Goal: Task Accomplishment & Management: Manage account settings

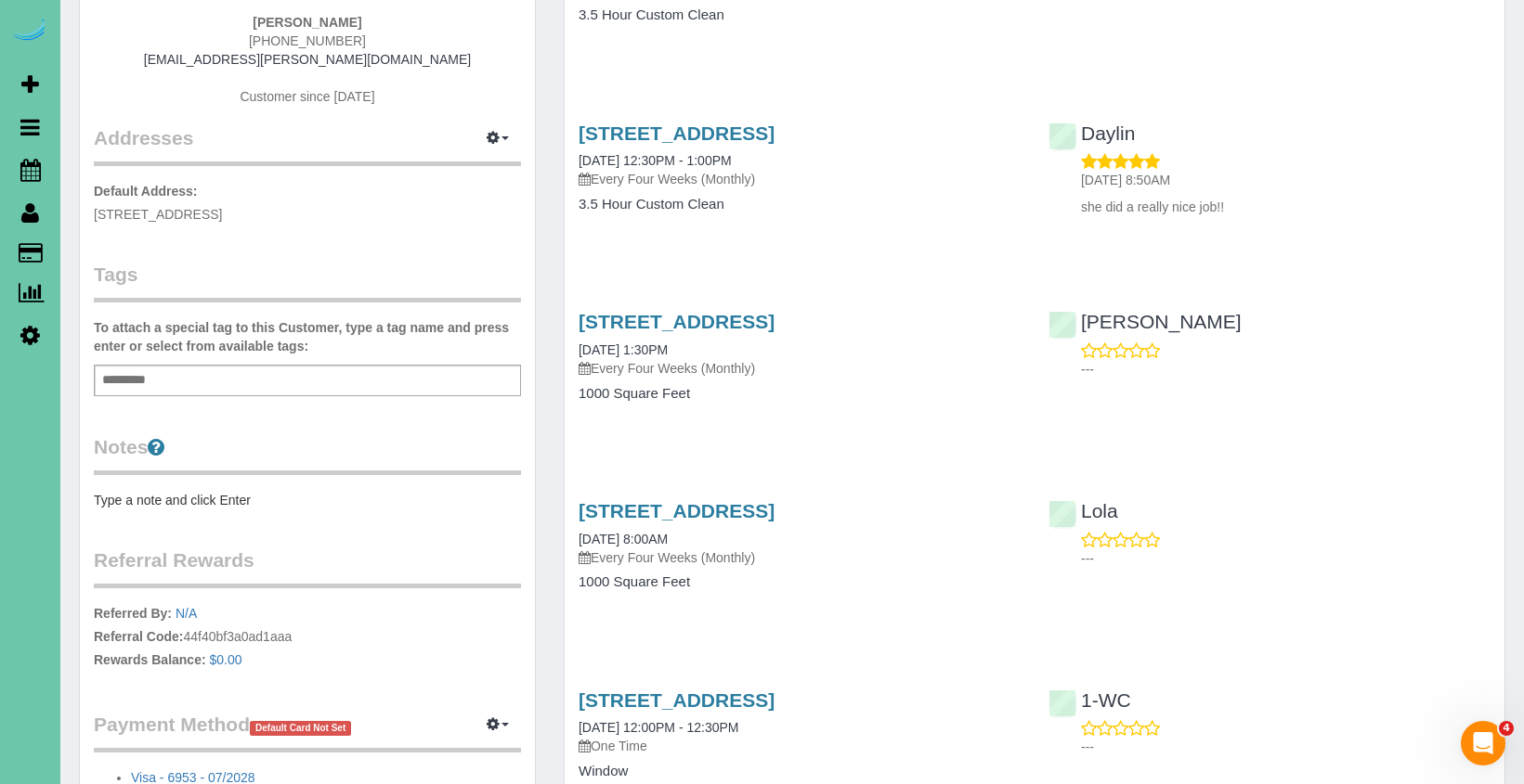
scroll to position [265, 0]
click at [774, 333] on link "[STREET_ADDRESS]" at bounding box center [676, 322] width 196 height 22
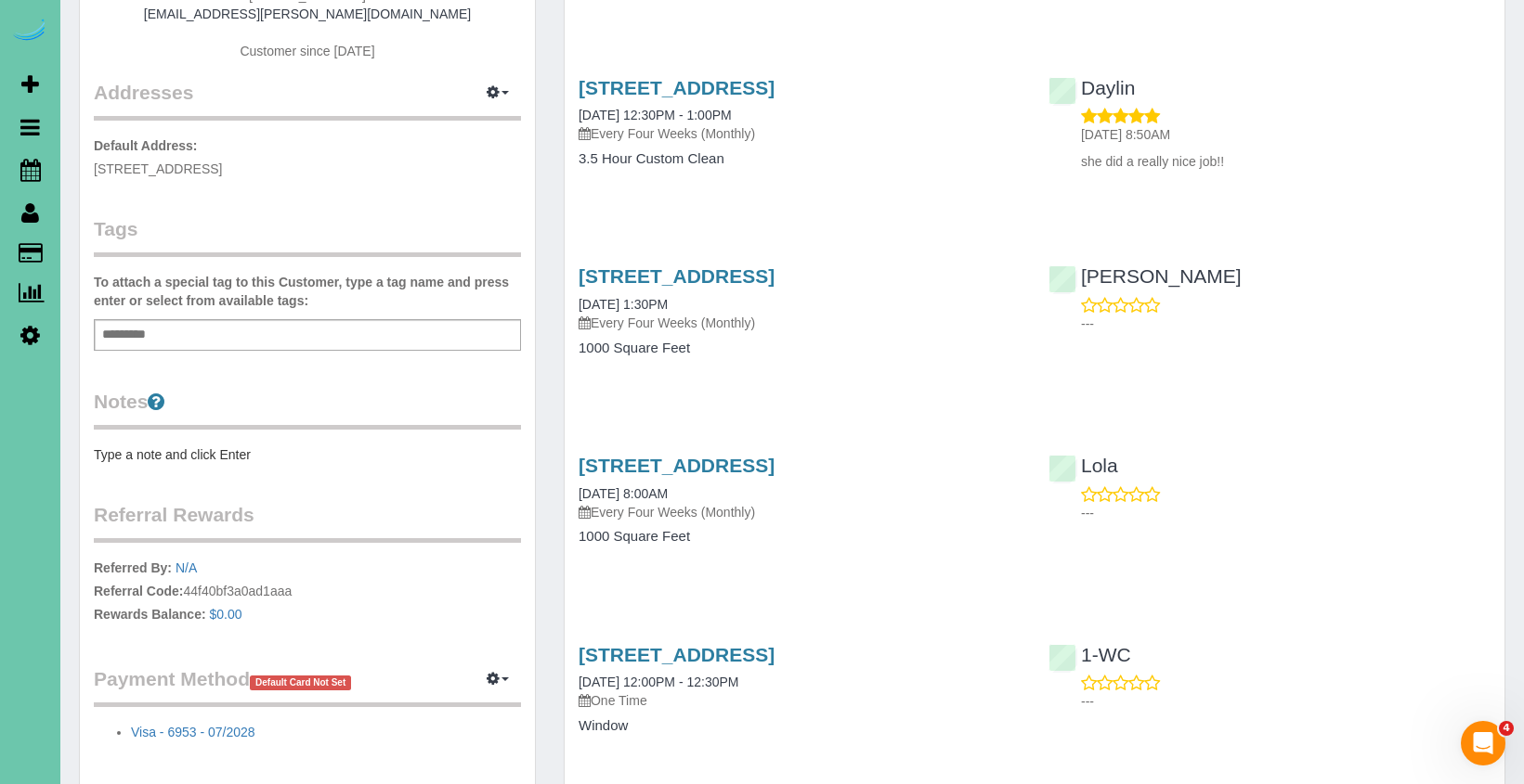
scroll to position [315, 0]
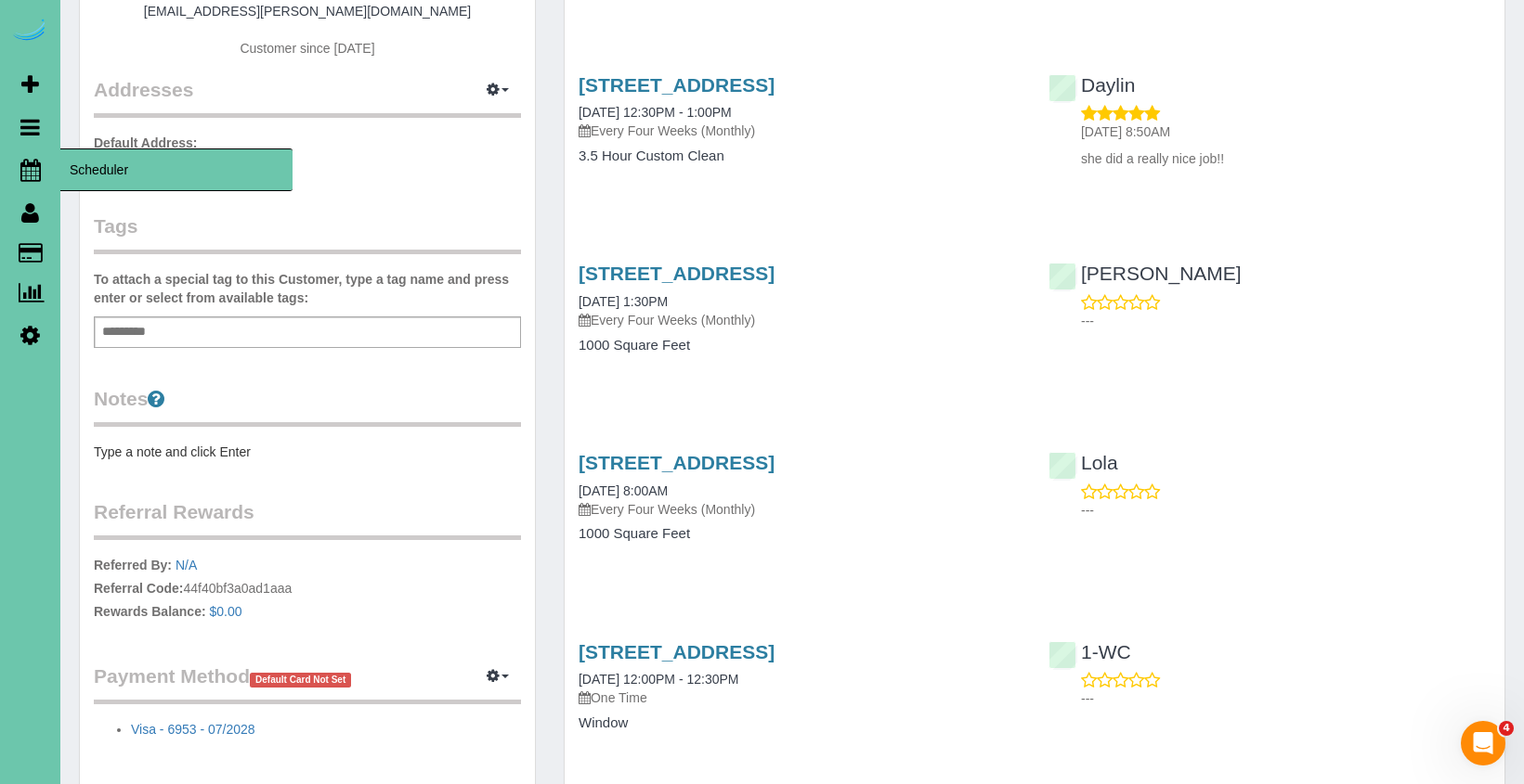
click at [38, 167] on icon at bounding box center [31, 170] width 21 height 23
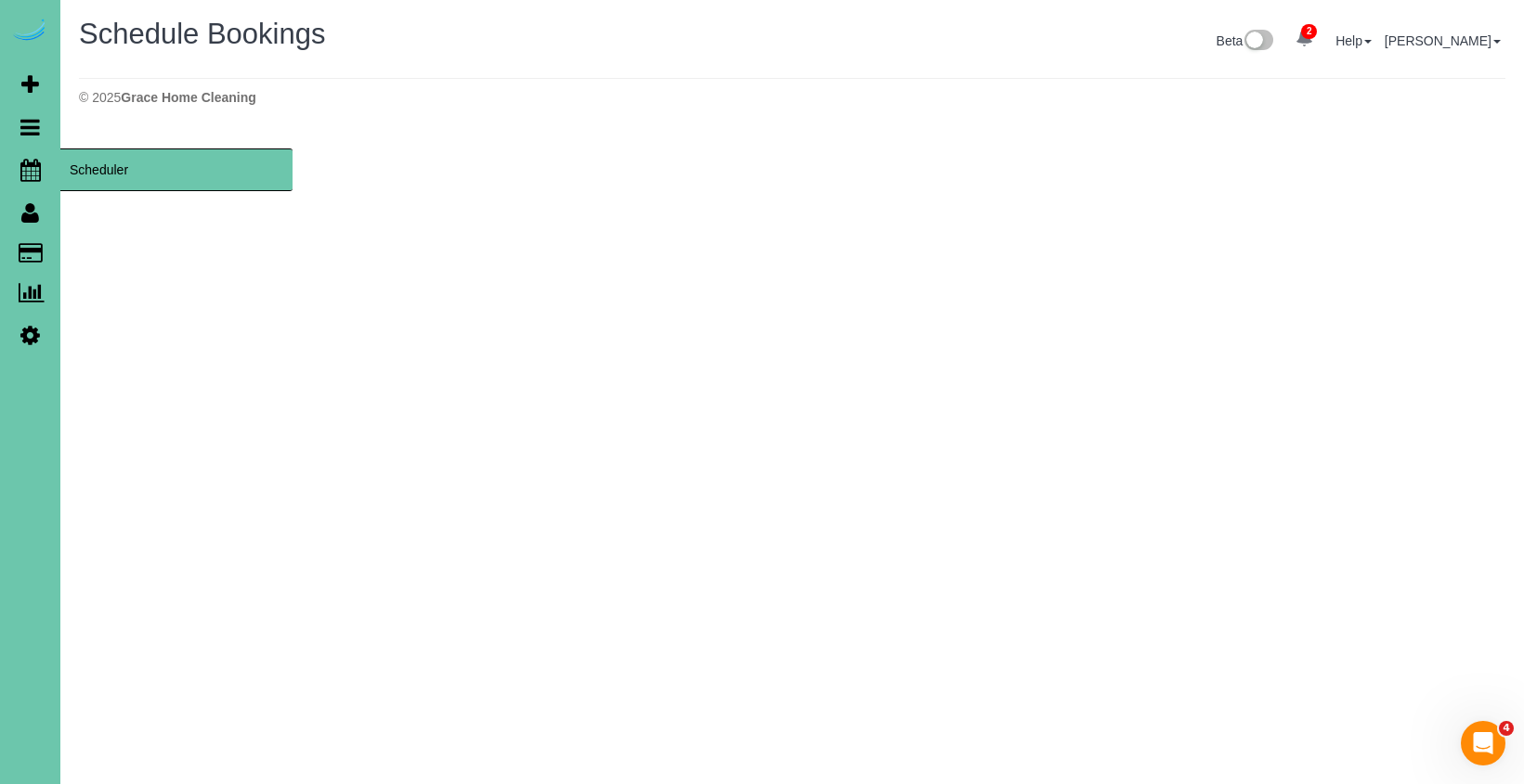
click at [37, 184] on link "Scheduler" at bounding box center [30, 170] width 60 height 42
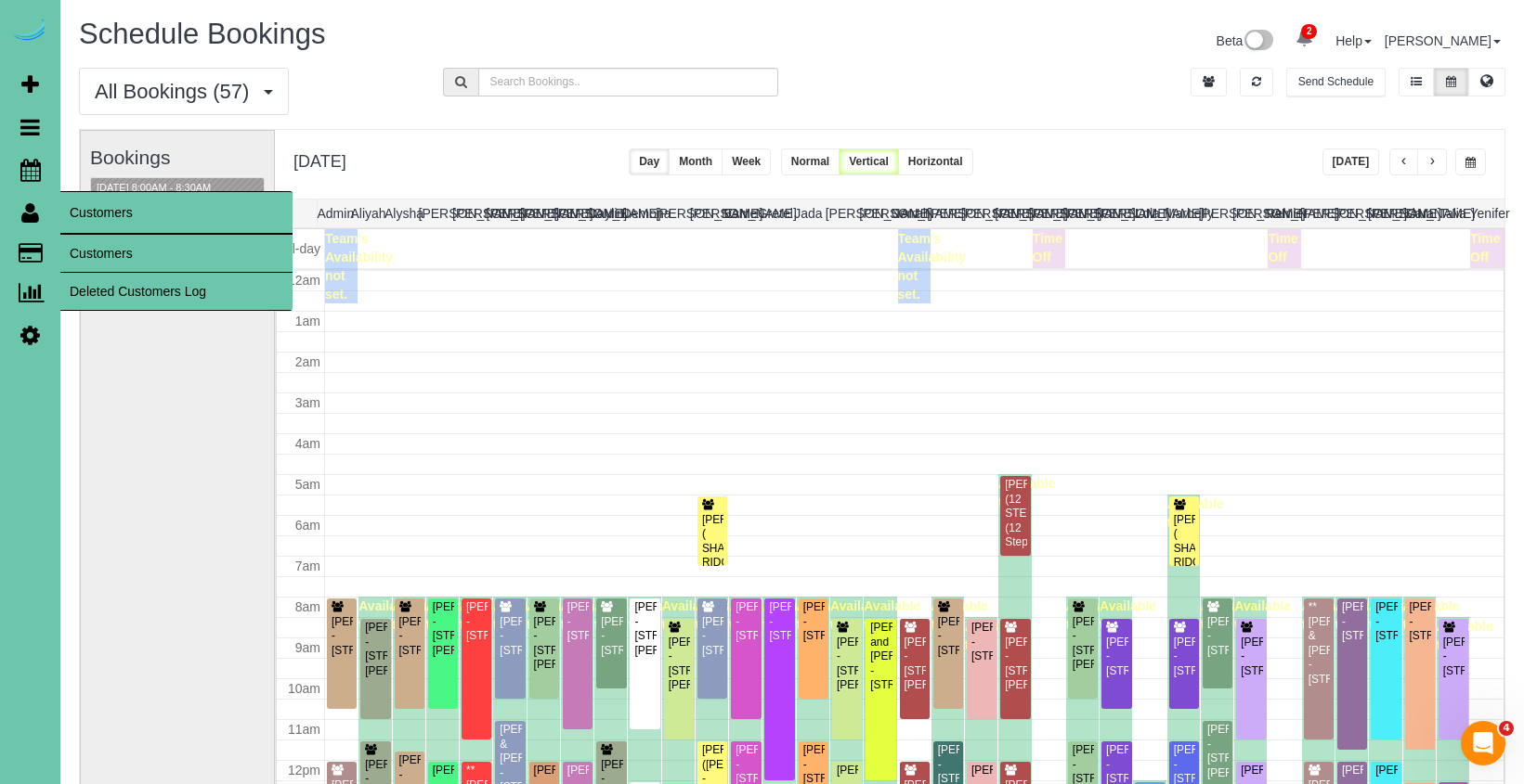
scroll to position [246, 0]
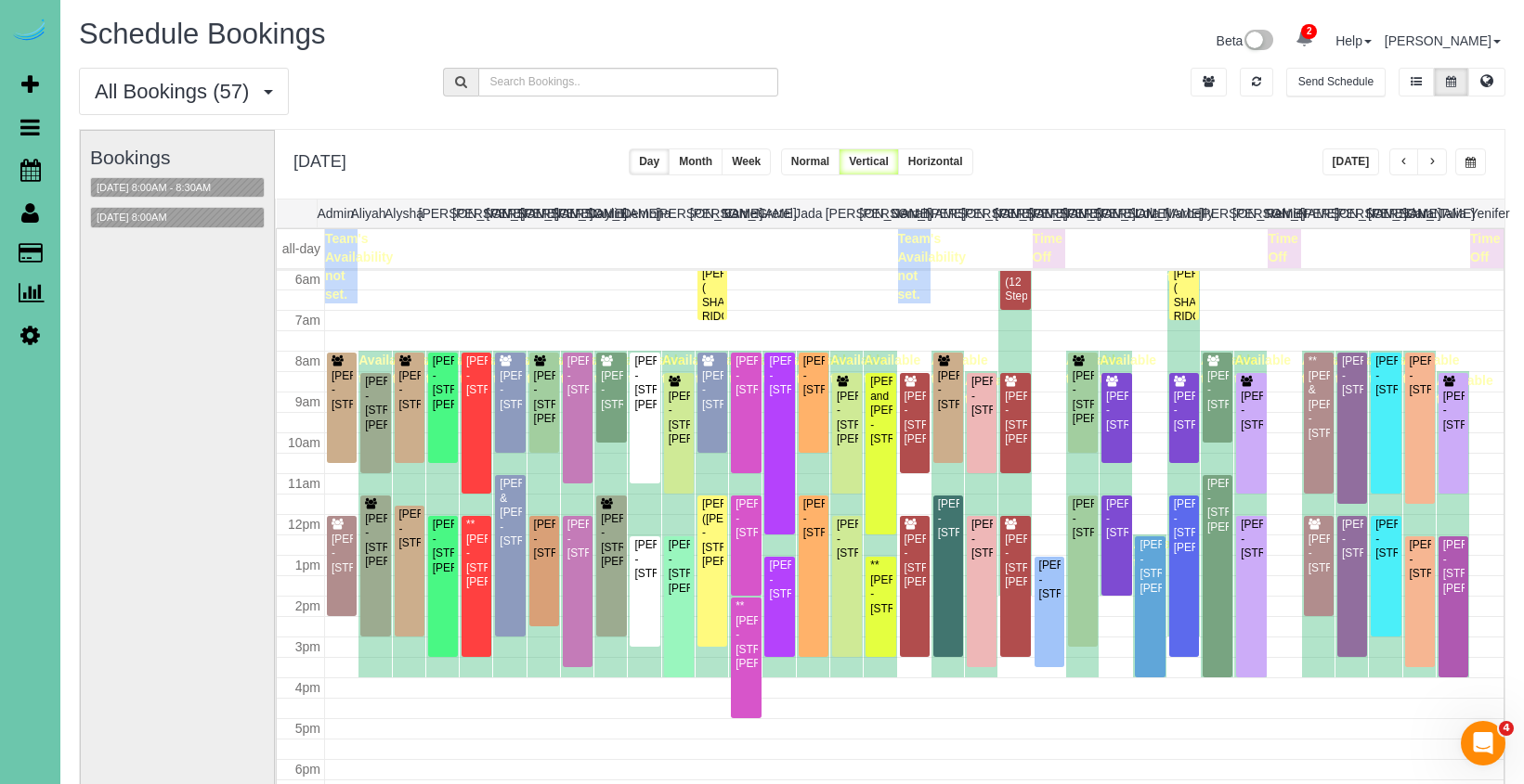
click at [1223, 168] on div "Thursday, Sep 25, 2025 Today Day Month Week Normal Vertical Horizontal" at bounding box center [890, 165] width 1229 height 69
click at [1398, 165] on button "button" at bounding box center [1404, 162] width 30 height 27
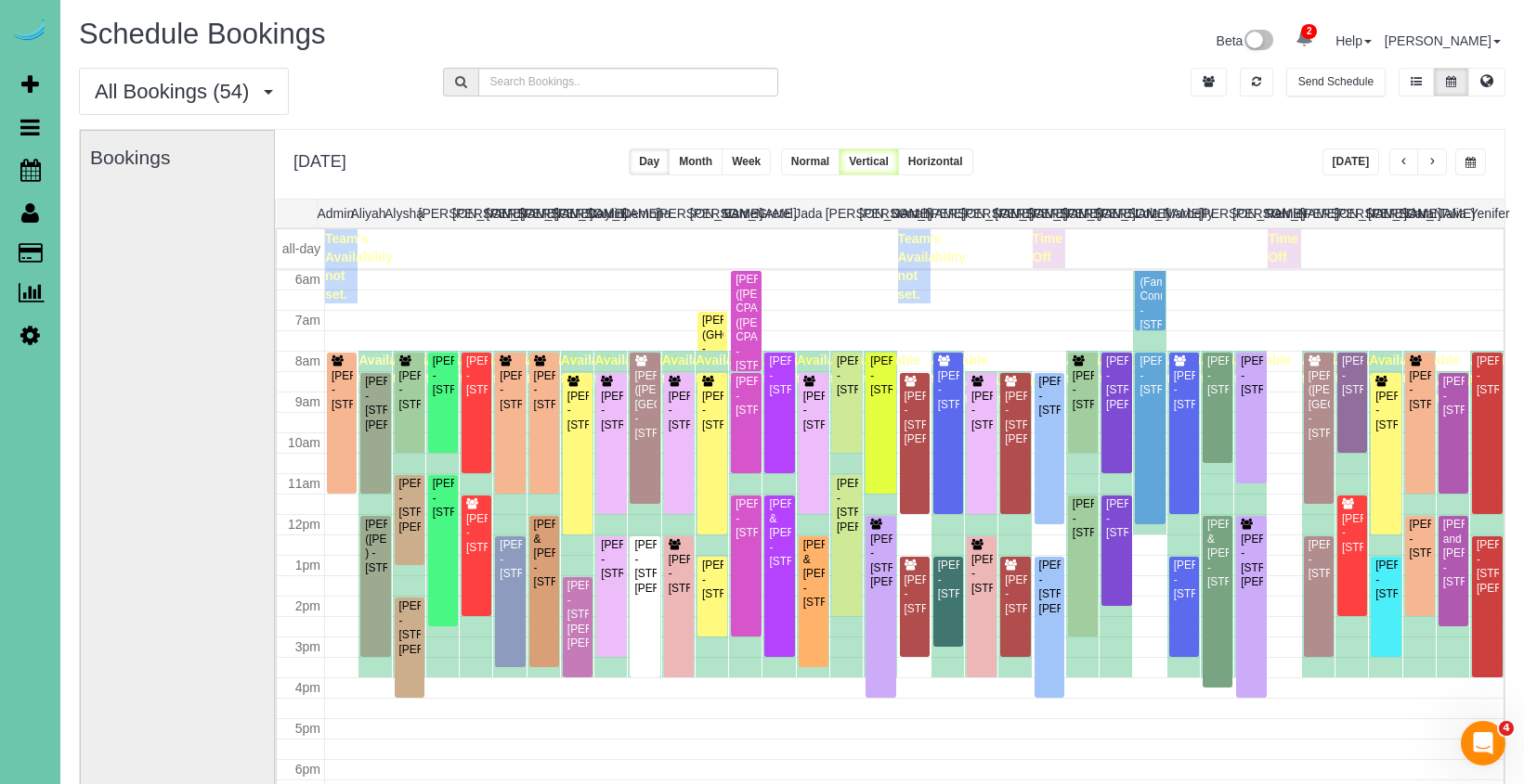
click at [1440, 158] on button "button" at bounding box center [1432, 162] width 30 height 27
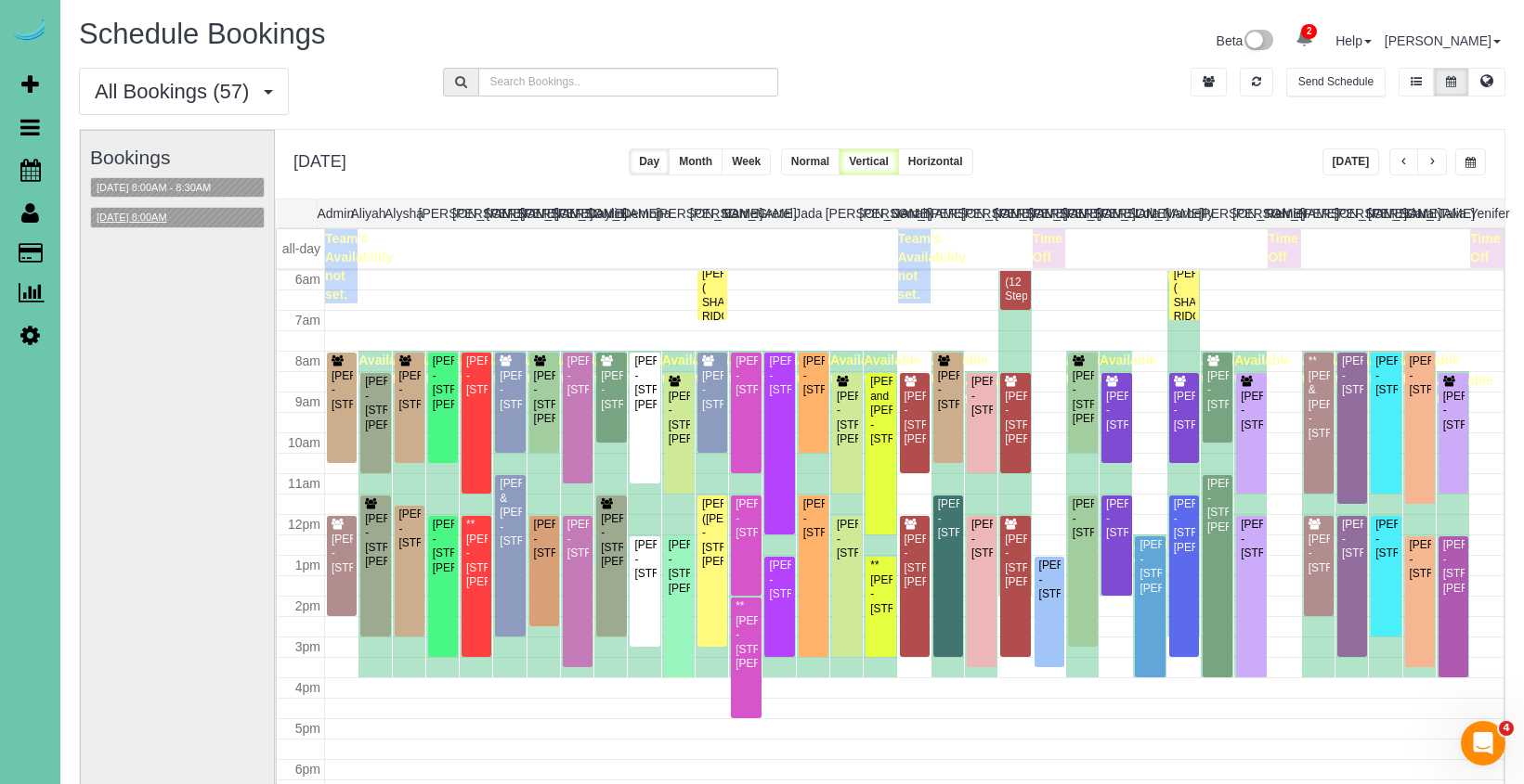
click at [152, 218] on button "09/25/2025 8:00AM" at bounding box center [131, 218] width 82 height 20
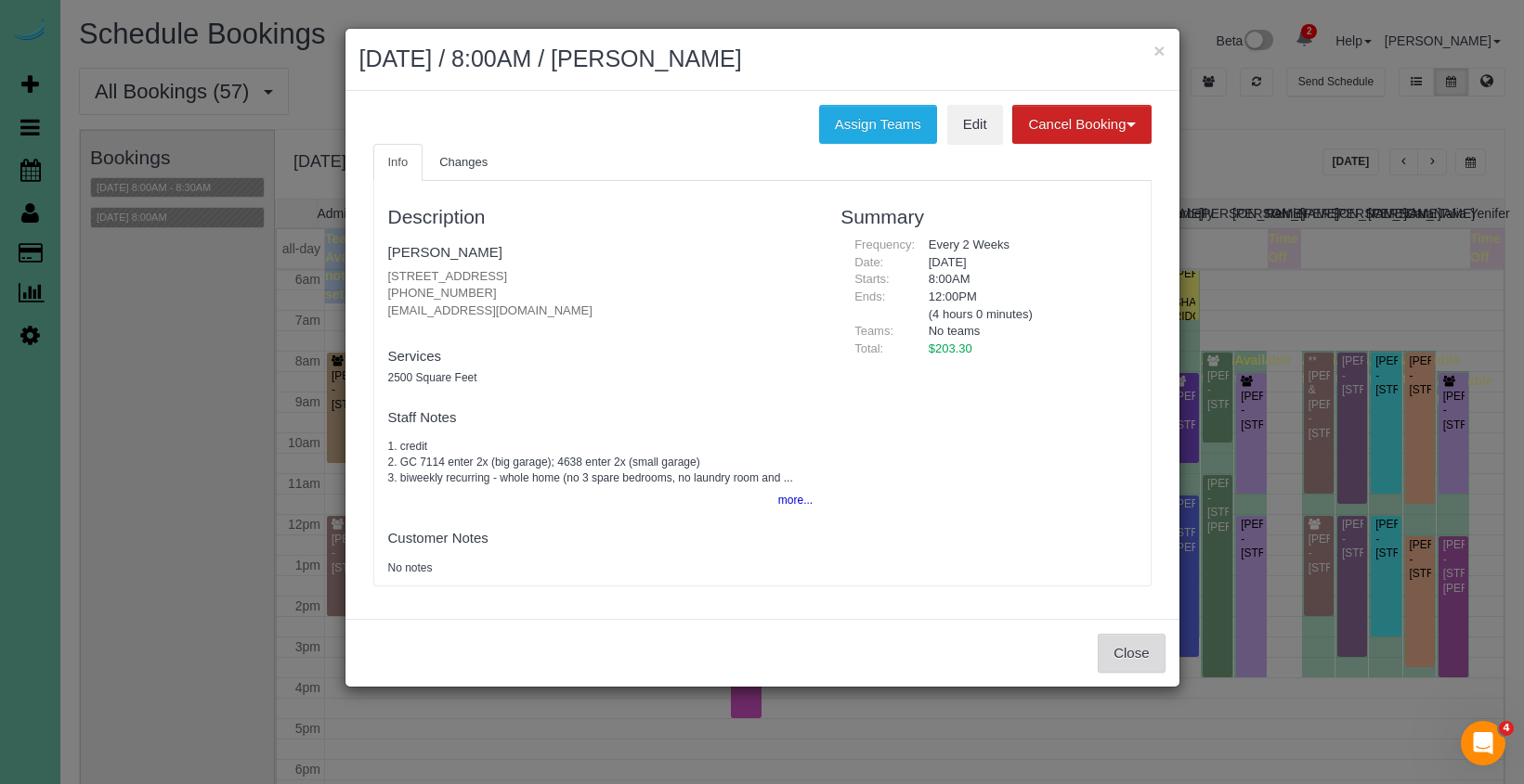
click at [1107, 642] on button "Close" at bounding box center [1131, 654] width 67 height 39
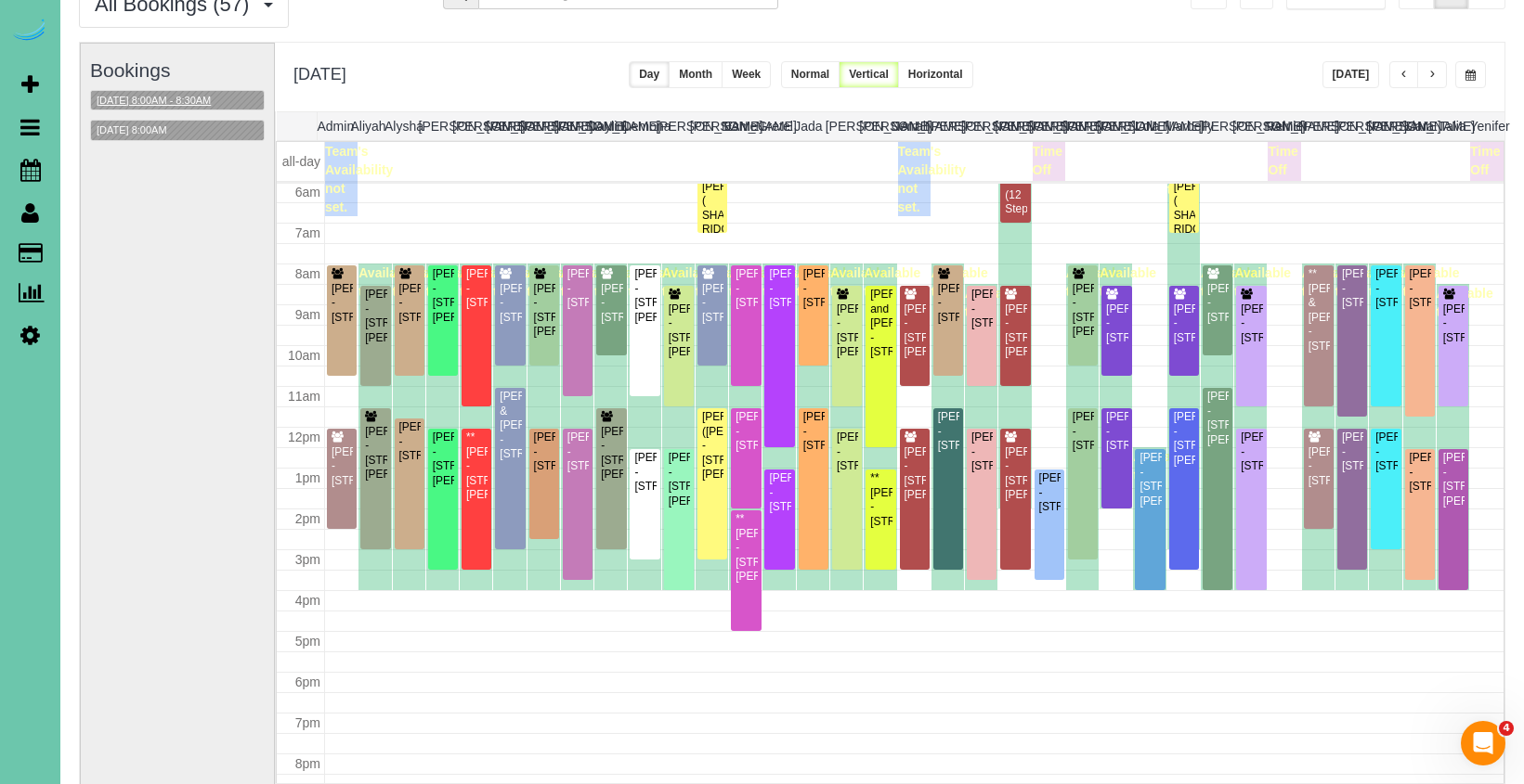
click at [192, 102] on button "09/25/2025 8:00AM - 8:30AM" at bounding box center [153, 101] width 125 height 20
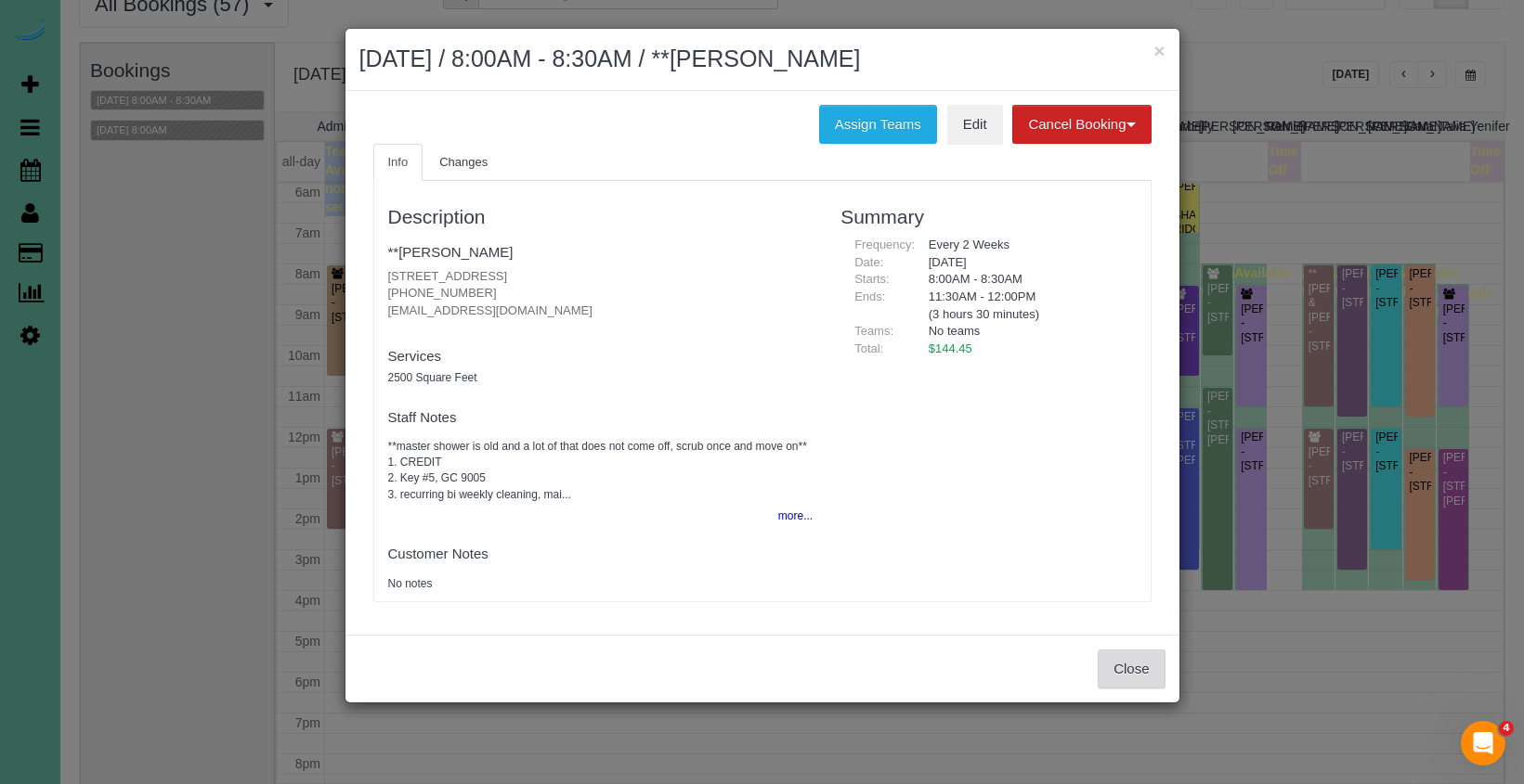
click at [1121, 653] on button "Close" at bounding box center [1131, 670] width 67 height 39
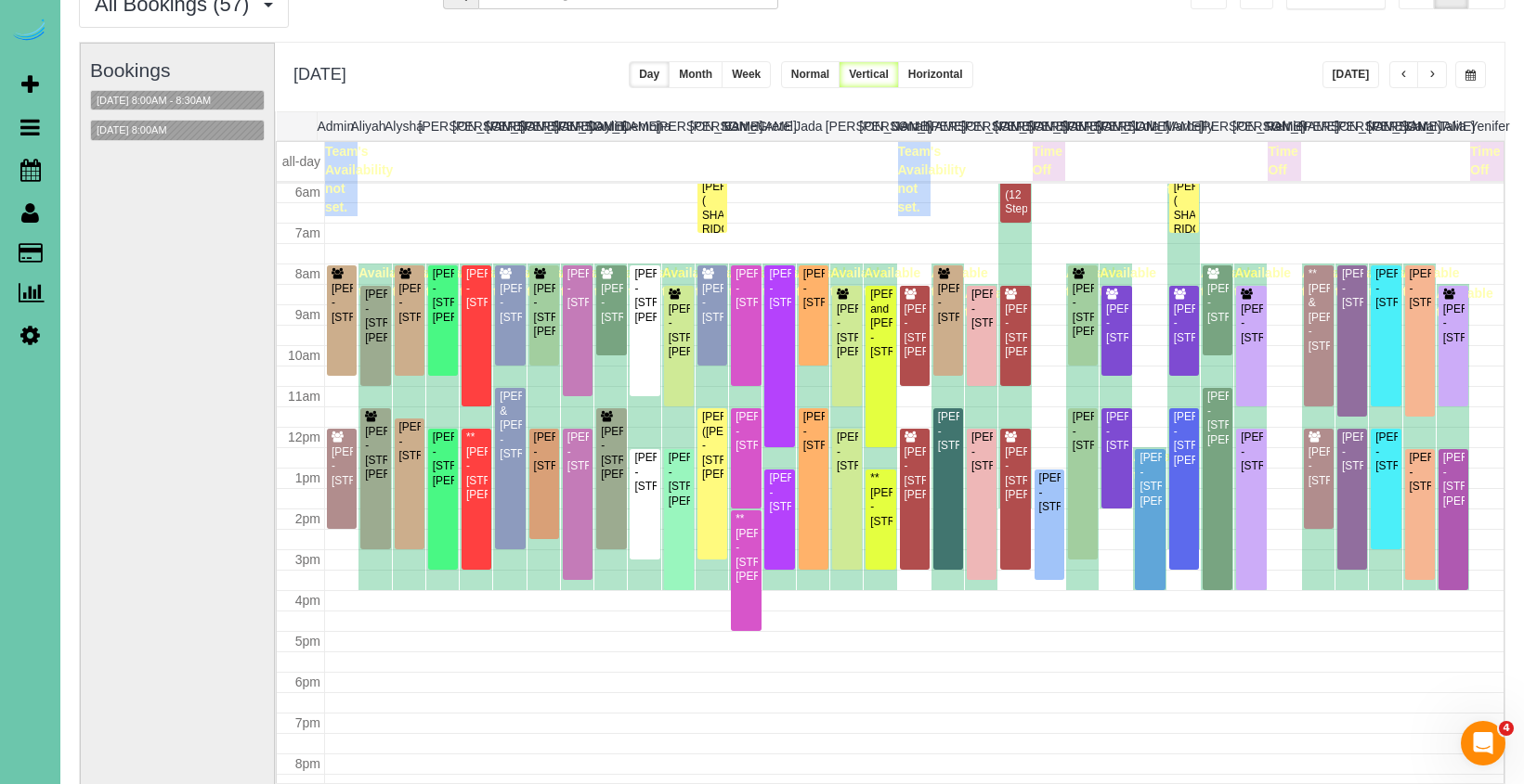
click at [513, 75] on div "Thursday, Sep 25, 2025 Today Day Month Week Normal Vertical Horizontal" at bounding box center [890, 77] width 1229 height 69
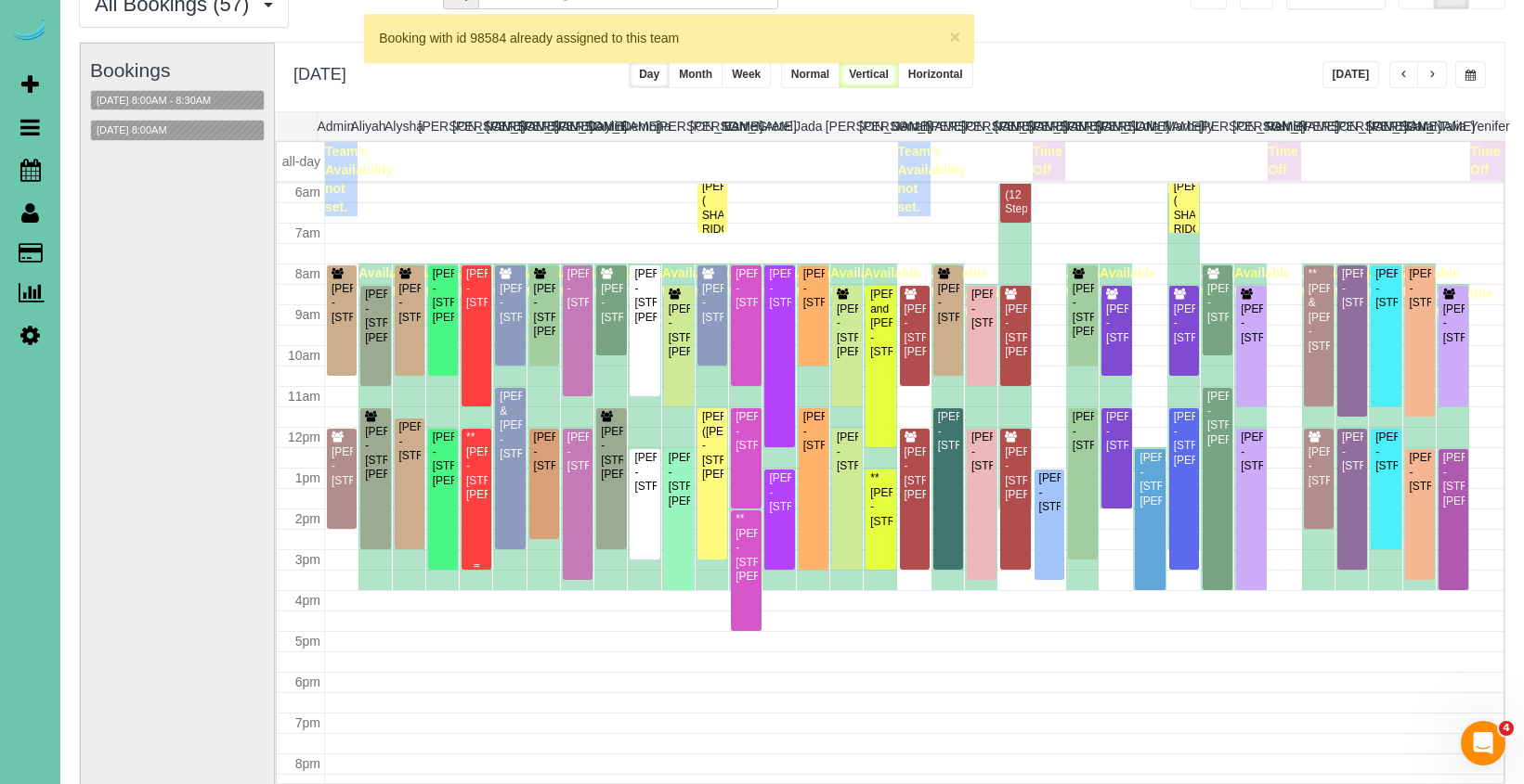
click at [483, 462] on div "**Sara Stephens - 16218 Dorcas Street, Omaha, NE 68130" at bounding box center [476, 466] width 23 height 71
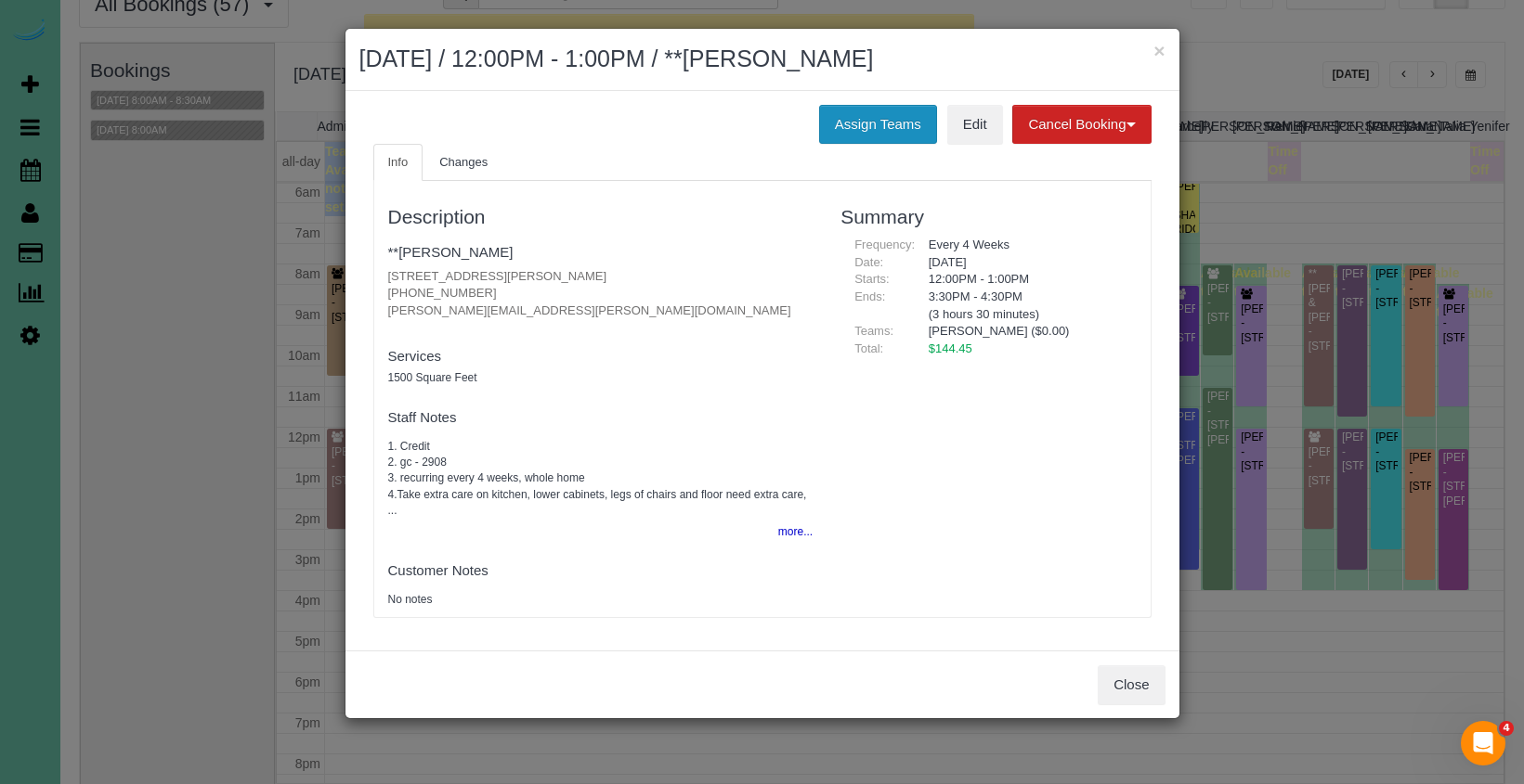
click at [899, 115] on button "Assign Teams" at bounding box center [878, 124] width 118 height 39
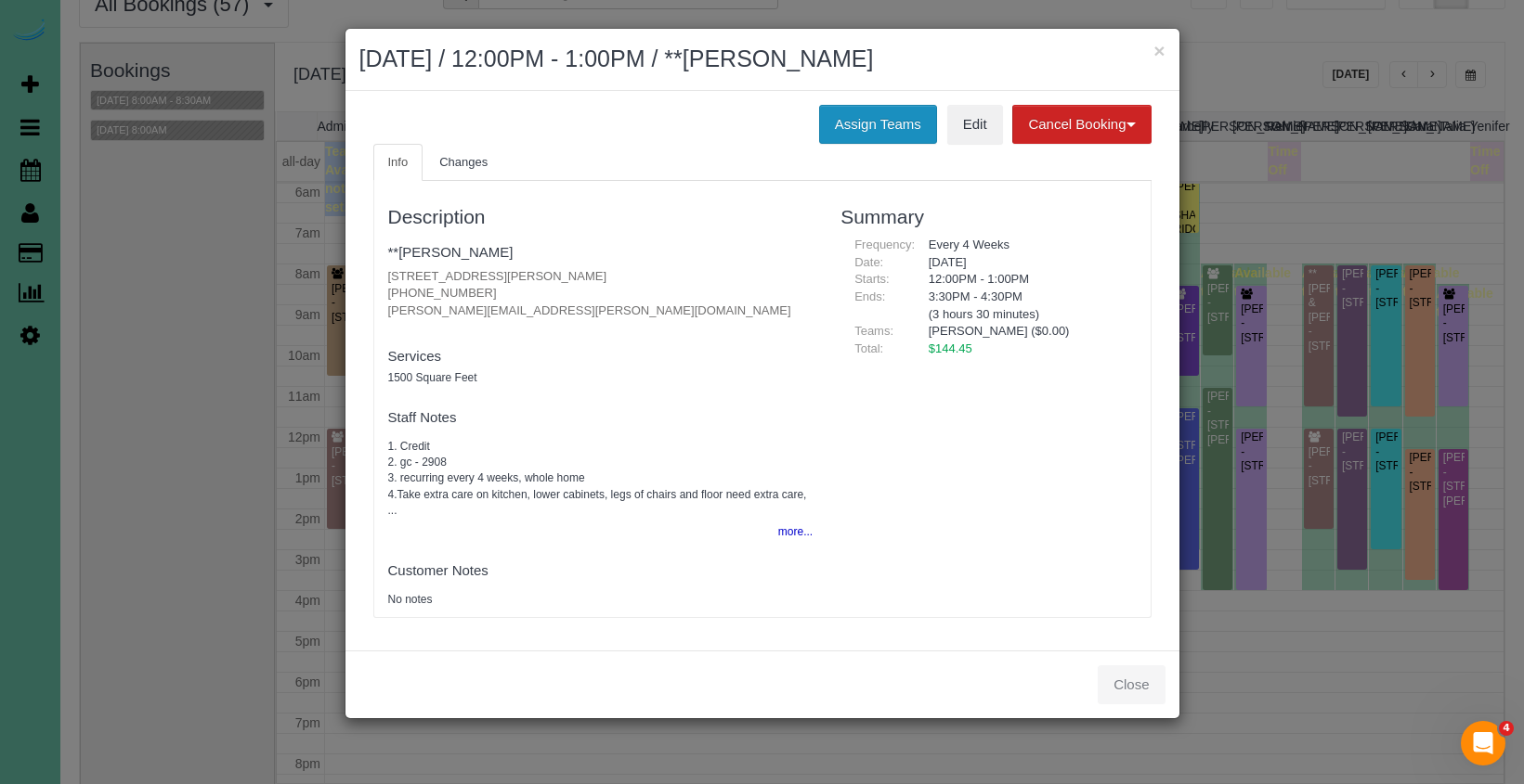
click at [853, 121] on button "Assign Teams" at bounding box center [878, 124] width 118 height 39
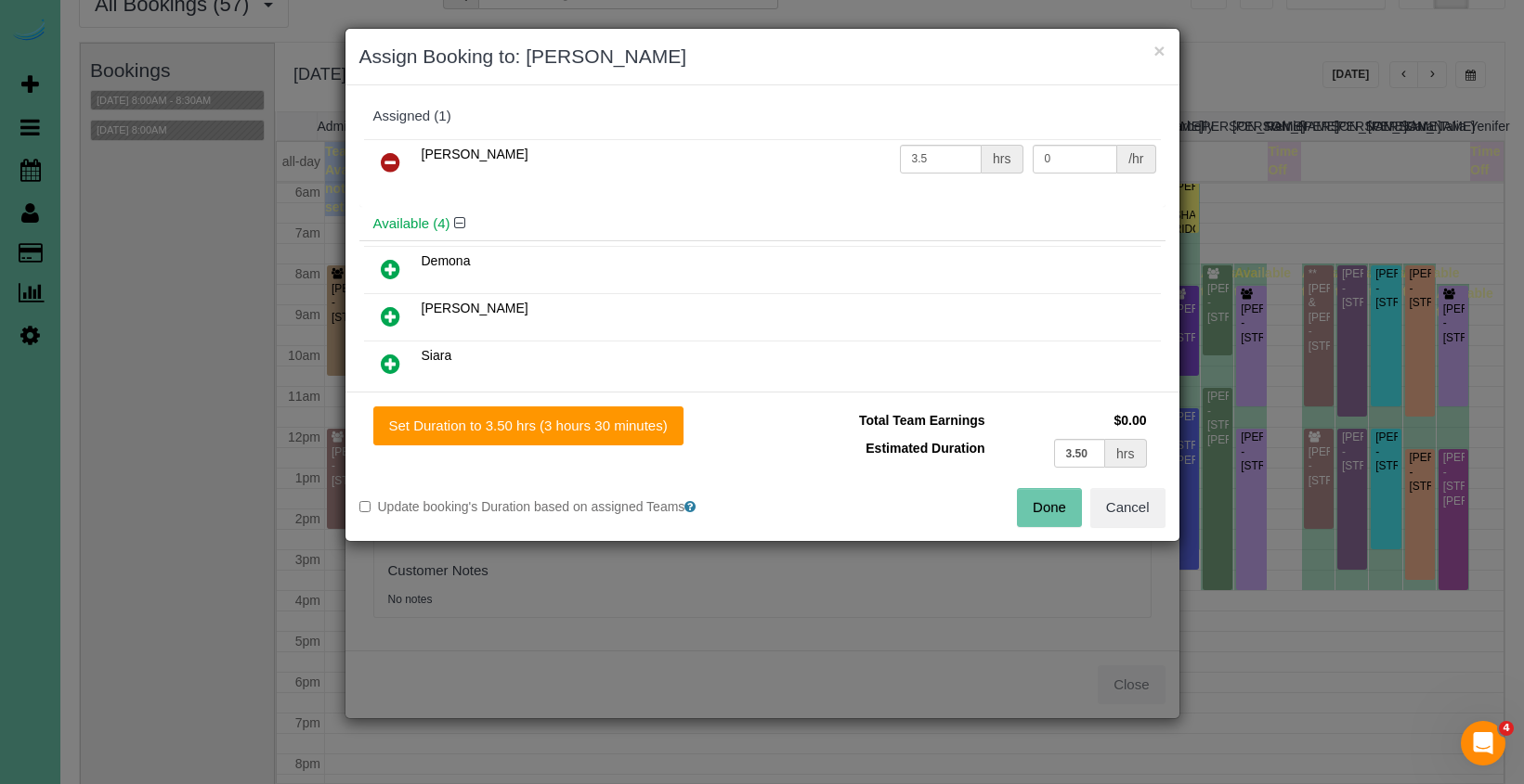
click at [388, 155] on body "× Assign Booking to: Angie Assigned (1) Angie 3.5 hrs 0 /hr Available (4) Demona" at bounding box center [762, 305] width 1524 height 784
click at [396, 158] on icon at bounding box center [391, 162] width 20 height 23
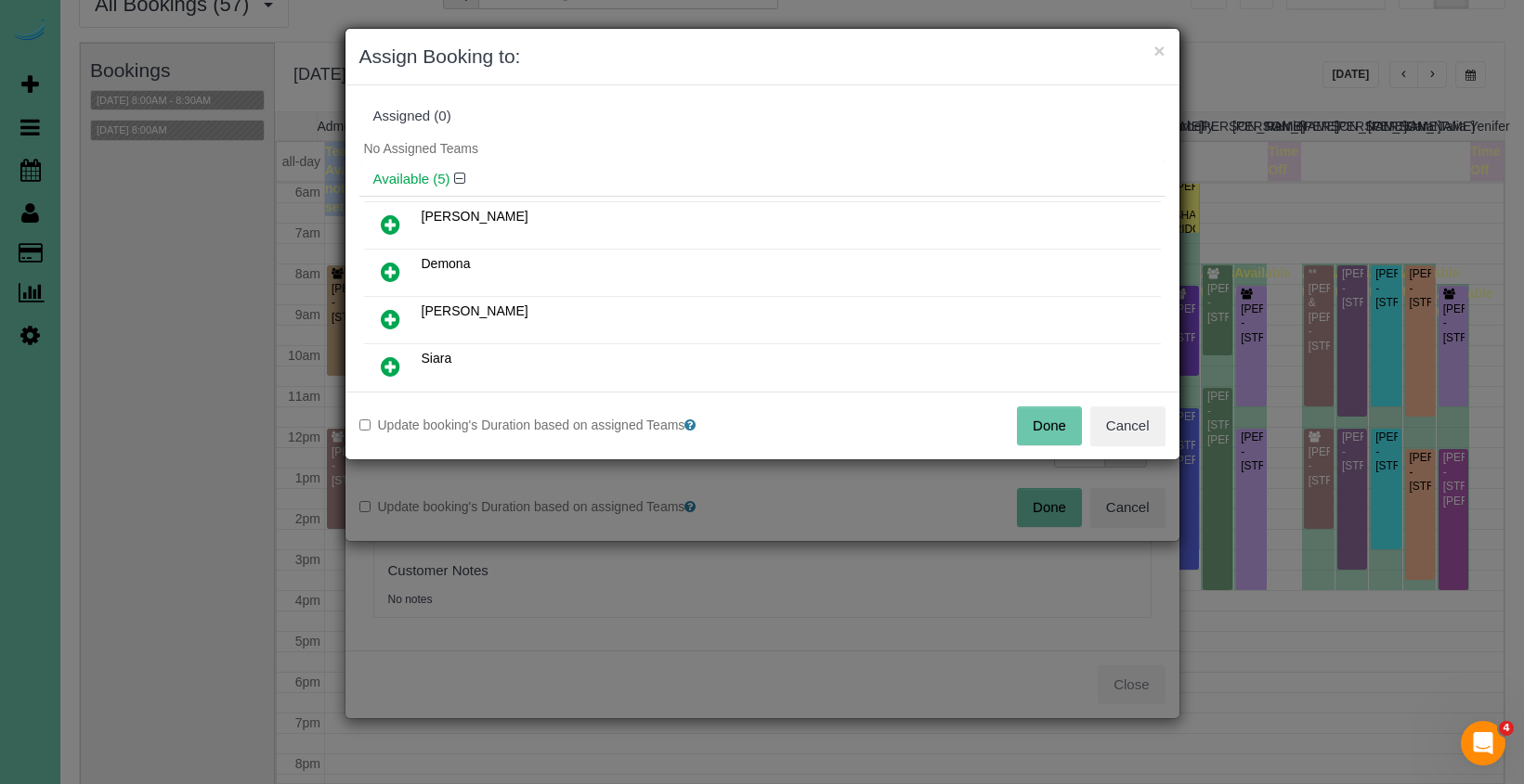
click at [1037, 410] on button "Done" at bounding box center [1050, 426] width 65 height 39
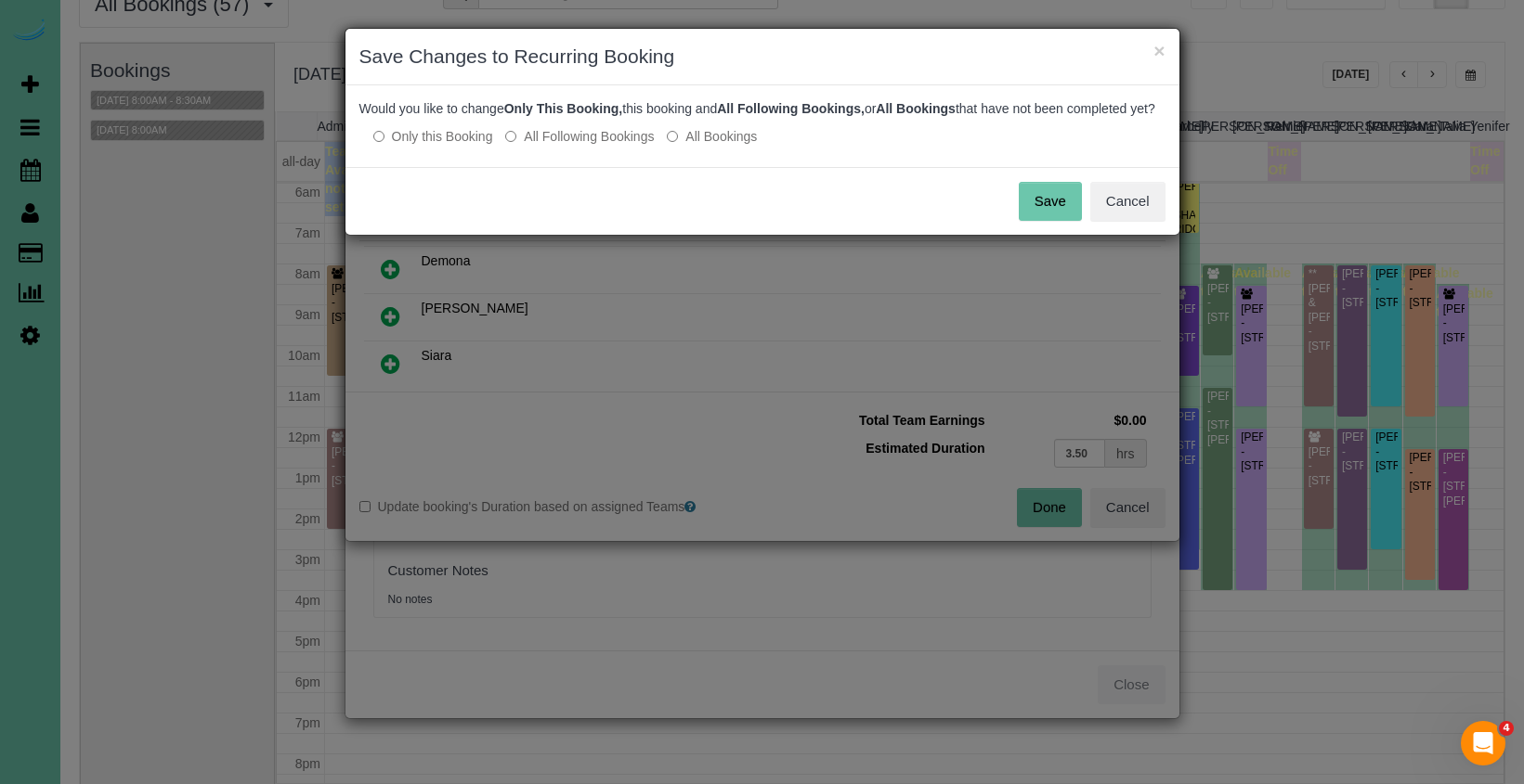
click at [1066, 218] on button "Save" at bounding box center [1051, 202] width 63 height 39
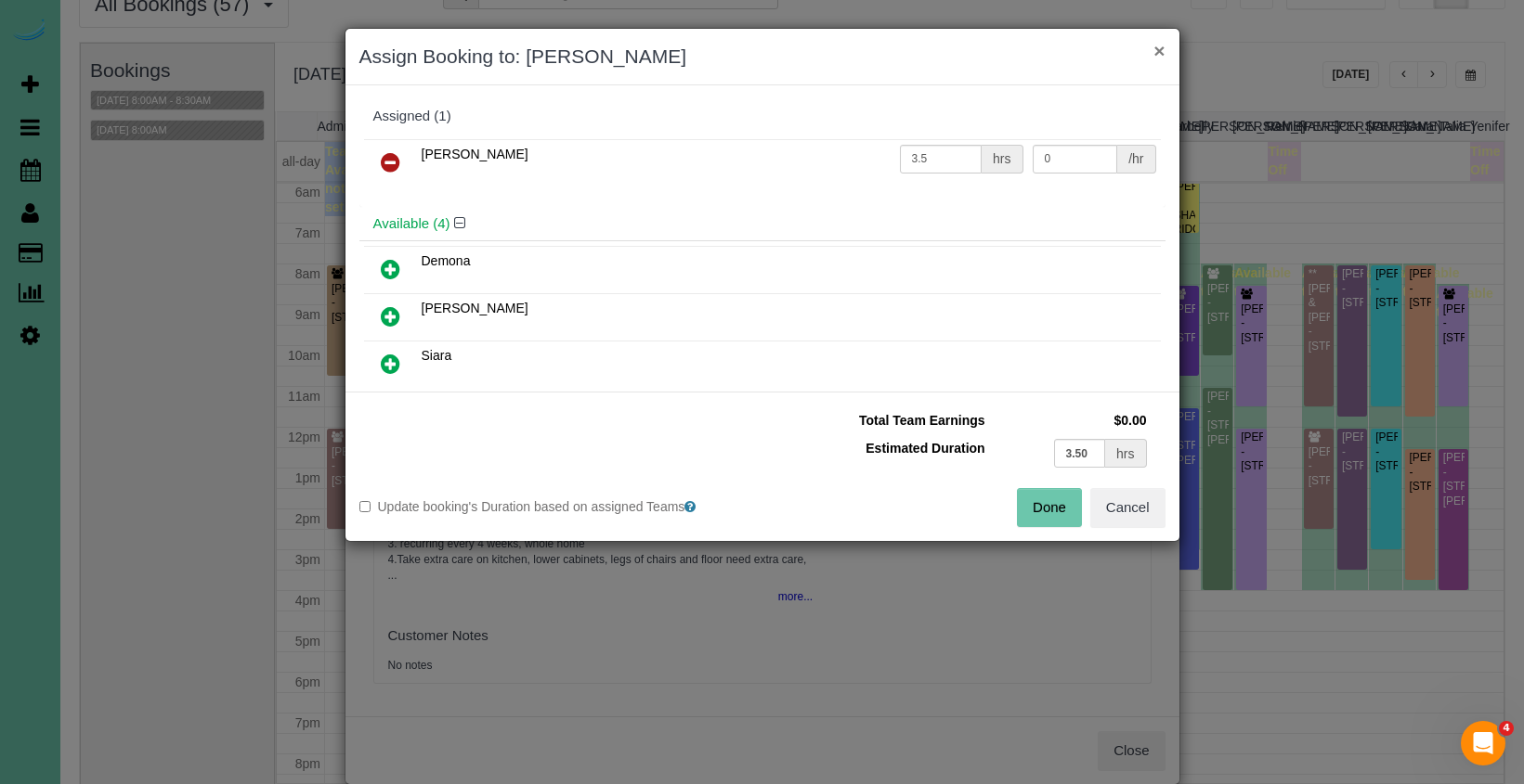
click at [1162, 53] on button "×" at bounding box center [1158, 50] width 11 height 20
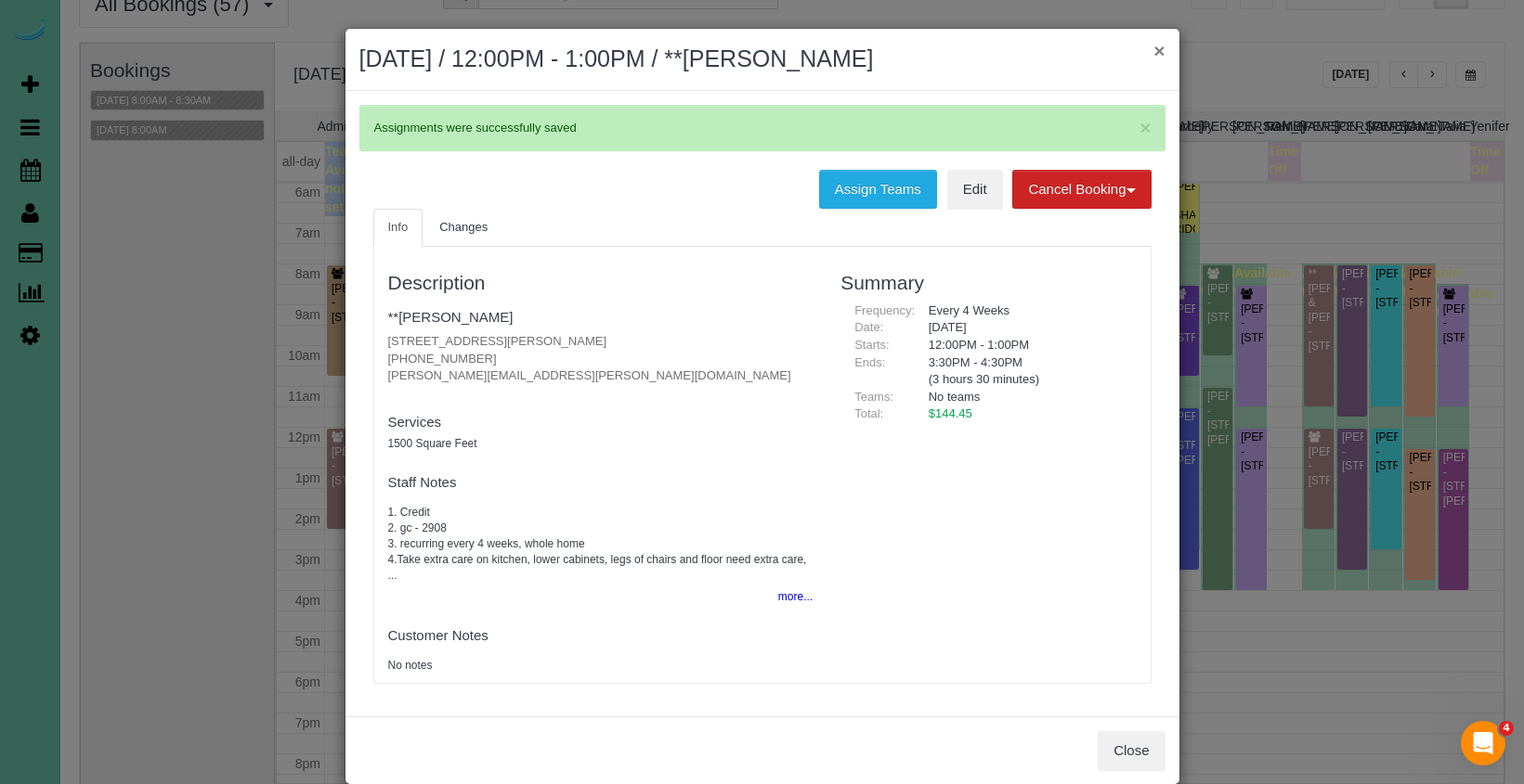
click at [1162, 53] on button "×" at bounding box center [1158, 50] width 11 height 20
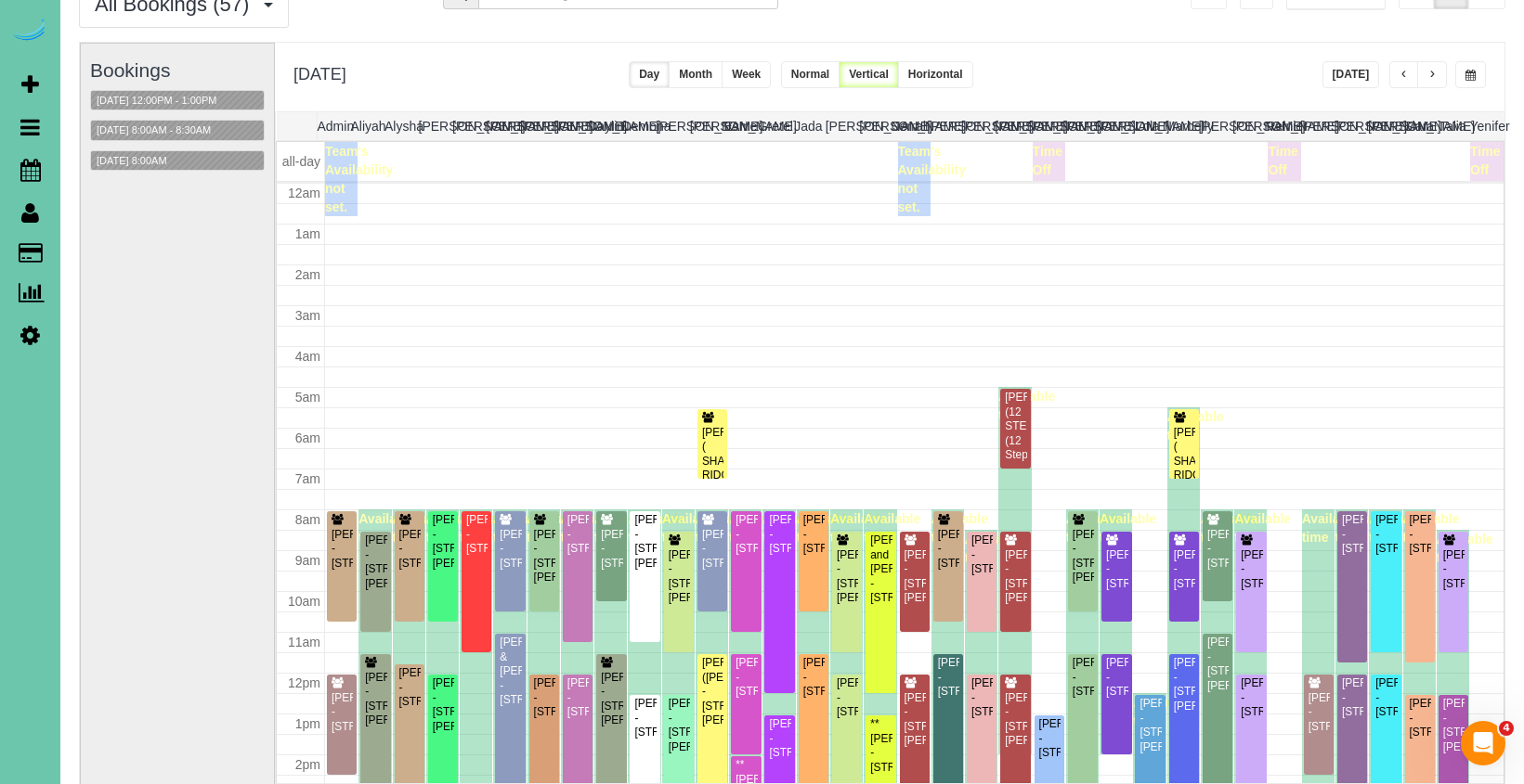
scroll to position [246, 0]
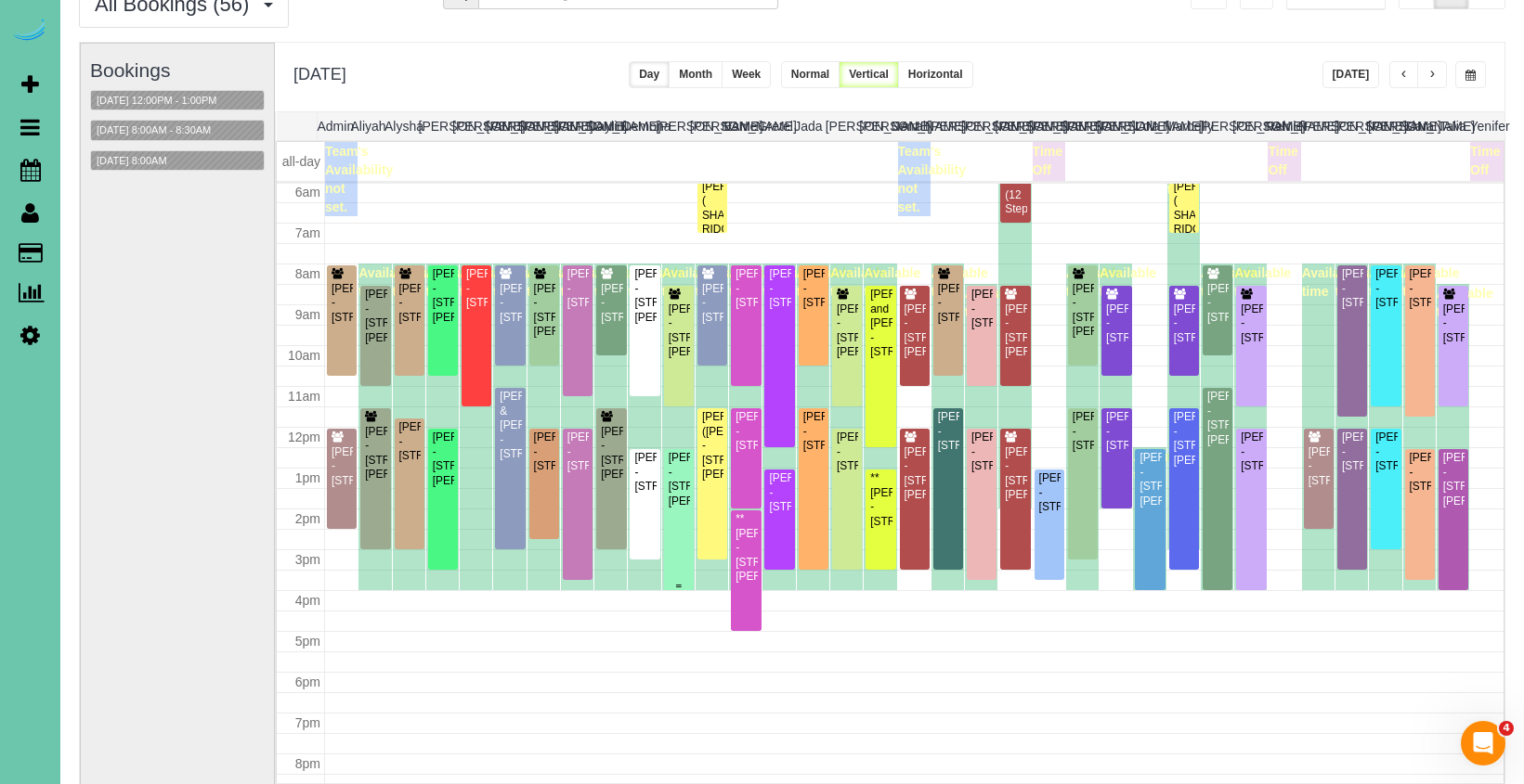
click at [677, 509] on div "Ryan Vojslavek - 18619 Hazelnut Cir, Gretna, NE 68028" at bounding box center [679, 480] width 23 height 57
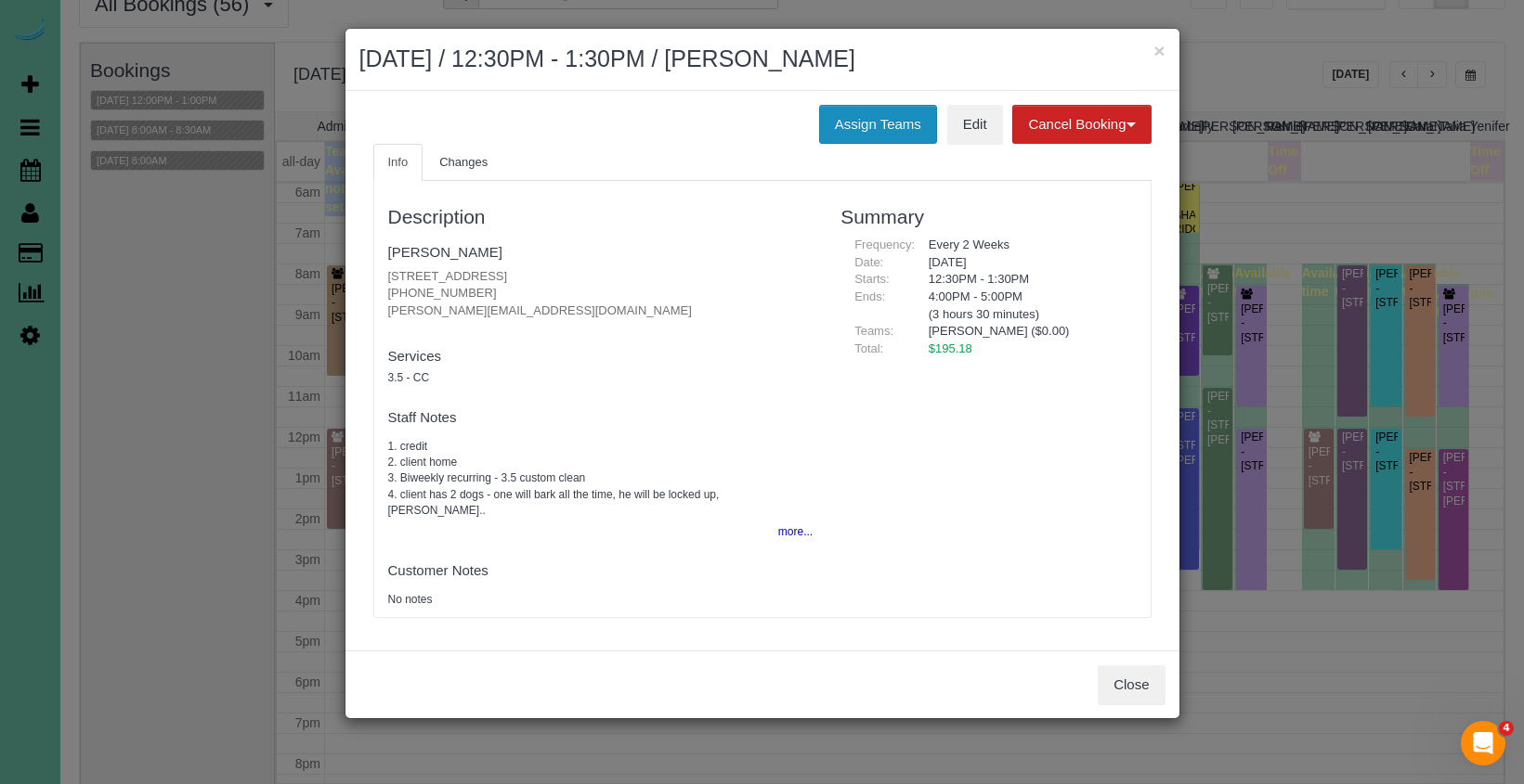
drag, startPoint x: 855, startPoint y: 128, endPoint x: 845, endPoint y: 128, distance: 10.0
click at [855, 128] on button "Assign Teams" at bounding box center [878, 124] width 118 height 39
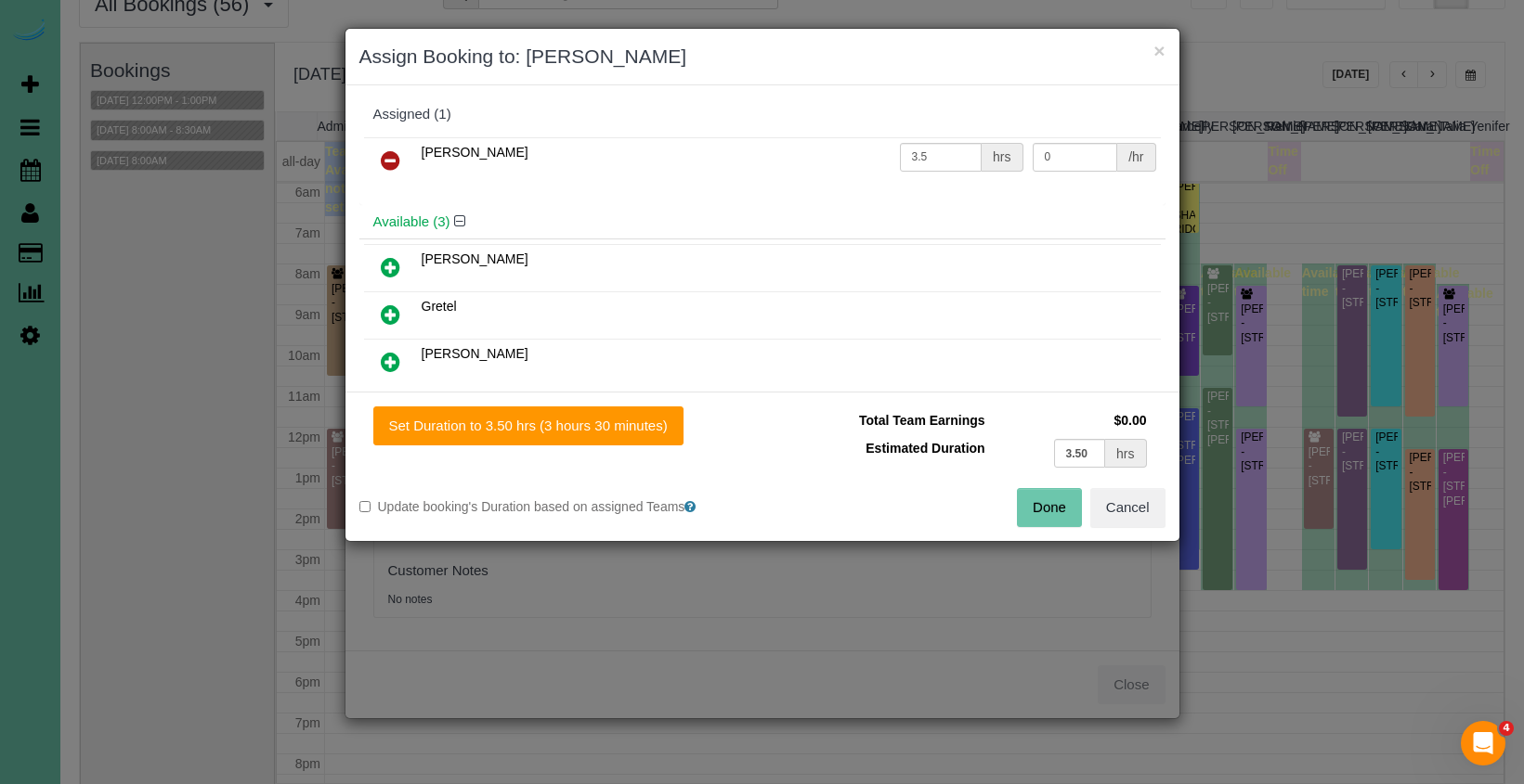
scroll to position [0, 0]
click at [396, 157] on icon at bounding box center [391, 162] width 20 height 23
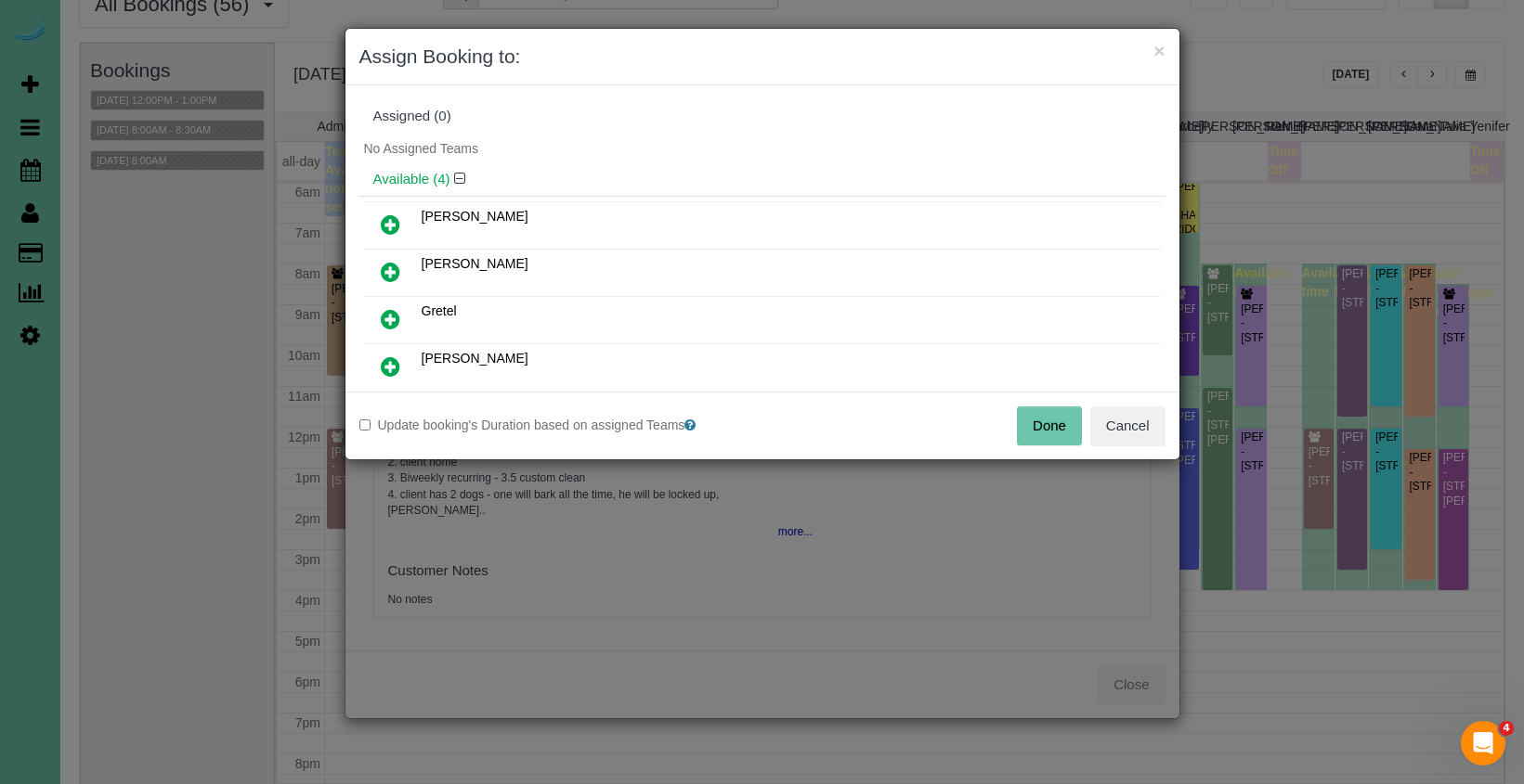
drag, startPoint x: 387, startPoint y: 214, endPoint x: 409, endPoint y: 237, distance: 31.8
click at [387, 214] on icon at bounding box center [391, 225] width 20 height 23
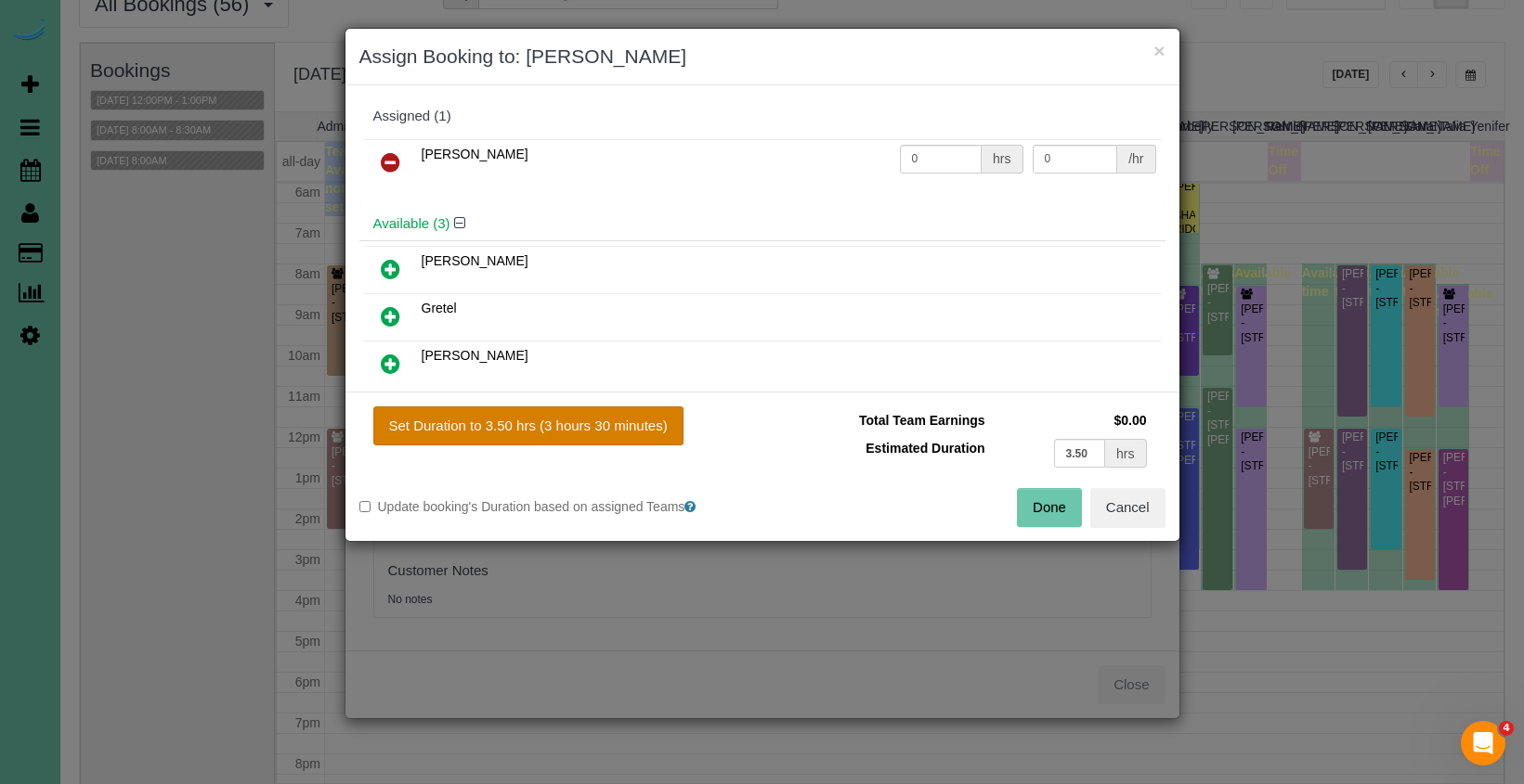
click at [576, 402] on div "Set Duration to 3.50 hrs (3 hours 30 minutes) Total Team Earnings $0.00 Estimat…" at bounding box center [762, 466] width 834 height 150
drag, startPoint x: 589, startPoint y: 423, endPoint x: 821, endPoint y: 485, distance: 240.1
click at [600, 426] on button "Set Duration to 3.50 hrs (3 hours 30 minutes)" at bounding box center [528, 426] width 310 height 39
type input "3.50"
click at [1077, 508] on button "Done" at bounding box center [1050, 508] width 65 height 39
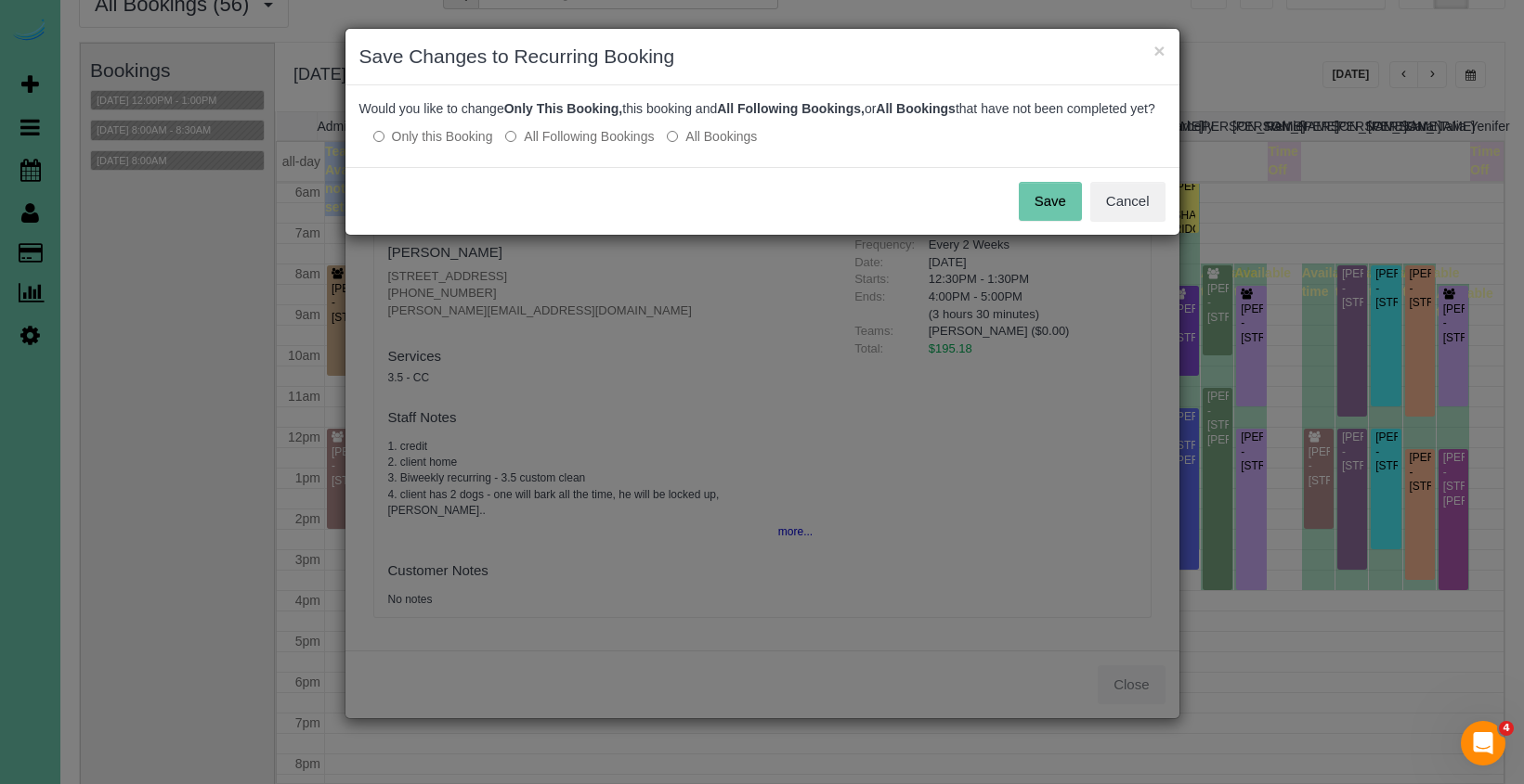
click at [585, 144] on div "Would you like to change Only This Booking, this booking and All Following Book…" at bounding box center [762, 126] width 834 height 82
drag, startPoint x: 575, startPoint y: 159, endPoint x: 598, endPoint y: 160, distance: 23.0
click at [576, 146] on label "All Following Bookings" at bounding box center [579, 136] width 149 height 19
click at [1053, 213] on button "Save" at bounding box center [1051, 202] width 63 height 39
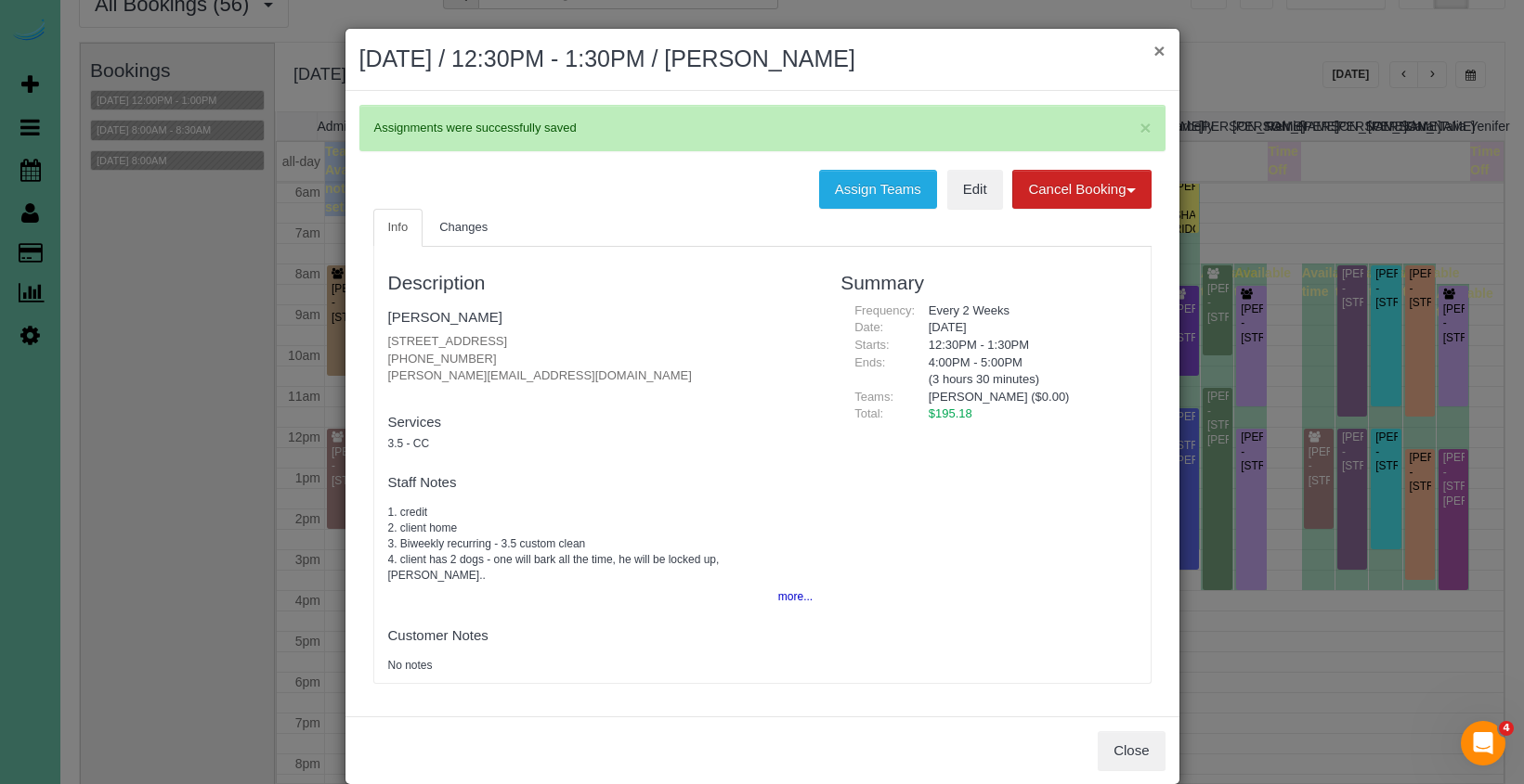
click at [1159, 50] on button "×" at bounding box center [1158, 50] width 11 height 20
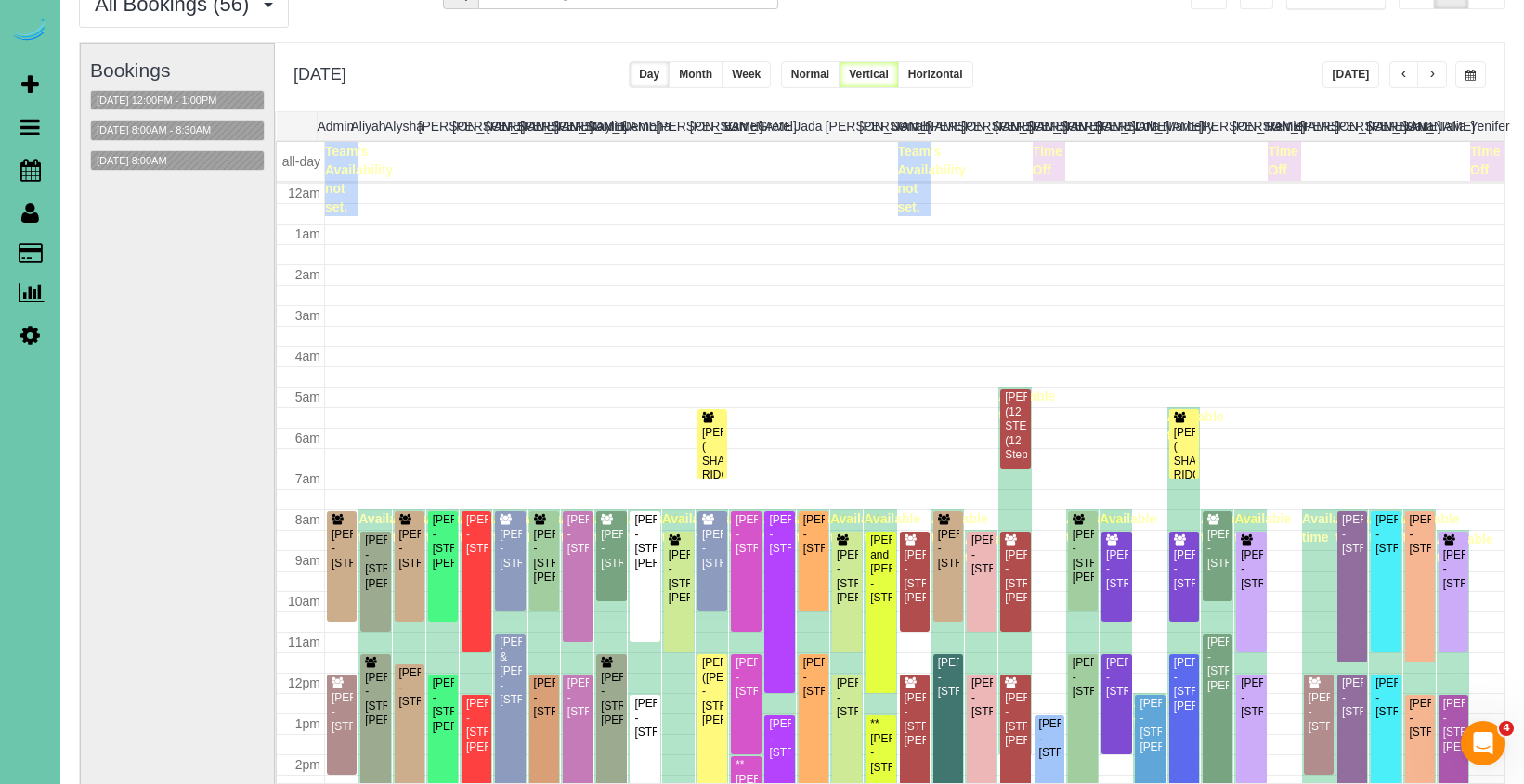
scroll to position [246, 0]
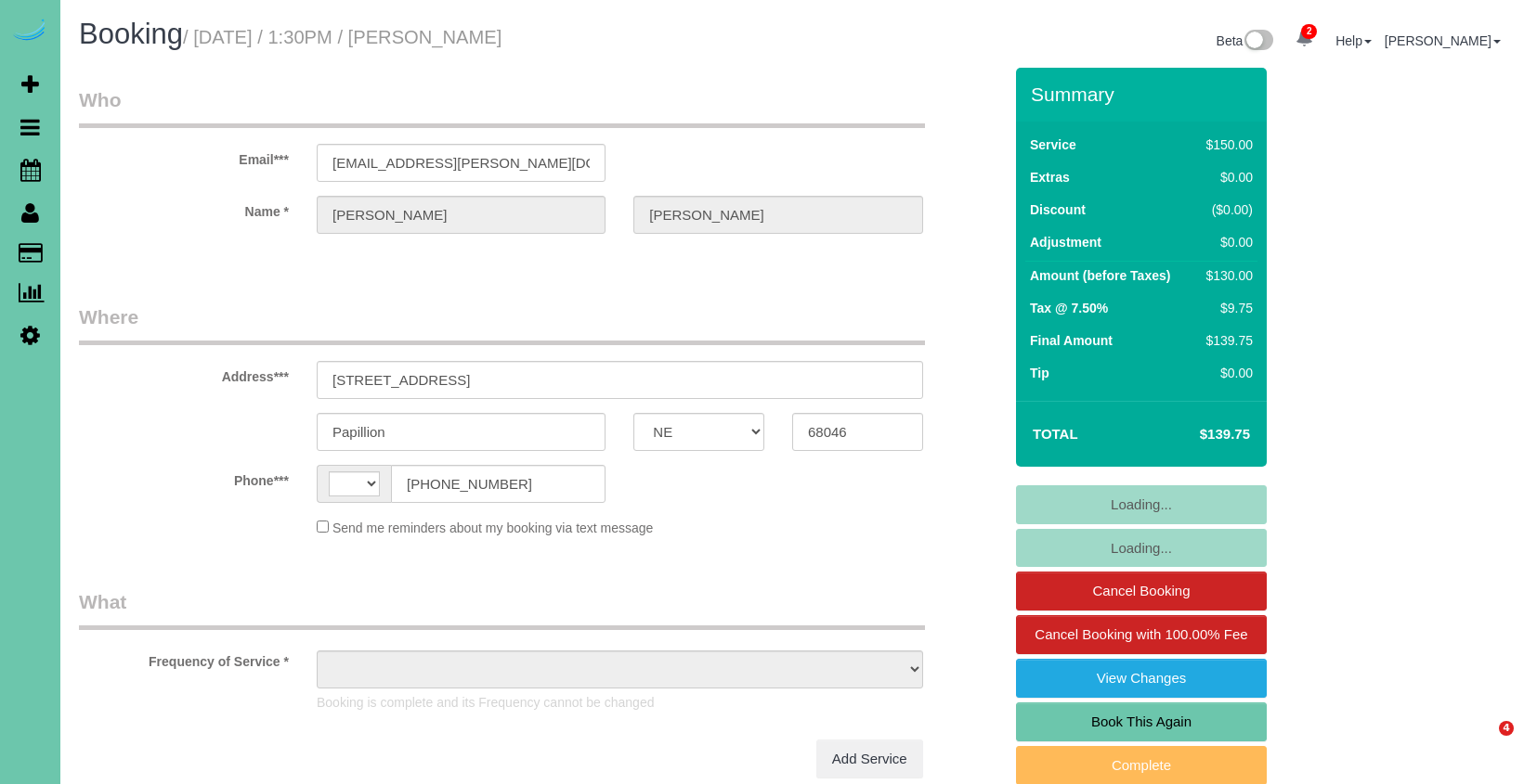
select select "NE"
select select "string:US"
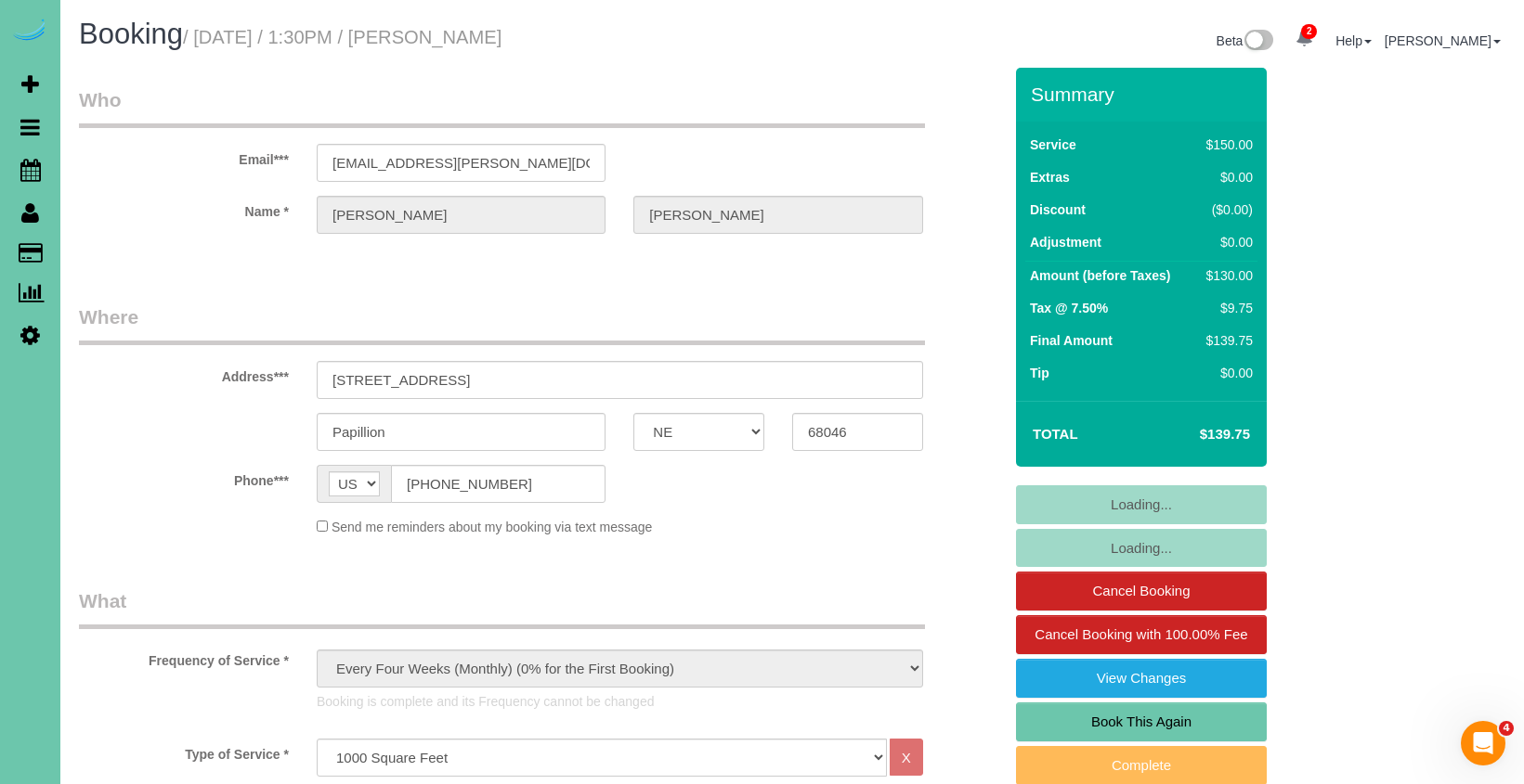
select select "object:942"
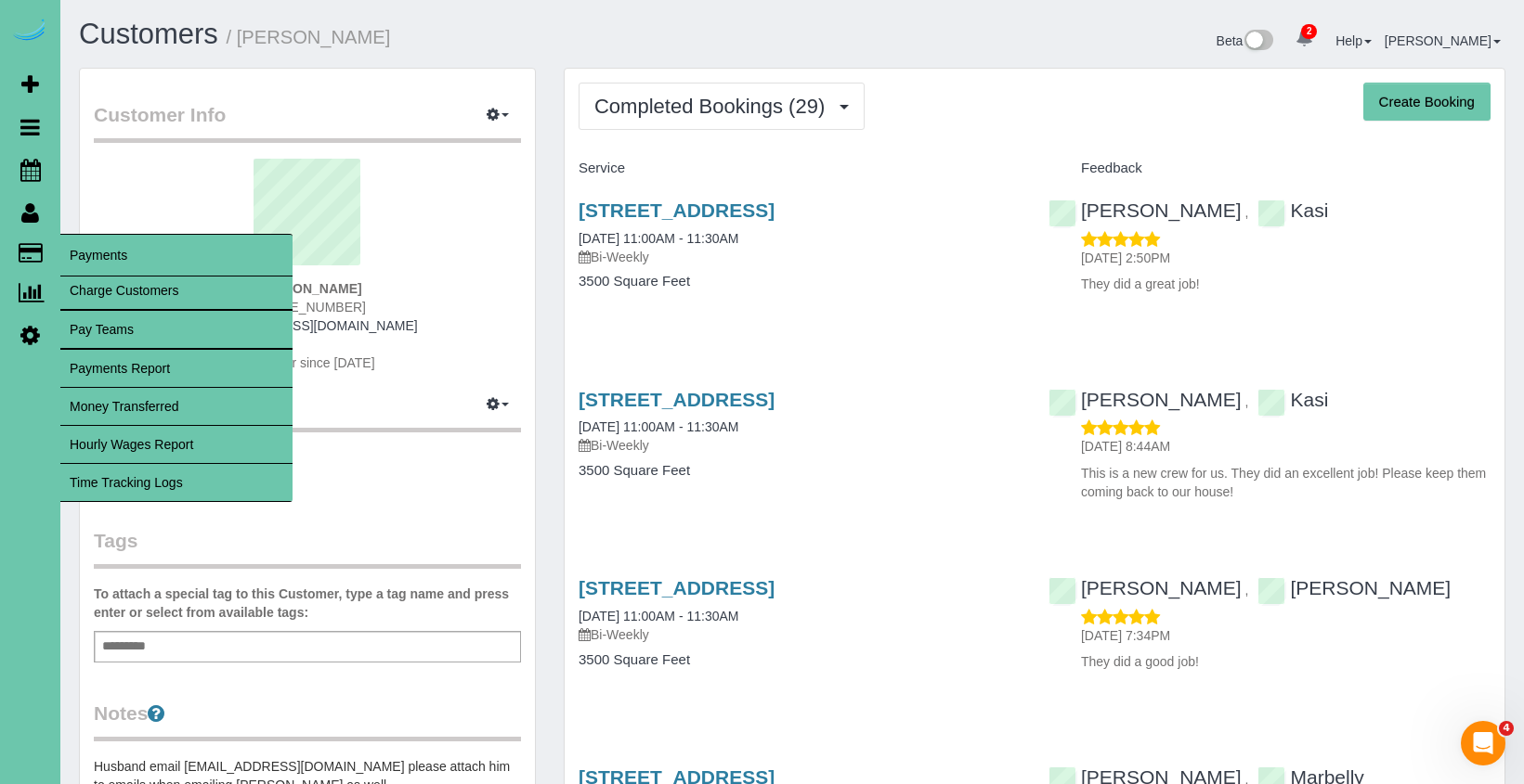
drag, startPoint x: 138, startPoint y: 470, endPoint x: 161, endPoint y: 463, distance: 24.0
click at [138, 470] on link "Time Tracking Logs" at bounding box center [176, 483] width 232 height 37
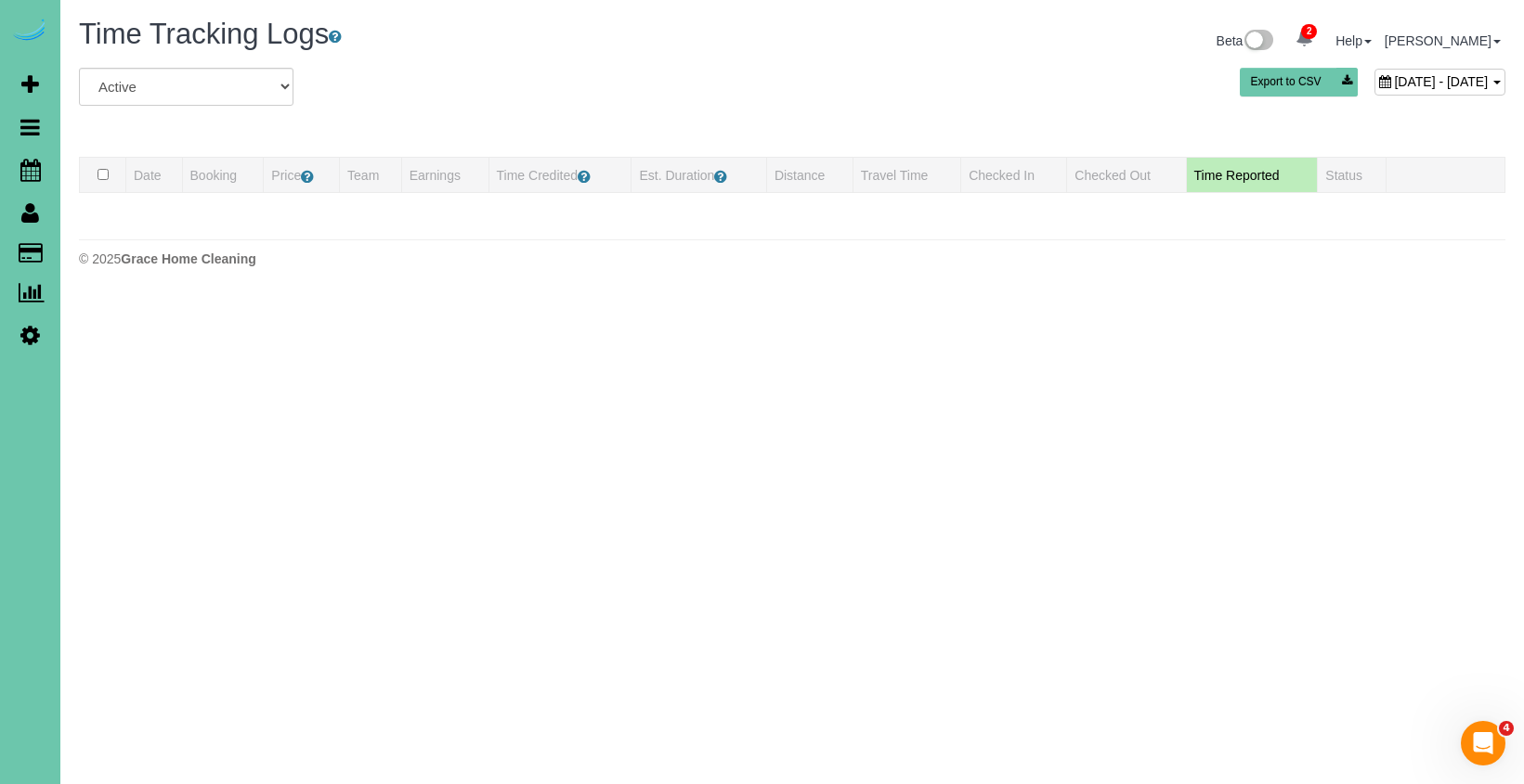
click at [1374, 93] on div "[DATE] - [DATE]" at bounding box center [1439, 82] width 131 height 27
type input "**********"
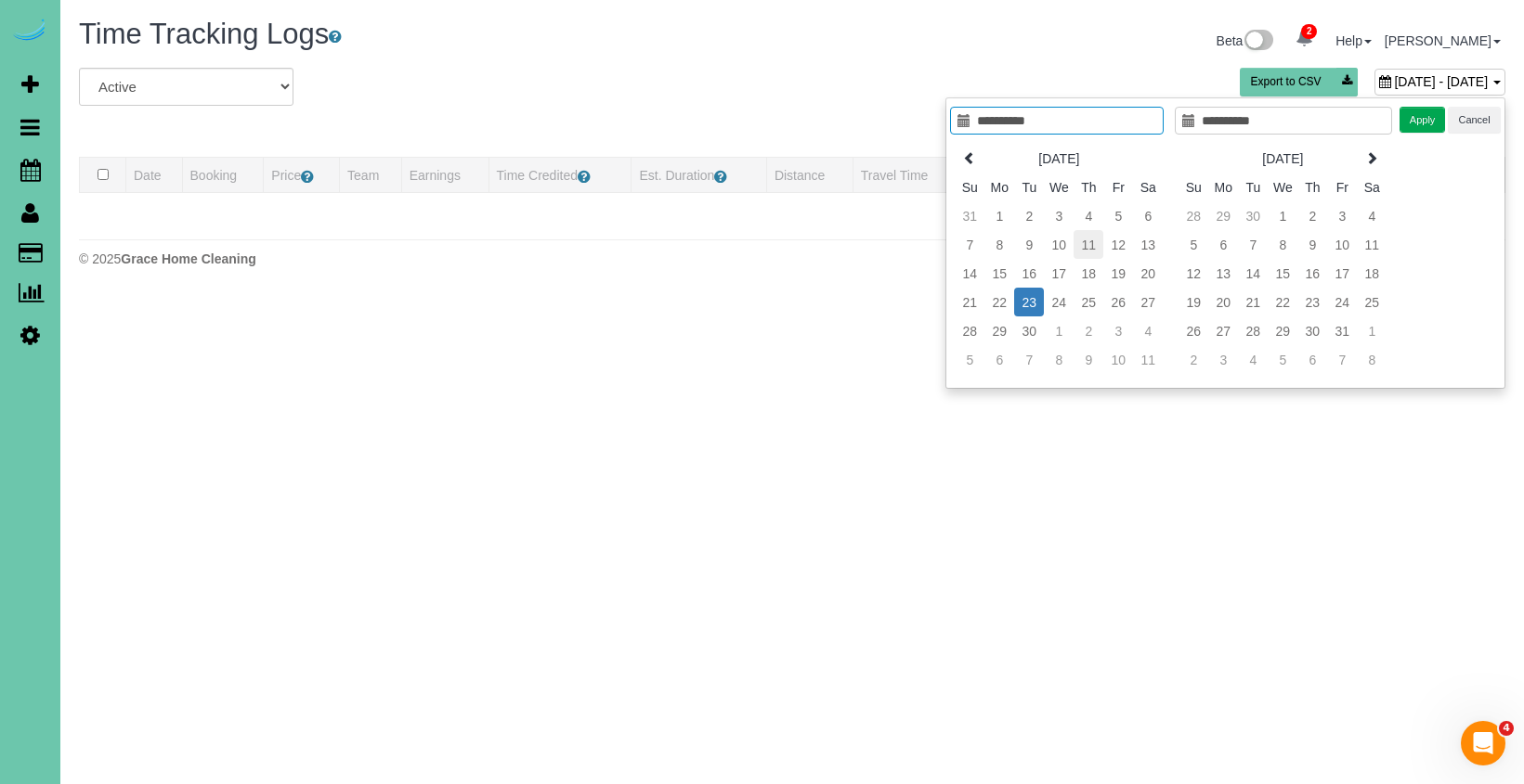
type input "**********"
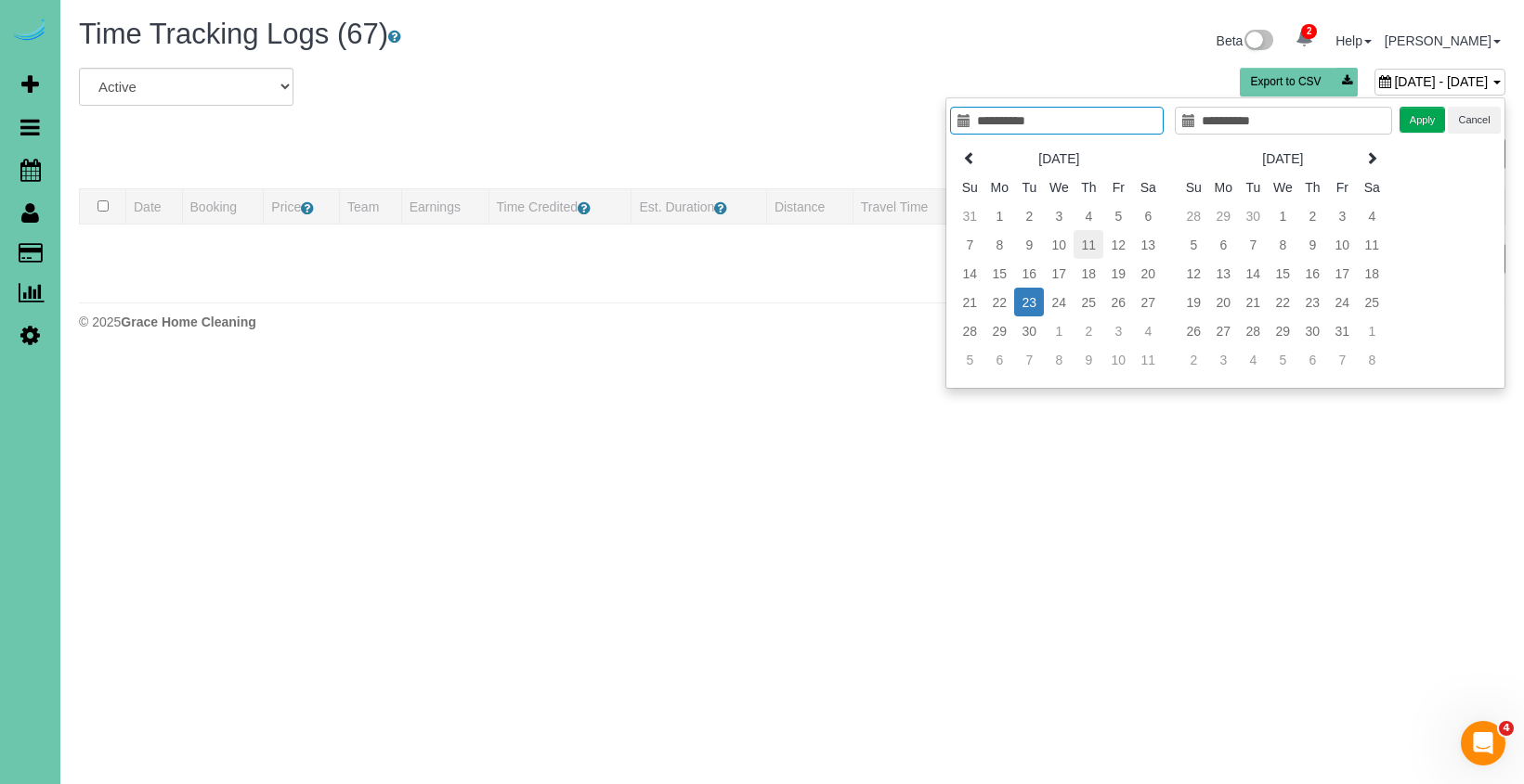
click at [1096, 244] on td "11" at bounding box center [1088, 244] width 30 height 29
type input "**********"
drag, startPoint x: 1419, startPoint y: 118, endPoint x: 1408, endPoint y: 120, distance: 11.2
click at [1419, 118] on button "Apply" at bounding box center [1422, 119] width 46 height 27
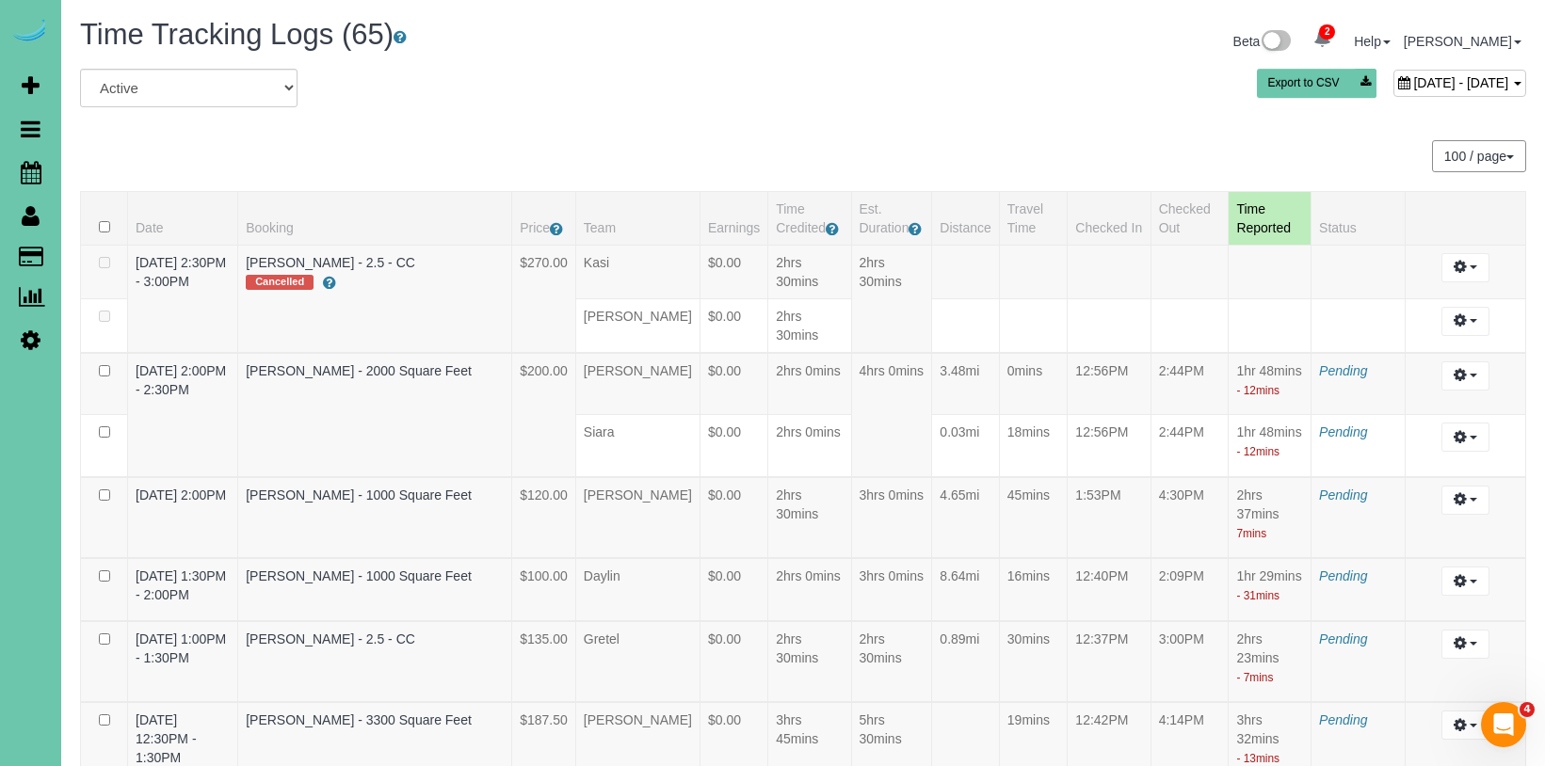
drag, startPoint x: 1369, startPoint y: 60, endPoint x: 1361, endPoint y: 70, distance: 12.1
click at [1367, 63] on div "Beta 2 Your Notifications You have 0 alerts × You have 4 to charge for 09/22/20…" at bounding box center [1171, 44] width 737 height 50
drag, startPoint x: 1343, startPoint y: 84, endPoint x: 1327, endPoint y: 87, distance: 16.3
click at [1413, 85] on span "September 11, 2025 - September 11, 2025" at bounding box center [1460, 82] width 95 height 15
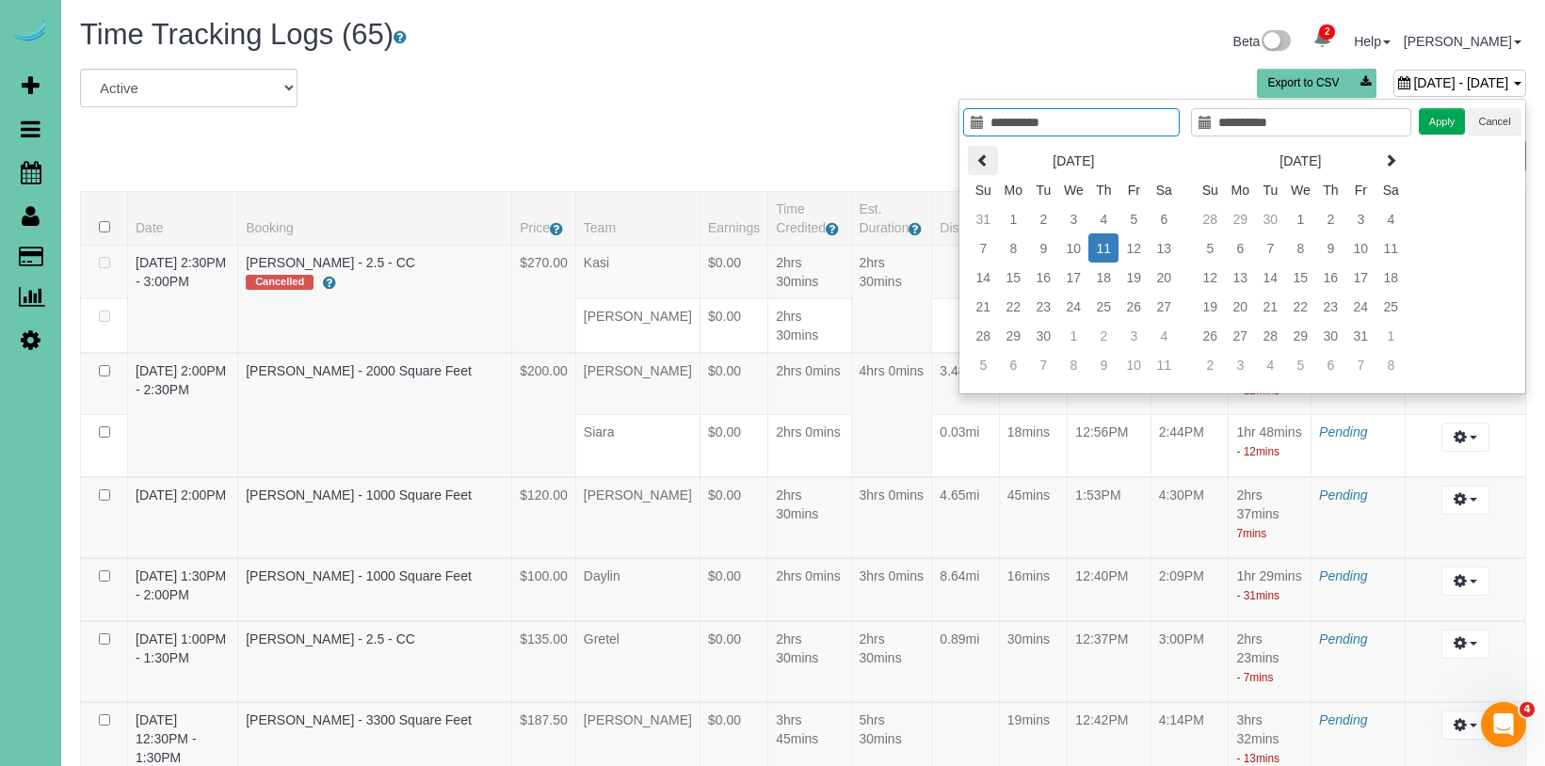
click at [982, 164] on icon at bounding box center [982, 159] width 13 height 13
type input "**********"
click at [1104, 335] on td "28" at bounding box center [1103, 335] width 30 height 29
type input "**********"
click at [1104, 335] on td "28" at bounding box center [1103, 335] width 30 height 29
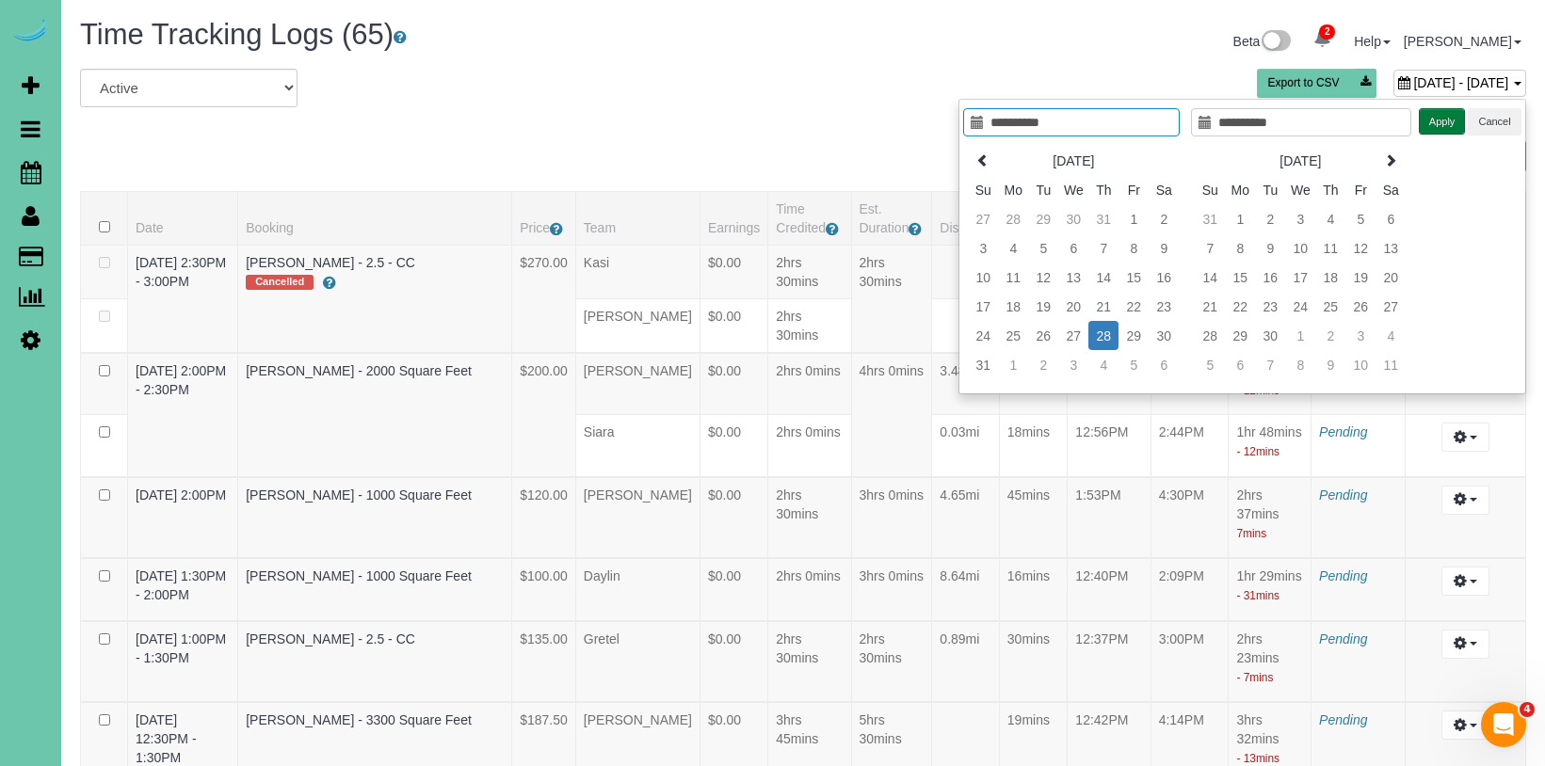
click at [1433, 114] on button "Apply" at bounding box center [1442, 121] width 47 height 27
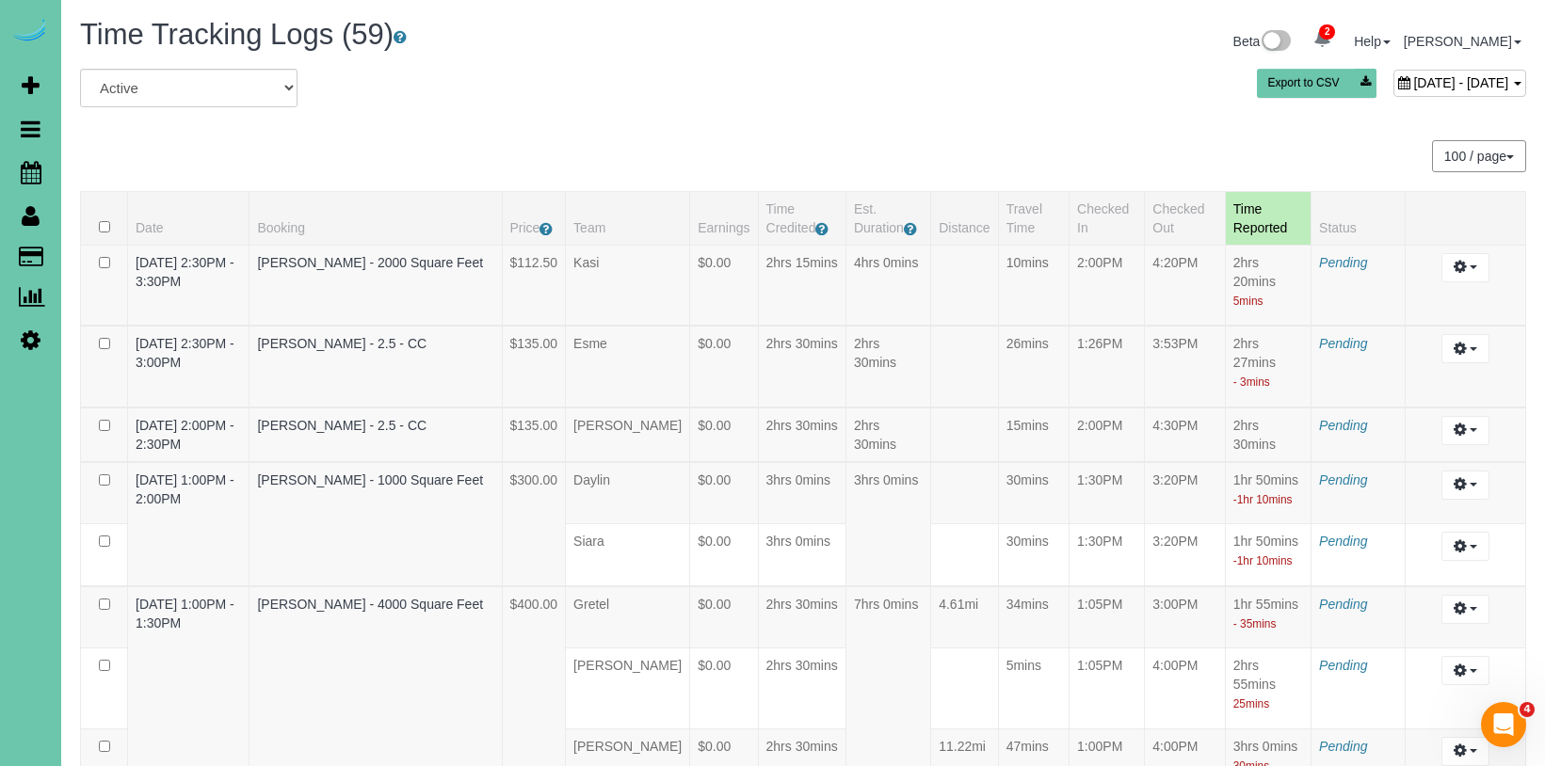
click at [1413, 83] on span "August 28, 2025 - August 28, 2025" at bounding box center [1460, 82] width 95 height 15
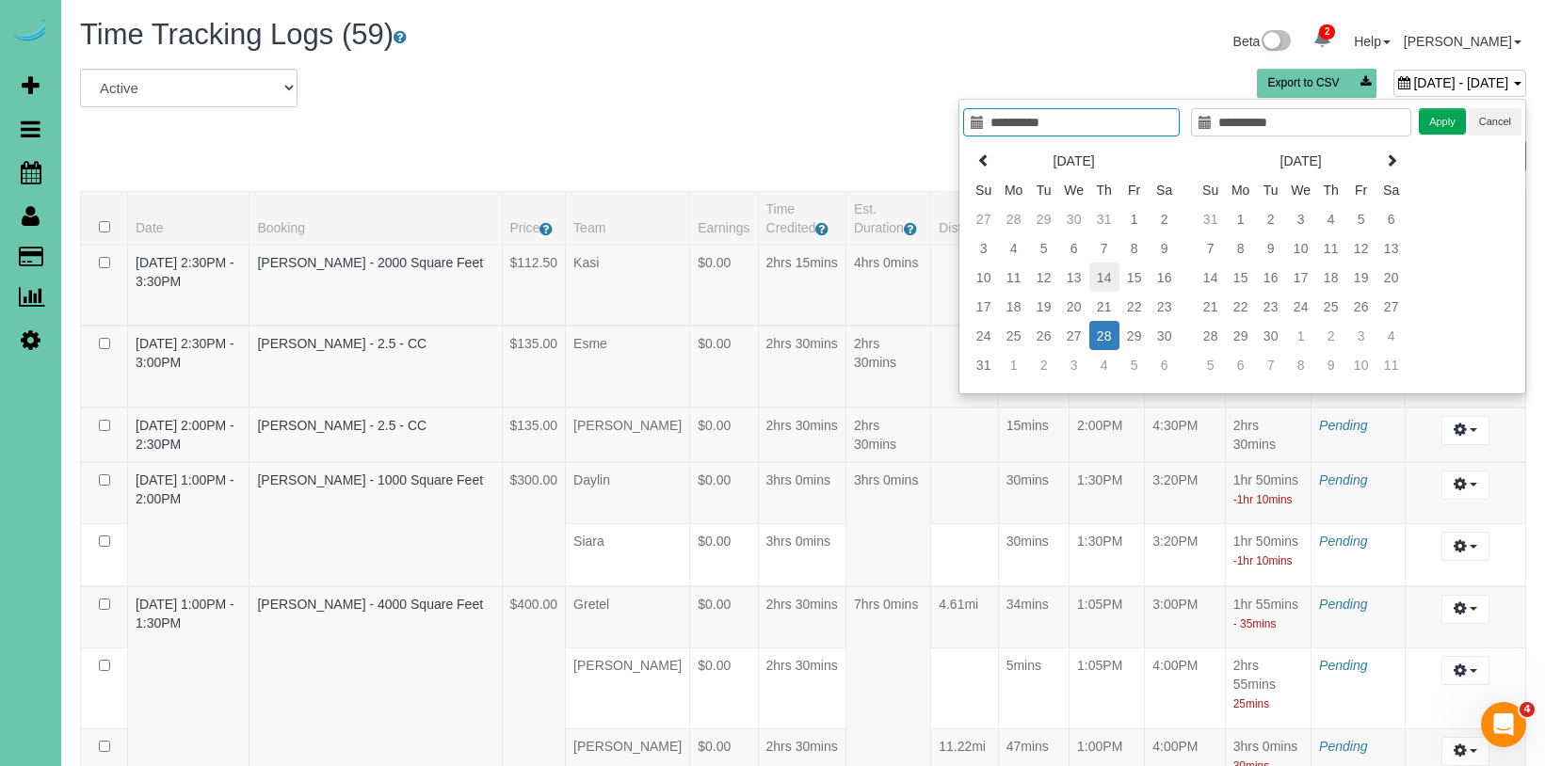
type input "**********"
click at [1106, 281] on td "14" at bounding box center [1104, 277] width 30 height 29
type input "**********"
click at [1106, 281] on td "14" at bounding box center [1104, 277] width 30 height 29
click at [1431, 120] on button "Apply" at bounding box center [1442, 121] width 47 height 27
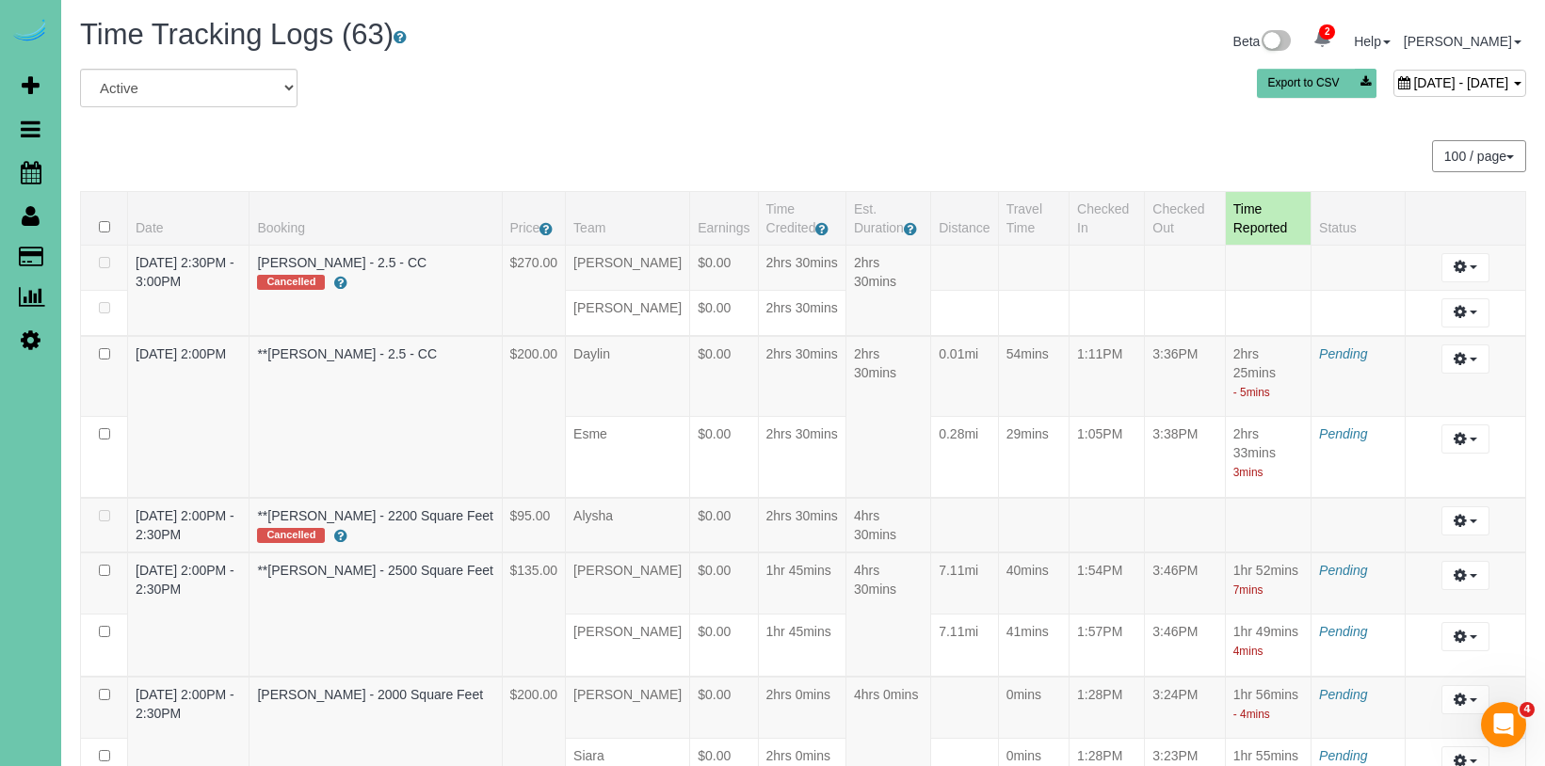
click at [1393, 73] on div "August 14, 2025 - August 14, 2025" at bounding box center [1459, 83] width 133 height 27
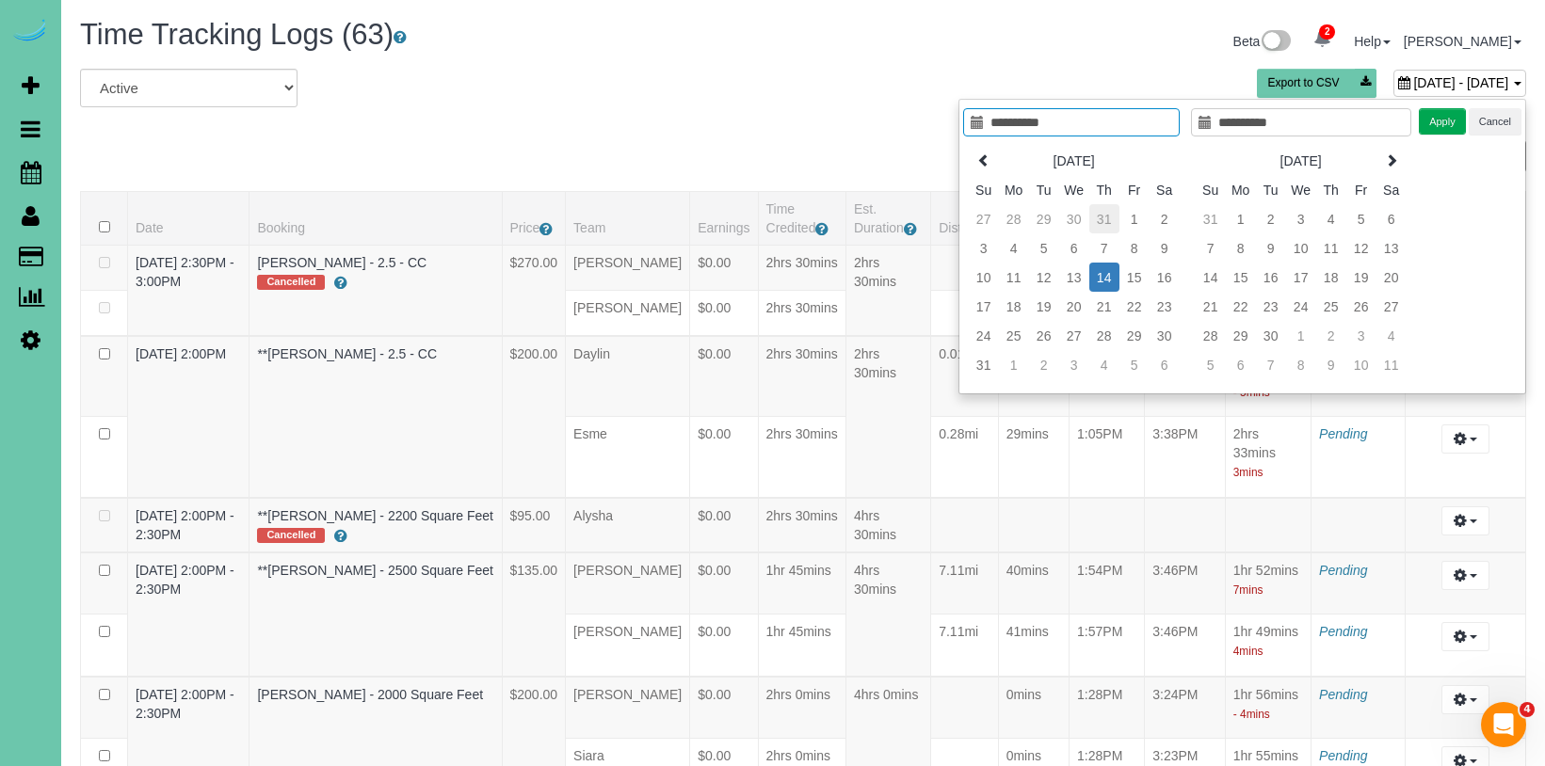
type input "**********"
click at [1102, 217] on td "31" at bounding box center [1104, 218] width 30 height 29
type input "**********"
click at [1101, 335] on td "31" at bounding box center [1104, 335] width 30 height 29
type input "**********"
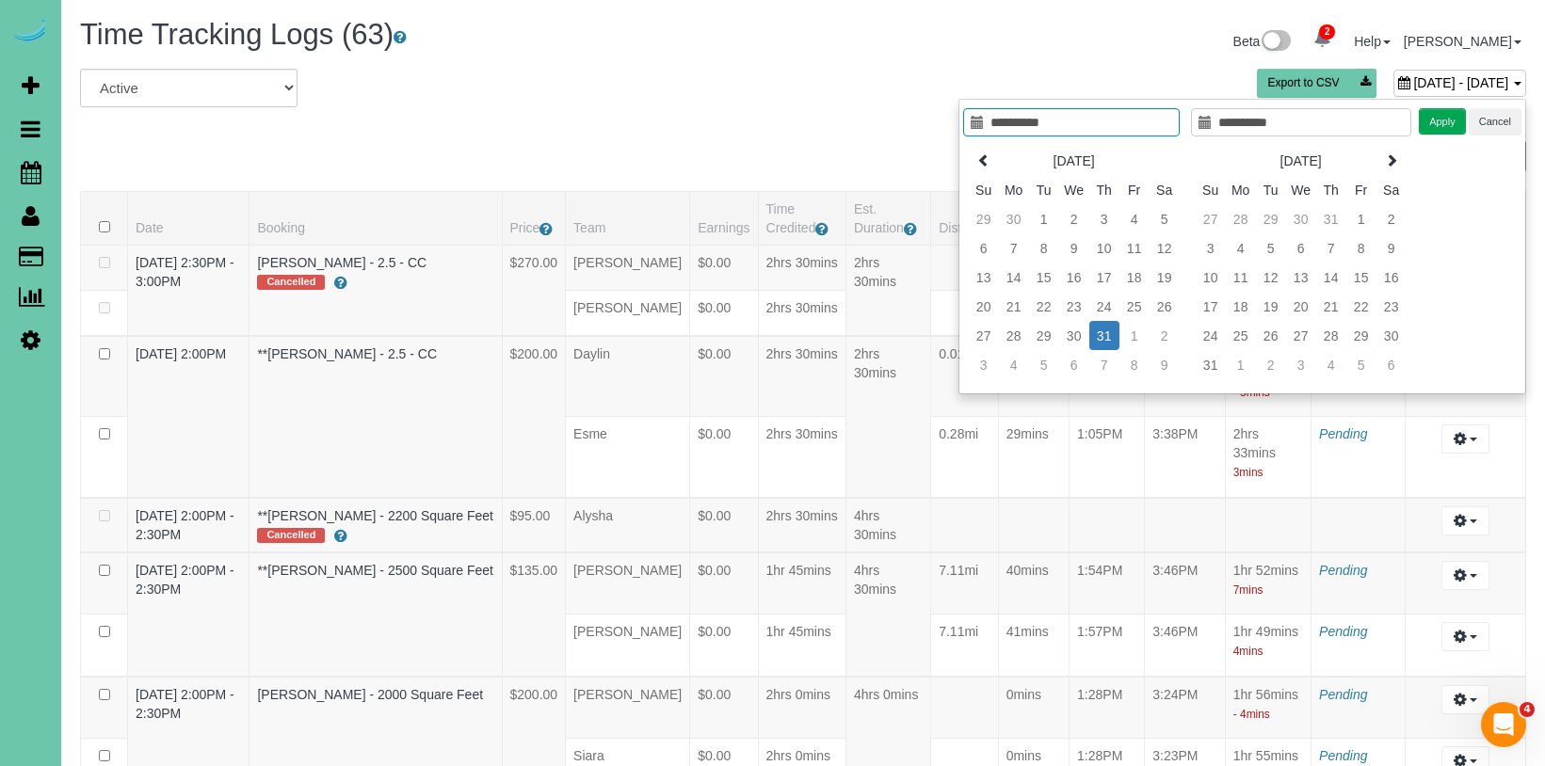
click at [1453, 115] on button "Apply" at bounding box center [1442, 121] width 47 height 27
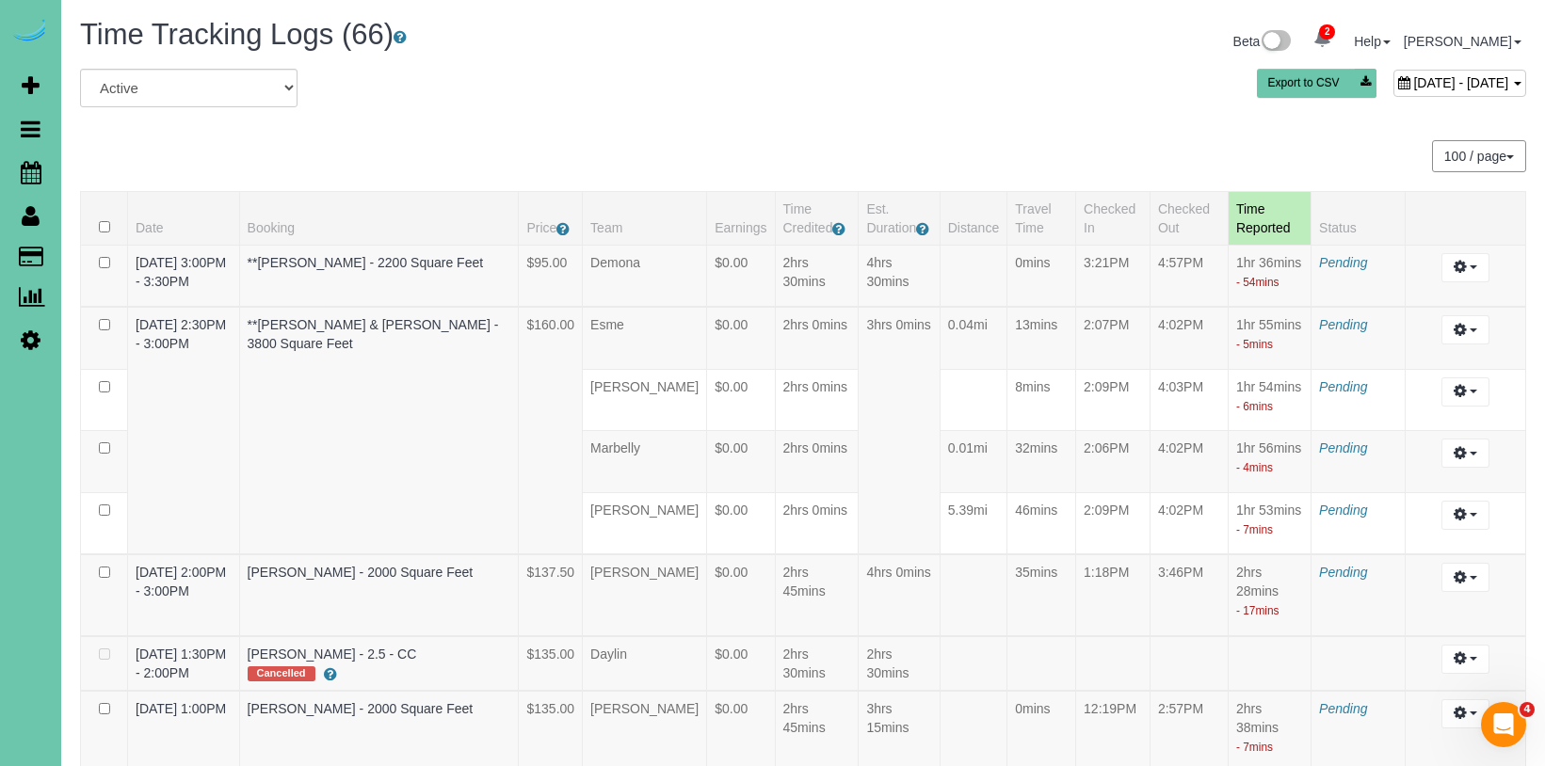
scroll to position [2693, 0]
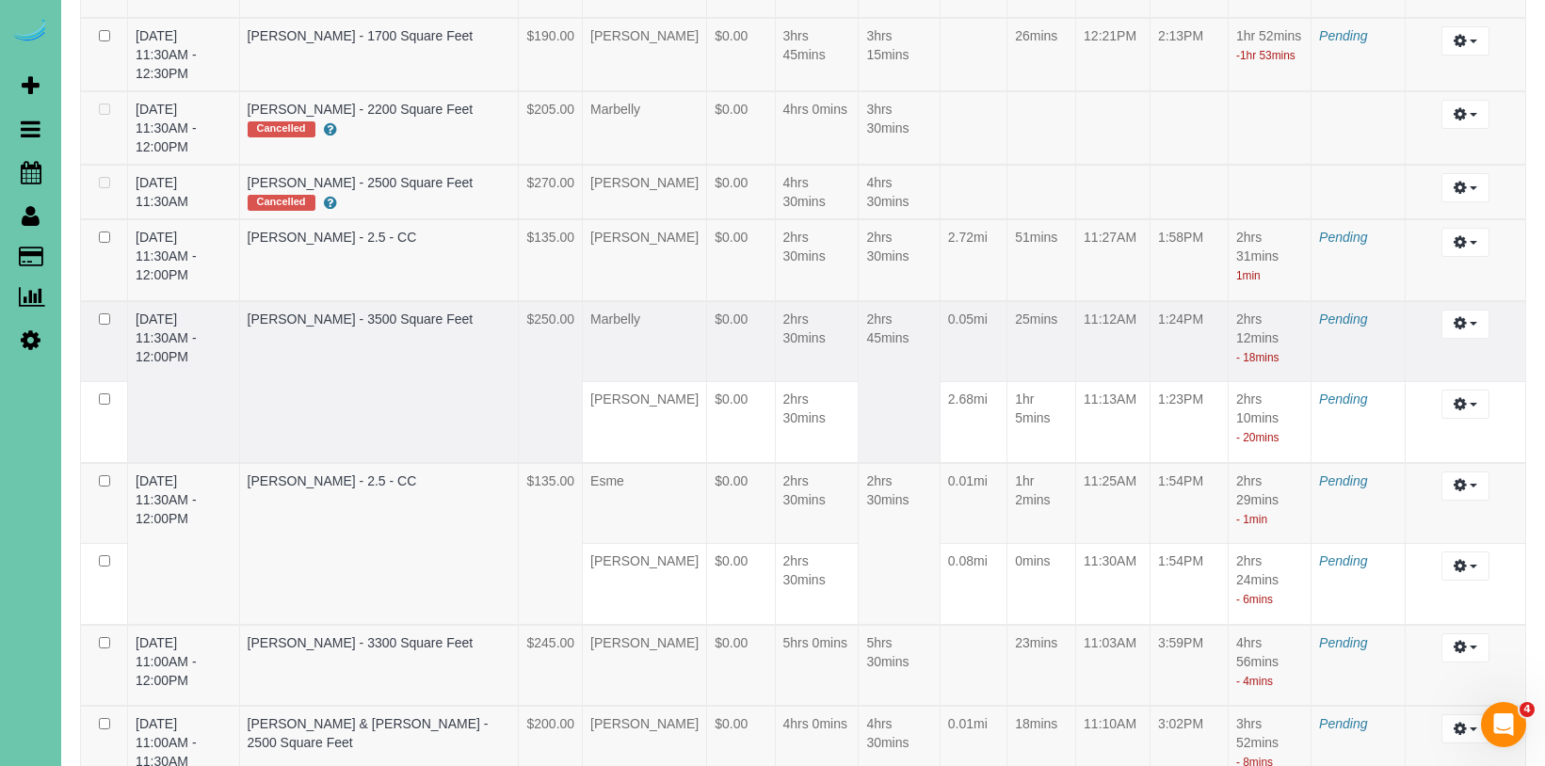
click at [519, 463] on td "Laura Kunkle - 3500 Square Feet" at bounding box center [379, 382] width 280 height 162
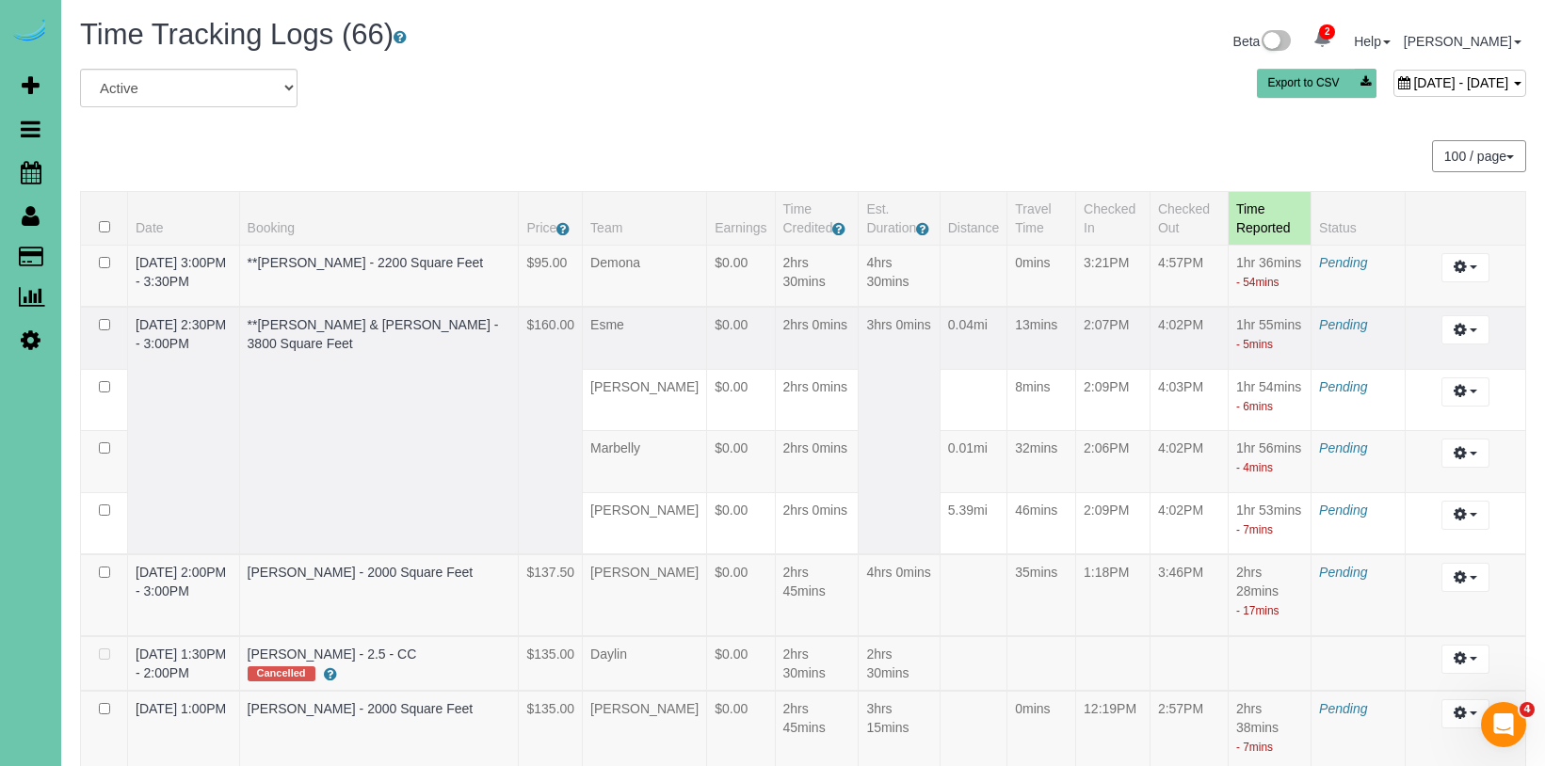
scroll to position [0, 0]
click at [34, 163] on icon at bounding box center [31, 172] width 21 height 23
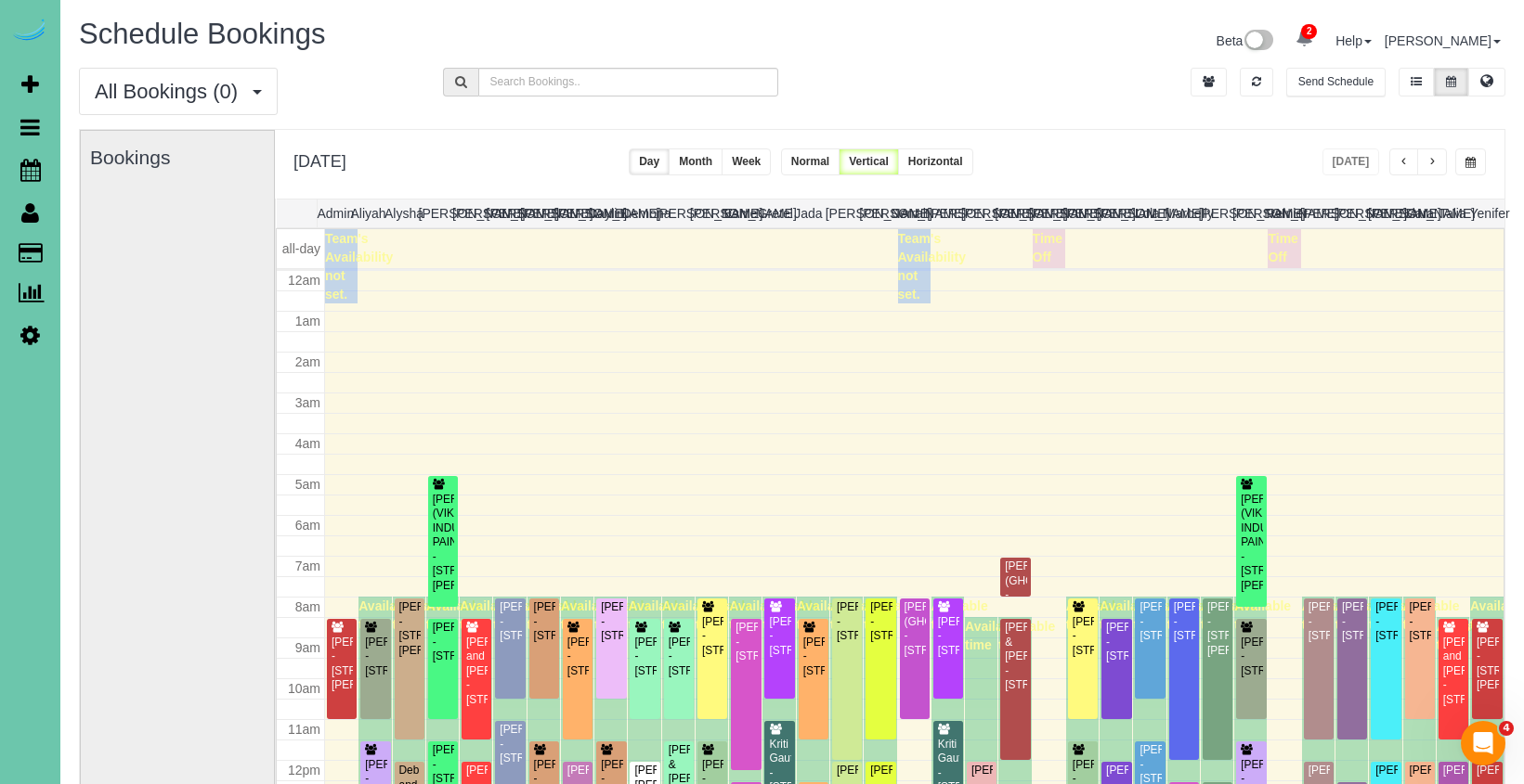
scroll to position [246, 0]
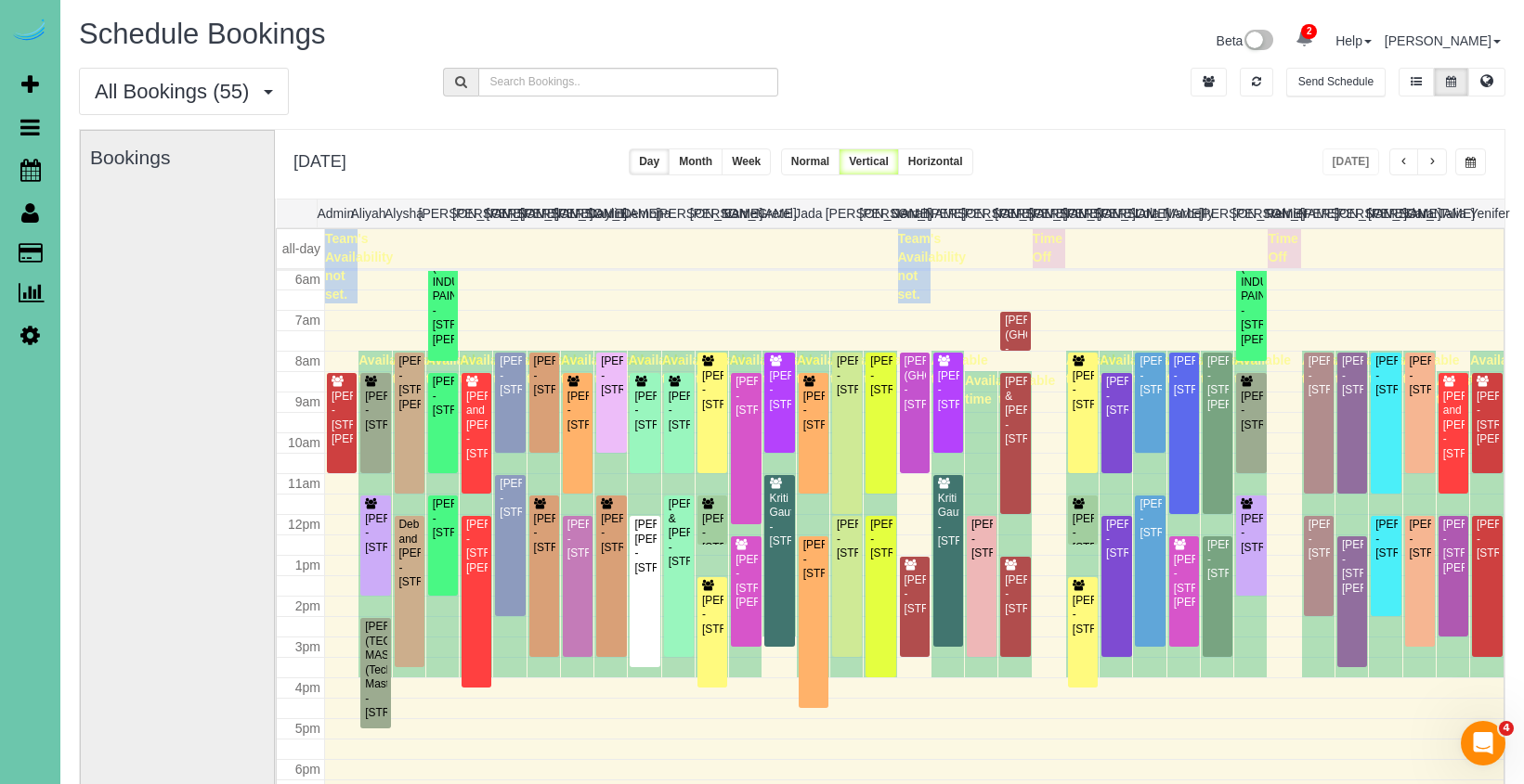
click at [35, 329] on icon at bounding box center [31, 335] width 20 height 23
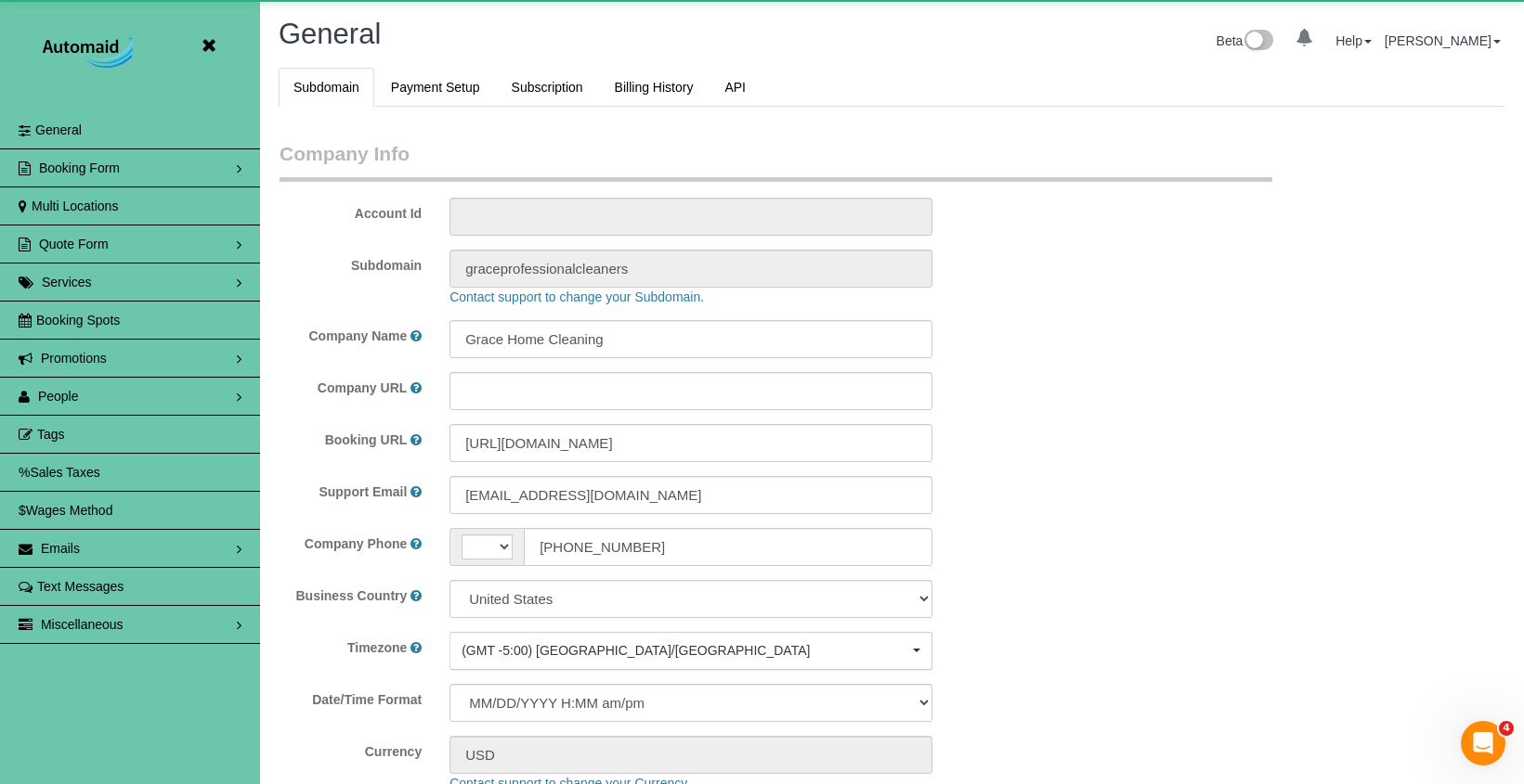
scroll to position [3964, 1524]
select select "string:US"
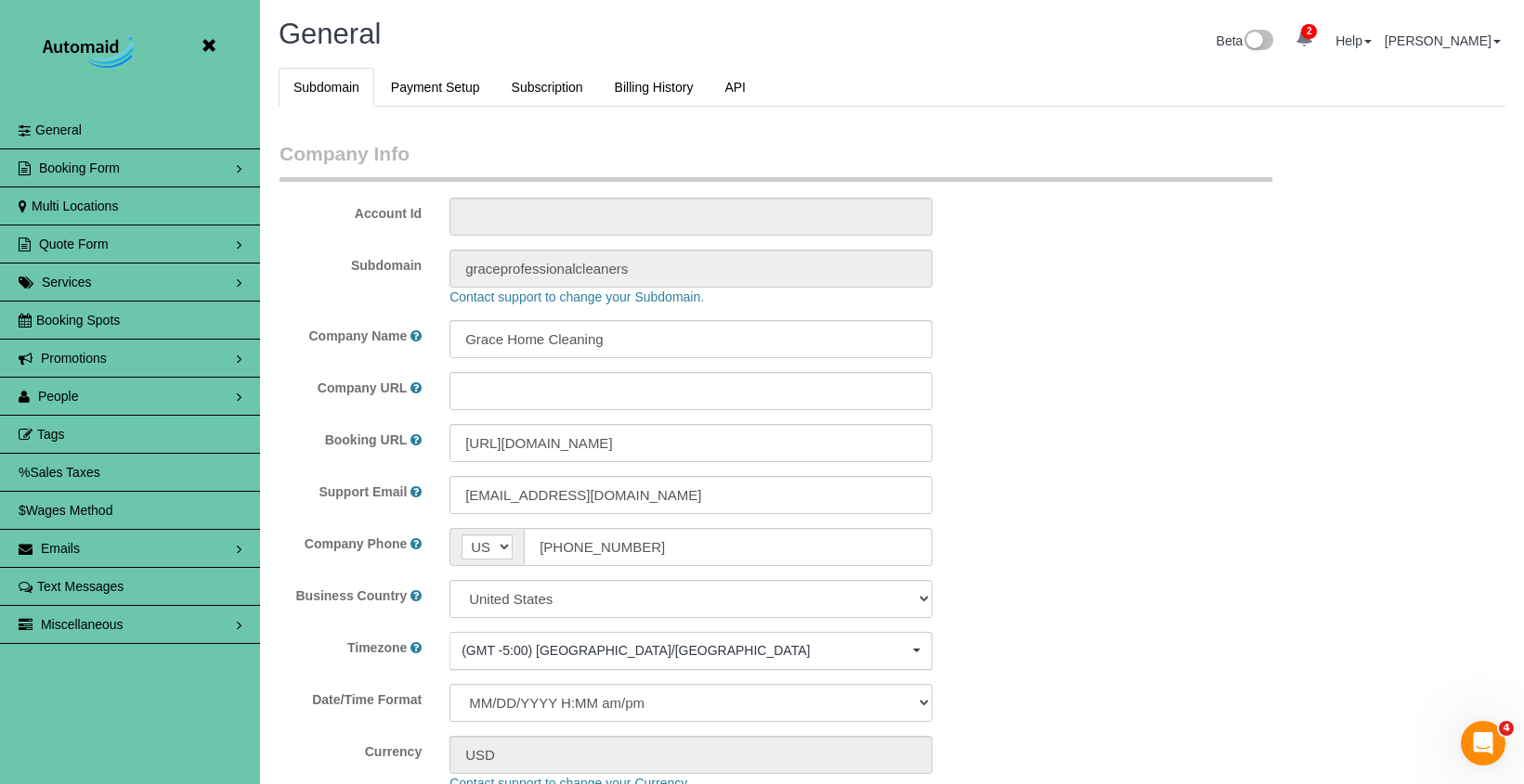
select select "5796"
click at [174, 403] on link "People" at bounding box center [130, 396] width 260 height 37
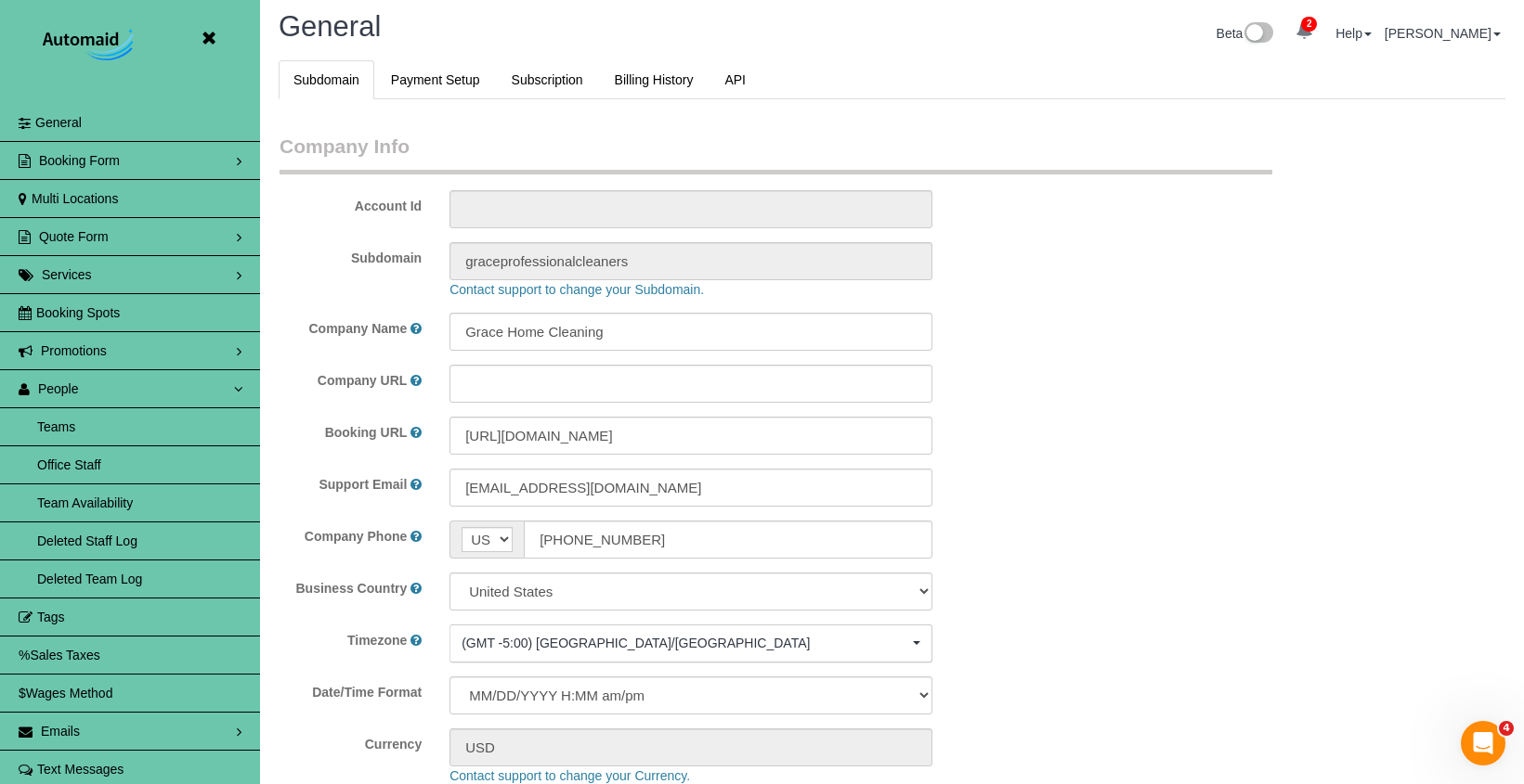
click at [103, 510] on link "Team Availability" at bounding box center [130, 503] width 260 height 37
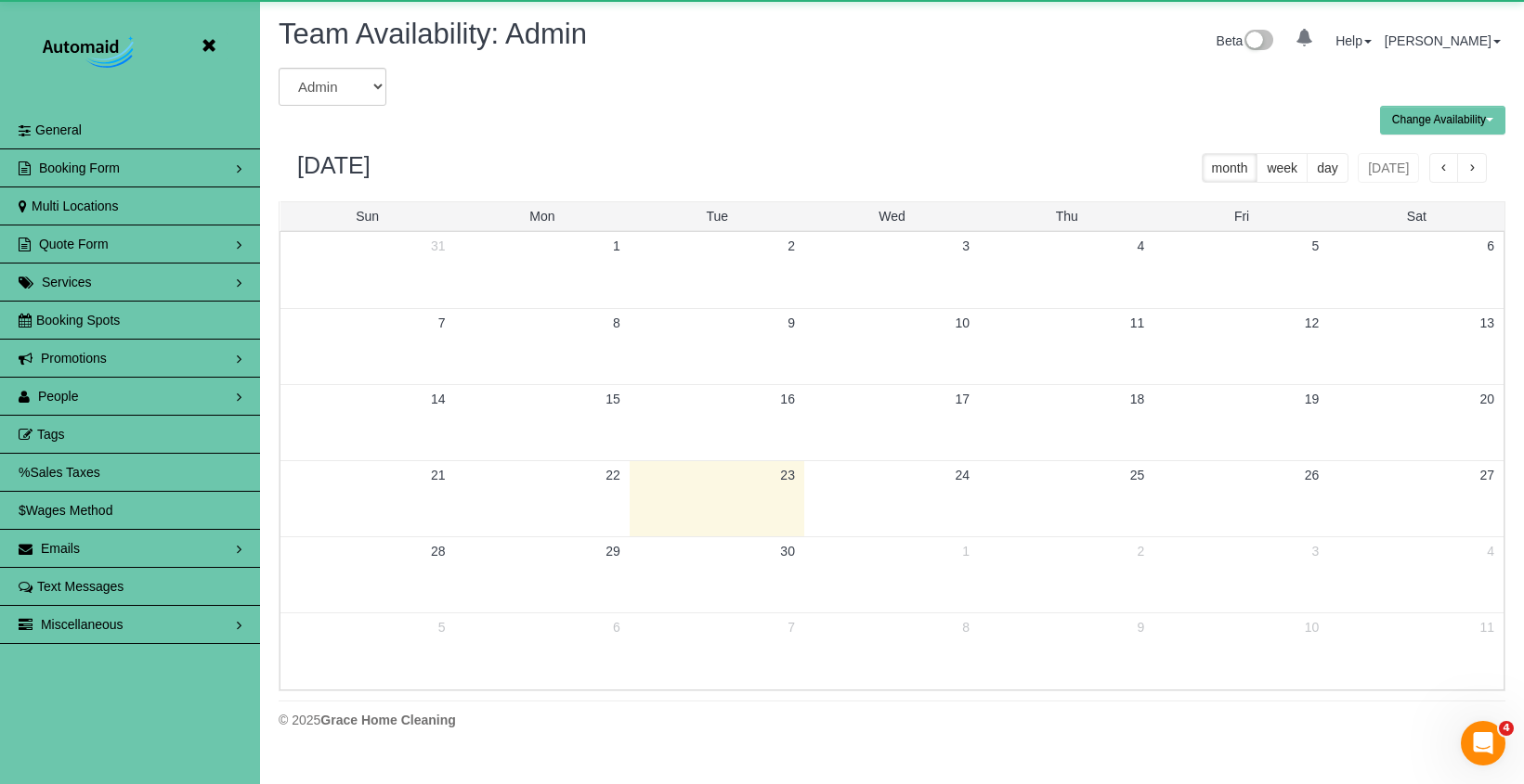
scroll to position [92077, 91332]
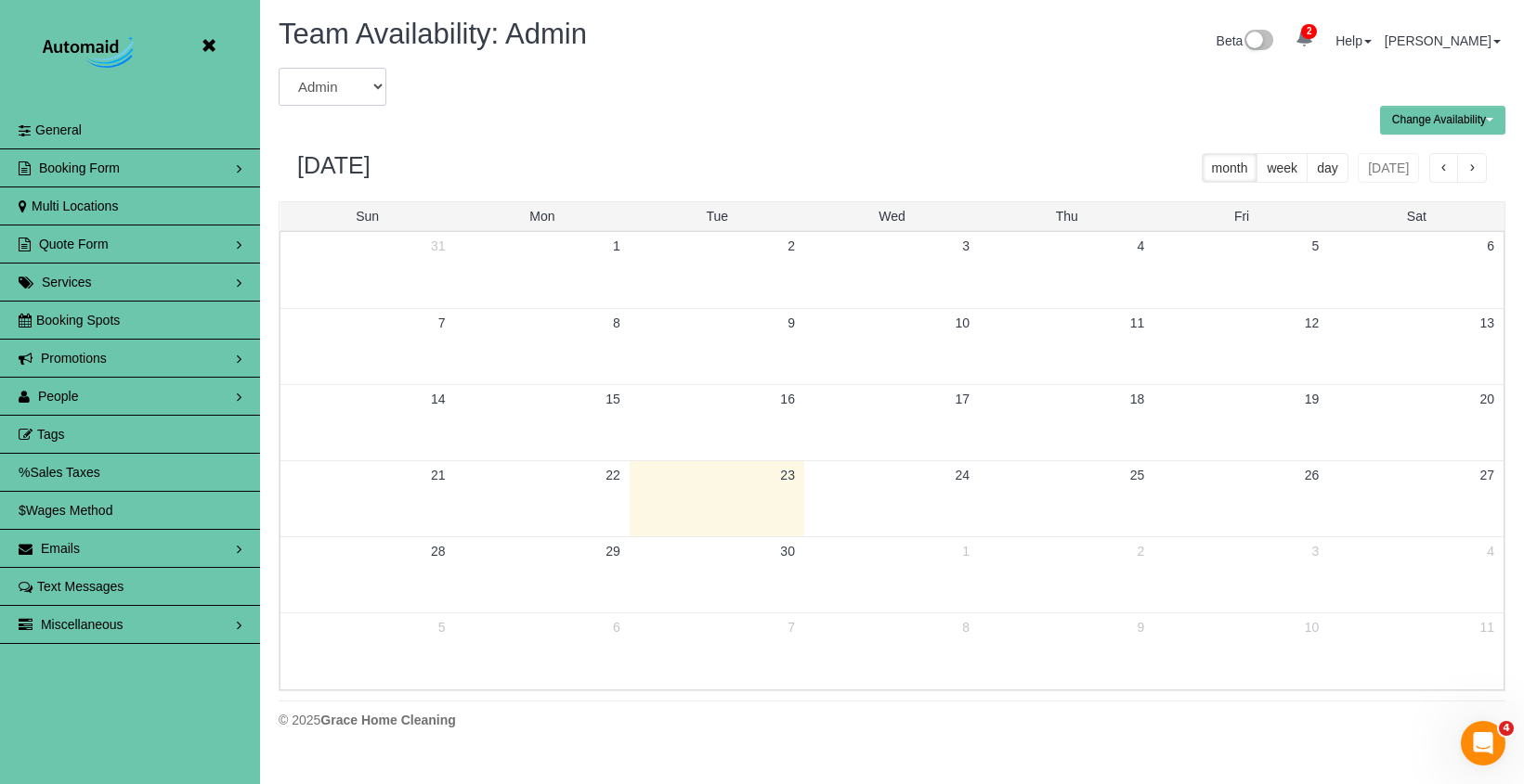
select select "number:5388"
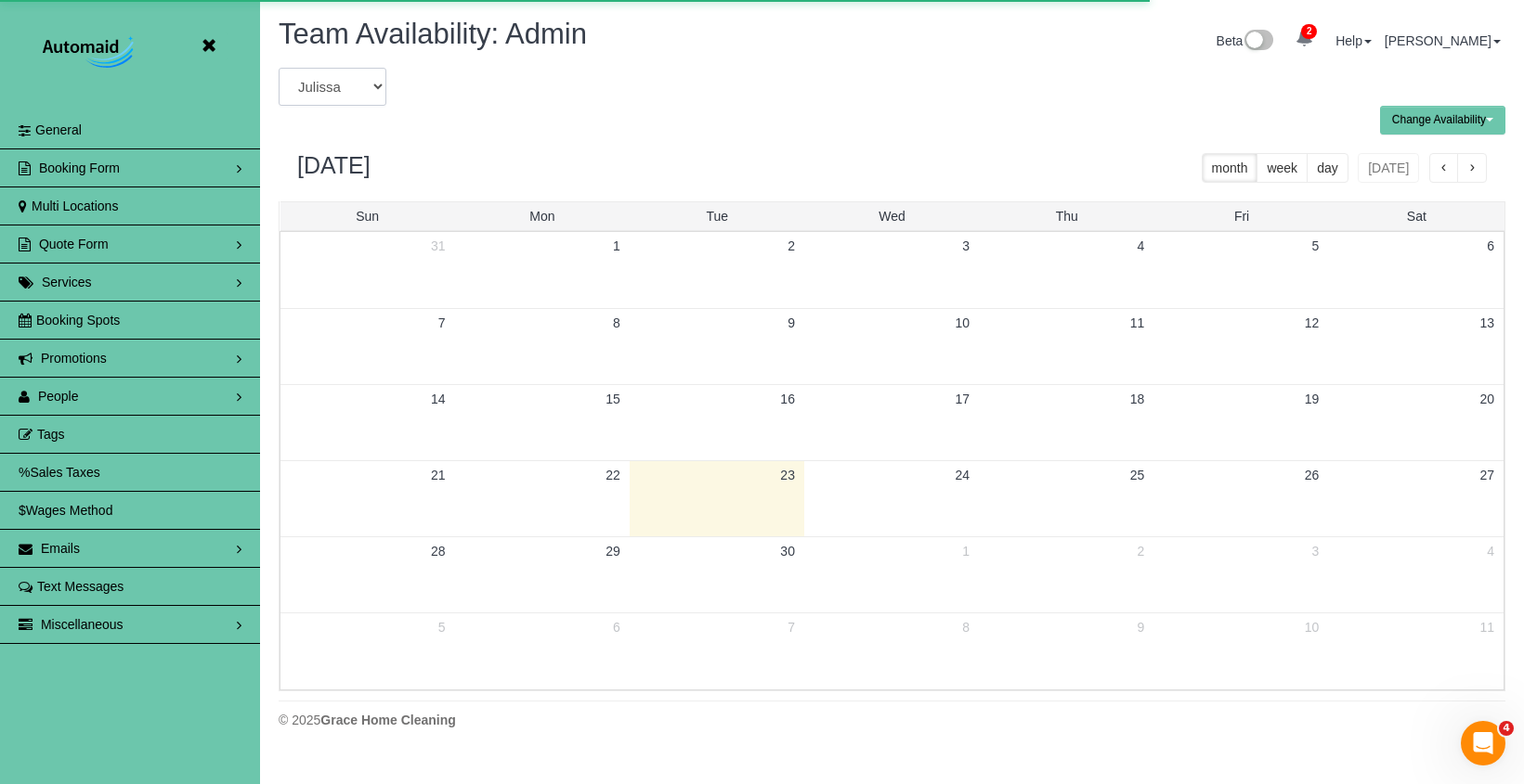
scroll to position [0, 0]
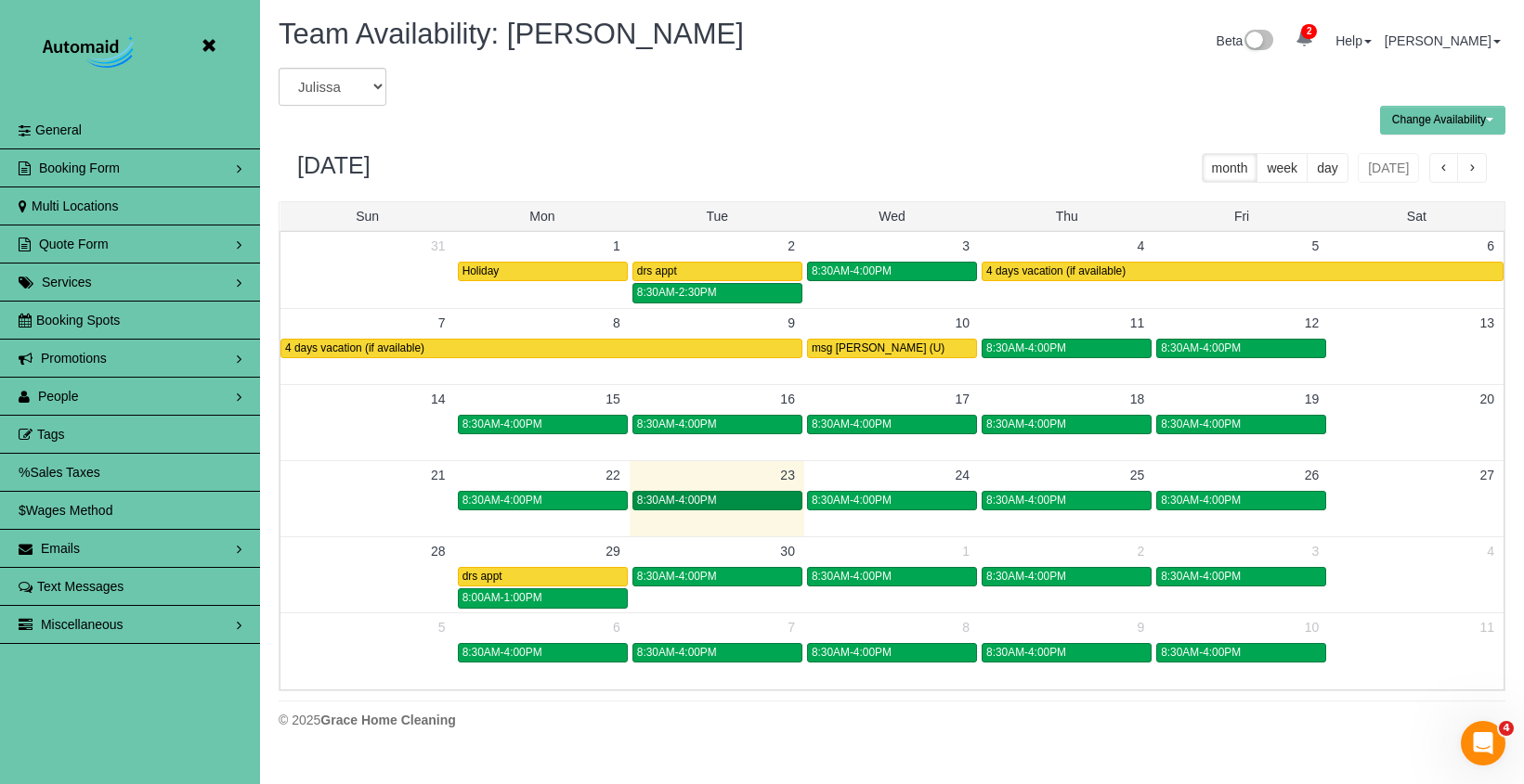
click at [707, 497] on span "8:30AM-4:00PM" at bounding box center [677, 500] width 80 height 13
click at [707, 499] on span "8:30AM-4:00PM" at bounding box center [677, 500] width 80 height 13
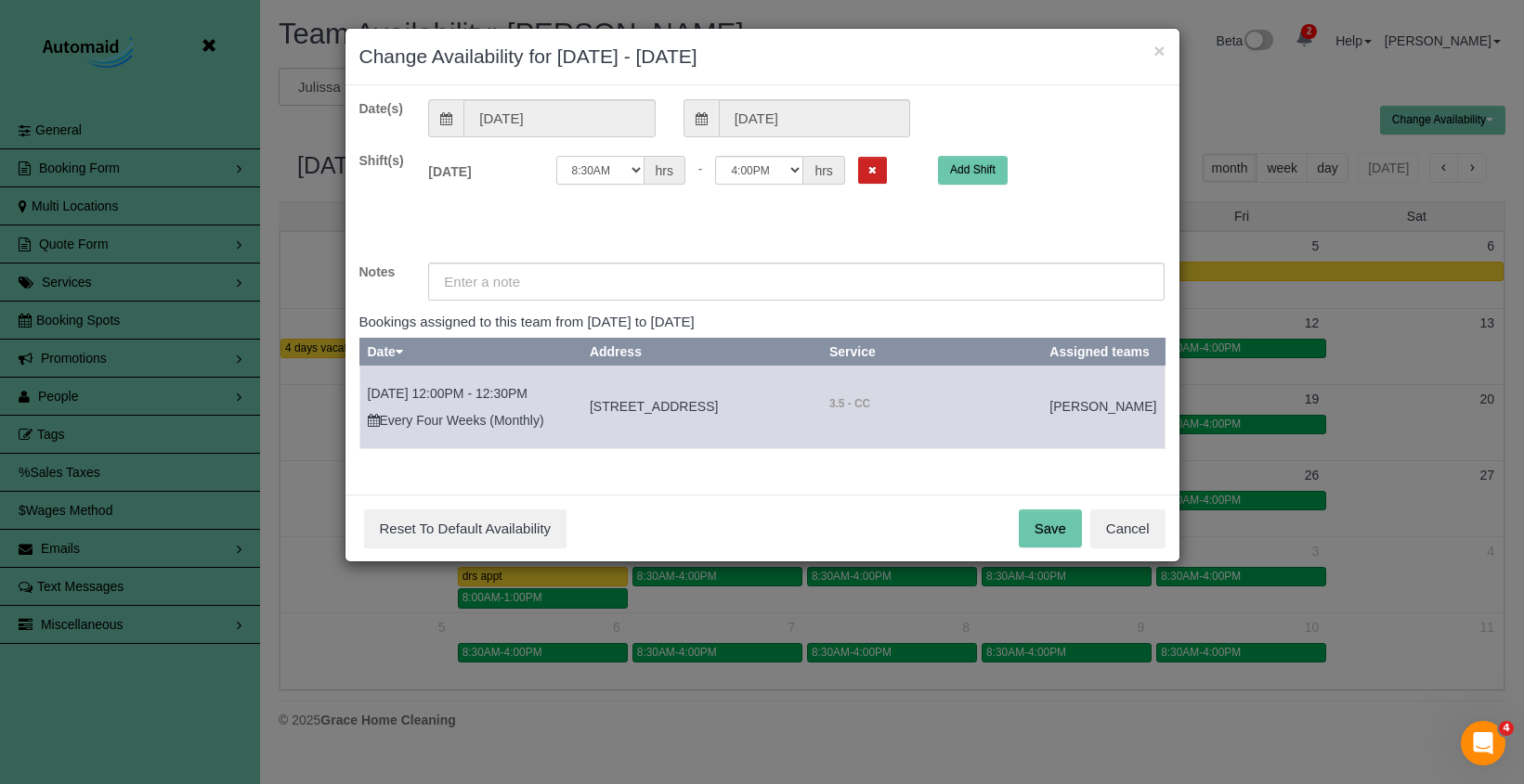
select select "string:12:00"
click at [497, 276] on input "text" at bounding box center [796, 281] width 736 height 38
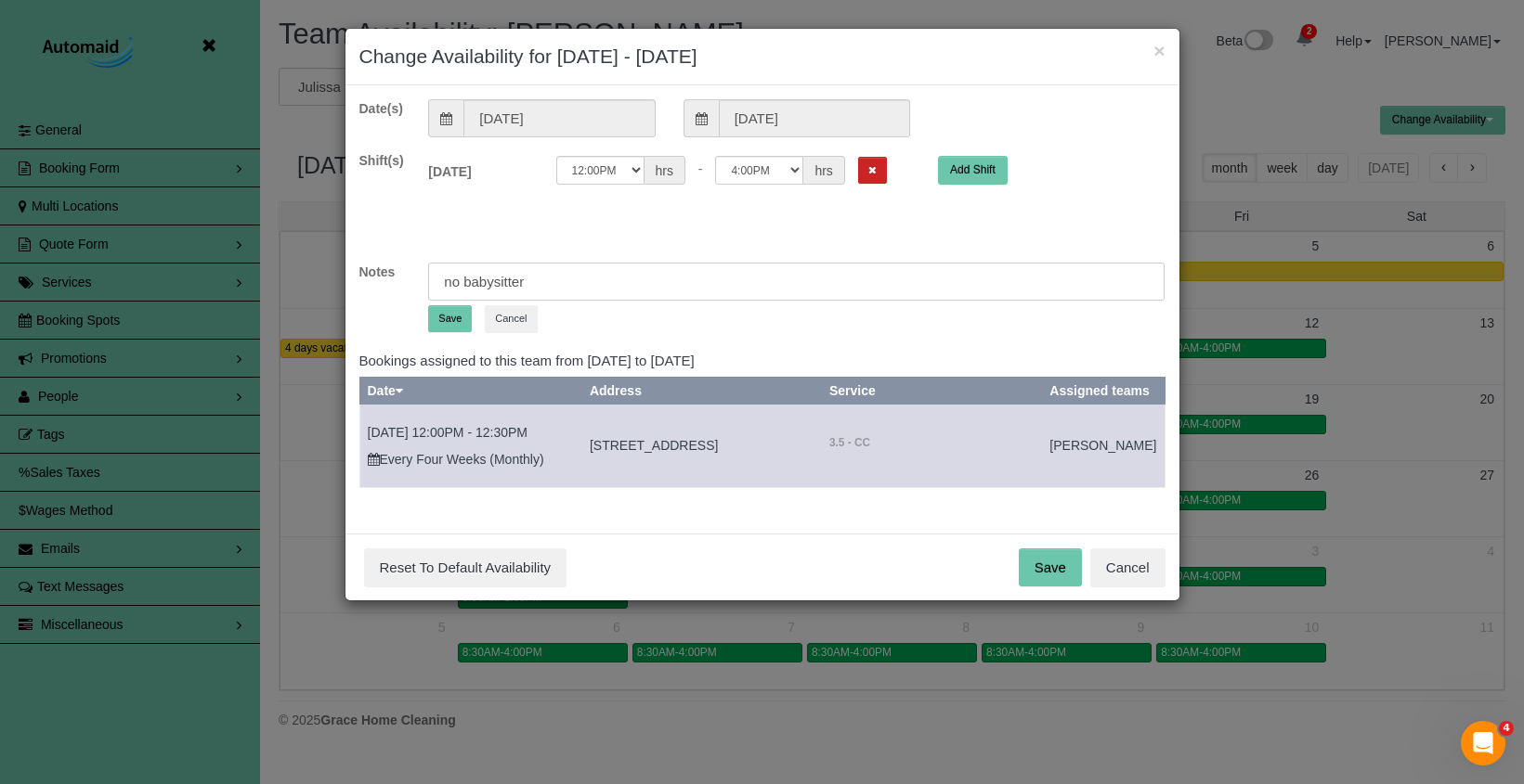
type input "no babysitter"
click at [452, 314] on button "Save" at bounding box center [450, 319] width 43 height 27
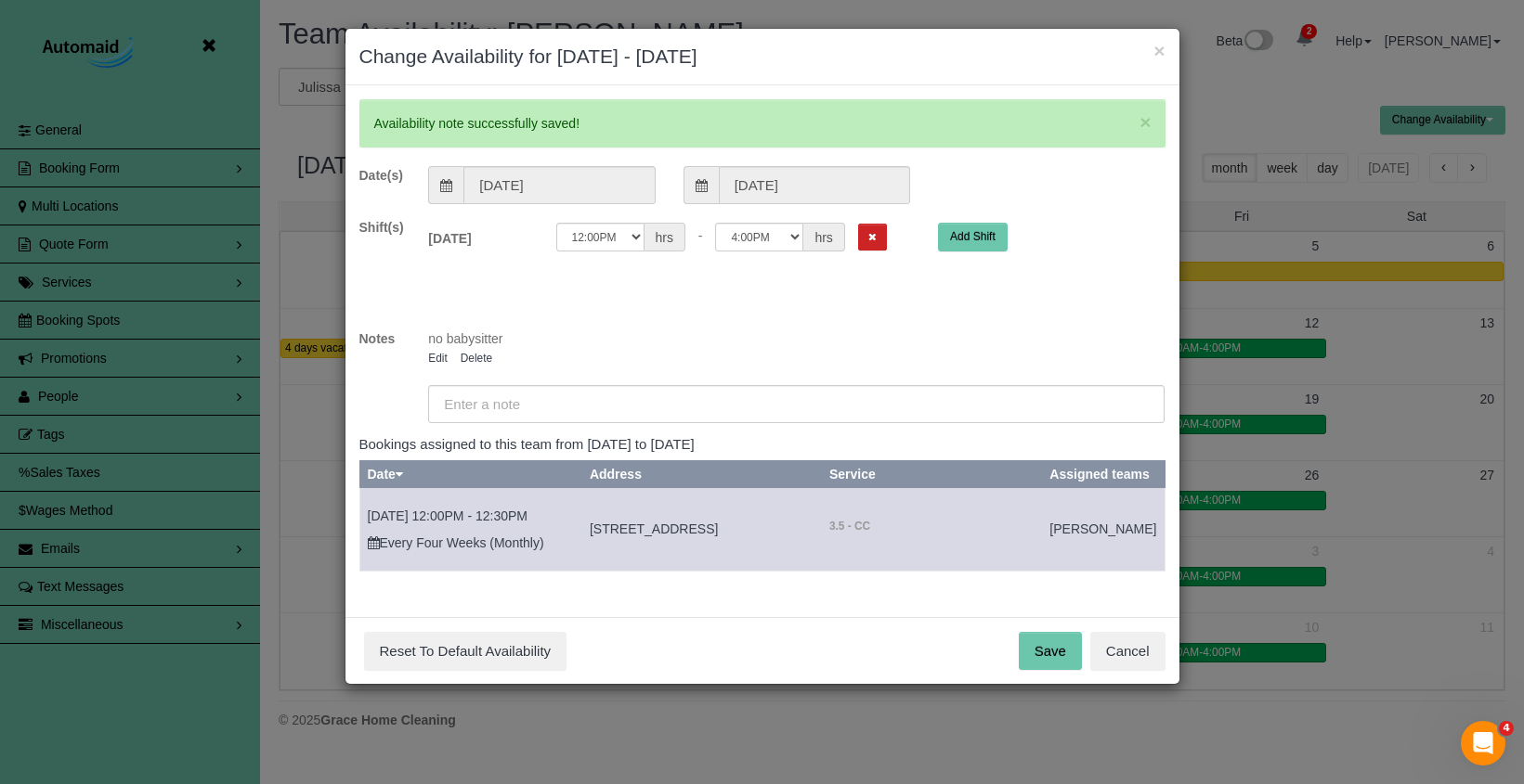
click at [1060, 672] on button "Save" at bounding box center [1051, 652] width 63 height 39
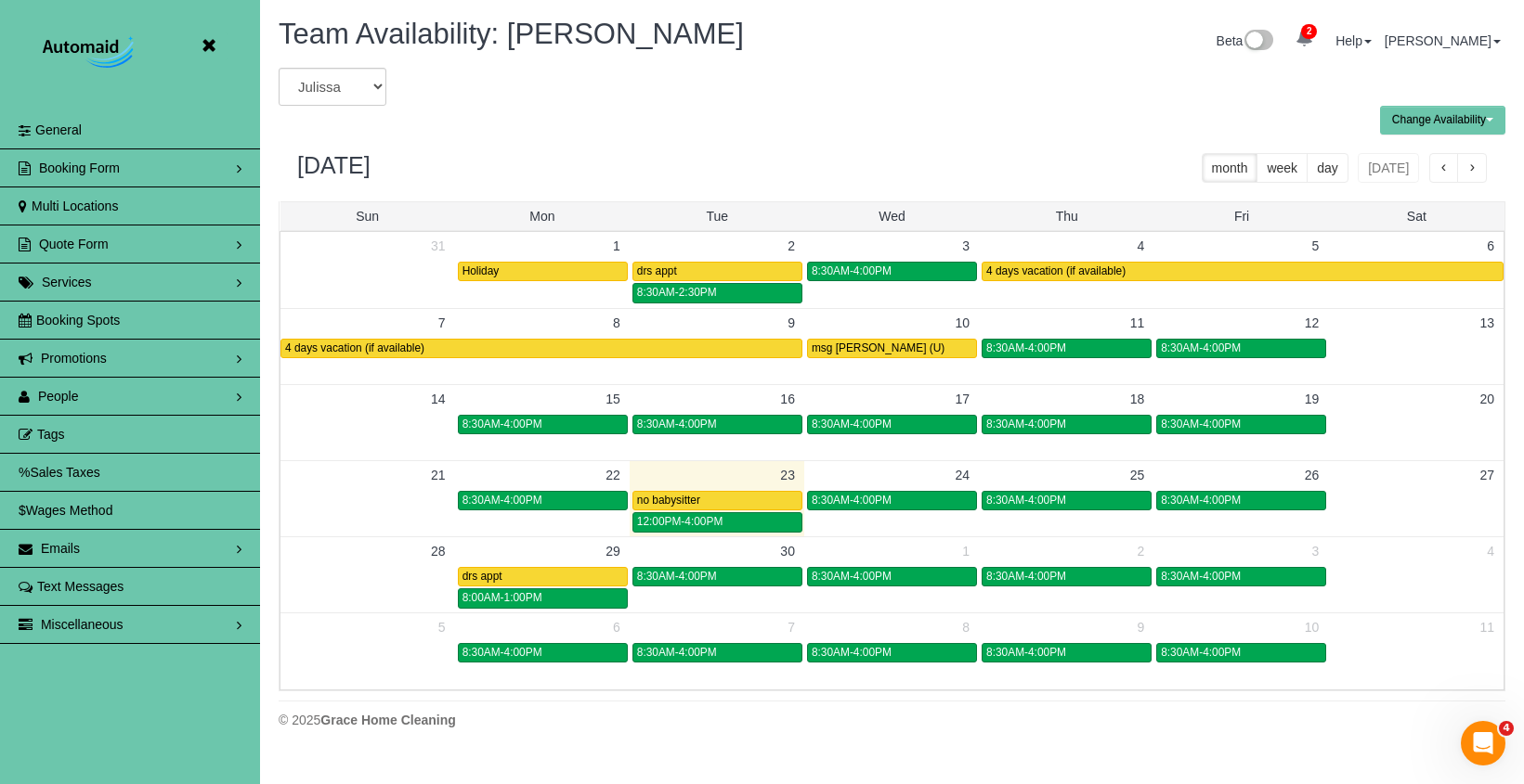
click at [215, 45] on icon at bounding box center [209, 46] width 24 height 24
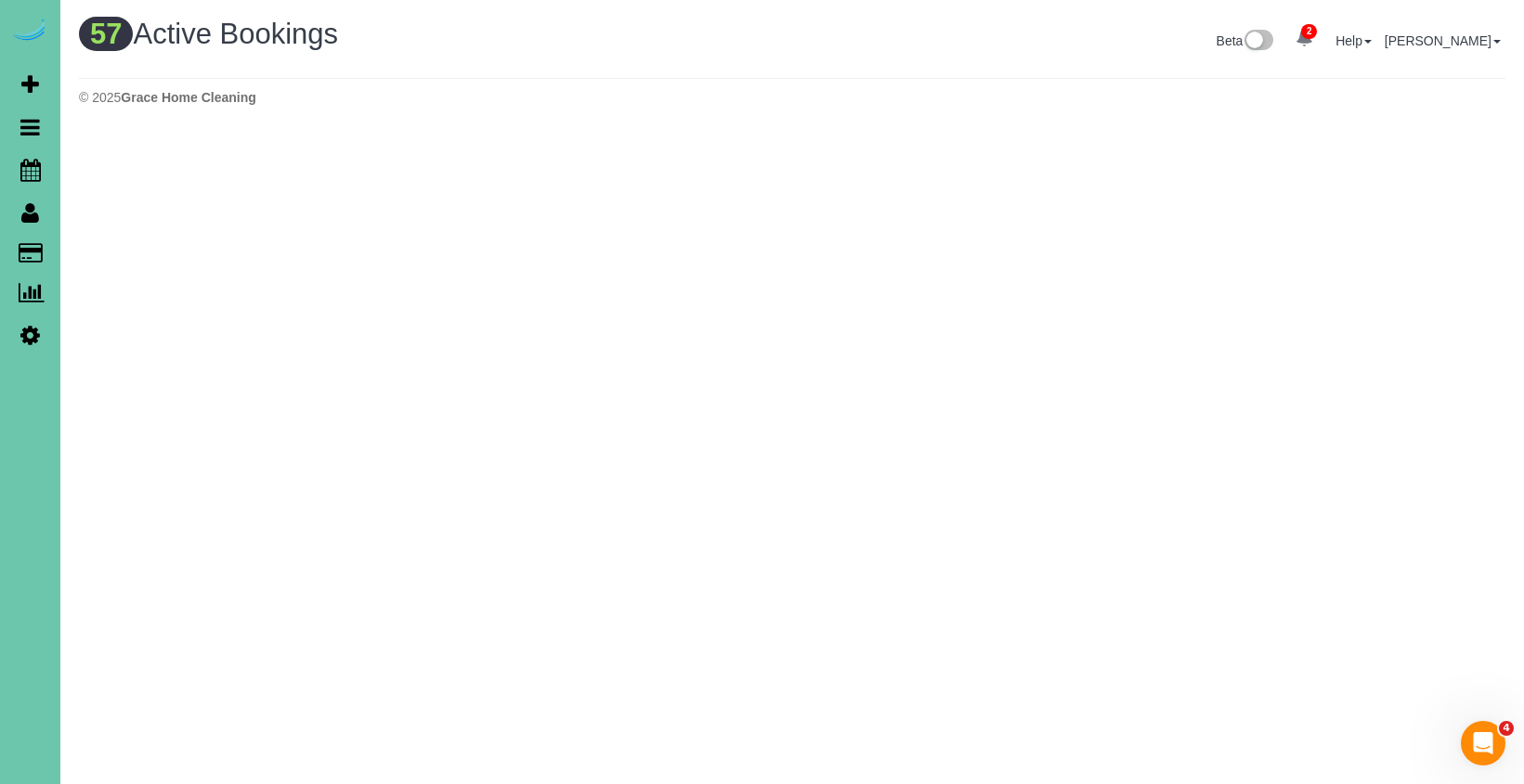
scroll to position [3908, 1524]
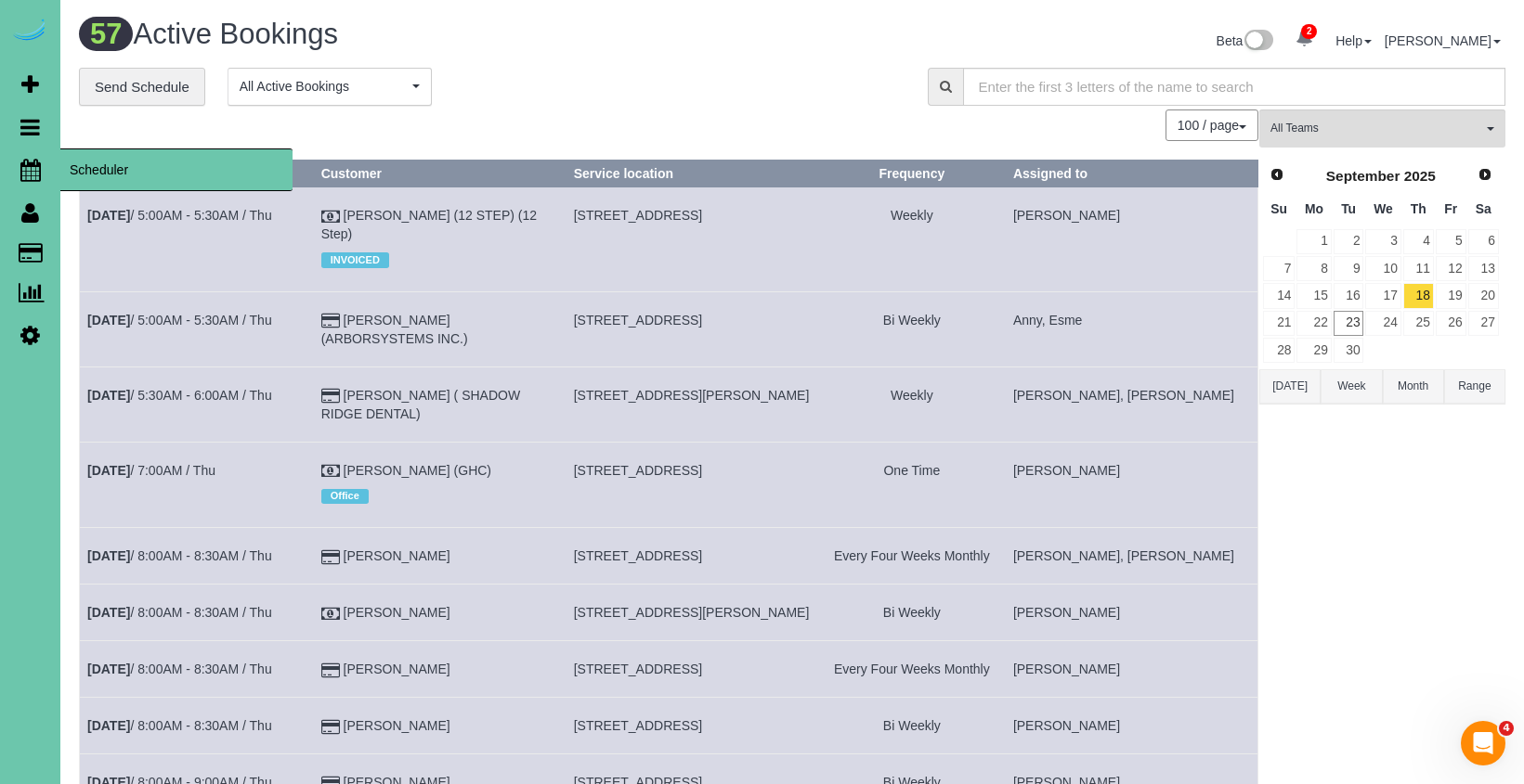
drag, startPoint x: 41, startPoint y: 168, endPoint x: 60, endPoint y: 171, distance: 19.2
click at [40, 168] on link "Scheduler" at bounding box center [30, 170] width 60 height 42
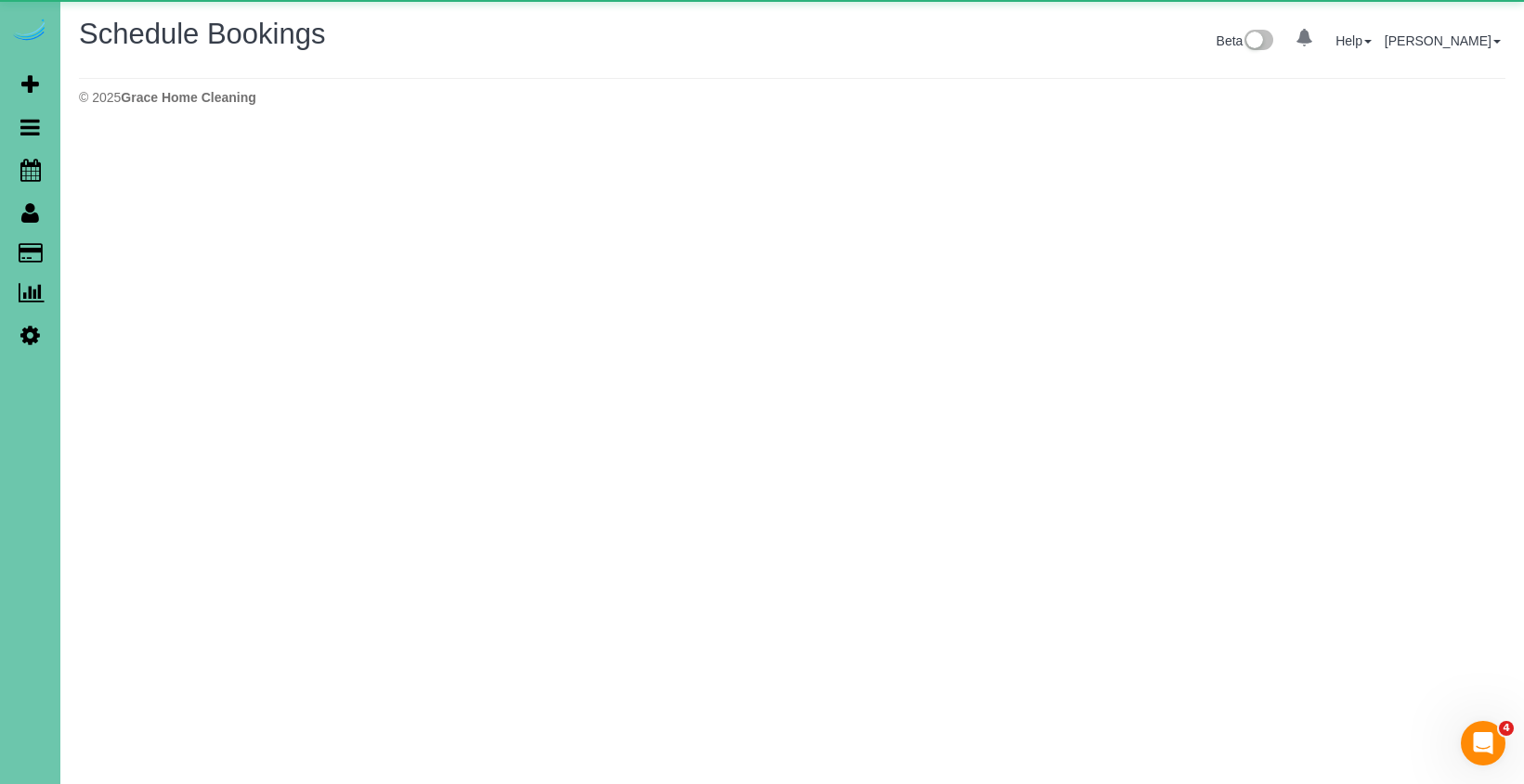
click at [107, 174] on body "0 Beta Your Notifications You have 0 alerts Add Booking Bookings Active Booking…" at bounding box center [762, 392] width 1524 height 784
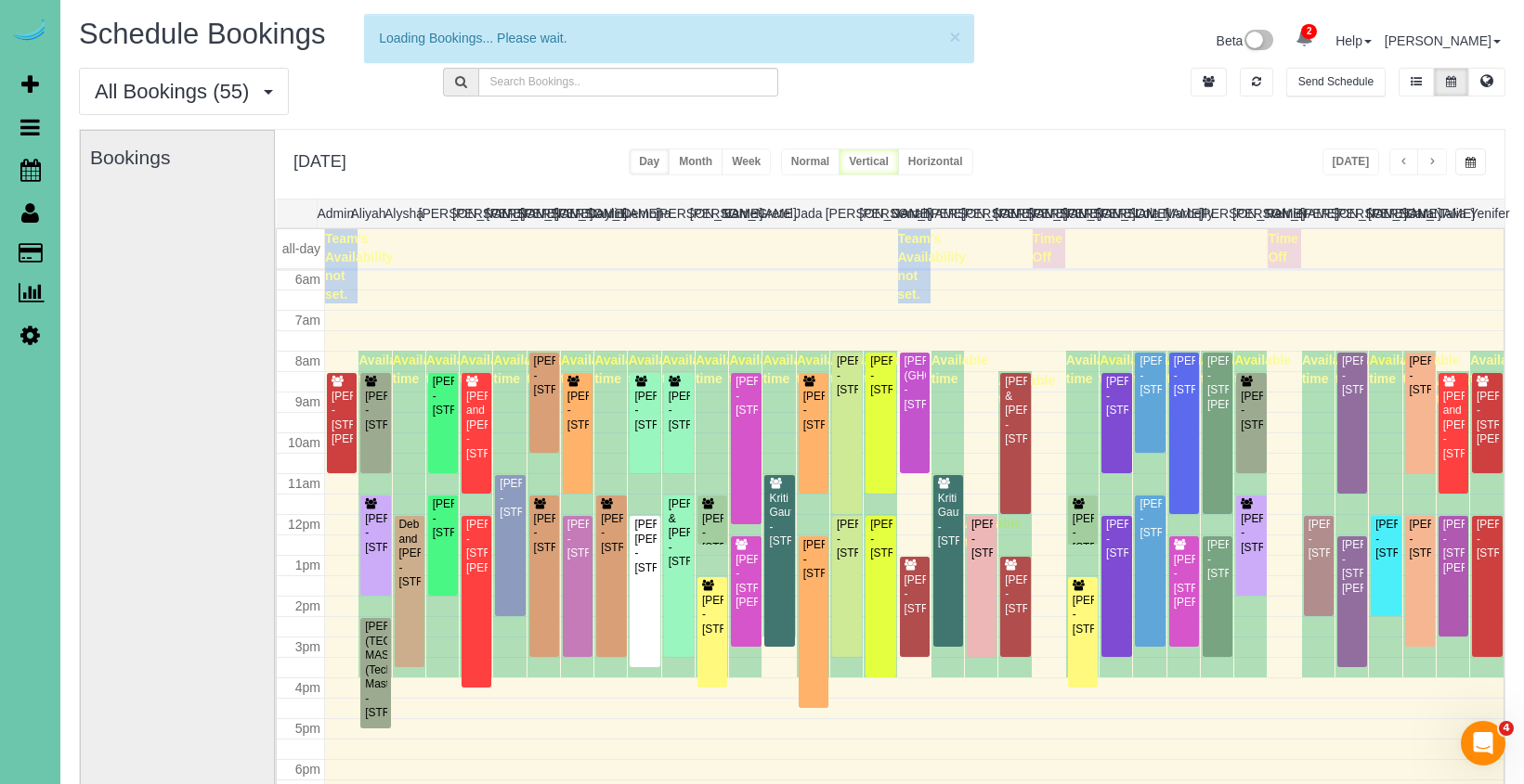
scroll to position [246, 0]
click at [1458, 167] on button "button" at bounding box center [1470, 162] width 31 height 27
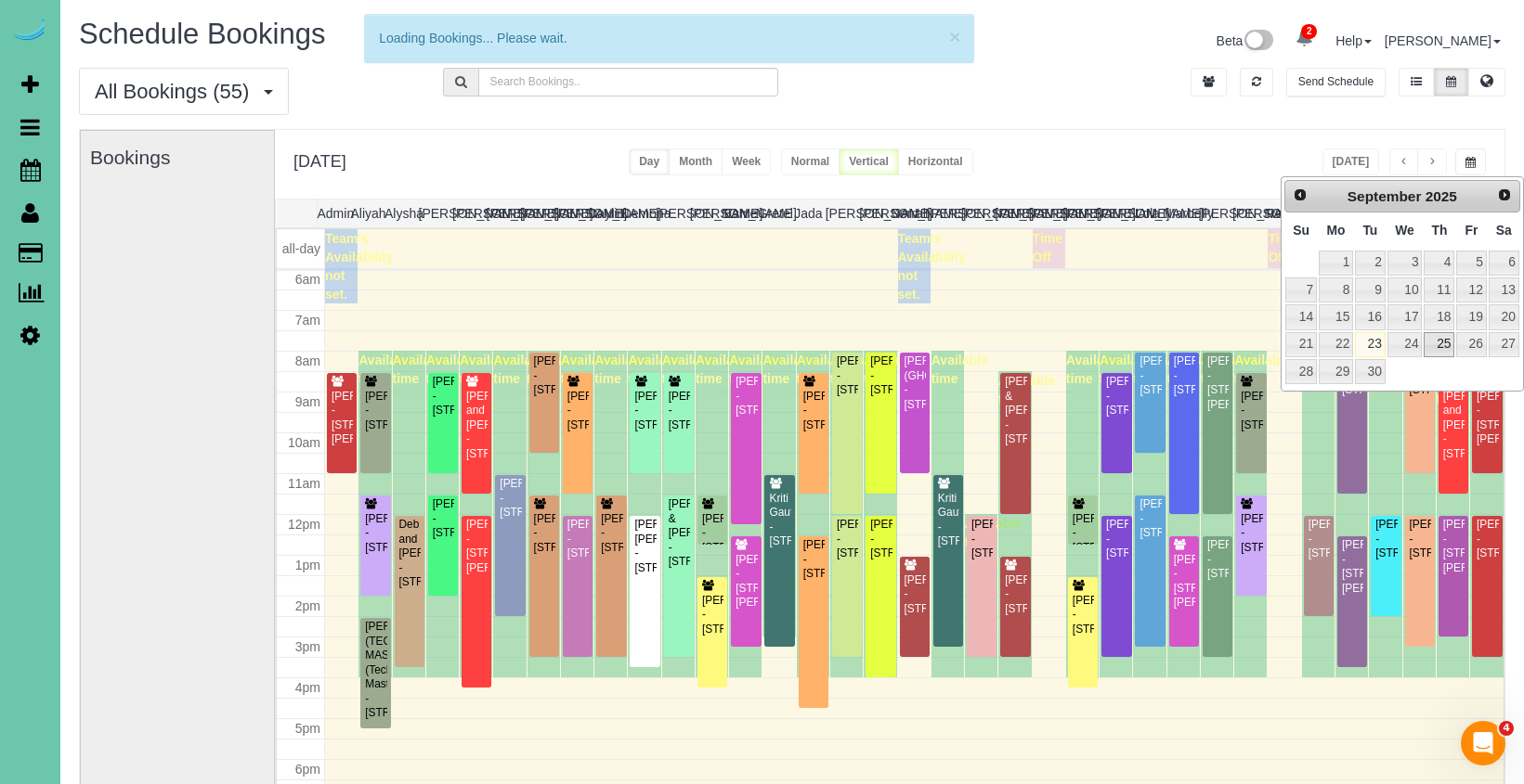
click at [1431, 340] on link "25" at bounding box center [1438, 344] width 31 height 25
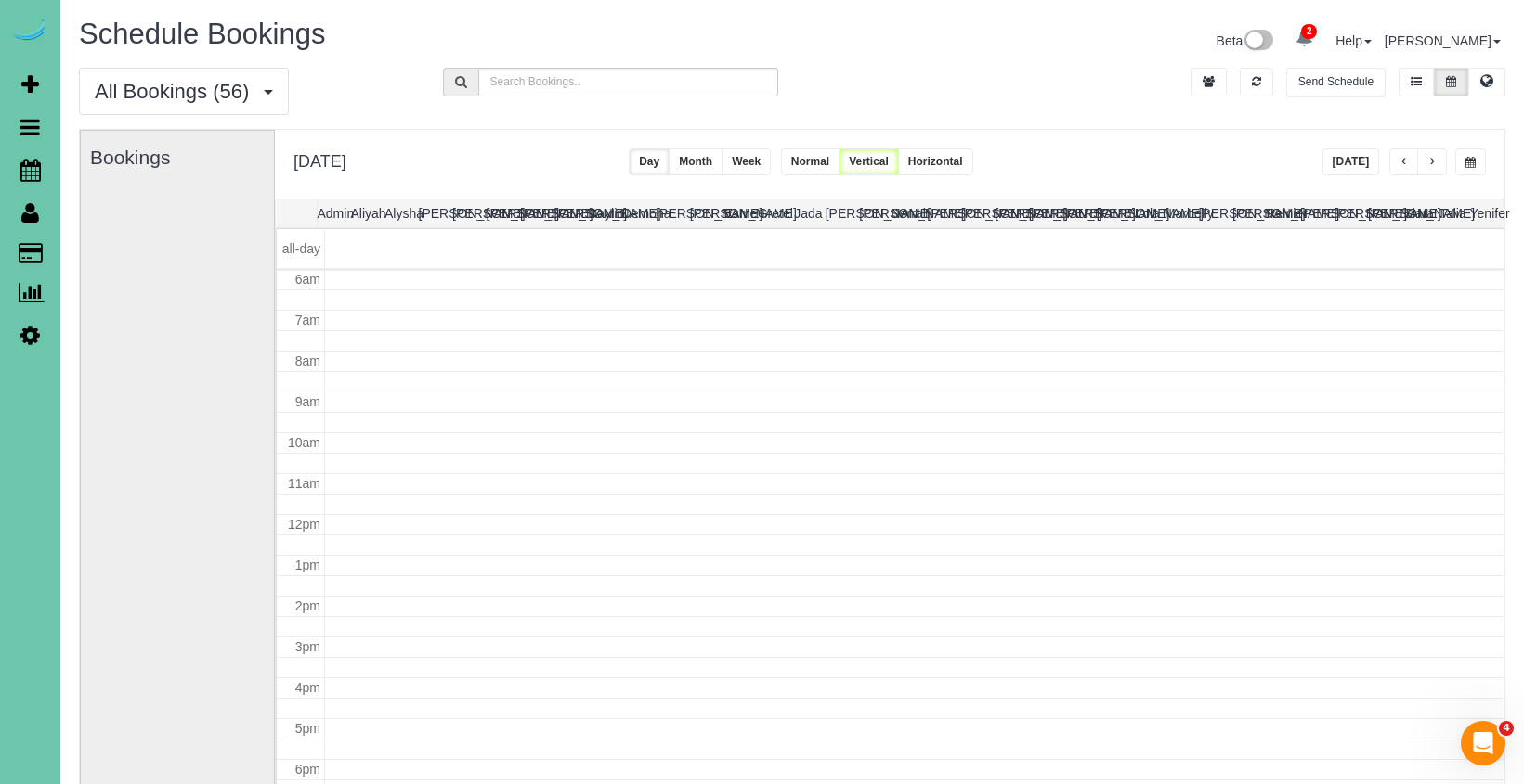
drag, startPoint x: 1332, startPoint y: 155, endPoint x: 1349, endPoint y: 157, distance: 17.1
click at [1333, 155] on button "[DATE]" at bounding box center [1350, 162] width 57 height 27
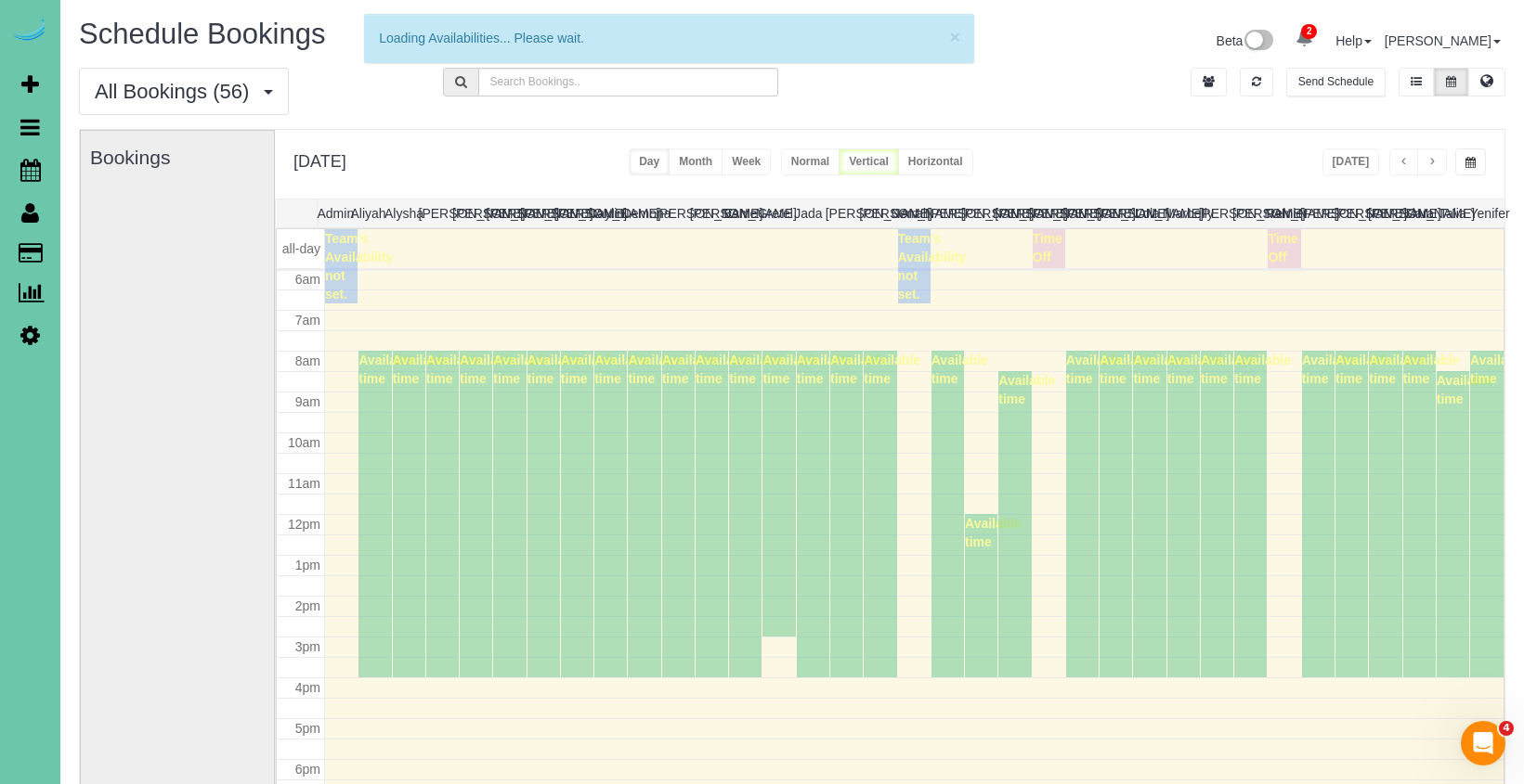
drag, startPoint x: 1477, startPoint y: 166, endPoint x: 1473, endPoint y: 178, distance: 12.6
click at [1478, 167] on button "button" at bounding box center [1470, 162] width 31 height 27
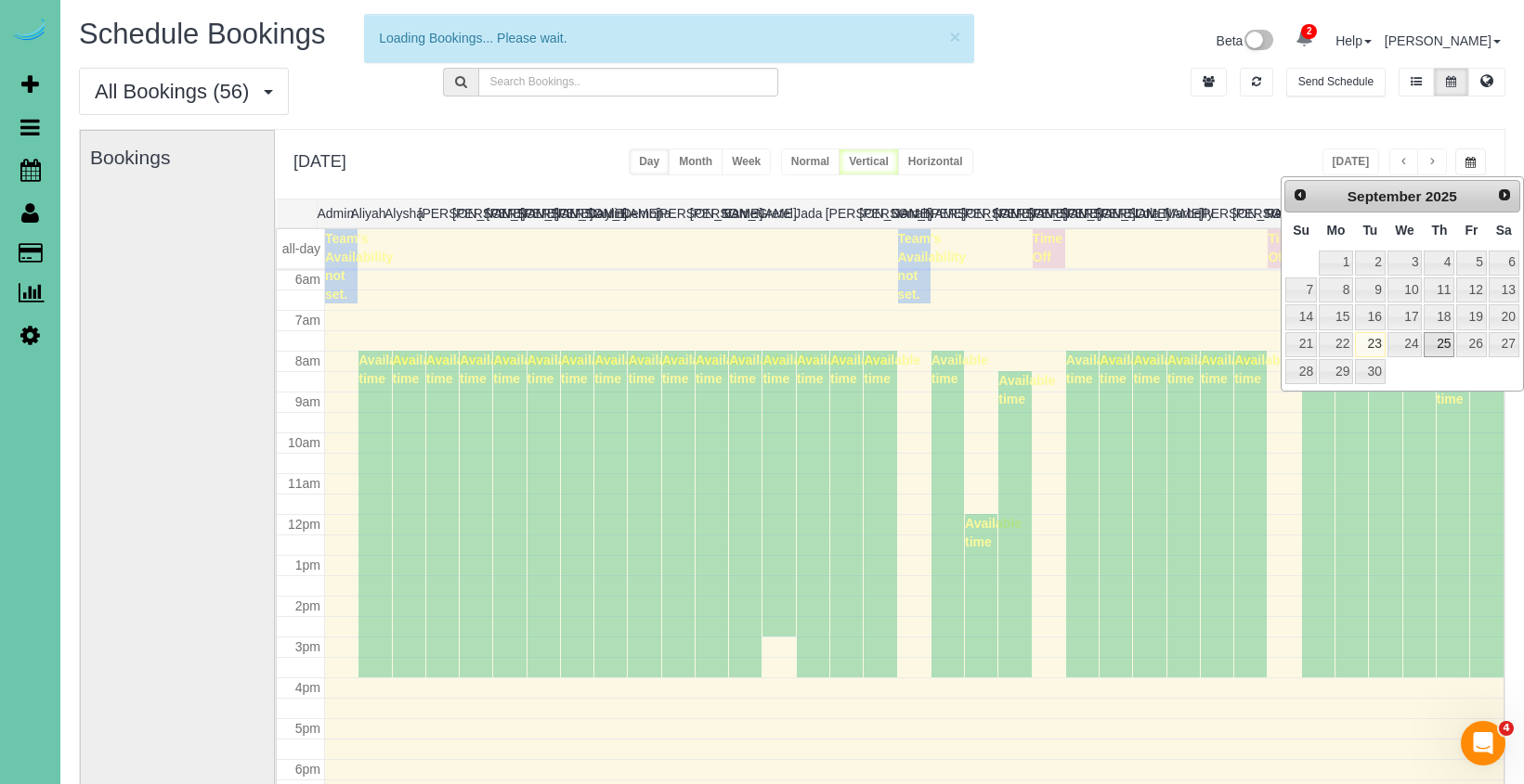
click at [1449, 347] on link "25" at bounding box center [1438, 344] width 31 height 25
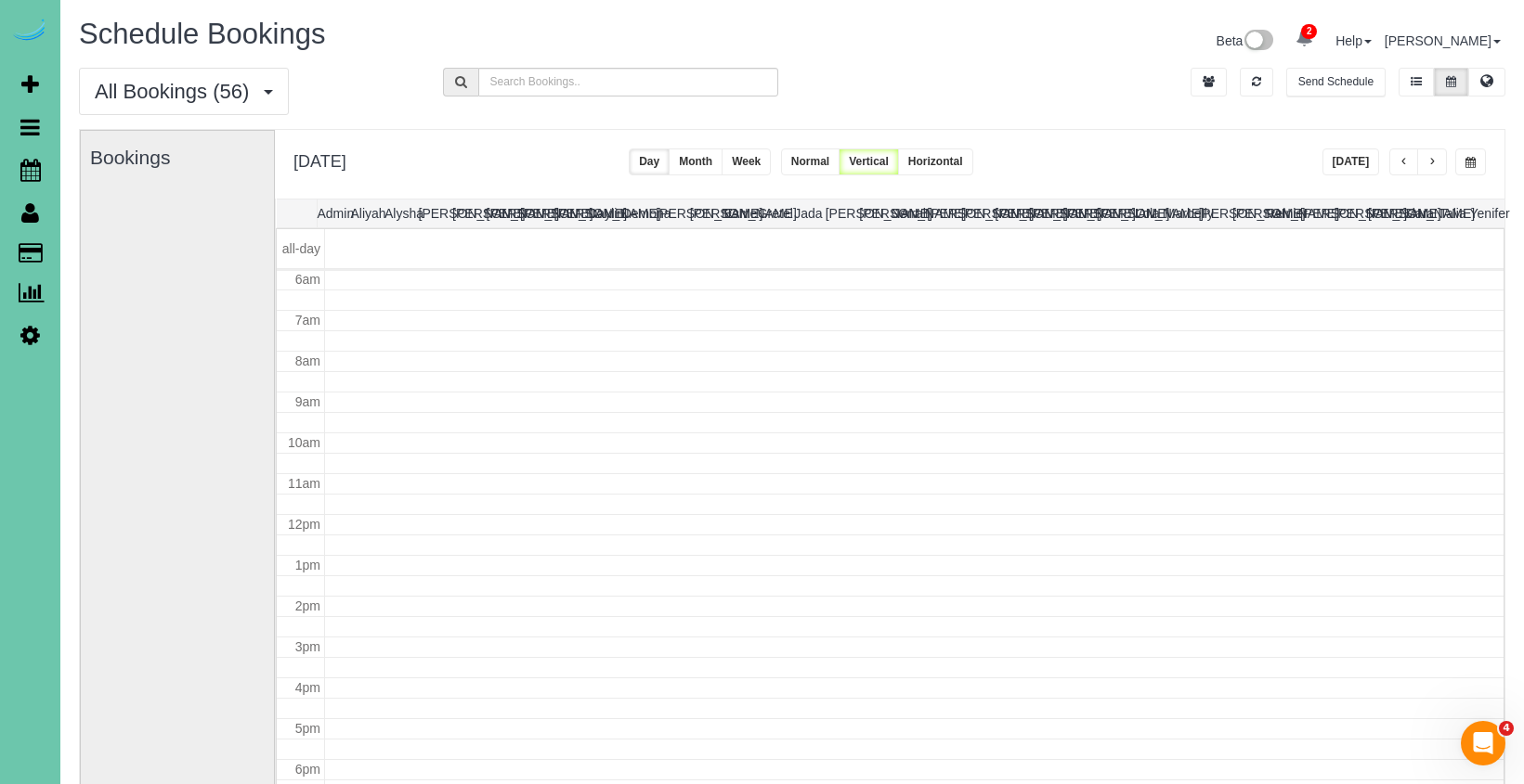
click at [649, 149] on div "**********" at bounding box center [890, 165] width 1229 height 69
click at [1400, 160] on span "button" at bounding box center [1404, 162] width 9 height 11
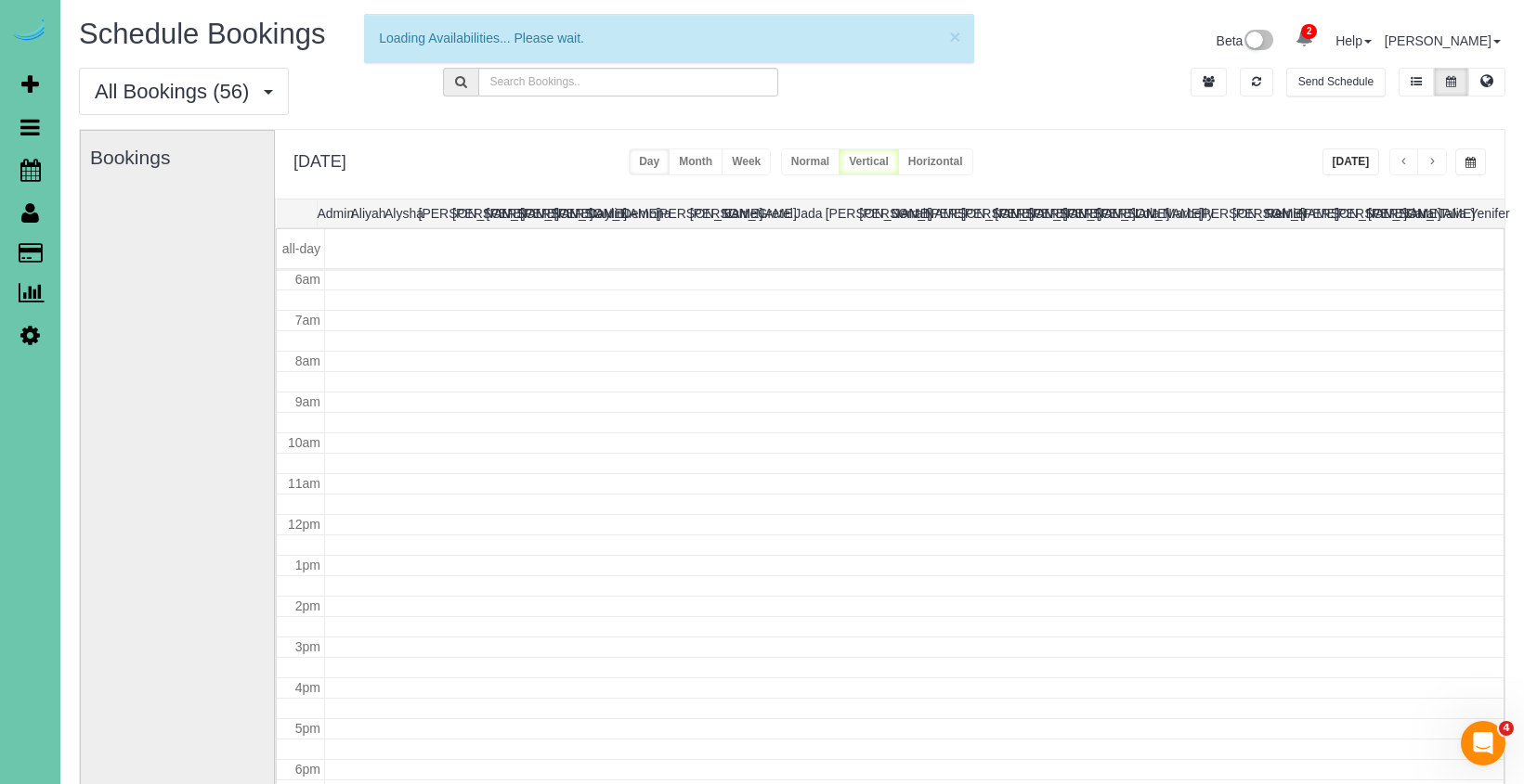
click at [1431, 162] on span "button" at bounding box center [1431, 162] width 9 height 11
click at [1430, 161] on span "button" at bounding box center [1431, 162] width 9 height 11
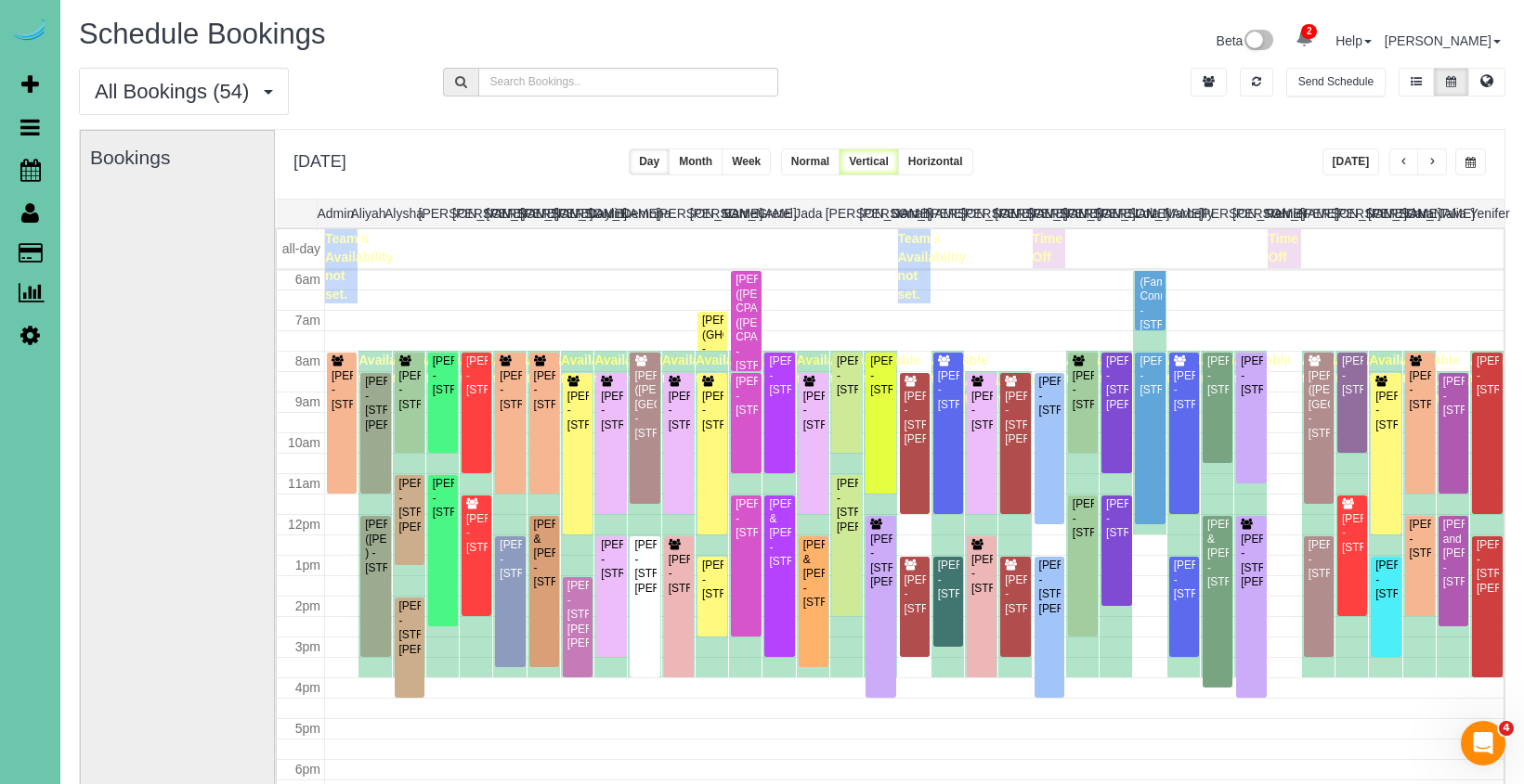
click at [1428, 154] on button "button" at bounding box center [1432, 162] width 30 height 27
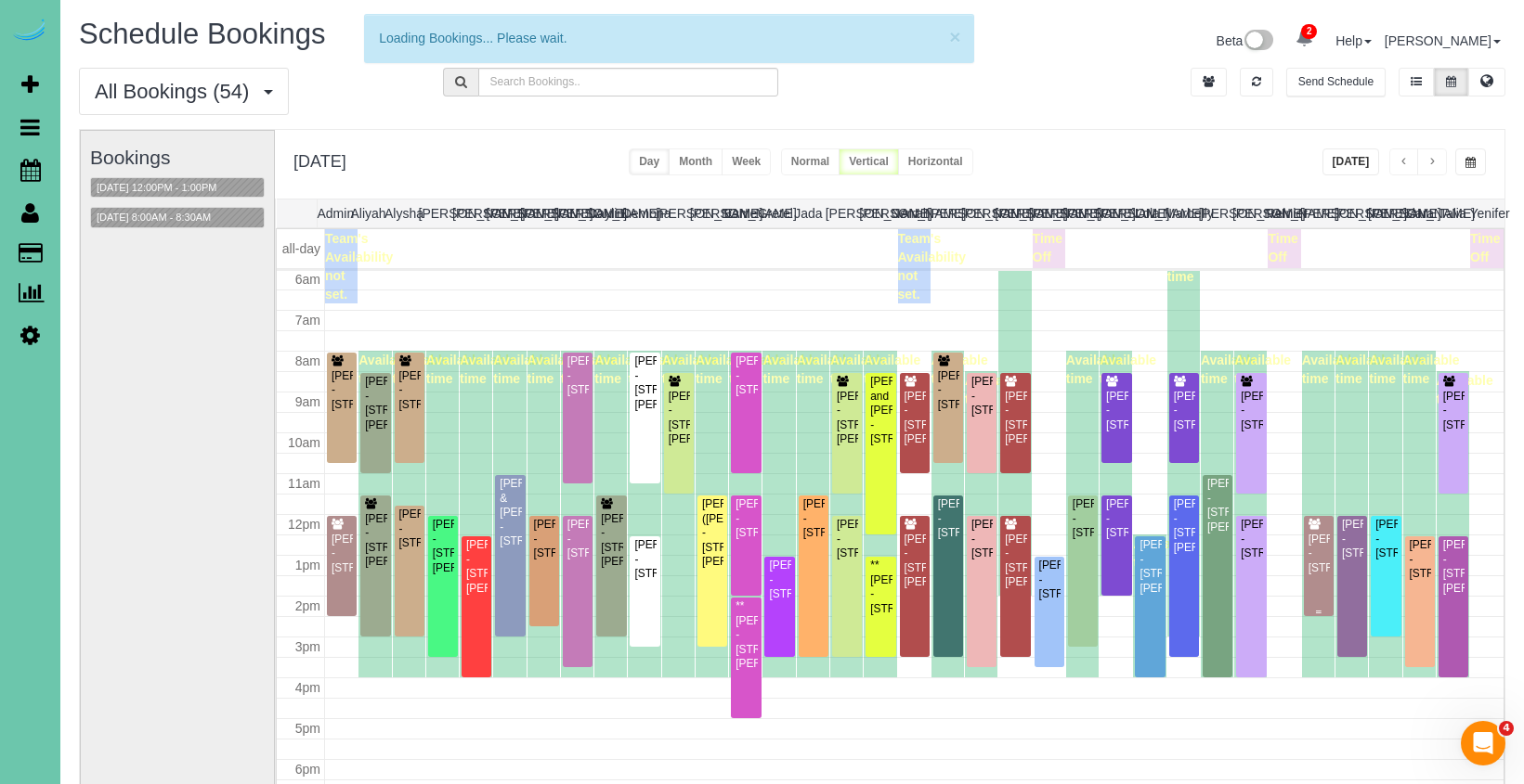
click at [1307, 547] on div "Laura Kunkle - 523 S 150th Cir, Omaha, NE 68154" at bounding box center [1318, 553] width 23 height 42
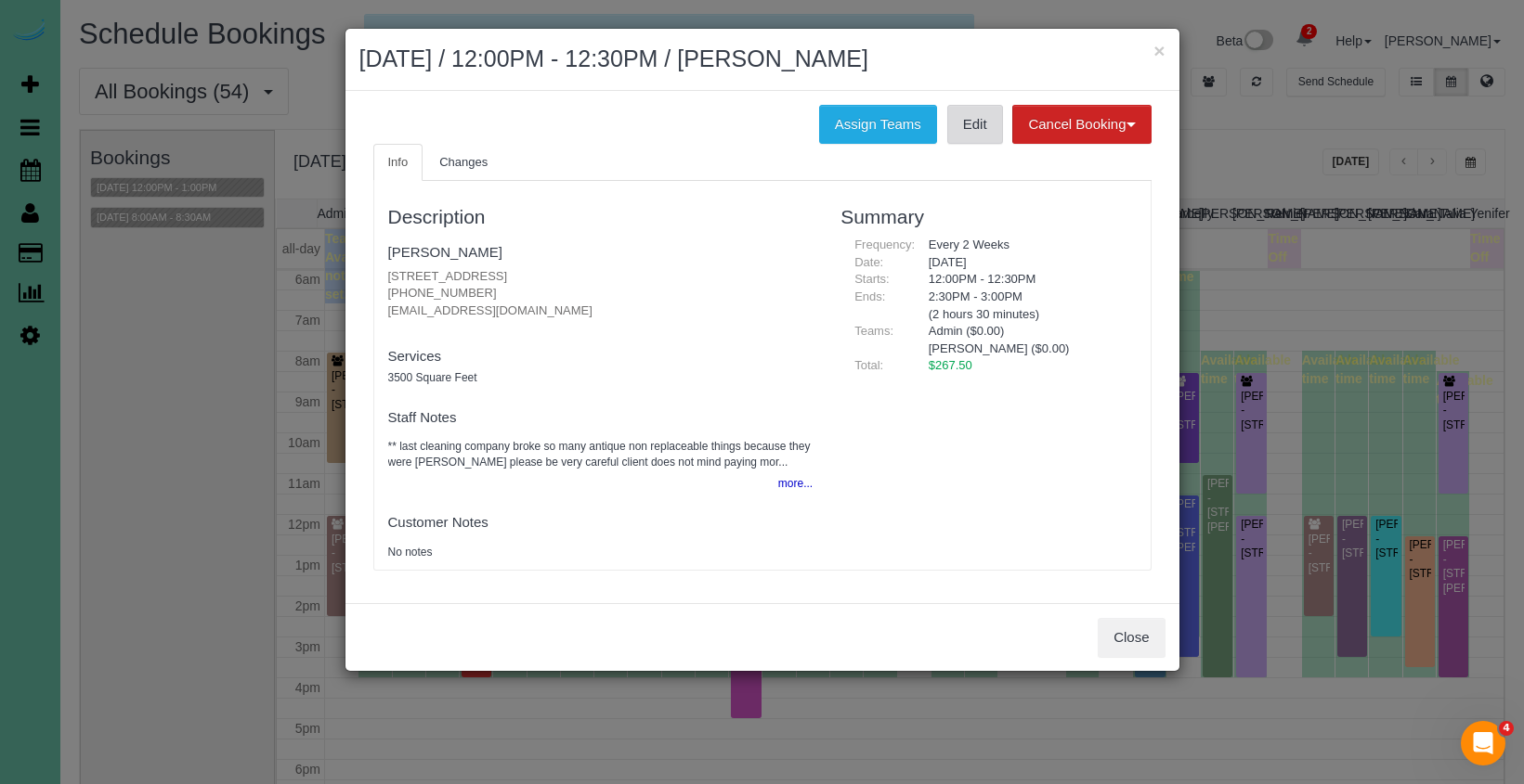
click at [950, 114] on link "Edit" at bounding box center [975, 124] width 55 height 39
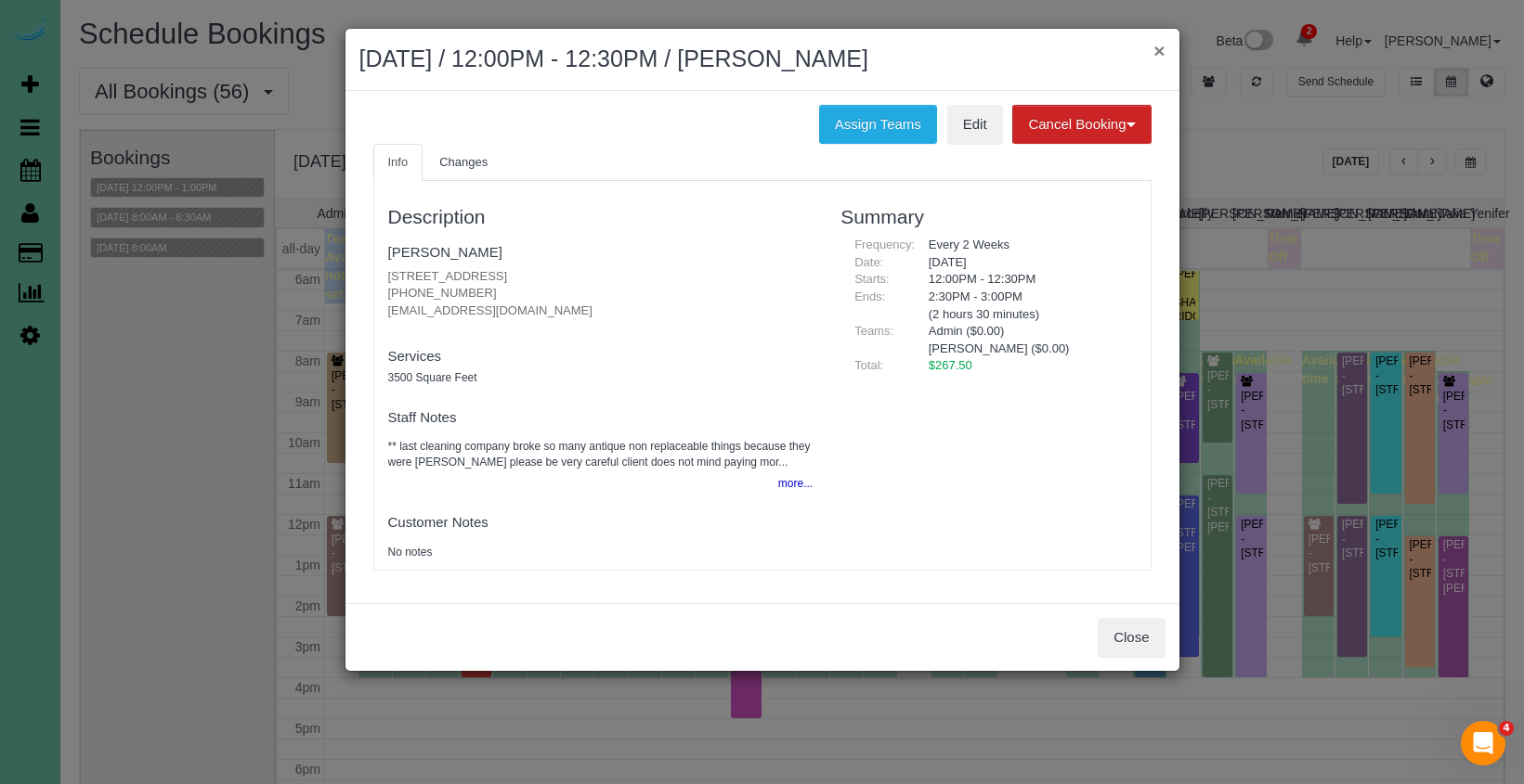
click at [1159, 54] on button "×" at bounding box center [1158, 50] width 11 height 20
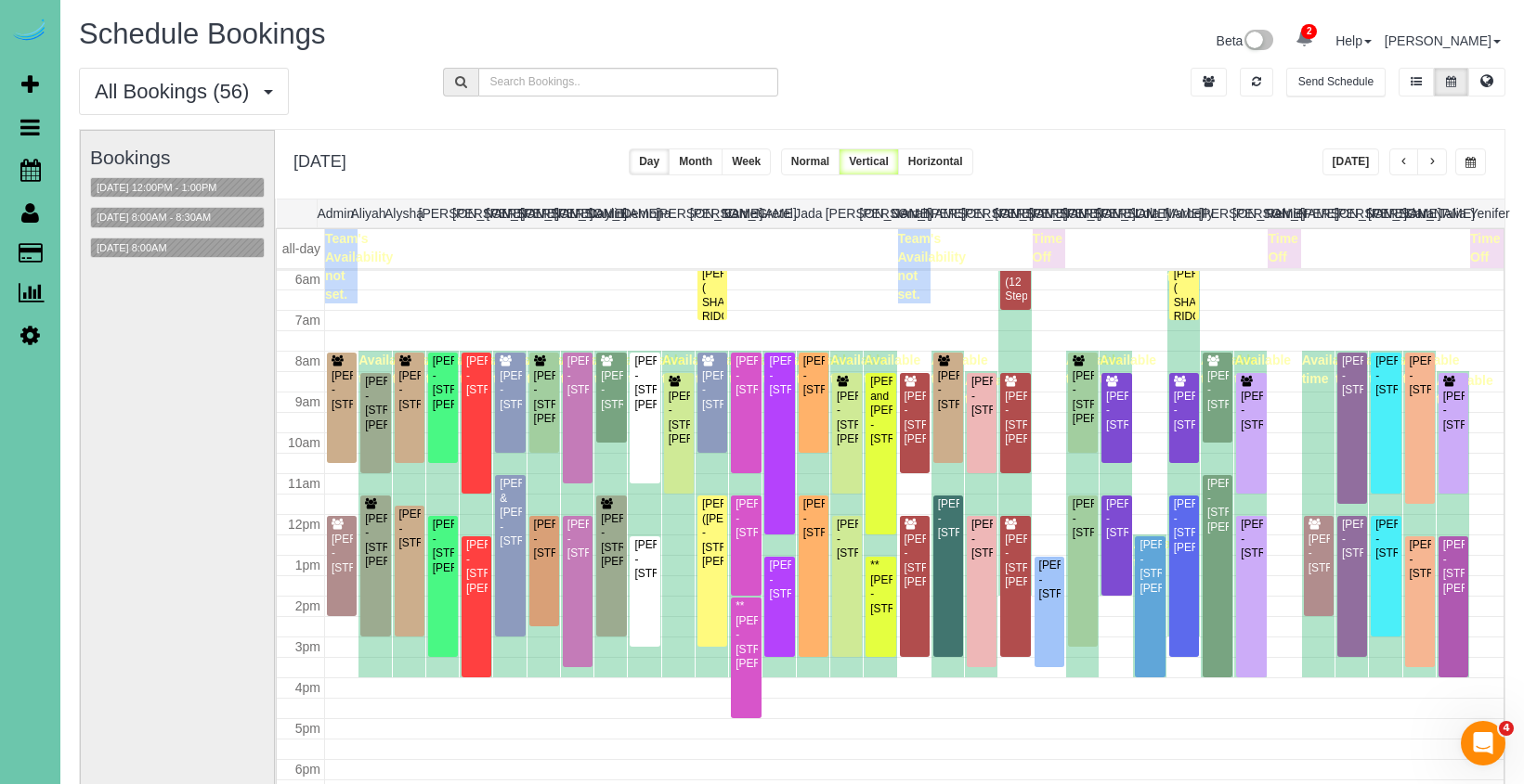
click at [1465, 157] on span "button" at bounding box center [1470, 162] width 10 height 11
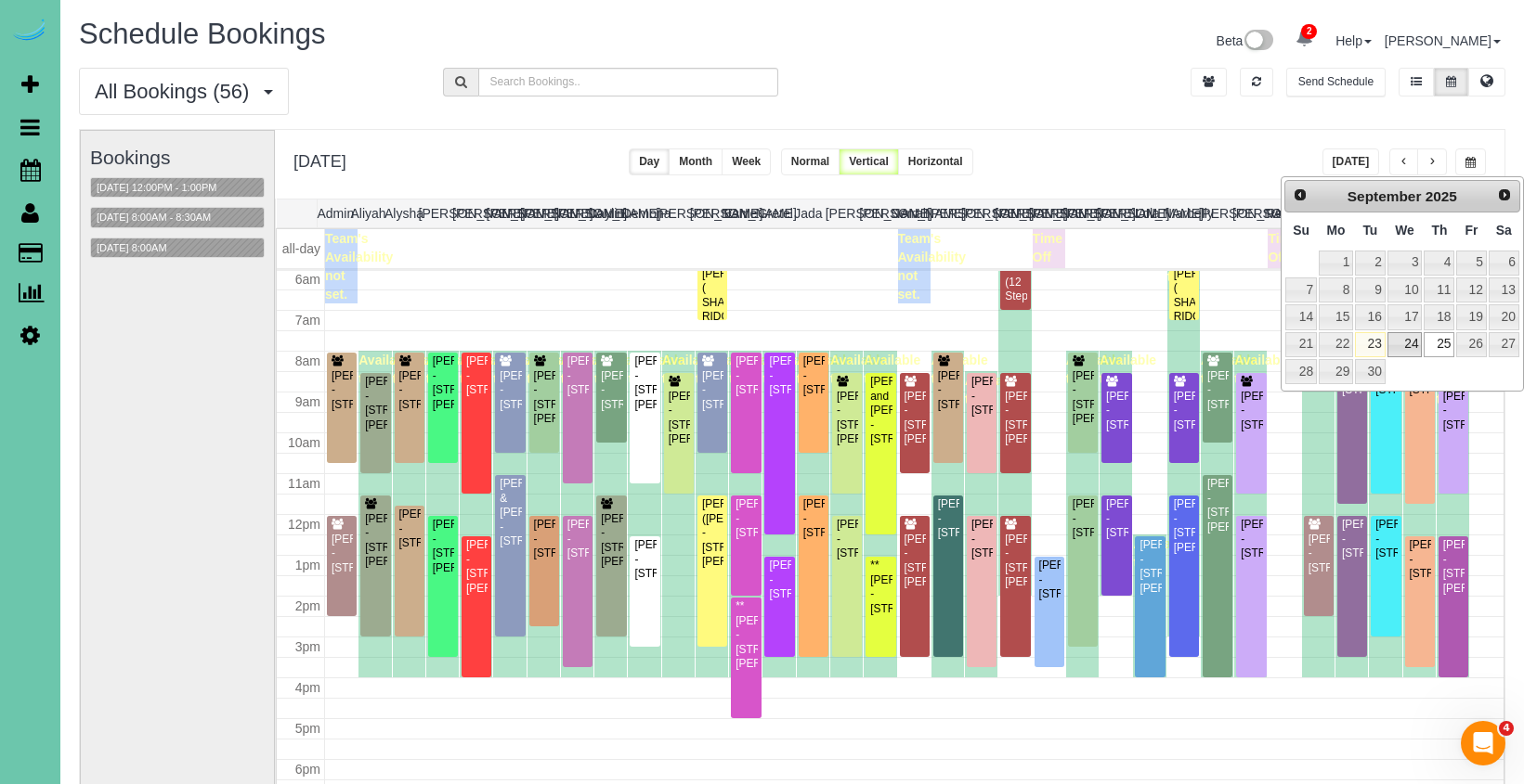
click at [1403, 332] on link "24" at bounding box center [1405, 344] width 36 height 25
type input "**********"
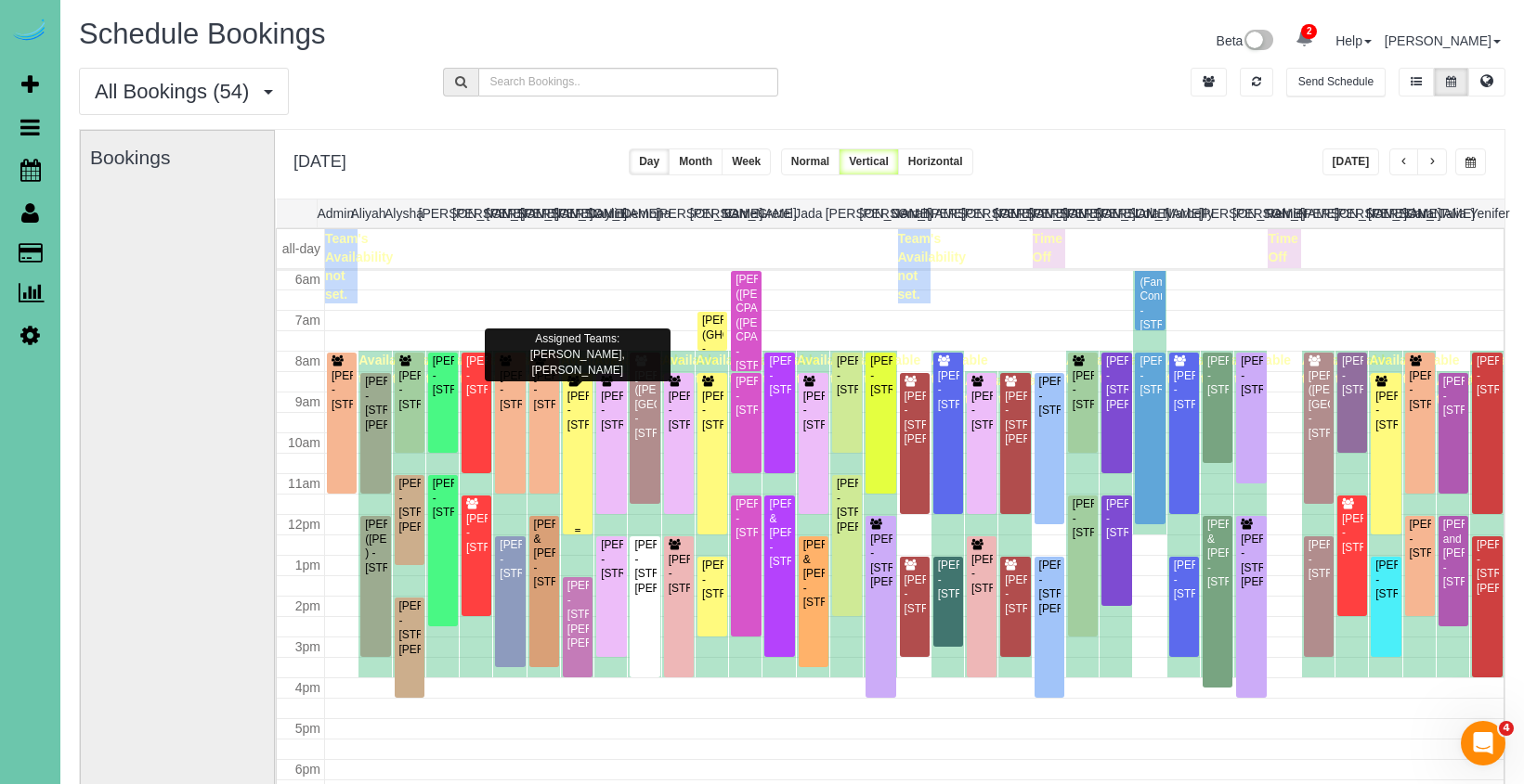
click at [580, 419] on div "Margaret Andreasen - 1412 S 48th St, Omaha, NE 68106" at bounding box center [577, 410] width 23 height 42
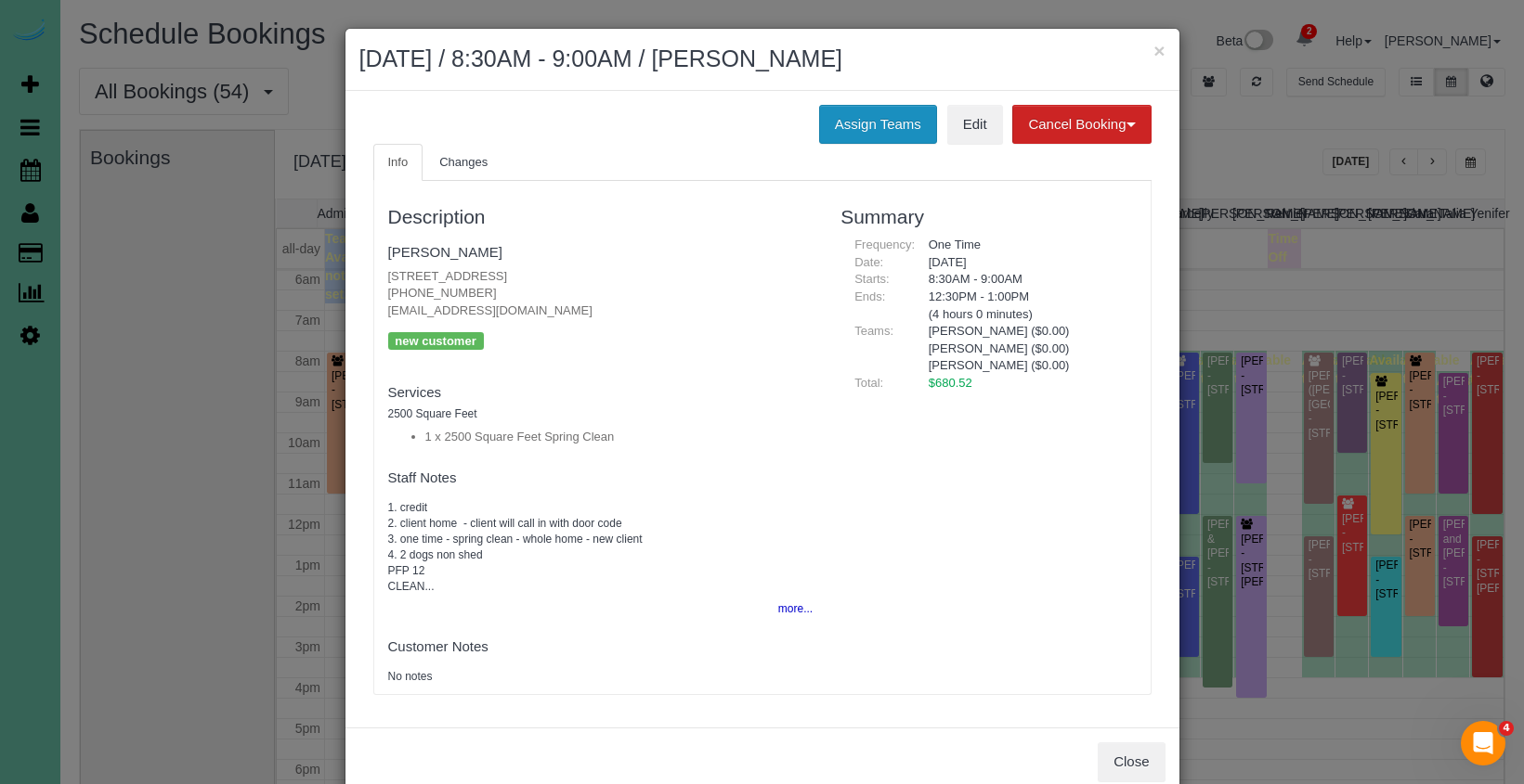
drag, startPoint x: 866, startPoint y: 124, endPoint x: 821, endPoint y: 122, distance: 45.0
click at [866, 124] on button "Assign Teams" at bounding box center [878, 124] width 118 height 39
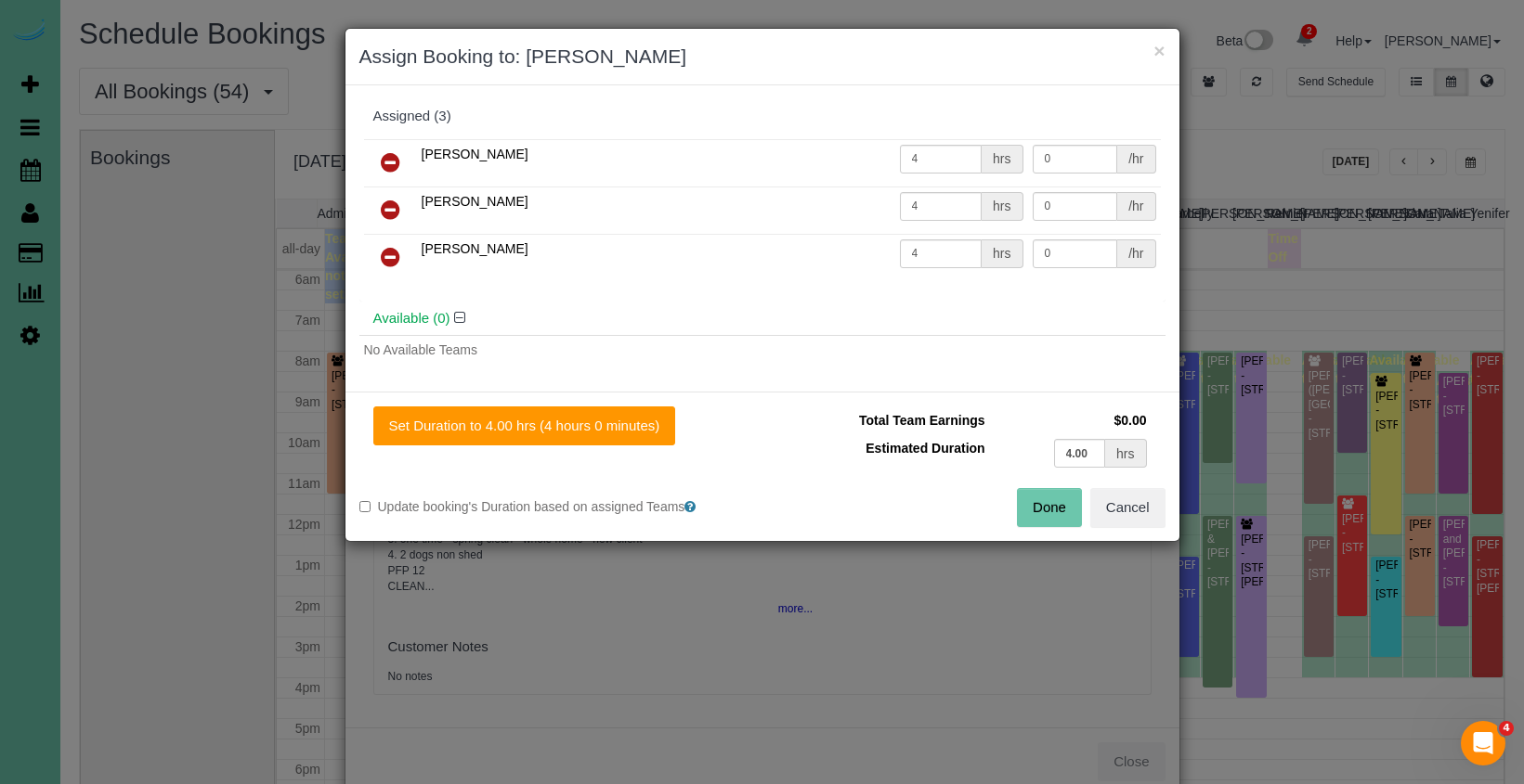
click at [395, 158] on icon at bounding box center [391, 162] width 20 height 23
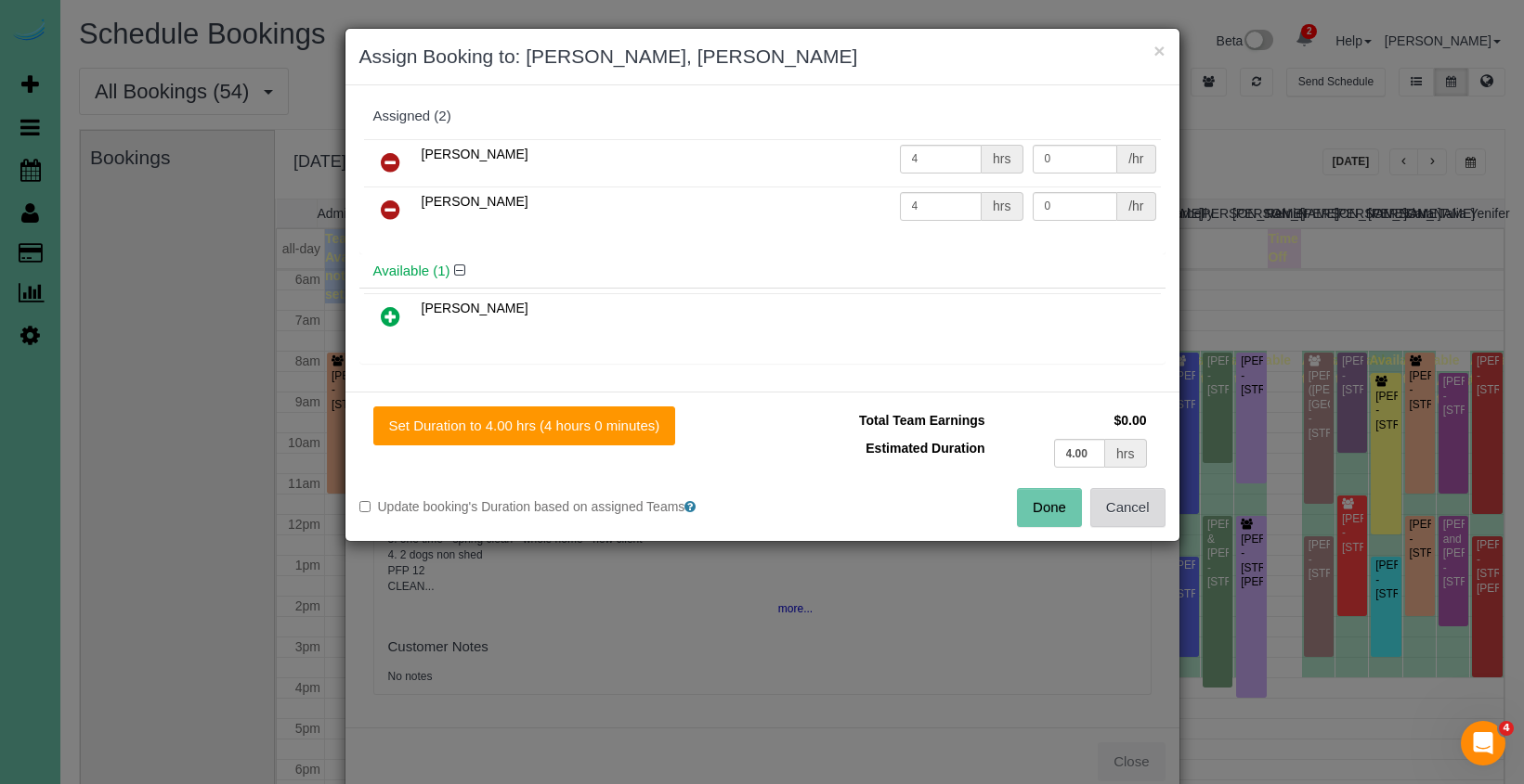
click at [1116, 503] on button "Cancel" at bounding box center [1127, 508] width 75 height 39
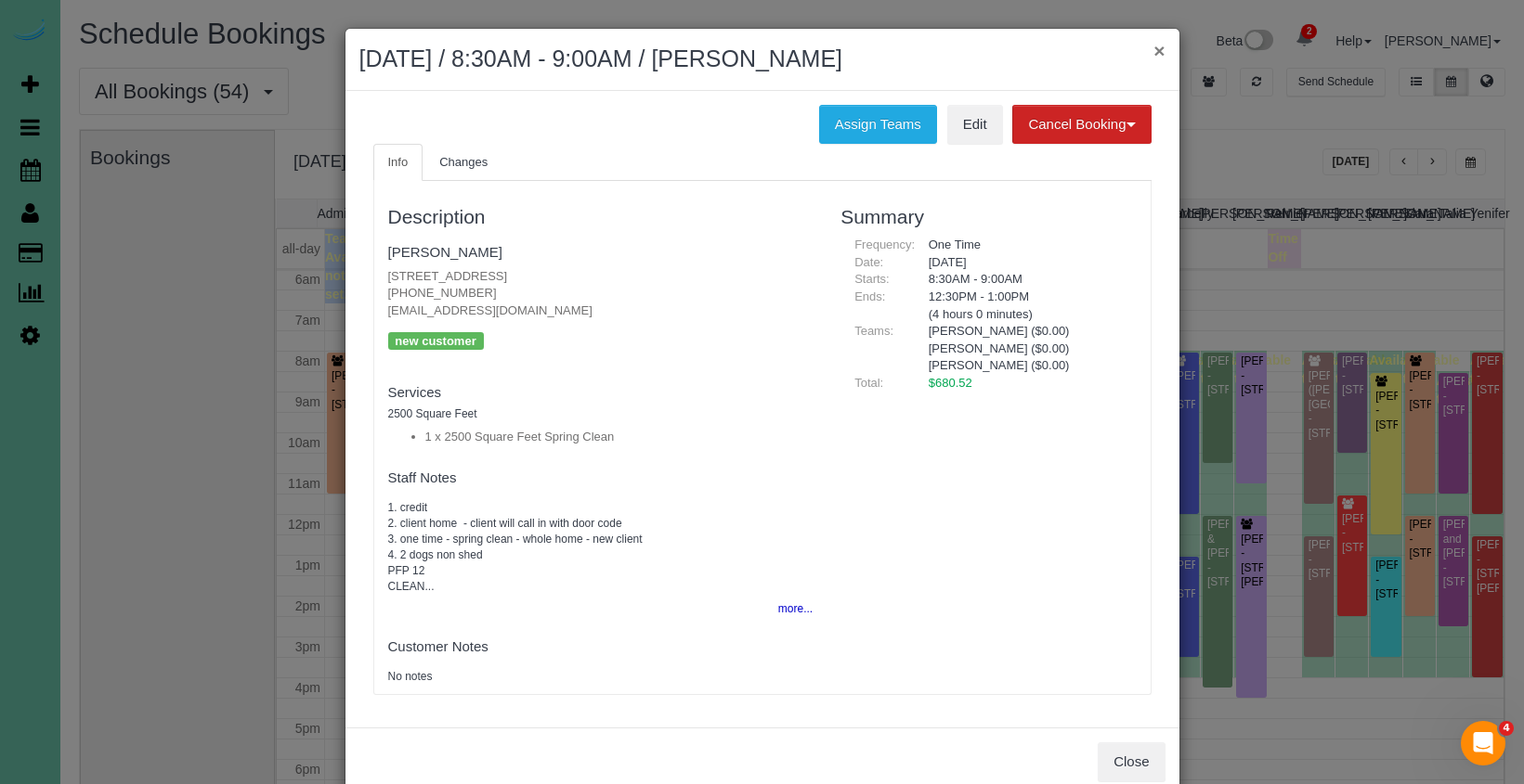
click at [1156, 57] on button "×" at bounding box center [1158, 50] width 11 height 20
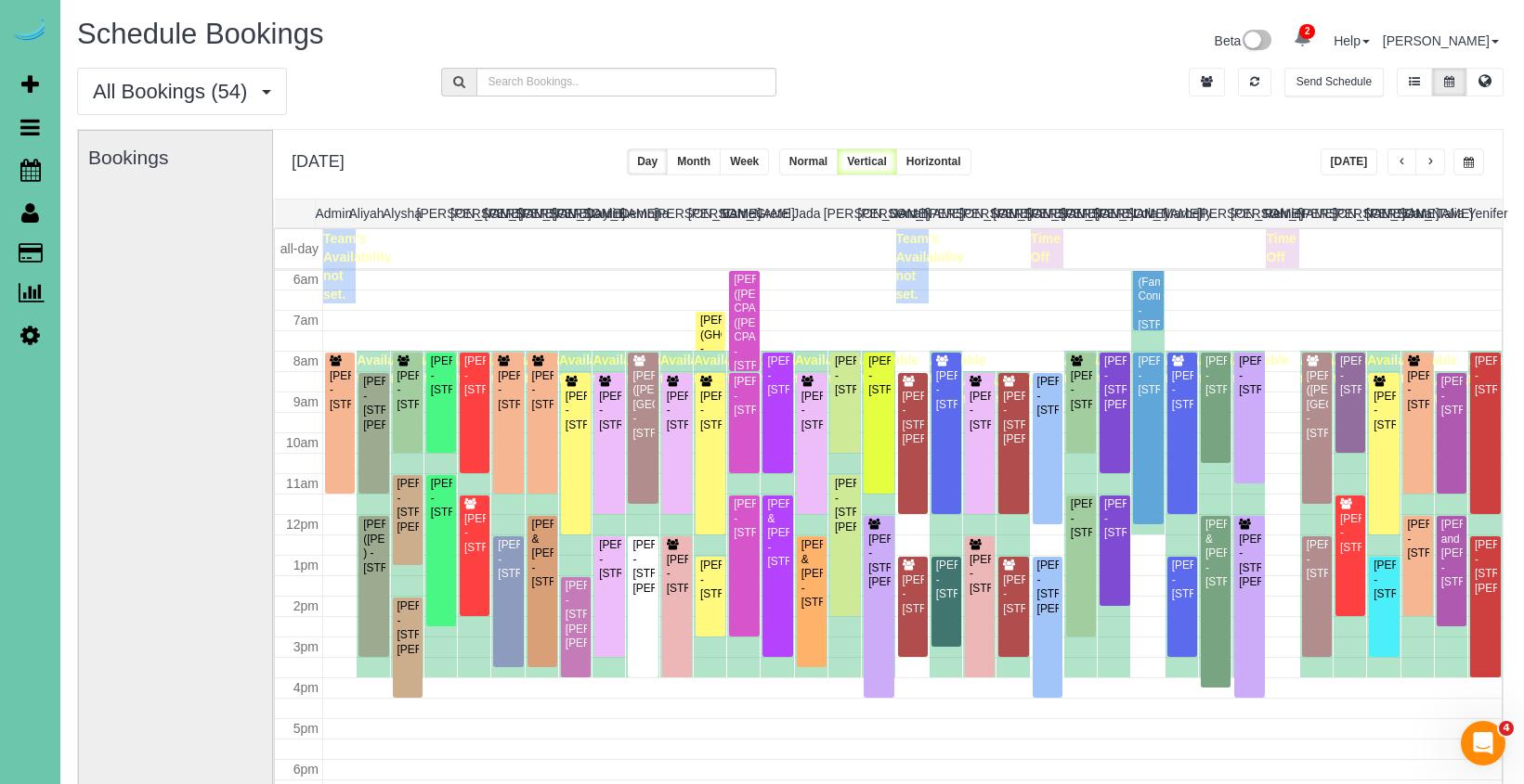
scroll to position [0, 11]
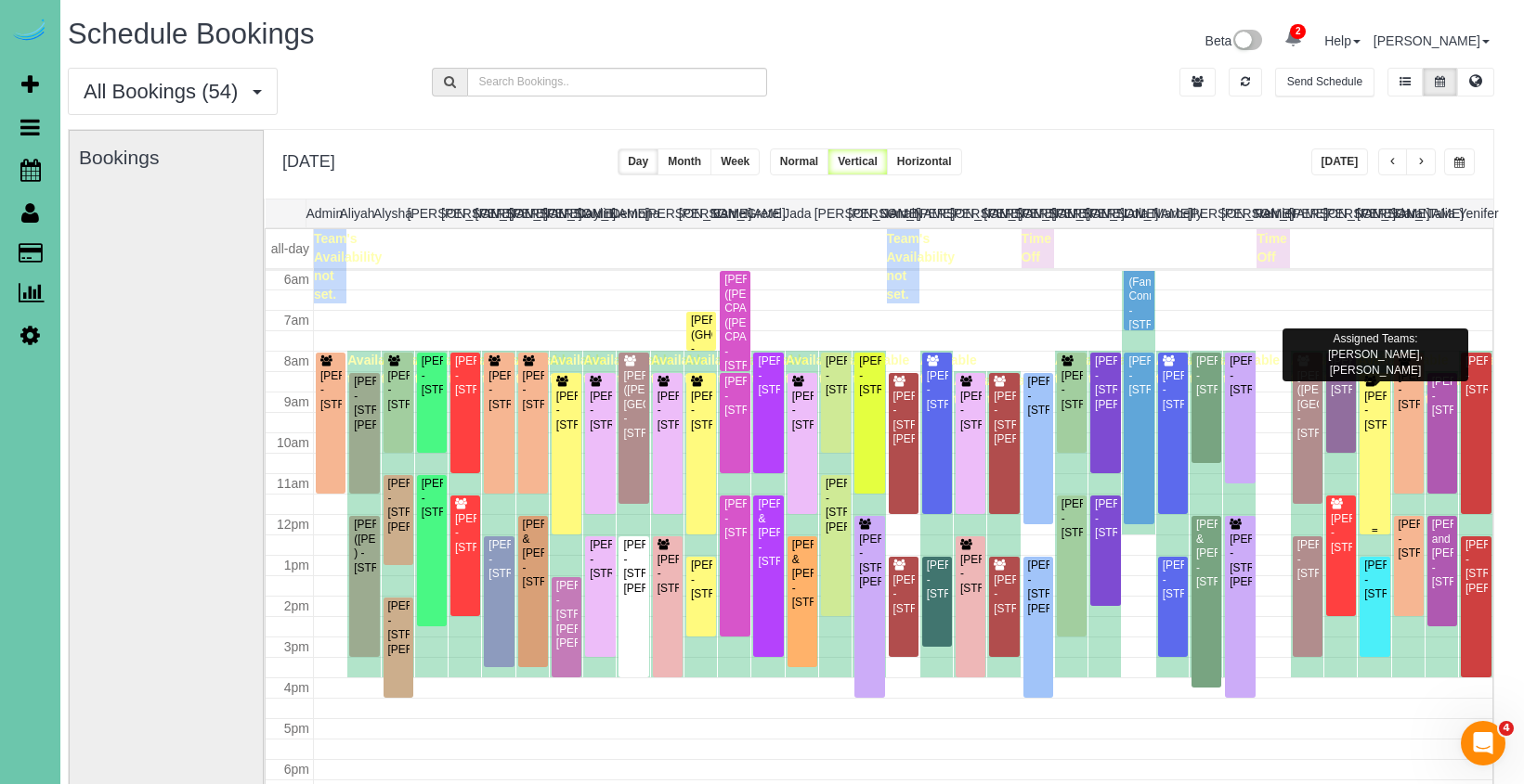
click at [1377, 403] on div "Margaret Andreasen - 1412 S 48th St, Omaha, NE 68106" at bounding box center [1374, 410] width 23 height 42
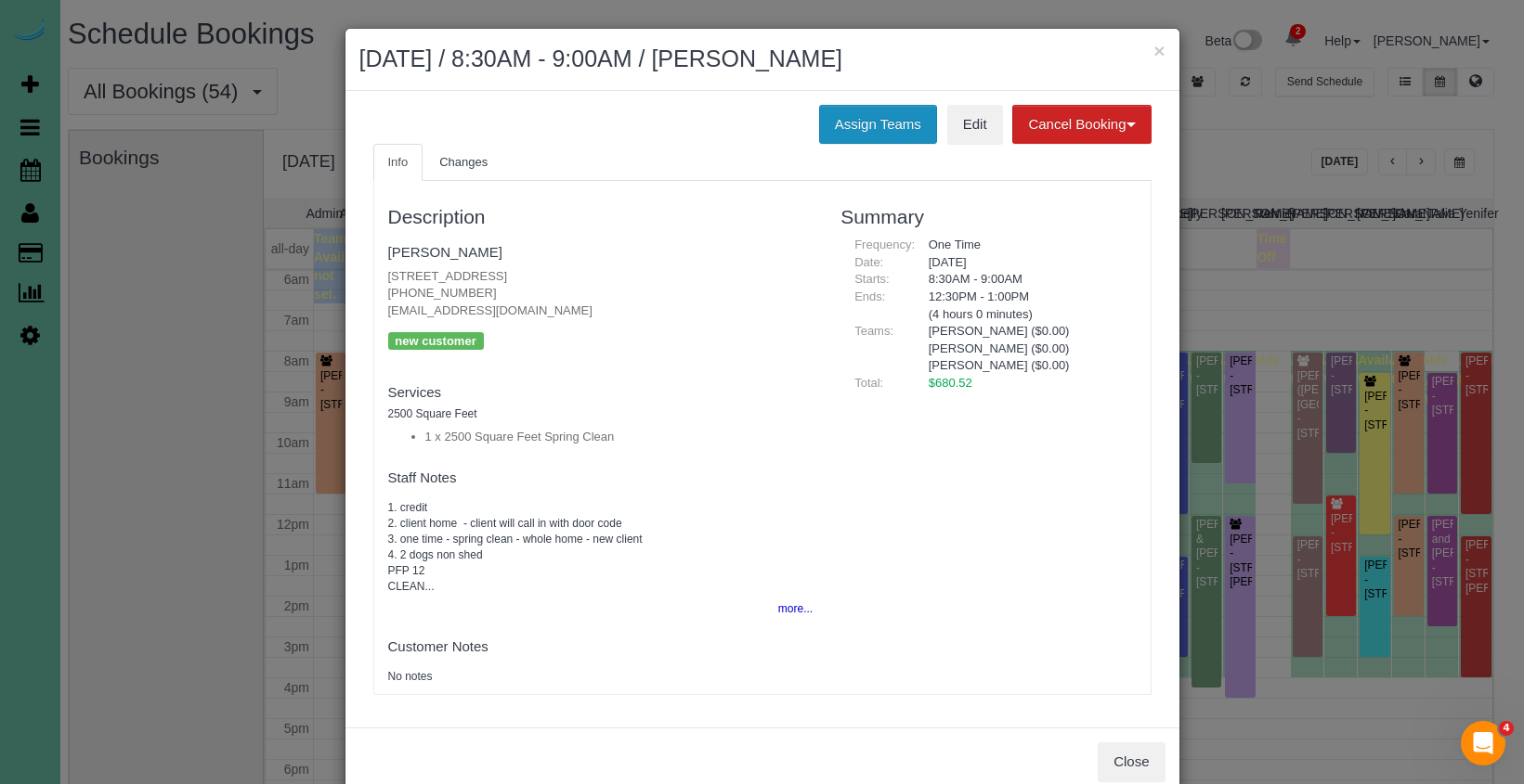
click at [835, 128] on button "Assign Teams" at bounding box center [878, 124] width 118 height 39
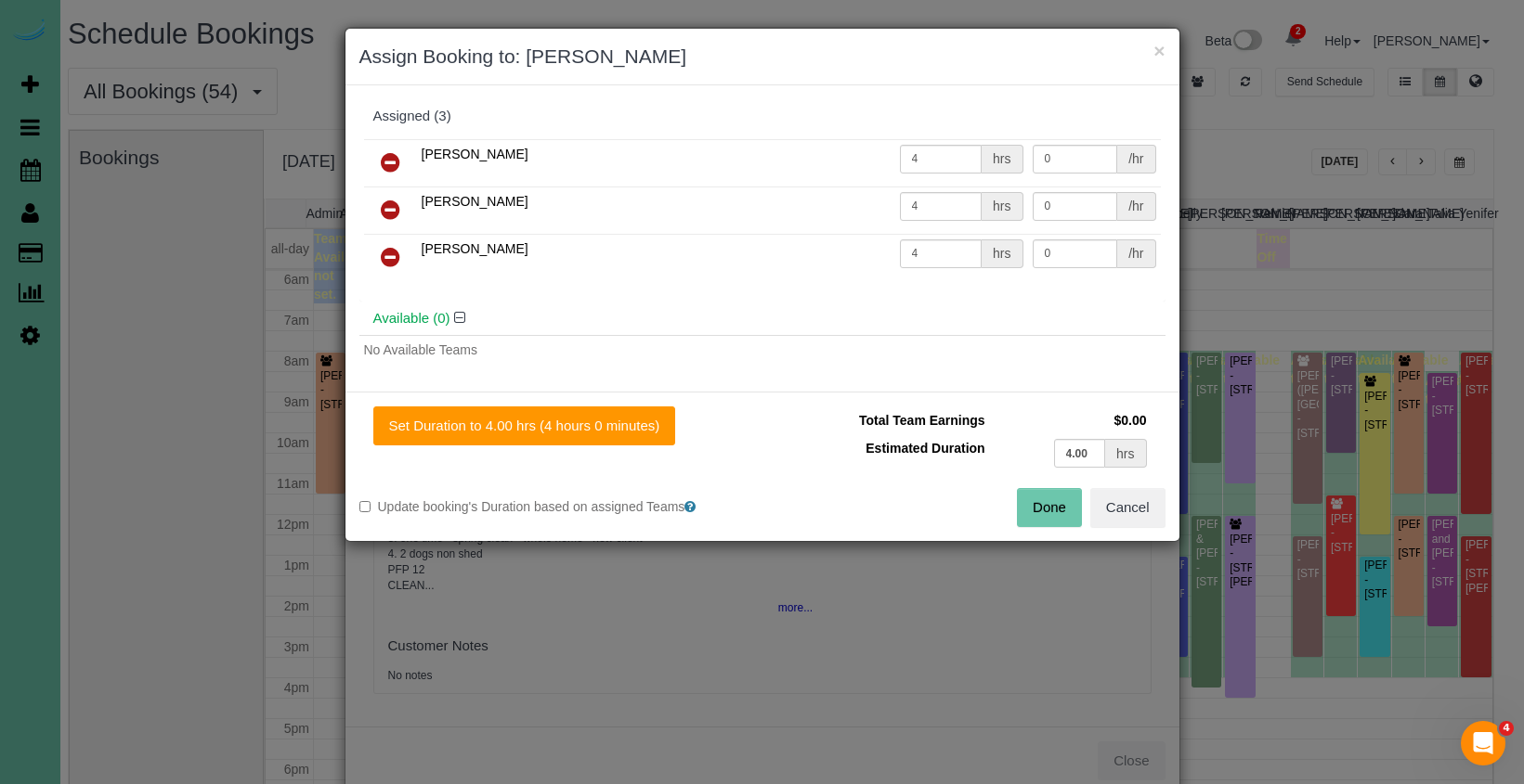
drag, startPoint x: 385, startPoint y: 153, endPoint x: 396, endPoint y: 180, distance: 29.2
click at [385, 153] on icon at bounding box center [391, 162] width 20 height 23
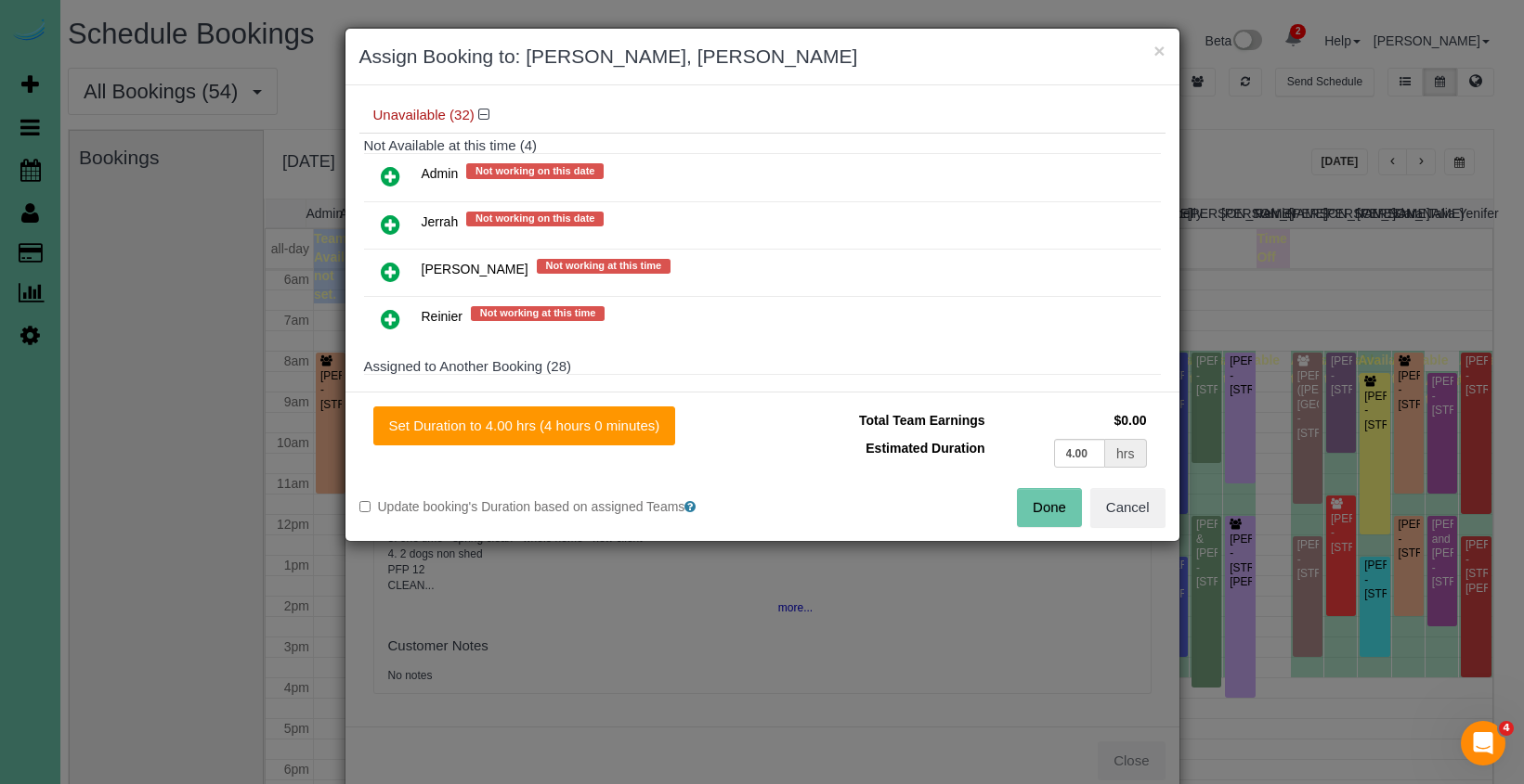
scroll to position [206, 0]
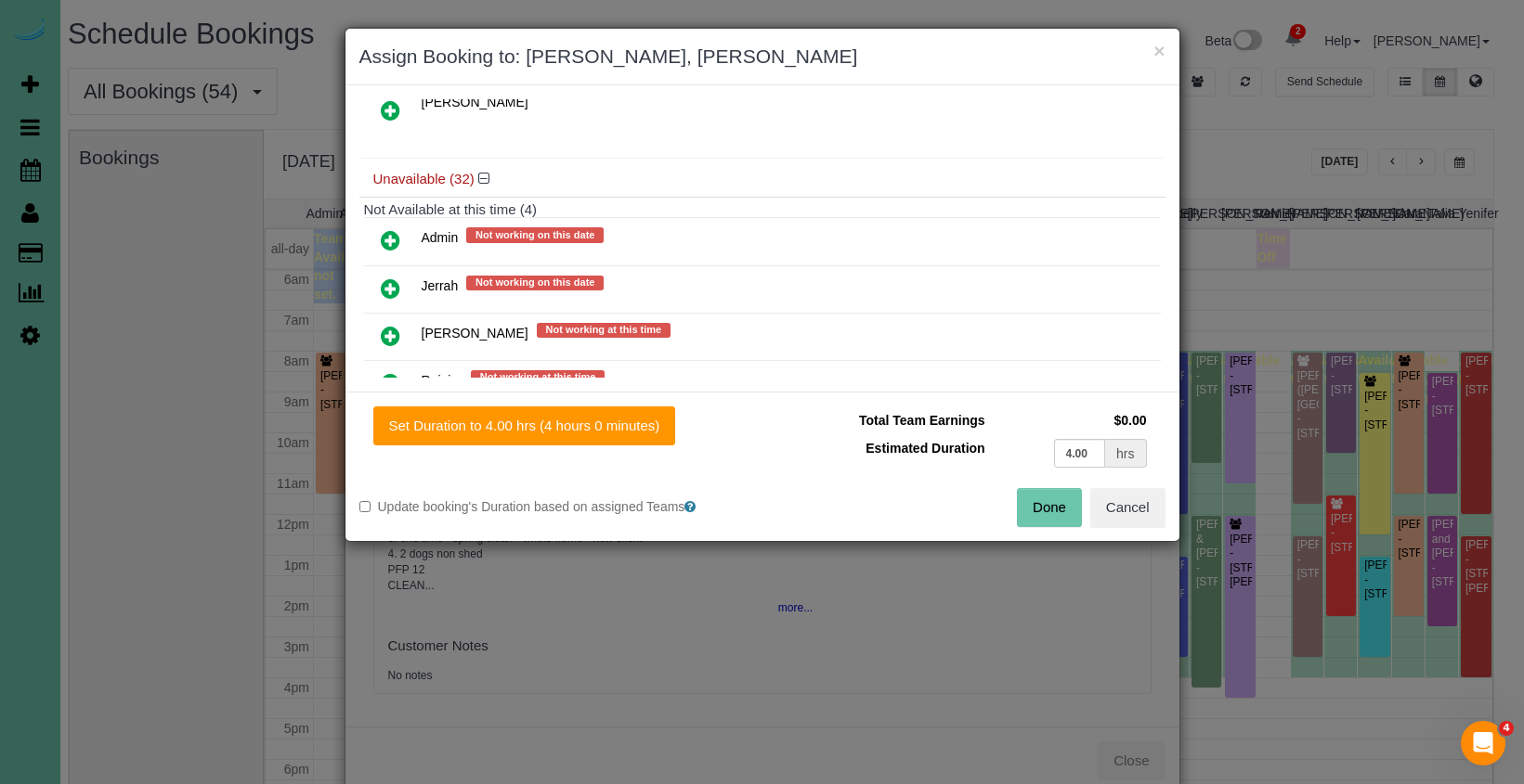
click at [395, 242] on icon at bounding box center [391, 241] width 20 height 23
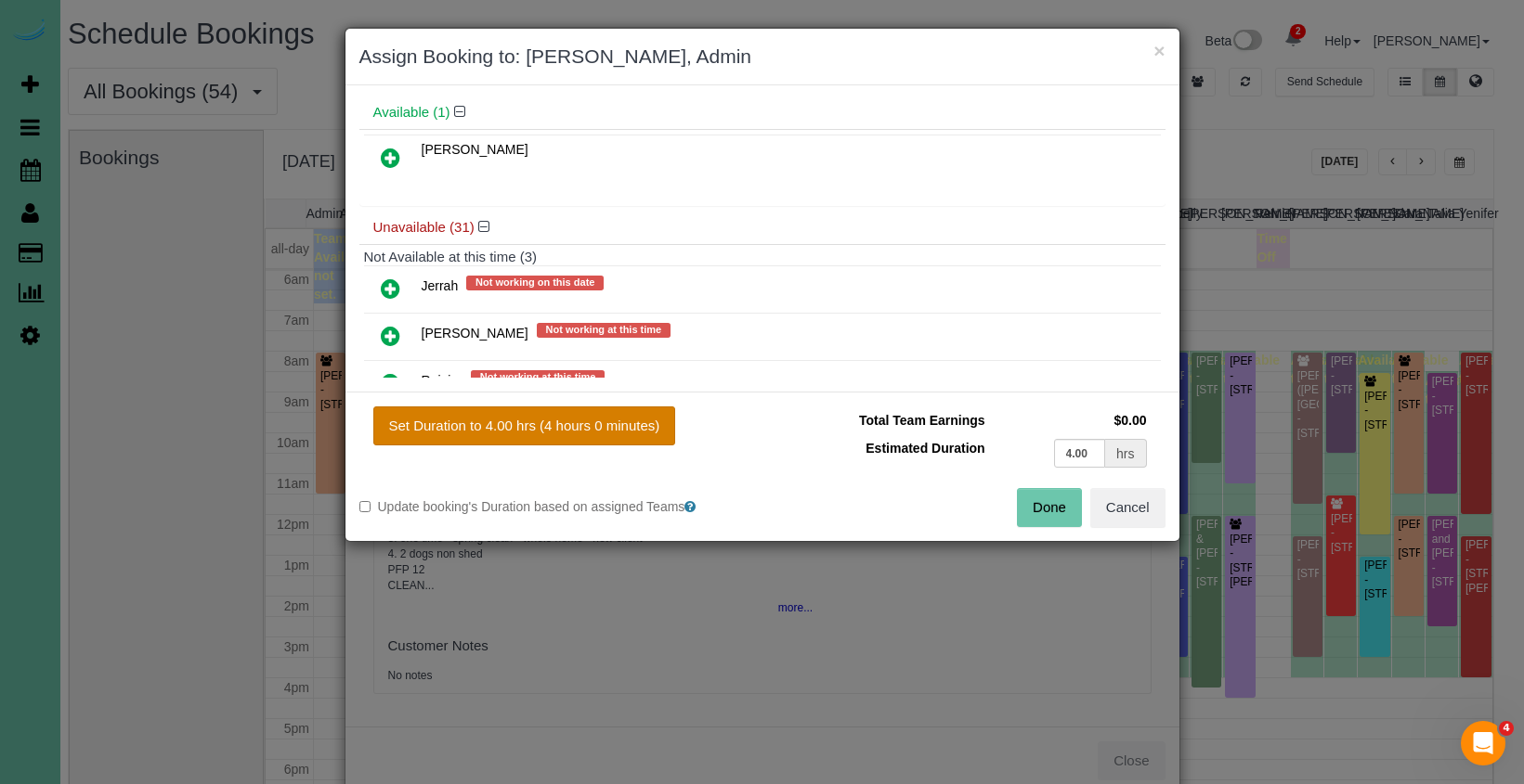
drag, startPoint x: 630, startPoint y: 425, endPoint x: 613, endPoint y: 414, distance: 20.2
click at [626, 422] on button "Set Duration to 4.00 hrs (4 hours 0 minutes)" at bounding box center [524, 426] width 303 height 39
type input "4.00"
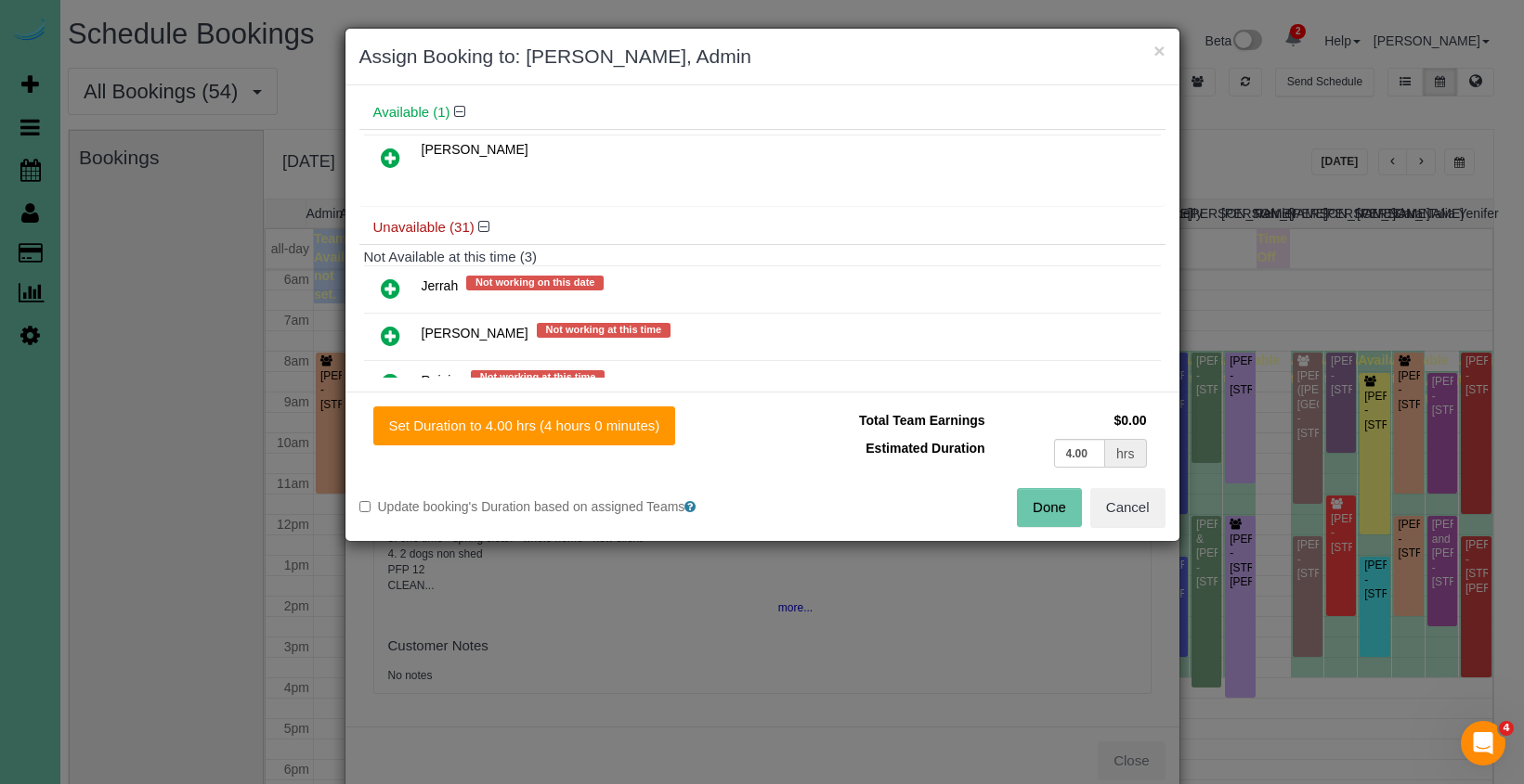
drag, startPoint x: 1033, startPoint y: 512, endPoint x: 1018, endPoint y: 506, distance: 16.2
click at [1033, 512] on button "Done" at bounding box center [1050, 508] width 65 height 39
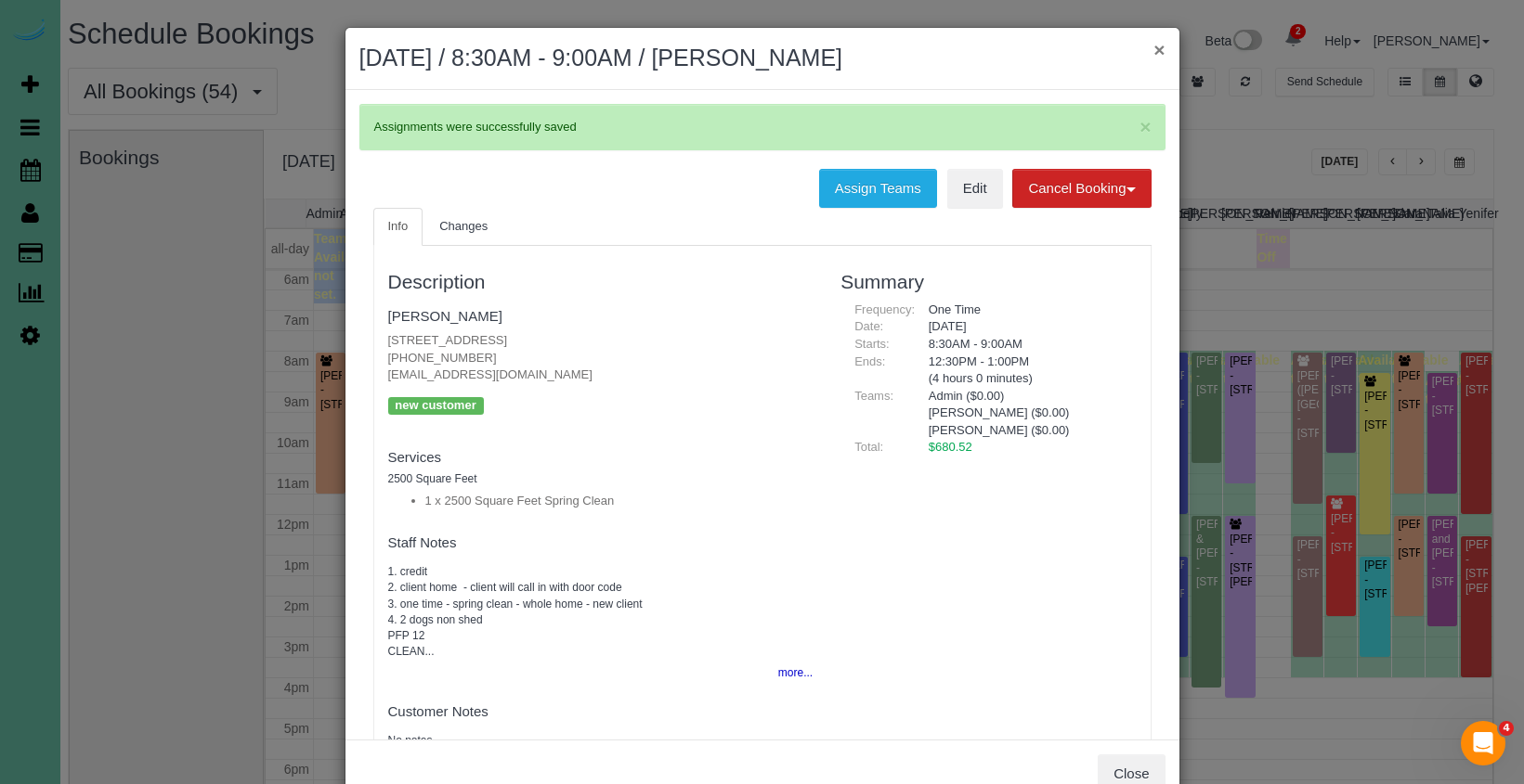
click at [1155, 48] on button "×" at bounding box center [1158, 49] width 11 height 20
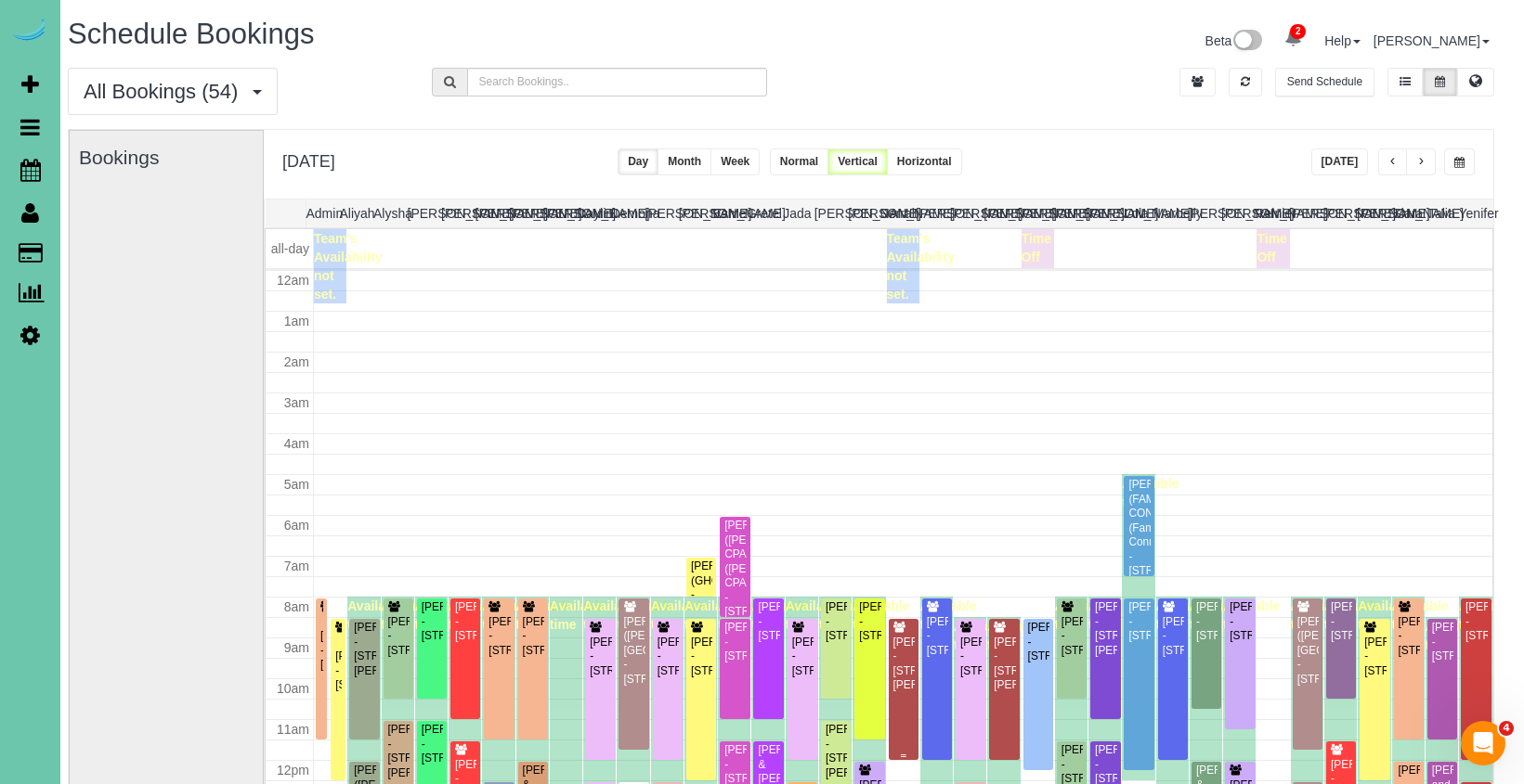
scroll to position [246, 0]
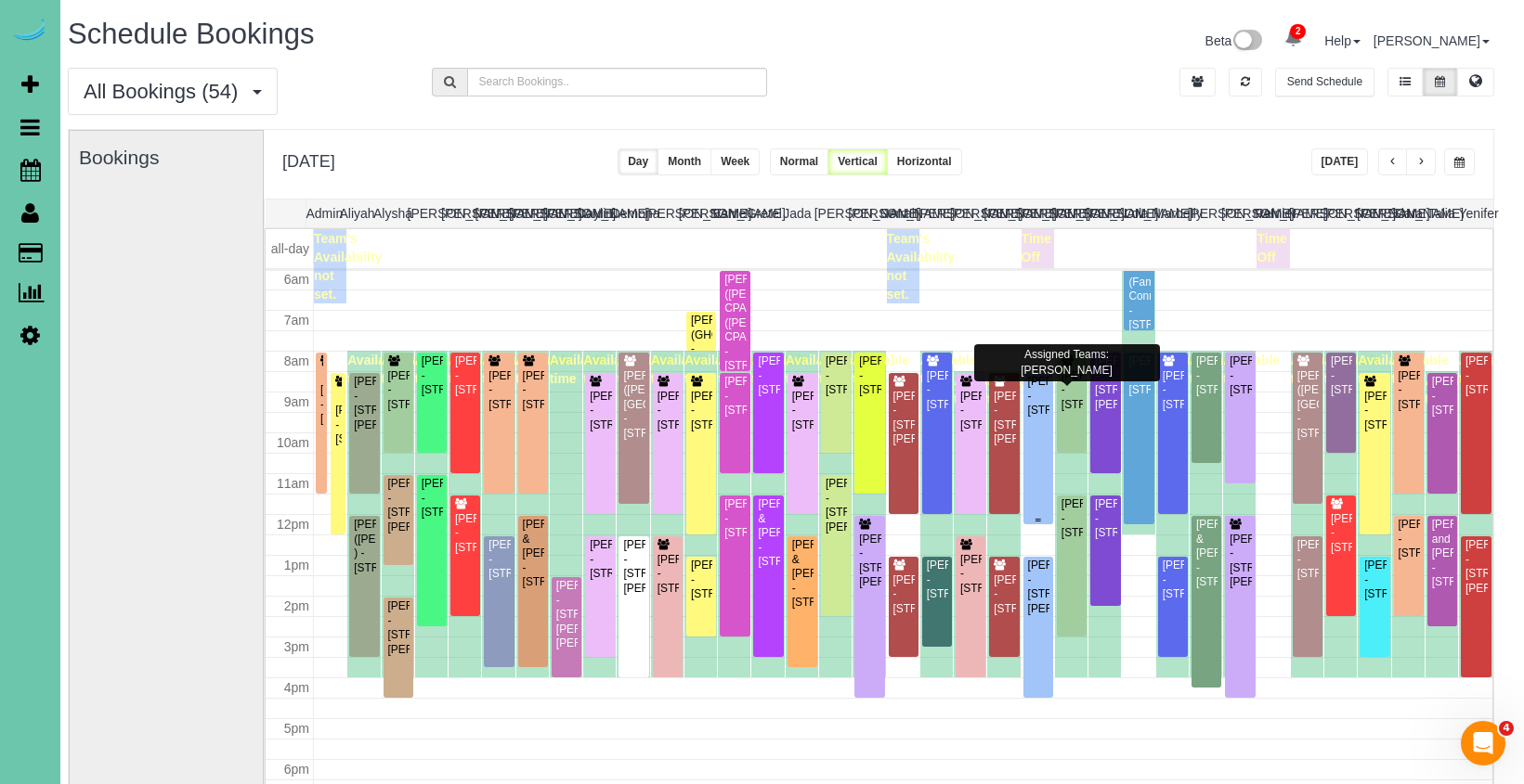
click at [1033, 407] on div "Lori Culhane - 11622 S 111th Street, Papillion, NE 68046" at bounding box center [1038, 395] width 23 height 42
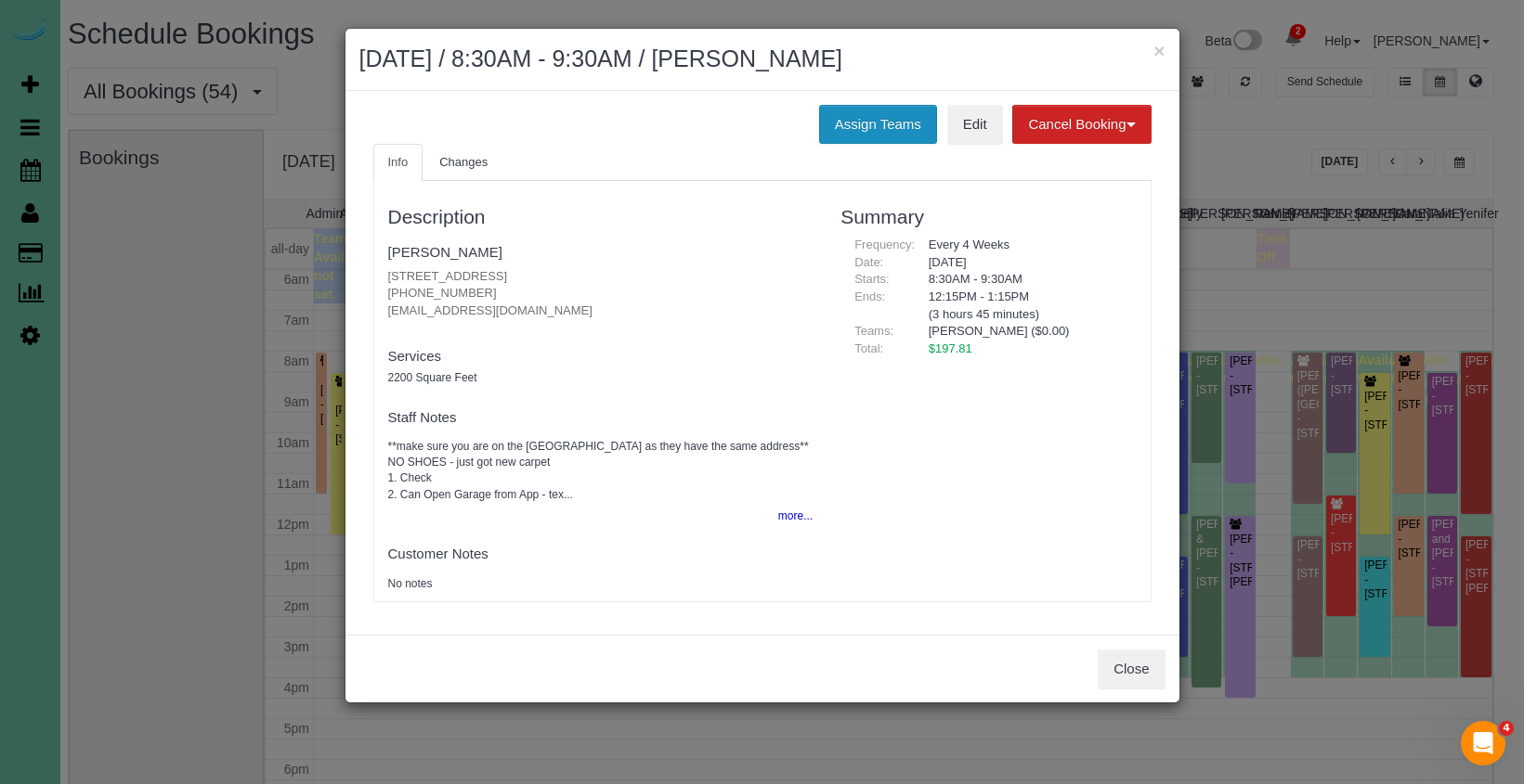
click at [857, 115] on button "Assign Teams" at bounding box center [878, 124] width 118 height 39
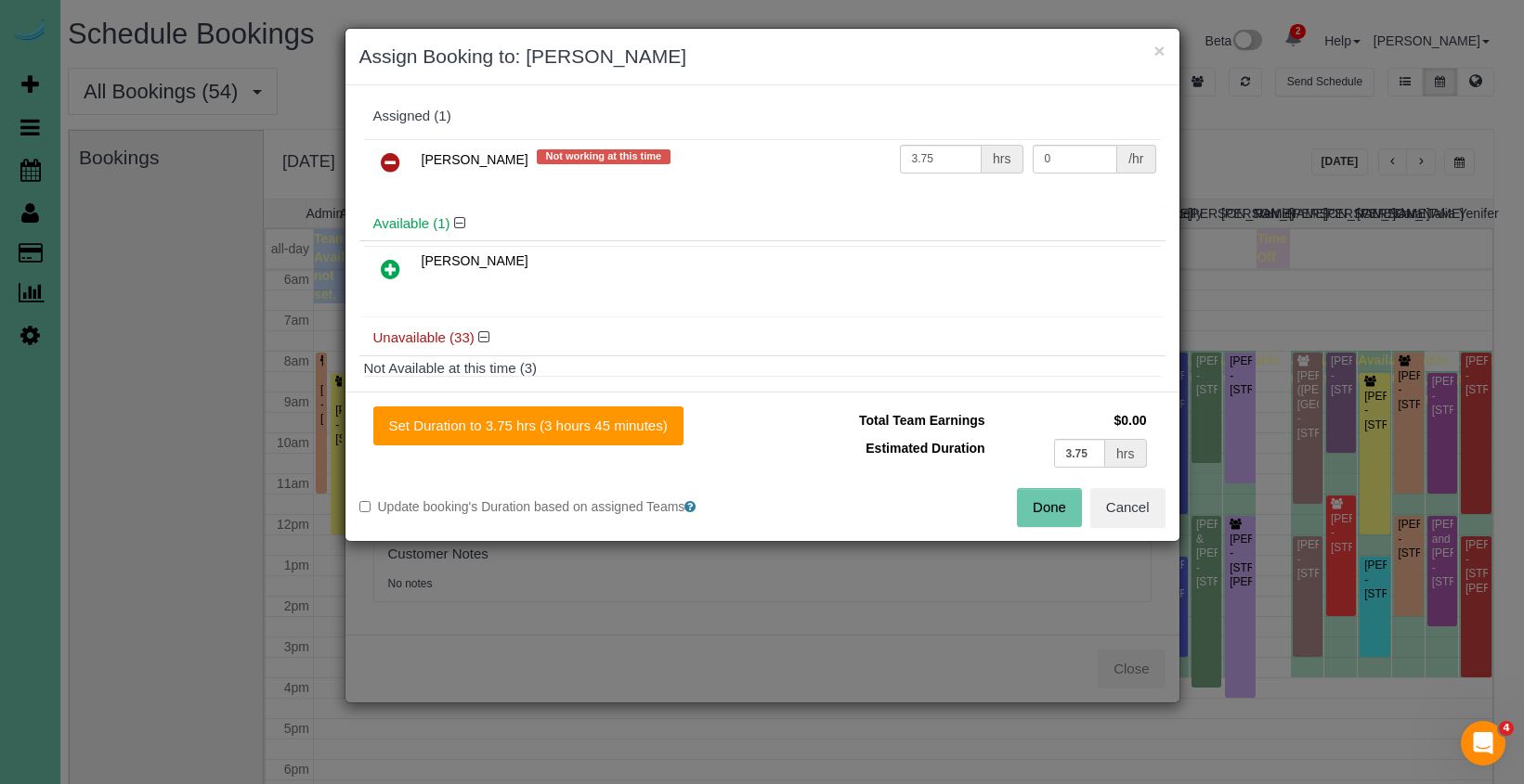
click at [387, 151] on icon at bounding box center [391, 162] width 20 height 23
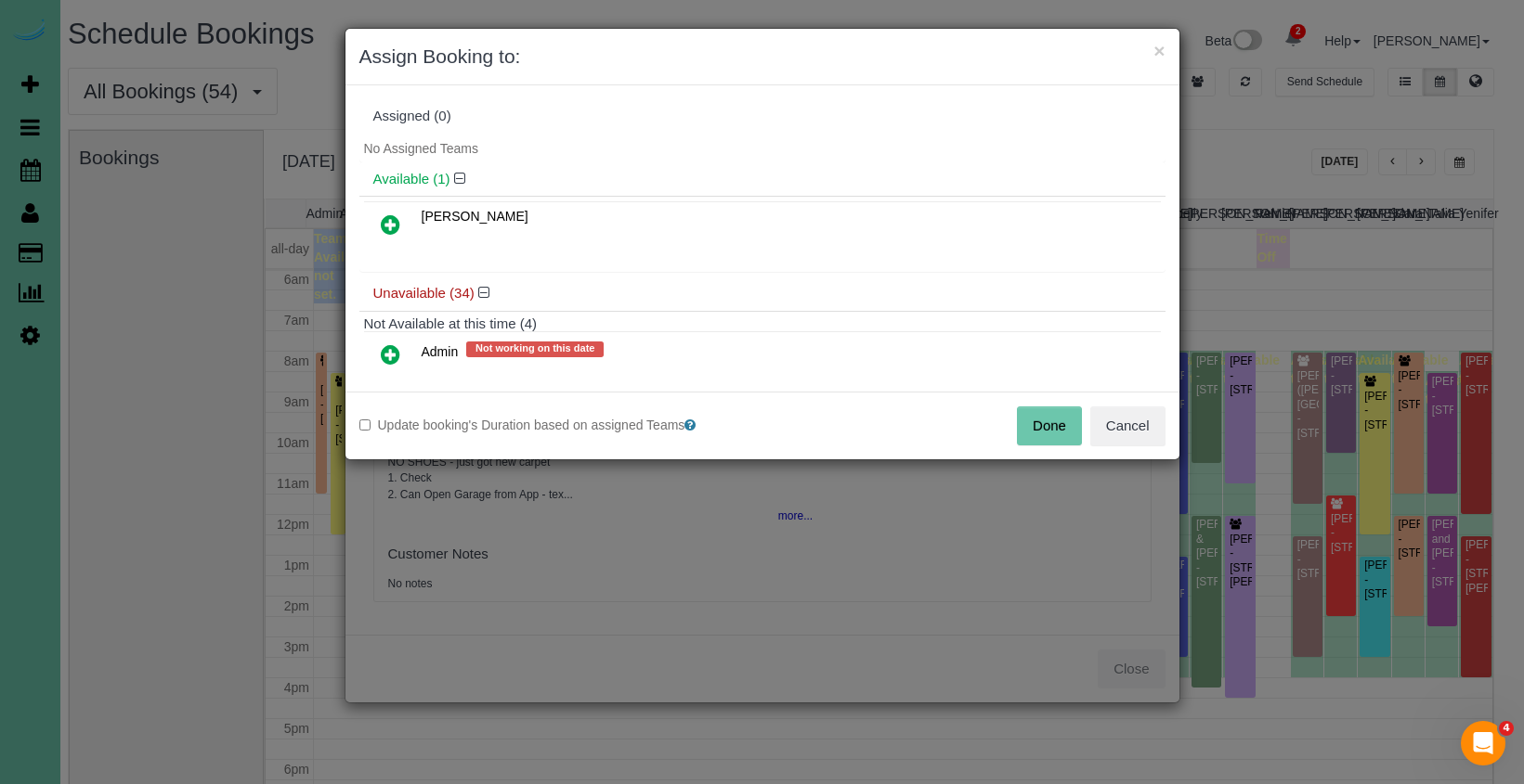
drag, startPoint x: 393, startPoint y: 230, endPoint x: 425, endPoint y: 291, distance: 68.9
click at [393, 230] on icon at bounding box center [391, 225] width 20 height 23
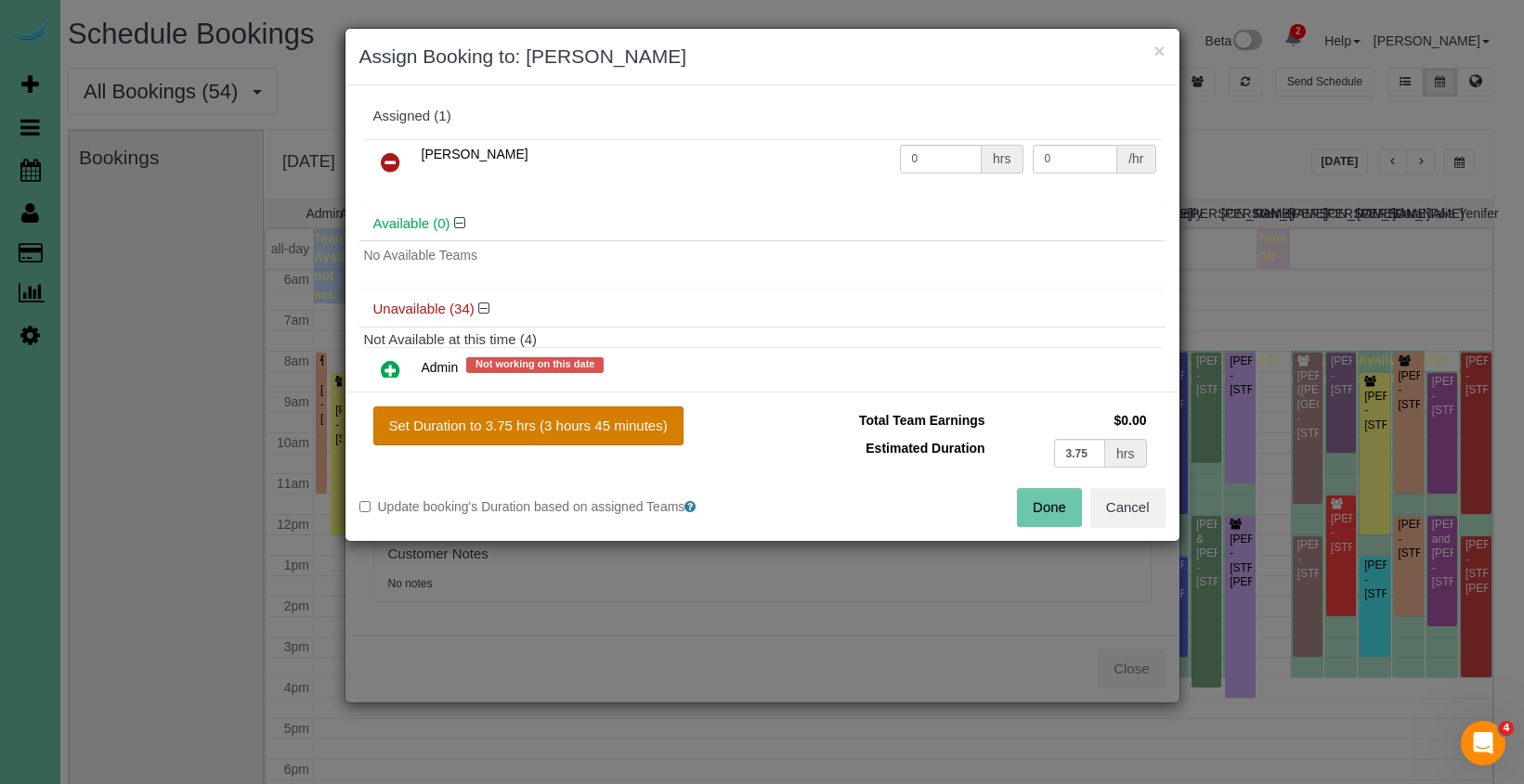
drag, startPoint x: 536, startPoint y: 414, endPoint x: 549, endPoint y: 417, distance: 13.3
click at [536, 414] on button "Set Duration to 3.75 hrs (3 hours 45 minutes)" at bounding box center [528, 426] width 310 height 39
type input "3.75"
click at [1026, 503] on button "Done" at bounding box center [1050, 508] width 65 height 39
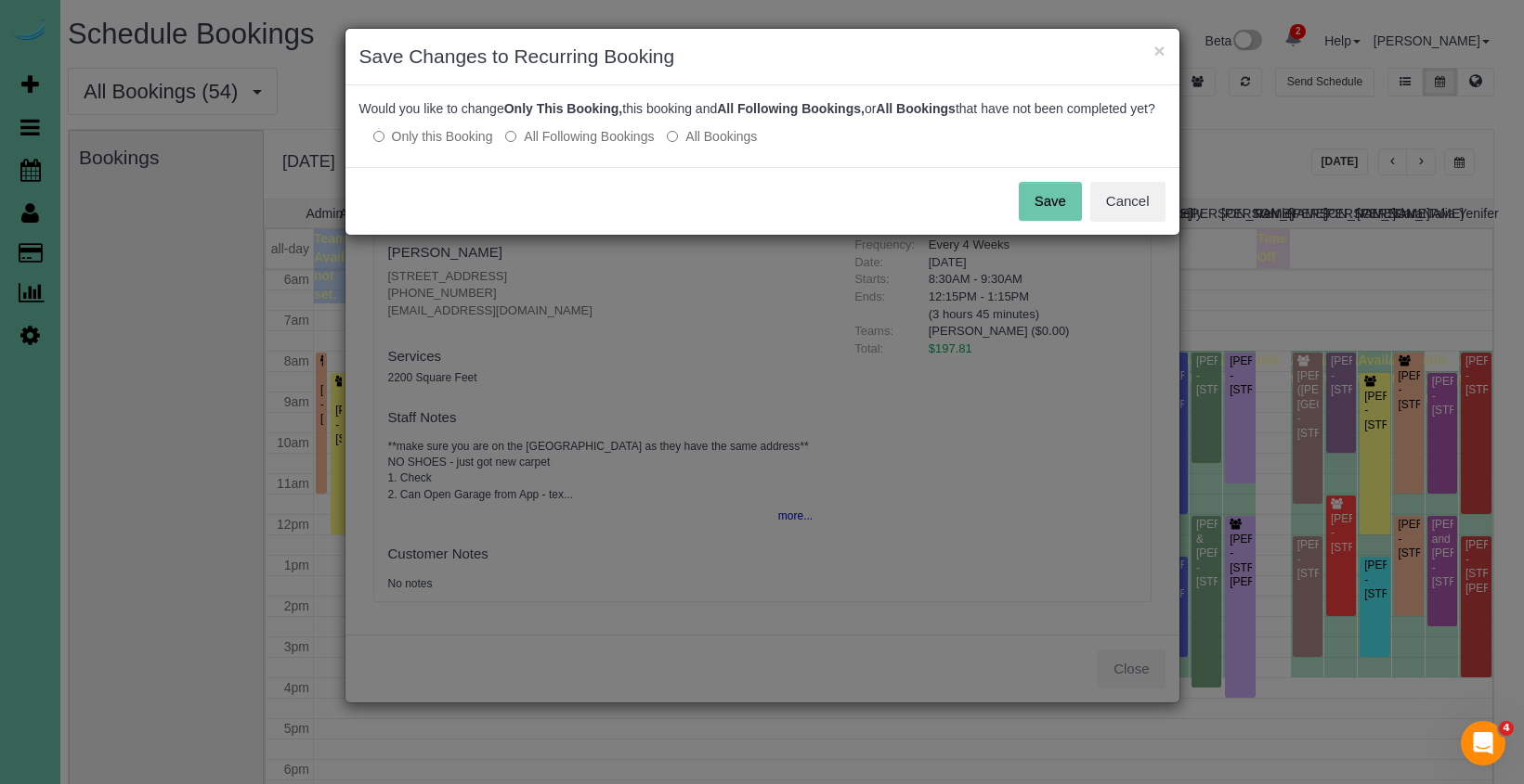
click at [1031, 220] on button "Save" at bounding box center [1051, 202] width 63 height 39
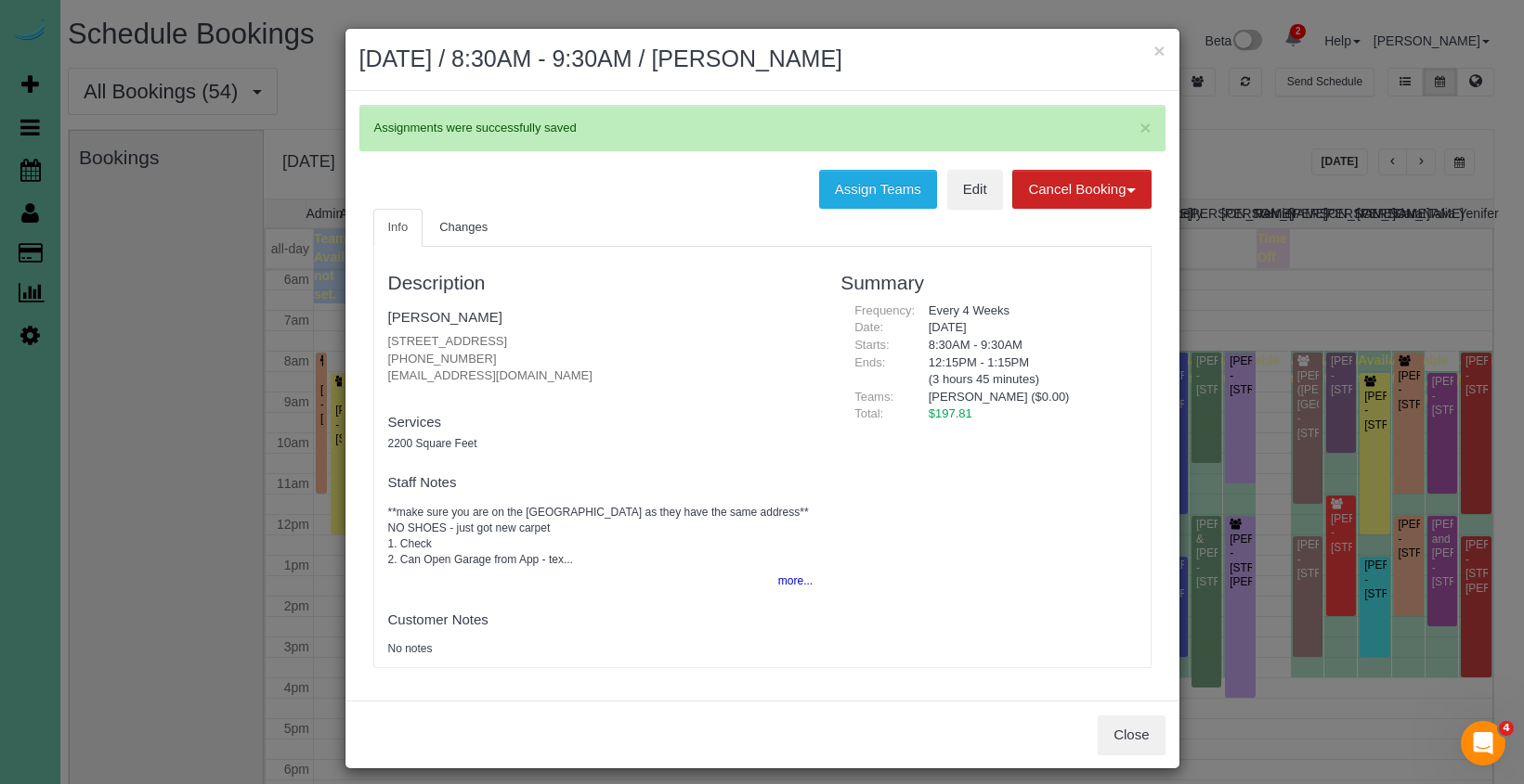
drag, startPoint x: 1159, startPoint y: 48, endPoint x: 1127, endPoint y: 50, distance: 32.1
click at [1158, 48] on button "×" at bounding box center [1158, 50] width 11 height 20
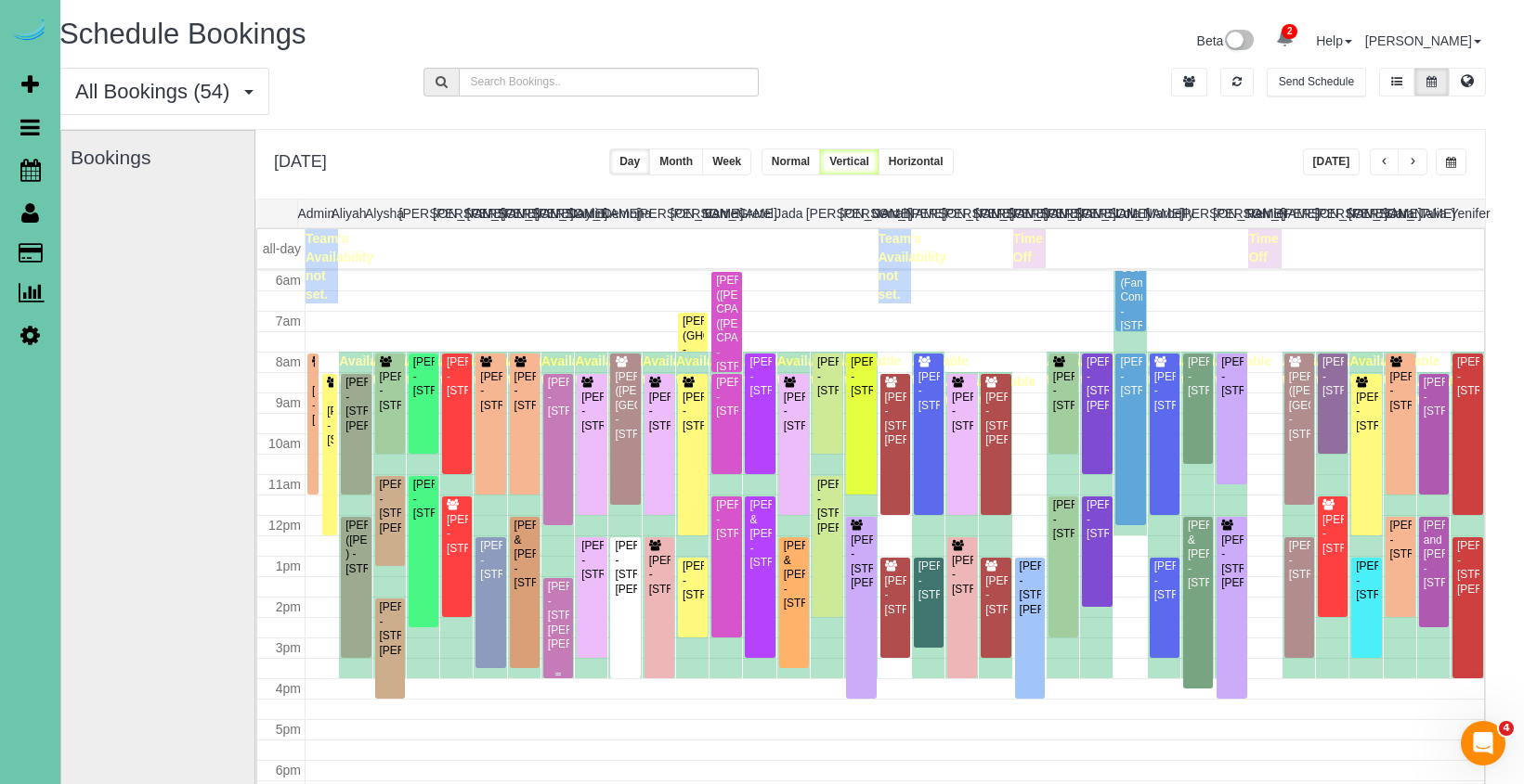
scroll to position [261, 0]
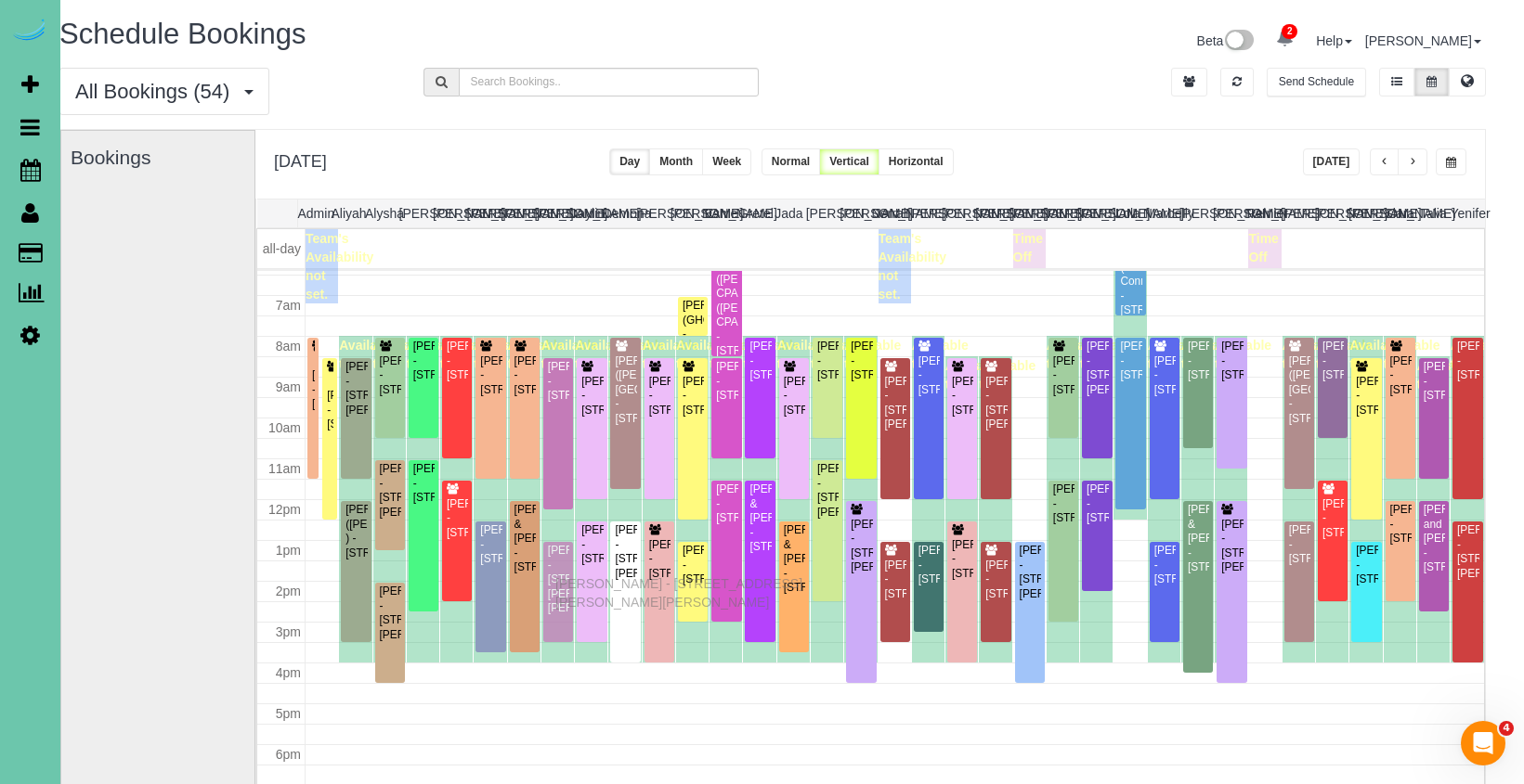
drag, startPoint x: 559, startPoint y: 594, endPoint x: 559, endPoint y: 581, distance: 13.0
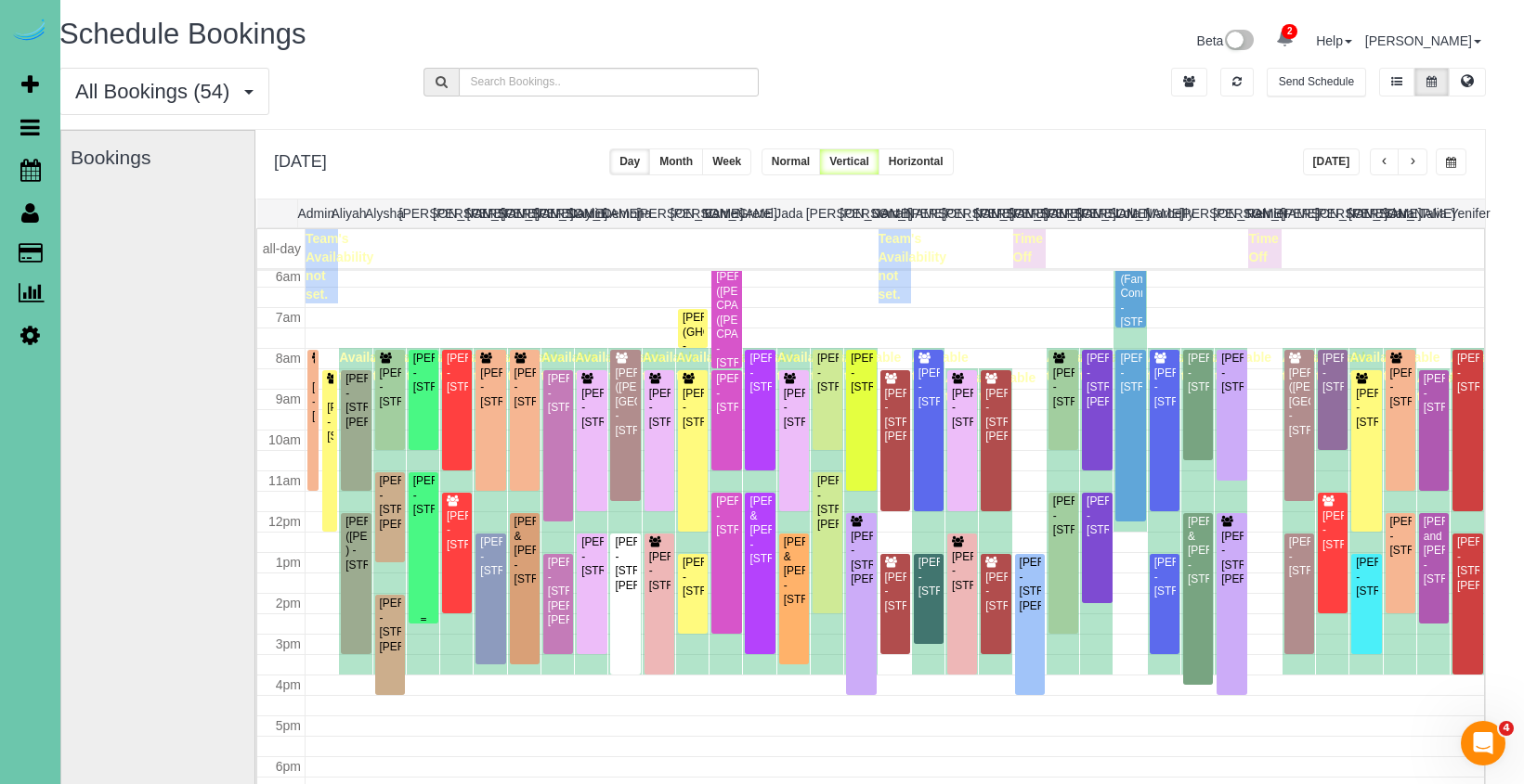
scroll to position [247, 0]
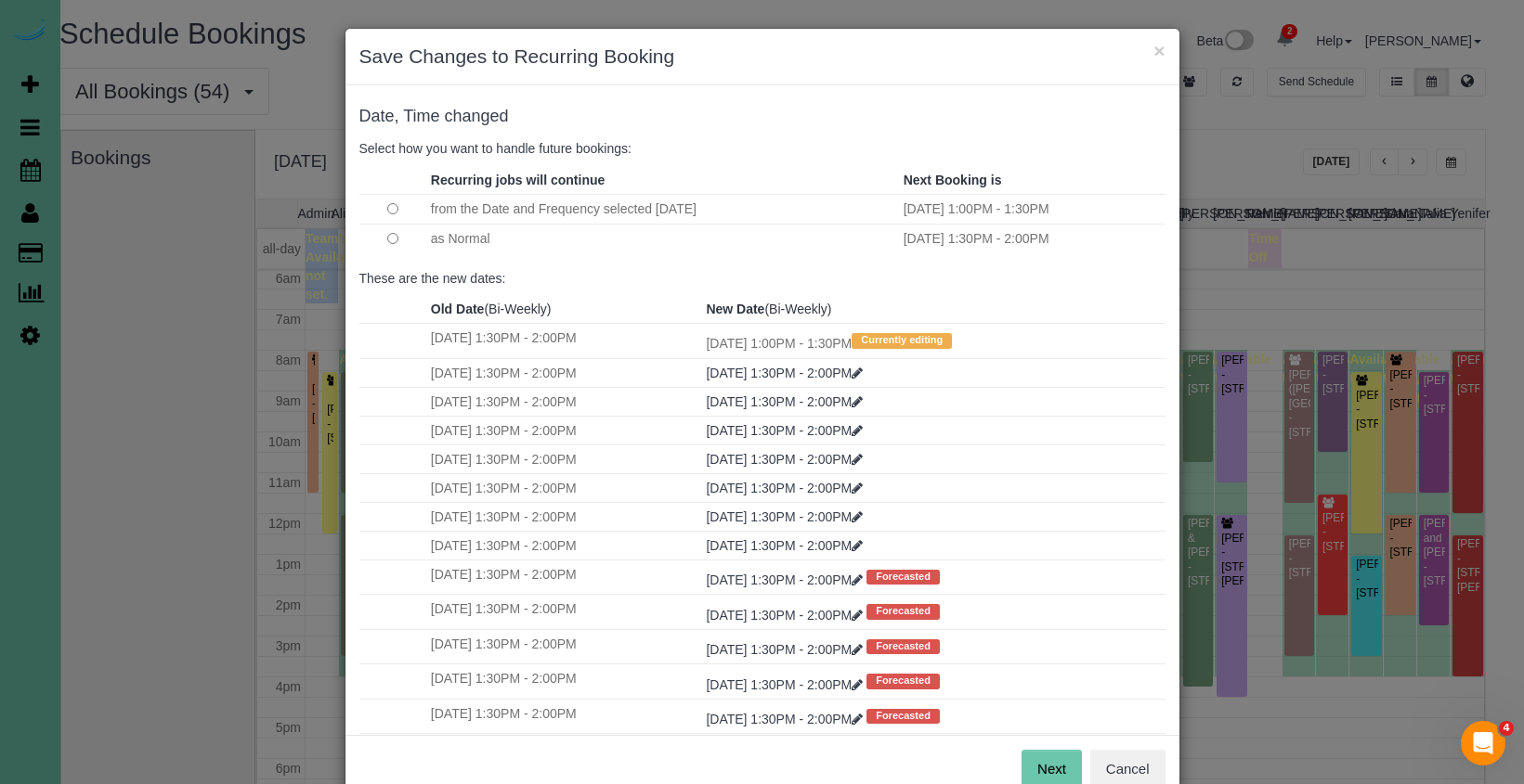
click at [1050, 753] on button "Next" at bounding box center [1051, 770] width 60 height 39
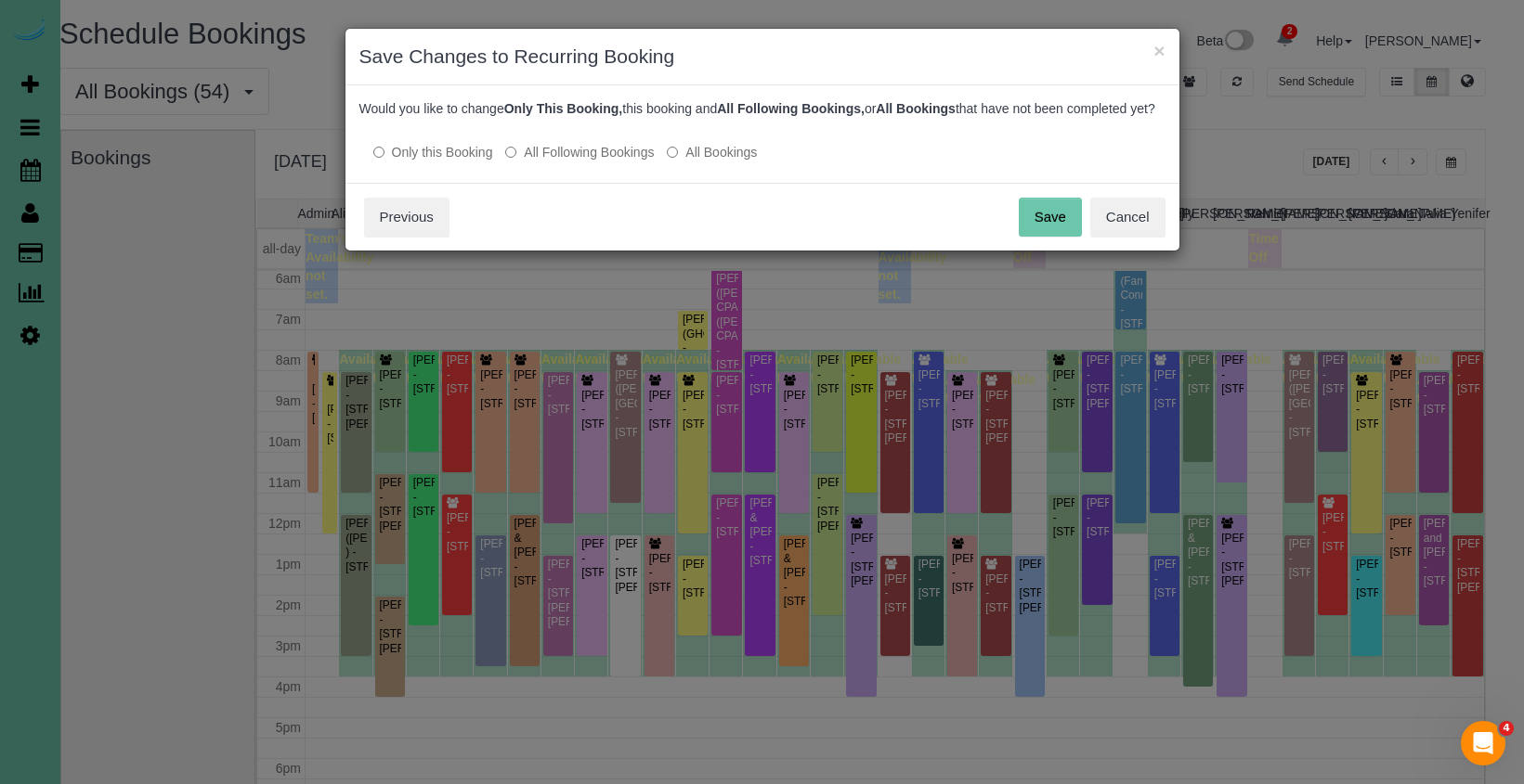
click at [1054, 230] on button "Save" at bounding box center [1051, 218] width 63 height 39
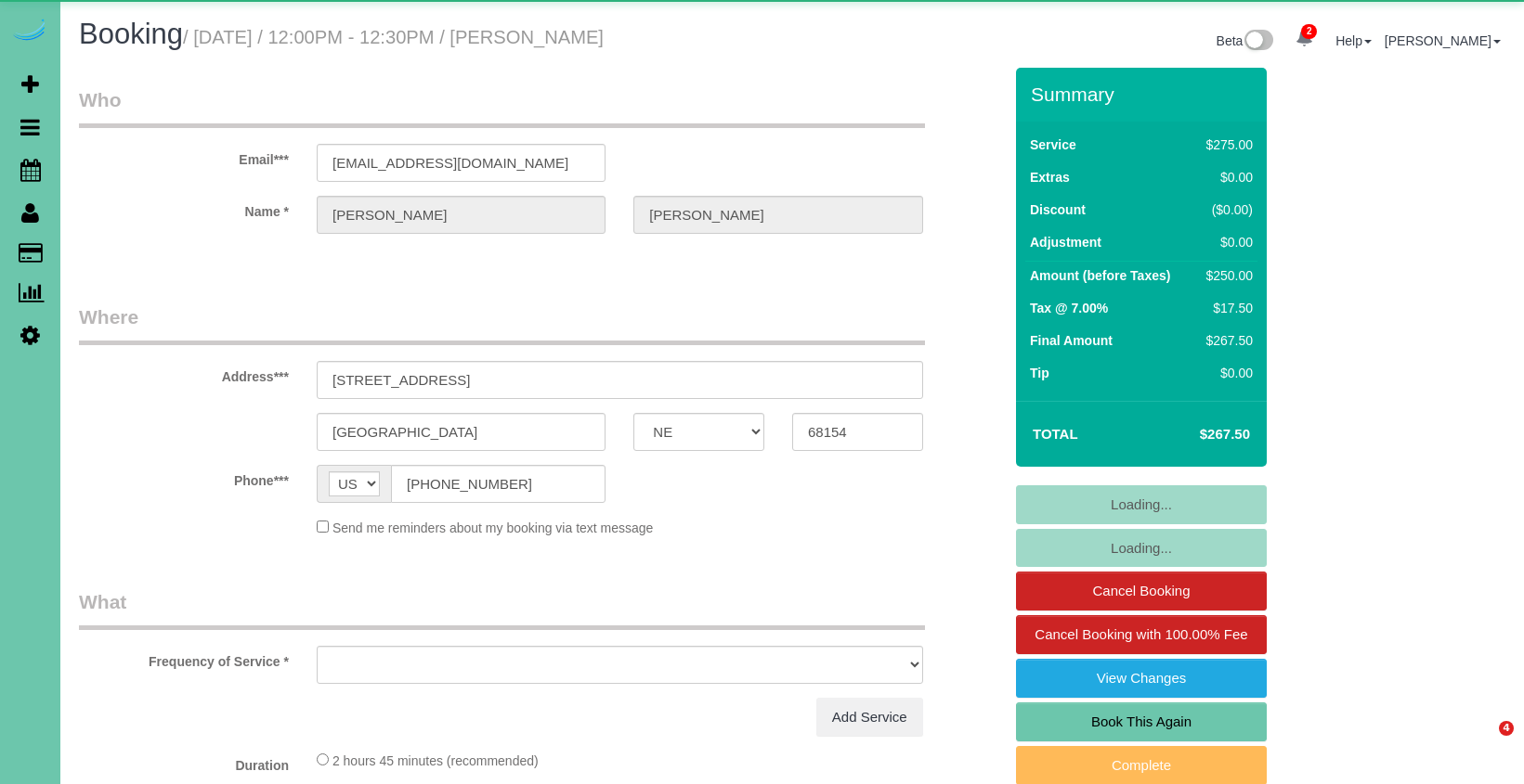
select select "NE"
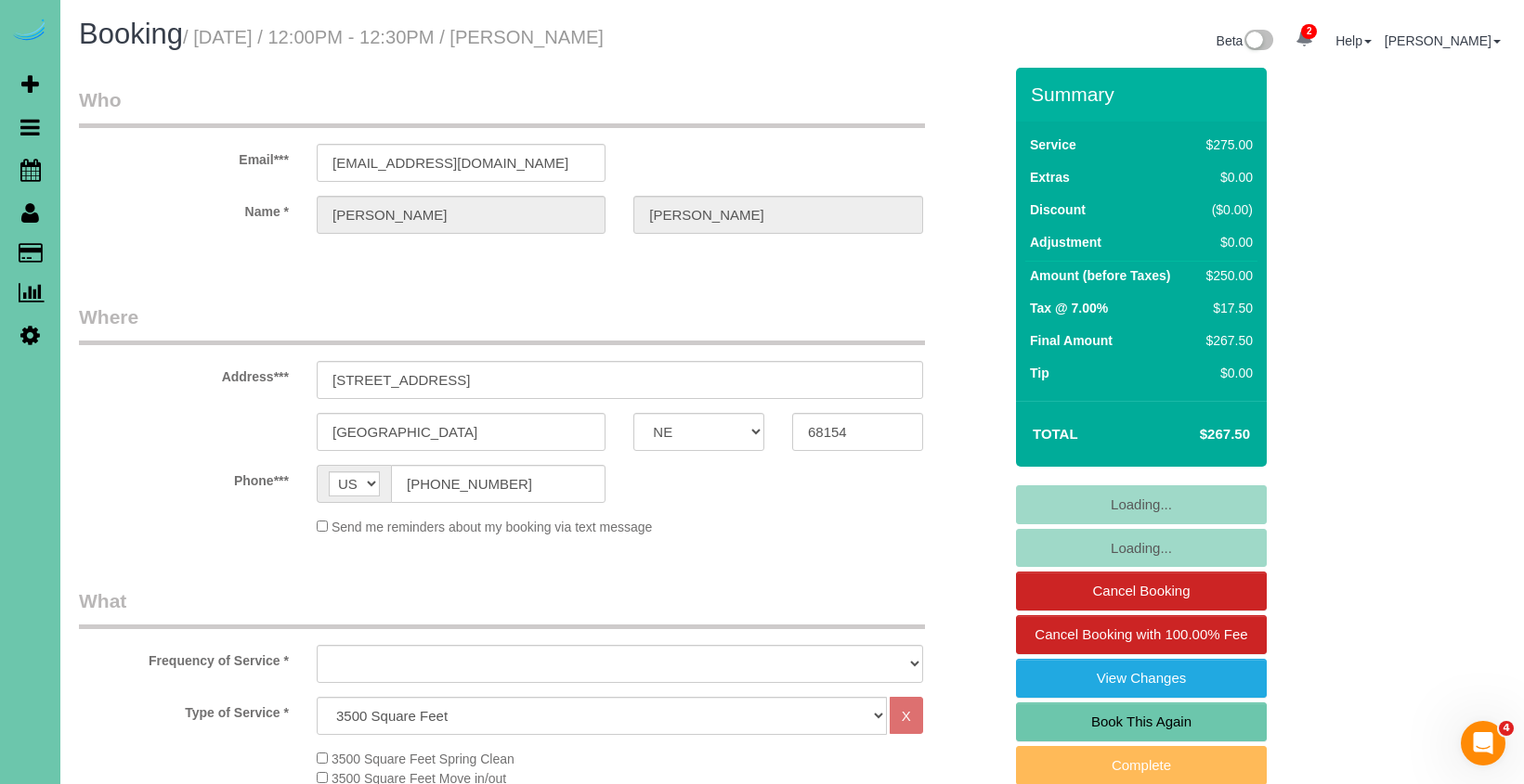
select select "object:680"
select select "string:fspay-6d41e5c4-27ae-4a70-996a-7de9efd3d115"
select select "object:872"
select select "number:37"
select select "number:42"
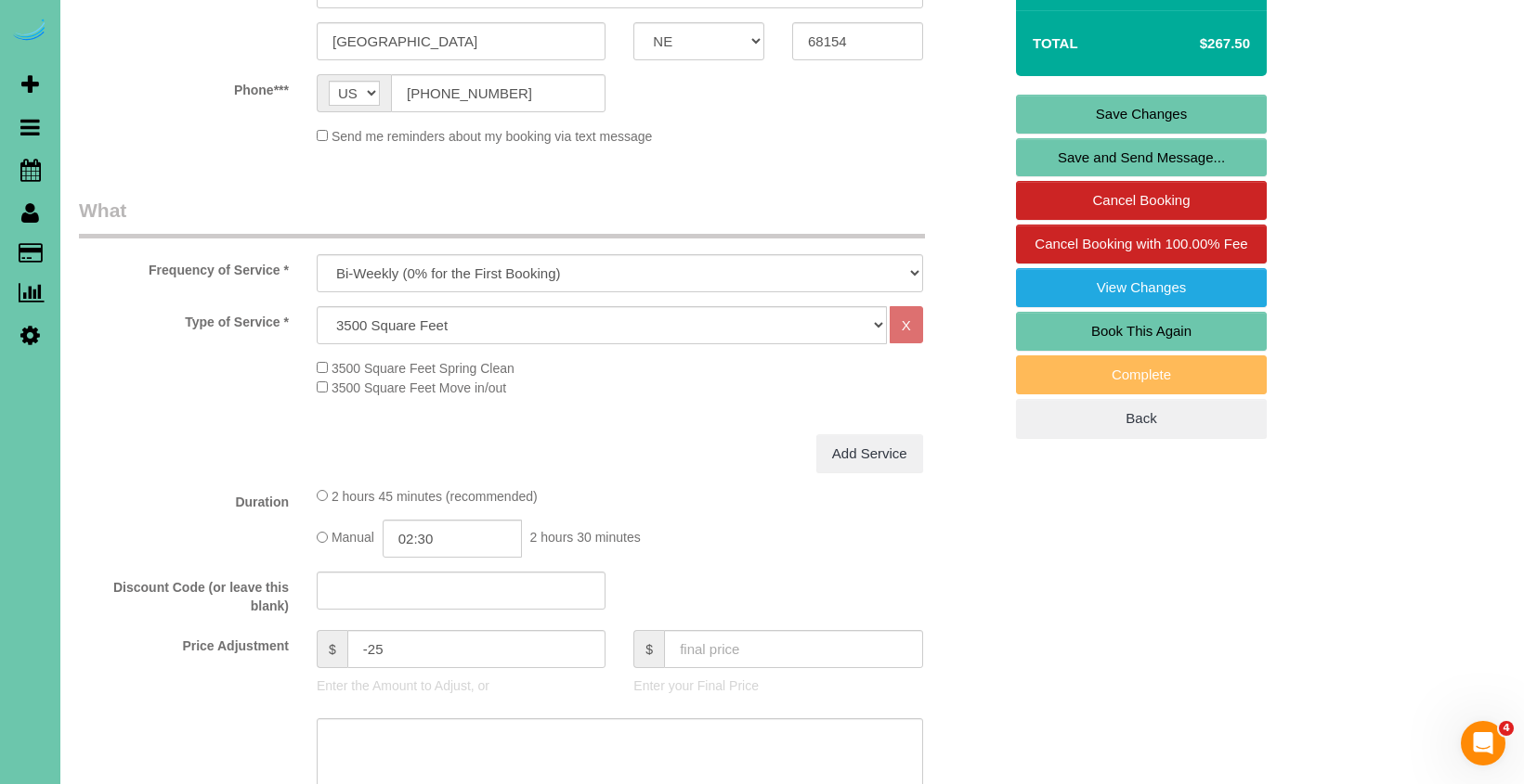
scroll to position [396, 0]
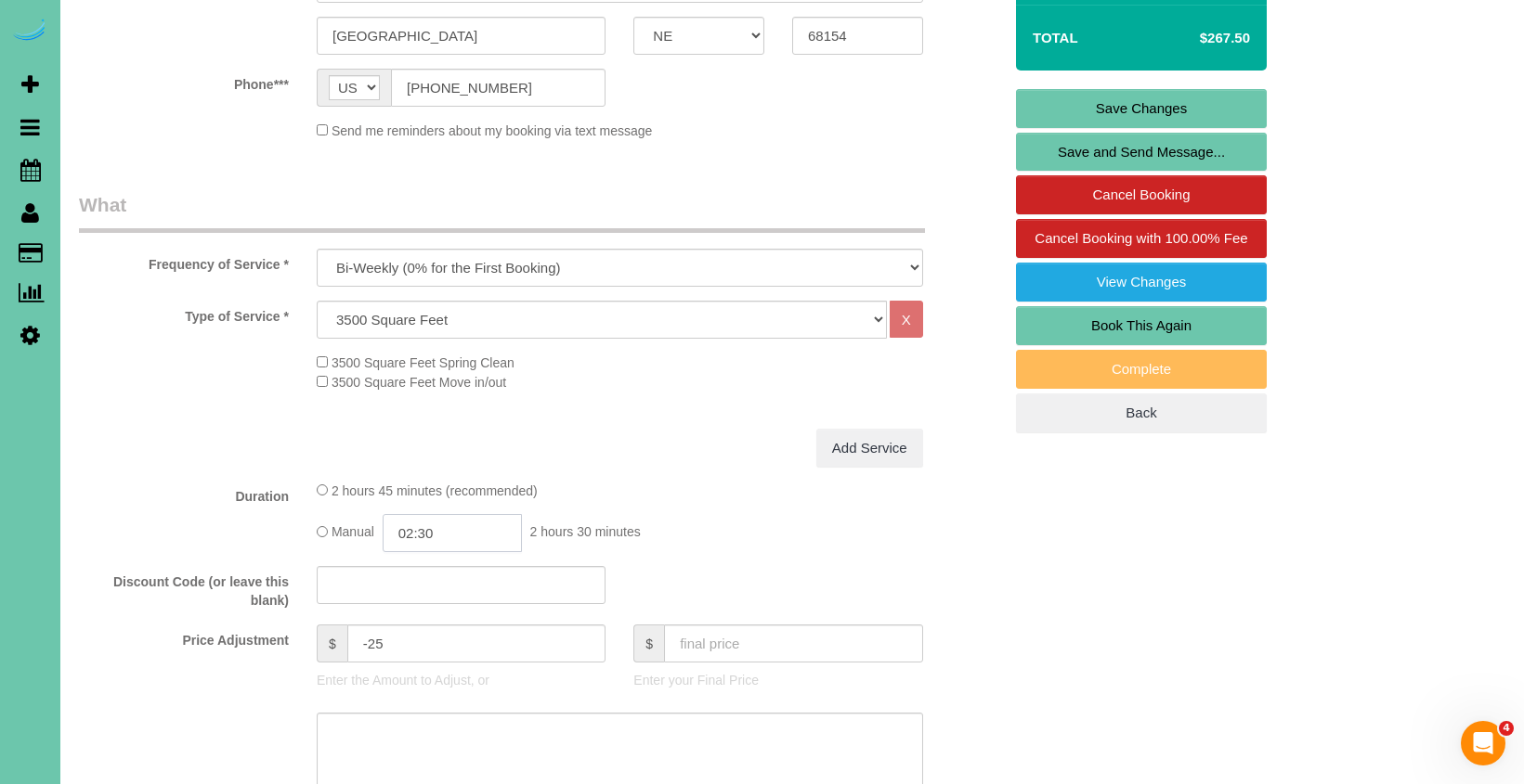
click at [472, 531] on input "02:30" at bounding box center [452, 534] width 139 height 38
click at [435, 660] on li "04:00" at bounding box center [431, 658] width 83 height 24
click at [466, 536] on input "04:00" at bounding box center [452, 534] width 139 height 38
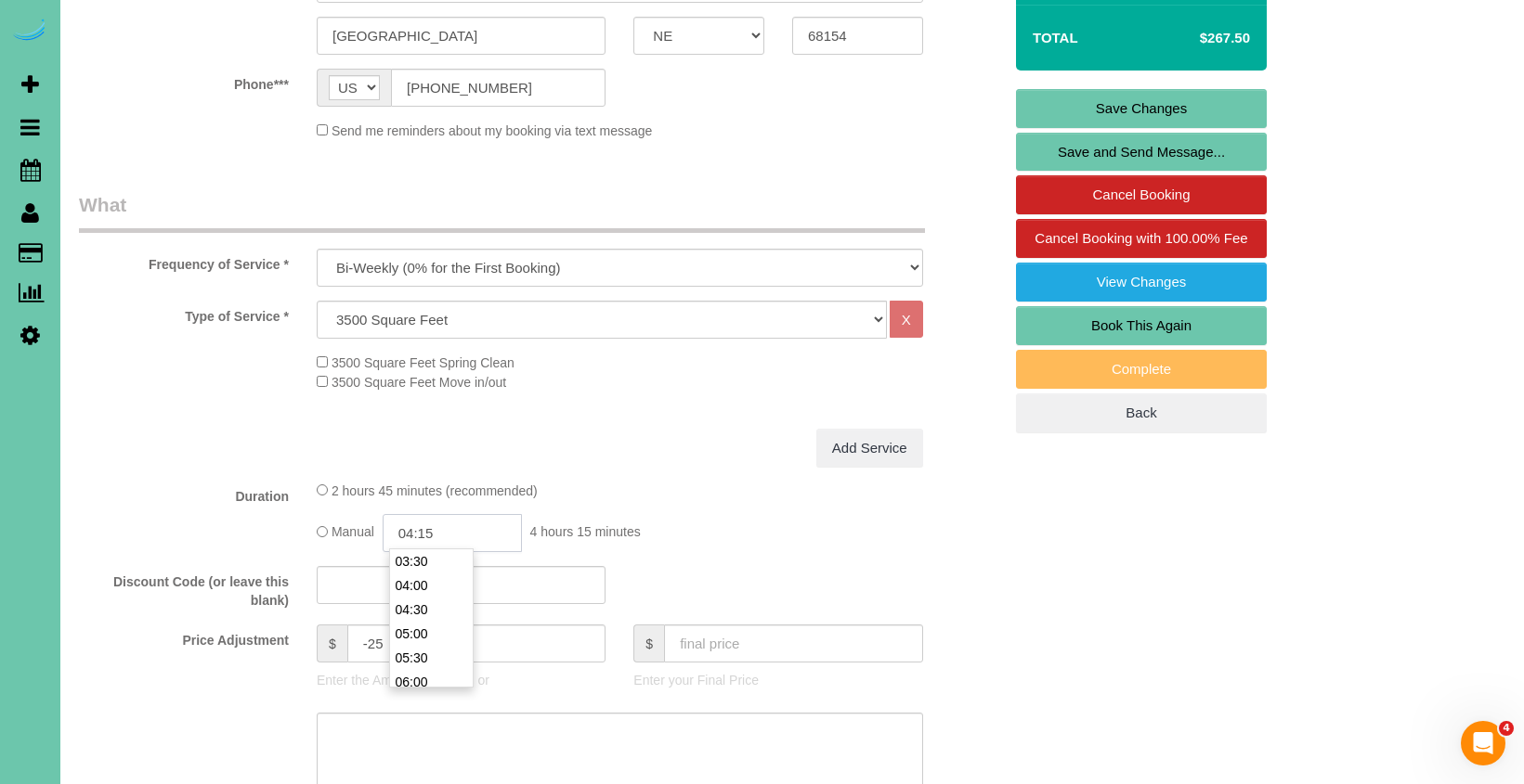
type input "04:15"
click at [734, 523] on div "Manual 04:15 4 hours 15 minutes" at bounding box center [619, 534] width 607 height 38
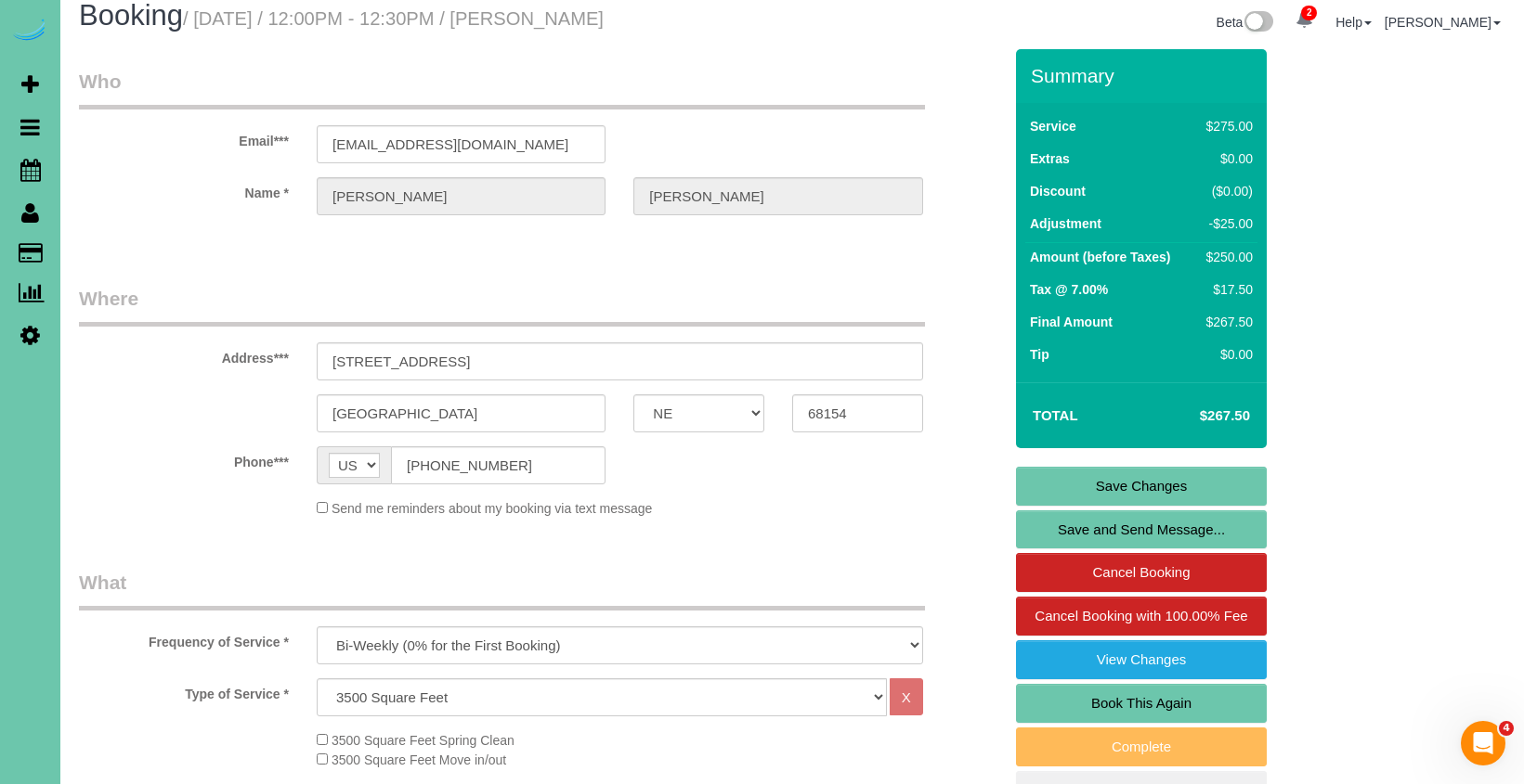
scroll to position [14, 0]
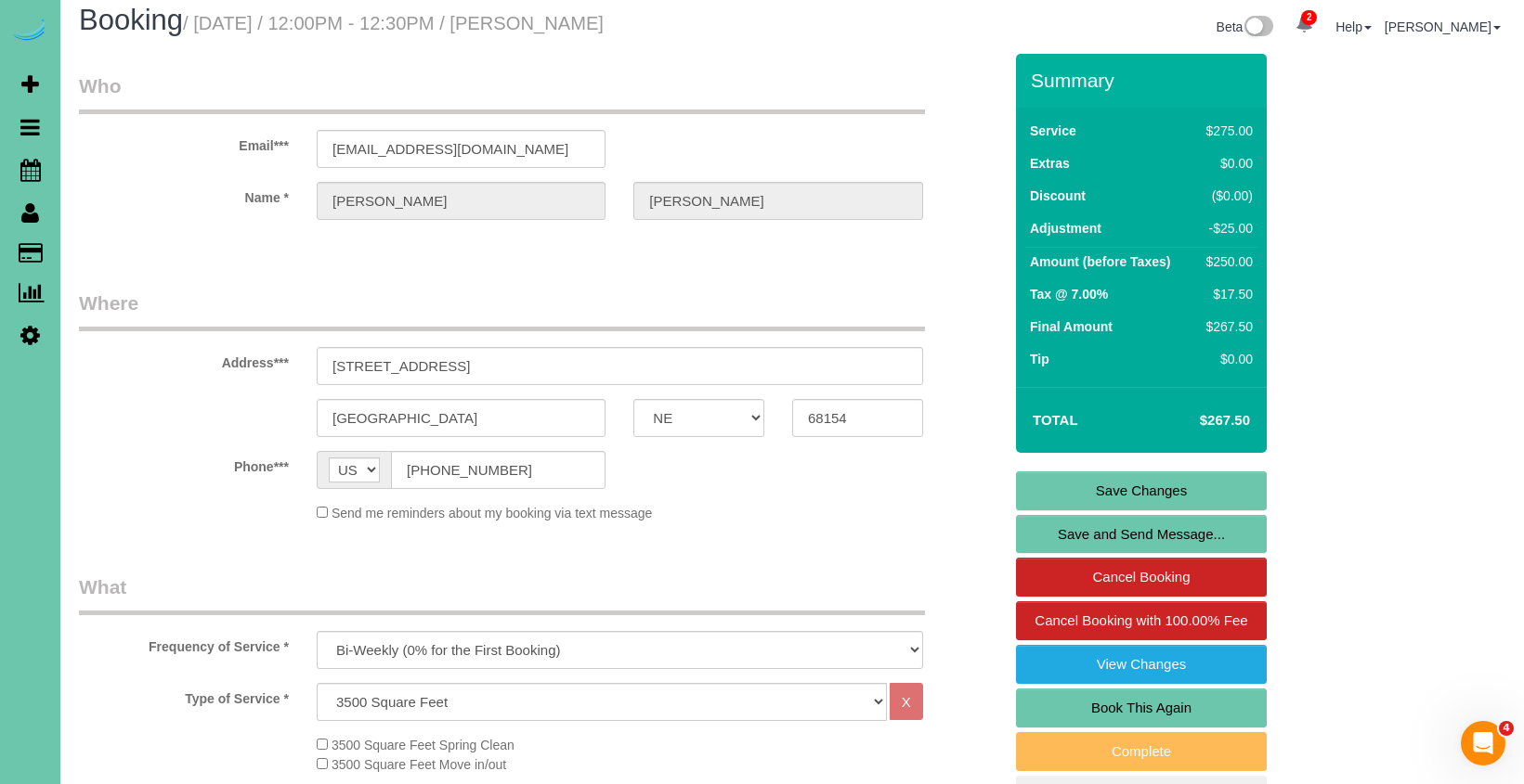
click at [217, 424] on div "Omaha AK AL AR AZ CA CO CT DC DE FL GA HI IA ID IL IN KS KY LA MA MD ME MI MN M…" at bounding box center [541, 418] width 951 height 38
click at [1166, 49] on div "Beta 2 Your Notifications You have 0 alerts × You have 4 to charge for 09/22/20…" at bounding box center [1155, 30] width 727 height 49
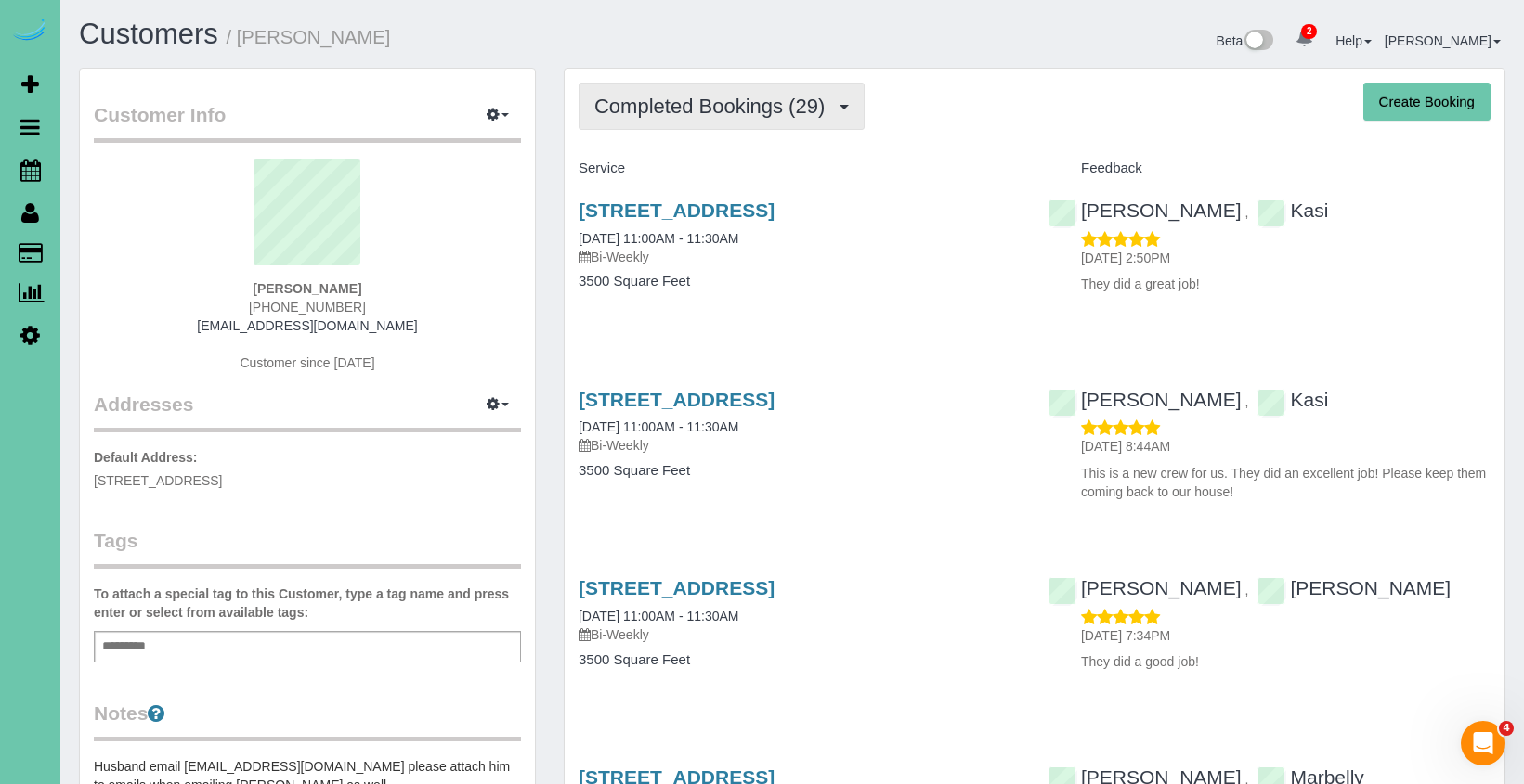
click at [819, 95] on span "Completed Bookings (29)" at bounding box center [713, 107] width 240 height 24
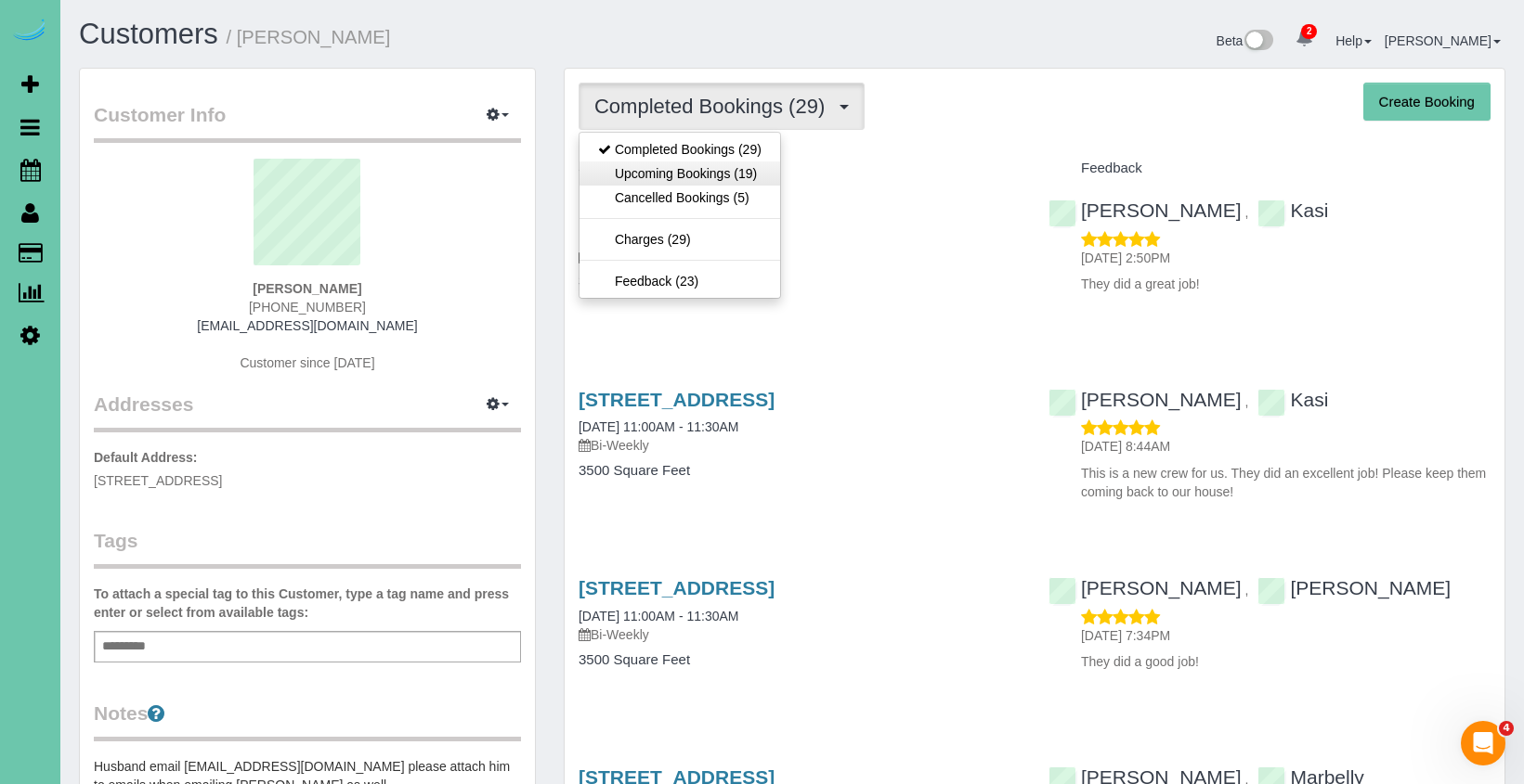
click at [758, 166] on link "Upcoming Bookings (19)" at bounding box center [679, 174] width 200 height 24
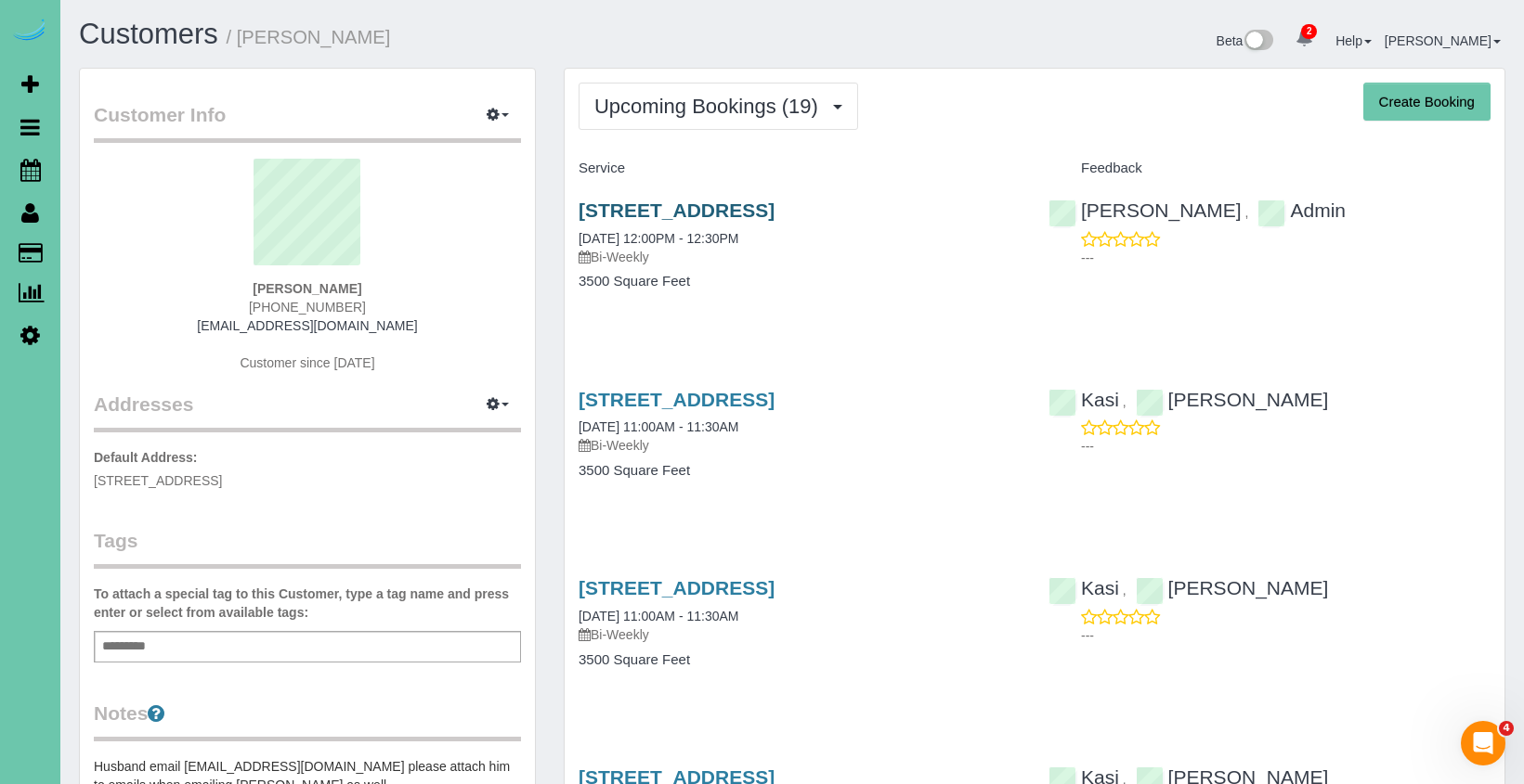
click at [774, 206] on link "523 S 150th Cir, Omaha, NE 68154" at bounding box center [676, 210] width 196 height 22
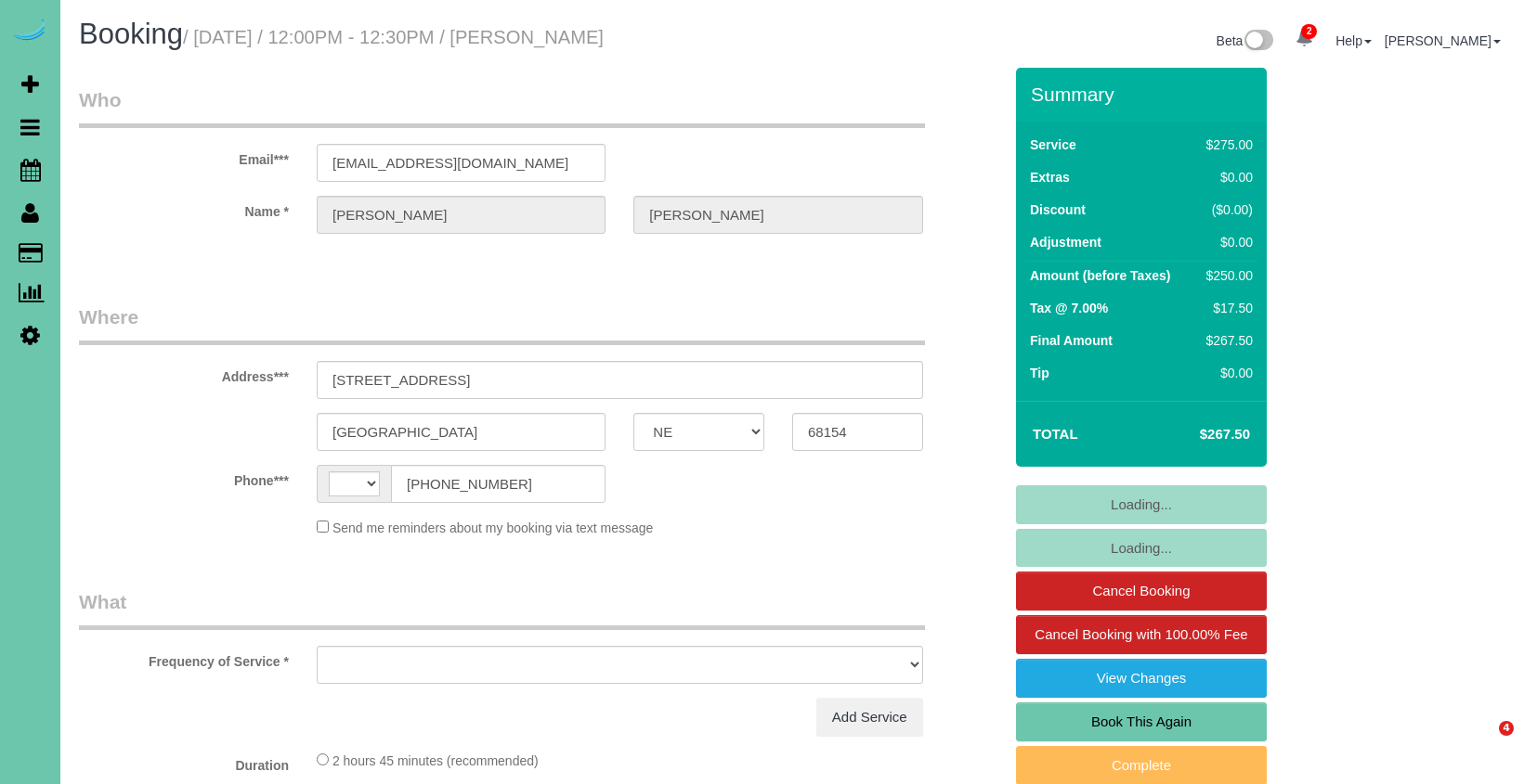
select select "NE"
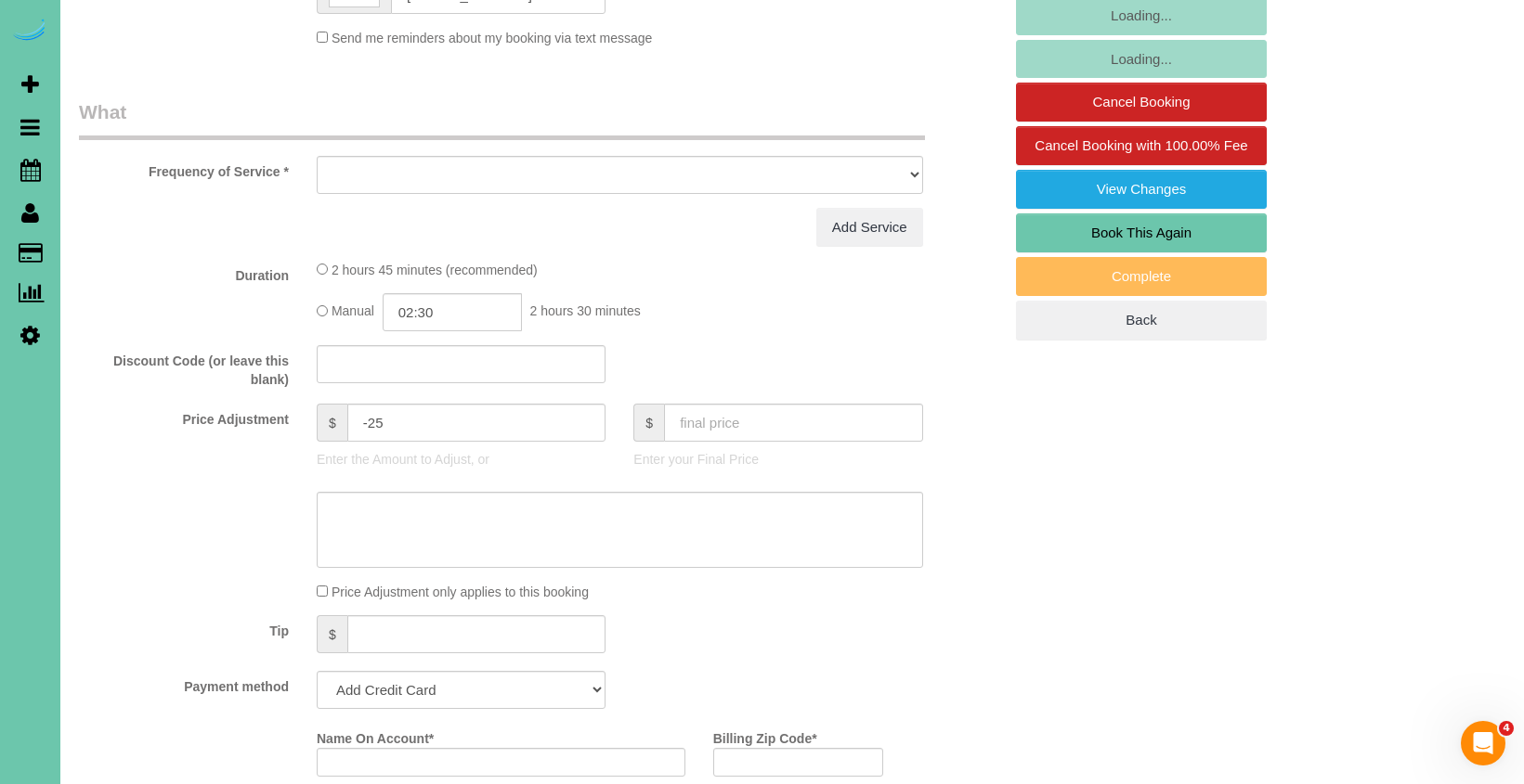
scroll to position [495, 0]
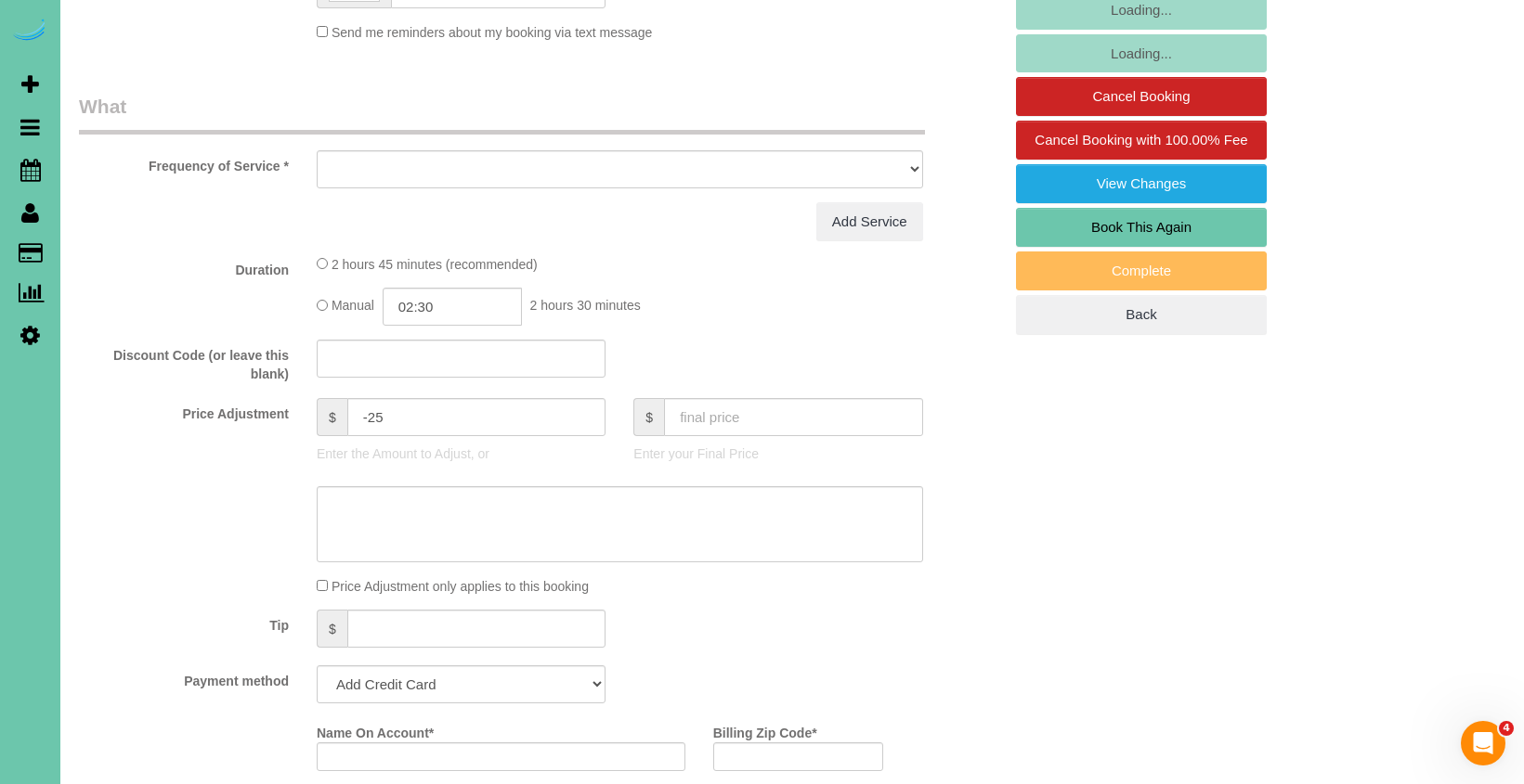
select select "string:[GEOGRAPHIC_DATA]"
select select "object:647"
select select "string:fspay-6d41e5c4-27ae-4a70-996a-7de9efd3d115"
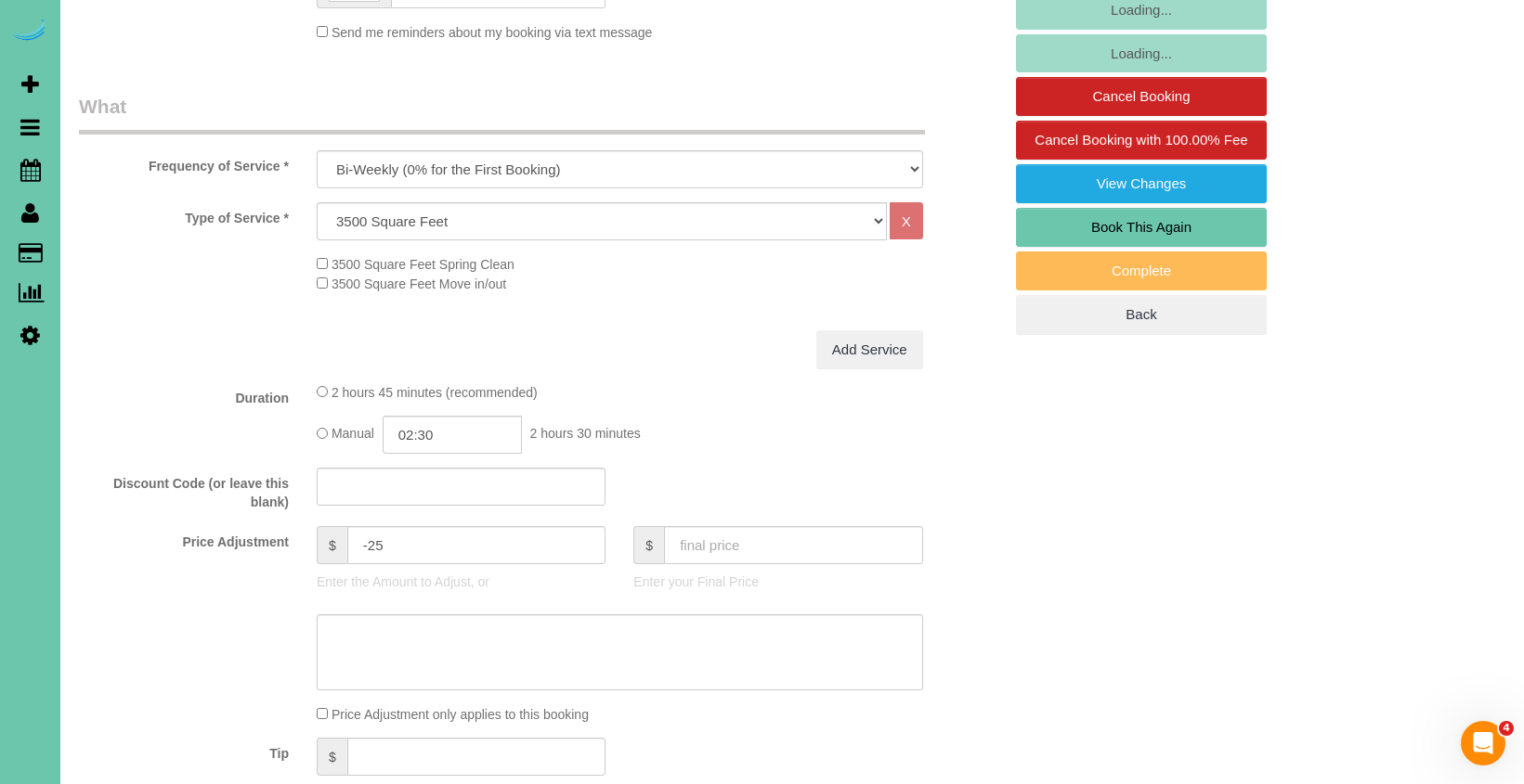
click at [495, 306] on div "Type of Service * Hourly 2.5 Hour Custom Clean 3.5 Hour Custom Clean commercial…" at bounding box center [541, 266] width 923 height 128
select select "number:37"
select select "number:42"
click at [464, 434] on input "02:30" at bounding box center [452, 435] width 139 height 38
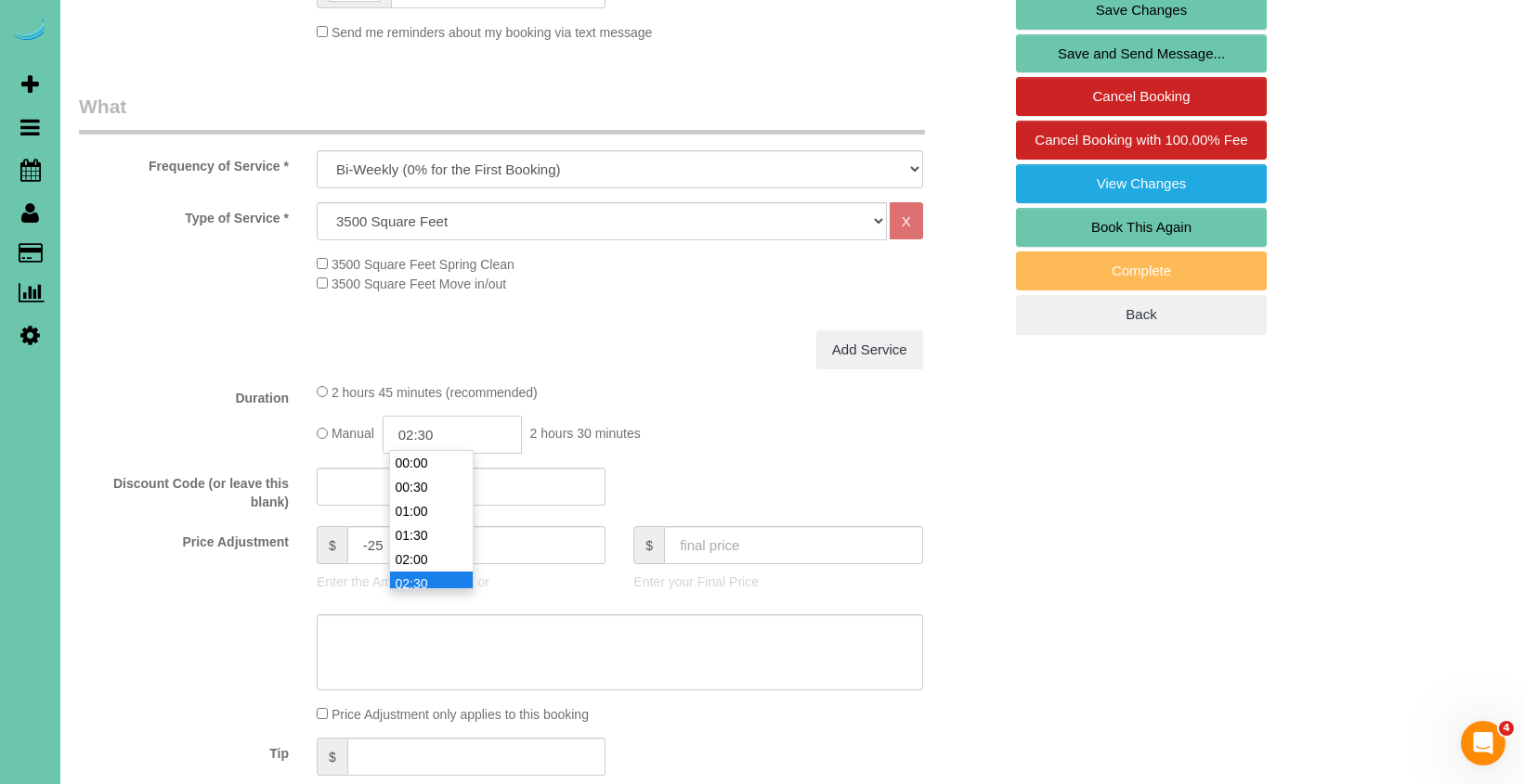
scroll to position [97, 0]
type input "02:15"
click at [732, 475] on div "Discount Code (or leave this blank)" at bounding box center [541, 489] width 951 height 44
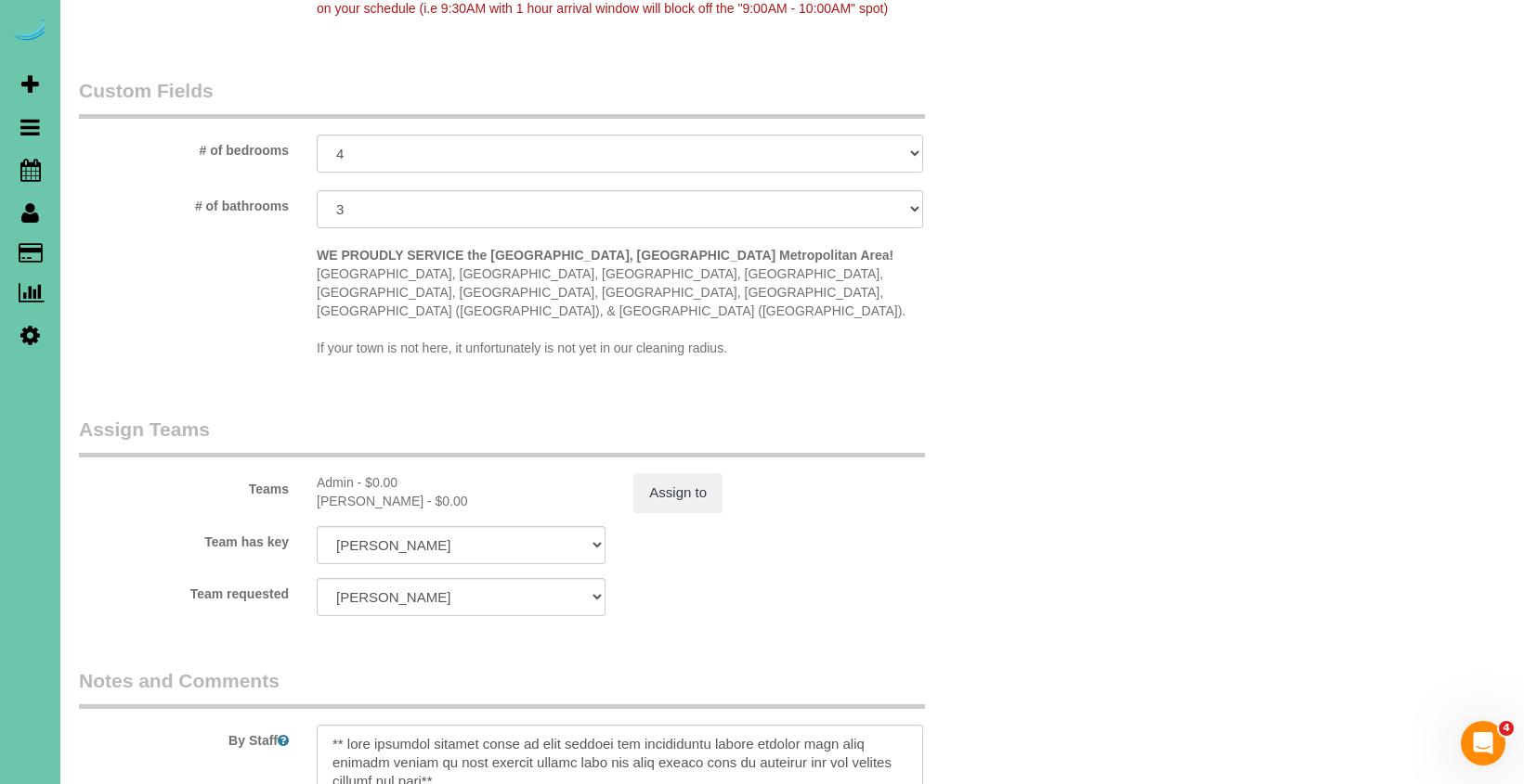
scroll to position [1624, 0]
drag, startPoint x: 681, startPoint y: 509, endPoint x: 682, endPoint y: 474, distance: 35.0
click at [681, 527] on div "Team has key [PERSON_NAME] Admin Aliyah [GEOGRAPHIC_DATA] [PERSON_NAME] [PERSON…" at bounding box center [541, 545] width 951 height 38
click at [682, 473] on button "Assign to" at bounding box center [678, 493] width 89 height 39
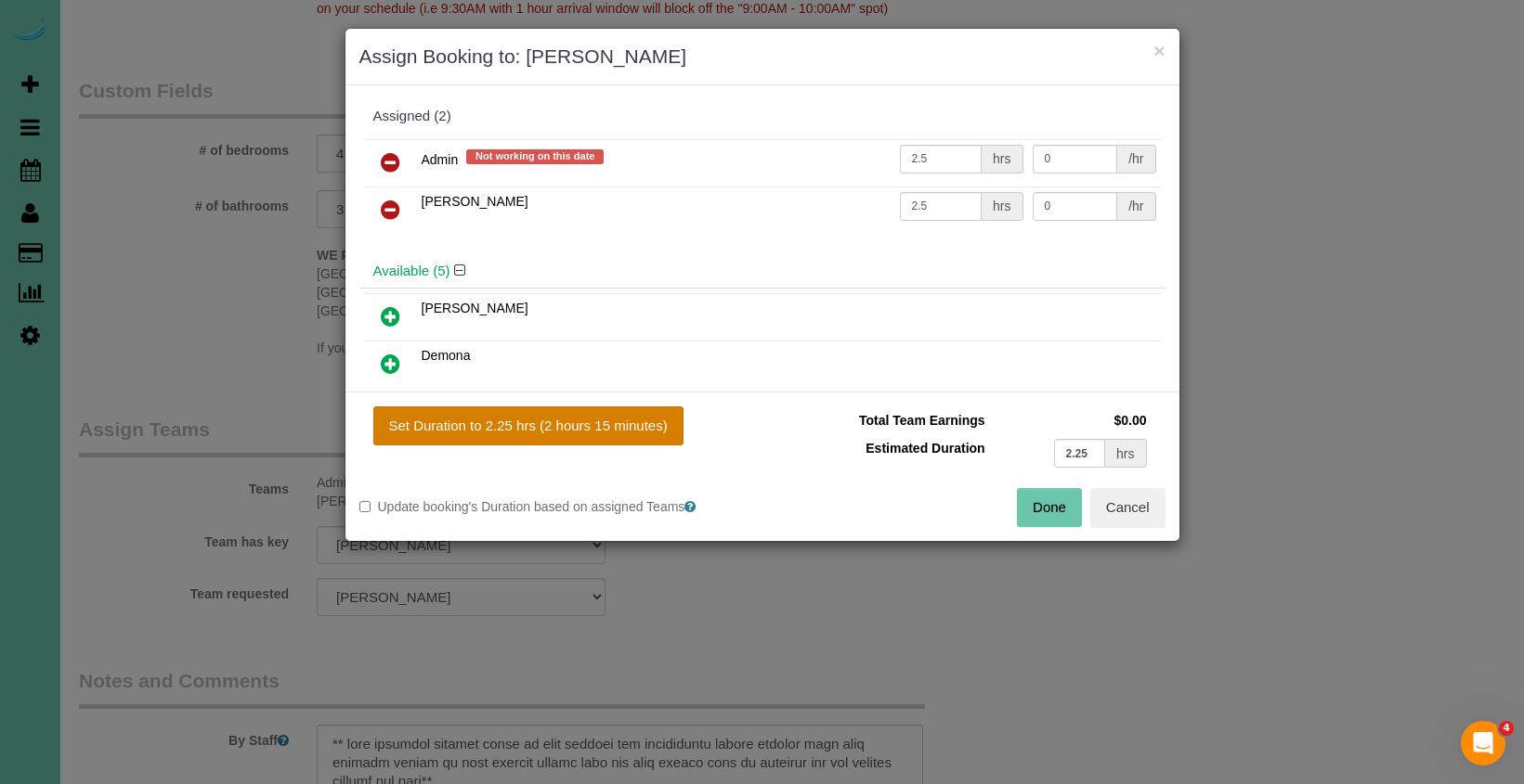
click at [639, 425] on button "Set Duration to 2.25 hrs (2 hours 15 minutes)" at bounding box center [528, 426] width 310 height 39
type input "2.25"
click at [1036, 515] on button "Done" at bounding box center [1050, 508] width 65 height 39
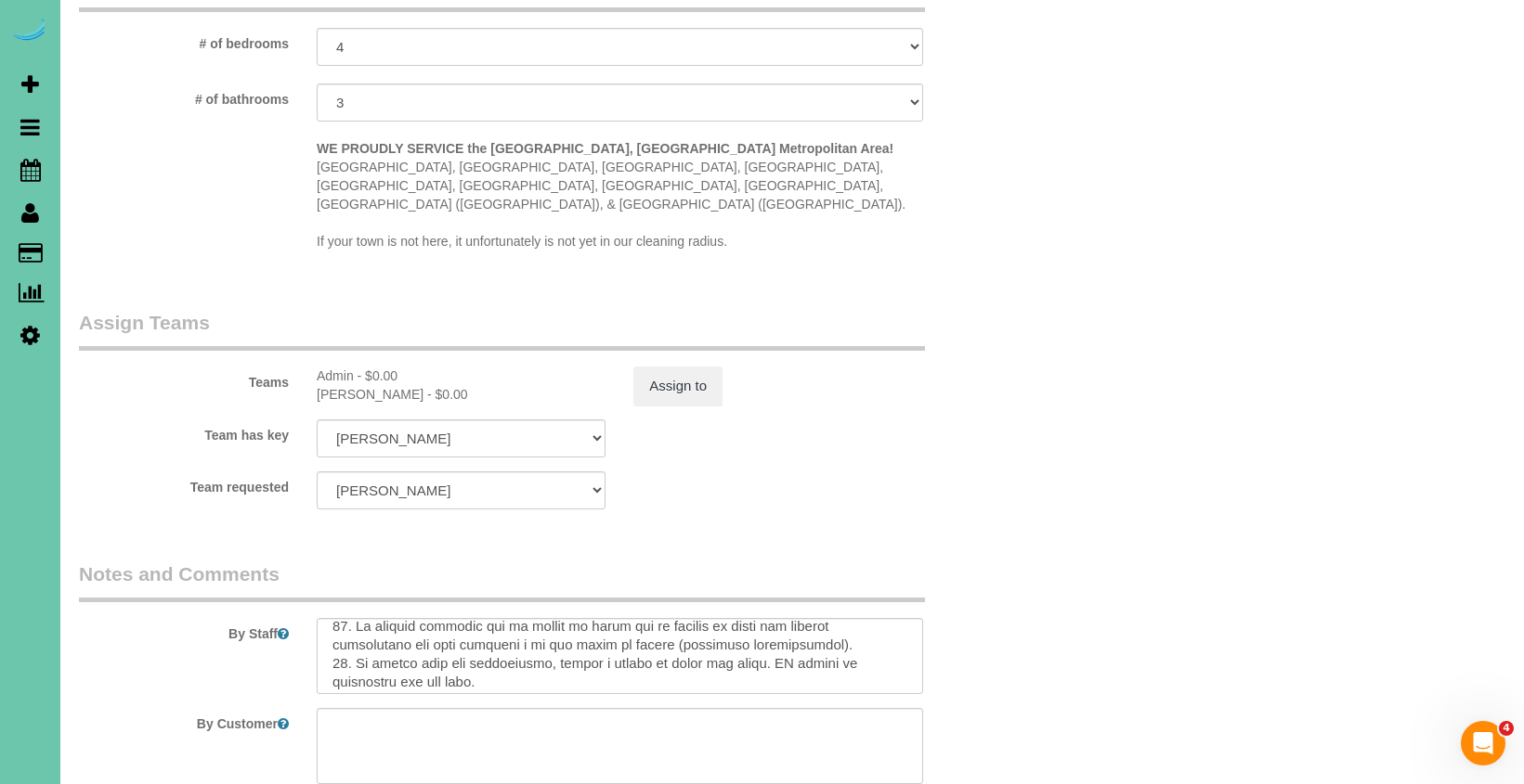
scroll to position [862, 0]
drag, startPoint x: 371, startPoint y: 649, endPoint x: 353, endPoint y: 636, distance: 22.2
click at [353, 636] on textarea at bounding box center [619, 656] width 607 height 76
type textarea "** last cleaning company broke so many antique non replaceable things because t…"
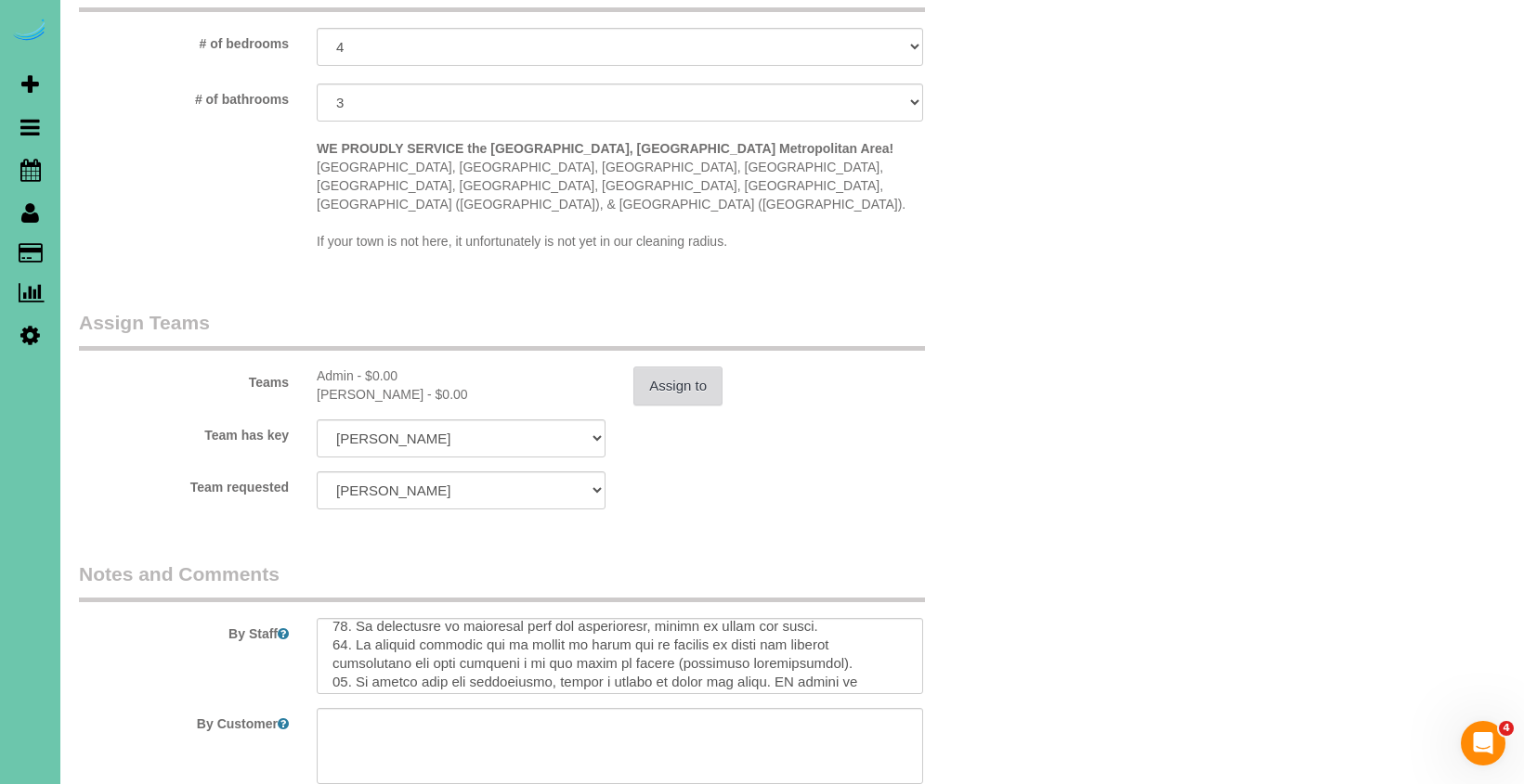
click at [669, 367] on button "Assign to" at bounding box center [678, 387] width 89 height 39
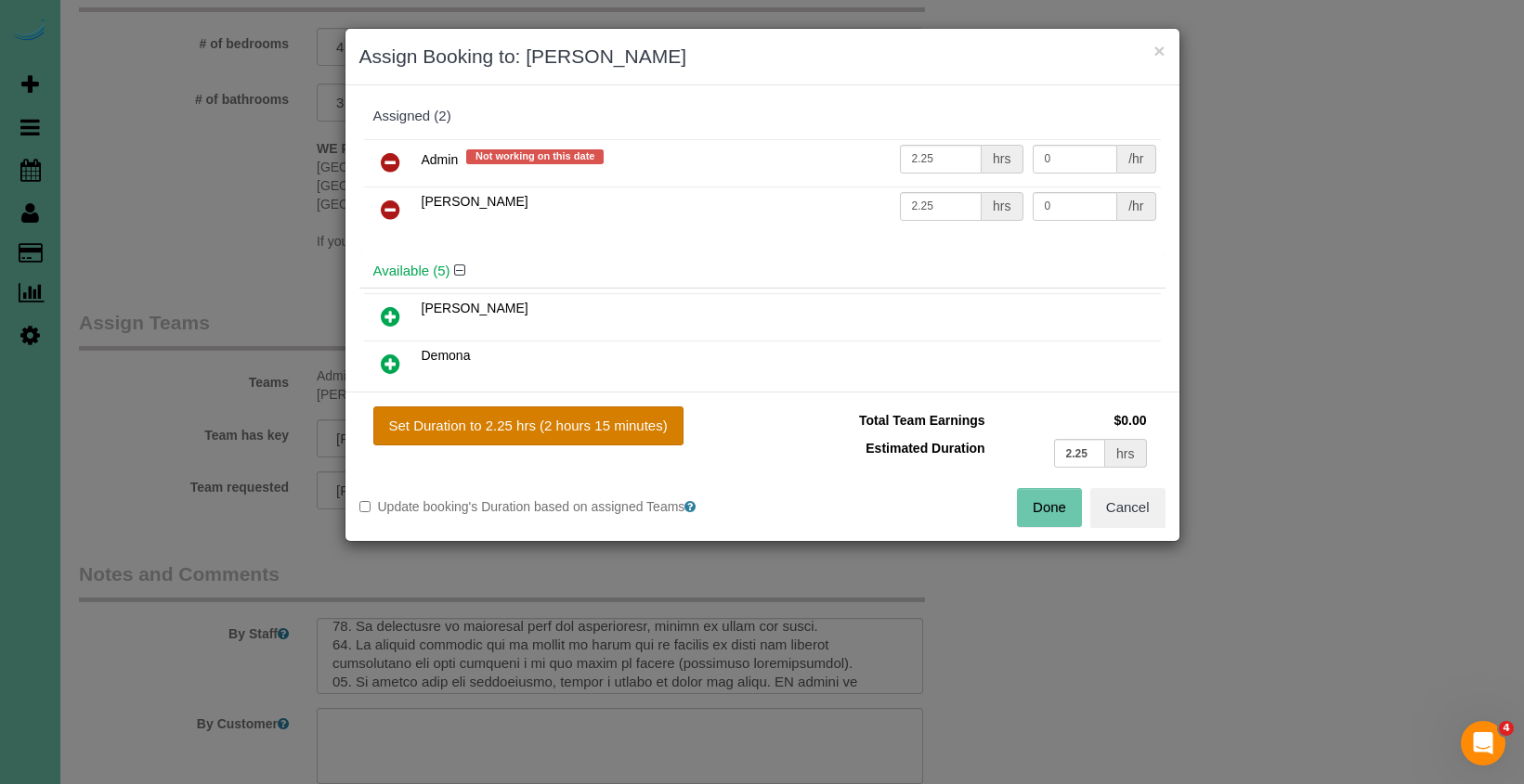
click at [654, 435] on button "Set Duration to 2.25 hrs (2 hours 15 minutes)" at bounding box center [528, 426] width 310 height 39
drag, startPoint x: 1031, startPoint y: 496, endPoint x: 1015, endPoint y: 490, distance: 17.1
click at [1030, 496] on button "Done" at bounding box center [1050, 508] width 65 height 39
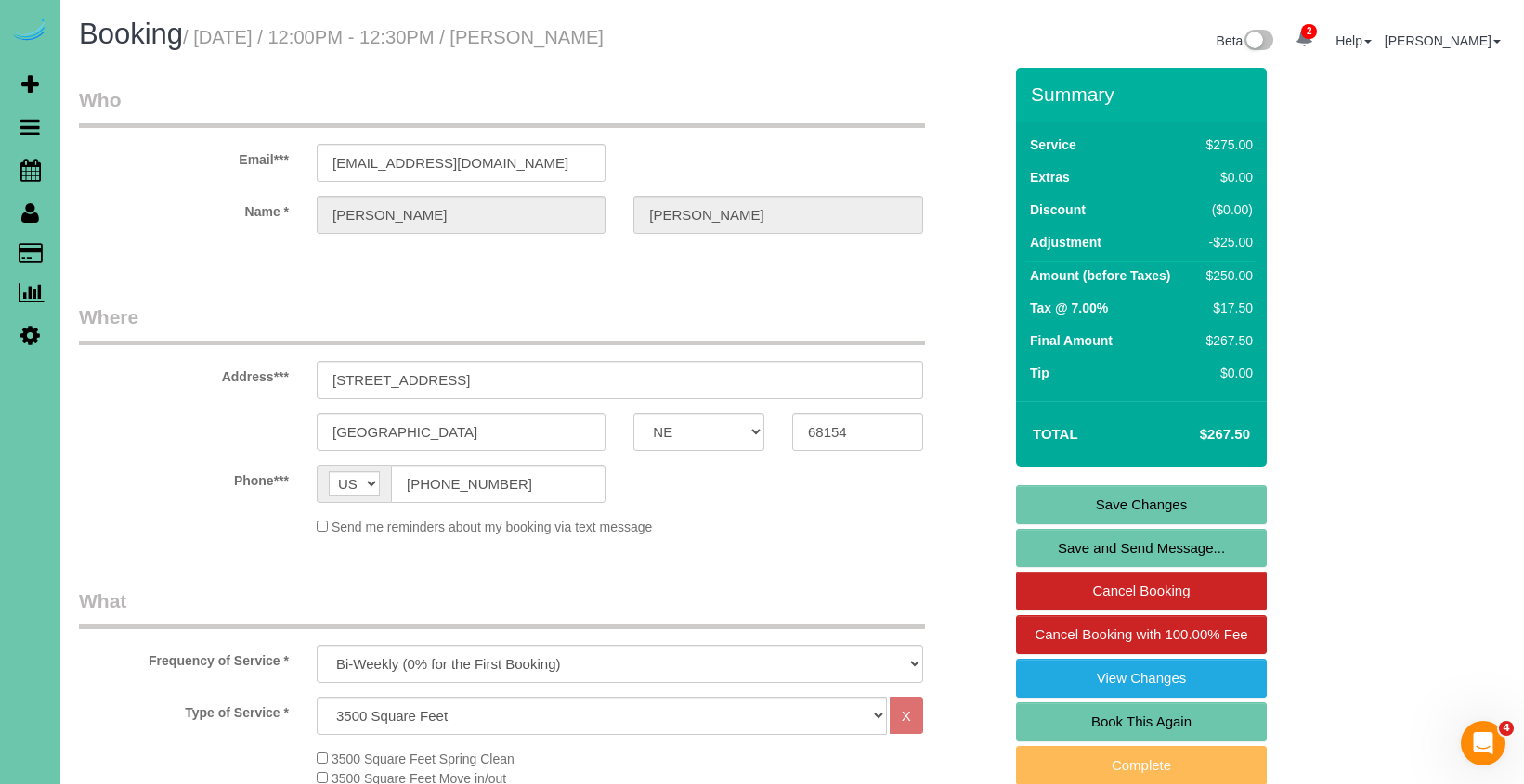
scroll to position [0, 0]
click at [1051, 505] on link "Save Changes" at bounding box center [1141, 505] width 251 height 39
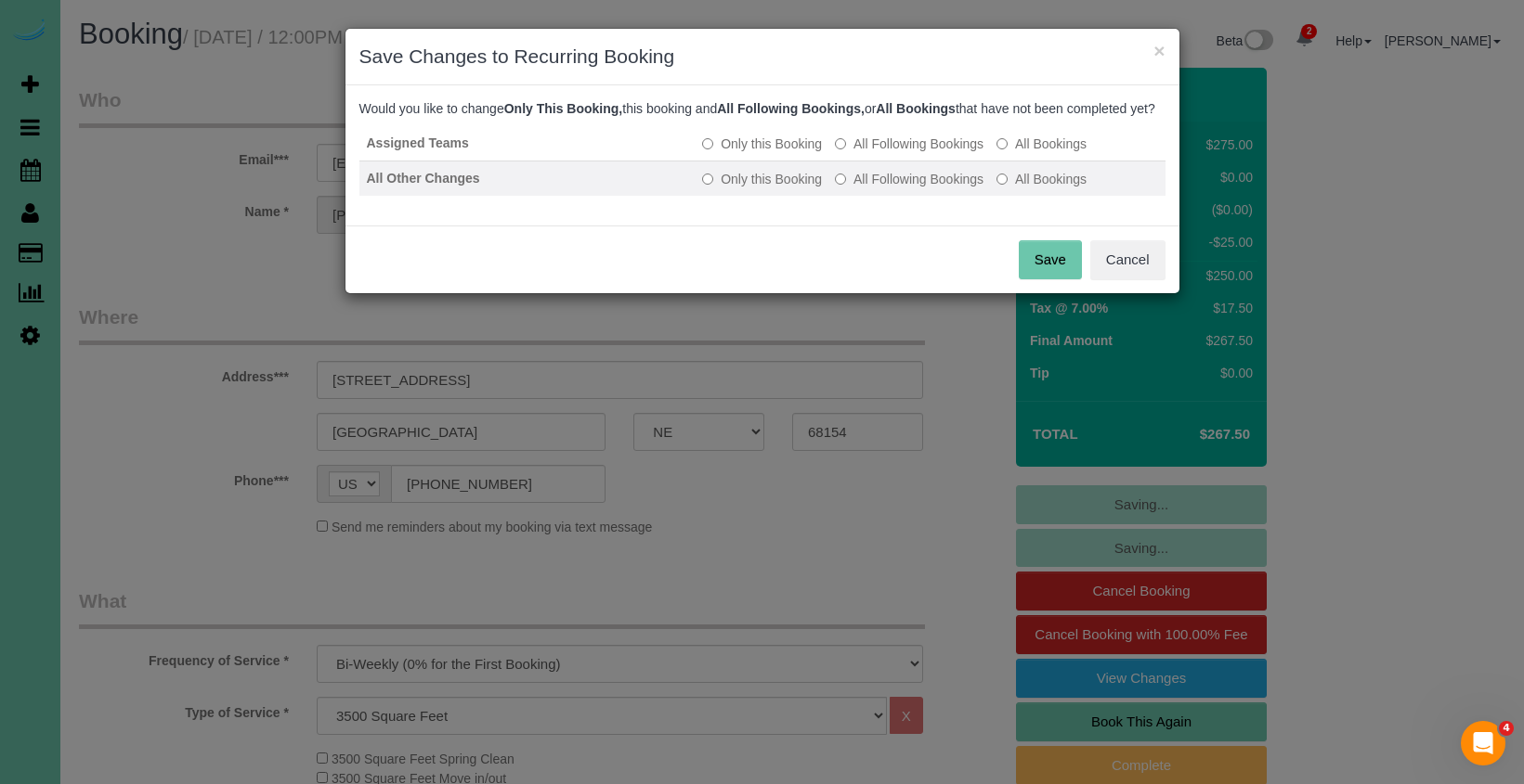
drag, startPoint x: 868, startPoint y: 167, endPoint x: 865, endPoint y: 194, distance: 27.2
click at [868, 153] on label "All Following Bookings" at bounding box center [908, 143] width 149 height 19
click at [866, 188] on label "All Following Bookings" at bounding box center [908, 178] width 149 height 19
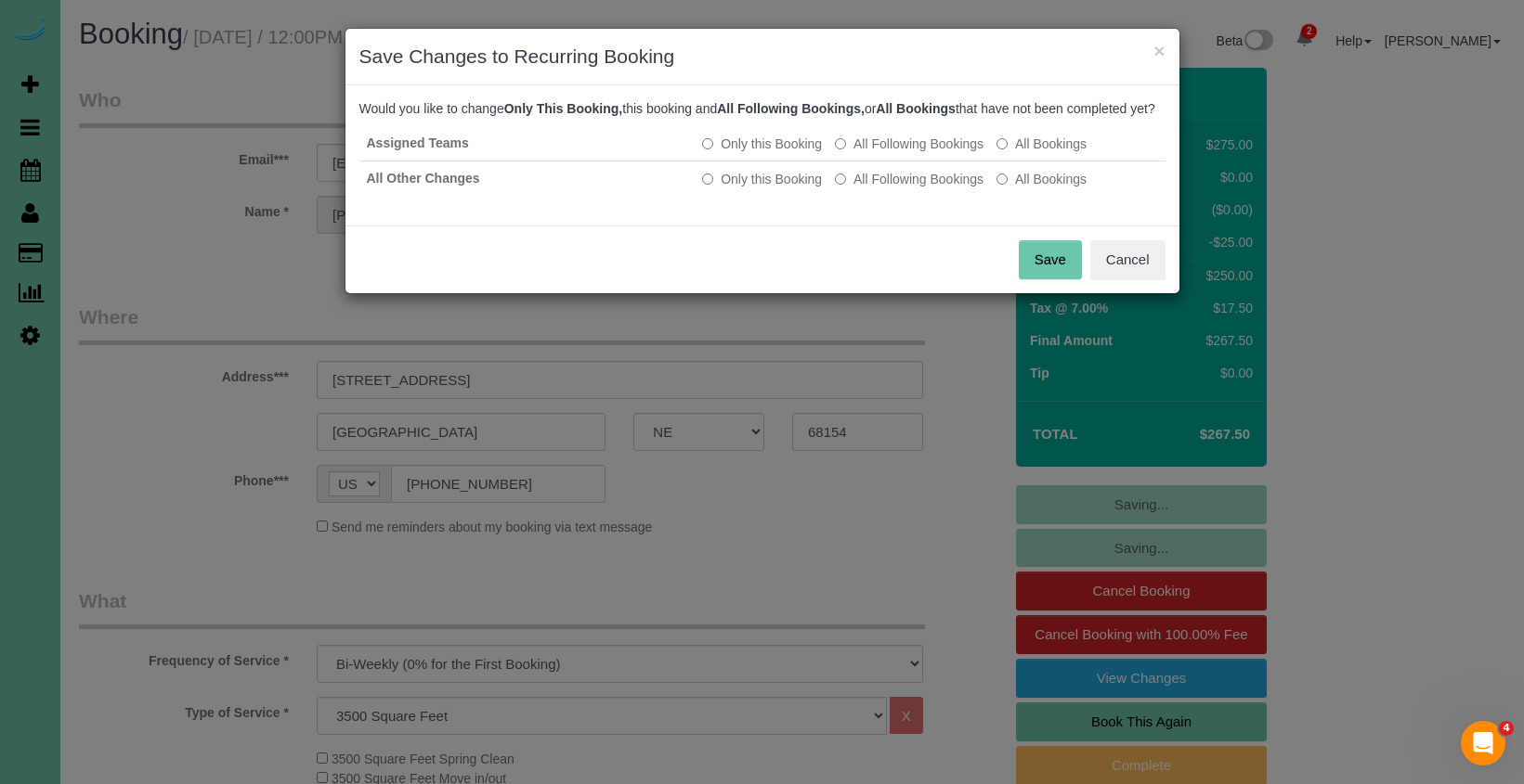
click at [1048, 278] on button "Save" at bounding box center [1051, 260] width 63 height 39
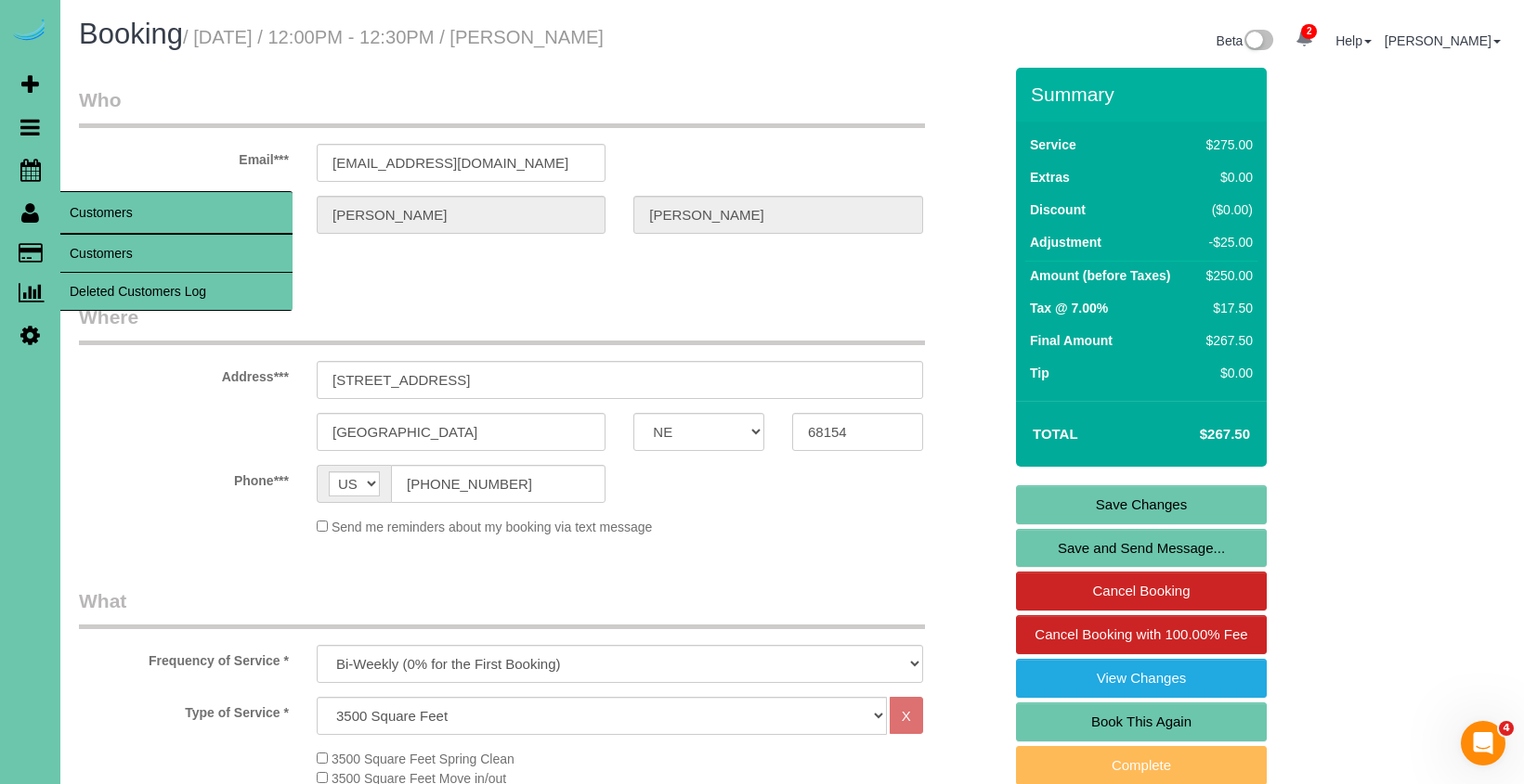
scroll to position [19, 0]
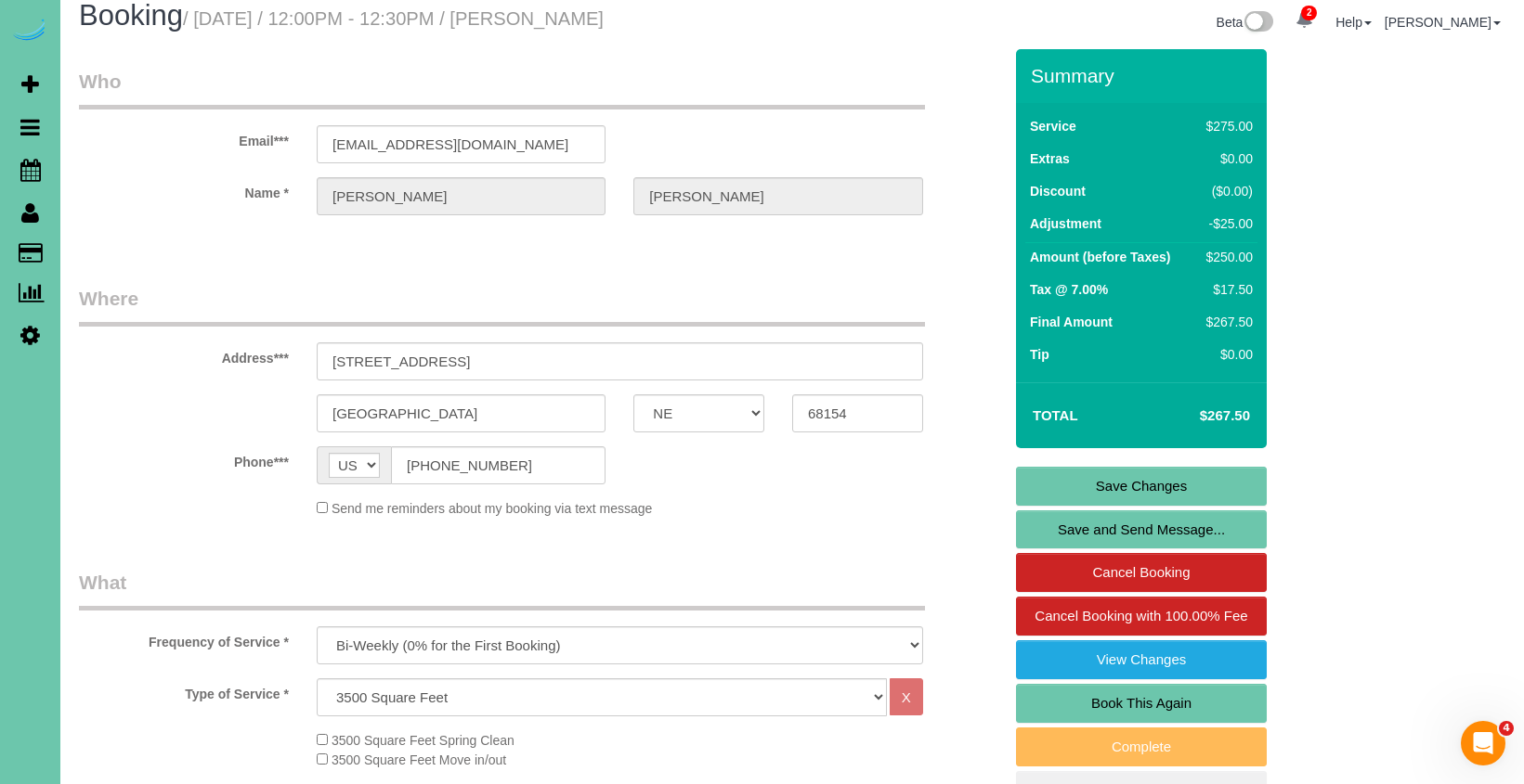
click at [1156, 488] on link "Save Changes" at bounding box center [1141, 487] width 251 height 39
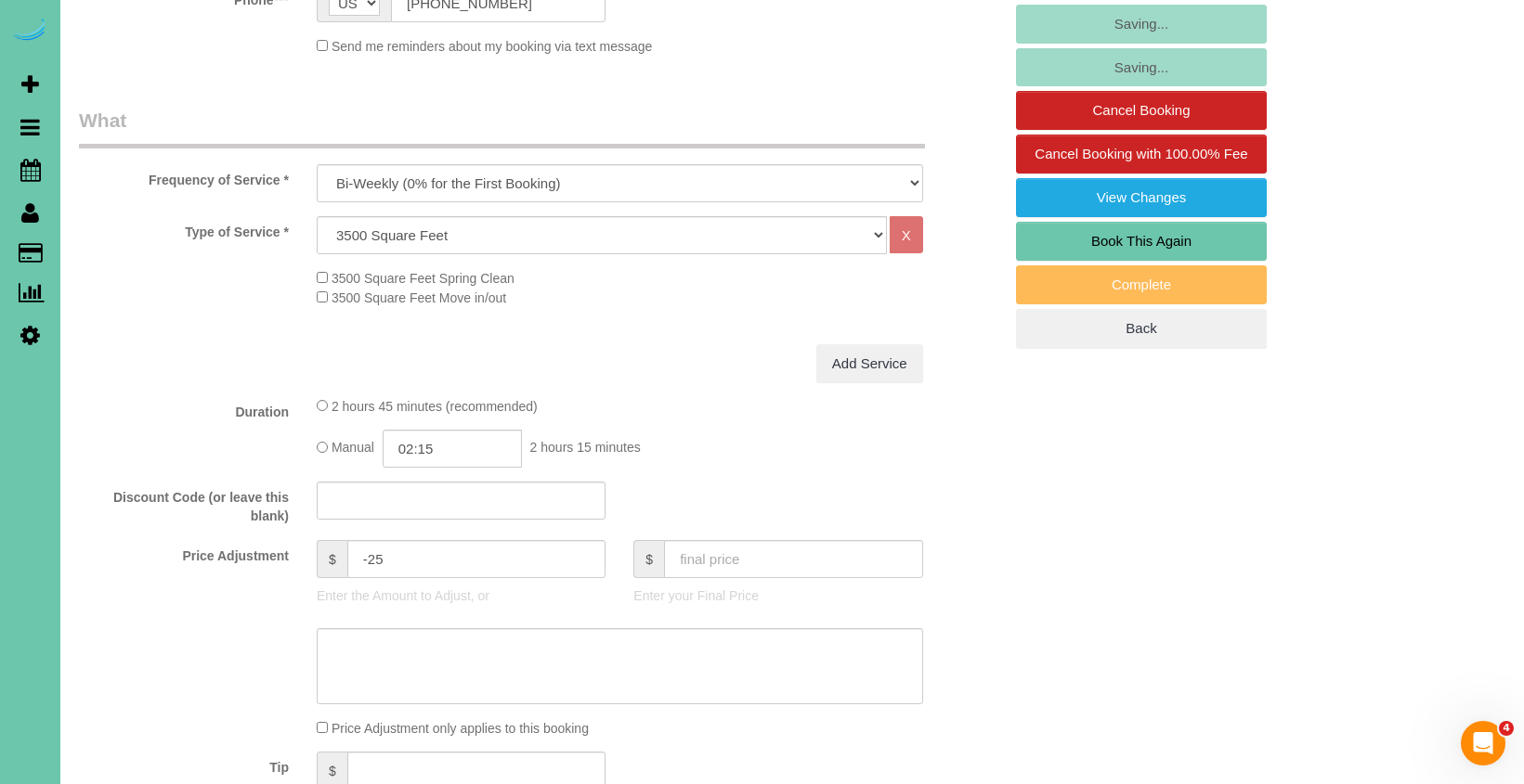
scroll to position [484, 0]
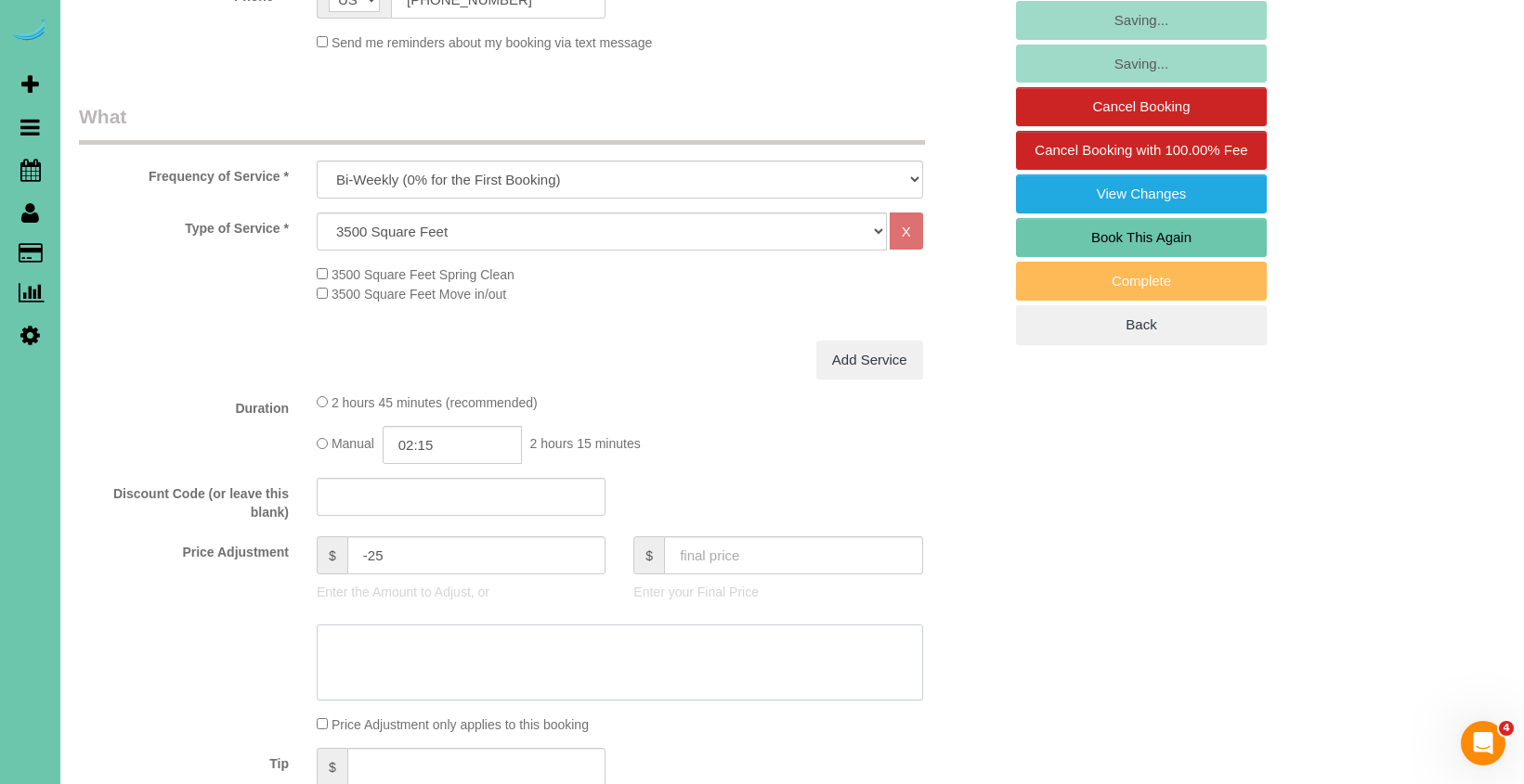
click at [524, 673] on textarea at bounding box center [619, 663] width 607 height 76
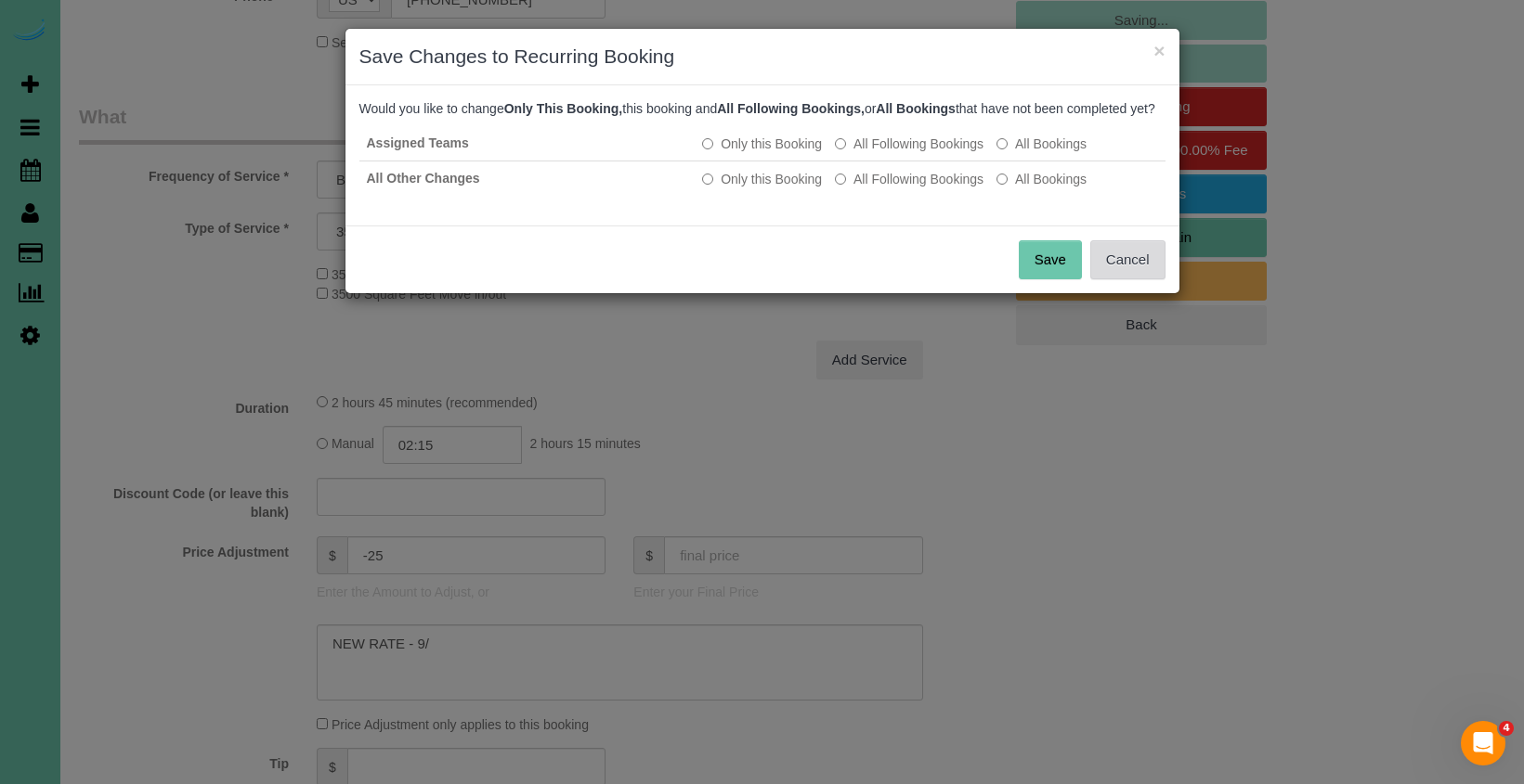
drag, startPoint x: 1132, startPoint y: 283, endPoint x: 1116, endPoint y: 289, distance: 17.1
click at [1132, 279] on button "Cancel" at bounding box center [1127, 260] width 75 height 39
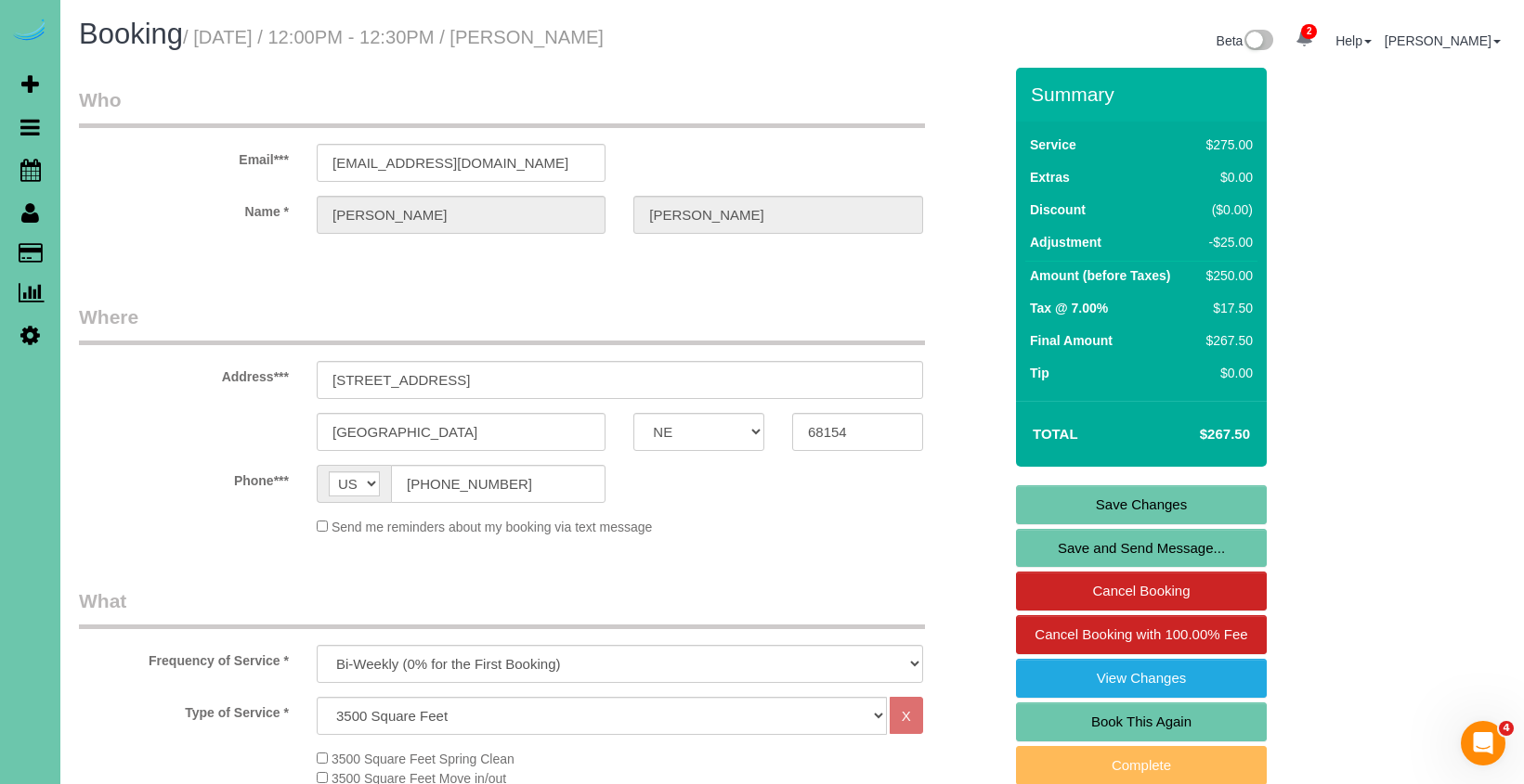
scroll to position [0, 0]
type textarea "NEW RATE - [DATE]"
click at [1106, 507] on link "Save Changes" at bounding box center [1141, 505] width 251 height 39
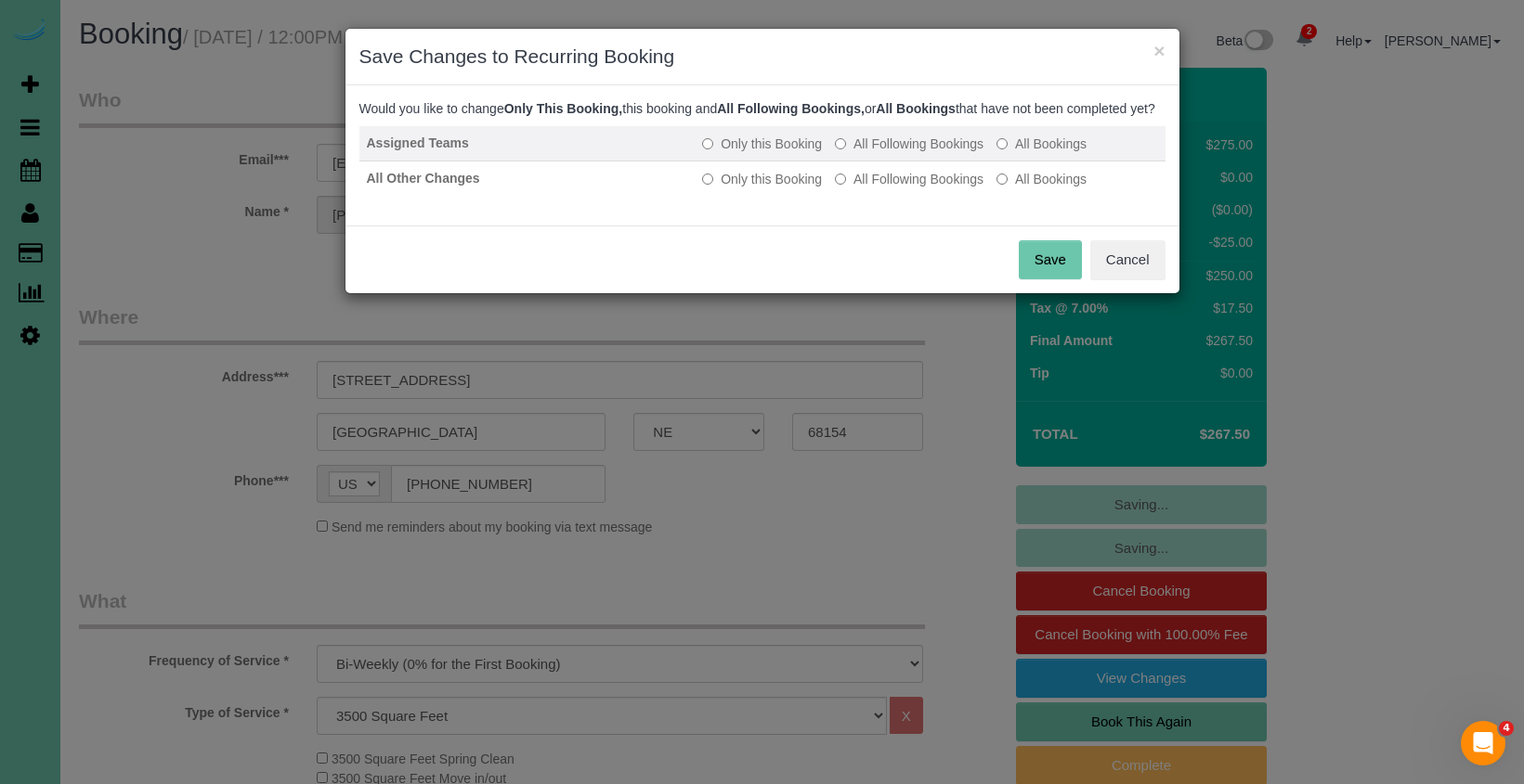
drag, startPoint x: 901, startPoint y: 158, endPoint x: 896, endPoint y: 174, distance: 16.8
click at [900, 153] on label "All Following Bookings" at bounding box center [908, 143] width 149 height 19
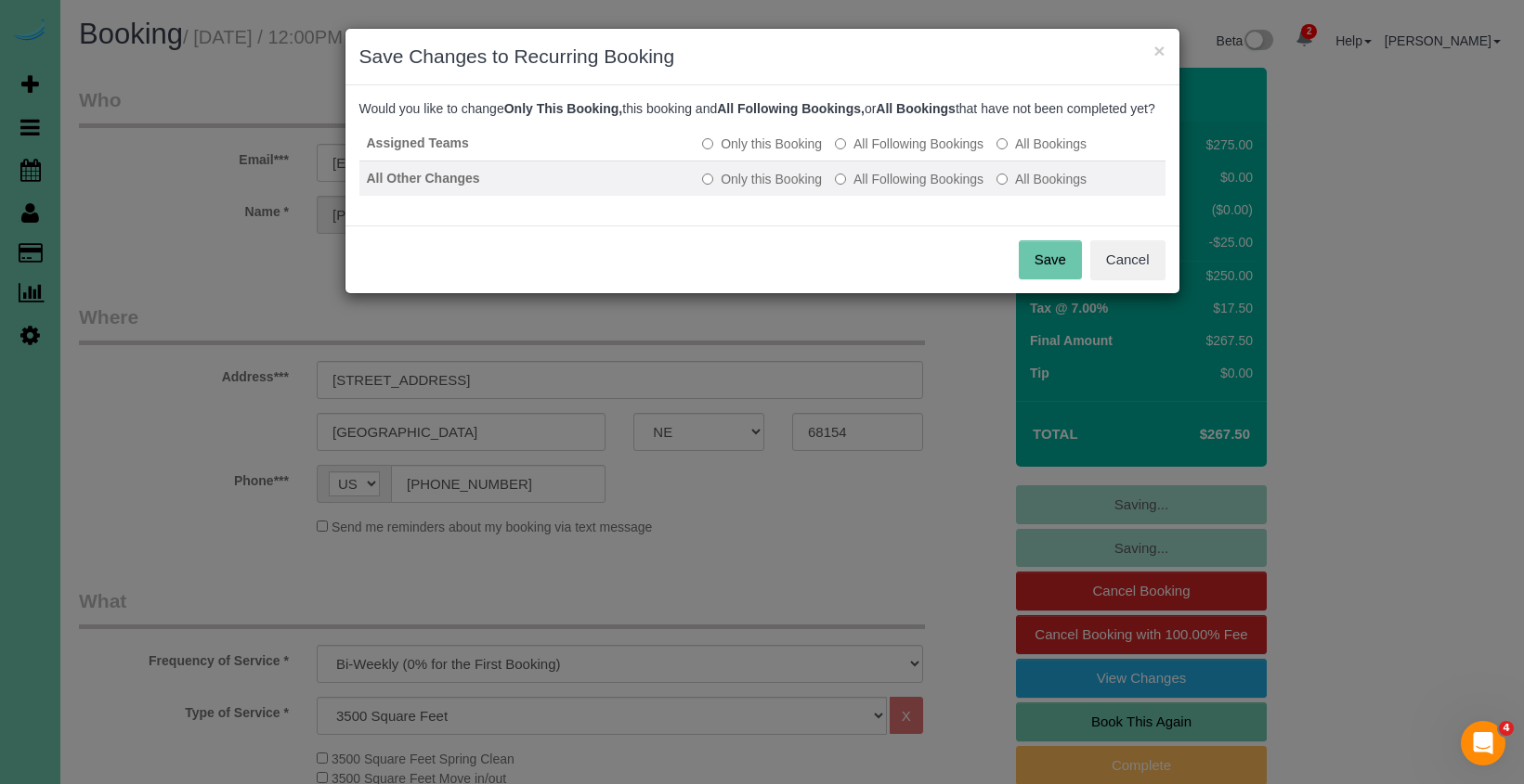
click at [889, 188] on label "All Following Bookings" at bounding box center [908, 178] width 149 height 19
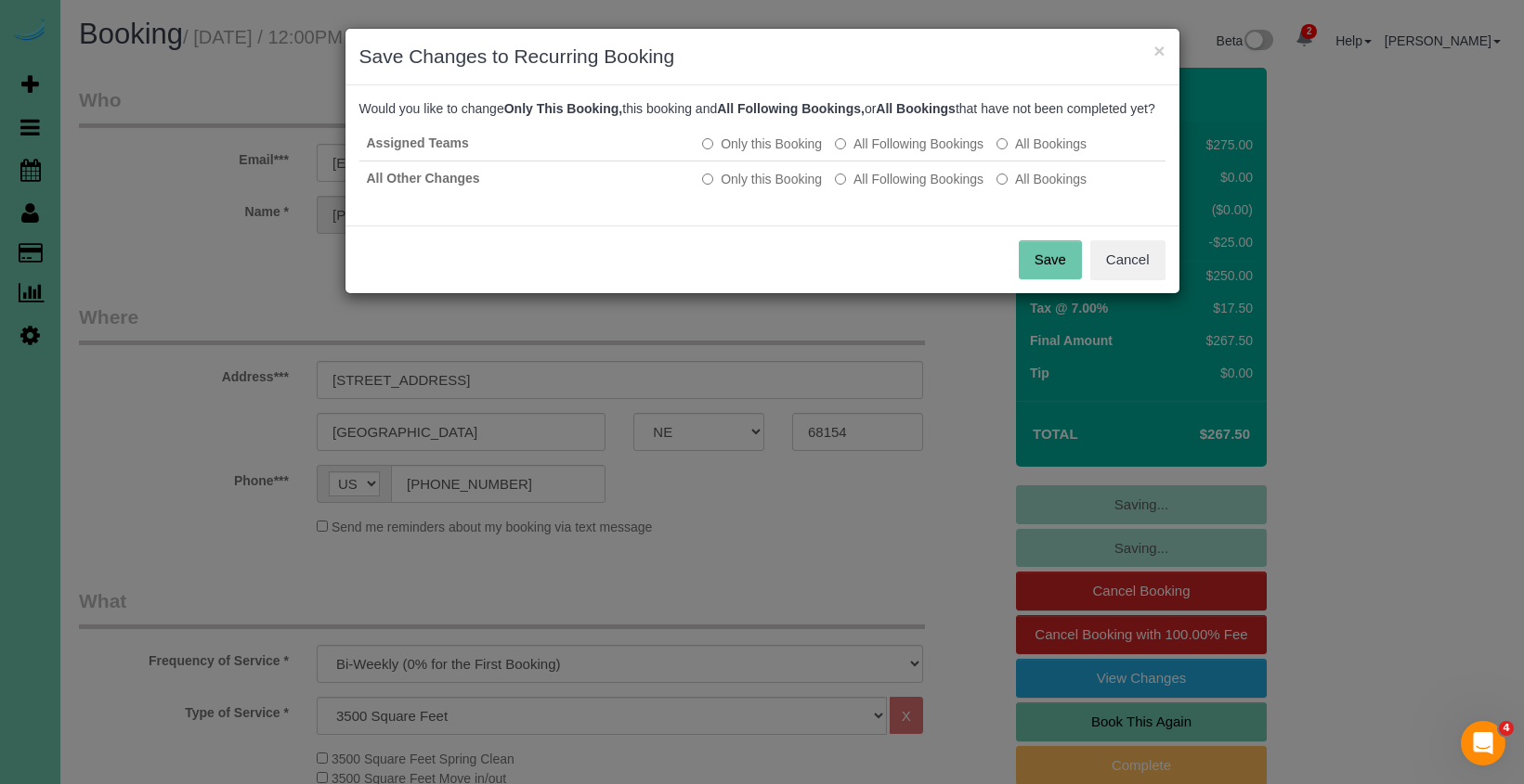
drag, startPoint x: 1052, startPoint y: 269, endPoint x: 1005, endPoint y: 255, distance: 49.0
click at [1049, 268] on button "Save" at bounding box center [1051, 260] width 63 height 39
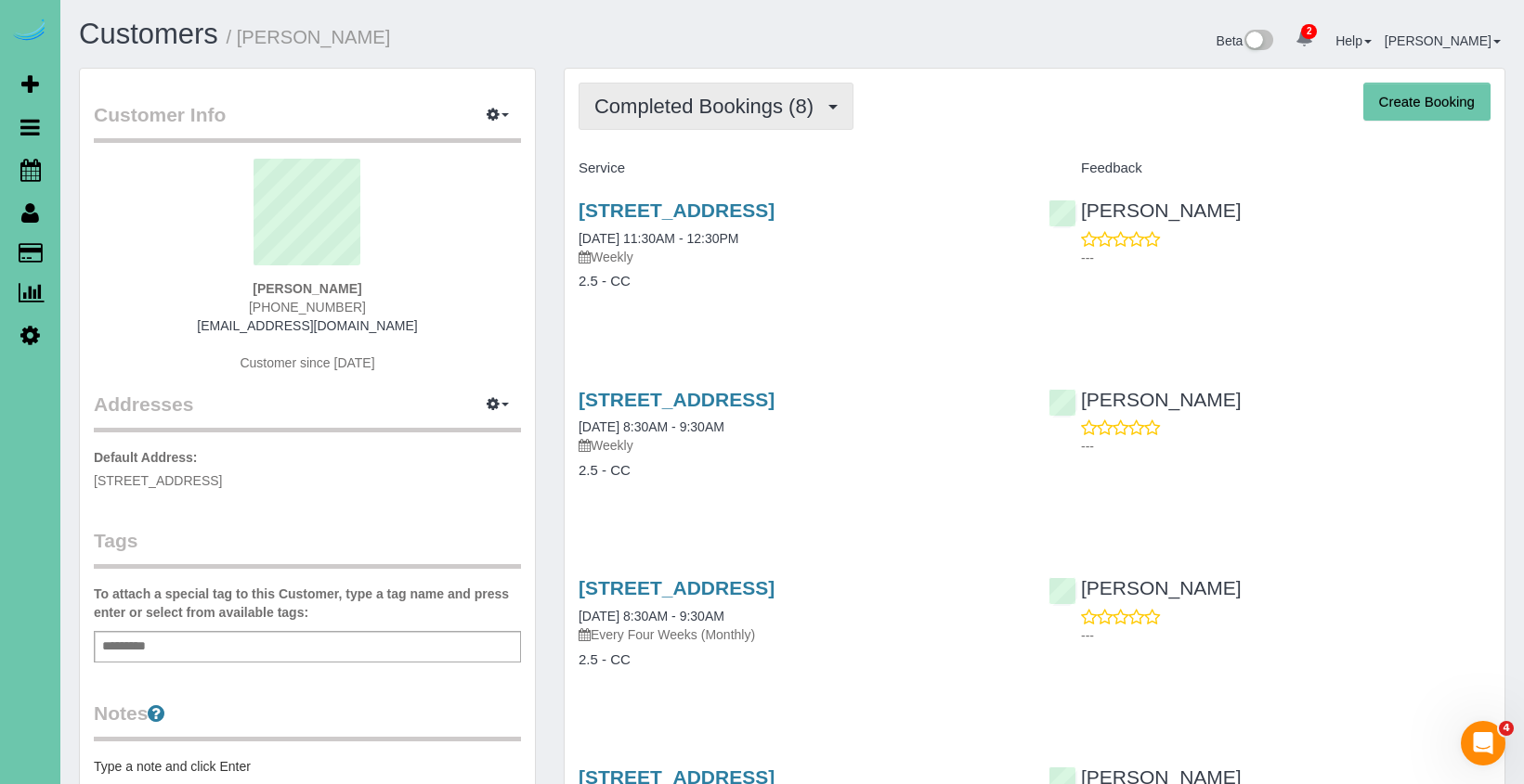
click at [639, 121] on button "Completed Bookings (8)" at bounding box center [715, 107] width 275 height 47
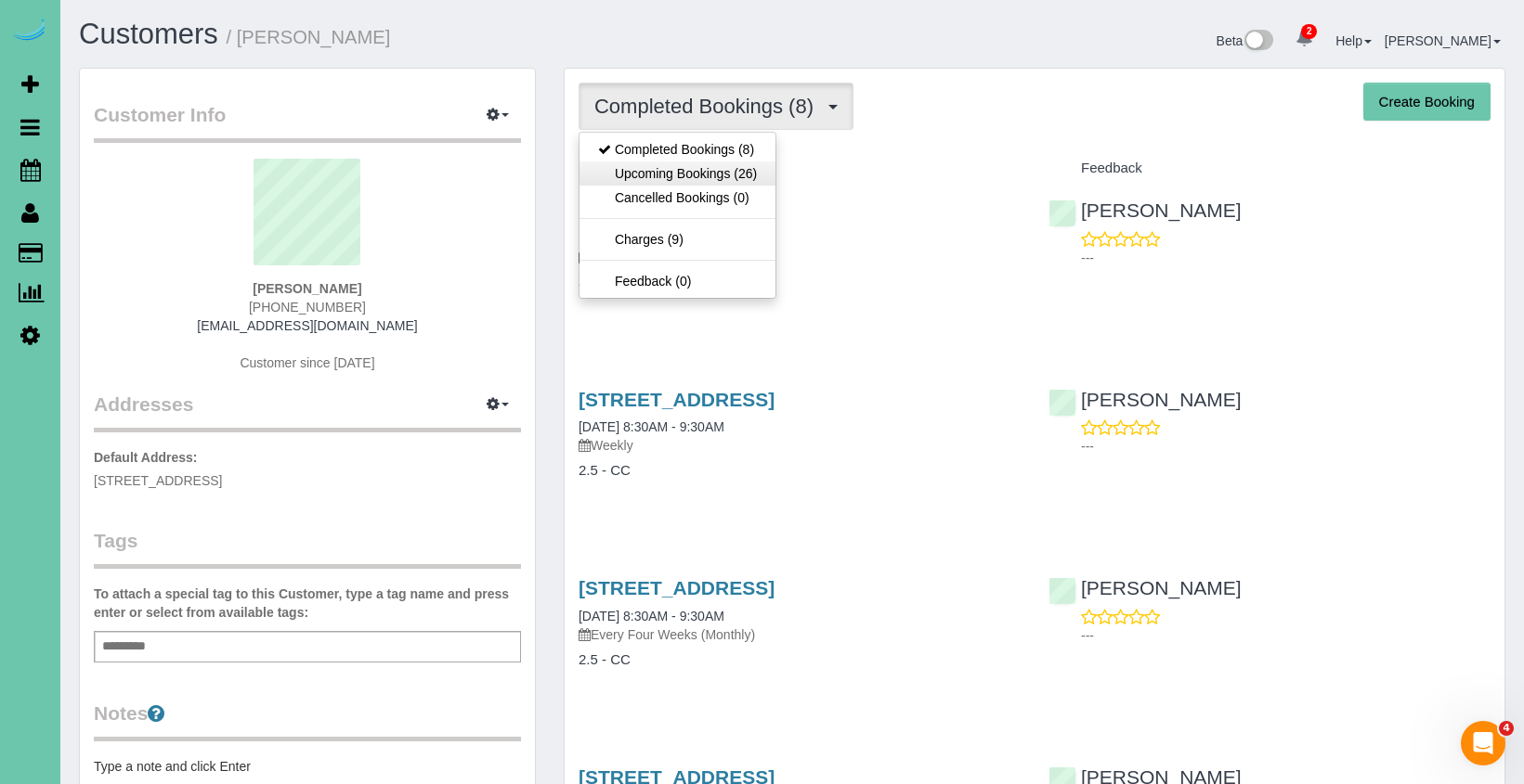
click at [620, 167] on link "Upcoming Bookings (26)" at bounding box center [677, 174] width 196 height 24
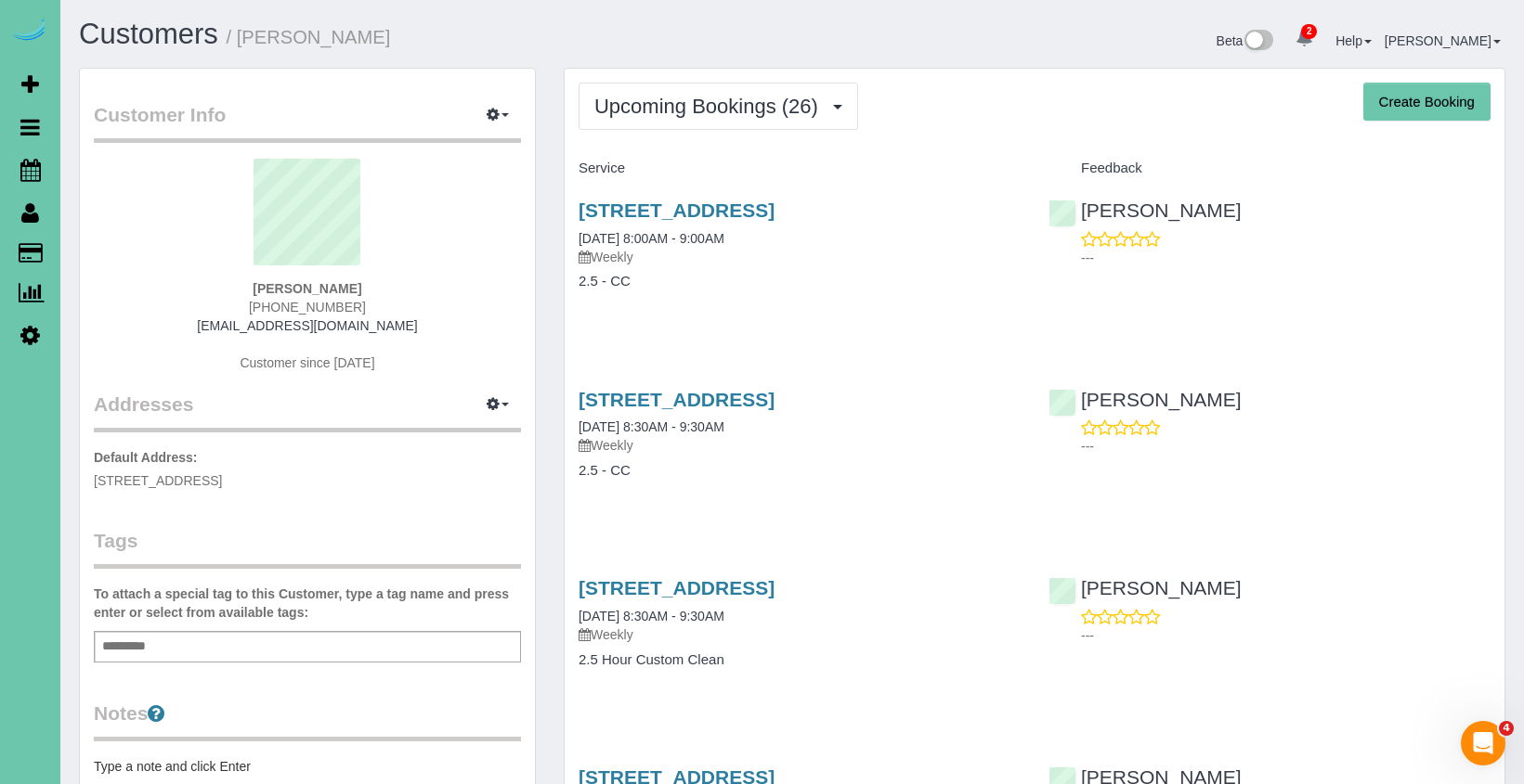
click at [725, 119] on button "Upcoming Bookings (26)" at bounding box center [717, 107] width 279 height 47
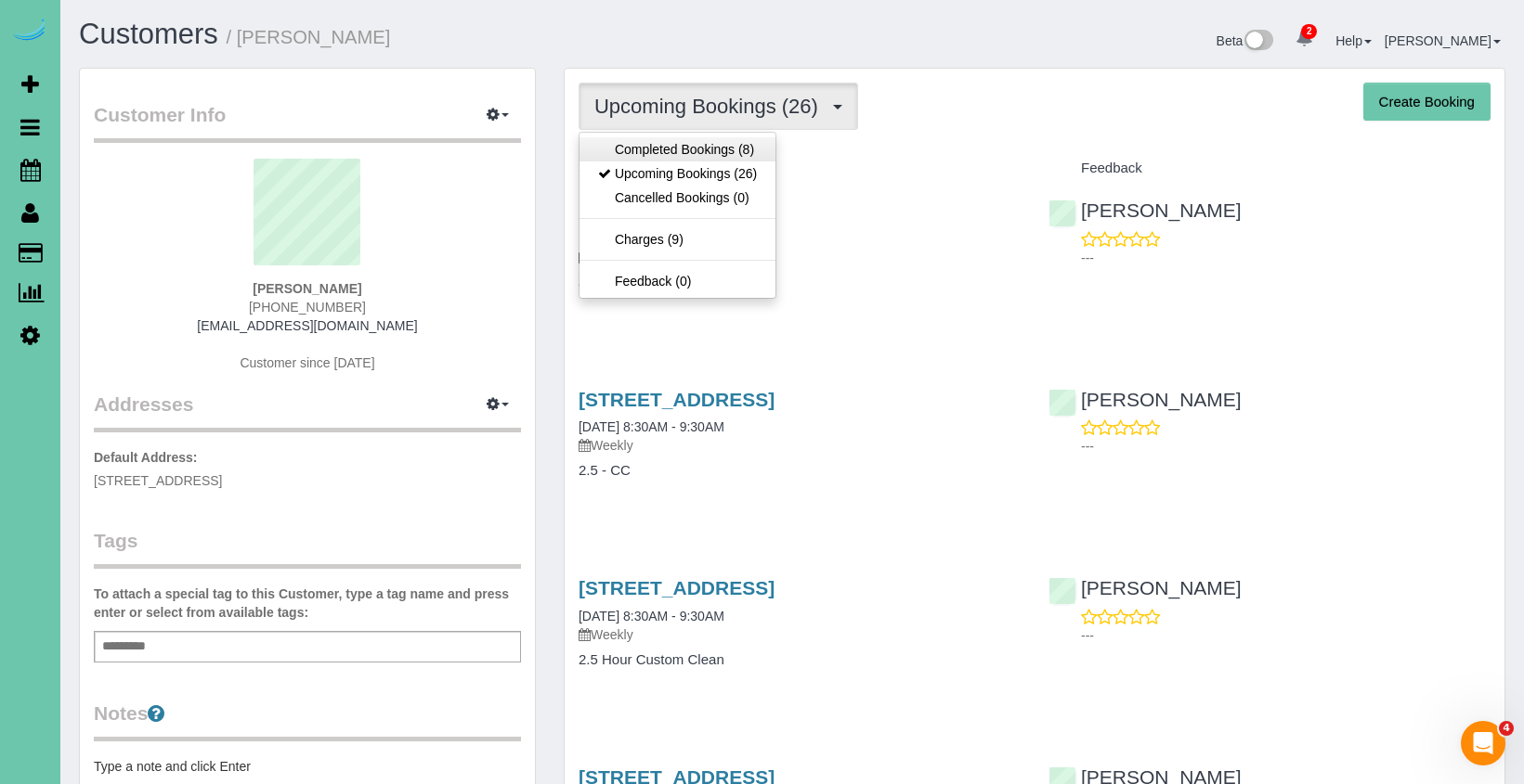
click at [685, 159] on link "Completed Bookings (8)" at bounding box center [677, 149] width 196 height 24
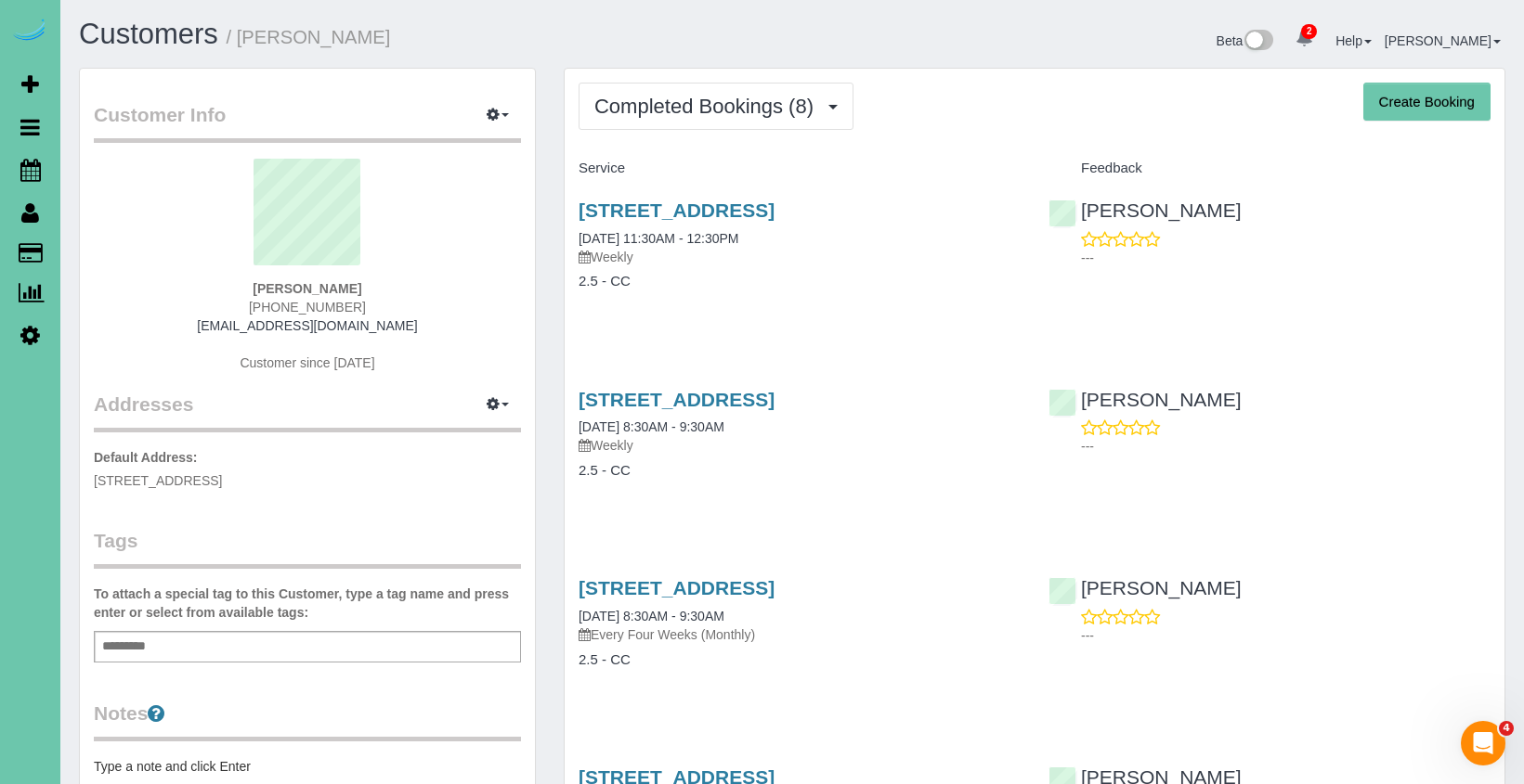
click at [376, 115] on legend "Customer Info Edit Contact Info Send Message Email Preferences Special Sales Ta…" at bounding box center [307, 122] width 427 height 41
click at [419, 261] on sui-profile-pic at bounding box center [307, 219] width 399 height 120
click at [37, 175] on icon at bounding box center [31, 170] width 21 height 23
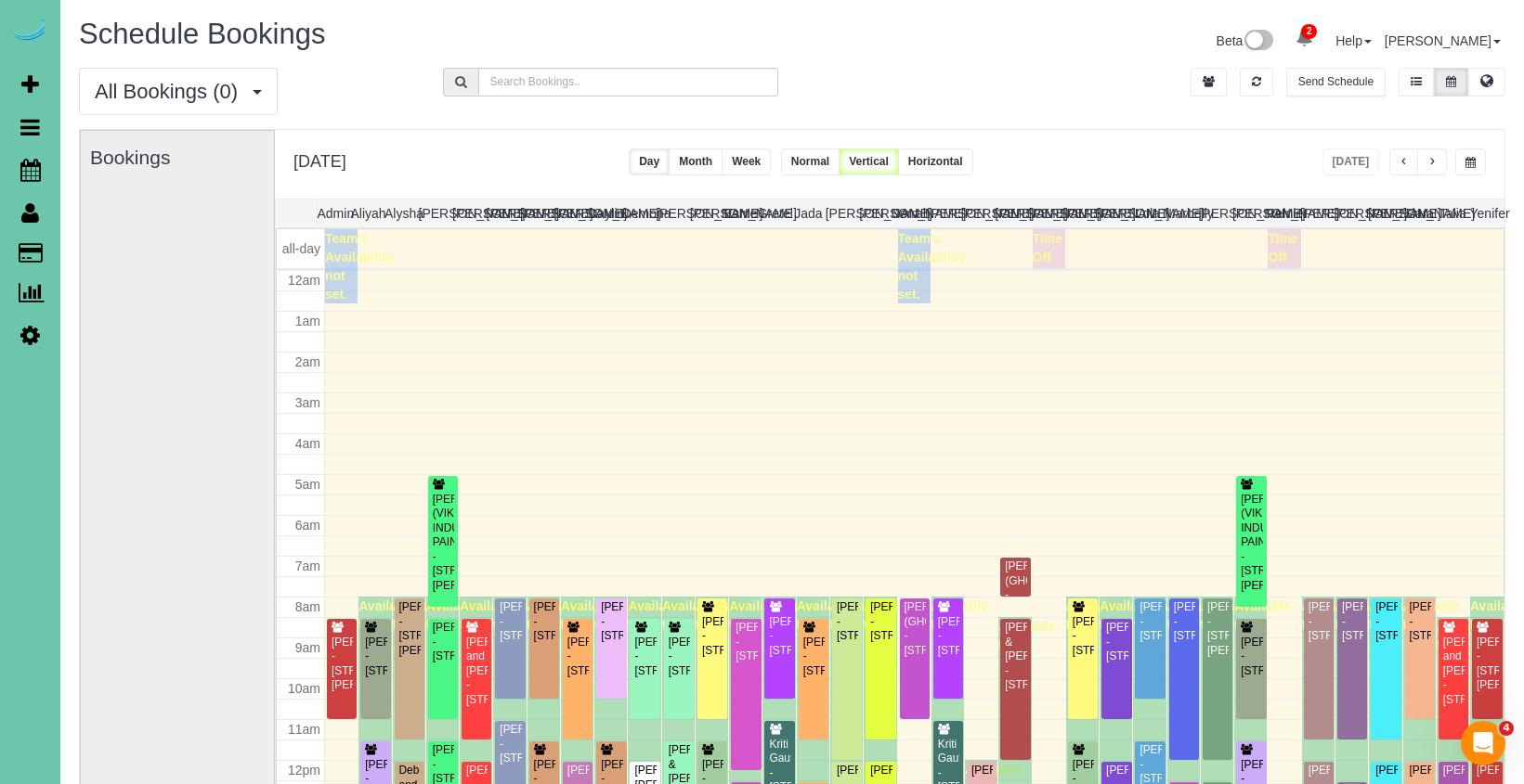
scroll to position [246, 0]
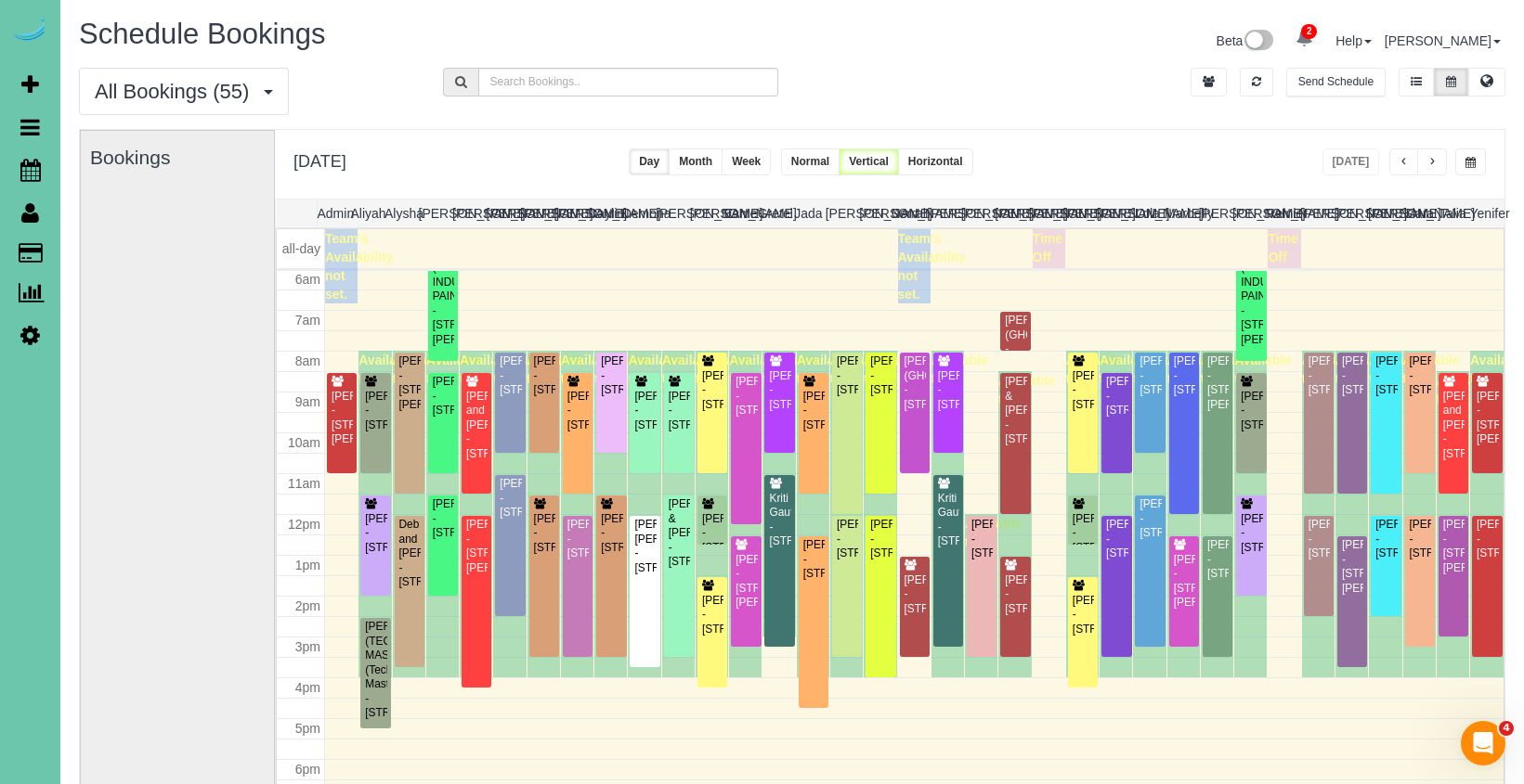
click at [1469, 158] on span "button" at bounding box center [1470, 162] width 10 height 11
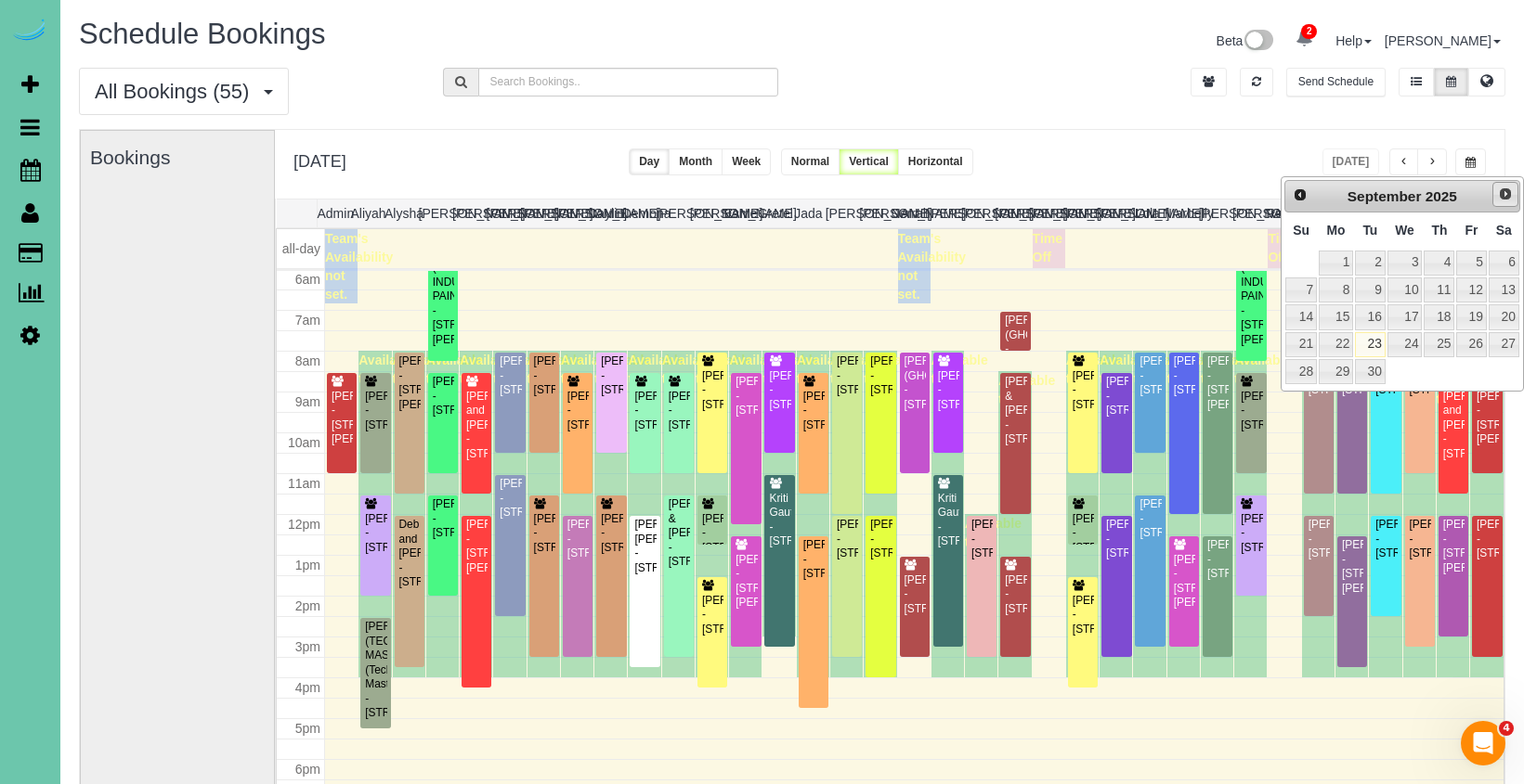
click at [1497, 190] on span "Next" at bounding box center [1504, 193] width 15 height 15
click at [1417, 263] on link "1" at bounding box center [1405, 262] width 36 height 25
type input "**********"
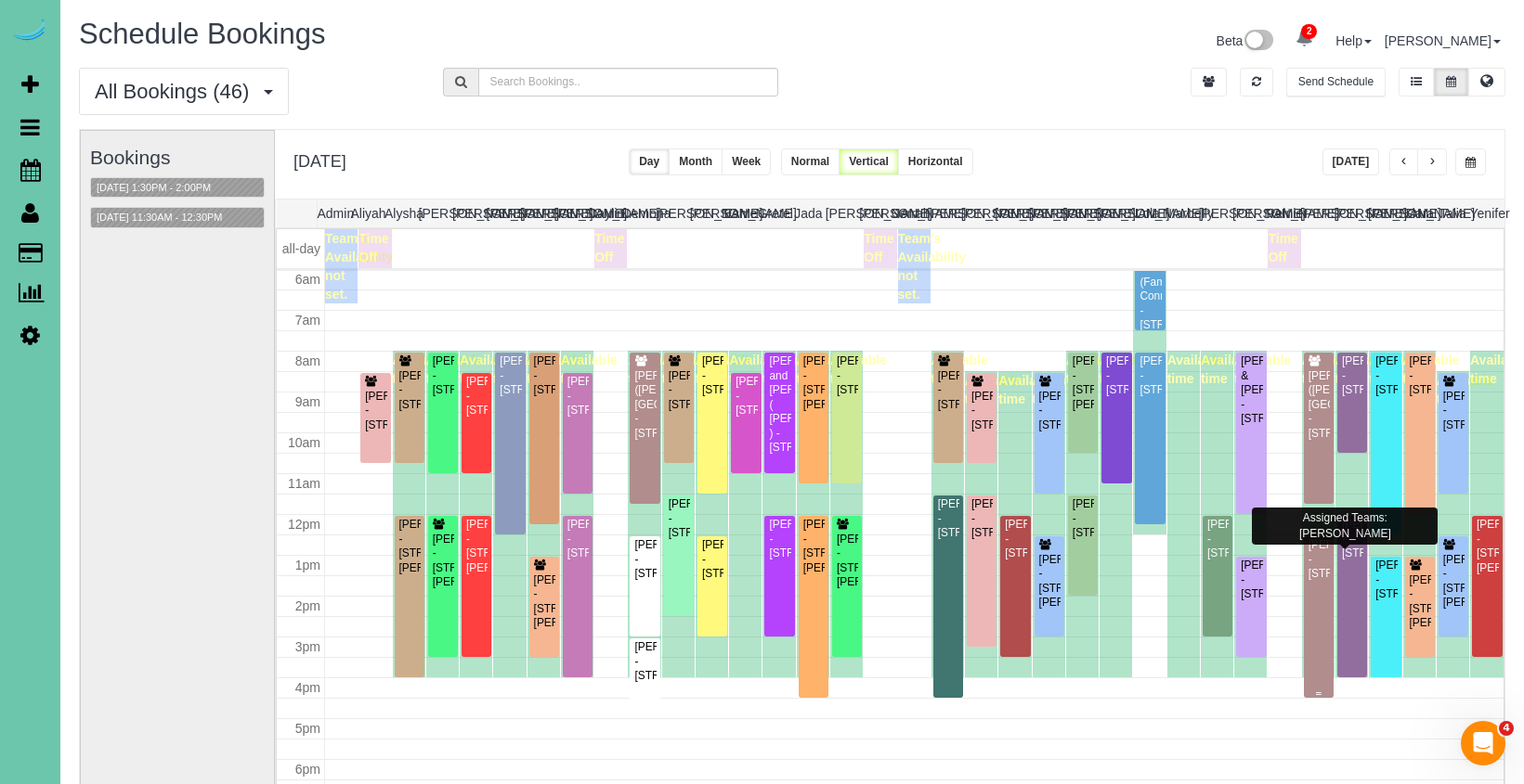
click at [1321, 558] on div "Ansley Sittler - 4013 N 94th St, Omaha, NE 68134" at bounding box center [1318, 559] width 23 height 42
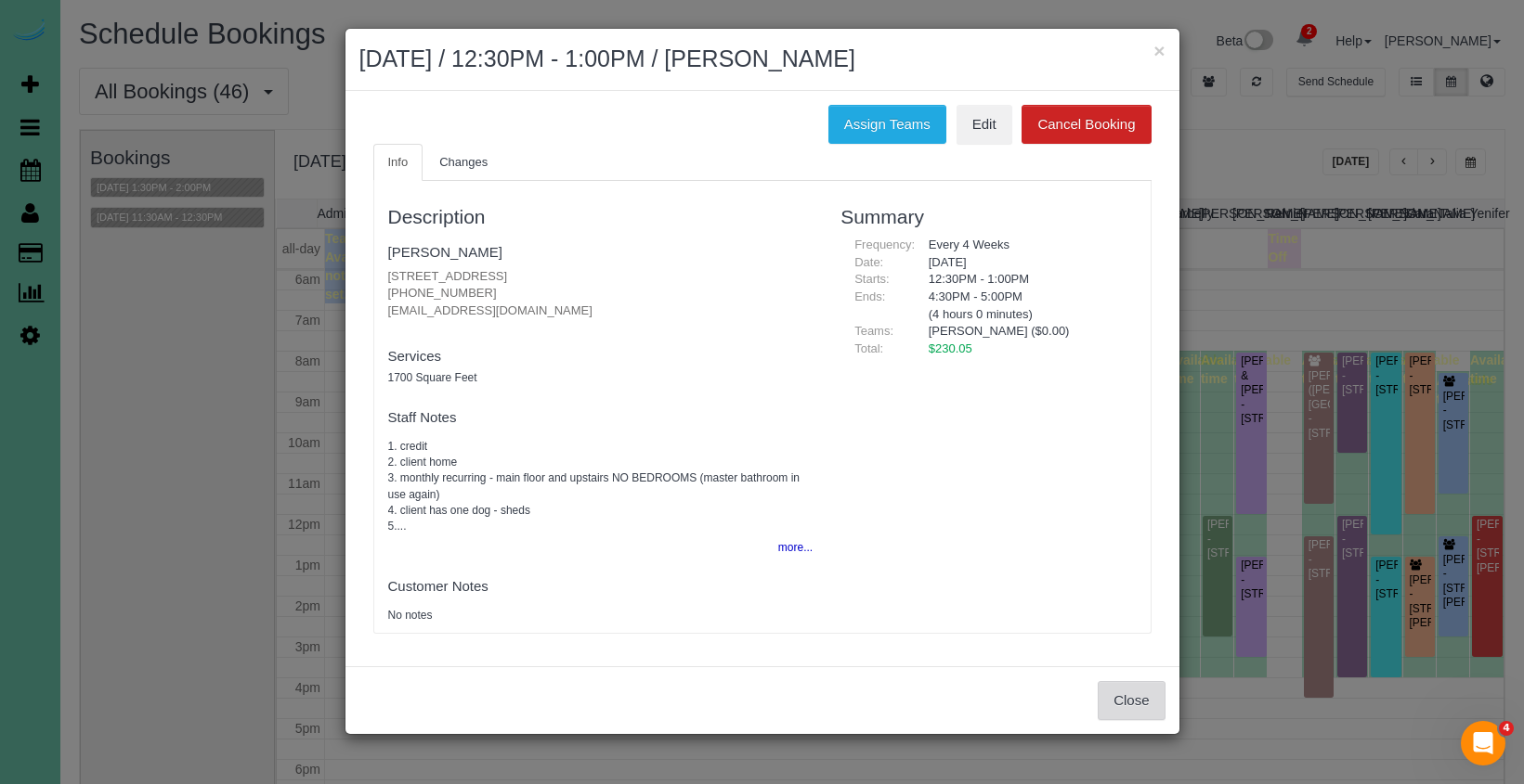
click at [1131, 702] on button "Close" at bounding box center [1131, 701] width 67 height 39
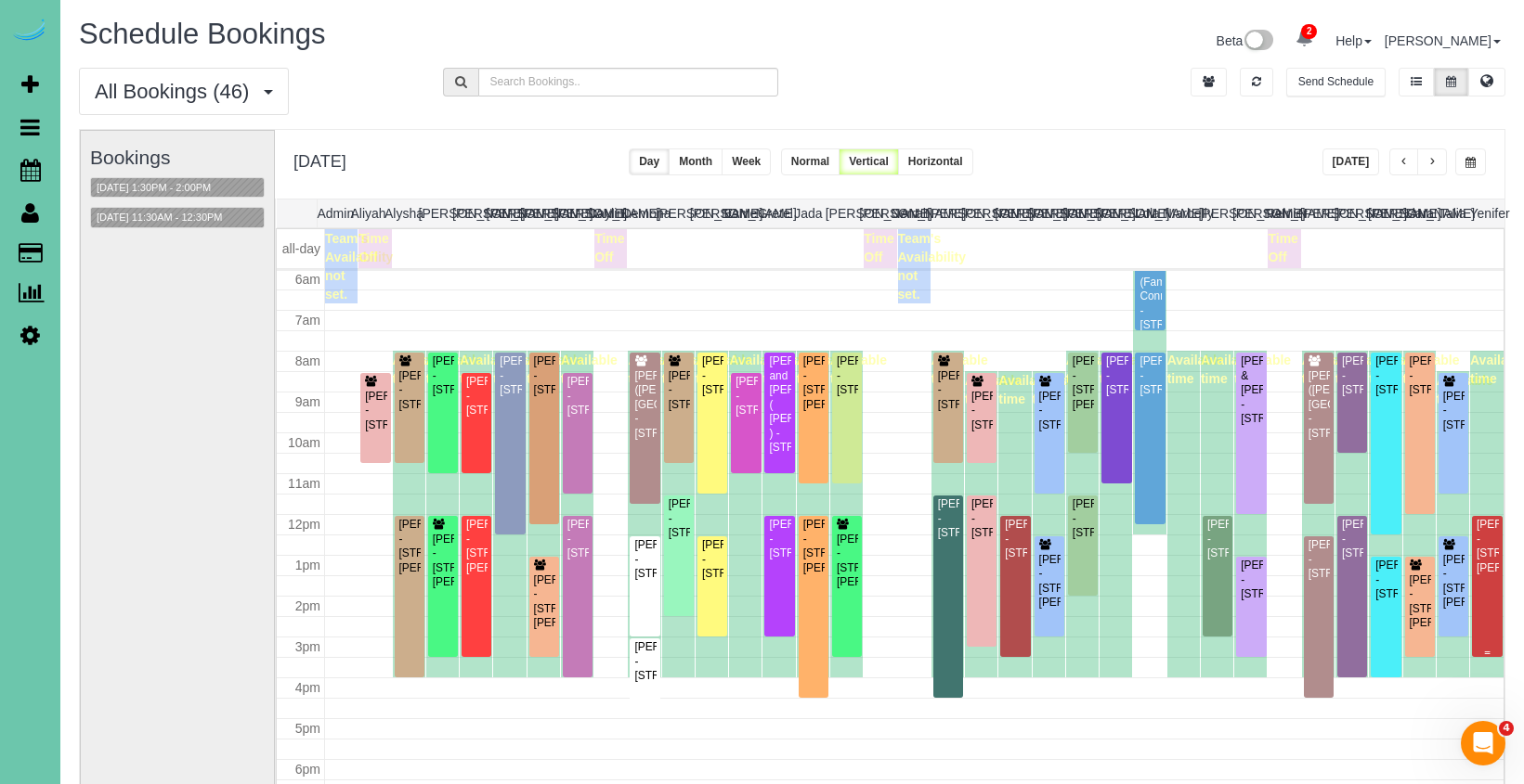
click at [1489, 553] on div "Emily Van Haute - 13525 Larimore Ave, Omaha, NE 68164" at bounding box center [1488, 546] width 24 height 57
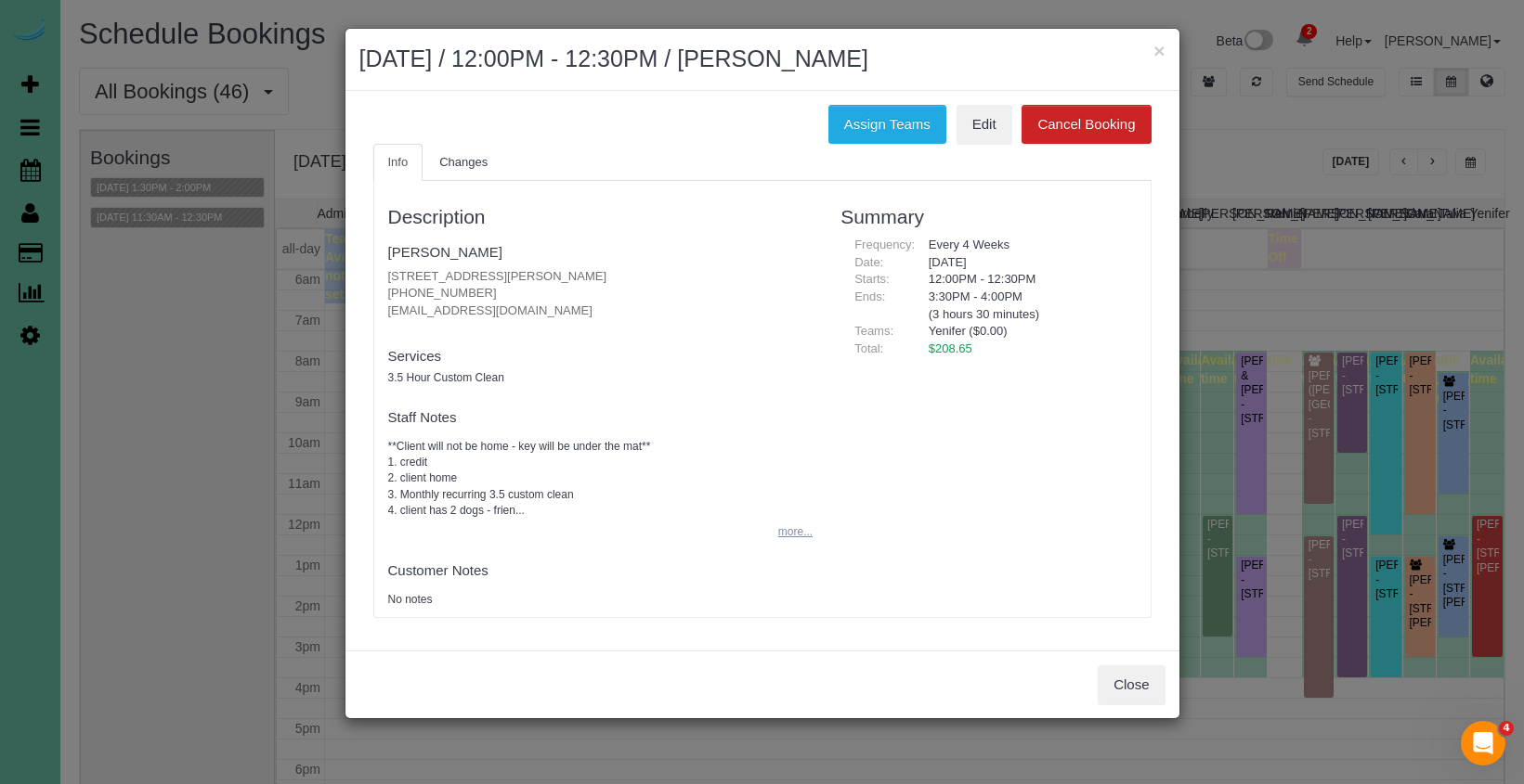
click at [784, 523] on button "more..." at bounding box center [790, 532] width 45 height 27
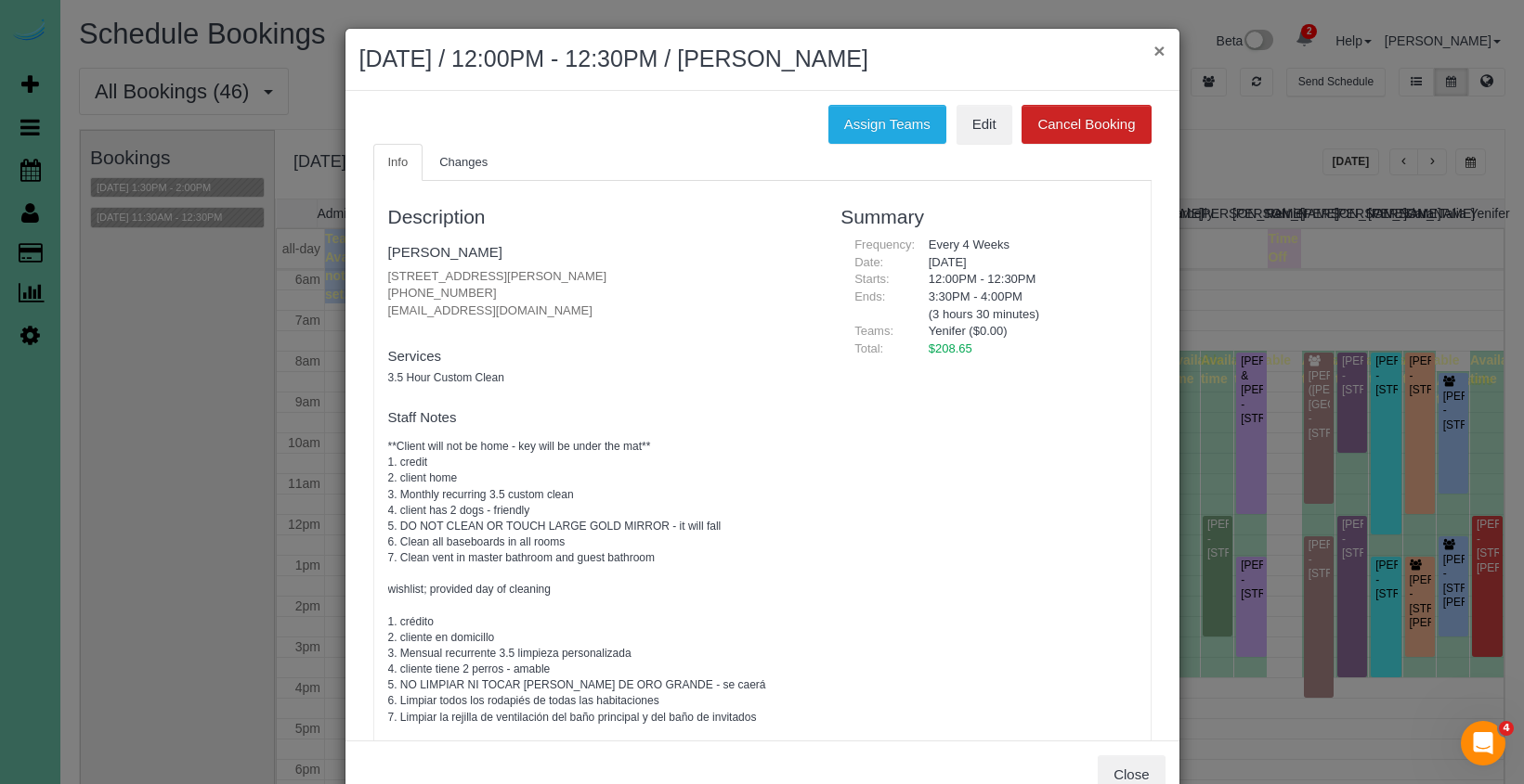
click at [1162, 54] on button "×" at bounding box center [1158, 50] width 11 height 20
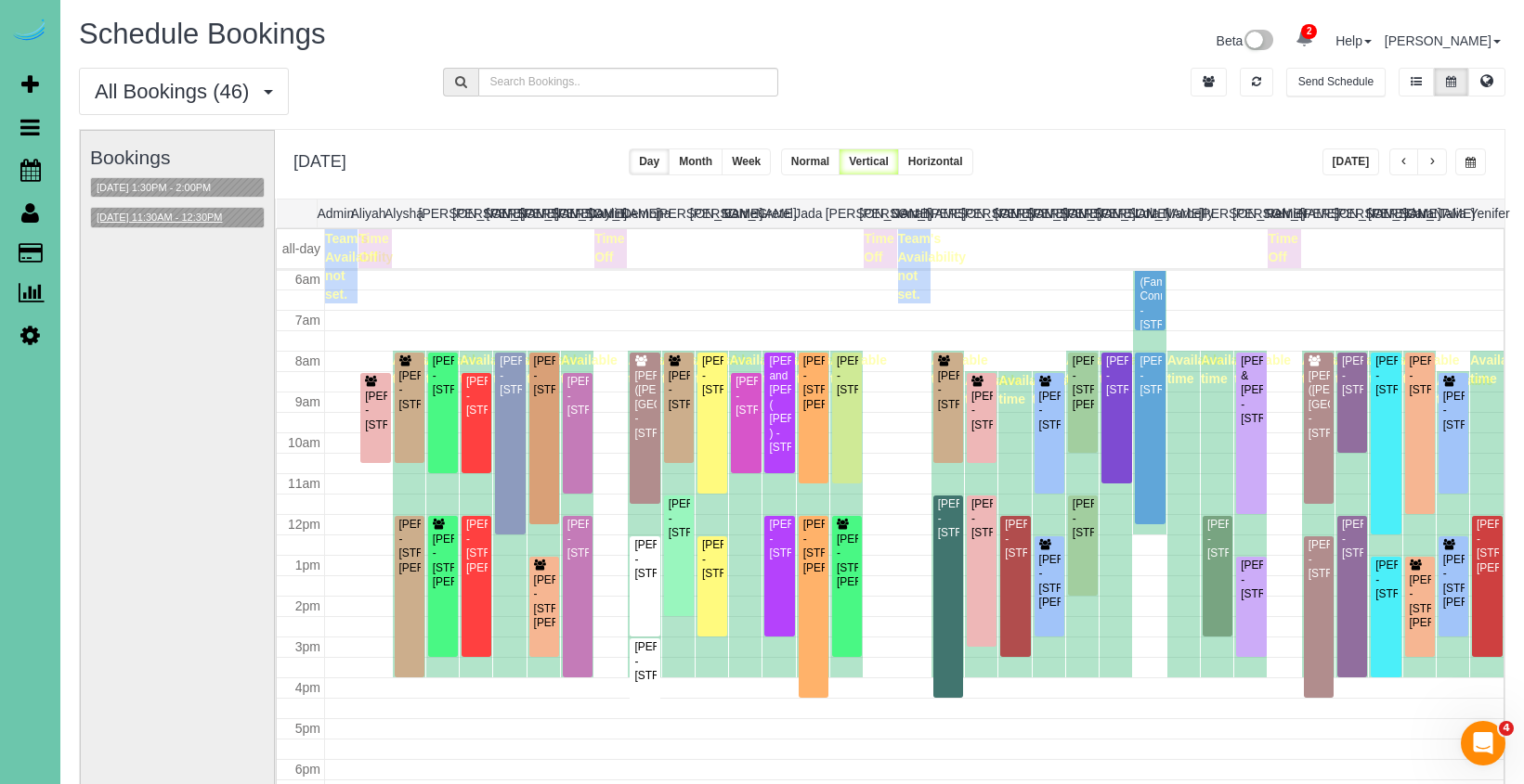
click at [145, 221] on button "10/01/2025 11:30AM - 12:30PM" at bounding box center [159, 218] width 137 height 20
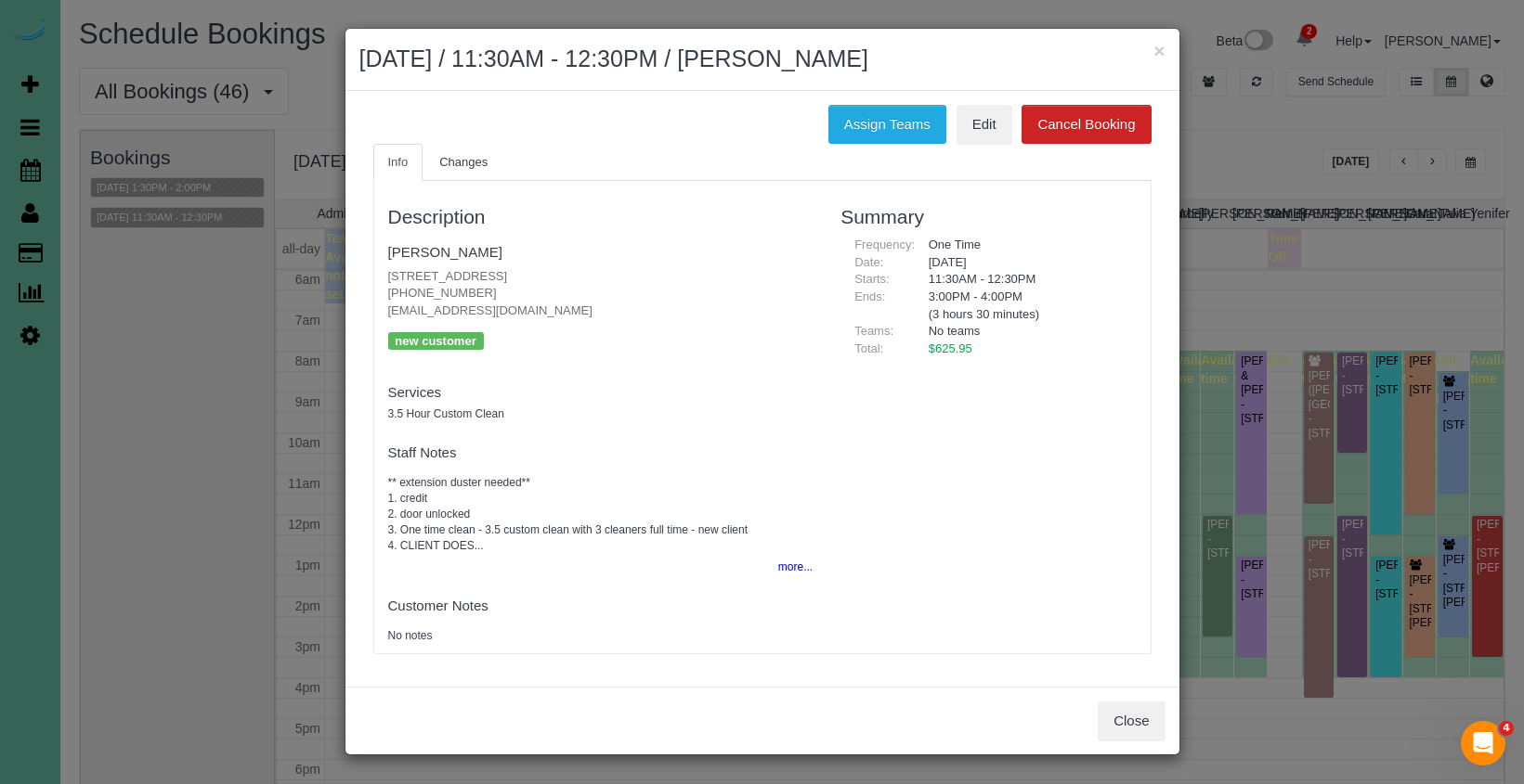
click at [1094, 712] on div "Close" at bounding box center [762, 721] width 834 height 68
drag, startPoint x: 1105, startPoint y: 711, endPoint x: 903, endPoint y: 561, distance: 251.6
click at [1105, 711] on button "Close" at bounding box center [1131, 722] width 67 height 39
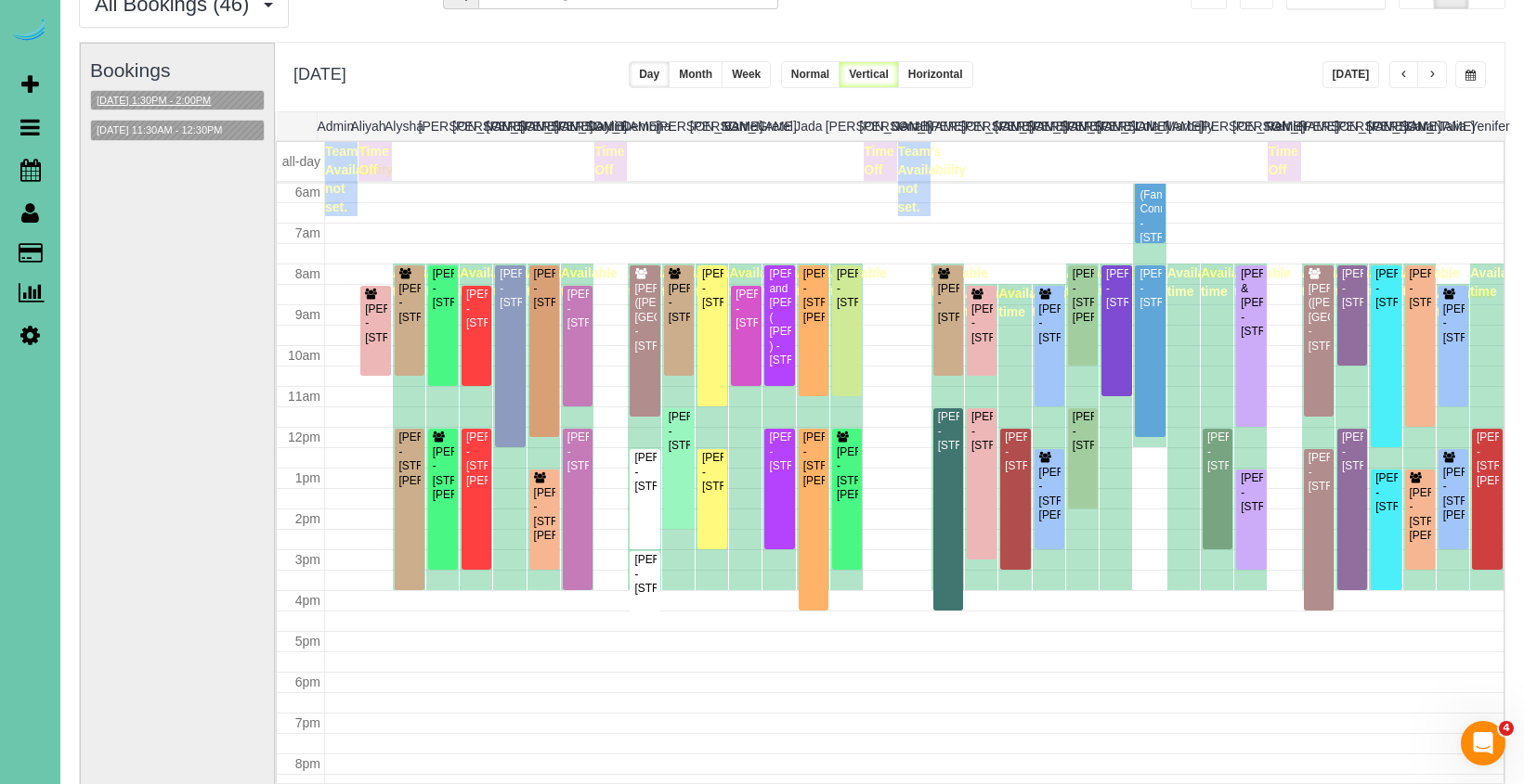
click at [131, 99] on button "10/01/2025 1:30PM - 2:00PM" at bounding box center [153, 101] width 125 height 20
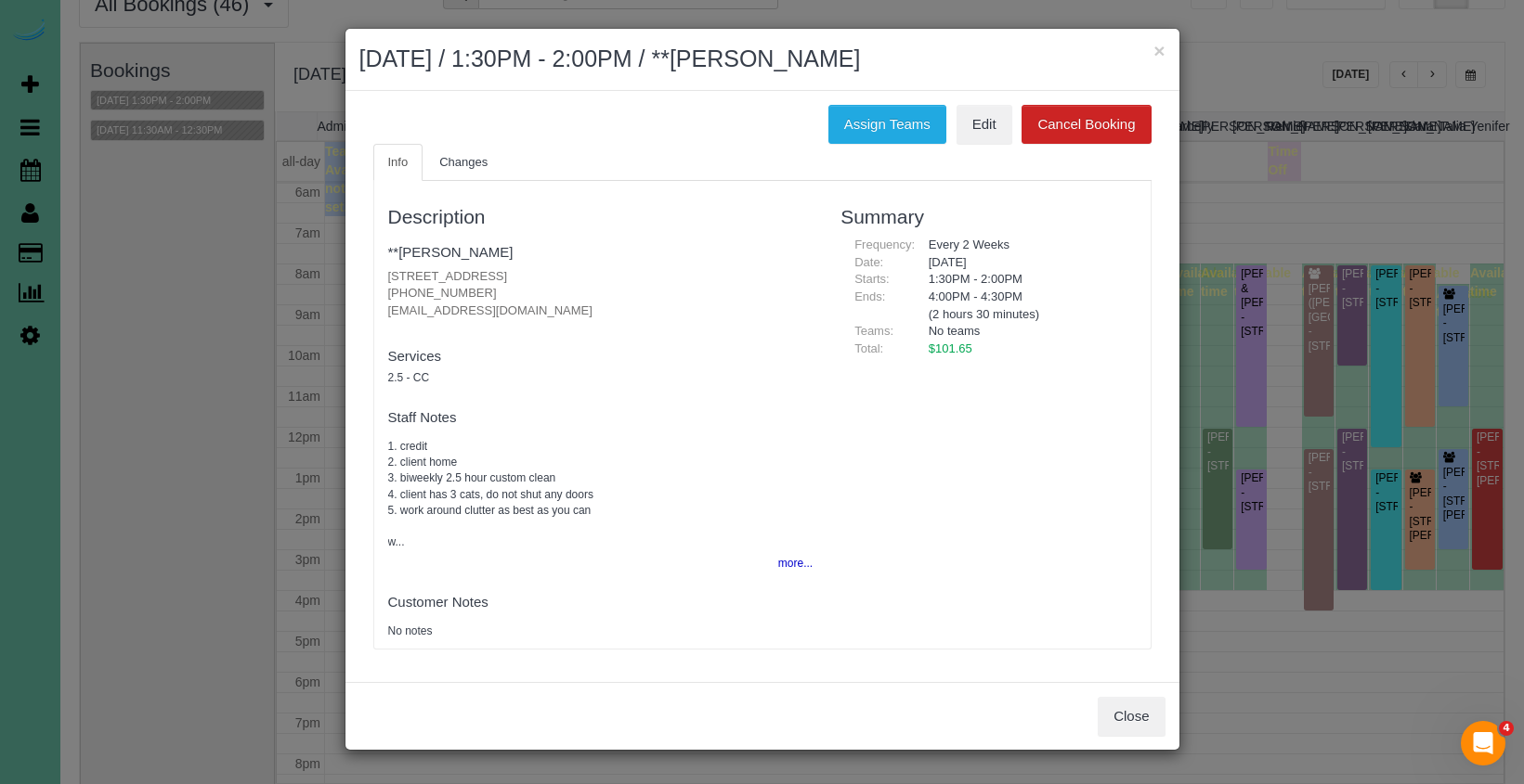
drag, startPoint x: 1115, startPoint y: 710, endPoint x: 1083, endPoint y: 699, distance: 33.8
click at [1115, 710] on button "Close" at bounding box center [1131, 717] width 67 height 39
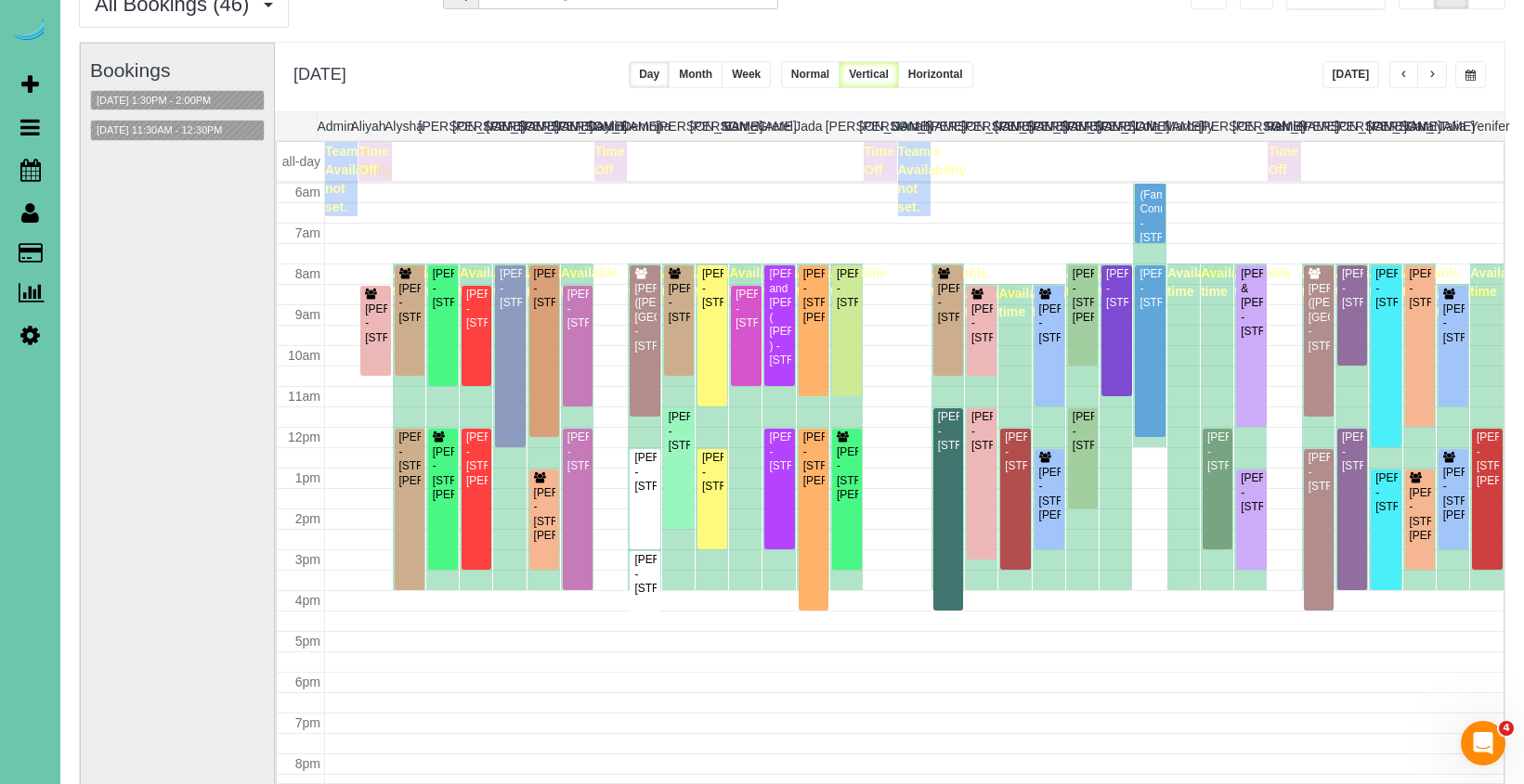
click at [1221, 58] on div "**********" at bounding box center [890, 77] width 1229 height 69
click at [1433, 75] on span "button" at bounding box center [1431, 75] width 9 height 11
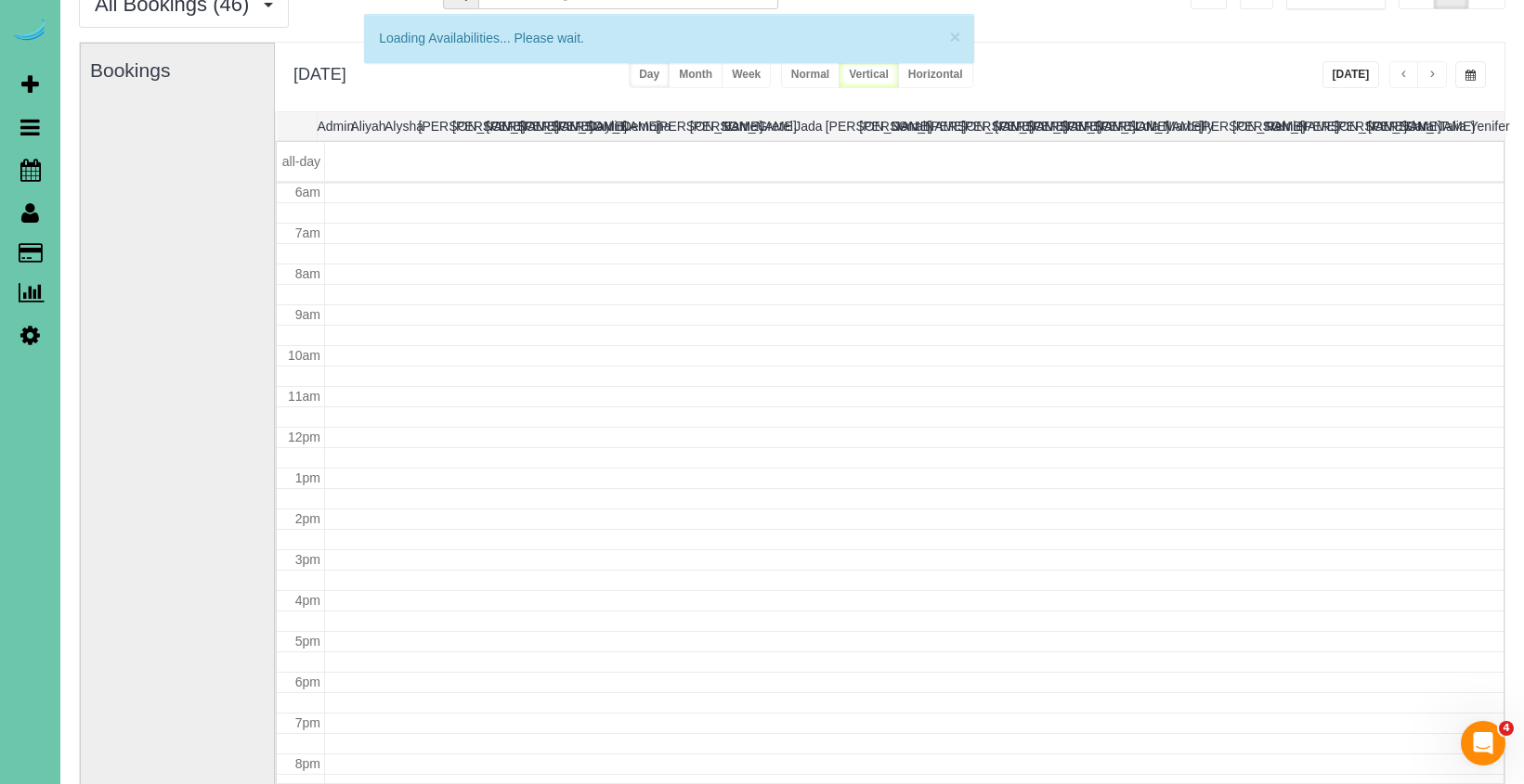
scroll to position [246, 0]
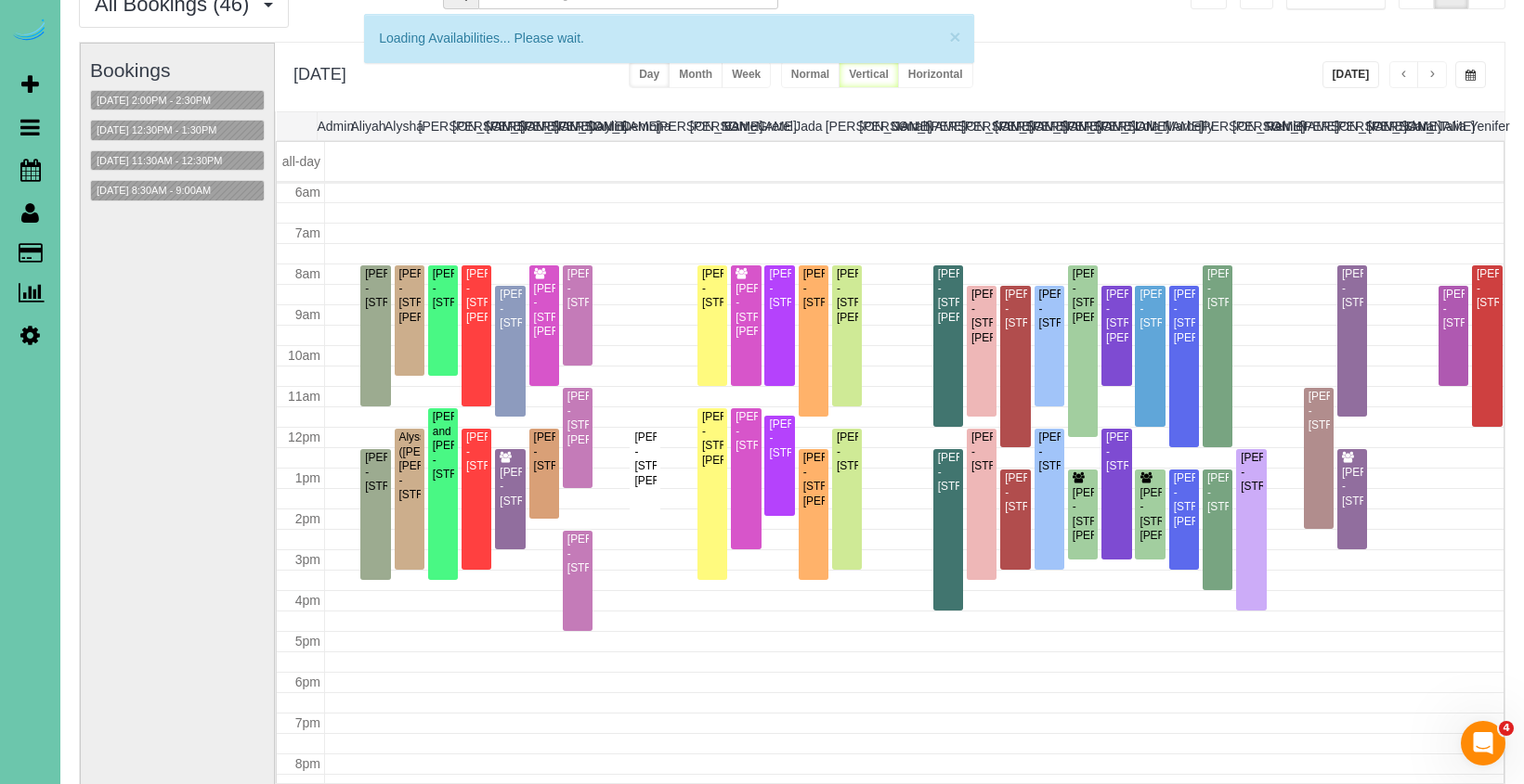
click at [1313, 79] on div "**********" at bounding box center [890, 77] width 1229 height 69
click at [1344, 72] on button "[DATE]" at bounding box center [1350, 74] width 57 height 27
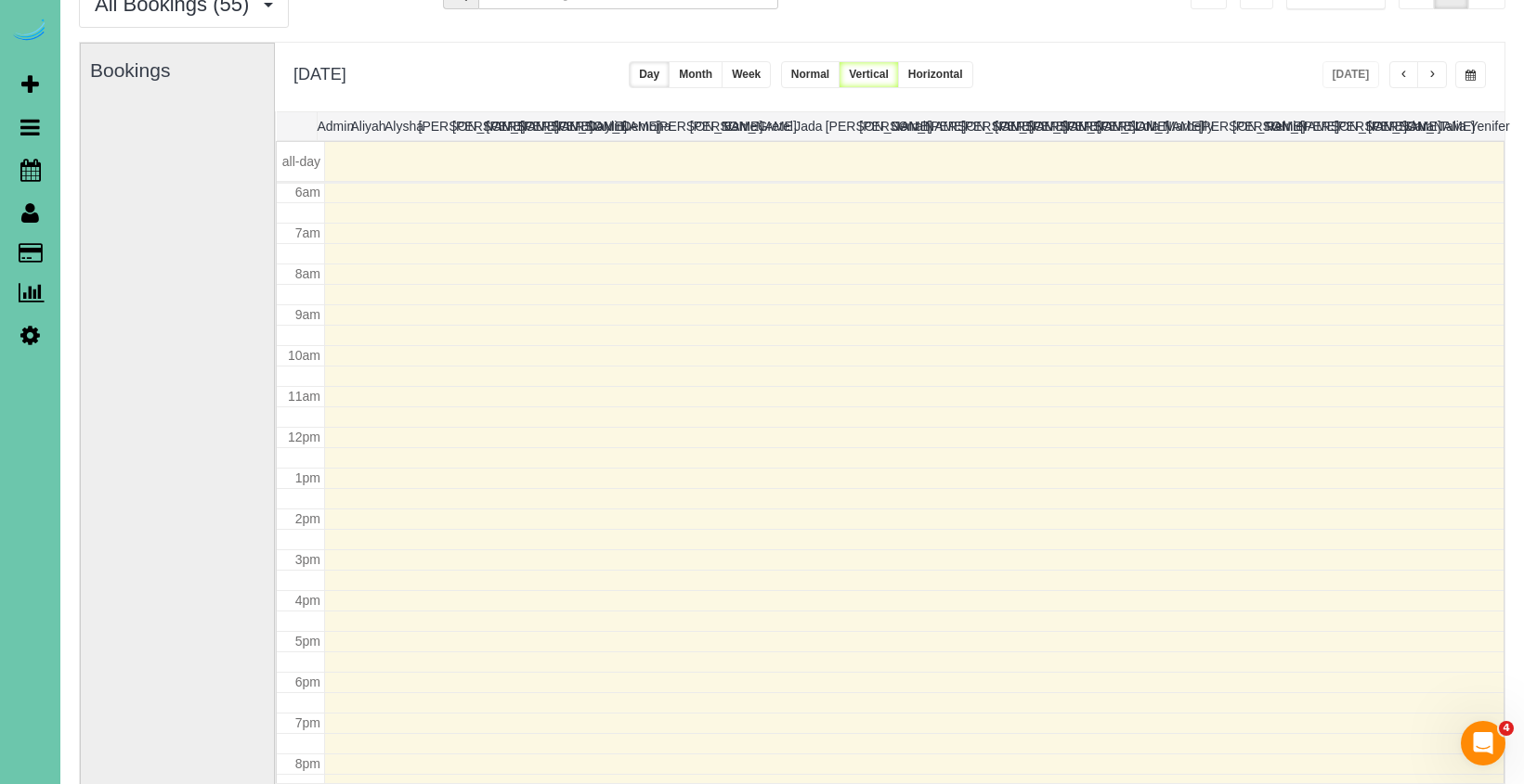
click at [1281, 62] on div "**********" at bounding box center [890, 77] width 1229 height 69
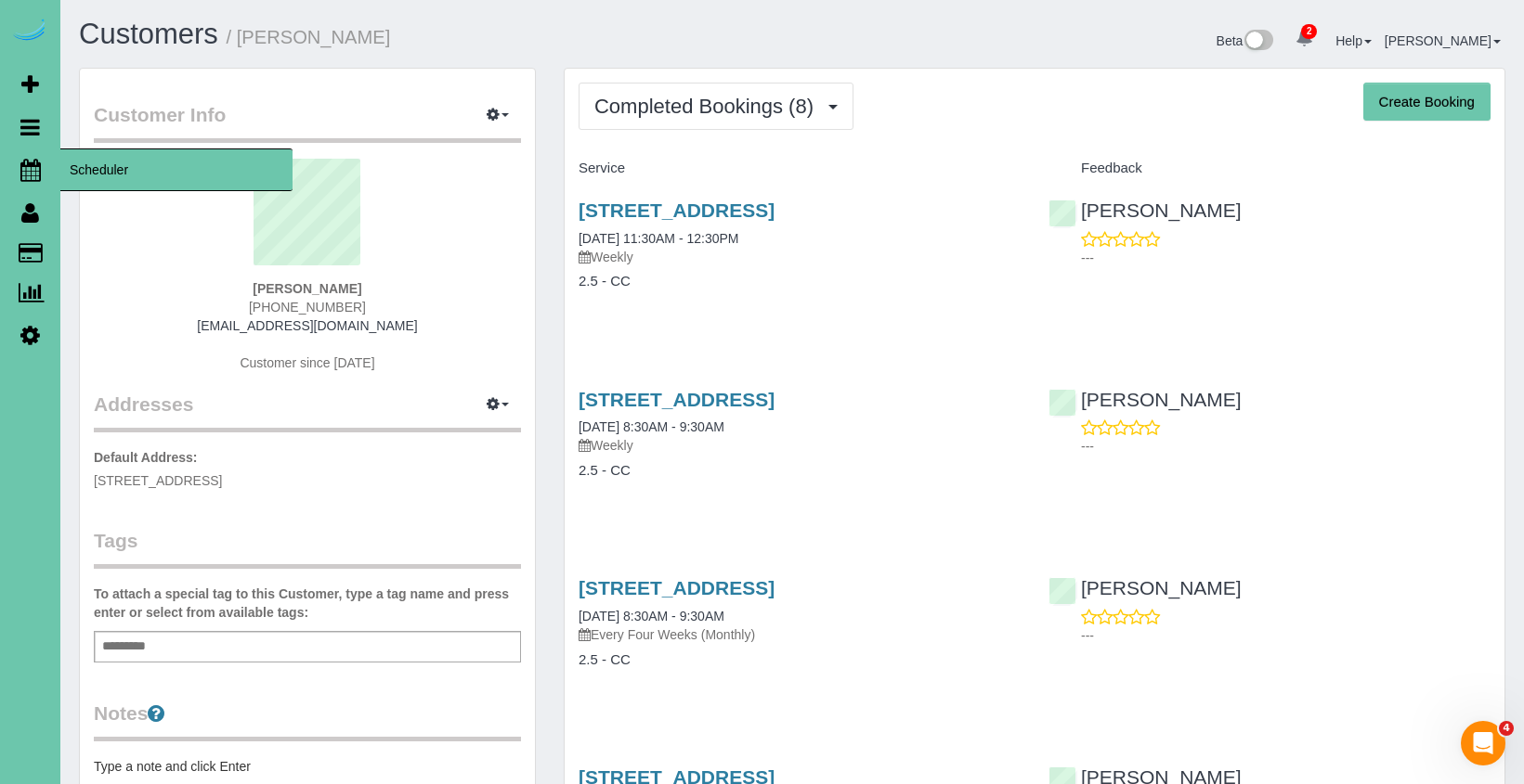
click at [28, 168] on icon at bounding box center [31, 170] width 21 height 23
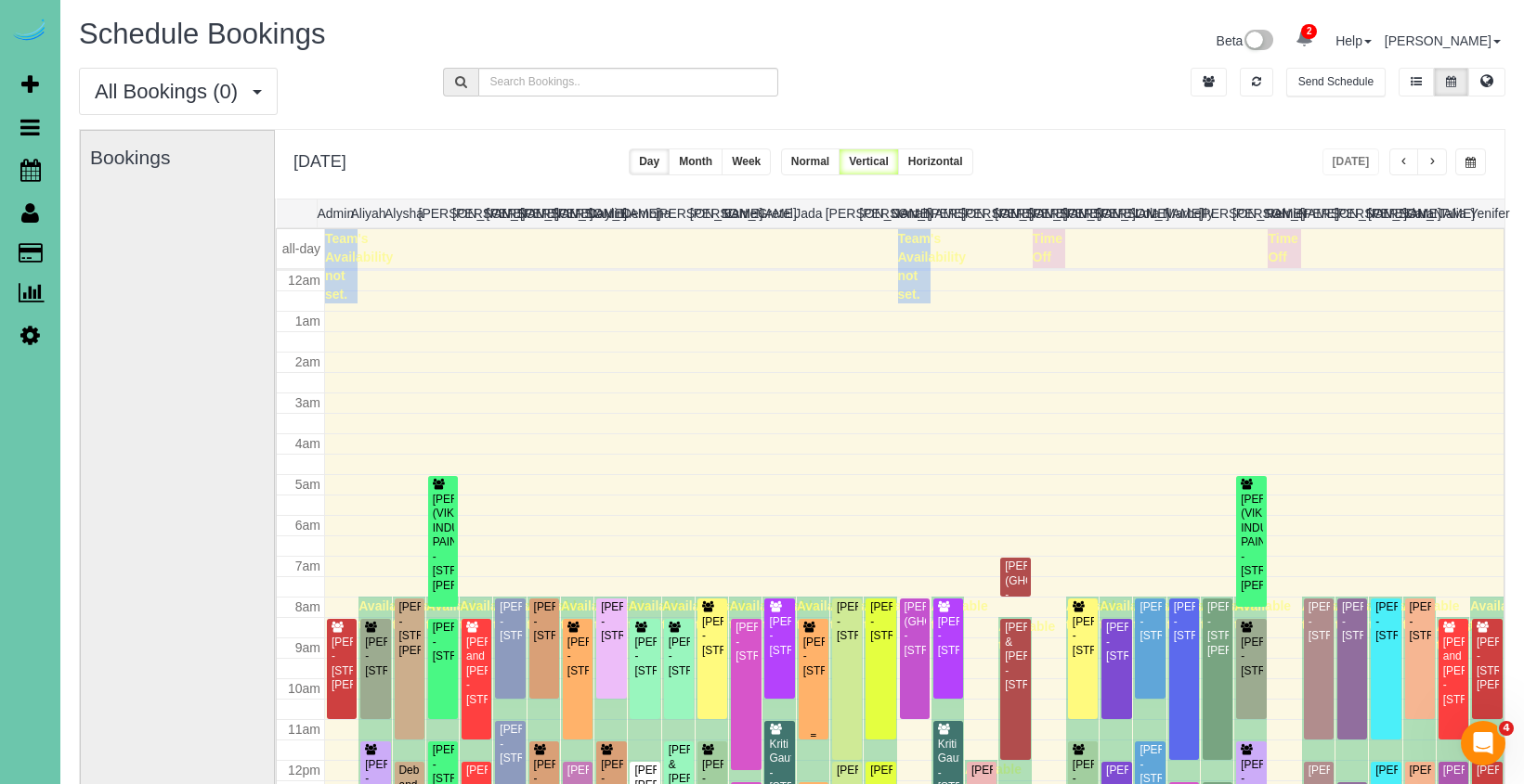
scroll to position [246, 0]
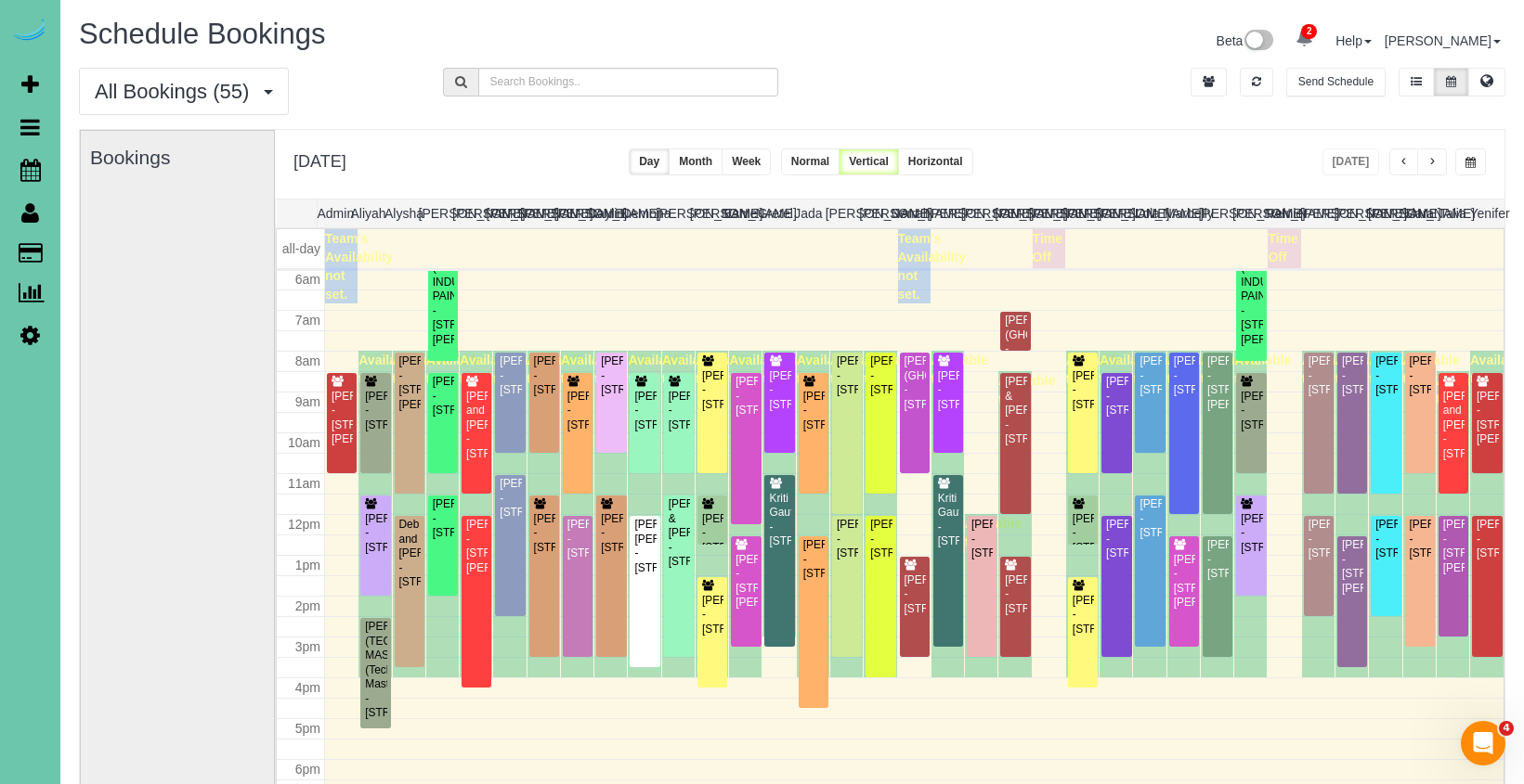
click at [1436, 165] on button "button" at bounding box center [1432, 162] width 30 height 27
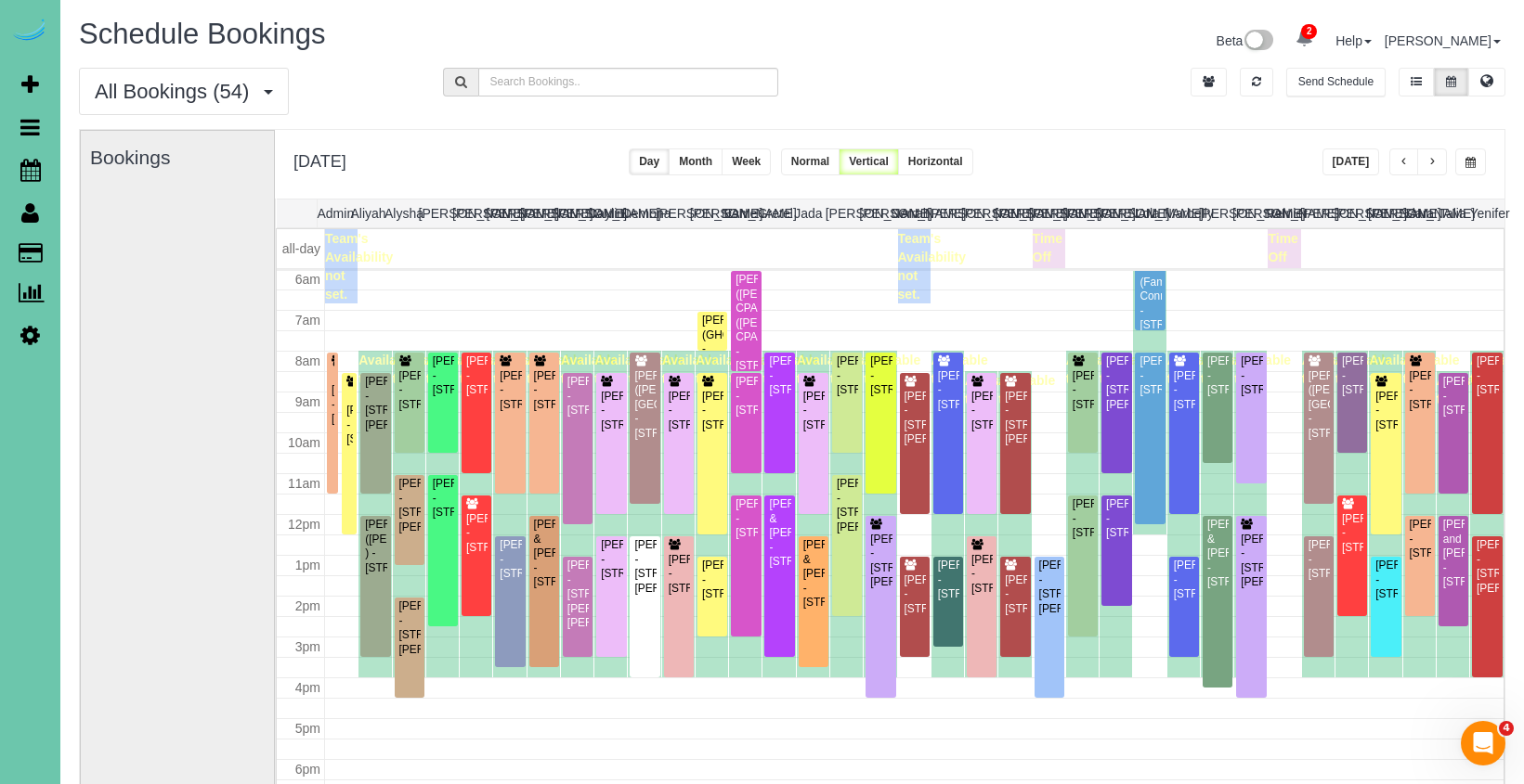
scroll to position [0, 1]
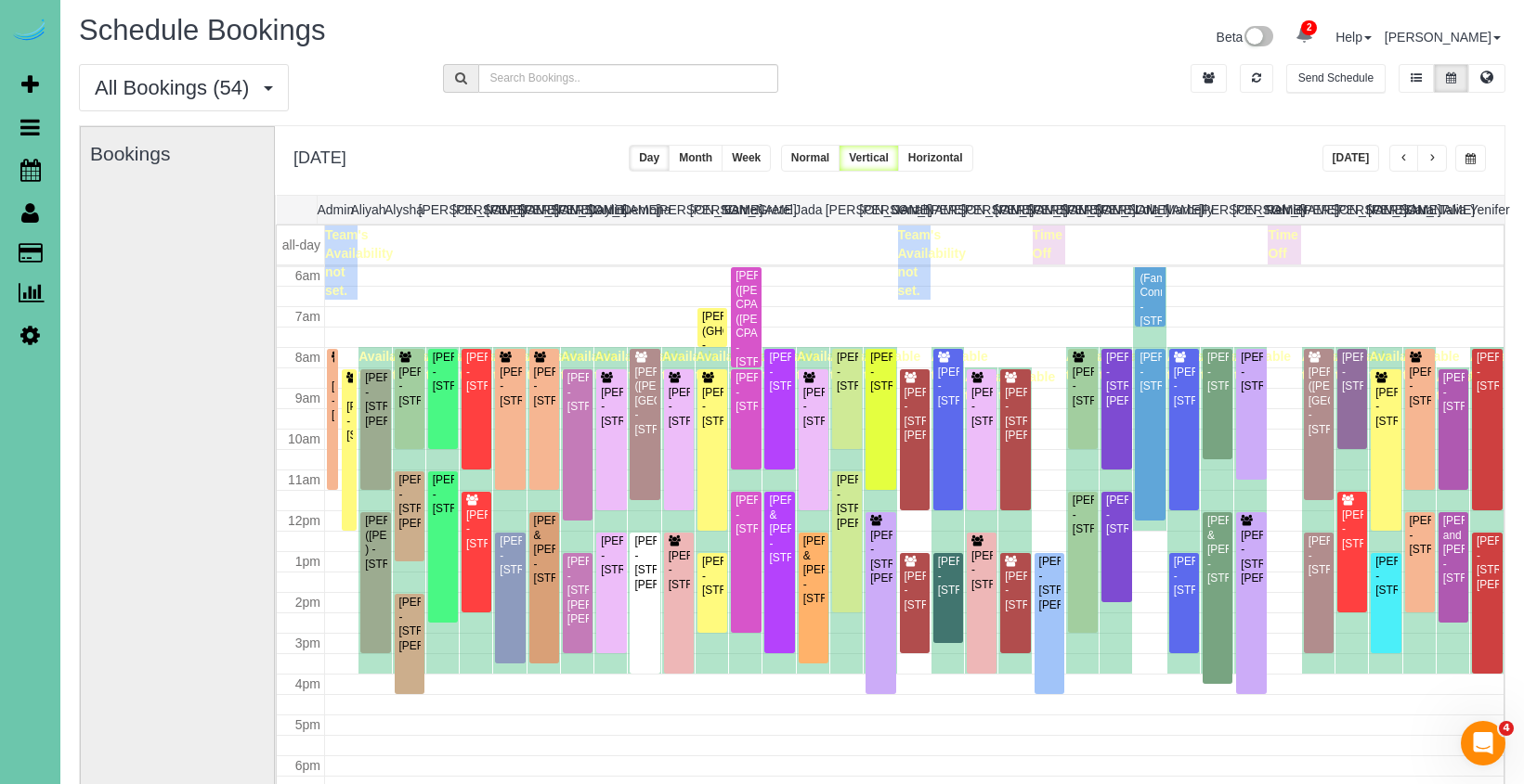
click at [1427, 152] on button "button" at bounding box center [1432, 158] width 30 height 27
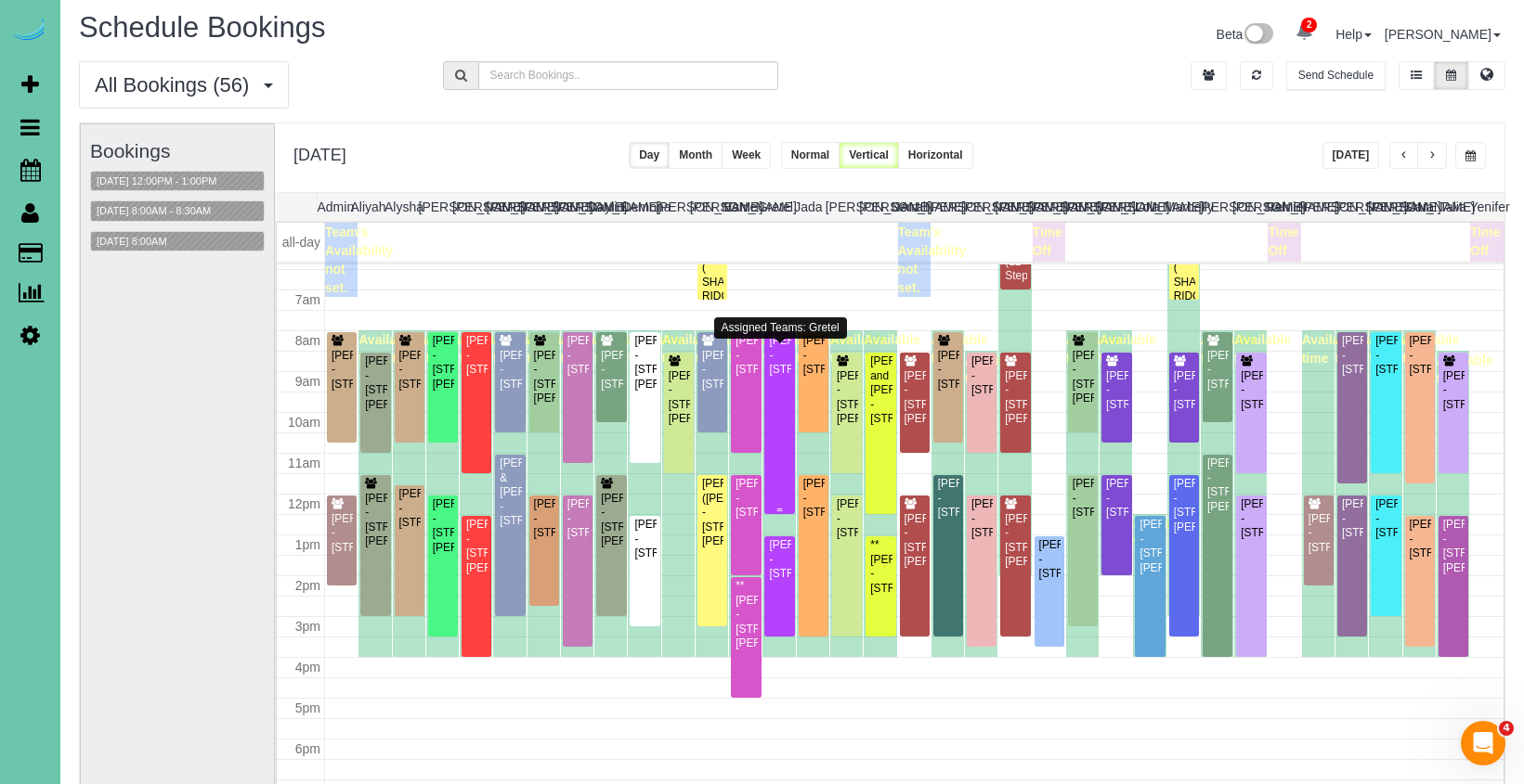
scroll to position [266, 0]
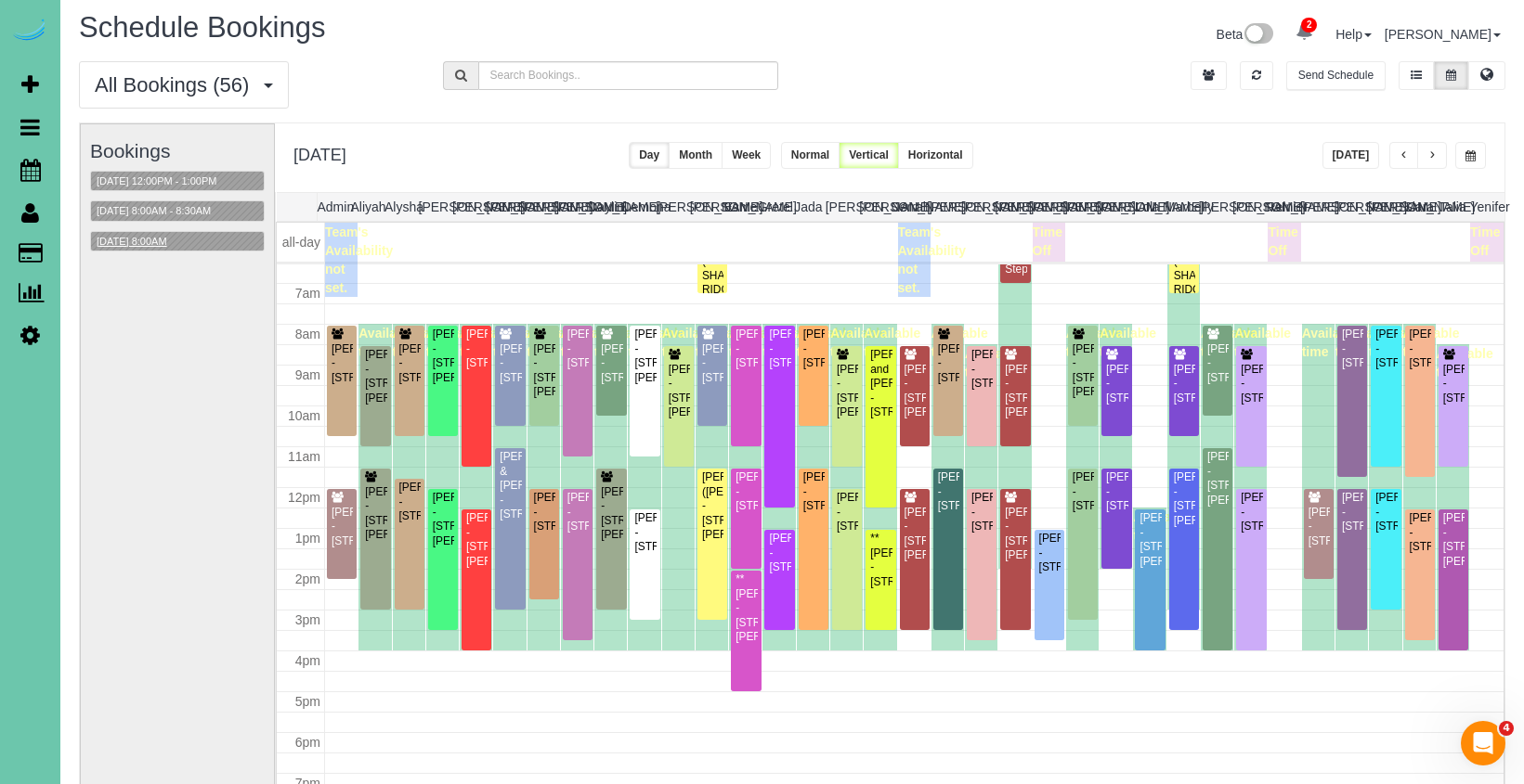
click at [145, 238] on button "[DATE] 8:00AM" at bounding box center [131, 242] width 82 height 20
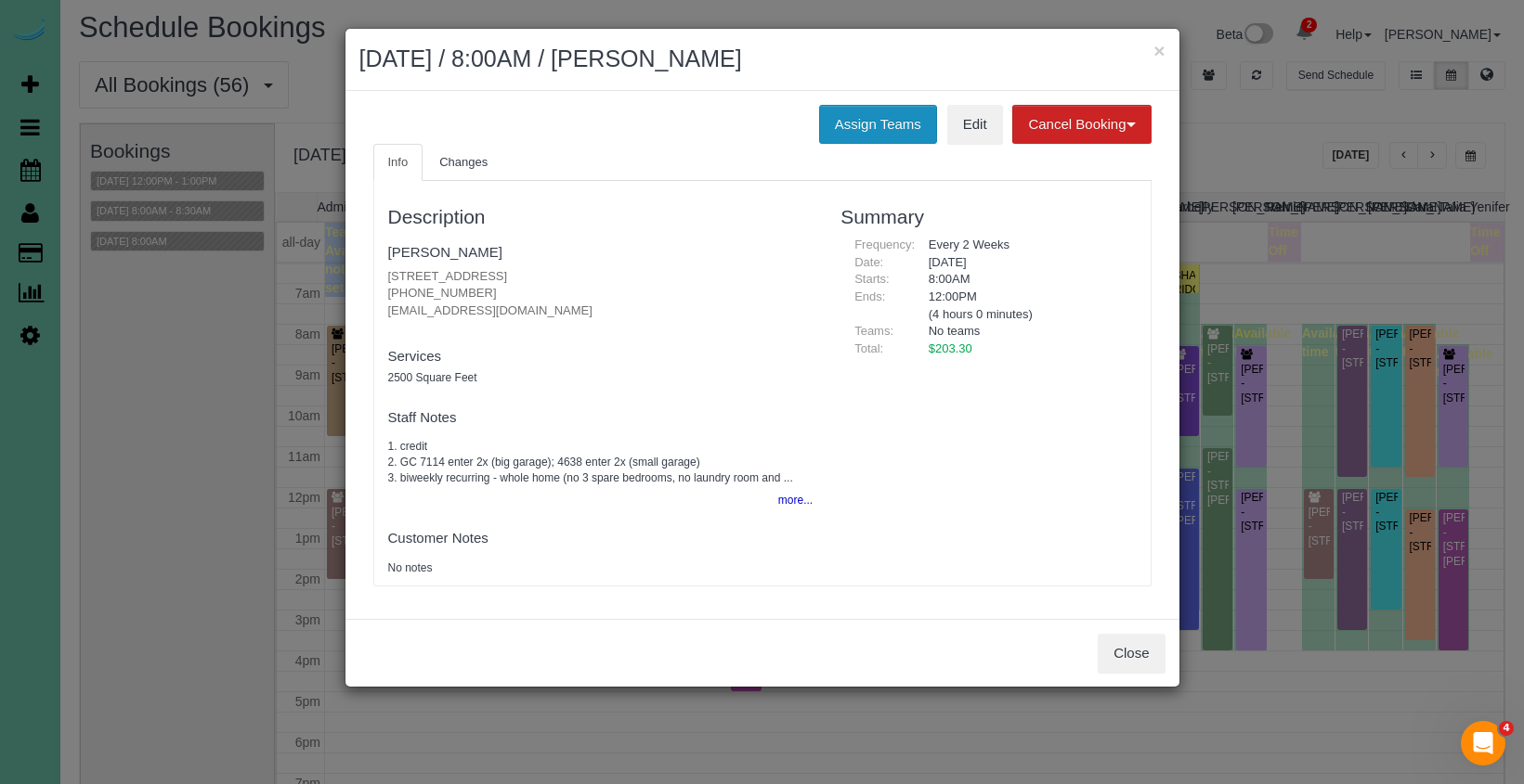
click at [832, 118] on button "Assign Teams" at bounding box center [878, 124] width 118 height 39
click at [864, 134] on button "Assign Teams" at bounding box center [878, 124] width 118 height 39
click at [1140, 644] on div "Close" at bounding box center [762, 653] width 834 height 68
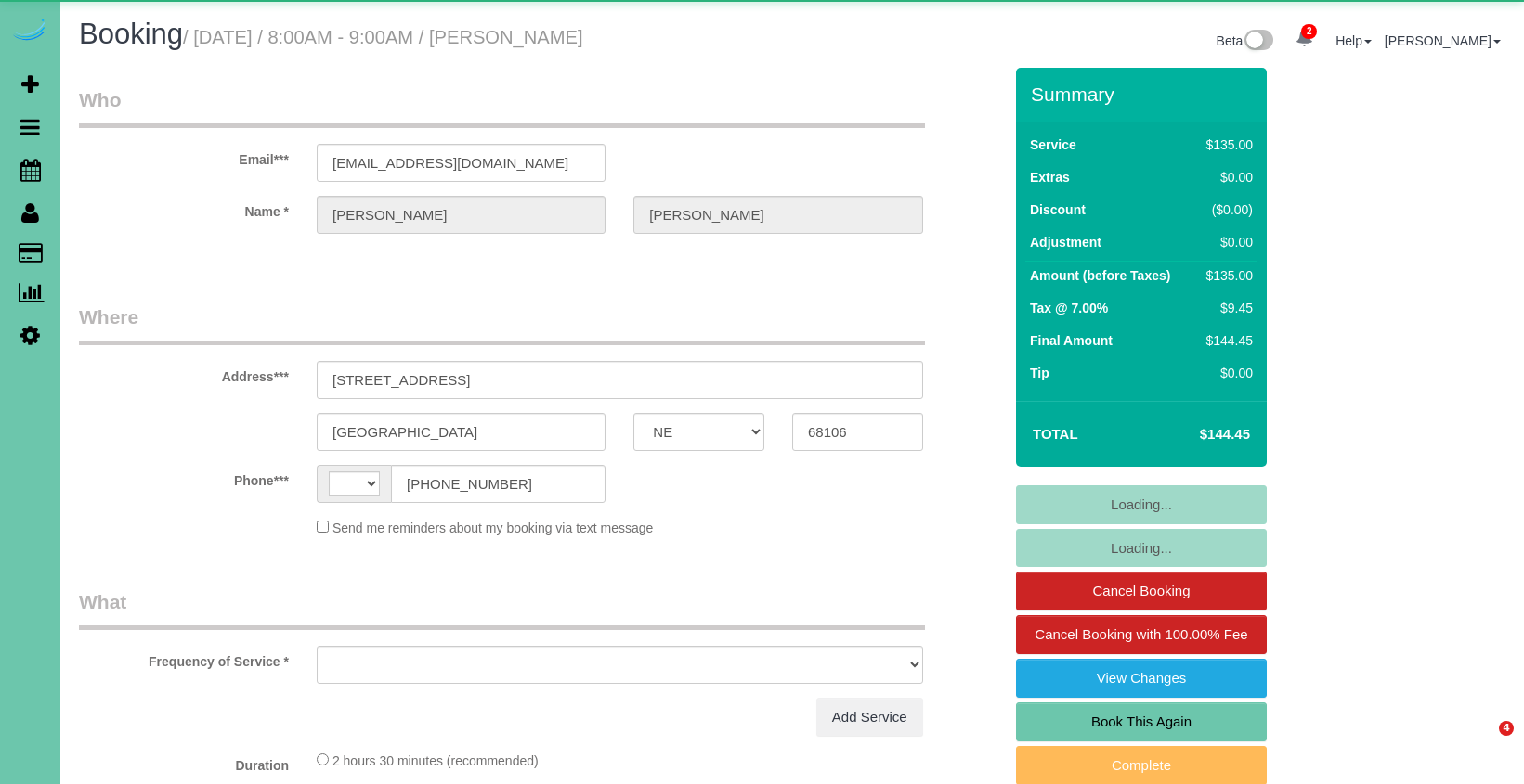
select select "NE"
select select "string:[GEOGRAPHIC_DATA]"
select select "string:fspay-8d2ef330-53f5-41ef-af09-ba3e3dce3e0d"
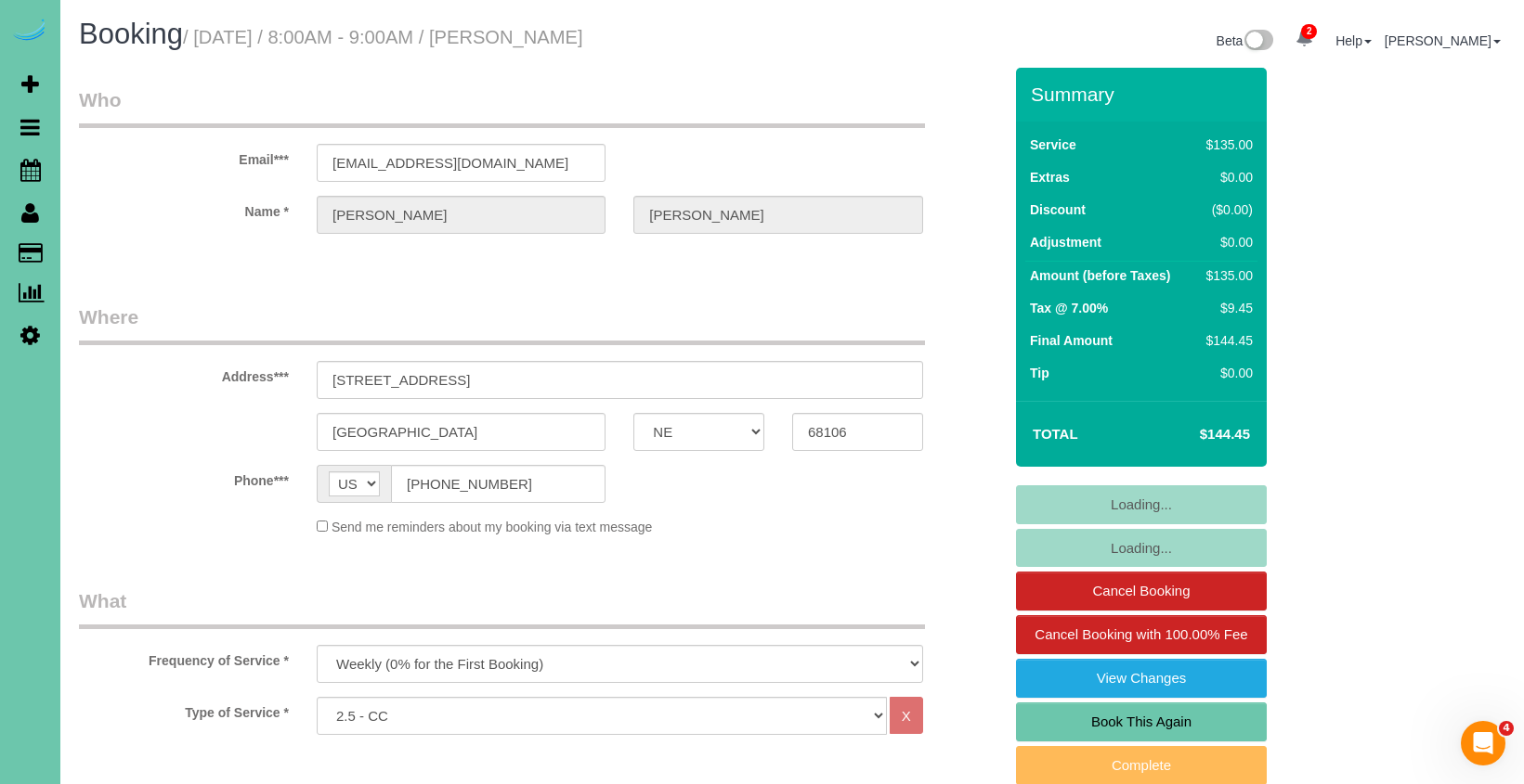
select select "object:858"
click at [1114, 721] on link "Book This Again" at bounding box center [1141, 723] width 251 height 39
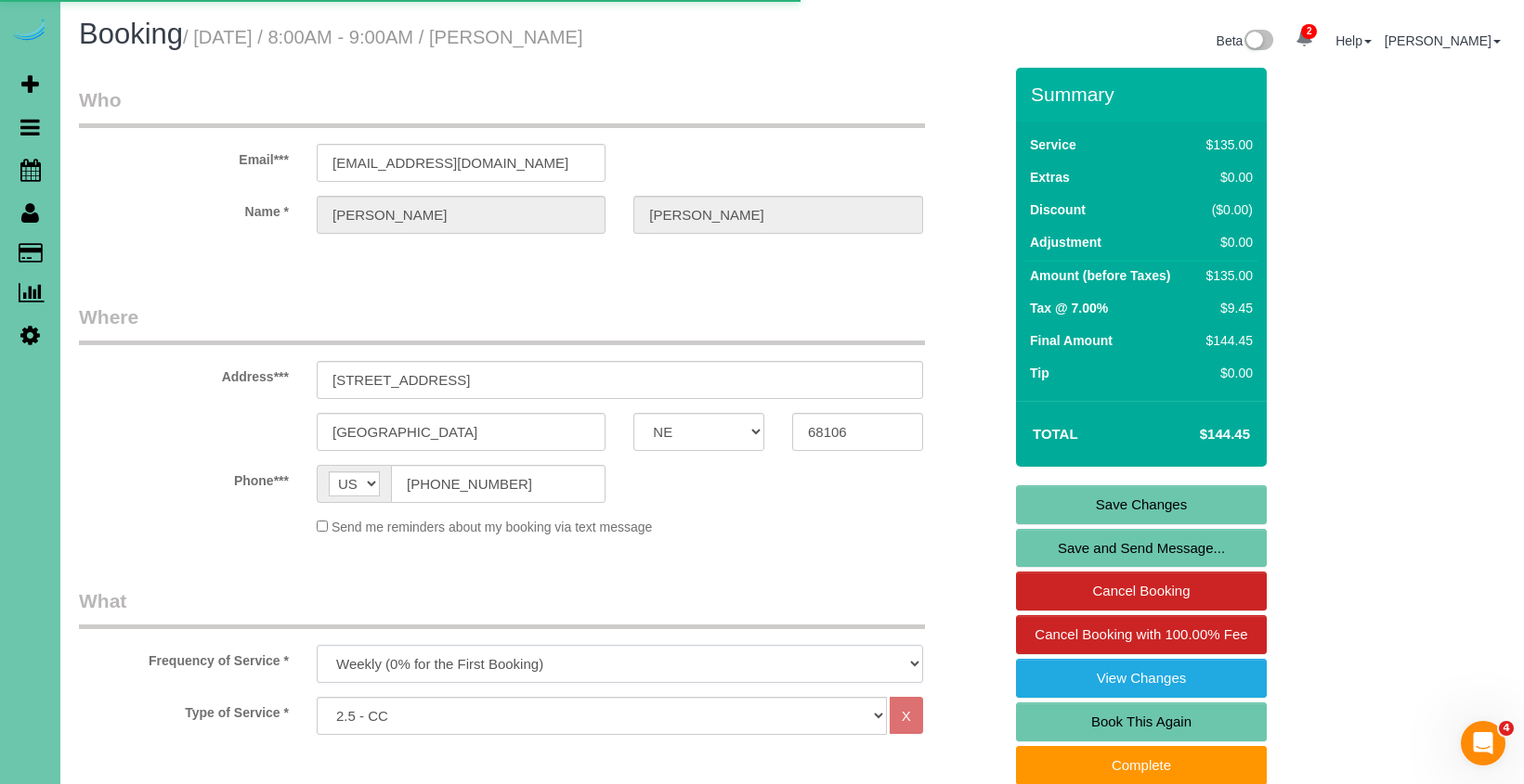
select select "NE"
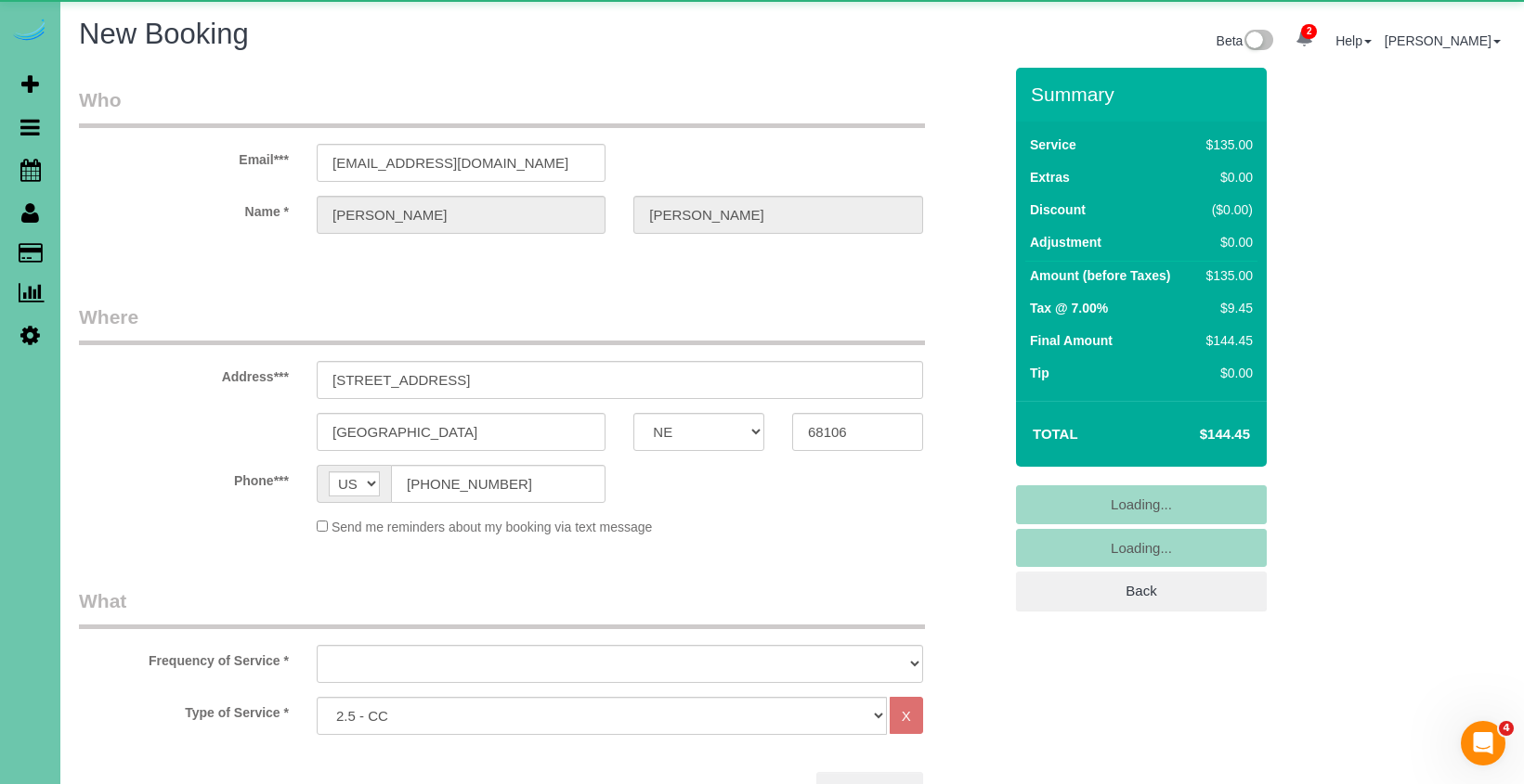
select select "string:fspay-8d2ef330-53f5-41ef-af09-ba3e3dce3e0d"
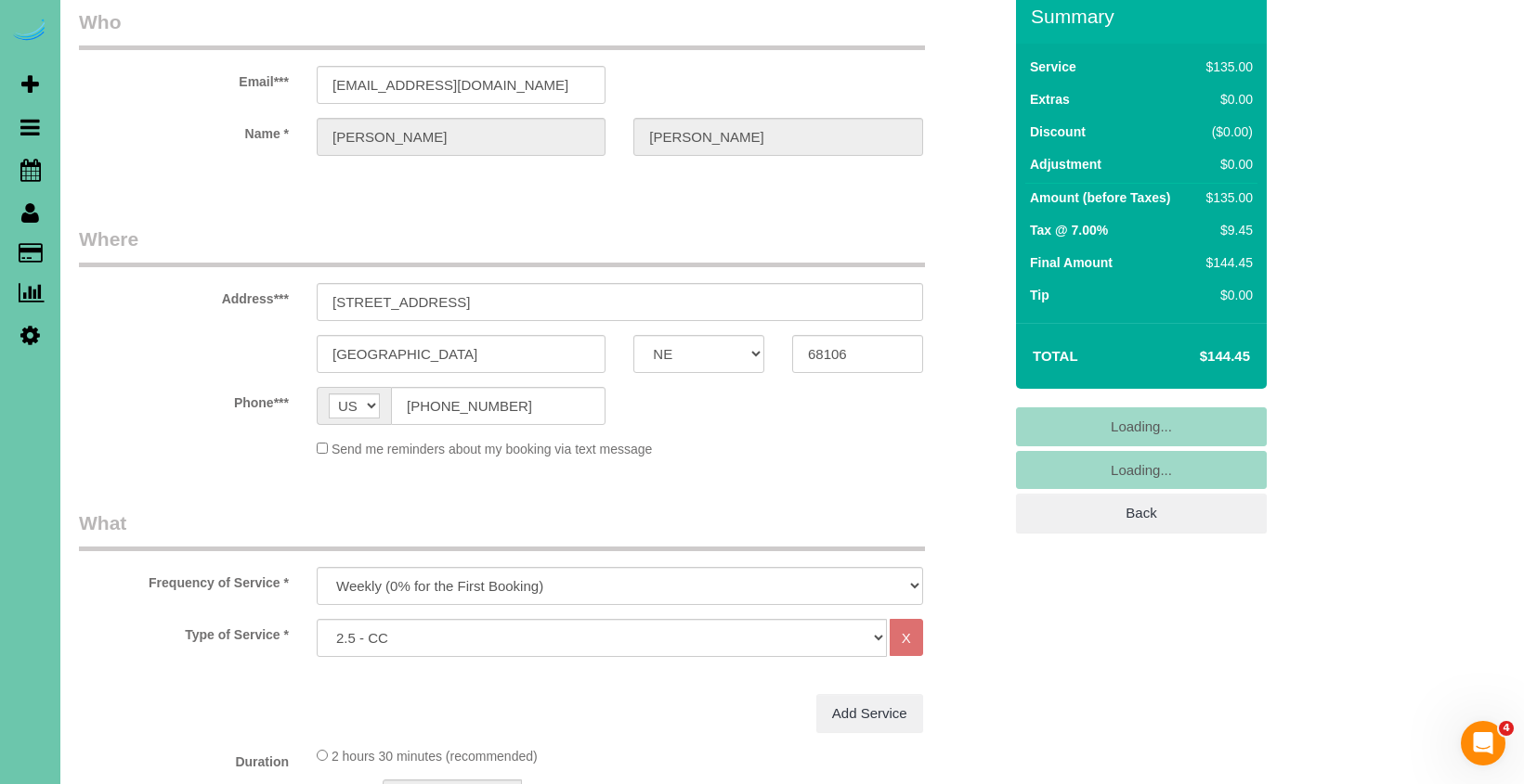
scroll to position [88, 0]
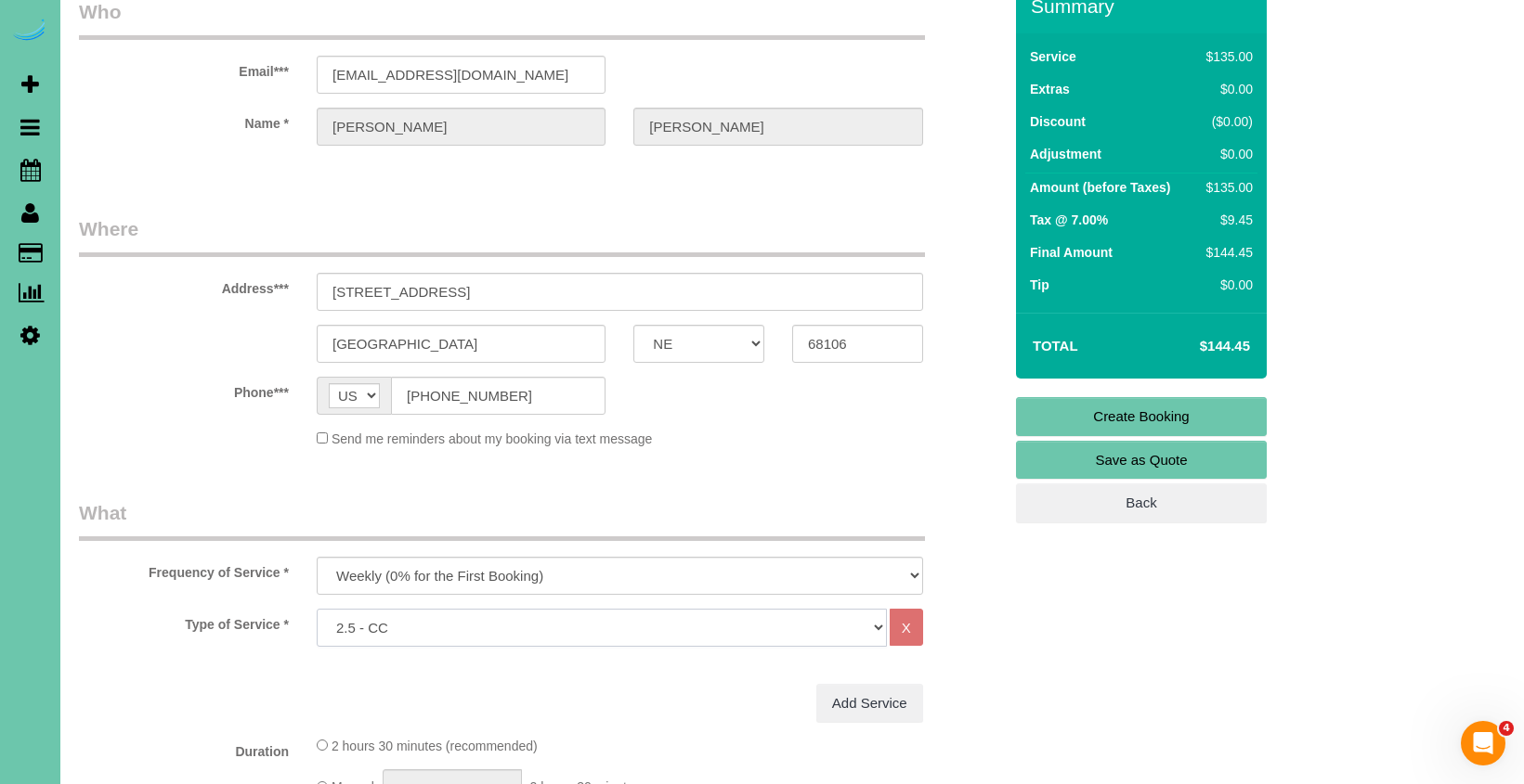
select select "object:1449"
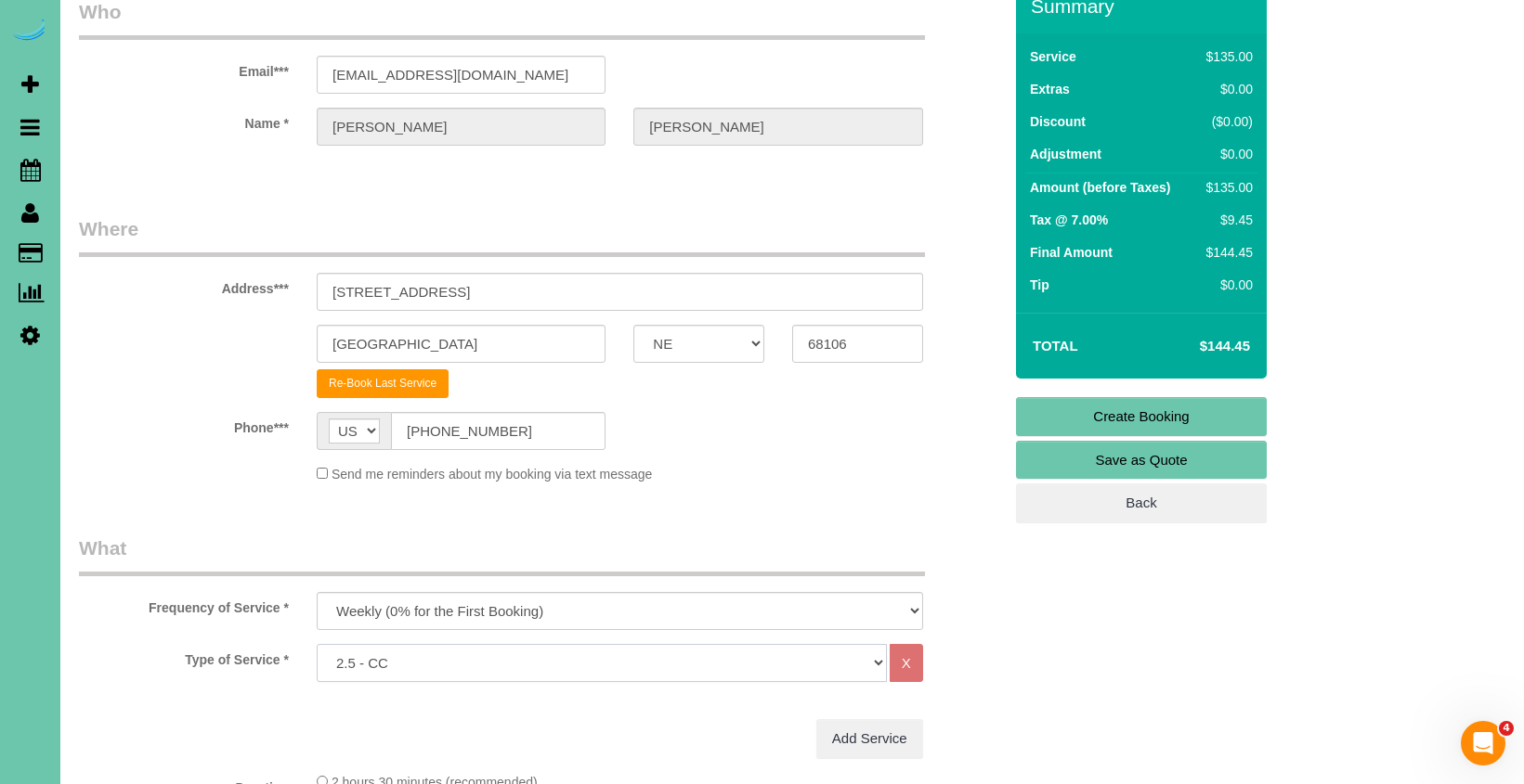
select select "64"
select select "object:1450"
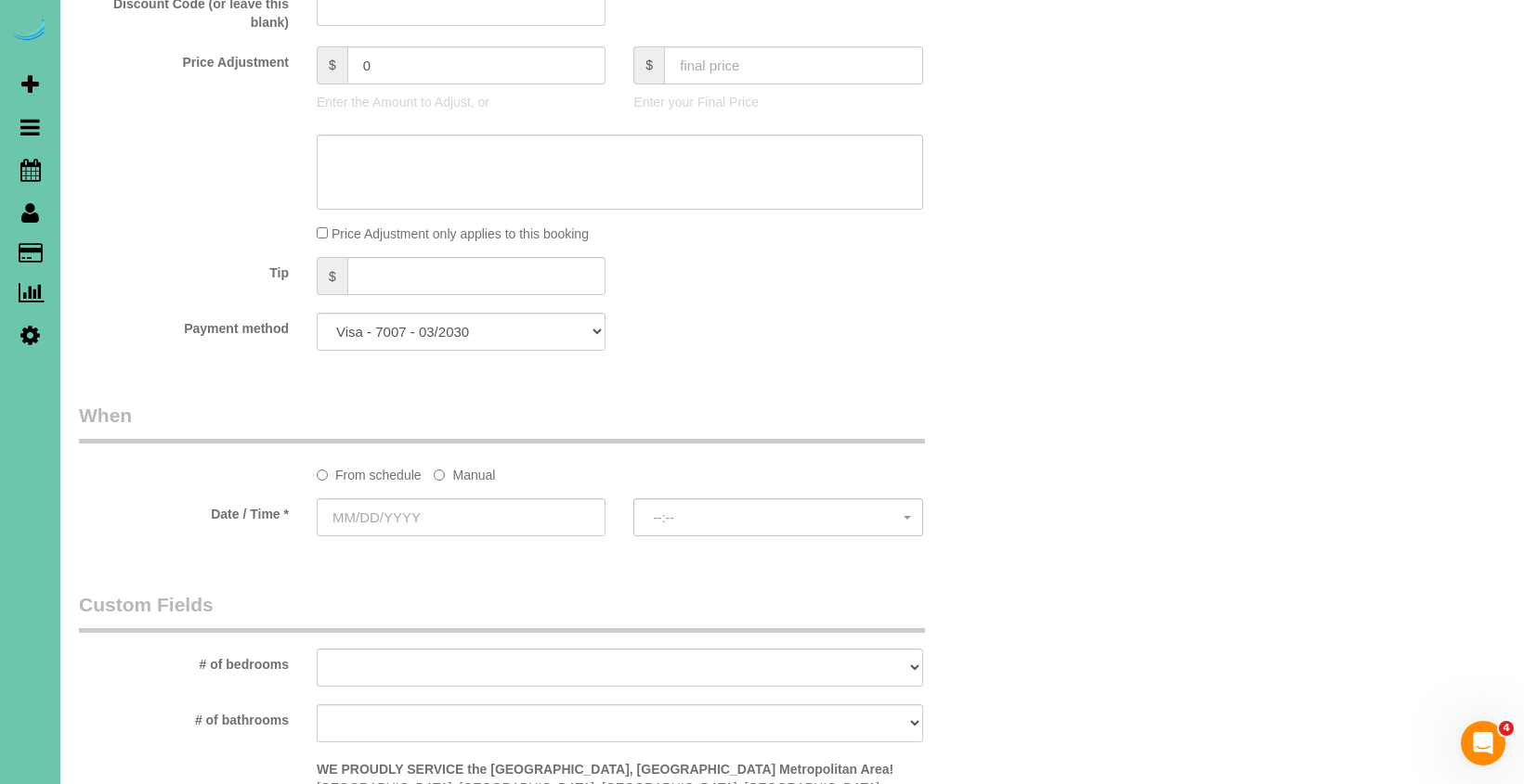
scroll to position [994, 0]
click at [457, 467] on label "Manual" at bounding box center [465, 468] width 61 height 25
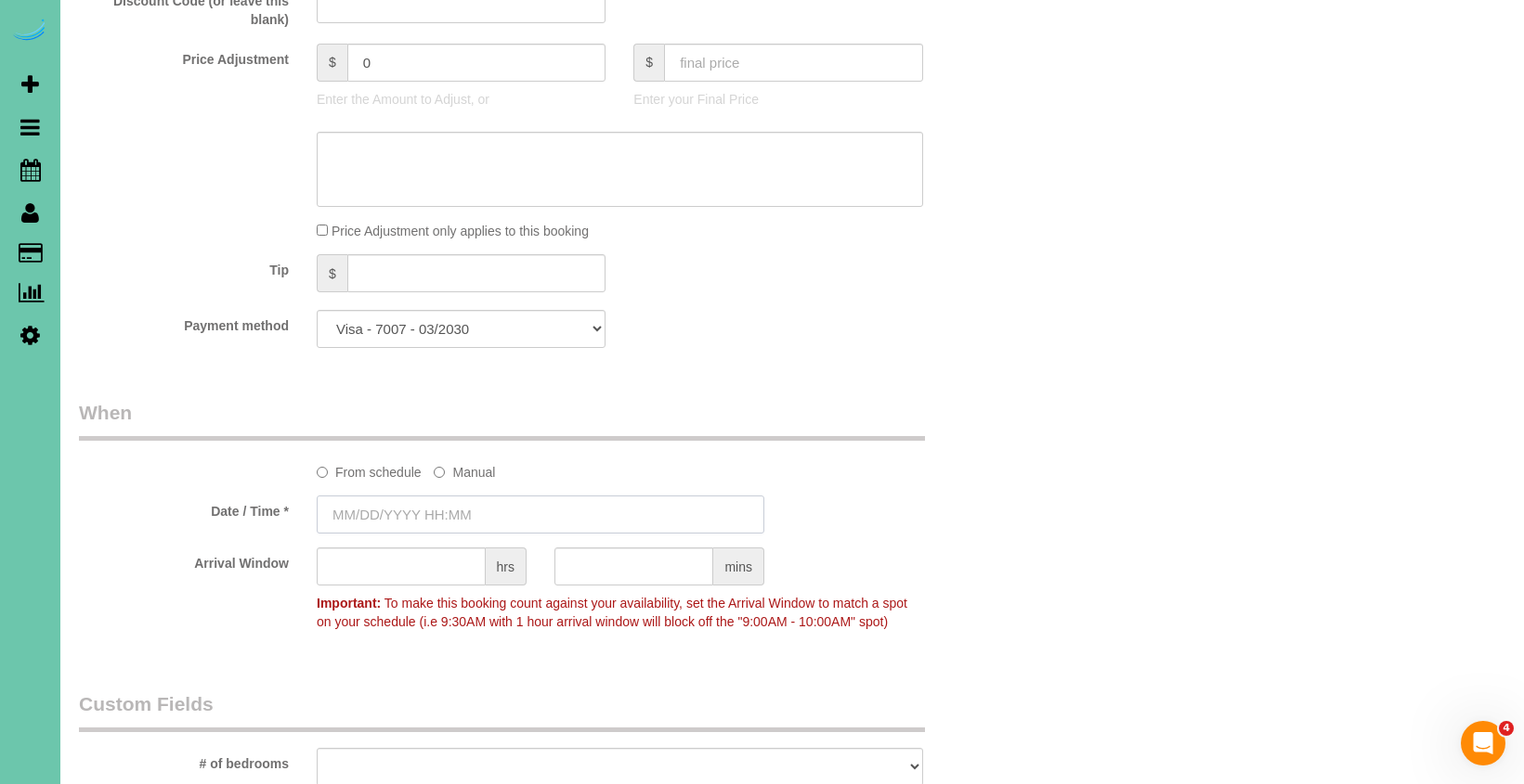
click at [452, 496] on input "text" at bounding box center [541, 515] width 448 height 38
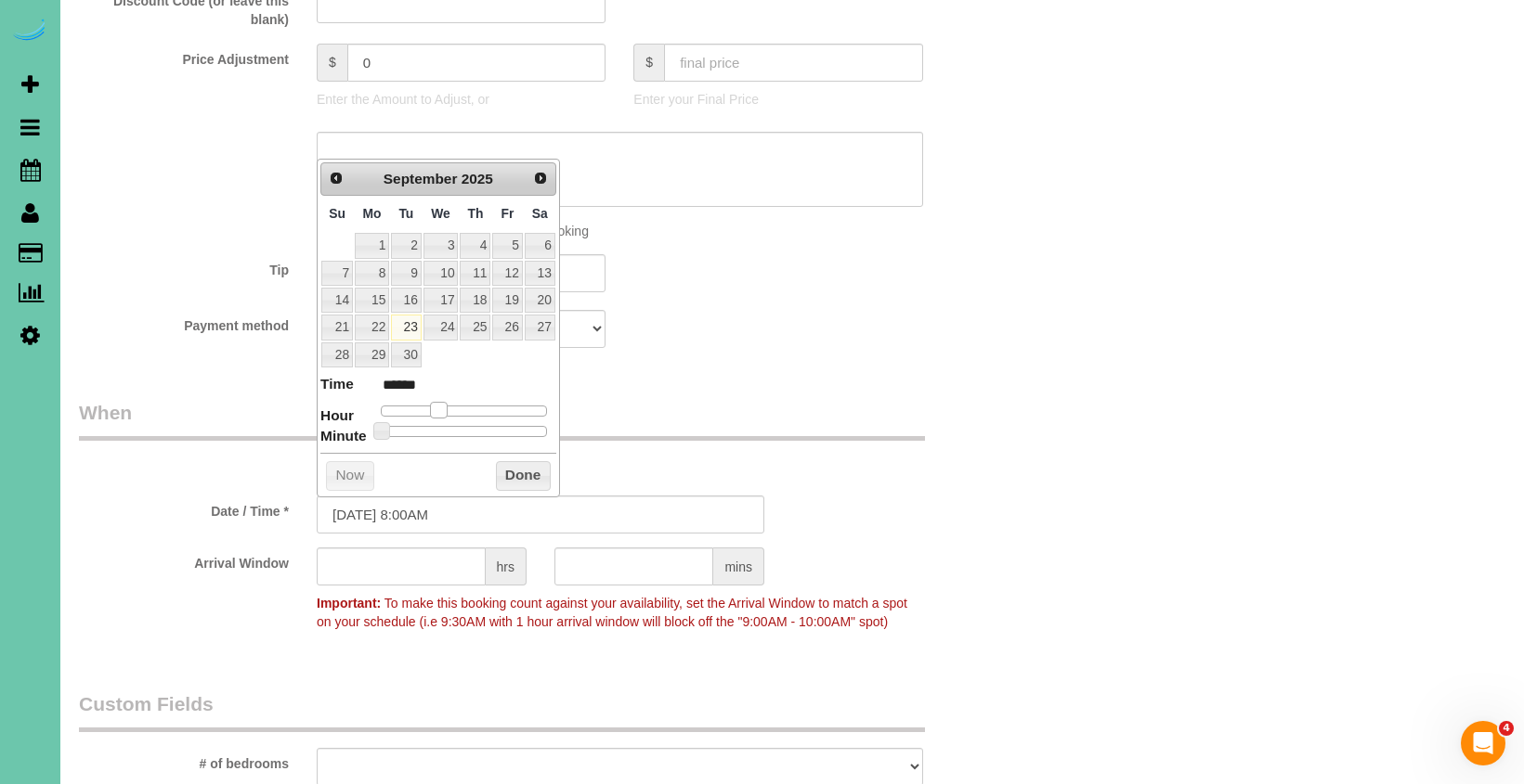
type input "09/23/2025 9:00AM"
type input "******"
type input "09/23/2025 10:00AM"
type input "*******"
type input "09/23/2025 11:00AM"
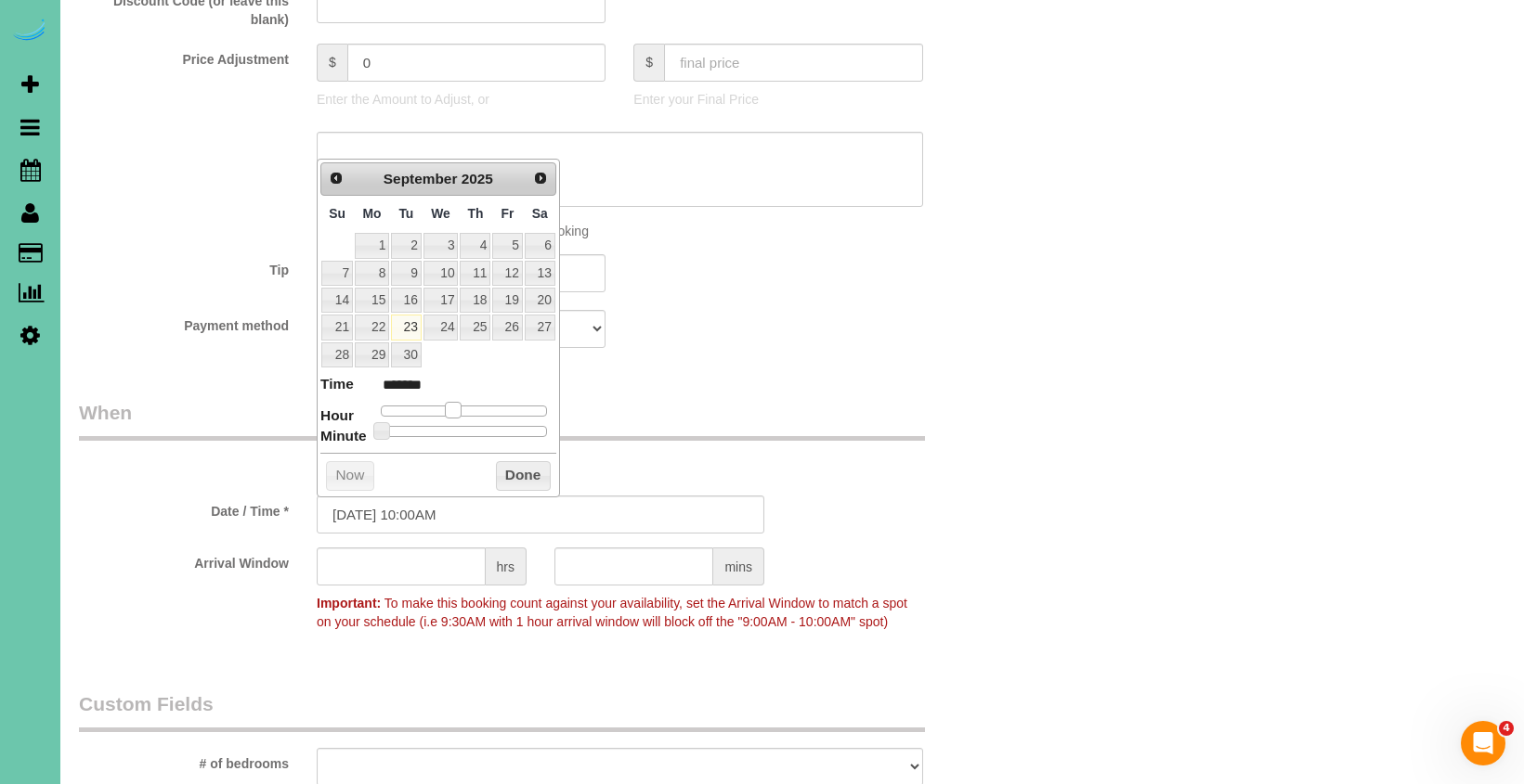
type input "*******"
type input "[DATE] 12:00PM"
type input "*******"
type input "09/23/2025 1:00PM"
type input "******"
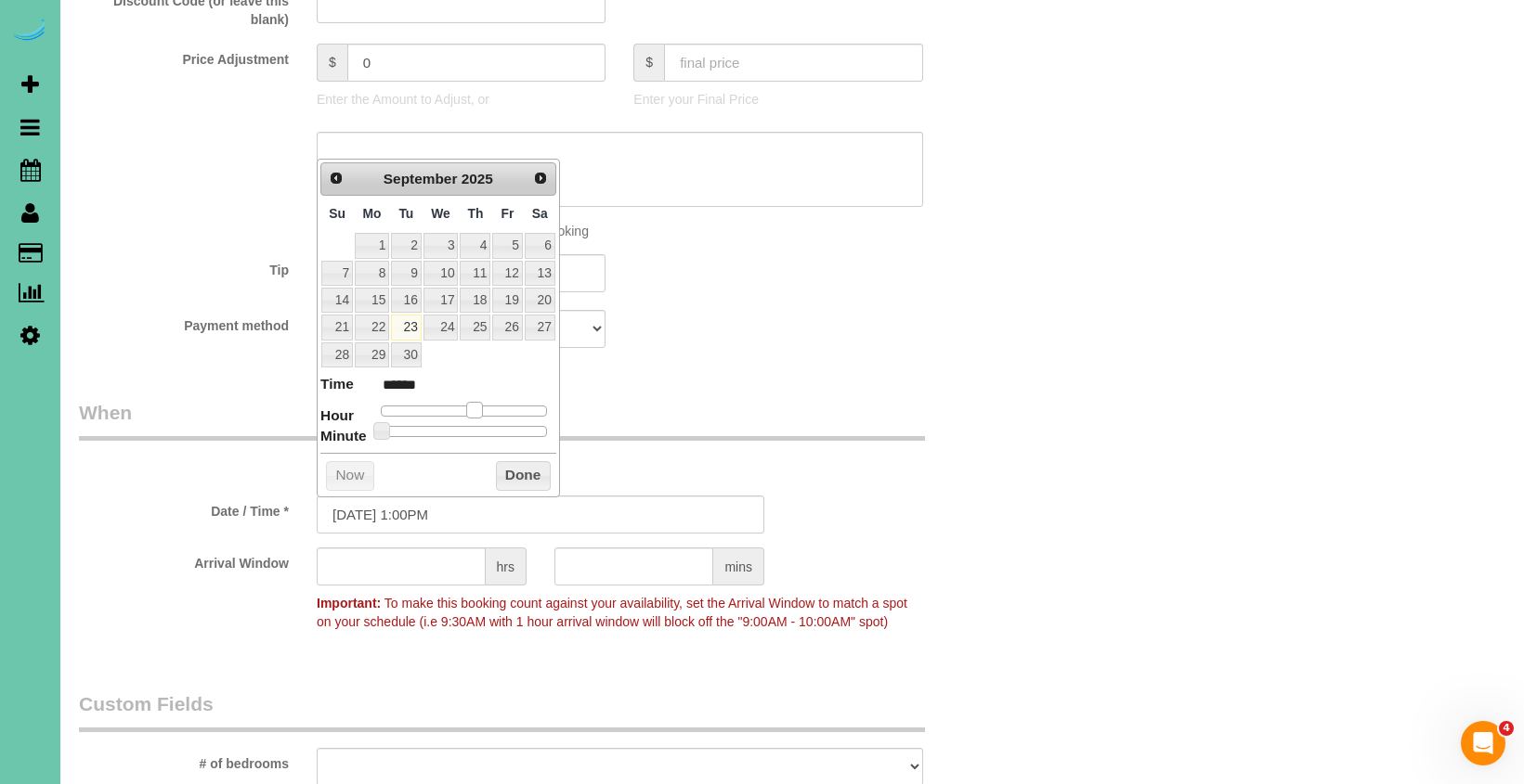
type input "09/23/2025 2:00PM"
type input "******"
drag, startPoint x: 437, startPoint y: 405, endPoint x: 467, endPoint y: 419, distance: 33.1
click at [480, 409] on span at bounding box center [480, 410] width 17 height 17
click at [432, 513] on input "09/23/2025 2:00PM" at bounding box center [541, 515] width 448 height 38
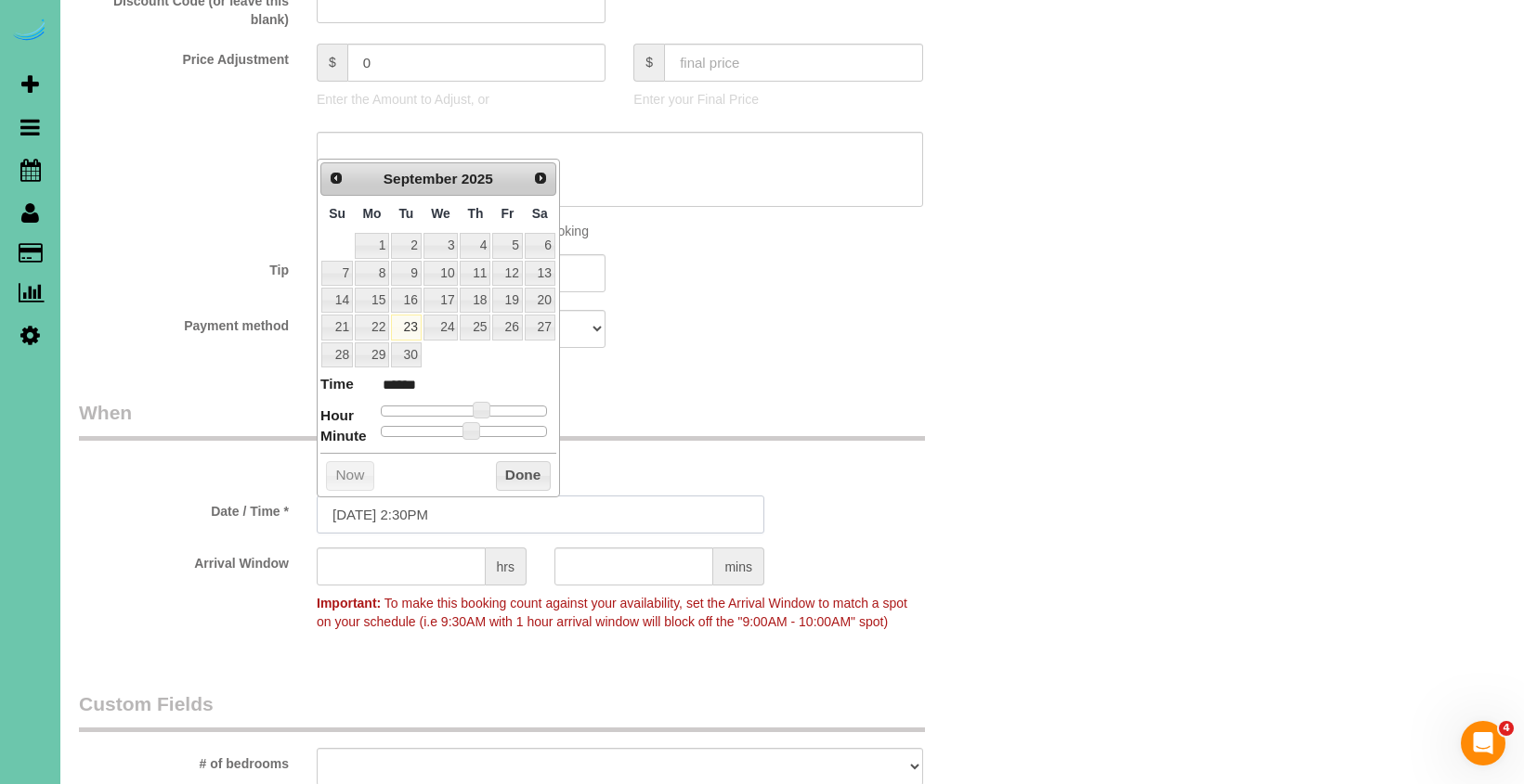
type input "09/23/2025 2:30PM"
click at [907, 314] on div "Payment method Visa - 7007 - 03/2030 Add Credit Card ─────────────── Cash Check…" at bounding box center [541, 328] width 951 height 38
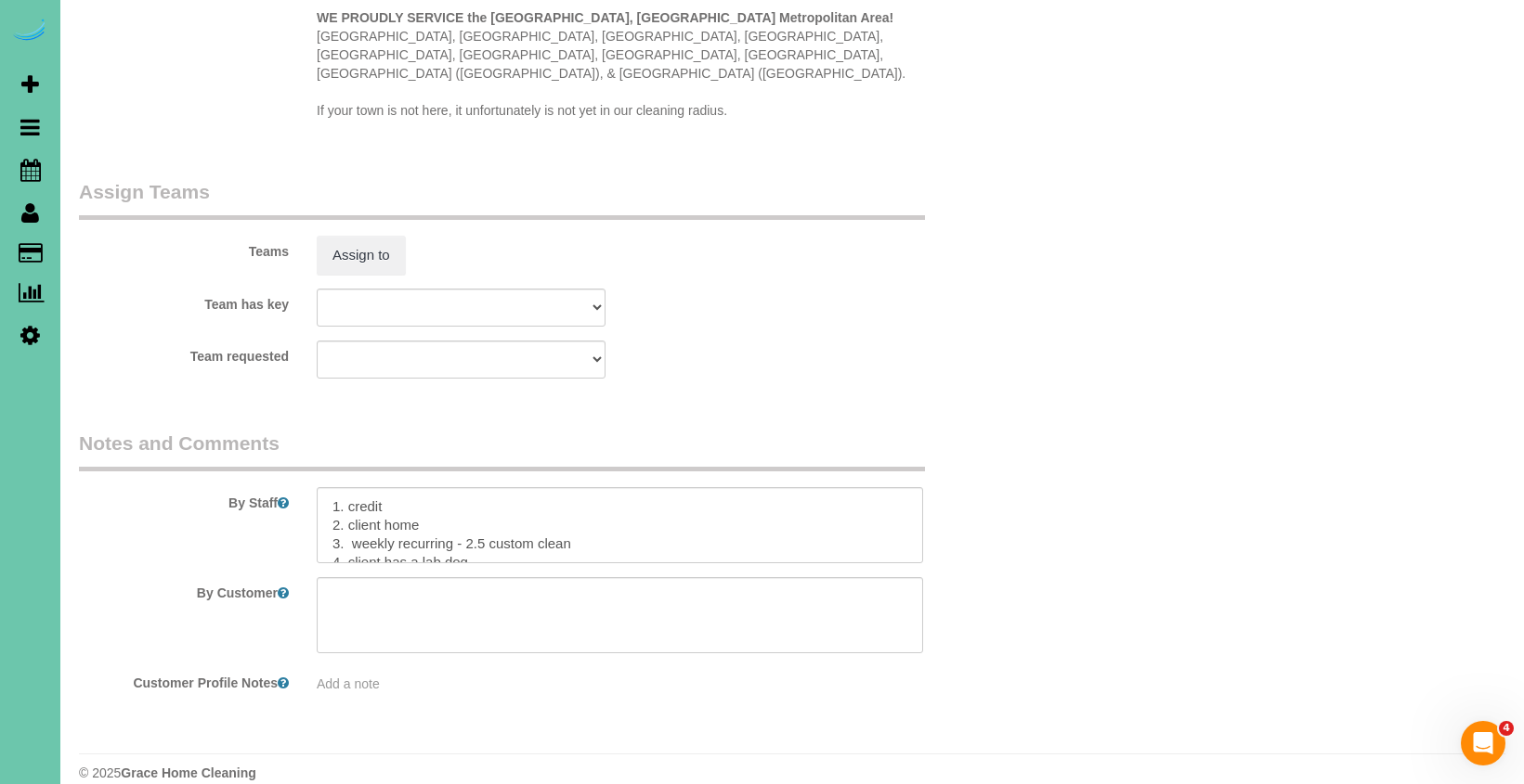
scroll to position [0, 0]
drag, startPoint x: 590, startPoint y: 522, endPoint x: 453, endPoint y: 518, distance: 137.1
click at [453, 518] on textarea at bounding box center [619, 525] width 607 height 76
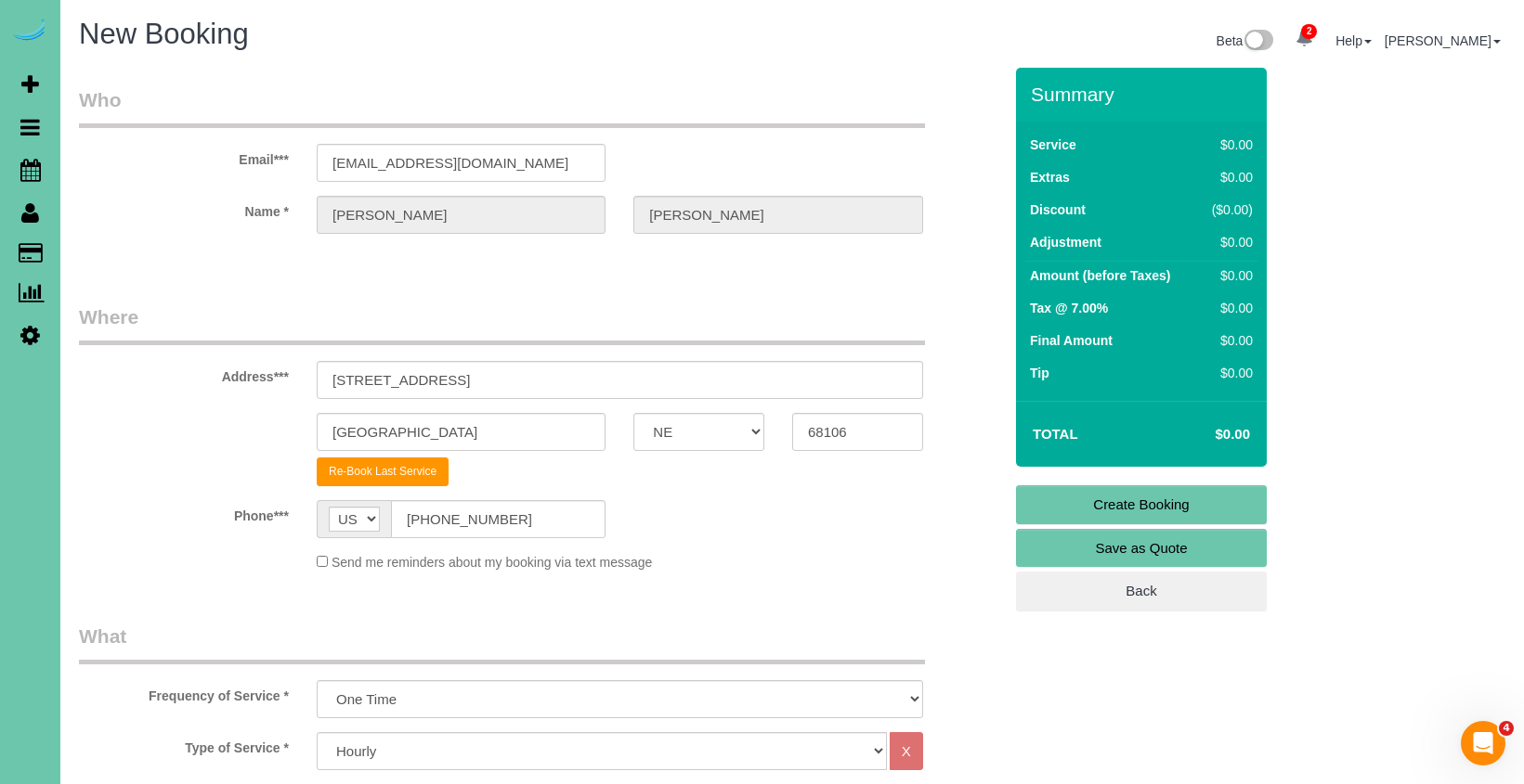
type textarea "1. credit 2. client home 3. weekly recurring 4. client has a lab dog 5. his fau…"
click at [1062, 513] on link "Create Booking" at bounding box center [1141, 505] width 251 height 39
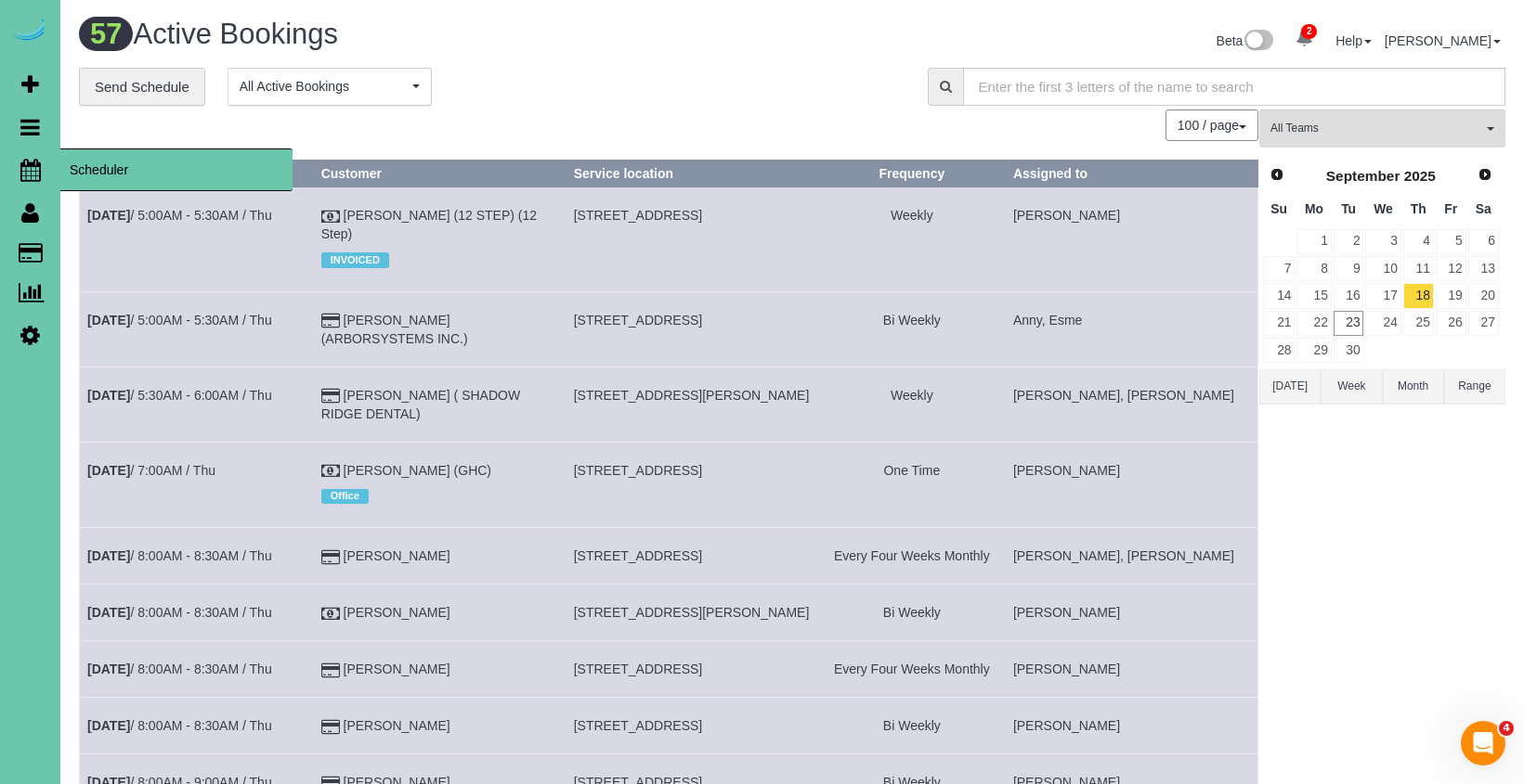
click at [29, 167] on icon at bounding box center [31, 170] width 21 height 23
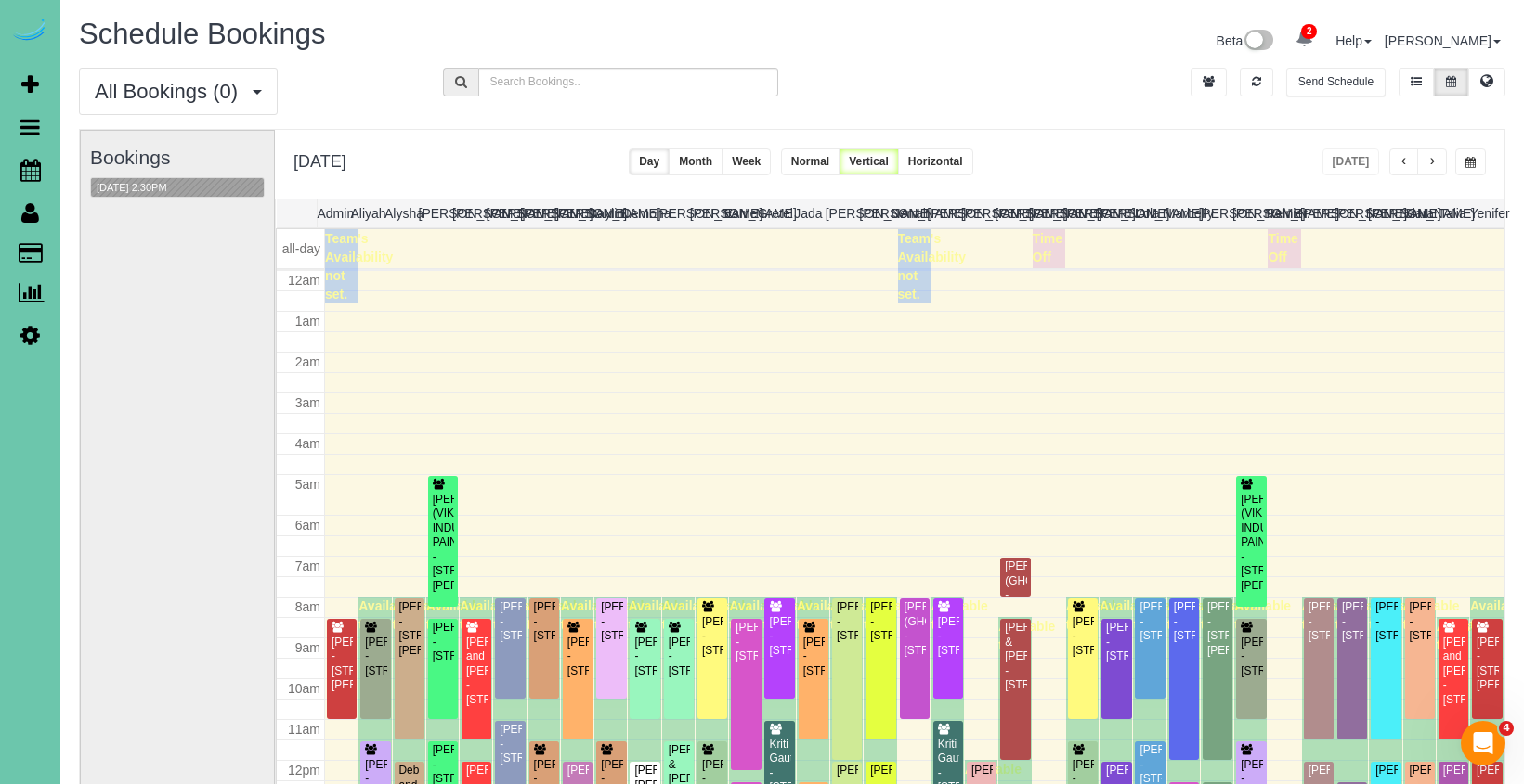
scroll to position [246, 0]
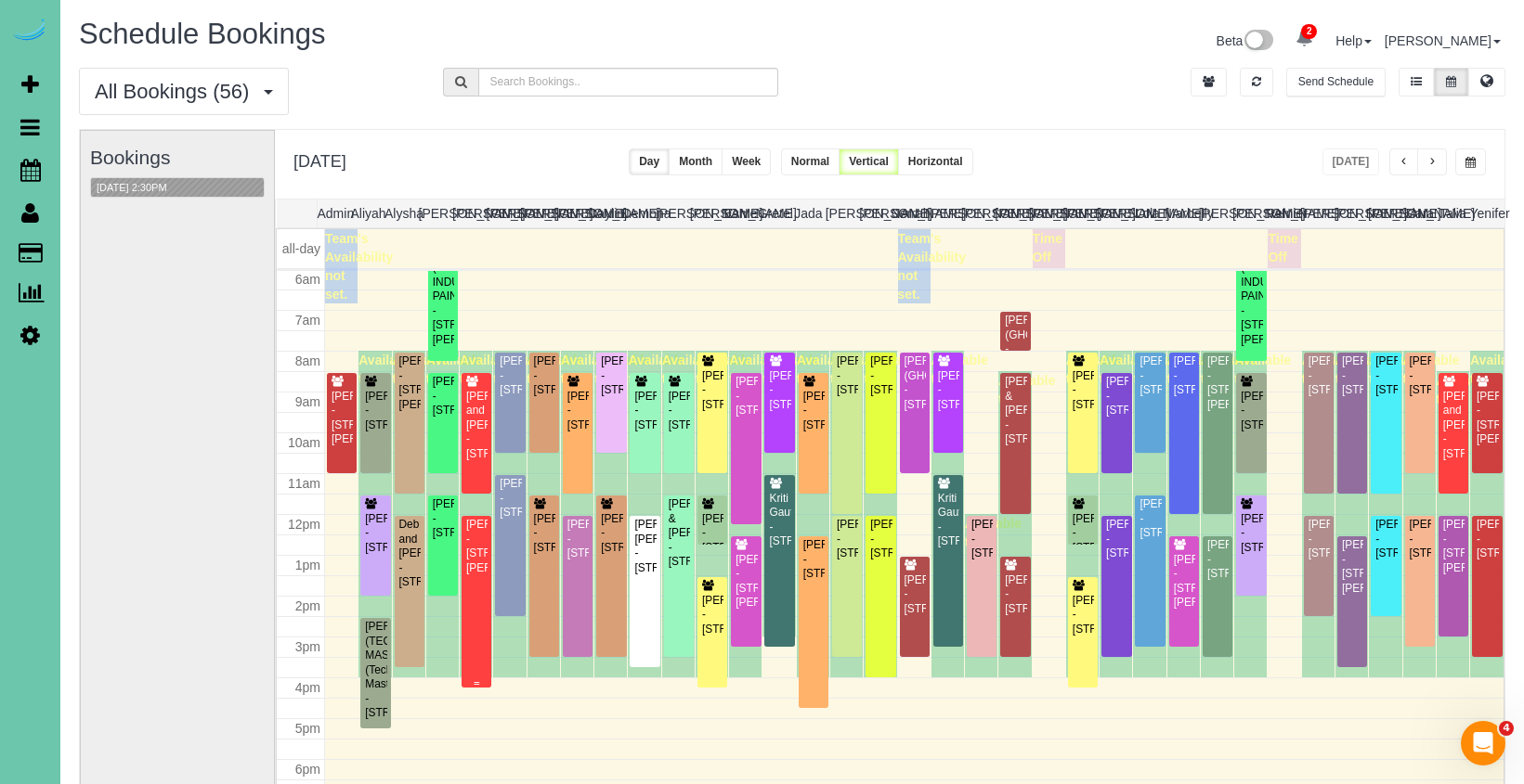
click at [479, 539] on div "Diana Stiner - 10321 Fowler Ave, Omaha, NE 68134" at bounding box center [476, 546] width 23 height 57
click at [479, 539] on body "2 Beta Your Notifications You have 0 alerts × You have 4 to charge for 09/22/20…" at bounding box center [762, 392] width 1524 height 784
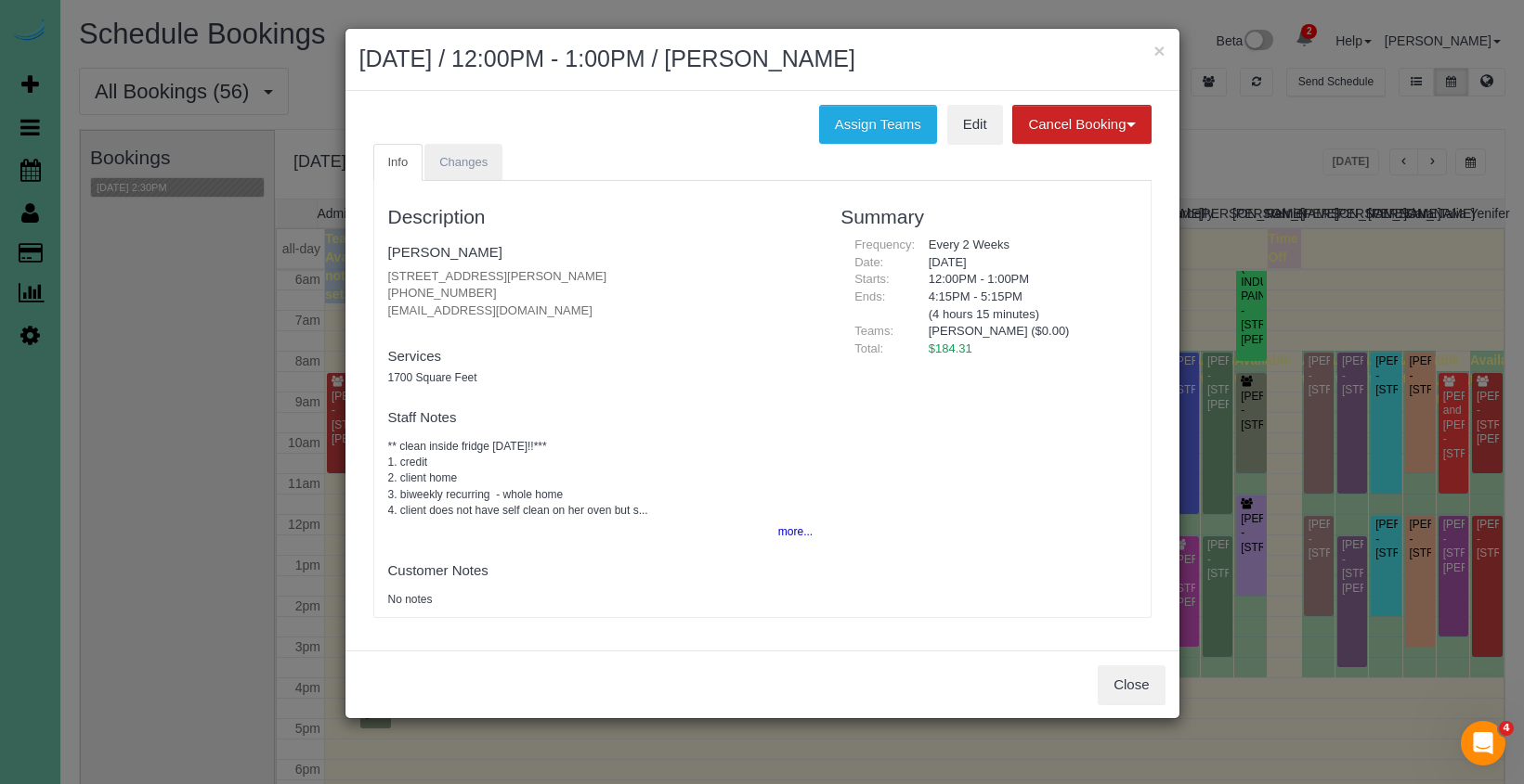
click at [455, 151] on link "Changes" at bounding box center [463, 163] width 78 height 38
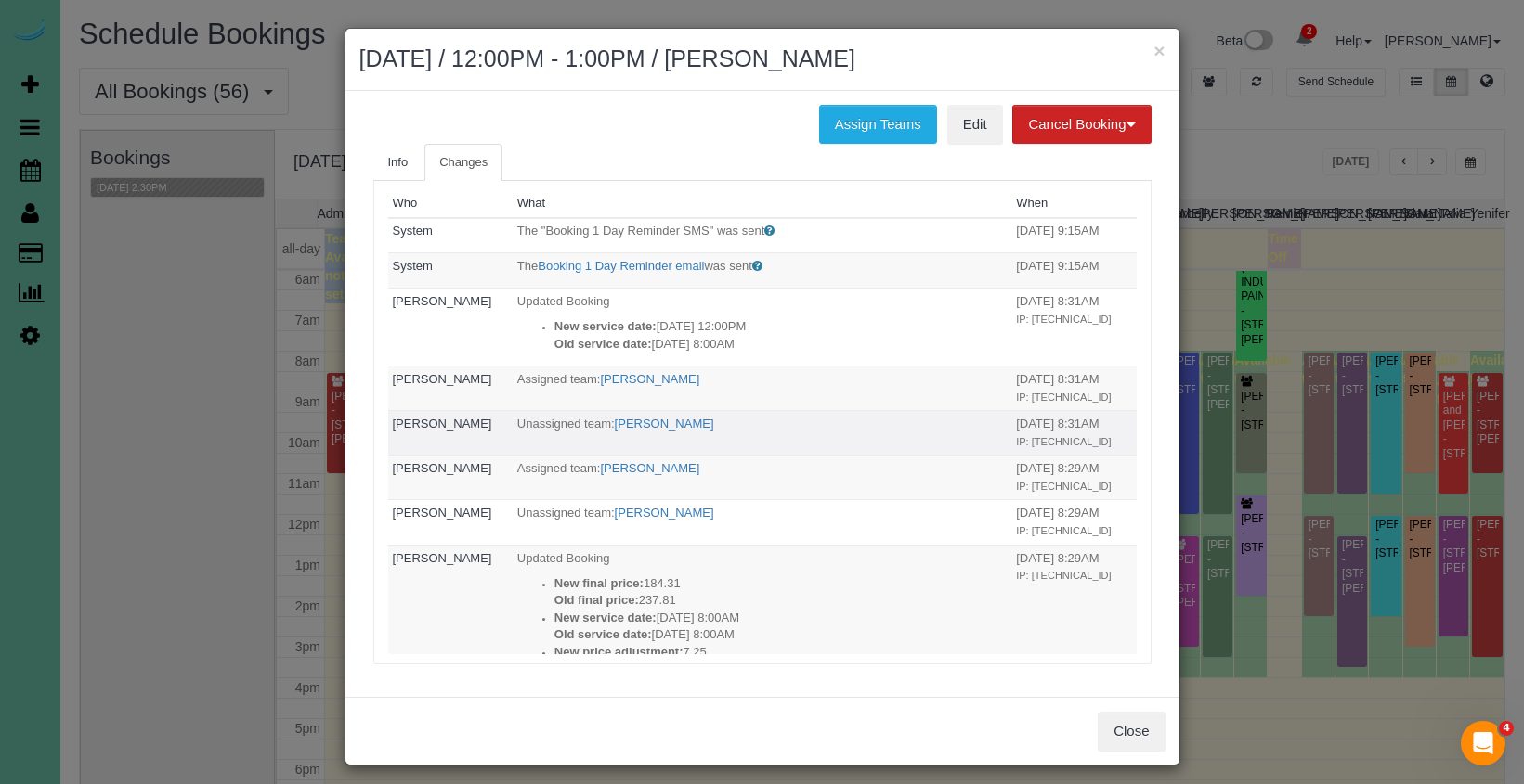
scroll to position [24, 0]
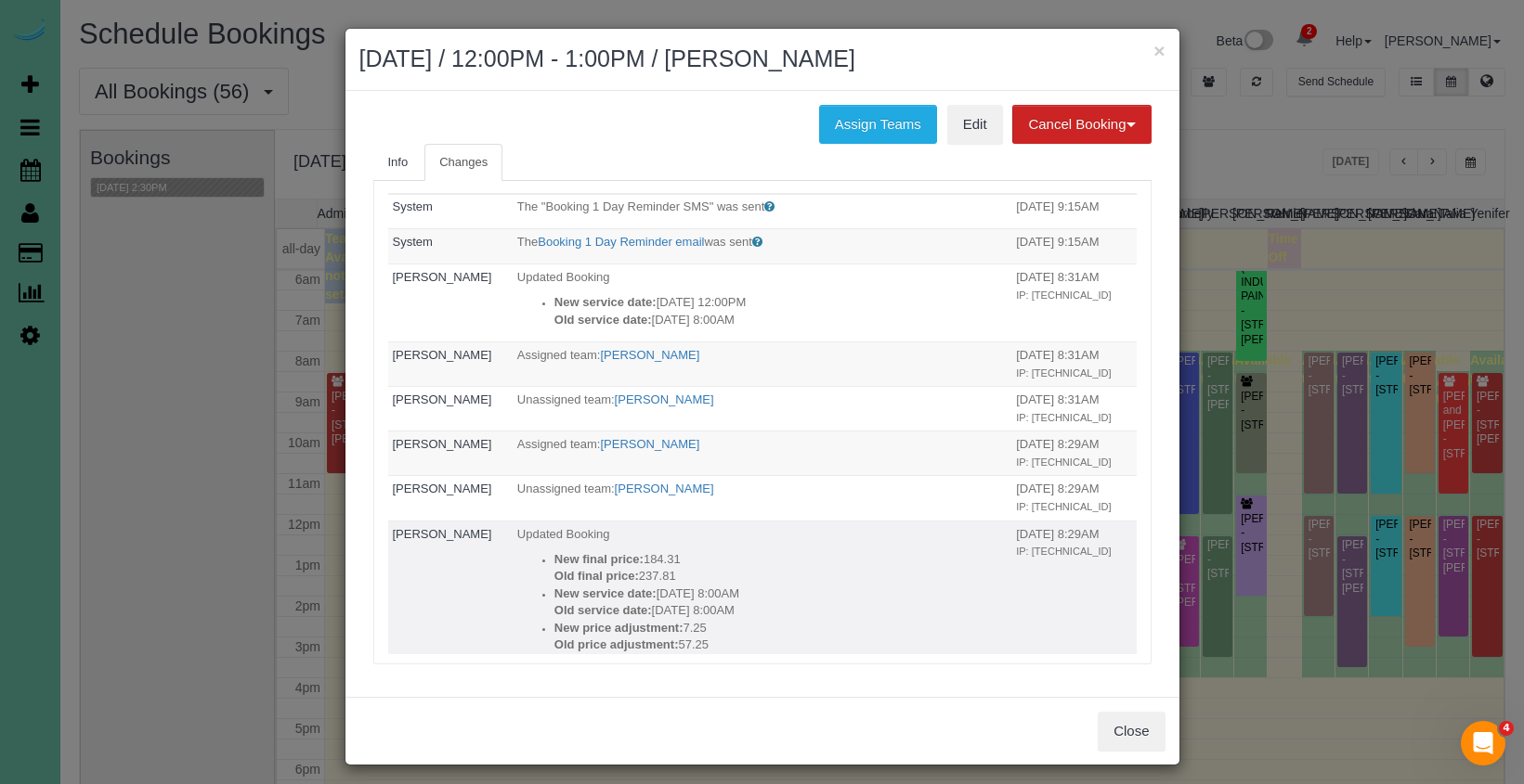
drag, startPoint x: 689, startPoint y: 553, endPoint x: 696, endPoint y: 545, distance: 10.6
click at [647, 552] on p "New final price: 184.31" at bounding box center [780, 560] width 452 height 18
click at [976, 128] on link "Edit" at bounding box center [975, 124] width 55 height 39
copy p "184.31"
click at [1036, 71] on h2 "September 23, 2025 / 12:00PM - 1:00PM / Diana Stiner" at bounding box center [762, 59] width 806 height 34
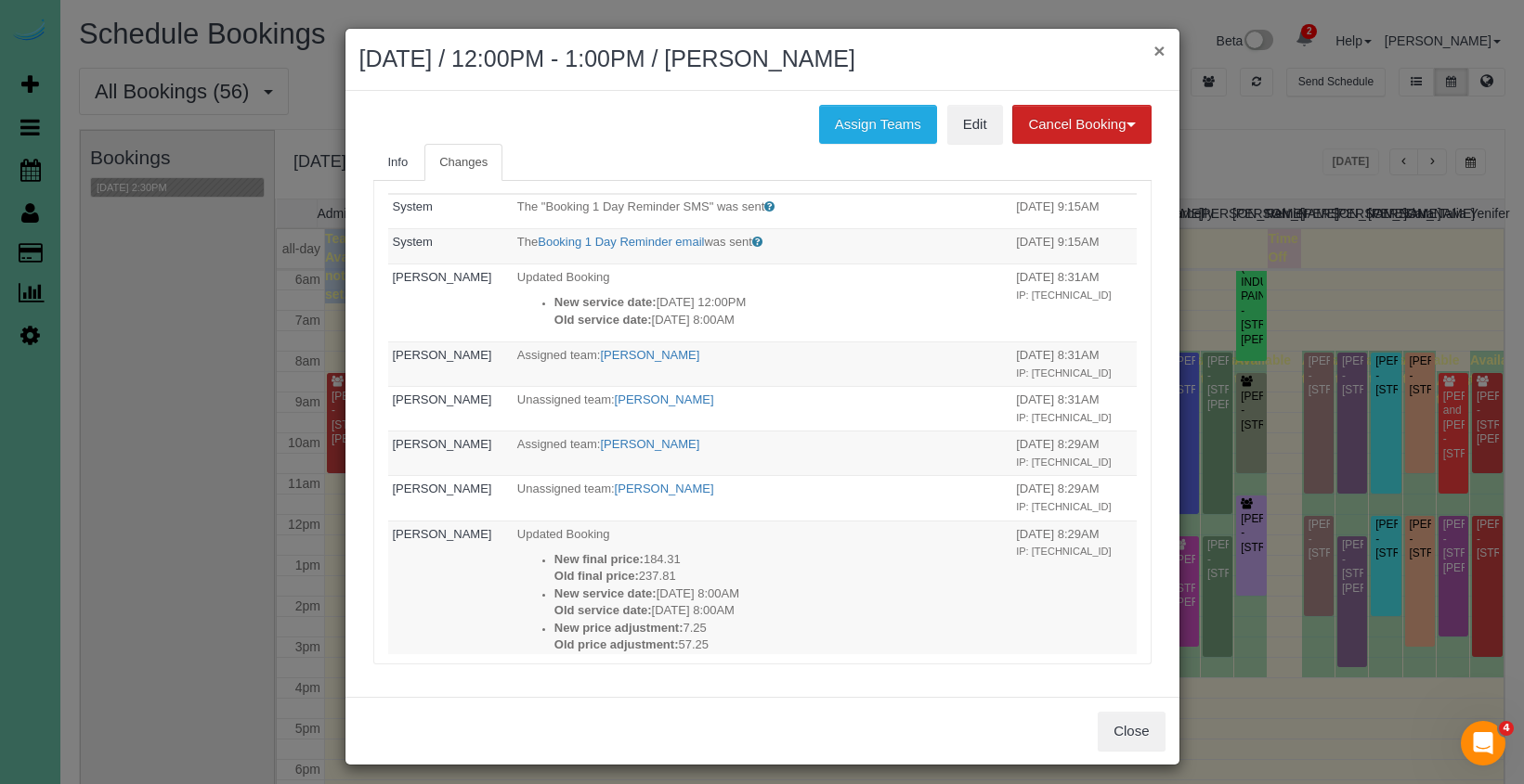
click at [1156, 52] on button "×" at bounding box center [1158, 50] width 11 height 20
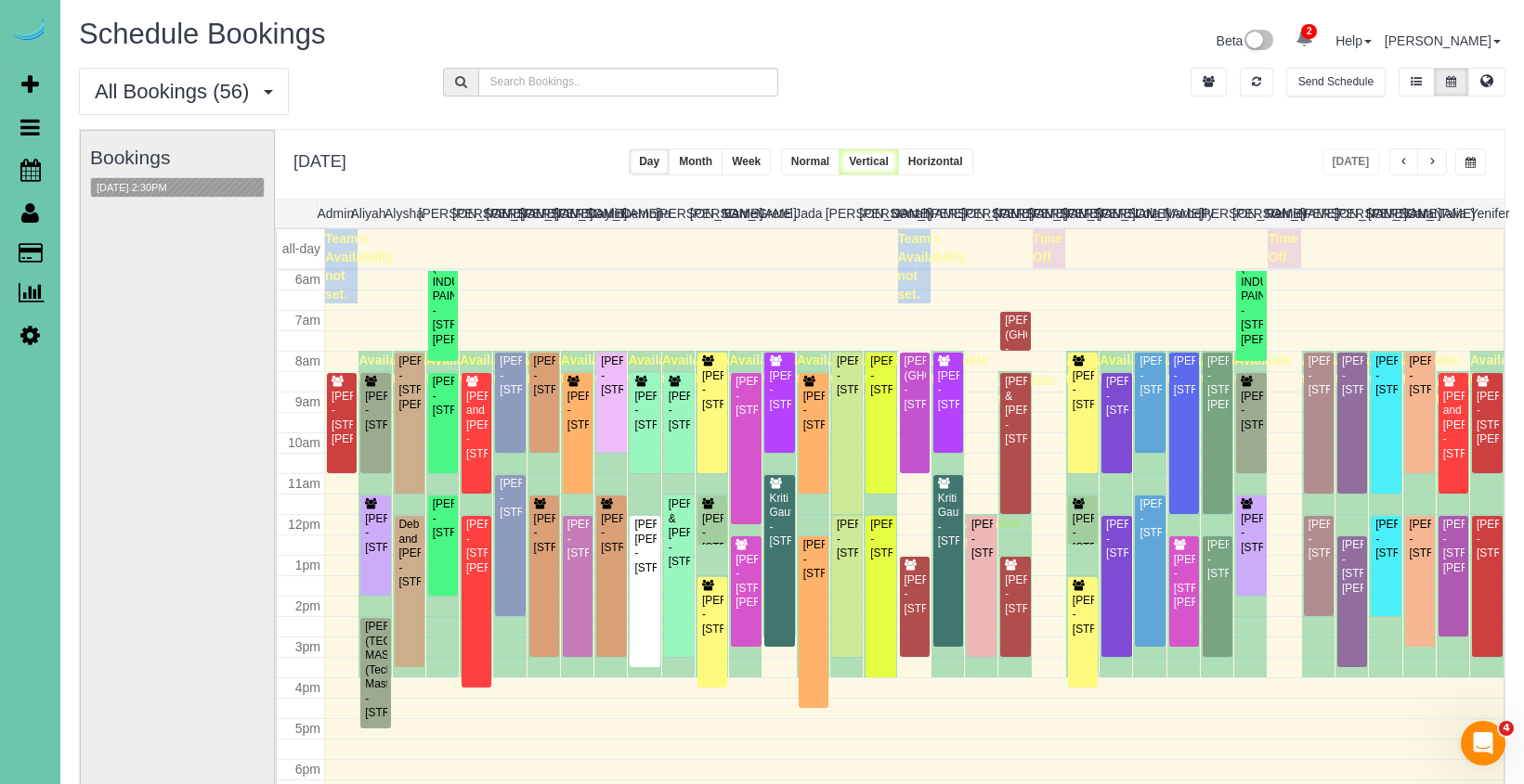
click at [1437, 161] on button "button" at bounding box center [1432, 162] width 30 height 27
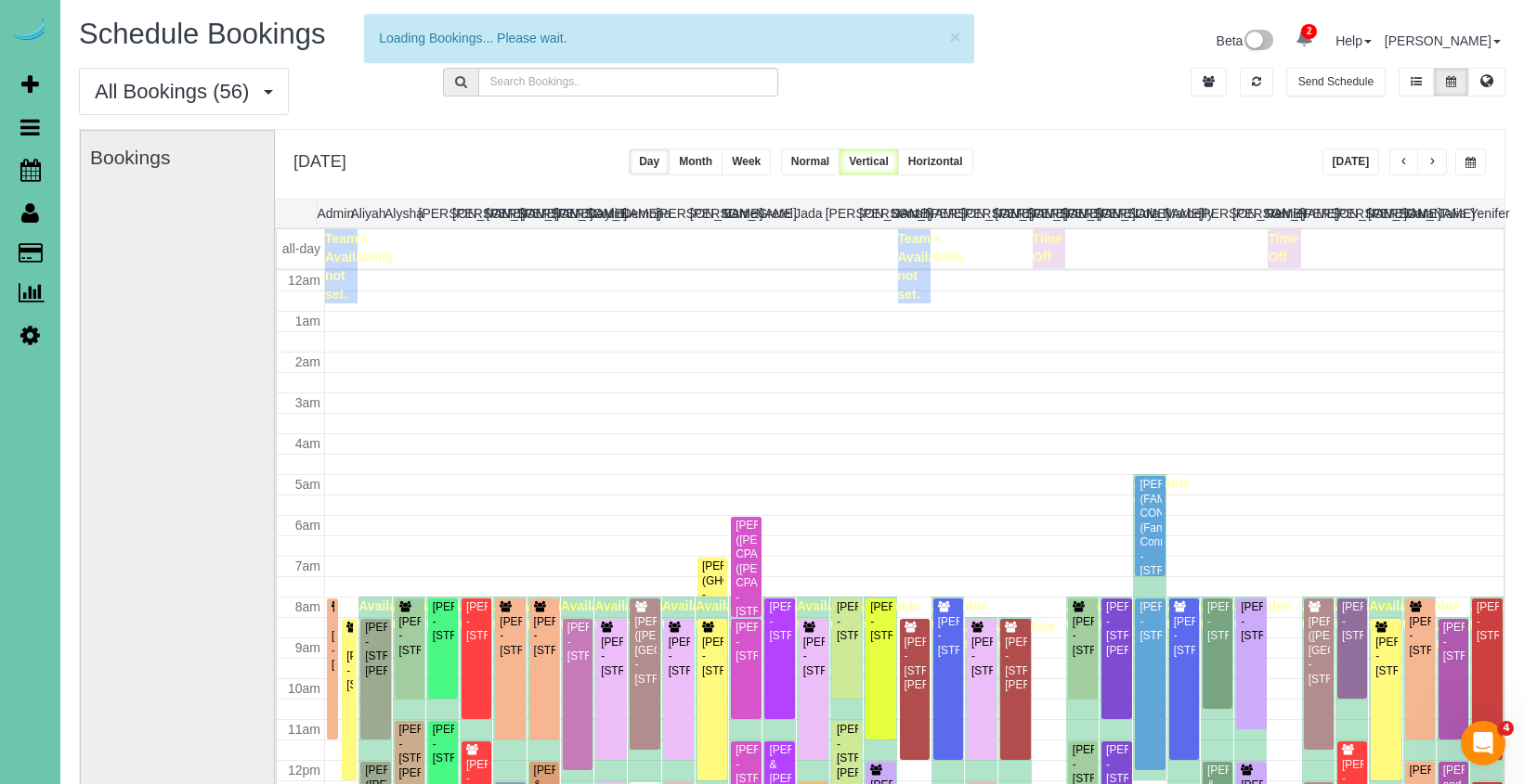
scroll to position [246, 0]
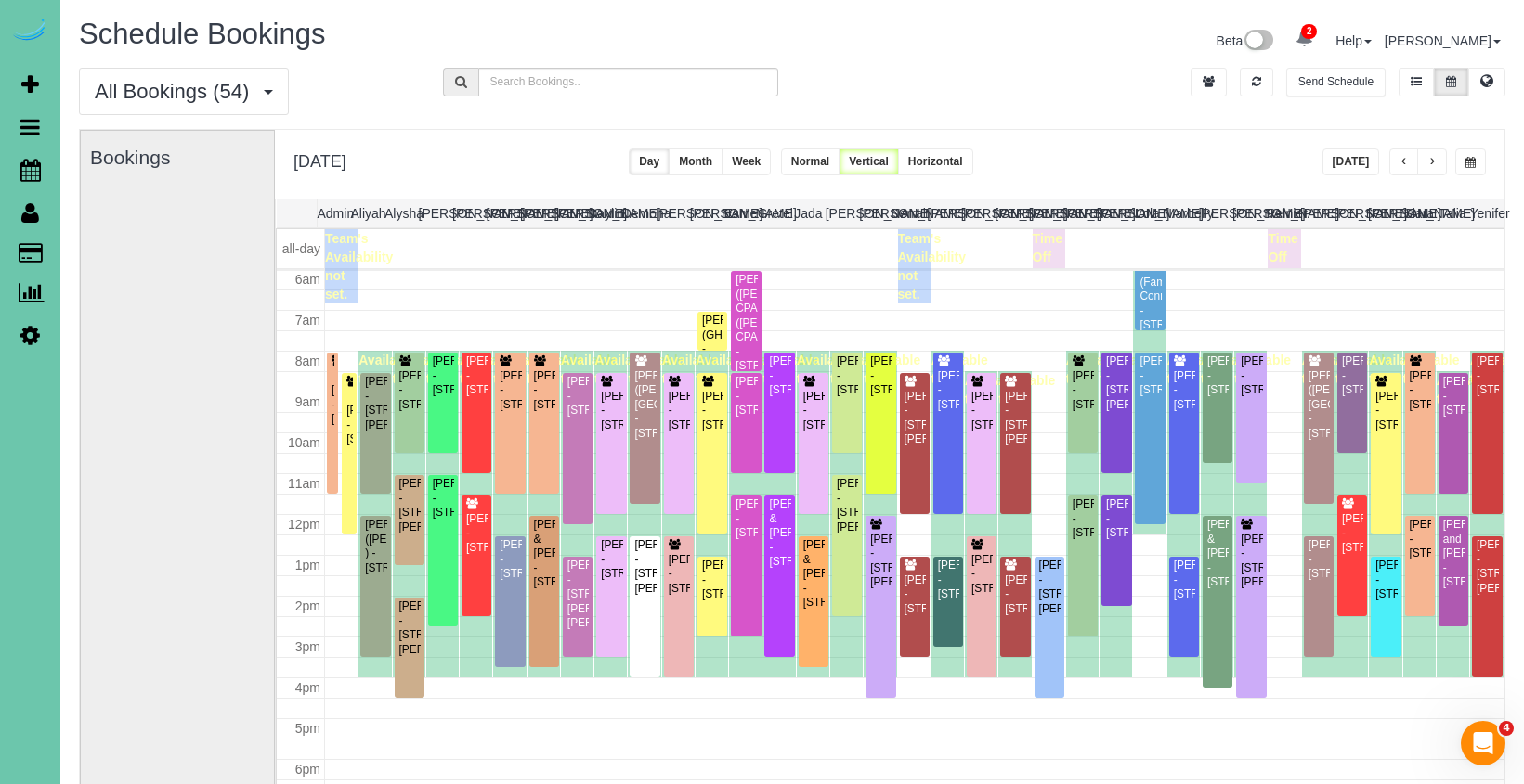
drag, startPoint x: 1263, startPoint y: 159, endPoint x: 1279, endPoint y: 161, distance: 16.1
click at [1265, 160] on div "Wednesday, Sep 24, 2025 Today Day Month Week Normal Vertical Horizontal" at bounding box center [890, 165] width 1229 height 69
click at [1422, 165] on button "button" at bounding box center [1432, 162] width 30 height 27
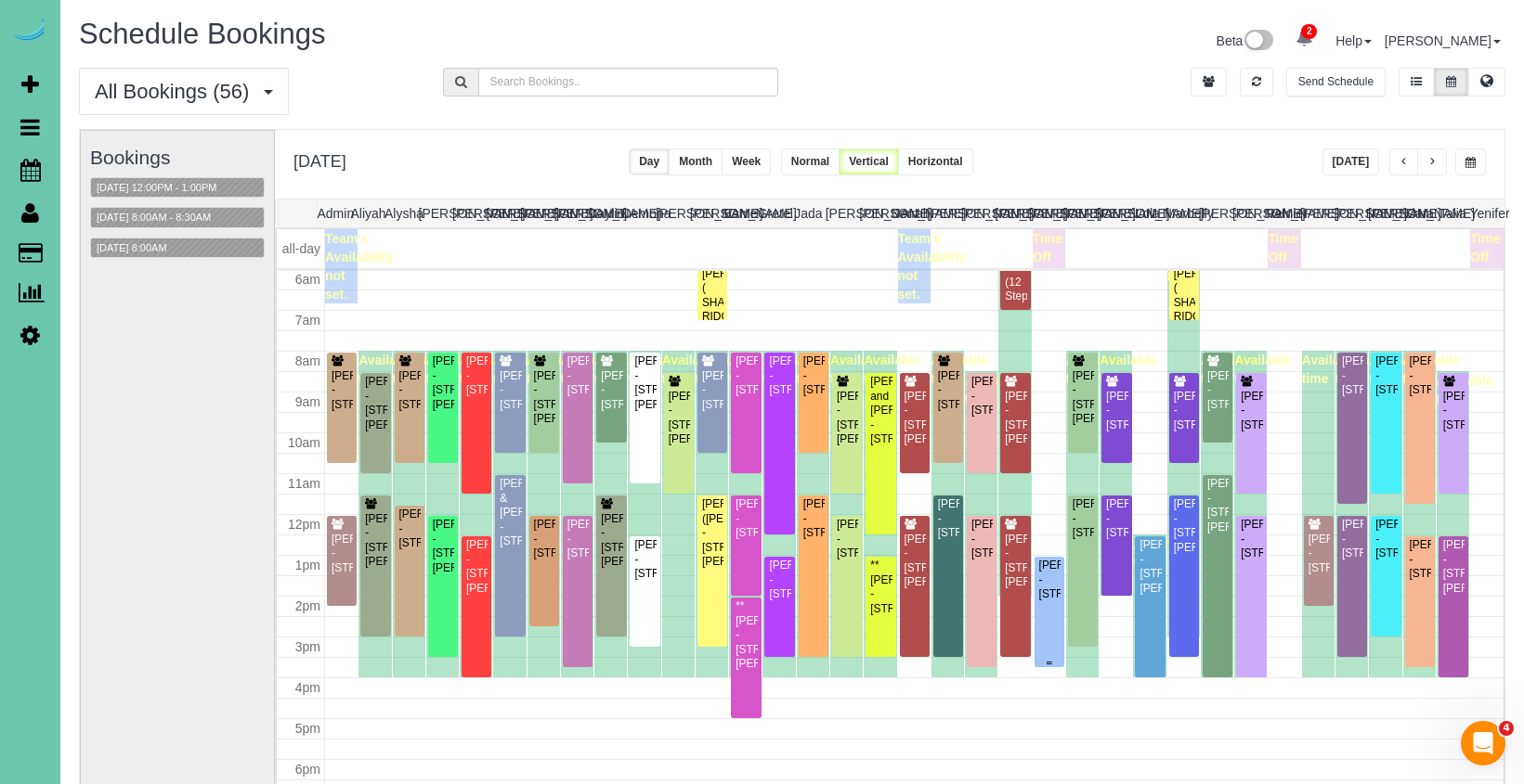
click at [1055, 602] on div "Michelle Klug - 10640 S 189th Street, Omaha, NE 68136" at bounding box center [1049, 580] width 23 height 42
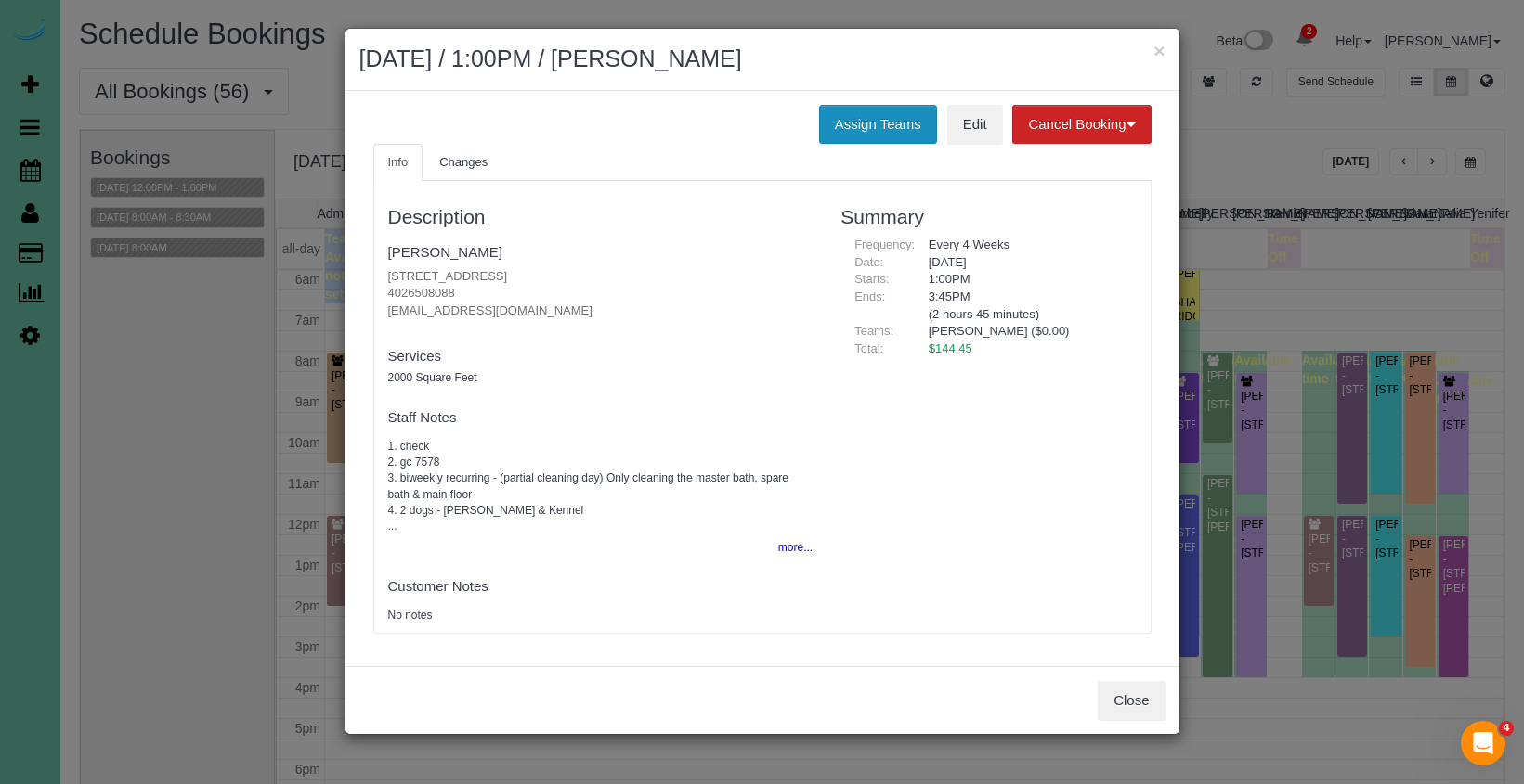
click at [894, 118] on button "Assign Teams" at bounding box center [878, 124] width 118 height 39
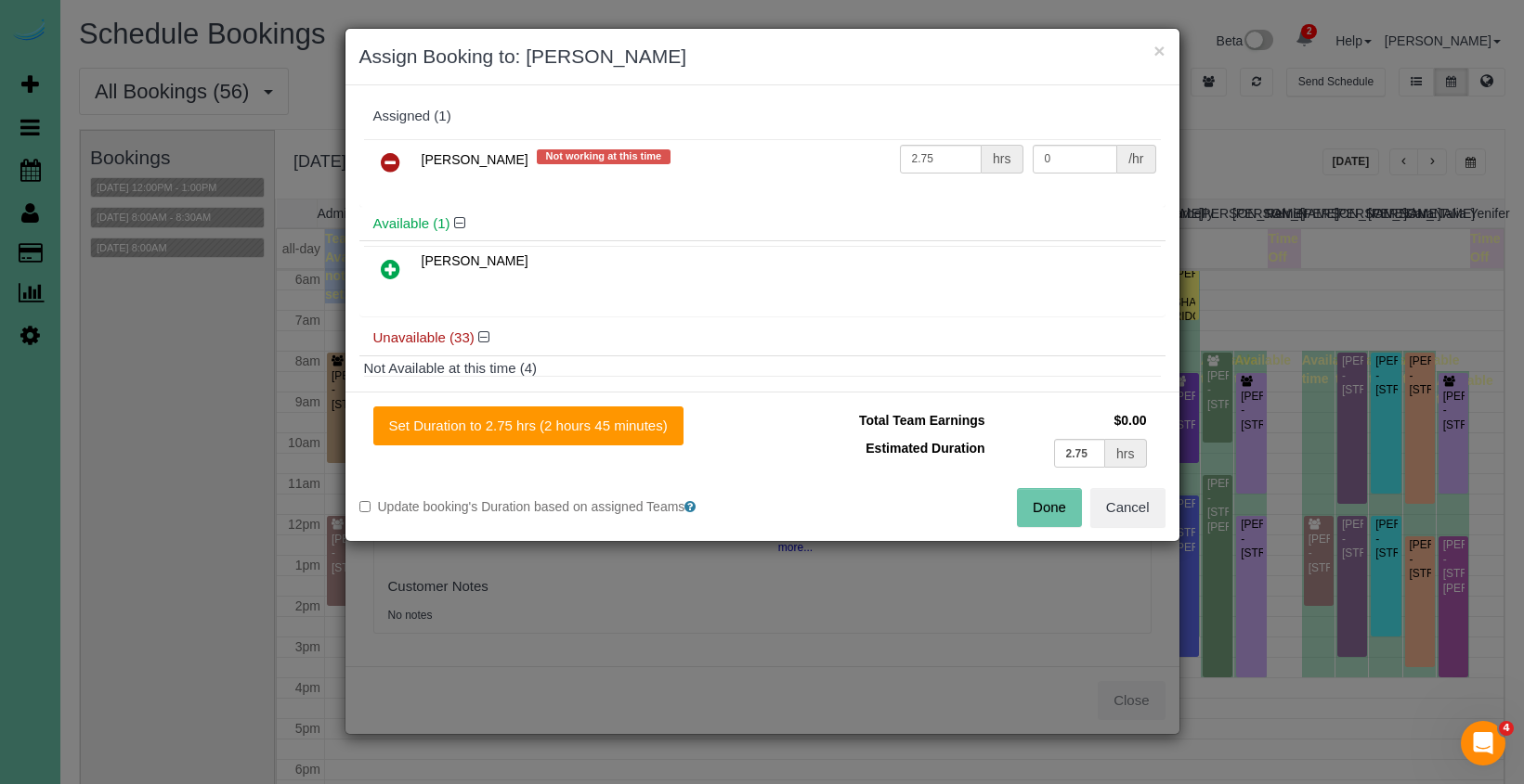
click at [396, 158] on icon at bounding box center [391, 162] width 20 height 23
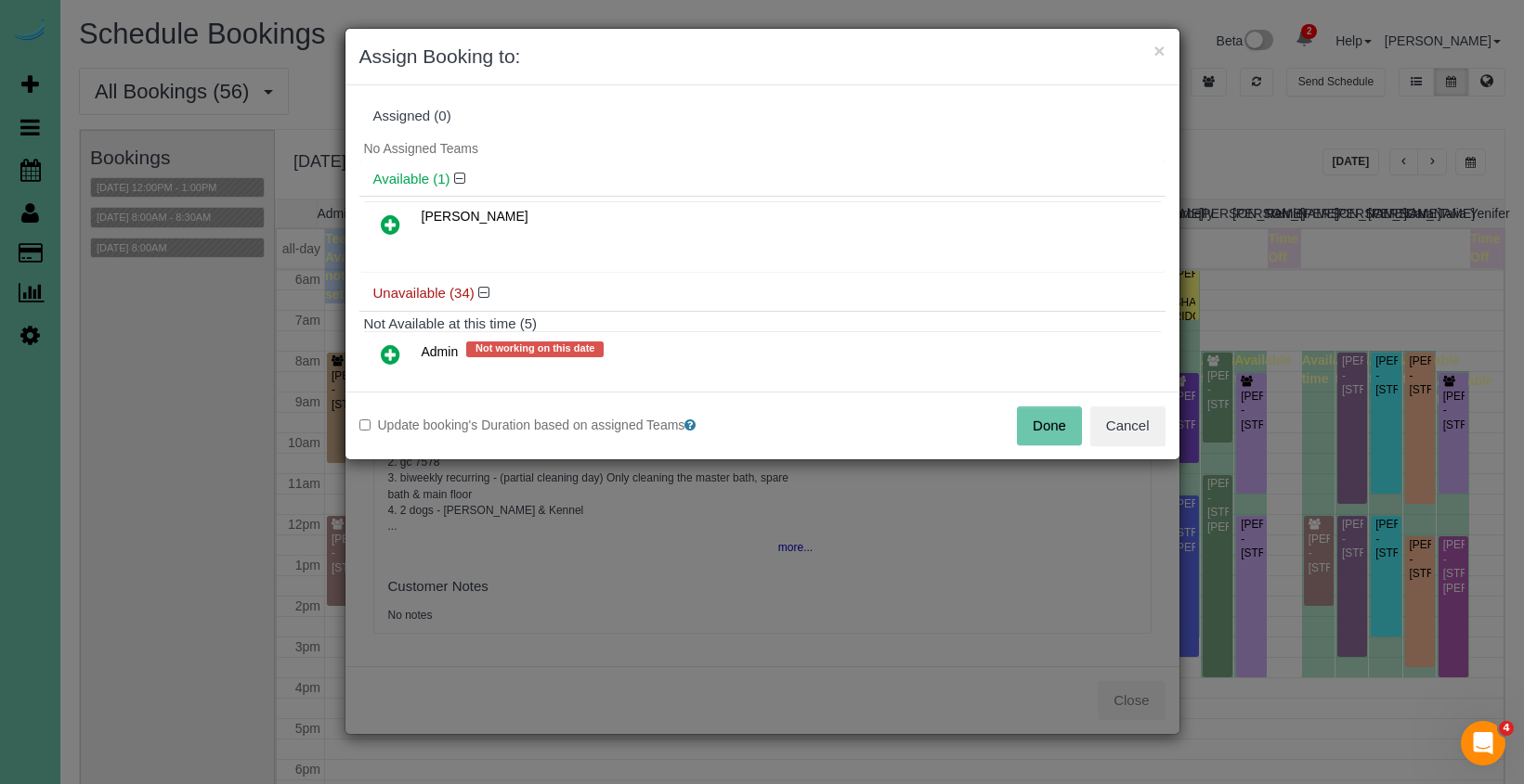
click at [382, 230] on icon at bounding box center [391, 225] width 20 height 23
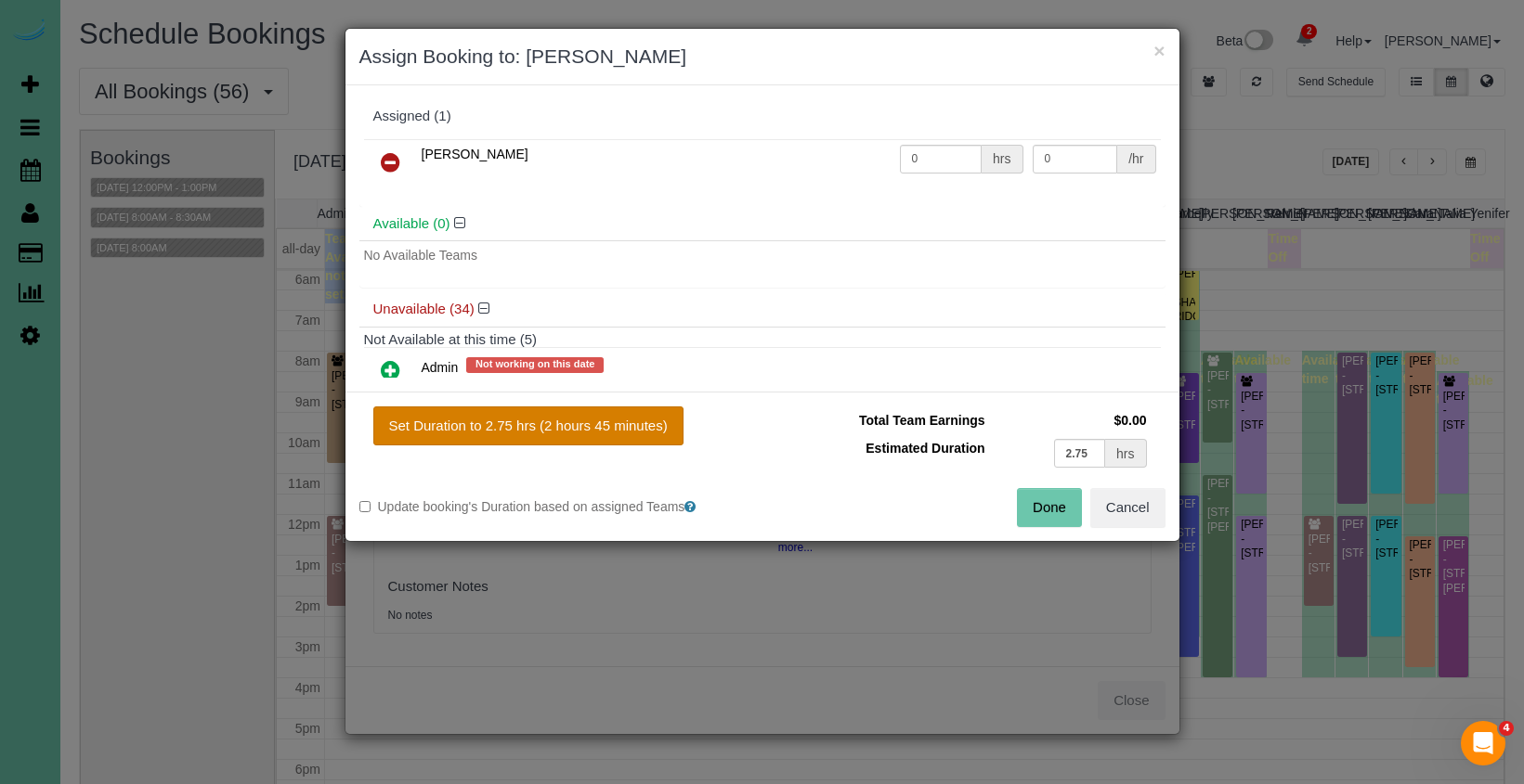
click at [620, 443] on button "Set Duration to 2.75 hrs (2 hours 45 minutes)" at bounding box center [528, 426] width 310 height 39
type input "2.75"
drag, startPoint x: 1039, startPoint y: 505, endPoint x: 1030, endPoint y: 498, distance: 11.4
click at [1039, 505] on button "Done" at bounding box center [1050, 508] width 65 height 39
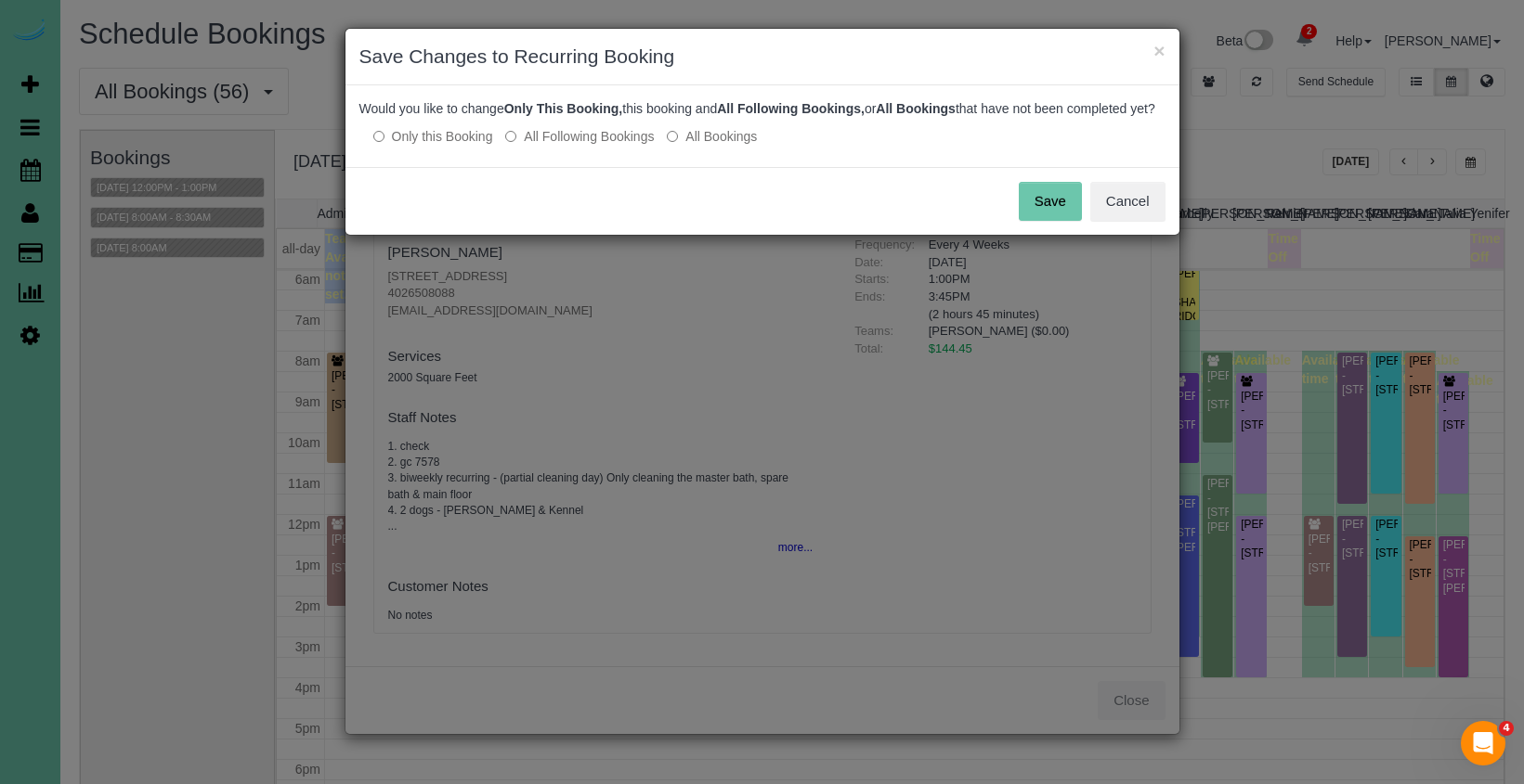
click at [1054, 221] on button "Save" at bounding box center [1051, 202] width 63 height 39
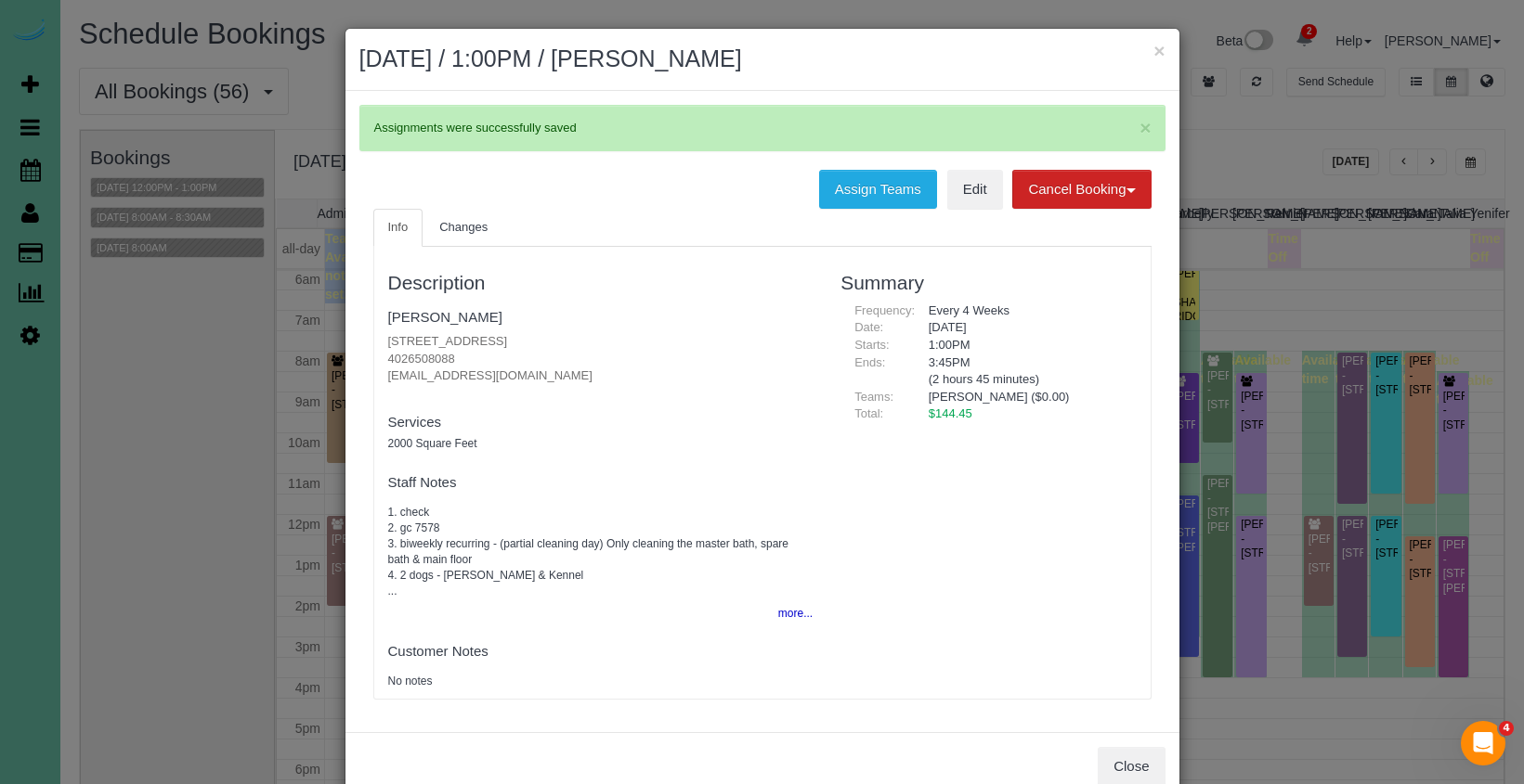
click at [1156, 47] on button "×" at bounding box center [1158, 50] width 11 height 20
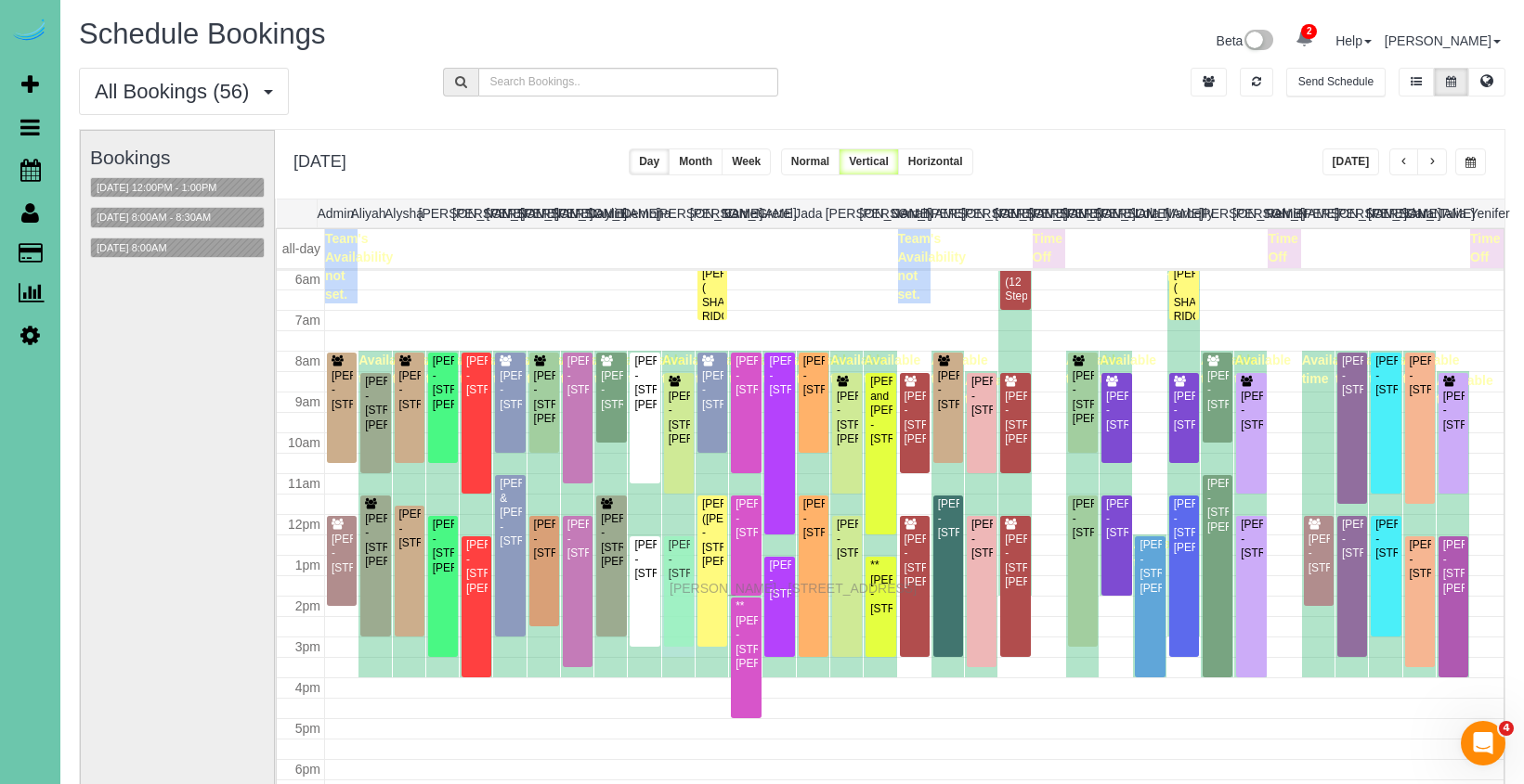
drag, startPoint x: 680, startPoint y: 608, endPoint x: 674, endPoint y: 585, distance: 23.8
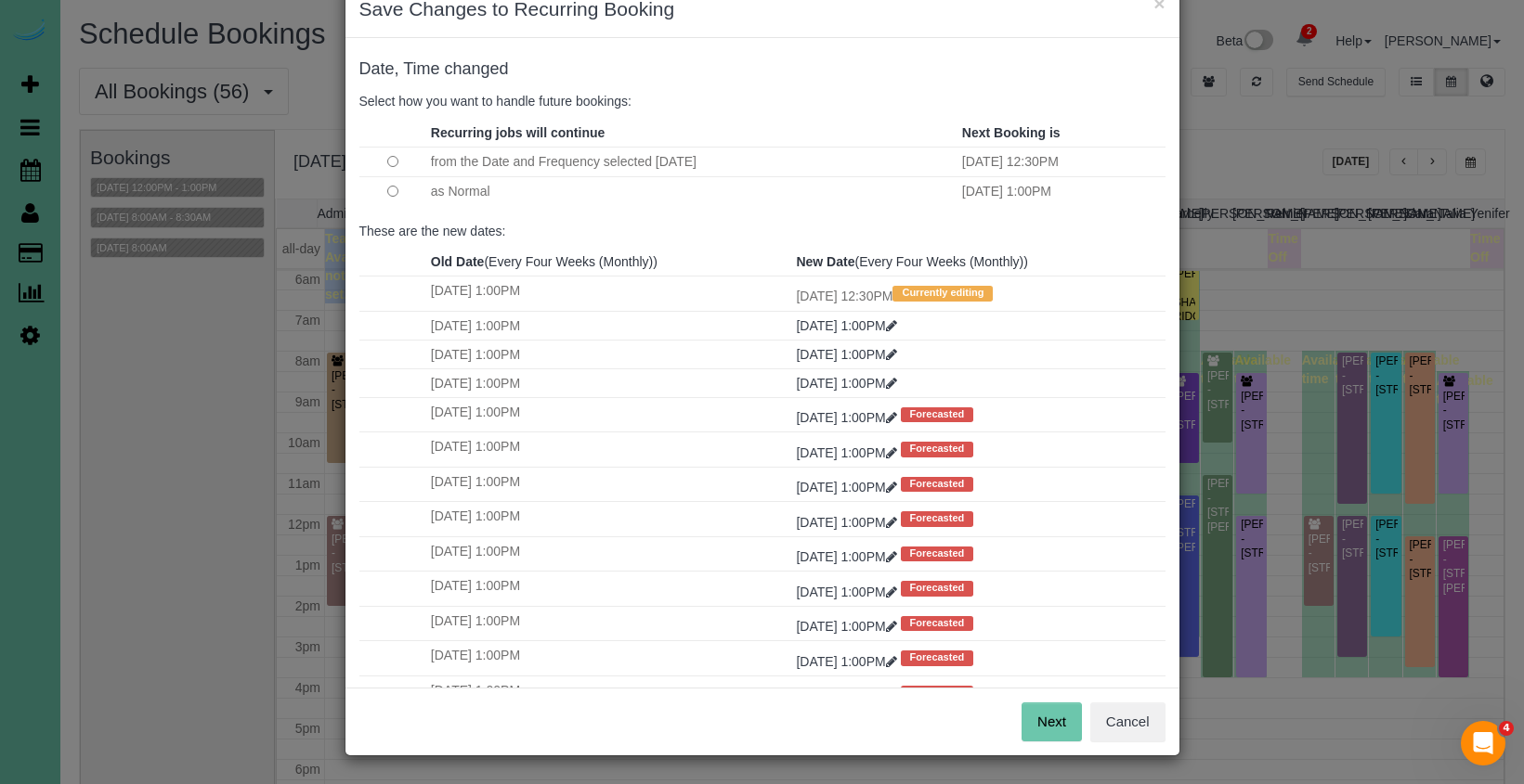
scroll to position [46, 0]
drag, startPoint x: 1026, startPoint y: 723, endPoint x: 974, endPoint y: 596, distance: 137.2
click at [1026, 722] on button "Next" at bounding box center [1051, 724] width 60 height 39
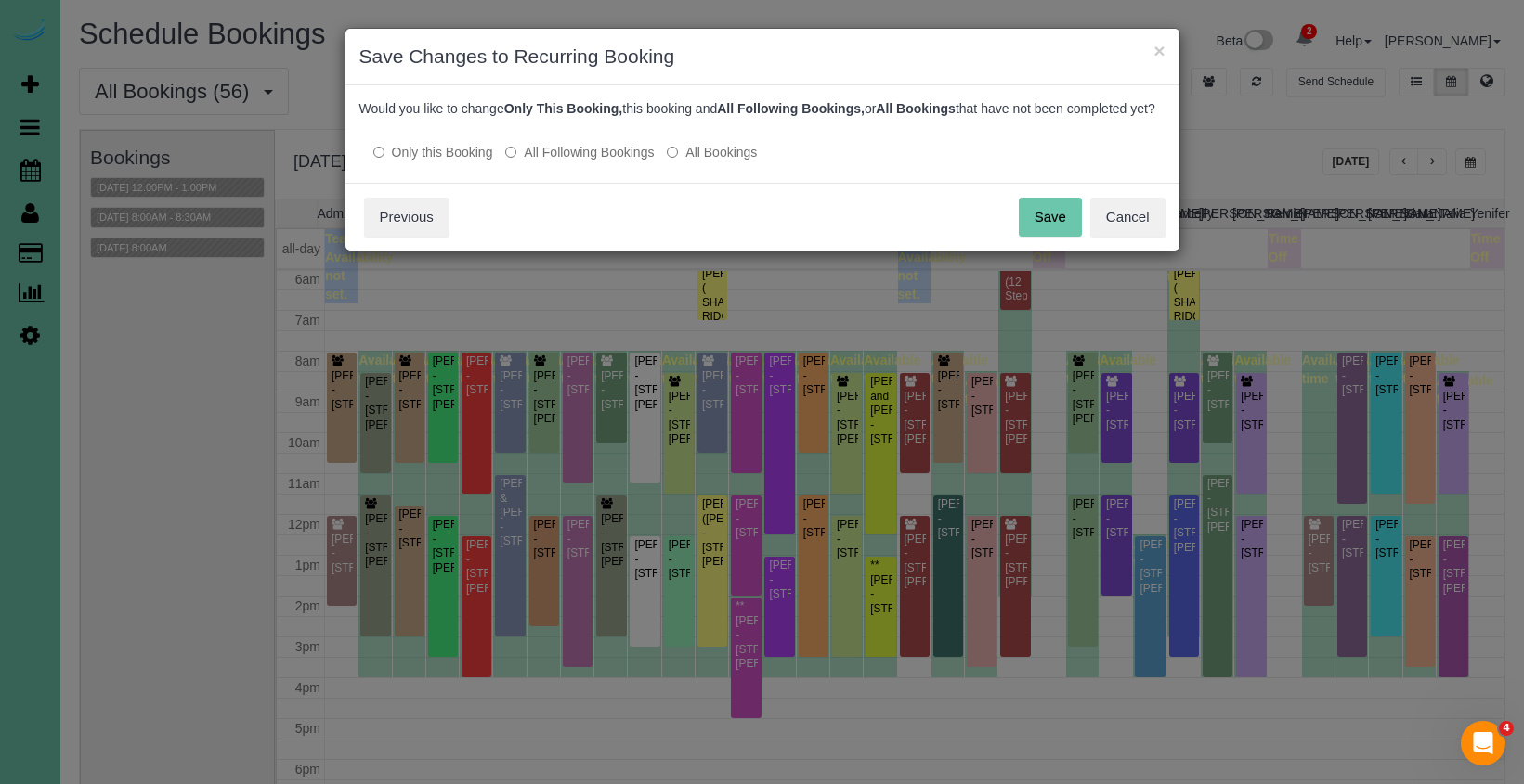
click at [1030, 234] on button "Save" at bounding box center [1051, 218] width 63 height 39
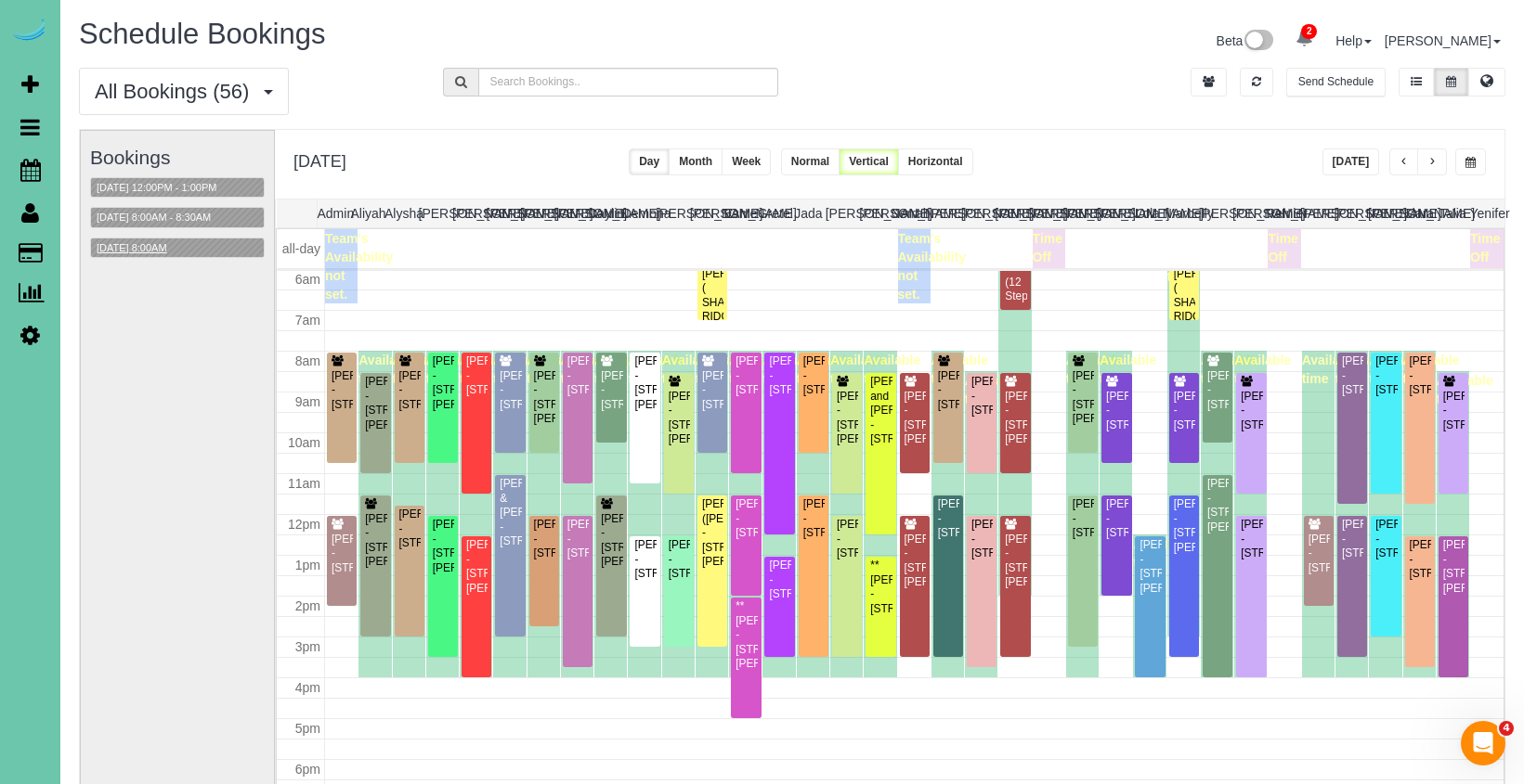
click at [173, 239] on button "09/25/2025 8:00AM" at bounding box center [131, 249] width 82 height 20
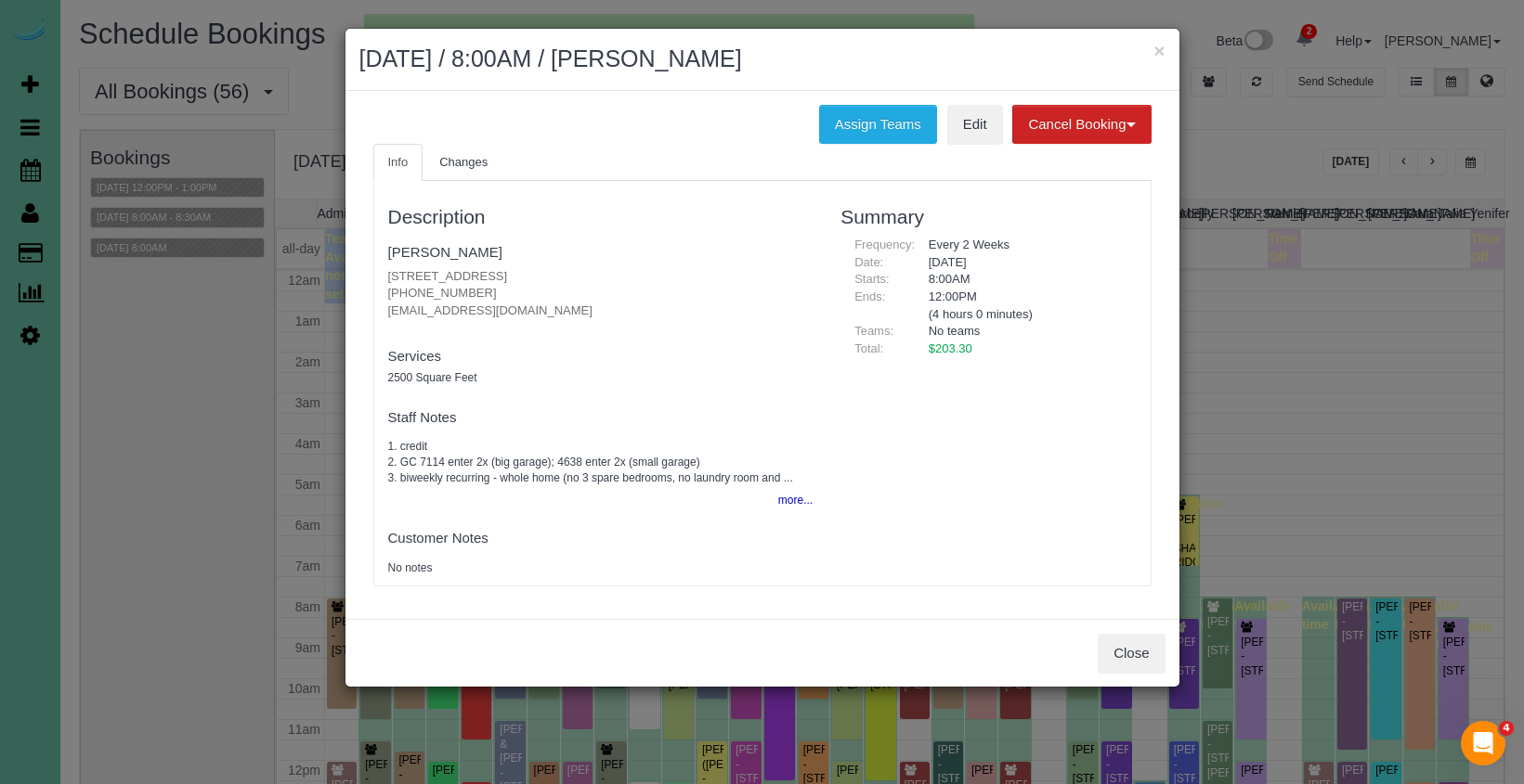
scroll to position [246, 0]
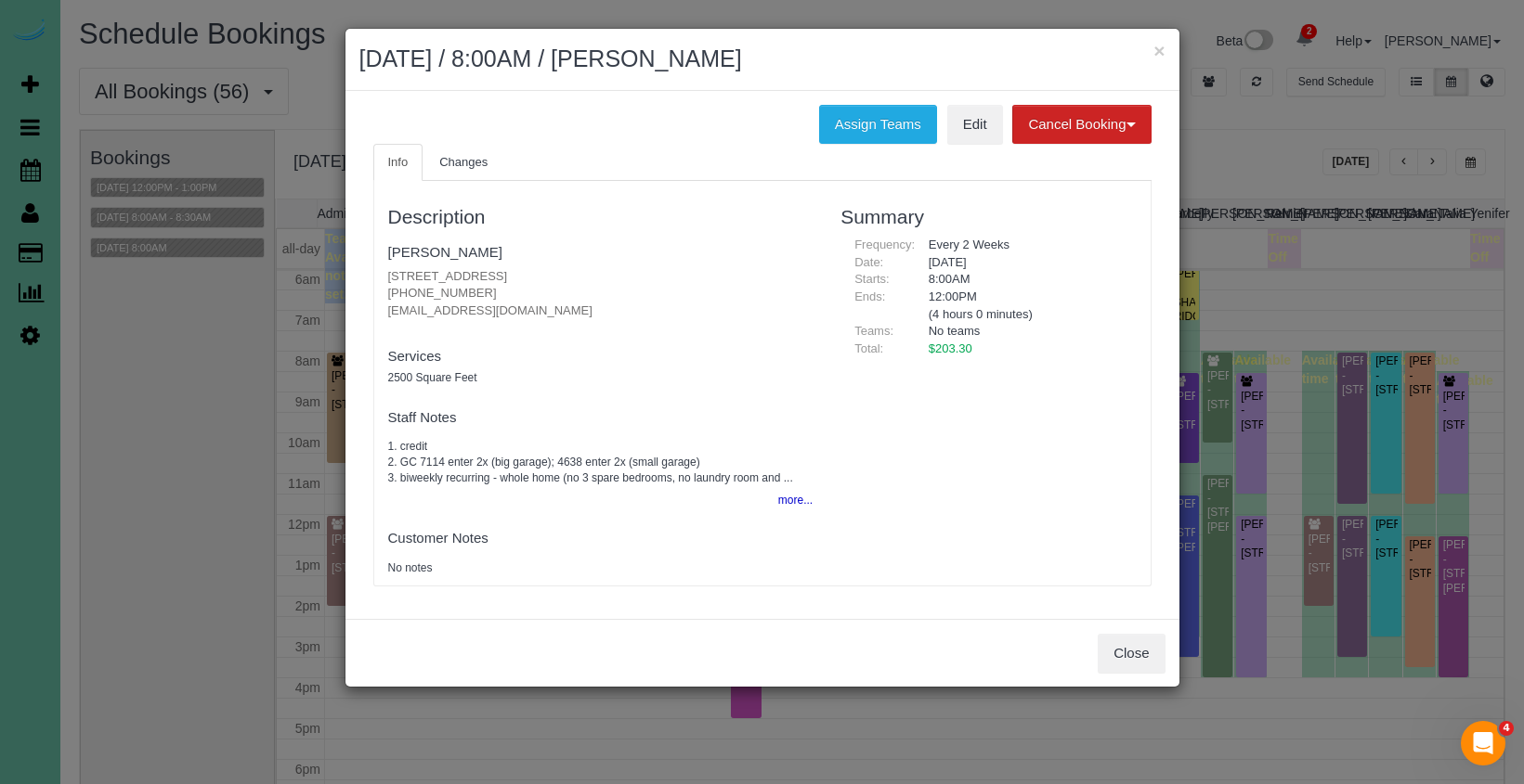
drag, startPoint x: 1164, startPoint y: 57, endPoint x: 1196, endPoint y: 107, distance: 59.4
click at [1164, 58] on button "×" at bounding box center [1158, 50] width 11 height 20
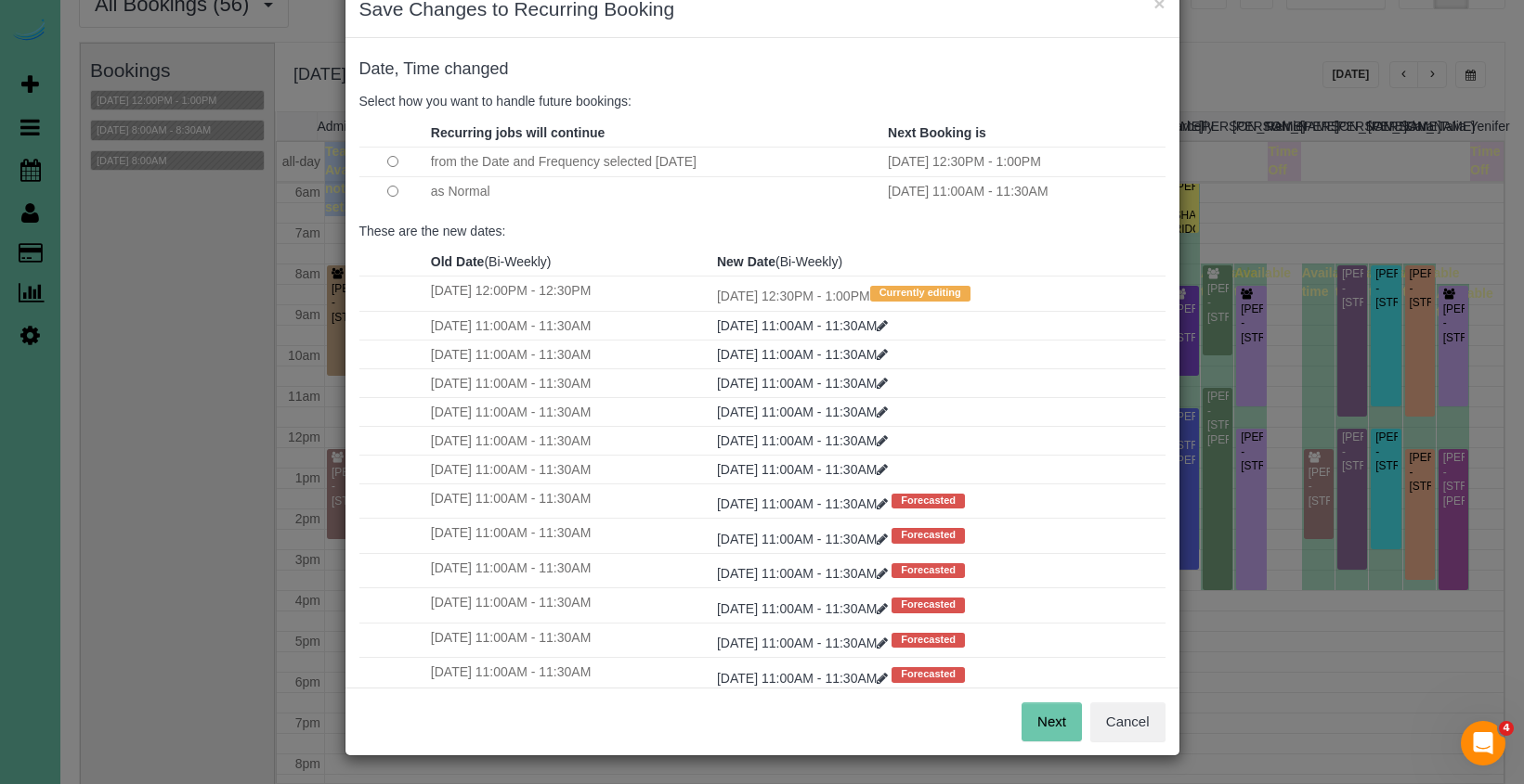
scroll to position [46, 0]
click at [1042, 722] on button "Next" at bounding box center [1051, 724] width 60 height 39
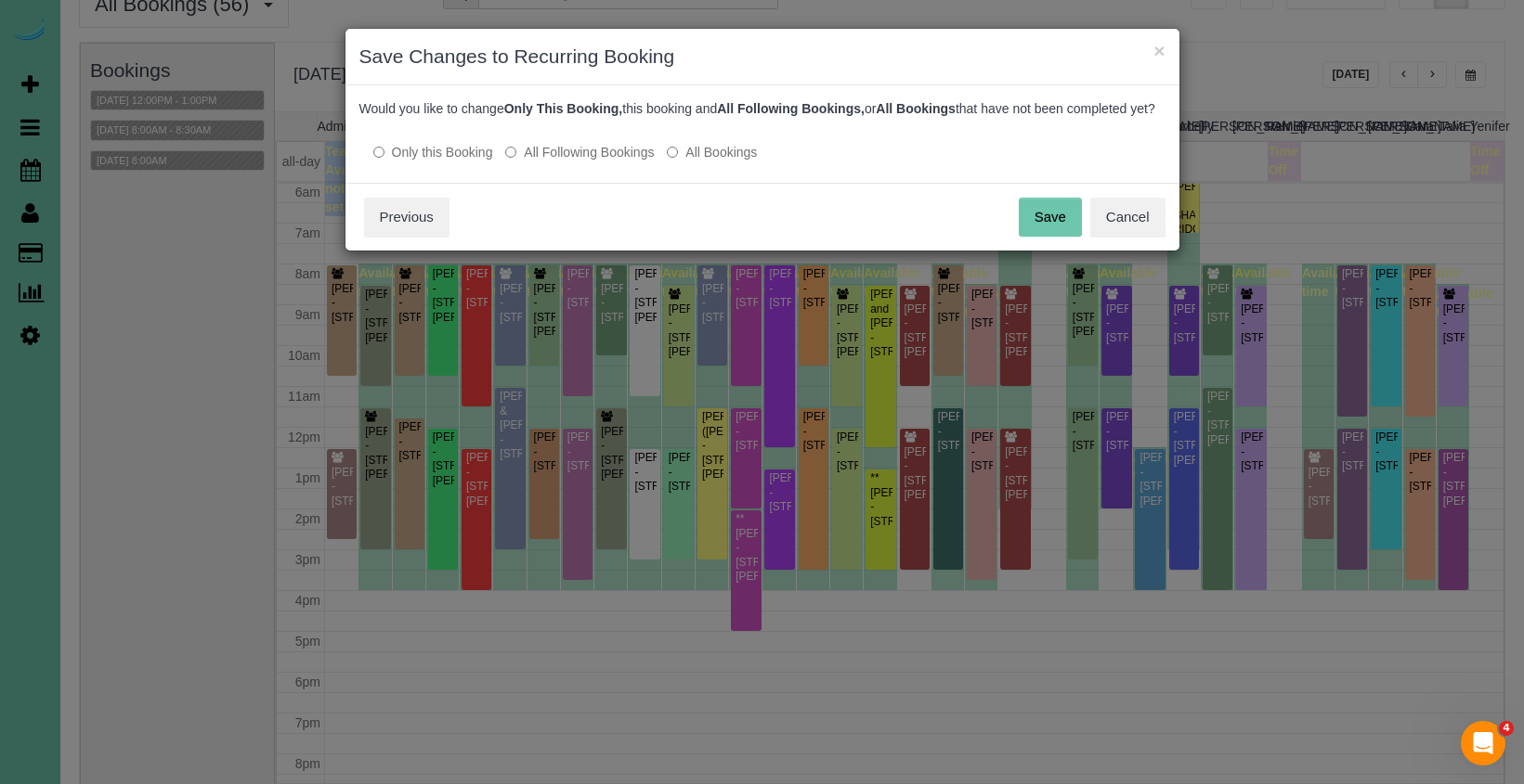
click at [1052, 219] on button "Save" at bounding box center [1051, 218] width 63 height 39
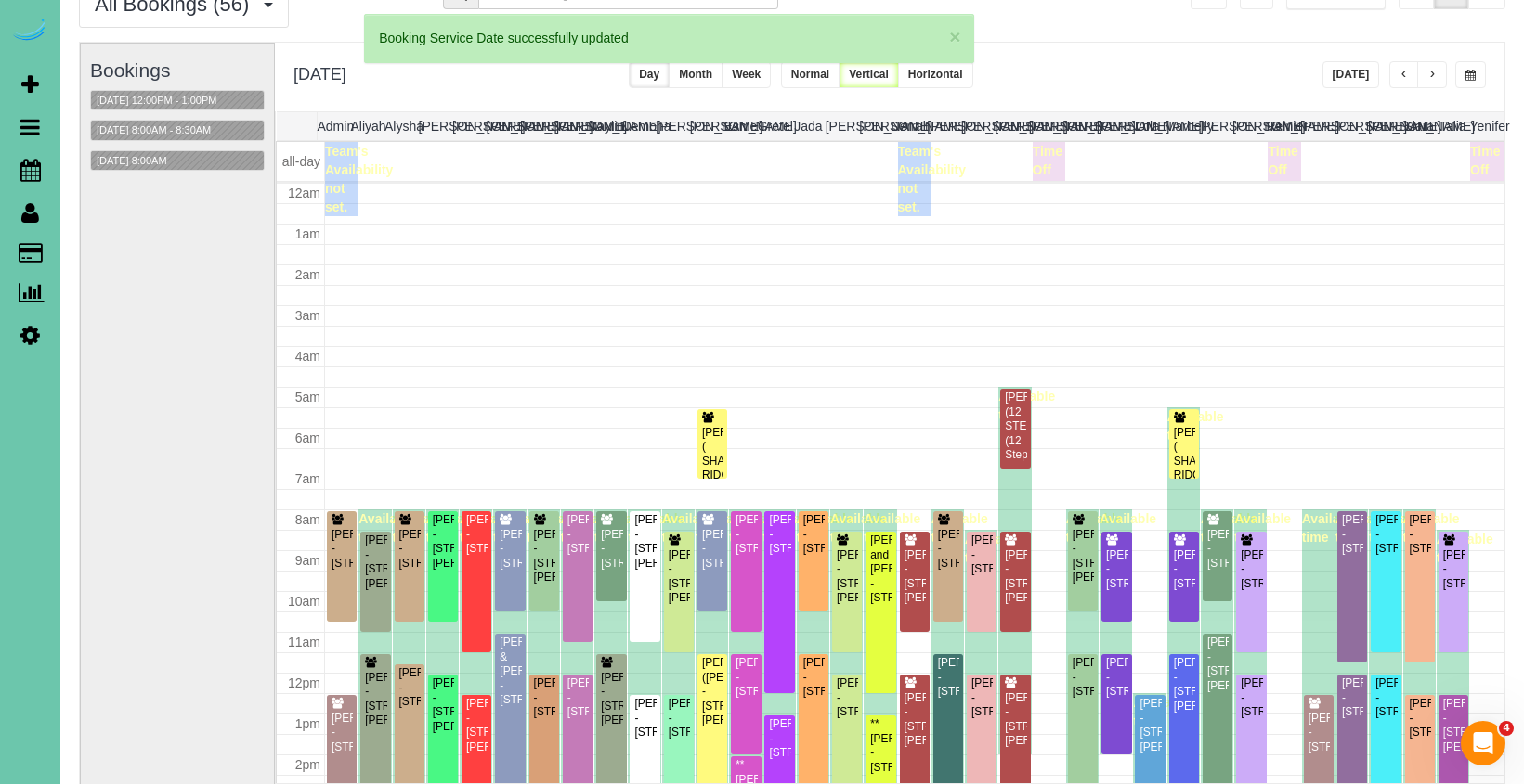
scroll to position [246, 0]
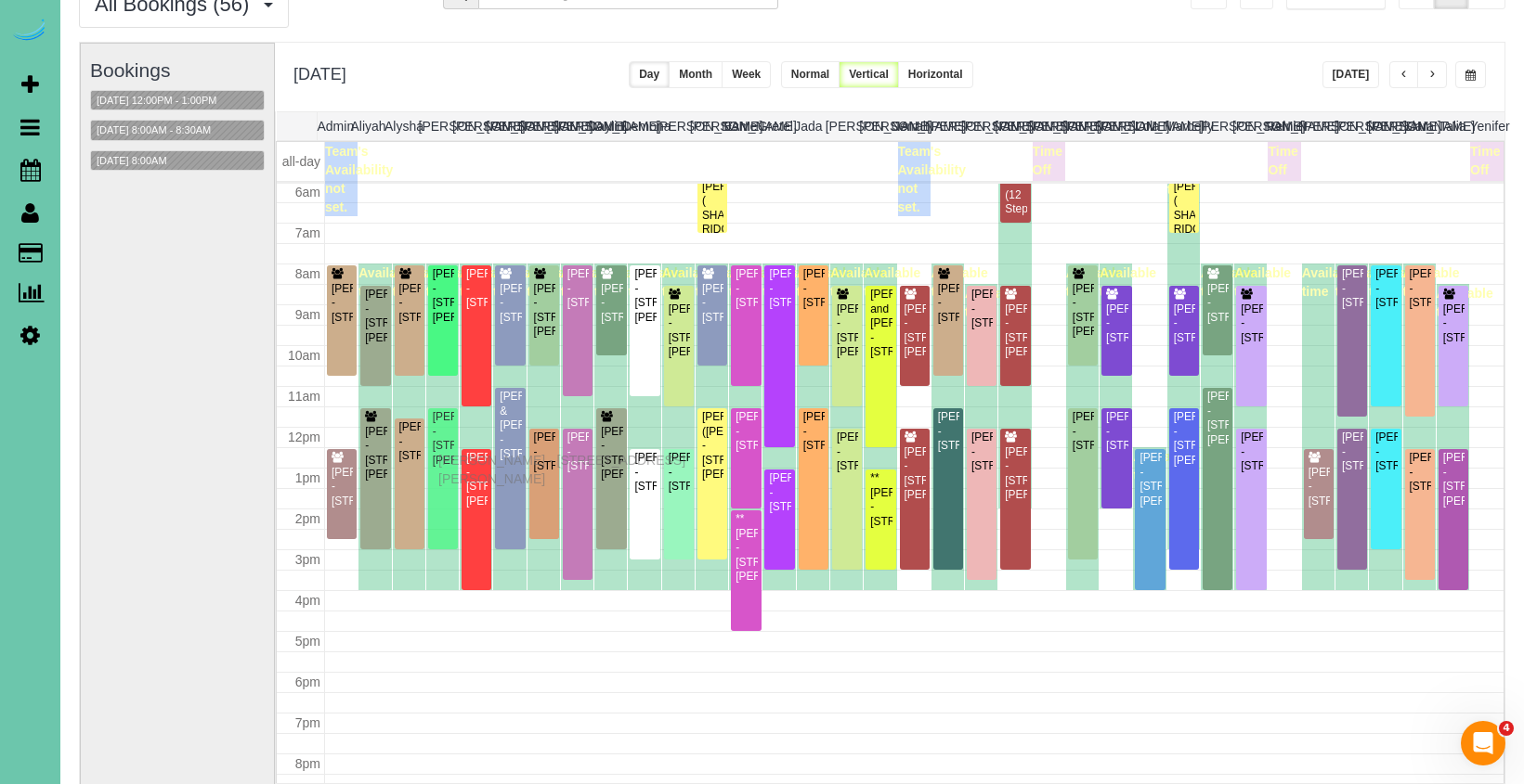
drag, startPoint x: 449, startPoint y: 476, endPoint x: 443, endPoint y: 458, distance: 19.0
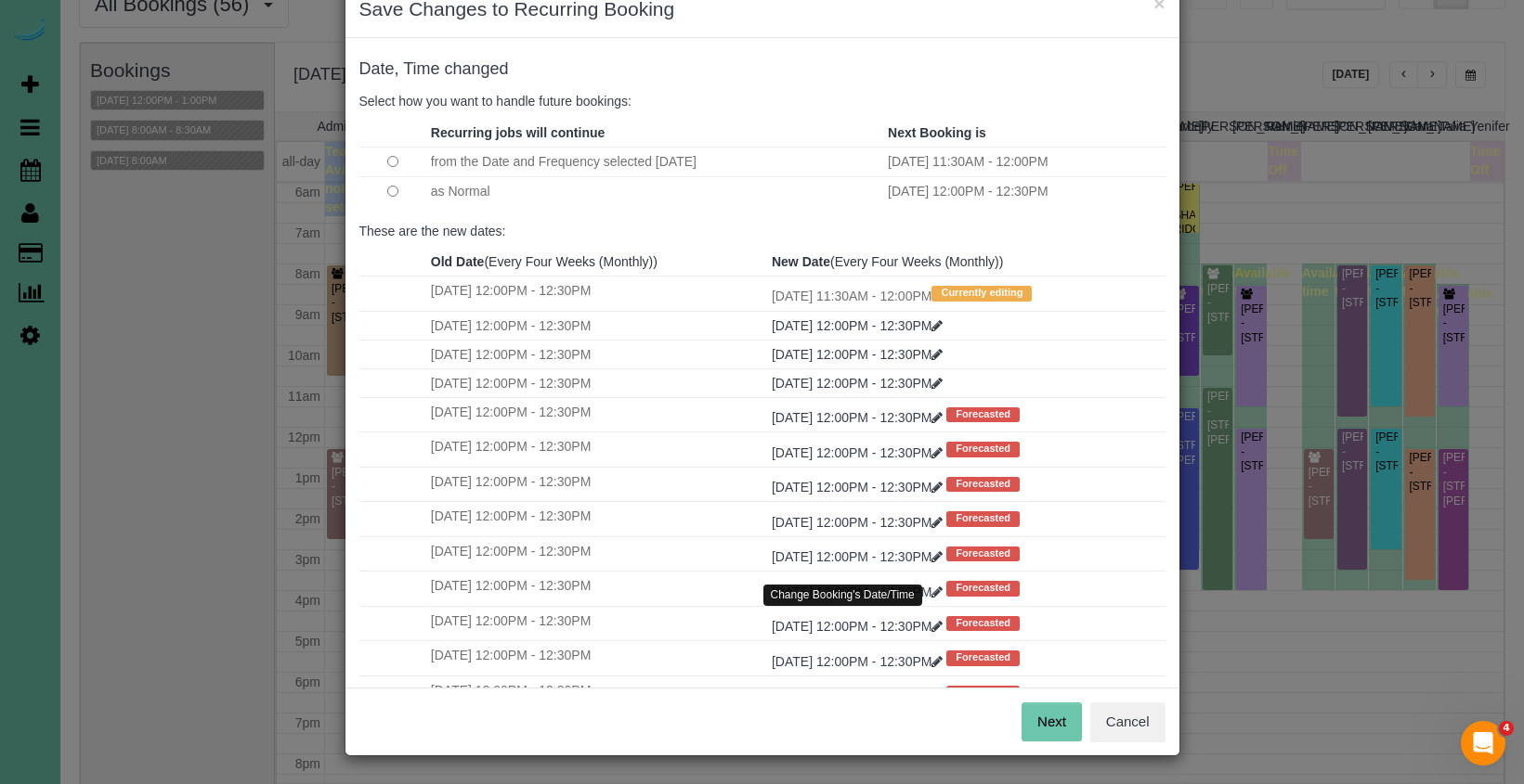
scroll to position [46, 0]
click at [1048, 739] on button "Next" at bounding box center [1051, 724] width 60 height 39
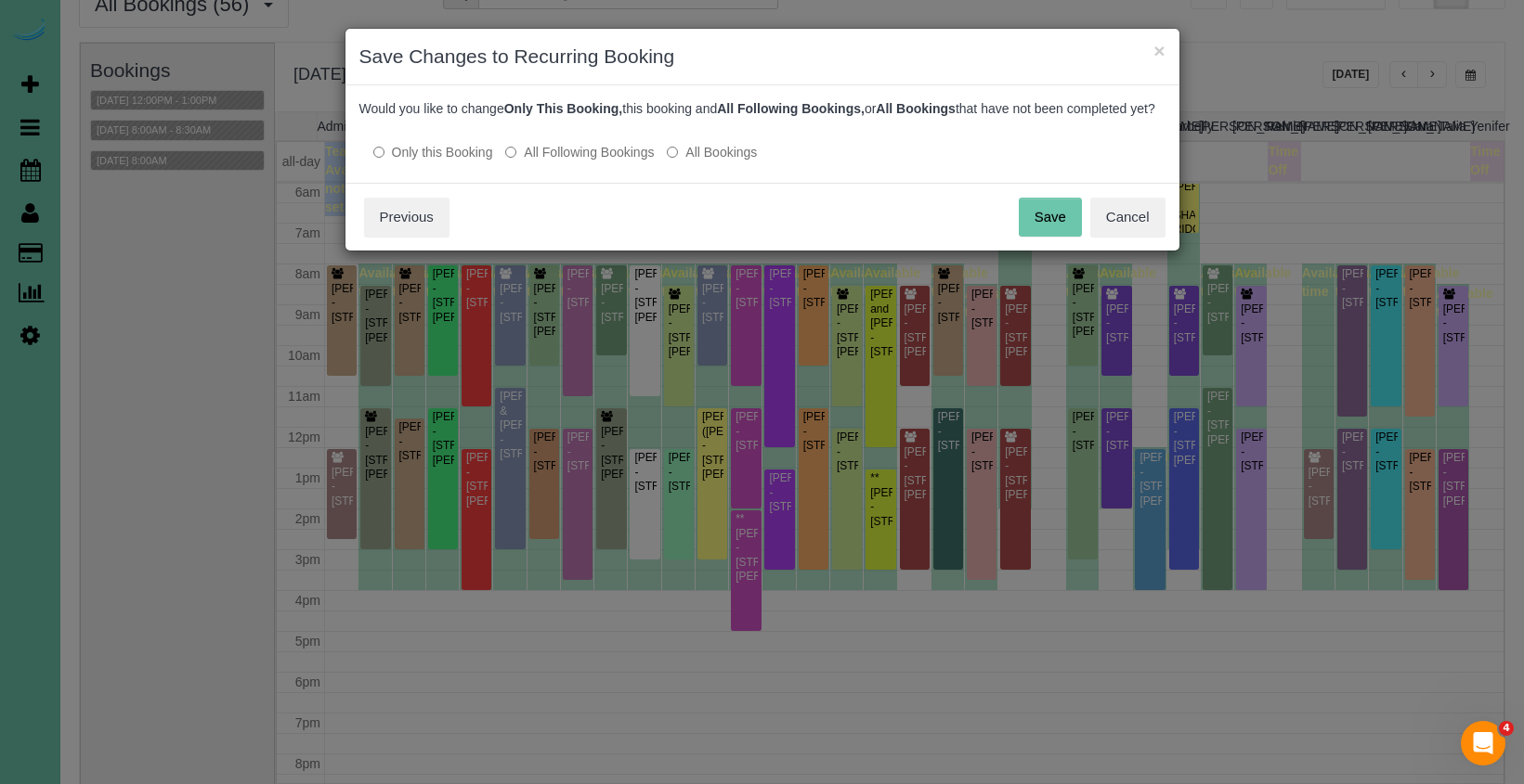
scroll to position [0, 0]
click at [1037, 237] on button "Save" at bounding box center [1051, 218] width 63 height 39
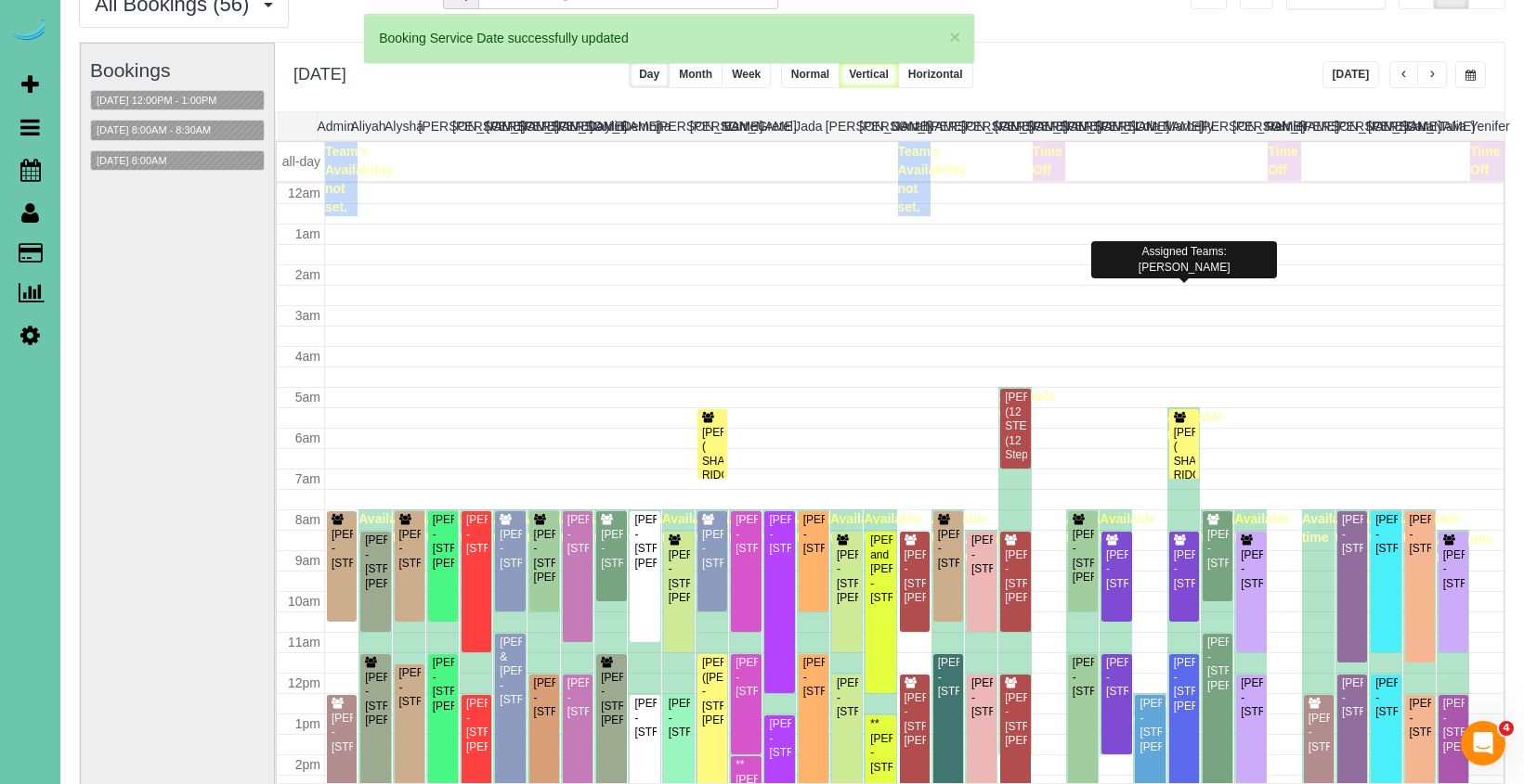
scroll to position [246, 0]
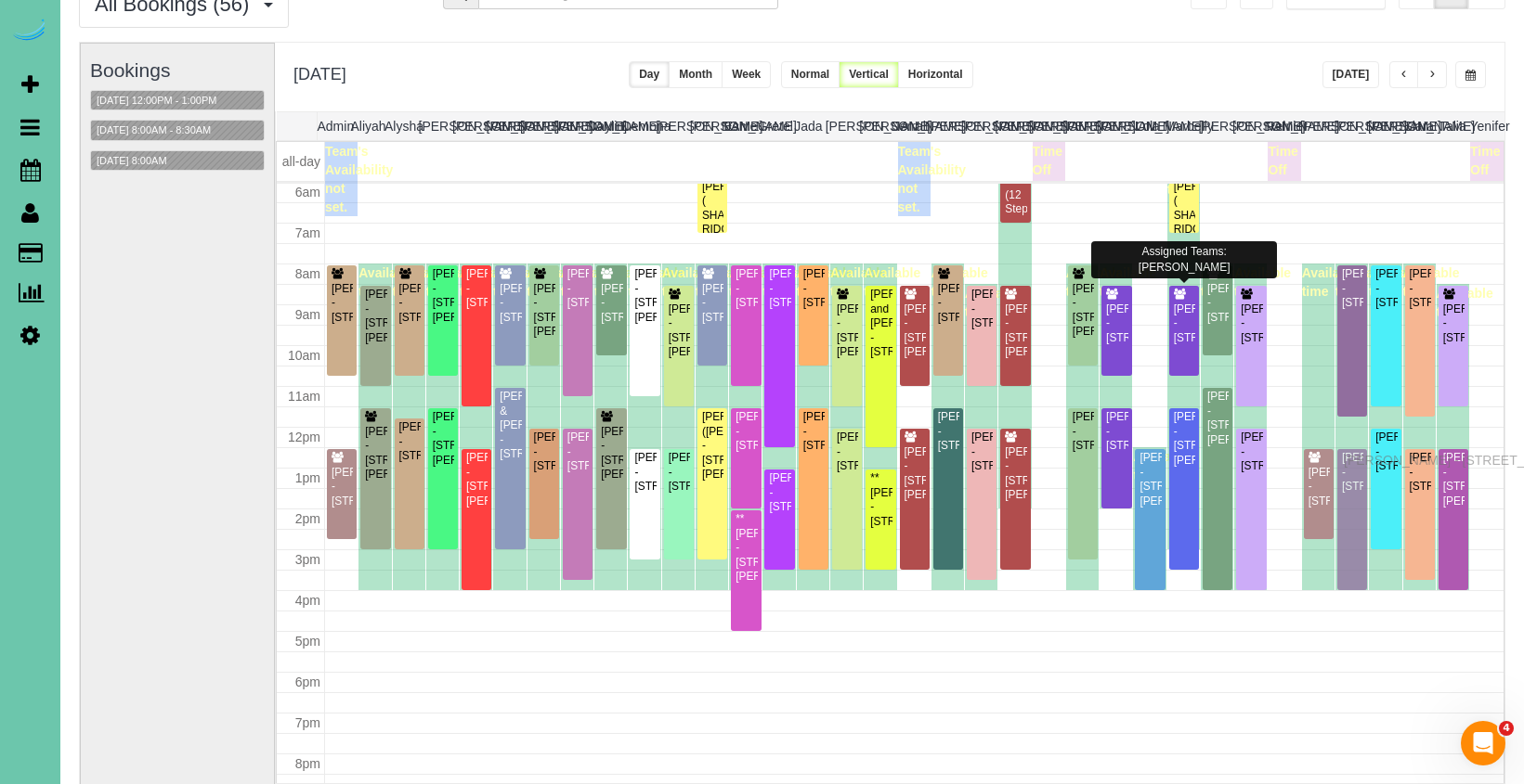
drag, startPoint x: 1348, startPoint y: 445, endPoint x: 1347, endPoint y: 458, distance: 13.0
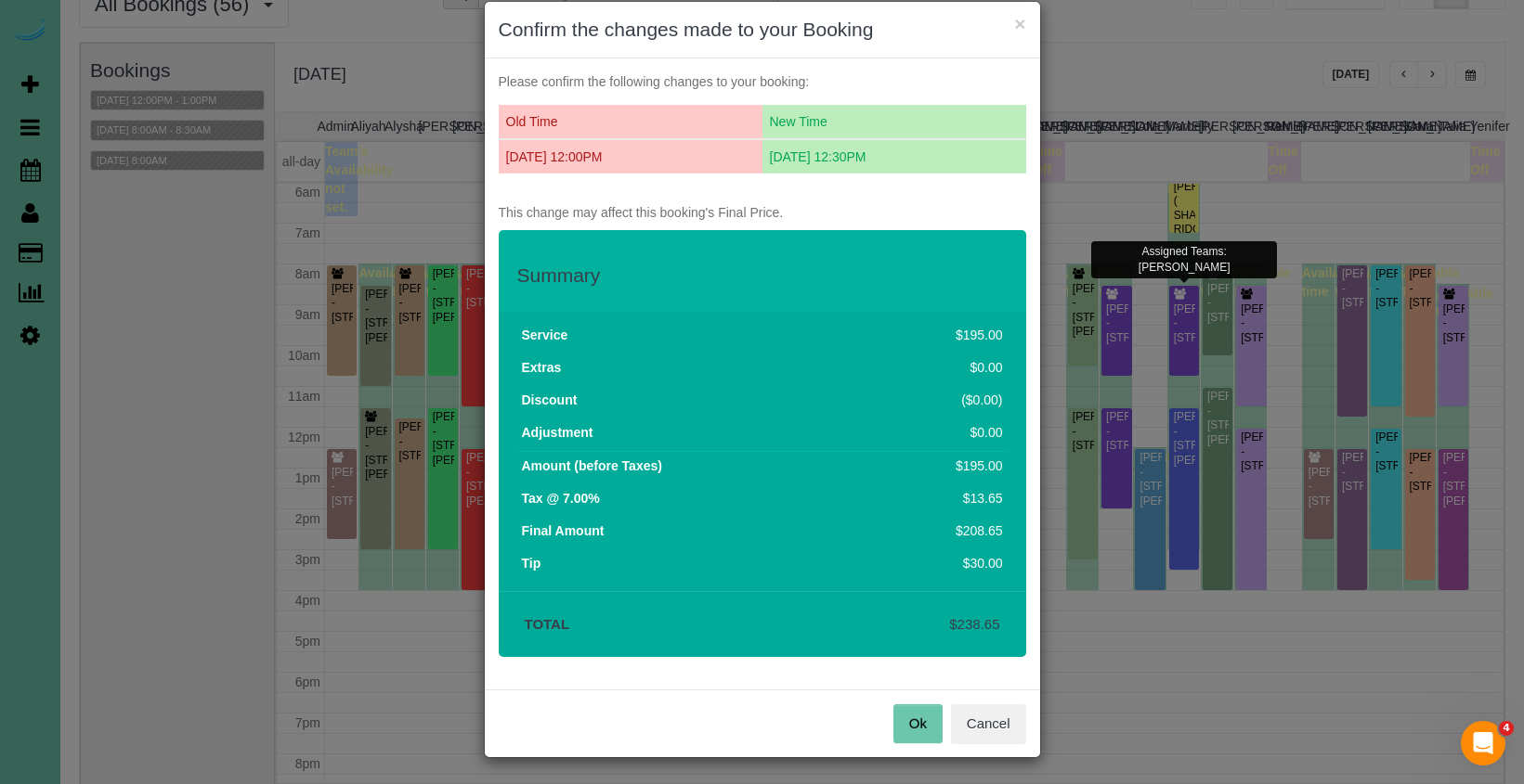
scroll to position [26, 0]
click at [896, 708] on button "Ok" at bounding box center [918, 725] width 49 height 39
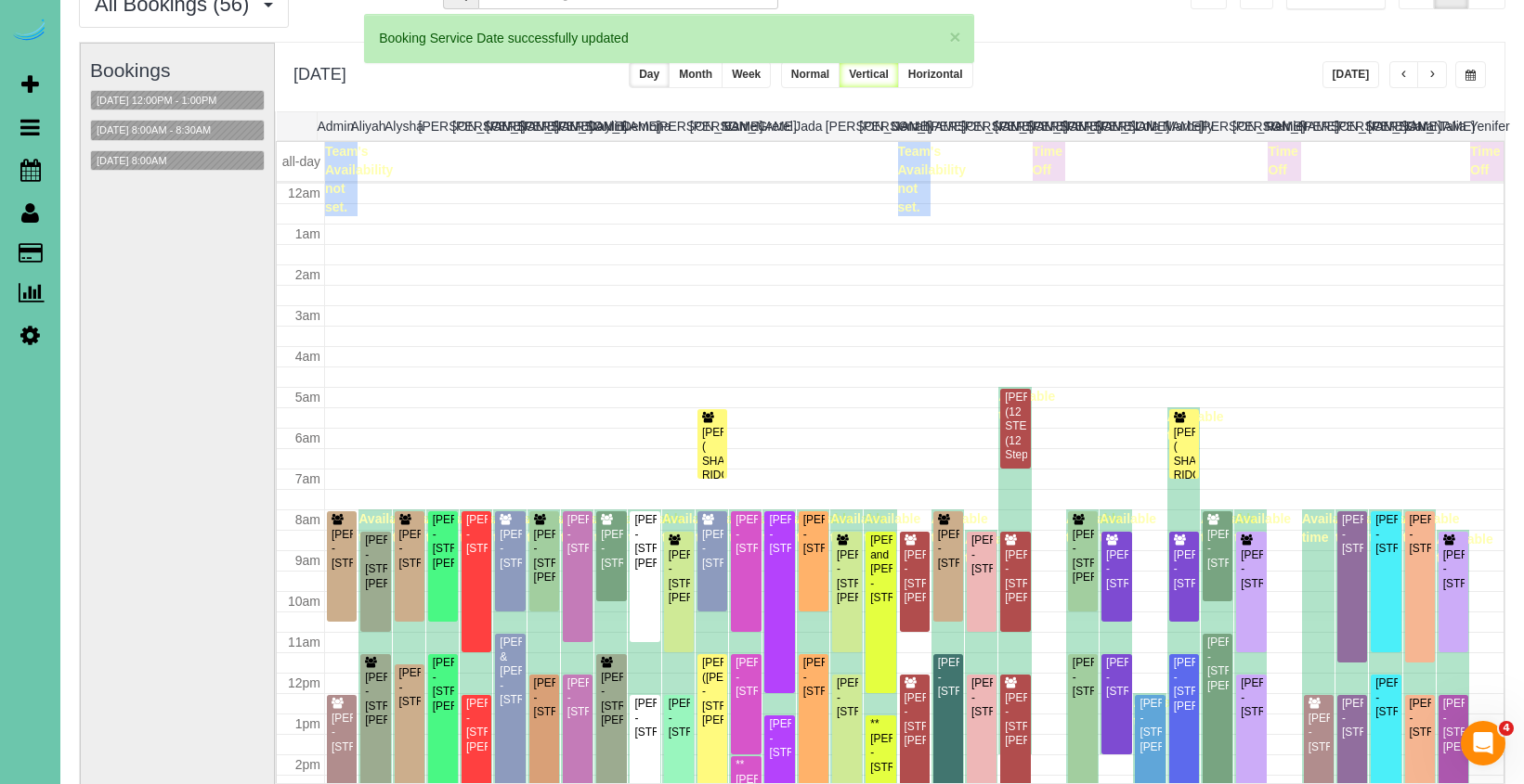
scroll to position [246, 0]
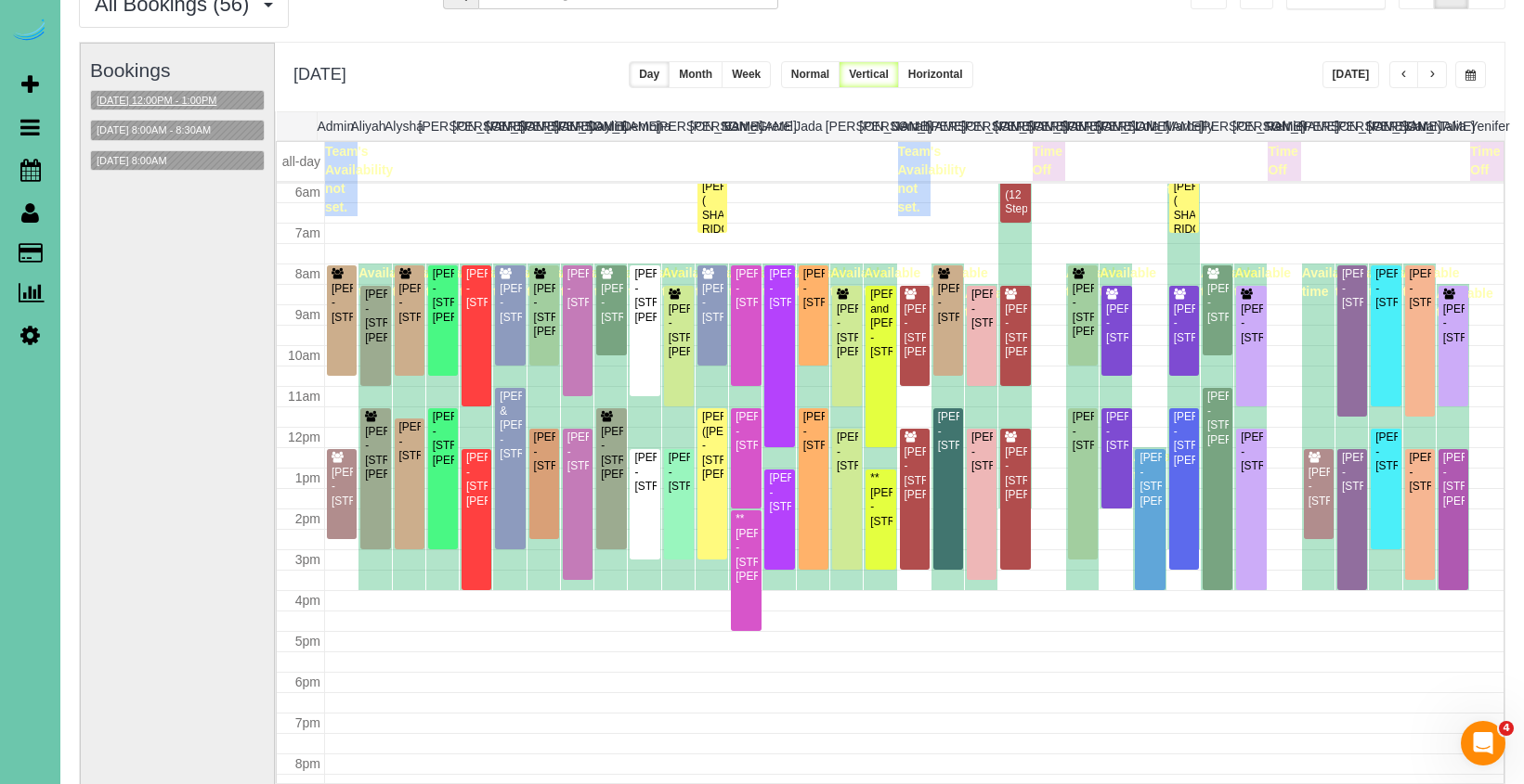
click at [203, 96] on button "09/25/2025 12:00PM - 1:00PM" at bounding box center [156, 101] width 131 height 20
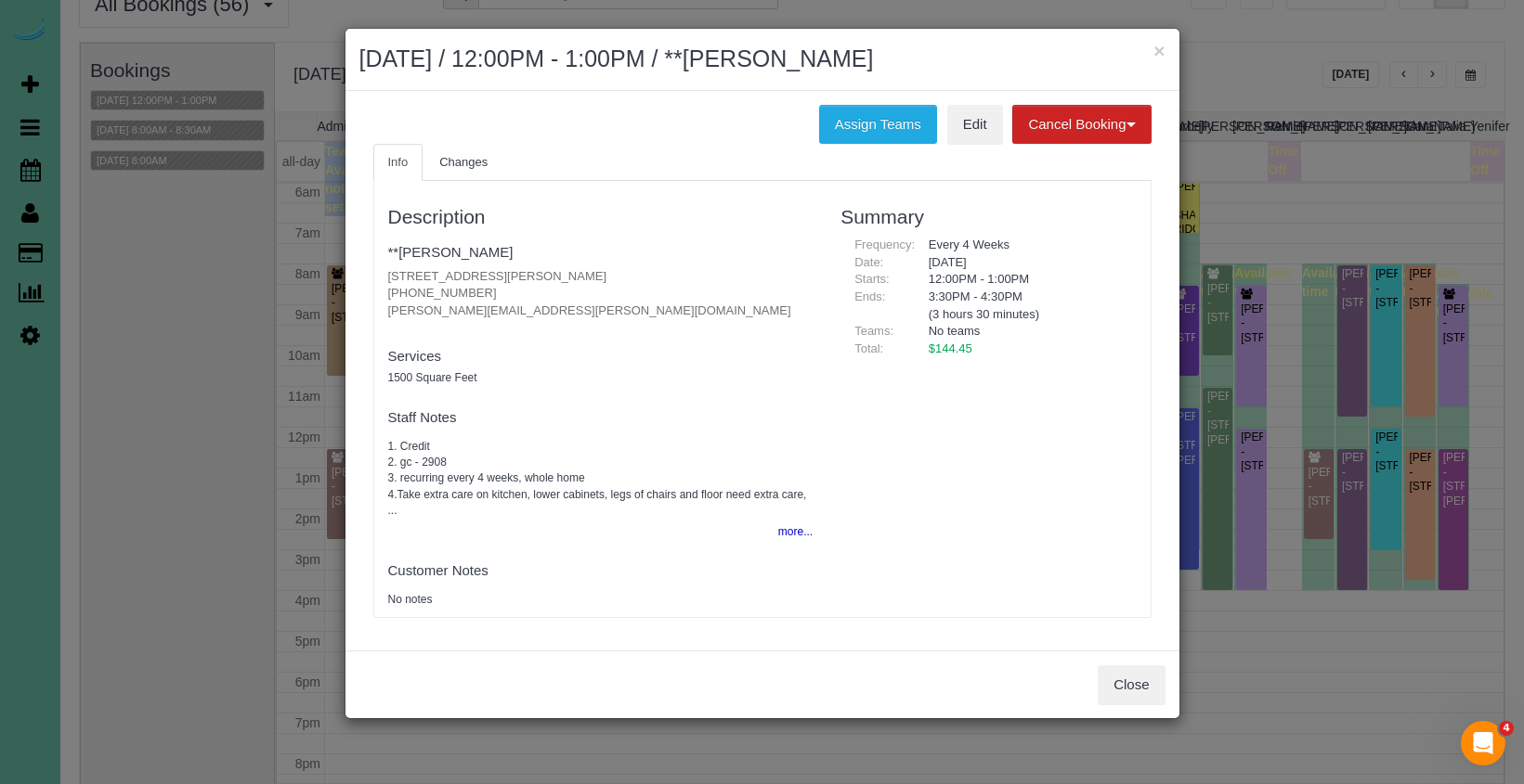
click at [1103, 666] on button "Close" at bounding box center [1131, 685] width 67 height 39
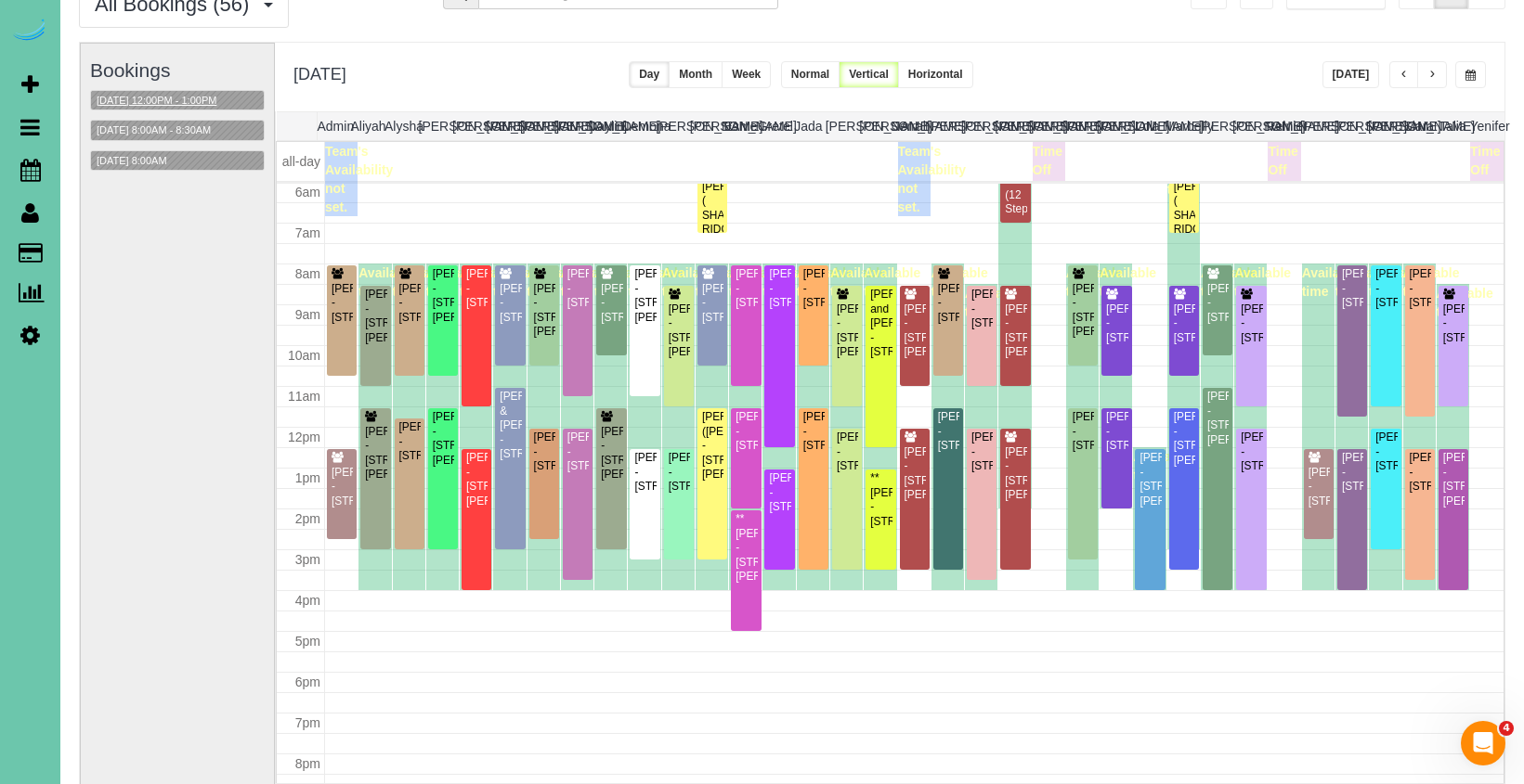
click at [156, 94] on button "09/25/2025 12:00PM - 1:00PM" at bounding box center [156, 101] width 131 height 20
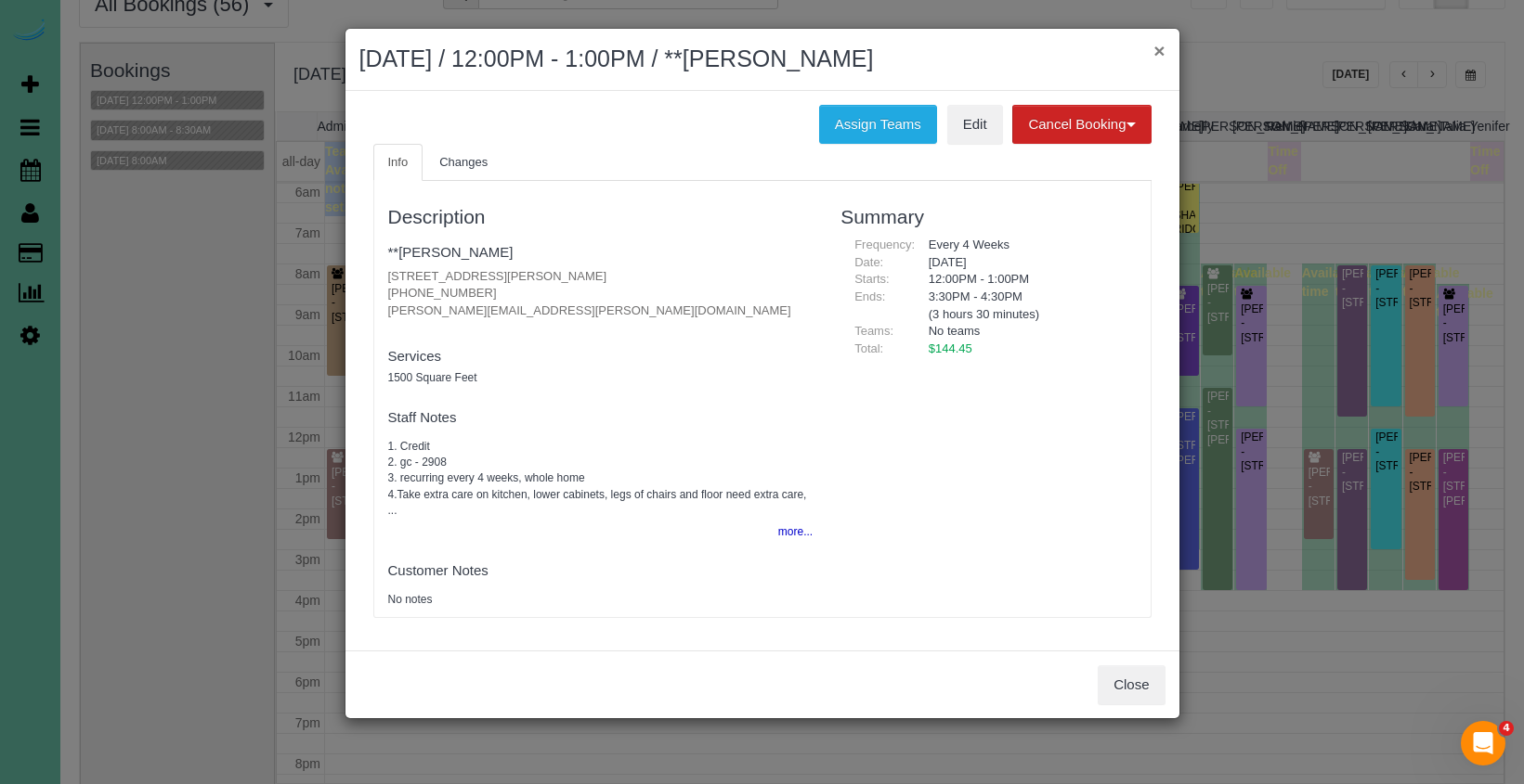
click at [1164, 46] on button "×" at bounding box center [1158, 50] width 11 height 20
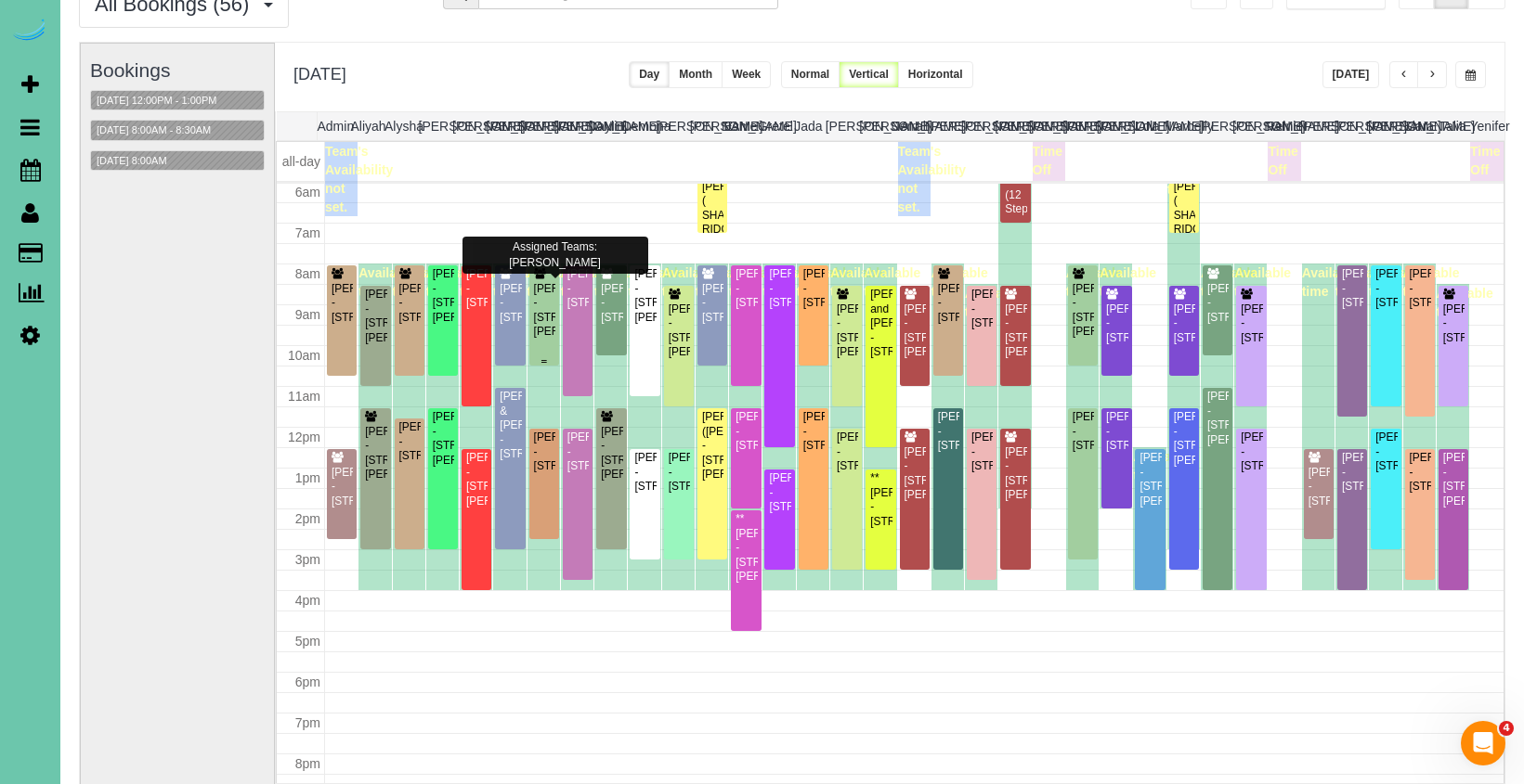
click at [531, 332] on div at bounding box center [544, 316] width 30 height 101
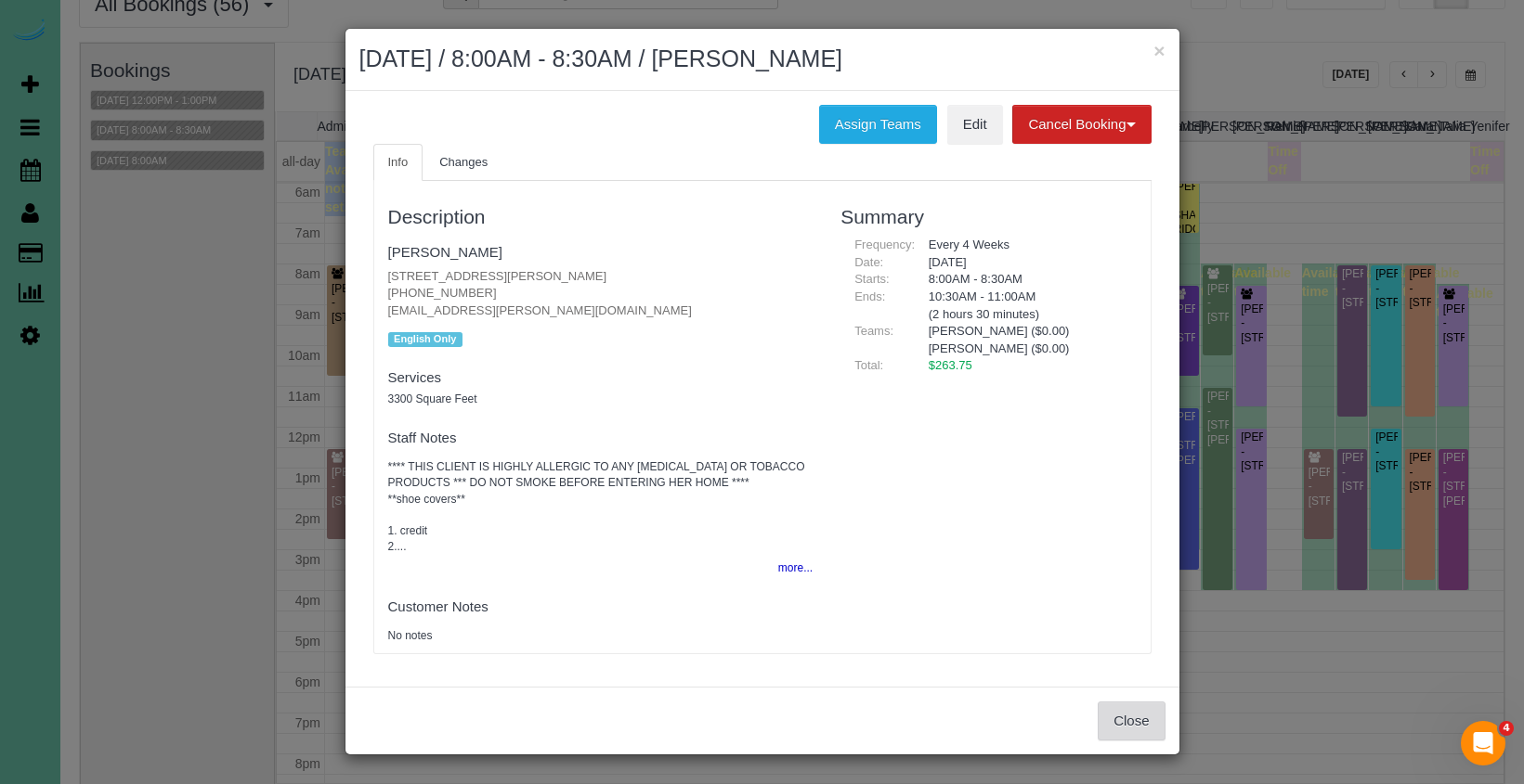
click at [1118, 707] on button "Close" at bounding box center [1131, 722] width 67 height 39
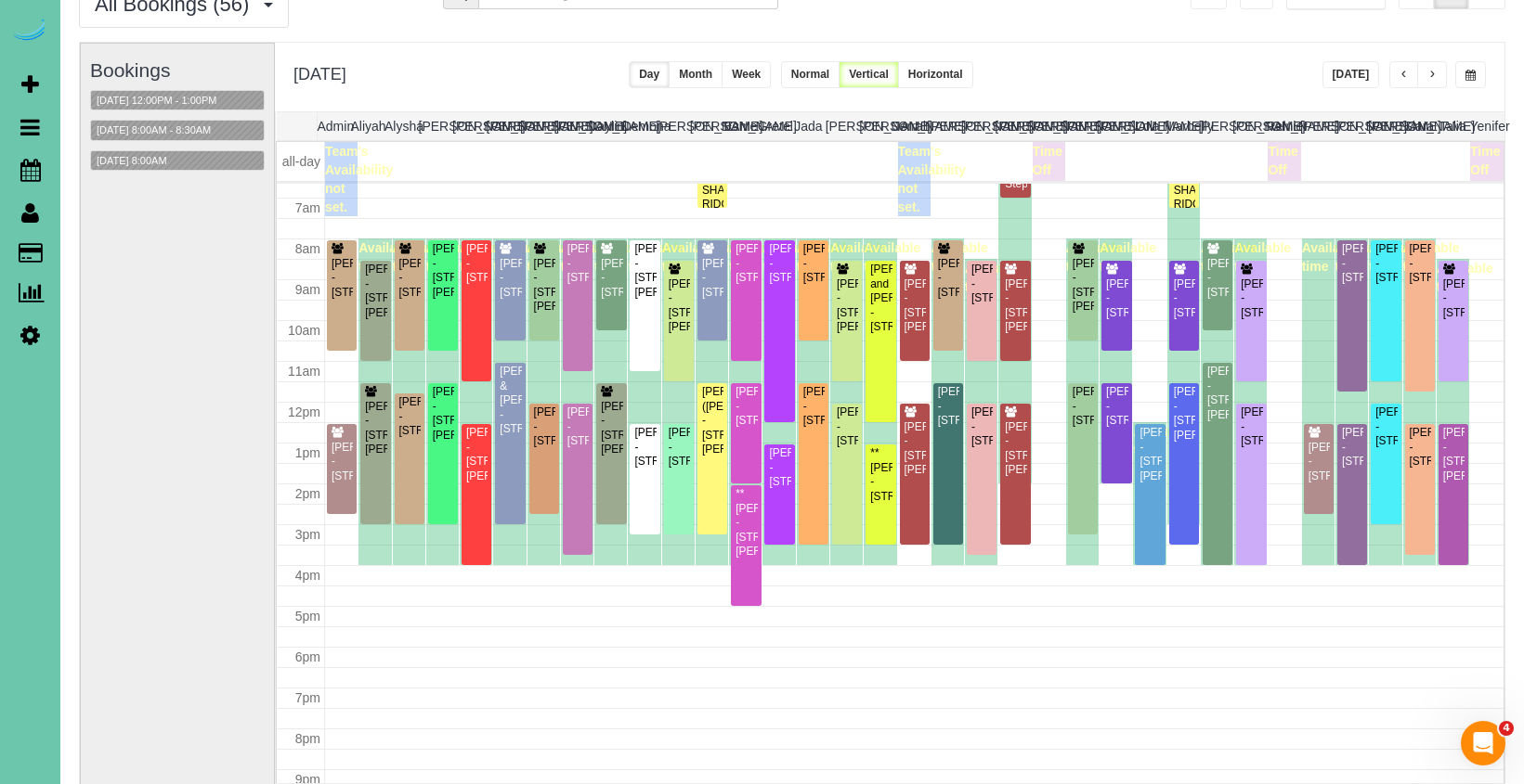
scroll to position [274, 0]
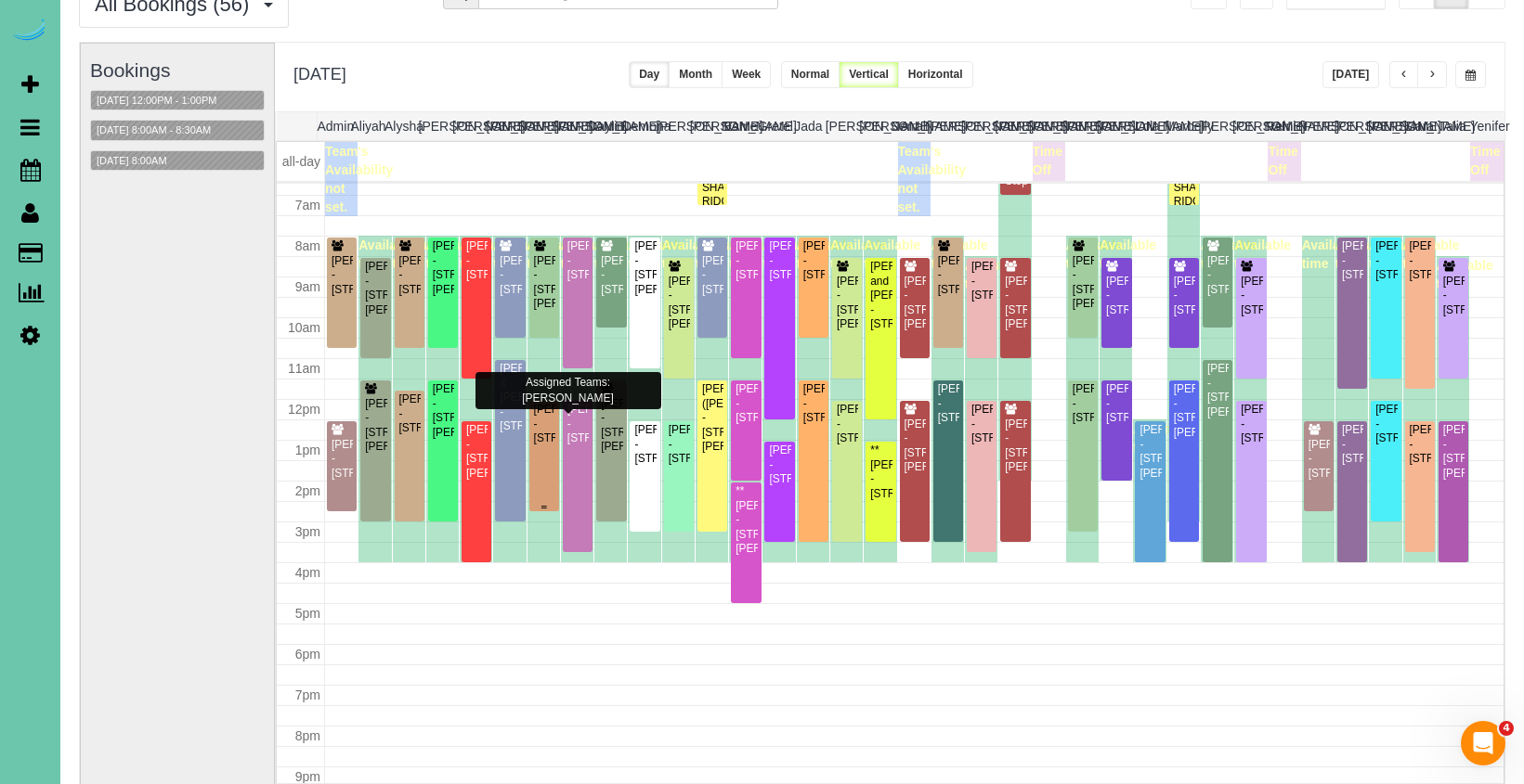
click at [542, 446] on div "Judy Wood - 4811 Magnolia Street, Omaha, NE 68137" at bounding box center [544, 424] width 23 height 42
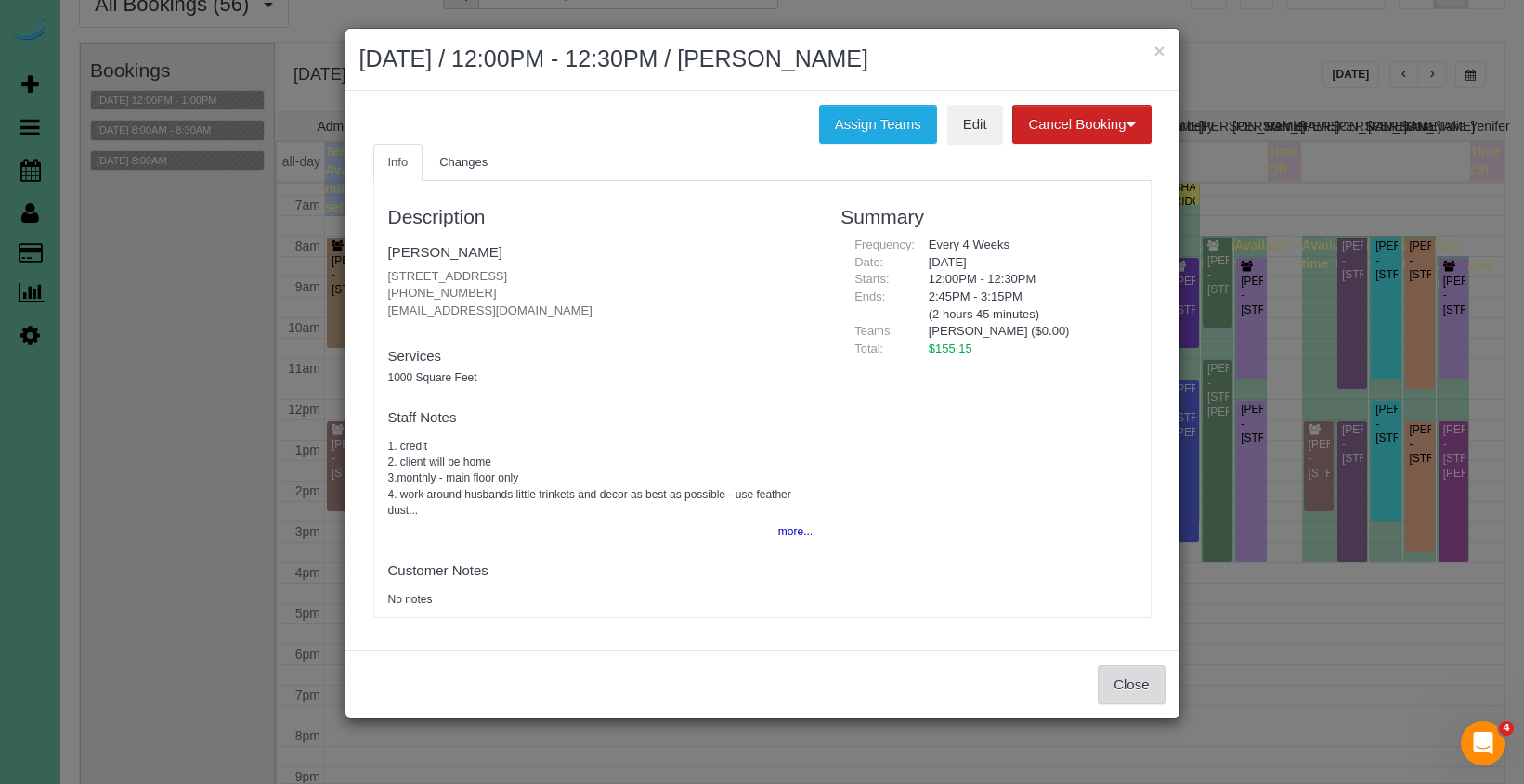
click at [1127, 684] on button "Close" at bounding box center [1131, 685] width 67 height 39
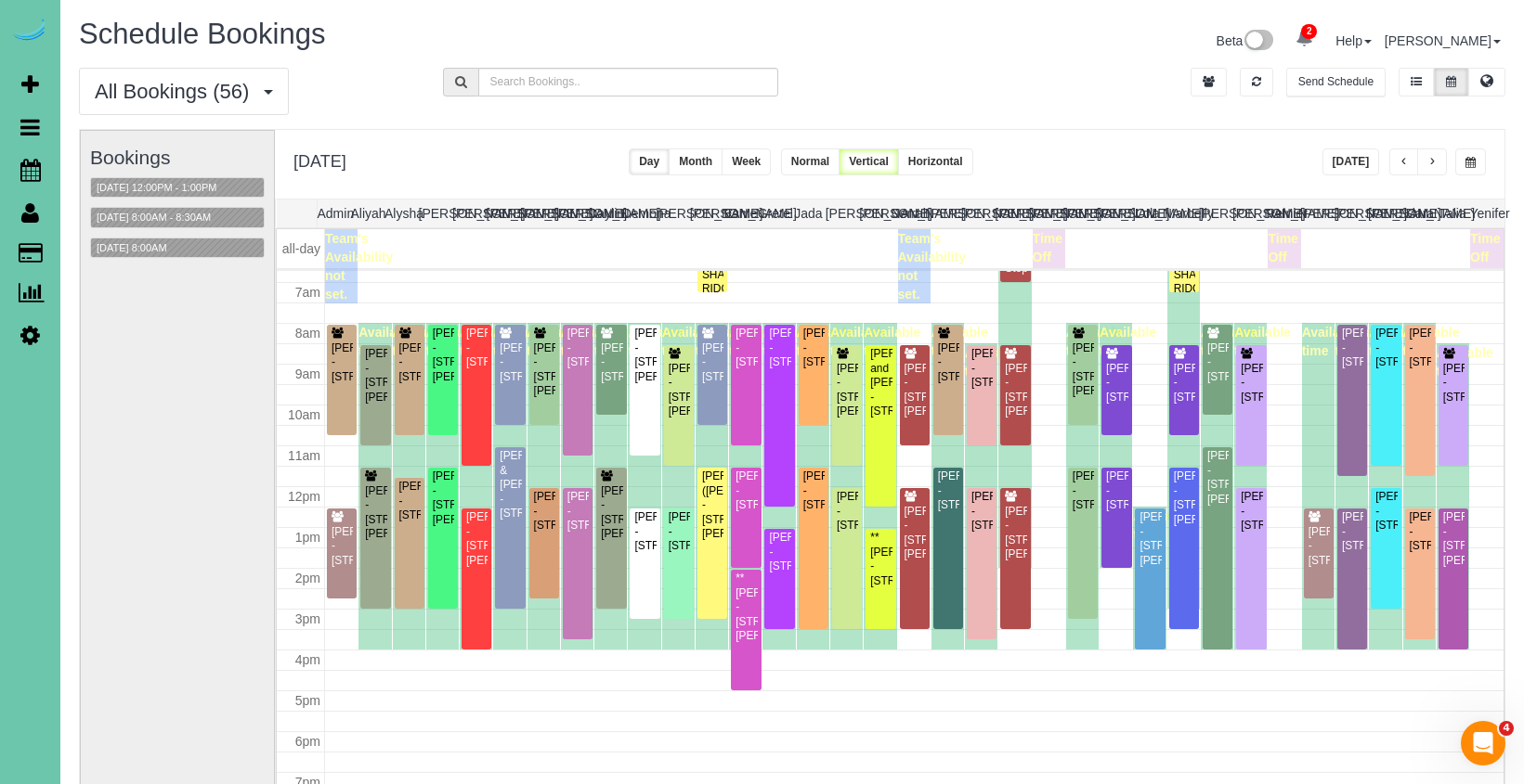
scroll to position [0, 0]
click at [1481, 82] on icon at bounding box center [1487, 80] width 13 height 11
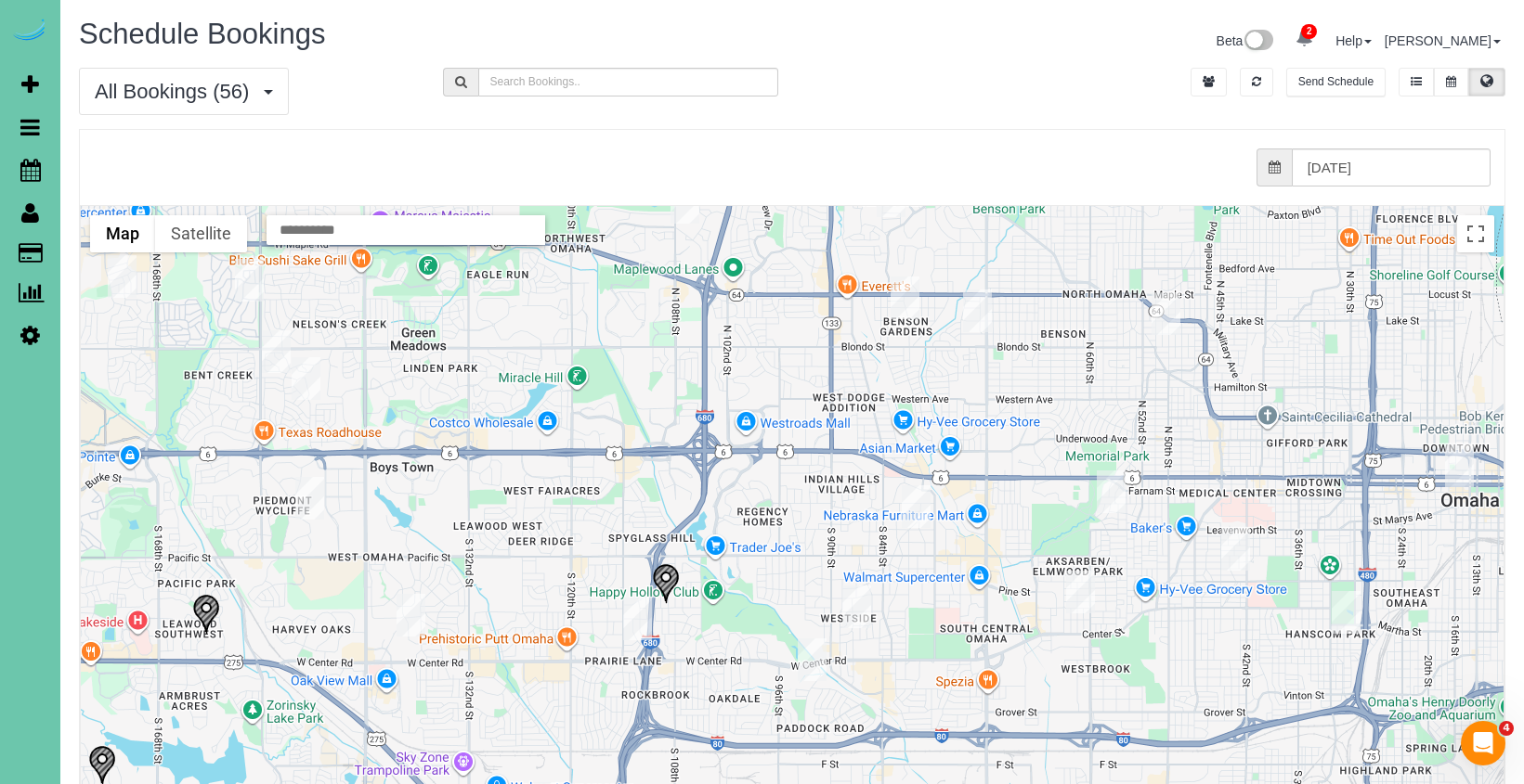
click at [825, 645] on img "09/25/2025 12:00PM - Sarah Murphy - 3020 Paddock Road Unit 219 D, Omaha, NE 681…" at bounding box center [812, 660] width 29 height 42
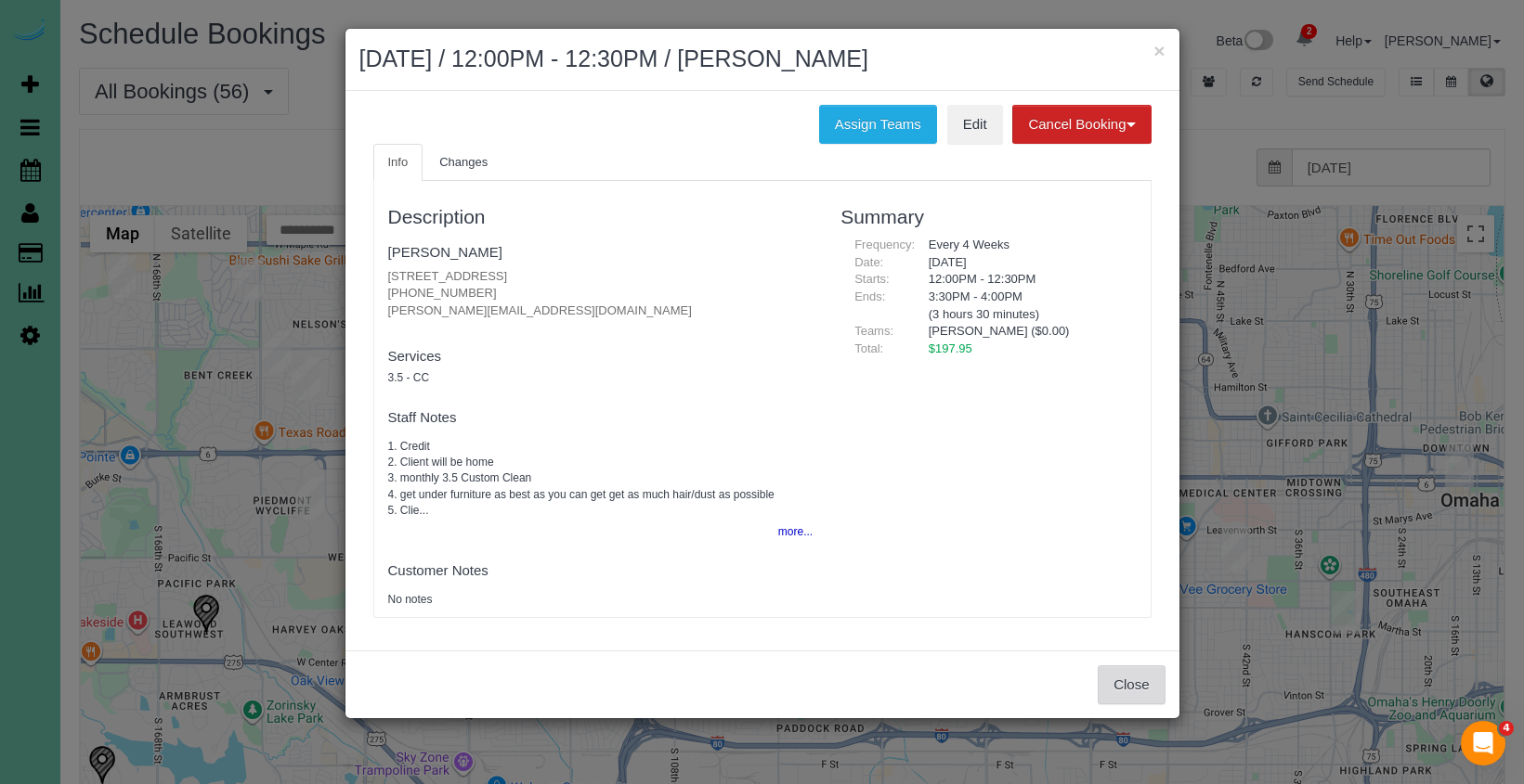
click at [1126, 686] on button "Close" at bounding box center [1131, 685] width 67 height 39
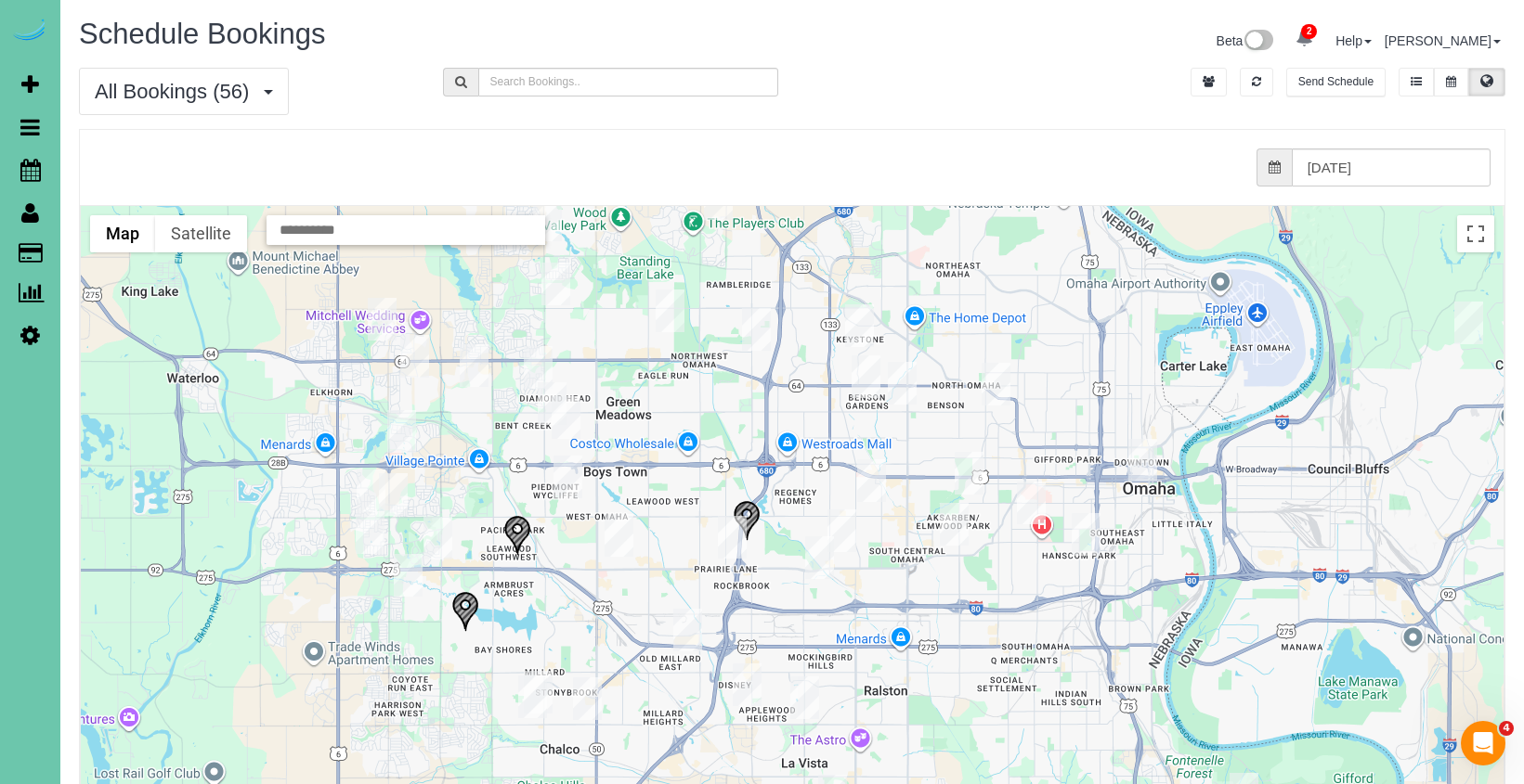
drag, startPoint x: 852, startPoint y: 641, endPoint x: 839, endPoint y: 598, distance: 44.9
click at [839, 598] on div at bounding box center [792, 576] width 1422 height 741
click at [804, 700] on img "09/25/2025 11:30AM - Nancy Ponec - 6418 S 95th Street, Omaha, NE 68127" at bounding box center [804, 697] width 29 height 42
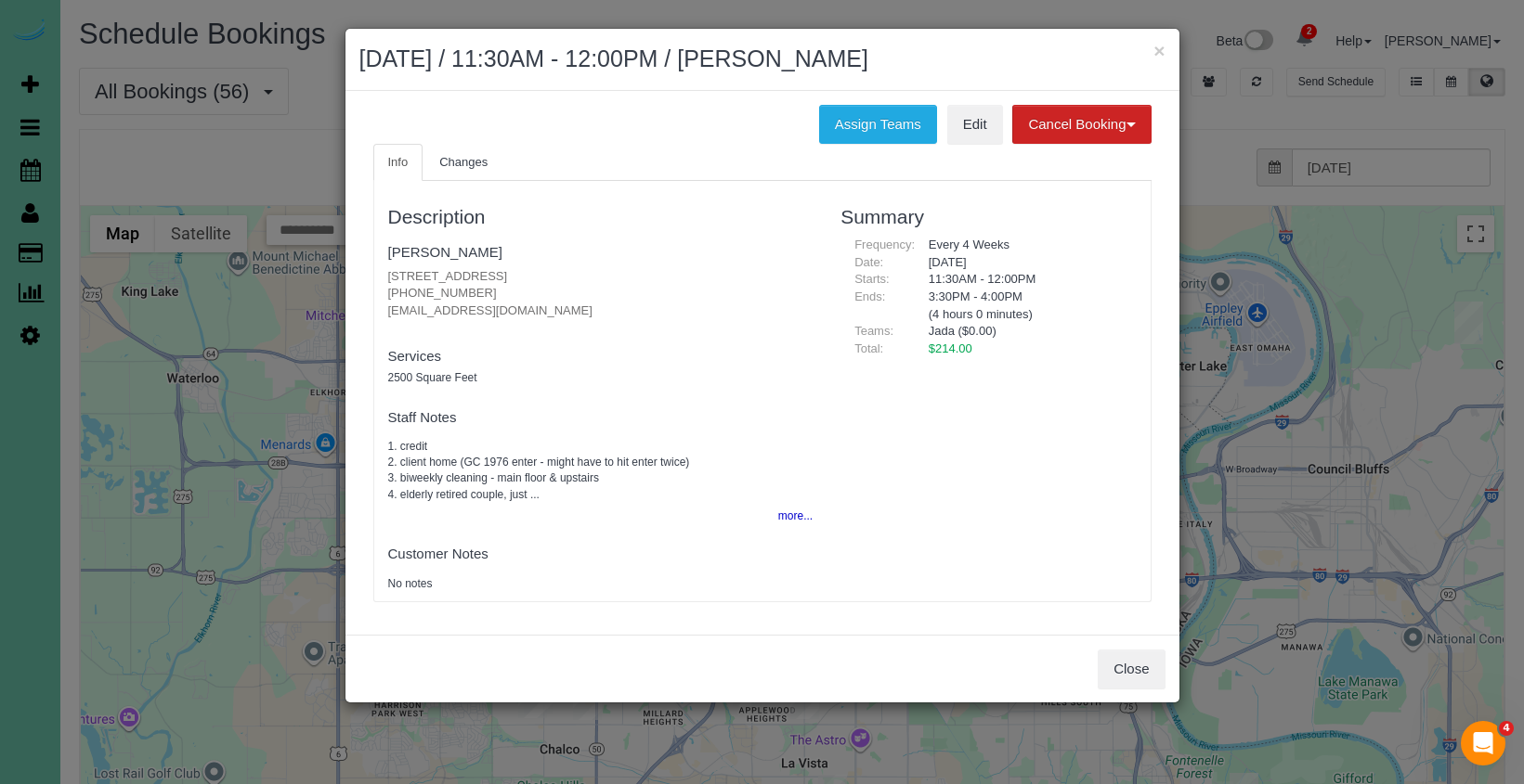
click at [1125, 673] on button "Close" at bounding box center [1131, 670] width 67 height 39
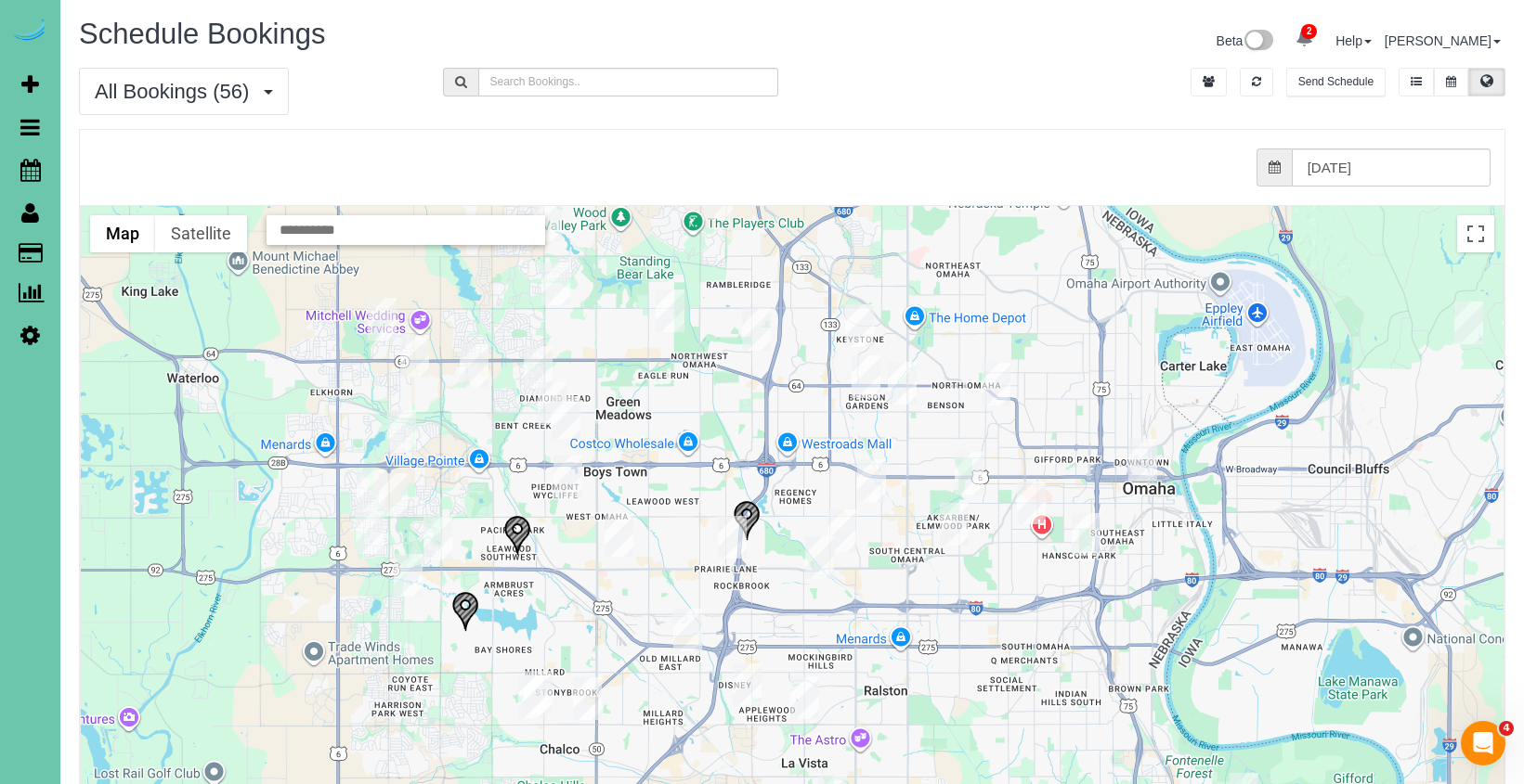
click at [729, 535] on img "09/25/2025 8:00AM - Jeanette Roth - 2423 S 113th Ave, Omaha, NE 68144" at bounding box center [732, 536] width 29 height 42
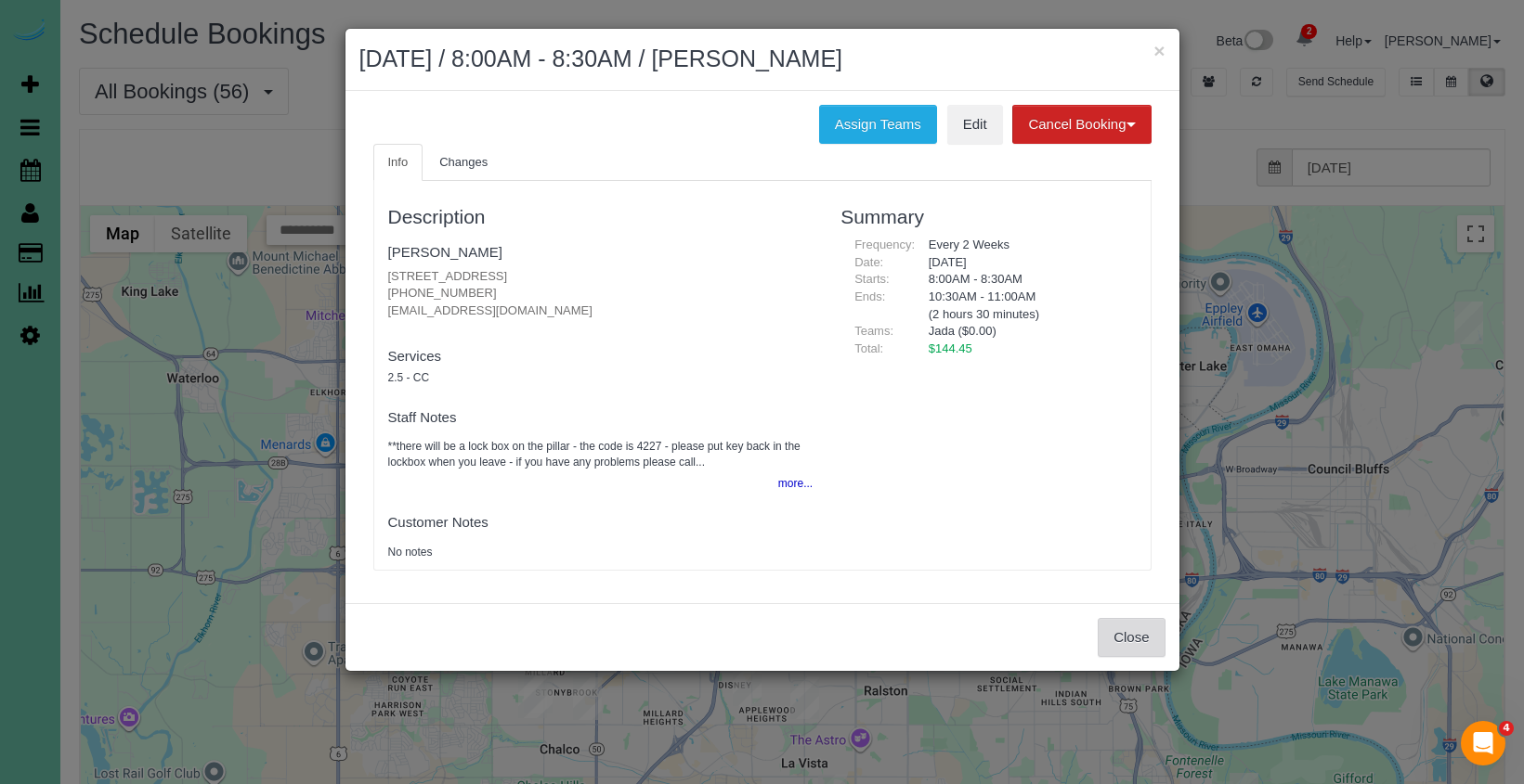
click at [1113, 641] on button "Close" at bounding box center [1131, 638] width 67 height 39
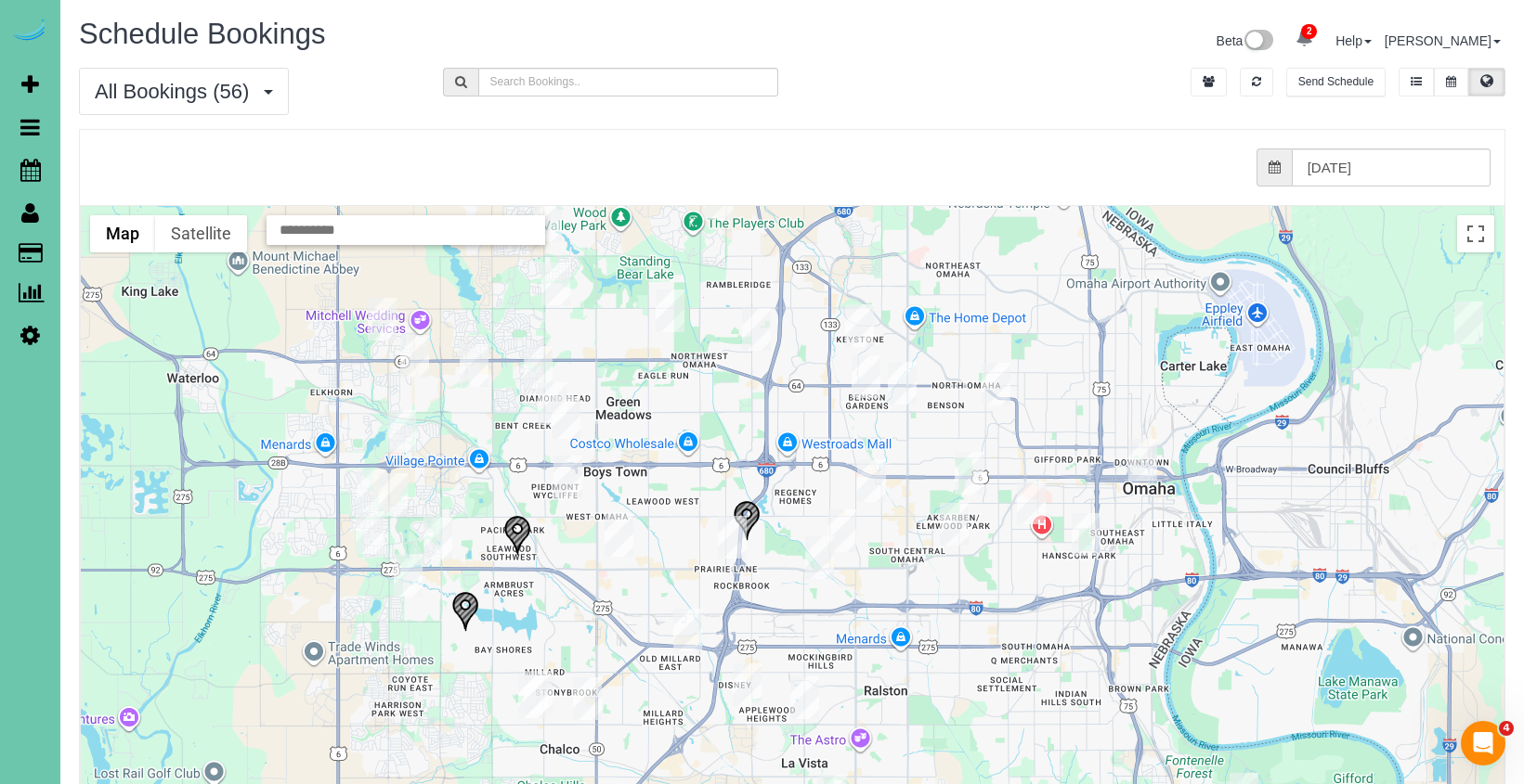
click at [699, 629] on img "09/25/2025 12:00PM - Judy Wood - 4811 Magnolia Street, Omaha, NE 68137" at bounding box center [687, 630] width 29 height 42
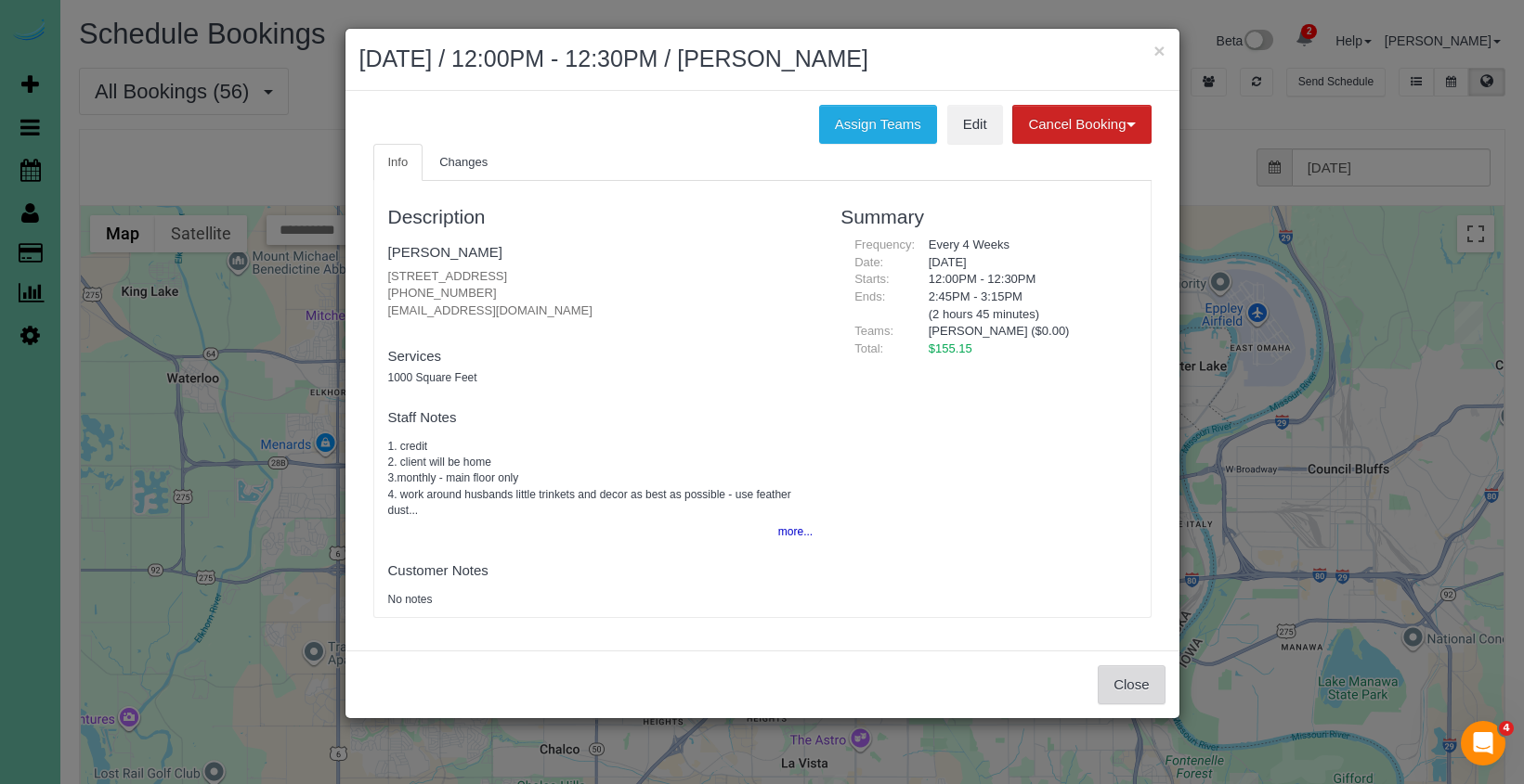
click at [1101, 674] on button "Close" at bounding box center [1131, 685] width 67 height 39
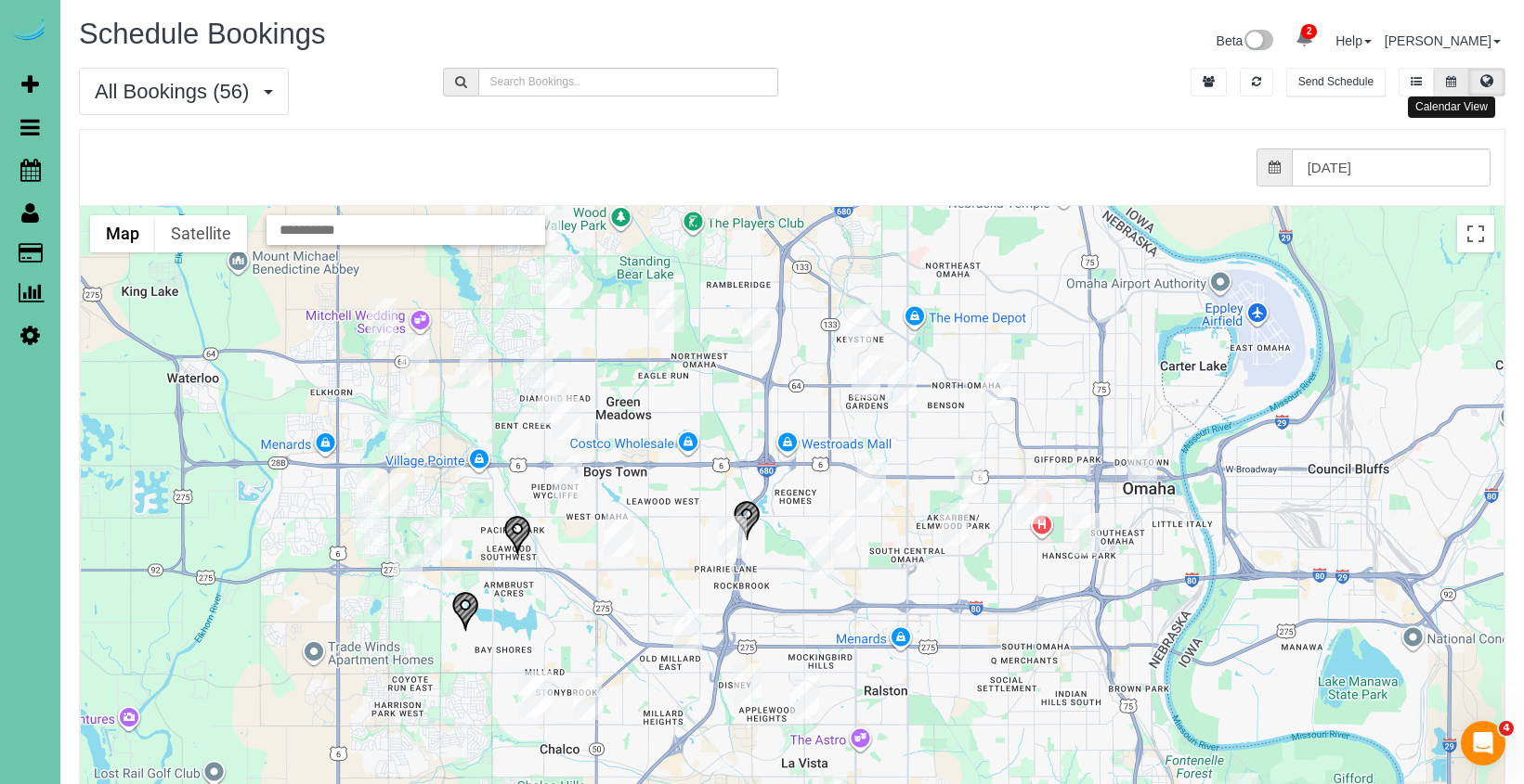
click at [1455, 68] on button at bounding box center [1450, 82] width 35 height 29
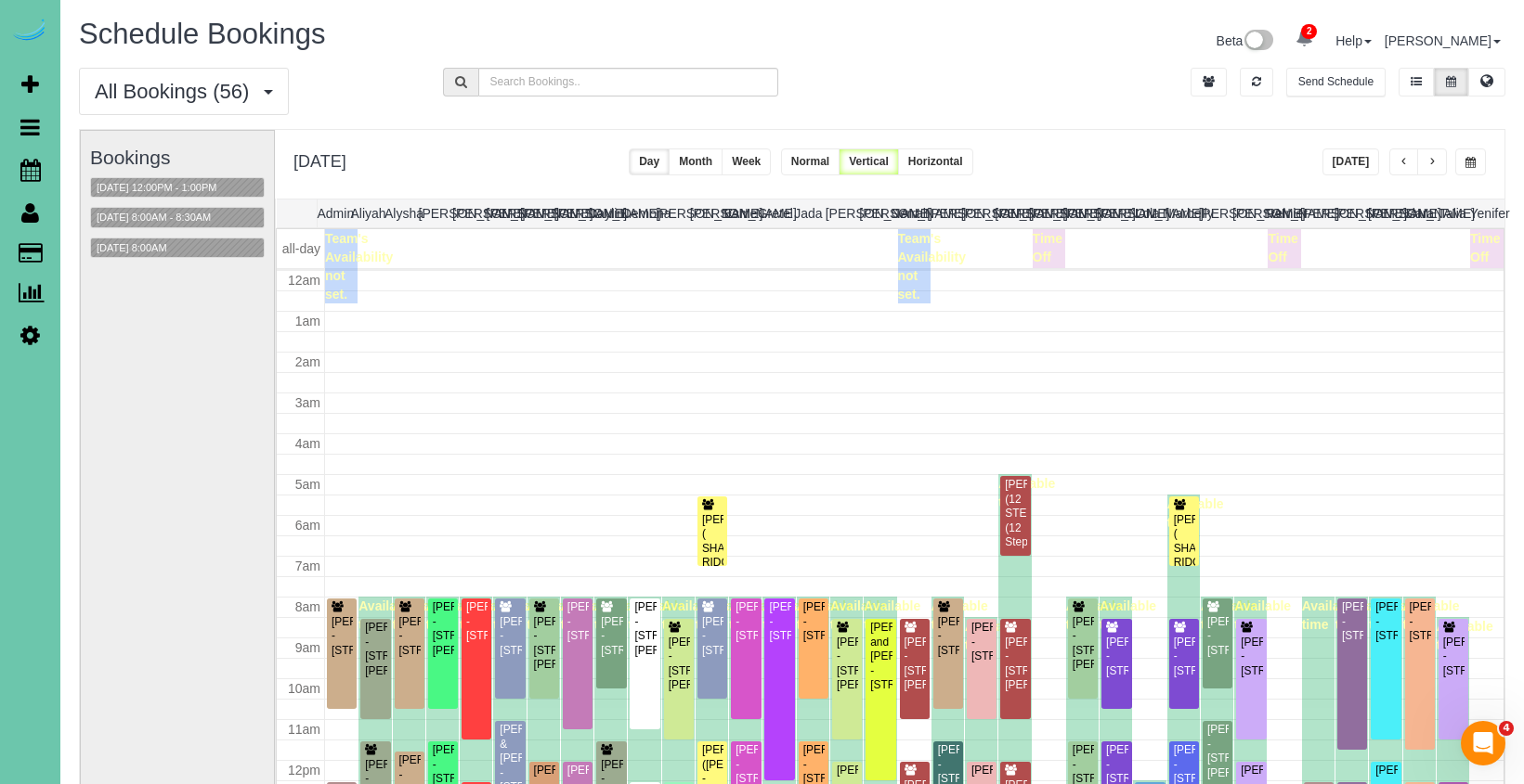
scroll to position [246, 0]
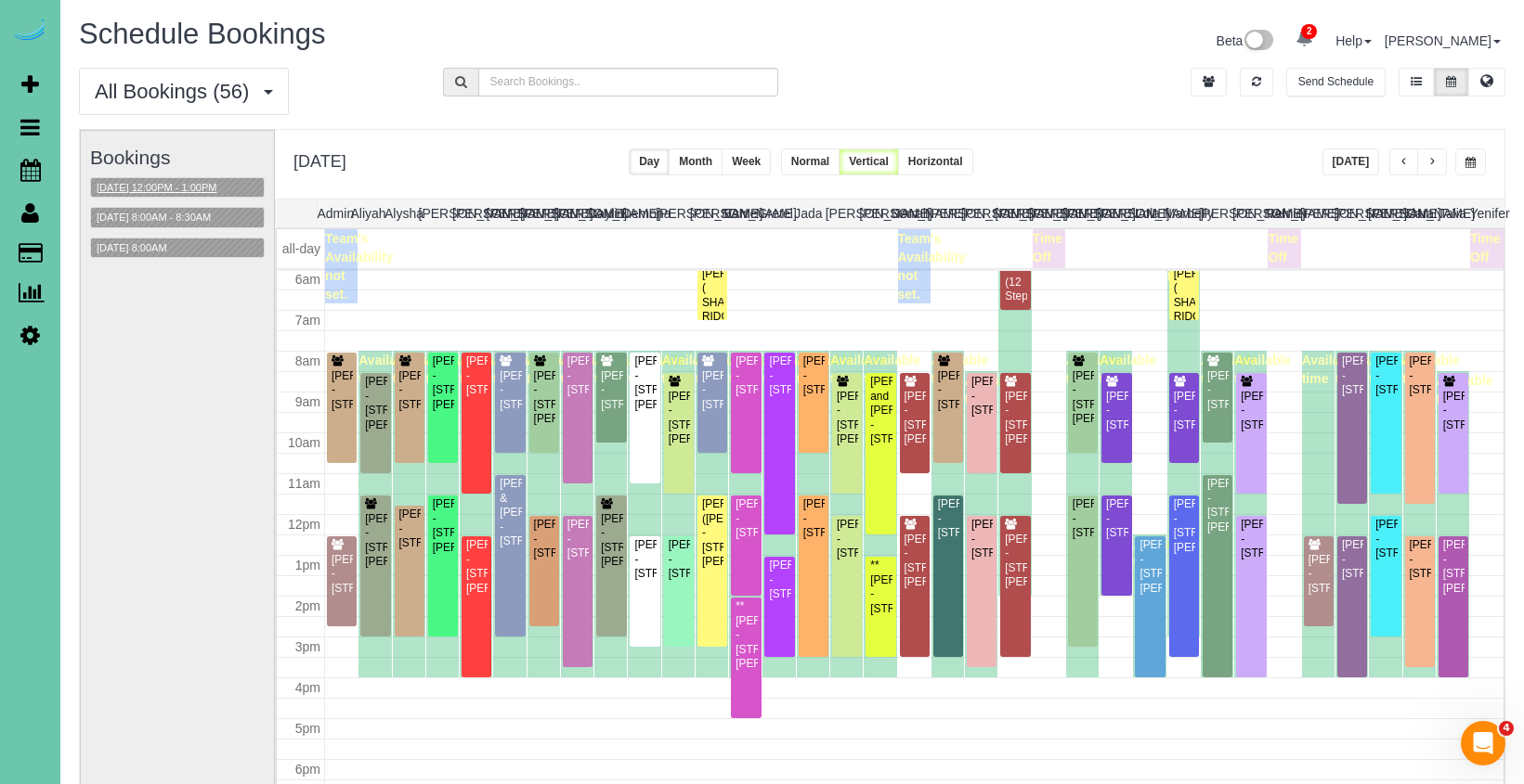
click at [168, 179] on button "09/25/2025 12:00PM - 1:00PM" at bounding box center [156, 188] width 131 height 20
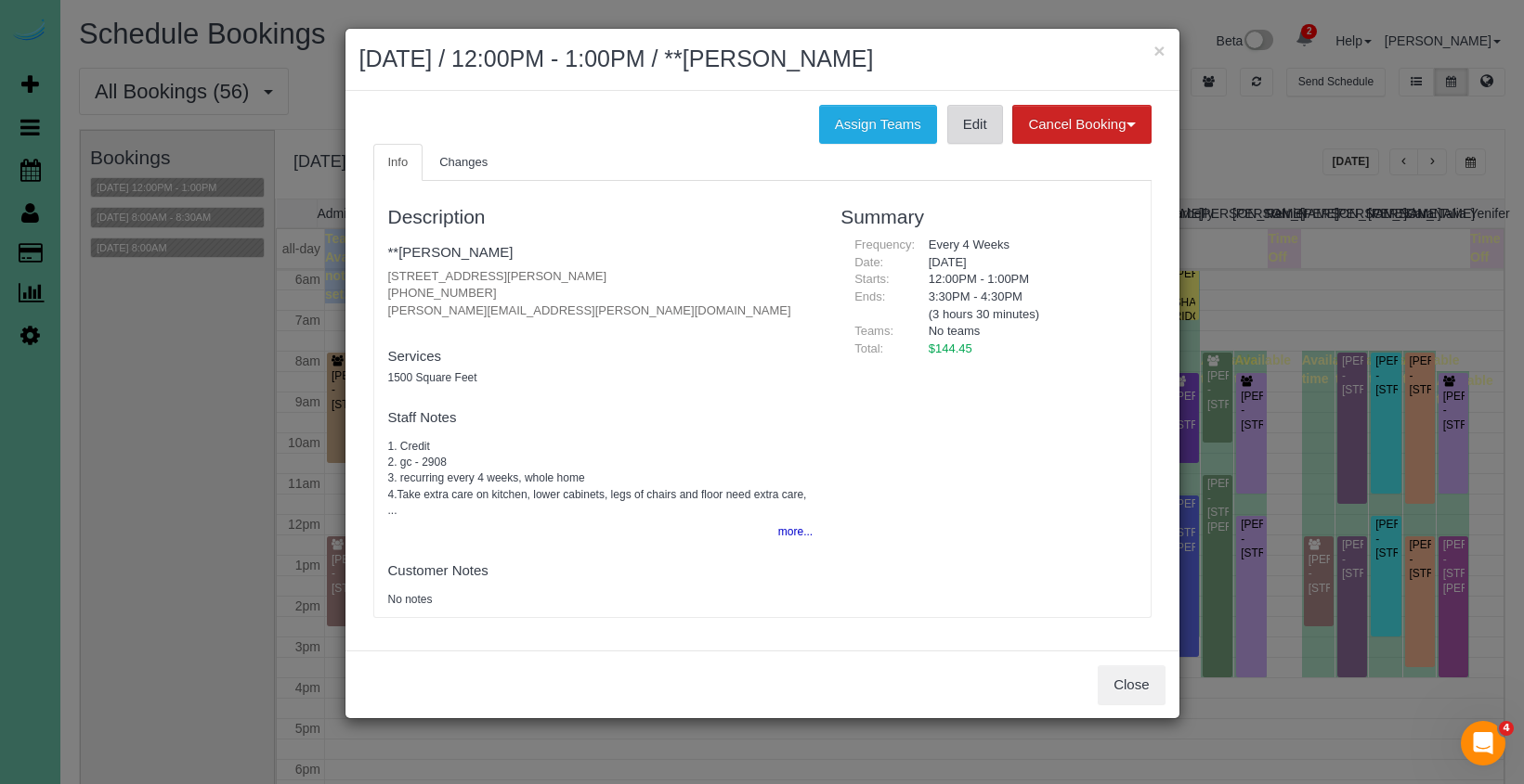
click at [947, 120] on link "Edit" at bounding box center [975, 124] width 55 height 39
click at [1164, 47] on button "×" at bounding box center [1158, 50] width 11 height 20
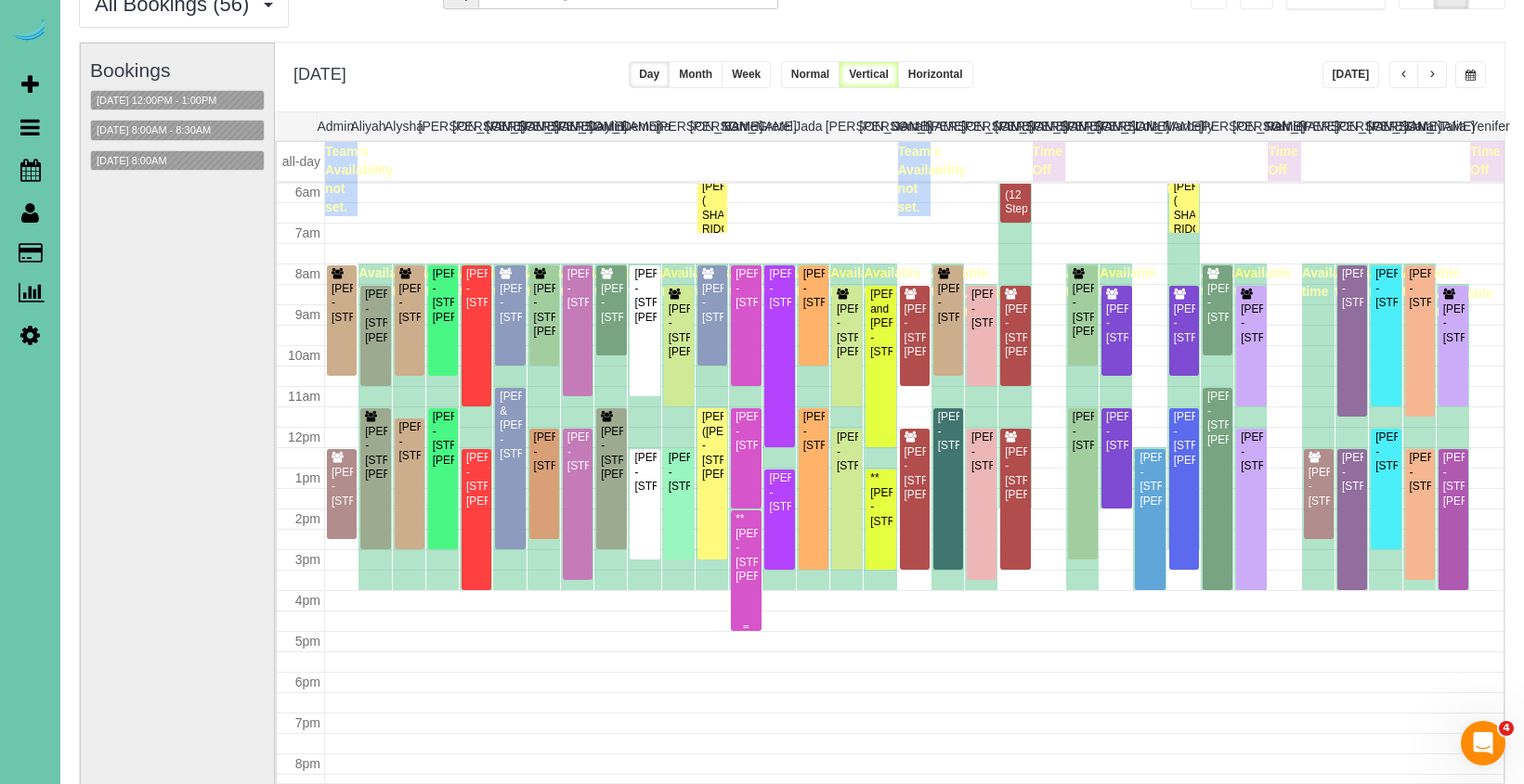
click at [744, 575] on div "**Alex Plambeck - 10629 Spaulding Circle, Omaha, NE 68134" at bounding box center [746, 548] width 23 height 71
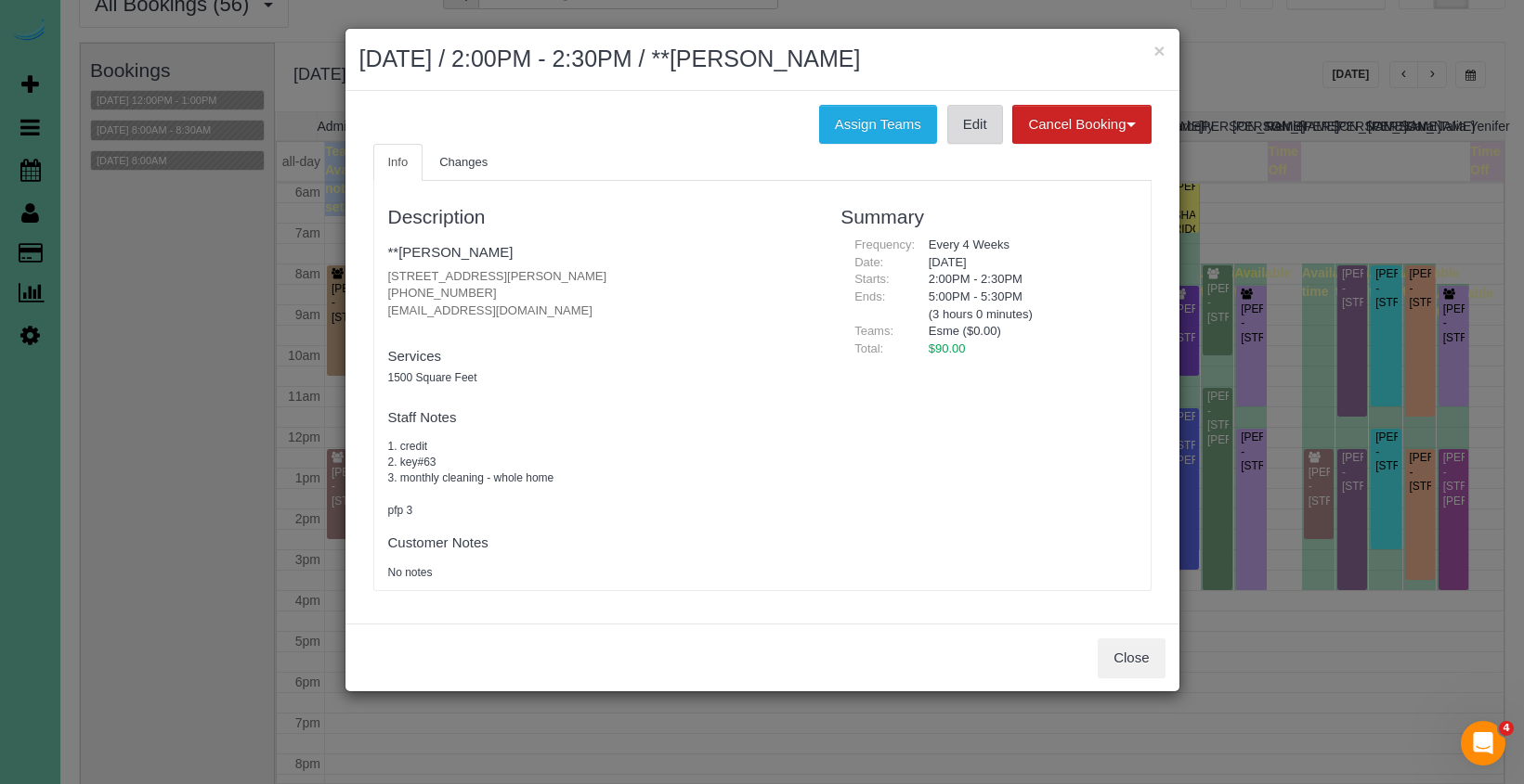
click at [955, 125] on link "Edit" at bounding box center [975, 124] width 55 height 39
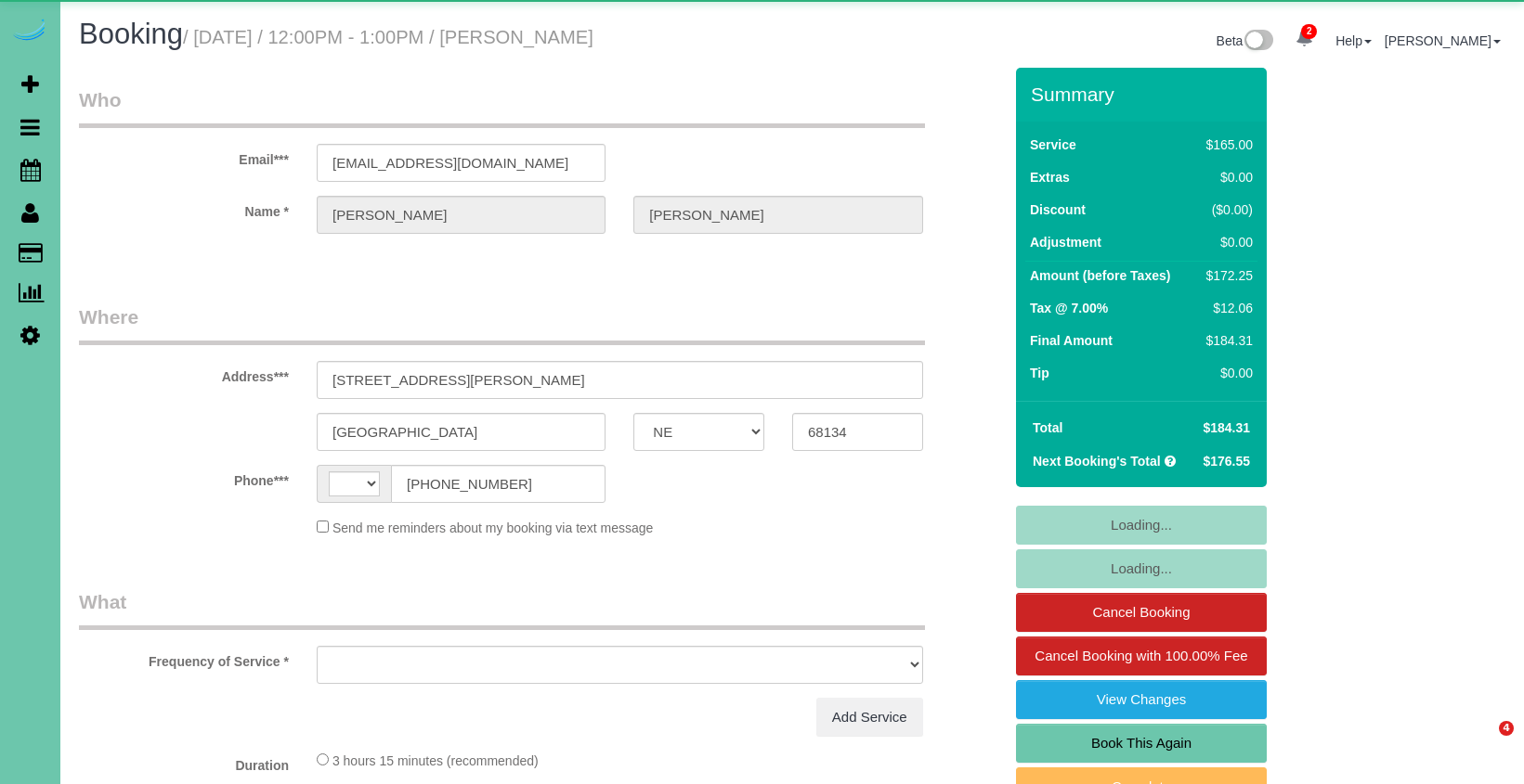
select select "NE"
select select "string:[GEOGRAPHIC_DATA]"
select select "object:395"
select select "string:fspay-e5aea904-6771-4f88-b097-4e7a23ff07f9"
select select "object:858"
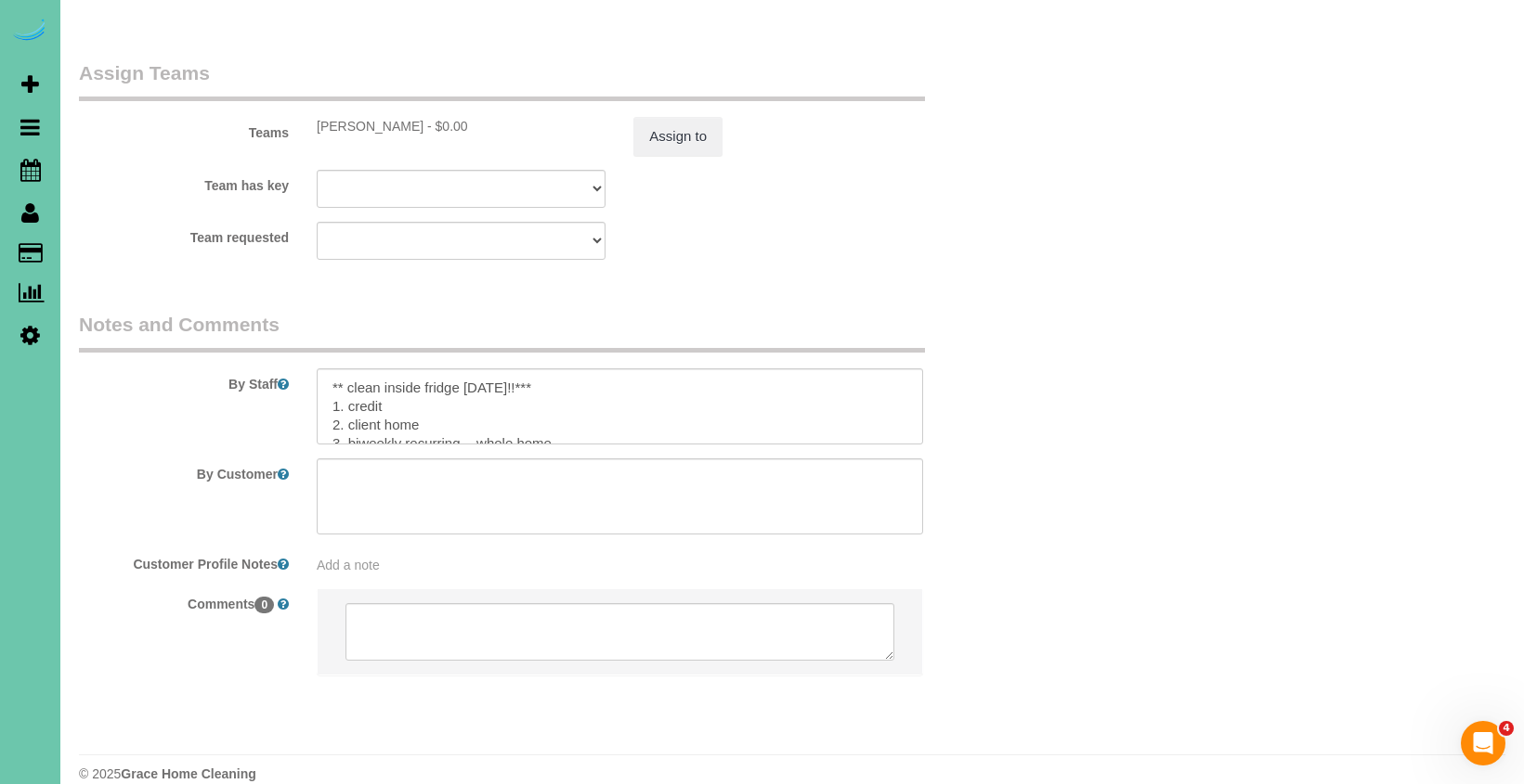
scroll to position [2019, 0]
drag, startPoint x: 559, startPoint y: 363, endPoint x: 313, endPoint y: 347, distance: 246.5
click at [313, 370] on div at bounding box center [619, 407] width 634 height 76
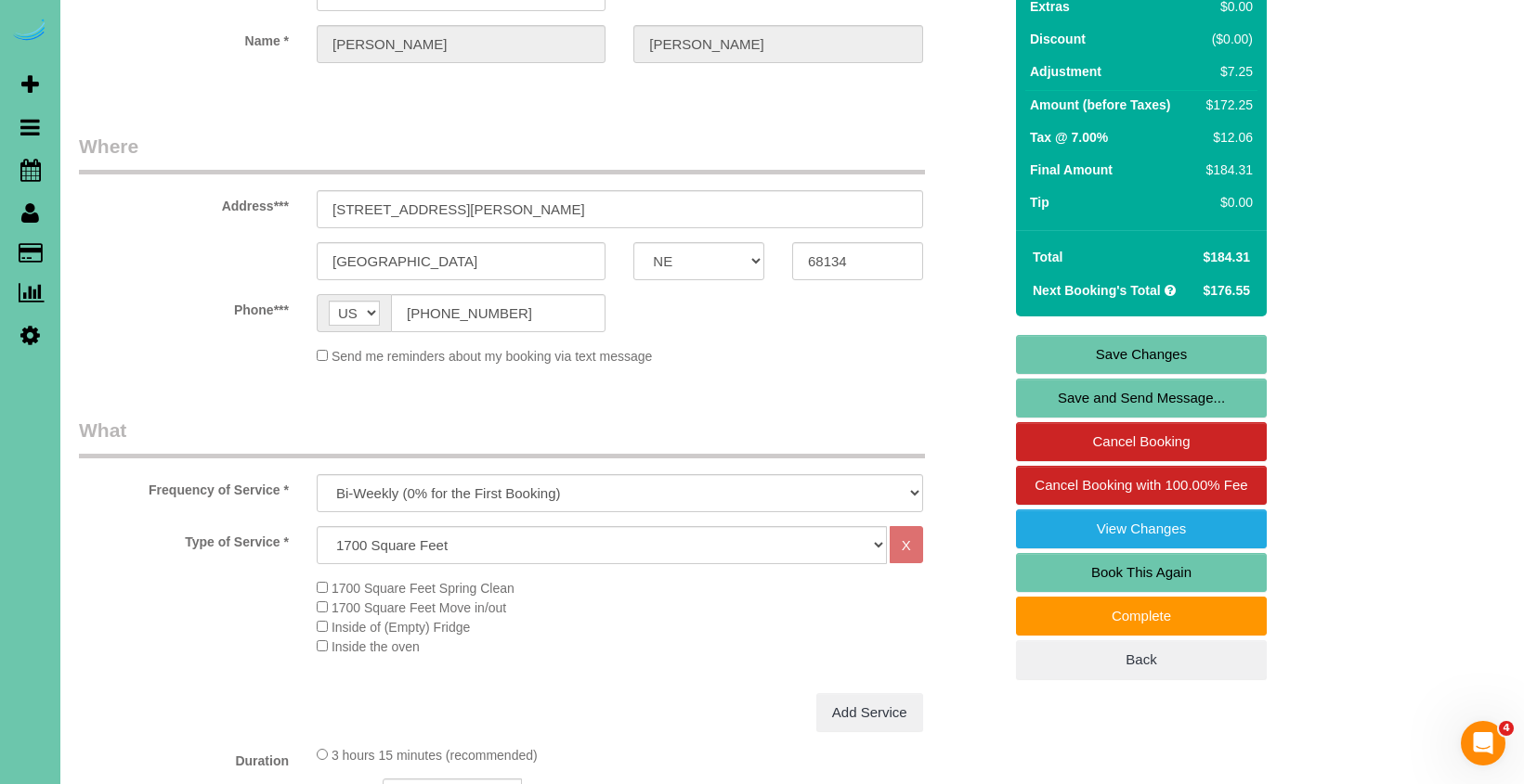
scroll to position [52, 0]
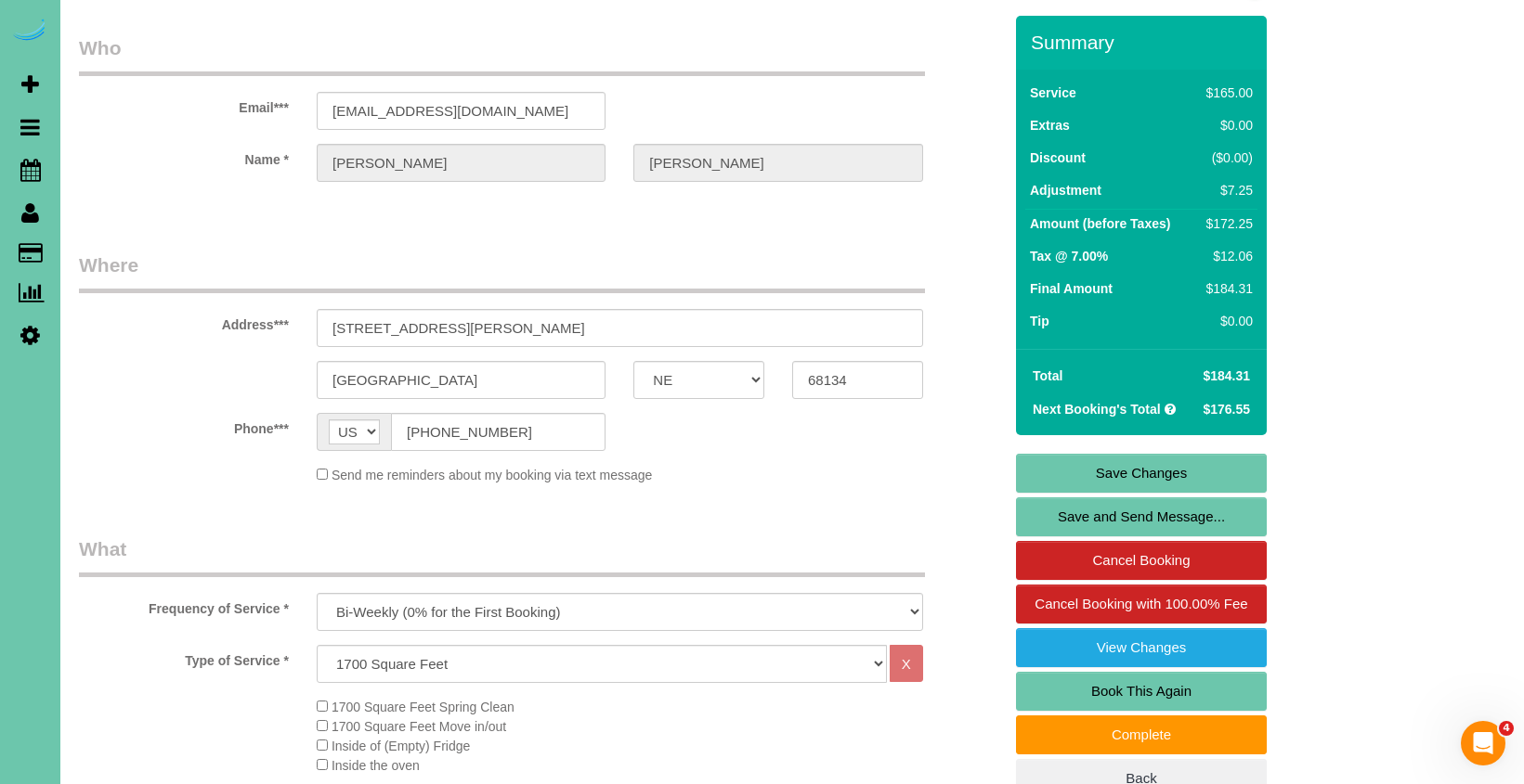
type textarea "1. credit 2. client home 3. biweekly recurring - whole home 4. client does not …"
drag, startPoint x: 460, startPoint y: 436, endPoint x: 553, endPoint y: 428, distance: 93.3
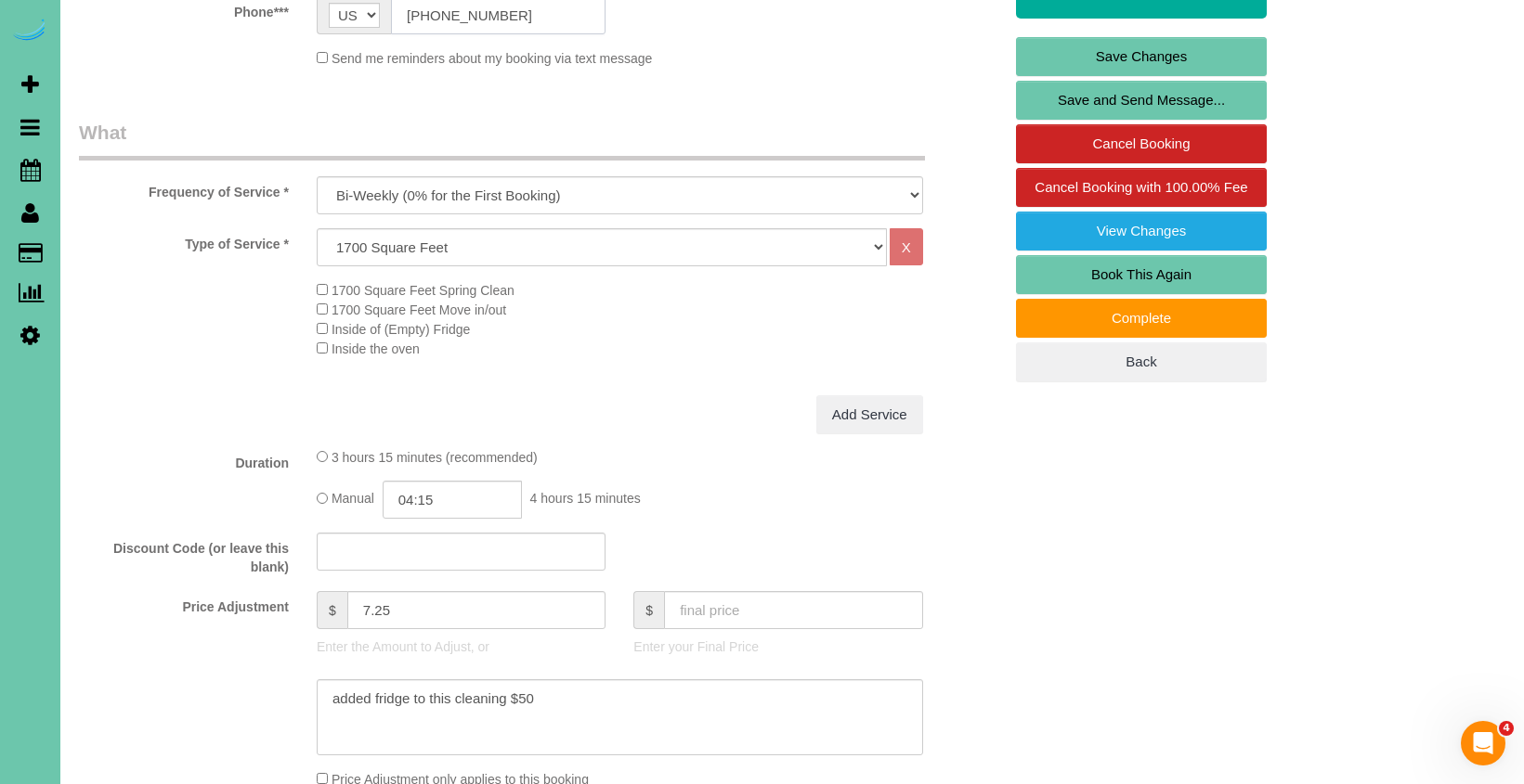
scroll to position [472, 0]
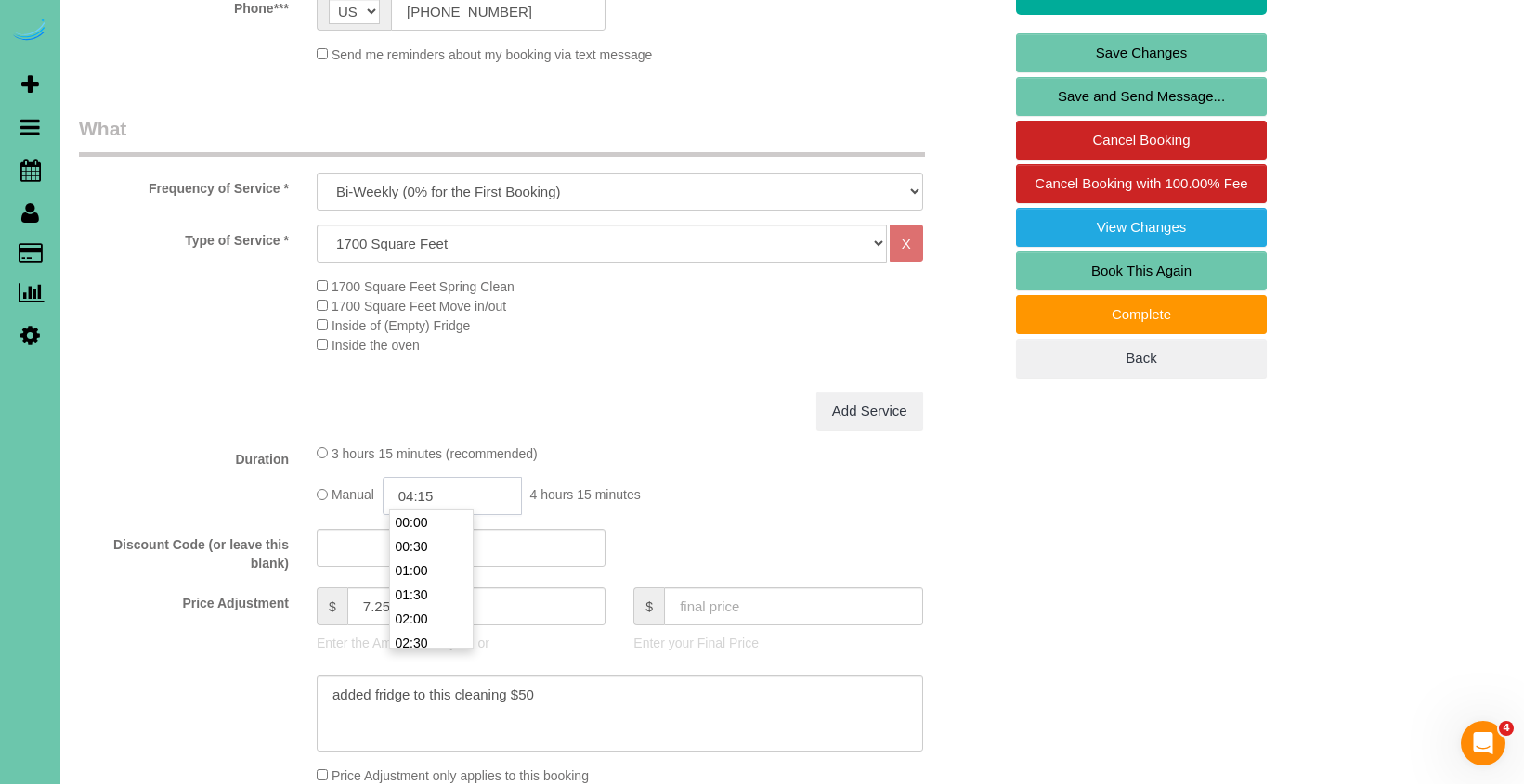
click at [418, 494] on input "04:15" at bounding box center [452, 496] width 139 height 38
type input "03:15"
click at [628, 433] on fieldset "What Frequency of Service * One Time Weekly (0% for the First Booking) Bi-Weekl…" at bounding box center [541, 512] width 923 height 793
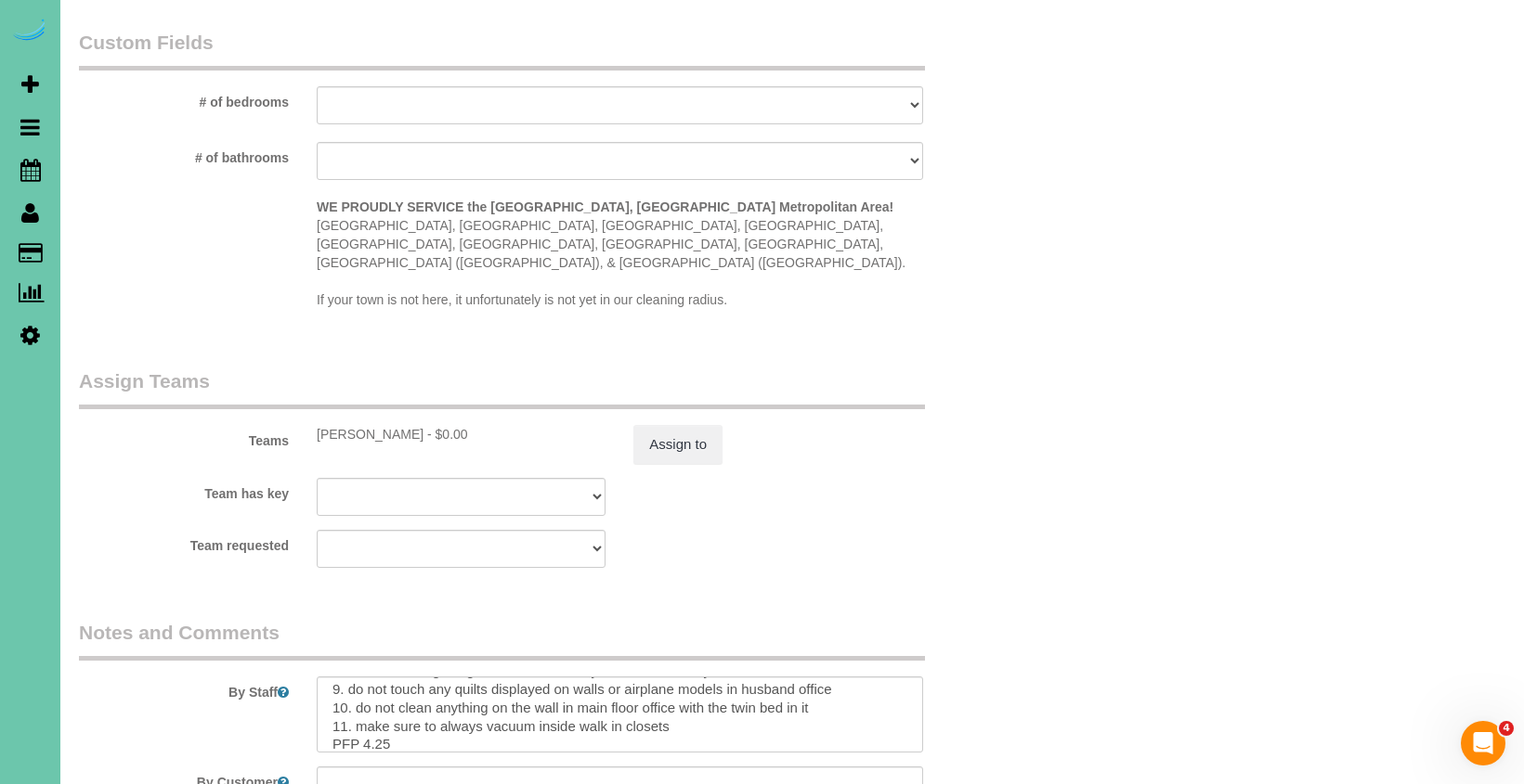
scroll to position [1722, 0]
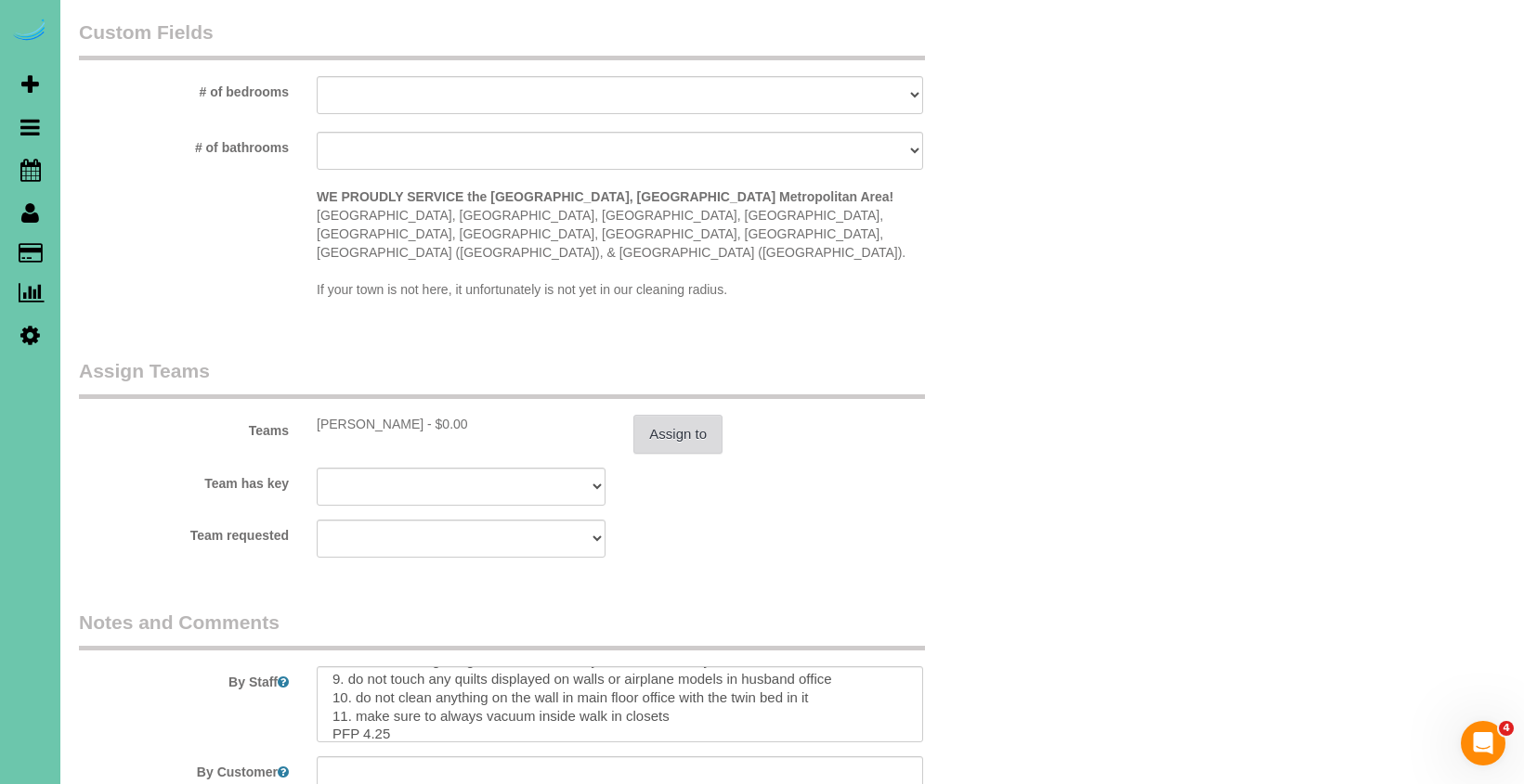
click at [690, 415] on button "Assign to" at bounding box center [678, 435] width 89 height 39
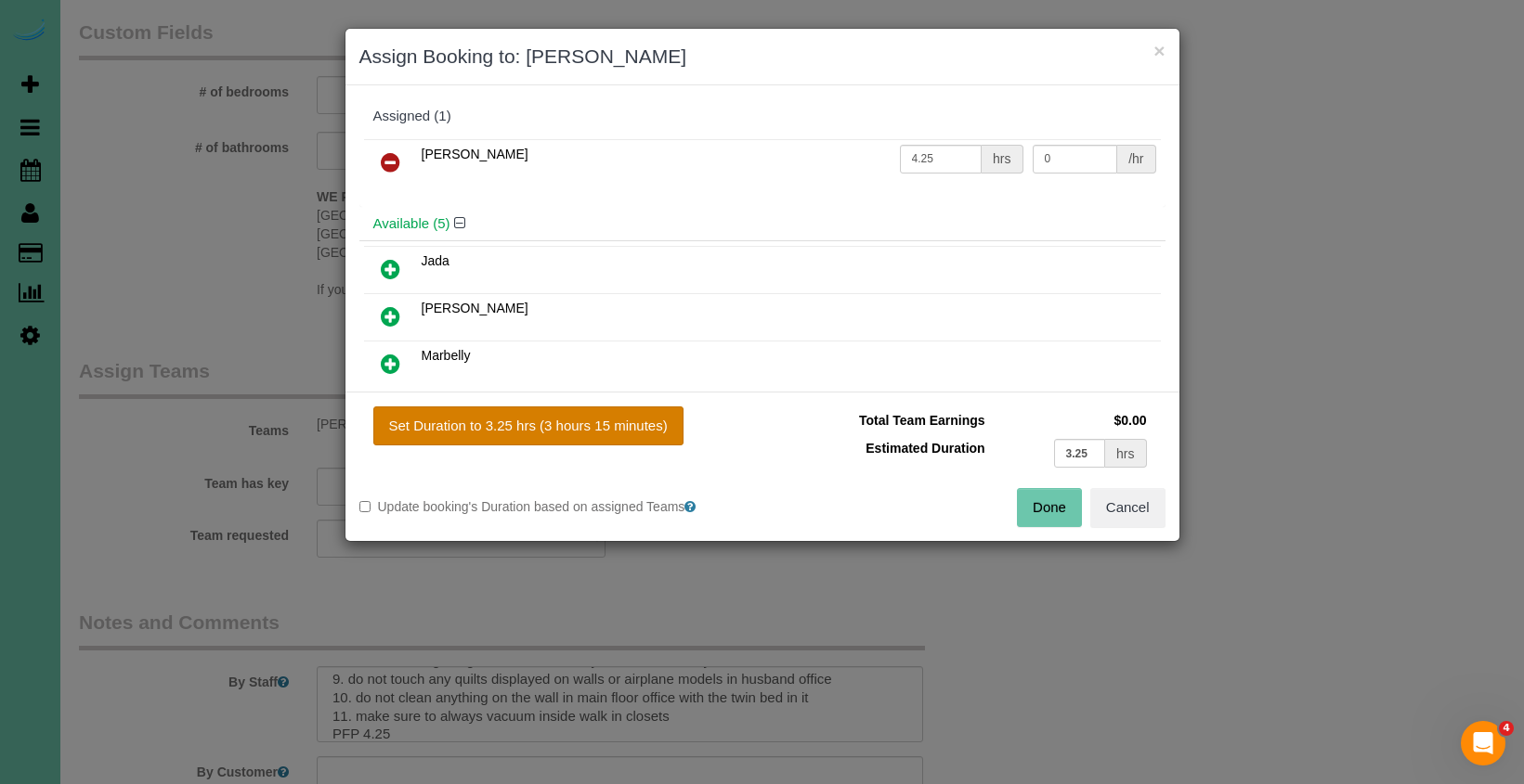
click at [613, 420] on button "Set Duration to 3.25 hrs (3 hours 15 minutes)" at bounding box center [528, 426] width 310 height 39
type input "3.25"
drag, startPoint x: 1041, startPoint y: 503, endPoint x: 600, endPoint y: 632, distance: 459.5
click at [1040, 503] on button "Done" at bounding box center [1050, 508] width 65 height 39
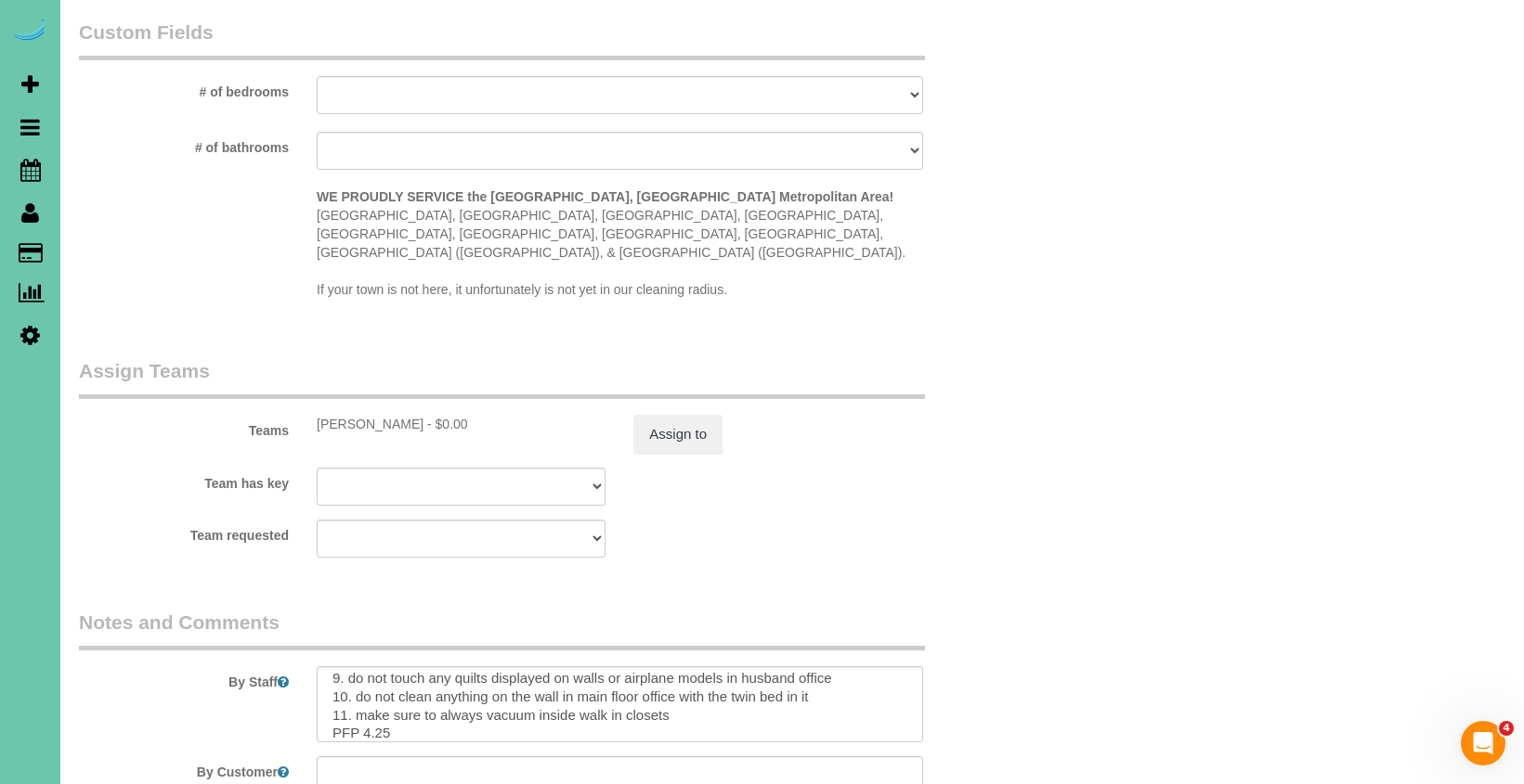
scroll to position [174, 0]
click at [369, 703] on textarea at bounding box center [619, 704] width 607 height 76
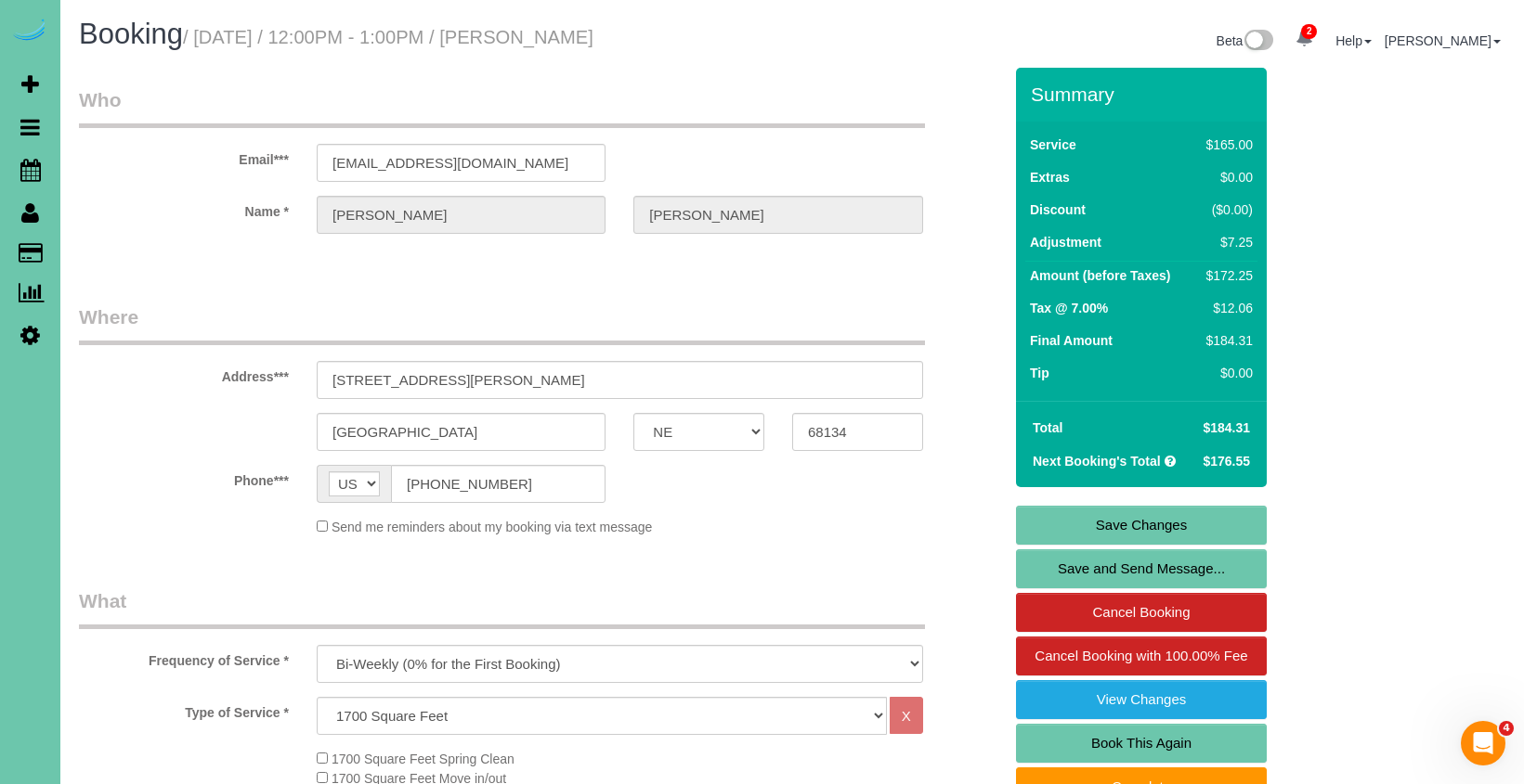
scroll to position [0, 0]
type textarea "1. credit 2. client home 3. biweekly recurring - whole home 4. client does not …"
click at [1096, 515] on link "Save Changes" at bounding box center [1141, 526] width 251 height 39
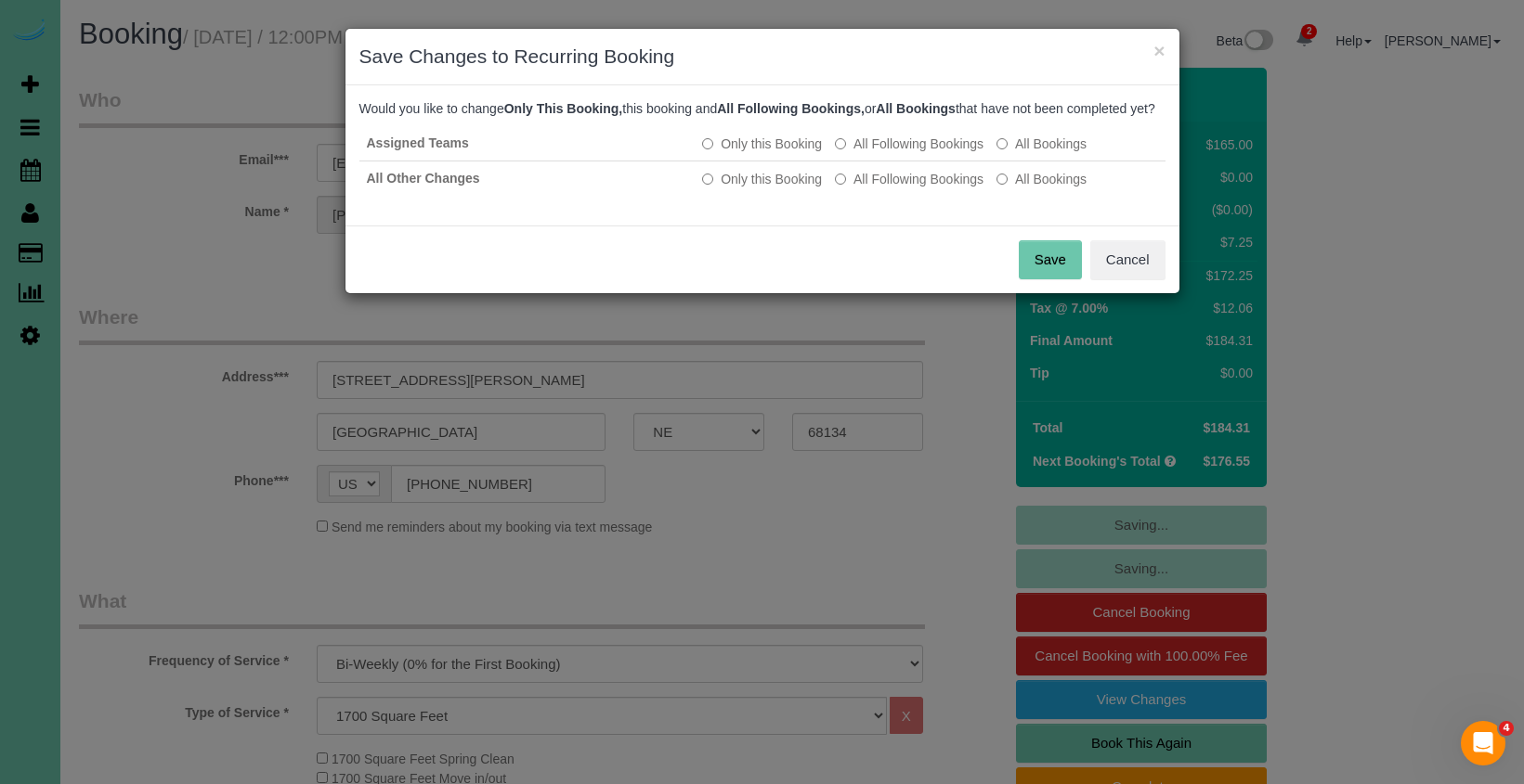
drag, startPoint x: 1051, startPoint y: 276, endPoint x: 1010, endPoint y: 264, distance: 42.7
click at [1050, 276] on button "Save" at bounding box center [1051, 260] width 63 height 39
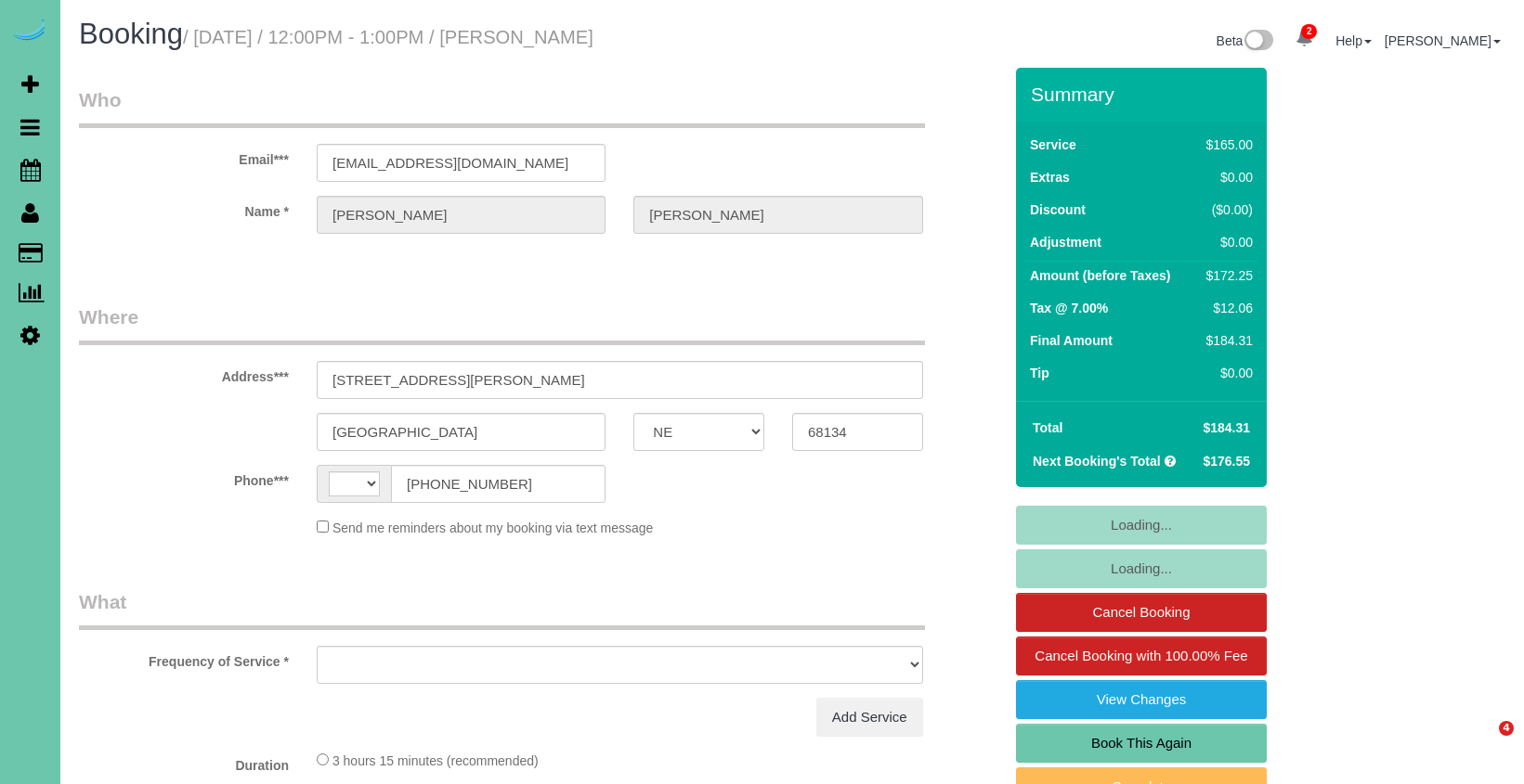
select select "NE"
select select "object:395"
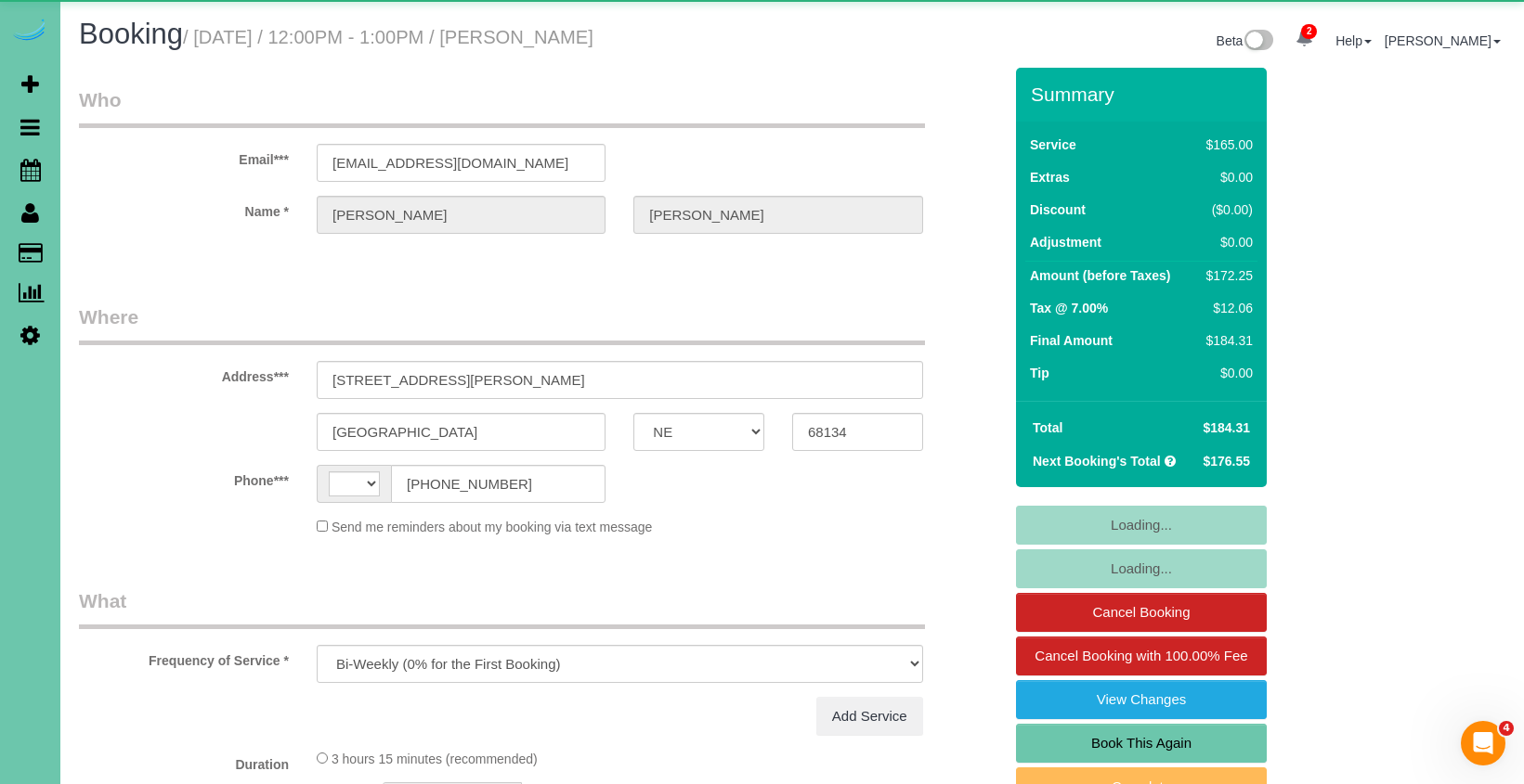
select select "string:[GEOGRAPHIC_DATA]"
select select "string:fspay-e5aea904-6771-4f88-b097-4e7a23ff07f9"
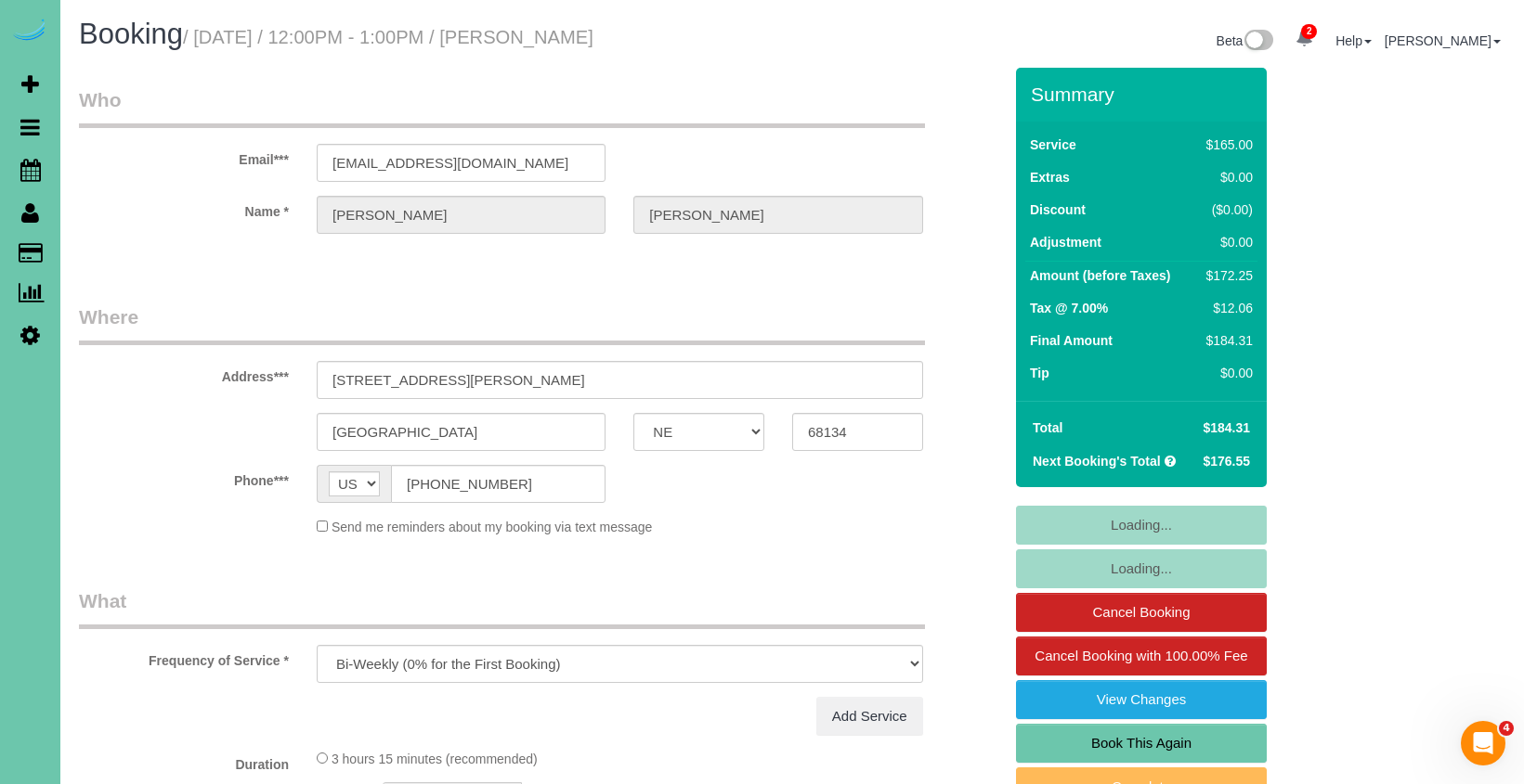
select select "object:704"
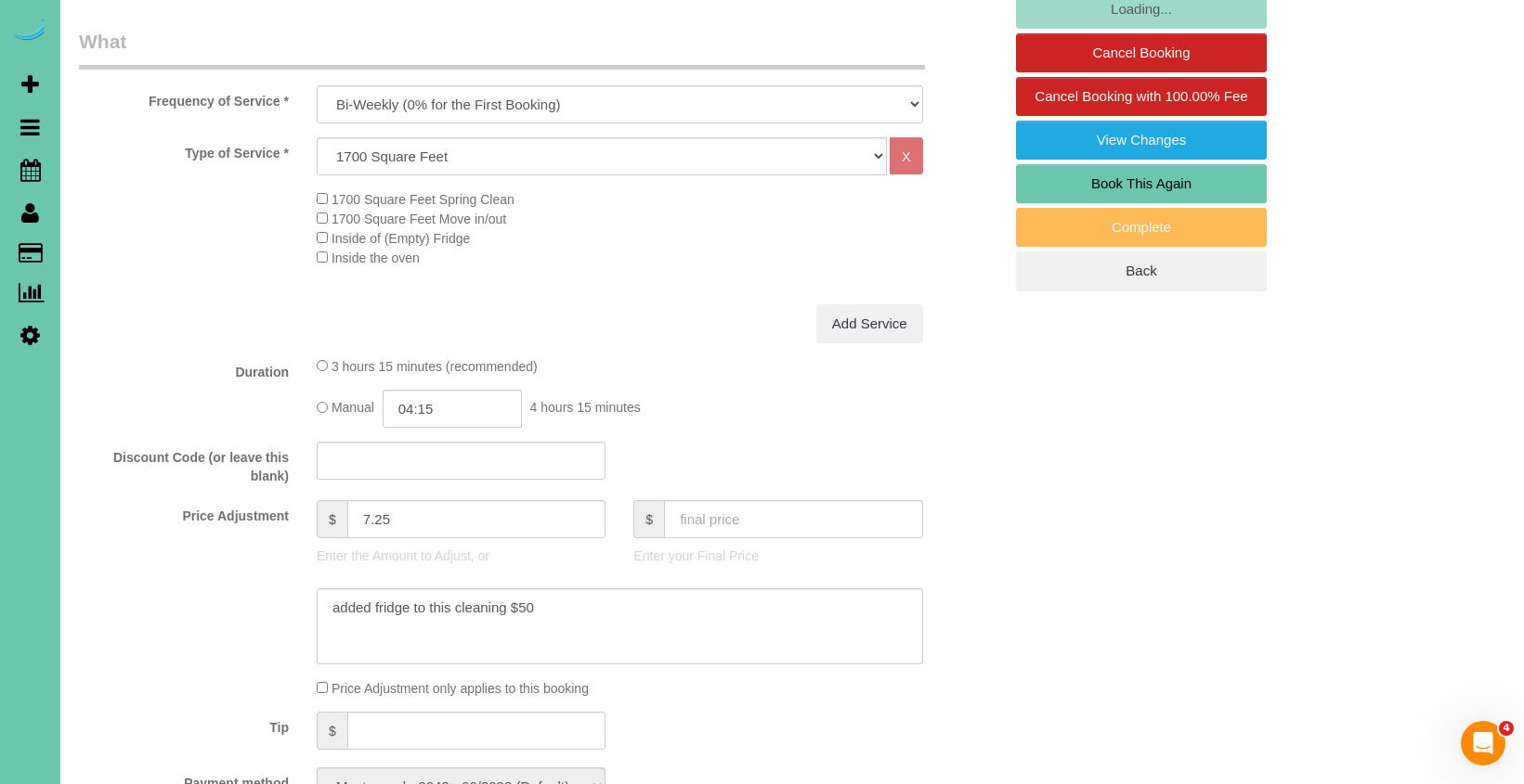
scroll to position [561, 0]
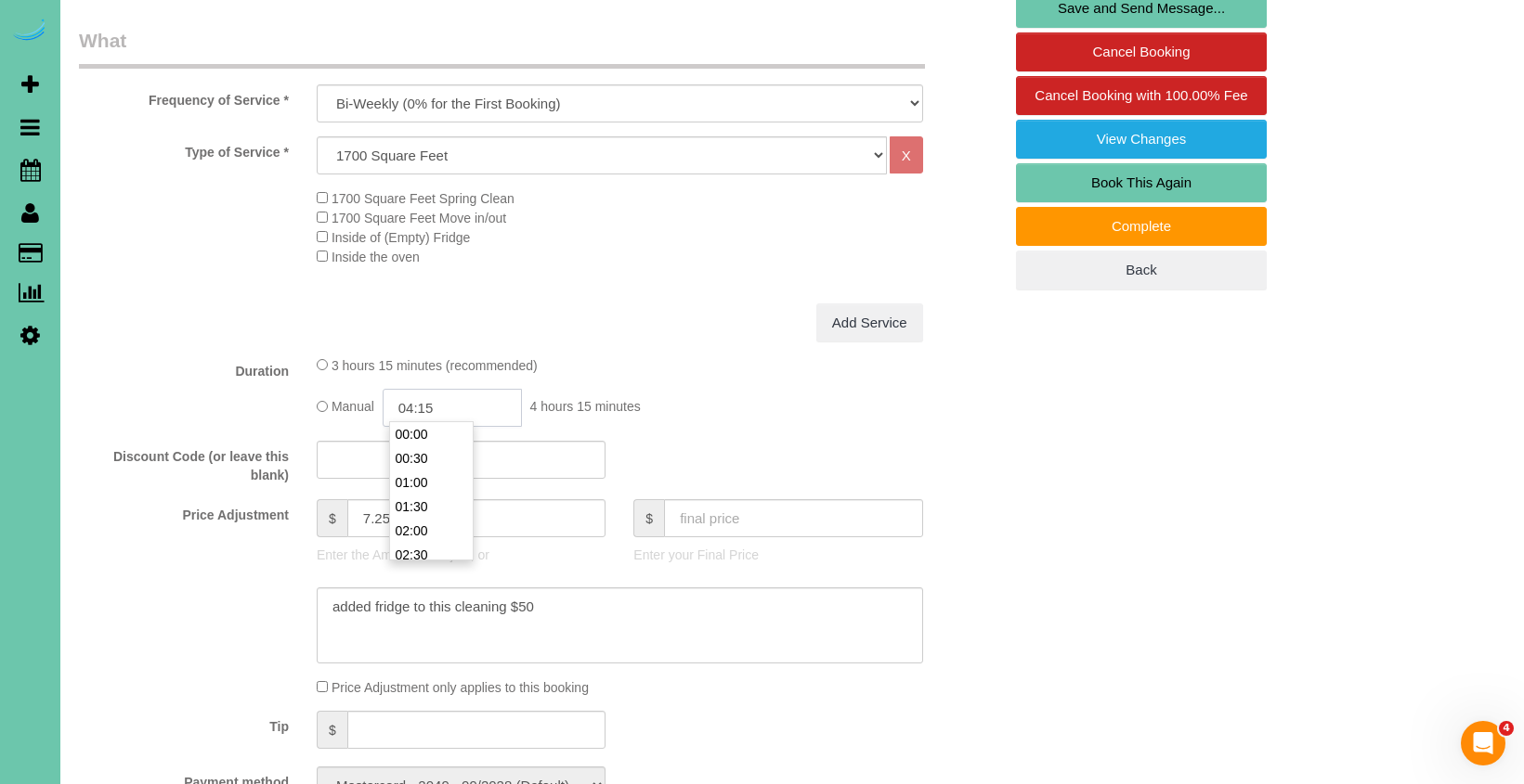
click at [456, 409] on input "04:15" at bounding box center [452, 407] width 139 height 38
click at [435, 507] on li "03:00" at bounding box center [431, 507] width 83 height 24
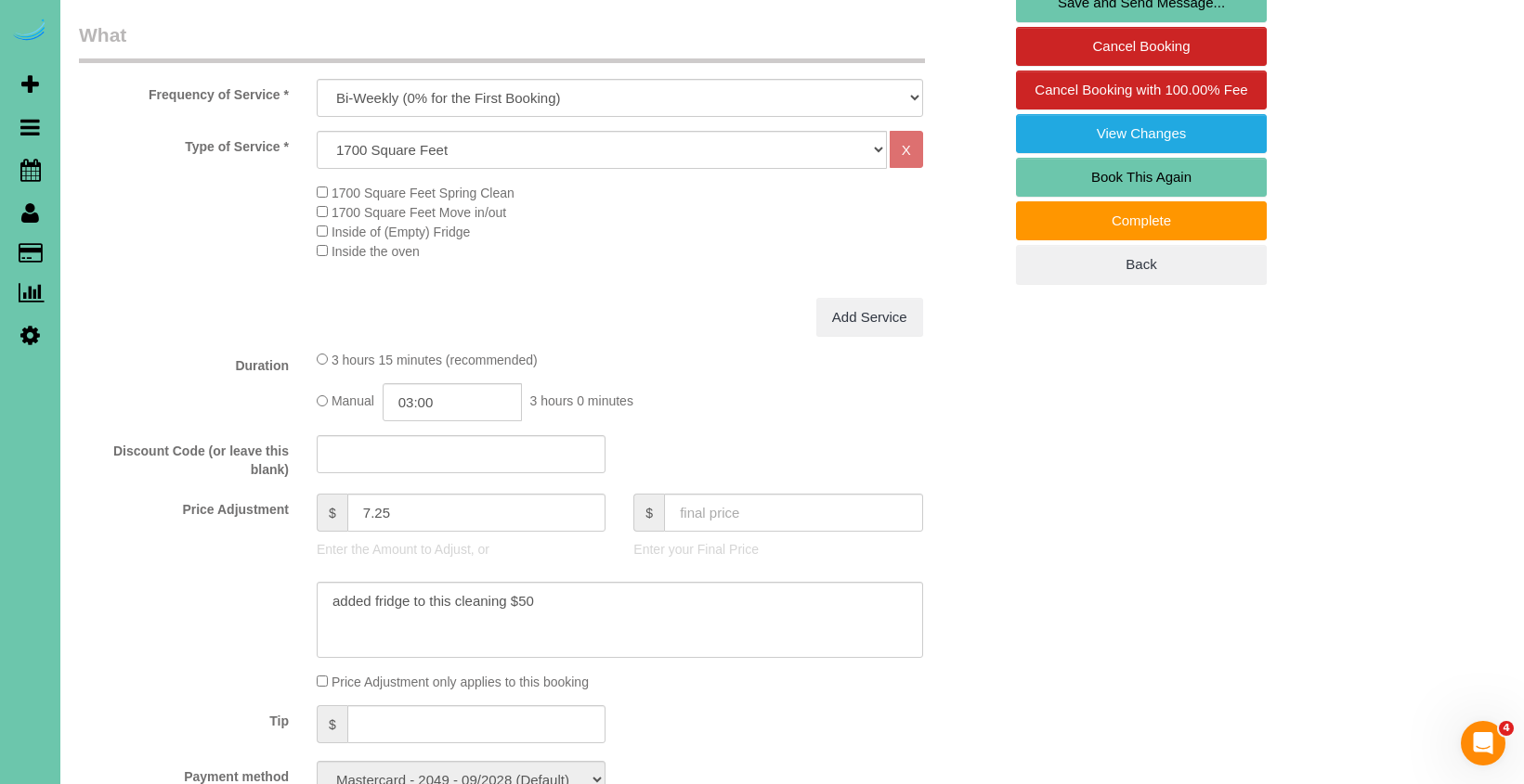
scroll to position [566, 0]
click at [459, 400] on input "03:00" at bounding box center [452, 402] width 139 height 38
type input "03:15"
click at [720, 236] on div "1700 Square Feet Spring Clean 1700 Square Feet Move in/out Inside of (Empty) Fr…" at bounding box center [659, 221] width 713 height 78
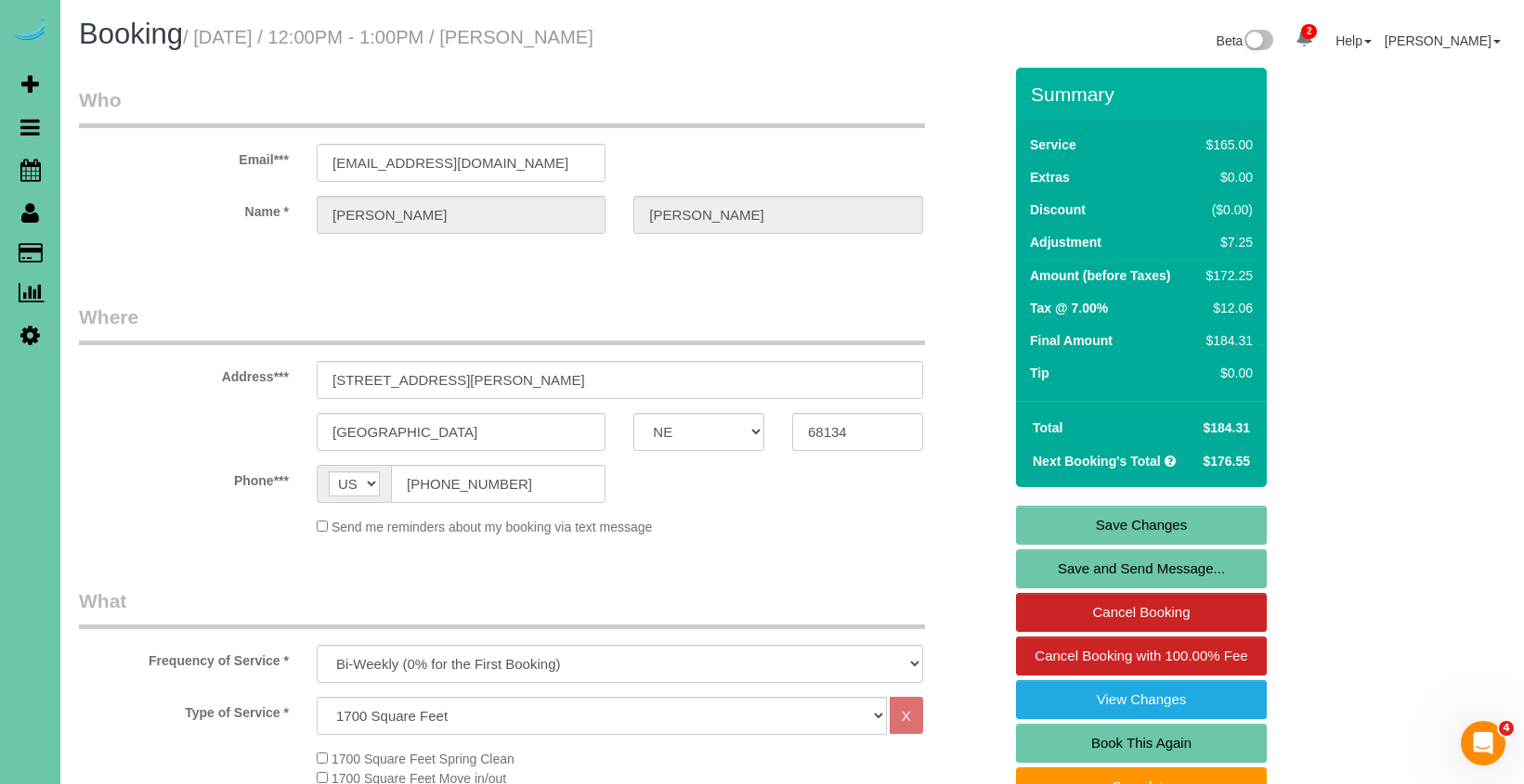
scroll to position [0, 0]
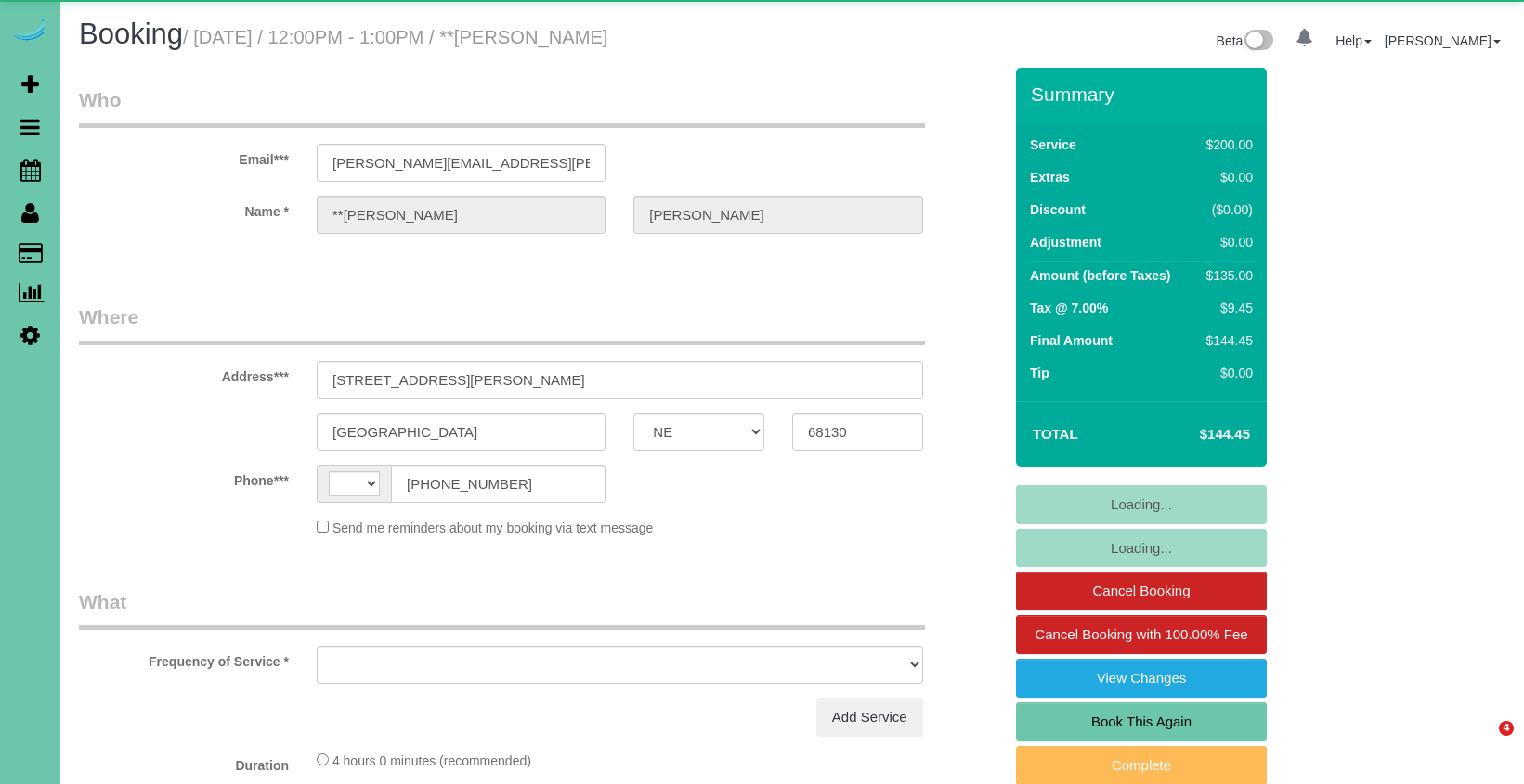
select select "NE"
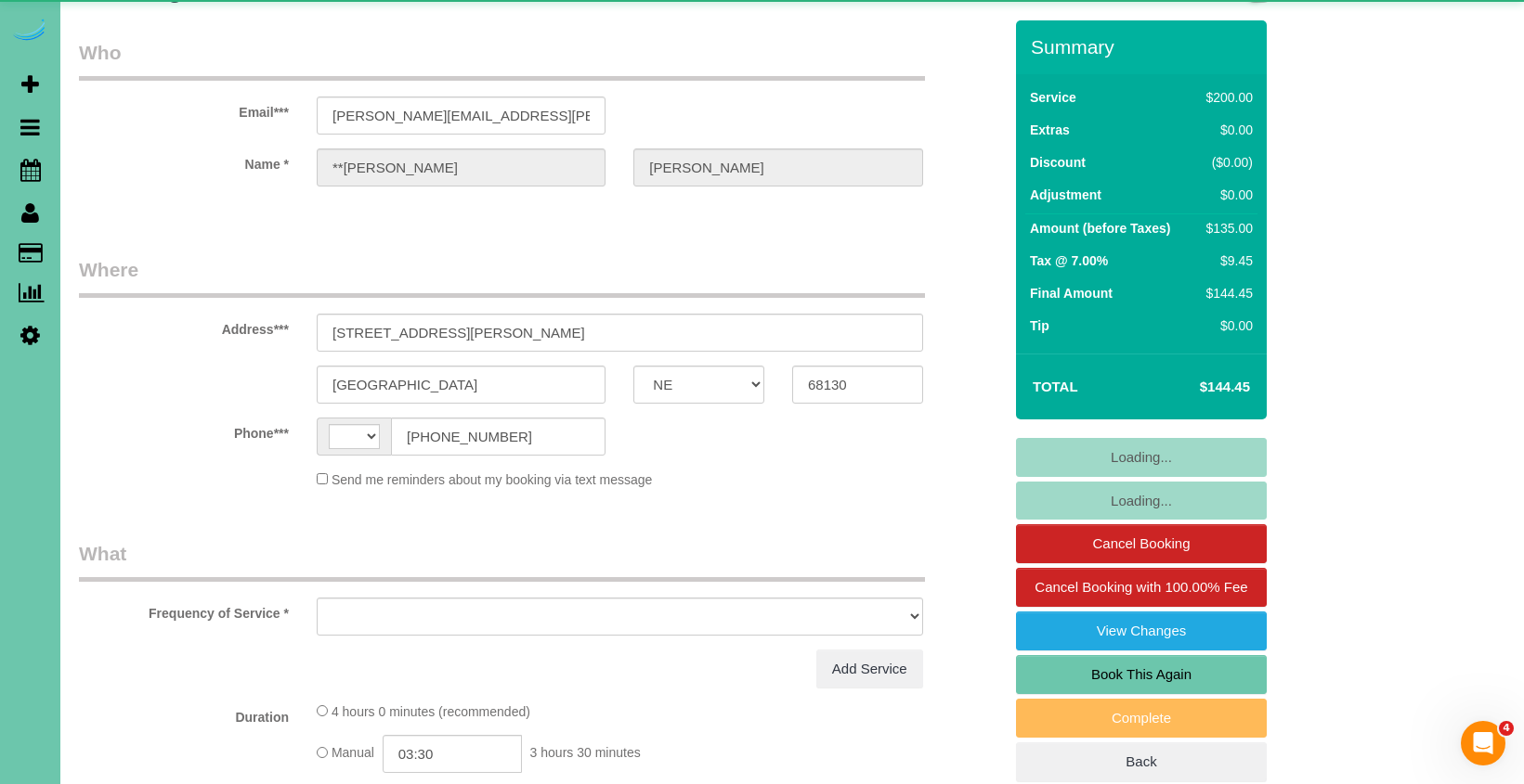
scroll to position [207, 0]
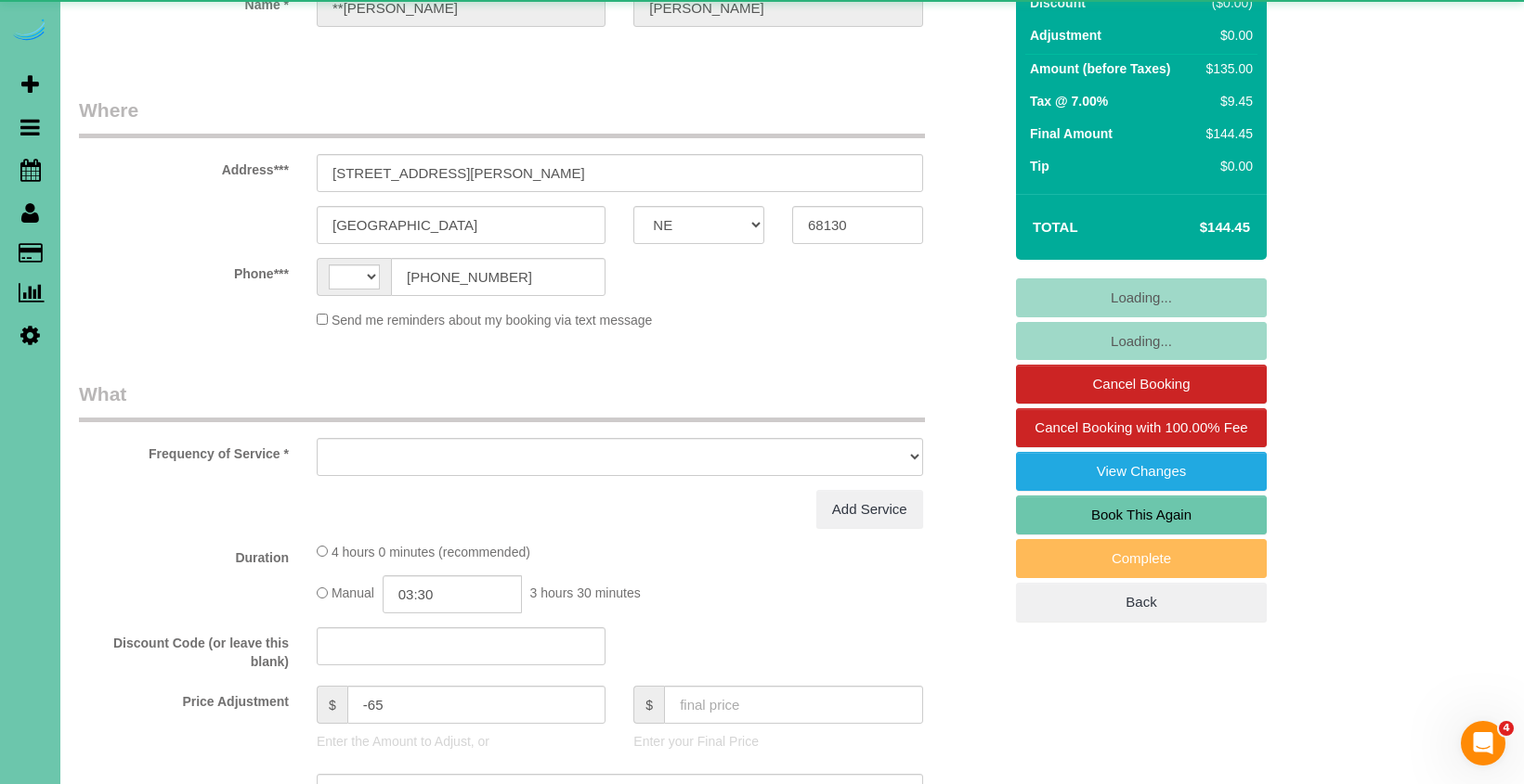
select select "string:[GEOGRAPHIC_DATA]"
select select "object:662"
select select "string:fspay-bbc103ba-7b46-4900-aeee-680aa3fc7026"
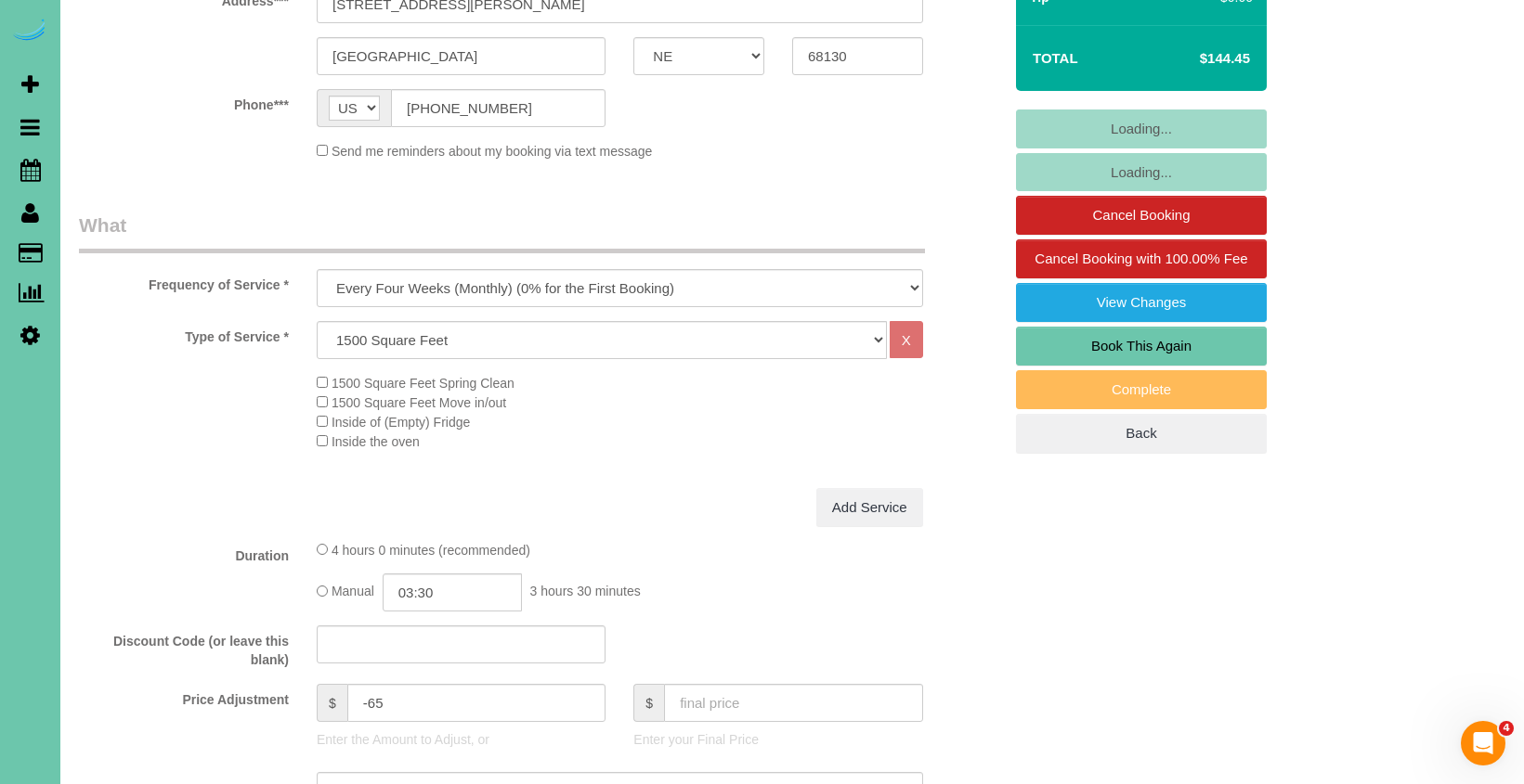
select select "object:915"
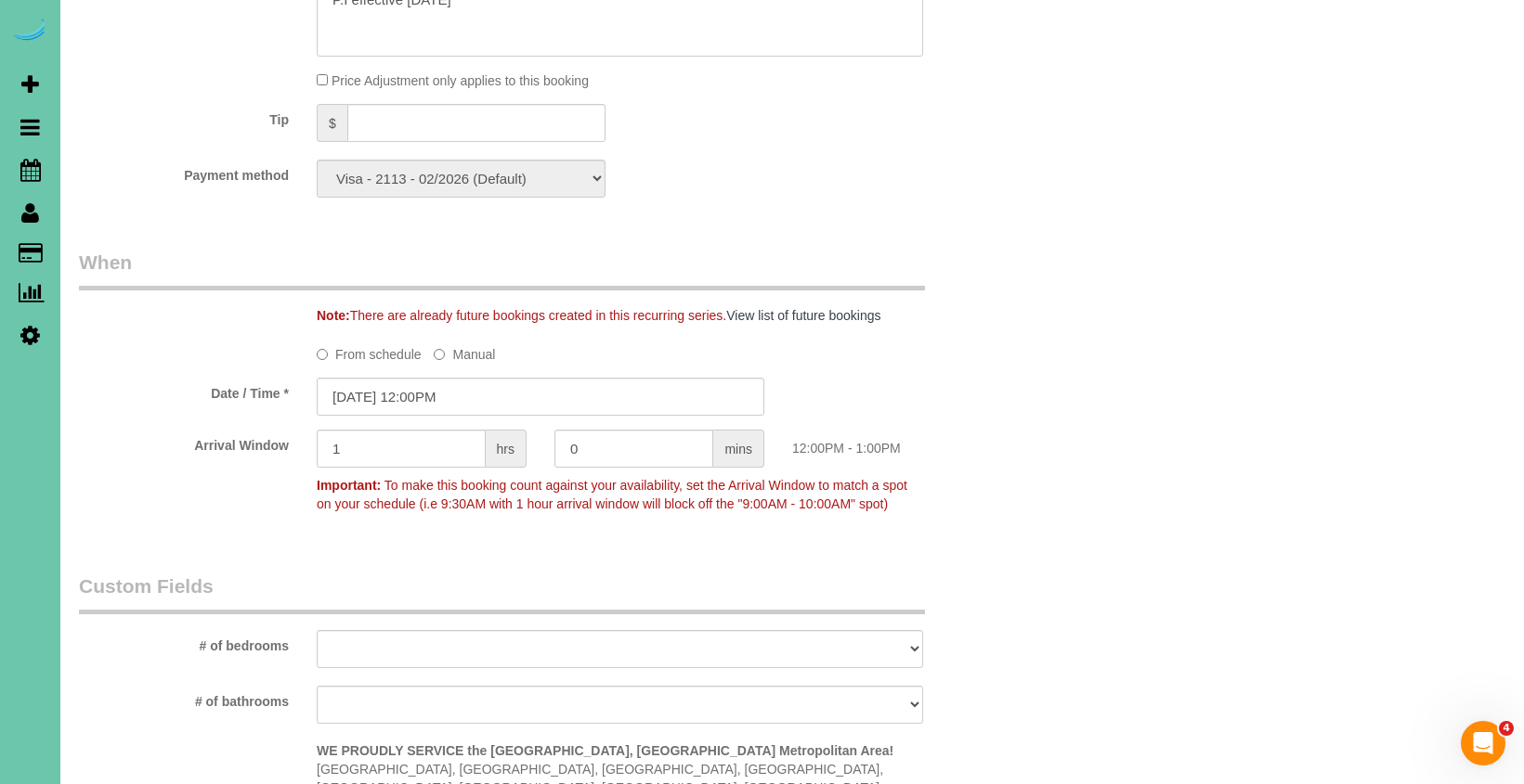
scroll to position [1170, 0]
click at [446, 384] on input "[DATE] 12:00PM" at bounding box center [541, 394] width 448 height 38
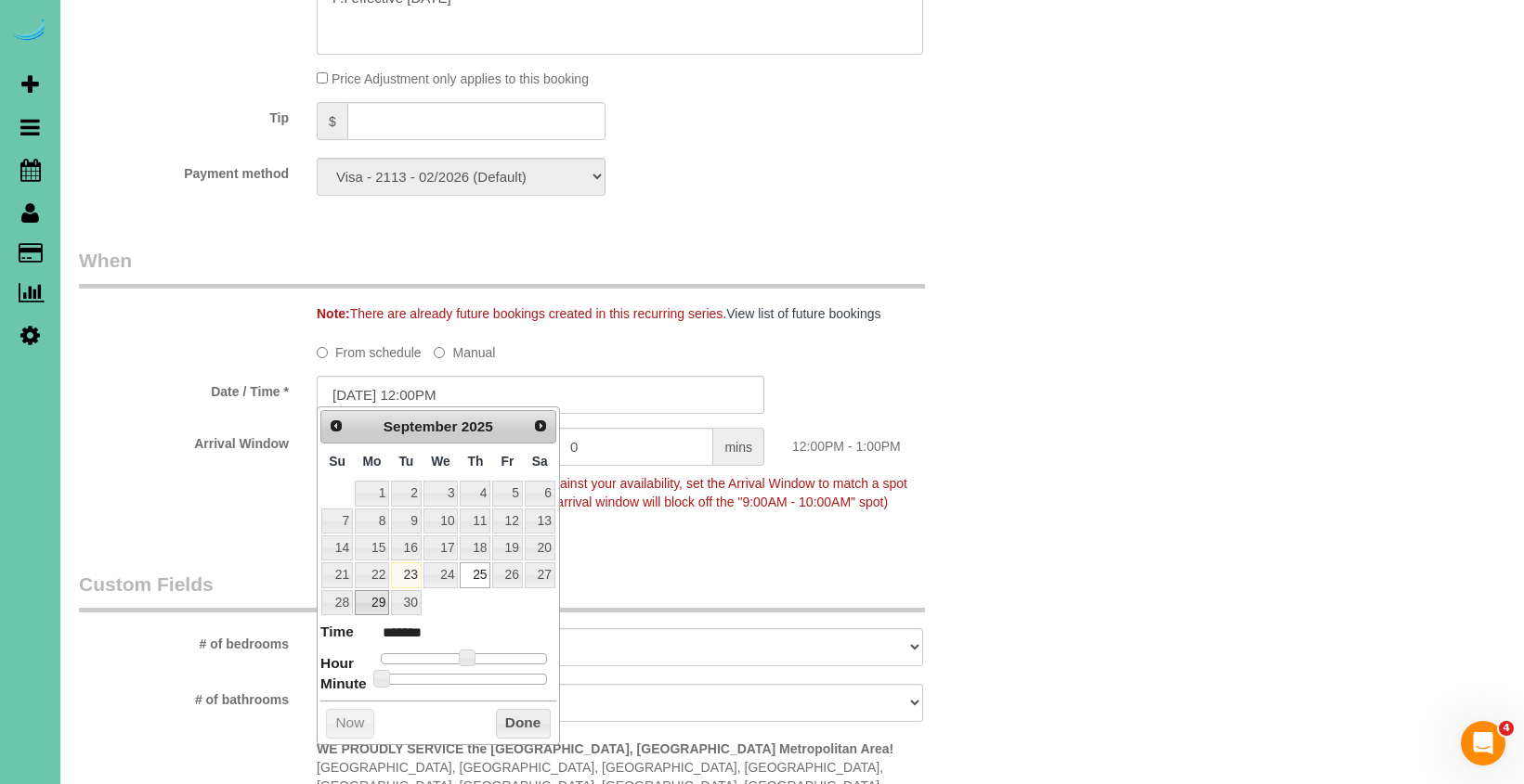
click at [373, 596] on link "29" at bounding box center [372, 603] width 35 height 25
type input "[DATE] 12:00PM"
click at [527, 719] on button "Done" at bounding box center [524, 724] width 55 height 30
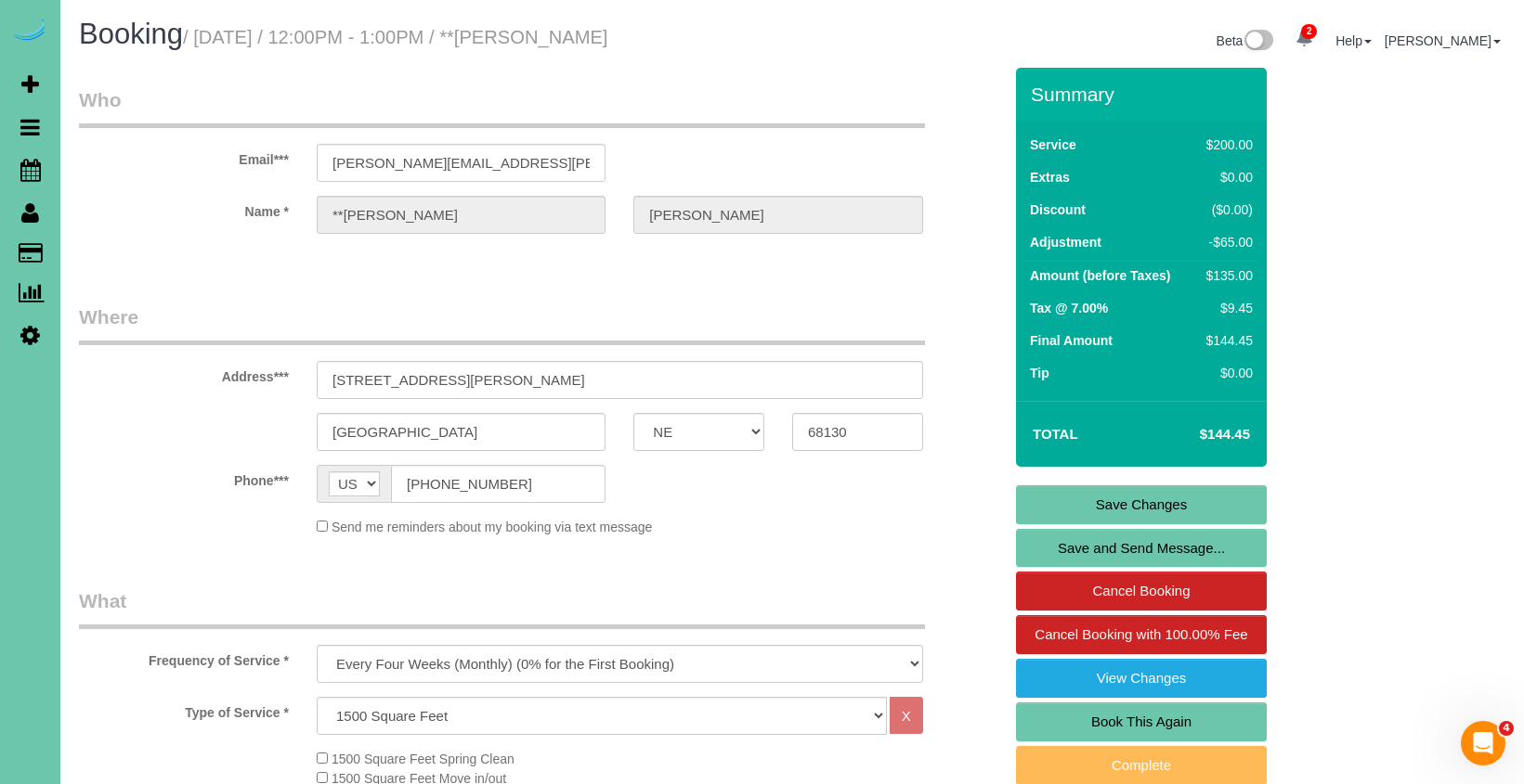
scroll to position [0, 0]
click at [1073, 499] on link "Save Changes" at bounding box center [1141, 505] width 251 height 39
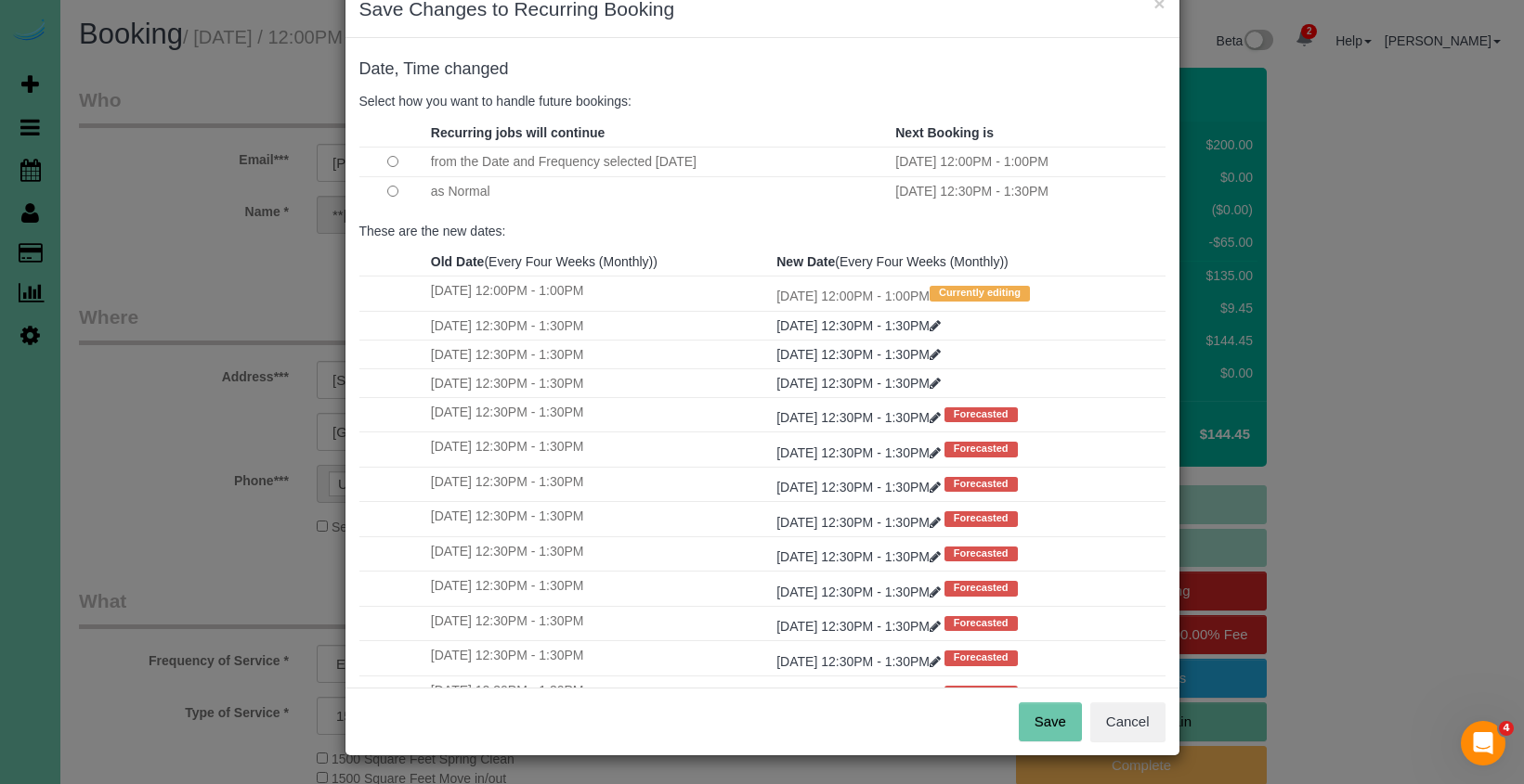
scroll to position [46, 0]
click at [1054, 725] on button "Save" at bounding box center [1051, 724] width 63 height 39
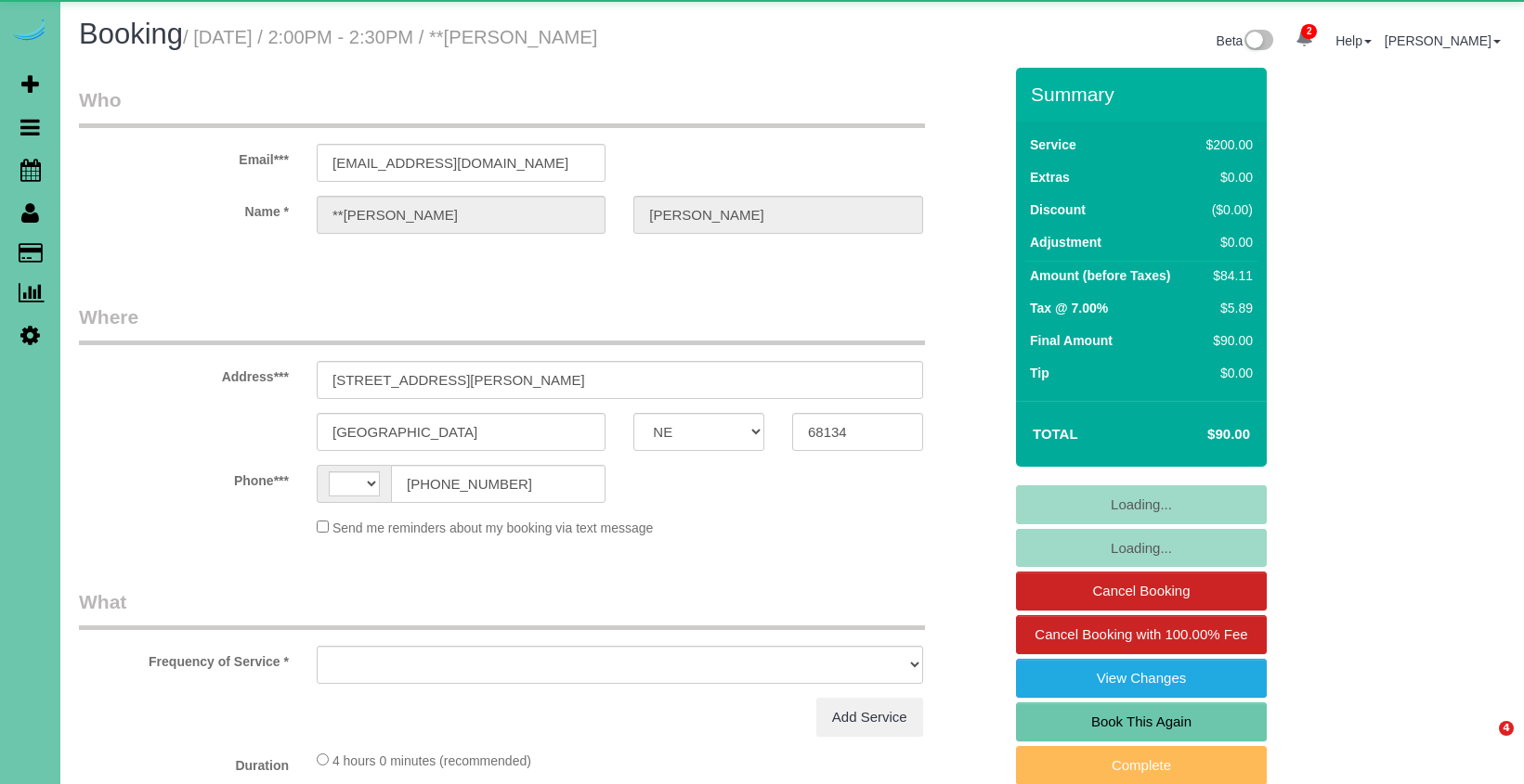
select select "NE"
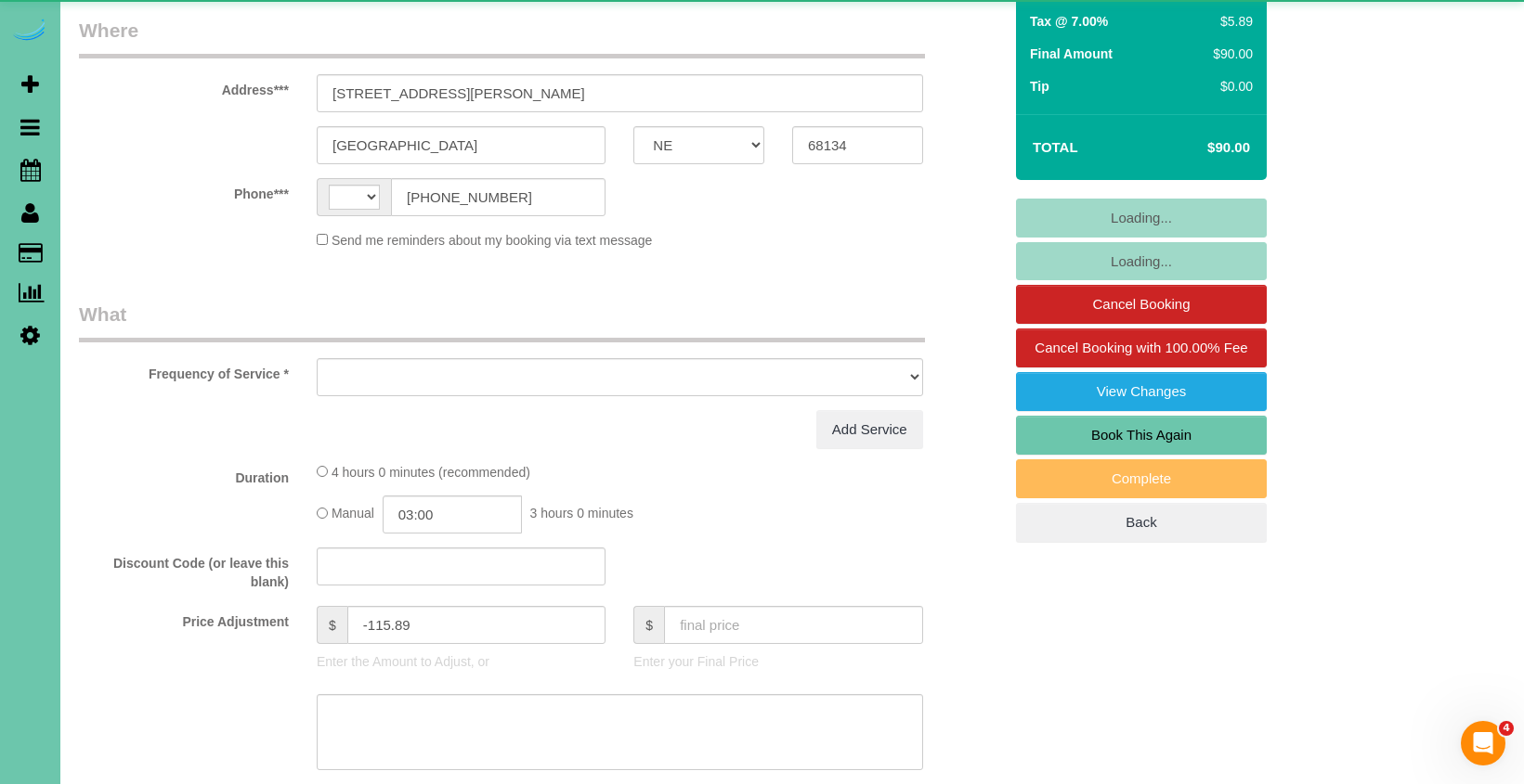
select select "string:[GEOGRAPHIC_DATA]"
select select "object:668"
select select "string:fspay-17afd06e-e2db-44a6-b544-7f8531a8309b"
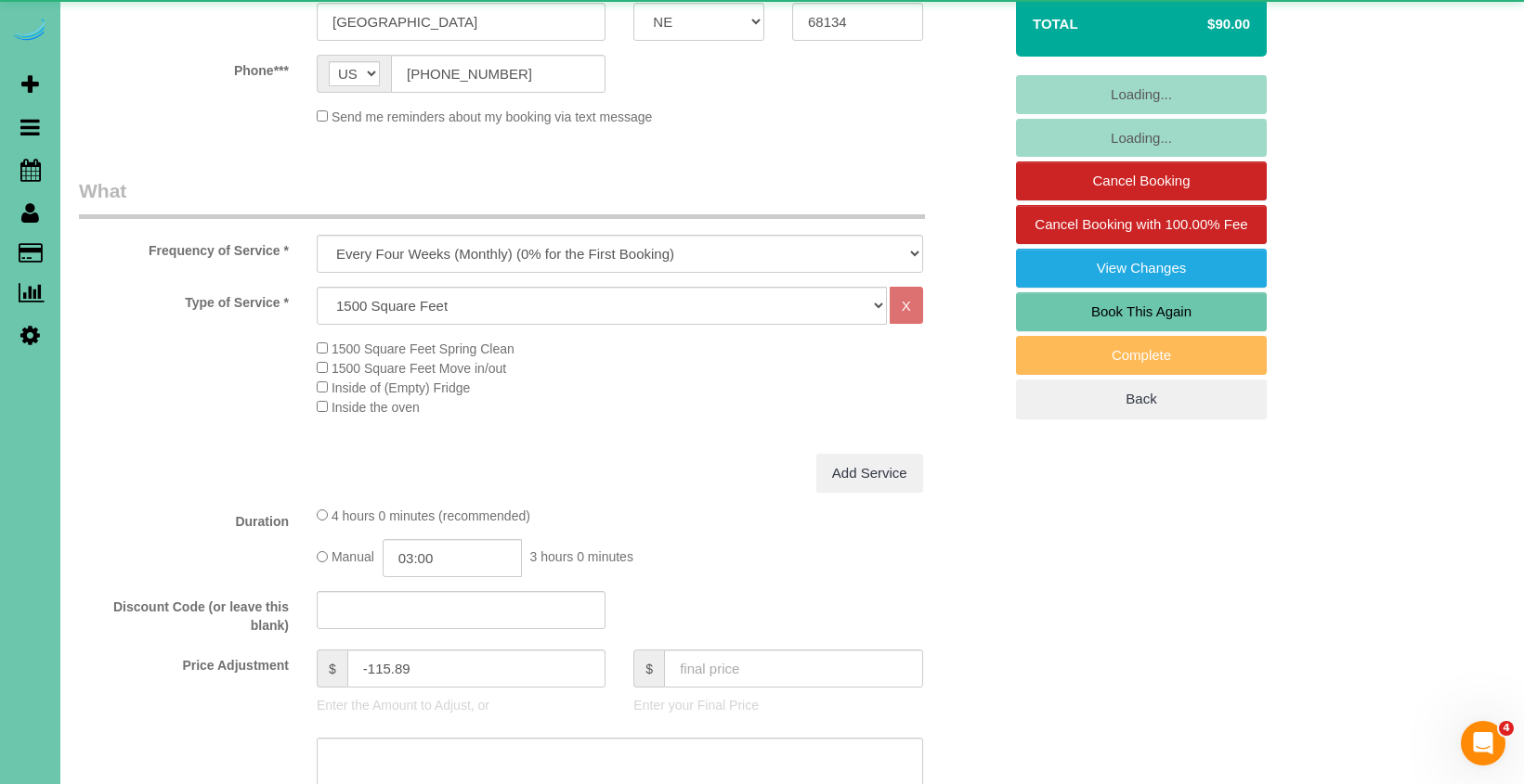
select select "object:740"
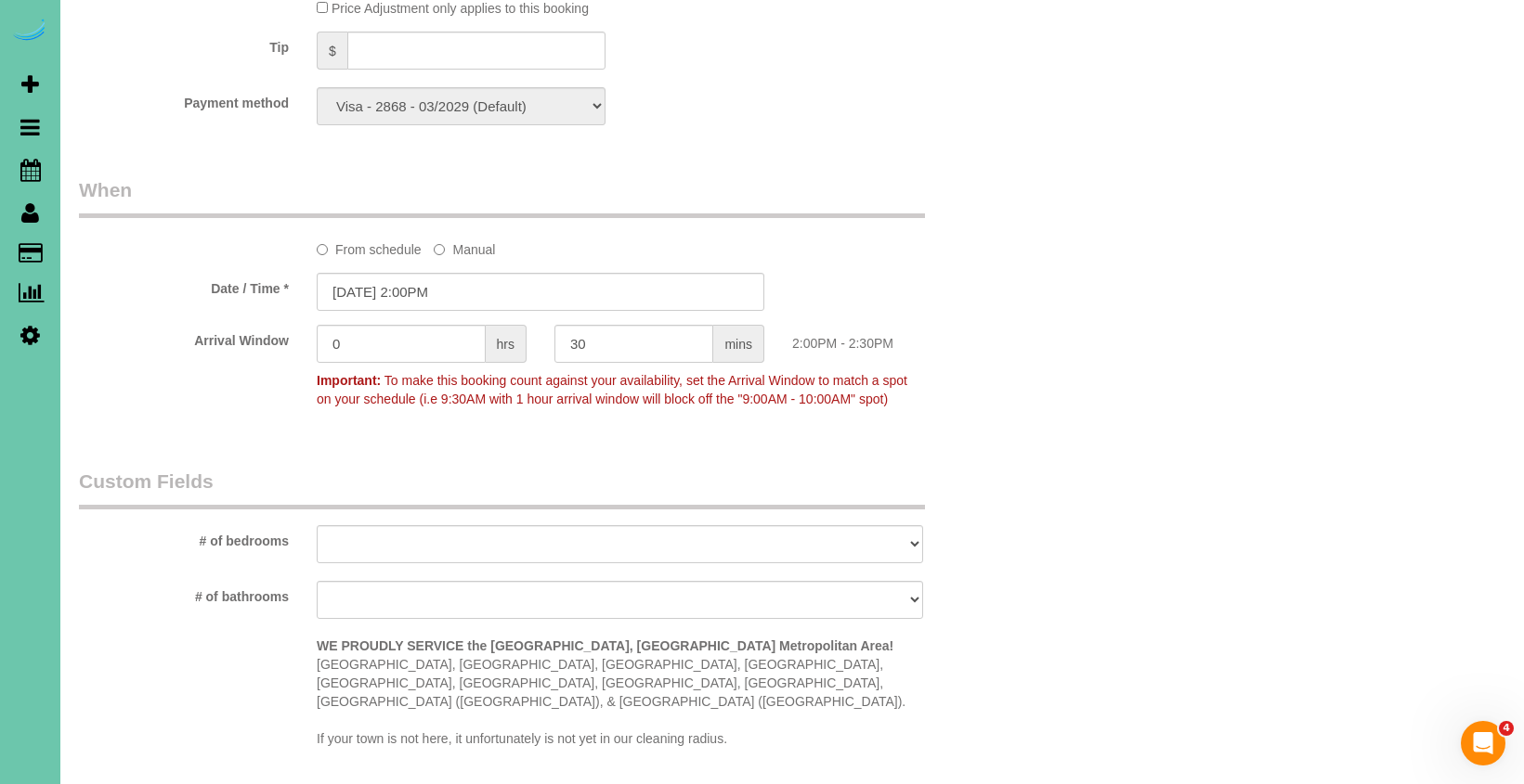
scroll to position [1255, 0]
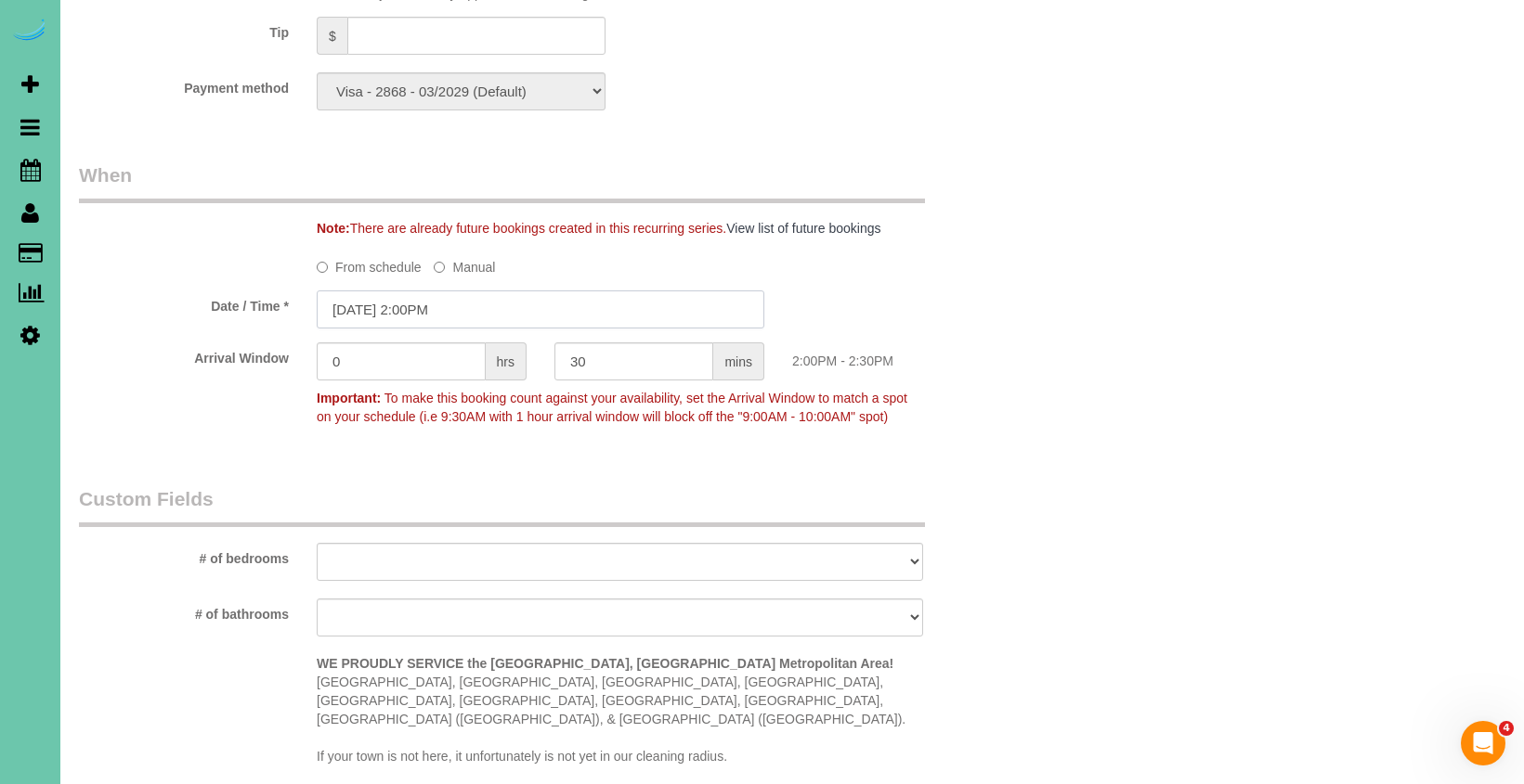
click at [488, 304] on input "09/25/2025 2:00PM" at bounding box center [541, 310] width 448 height 38
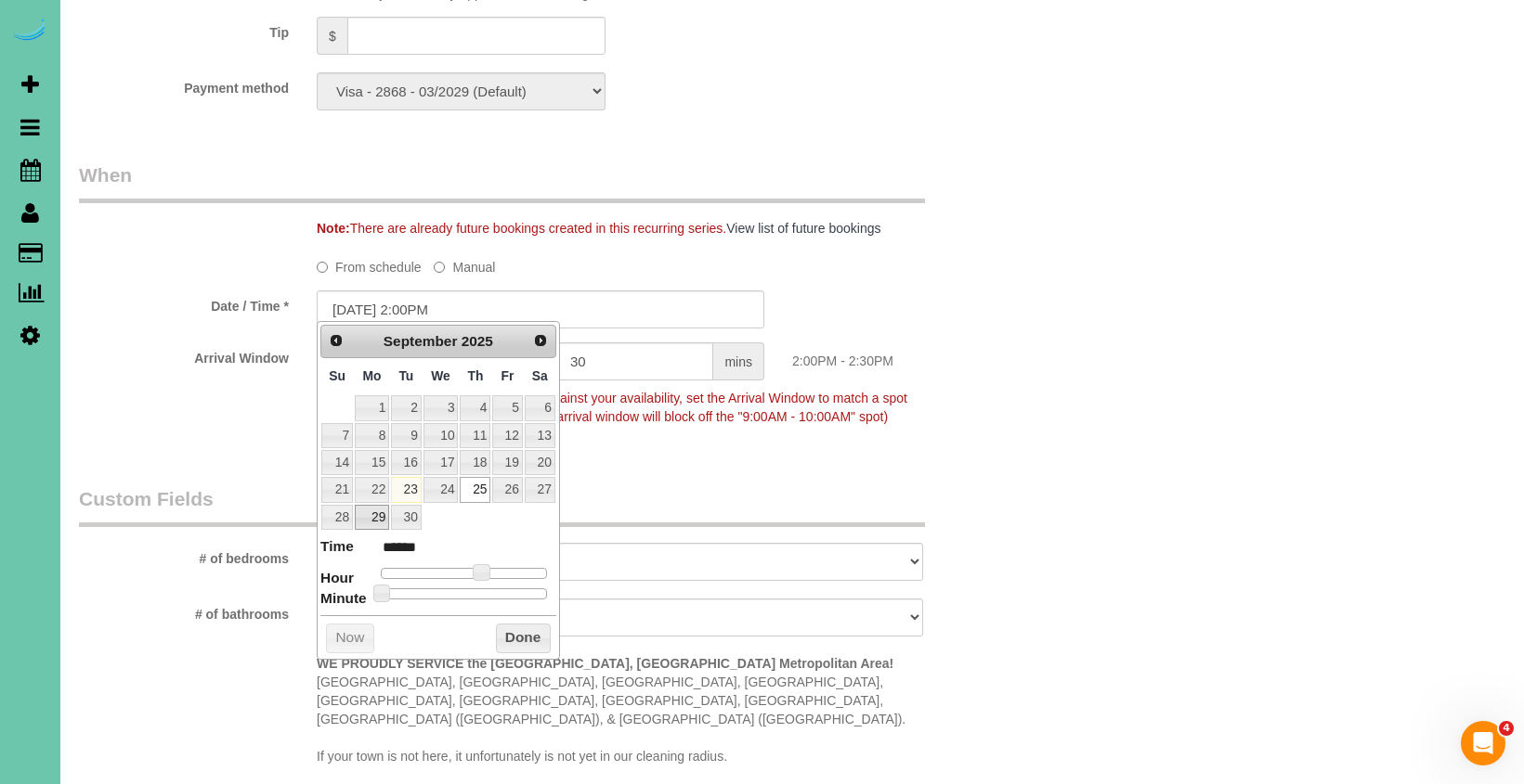
click at [376, 513] on link "29" at bounding box center [372, 517] width 35 height 25
type input "09/29/2025 2:00PM"
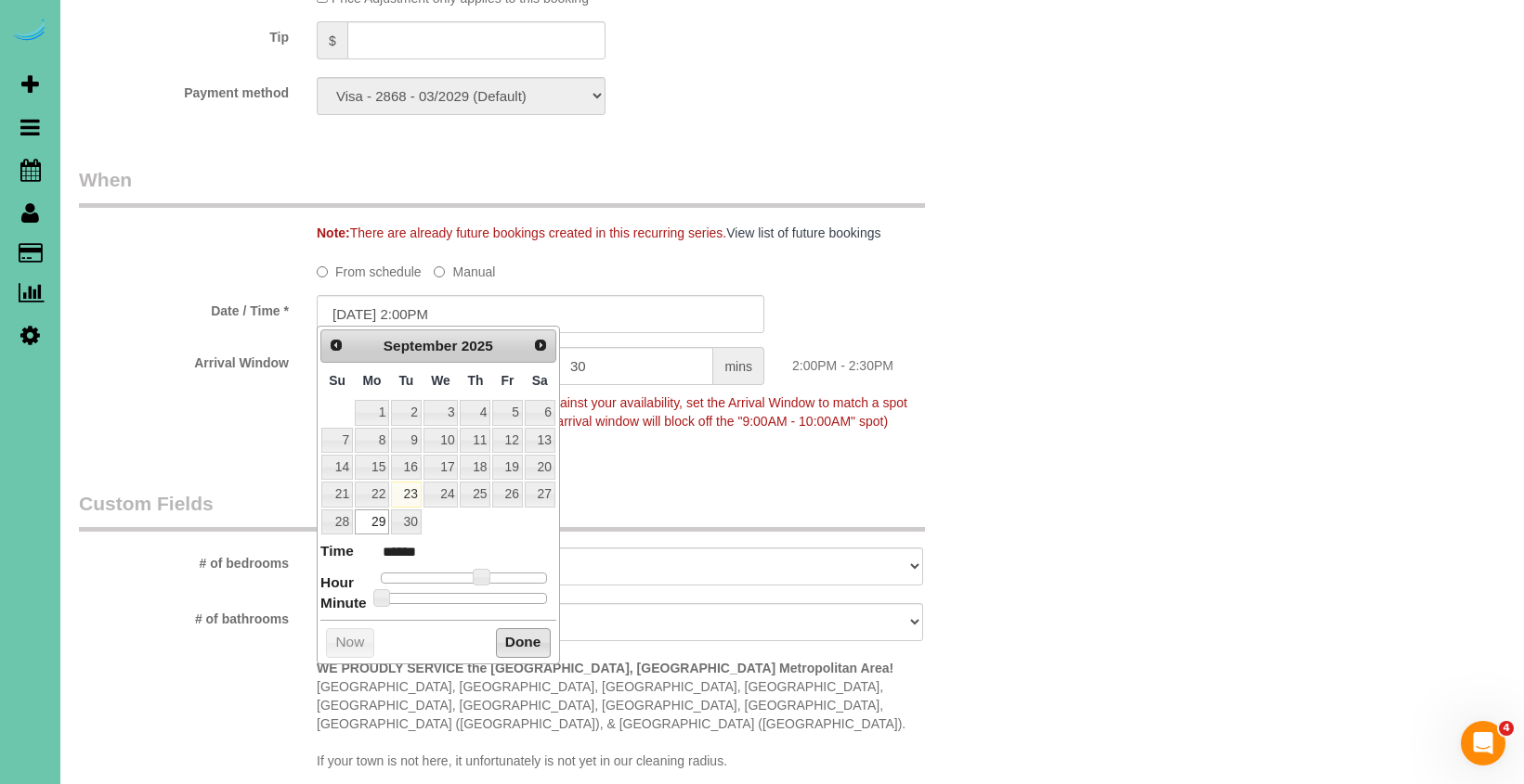
drag, startPoint x: 524, startPoint y: 645, endPoint x: 670, endPoint y: 554, distance: 172.0
click at [524, 645] on button "Done" at bounding box center [524, 643] width 55 height 30
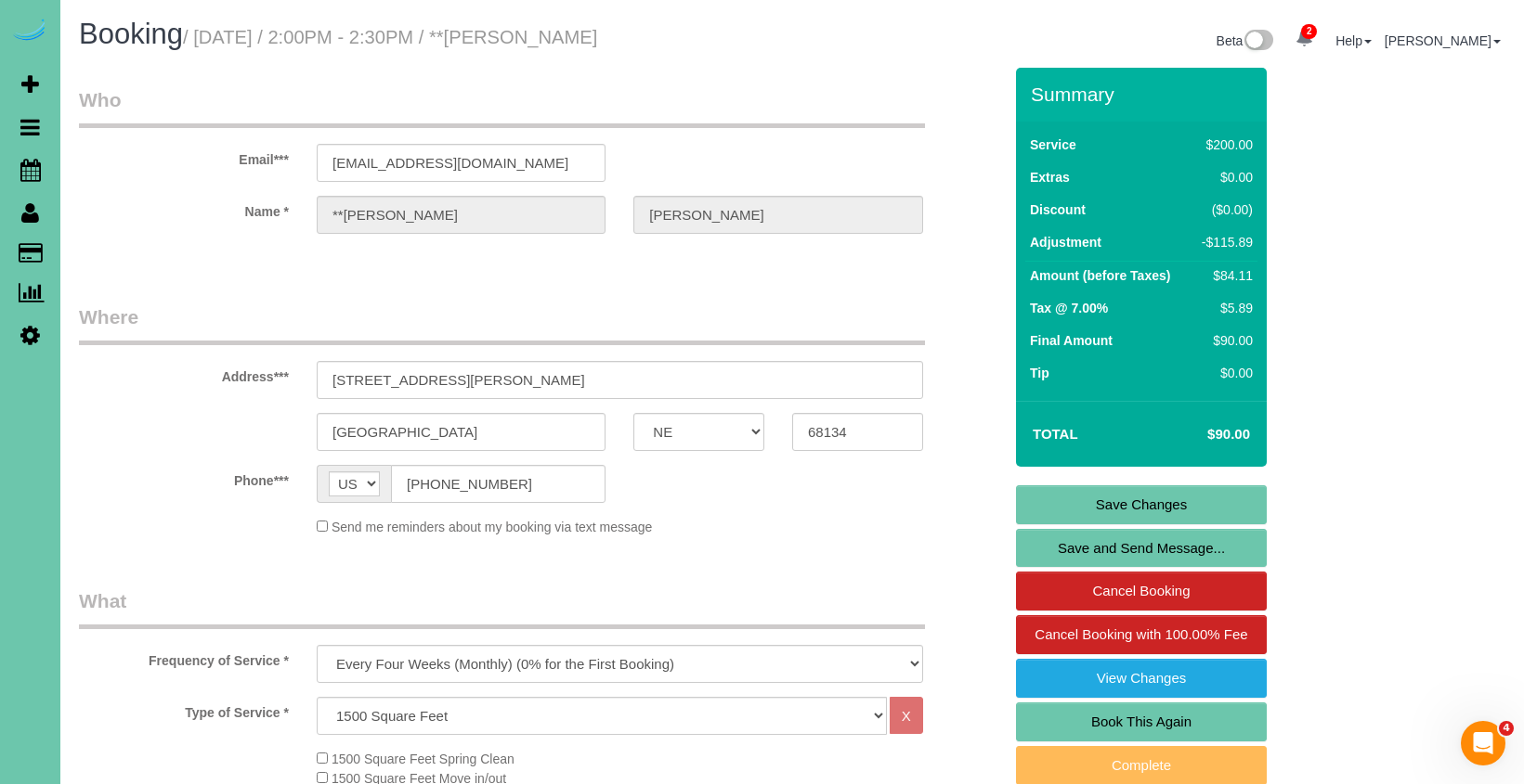
scroll to position [0, 0]
drag, startPoint x: 1066, startPoint y: 506, endPoint x: 1053, endPoint y: 505, distance: 13.0
click at [1066, 506] on link "Save Changes" at bounding box center [1141, 505] width 251 height 39
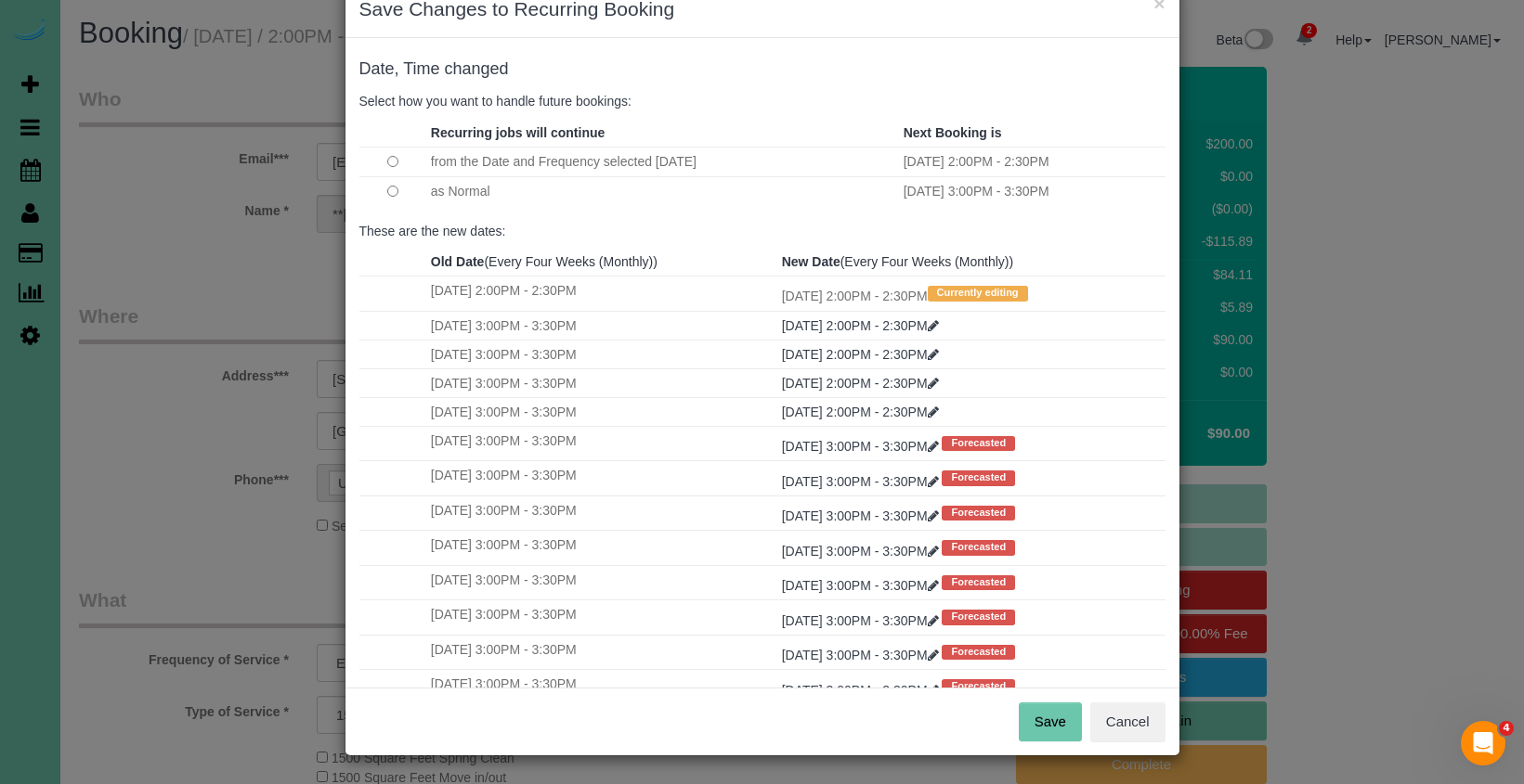
scroll to position [46, 0]
click at [1044, 729] on button "Save" at bounding box center [1051, 724] width 63 height 39
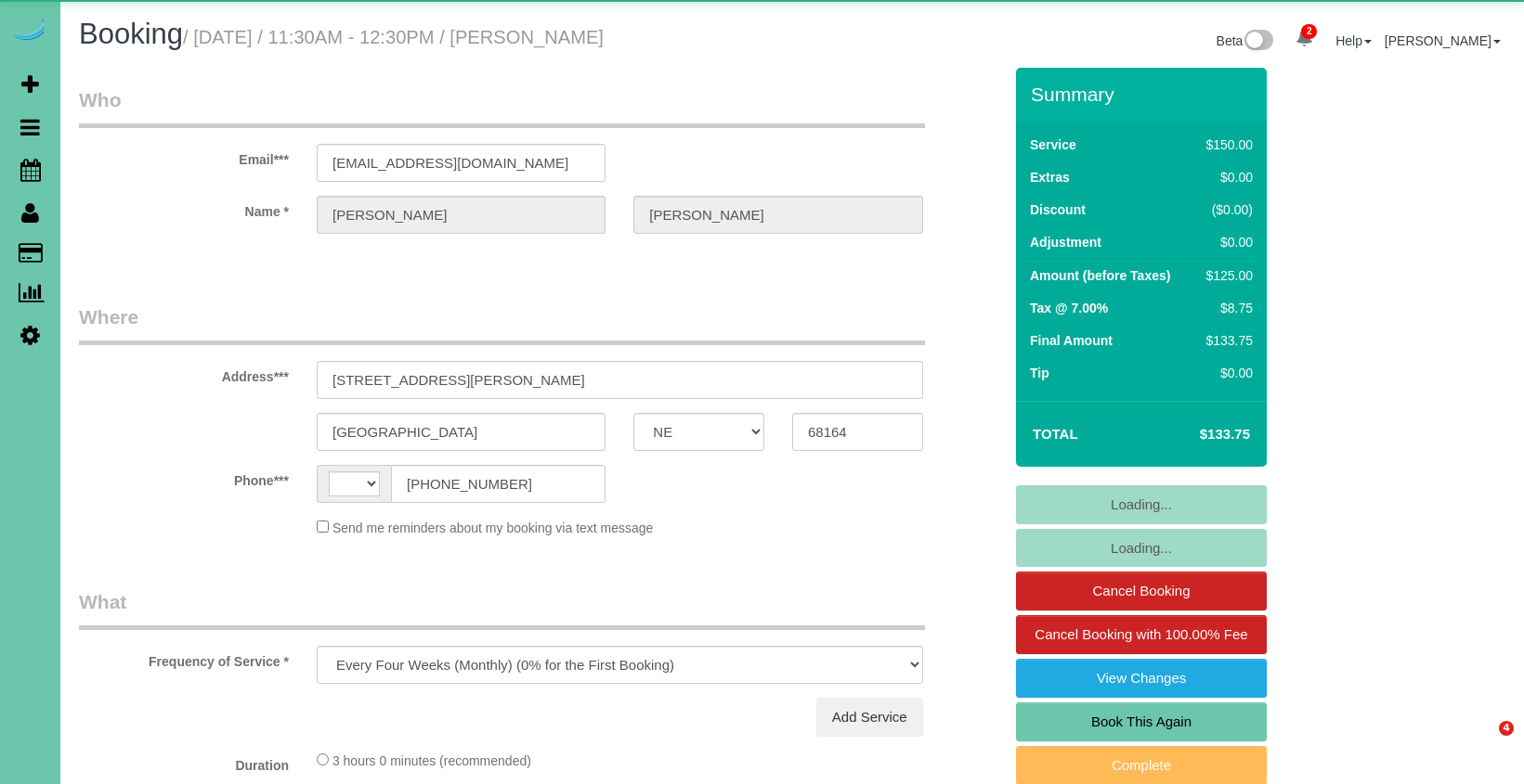
select select "NE"
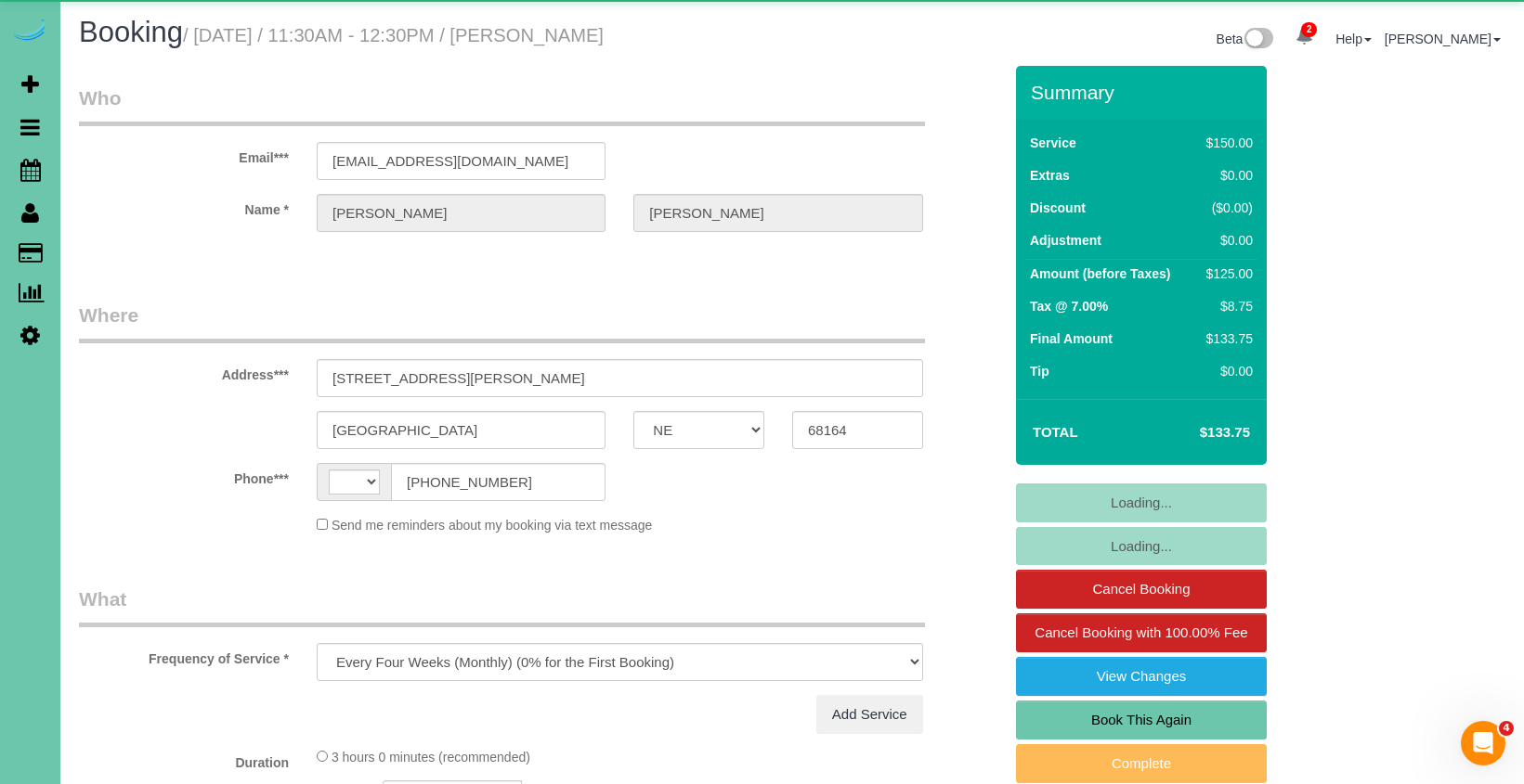
select select "string:[GEOGRAPHIC_DATA]"
select select "string:fspay-3c8568f8-5b3e-4200-9879-71bb73fe3ed9"
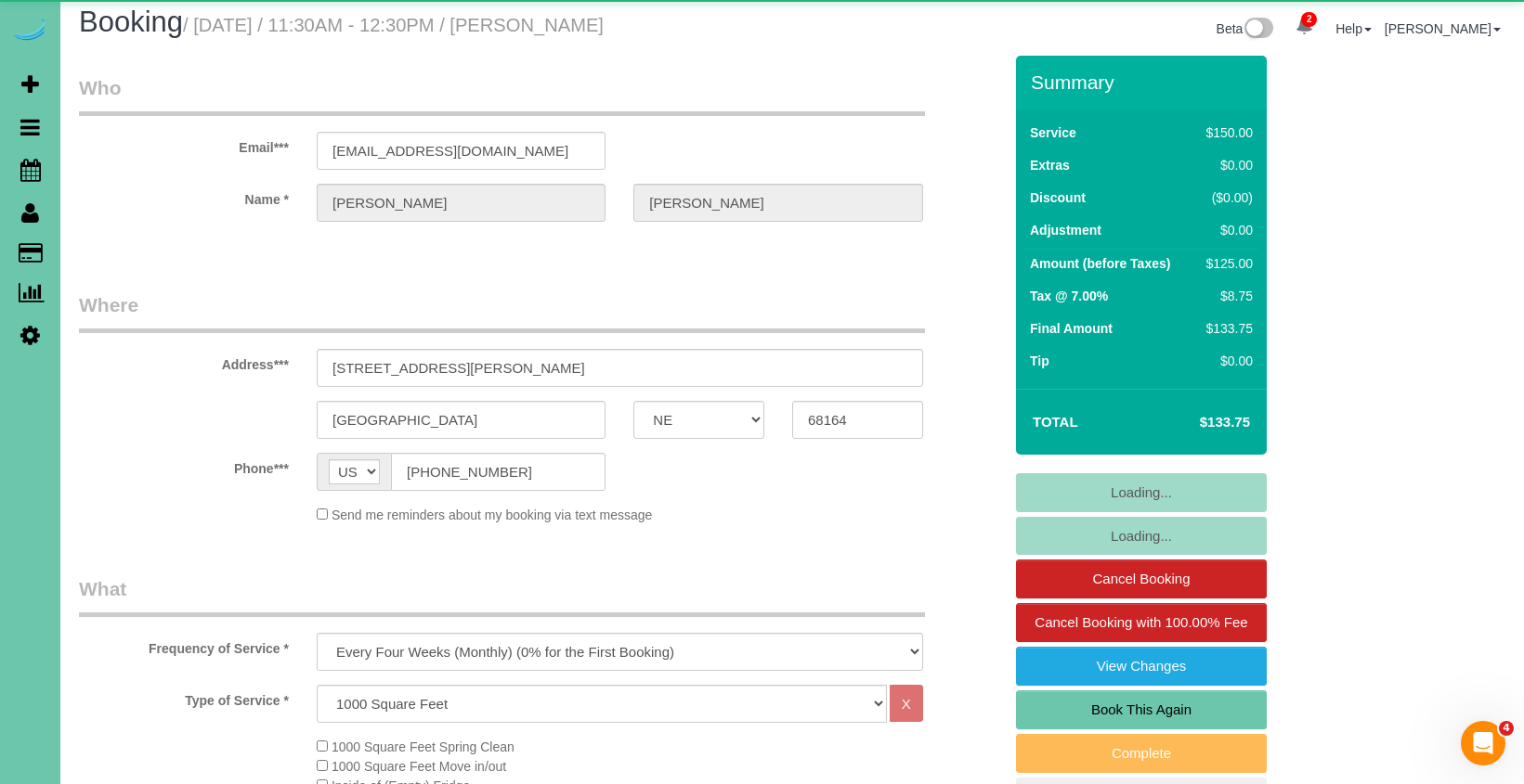
select select "object:926"
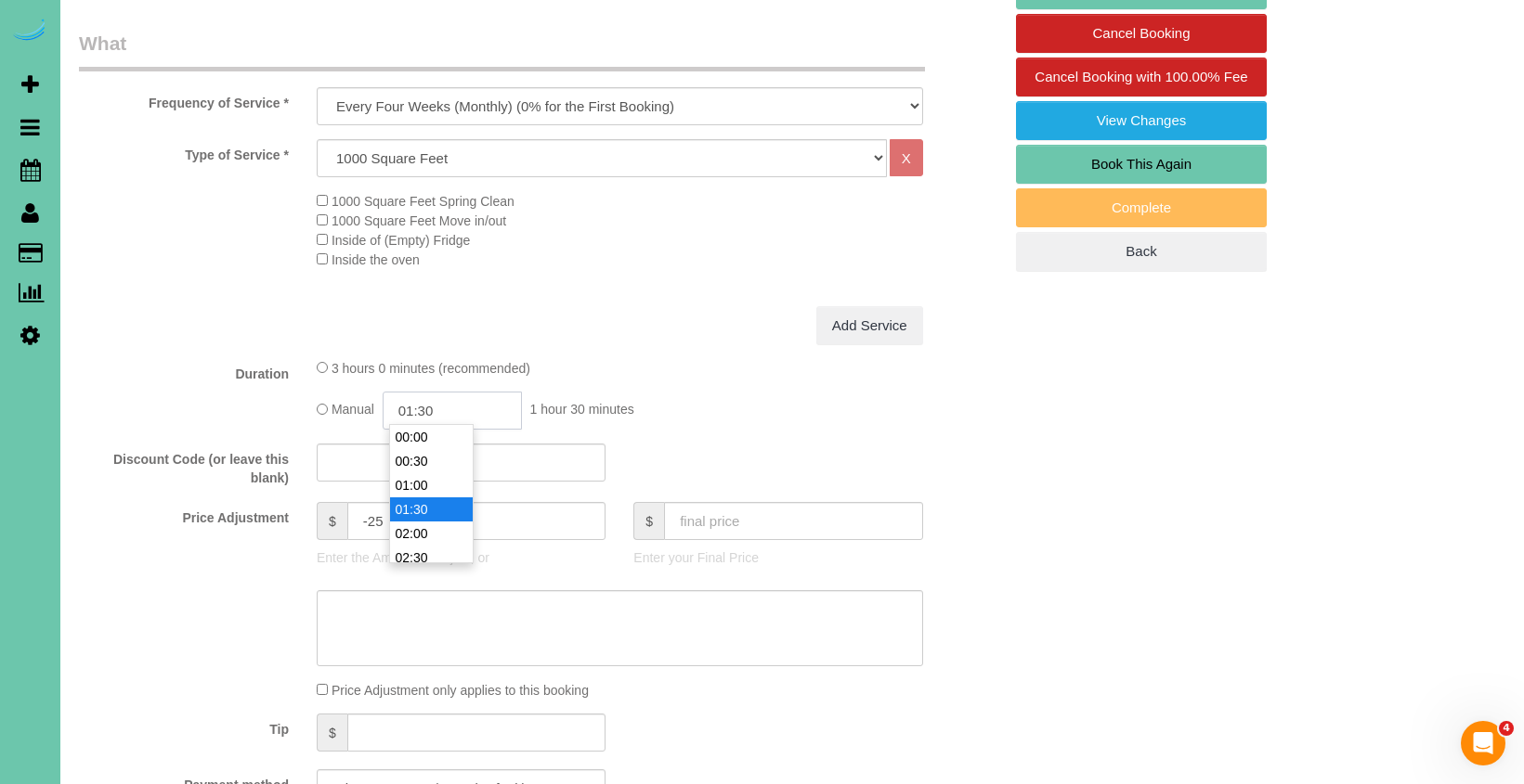
scroll to position [48, 0]
click at [456, 405] on input "01:30" at bounding box center [452, 410] width 139 height 38
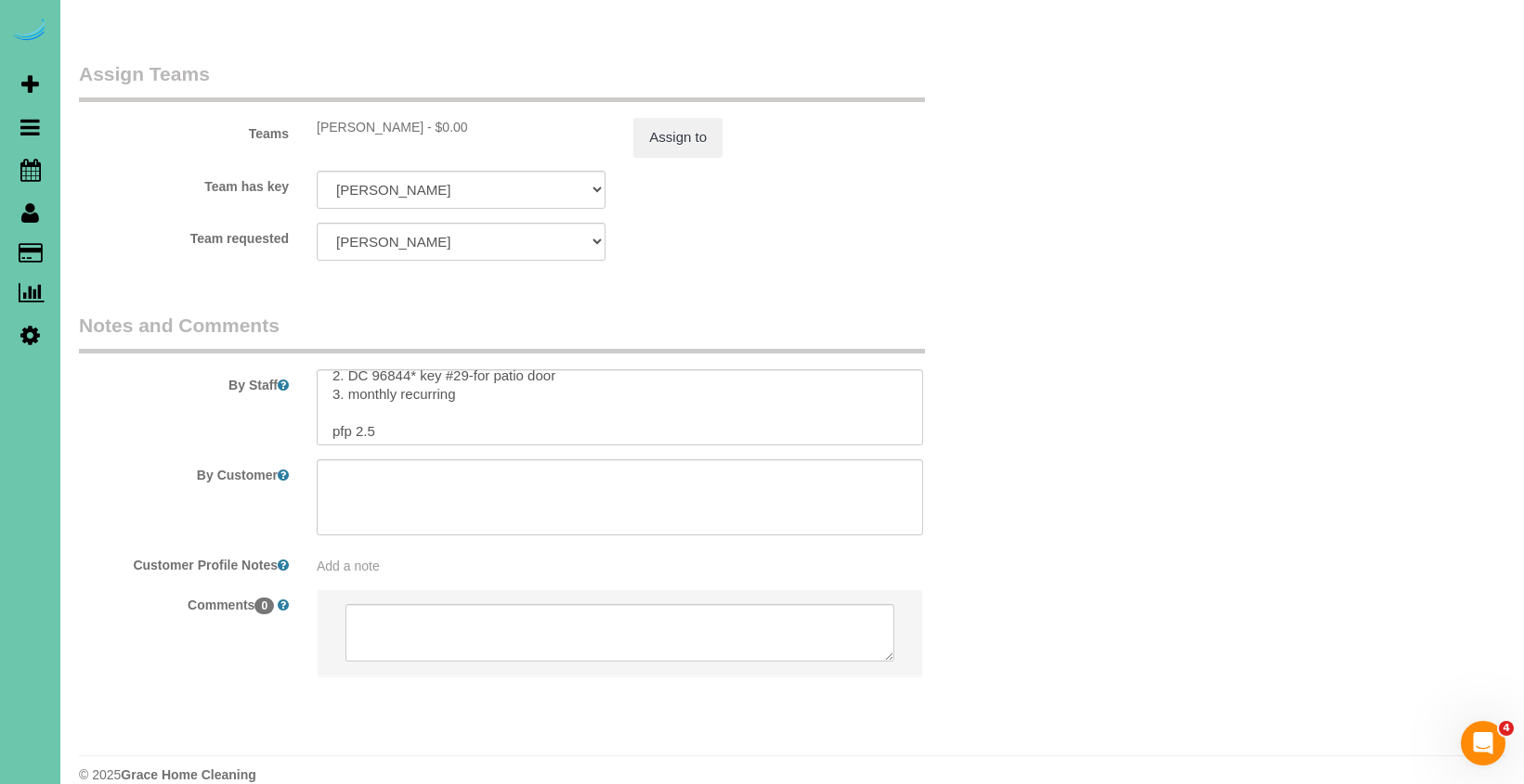
scroll to position [68, 0]
click at [371, 405] on textarea at bounding box center [619, 407] width 607 height 76
type textarea "**There will dog toys and treats around, he got a dog - but the dog will be wit…"
click at [709, 118] on button "Assign to" at bounding box center [678, 138] width 89 height 39
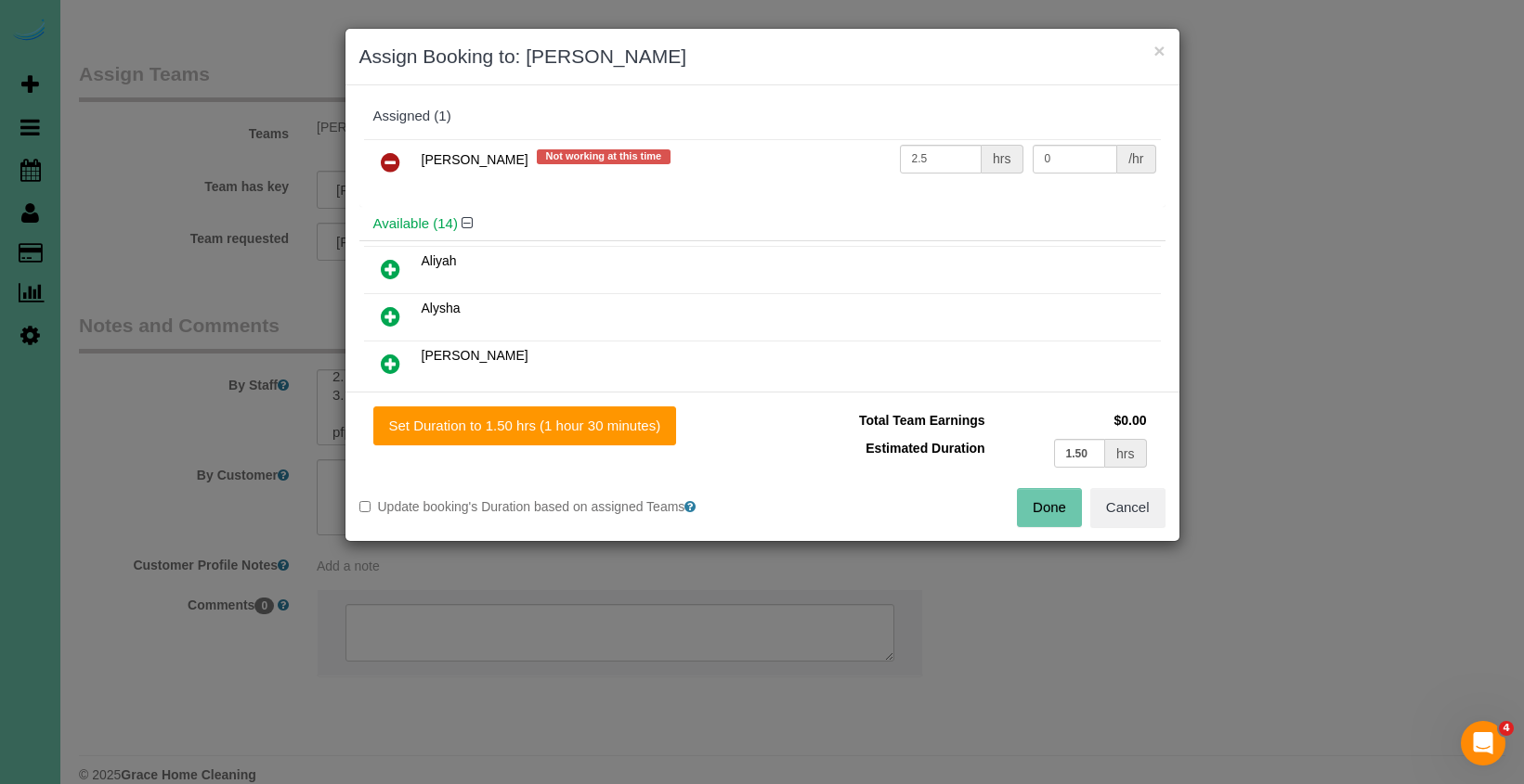
click at [386, 156] on icon at bounding box center [391, 162] width 20 height 23
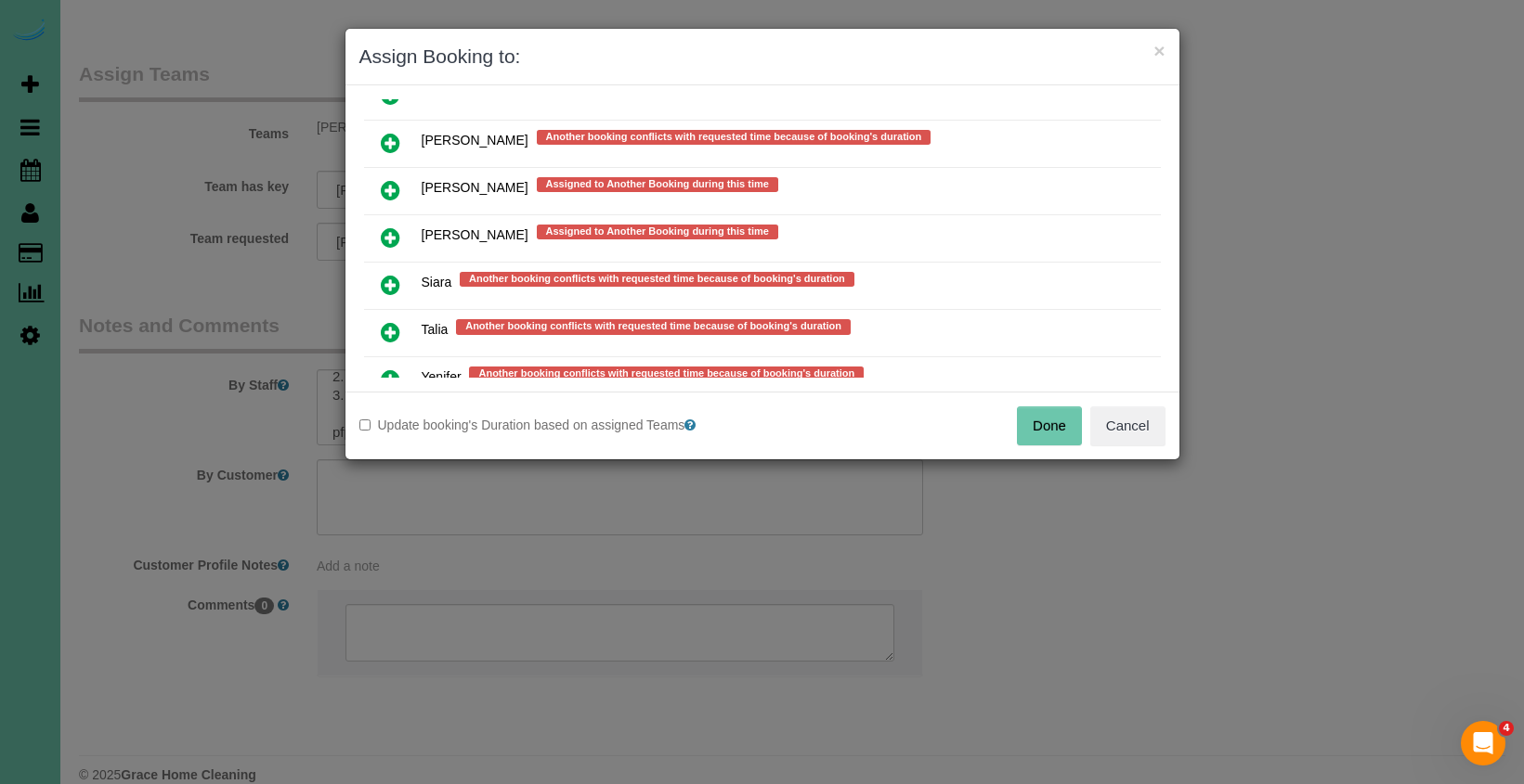
scroll to position [1571, 0]
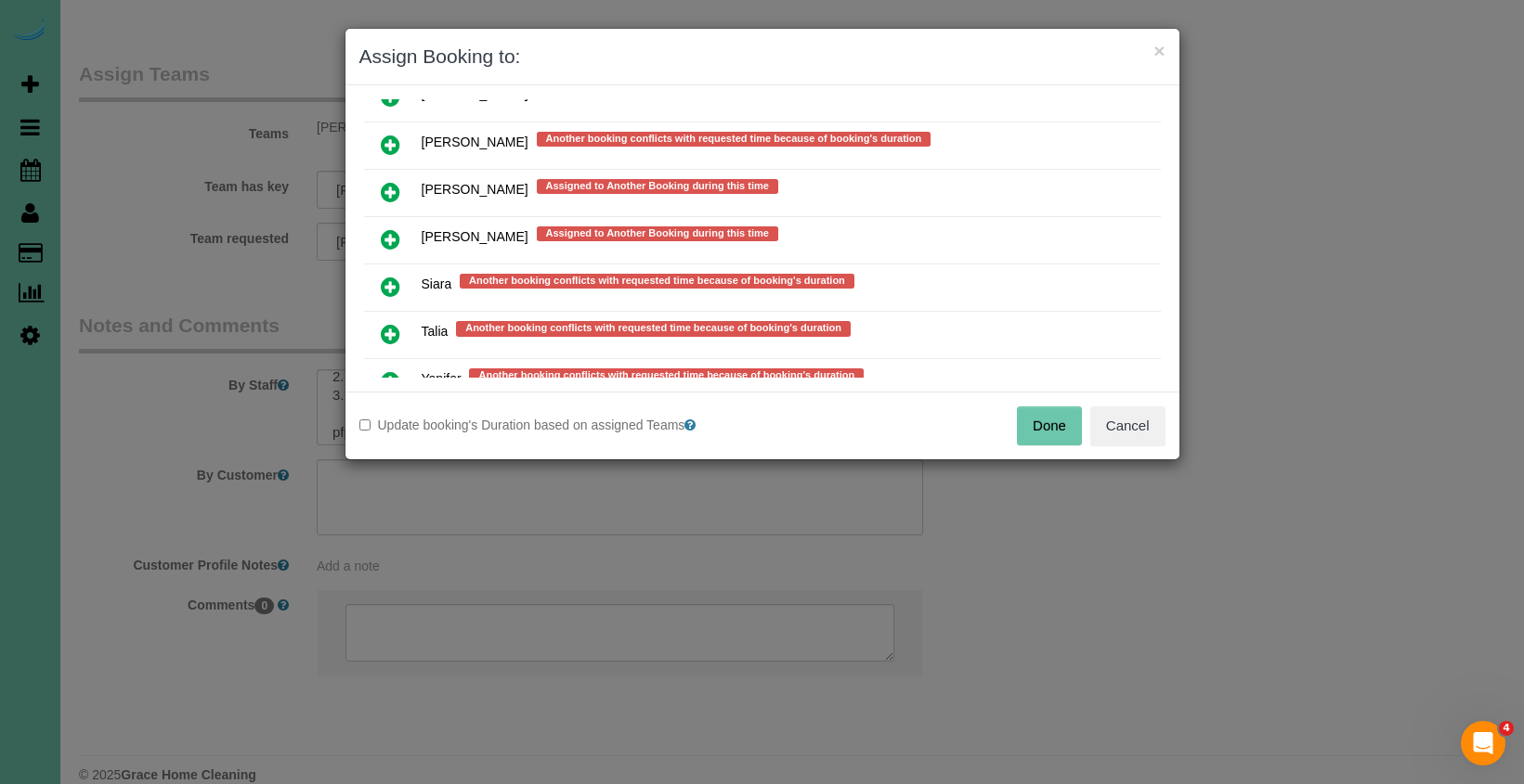
click at [388, 326] on icon at bounding box center [391, 334] width 20 height 23
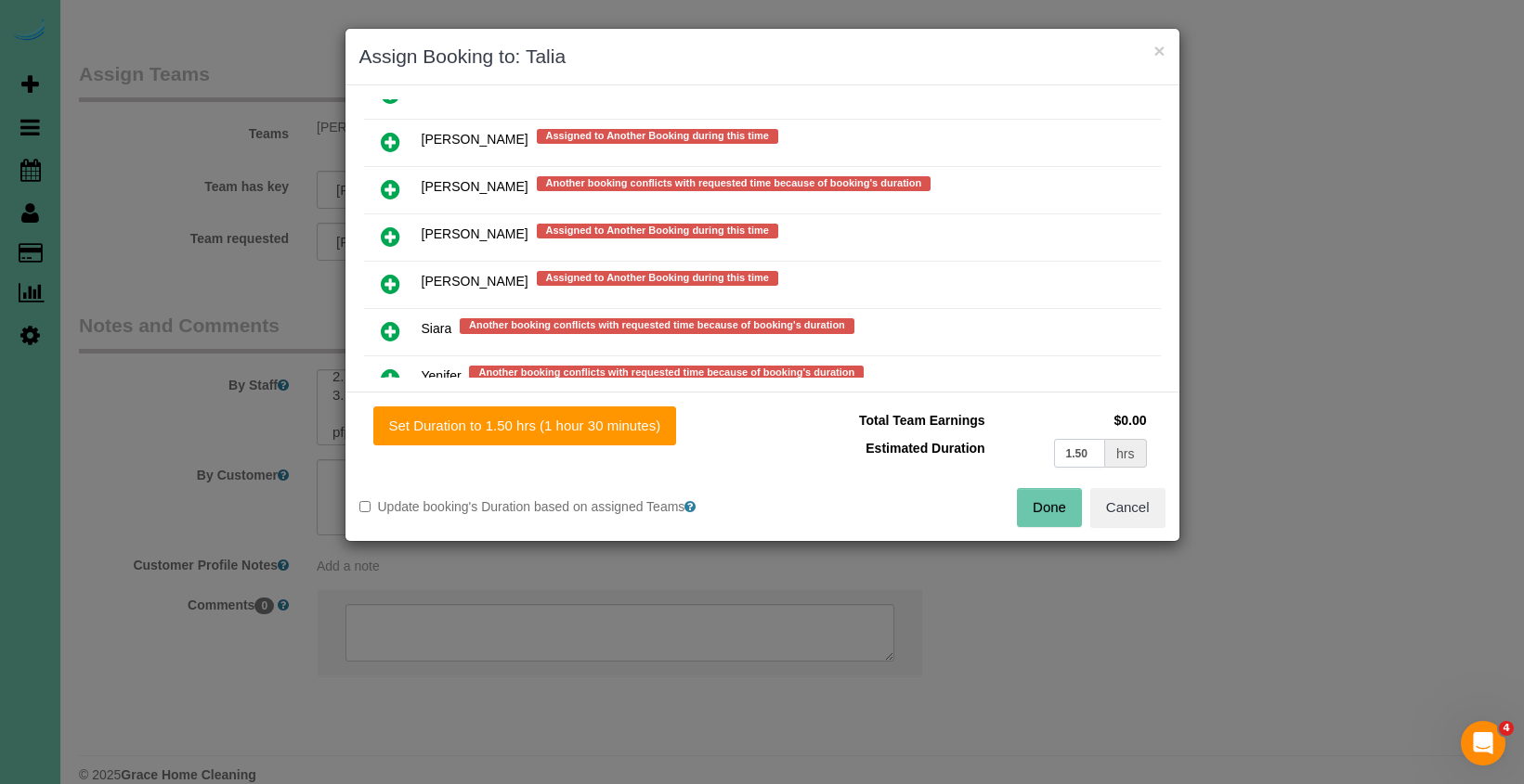
drag, startPoint x: 1097, startPoint y: 461, endPoint x: 928, endPoint y: 424, distance: 173.0
click at [931, 426] on tbody "Total Team Earnings $0.00 Estimated Duration 1.50 hrs" at bounding box center [964, 439] width 375 height 66
type input "2.25"
drag, startPoint x: 657, startPoint y: 433, endPoint x: 689, endPoint y: 438, distance: 32.4
click at [657, 433] on button "Set Duration to 2.25 hrs (2 hours 15 minutes)" at bounding box center [528, 426] width 310 height 39
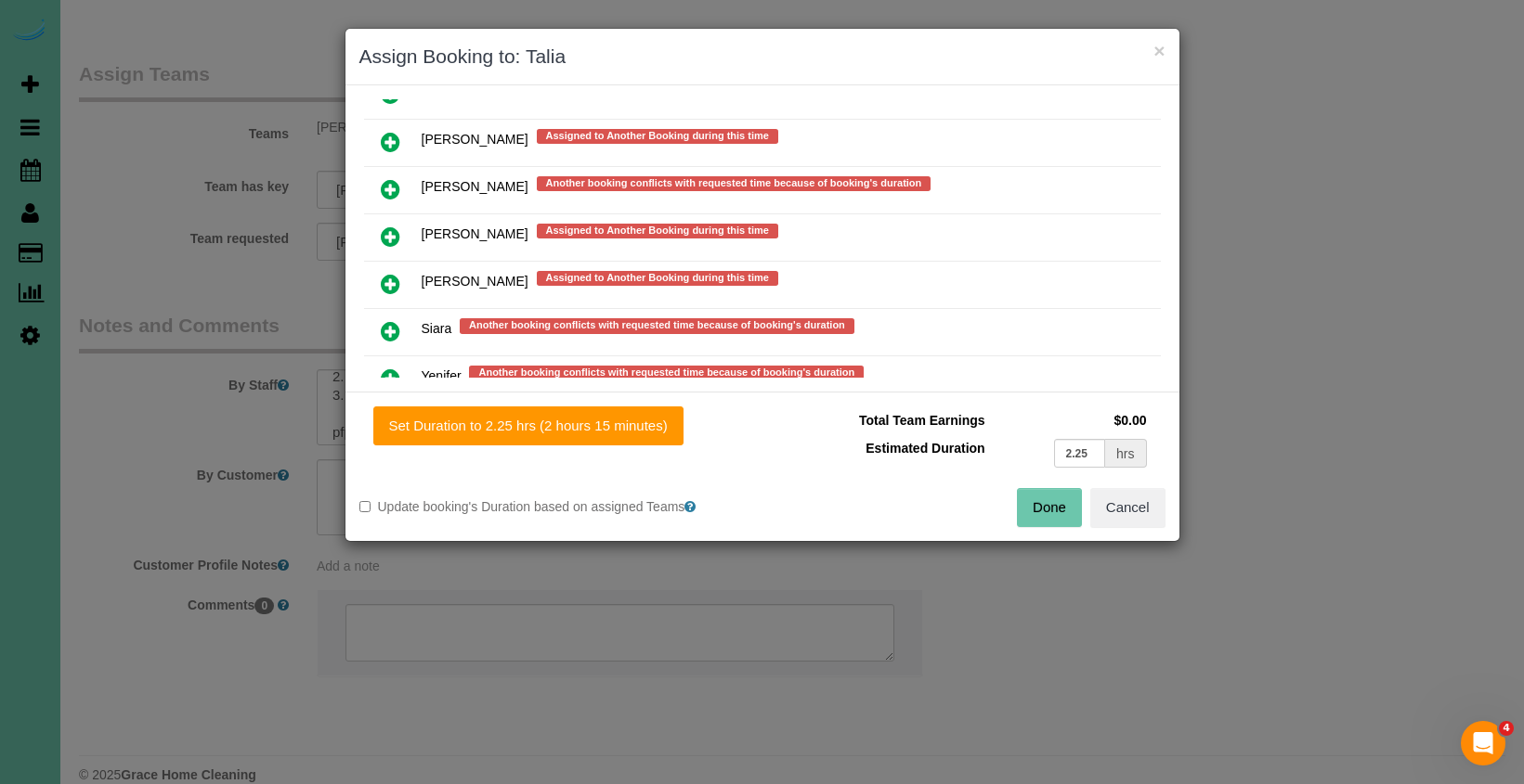
type input "2.25"
drag, startPoint x: 1037, startPoint y: 508, endPoint x: 942, endPoint y: 488, distance: 97.1
click at [1034, 507] on button "Done" at bounding box center [1050, 508] width 65 height 39
type input "02:15"
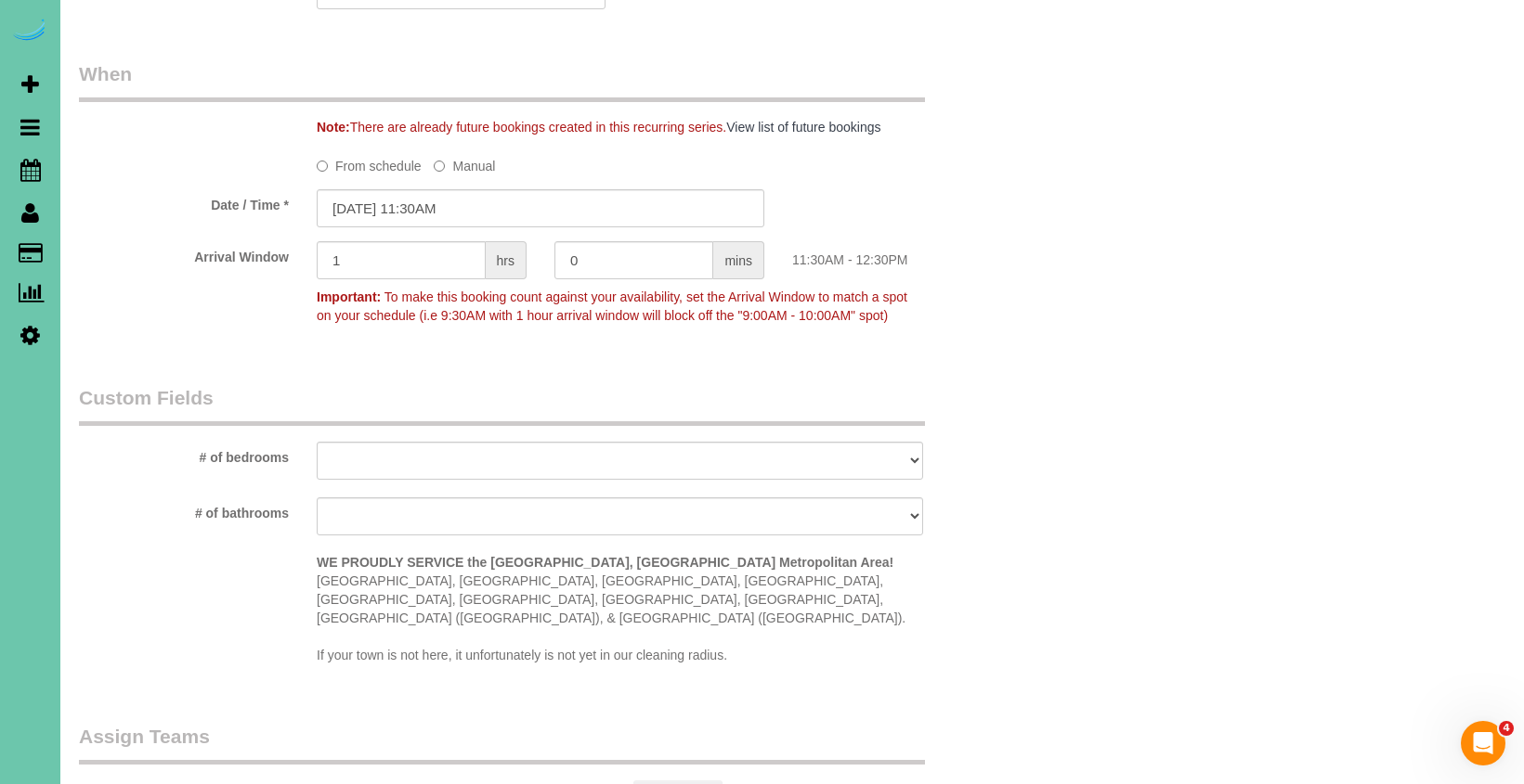
scroll to position [1385, 0]
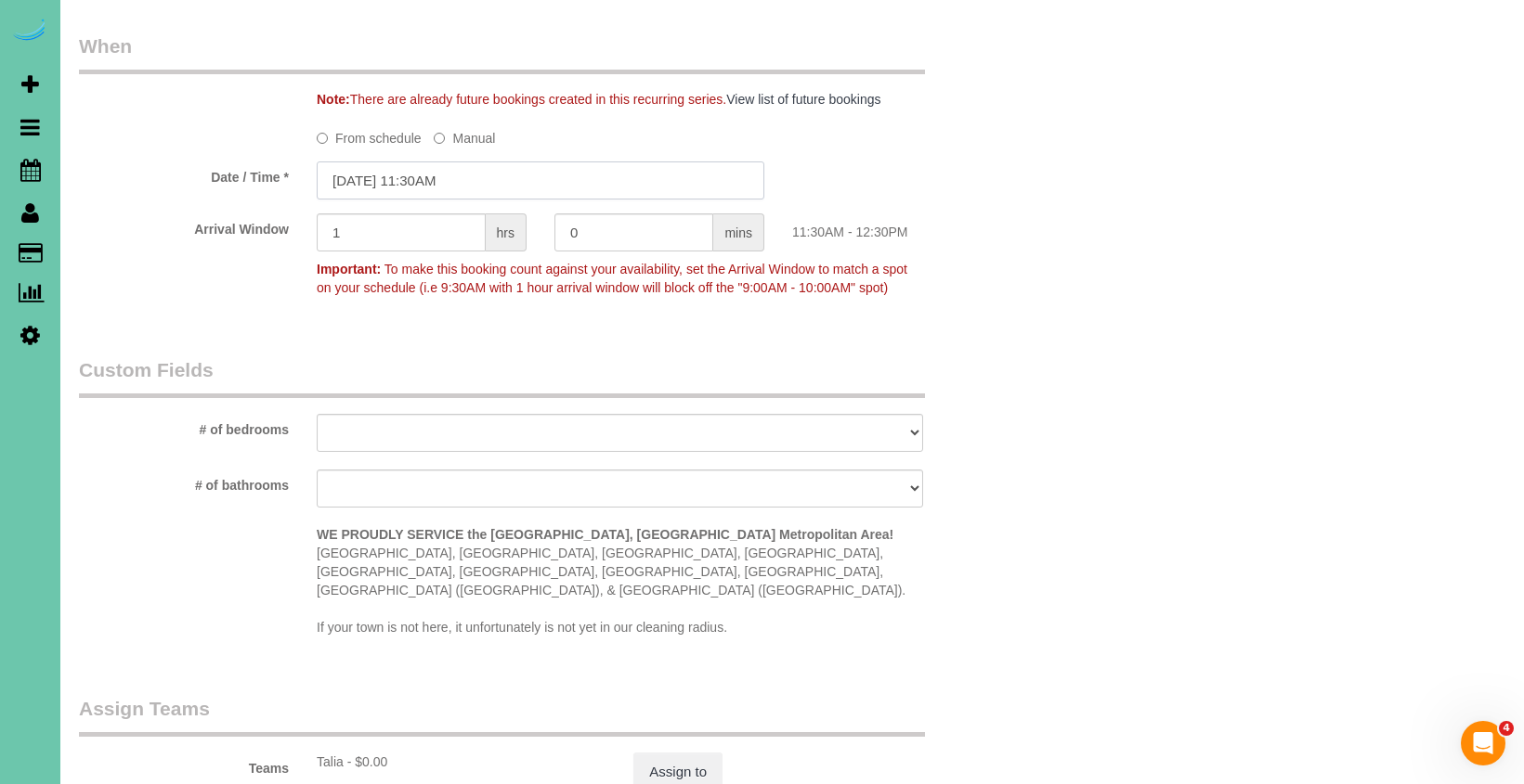
click at [485, 187] on input "09/26/2025 11:30AM" at bounding box center [541, 180] width 448 height 38
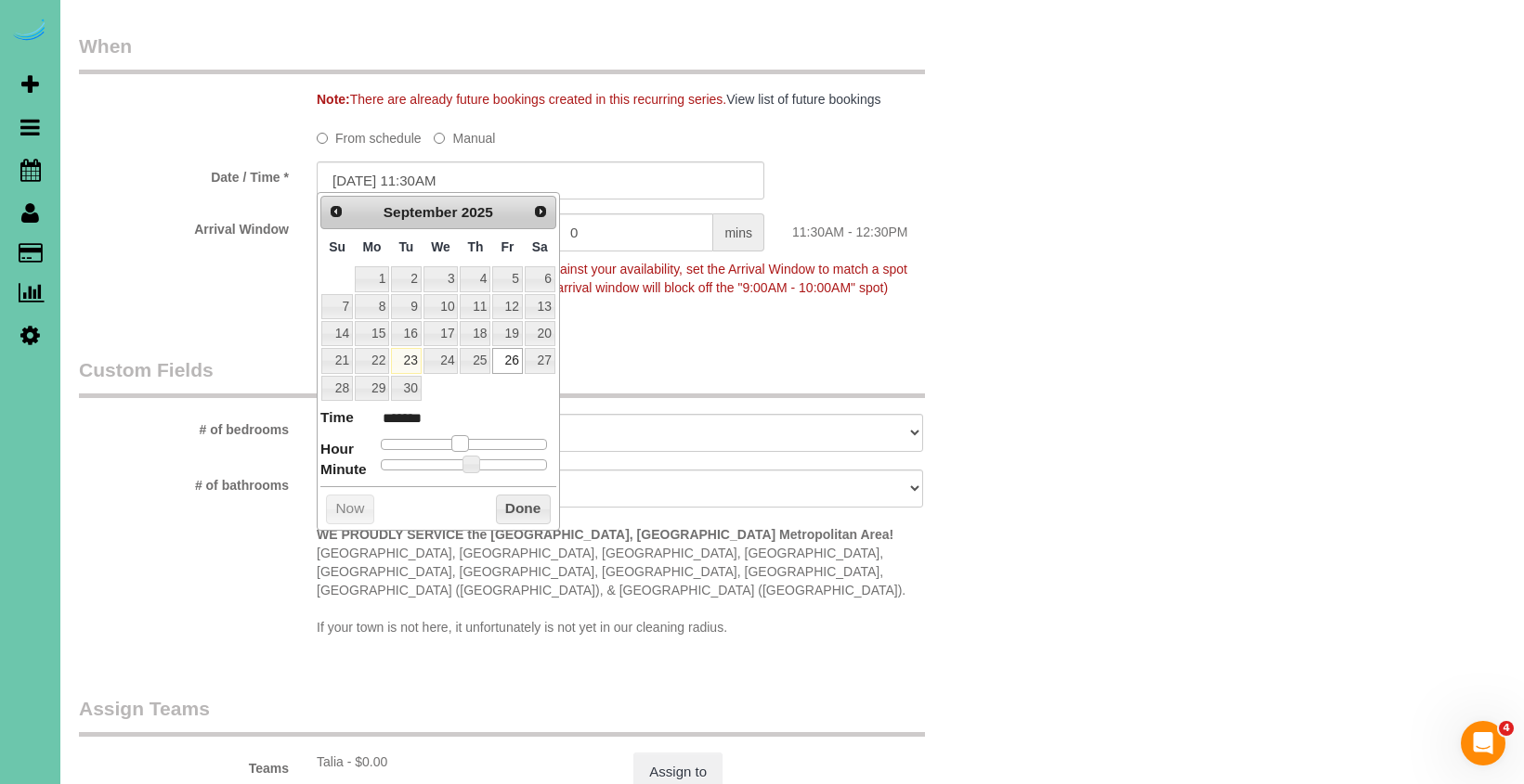
type input "09/26/2025 12:30PM"
type input "*******"
type input "09/26/2025 1:30PM"
type input "******"
drag, startPoint x: 466, startPoint y: 441, endPoint x: 479, endPoint y: 442, distance: 13.0
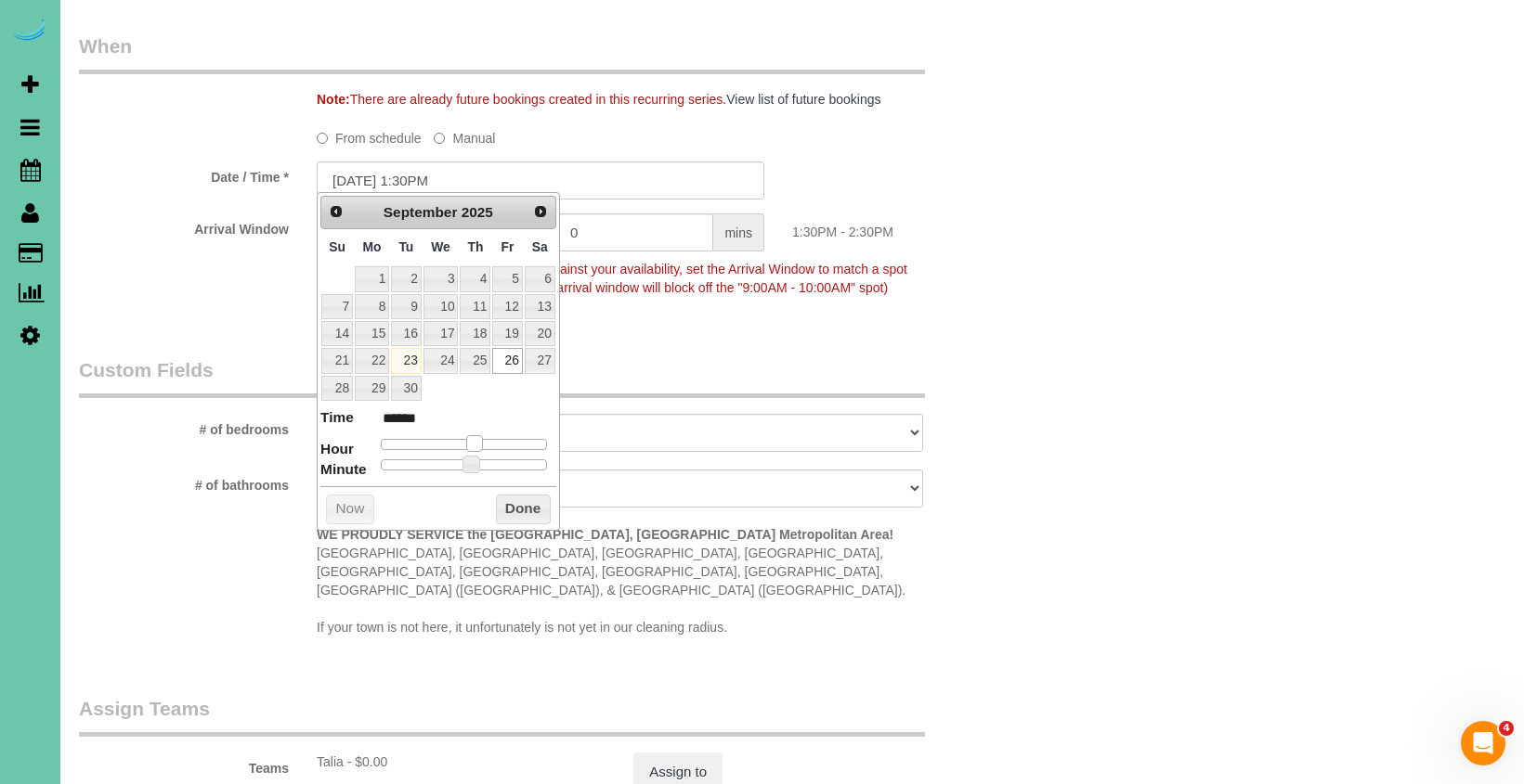
click at [479, 442] on span at bounding box center [474, 443] width 17 height 17
type input "09/26/2025 12:30PM"
type input "*******"
click at [475, 444] on span at bounding box center [467, 443] width 17 height 17
drag, startPoint x: 531, startPoint y: 506, endPoint x: 546, endPoint y: 497, distance: 17.5
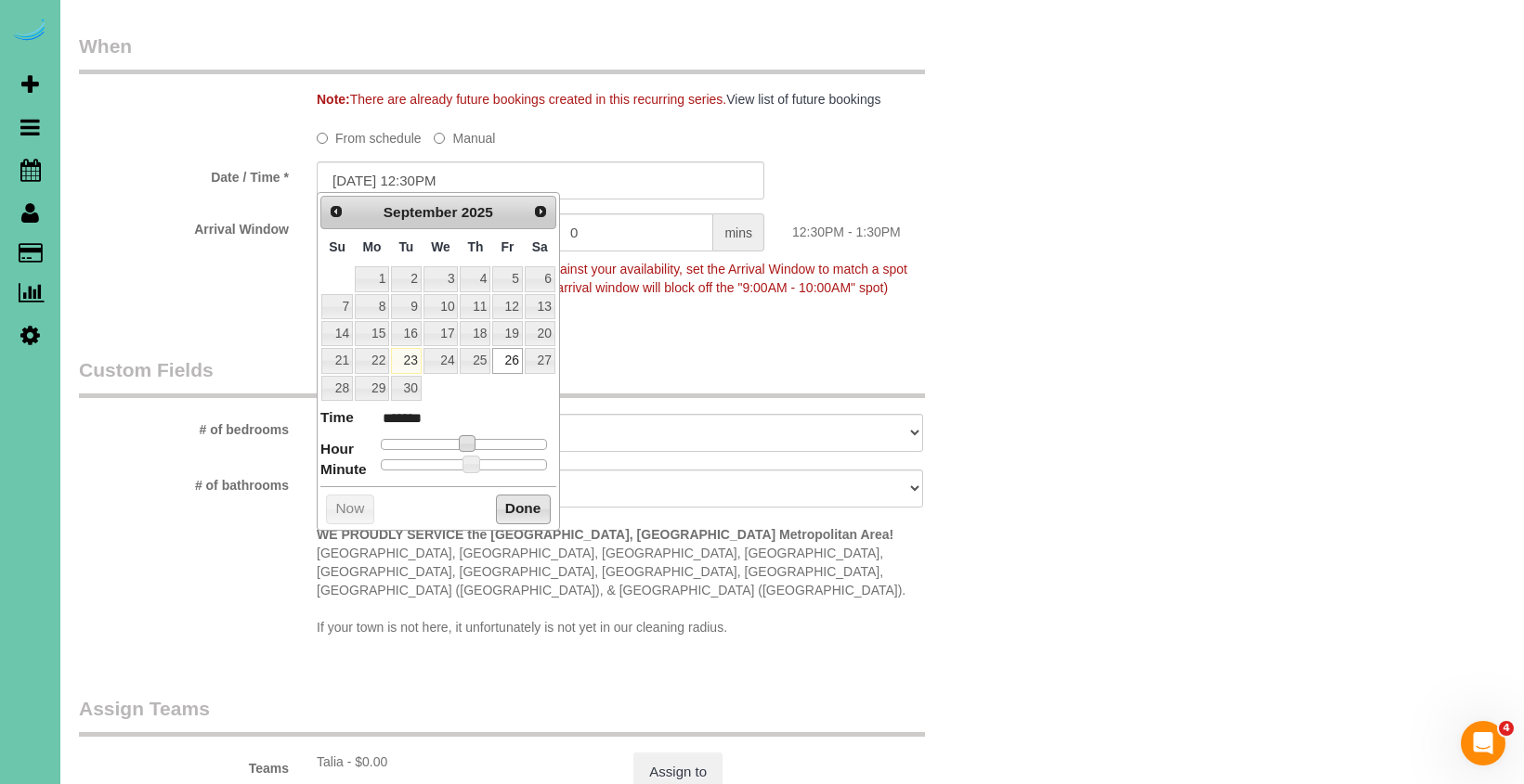
click at [531, 506] on button "Done" at bounding box center [524, 510] width 55 height 30
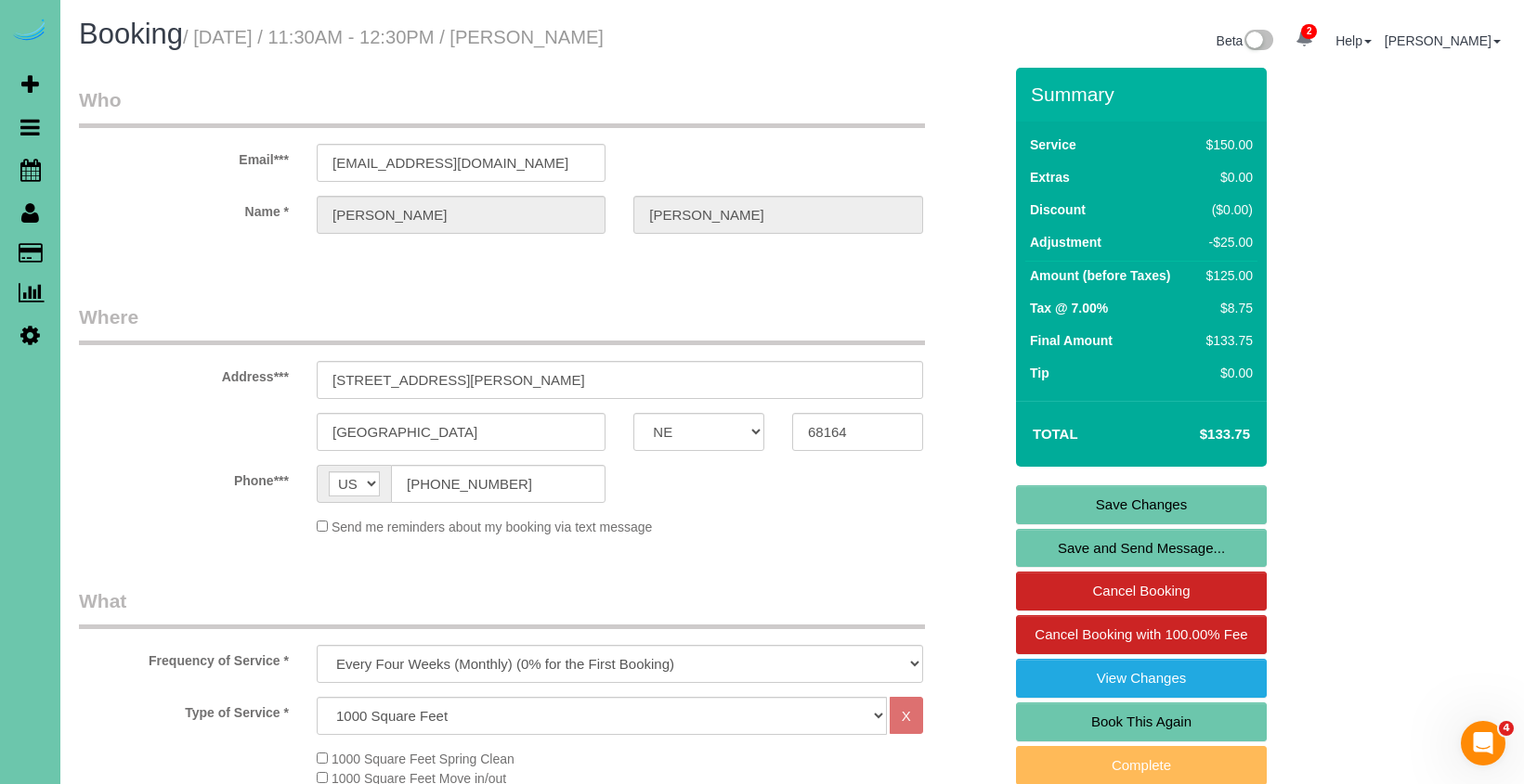
scroll to position [0, 0]
click at [1094, 500] on link "Save Changes" at bounding box center [1141, 505] width 251 height 39
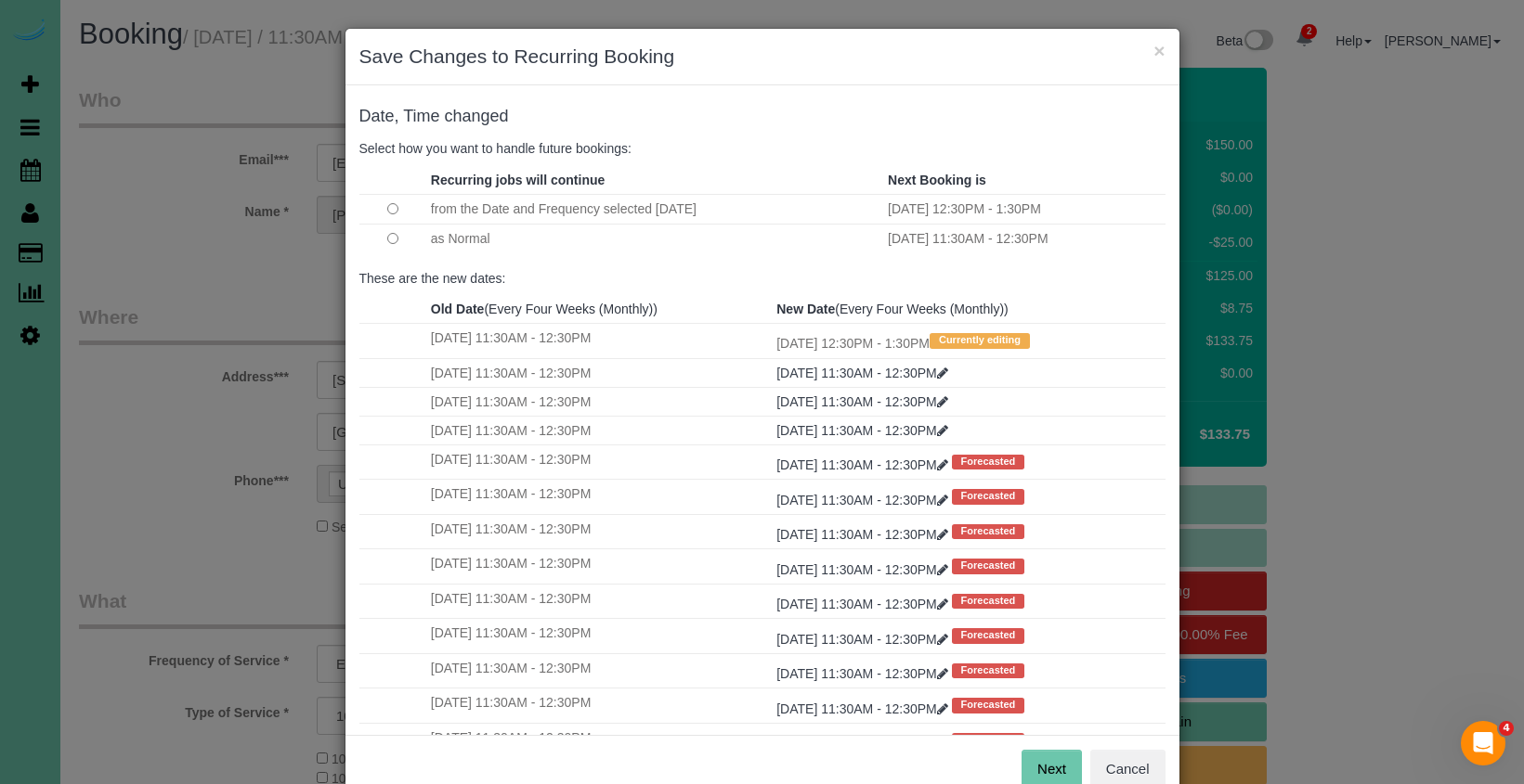
click at [1053, 776] on button "Next" at bounding box center [1051, 770] width 60 height 39
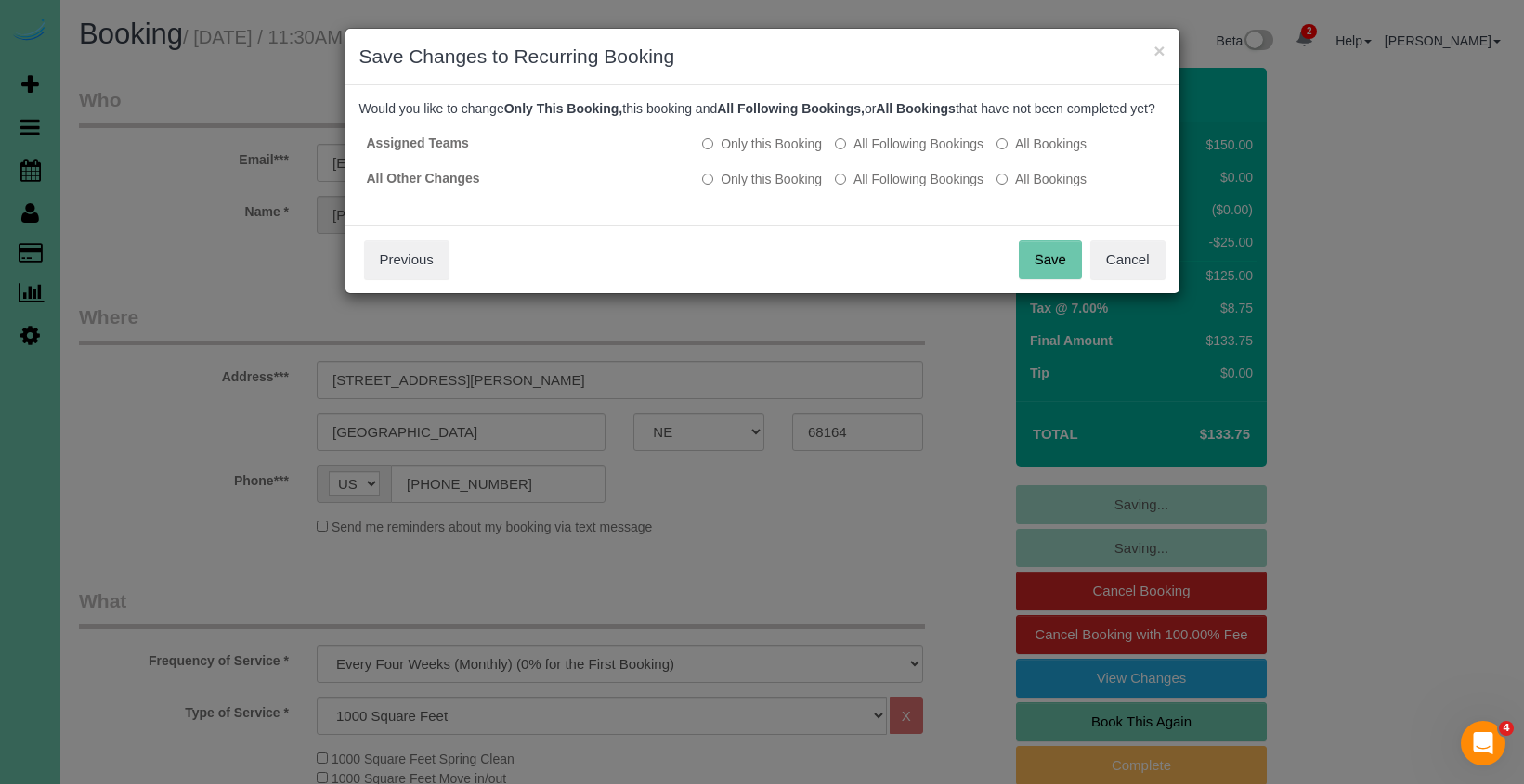
click at [1069, 263] on button "Save" at bounding box center [1051, 260] width 63 height 39
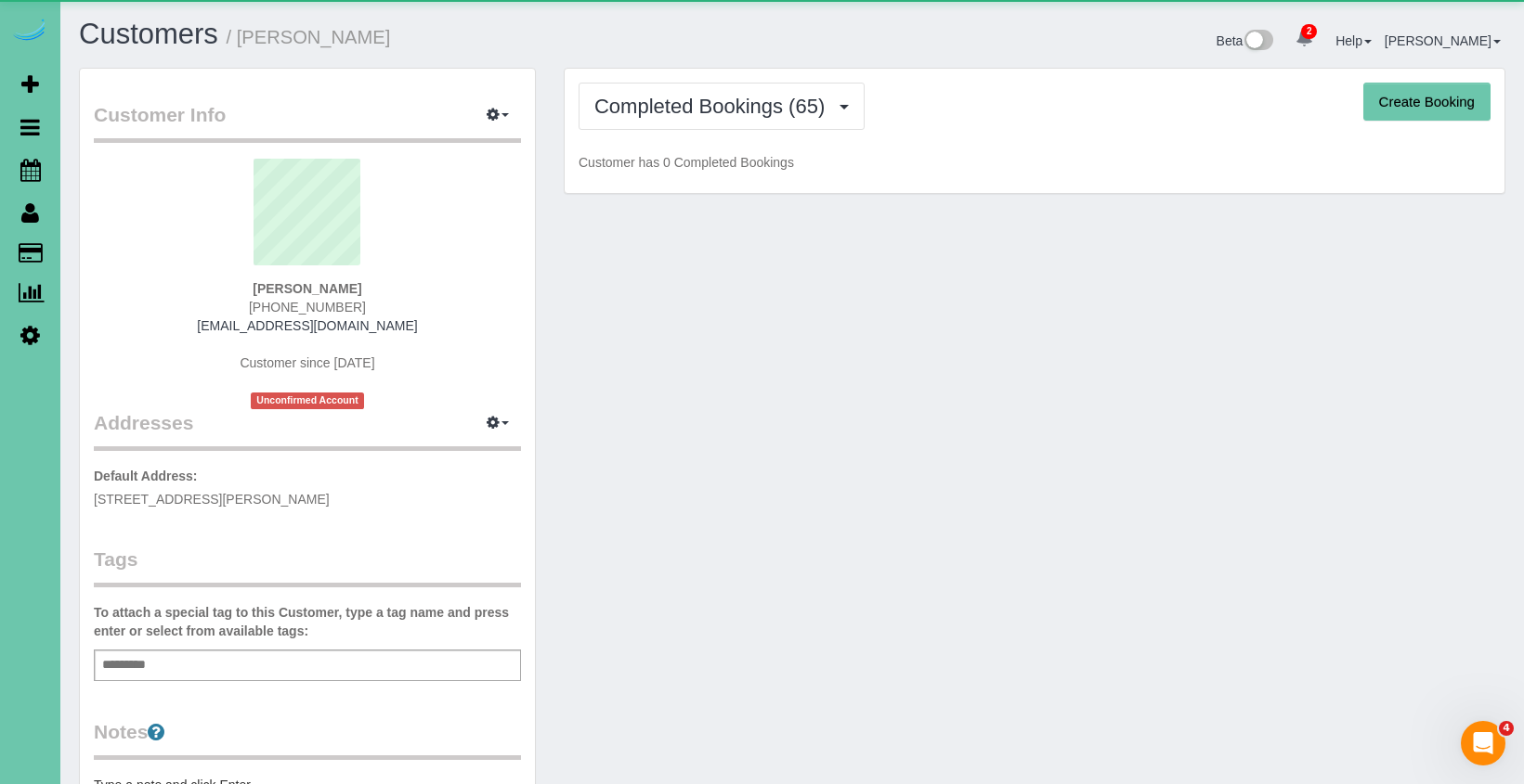
drag, startPoint x: 748, startPoint y: 118, endPoint x: 739, endPoint y: 151, distance: 34.2
click at [747, 121] on button "Completed Bookings (65)" at bounding box center [721, 107] width 286 height 47
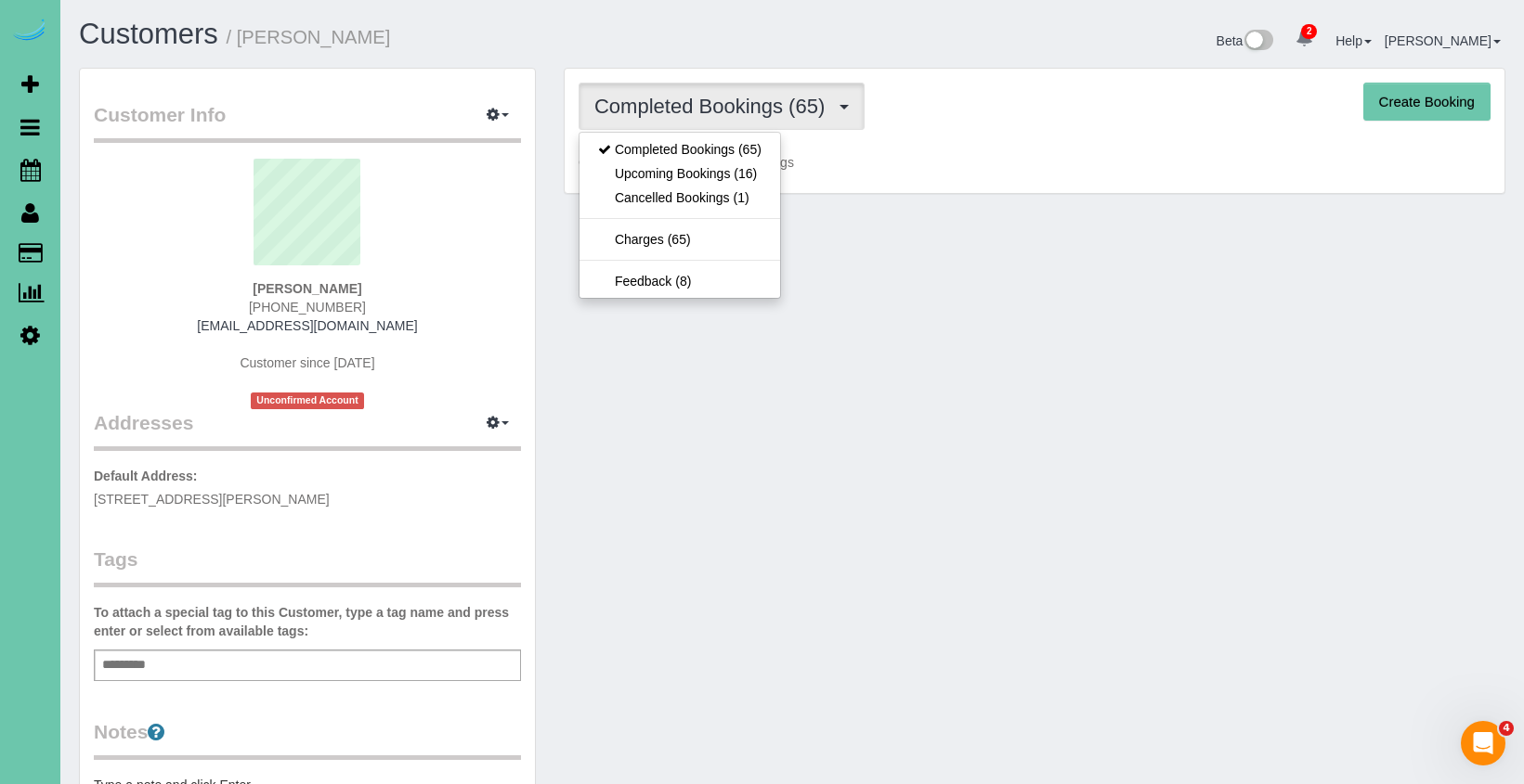
click at [738, 168] on link "Upcoming Bookings (16)" at bounding box center [679, 174] width 200 height 24
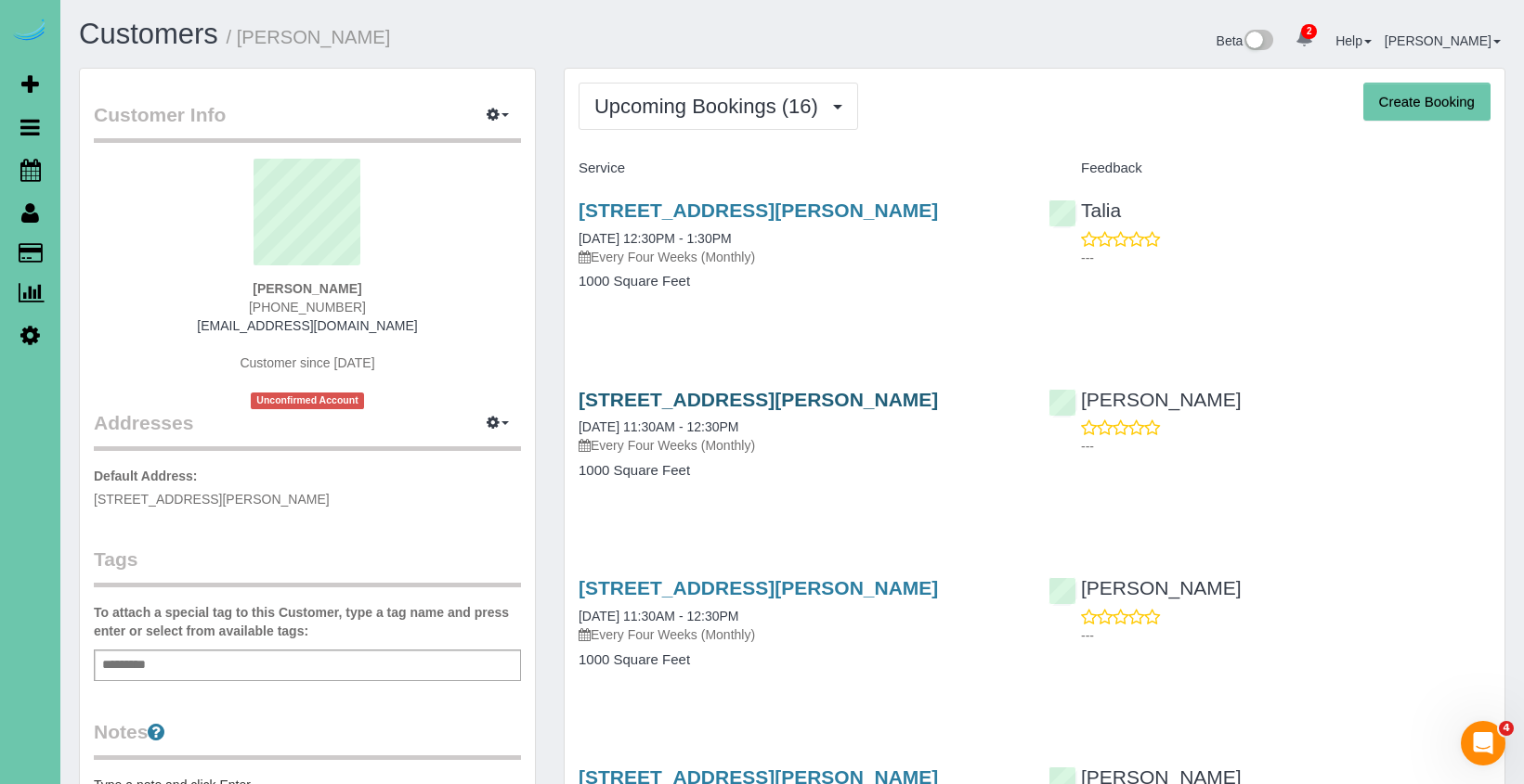
click at [881, 410] on link "[STREET_ADDRESS][PERSON_NAME]" at bounding box center [758, 399] width 359 height 22
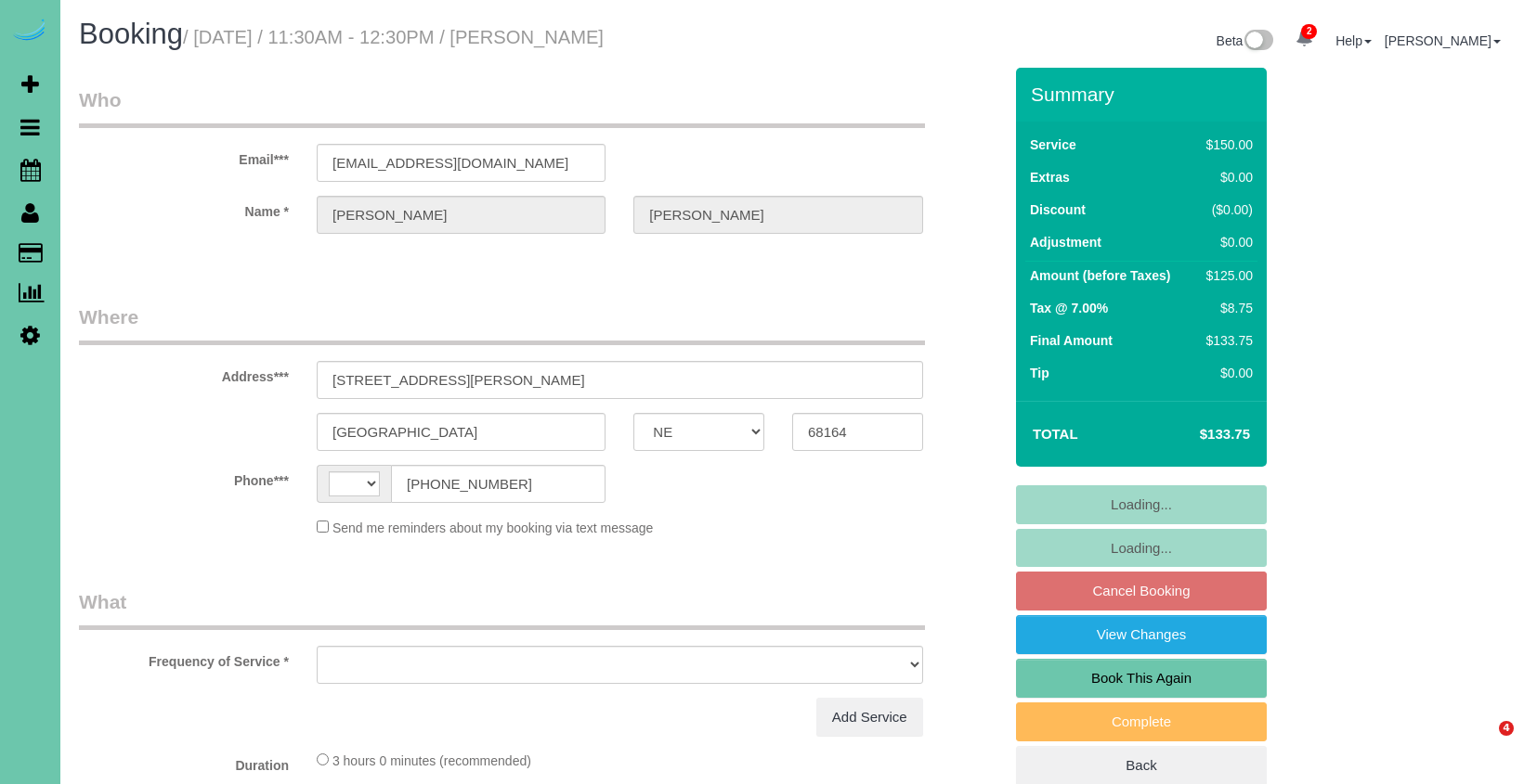
select select "NE"
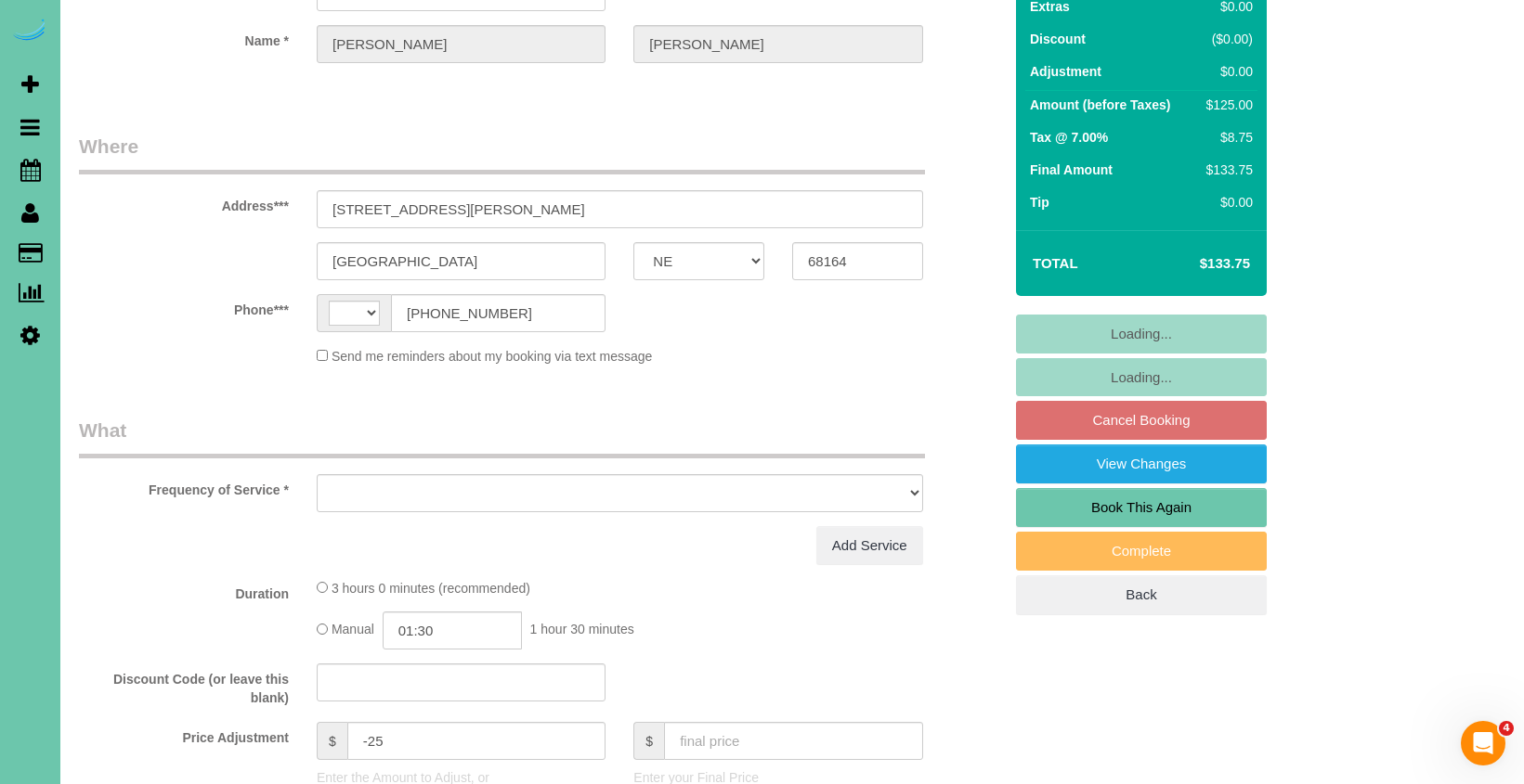
select select "object:388"
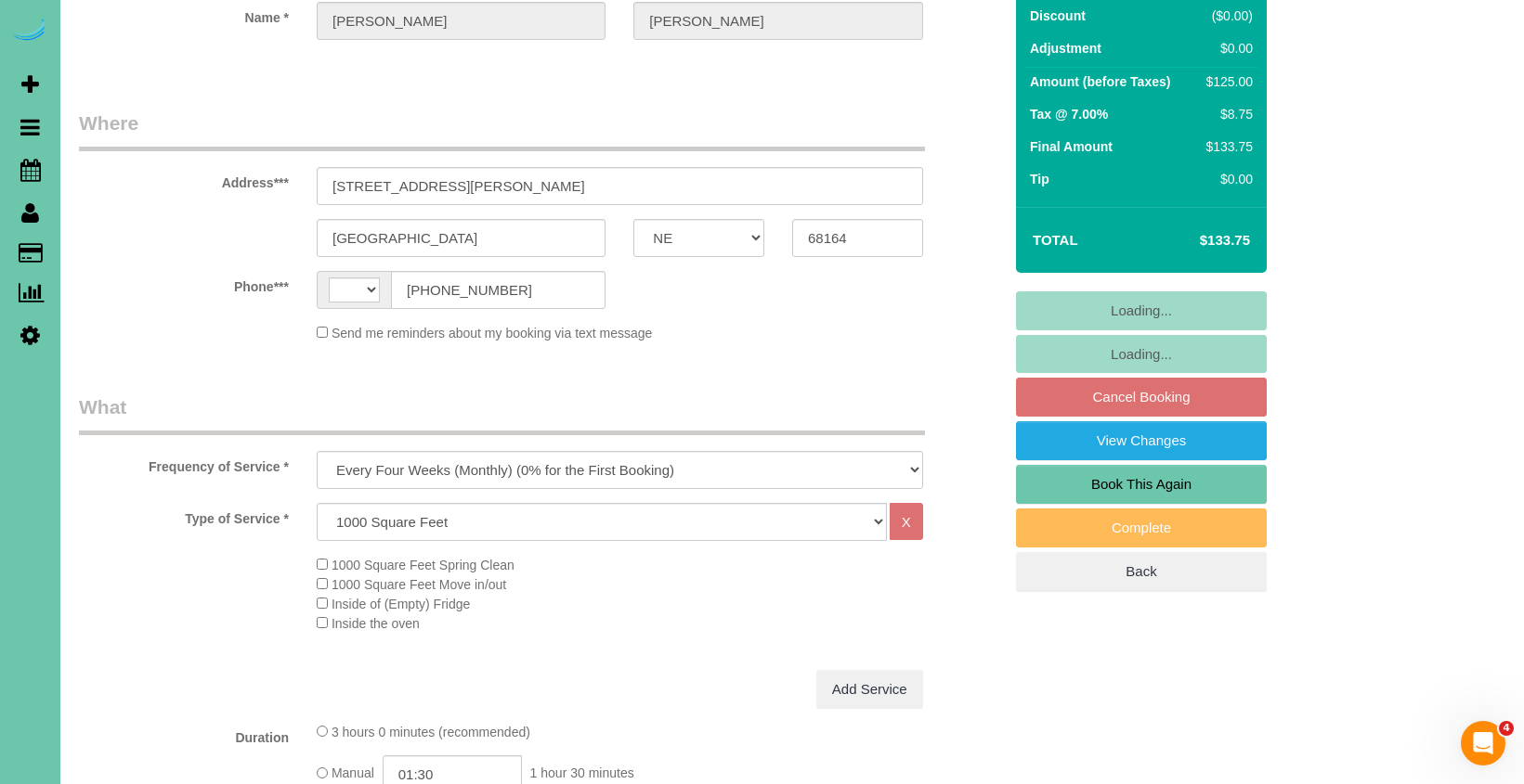
select select "string:[GEOGRAPHIC_DATA]"
select select "string:fspay-3c8568f8-5b3e-4200-9879-71bb73fe3ed9"
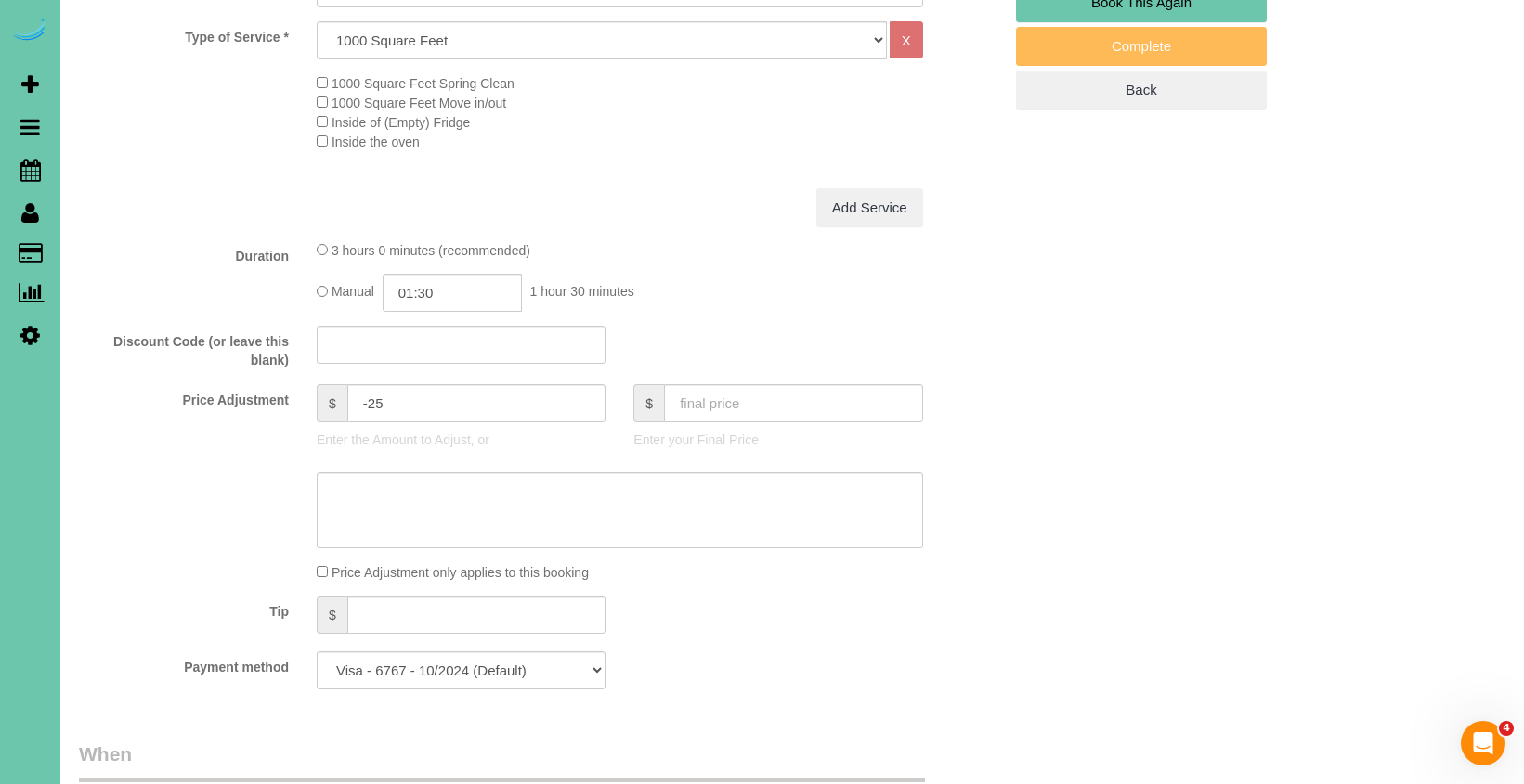
select select "object:922"
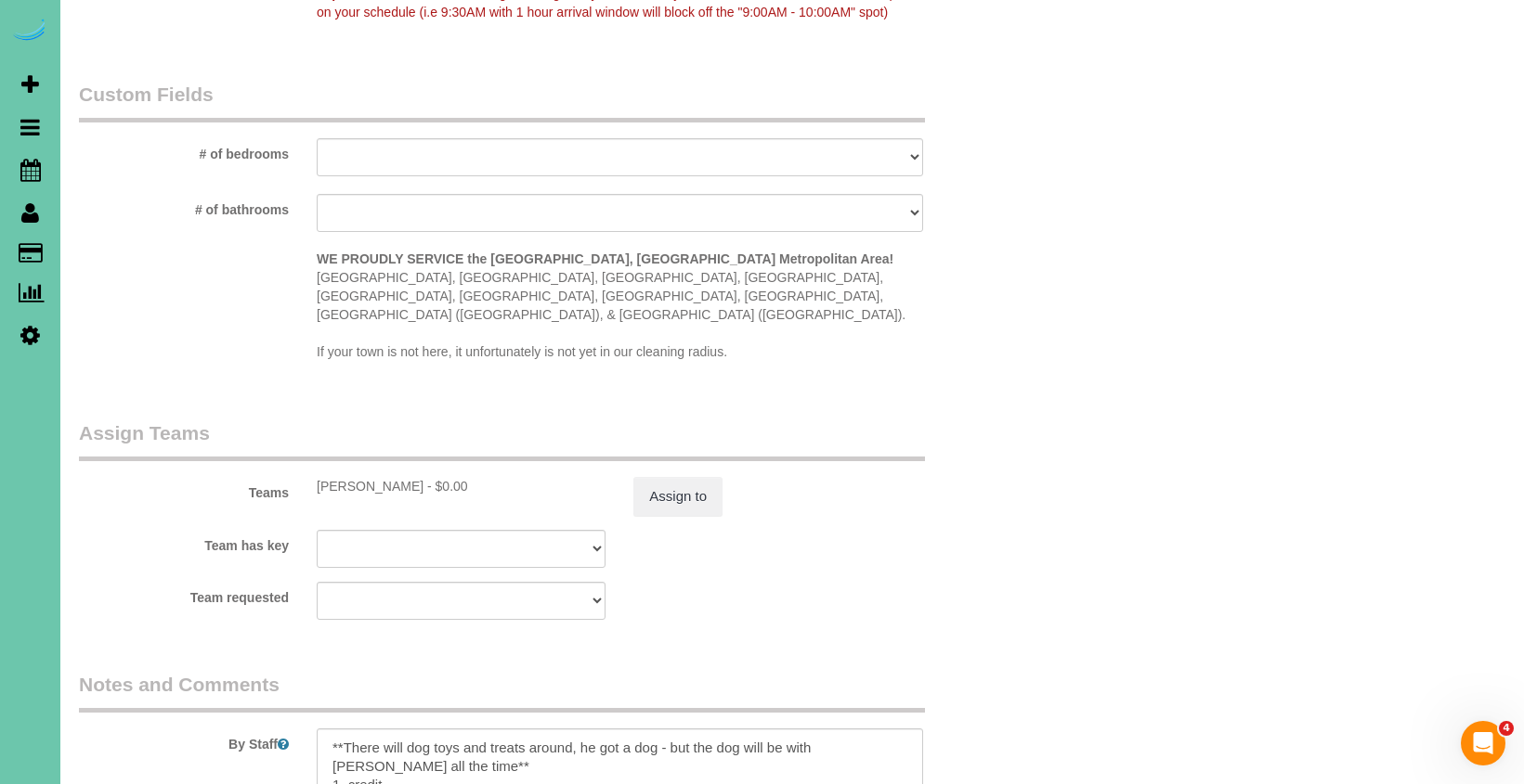
scroll to position [1661, 0]
click at [693, 476] on button "Assign to" at bounding box center [678, 496] width 89 height 39
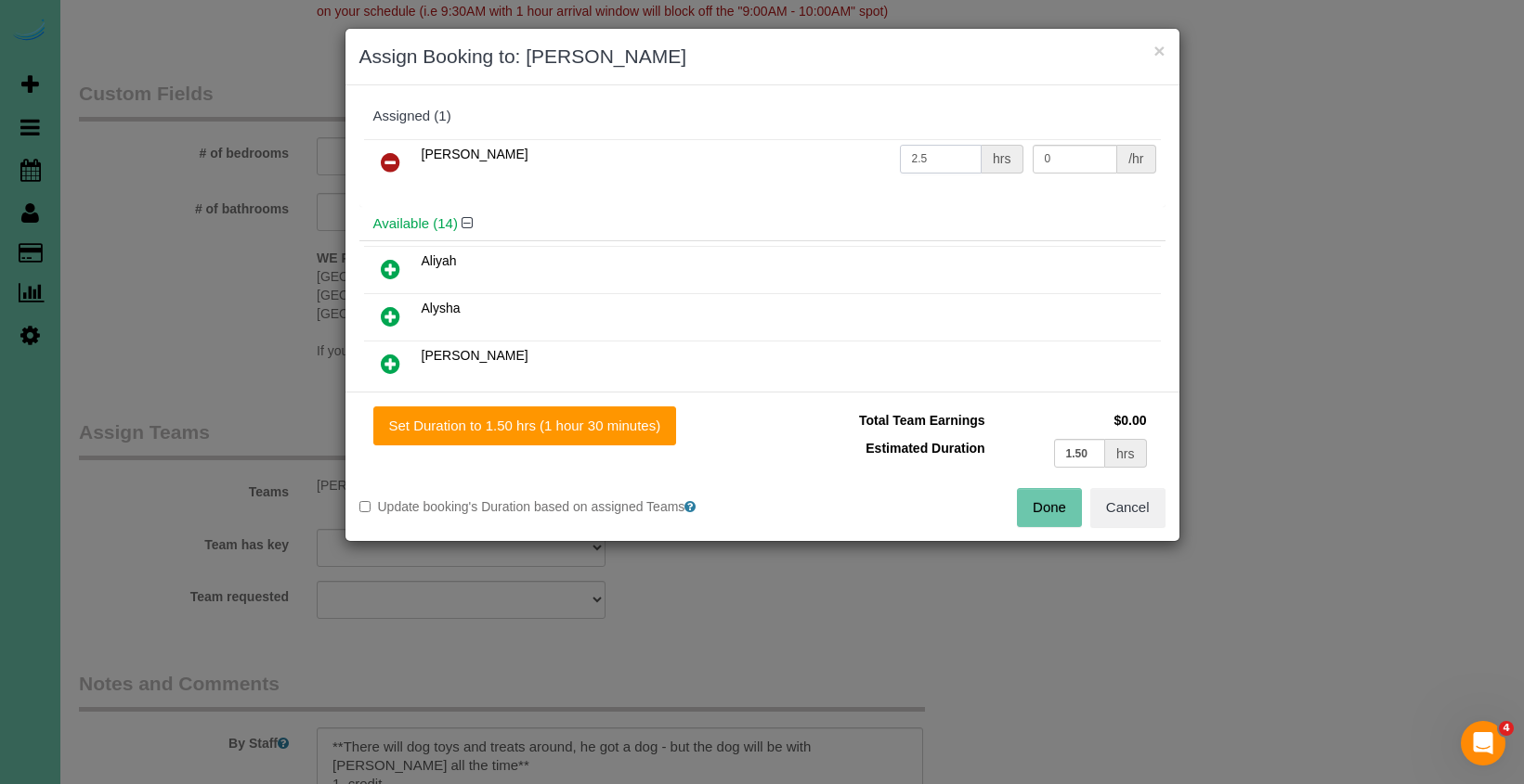
click at [921, 160] on input "2.5" at bounding box center [941, 159] width 83 height 29
type input "2.25"
drag, startPoint x: 1047, startPoint y: 504, endPoint x: 1033, endPoint y: 503, distance: 14.0
click at [1047, 504] on button "Done" at bounding box center [1050, 508] width 65 height 39
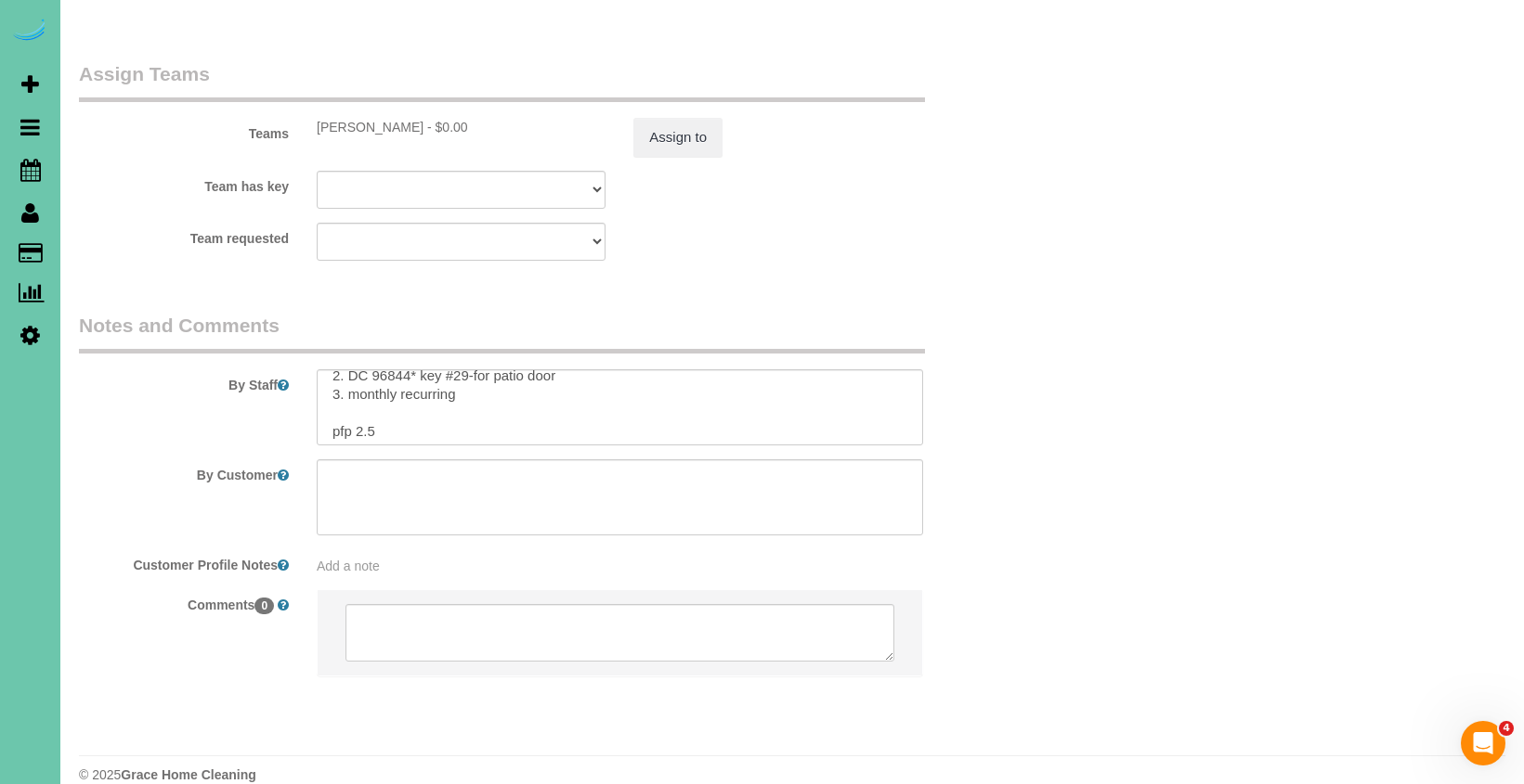
scroll to position [68, 0]
click at [370, 405] on textarea at bounding box center [619, 407] width 607 height 76
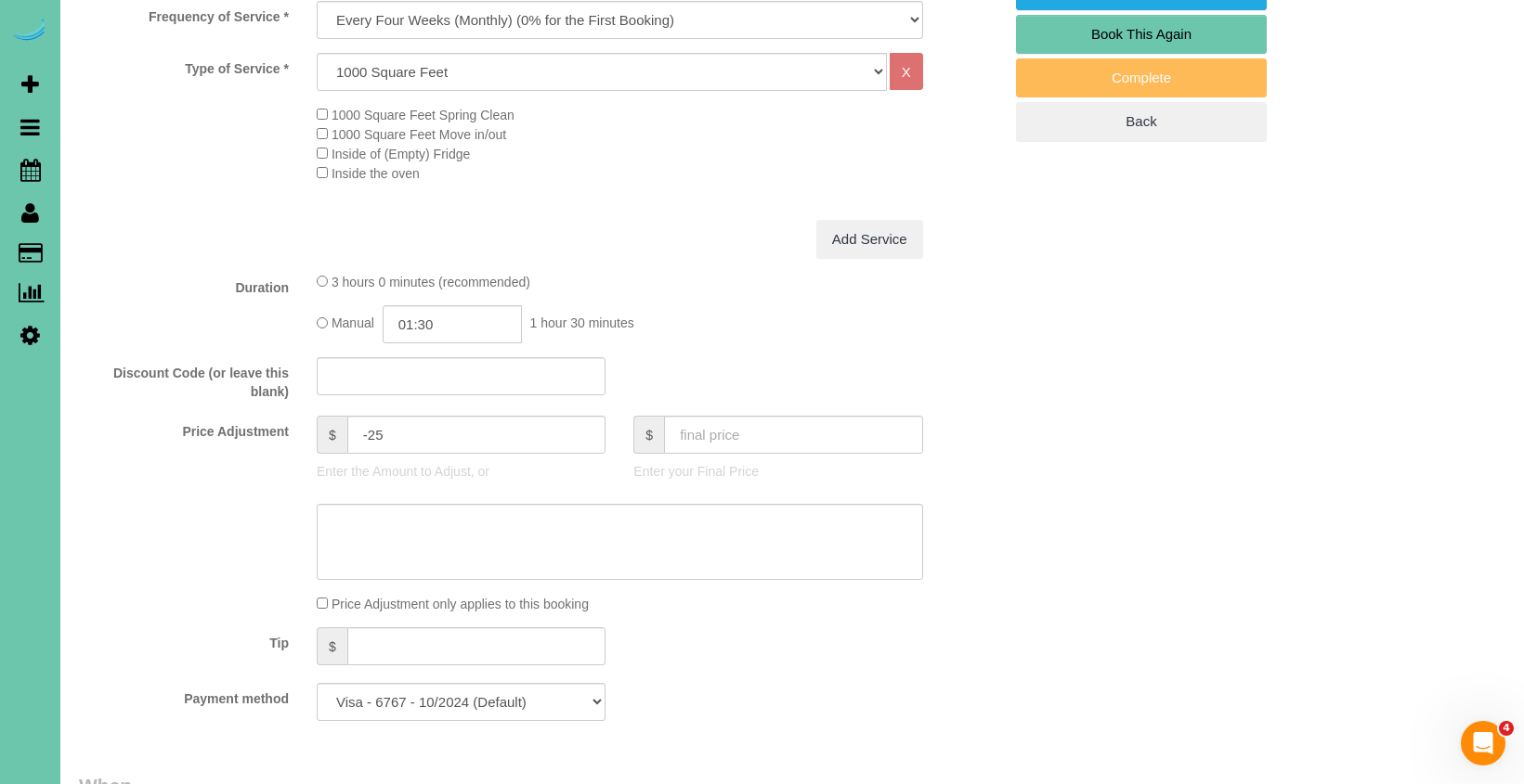
scroll to position [630, 0]
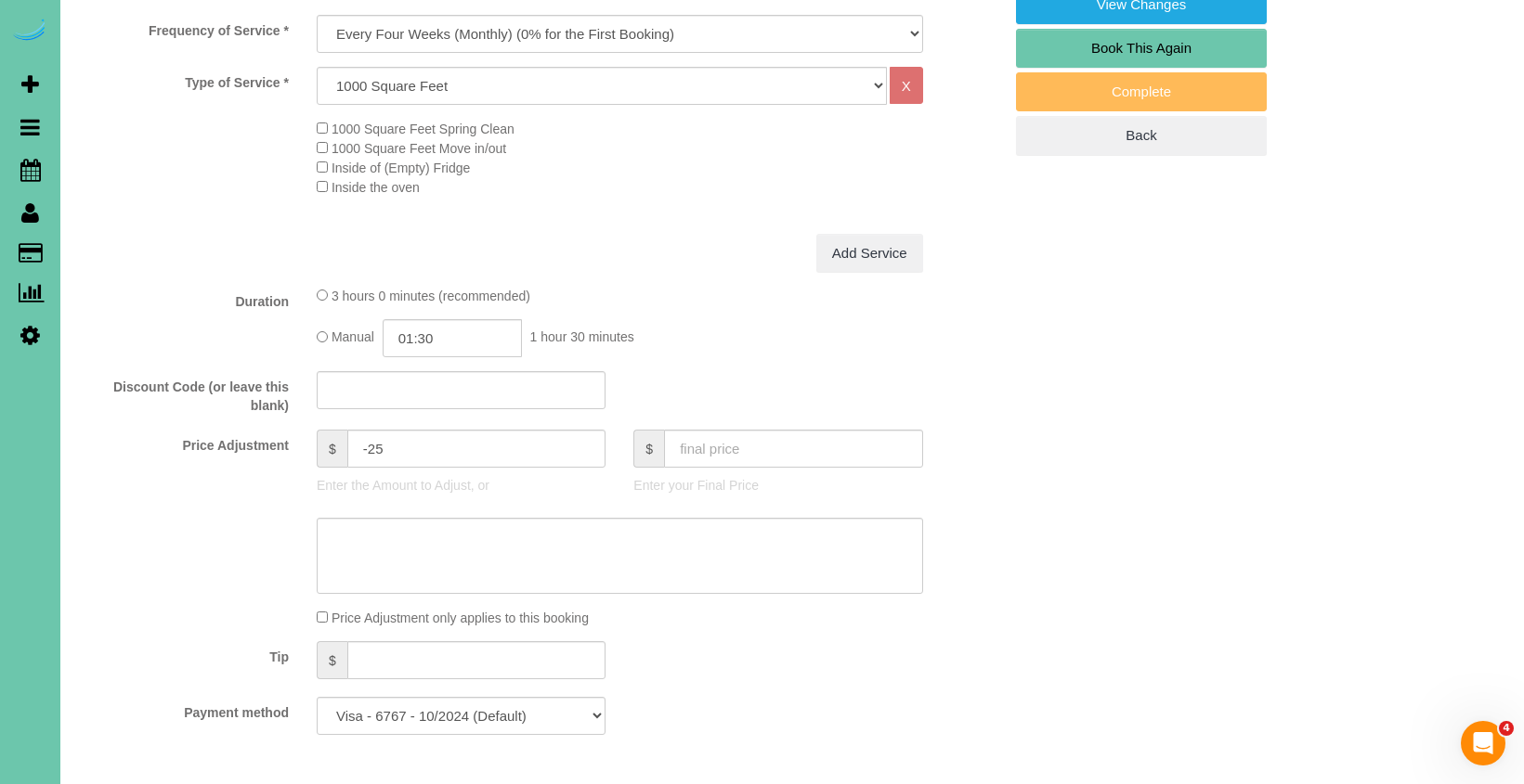
type textarea "**There will dog toys and treats around, he got a dog - but the dog will be wit…"
drag, startPoint x: 510, startPoint y: 564, endPoint x: 753, endPoint y: 562, distance: 243.0
click at [510, 564] on textarea at bounding box center [619, 555] width 607 height 76
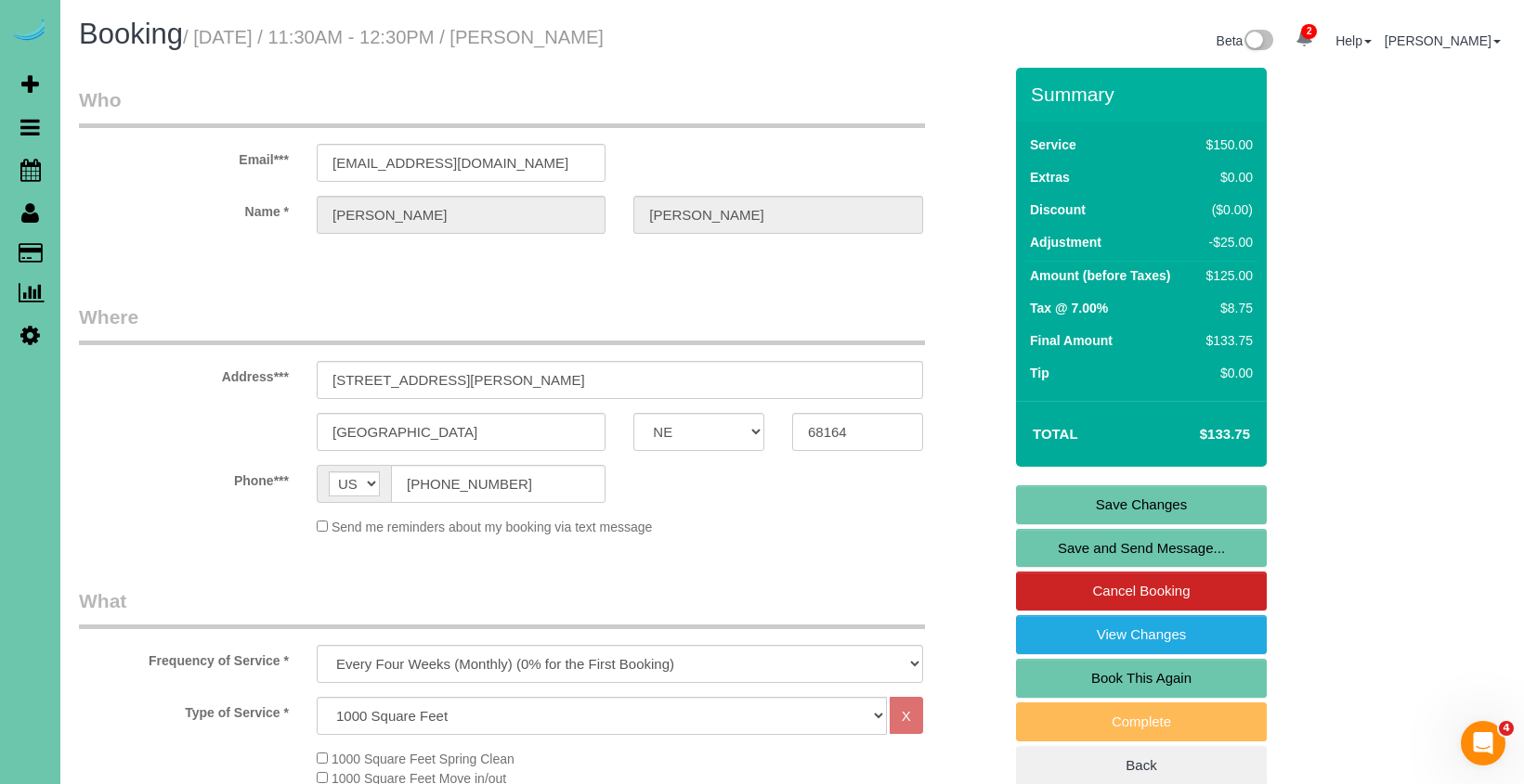
scroll to position [0, 0]
type textarea "new rate - 10/24/25"
click at [1125, 507] on link "Save Changes" at bounding box center [1141, 505] width 251 height 39
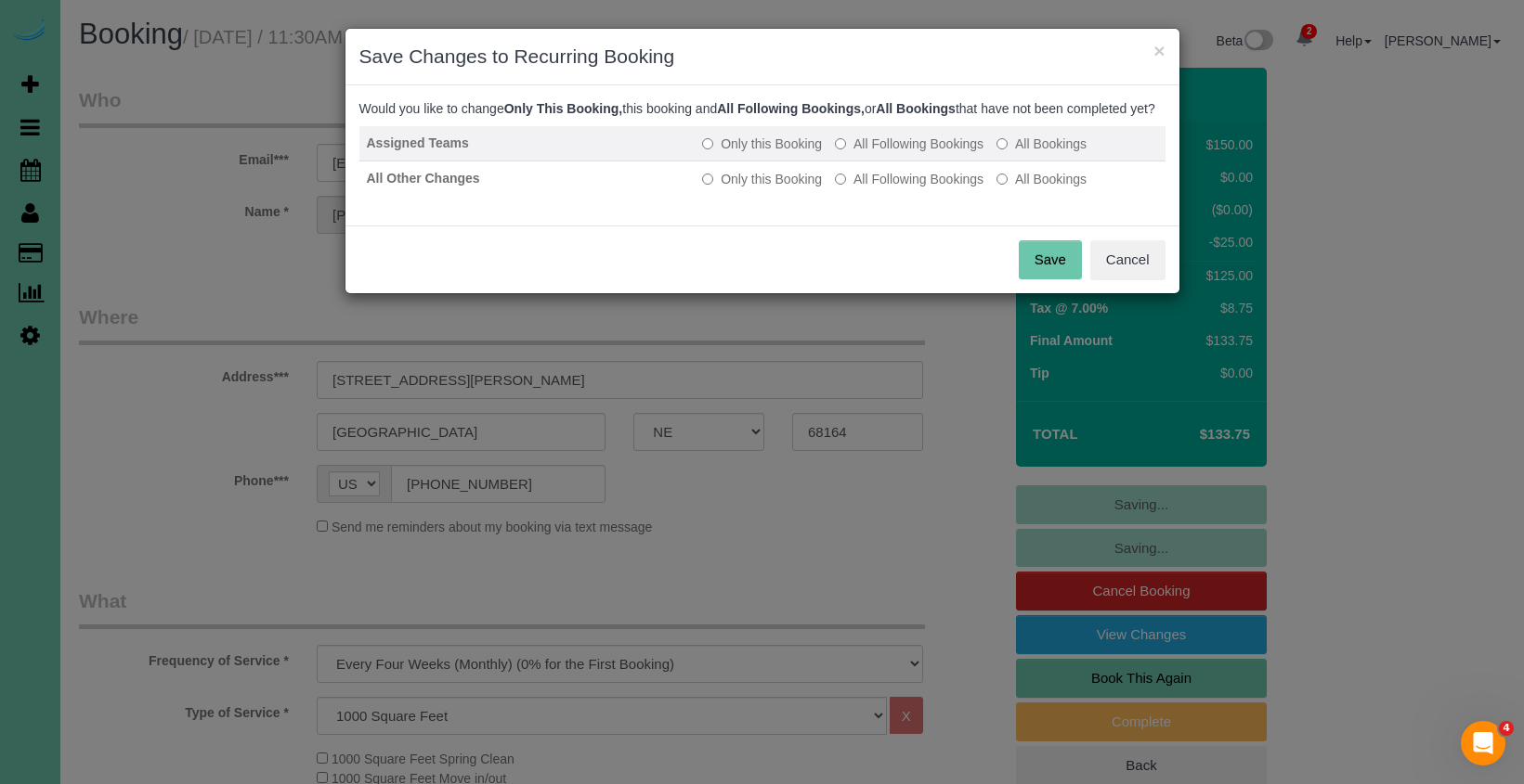
click at [902, 153] on label "All Following Bookings" at bounding box center [908, 143] width 149 height 19
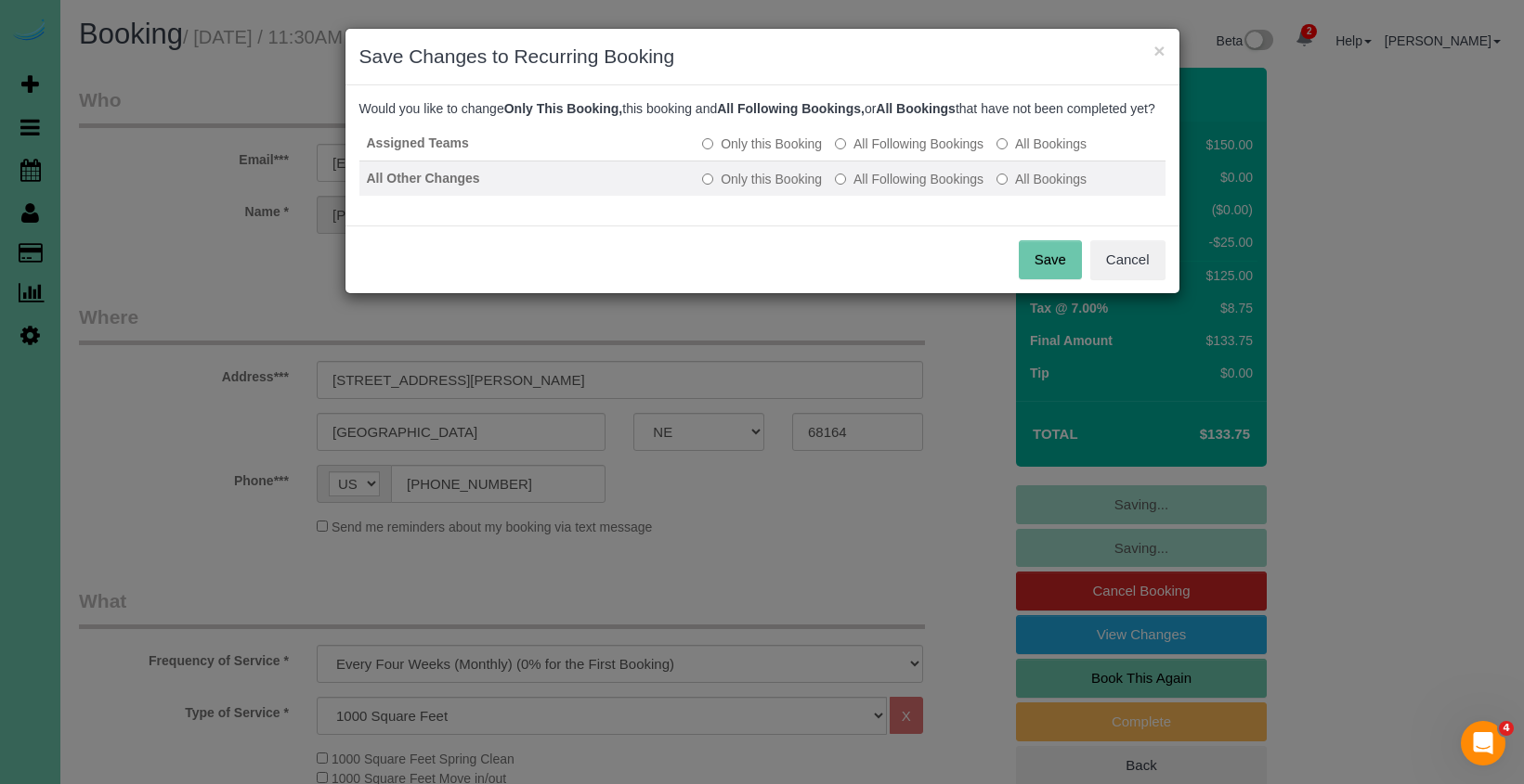
click at [898, 188] on label "All Following Bookings" at bounding box center [908, 178] width 149 height 19
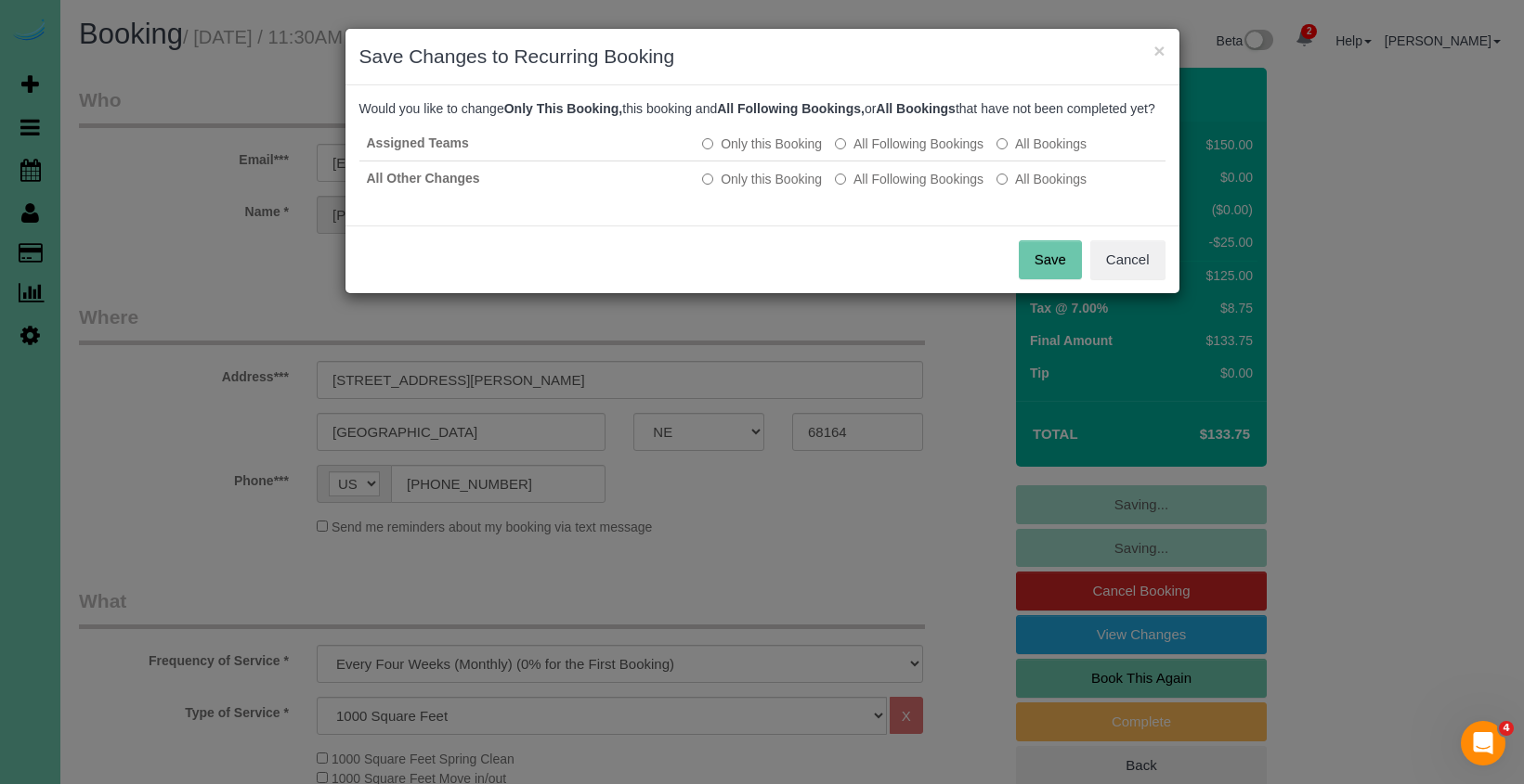
click at [1054, 279] on button "Save" at bounding box center [1051, 260] width 63 height 39
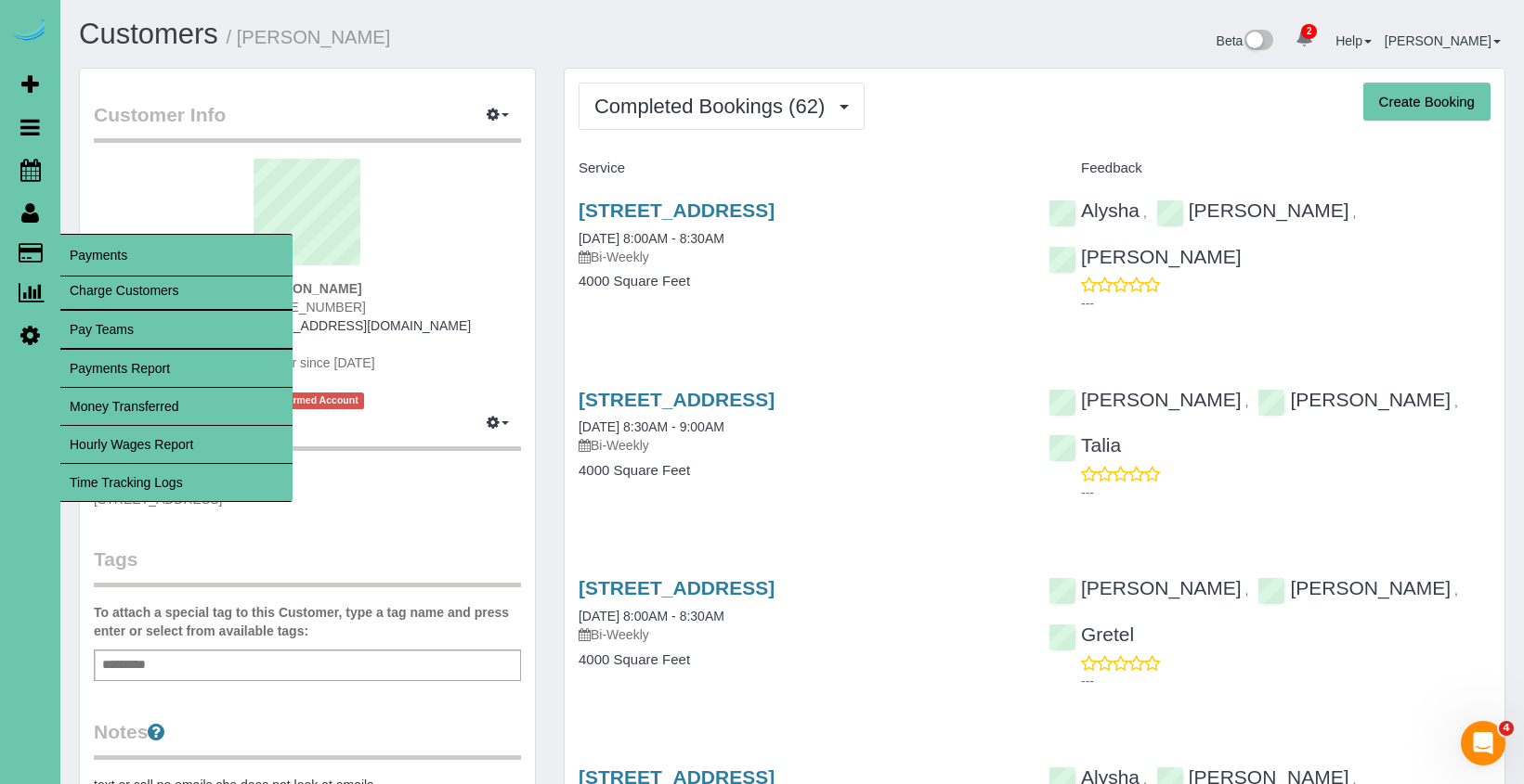
drag, startPoint x: 195, startPoint y: 483, endPoint x: 194, endPoint y: 469, distance: 14.0
click at [194, 483] on link "Time Tracking Logs" at bounding box center [176, 483] width 232 height 37
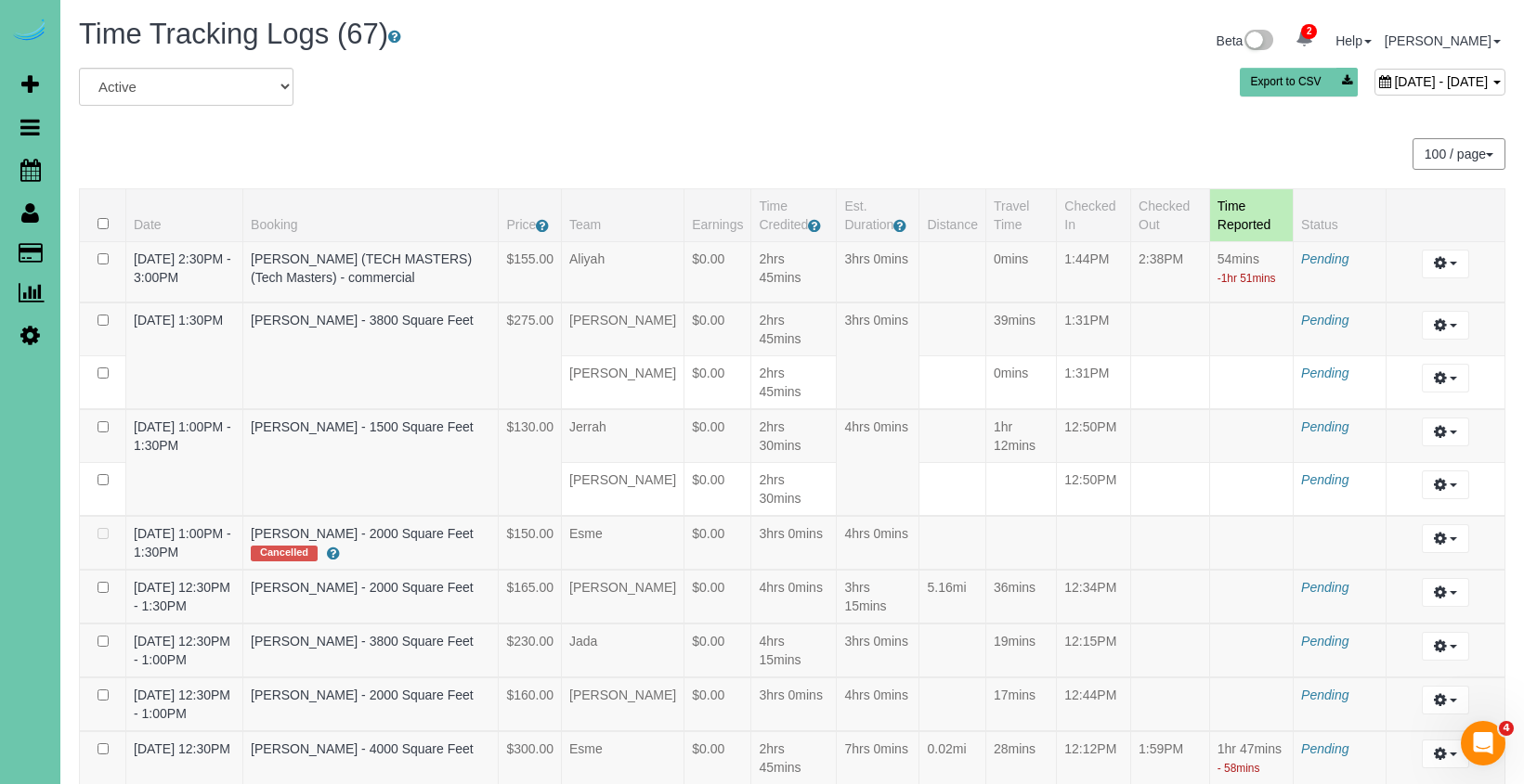
click at [1284, 62] on div "Beta 2 Your Notifications You have 0 alerts × You have 2 to charge for [DATE] ×…" at bounding box center [1155, 43] width 727 height 49
click at [1374, 72] on div "[DATE] - [DATE]" at bounding box center [1439, 82] width 131 height 27
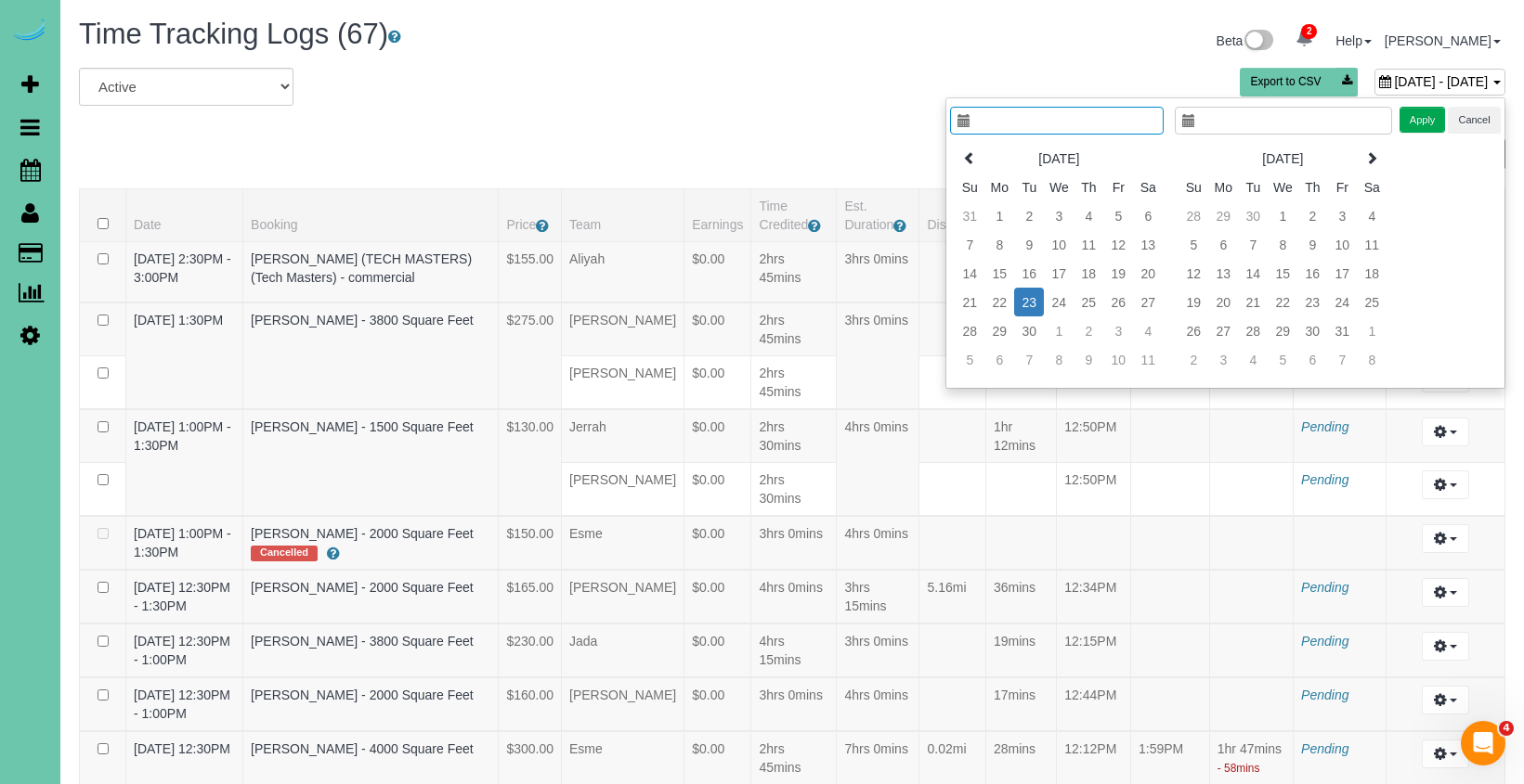
type input "**********"
click at [1114, 265] on td "19" at bounding box center [1118, 273] width 30 height 29
type input "**********"
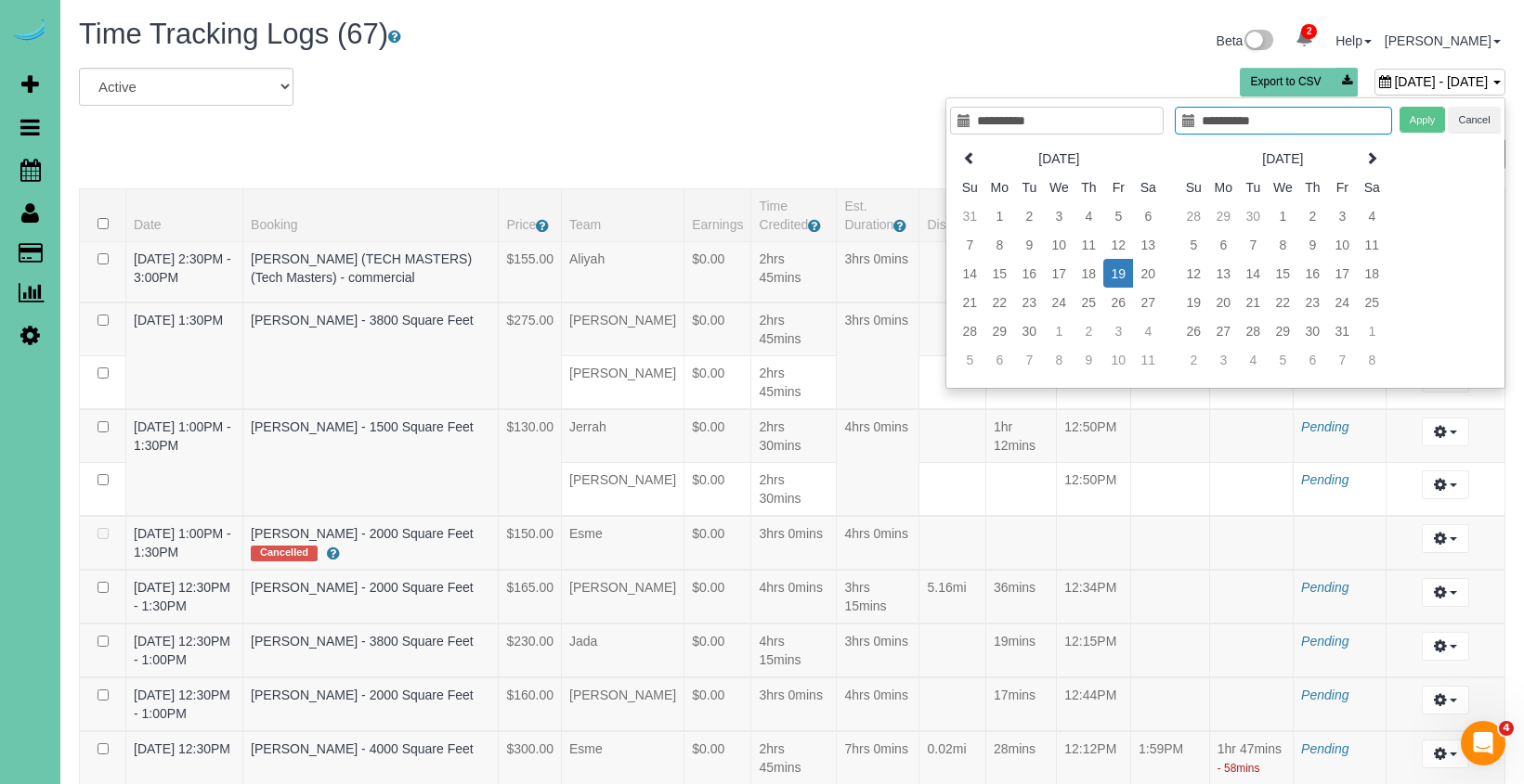
click at [1114, 265] on td "19" at bounding box center [1118, 273] width 30 height 29
click at [1429, 108] on button "Apply" at bounding box center [1422, 119] width 46 height 27
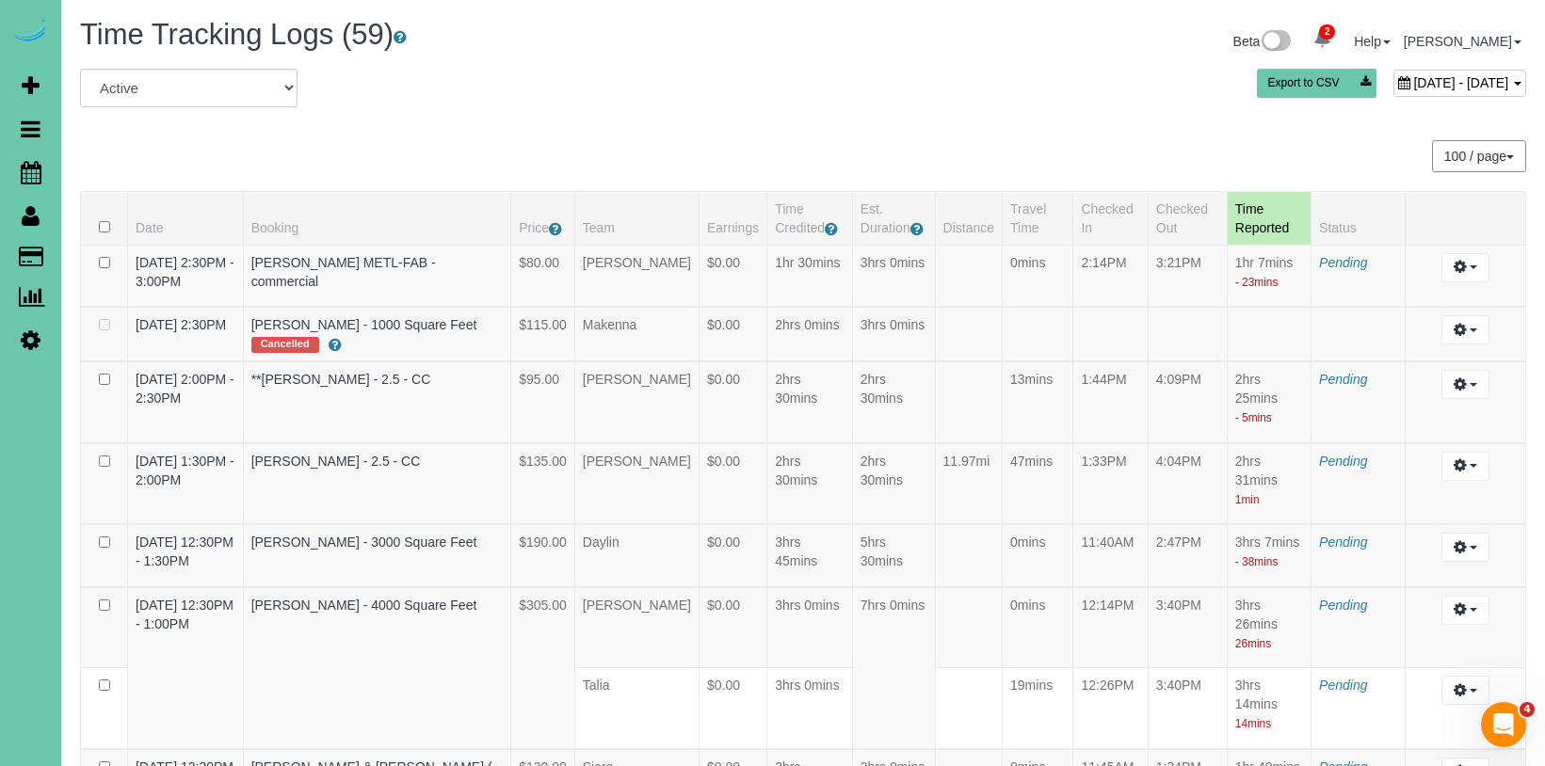
scroll to position [4353, 0]
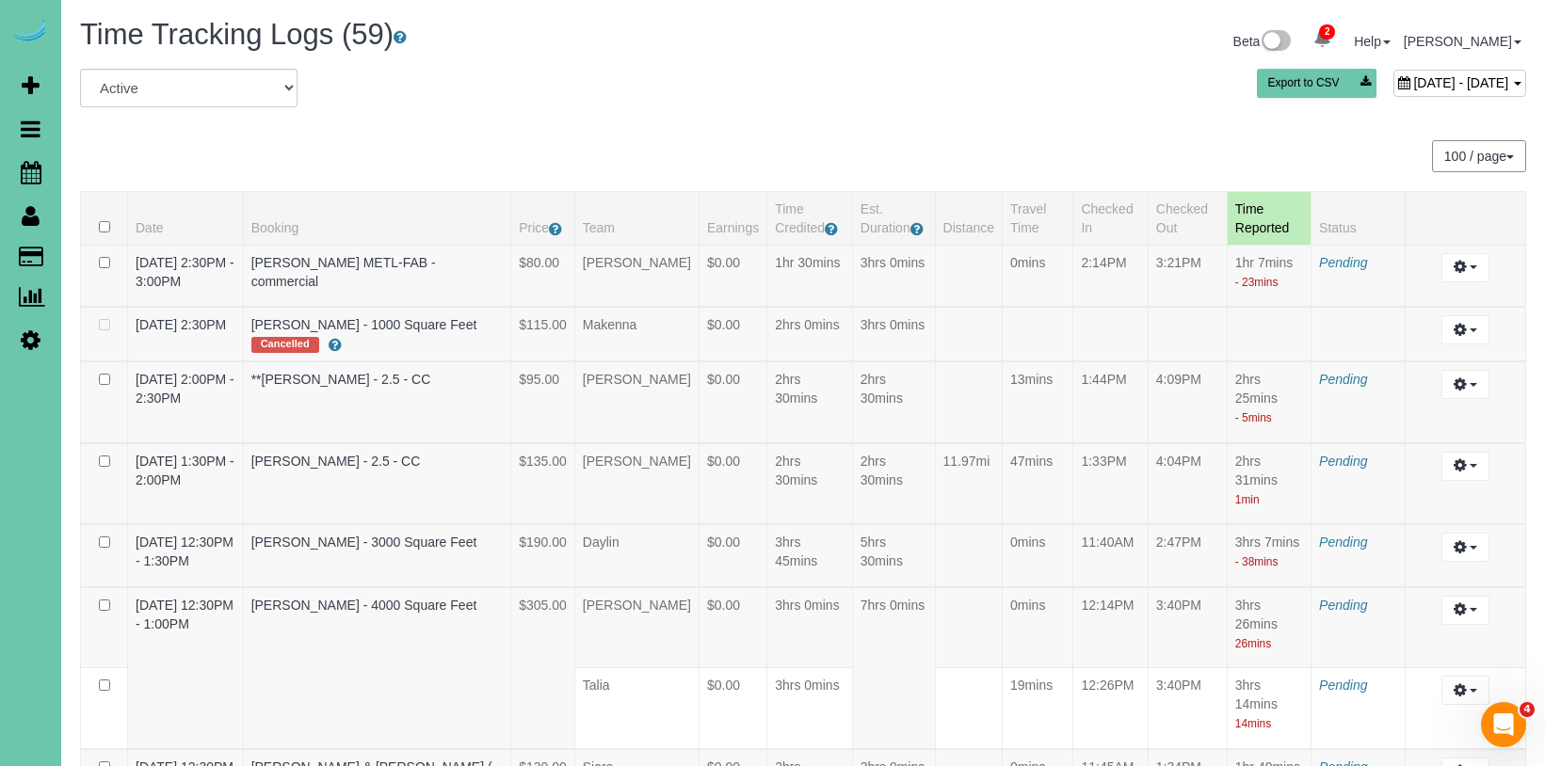
scroll to position [0, 0]
click at [1413, 82] on span "[DATE] - [DATE]" at bounding box center [1460, 82] width 95 height 15
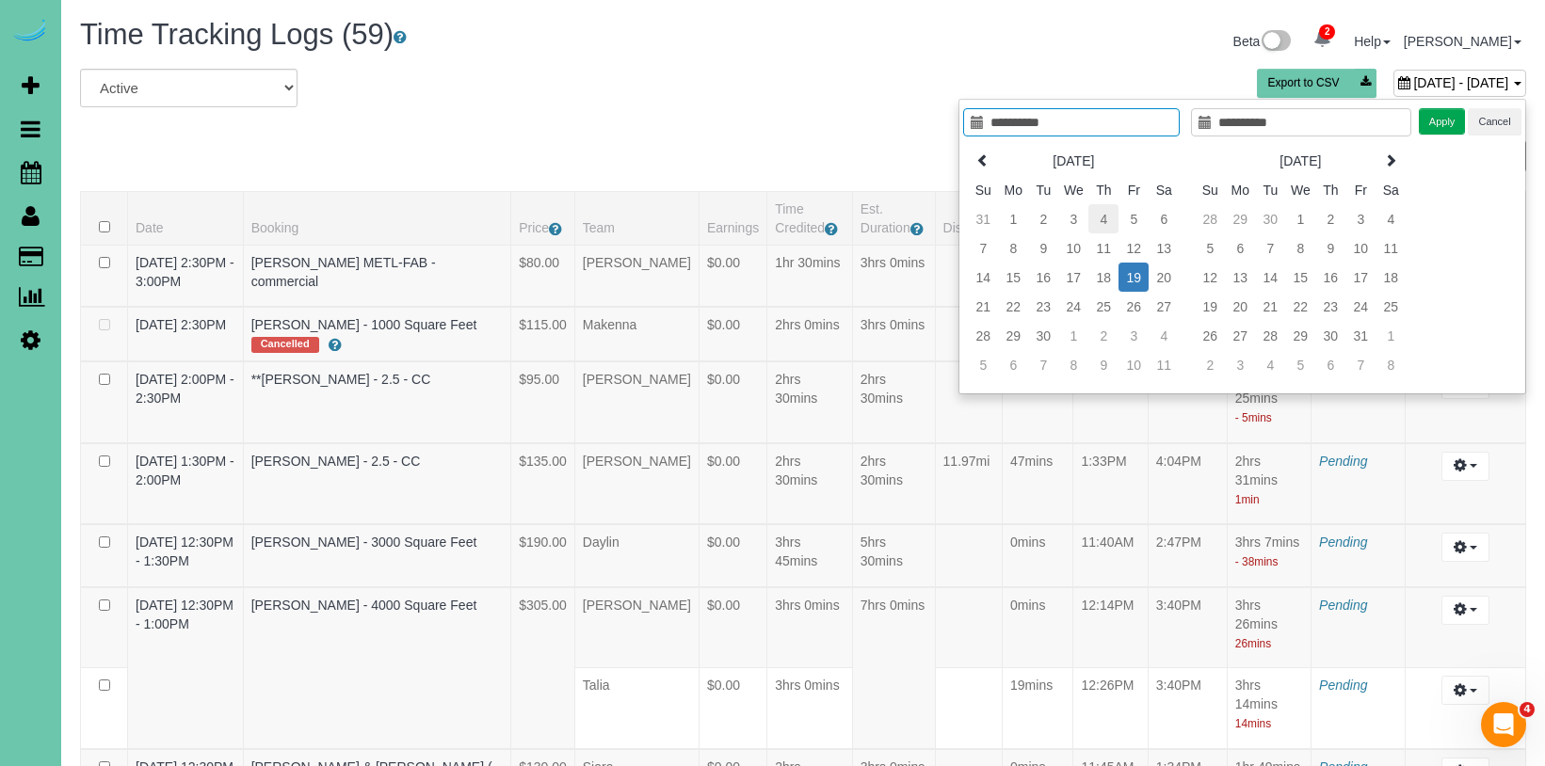
type input "**********"
click at [1131, 217] on td "5" at bounding box center [1133, 218] width 30 height 29
type input "**********"
click at [1131, 217] on td "5" at bounding box center [1133, 218] width 30 height 29
click at [1439, 120] on button "Apply" at bounding box center [1442, 121] width 47 height 27
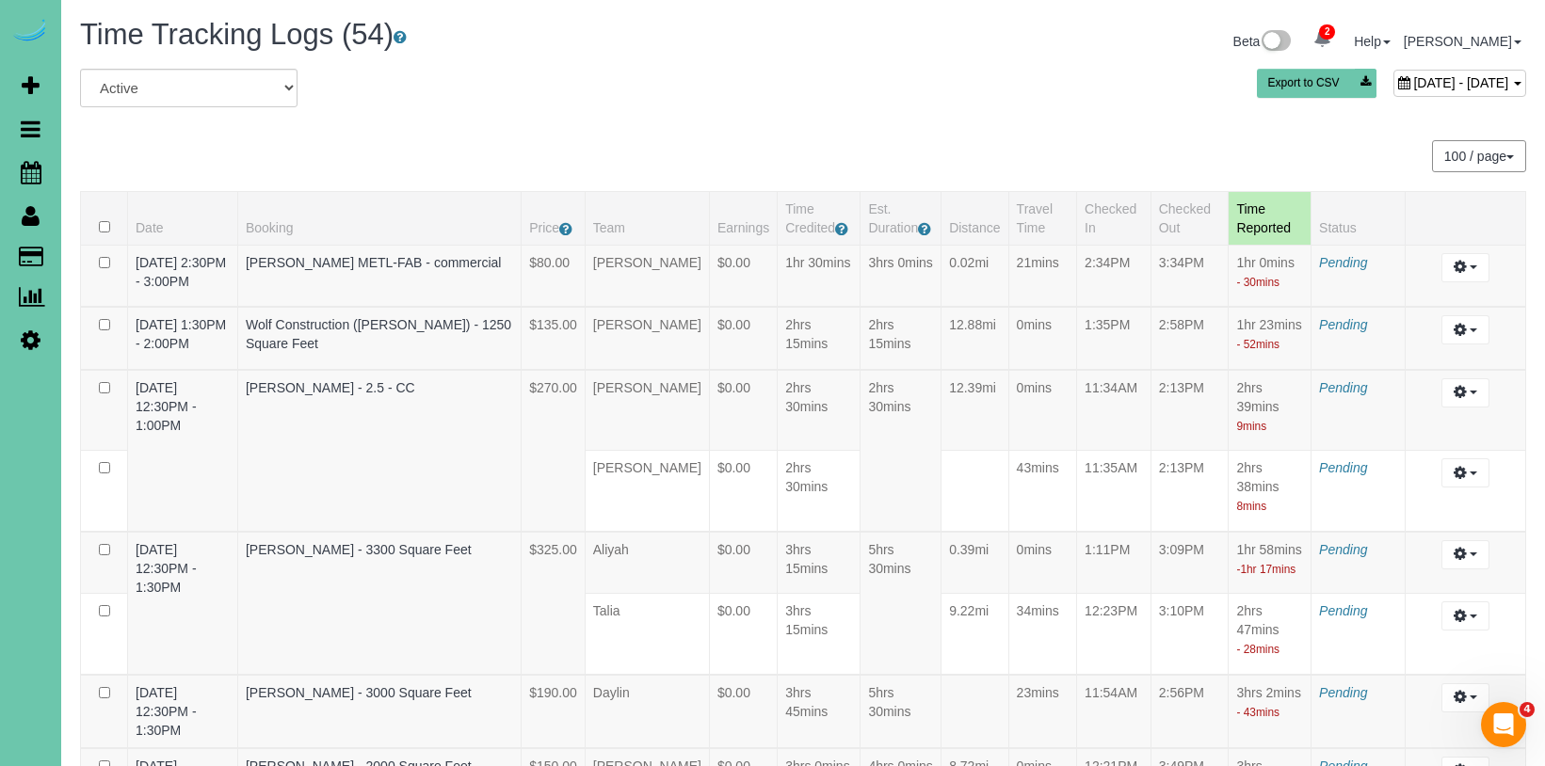
scroll to position [3126, 0]
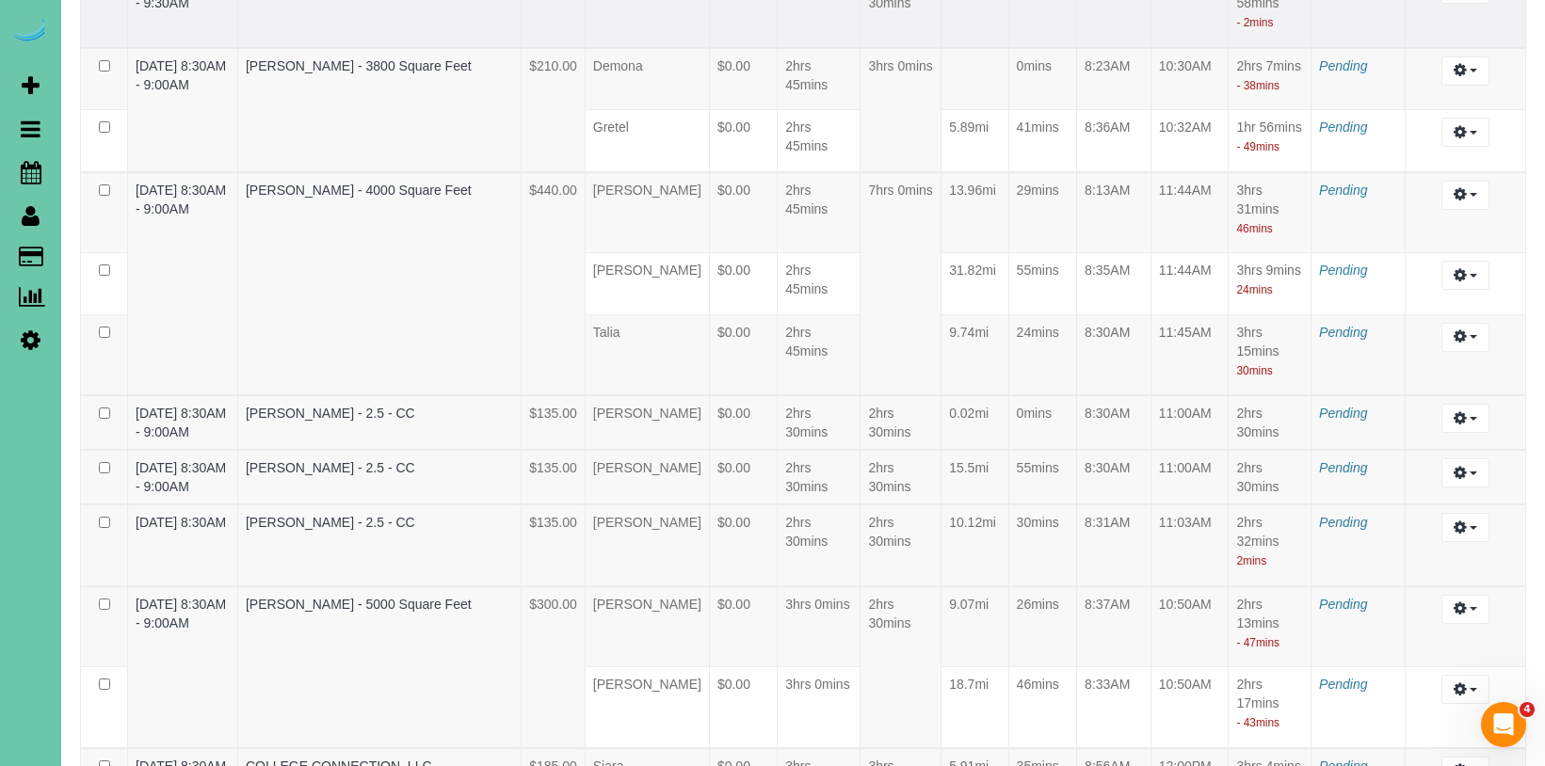
click at [586, 48] on td "$150.00" at bounding box center [554, 7] width 64 height 82
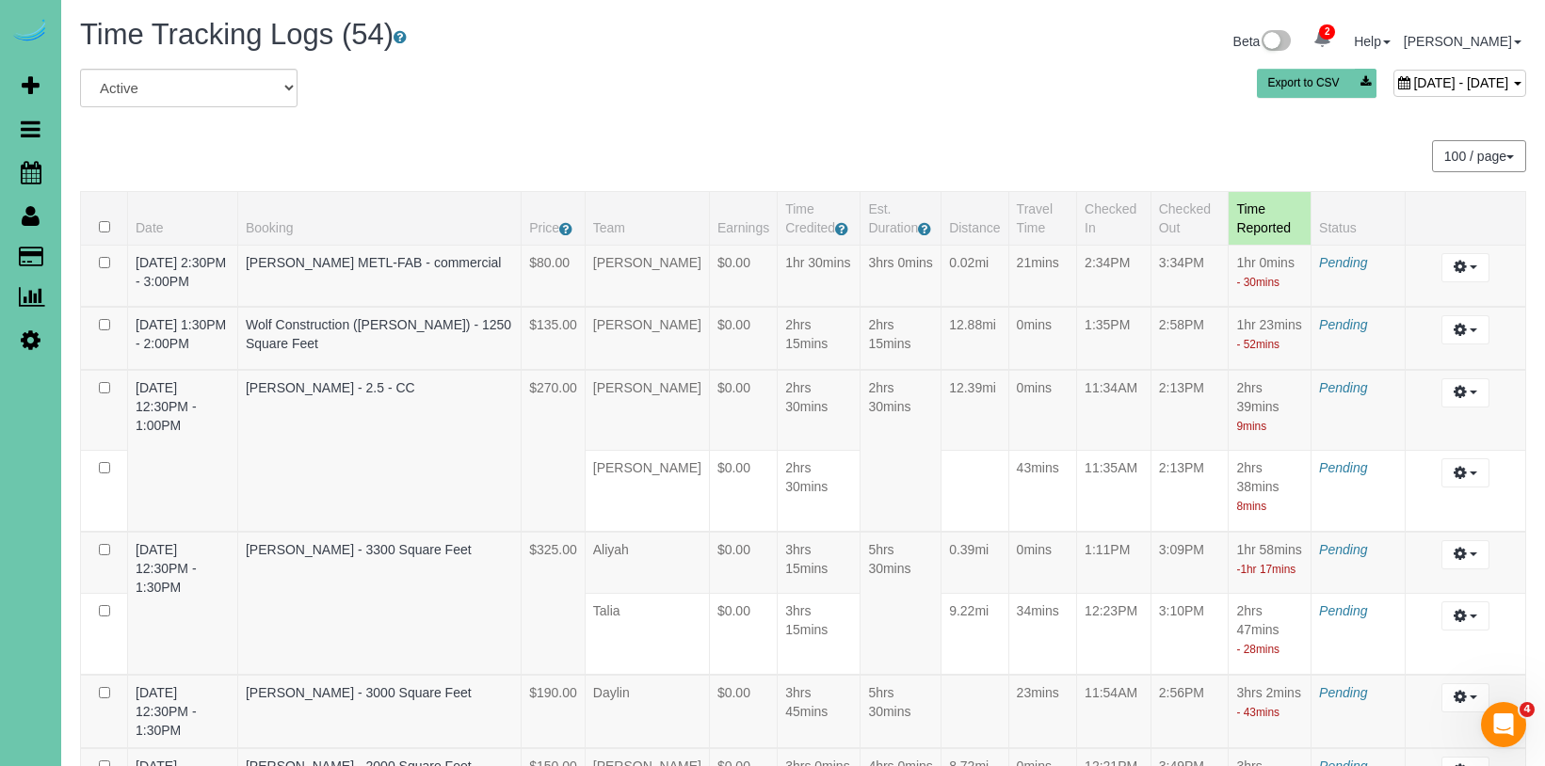
scroll to position [0, 0]
click at [1393, 93] on div "[DATE] - [DATE]" at bounding box center [1459, 83] width 133 height 27
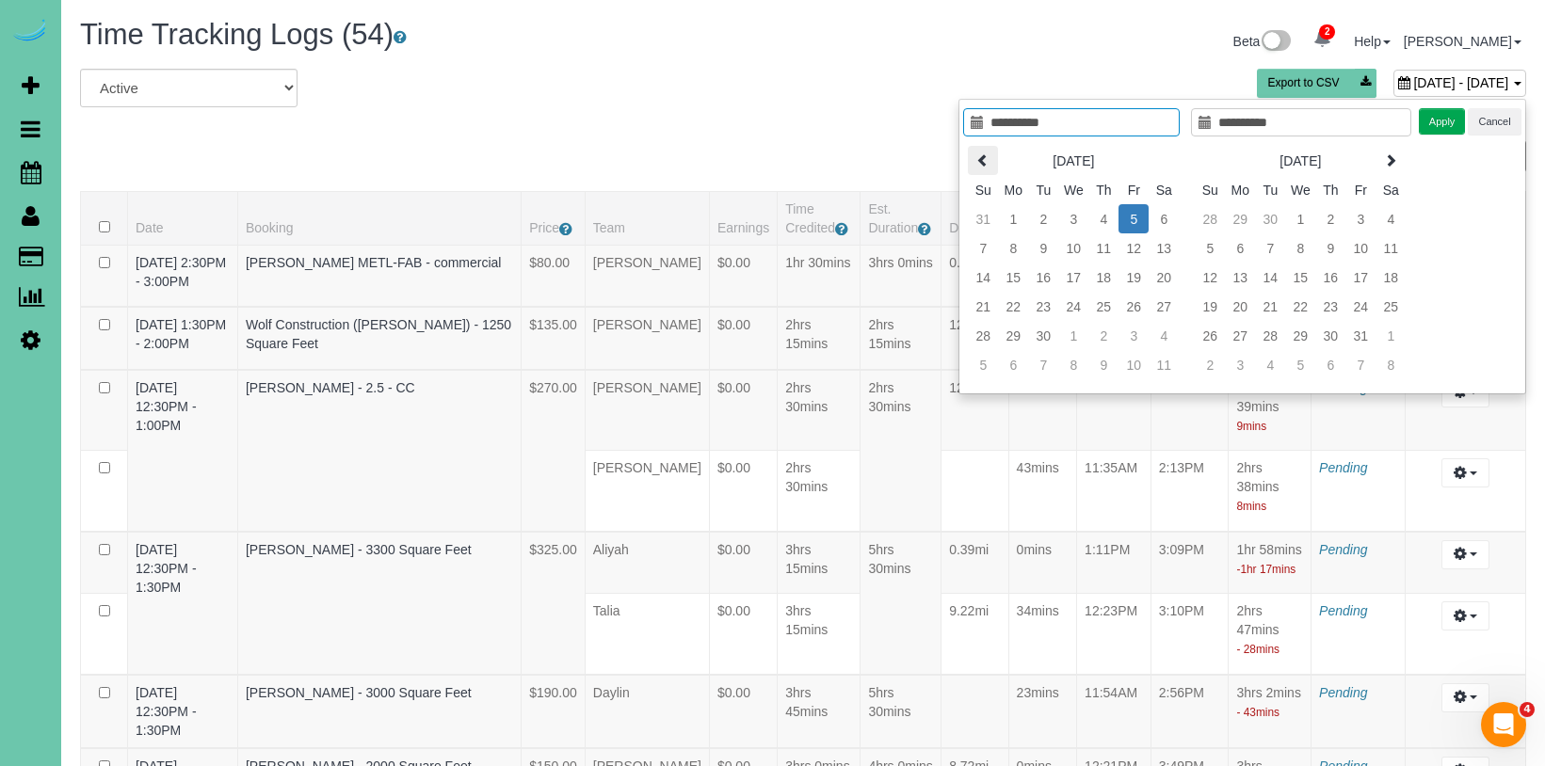
click at [978, 157] on icon at bounding box center [982, 159] width 13 height 13
type input "**********"
click at [1132, 299] on td "22" at bounding box center [1133, 306] width 30 height 29
type input "**********"
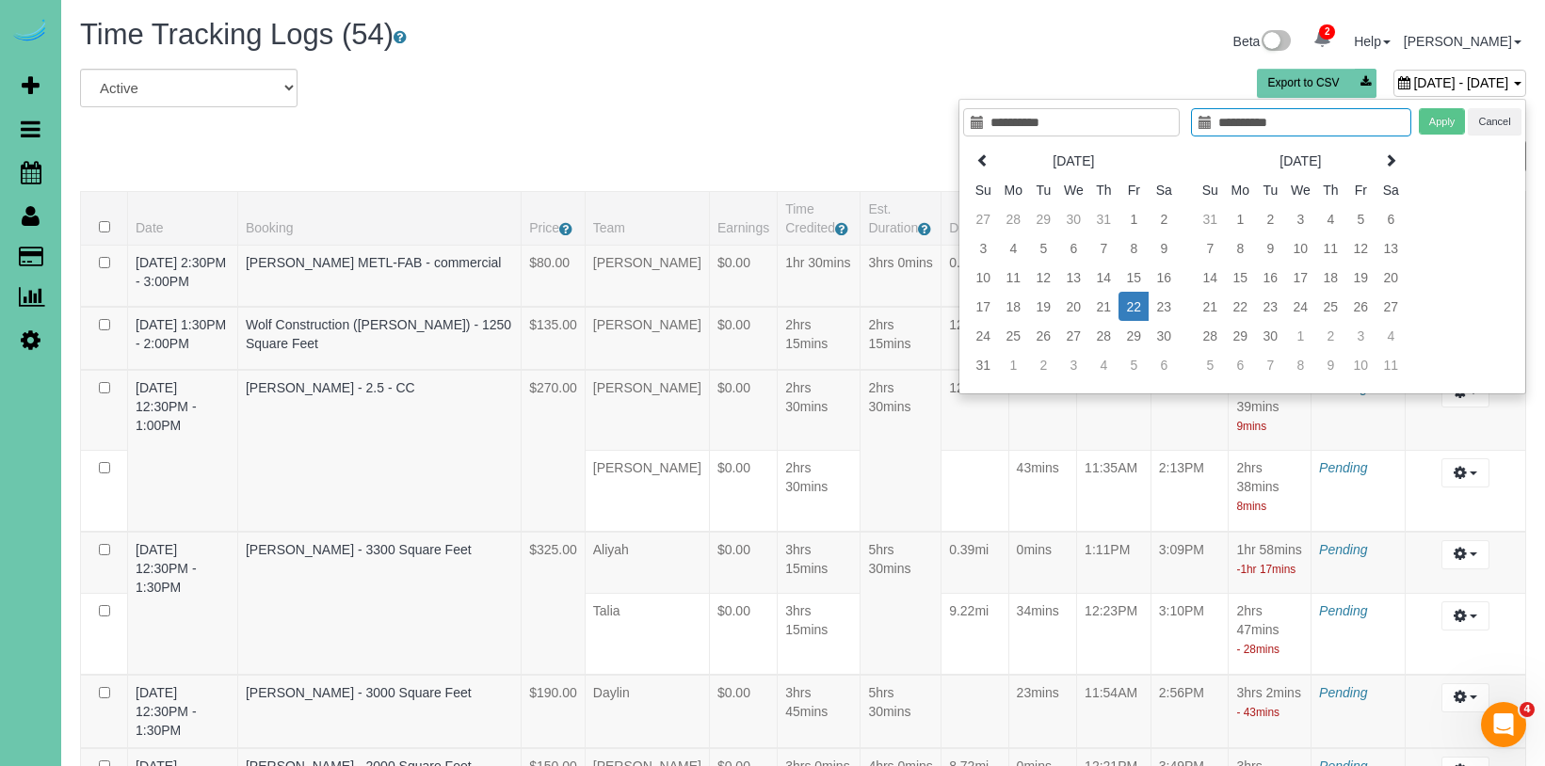
click at [1140, 296] on td "22" at bounding box center [1133, 306] width 30 height 29
type input "**********"
click at [1441, 125] on button "Apply" at bounding box center [1442, 121] width 47 height 27
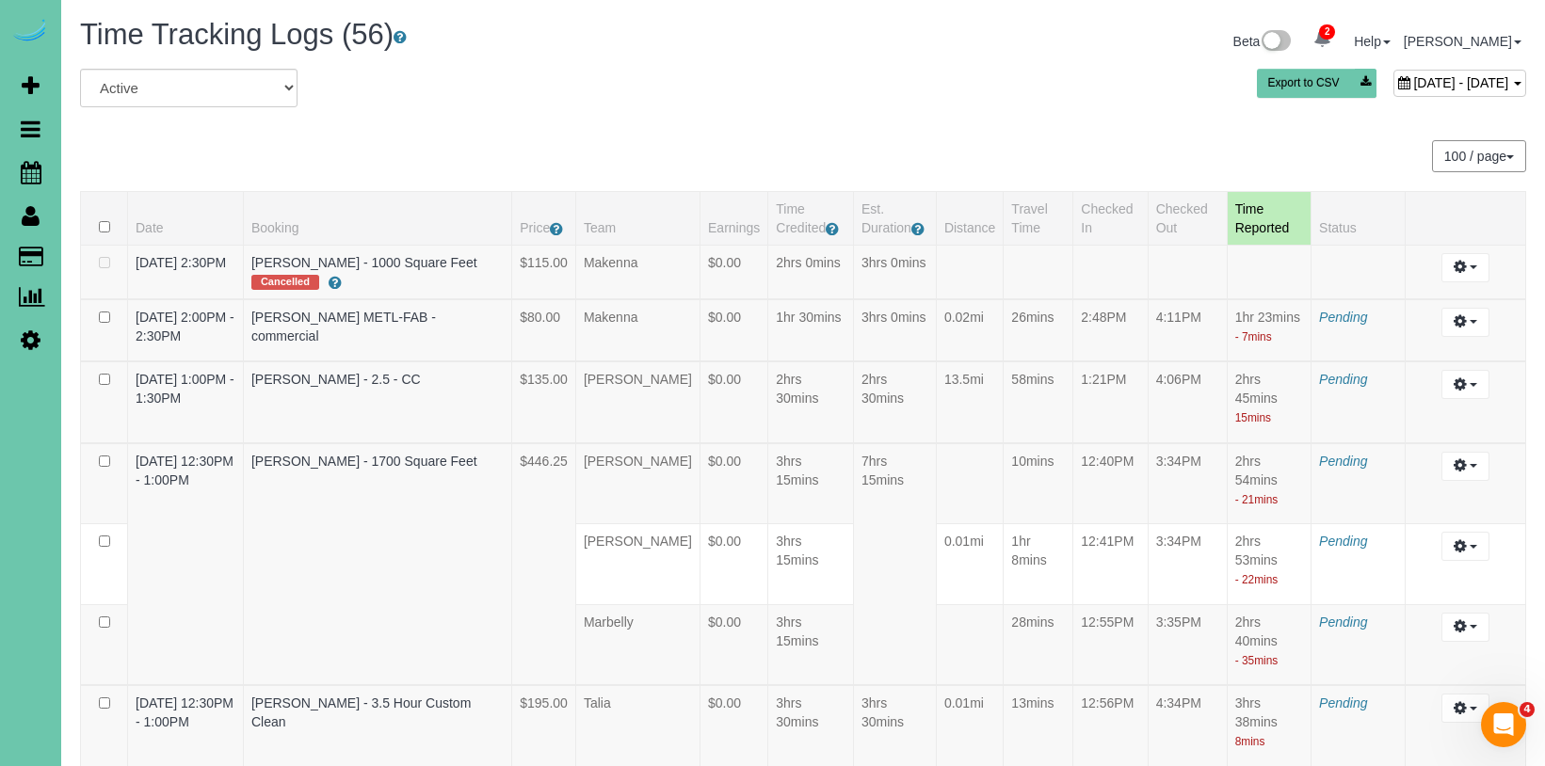
scroll to position [4782, 0]
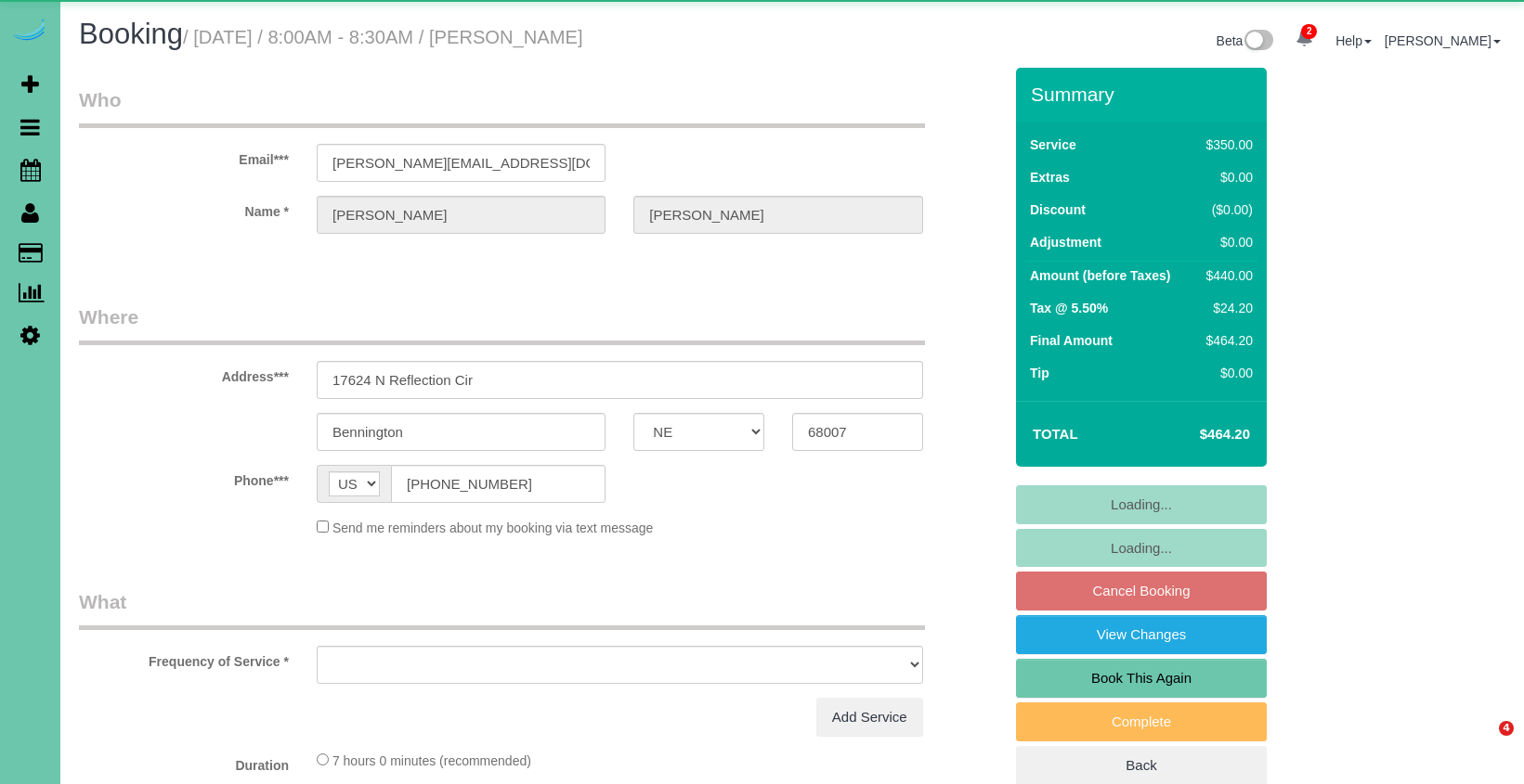
select select "NE"
select select "object:643"
select select "string:fspay-0dd7cdbe-afaa-4620-aca9-574a120b9c37"
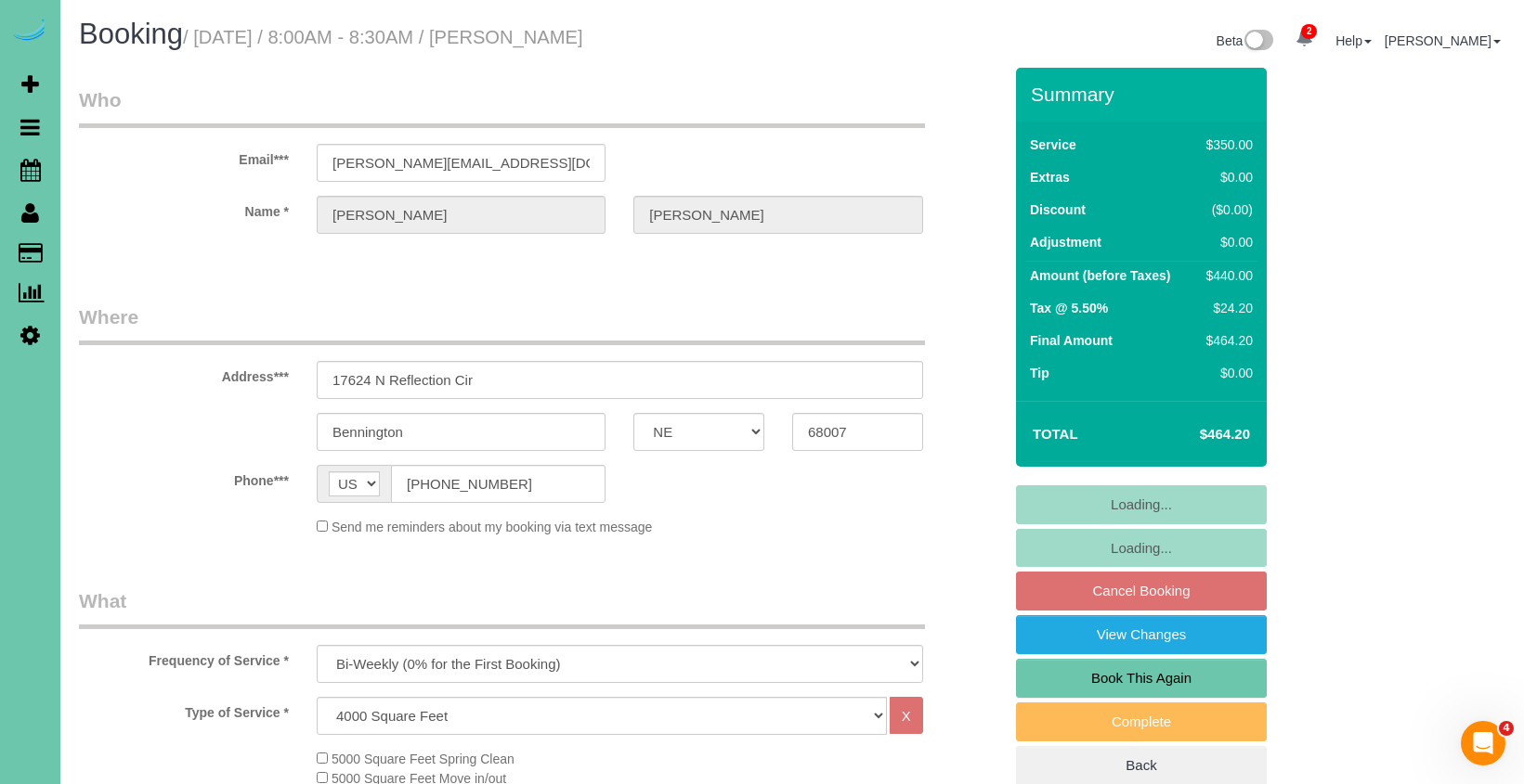
select select "object:730"
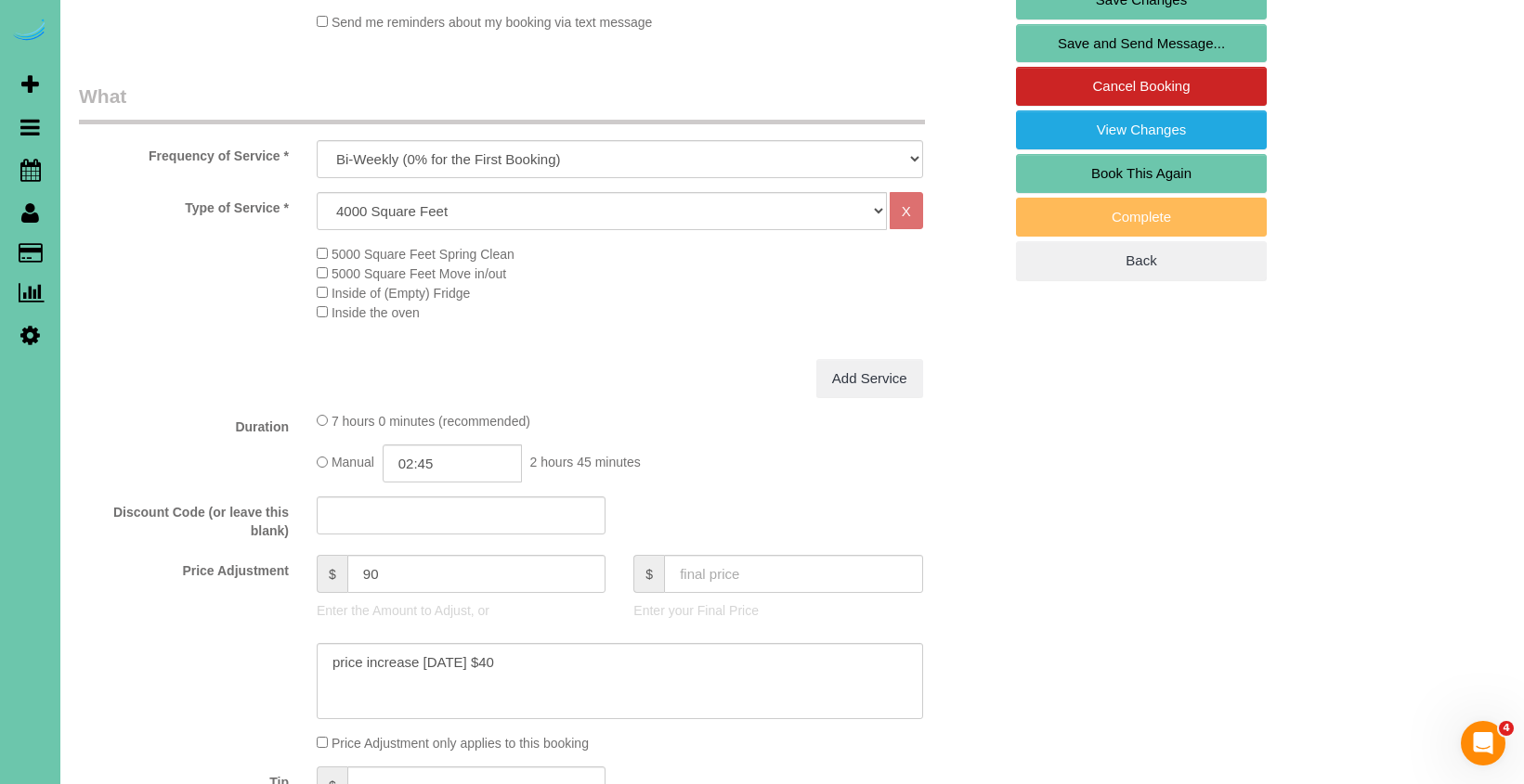
scroll to position [509, 0]
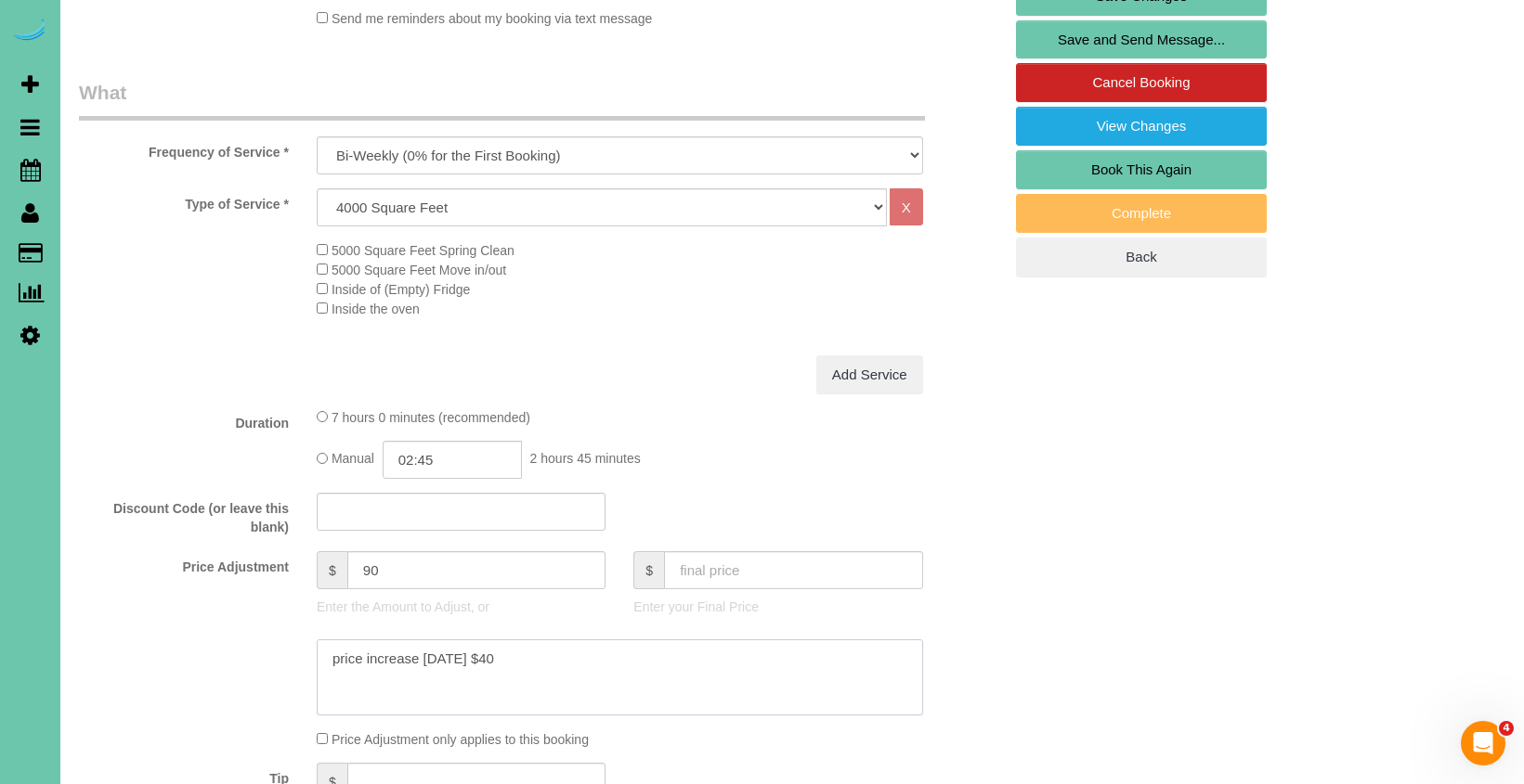
drag, startPoint x: 536, startPoint y: 649, endPoint x: 302, endPoint y: 634, distance: 234.5
click at [302, 640] on div at bounding box center [541, 677] width 951 height 76
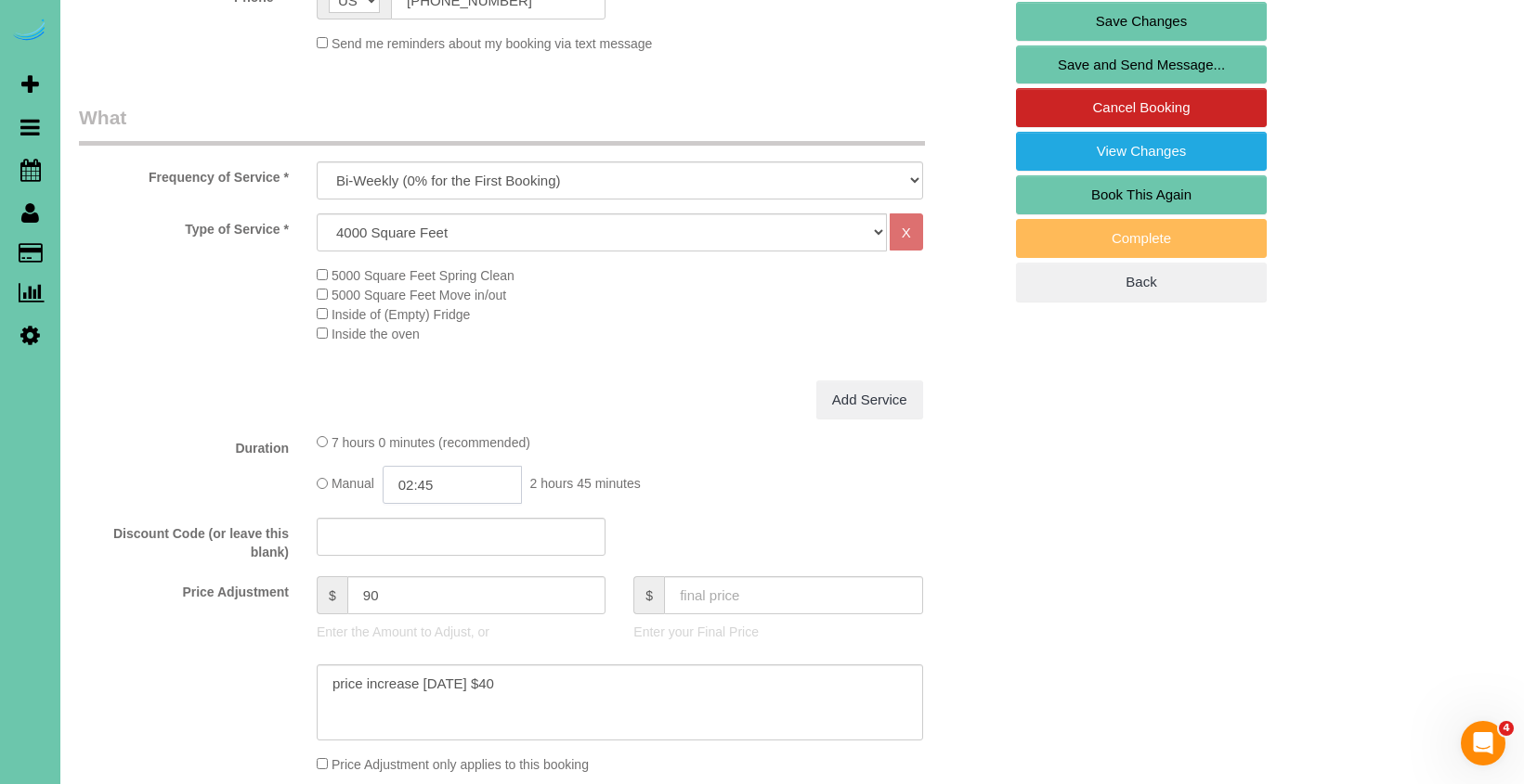
scroll to position [483, 0]
click at [462, 481] on input "02:45" at bounding box center [452, 485] width 139 height 38
type input "03:00"
click at [421, 612] on li "03:00" at bounding box center [431, 614] width 83 height 24
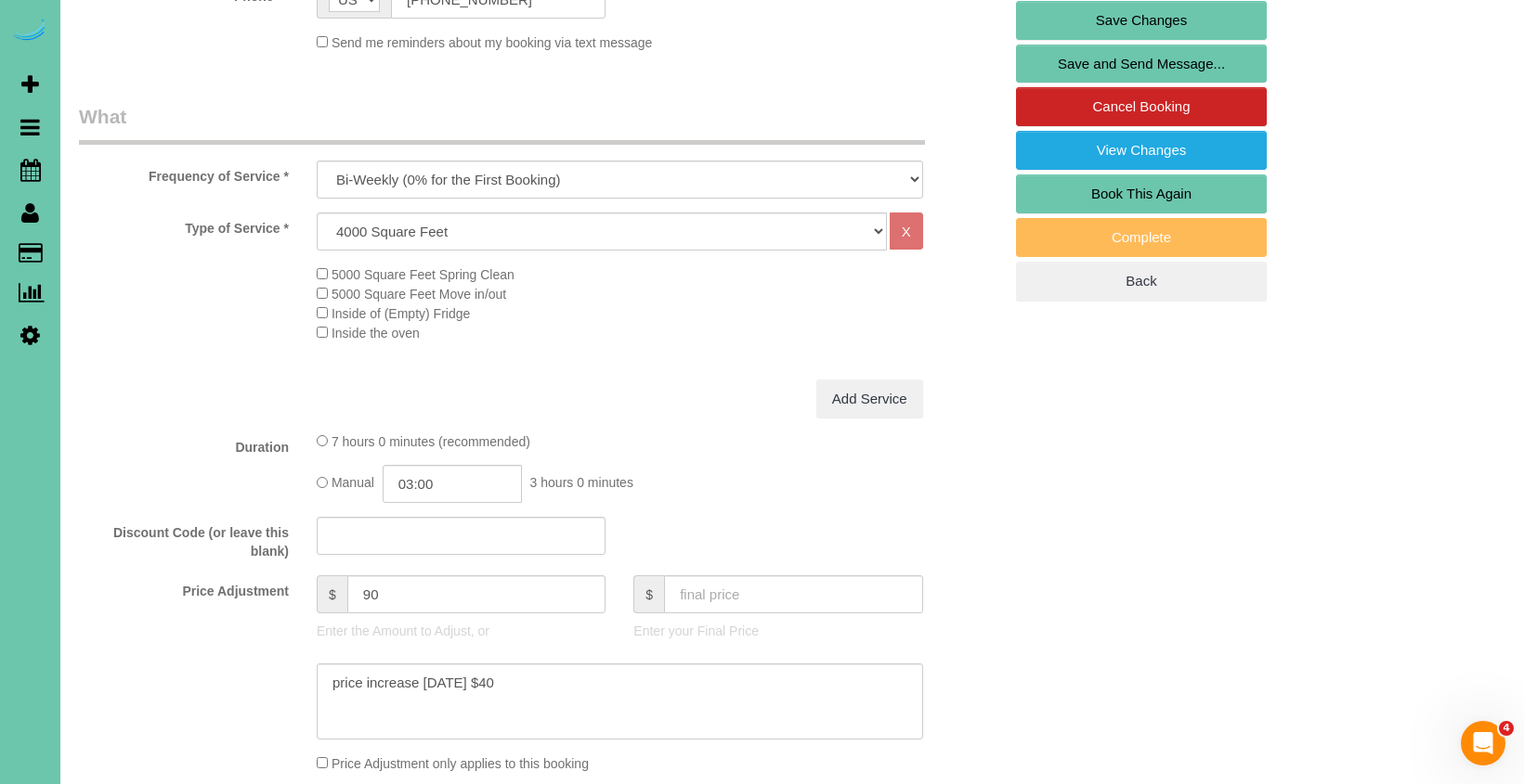
click at [181, 499] on fieldset "What Frequency of Service * One Time Weekly (0% for the First Booking) Bi-Weekl…" at bounding box center [541, 499] width 923 height 793
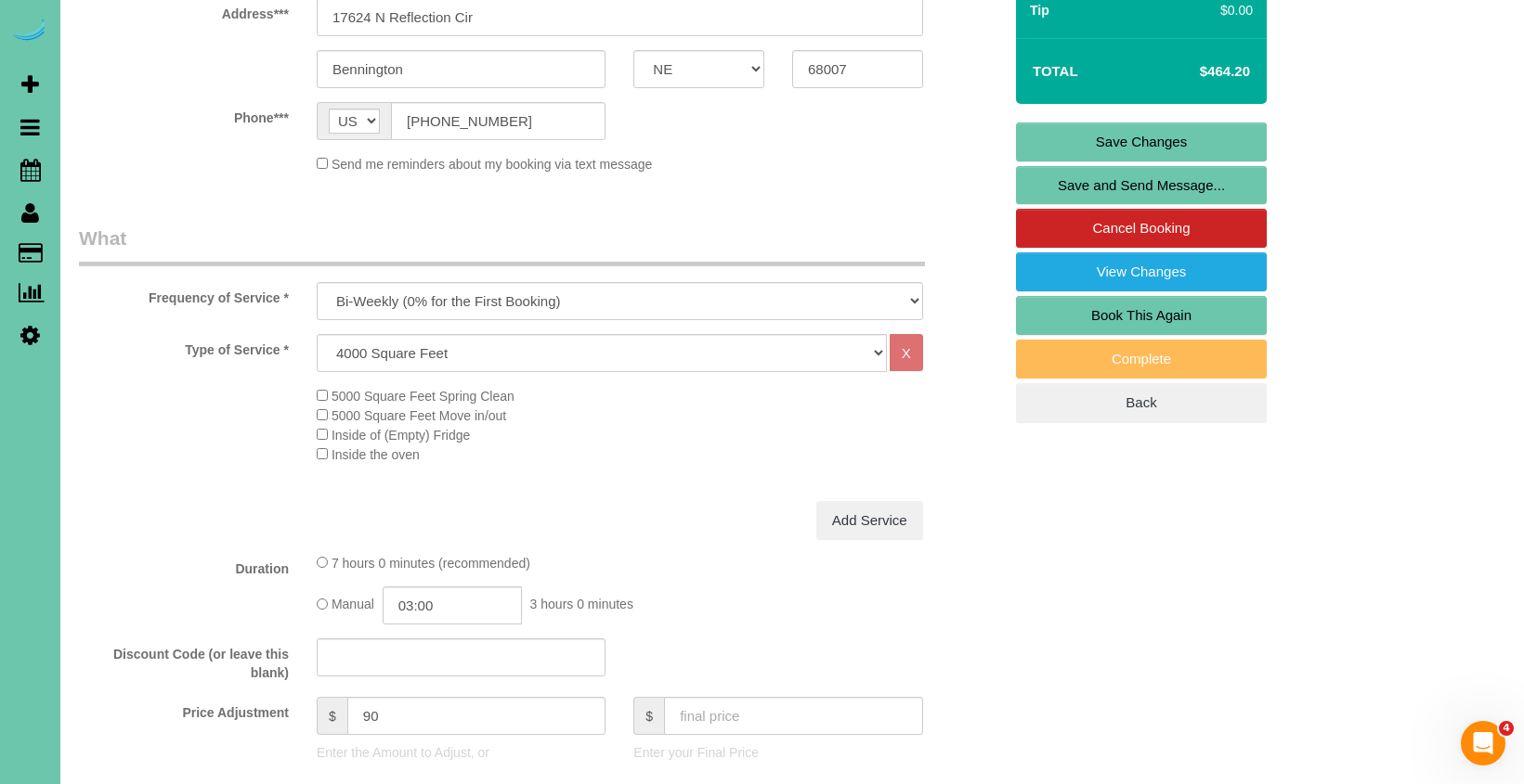
scroll to position [406, 0]
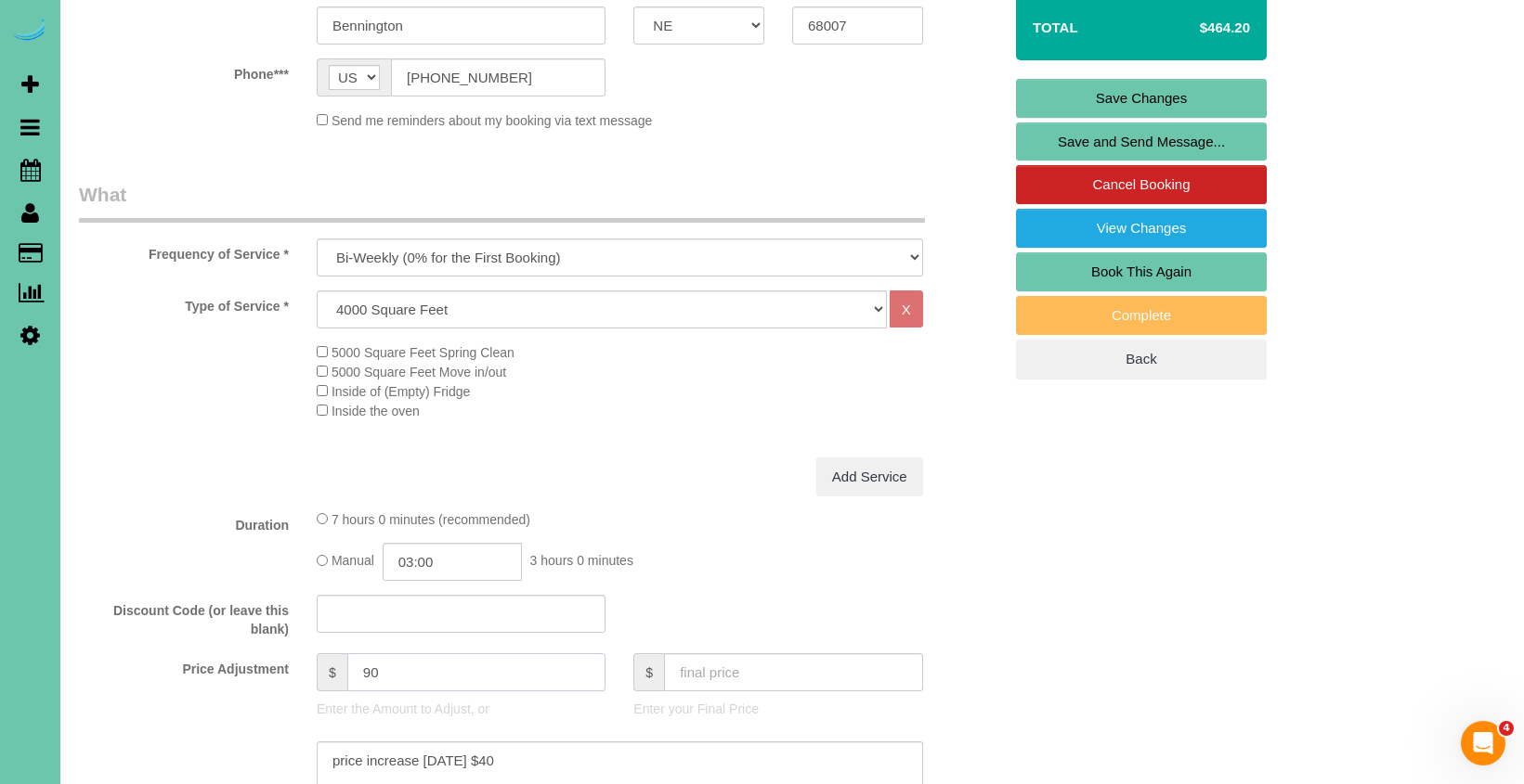
drag, startPoint x: 403, startPoint y: 666, endPoint x: 255, endPoint y: 628, distance: 152.8
click at [259, 629] on fieldset "What Frequency of Service * One Time Weekly (0% for the First Booking) Bi-Weekl…" at bounding box center [541, 578] width 923 height 793
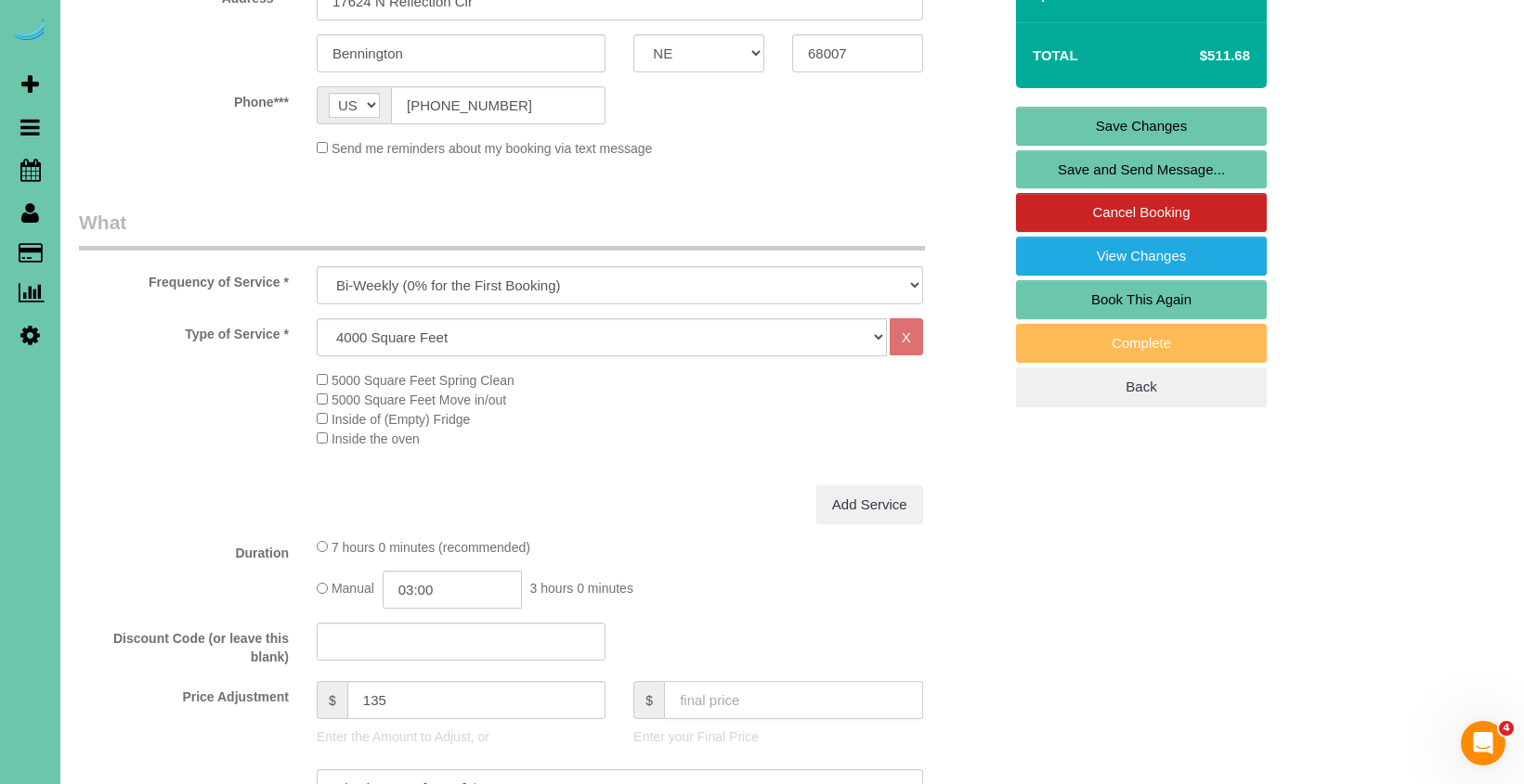
scroll to position [380, 0]
click at [379, 692] on input "135" at bounding box center [476, 699] width 259 height 38
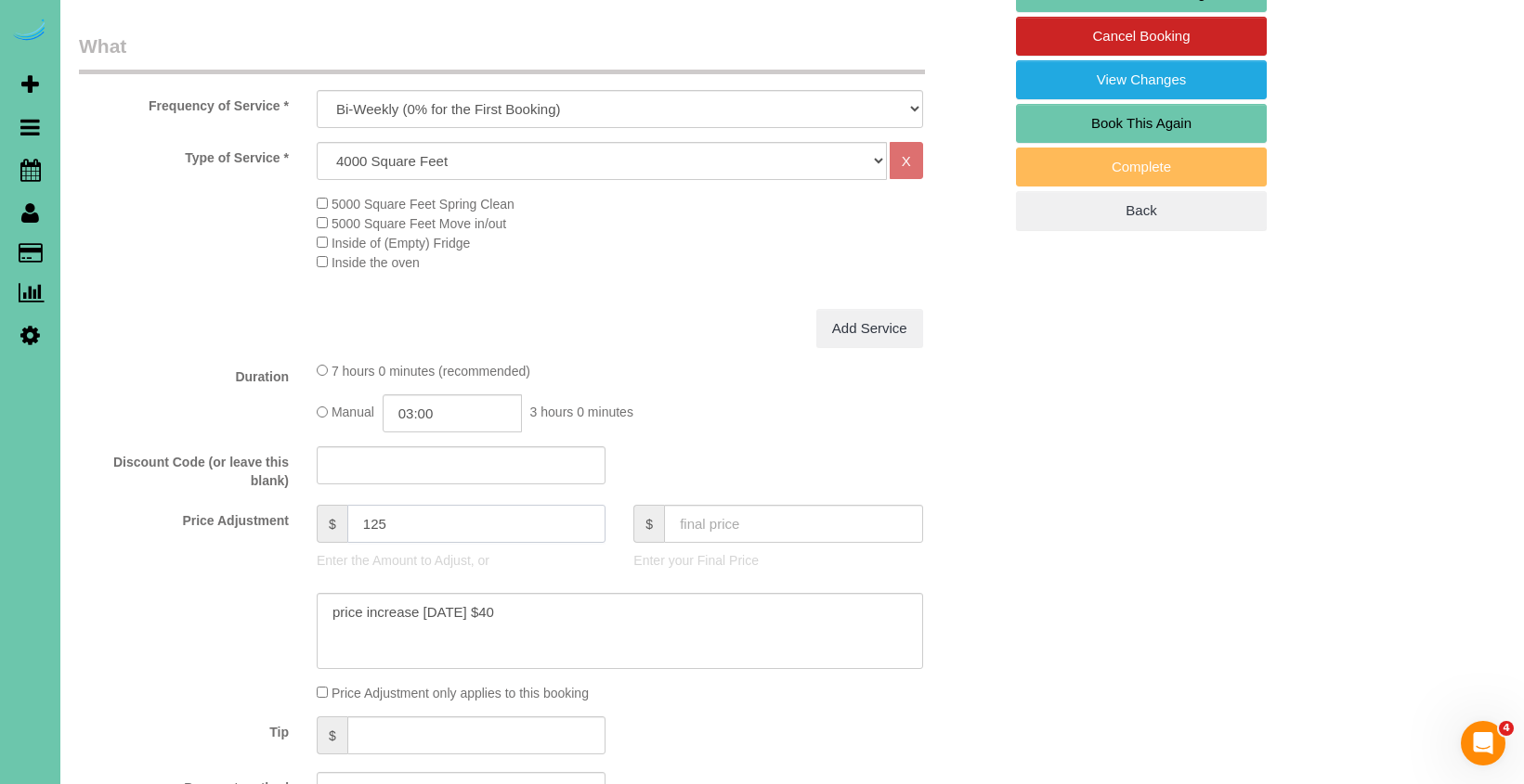
scroll to position [554, 0]
type input "125"
drag, startPoint x: 575, startPoint y: 601, endPoint x: 167, endPoint y: 561, distance: 410.0
click at [168, 561] on sui-booking-price-adjustment "Price Adjustment $ 125 Enter the Amount to Adjust, or $ Enter your Final Price …" at bounding box center [541, 605] width 923 height 198
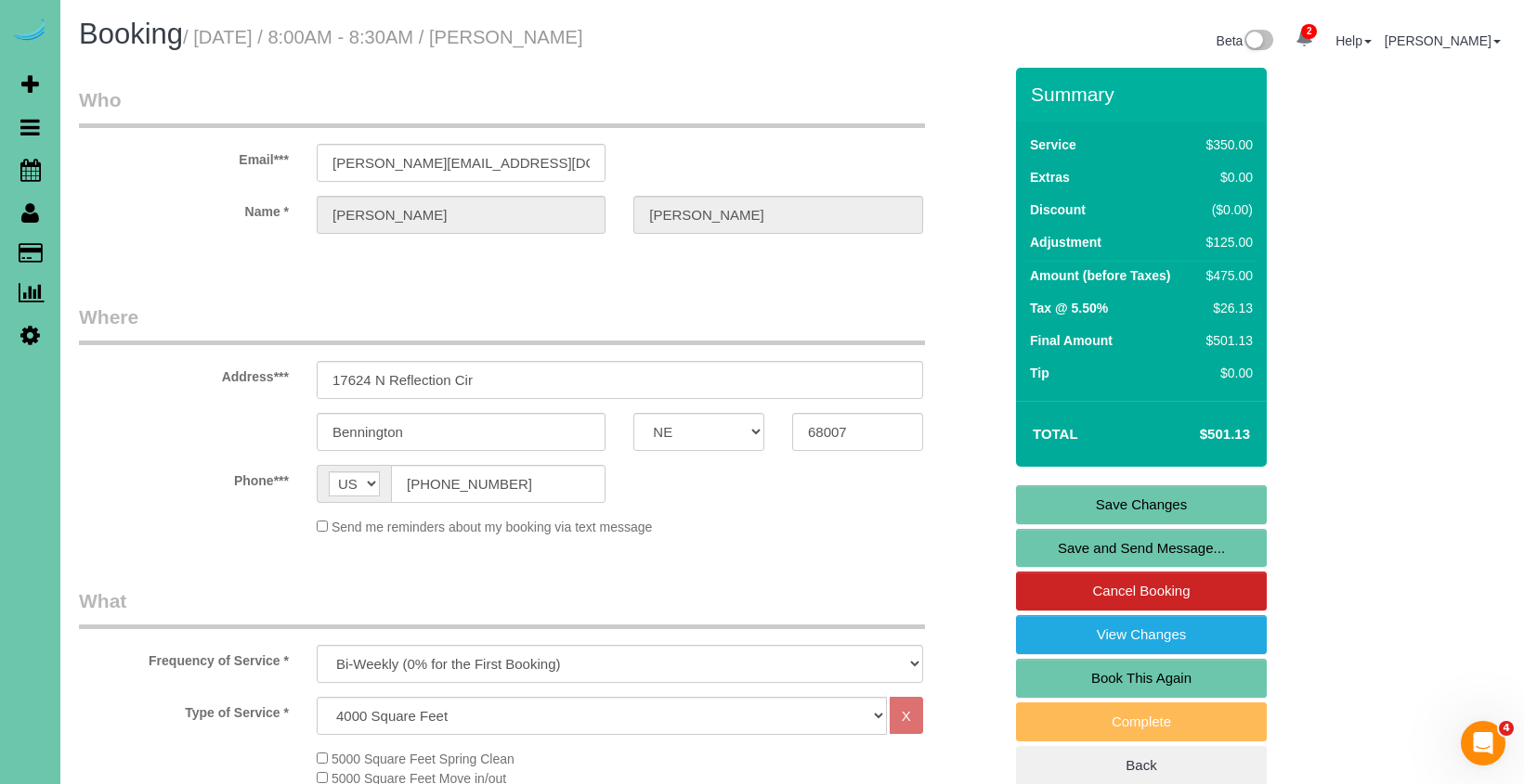
scroll to position [0, 0]
type textarea "new rate - 10/3/25"
click at [1096, 494] on link "Save Changes" at bounding box center [1141, 505] width 251 height 39
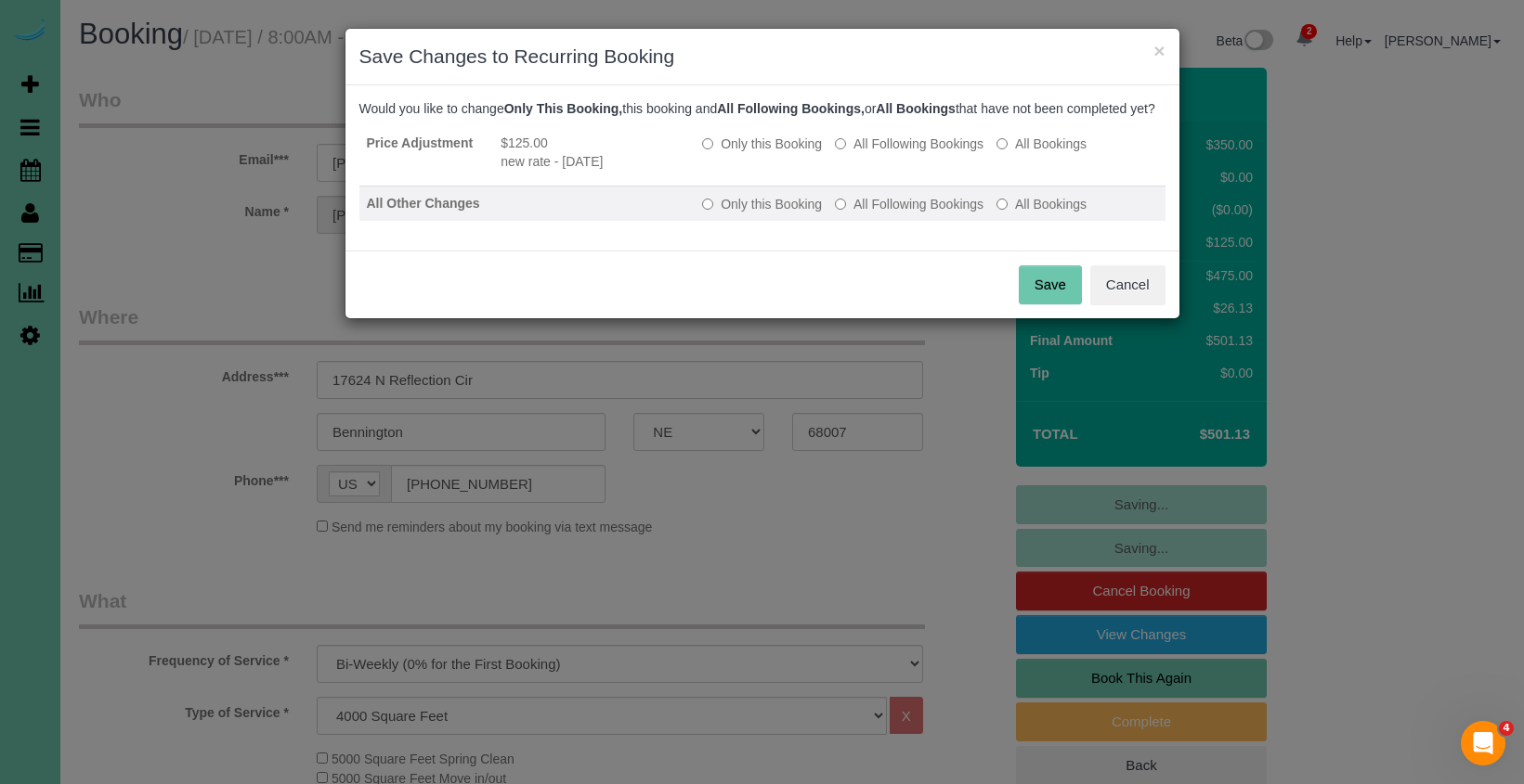
drag, startPoint x: 925, startPoint y: 158, endPoint x: 926, endPoint y: 210, distance: 52.0
click at [926, 153] on label "All Following Bookings" at bounding box center [908, 143] width 149 height 19
click at [921, 214] on label "All Following Bookings" at bounding box center [908, 204] width 149 height 19
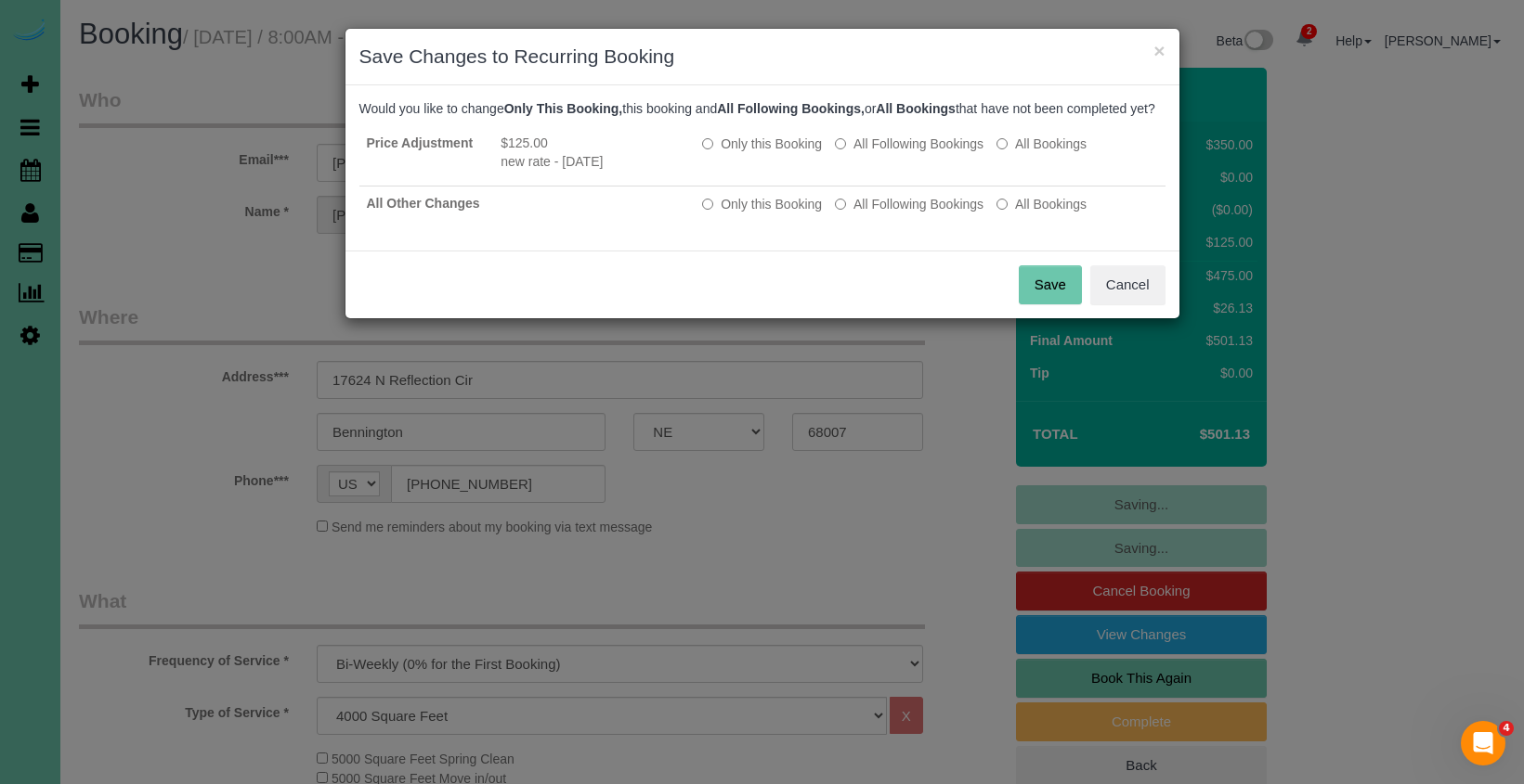
click at [1040, 305] on button "Save" at bounding box center [1051, 285] width 63 height 39
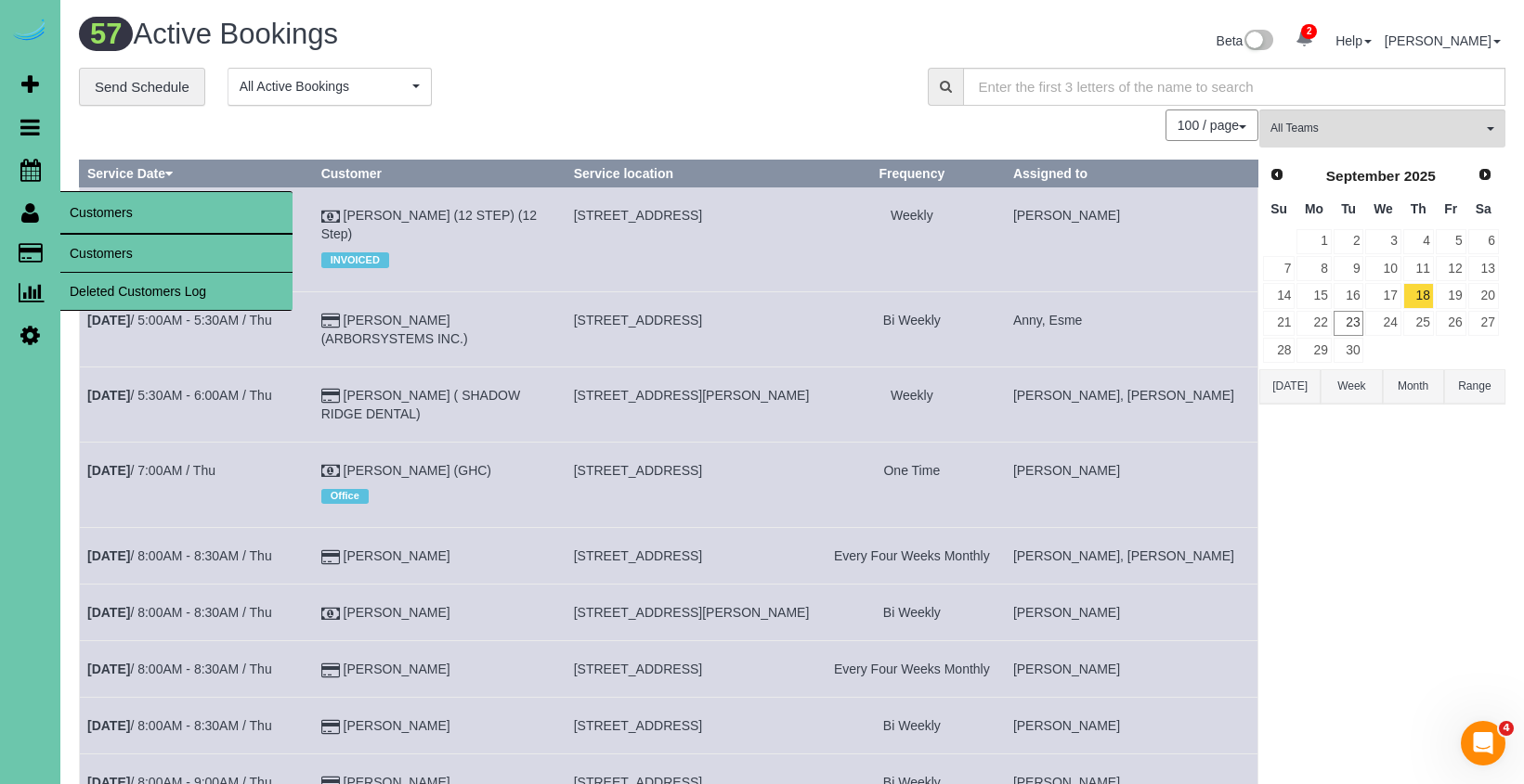
click at [103, 241] on link "Customers" at bounding box center [176, 253] width 232 height 37
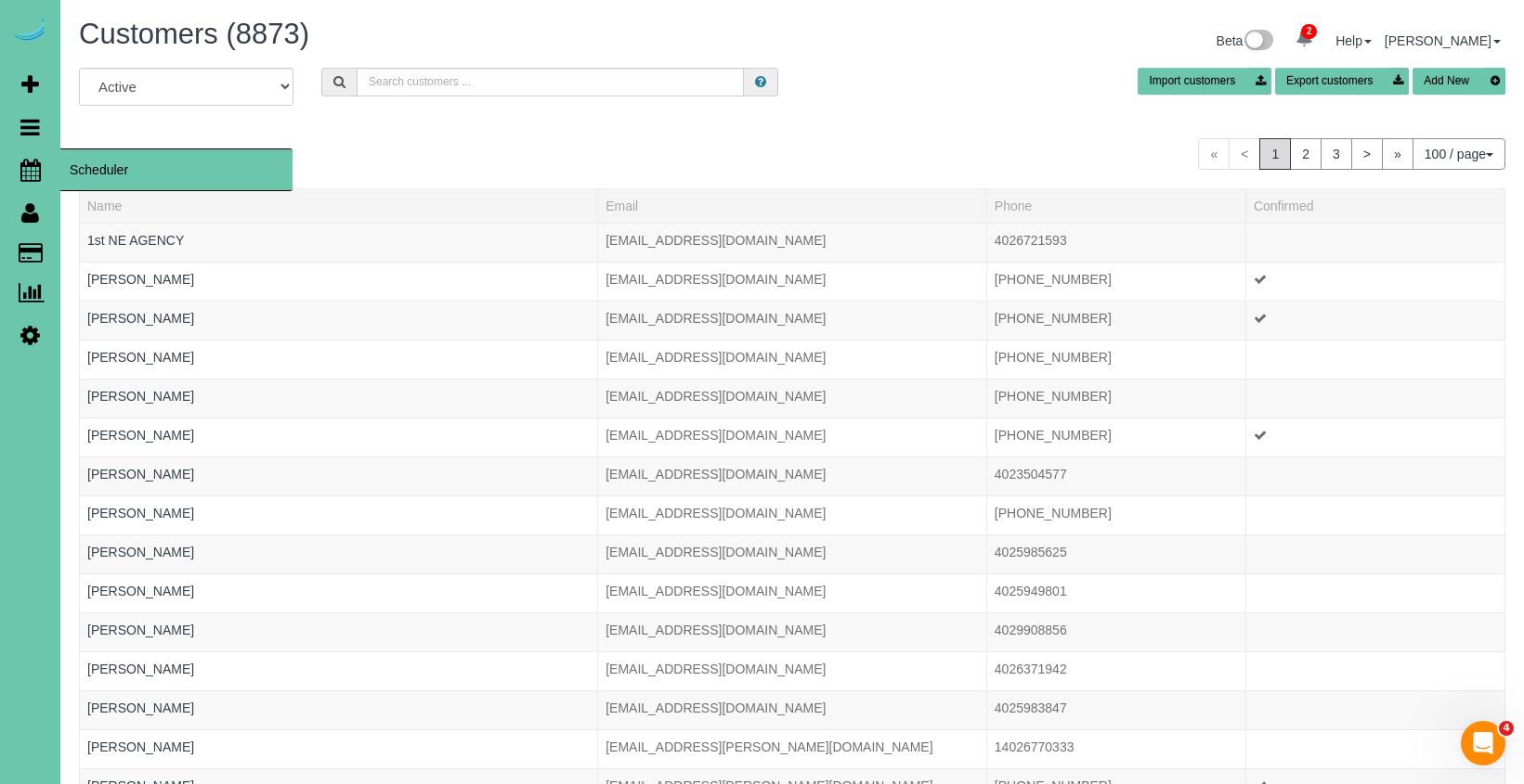
click at [43, 169] on link "Scheduler" at bounding box center [30, 170] width 60 height 42
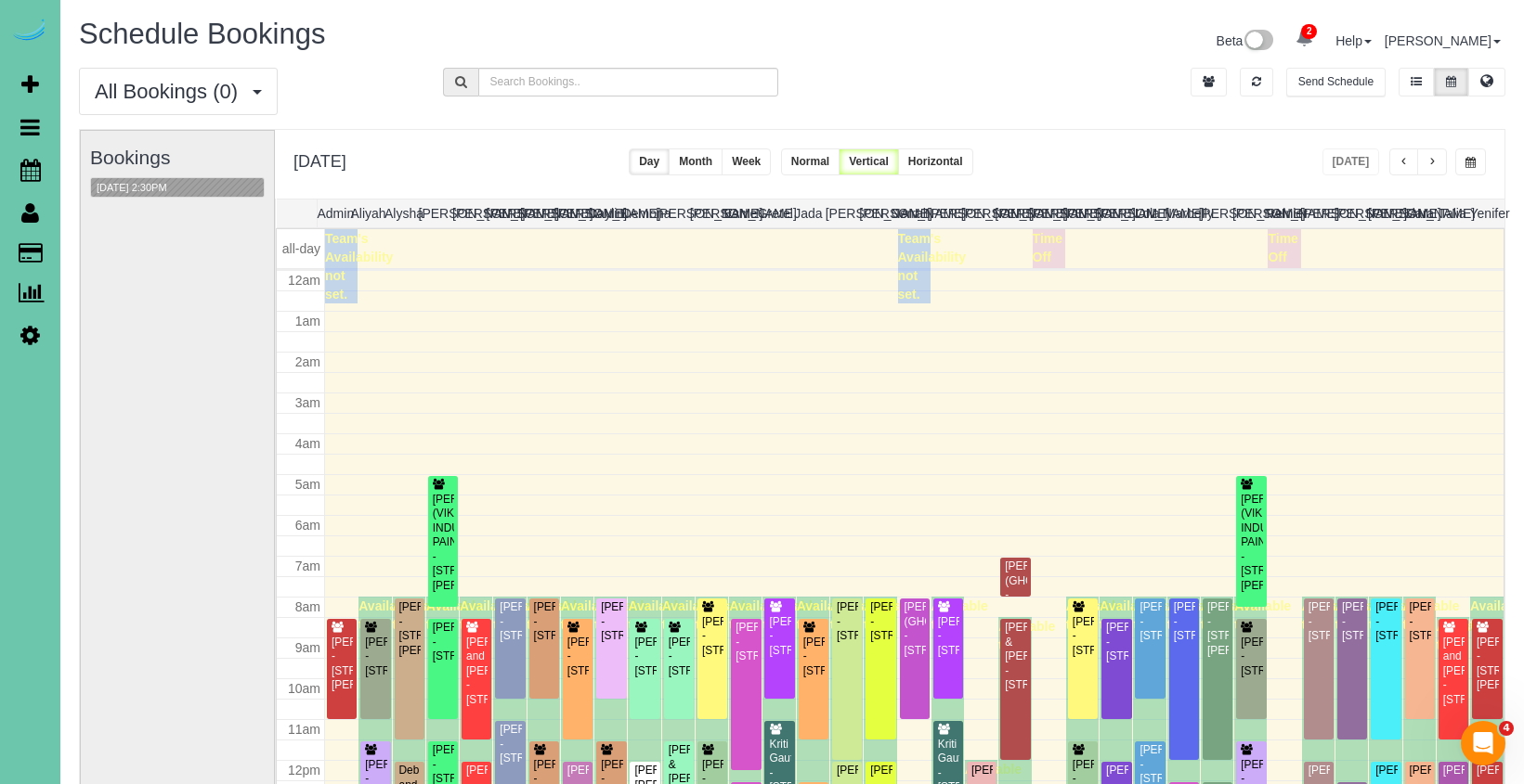
scroll to position [246, 0]
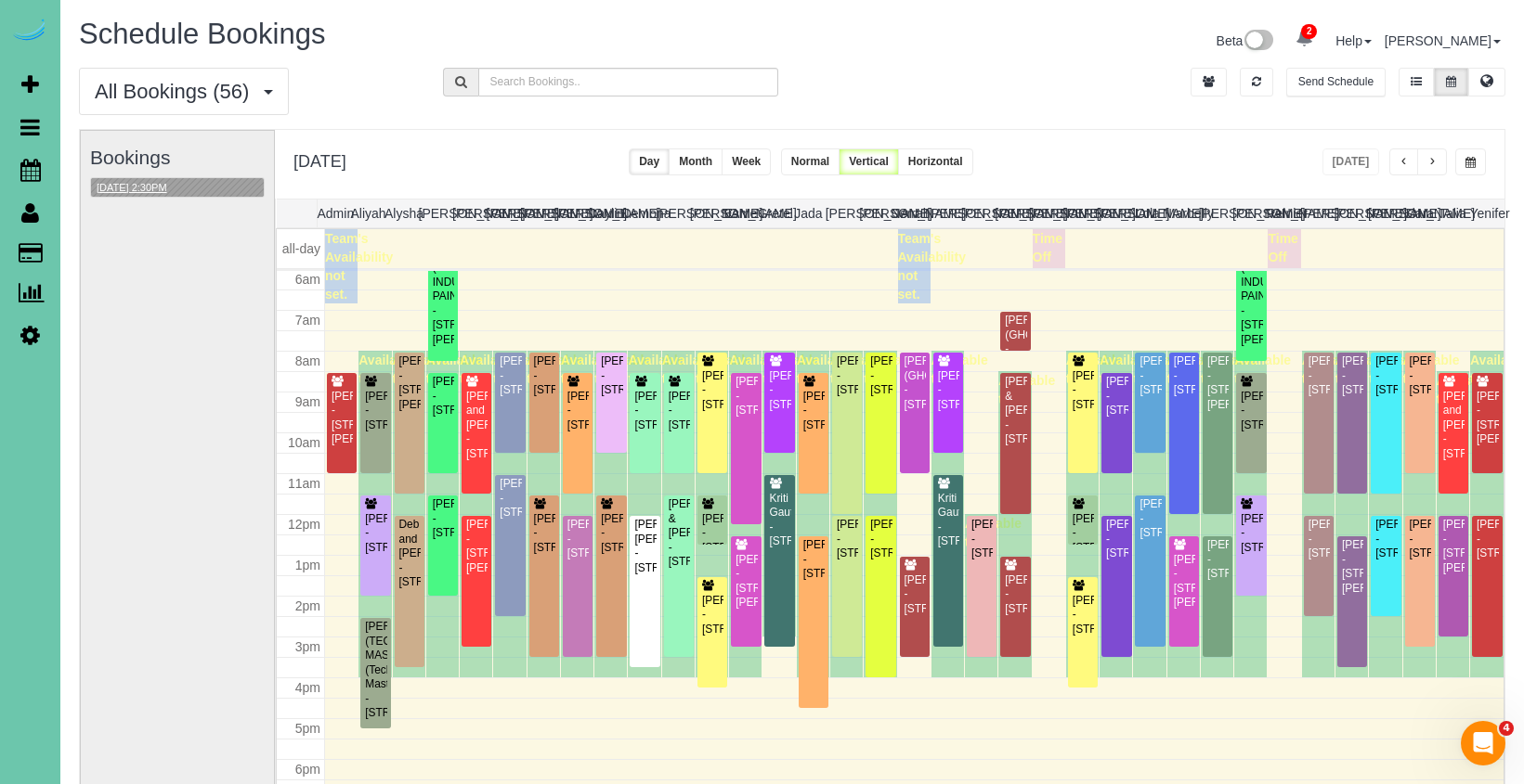
click at [157, 187] on button "09/23/2025 2:30PM" at bounding box center [131, 188] width 82 height 20
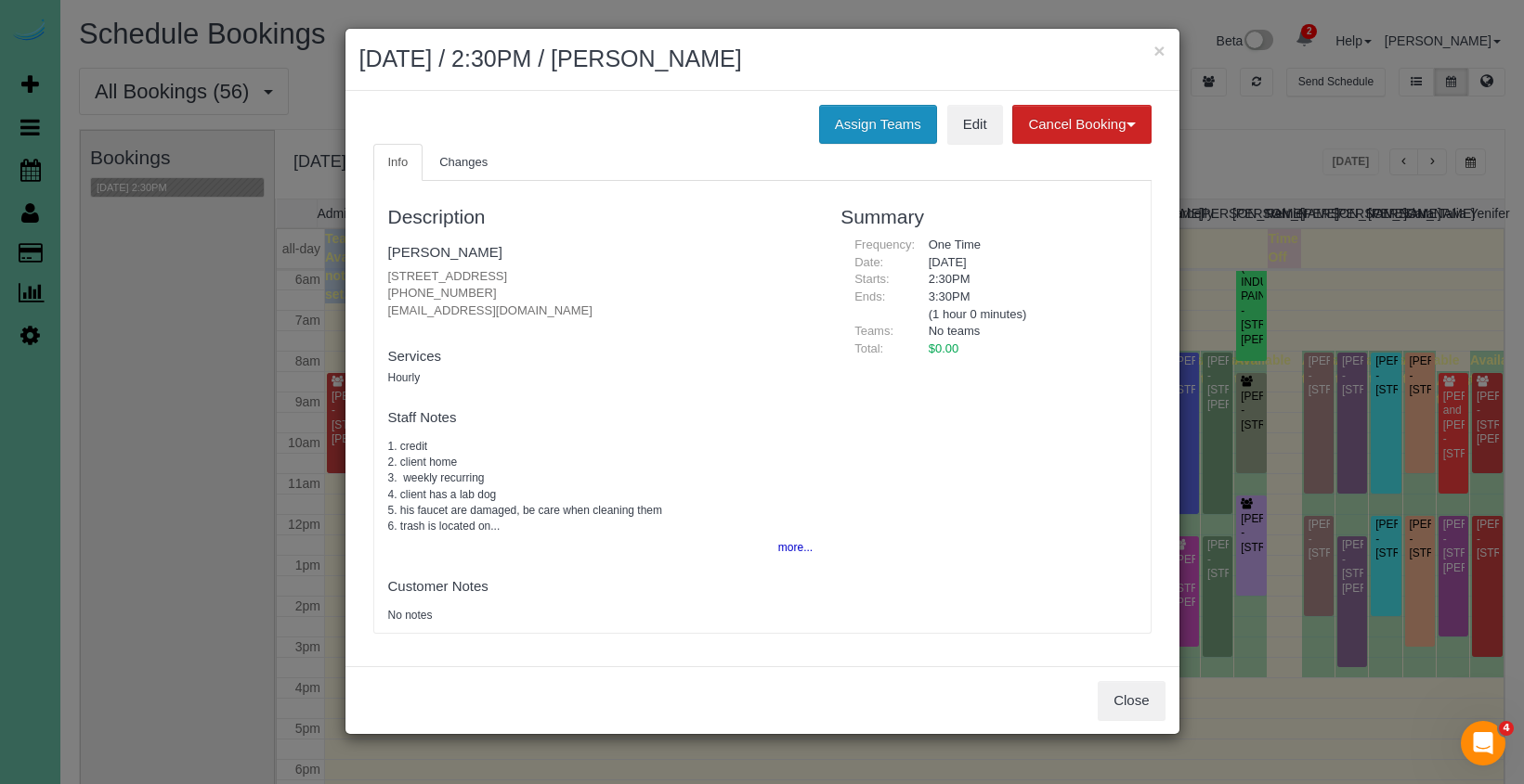
click at [898, 115] on button "Assign Teams" at bounding box center [878, 124] width 118 height 39
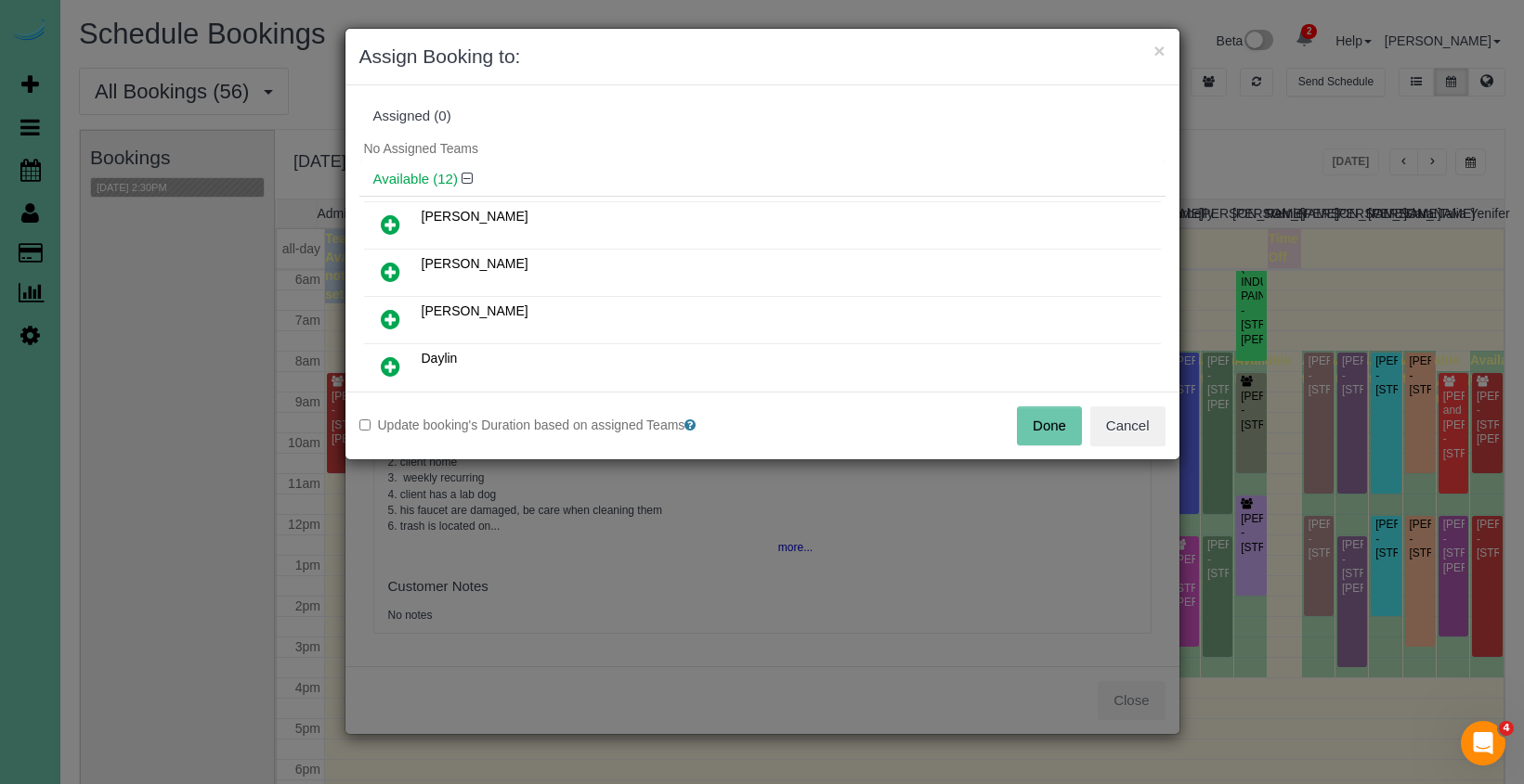
click at [376, 314] on link at bounding box center [391, 321] width 43 height 37
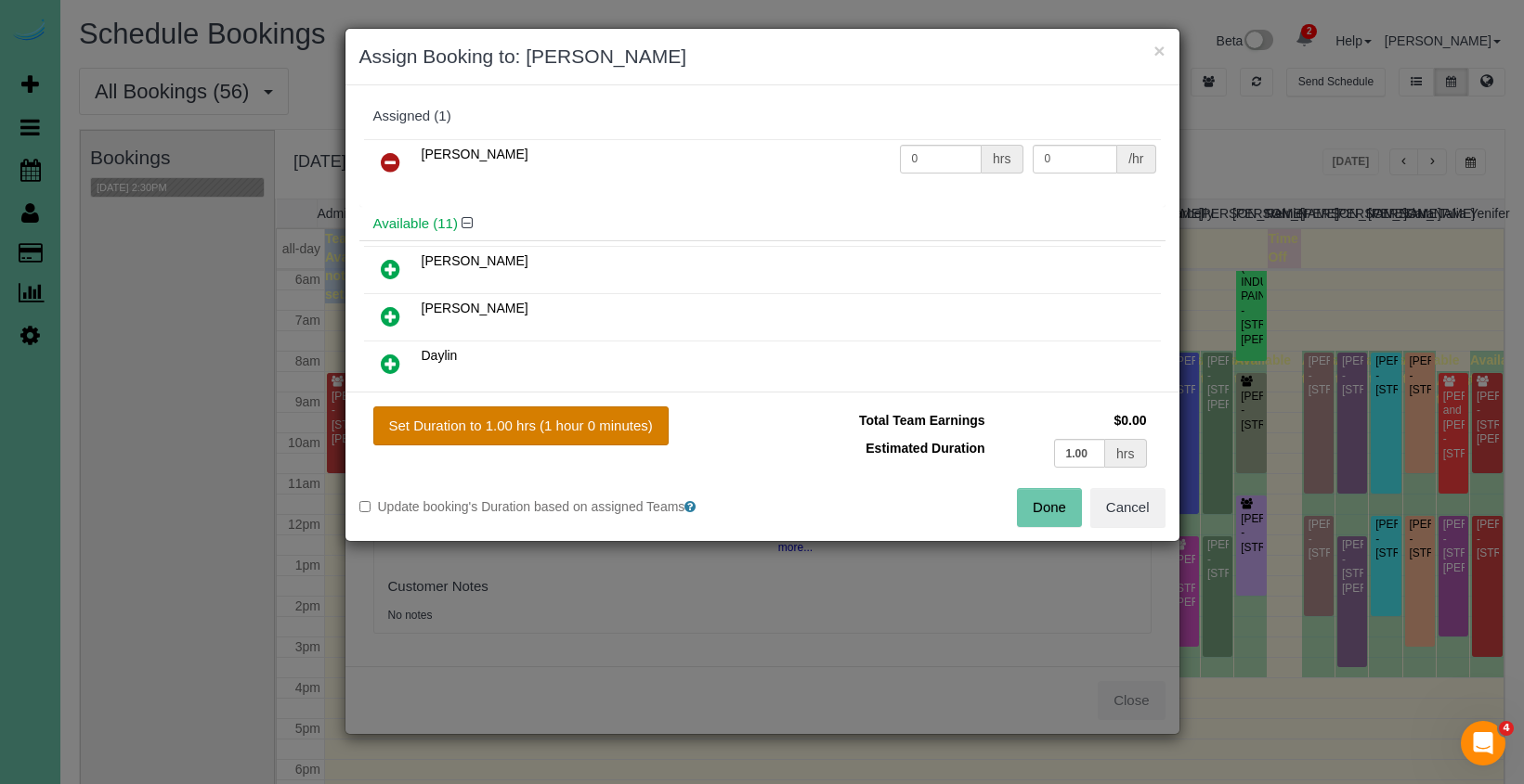
click at [565, 418] on button "Set Duration to 1.00 hrs (1 hour 0 minutes)" at bounding box center [520, 426] width 295 height 39
type input "1.00"
click at [1035, 499] on button "Done" at bounding box center [1050, 508] width 65 height 39
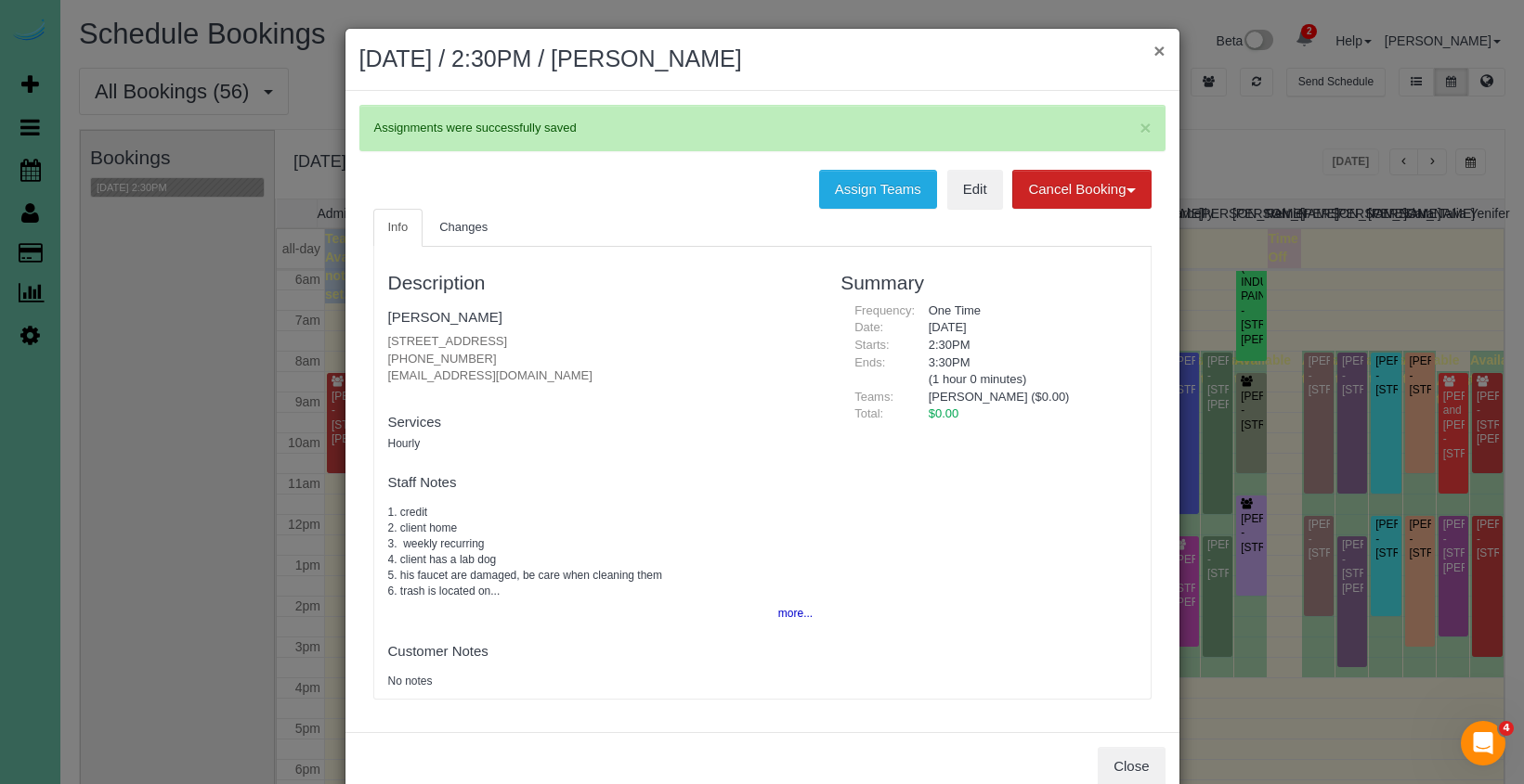
click at [1158, 54] on button "×" at bounding box center [1158, 50] width 11 height 20
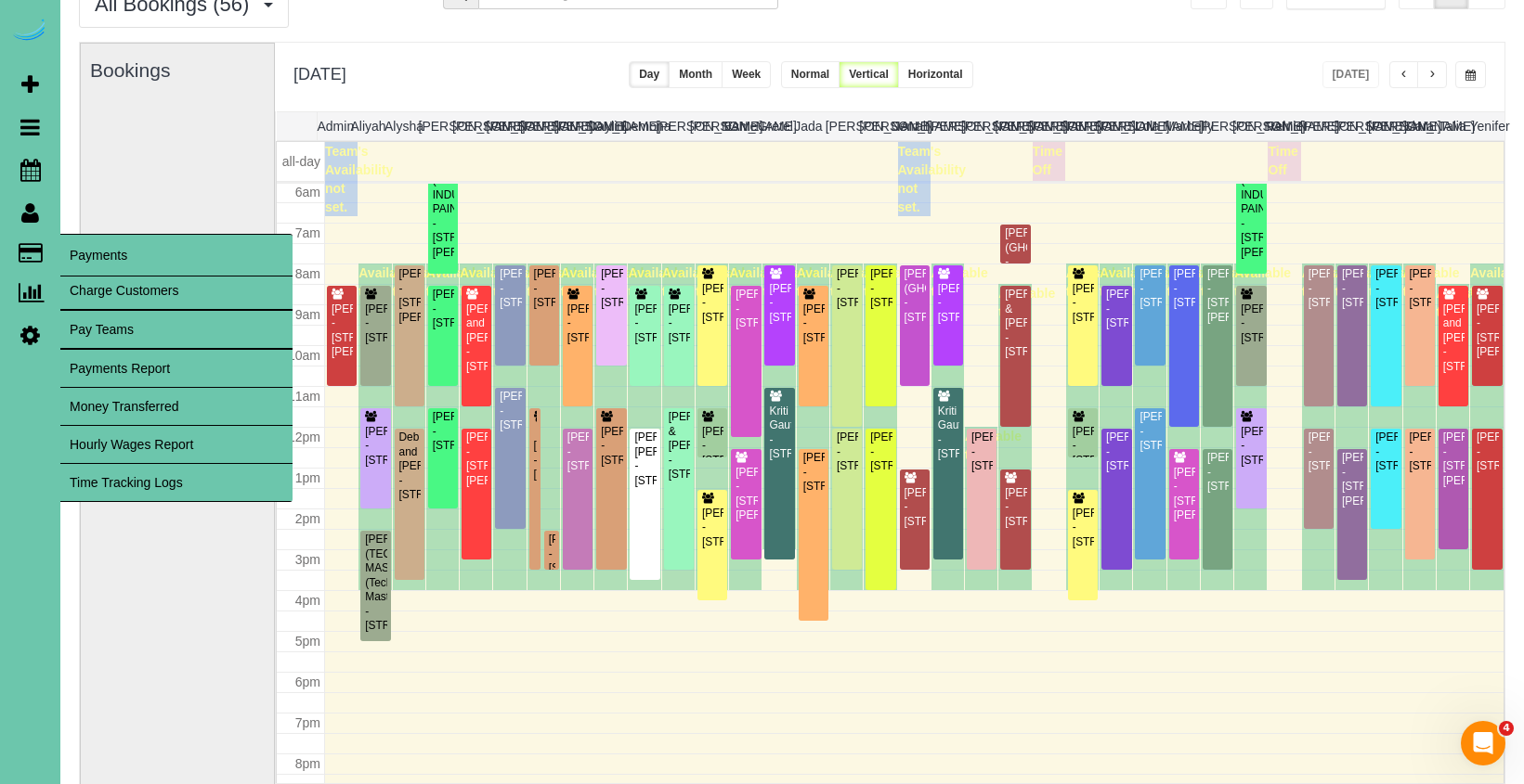
click at [134, 484] on link "Time Tracking Logs" at bounding box center [176, 483] width 232 height 37
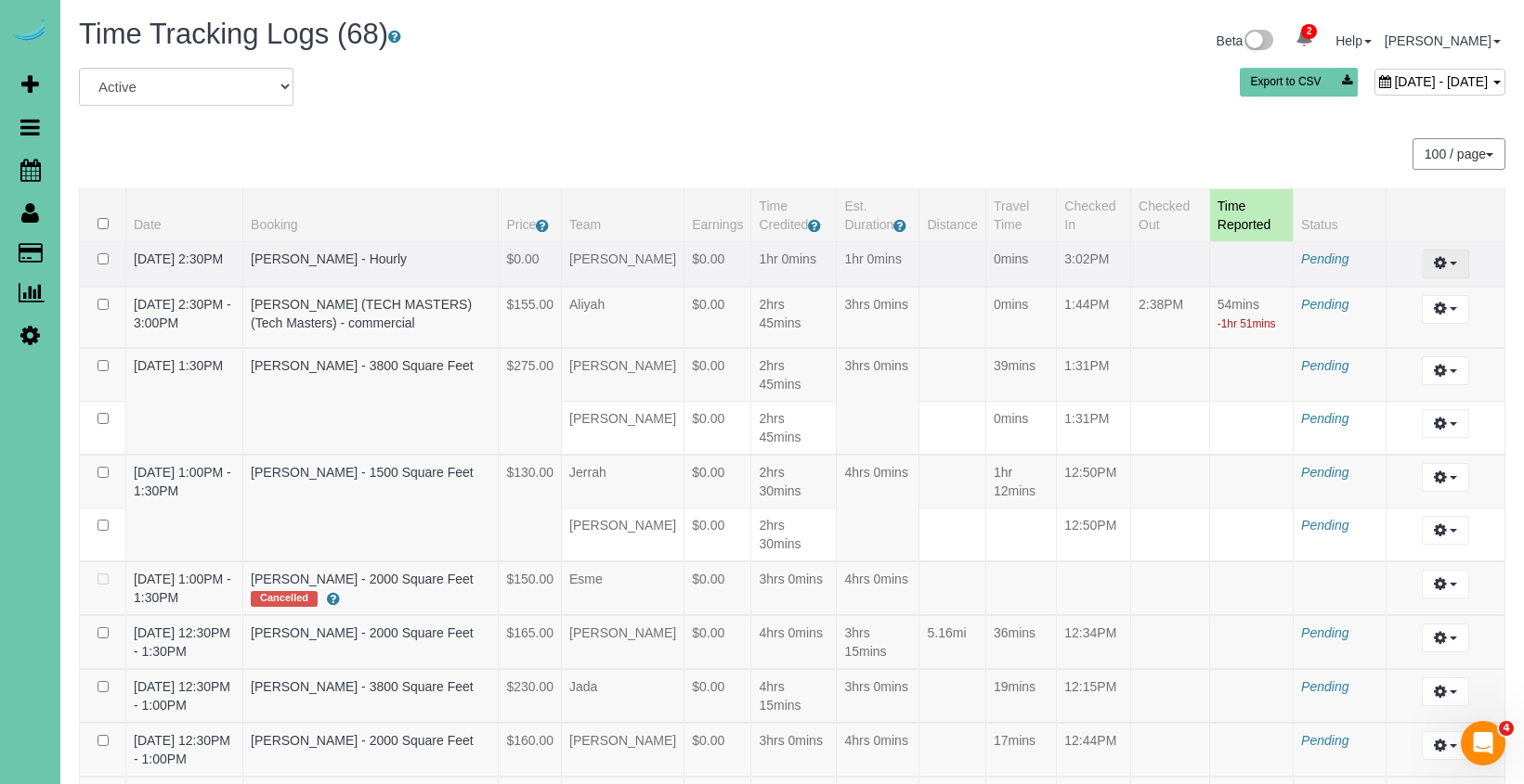
click at [1434, 268] on icon "button" at bounding box center [1439, 262] width 13 height 11
click at [1396, 310] on link "Edit" at bounding box center [1395, 298] width 147 height 24
select select "draft"
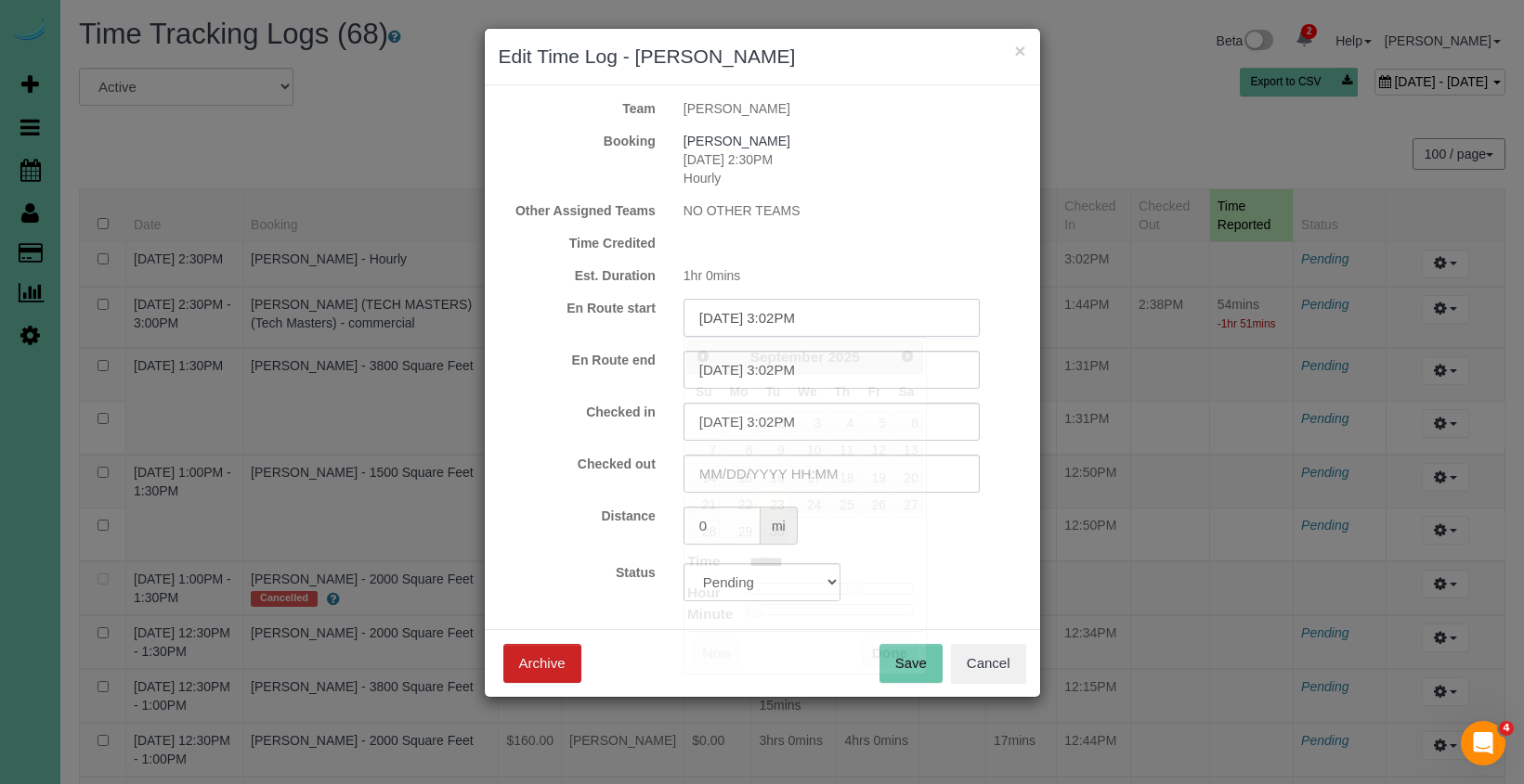
click at [816, 317] on input "09/23/2025 3:02PM" at bounding box center [832, 318] width 296 height 38
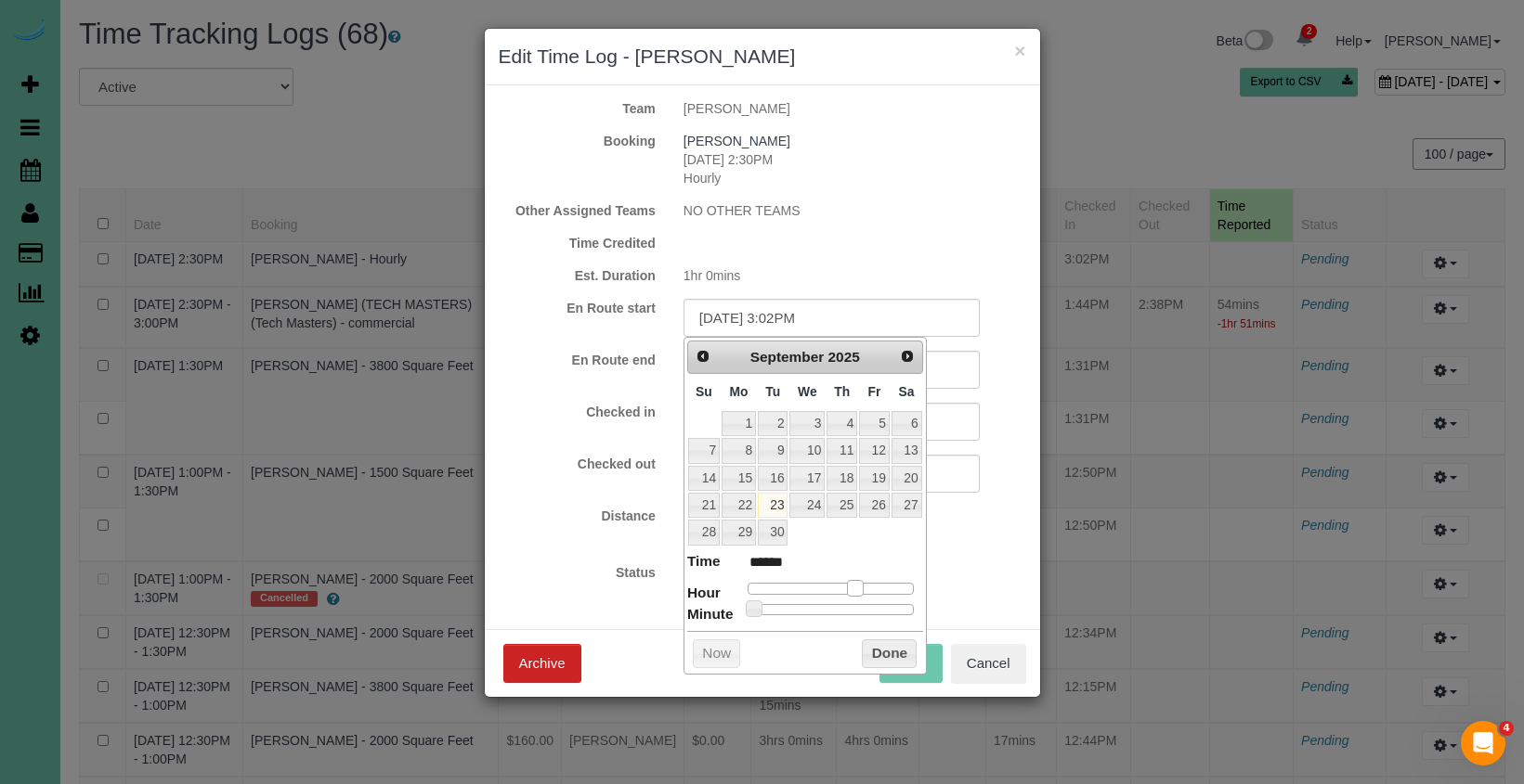
type input "09/23/2025 2:02PM"
type input "******"
drag, startPoint x: 852, startPoint y: 579, endPoint x: 830, endPoint y: 576, distance: 22.2
click at [847, 580] on span at bounding box center [847, 588] width 17 height 17
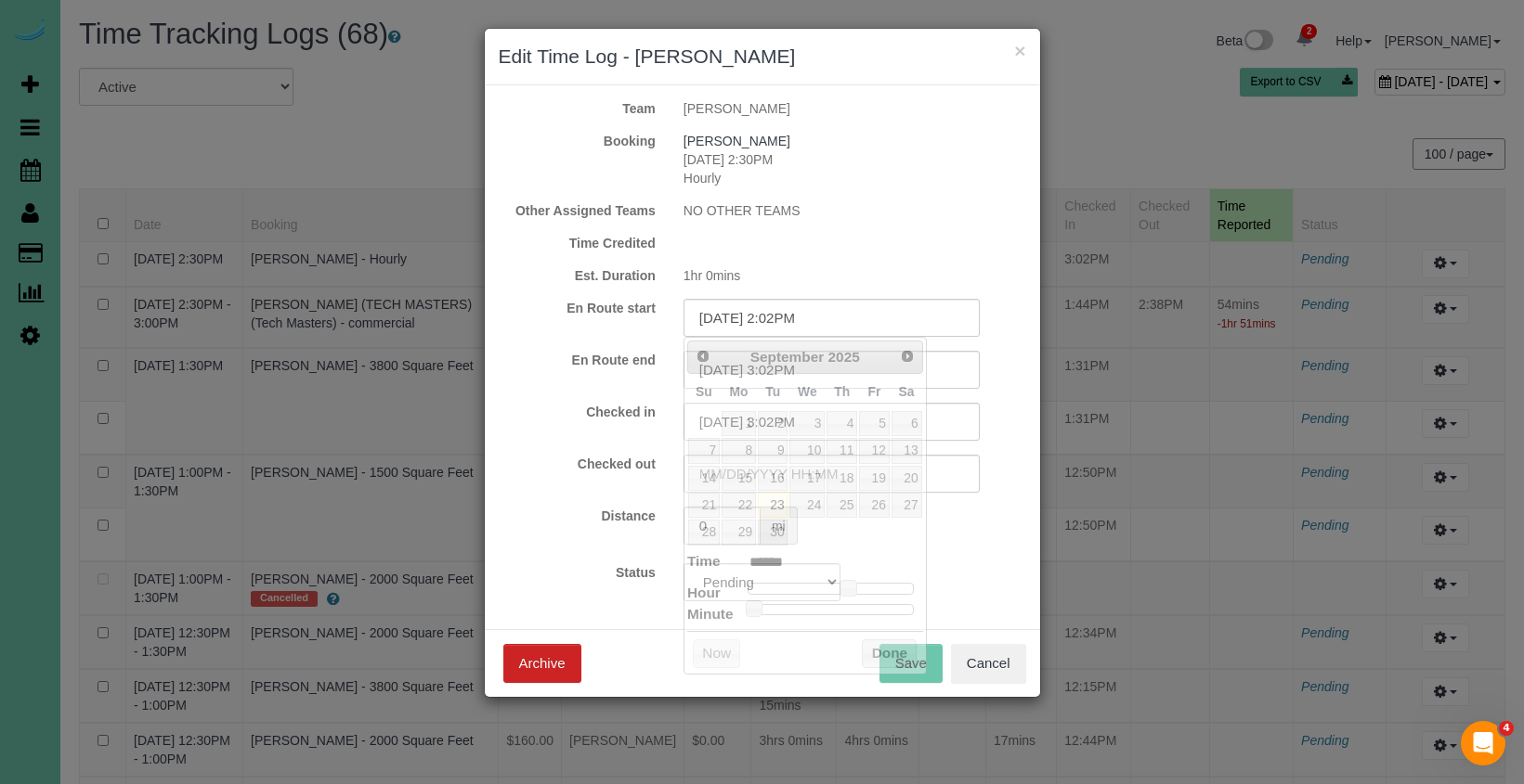
click at [544, 515] on label "Distance" at bounding box center [576, 516] width 184 height 19
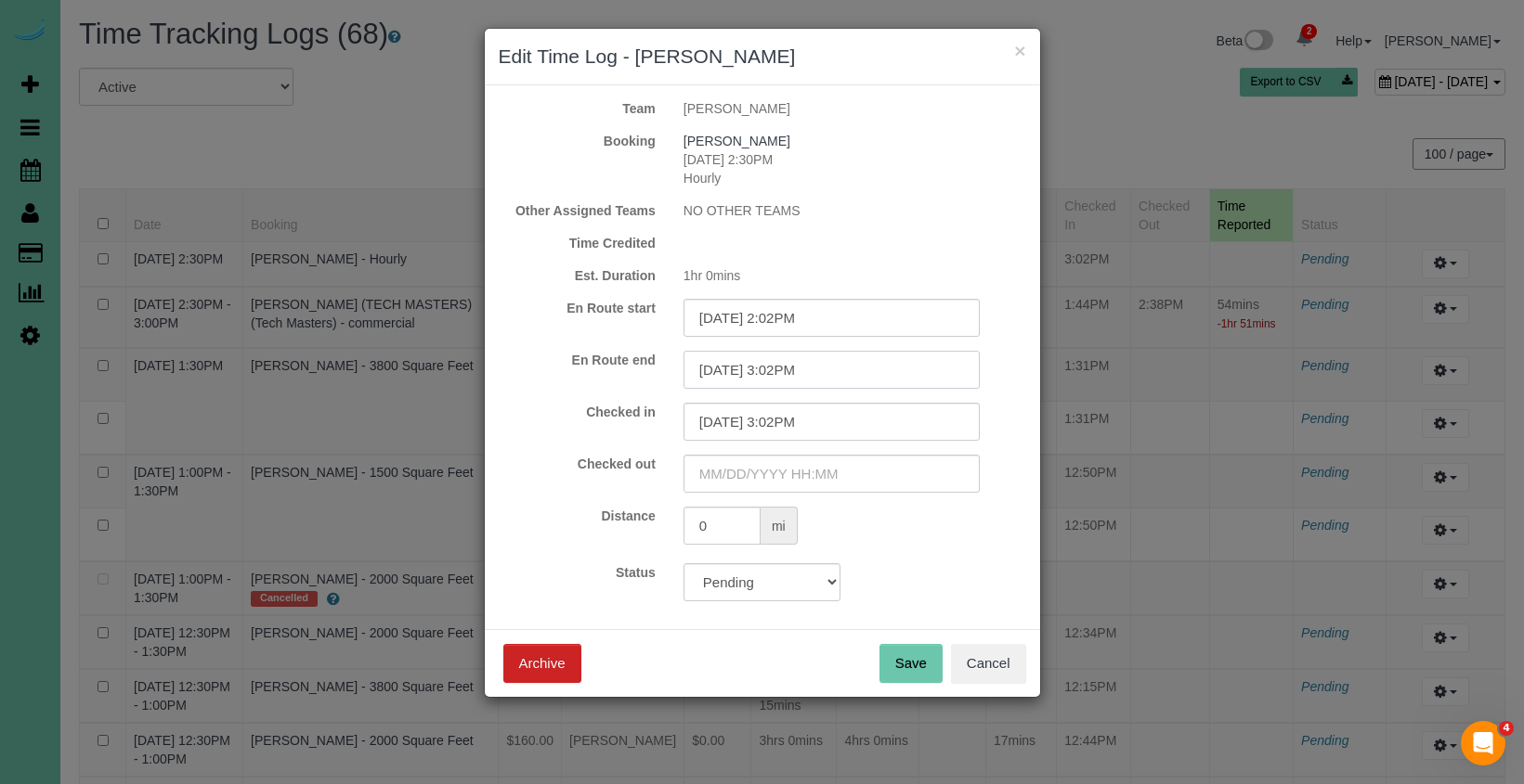
click at [827, 376] on input "09/23/2025 3:02PM" at bounding box center [832, 370] width 296 height 38
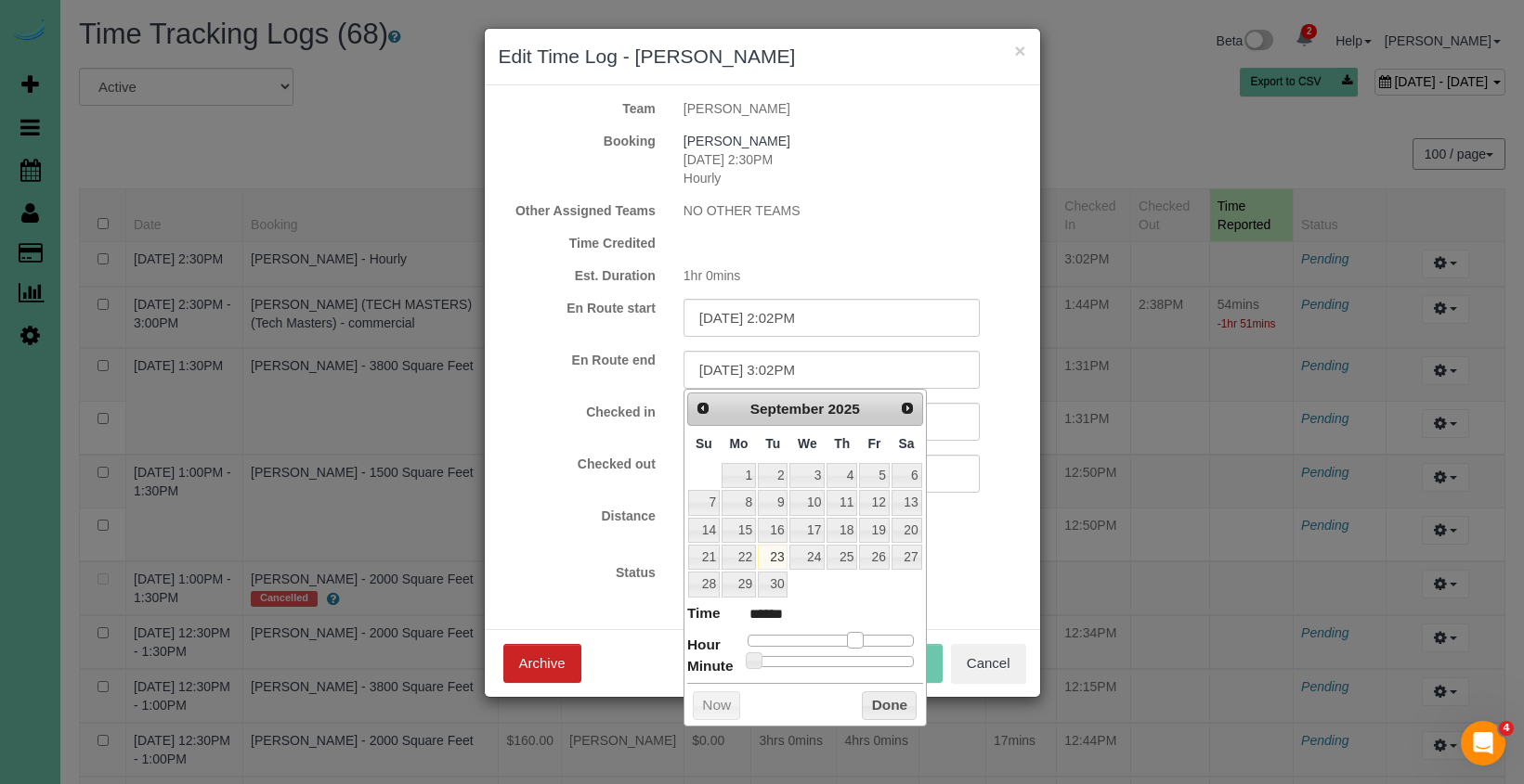
type input "09/23/2025 2:02PM"
type input "******"
click at [848, 635] on span at bounding box center [847, 640] width 17 height 17
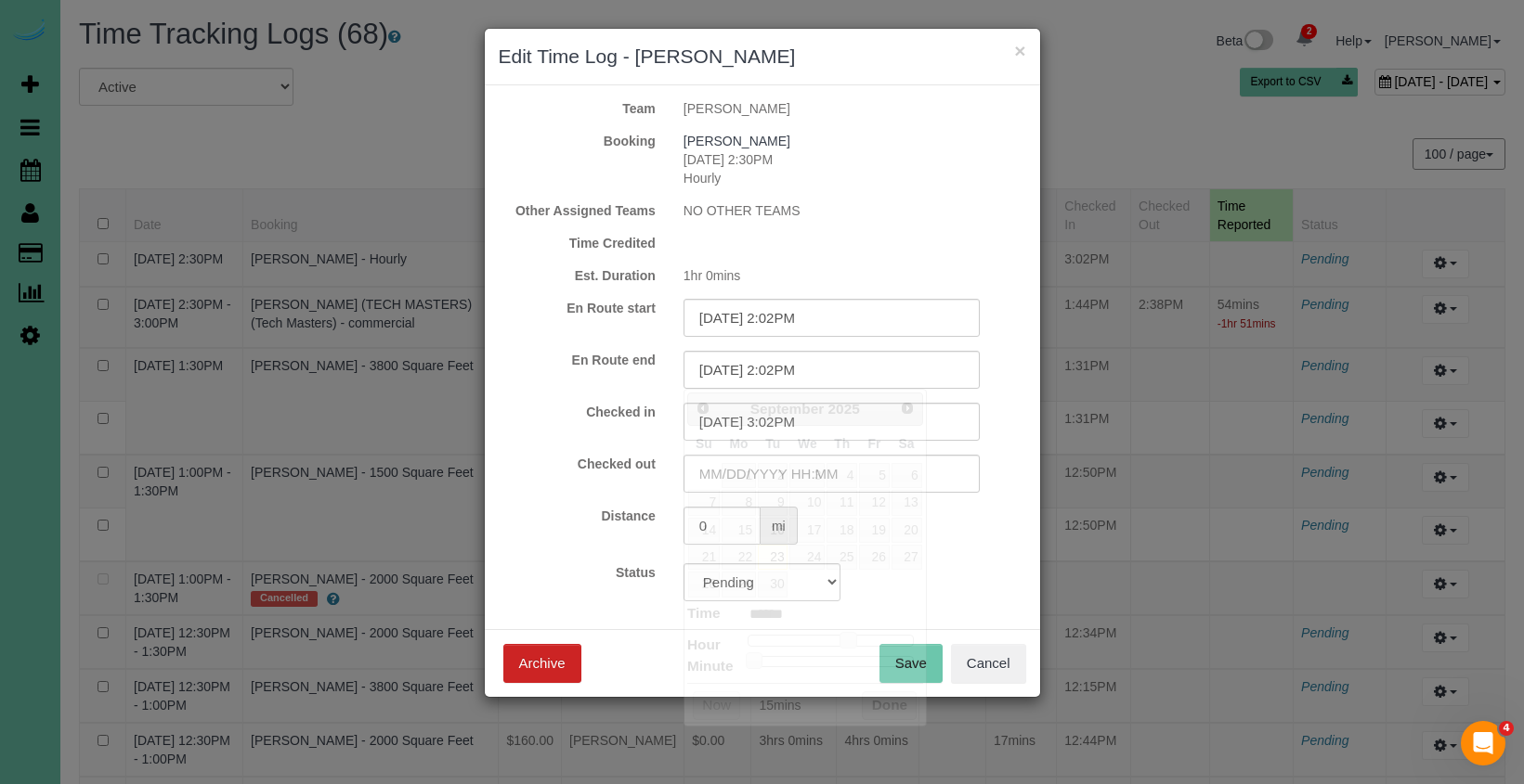
drag, startPoint x: 608, startPoint y: 561, endPoint x: 787, endPoint y: 405, distance: 237.4
click at [609, 560] on form "Team Audrey Booking Annie Dolan 09/23/2025 2:30PM Hourly Other Assigned Teams N…" at bounding box center [762, 350] width 528 height 502
click at [813, 419] on input "09/23/2025 3:02PM" at bounding box center [832, 422] width 296 height 38
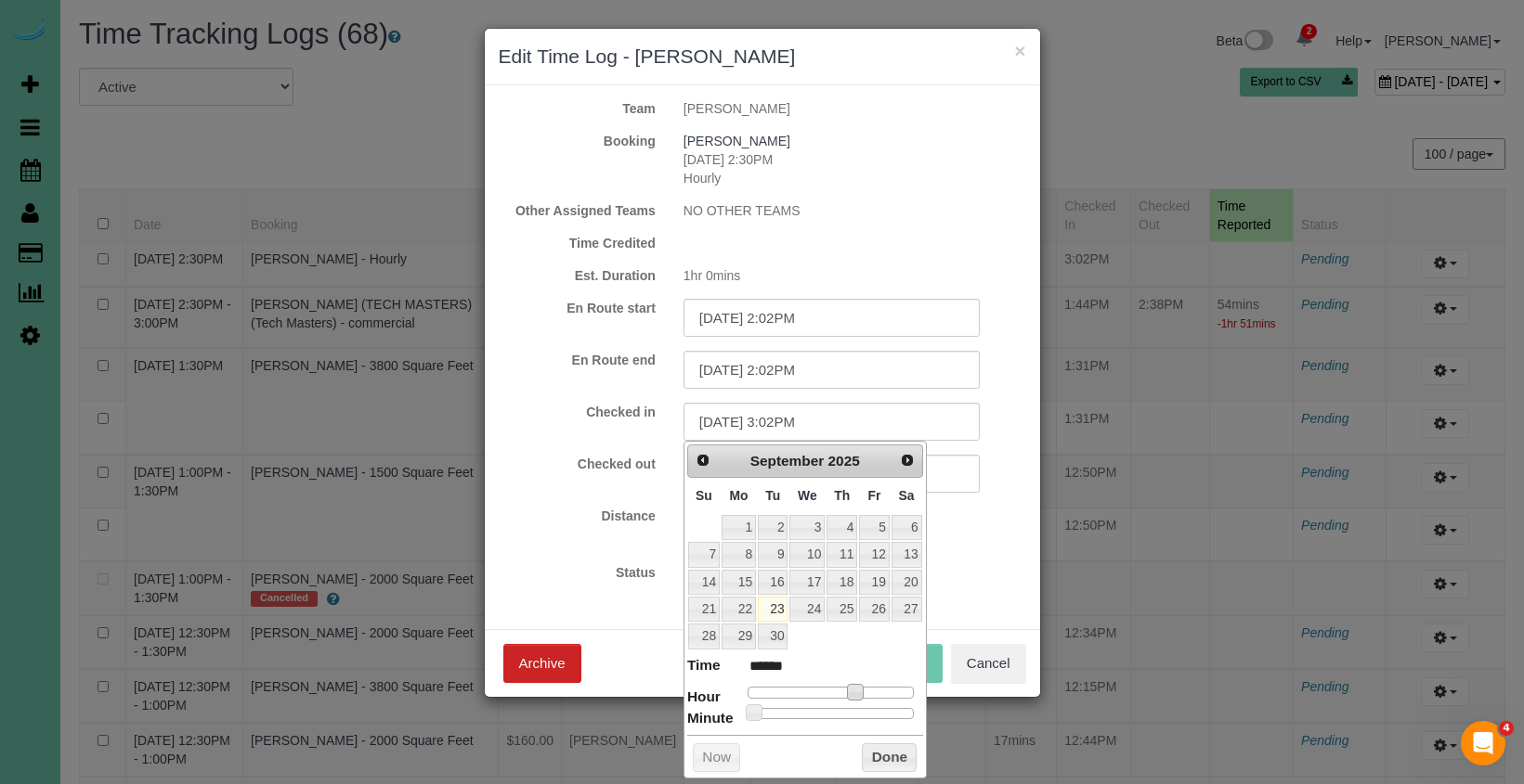
type input "09/23/2025 2:02PM"
type input "******"
drag, startPoint x: 861, startPoint y: 689, endPoint x: 842, endPoint y: 683, distance: 19.9
click at [855, 690] on span at bounding box center [847, 692] width 17 height 17
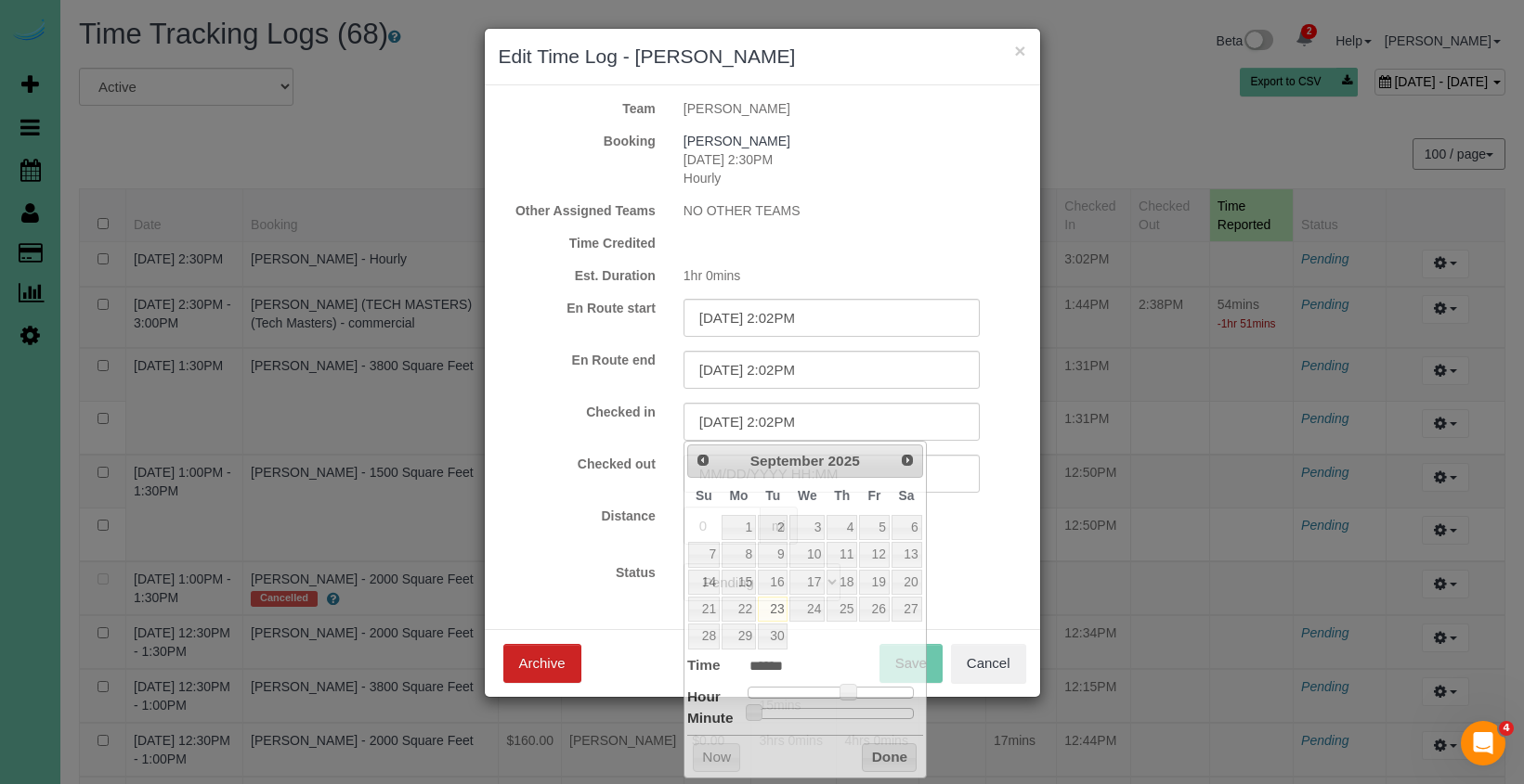
drag, startPoint x: 593, startPoint y: 532, endPoint x: 740, endPoint y: 405, distance: 194.3
click at [593, 532] on div "Distance 0 mi" at bounding box center [762, 528] width 555 height 42
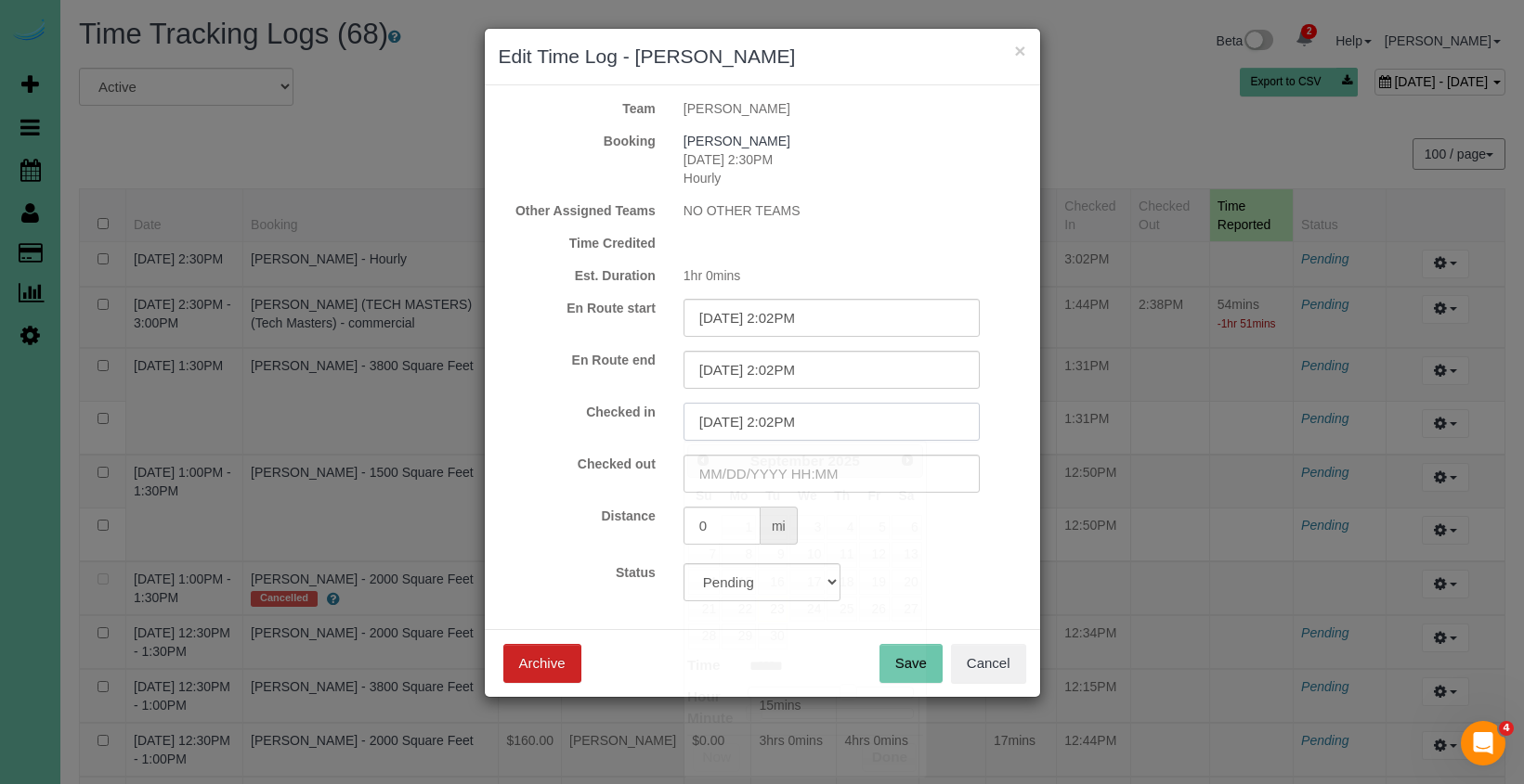
click at [792, 424] on input "09/23/2025 2:02PM" at bounding box center [832, 422] width 296 height 38
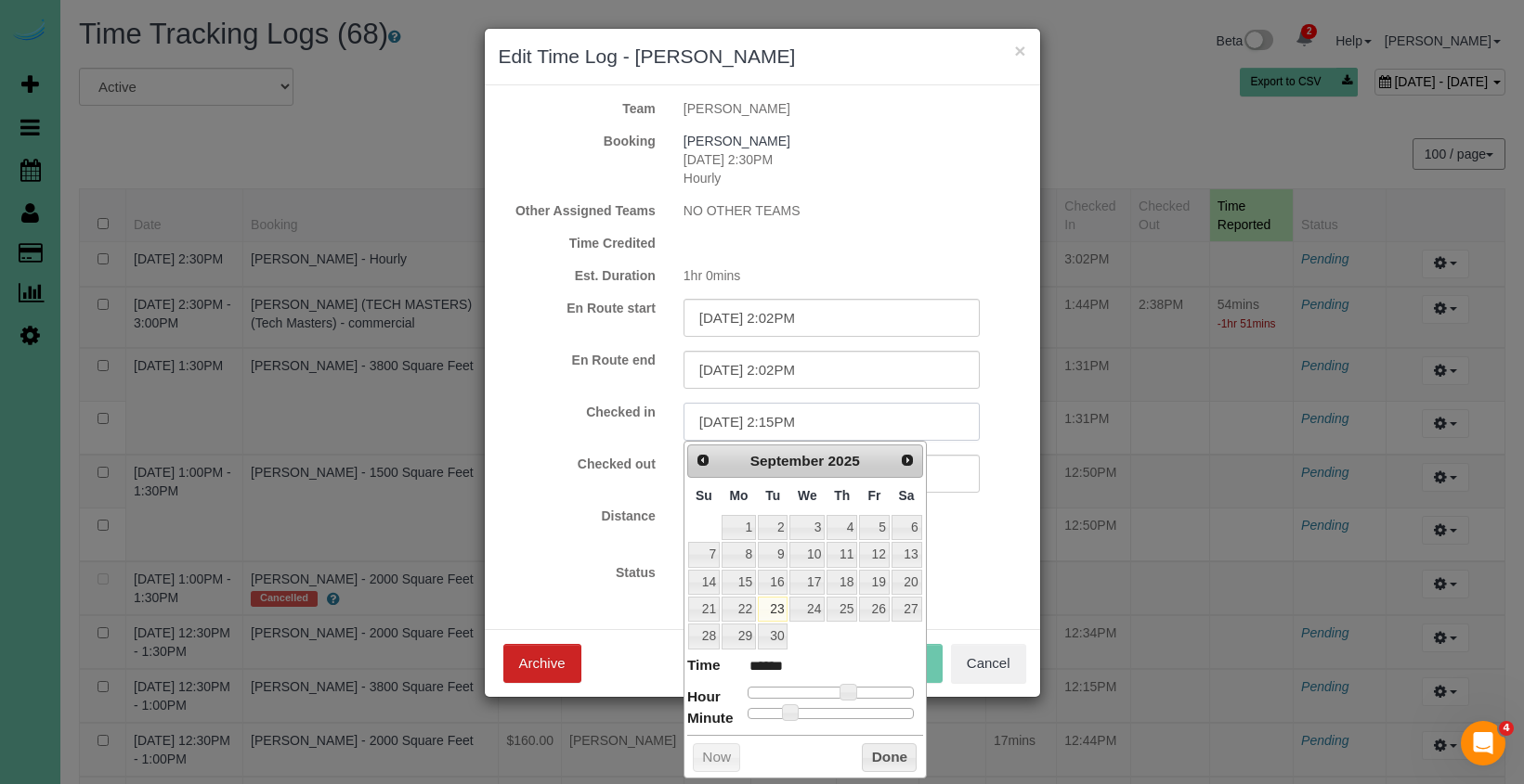
type input "09/23/2025 2:15PM"
click at [614, 431] on div "Checked in 09/23/2025 2:15PM" at bounding box center [762, 422] width 555 height 38
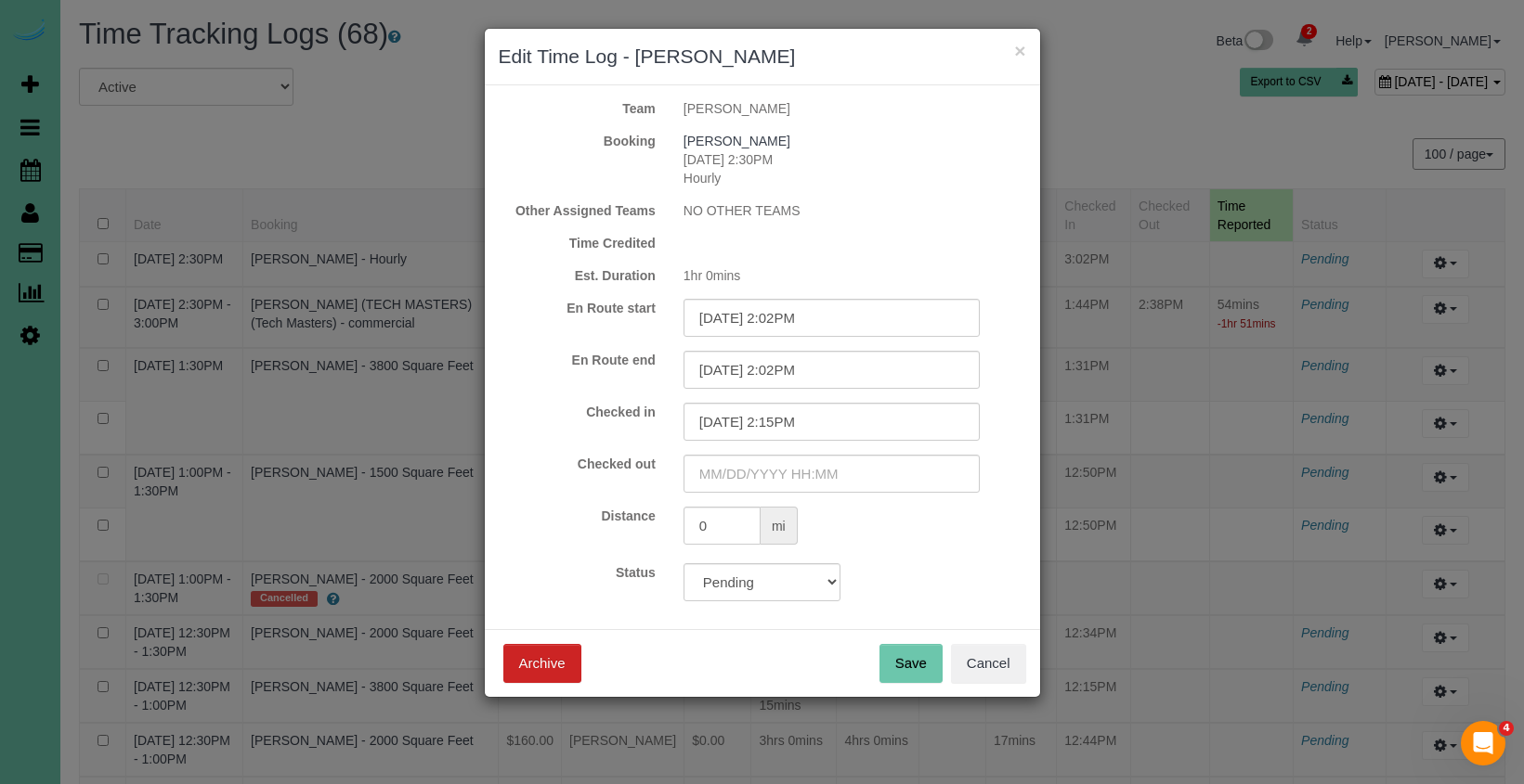
click at [911, 657] on button "Save" at bounding box center [910, 664] width 63 height 39
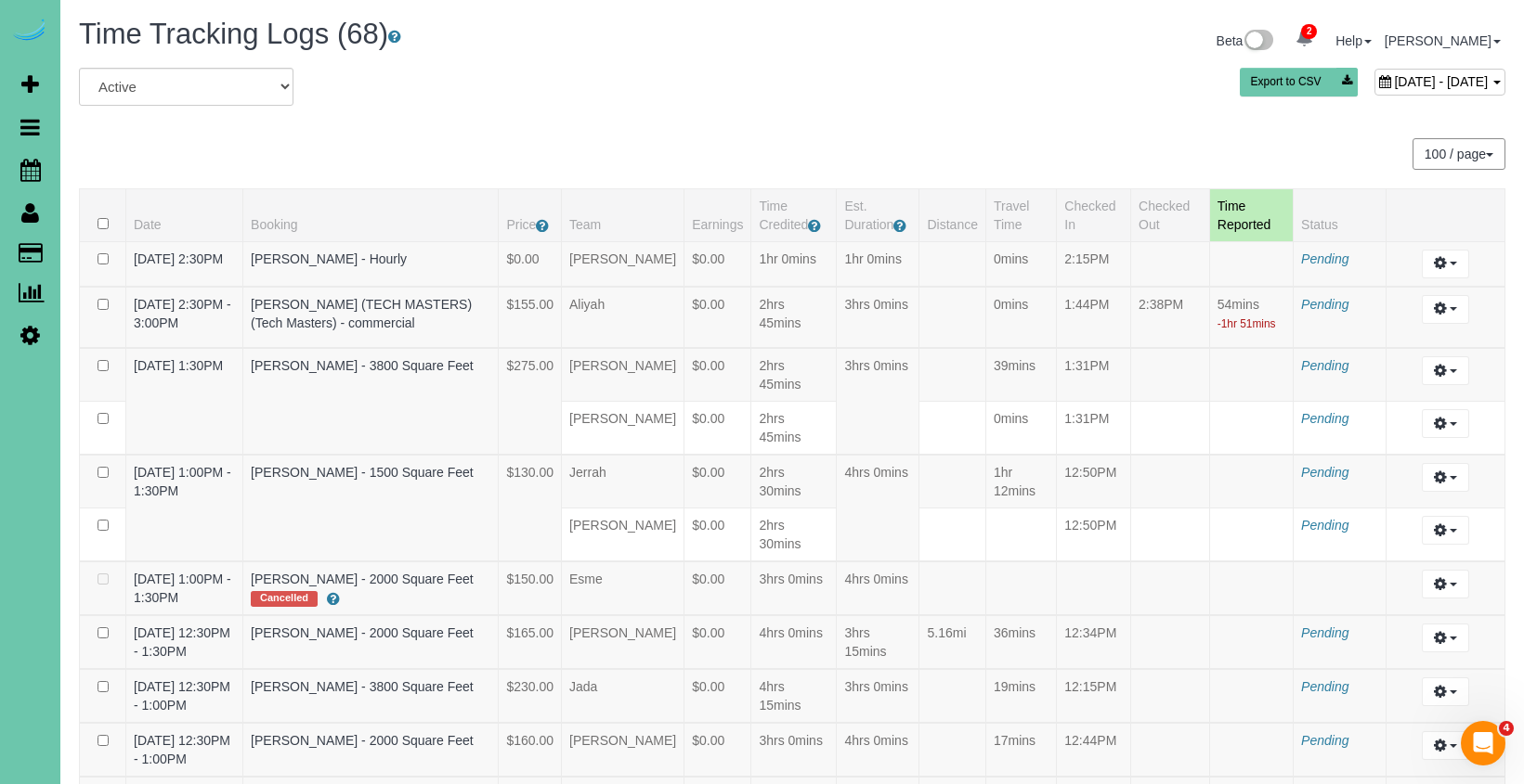
scroll to position [0, 1]
drag, startPoint x: 1371, startPoint y: 81, endPoint x: 1350, endPoint y: 94, distance: 24.7
click at [1394, 84] on span "September 23, 2025 - September 23, 2025" at bounding box center [1440, 81] width 94 height 15
type input "**********"
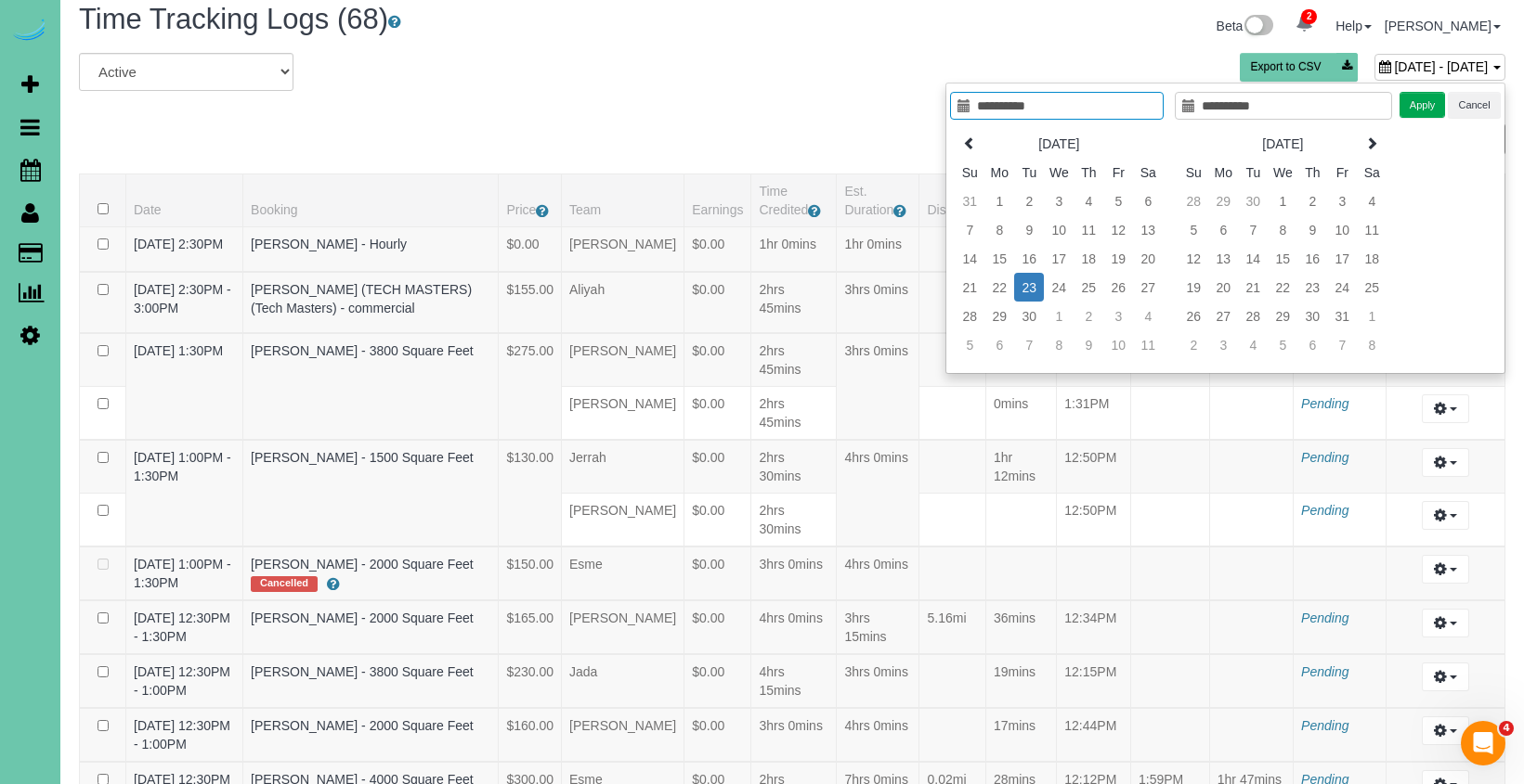
scroll to position [15, 1]
click at [741, 90] on div "All Active Archived September 23, 2025 - September 23, 2025 Export to CSV" at bounding box center [792, 79] width 1454 height 52
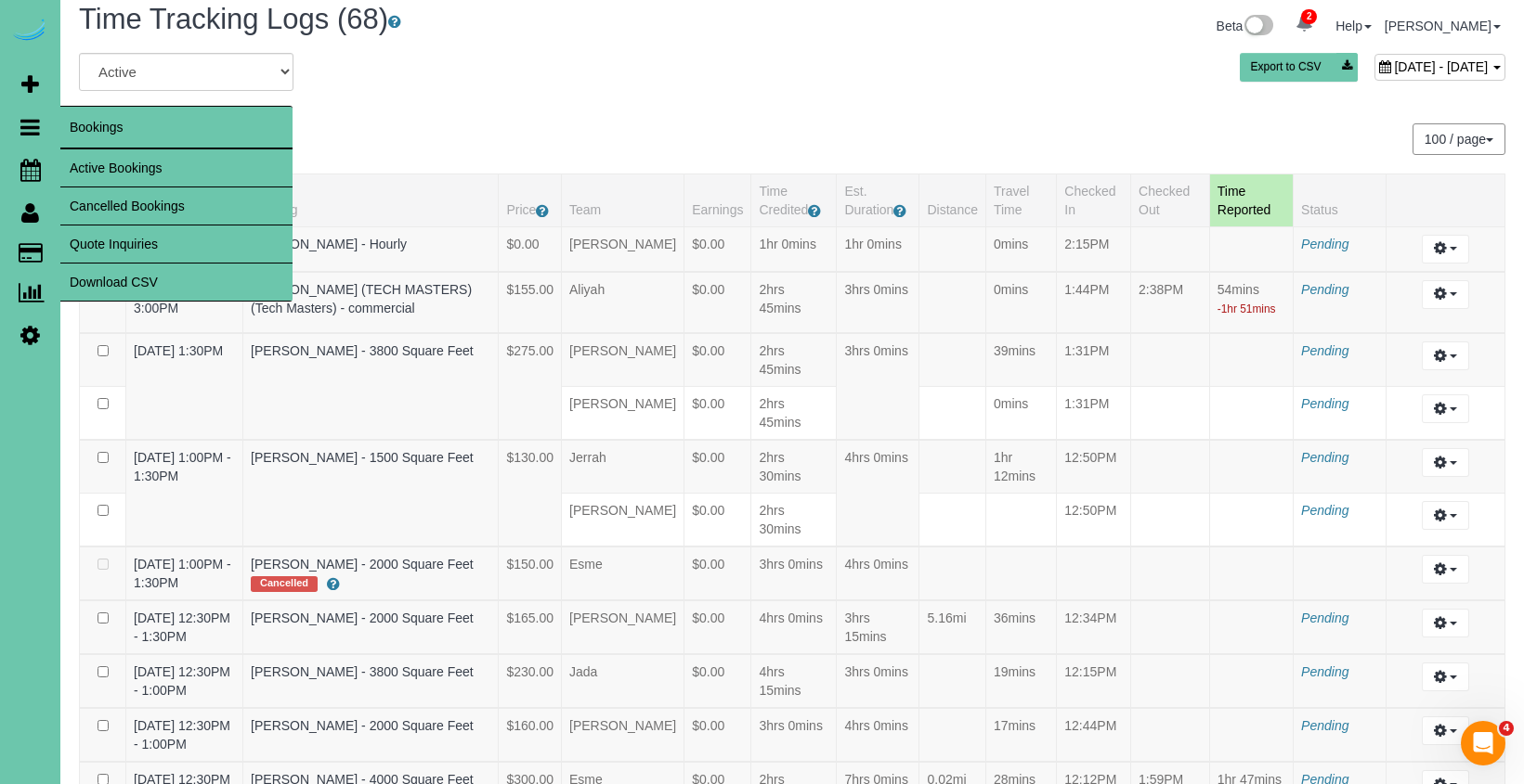
scroll to position [15, 0]
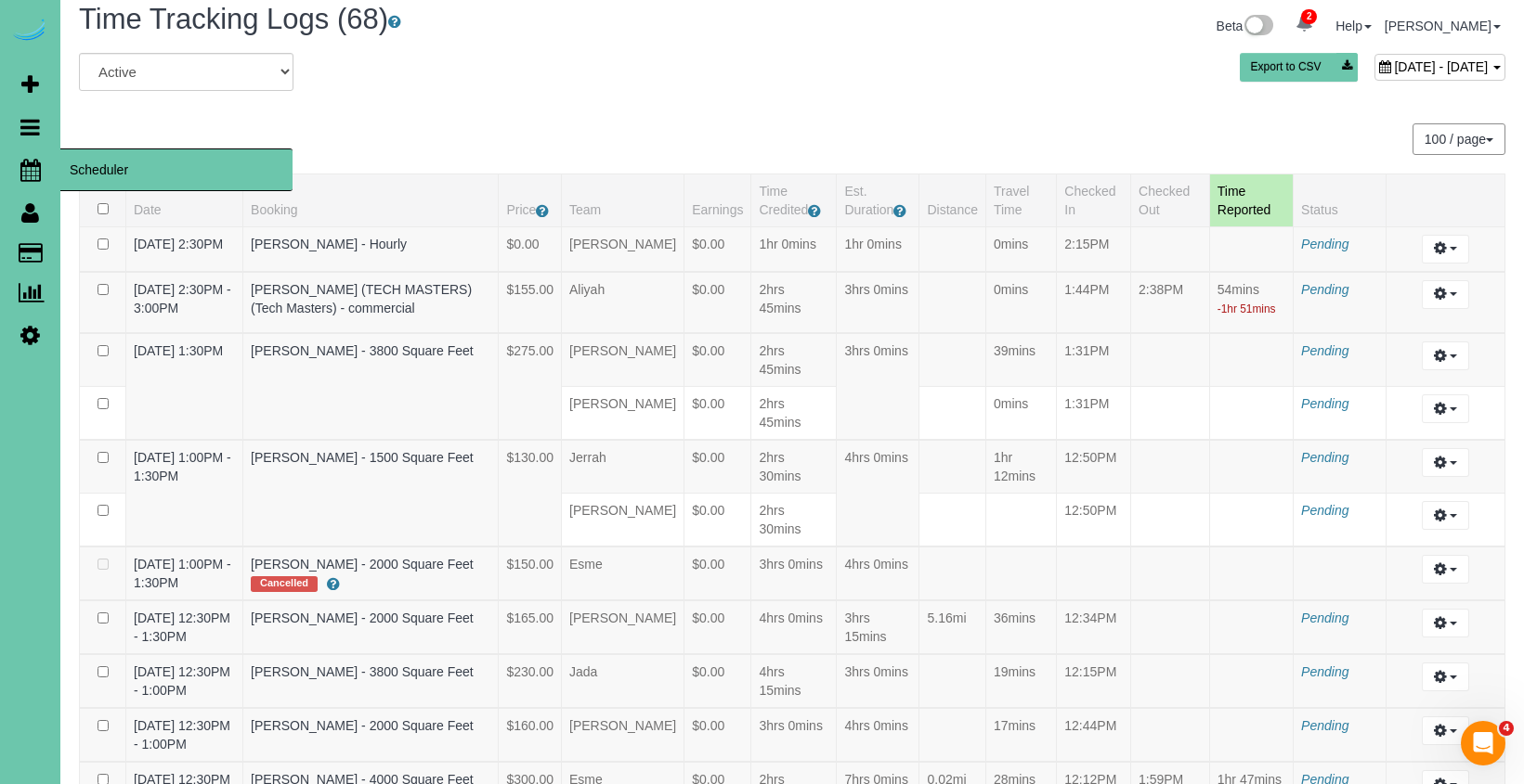
click at [35, 172] on icon at bounding box center [31, 170] width 21 height 23
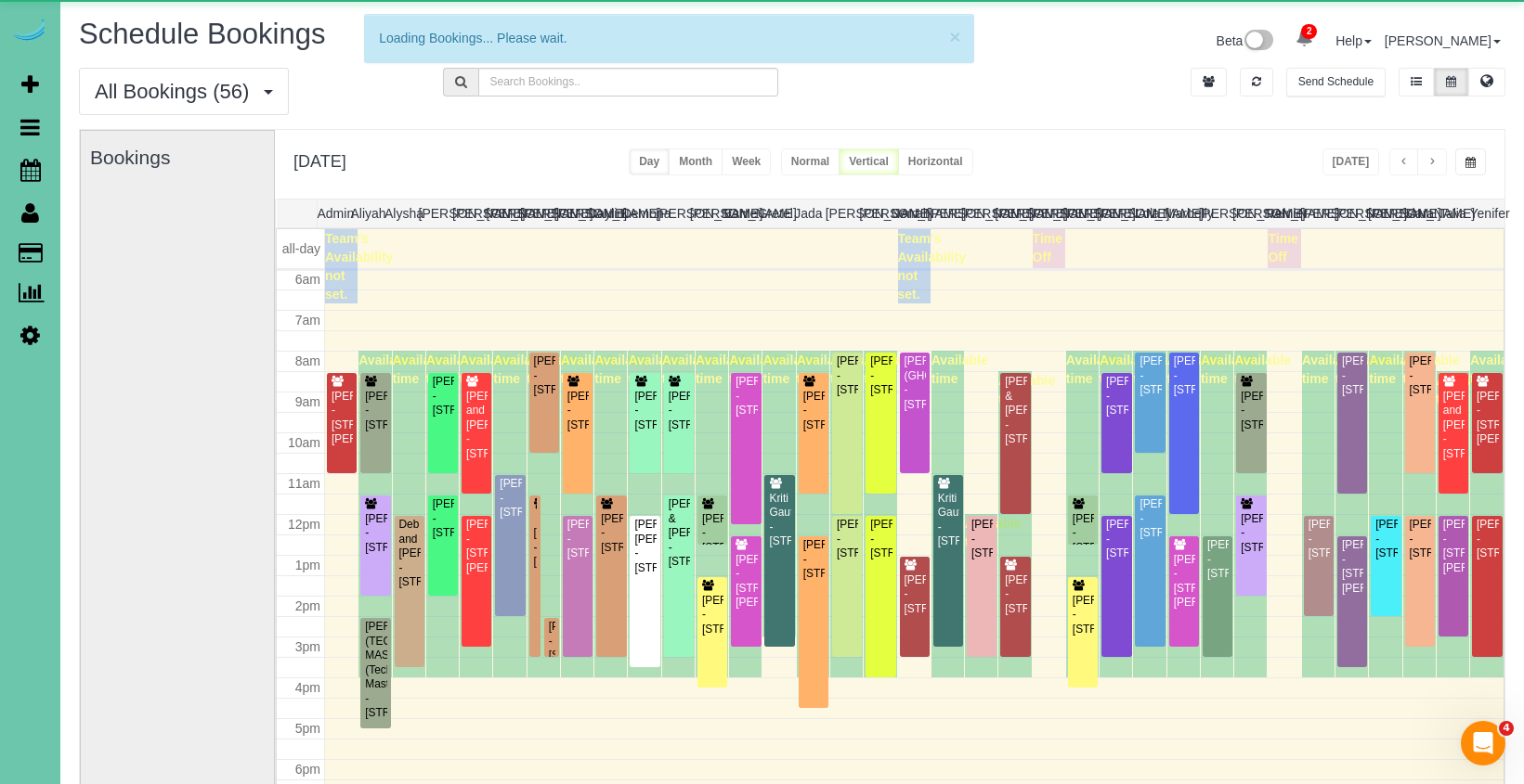
scroll to position [246, 0]
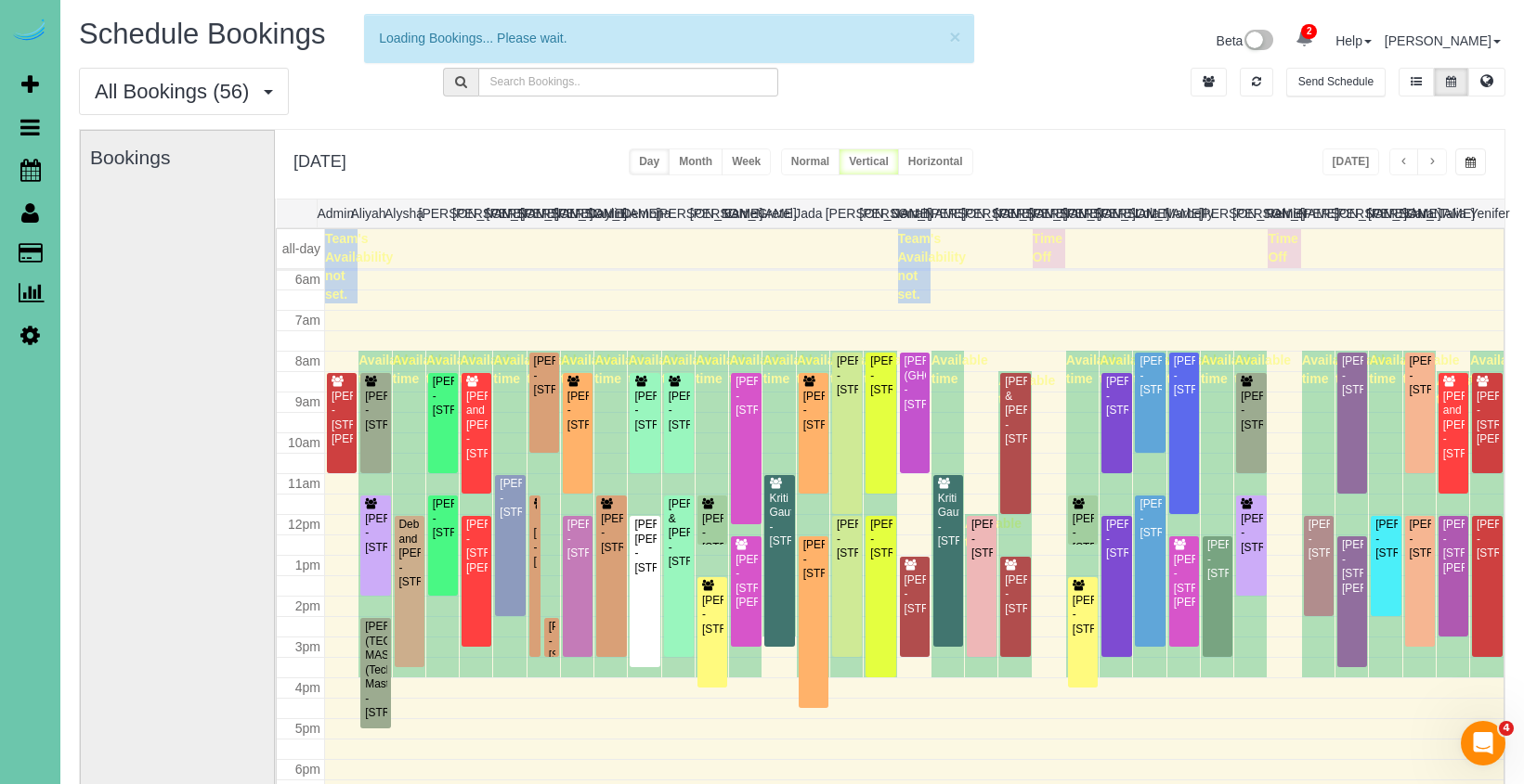
click at [1488, 161] on div "Tuesday, Sep 23, 2025 Today Day Month Week Normal Vertical Horizontal" at bounding box center [890, 165] width 1229 height 69
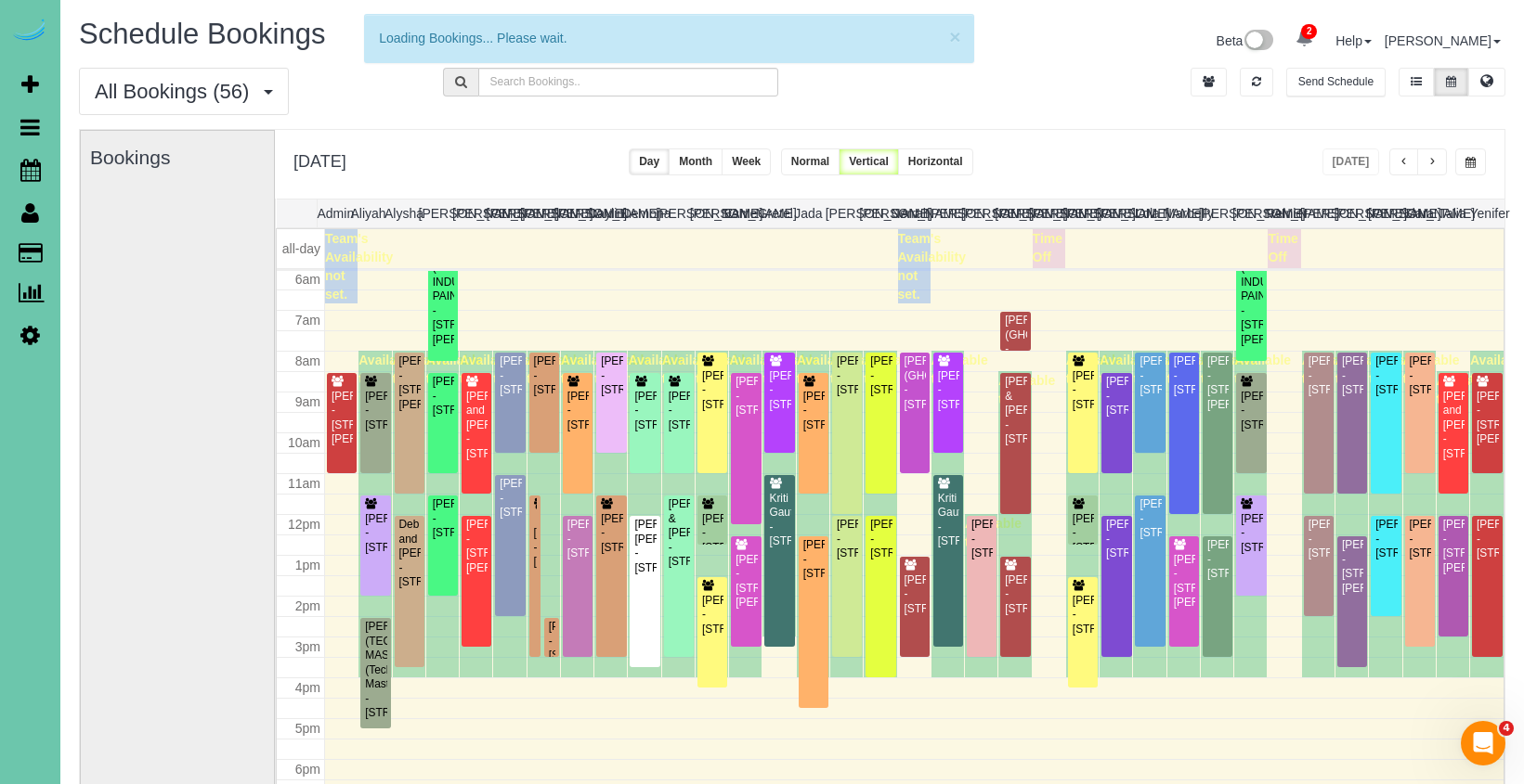
click at [1471, 163] on span "button" at bounding box center [1470, 162] width 10 height 11
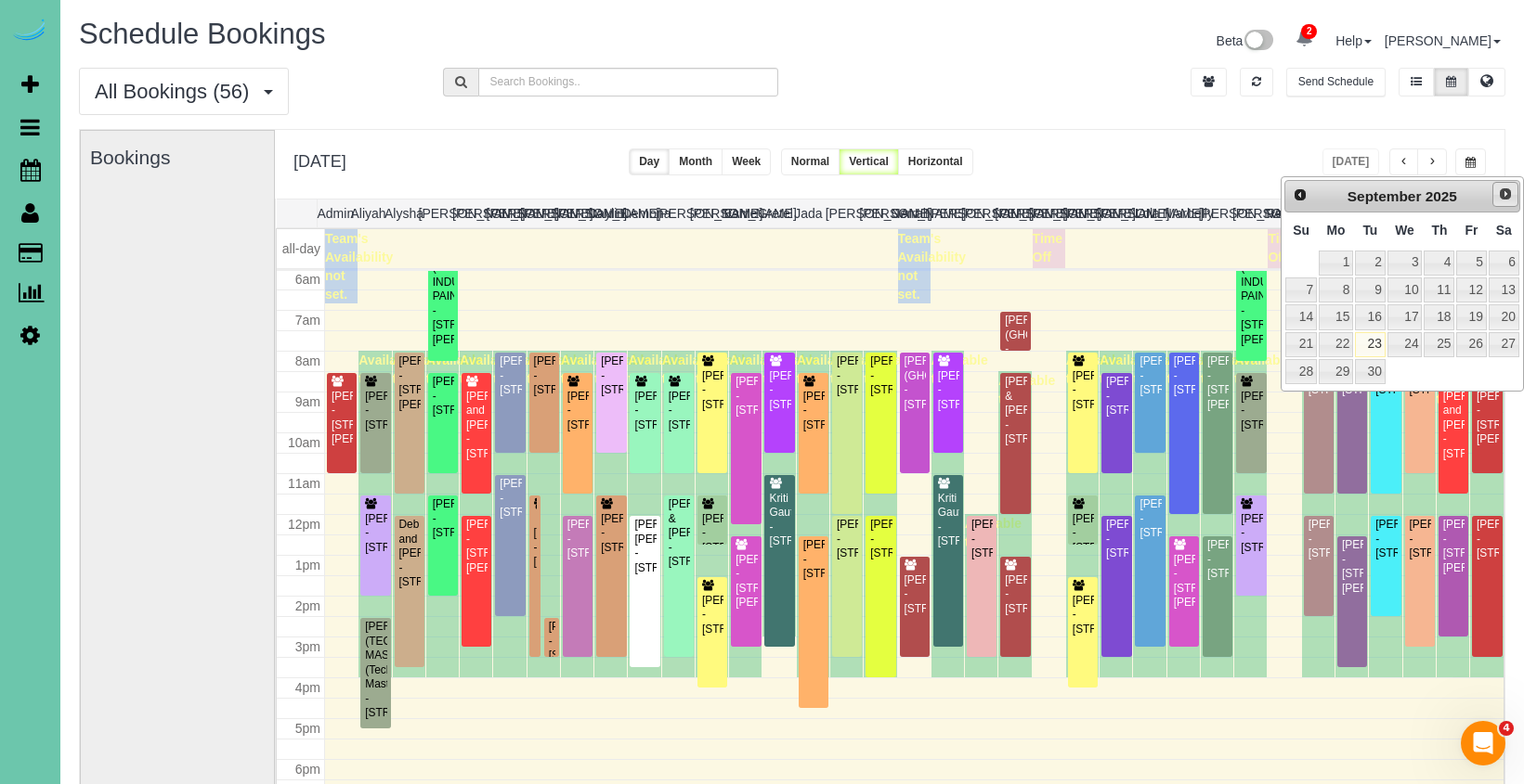
click at [1496, 203] on link "Next" at bounding box center [1505, 195] width 26 height 26
click at [1443, 263] on link "2" at bounding box center [1438, 262] width 31 height 25
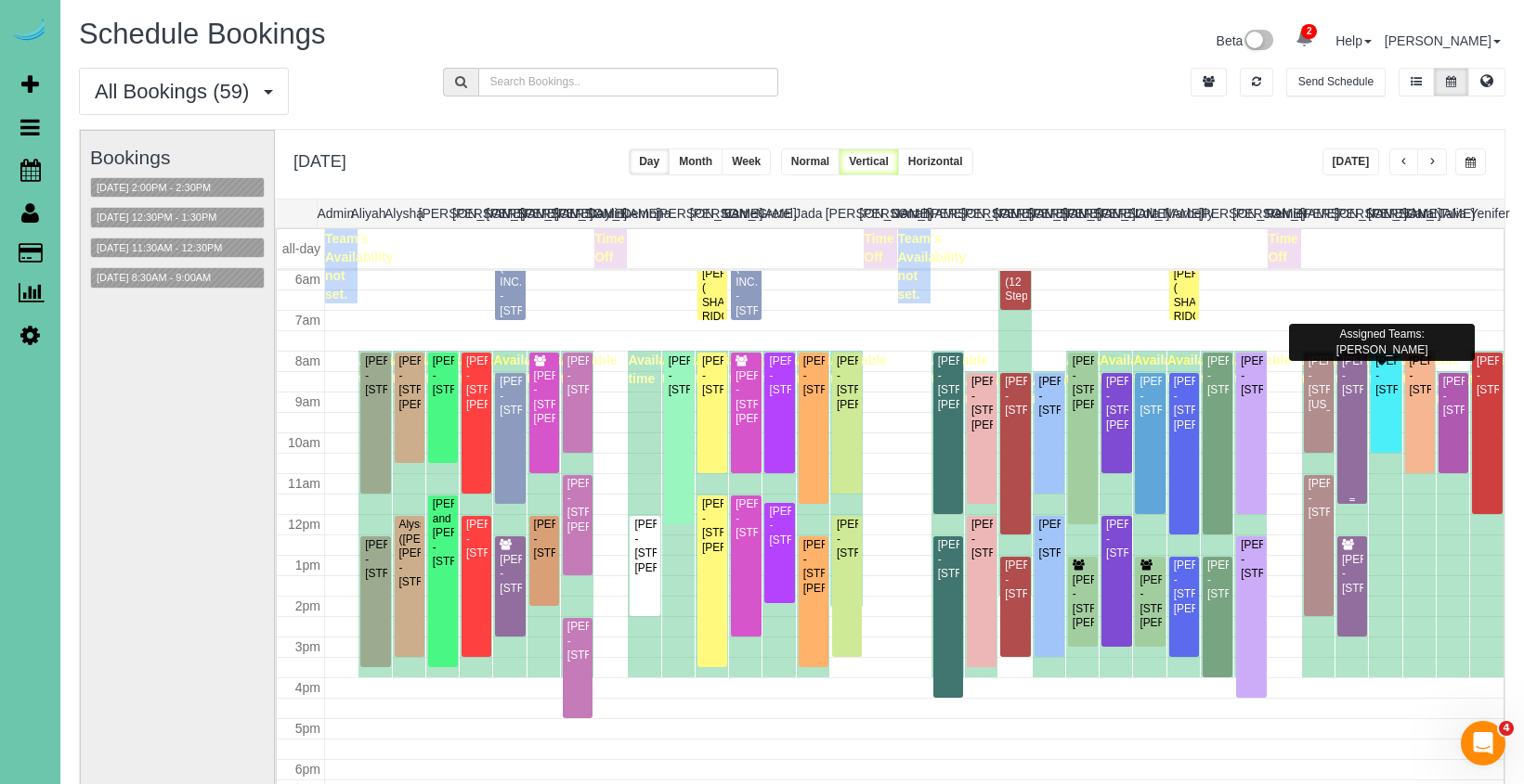
click at [1342, 397] on div "Kacie Hoppe - 114 Peregrine Pl., Council Bluffs, IA 51501" at bounding box center [1351, 376] width 23 height 42
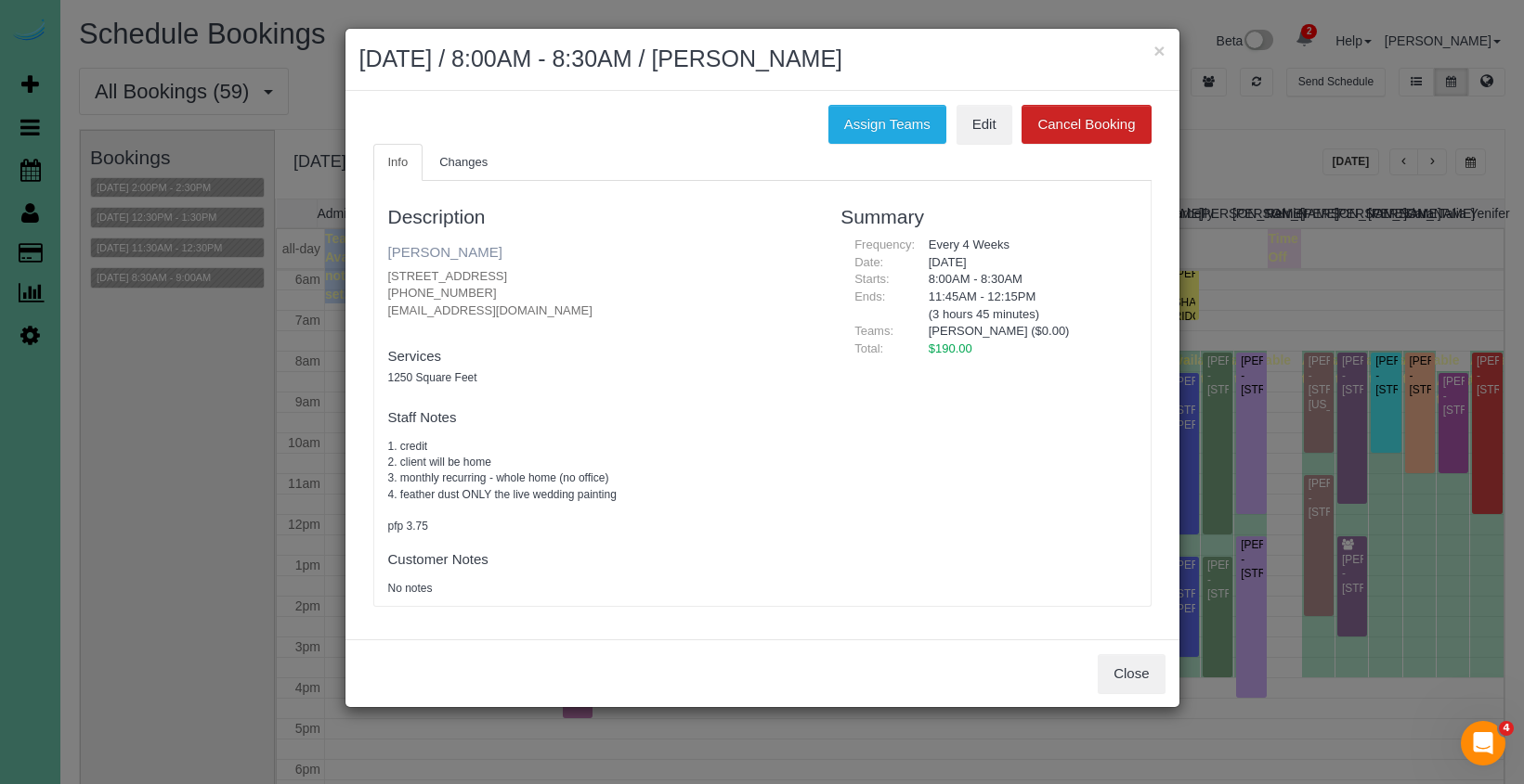
drag, startPoint x: 419, startPoint y: 247, endPoint x: 433, endPoint y: 247, distance: 14.0
click at [419, 247] on link "Kacie Hoppe" at bounding box center [445, 252] width 114 height 16
click at [1158, 52] on button "×" at bounding box center [1158, 50] width 11 height 20
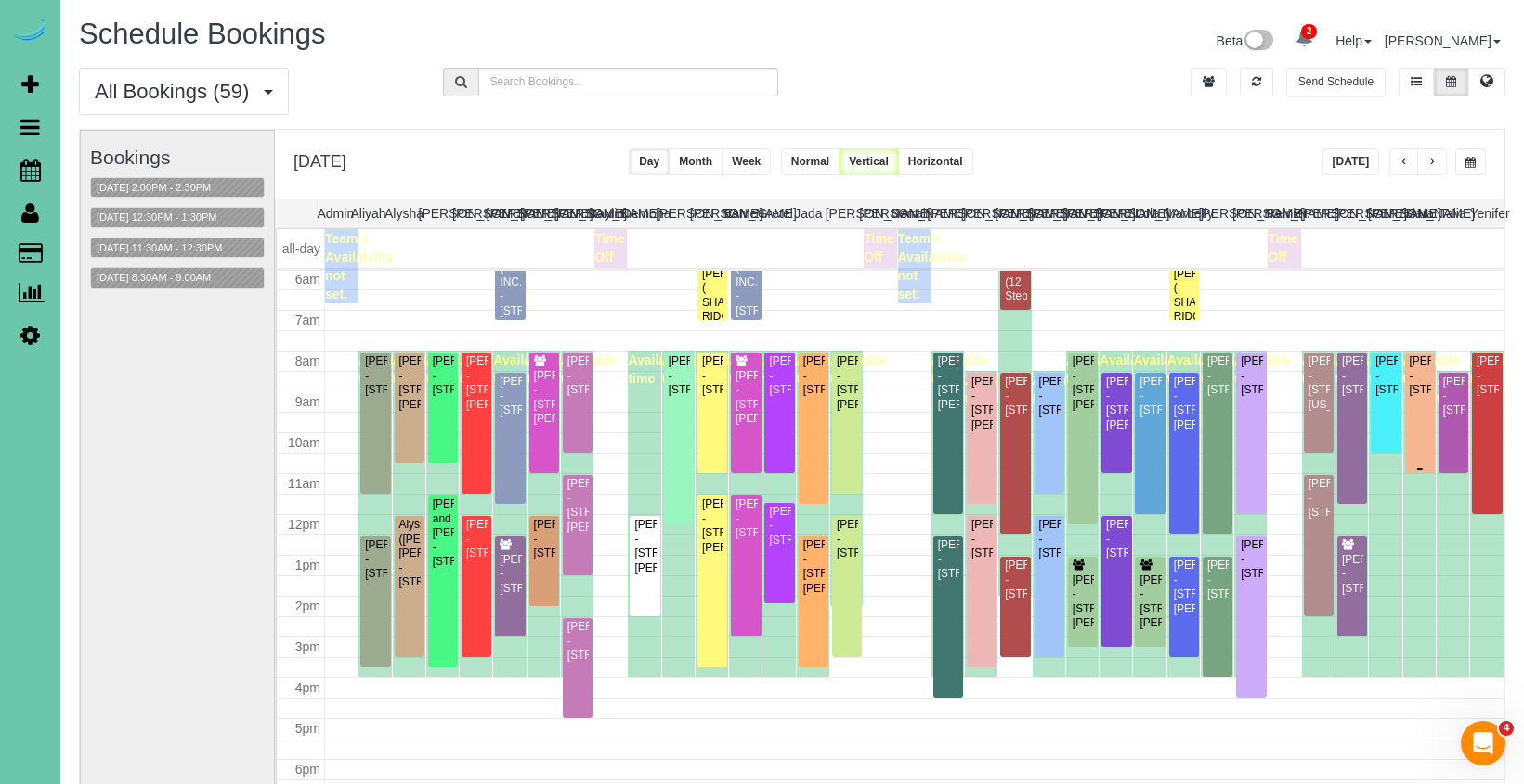
click at [1416, 366] on div "Lindsey Feala - 16317 Loop Street, Omaha, NE 68136" at bounding box center [1419, 376] width 23 height 42
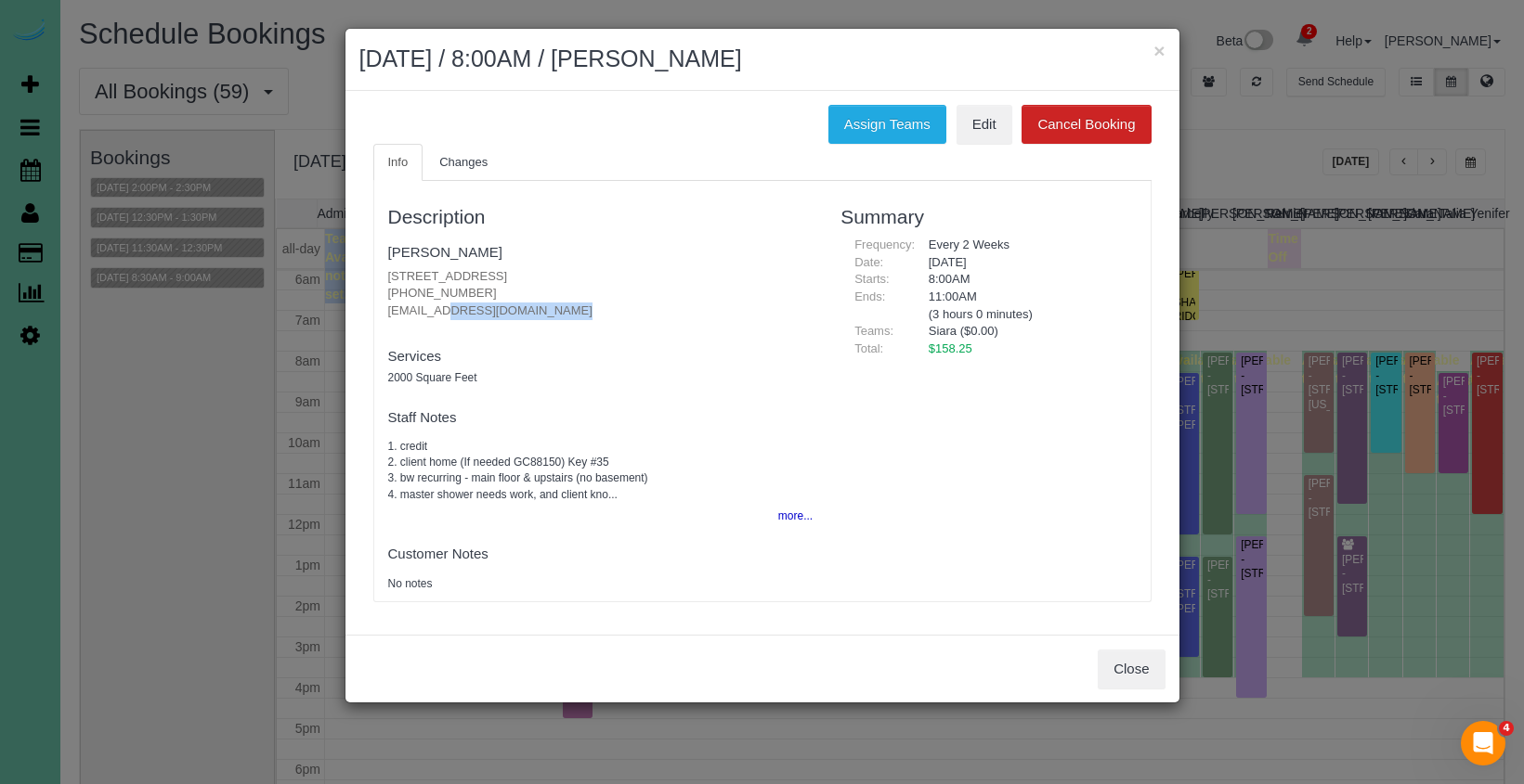
drag, startPoint x: 514, startPoint y: 309, endPoint x: 383, endPoint y: 302, distance: 131.2
click at [384, 302] on div "Description Lindsey Feala 16317 Loop Street, Omaha, NE 68136 (847) 219-5093 lol…" at bounding box center [600, 392] width 453 height 402
copy p "[EMAIL_ADDRESS][DOMAIN_NAME]"
click at [417, 248] on link "[PERSON_NAME]" at bounding box center [445, 252] width 114 height 16
click at [1162, 54] on button "×" at bounding box center [1158, 50] width 11 height 20
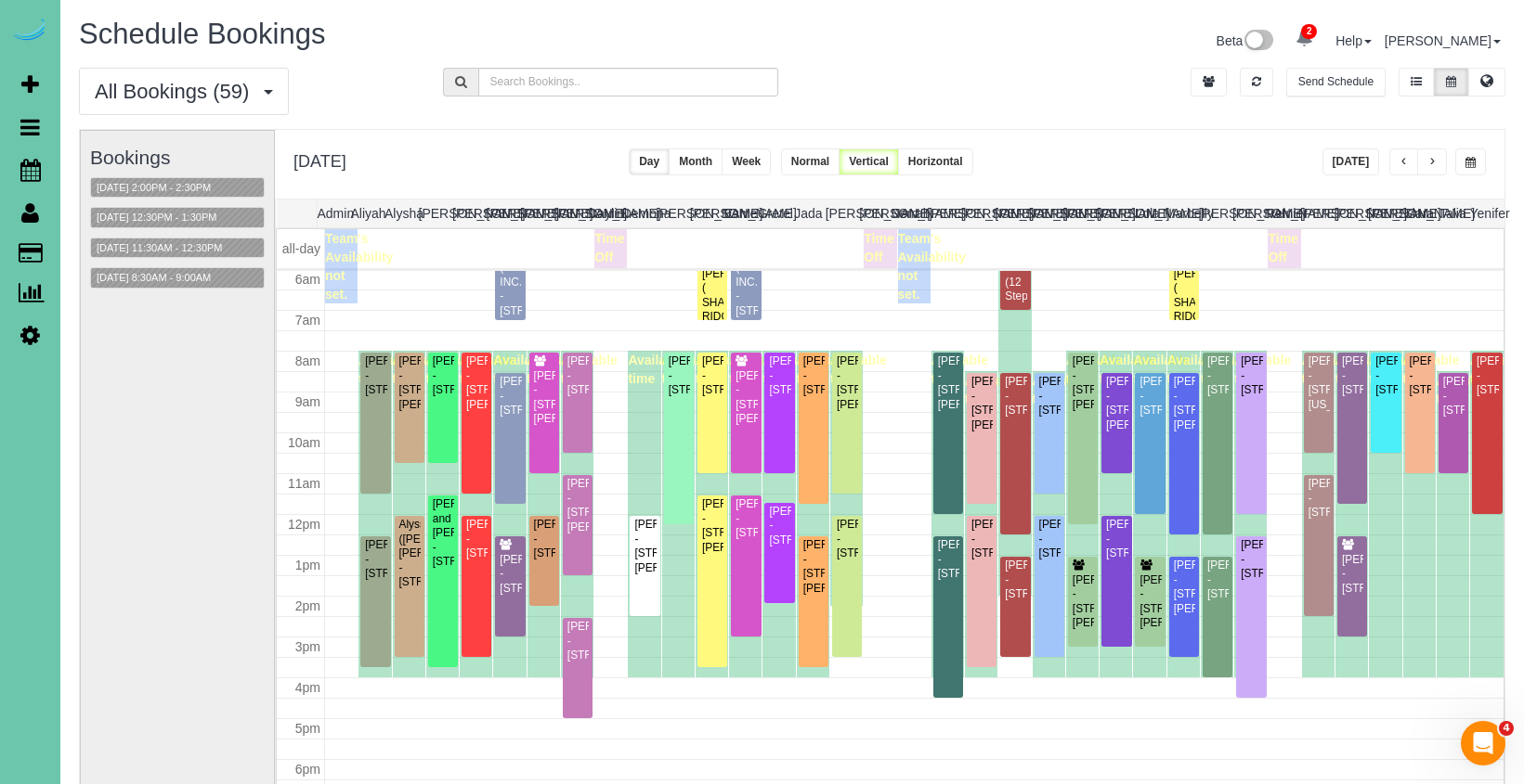
click at [1485, 153] on button "button" at bounding box center [1470, 162] width 31 height 27
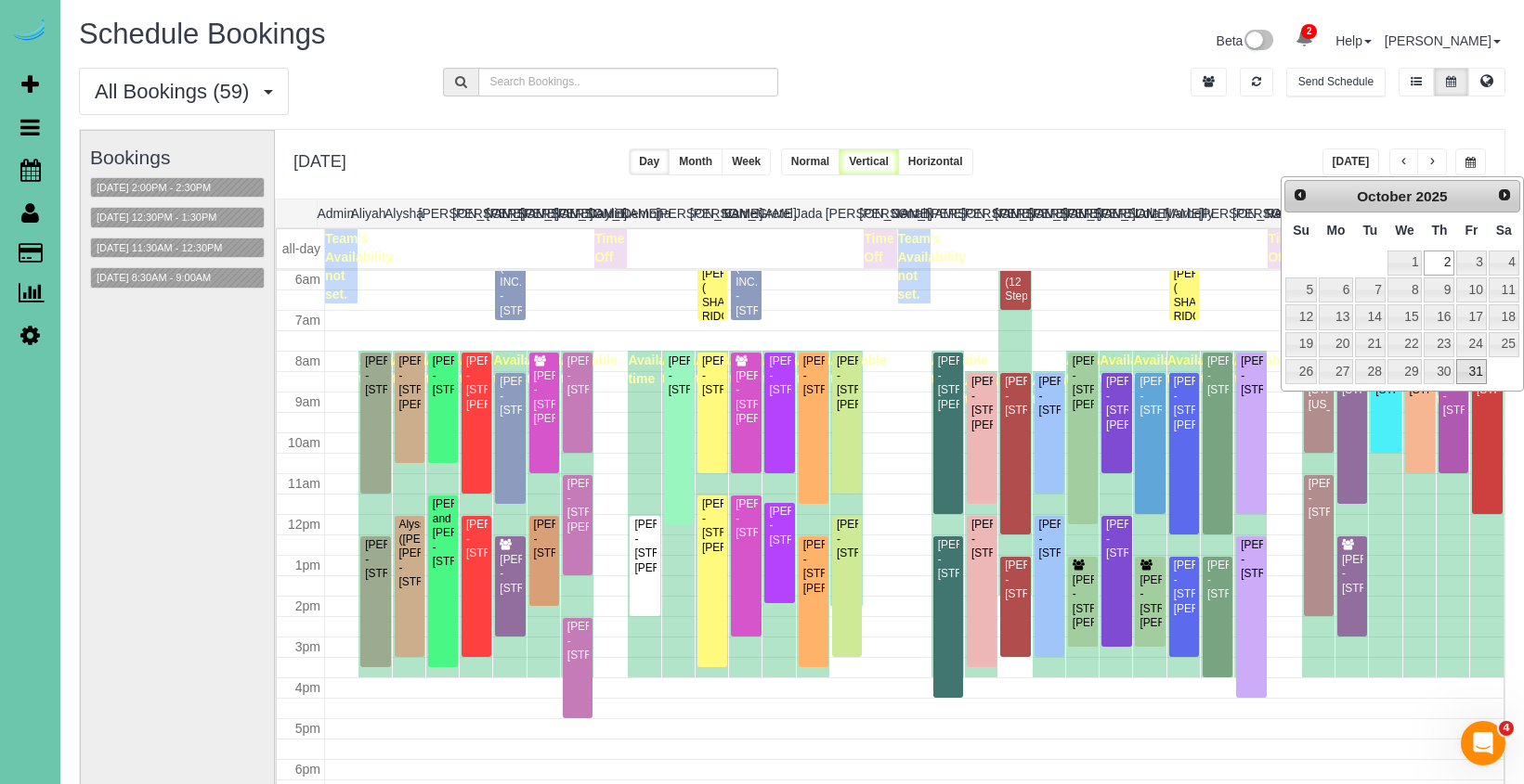
click at [1467, 364] on link "31" at bounding box center [1471, 371] width 30 height 25
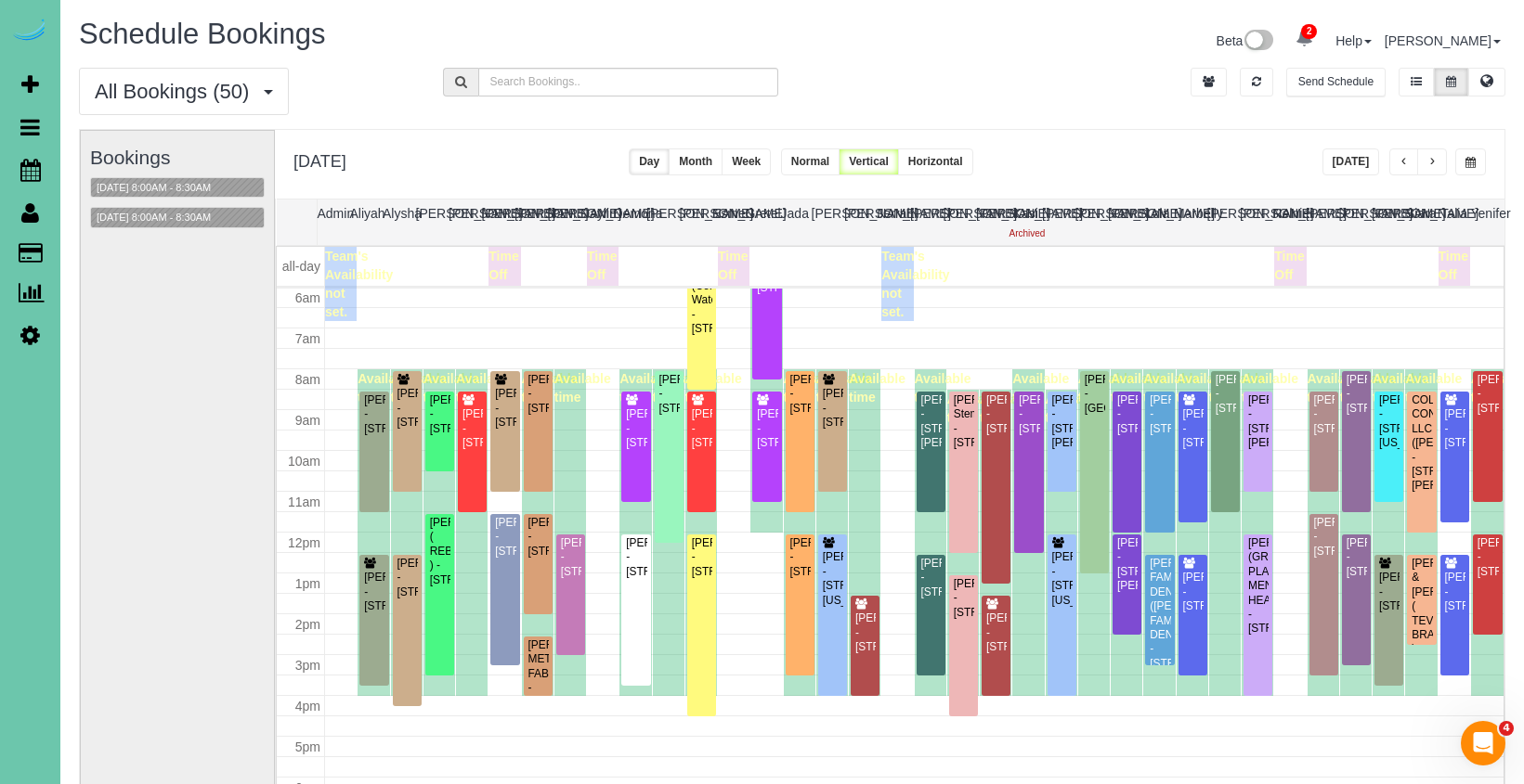
click at [1487, 163] on div "**********" at bounding box center [890, 165] width 1229 height 69
click at [1478, 166] on button "button" at bounding box center [1470, 162] width 31 height 27
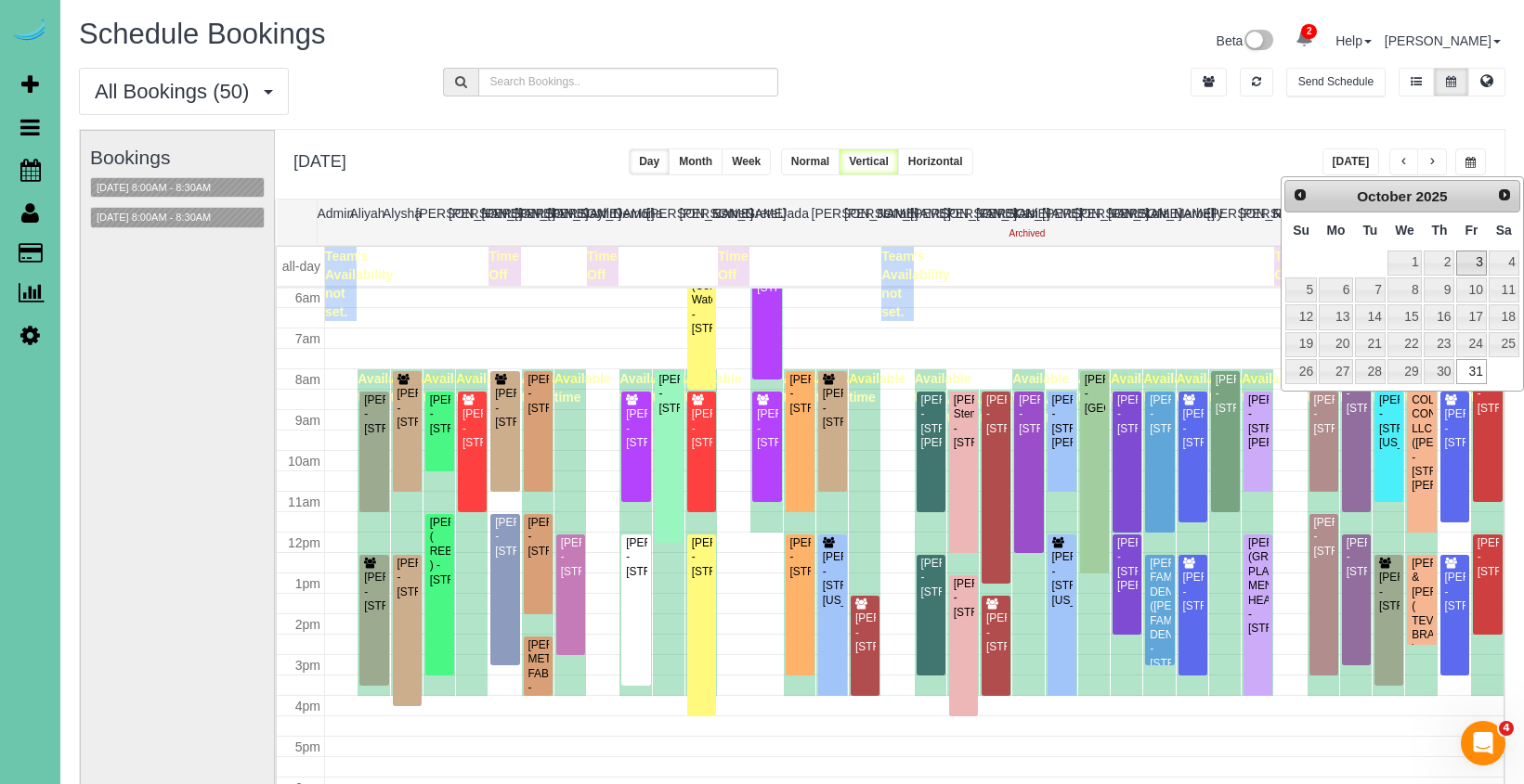
click at [1475, 257] on link "3" at bounding box center [1471, 262] width 30 height 25
type input "**********"
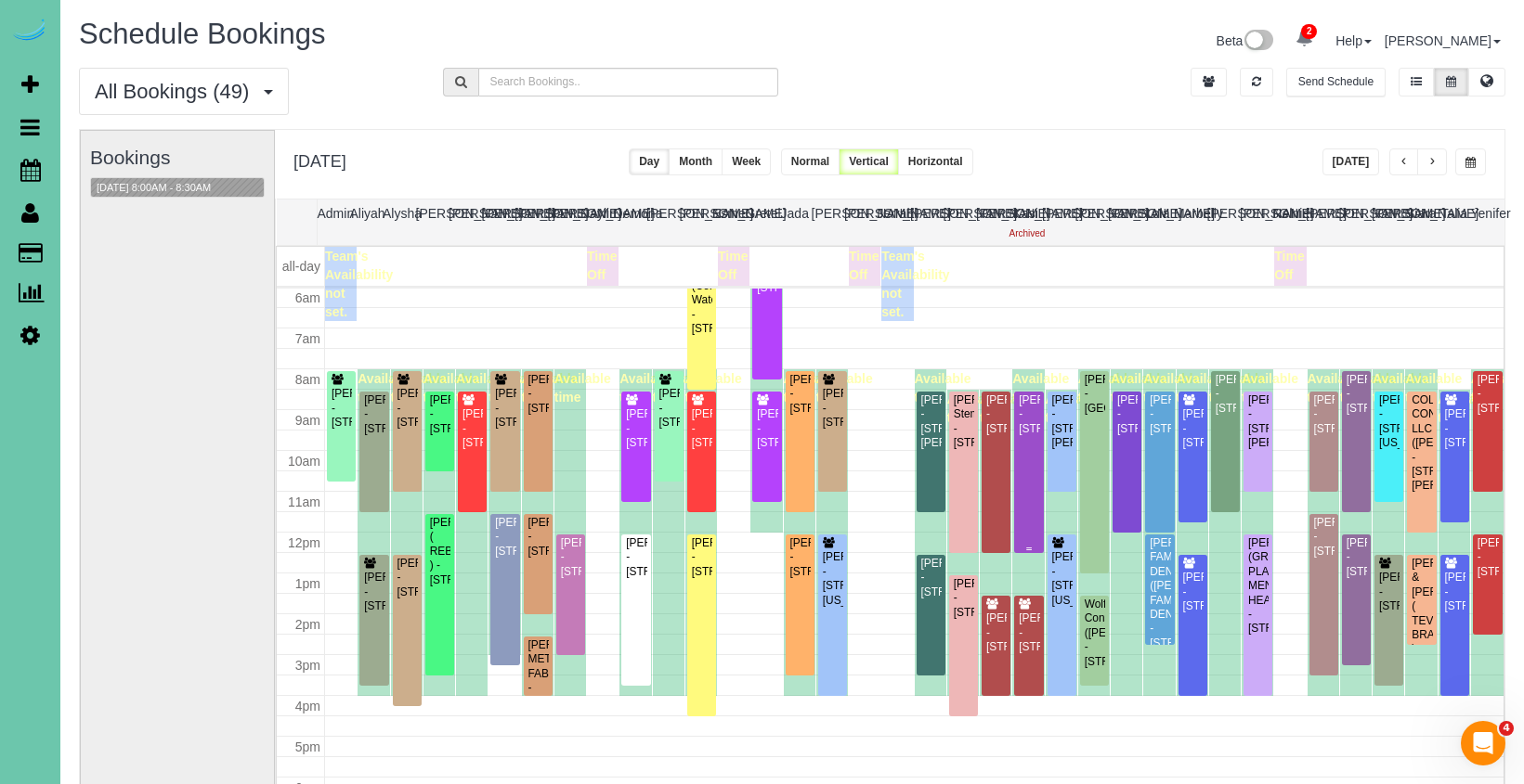
click at [1023, 436] on div "Kendra Walter - 8111 S 186th St, Omaha, NE 68136" at bounding box center [1029, 414] width 22 height 42
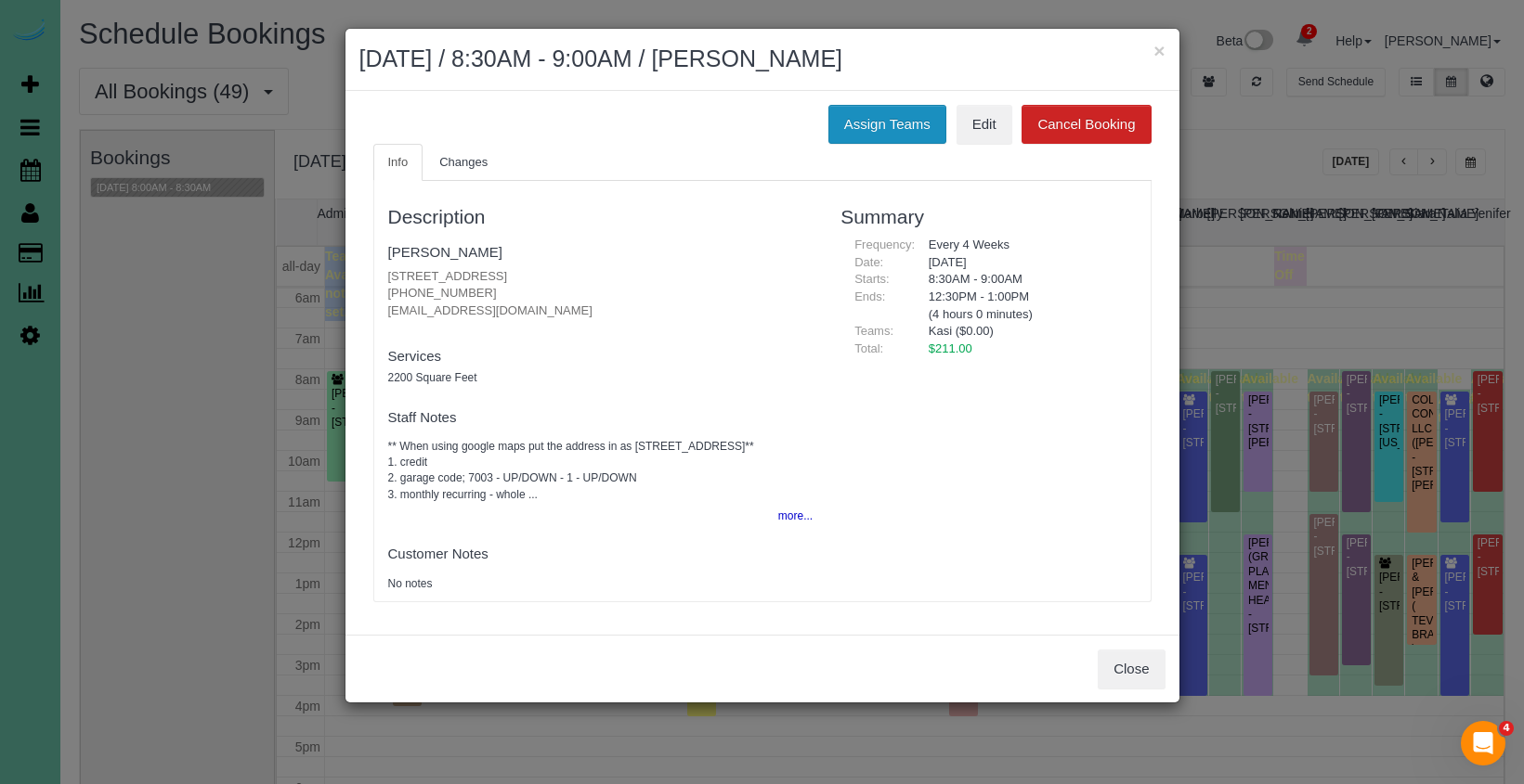
click at [879, 124] on button "Assign Teams" at bounding box center [888, 124] width 118 height 39
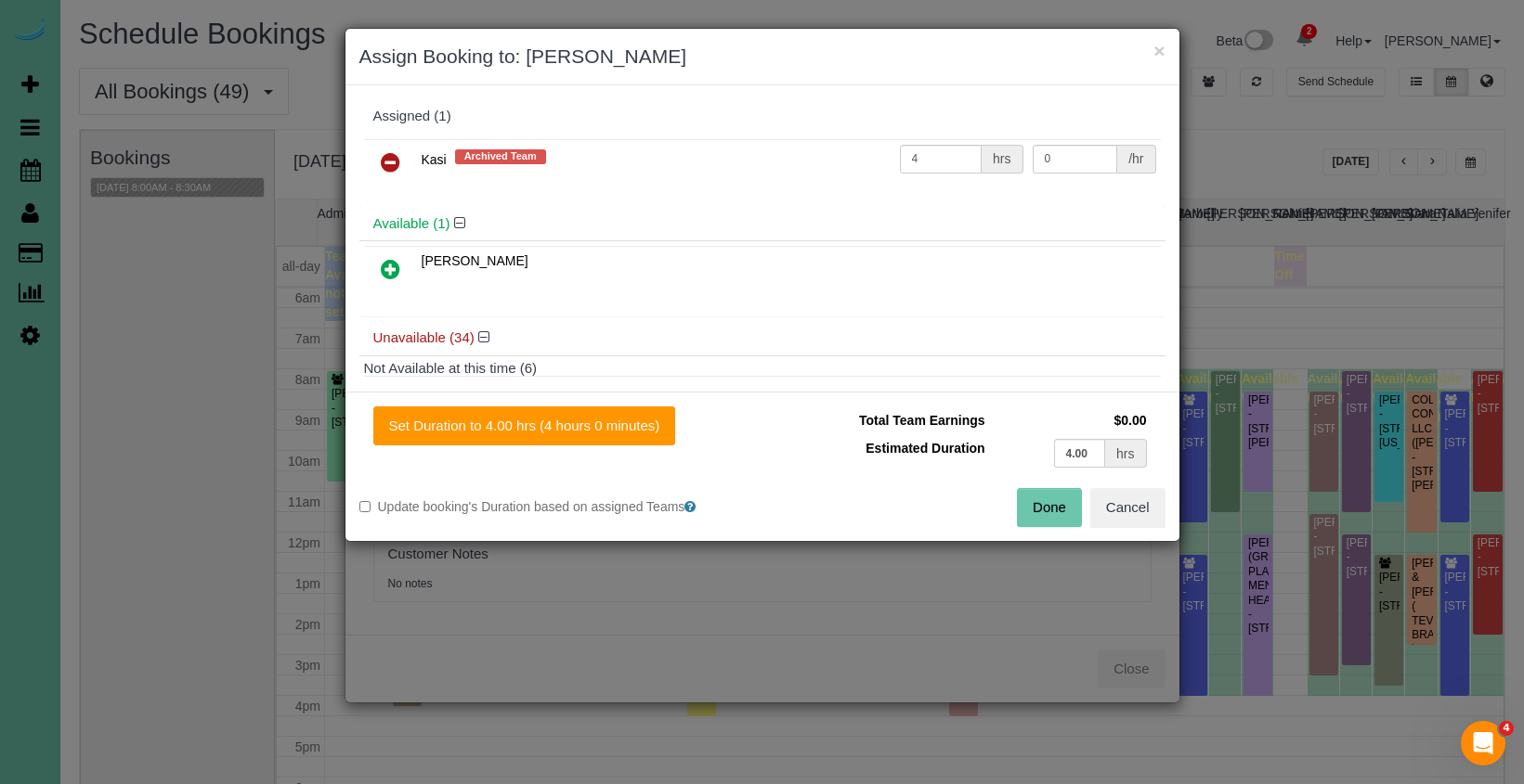
click at [387, 157] on icon at bounding box center [391, 162] width 20 height 23
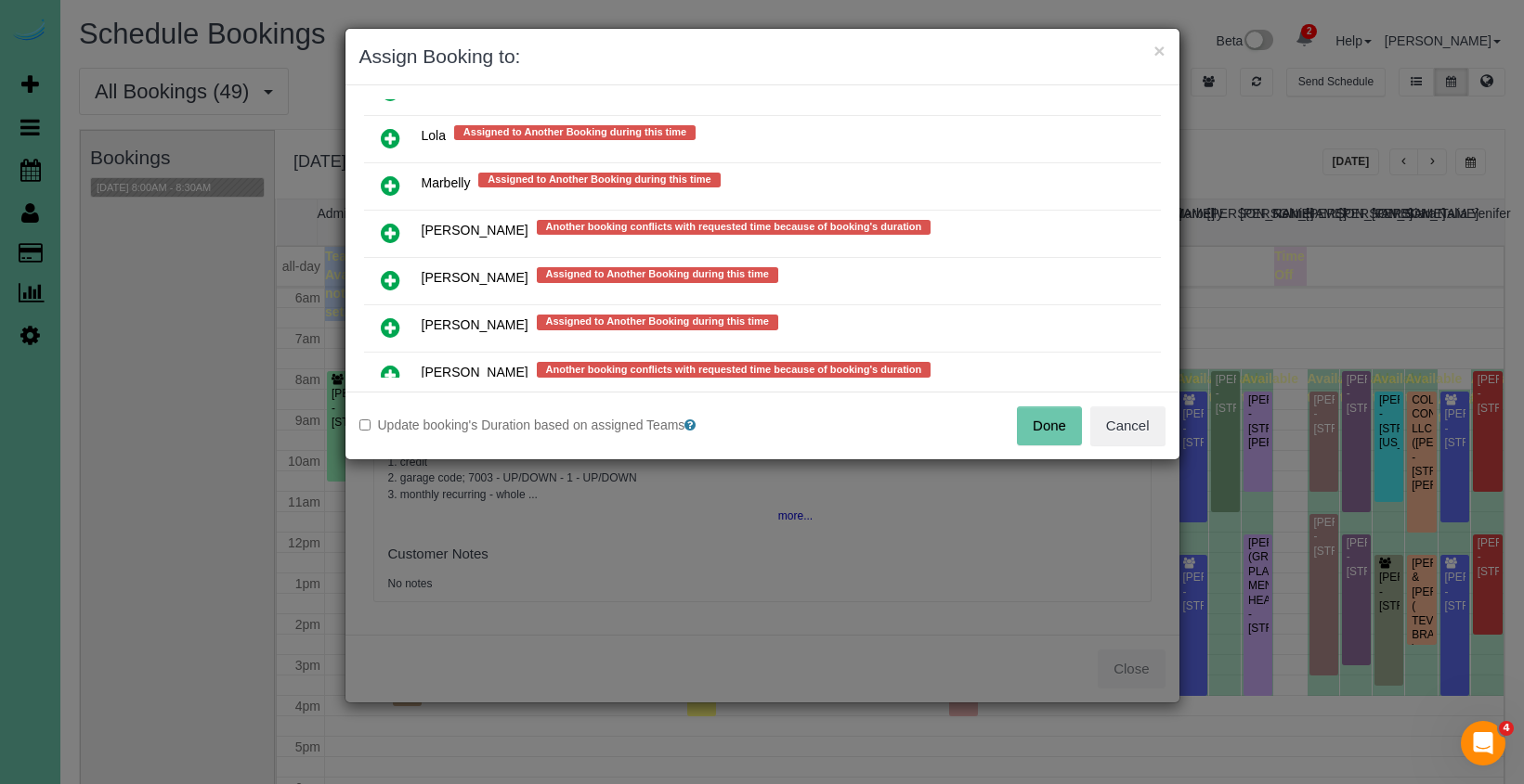
scroll to position [1487, 0]
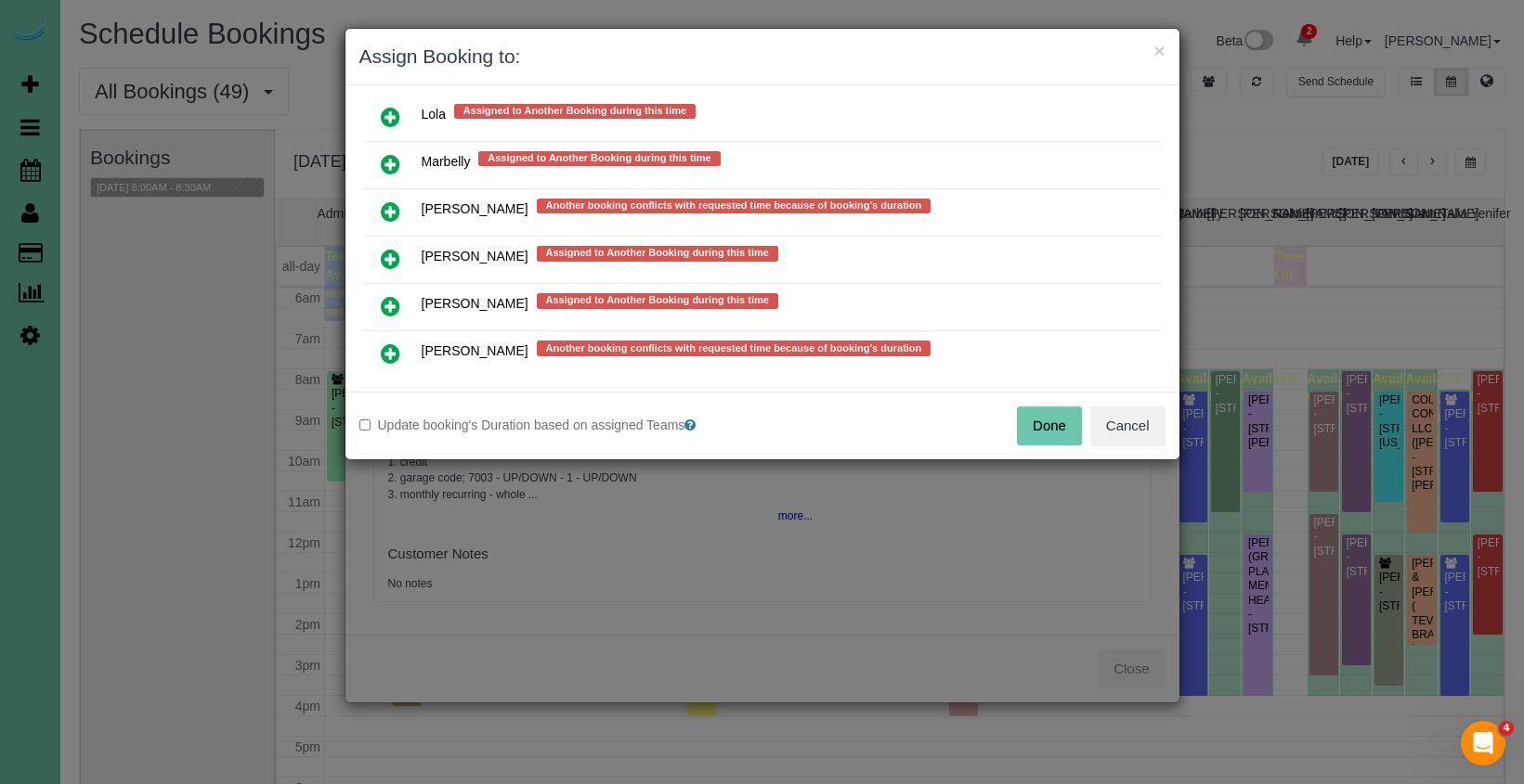
click at [388, 205] on icon at bounding box center [391, 211] width 20 height 23
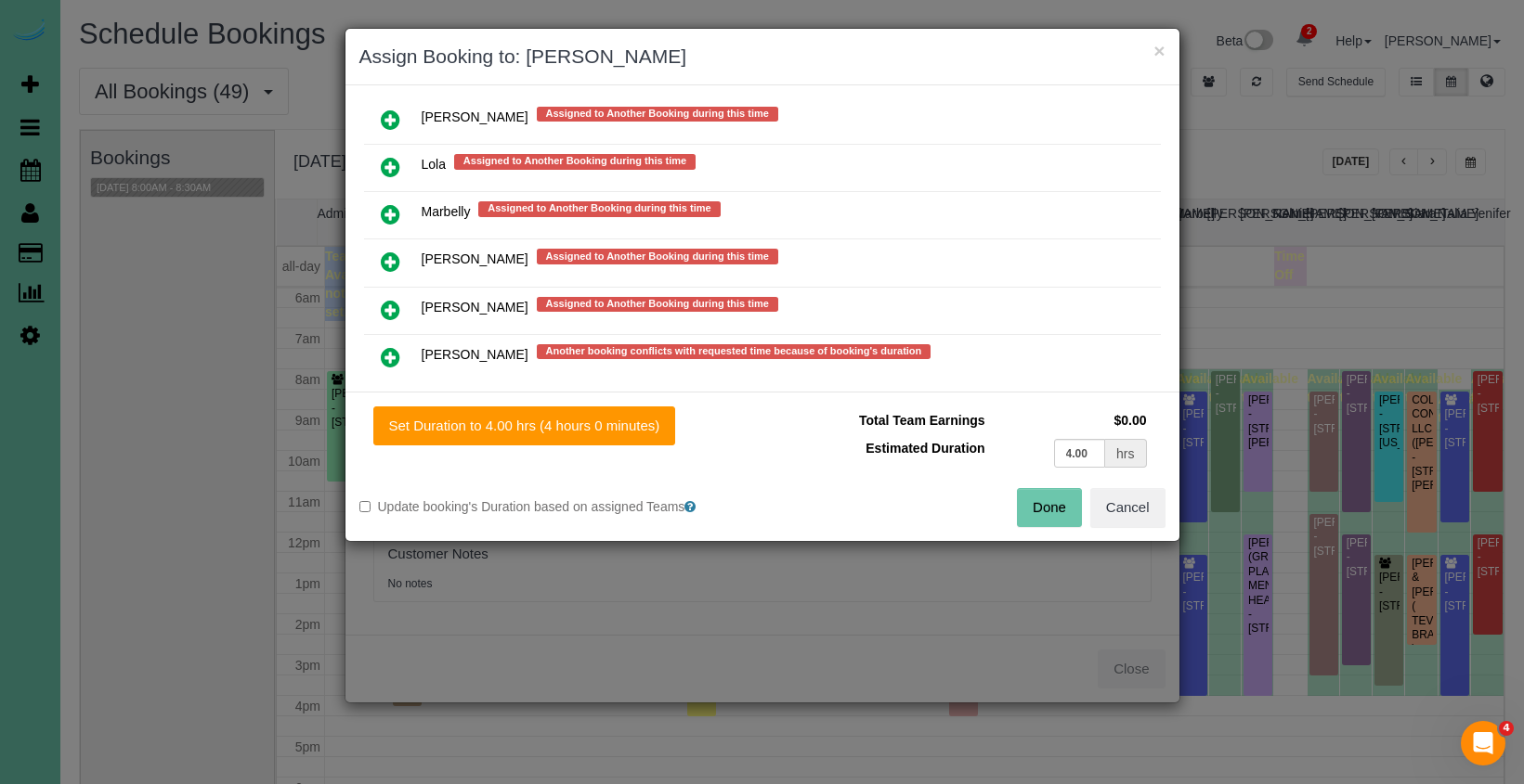
drag, startPoint x: 639, startPoint y: 427, endPoint x: 709, endPoint y: 444, distance: 72.0
click at [639, 427] on button "Set Duration to 4.00 hrs (4 hours 0 minutes)" at bounding box center [524, 426] width 303 height 39
type input "4.00"
click at [1067, 504] on button "Done" at bounding box center [1050, 508] width 65 height 39
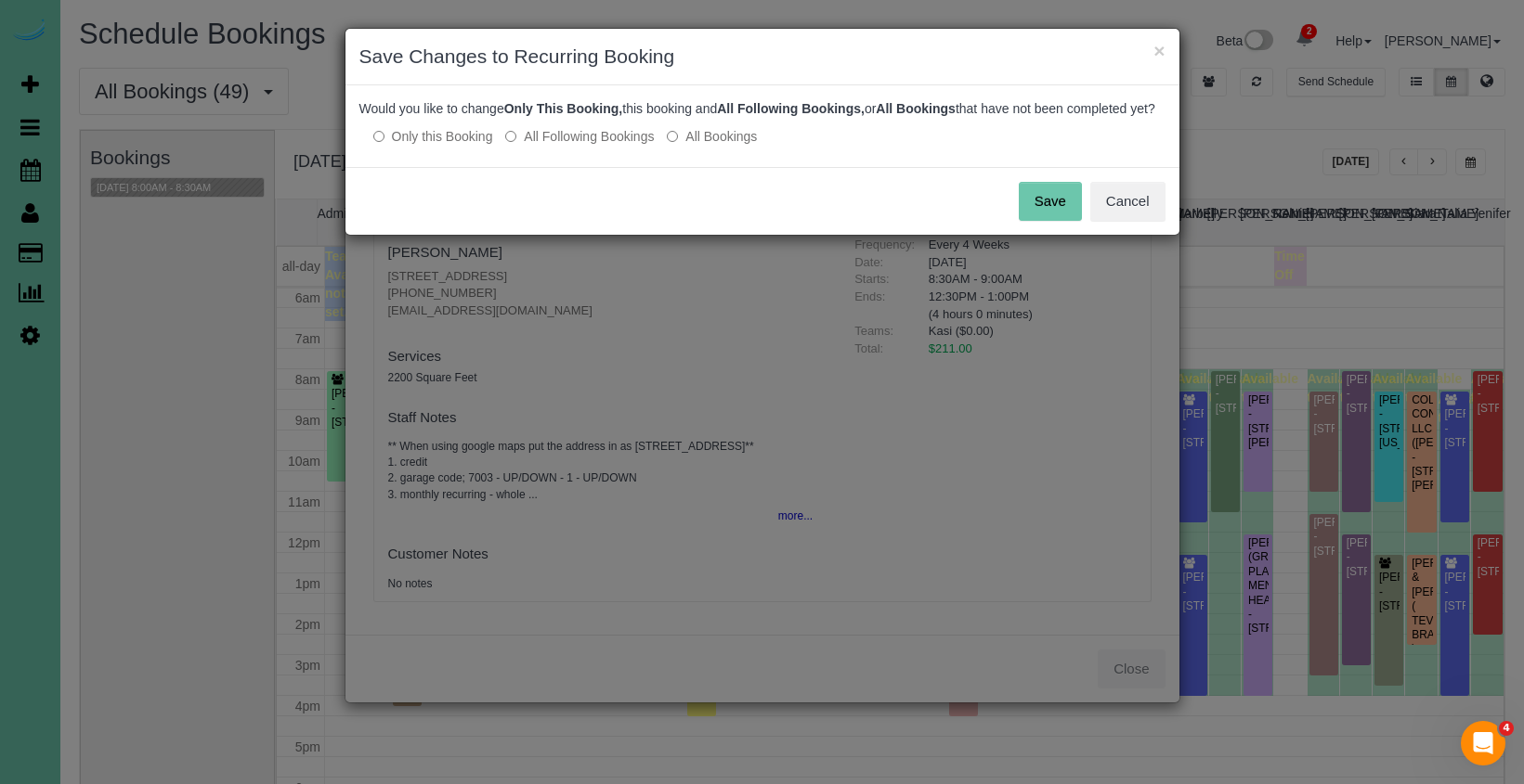
click at [1037, 208] on button "Save" at bounding box center [1051, 202] width 63 height 39
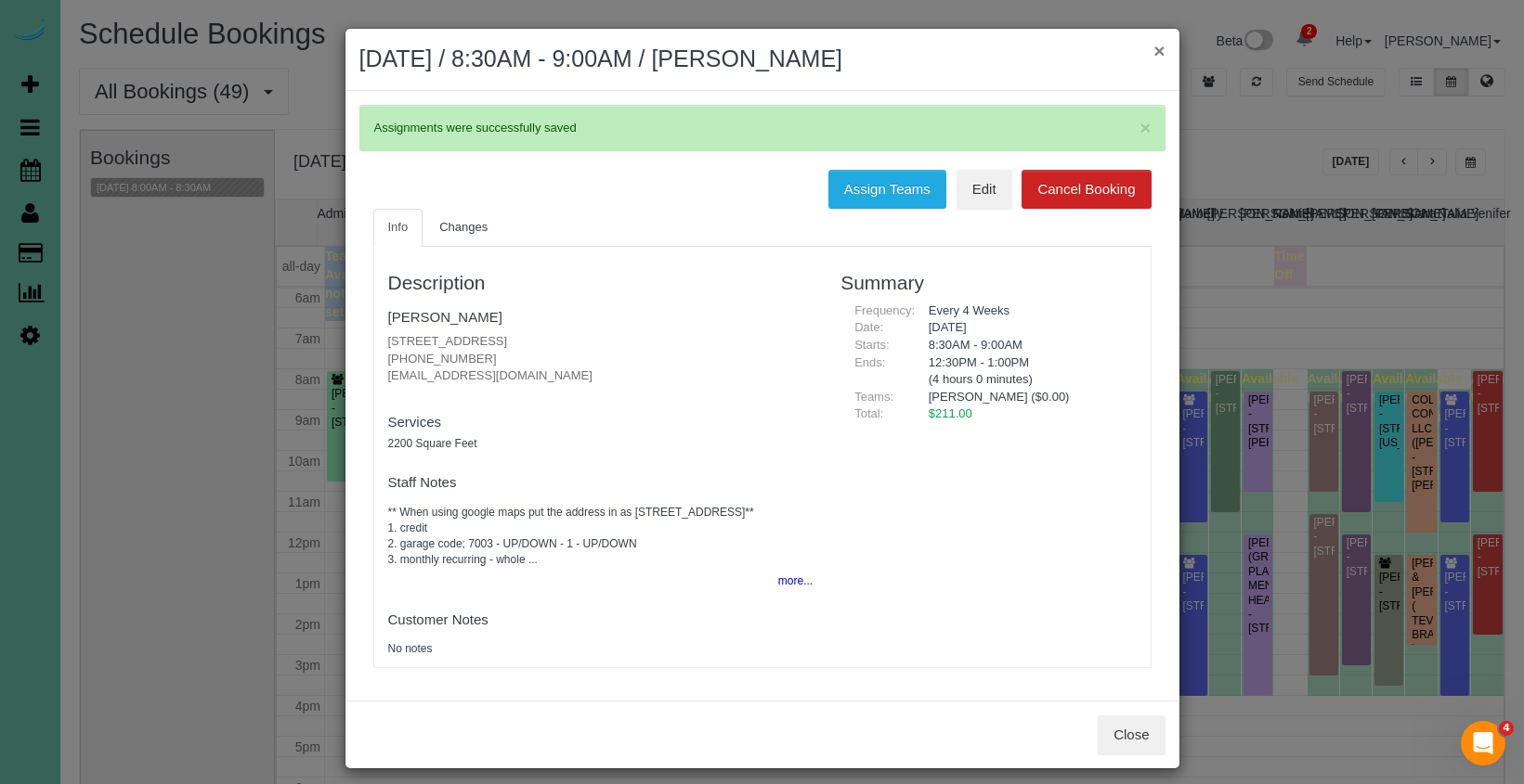
click at [1162, 54] on button "×" at bounding box center [1158, 50] width 11 height 20
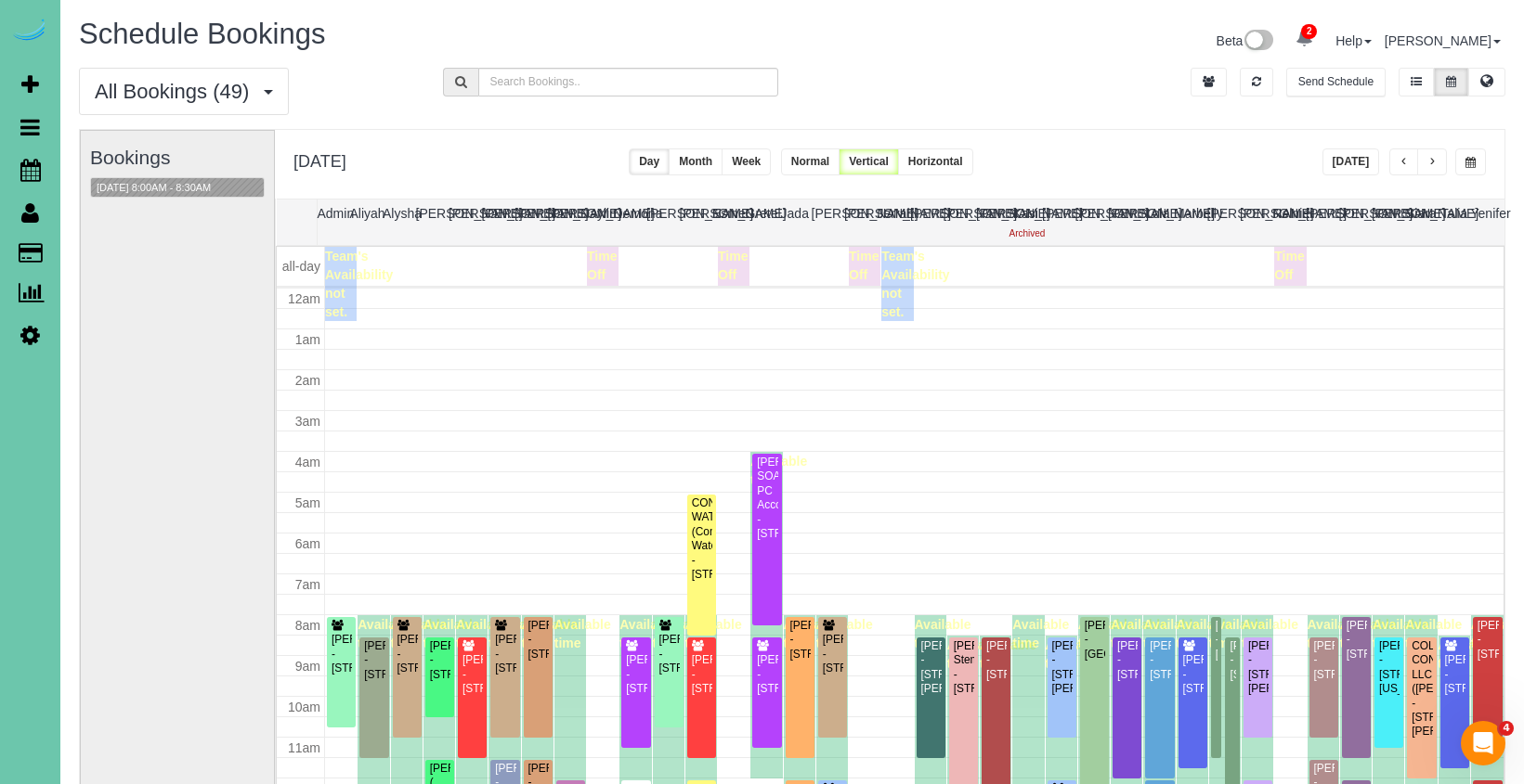
scroll to position [246, 0]
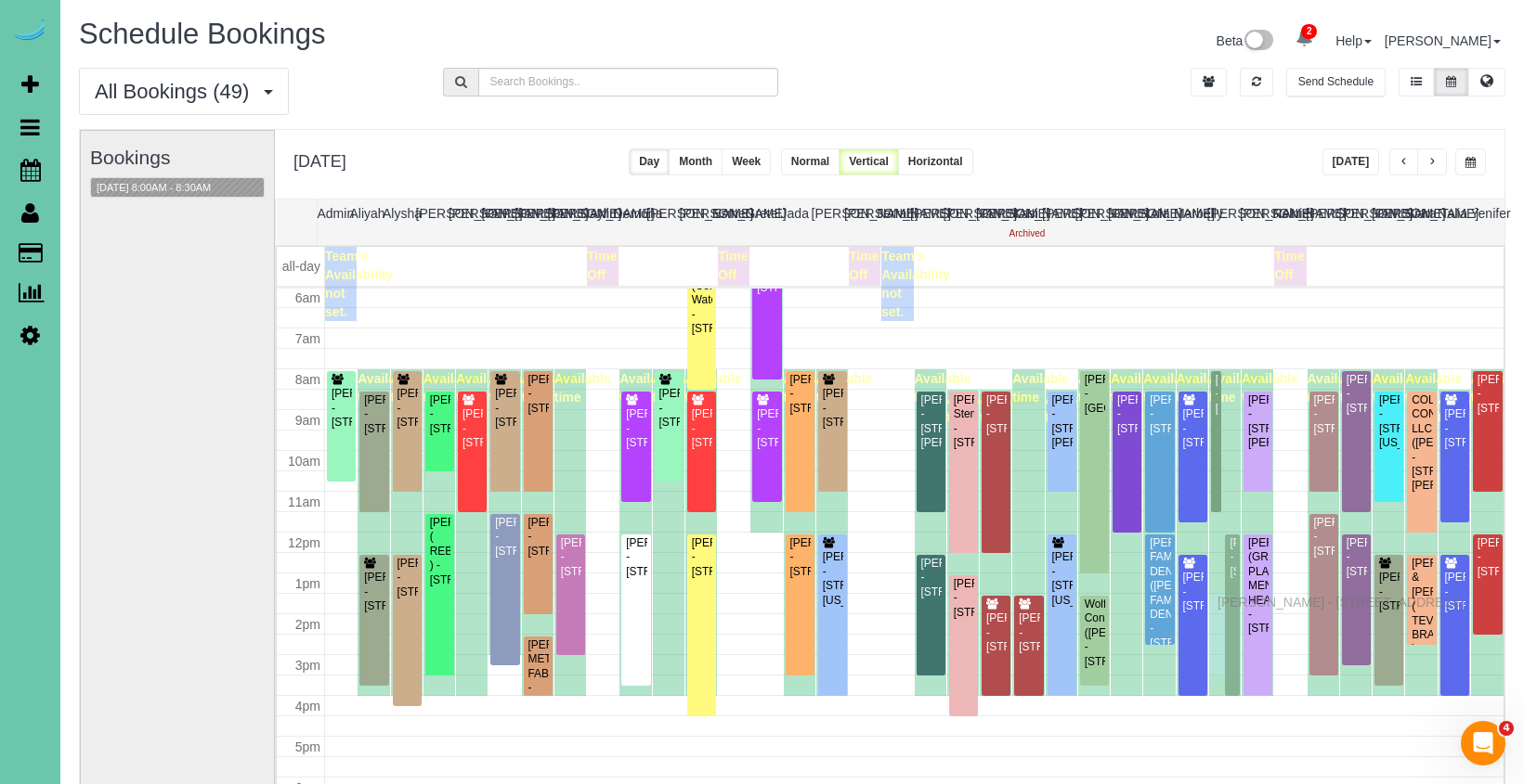
drag, startPoint x: 1232, startPoint y: 457, endPoint x: 1222, endPoint y: 600, distance: 143.3
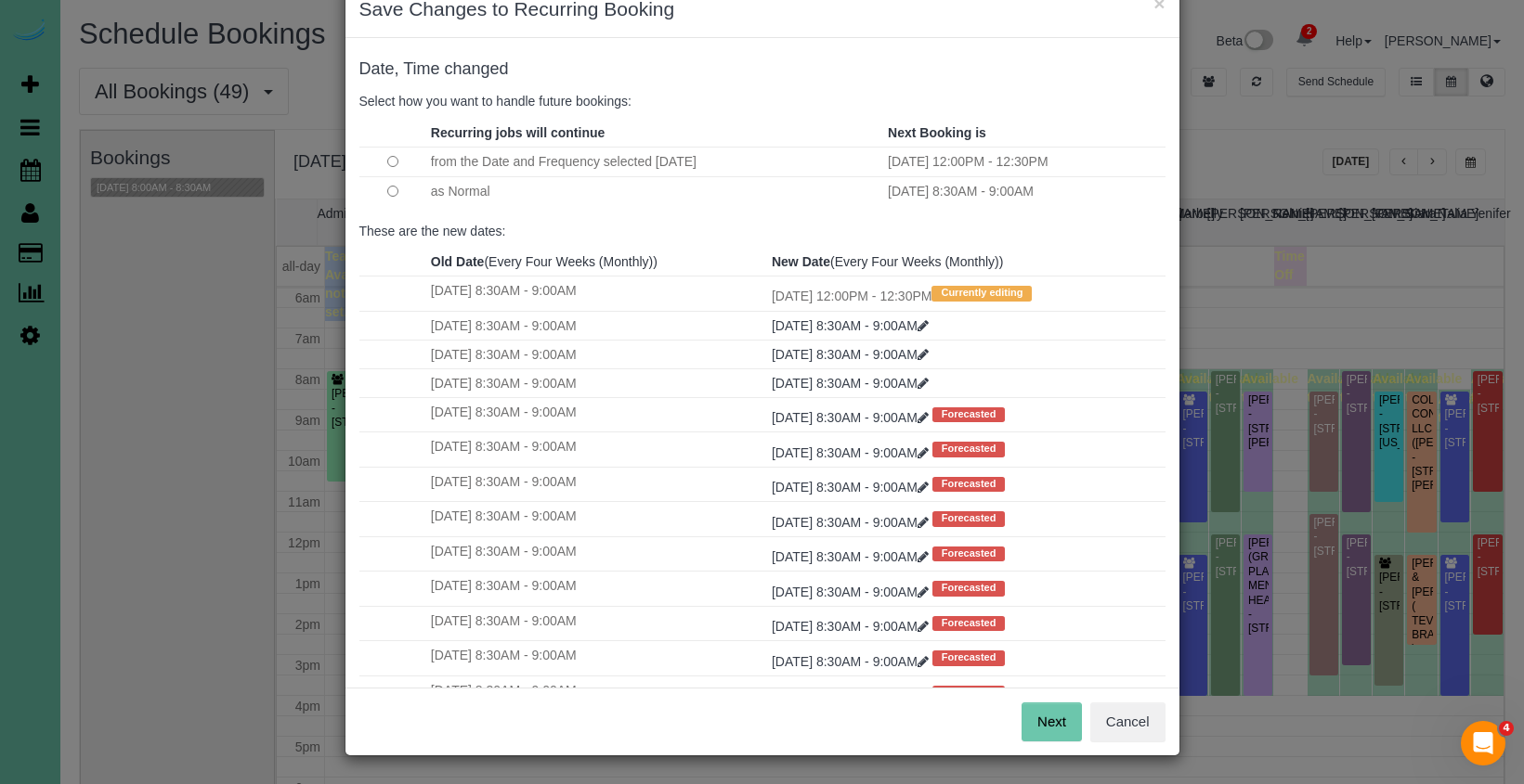
scroll to position [46, 0]
click at [1037, 720] on button "Next" at bounding box center [1051, 724] width 60 height 39
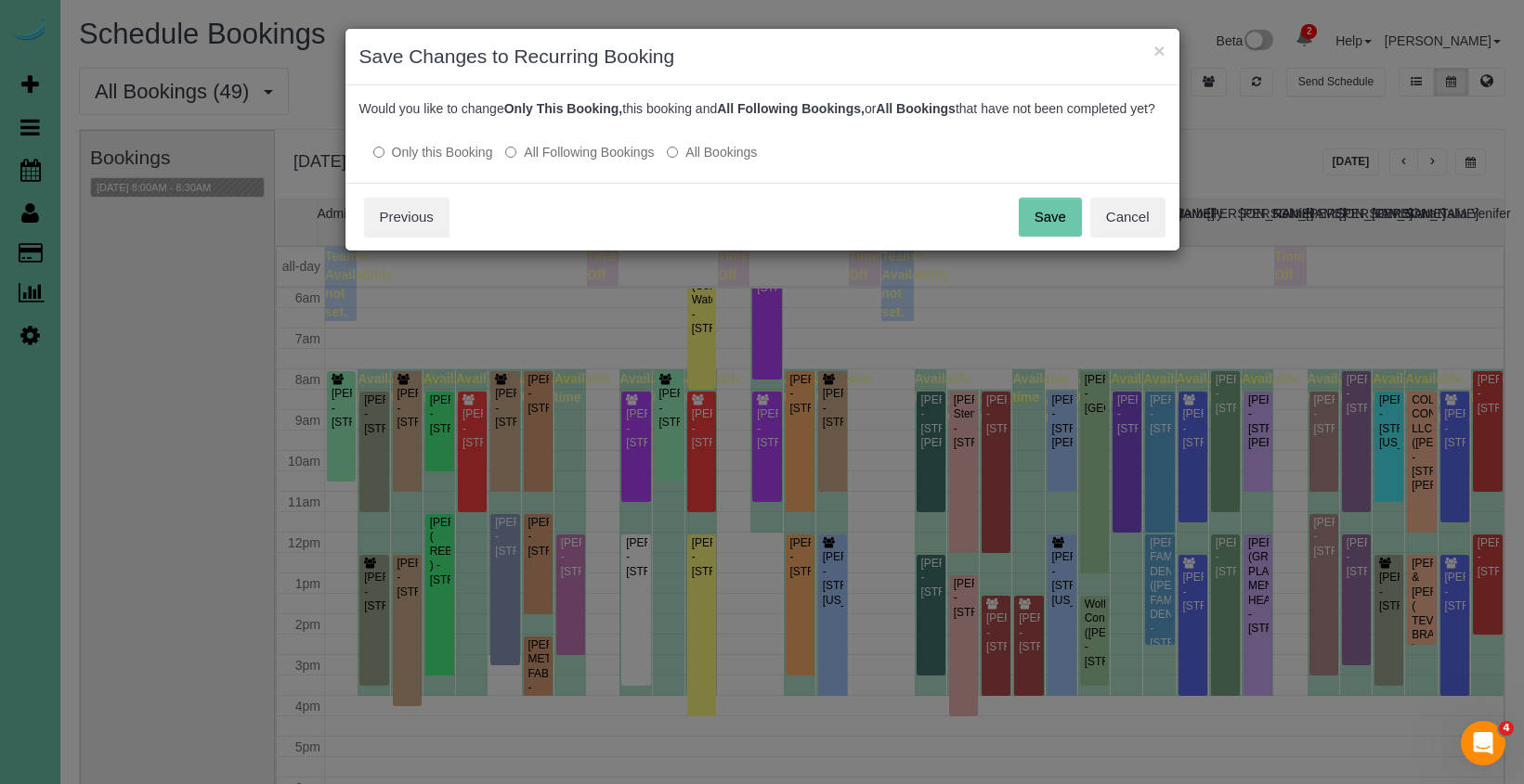
scroll to position [0, 0]
click at [1067, 229] on button "Save" at bounding box center [1051, 218] width 63 height 39
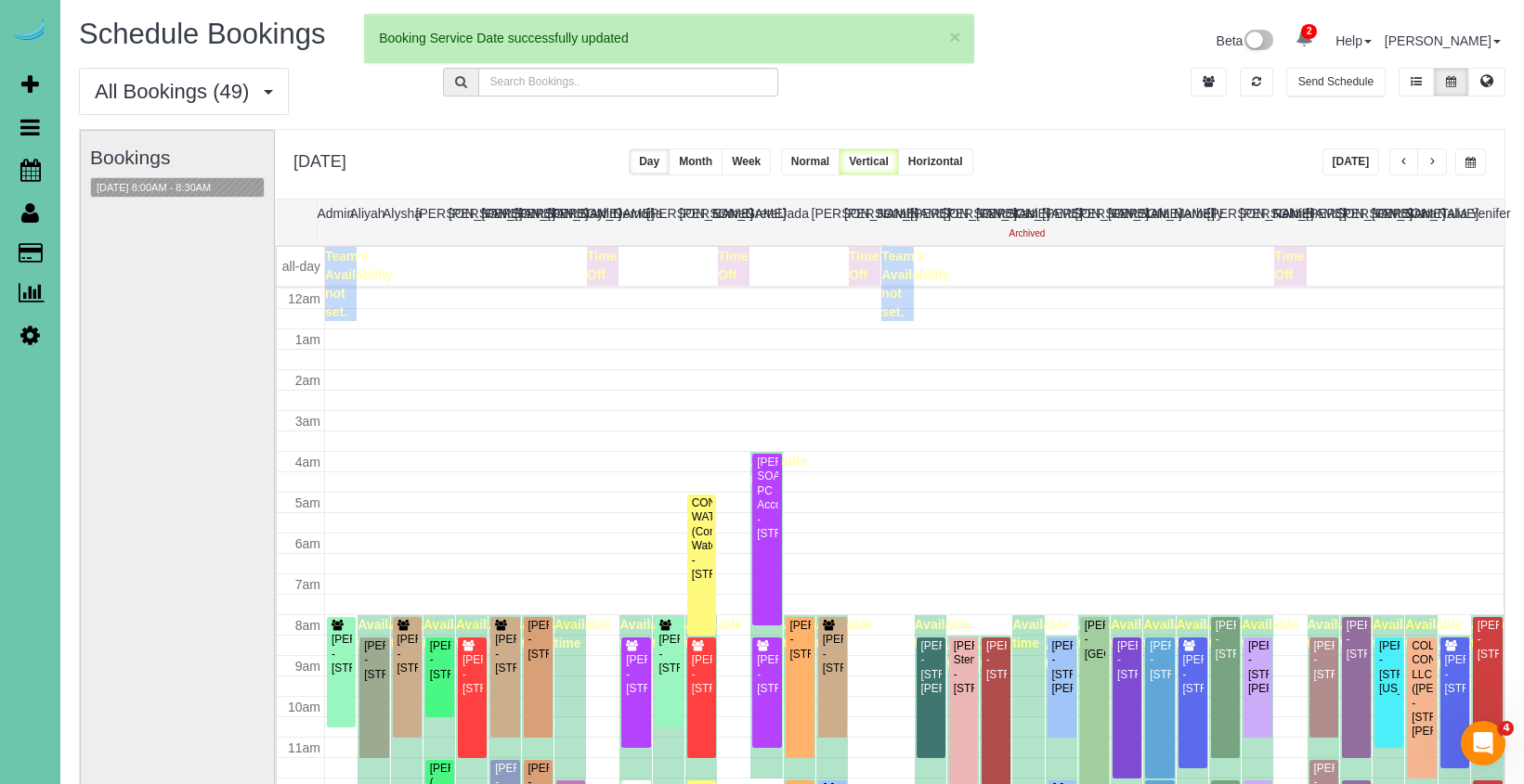
scroll to position [246, 0]
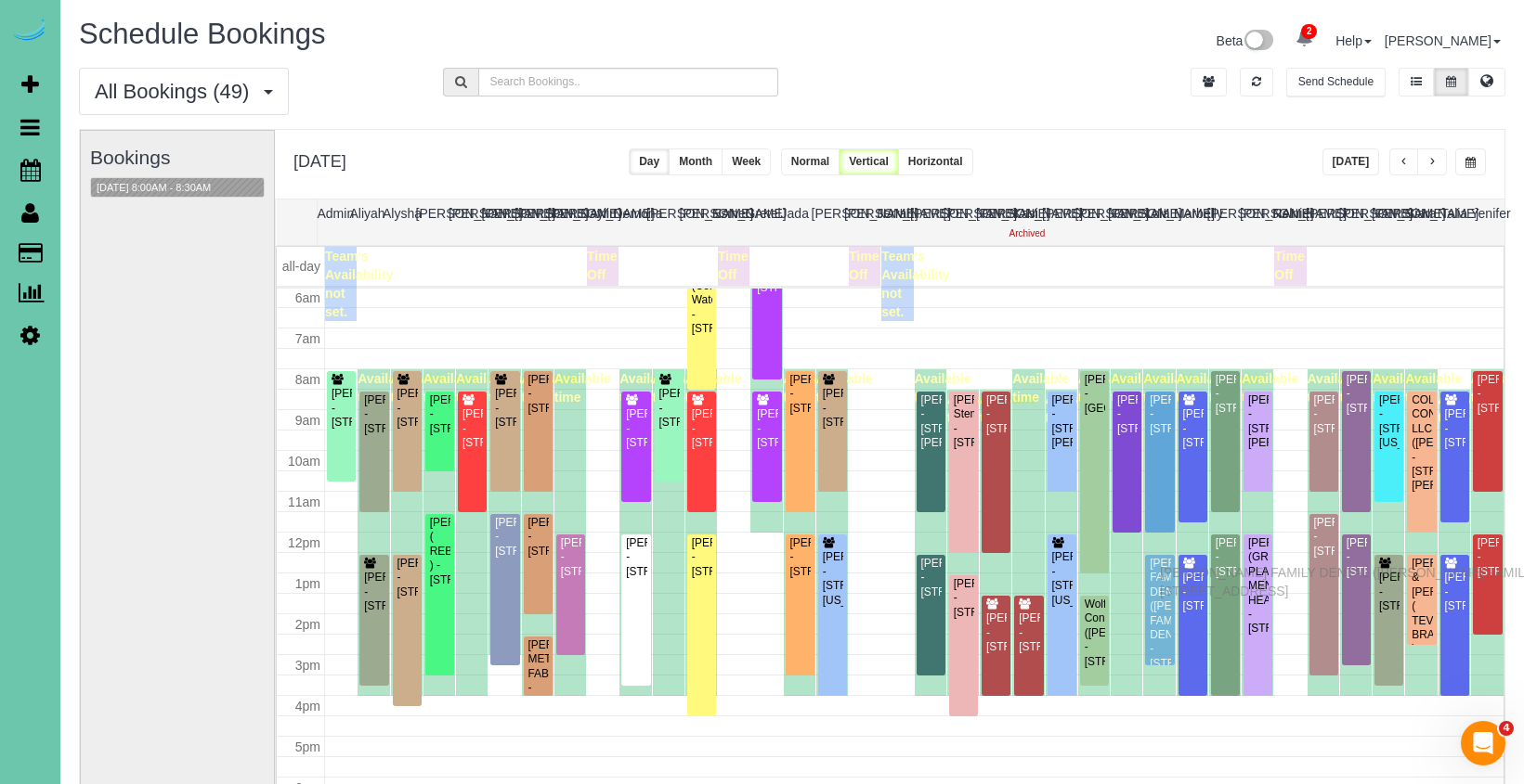
drag, startPoint x: 1167, startPoint y: 558, endPoint x: 1164, endPoint y: 570, distance: 12.4
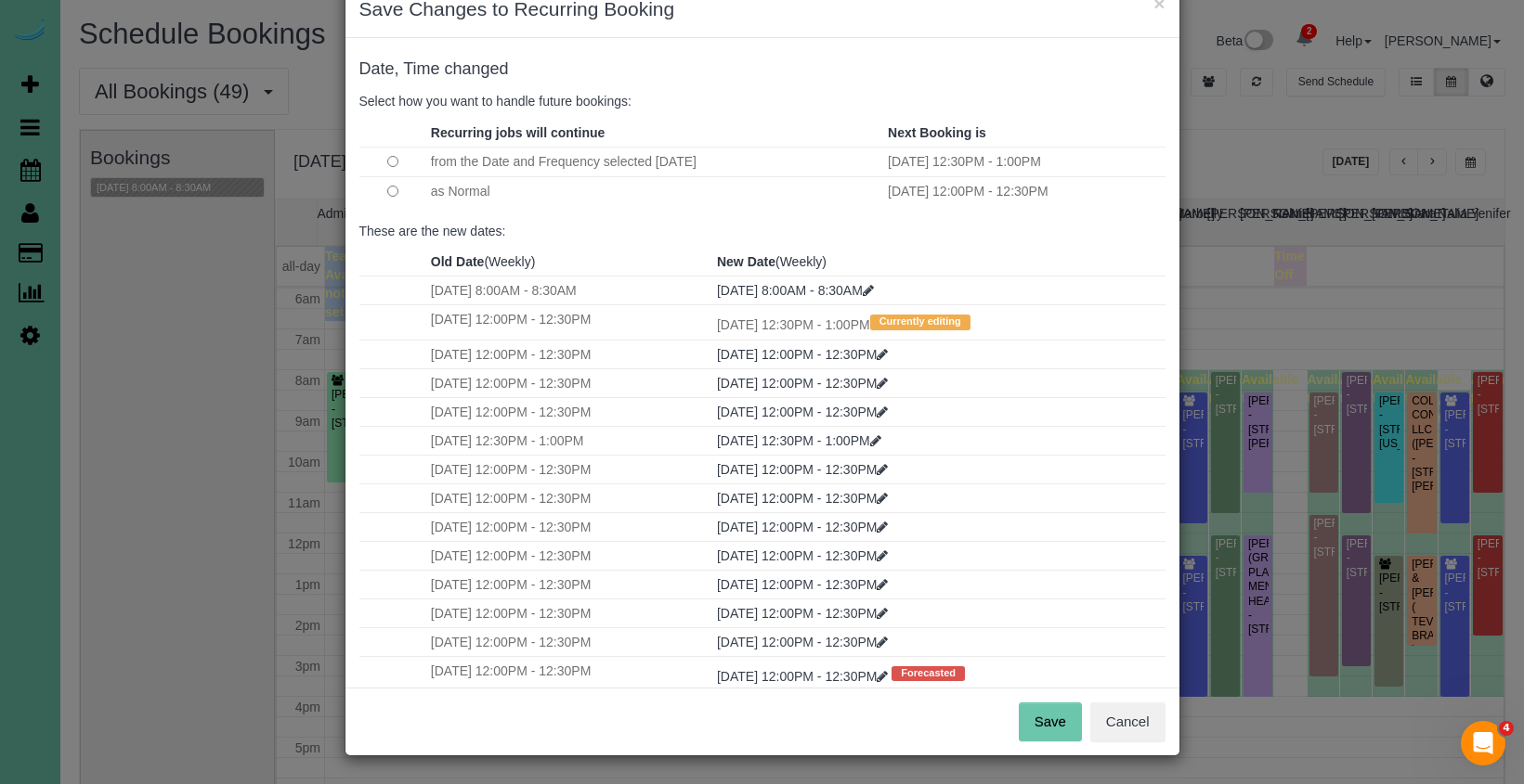
scroll to position [46, 0]
click at [1045, 716] on button "Save" at bounding box center [1051, 724] width 63 height 39
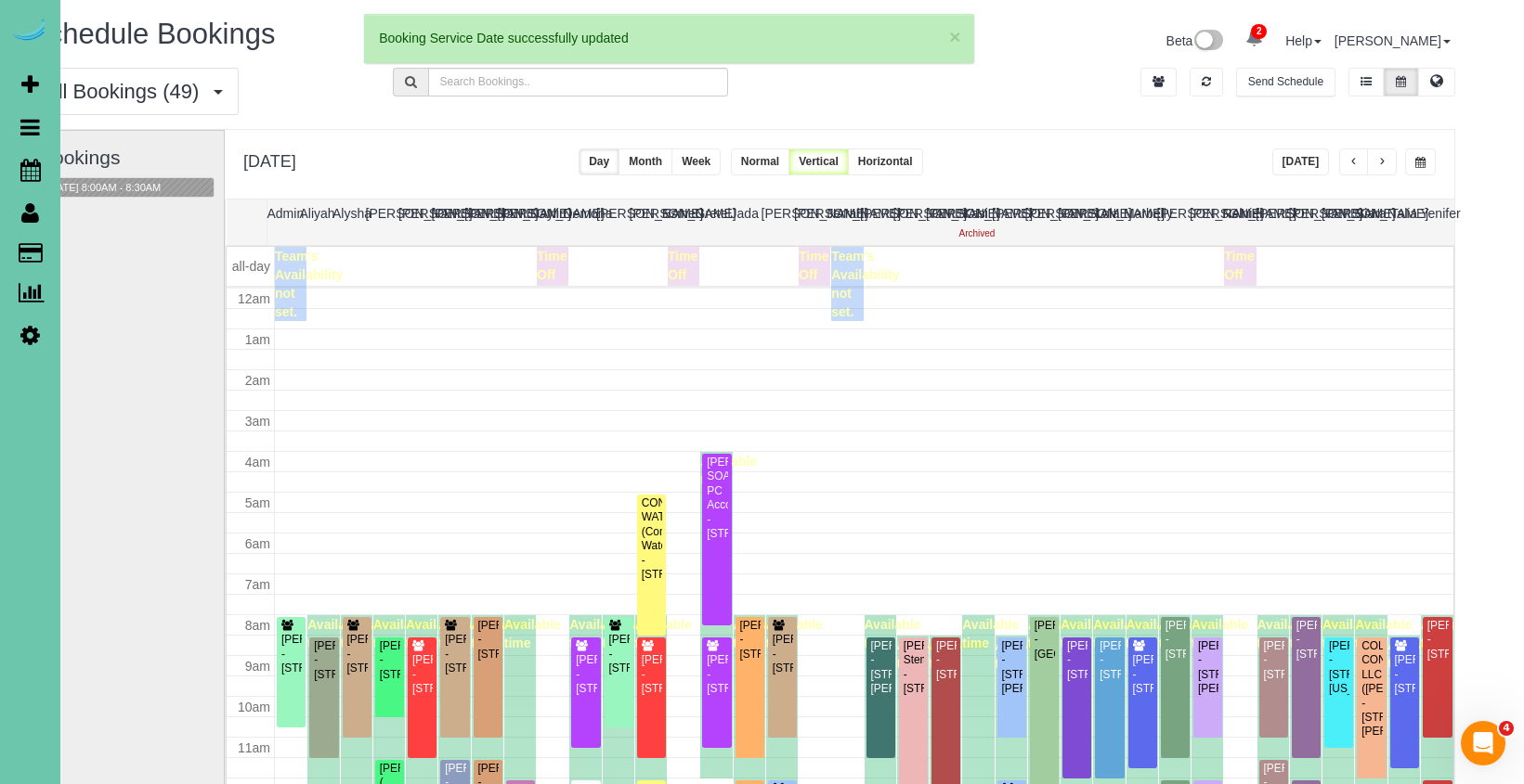
scroll to position [246, 0]
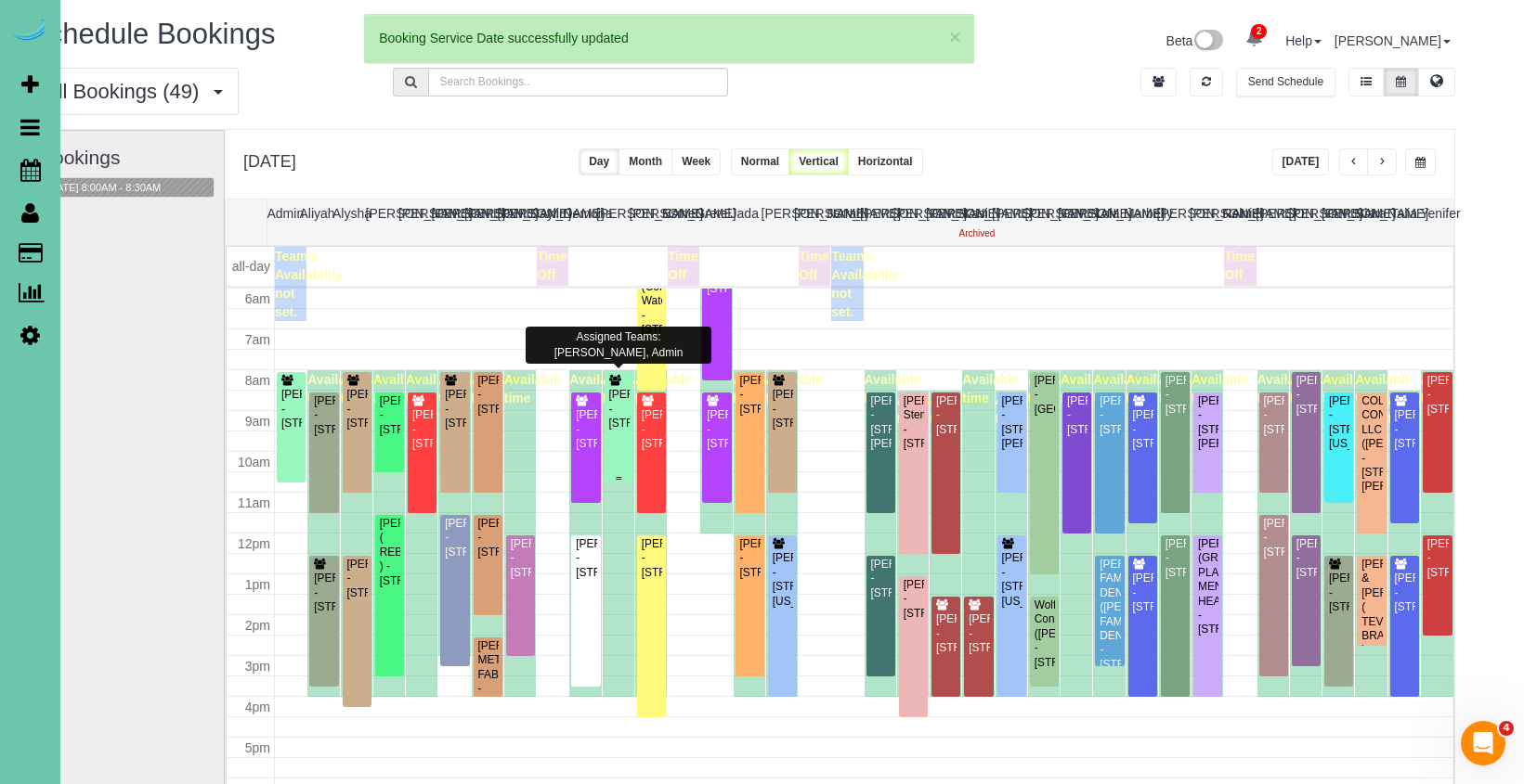
click at [617, 415] on div "Gabrielle Freeman - 5507 Dodge St, Omaha, NE 68132" at bounding box center [619, 408] width 22 height 42
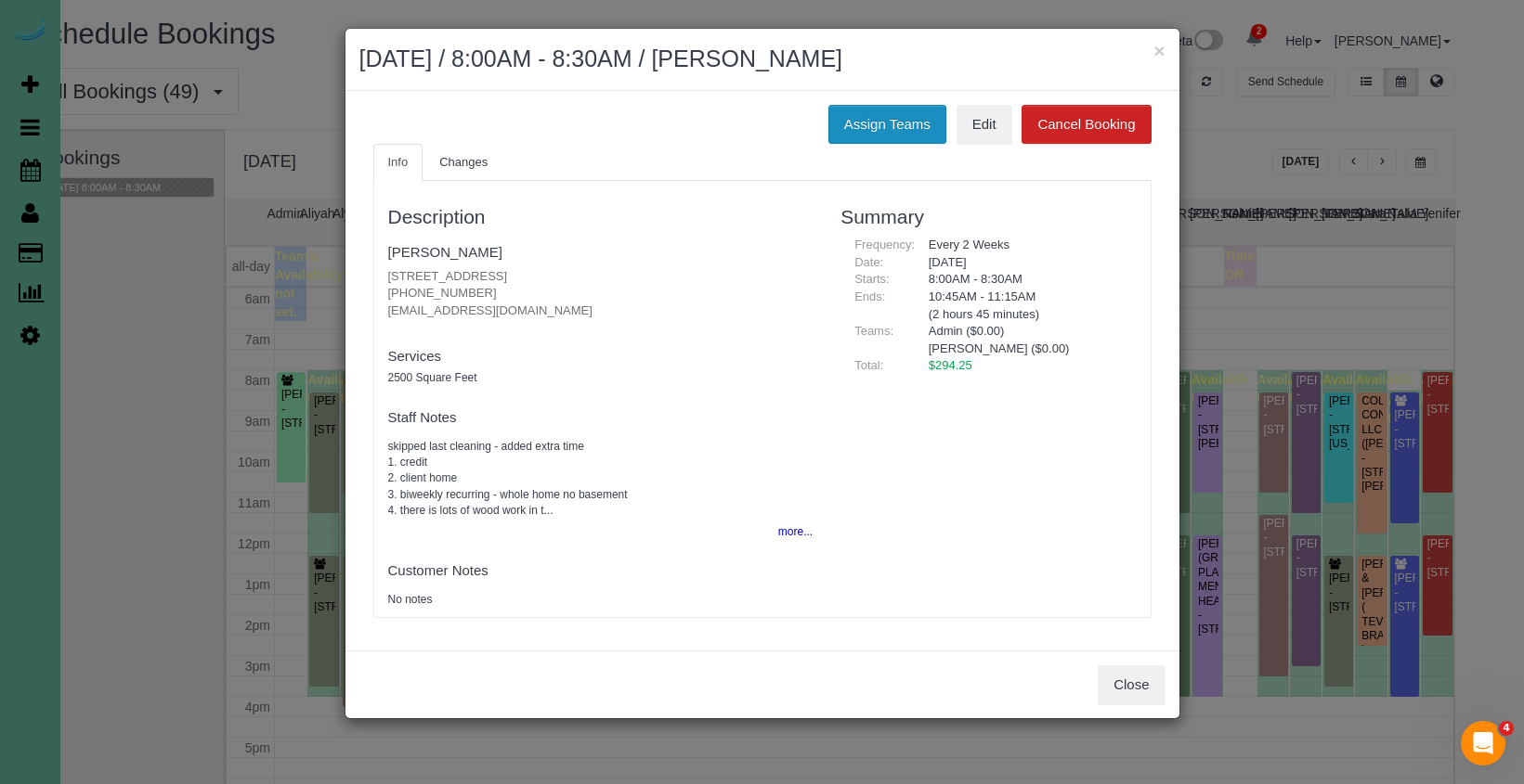
click at [829, 112] on button "Assign Teams" at bounding box center [888, 124] width 118 height 39
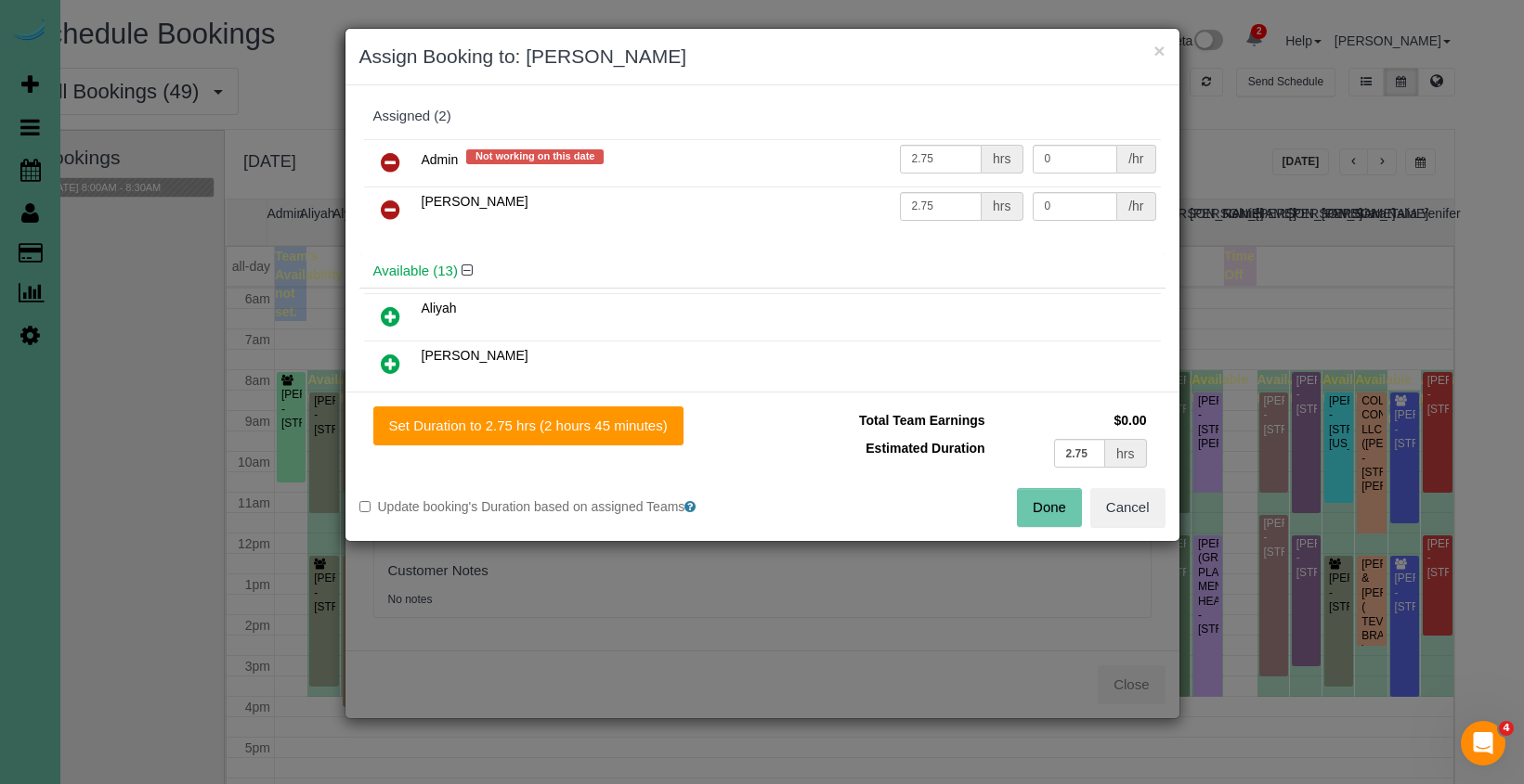
click at [379, 162] on link at bounding box center [391, 164] width 43 height 37
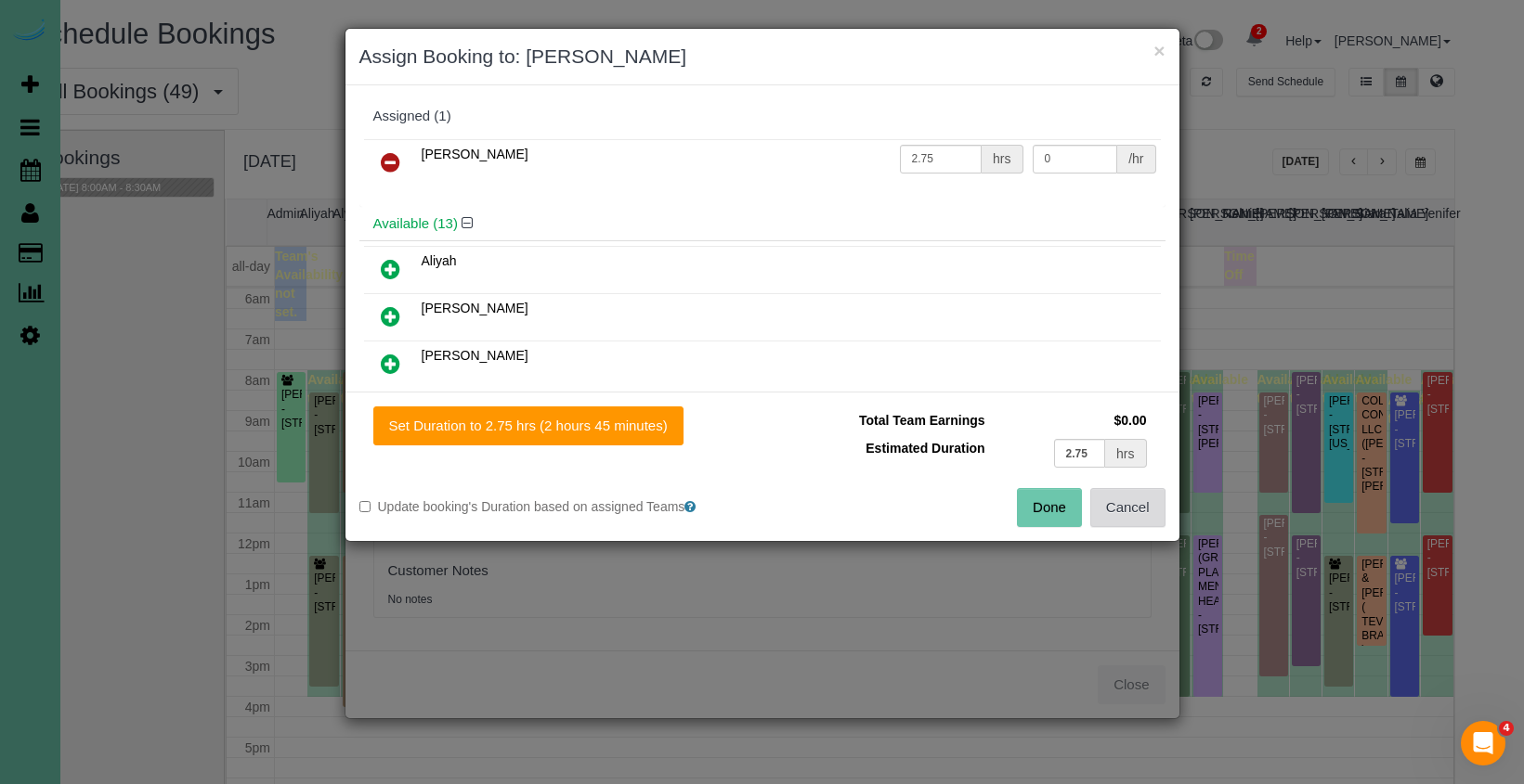
click at [1117, 504] on button "Cancel" at bounding box center [1127, 508] width 75 height 39
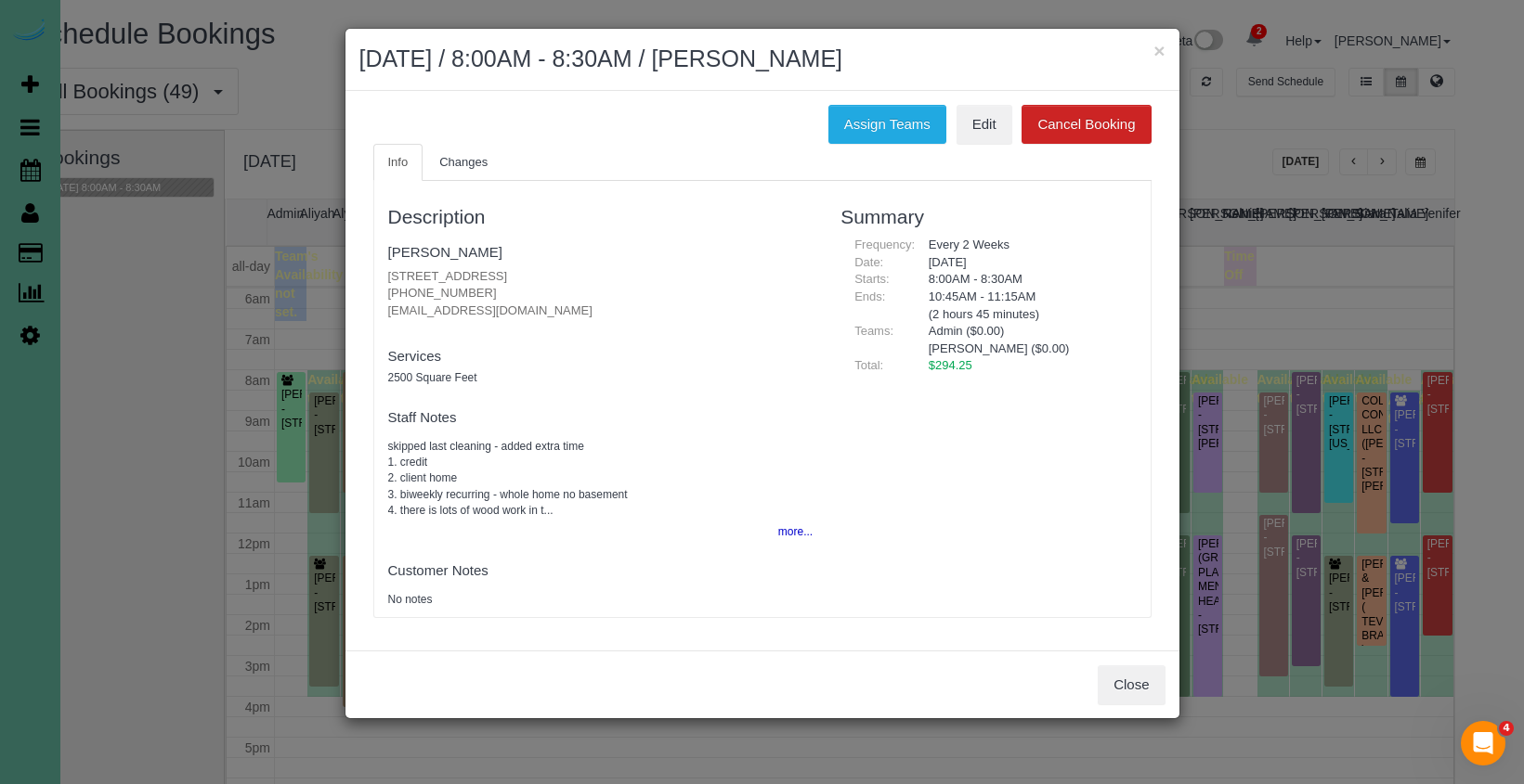
drag, startPoint x: 1117, startPoint y: 504, endPoint x: 1126, endPoint y: 551, distance: 47.9
click at [1117, 504] on div "× Assign Booking to: Elizabeth Assigned (1) Elizabeth 2.75 hrs 0 /hr Available …" at bounding box center [762, 392] width 1524 height 784
click at [1142, 677] on button "Close" at bounding box center [1131, 685] width 67 height 39
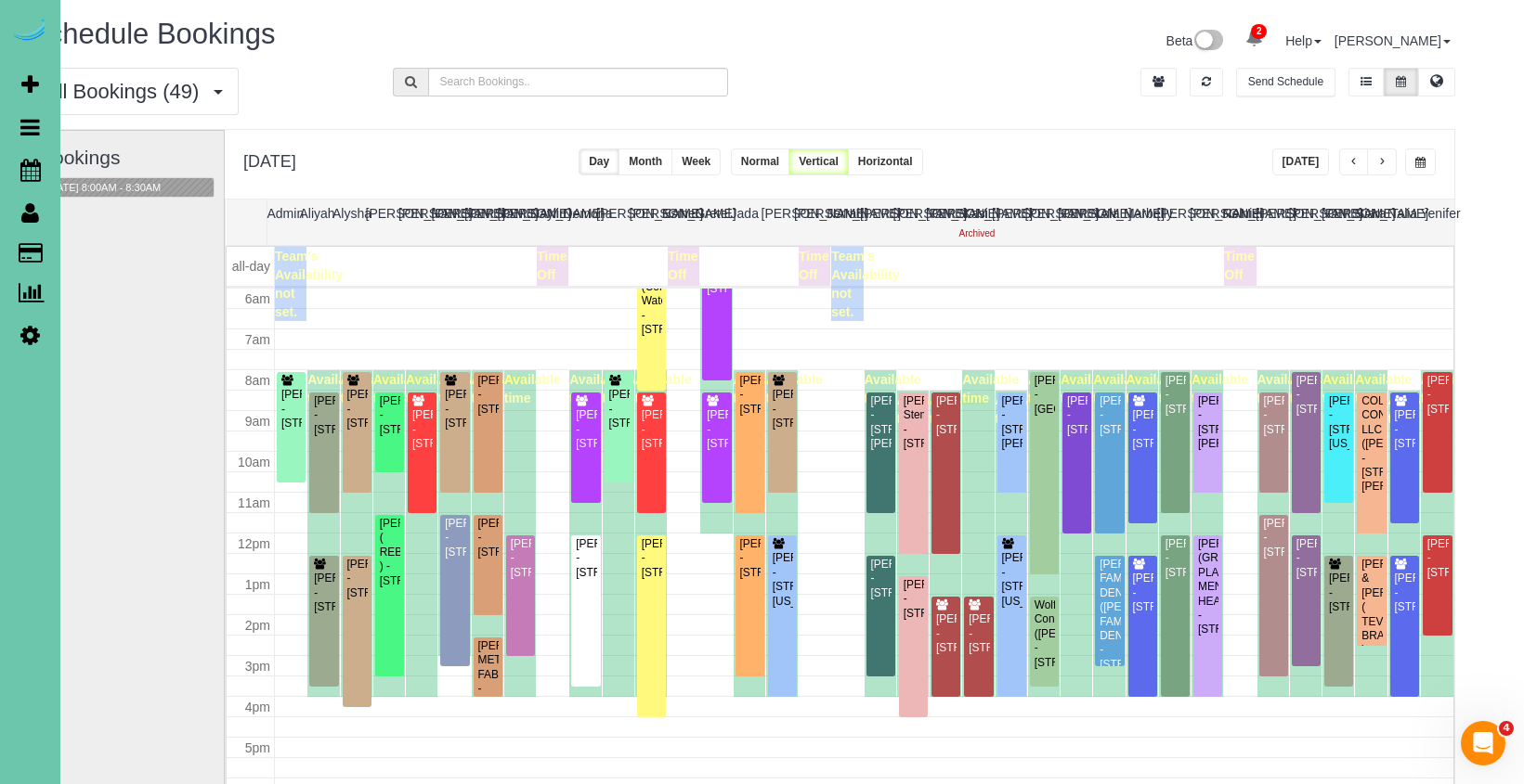
click at [1142, 677] on div "× October 03, 2025 / 8:00AM - 8:30AM / Gabrielle Freeman Assign Teams Edit Canc…" at bounding box center [762, 392] width 1524 height 784
click at [285, 422] on div "Gabrielle Freeman - 5507 Dodge St, Omaha, NE 68132" at bounding box center [291, 408] width 22 height 42
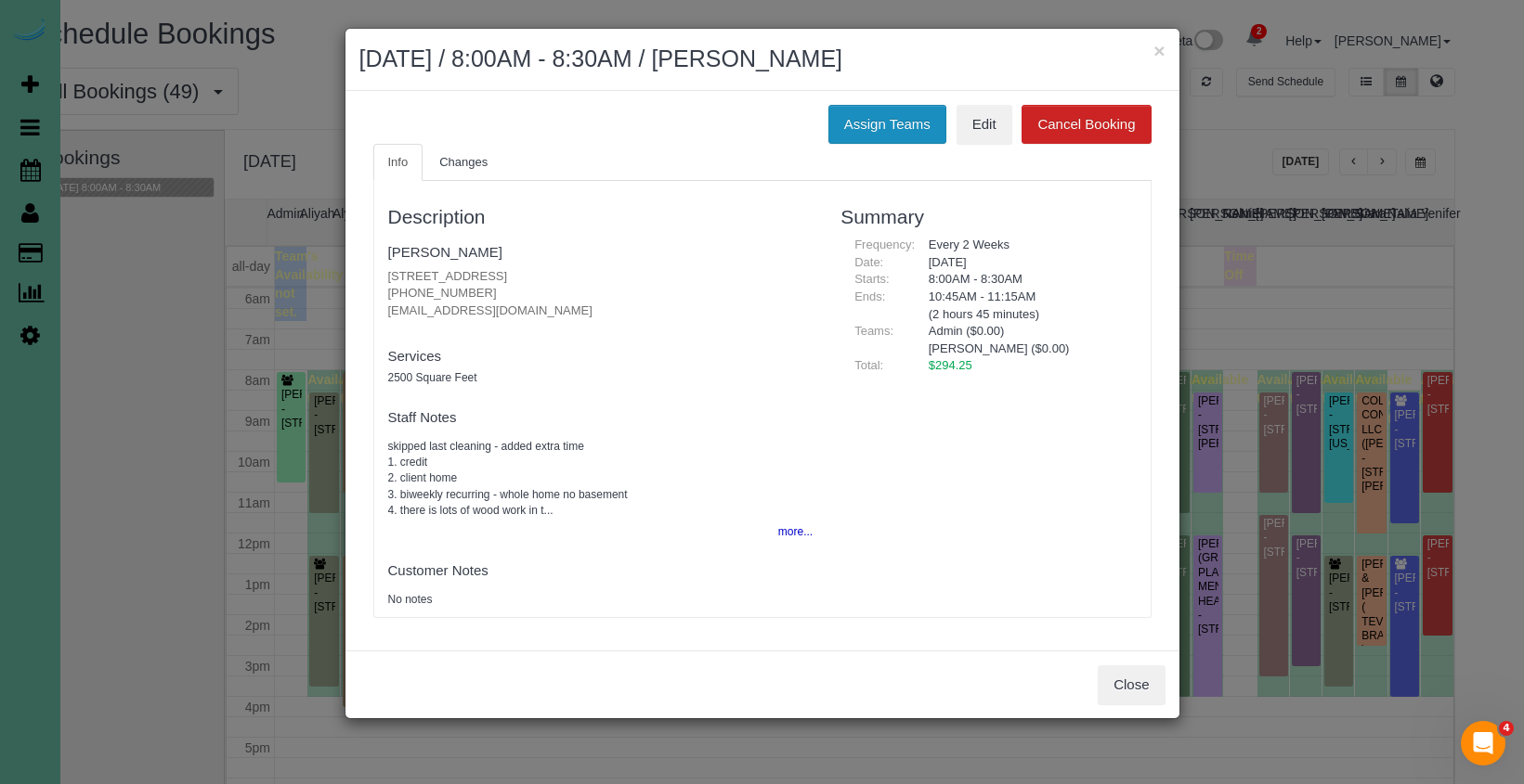
click at [863, 109] on button "Assign Teams" at bounding box center [888, 124] width 118 height 39
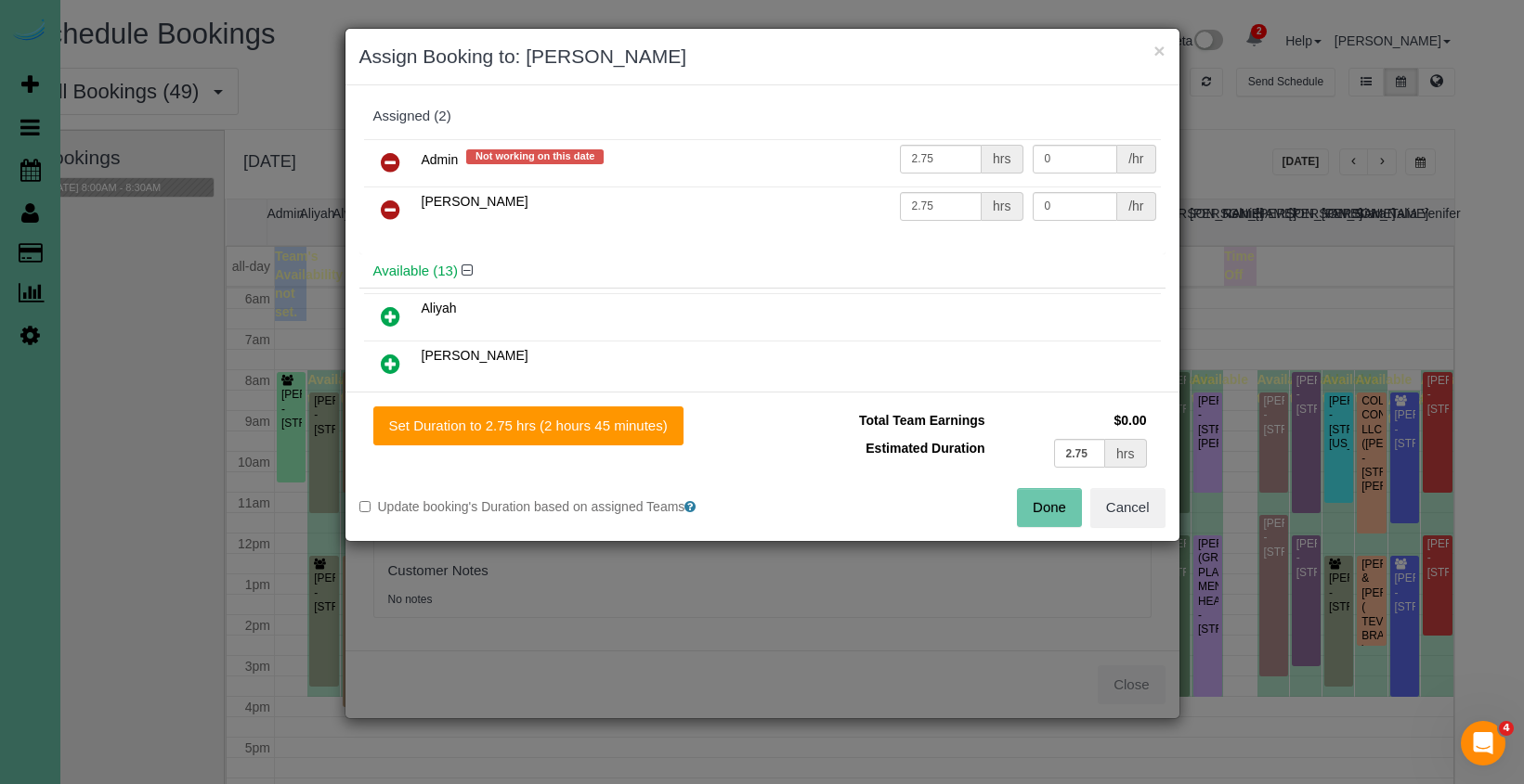
click at [388, 156] on icon at bounding box center [391, 162] width 20 height 23
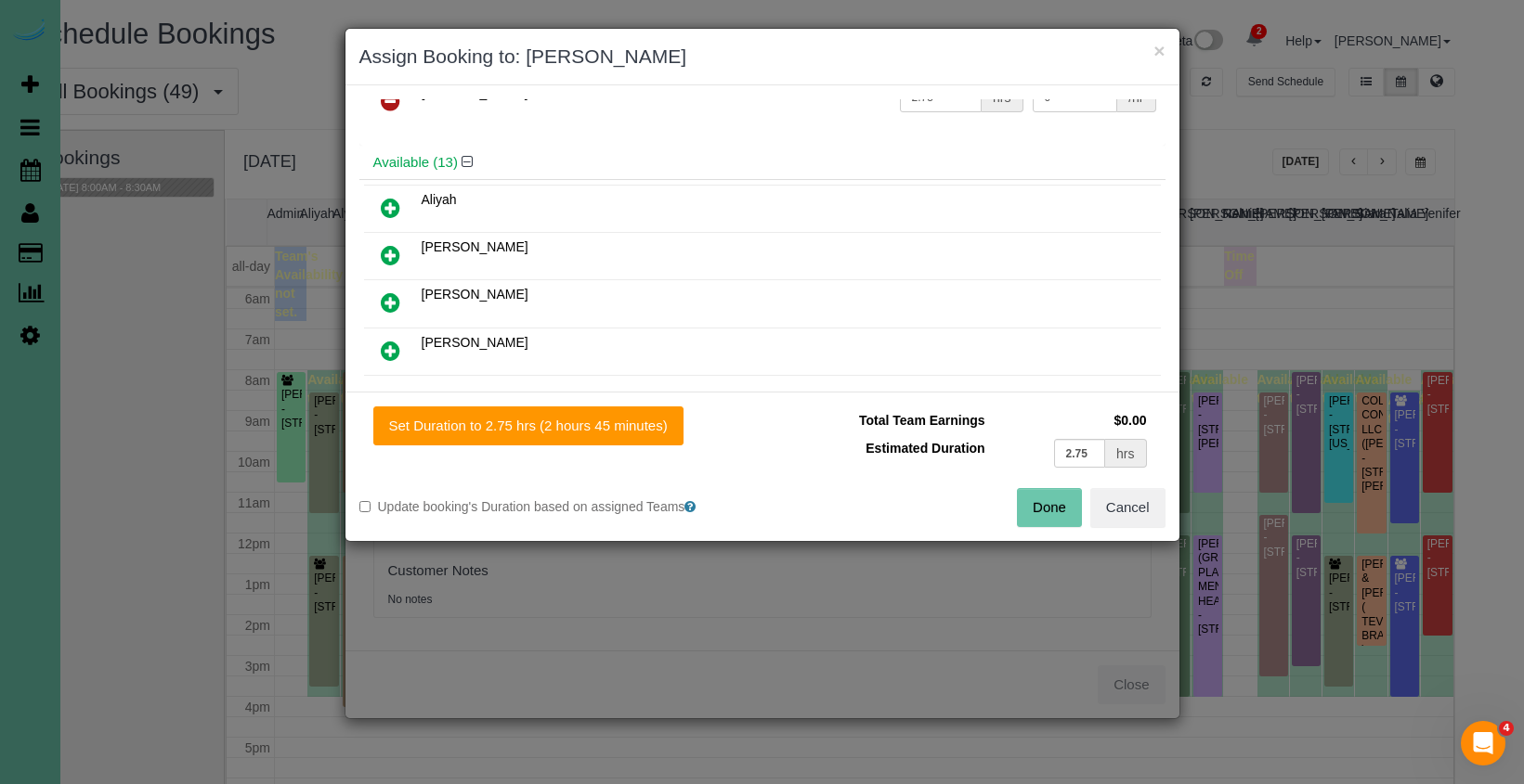
scroll to position [69, 0]
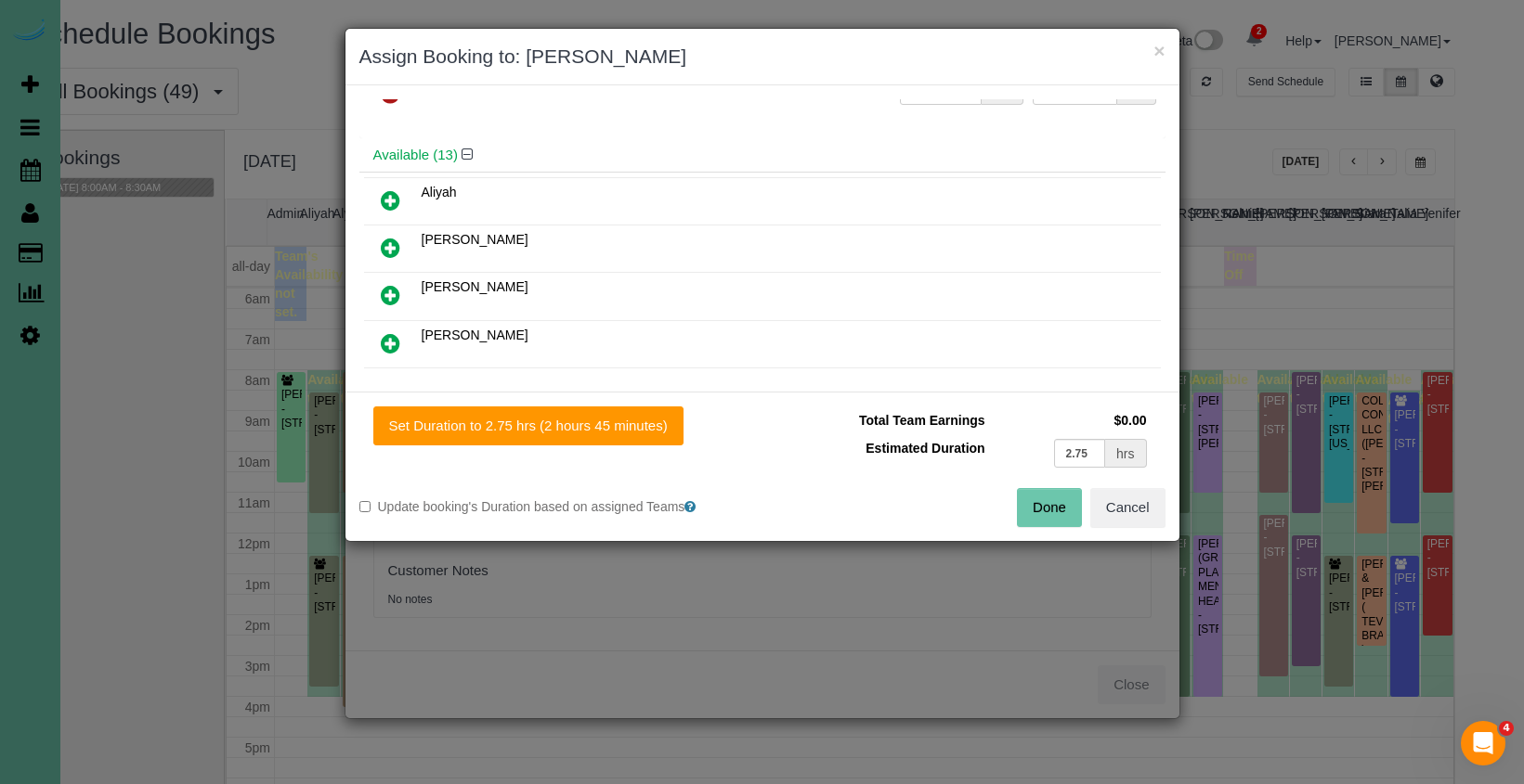
drag, startPoint x: 393, startPoint y: 336, endPoint x: 419, endPoint y: 360, distance: 35.4
click at [393, 336] on icon at bounding box center [391, 343] width 20 height 23
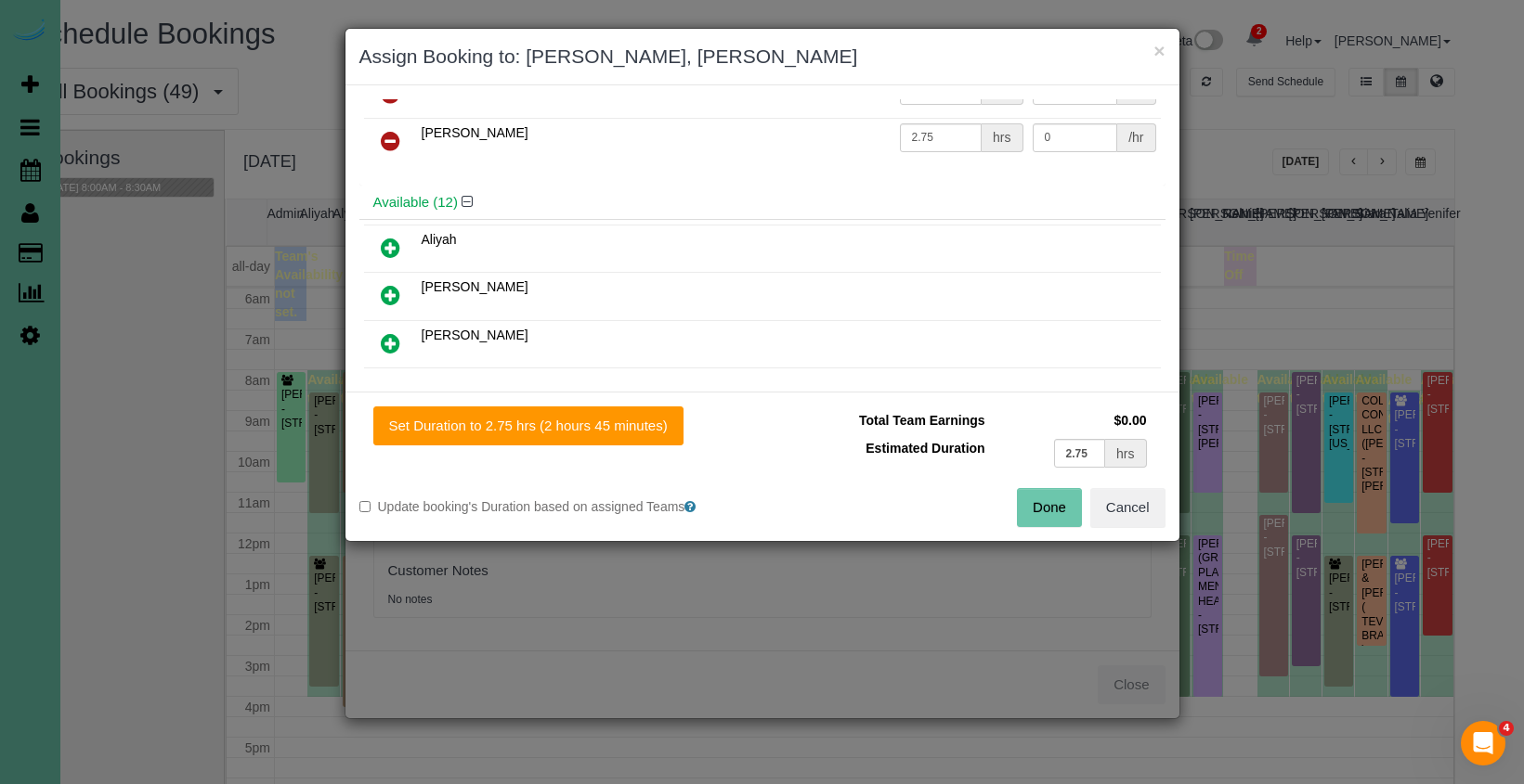
drag, startPoint x: 524, startPoint y: 429, endPoint x: 680, endPoint y: 454, distance: 158.0
click at [527, 429] on button "Set Duration to 2.75 hrs (2 hours 45 minutes)" at bounding box center [528, 426] width 310 height 39
type input "2.75"
drag, startPoint x: 1050, startPoint y: 502, endPoint x: 1015, endPoint y: 490, distance: 37.0
click at [1050, 501] on button "Done" at bounding box center [1050, 508] width 65 height 39
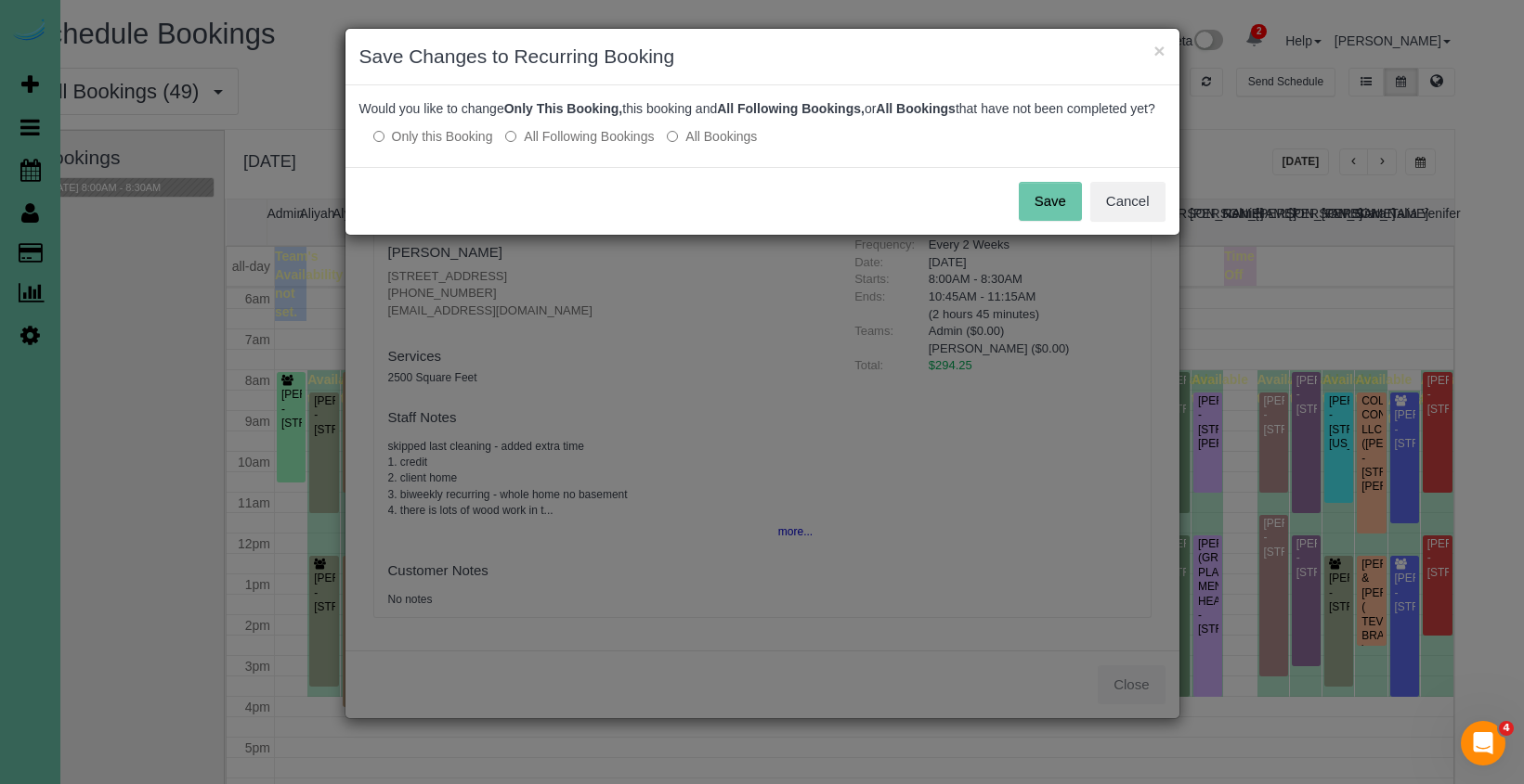
click at [1079, 221] on button "Save" at bounding box center [1051, 202] width 63 height 39
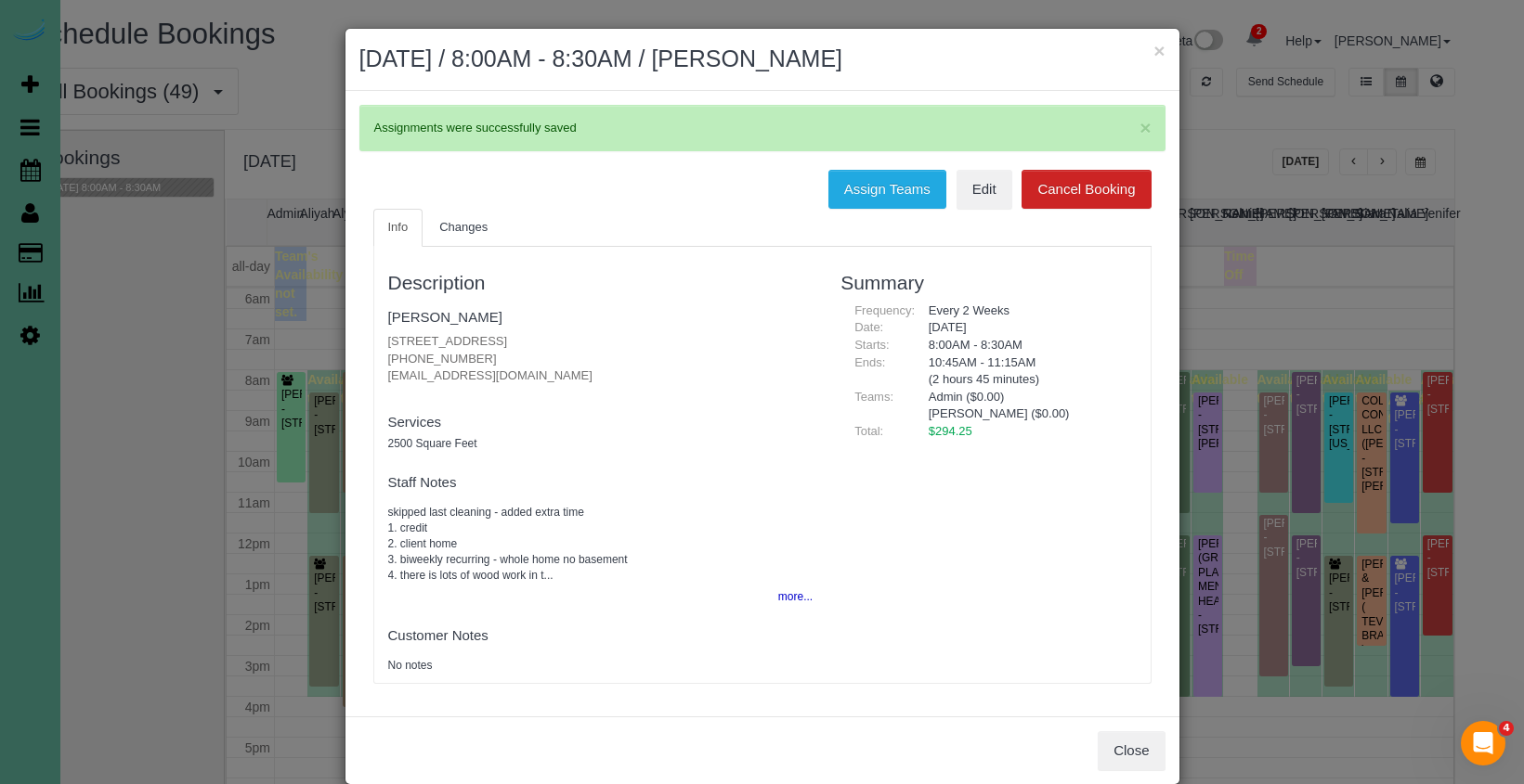
click at [1086, 41] on div "× October 03, 2025 / 8:00AM - 8:30AM / Gabrielle Freeman" at bounding box center [762, 59] width 834 height 62
click at [1160, 54] on button "×" at bounding box center [1158, 50] width 11 height 20
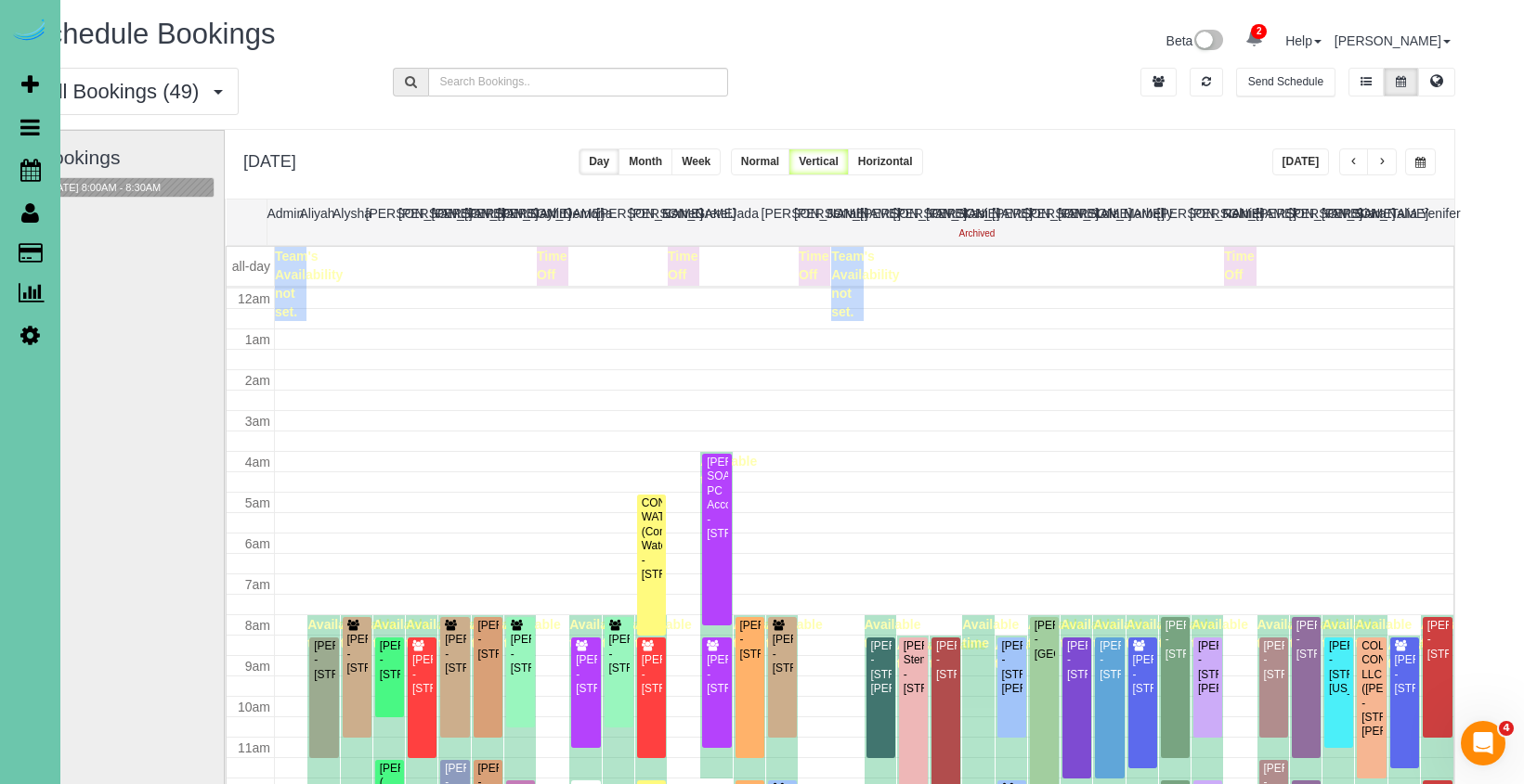
scroll to position [246, 0]
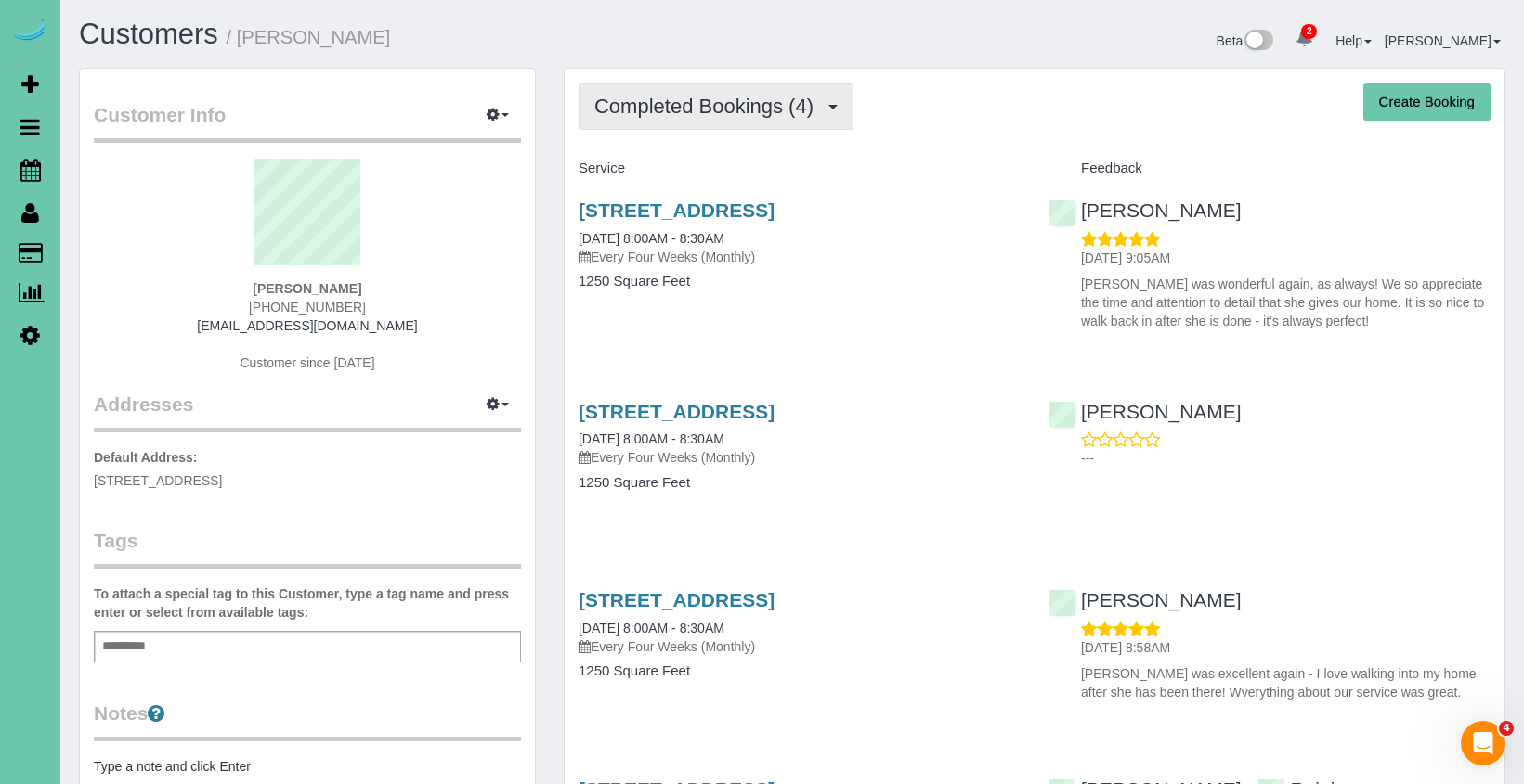
click at [656, 112] on span "Completed Bookings (4)" at bounding box center [708, 107] width 229 height 24
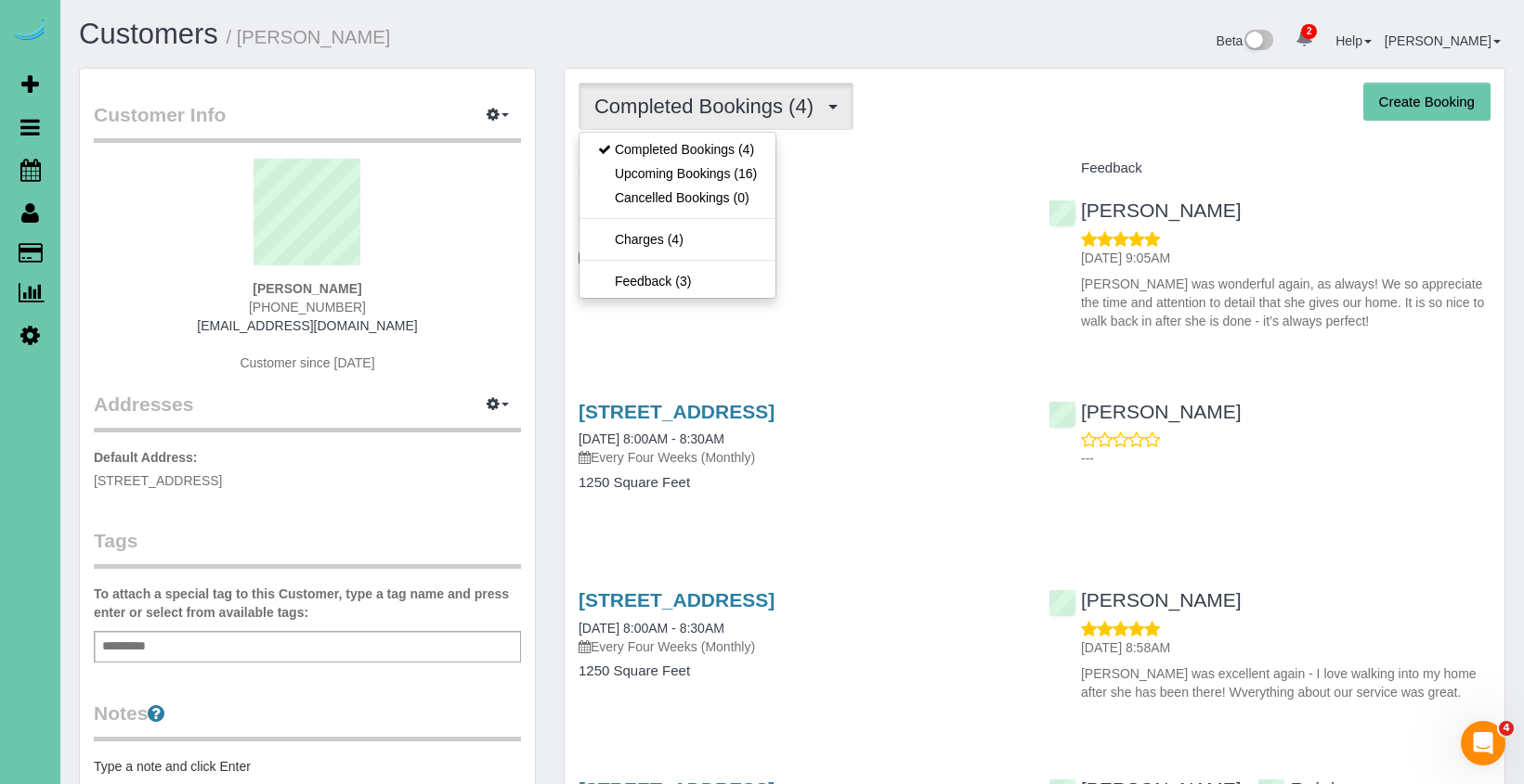
click at [680, 176] on link "Upcoming Bookings (16)" at bounding box center [677, 174] width 196 height 24
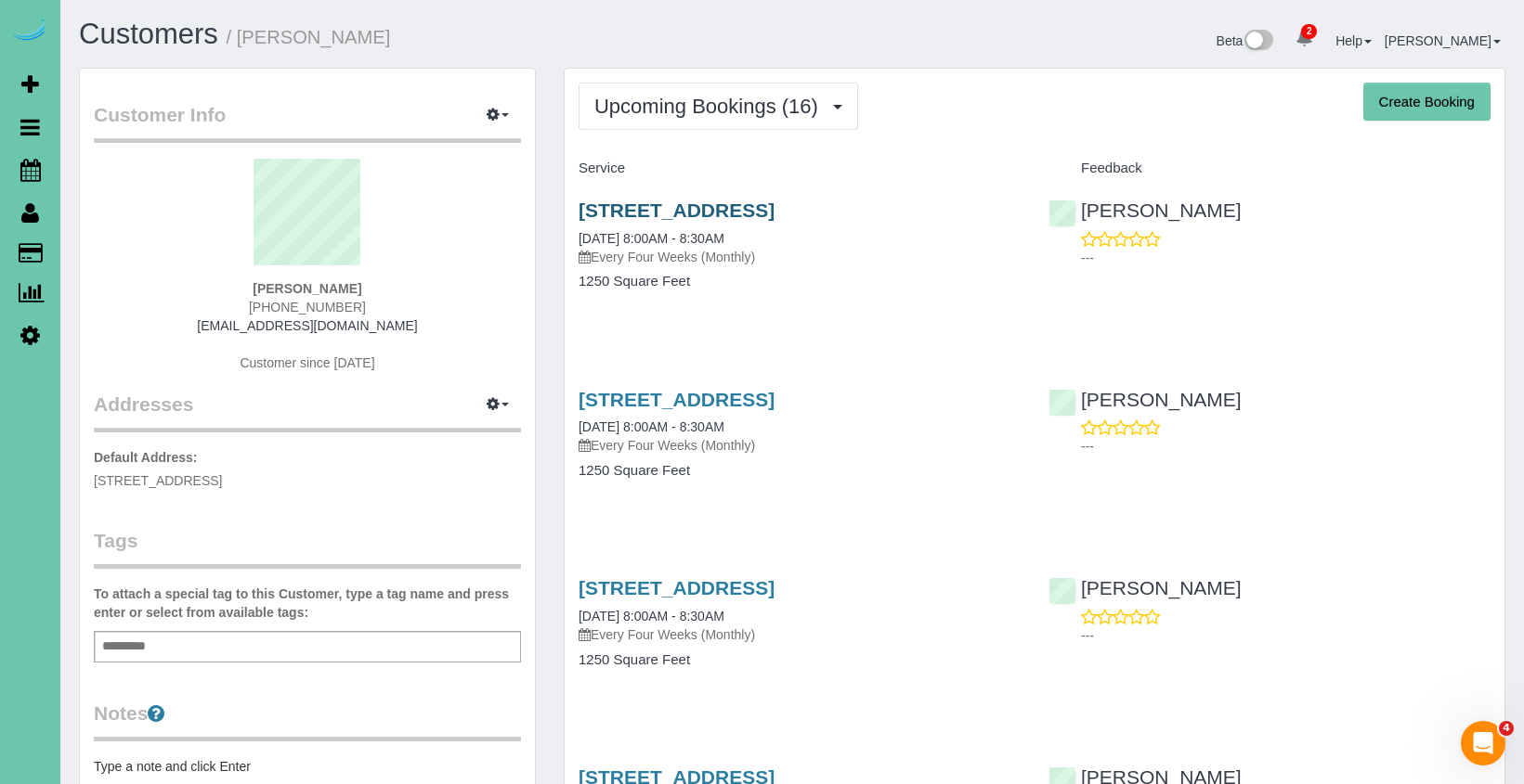
click at [655, 205] on link "[STREET_ADDRESS]" at bounding box center [676, 210] width 196 height 22
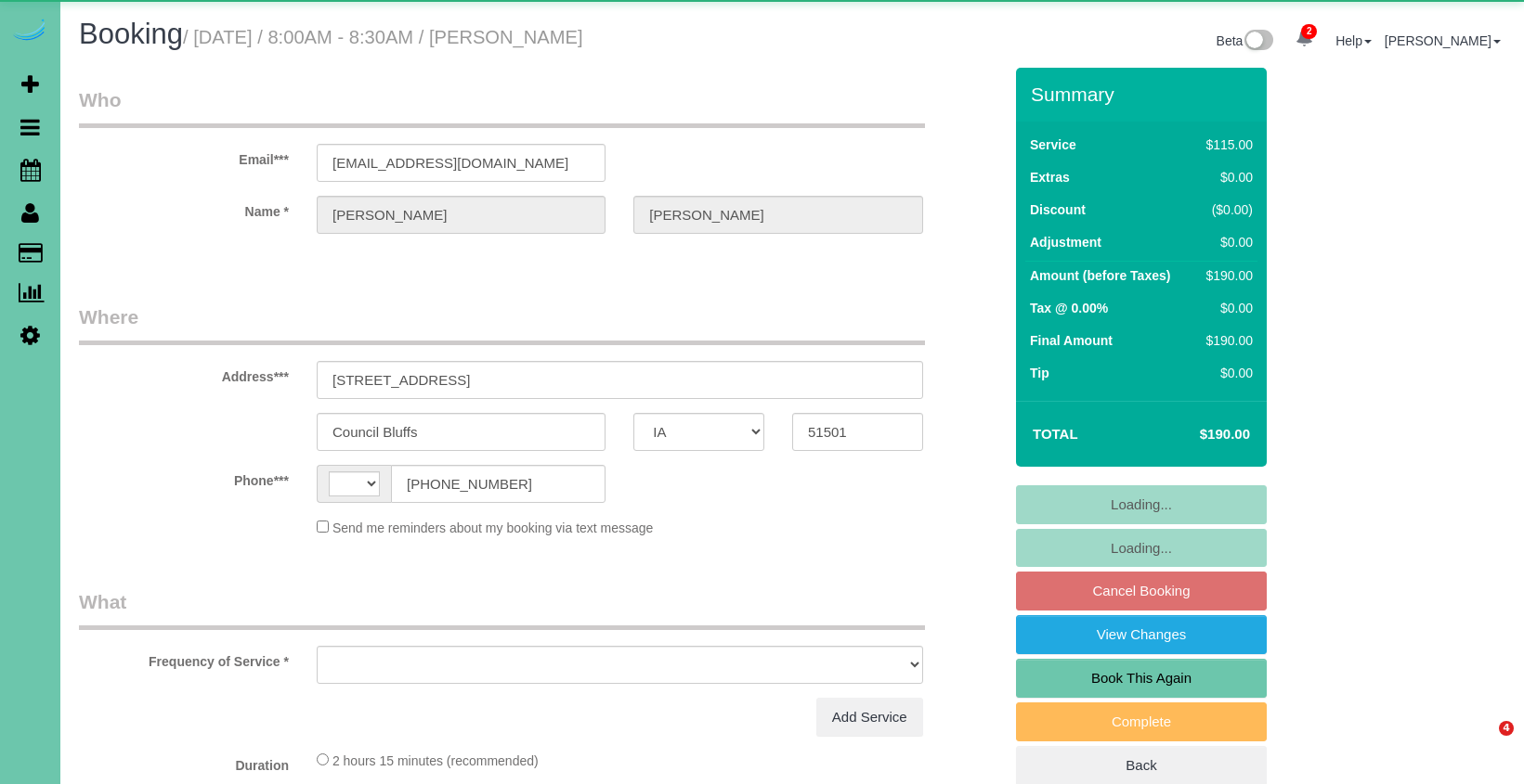
select select "IA"
select select "string:[GEOGRAPHIC_DATA]"
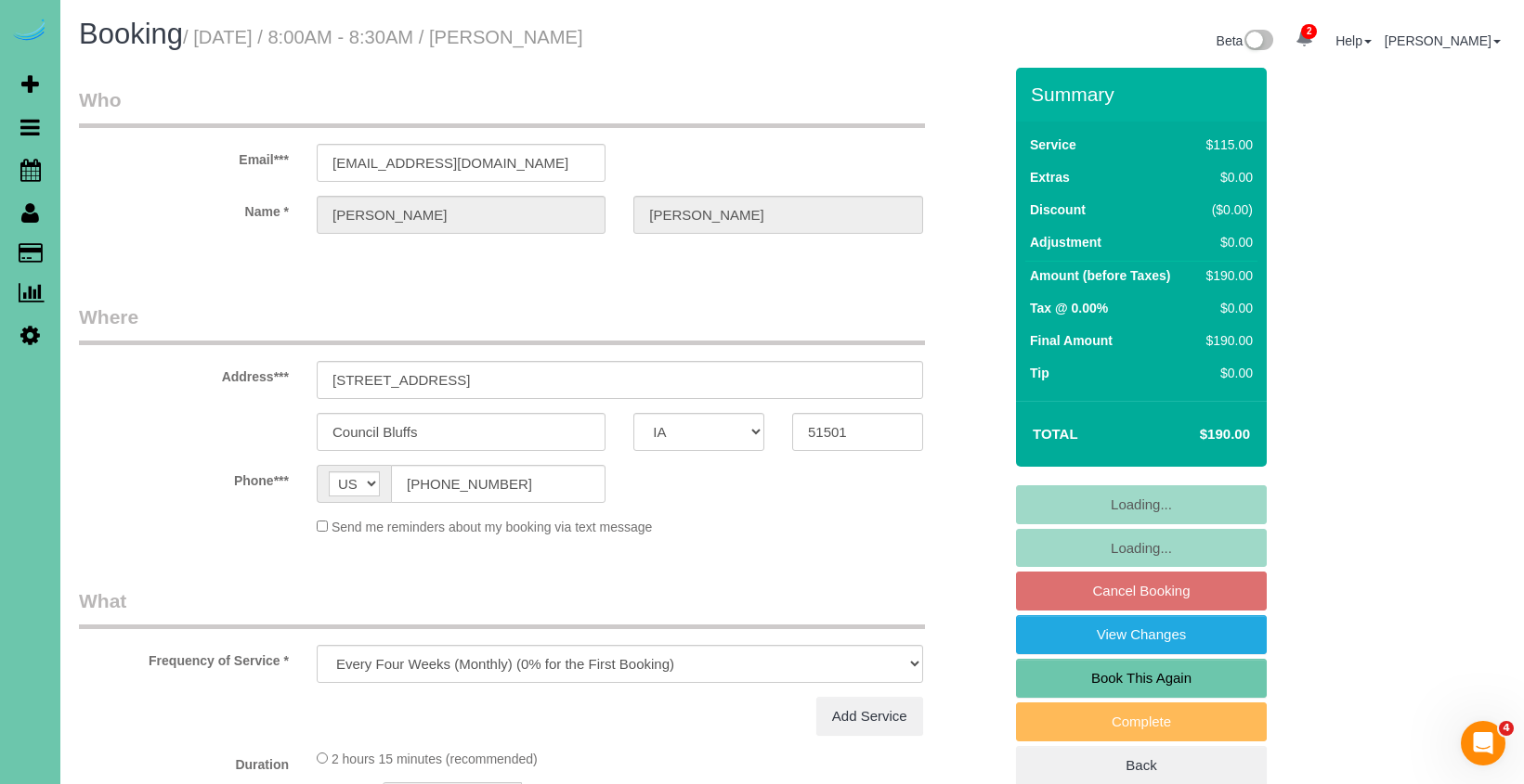
select select "object:922"
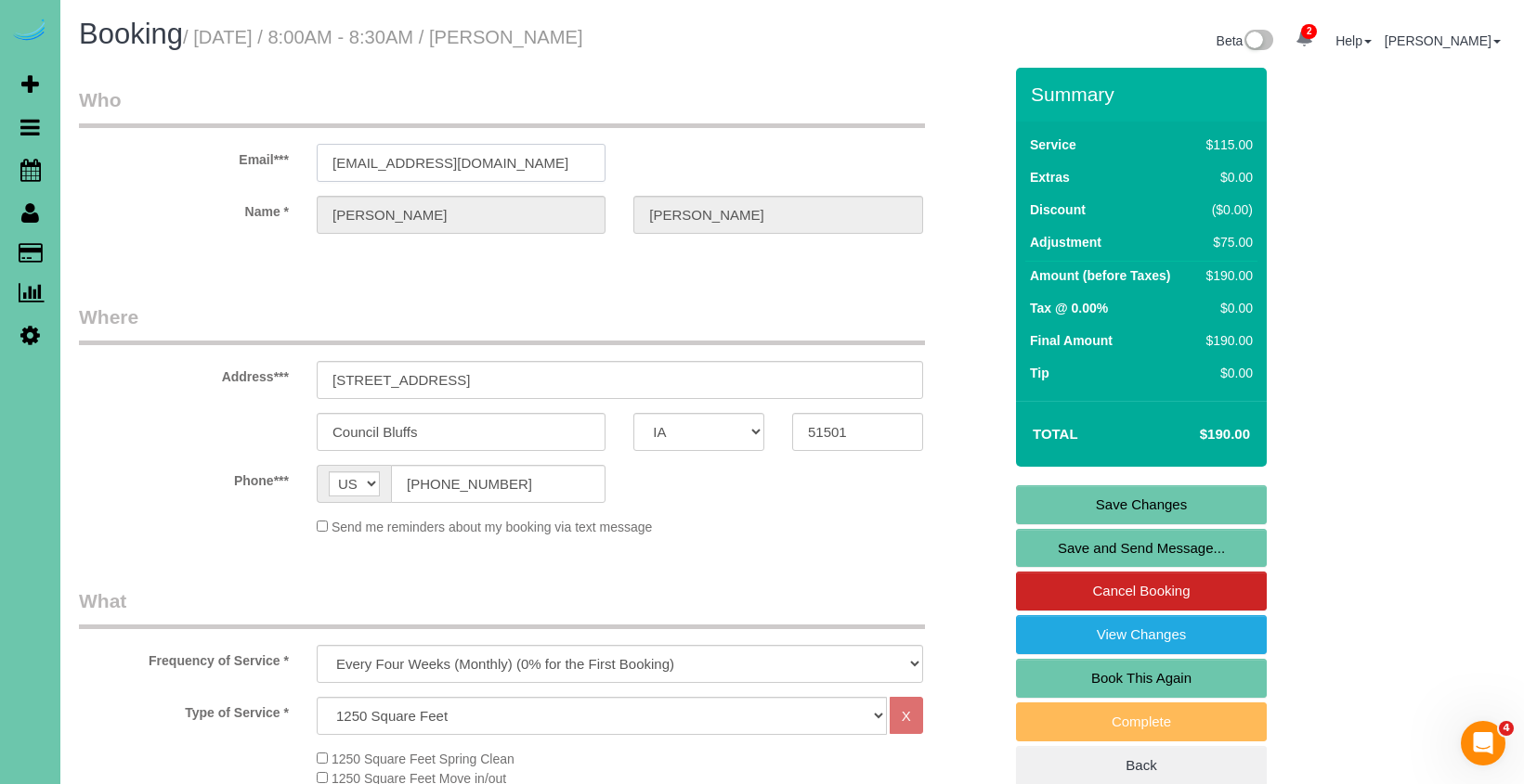
drag, startPoint x: 506, startPoint y: 164, endPoint x: 219, endPoint y: 142, distance: 287.8
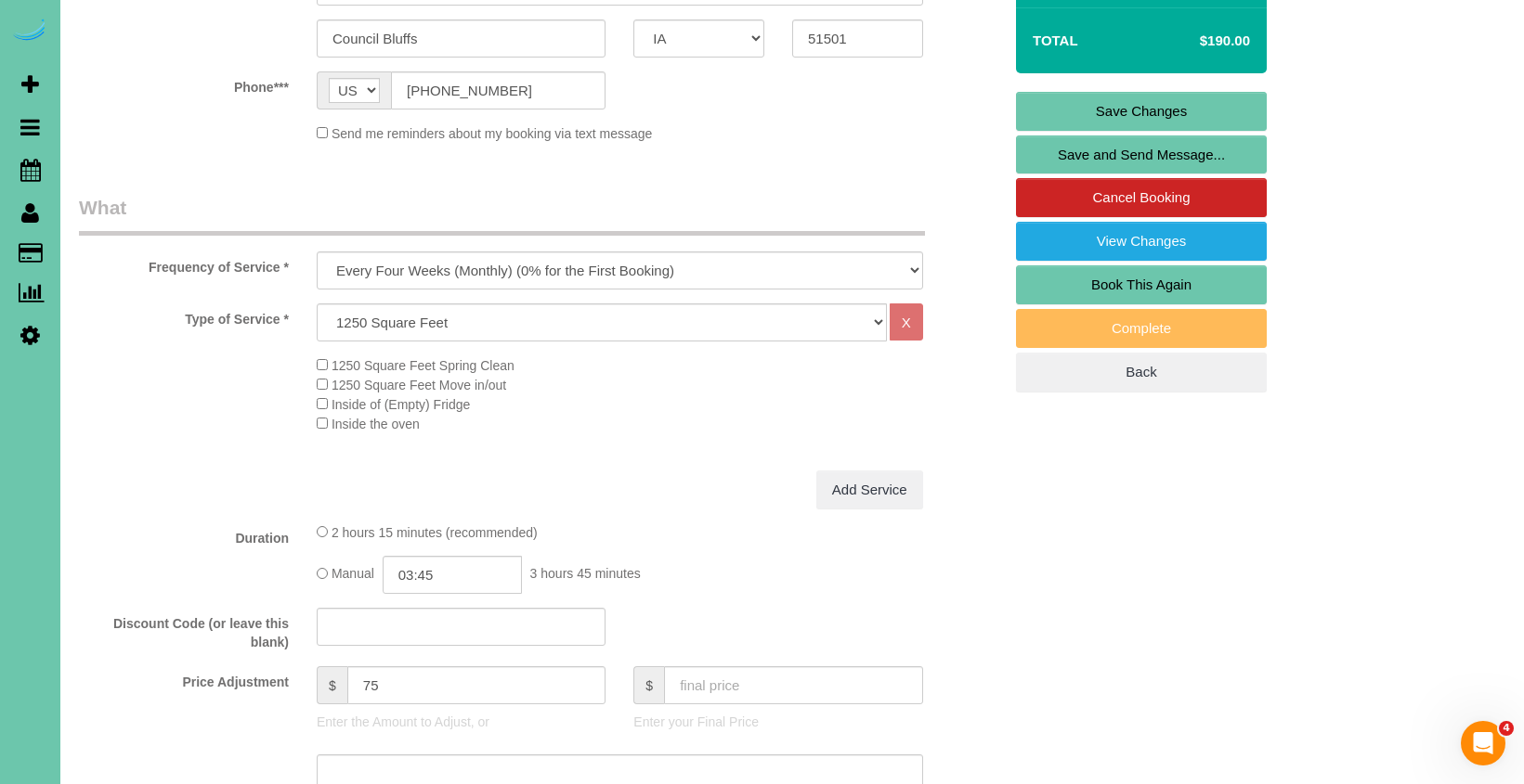
scroll to position [429, 0]
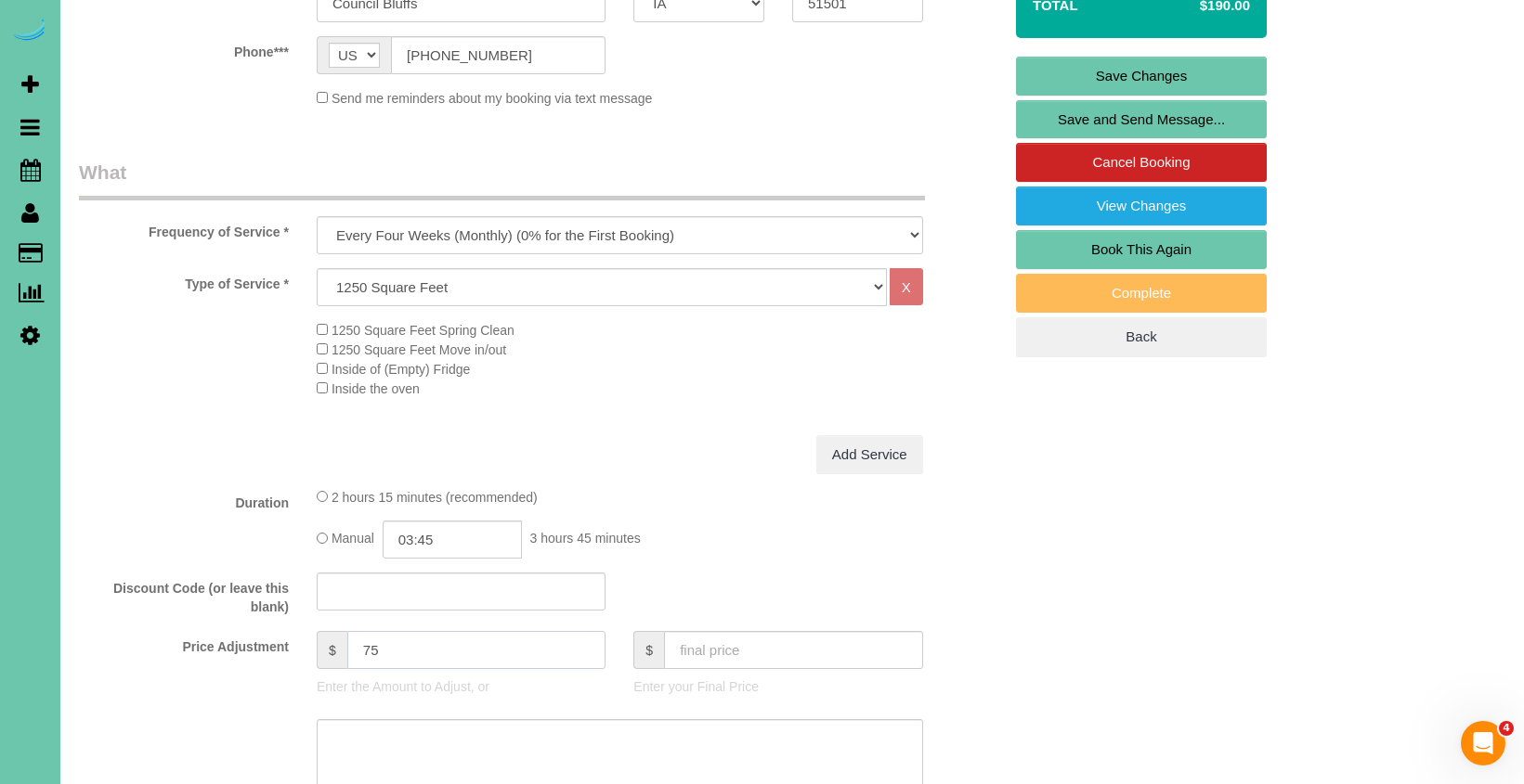
drag, startPoint x: 301, startPoint y: 626, endPoint x: 265, endPoint y: 619, distance: 36.7
click at [265, 619] on fieldset "What Frequency of Service * One Time Weekly (0% for the First Booking) Bi-Weekl…" at bounding box center [541, 555] width 923 height 793
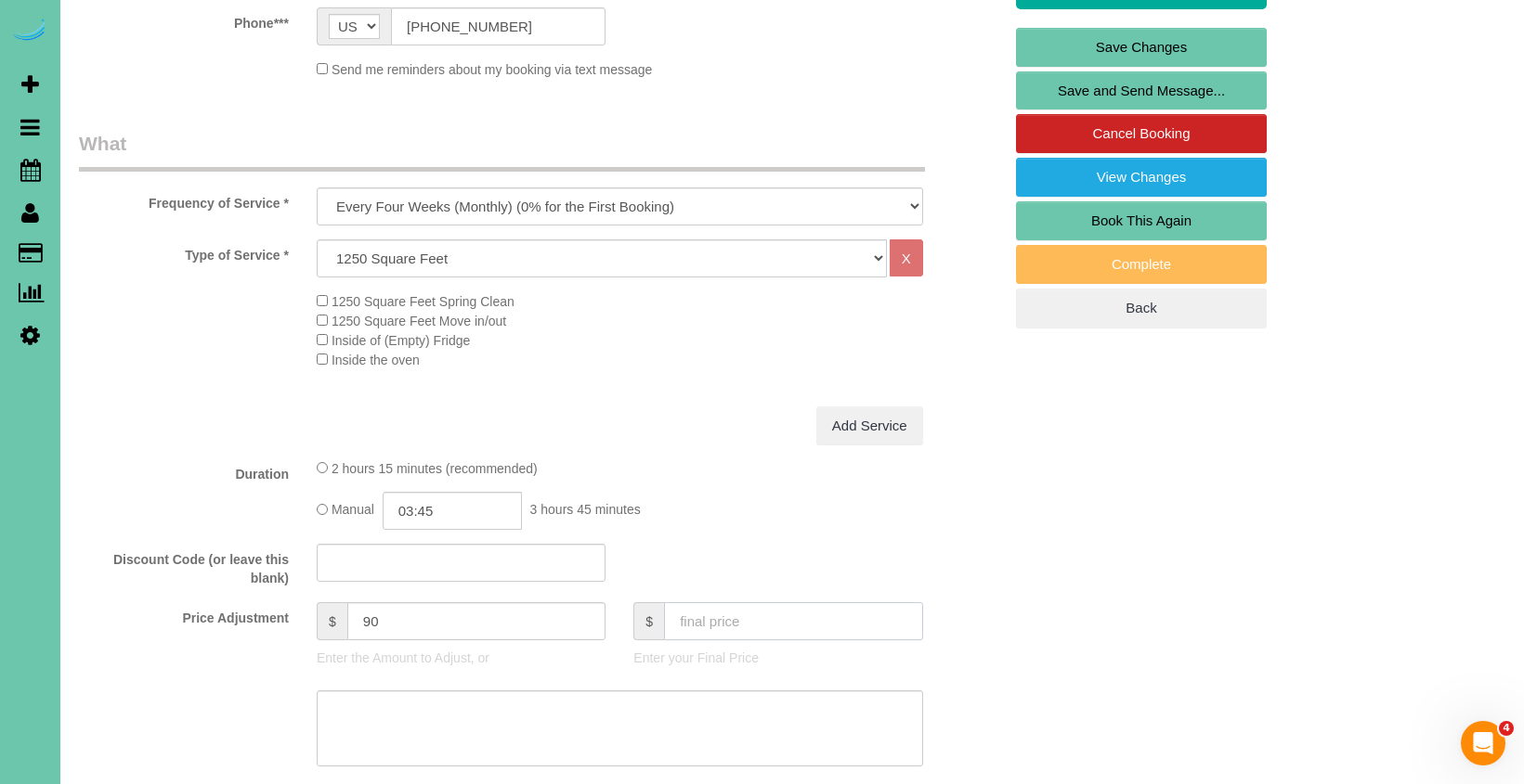
scroll to position [474, 0]
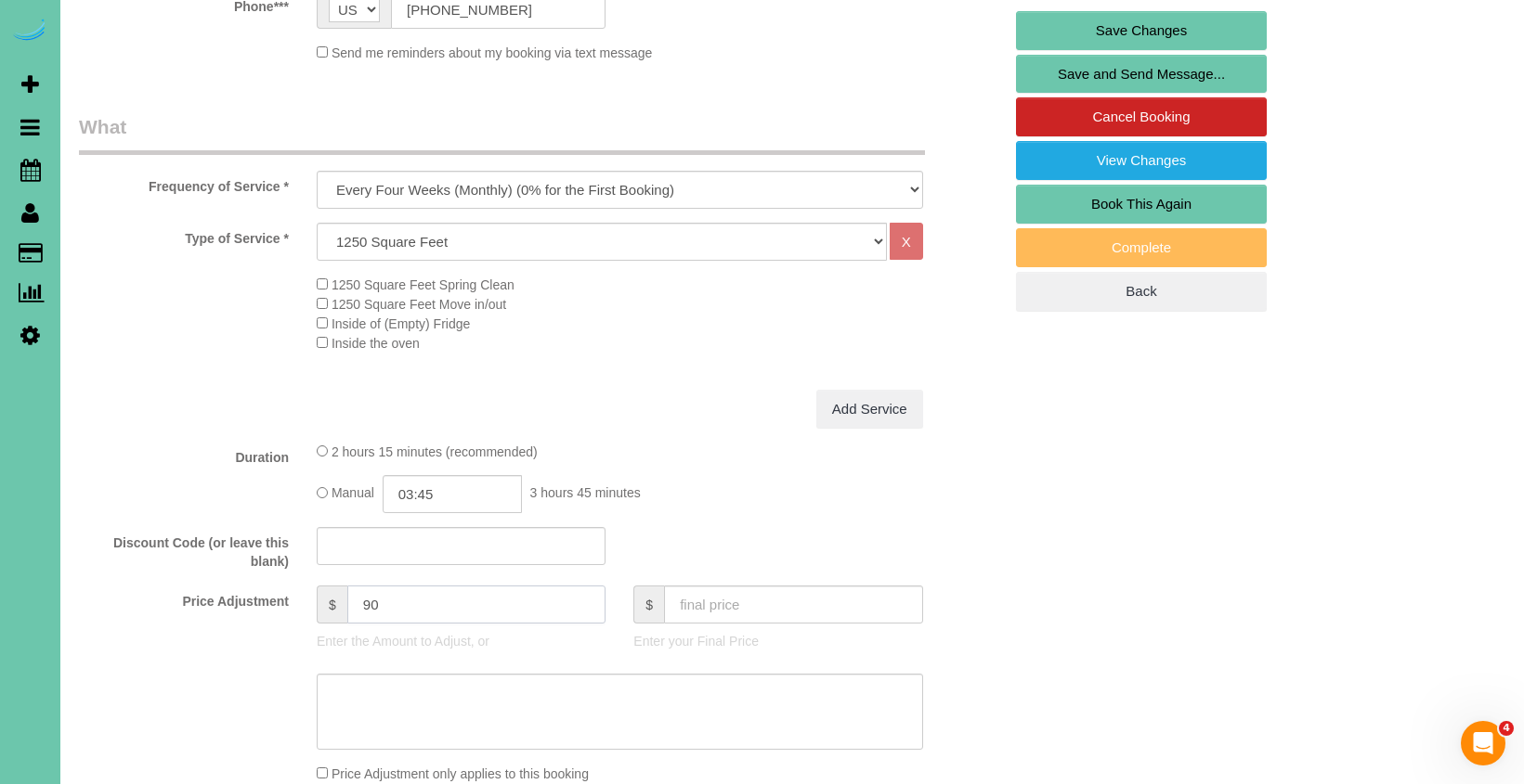
drag, startPoint x: 393, startPoint y: 598, endPoint x: 325, endPoint y: 589, distance: 68.6
click at [325, 589] on div "$ 90" at bounding box center [461, 605] width 289 height 38
type input "100"
click at [445, 483] on input "03:45" at bounding box center [452, 494] width 139 height 38
type input "04:00"
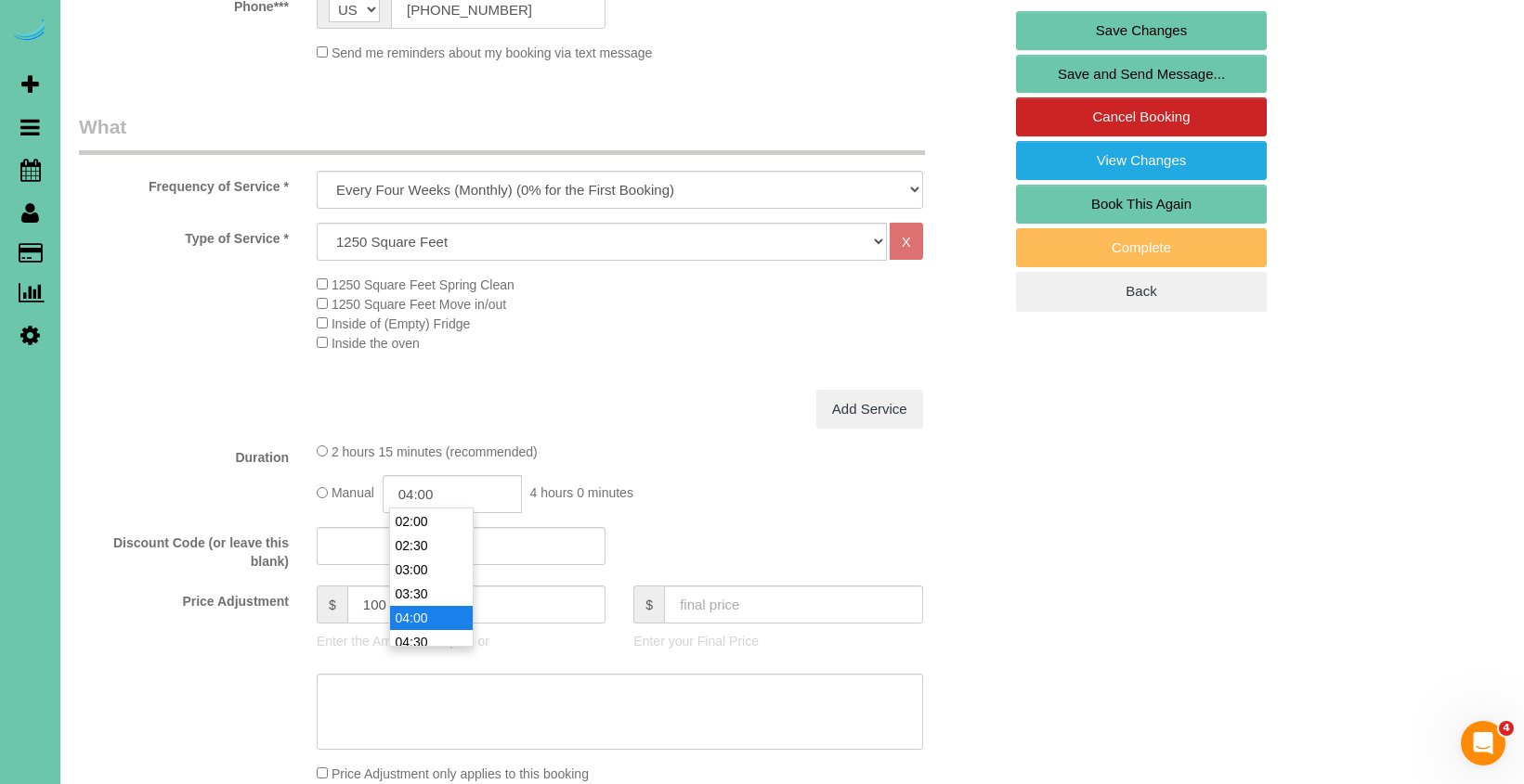
scroll to position [94, 0]
click at [430, 618] on li "04:00" at bounding box center [431, 620] width 83 height 24
drag, startPoint x: 201, startPoint y: 532, endPoint x: 192, endPoint y: 522, distance: 13.5
click at [200, 532] on label "Discount Code (or leave this blank)" at bounding box center [183, 549] width 238 height 43
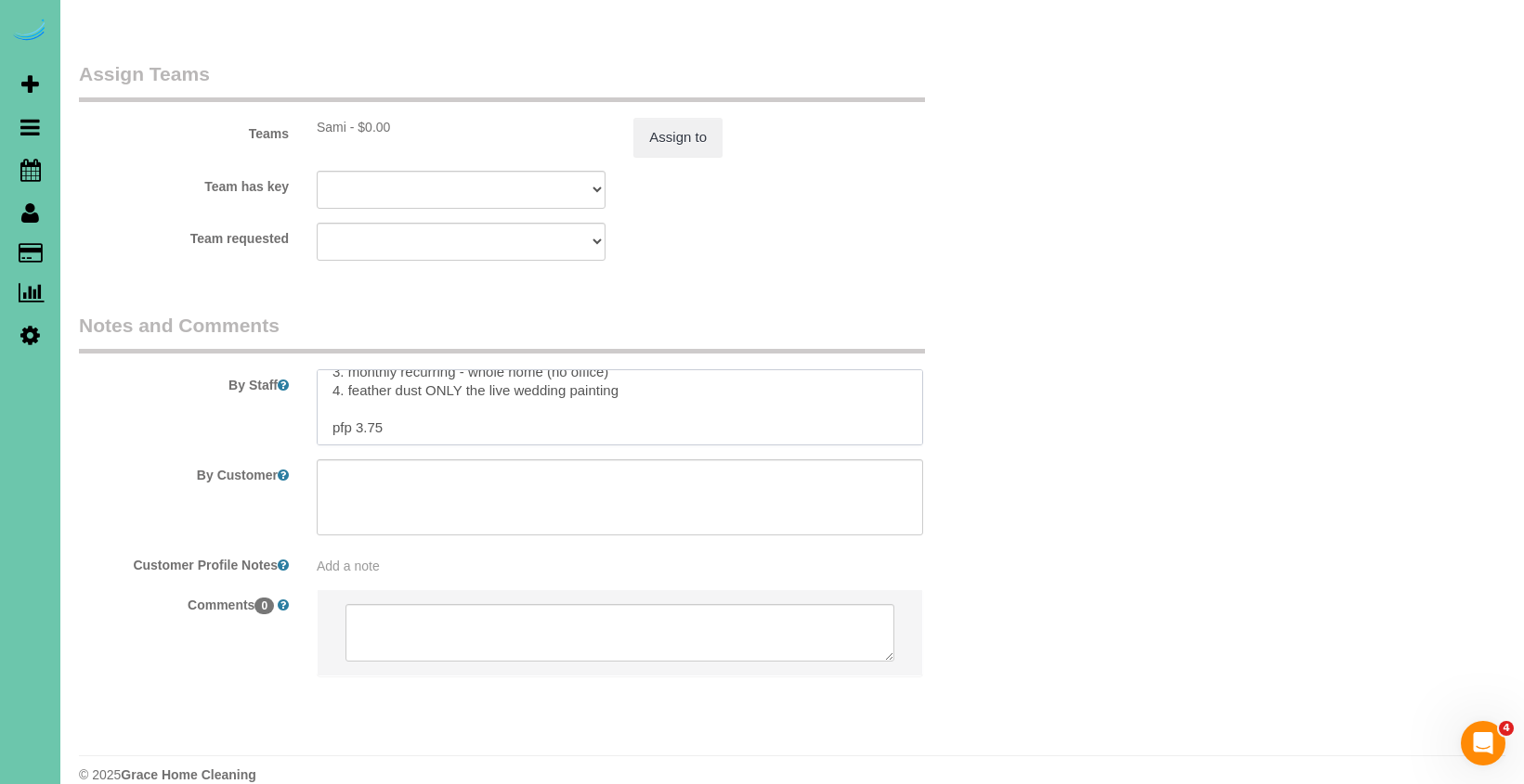
scroll to position [50, 0]
drag, startPoint x: 392, startPoint y: 394, endPoint x: 355, endPoint y: 393, distance: 37.0
click at [357, 395] on textarea at bounding box center [619, 407] width 607 height 76
type textarea "1. credit 2. client will be home 3. monthly recurring - whole home (no office) …"
click at [673, 118] on button "Assign to" at bounding box center [678, 138] width 89 height 39
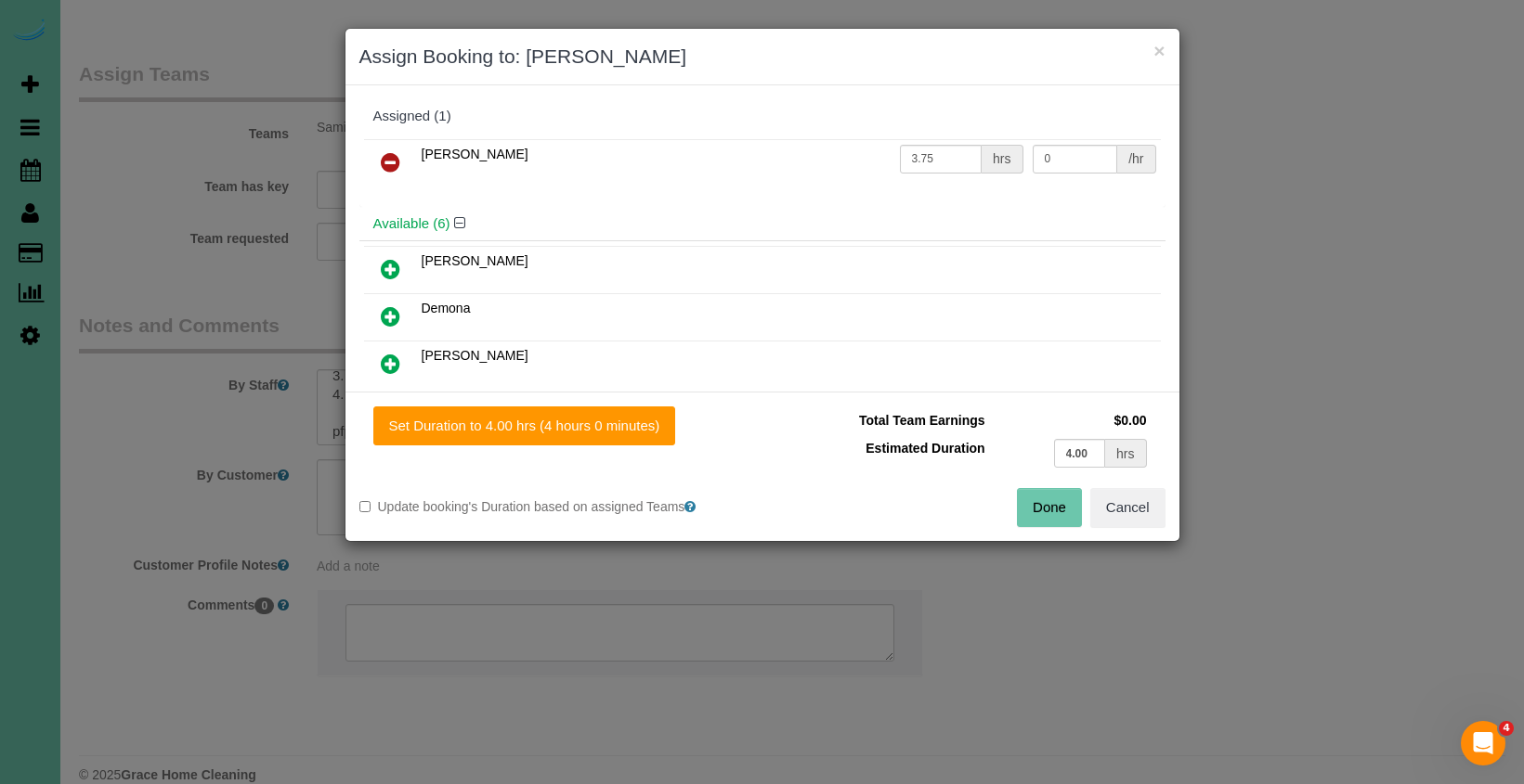
scroll to position [2019, 0]
click at [638, 424] on button "Set Duration to 4.00 hrs (4 hours 0 minutes)" at bounding box center [524, 426] width 303 height 39
type input "4.00"
click at [1065, 505] on button "Done" at bounding box center [1050, 508] width 65 height 39
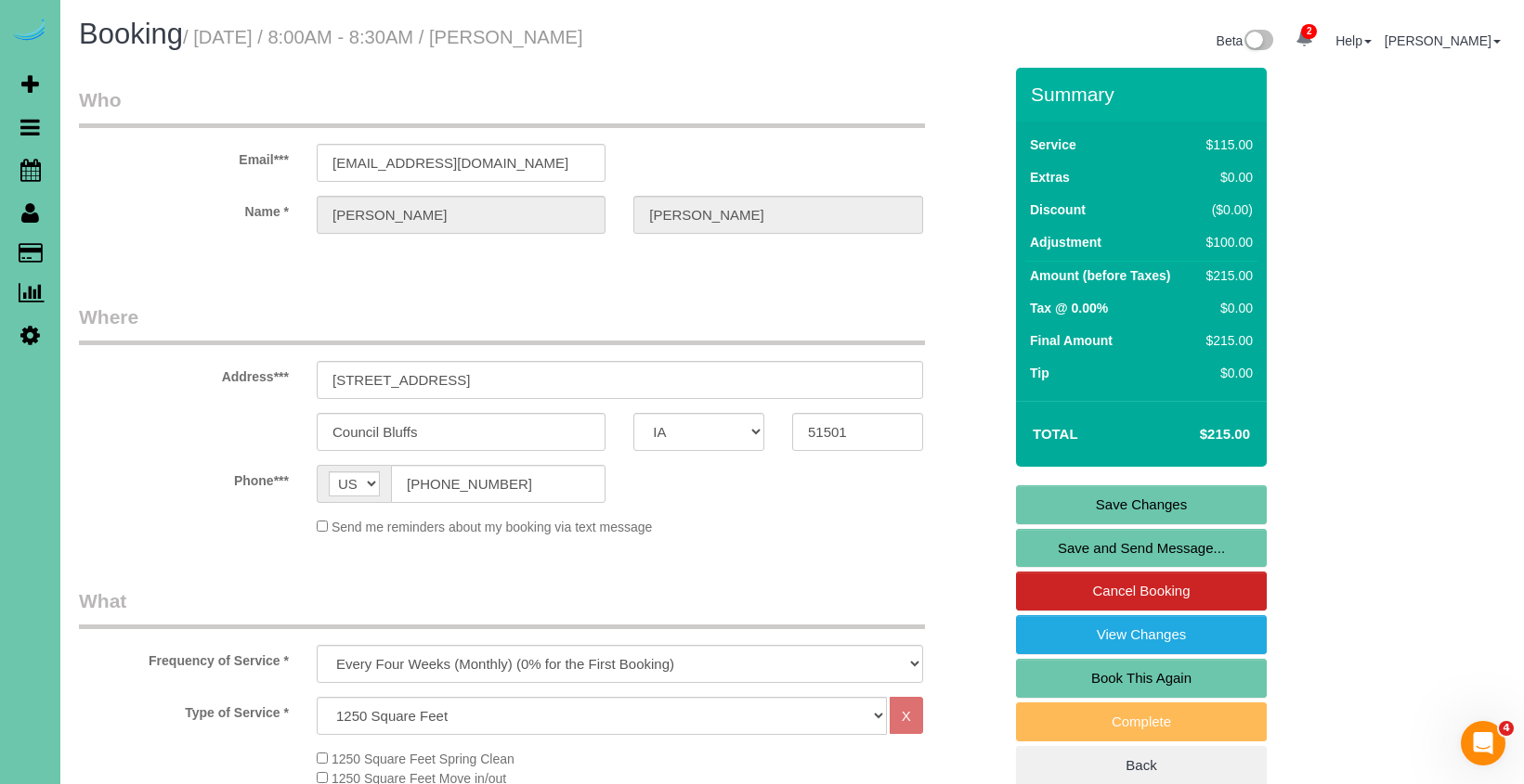
scroll to position [0, 0]
click at [1031, 497] on link "Save Changes" at bounding box center [1141, 505] width 251 height 39
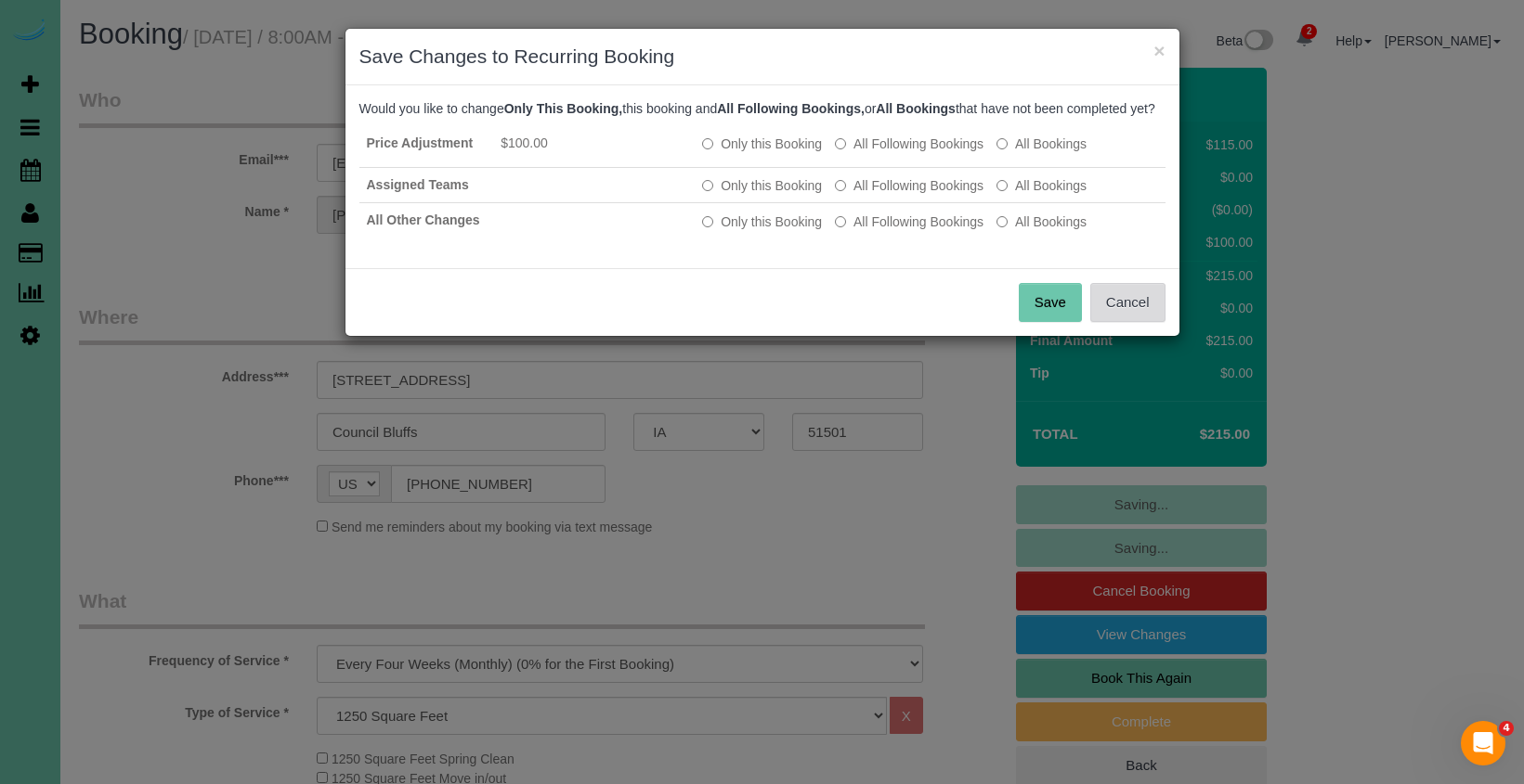
click at [1101, 322] on button "Cancel" at bounding box center [1127, 303] width 75 height 39
drag, startPoint x: 1101, startPoint y: 322, endPoint x: 1067, endPoint y: 317, distance: 34.4
click at [1101, 322] on div "× Save Changes to Recurring Booking Would you like to change Only This Booking,…" at bounding box center [762, 181] width 835 height 309
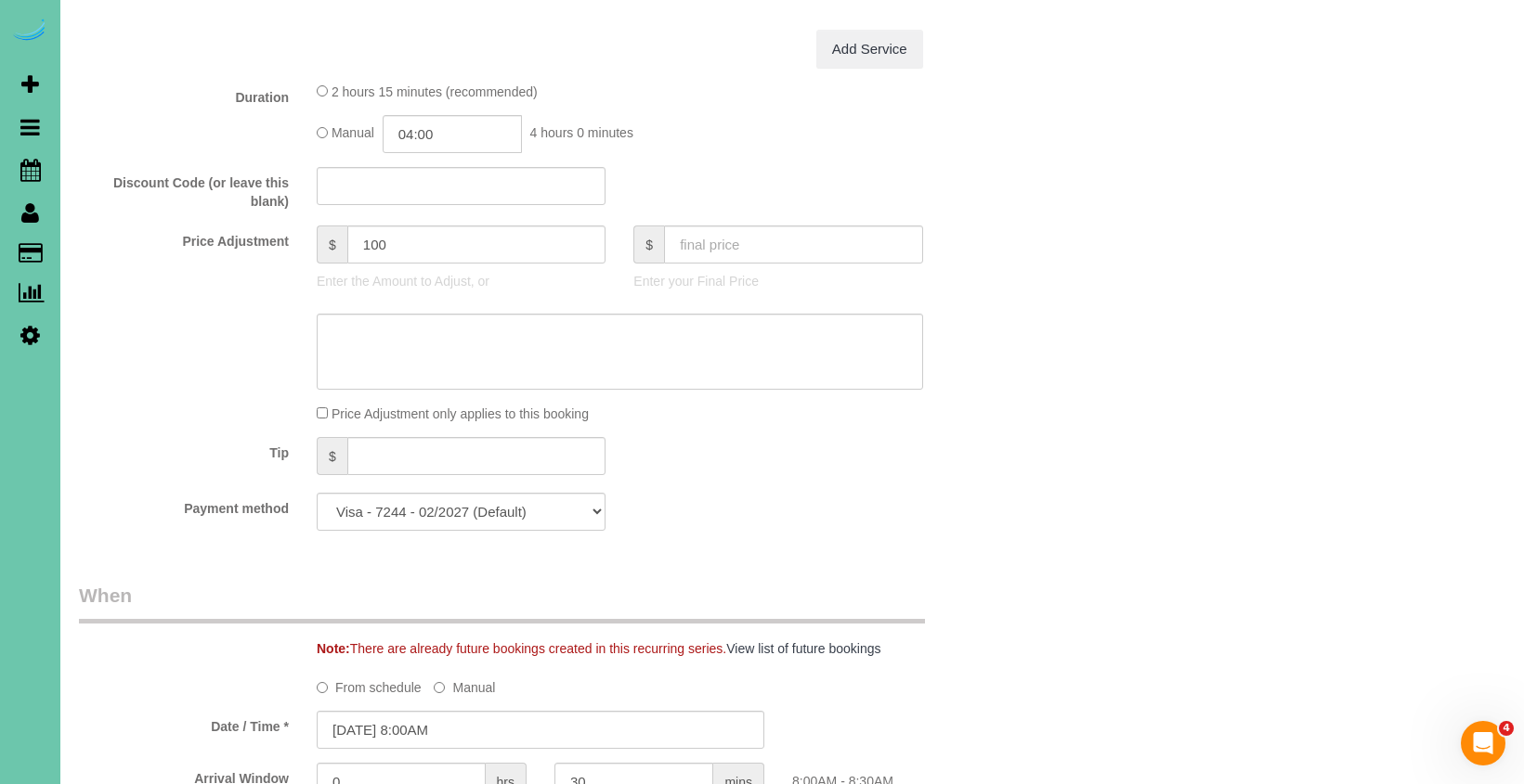
scroll to position [876, 0]
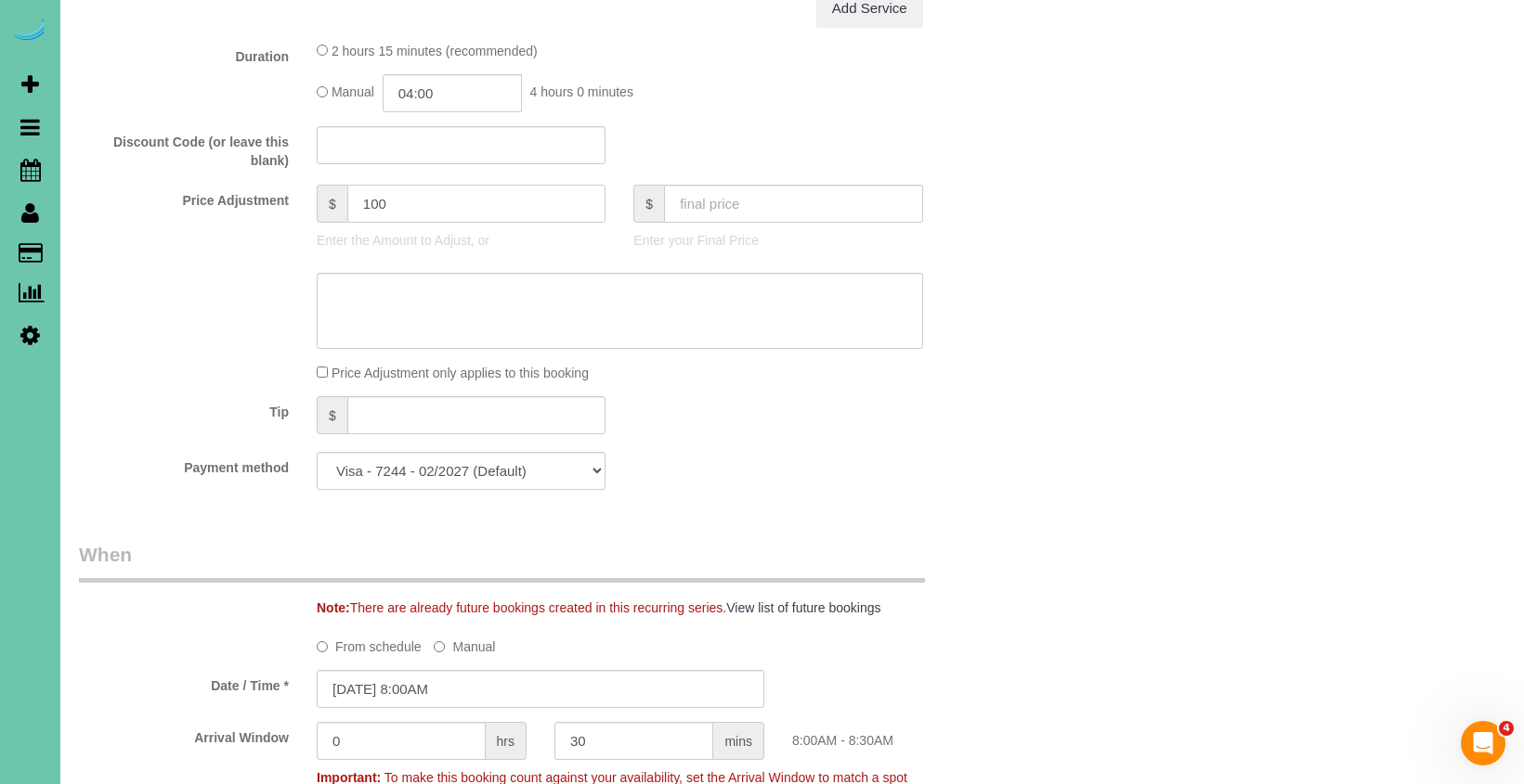
drag, startPoint x: 354, startPoint y: 198, endPoint x: 249, endPoint y: 182, distance: 106.2
click at [249, 184] on div "Price Adjustment $ 100 Enter the Amount to Adjust, or $ Enter your Final Price" at bounding box center [541, 221] width 951 height 74
type input "99"
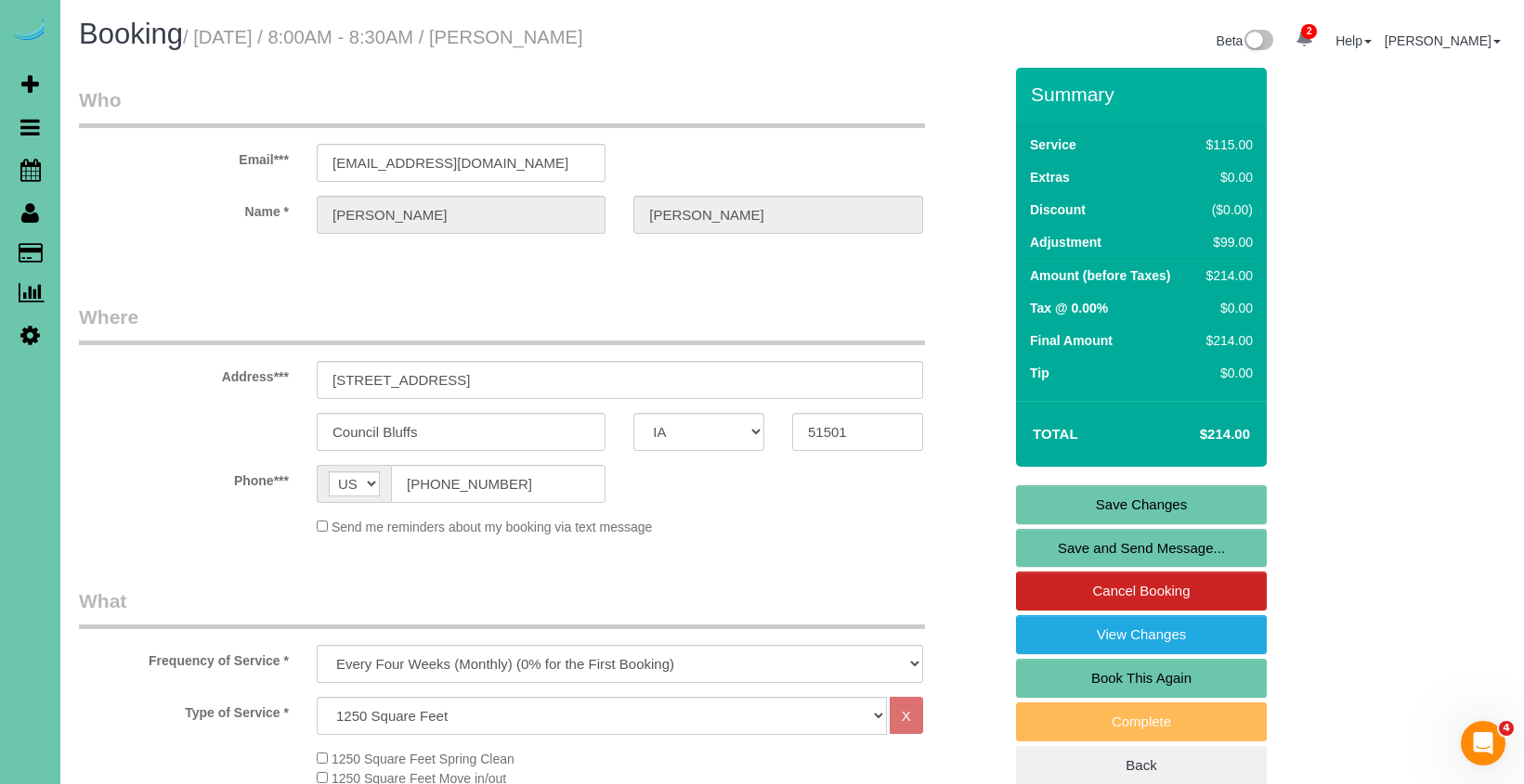
scroll to position [0, 0]
click at [1140, 505] on link "Save Changes" at bounding box center [1141, 505] width 251 height 39
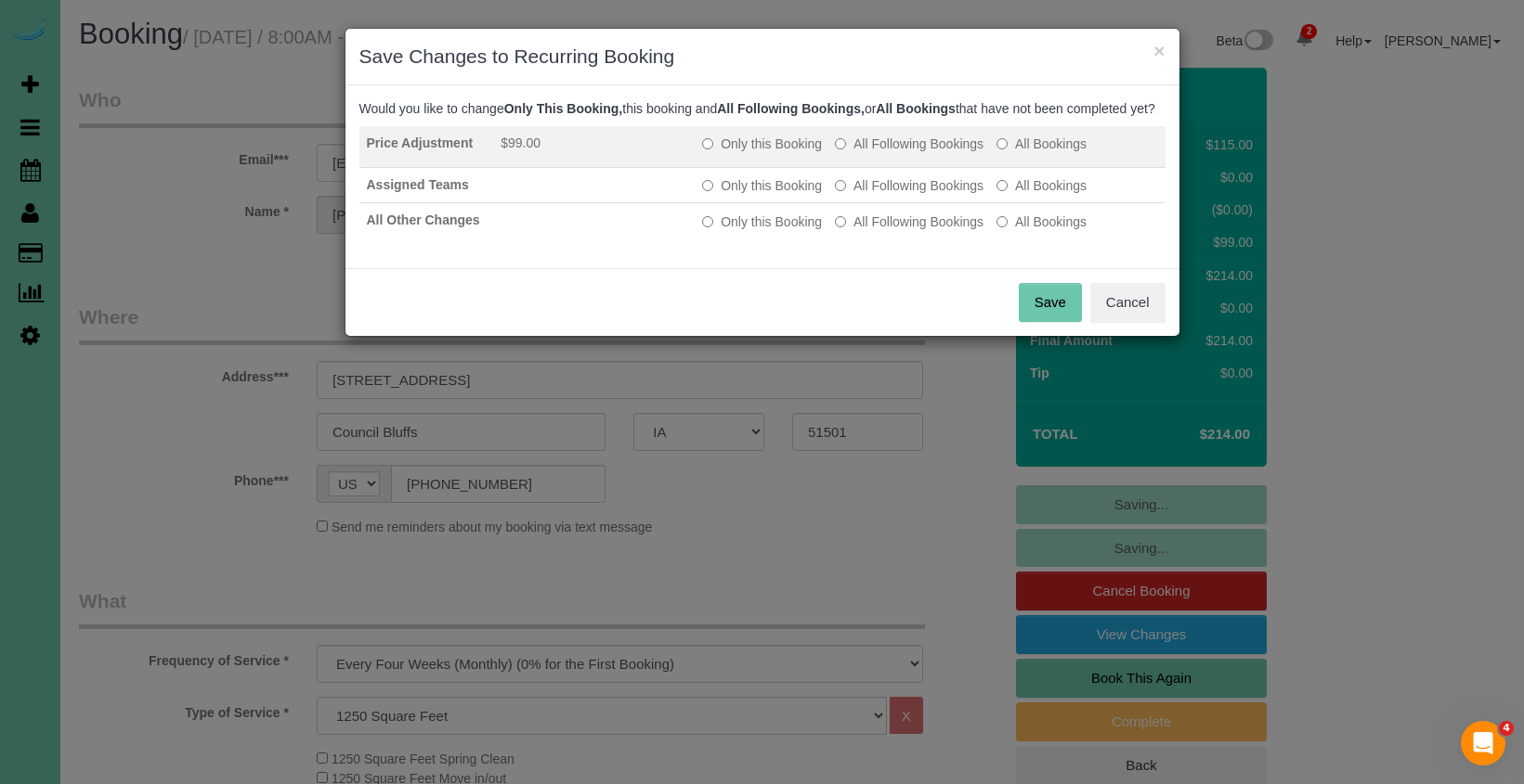
click at [907, 153] on label "All Following Bookings" at bounding box center [908, 143] width 149 height 19
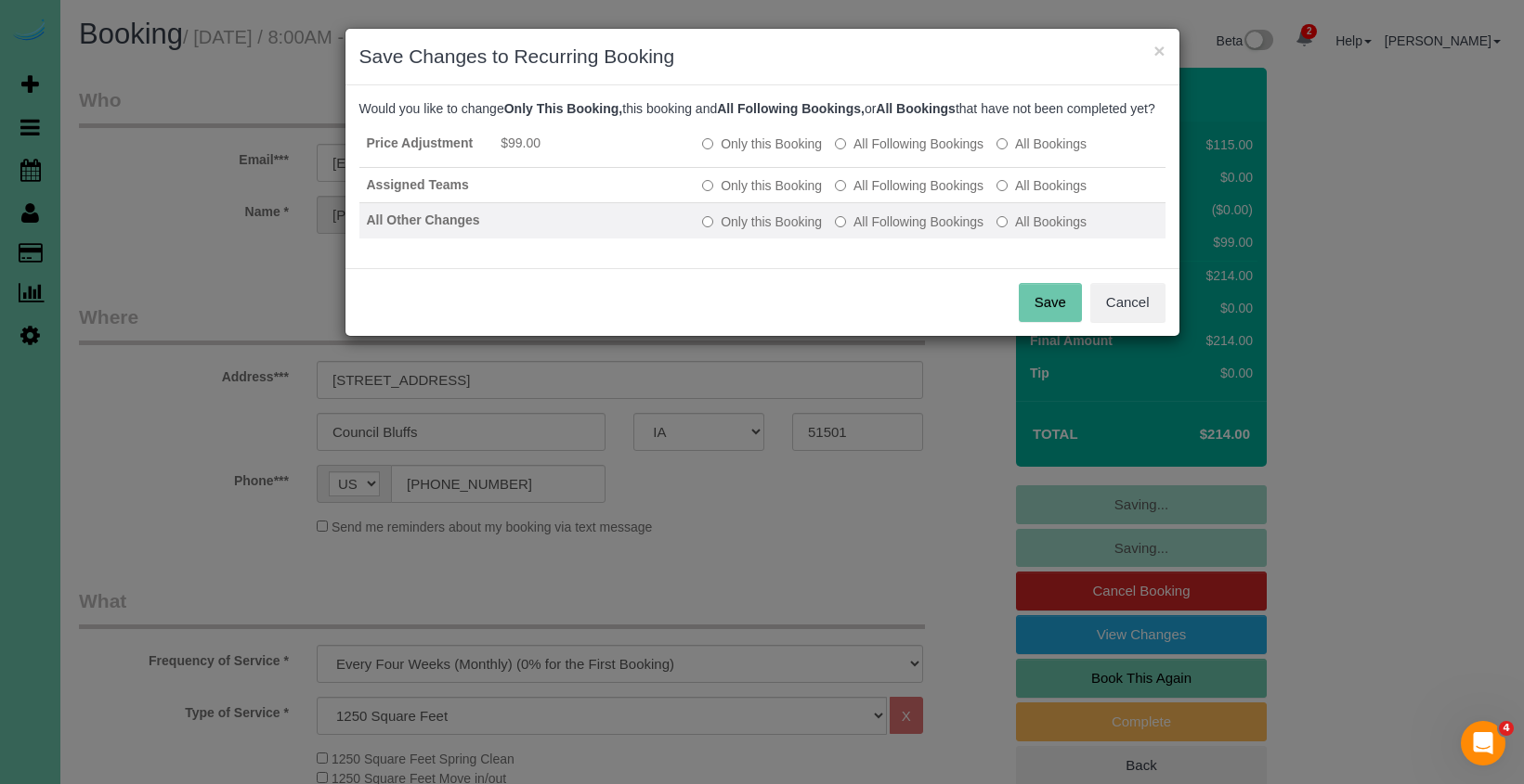
drag, startPoint x: 893, startPoint y: 211, endPoint x: 890, endPoint y: 237, distance: 26.2
click at [893, 195] on label "All Following Bookings" at bounding box center [908, 185] width 149 height 19
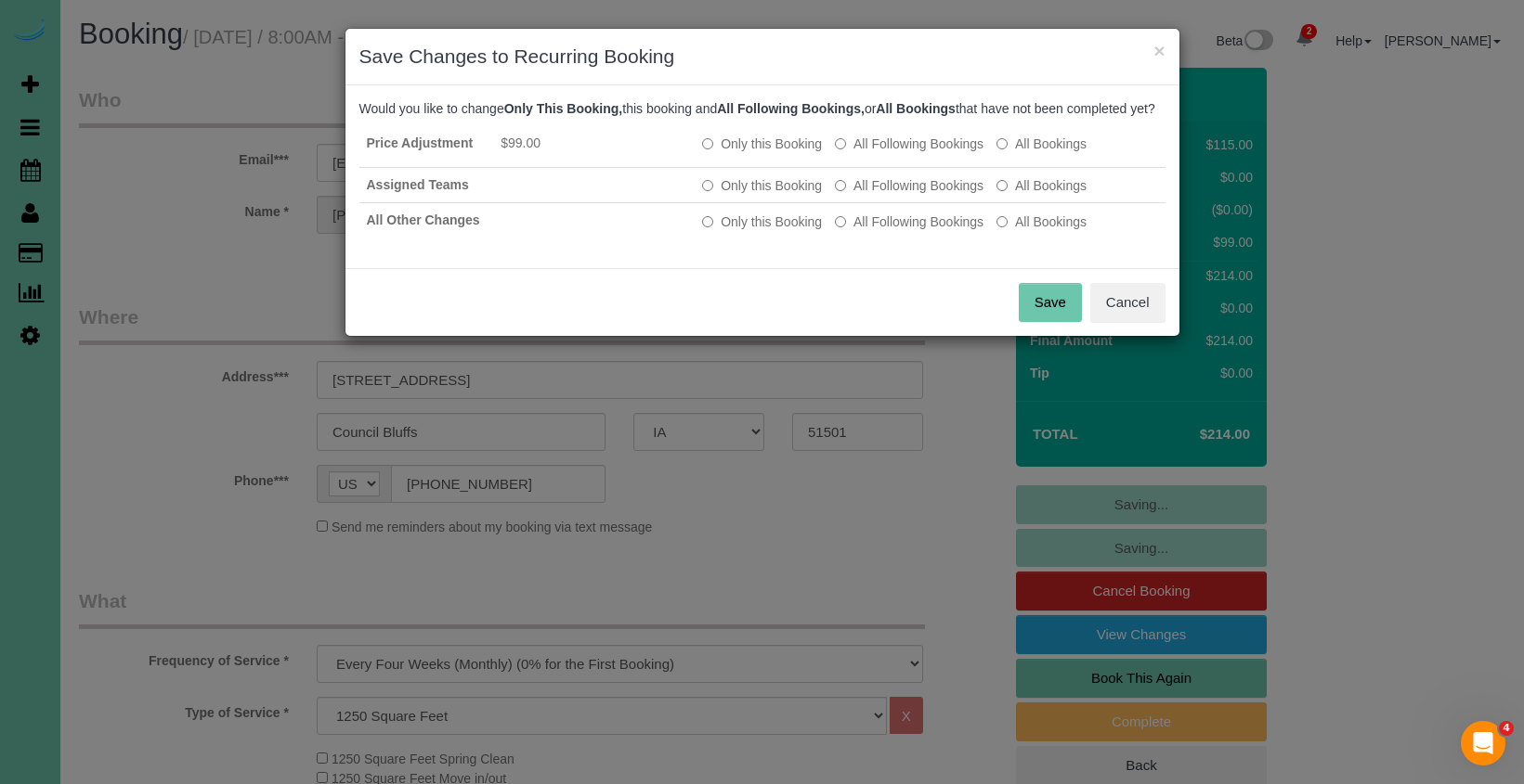
drag, startPoint x: 890, startPoint y: 237, endPoint x: 965, endPoint y: 290, distance: 91.8
click at [891, 231] on label "All Following Bookings" at bounding box center [908, 222] width 149 height 19
drag, startPoint x: 1037, startPoint y: 324, endPoint x: 958, endPoint y: 321, distance: 79.1
click at [1036, 322] on button "Save" at bounding box center [1051, 303] width 63 height 39
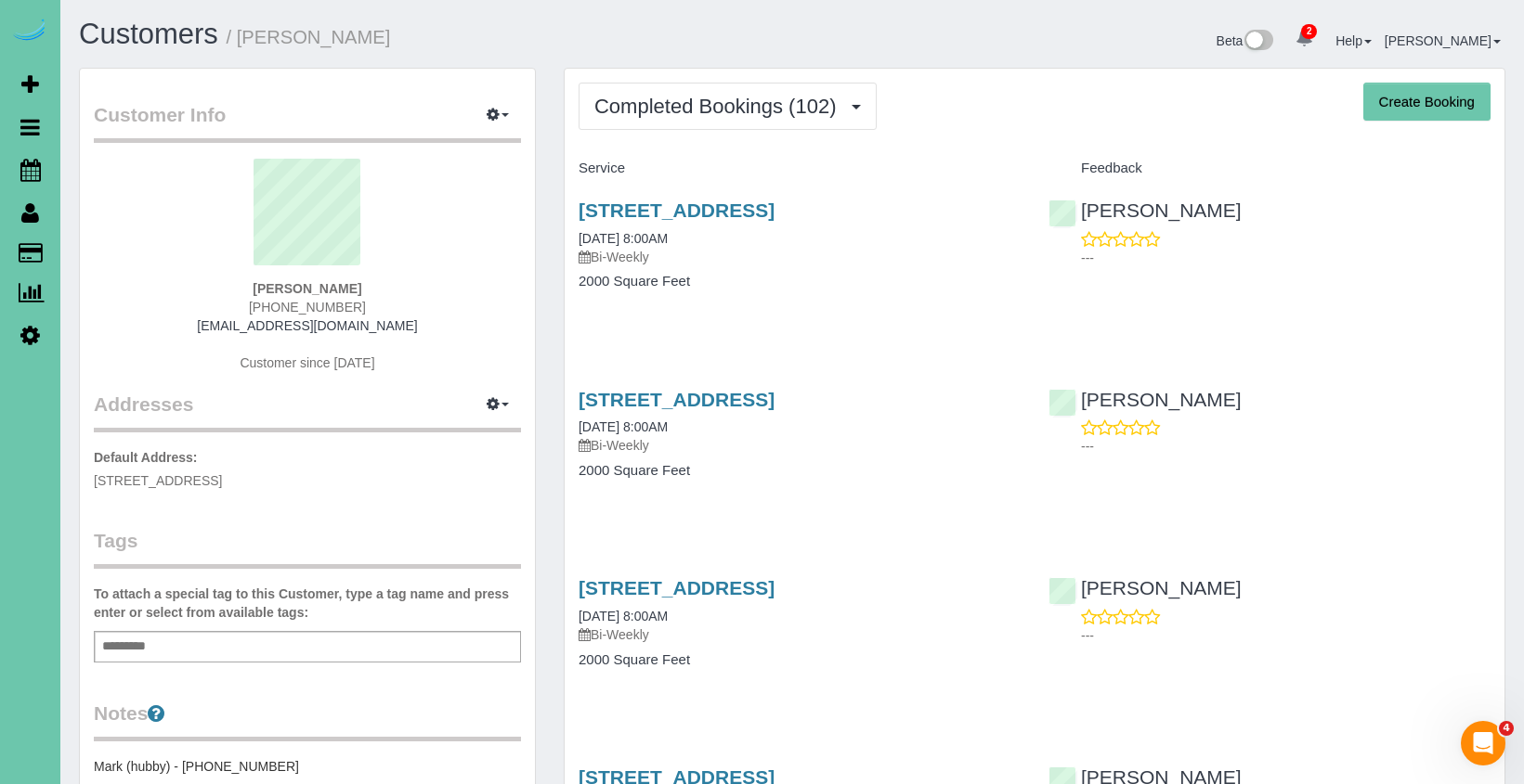
click at [546, 174] on div "Customer Info Edit Contact Info Send Message Email Preferences Special Sales Ta…" at bounding box center [307, 599] width 484 height 1062
click at [677, 103] on span "Completed Bookings (102)" at bounding box center [719, 107] width 251 height 24
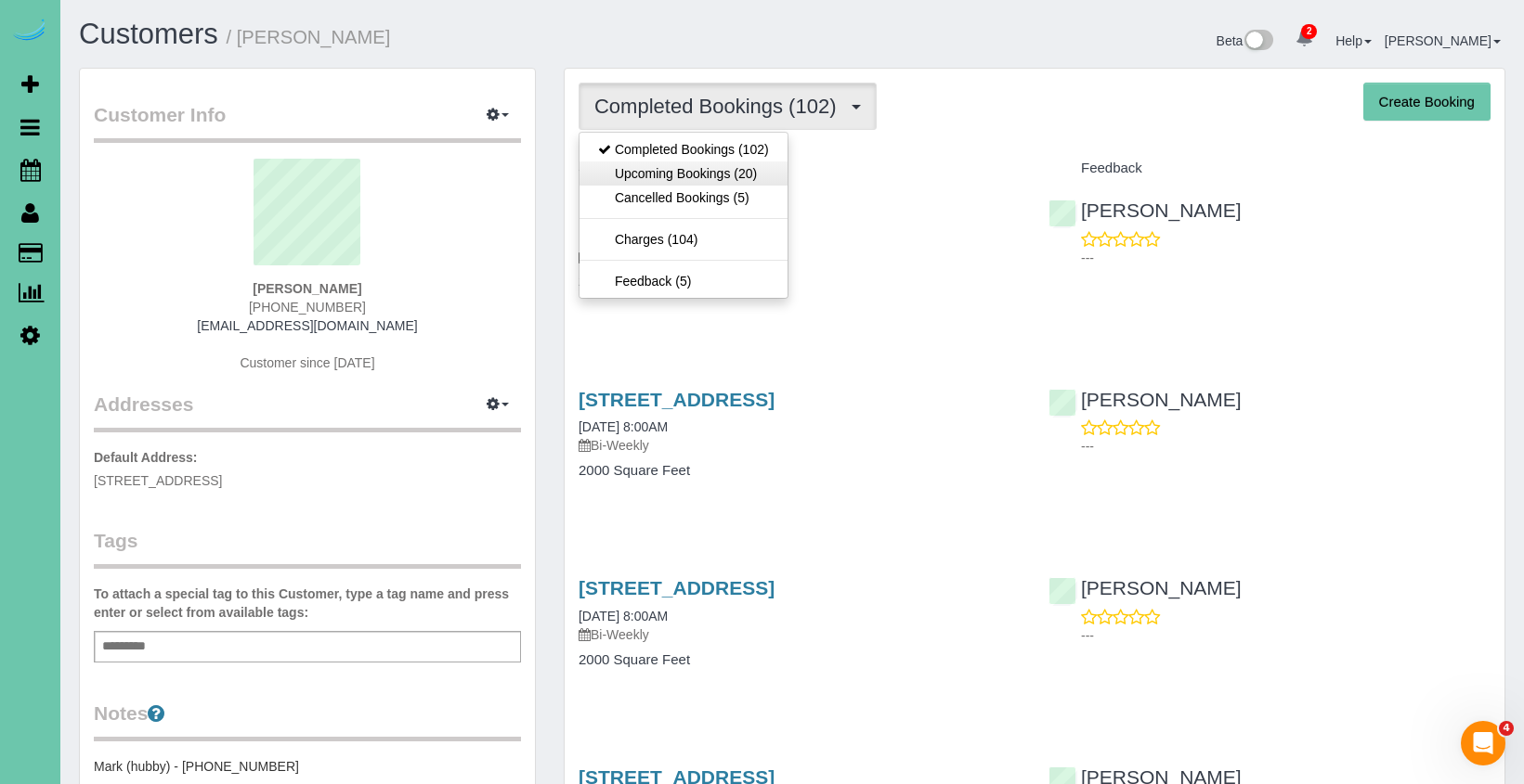
click at [665, 170] on link "Upcoming Bookings (20)" at bounding box center [683, 174] width 208 height 24
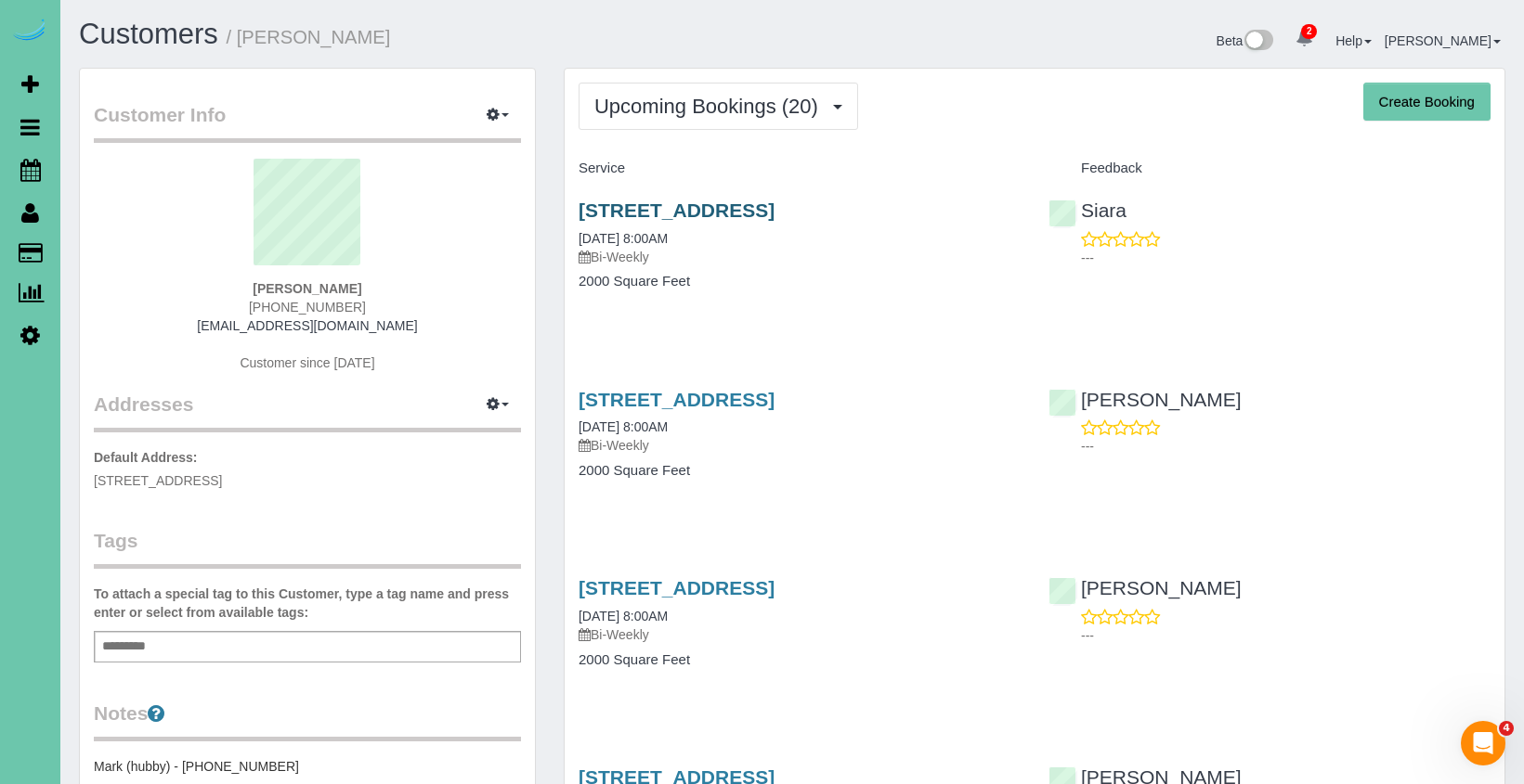
click at [658, 216] on link "[STREET_ADDRESS]" at bounding box center [676, 210] width 196 height 22
click at [773, 113] on span "Upcoming Bookings (20)" at bounding box center [710, 107] width 233 height 24
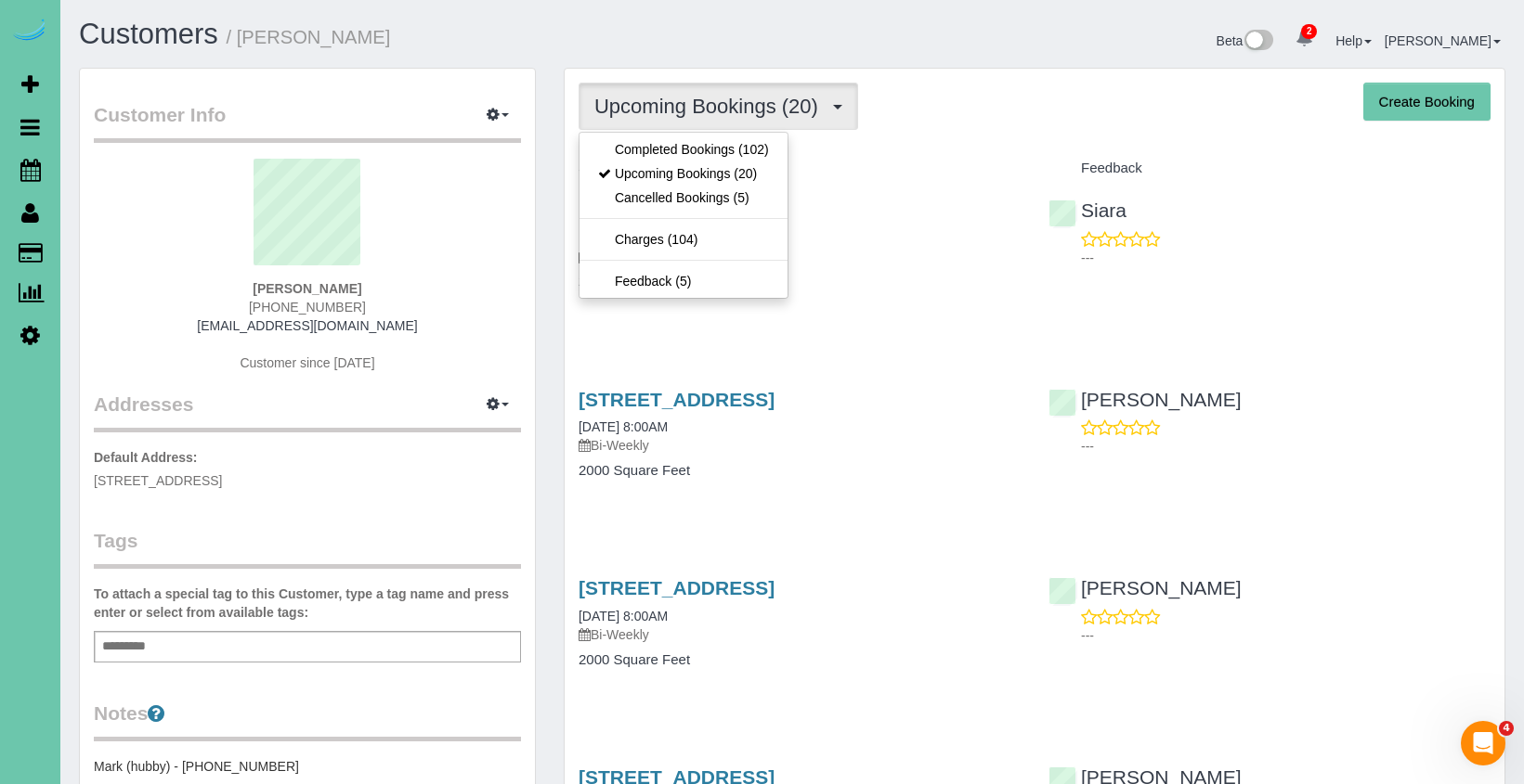
click at [769, 177] on link "Upcoming Bookings (20)" at bounding box center [683, 174] width 208 height 24
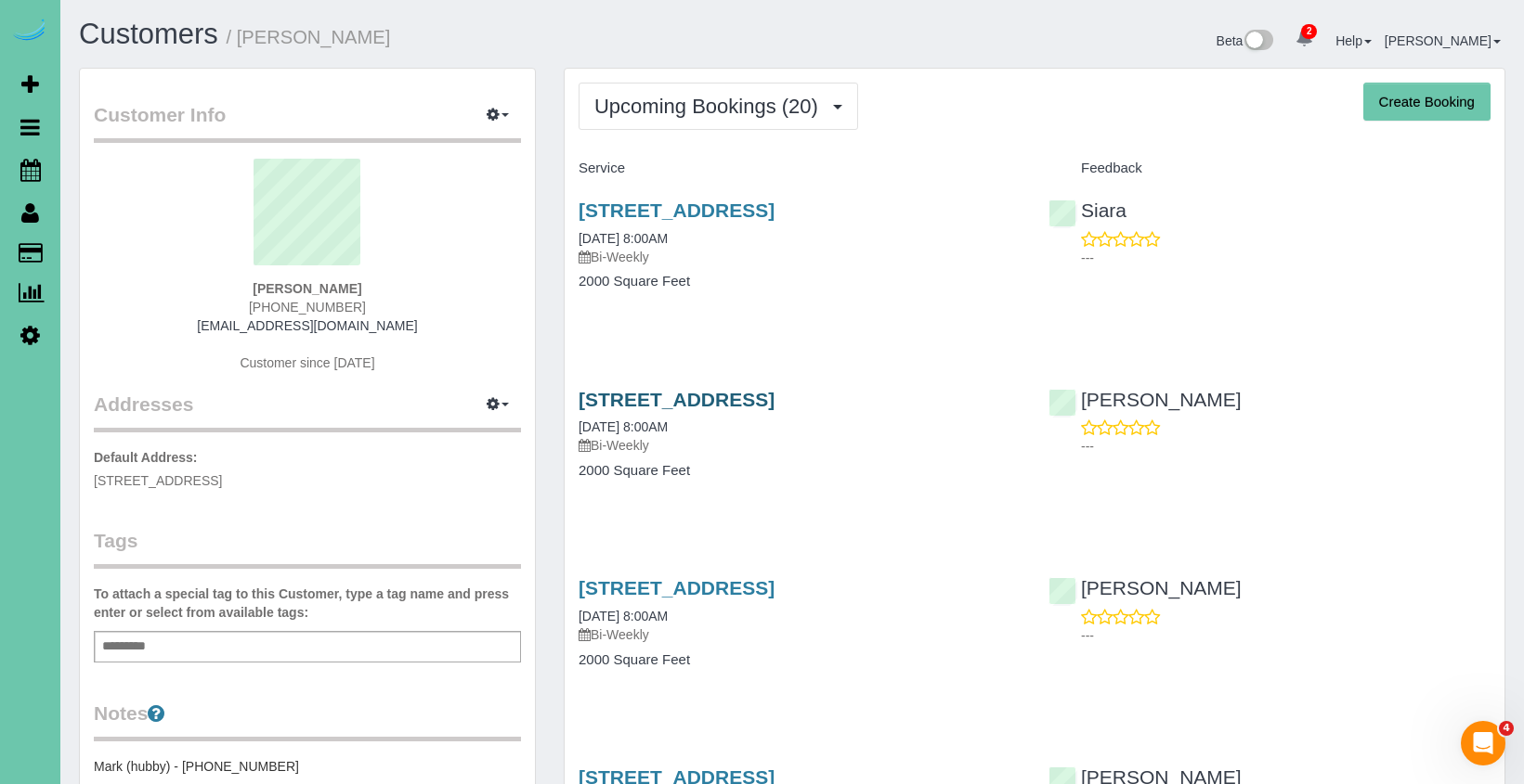
click at [774, 391] on link "[STREET_ADDRESS]" at bounding box center [676, 399] width 196 height 22
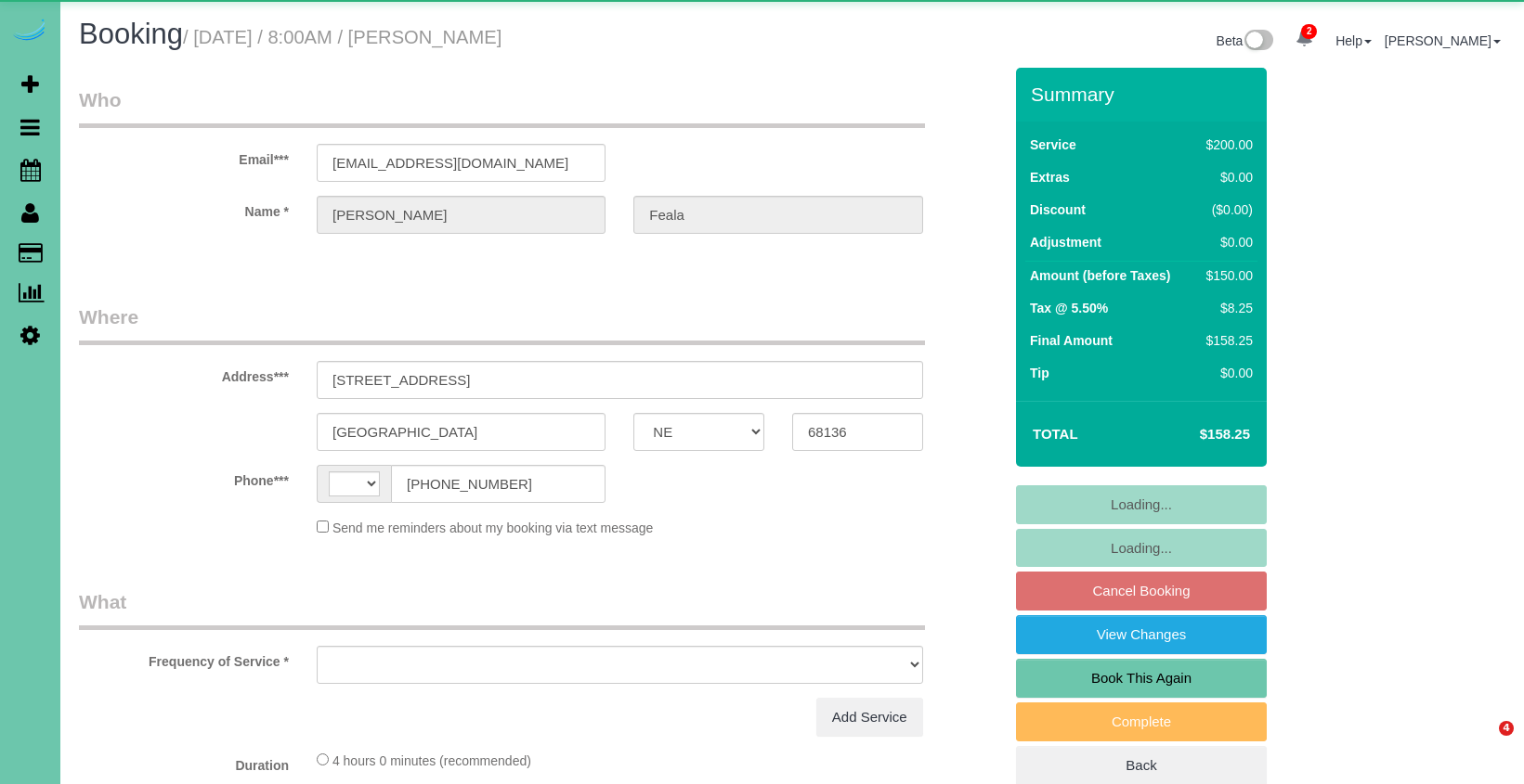
select select "NE"
select select "string:[GEOGRAPHIC_DATA]"
select select "object:635"
select select "string:fspay-67106cf4-edec-494a-81c2-ab8bcb23a02c"
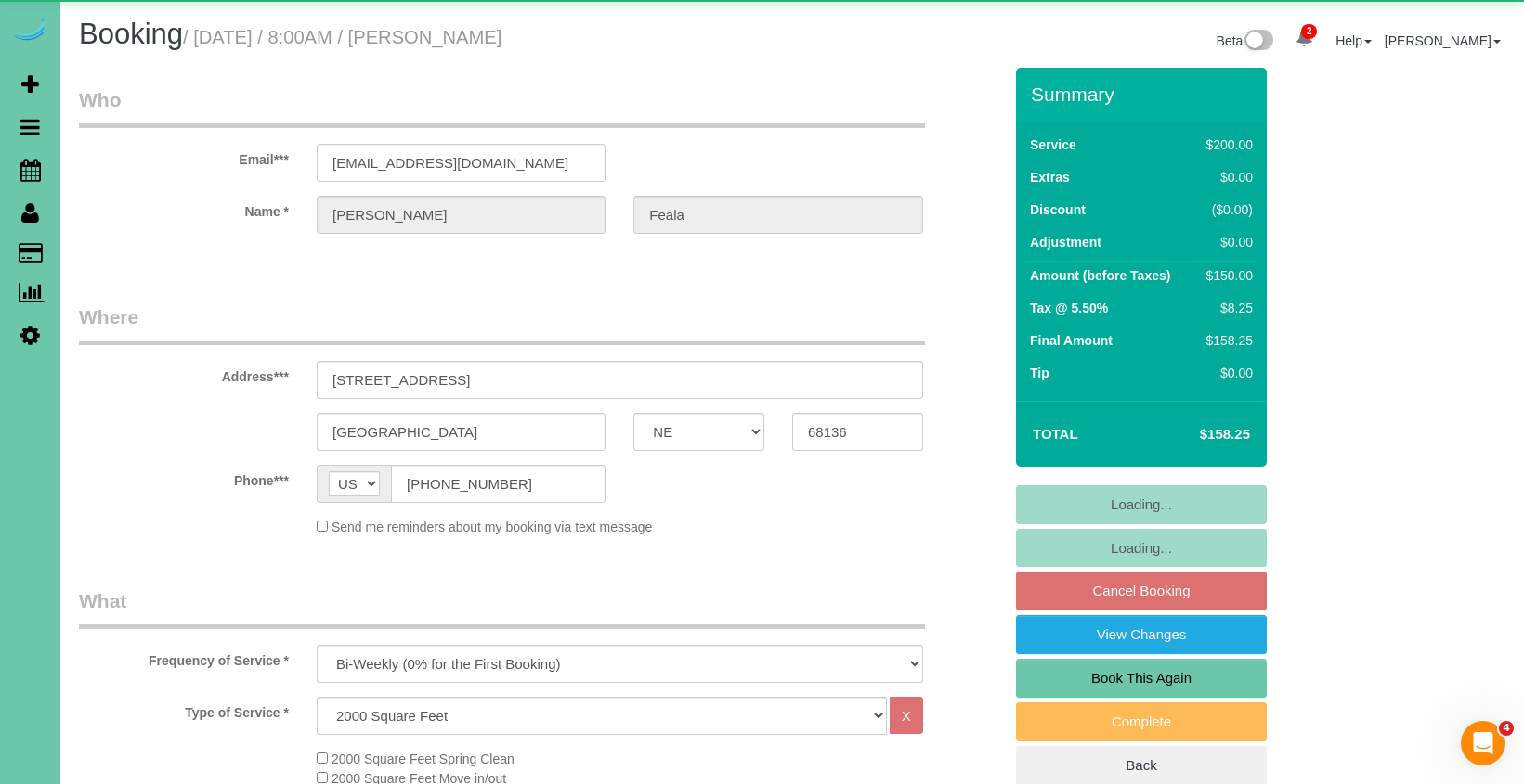
select select "object:922"
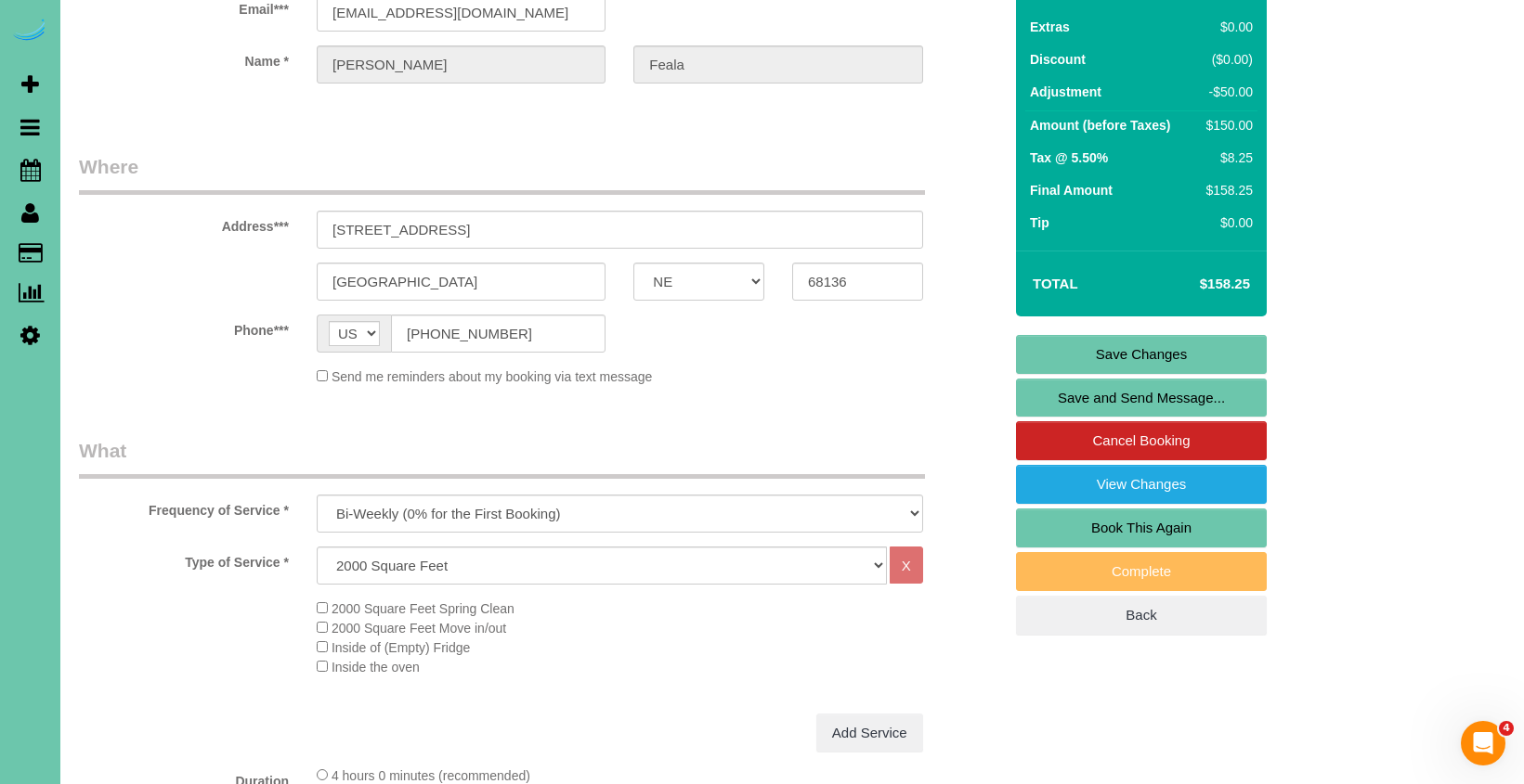
scroll to position [388, 0]
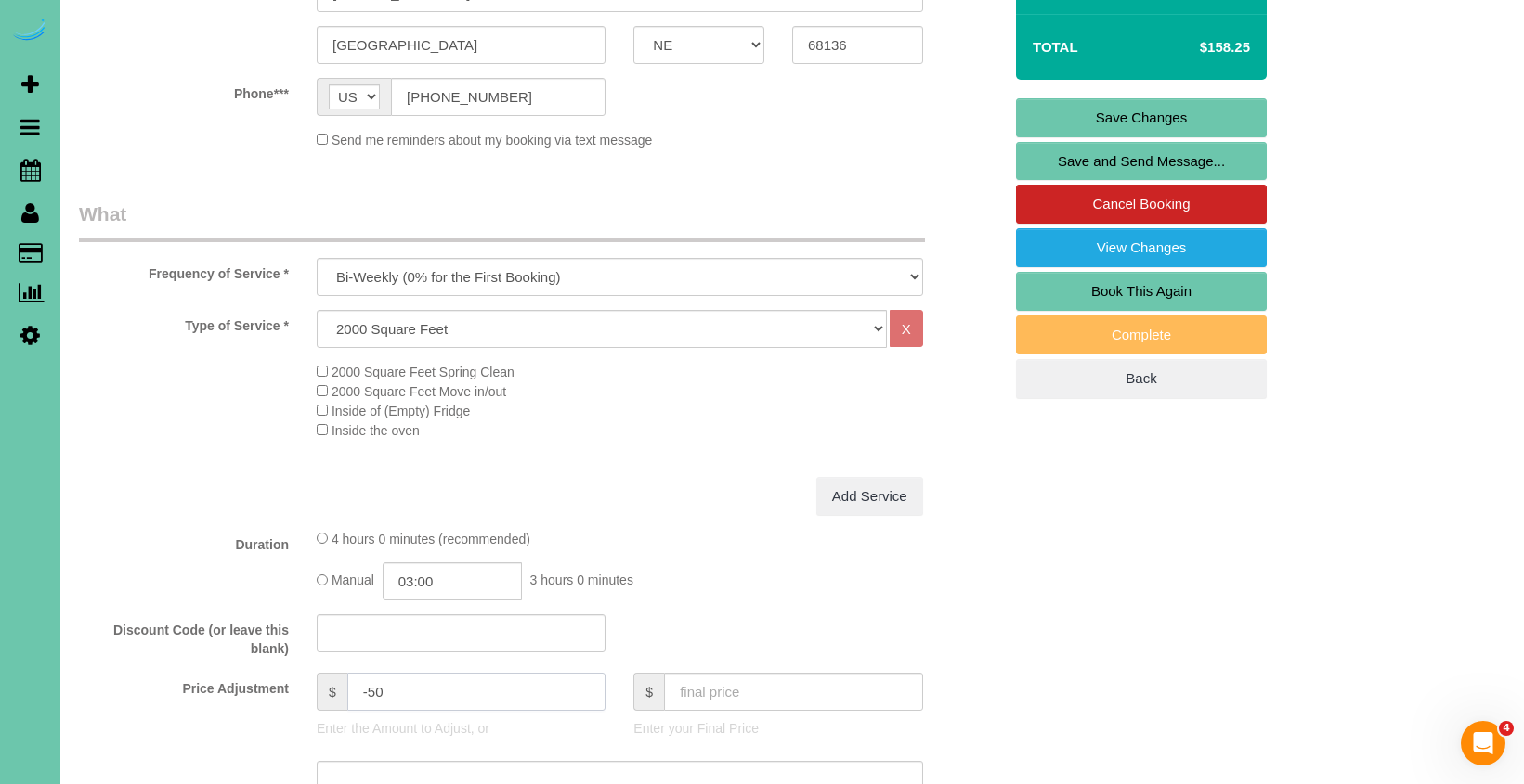
click at [393, 686] on input "-50" at bounding box center [476, 691] width 259 height 38
drag, startPoint x: 362, startPoint y: 682, endPoint x: 372, endPoint y: 681, distance: 10.0
click at [372, 681] on input "-50" at bounding box center [476, 691] width 259 height 38
type input "-27.75"
click at [451, 578] on input "03:00" at bounding box center [452, 581] width 139 height 38
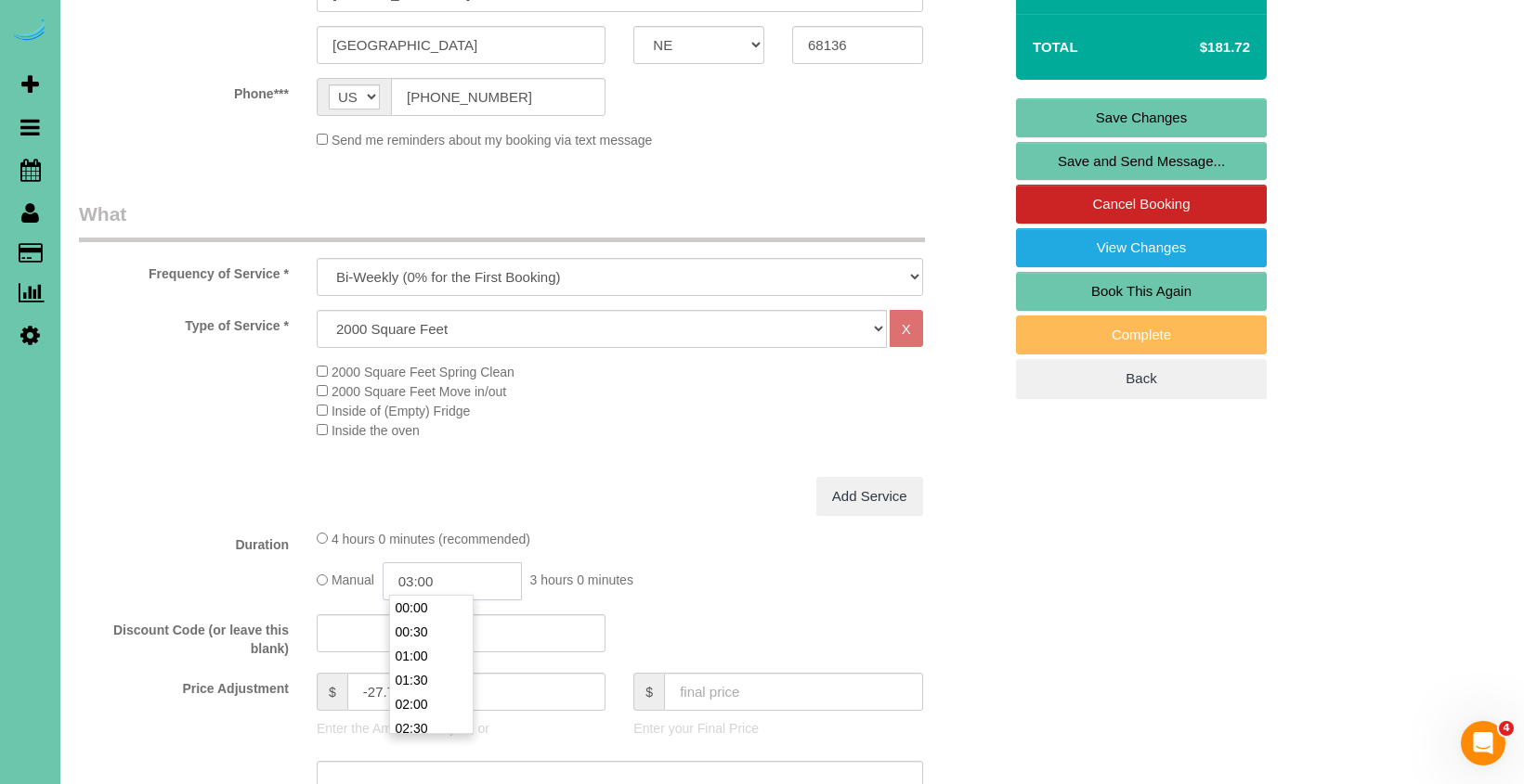
scroll to position [120, 0]
type input "03:15"
drag, startPoint x: 411, startPoint y: 772, endPoint x: 435, endPoint y: 768, distance: 24.3
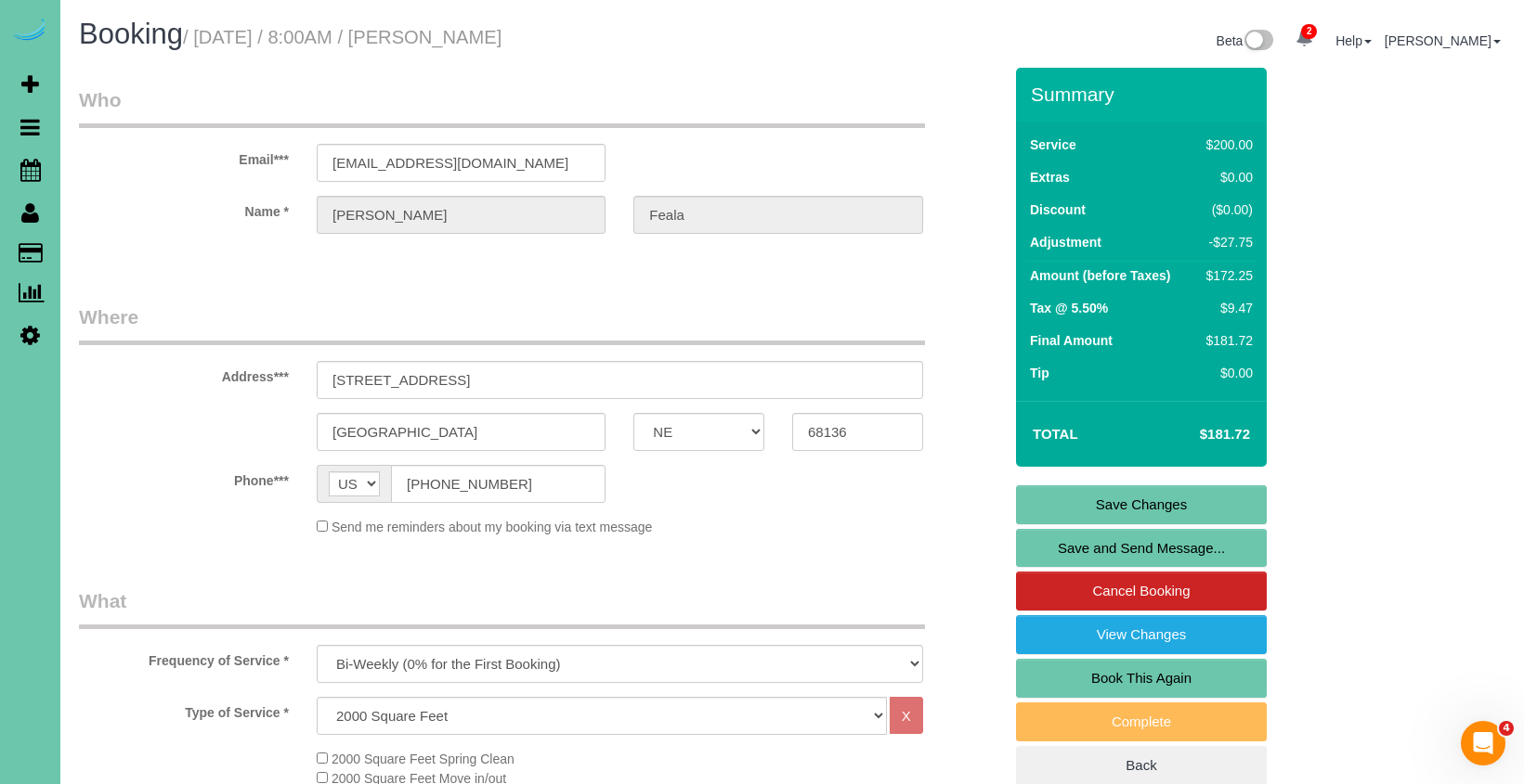
scroll to position [0, 0]
drag, startPoint x: 482, startPoint y: 161, endPoint x: 304, endPoint y: 153, distance: 178.2
click at [304, 153] on div "[EMAIL_ADDRESS][DOMAIN_NAME]" at bounding box center [461, 163] width 317 height 38
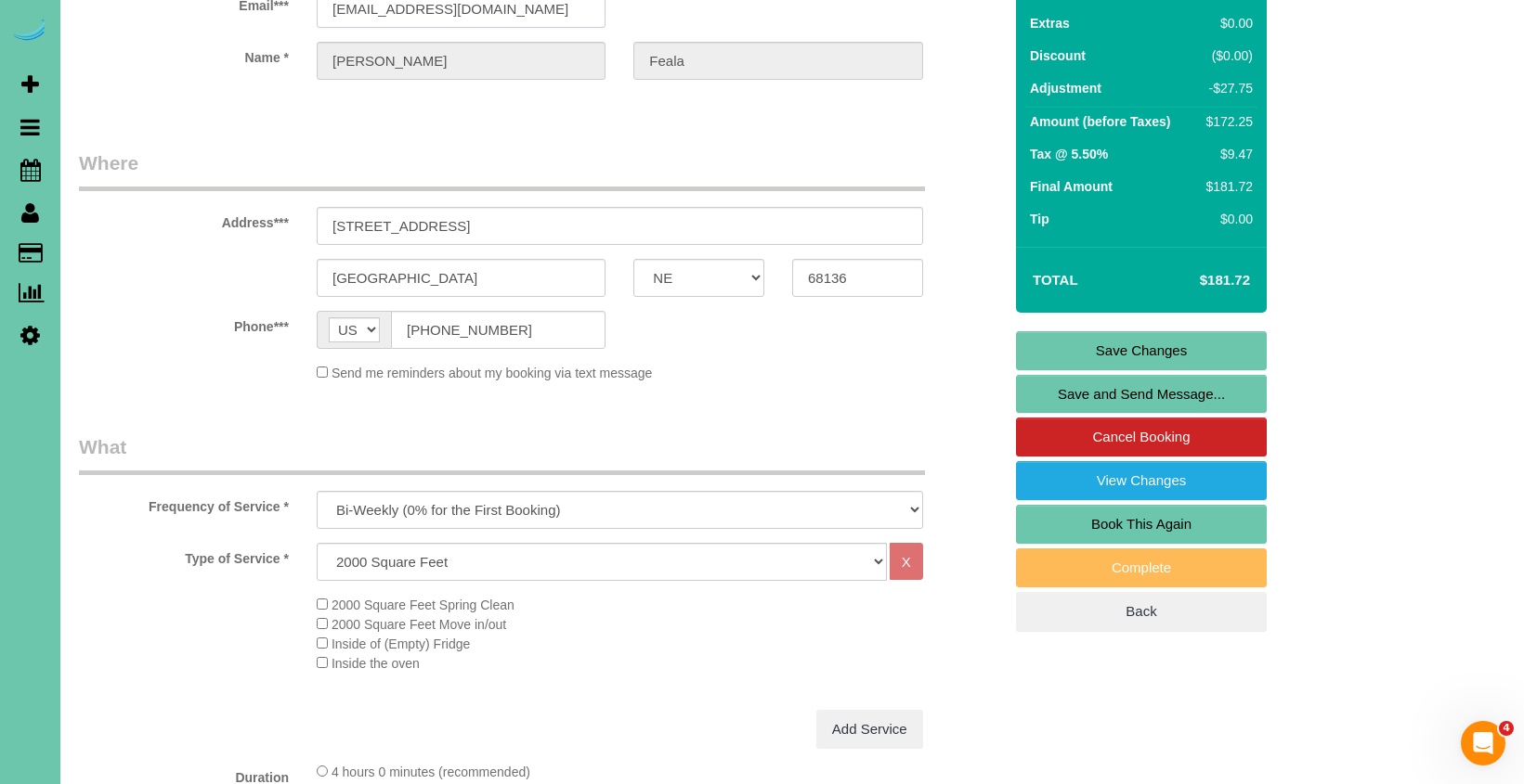
scroll to position [477, 0]
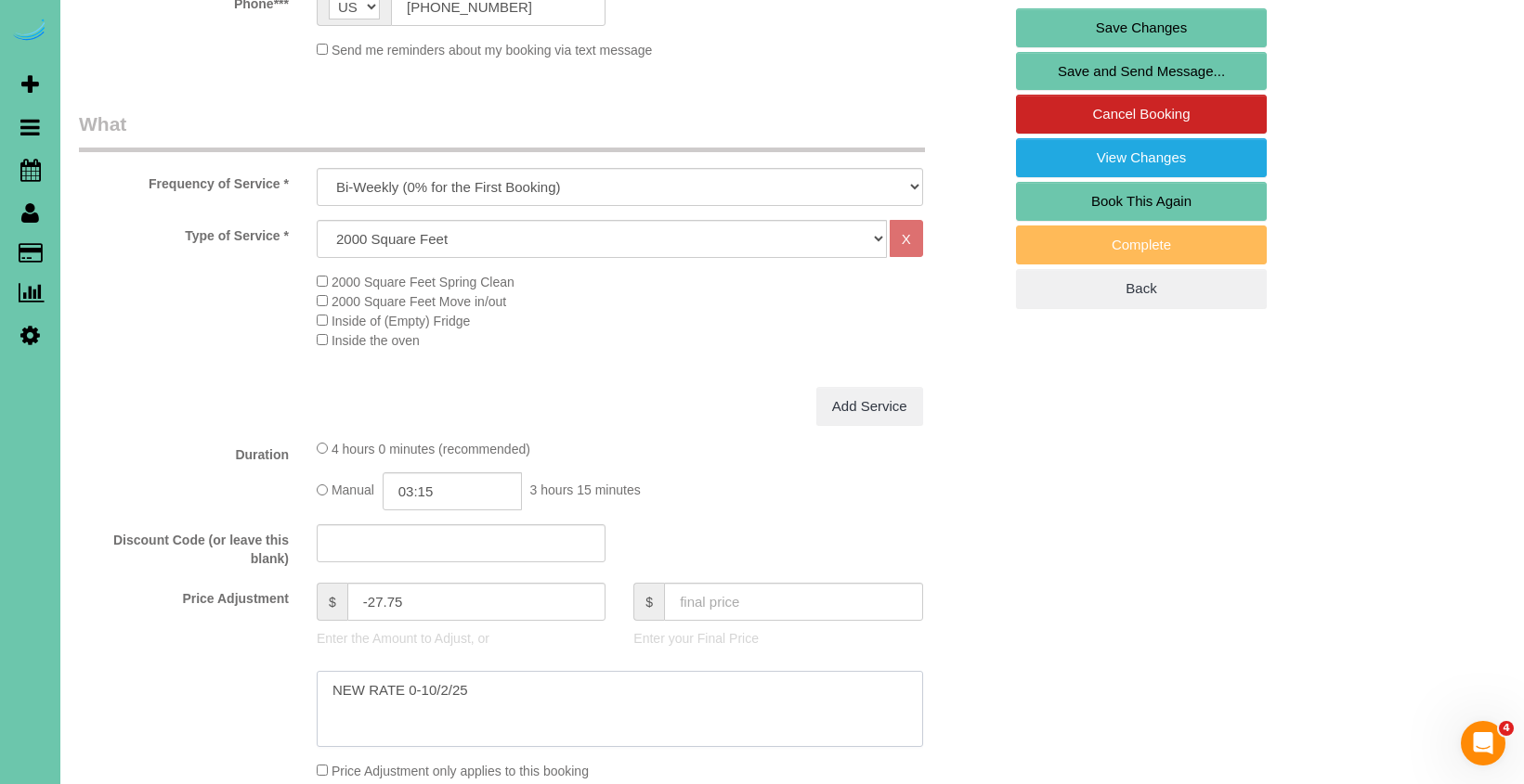
drag, startPoint x: 411, startPoint y: 685, endPoint x: 525, endPoint y: 673, distance: 114.6
click at [419, 685] on textarea at bounding box center [619, 709] width 607 height 76
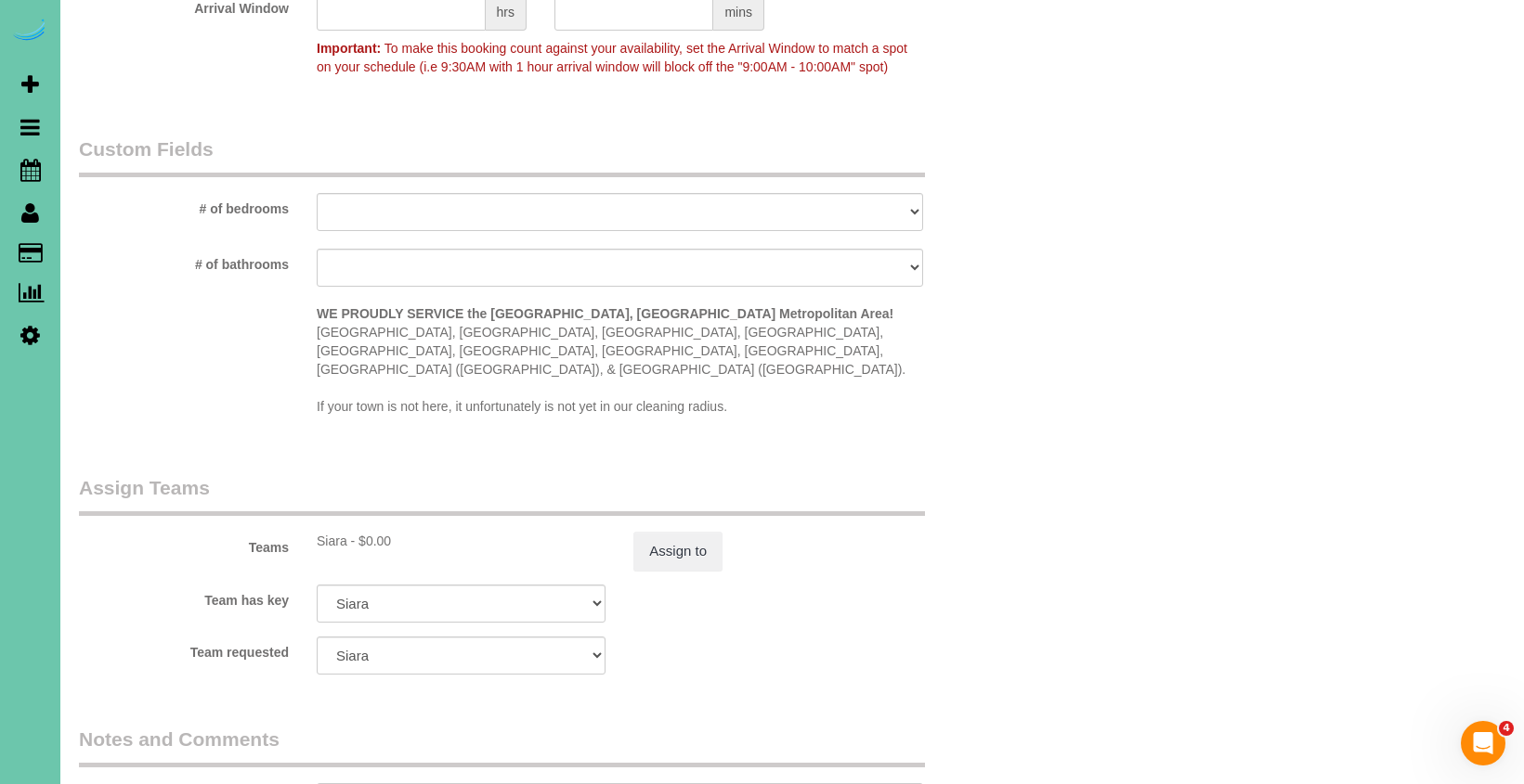
scroll to position [1646, 0]
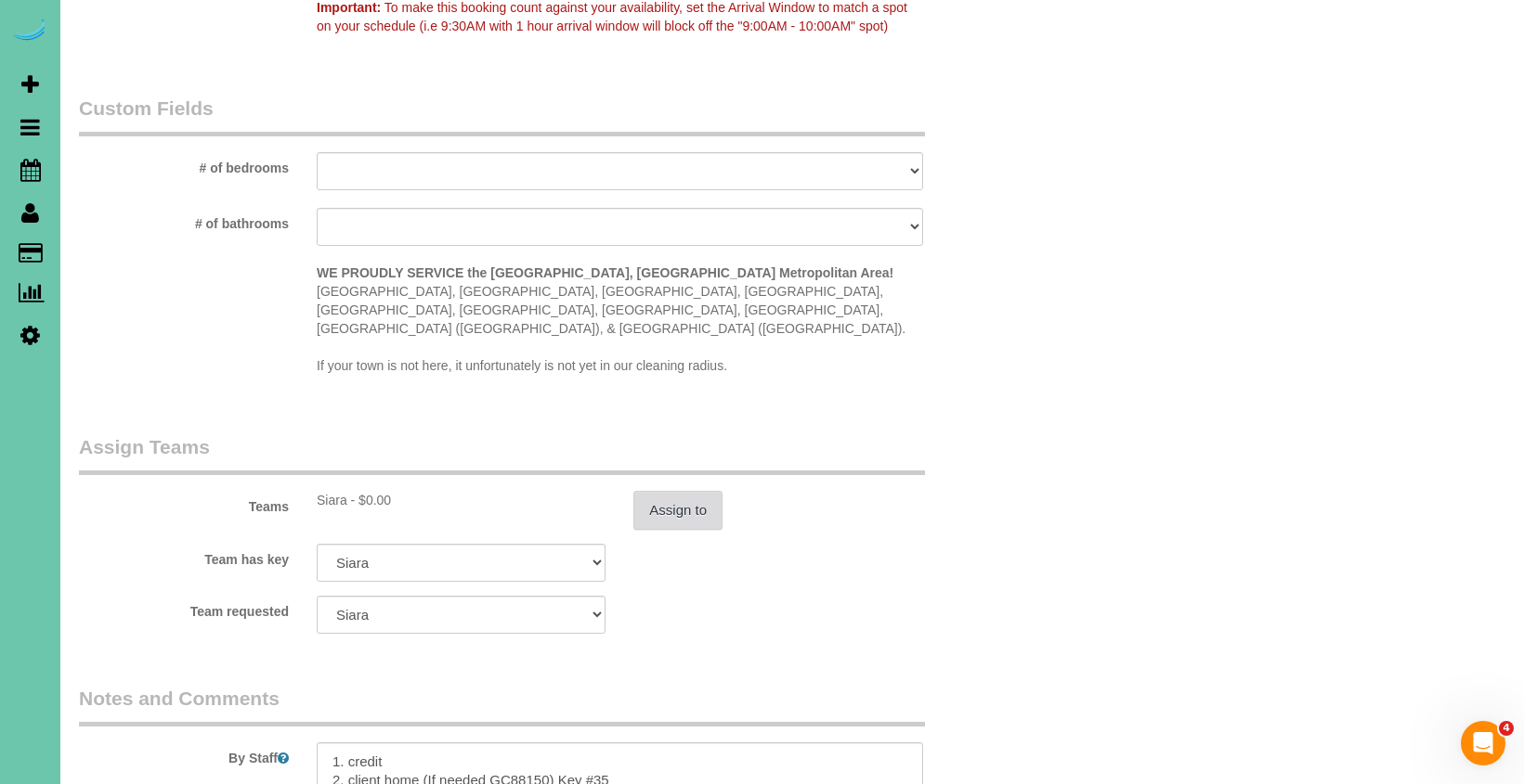
type textarea "NEW RATE -10/2/25"
click at [660, 491] on button "Assign to" at bounding box center [678, 511] width 89 height 39
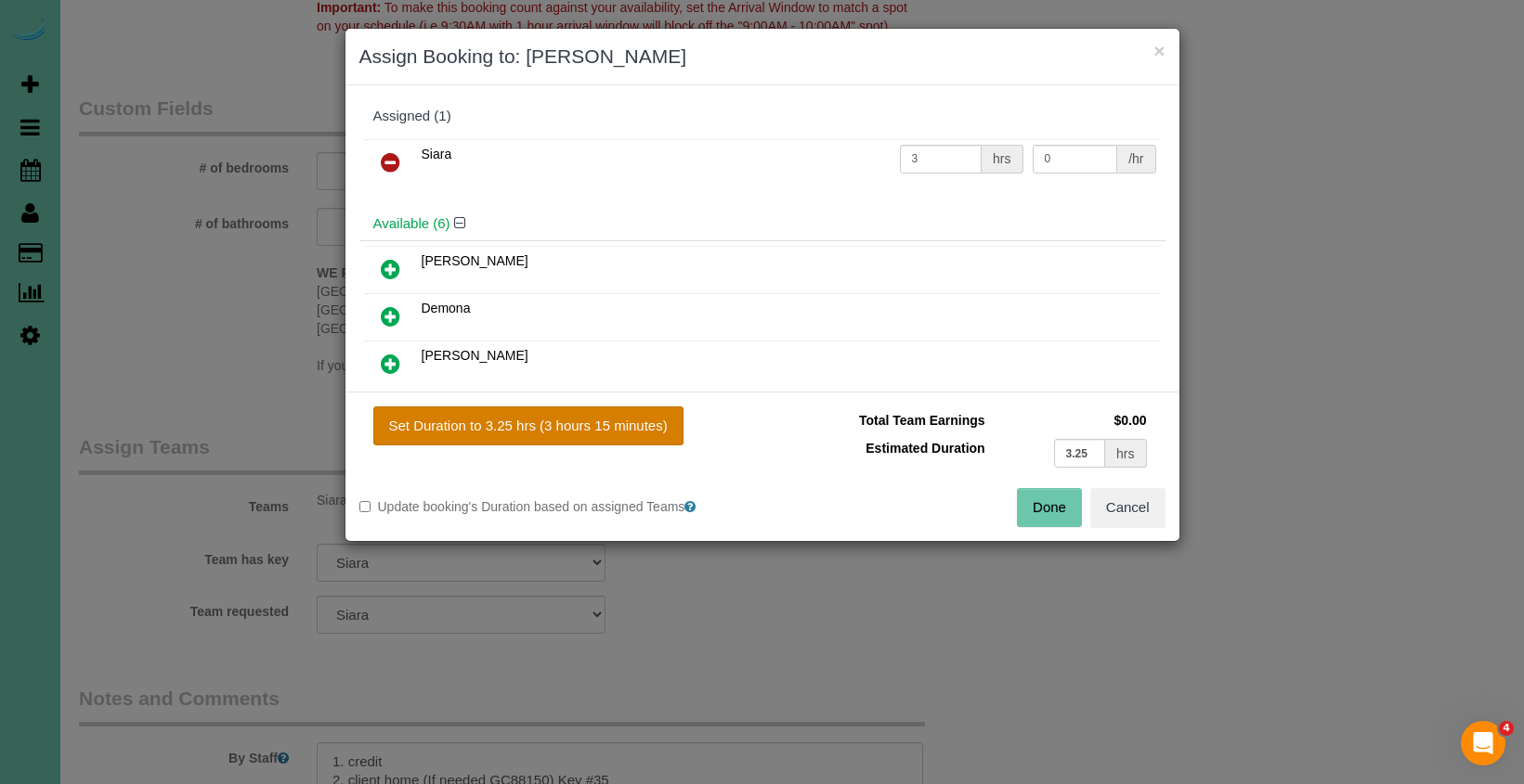
click at [594, 424] on button "Set Duration to 3.25 hrs (3 hours 15 minutes)" at bounding box center [528, 426] width 310 height 39
type input "3.25"
drag, startPoint x: 1044, startPoint y: 502, endPoint x: 762, endPoint y: 496, distance: 282.1
click at [1043, 502] on button "Done" at bounding box center [1050, 508] width 65 height 39
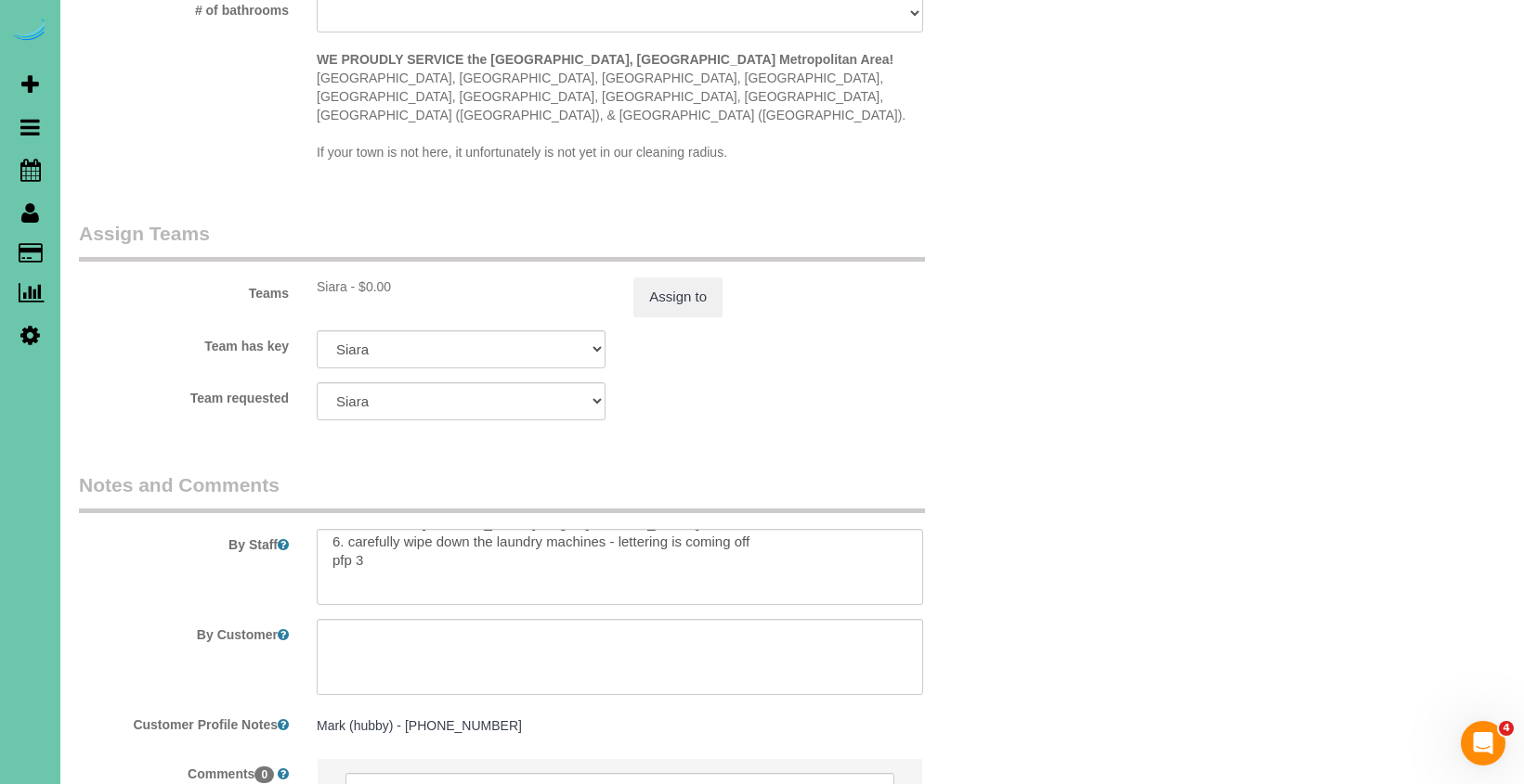
scroll to position [82, 0]
click at [392, 545] on textarea at bounding box center [619, 567] width 607 height 76
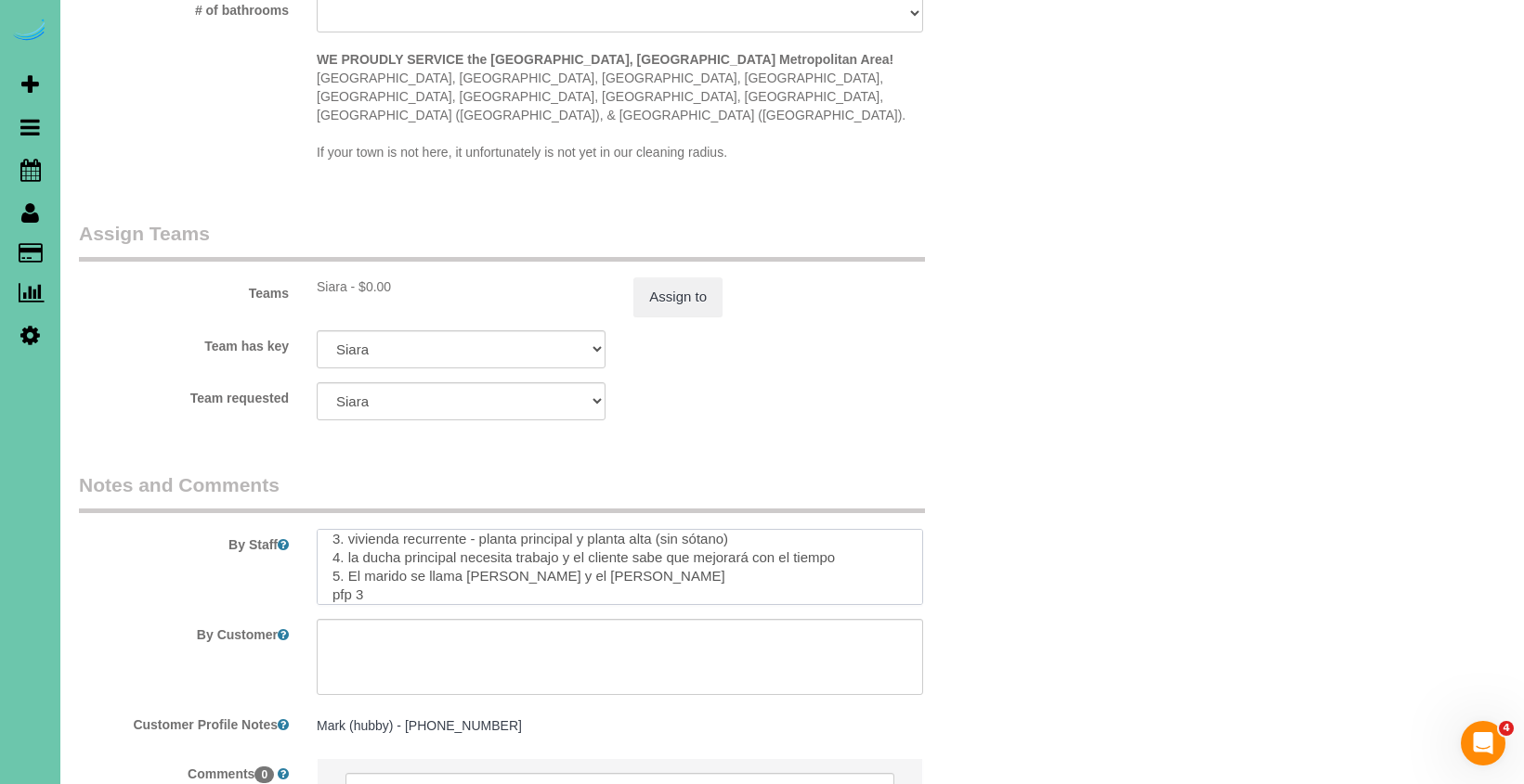
click at [386, 561] on textarea at bounding box center [619, 567] width 607 height 76
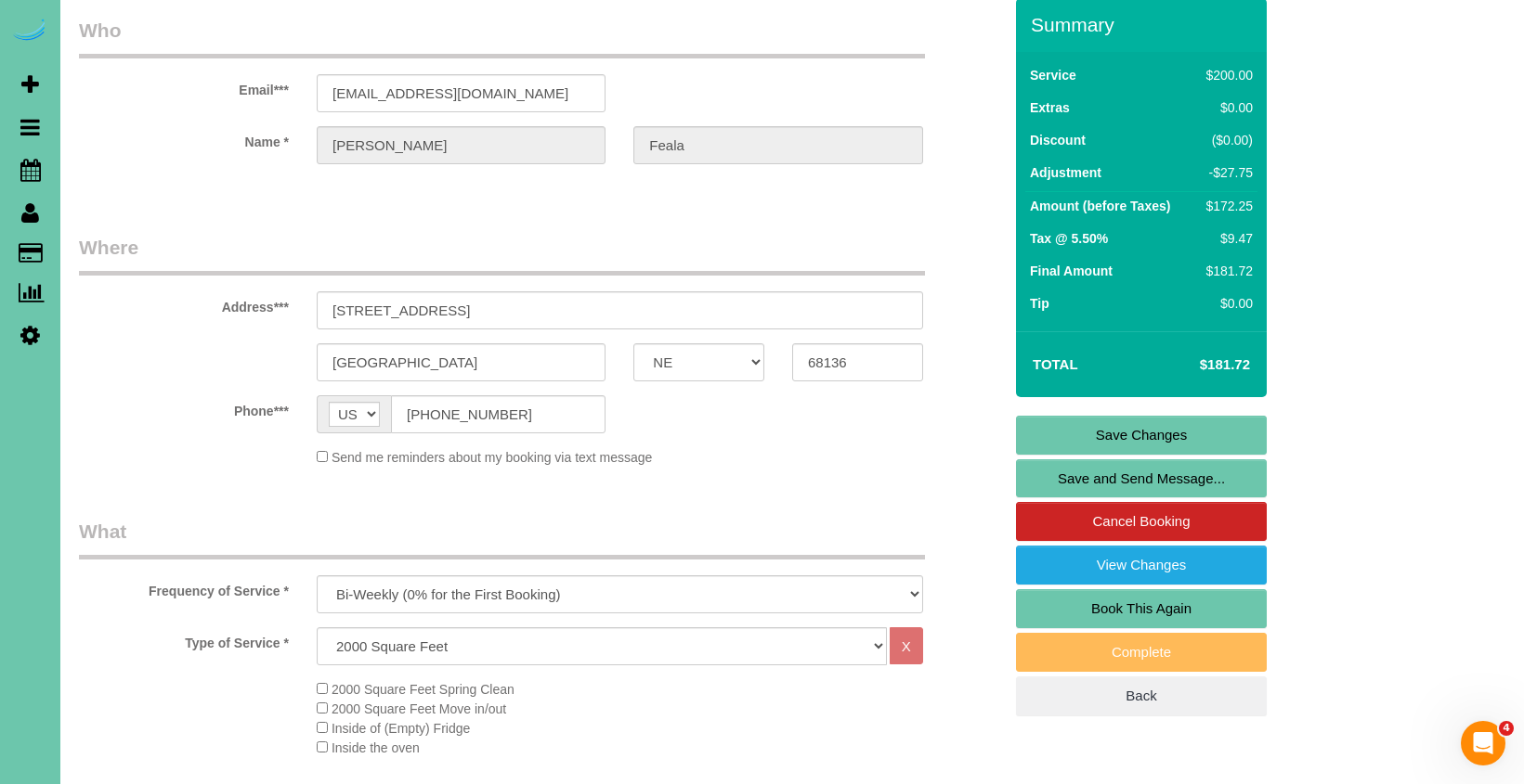
scroll to position [29, 0]
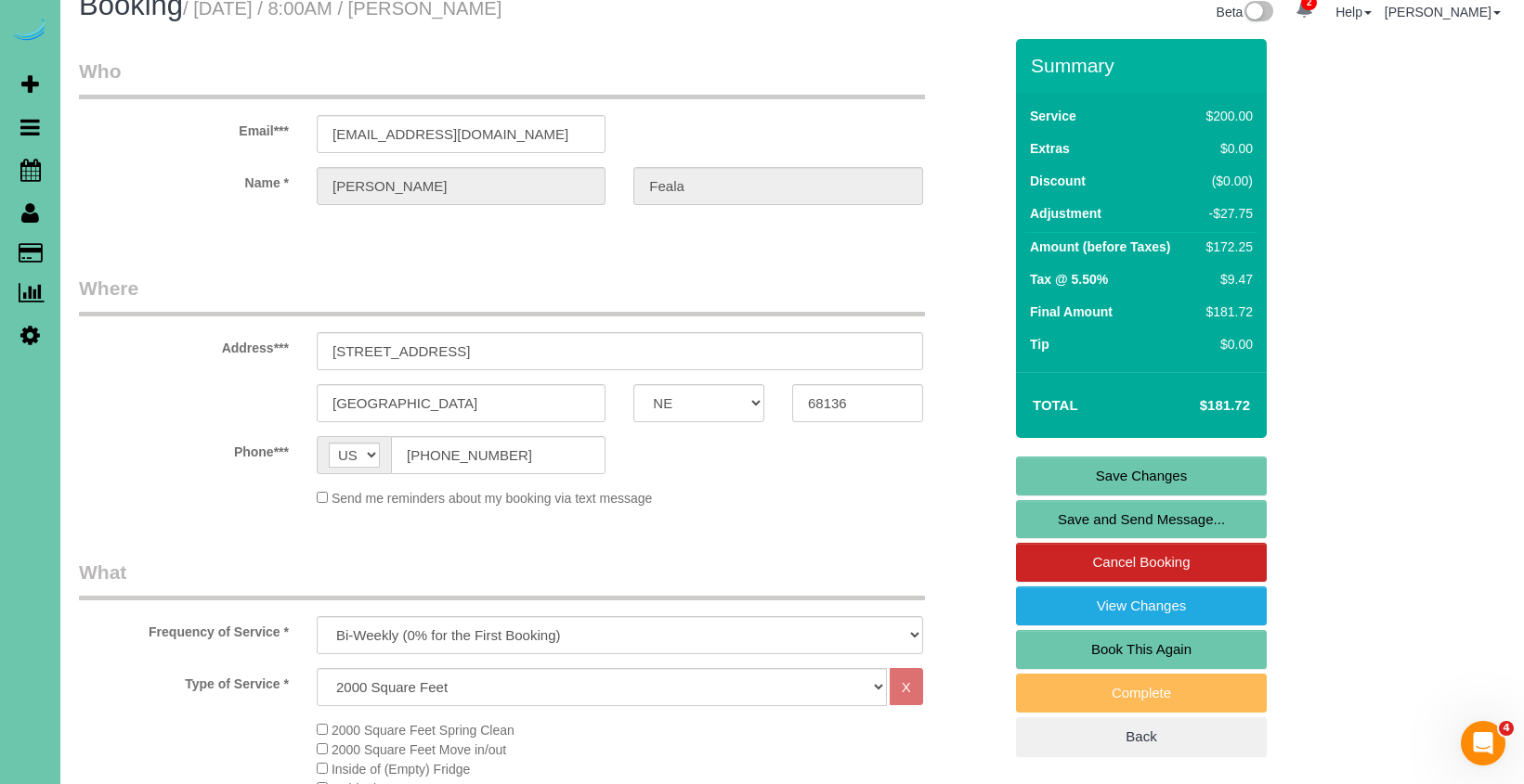
type textarea "1. credit 2. client home (If needed GC88150) Key #35 3. bw recurring - main flo…"
click at [1050, 478] on link "Save Changes" at bounding box center [1141, 476] width 251 height 39
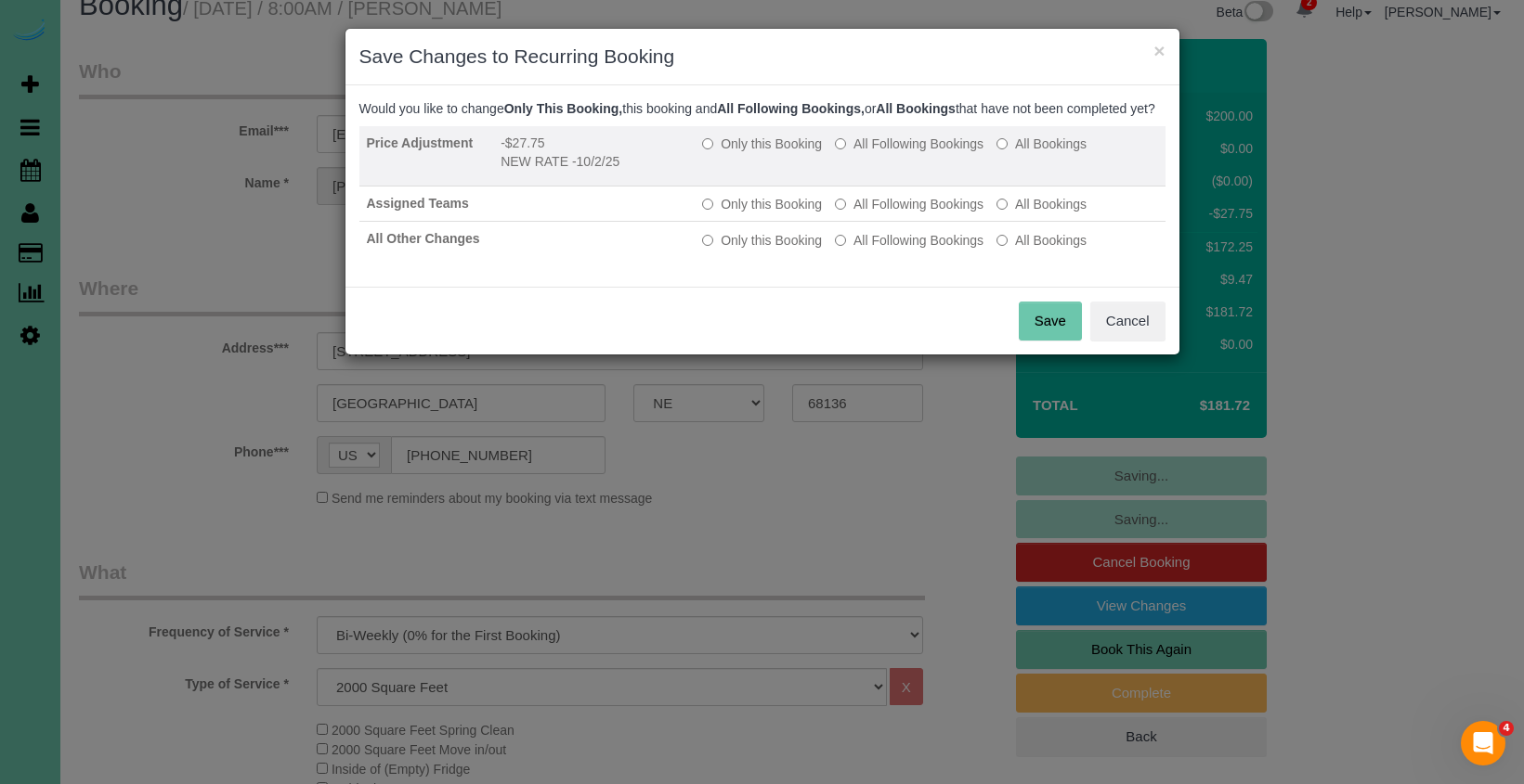
drag, startPoint x: 767, startPoint y: 164, endPoint x: 796, endPoint y: 184, distance: 35.2
click at [768, 153] on label "Only this Booking" at bounding box center [762, 143] width 119 height 19
click label "All Following Bookings"
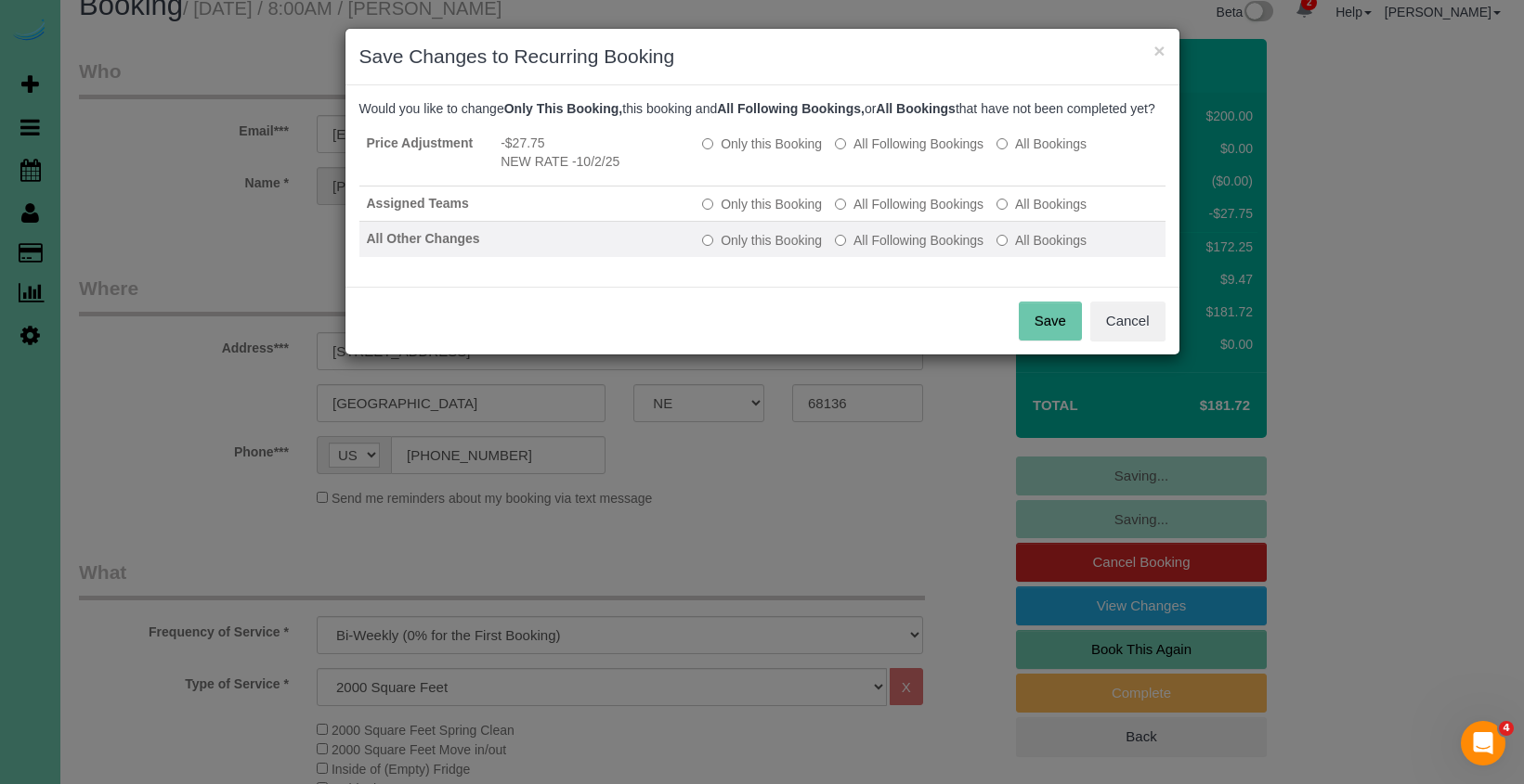
click label "All Following Bookings"
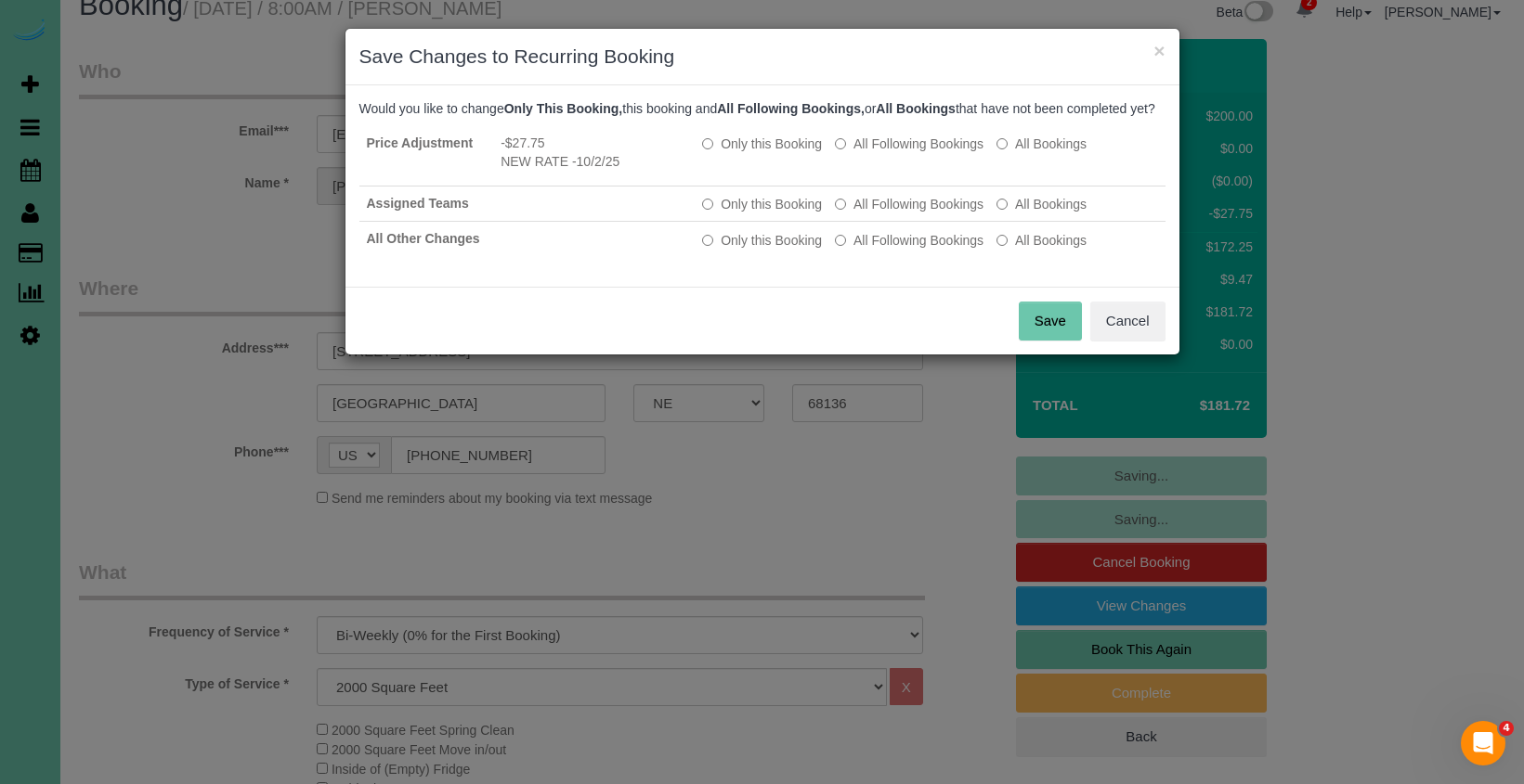
click button "Save"
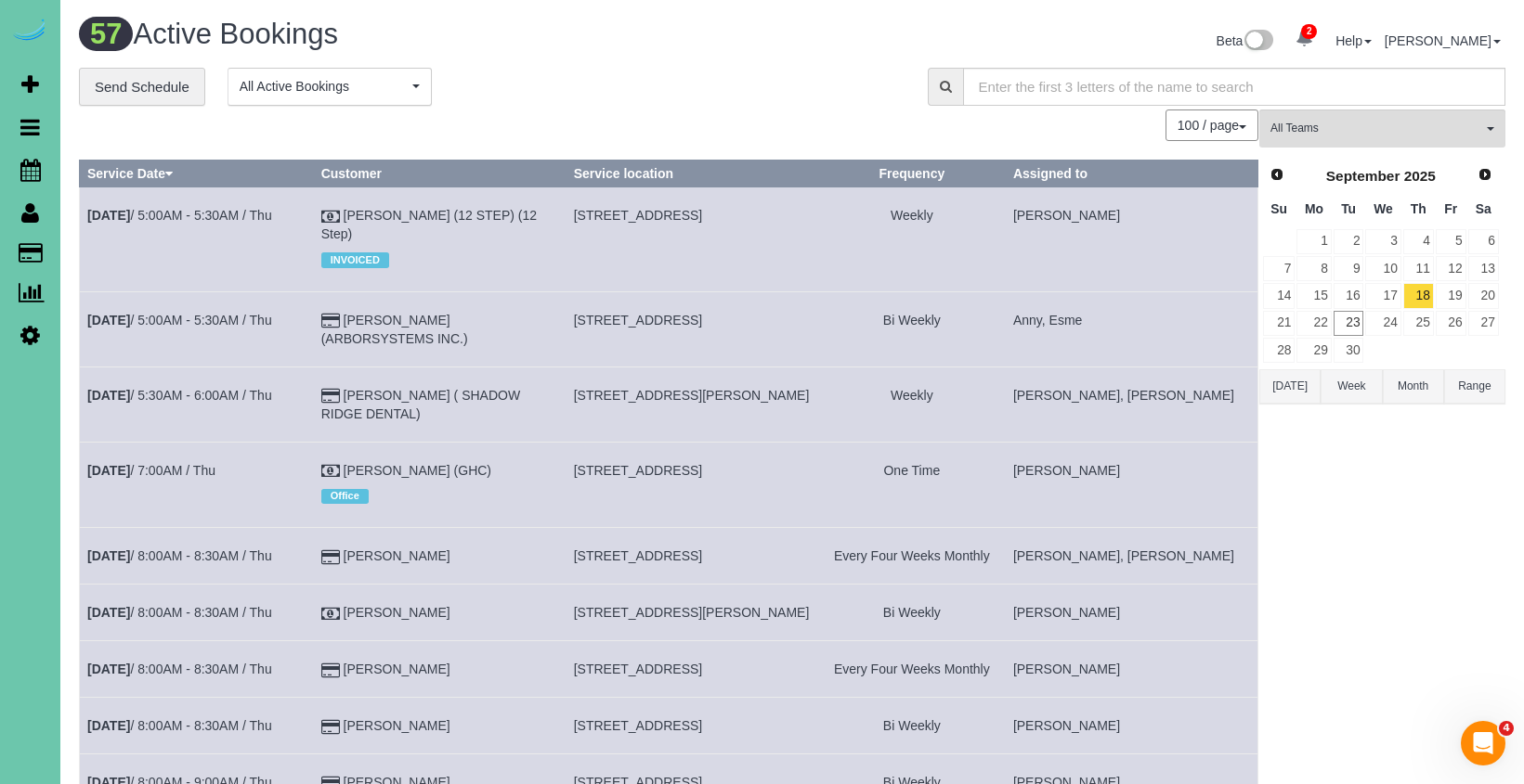
click div "**********"
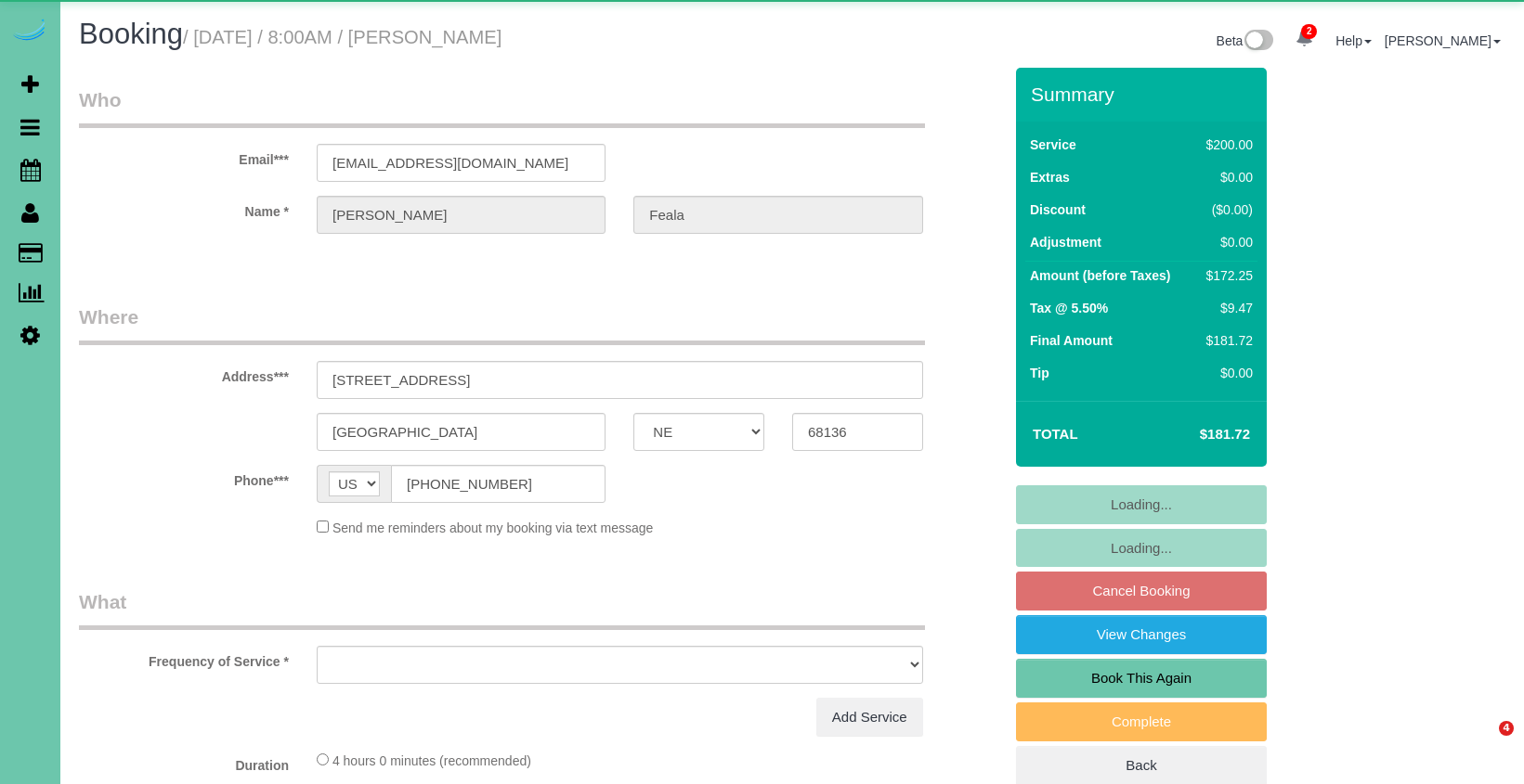
select select "NE"
select select "object:623"
select select "string:fspay-67106cf4-edec-494a-81c2-ab8bcb23a02c"
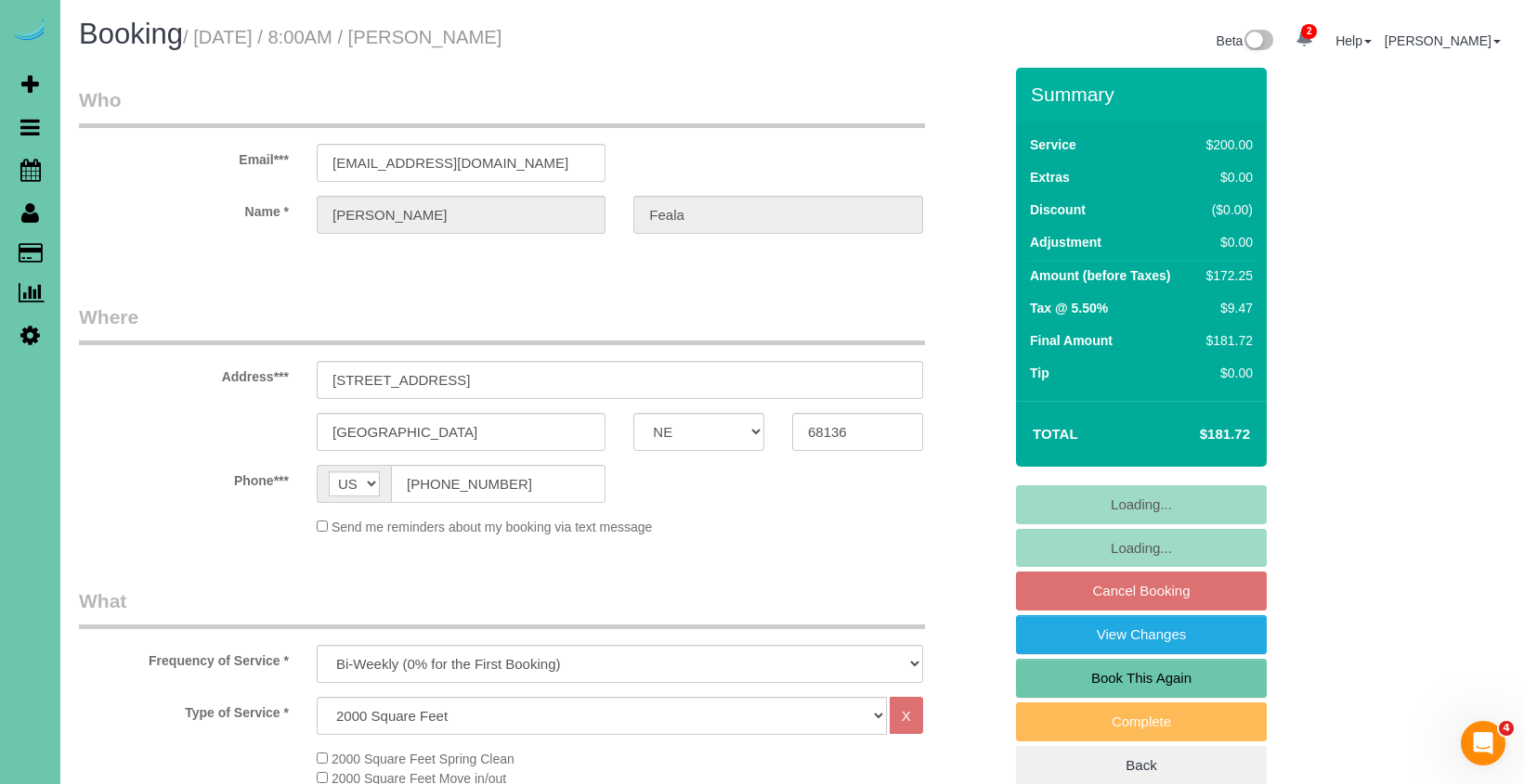
select select "object:851"
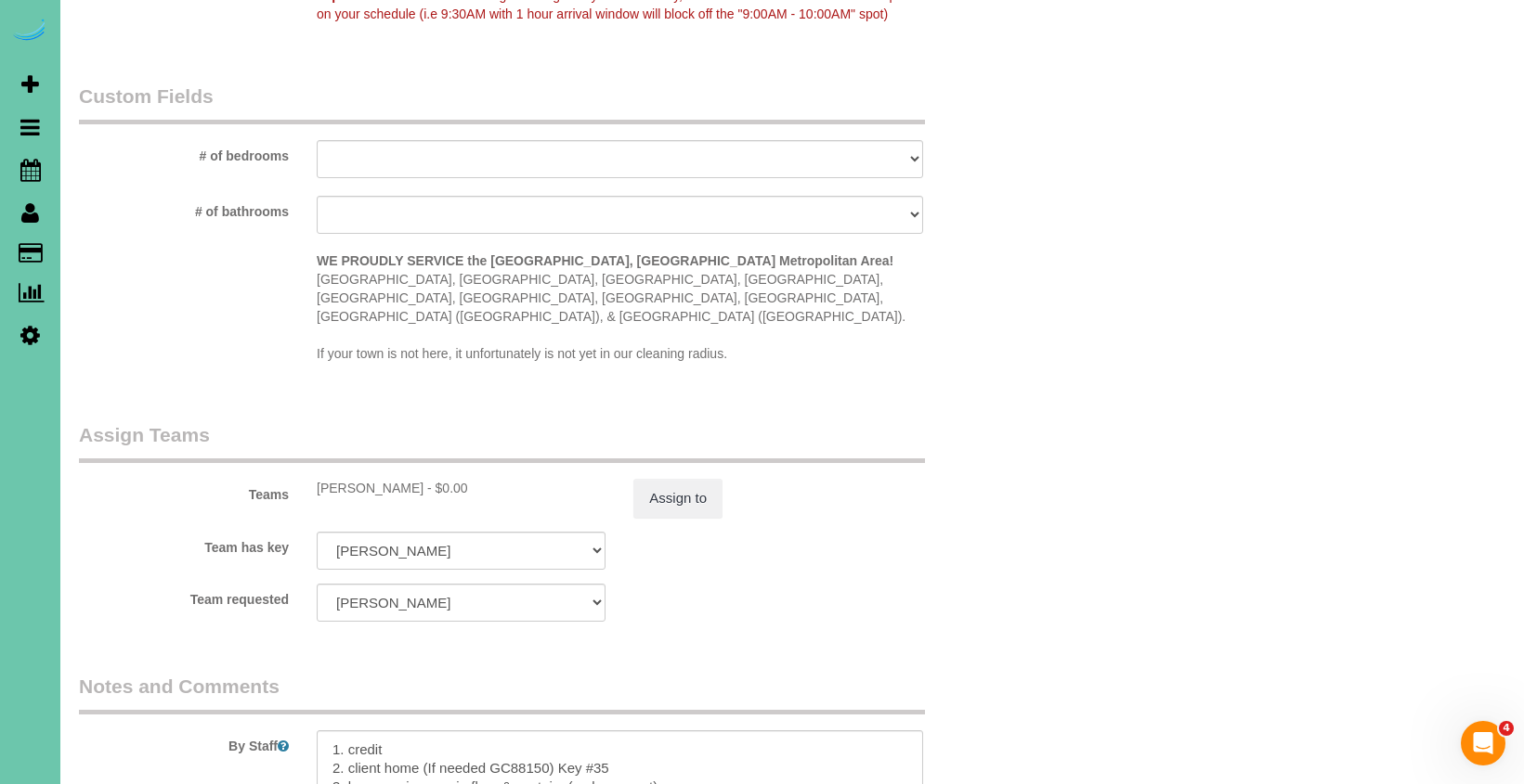
scroll to position [1657, 0]
click at [708, 480] on button "Assign to" at bounding box center [678, 500] width 89 height 39
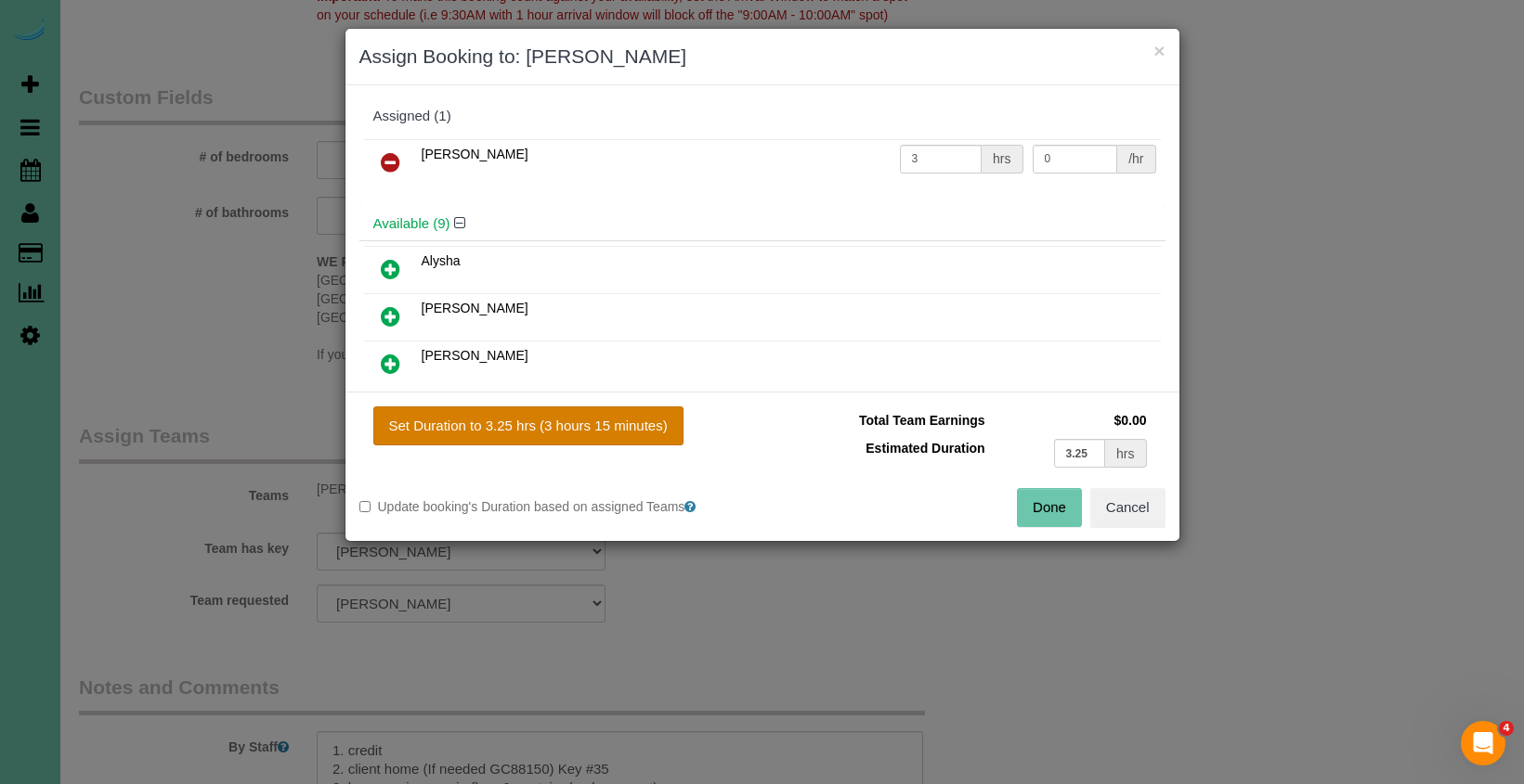
click at [640, 428] on button "Set Duration to 3.25 hrs (3 hours 15 minutes)" at bounding box center [528, 426] width 310 height 39
type input "3.25"
drag, startPoint x: 1015, startPoint y: 498, endPoint x: 1030, endPoint y: 504, distance: 16.2
click at [1015, 498] on div "Done Cancel" at bounding box center [971, 508] width 417 height 39
drag, startPoint x: 1031, startPoint y: 505, endPoint x: 974, endPoint y: 522, distance: 59.5
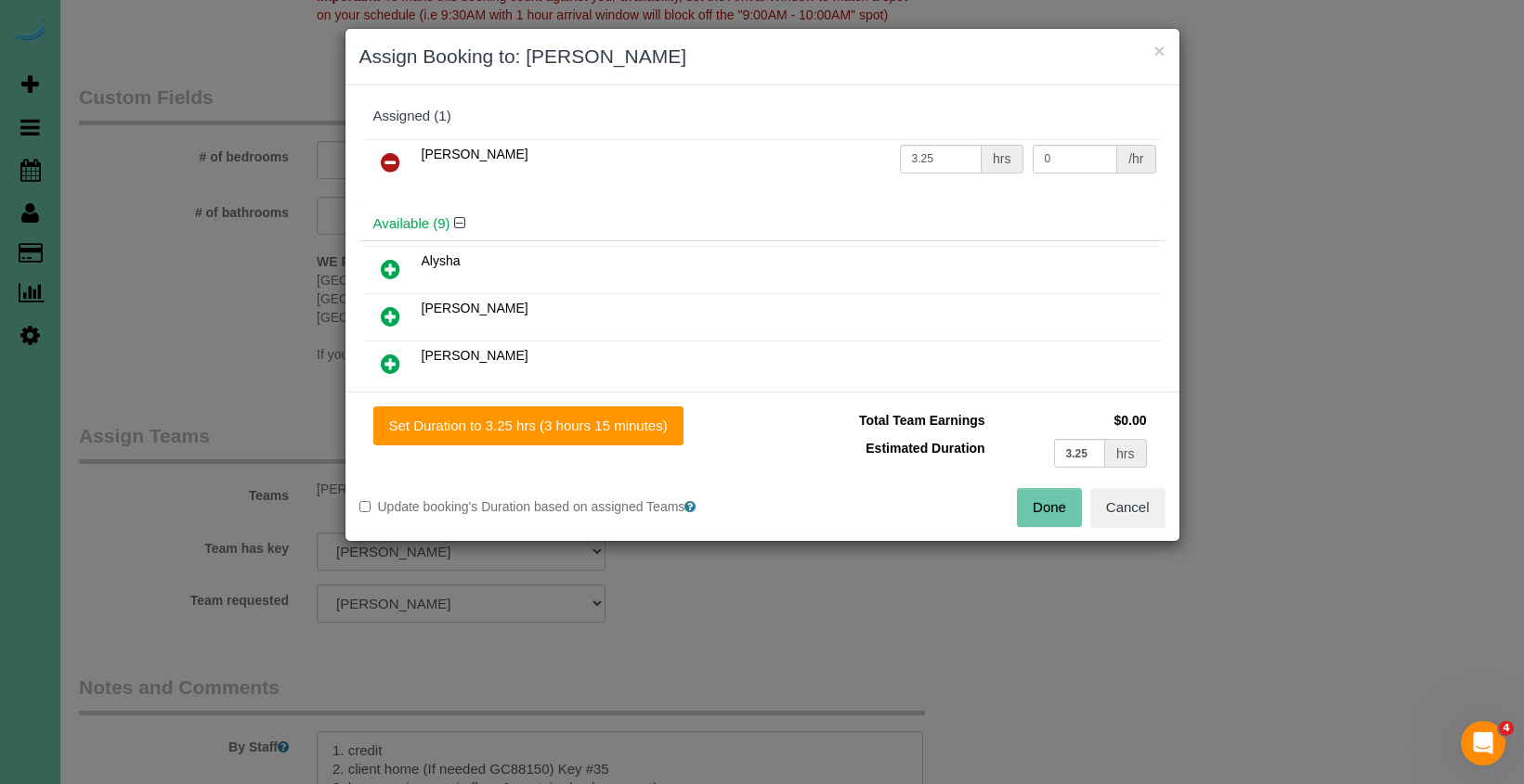
click at [1031, 505] on button "Done" at bounding box center [1050, 508] width 65 height 39
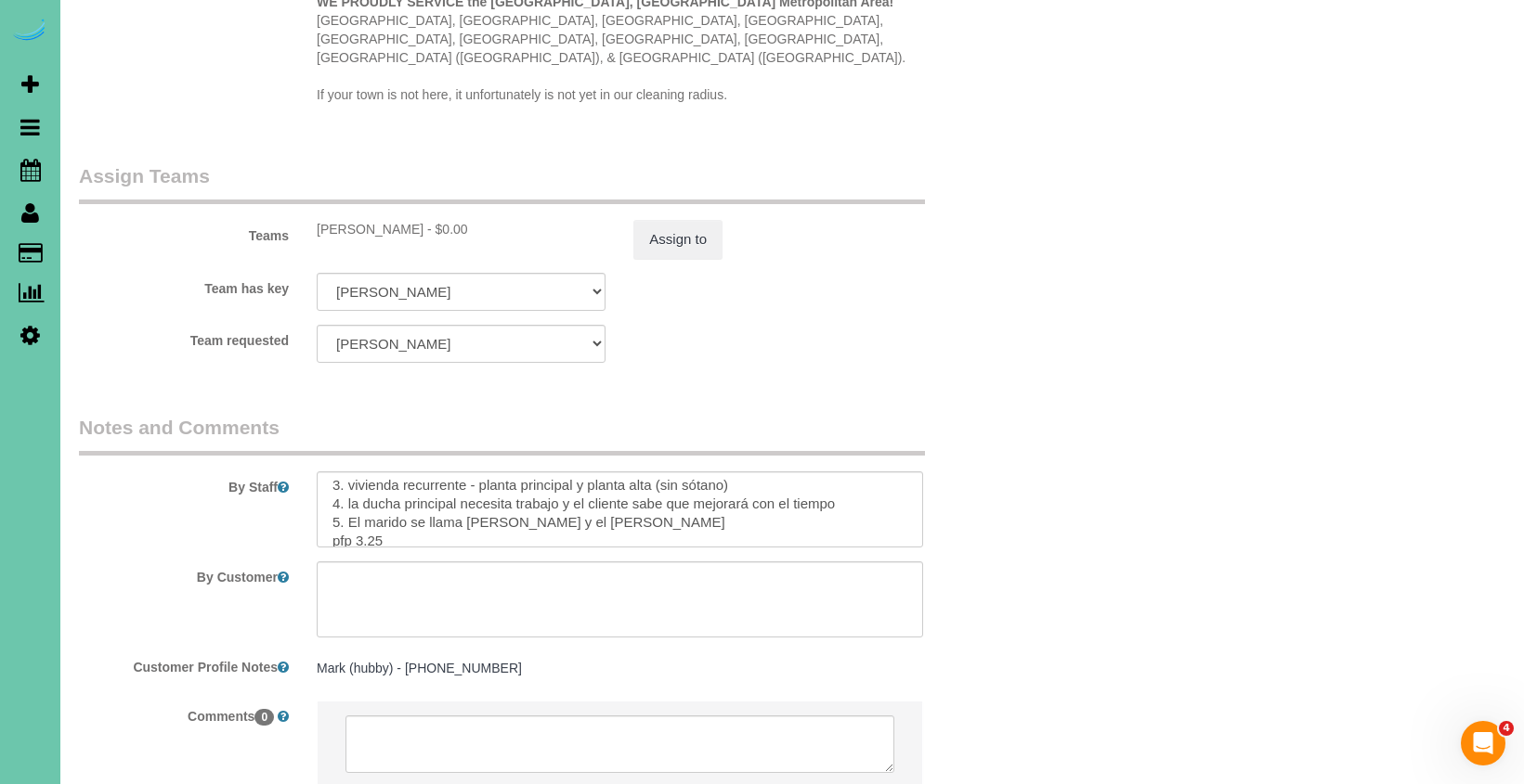
scroll to position [227, 0]
click at [662, 238] on sui-booking-teams "Teams Jenna - $0.00 Assign to Team has key Jenna Admin Aliyah Alysha Andrea Ang…" at bounding box center [541, 262] width 923 height 200
click at [664, 223] on button "Assign to" at bounding box center [678, 240] width 89 height 39
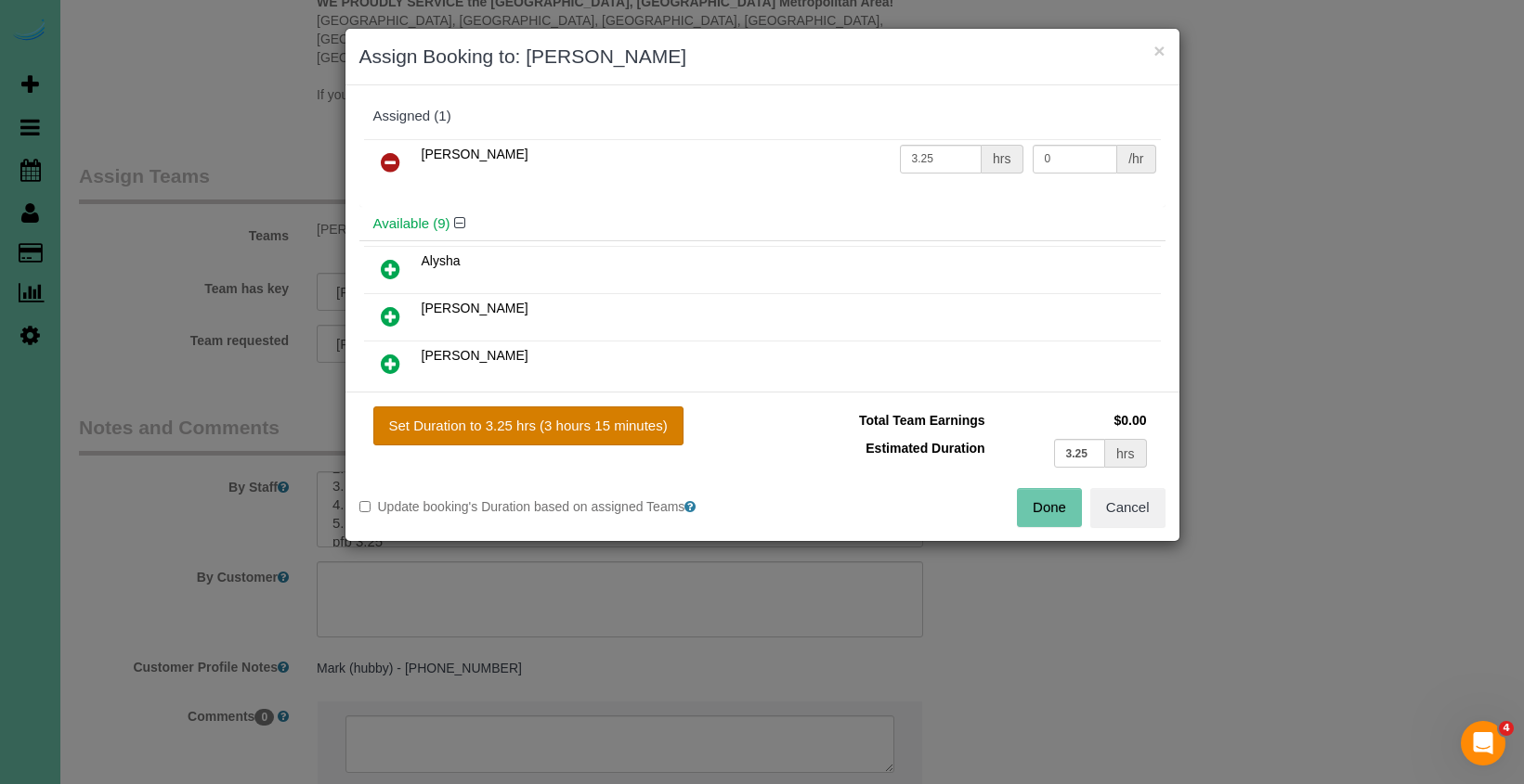
click at [617, 439] on button "Set Duration to 3.25 hrs (3 hours 15 minutes)" at bounding box center [528, 426] width 310 height 39
click at [1053, 515] on button "Done" at bounding box center [1050, 508] width 65 height 39
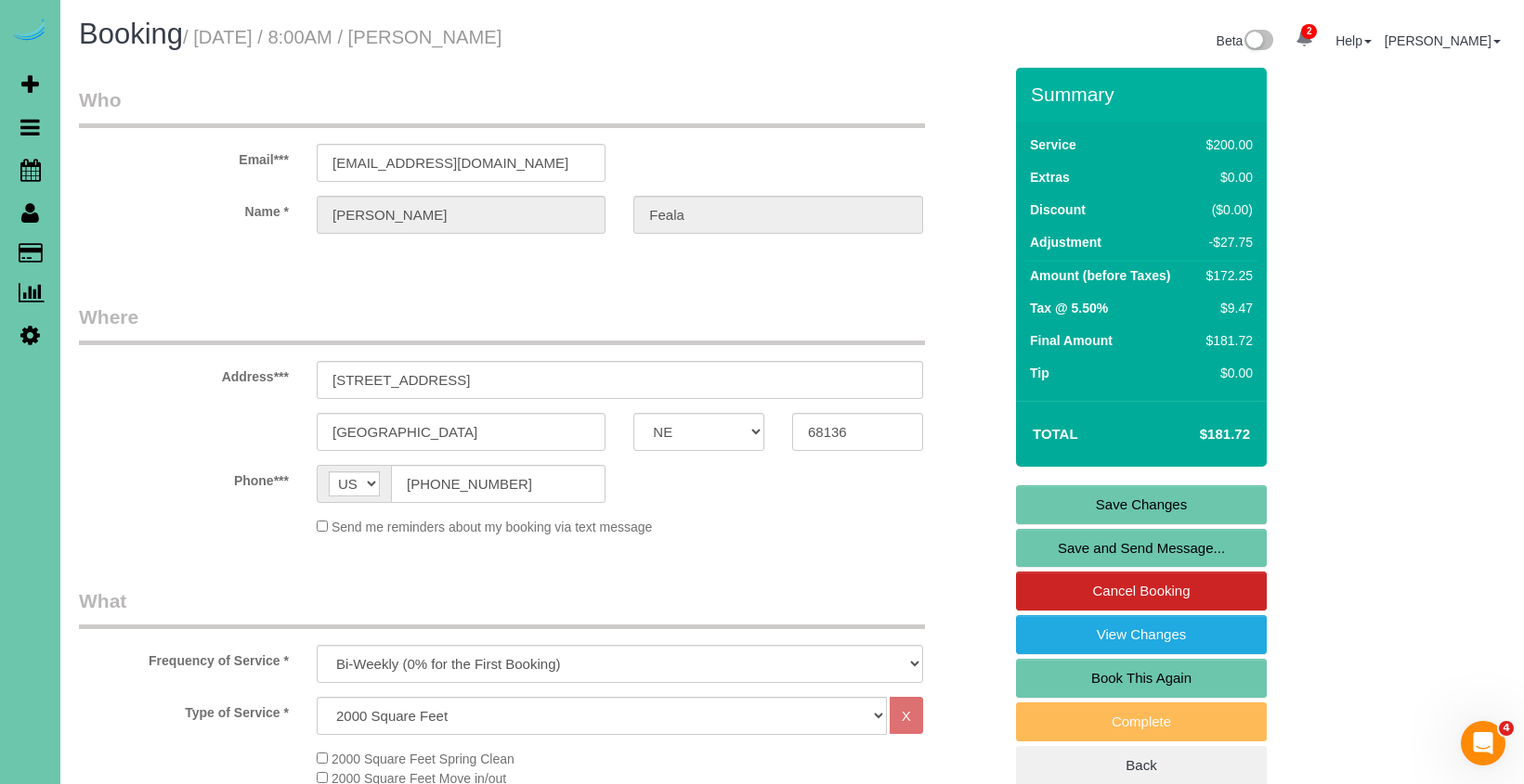
scroll to position [0, 0]
click at [1040, 493] on link "Save Changes" at bounding box center [1141, 505] width 251 height 39
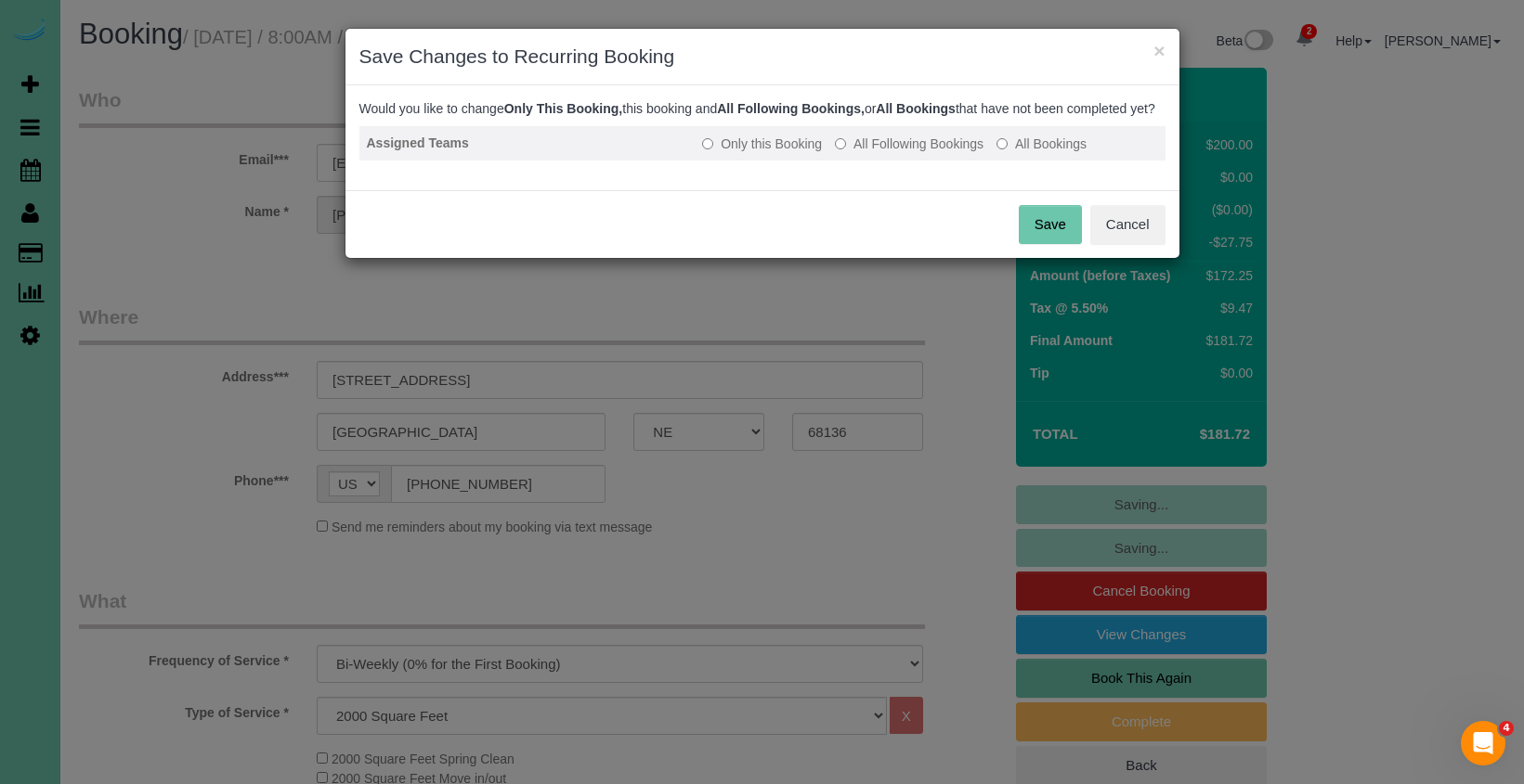
click at [909, 153] on label "All Following Bookings" at bounding box center [908, 143] width 149 height 19
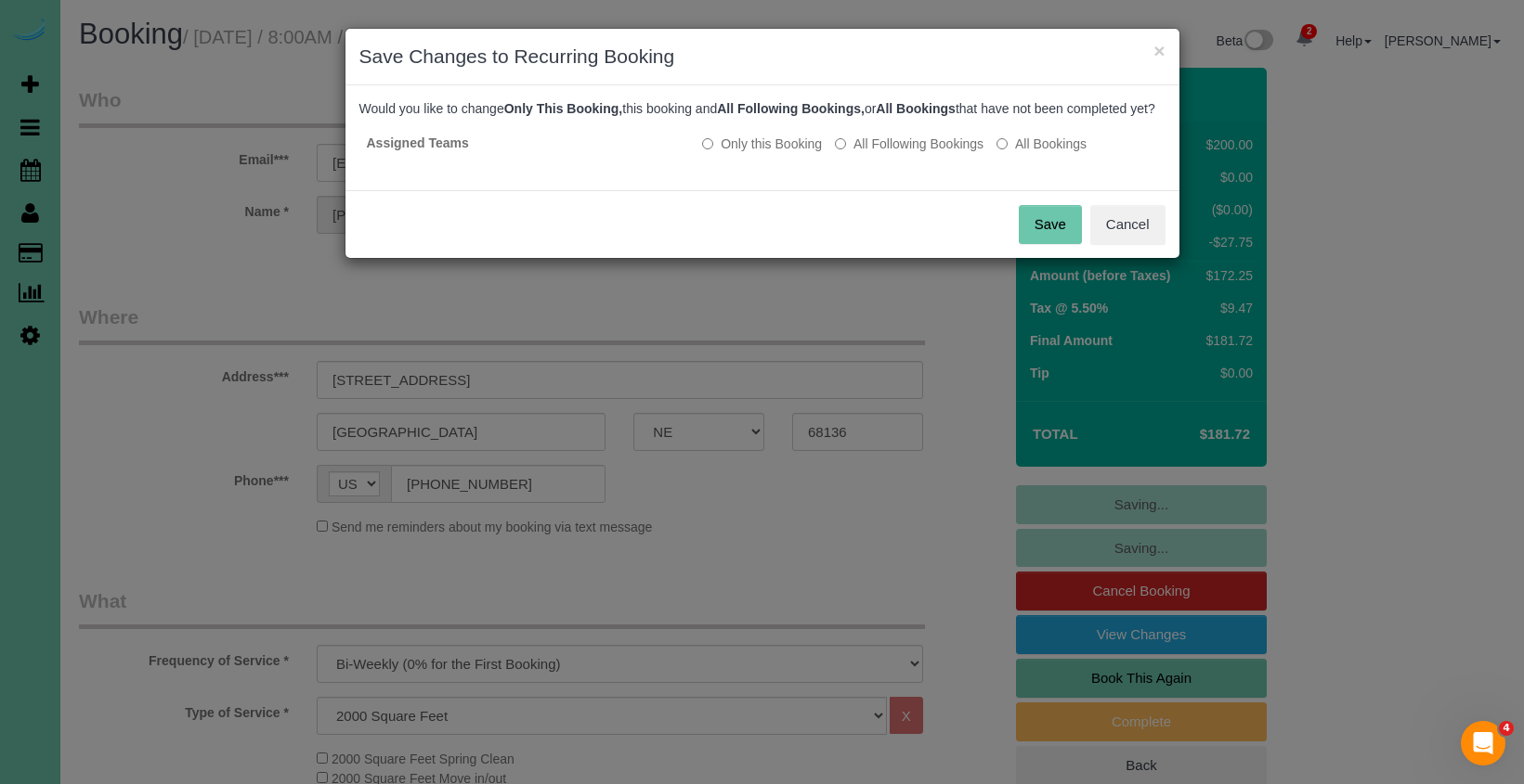
click at [1031, 239] on button "Save" at bounding box center [1051, 225] width 63 height 39
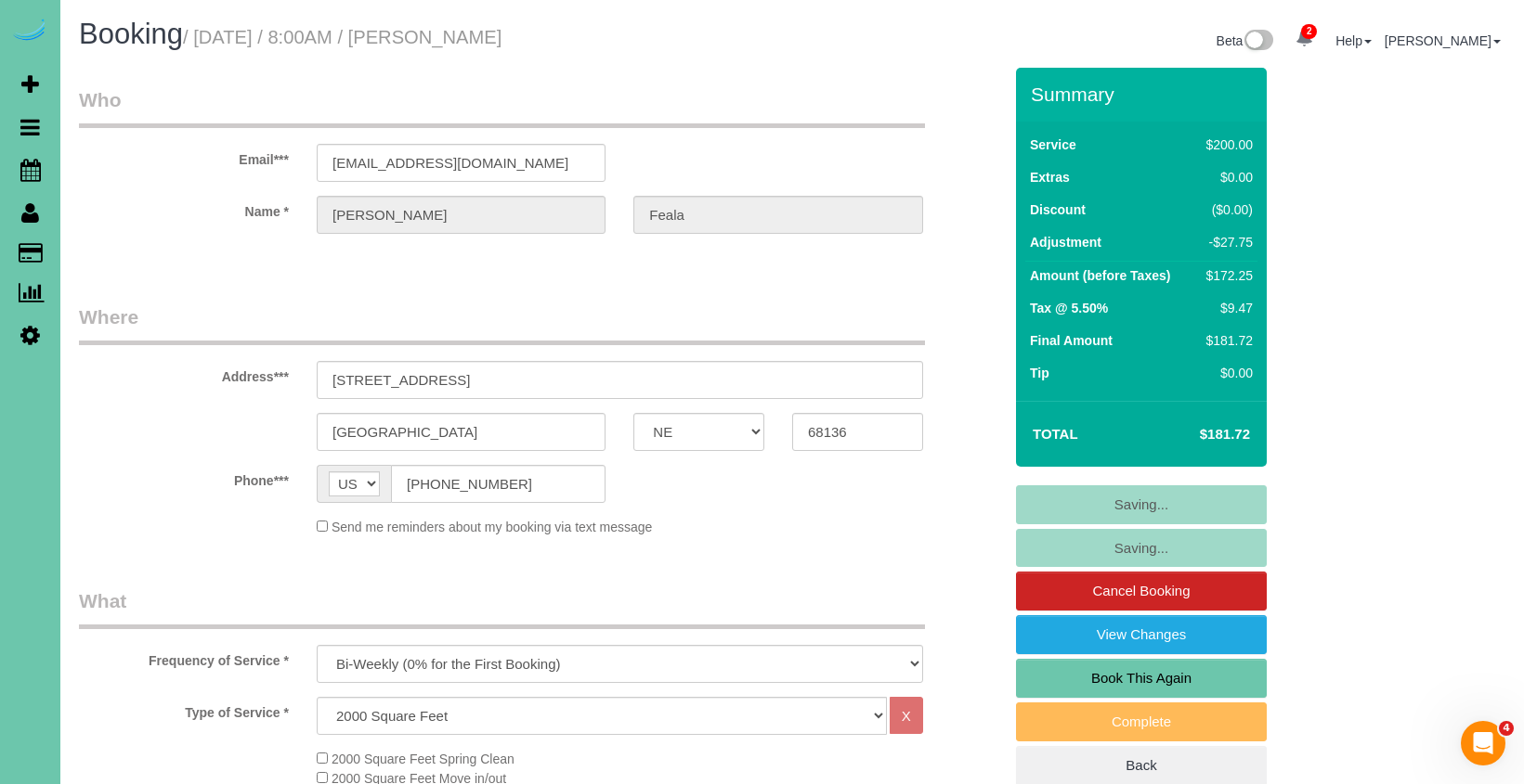
scroll to position [8, 0]
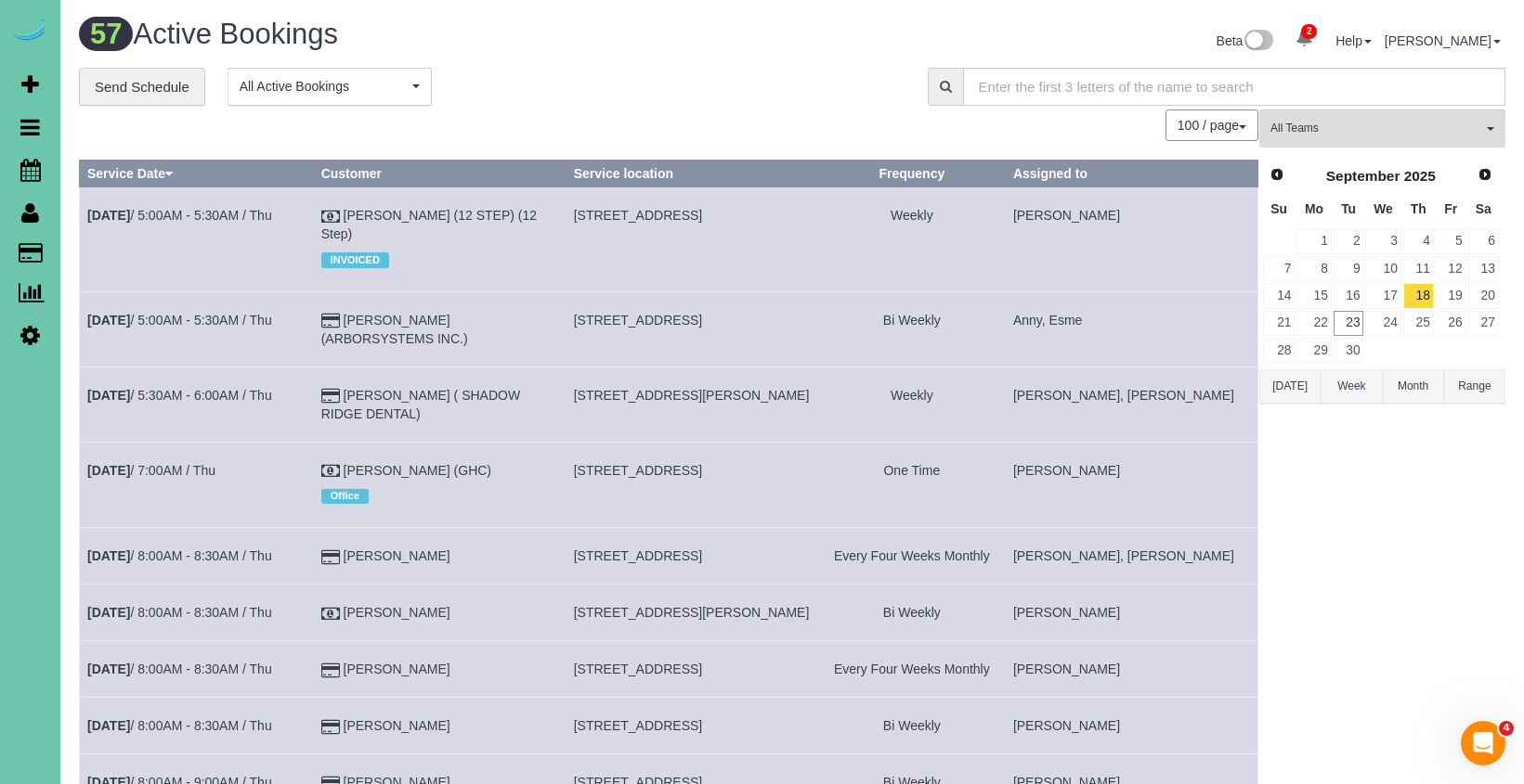
drag, startPoint x: 205, startPoint y: 172, endPoint x: 188, endPoint y: 186, distance: 22.0
click at [204, 173] on th "Service Date" at bounding box center [196, 174] width 234 height 27
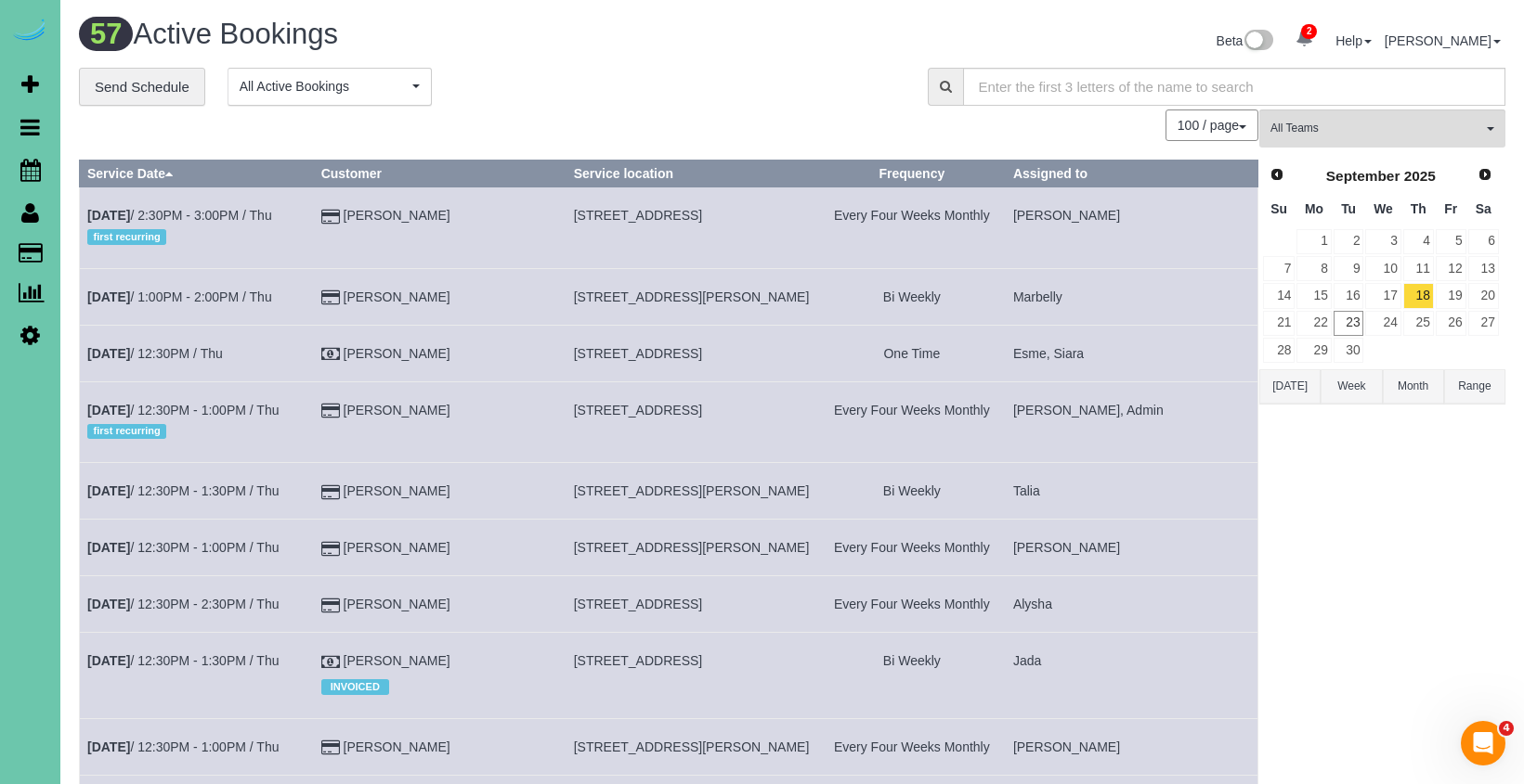
click at [36, 337] on icon at bounding box center [31, 335] width 20 height 23
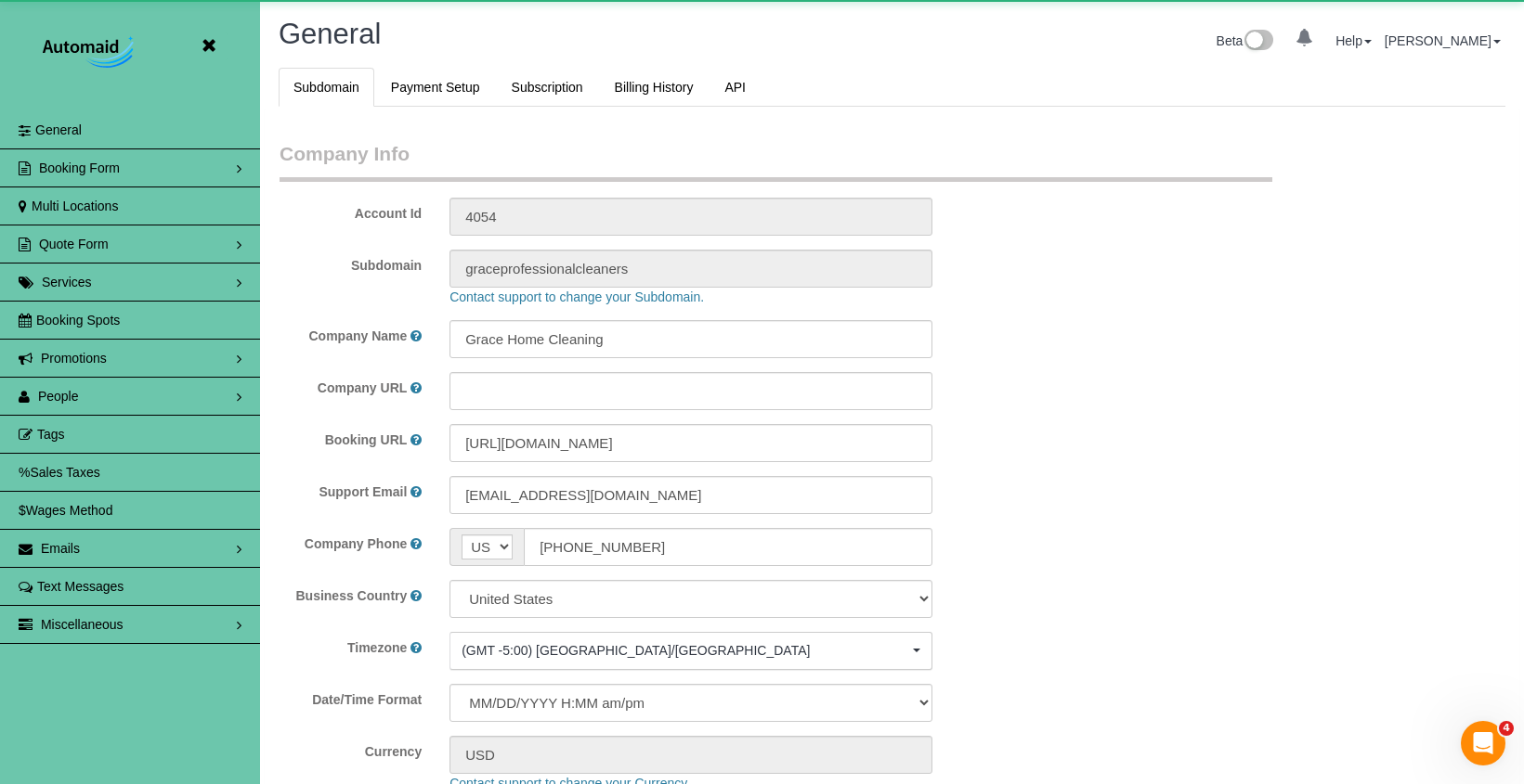
scroll to position [3964, 1524]
select select "5796"
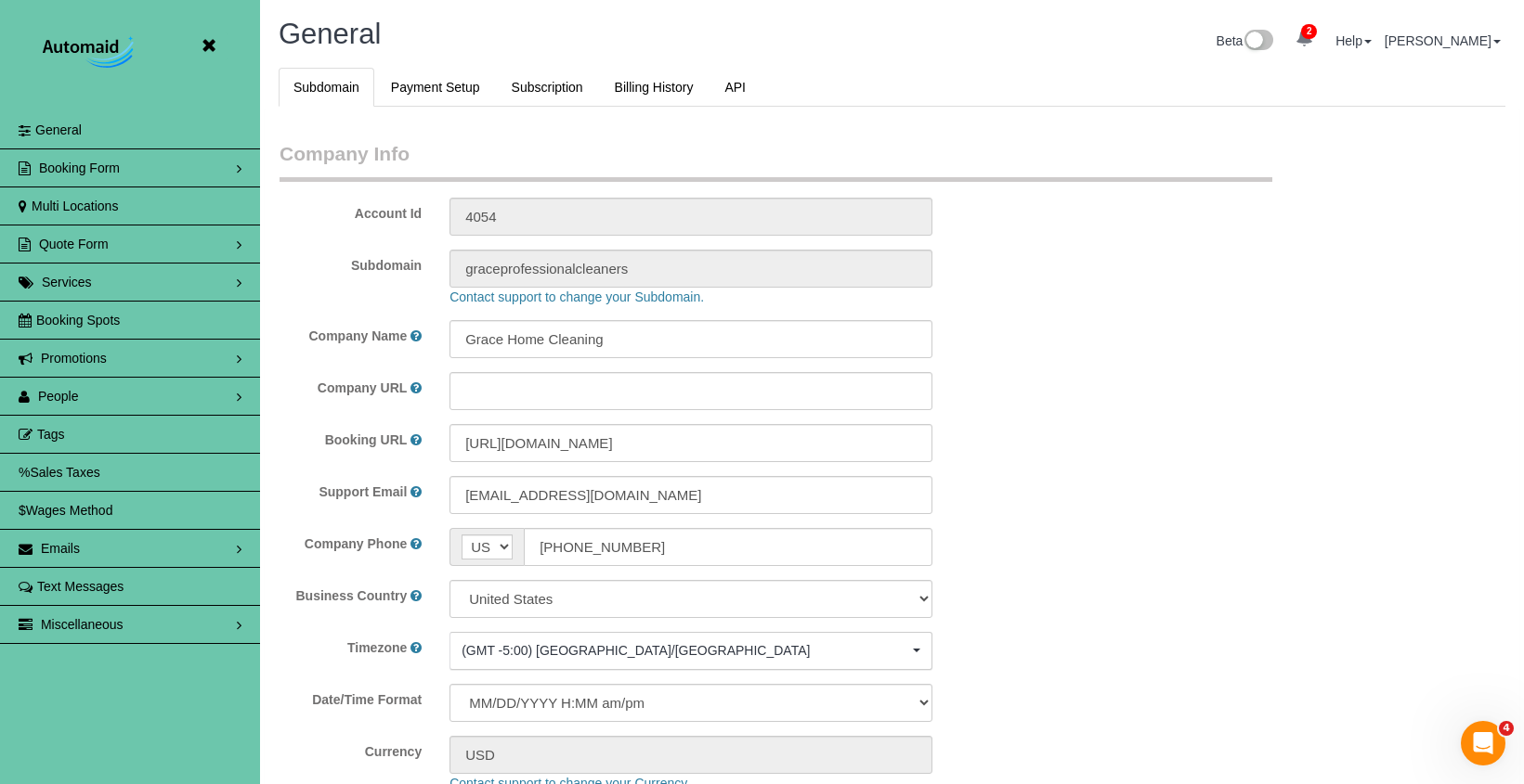
click at [50, 382] on link "People" at bounding box center [130, 396] width 260 height 37
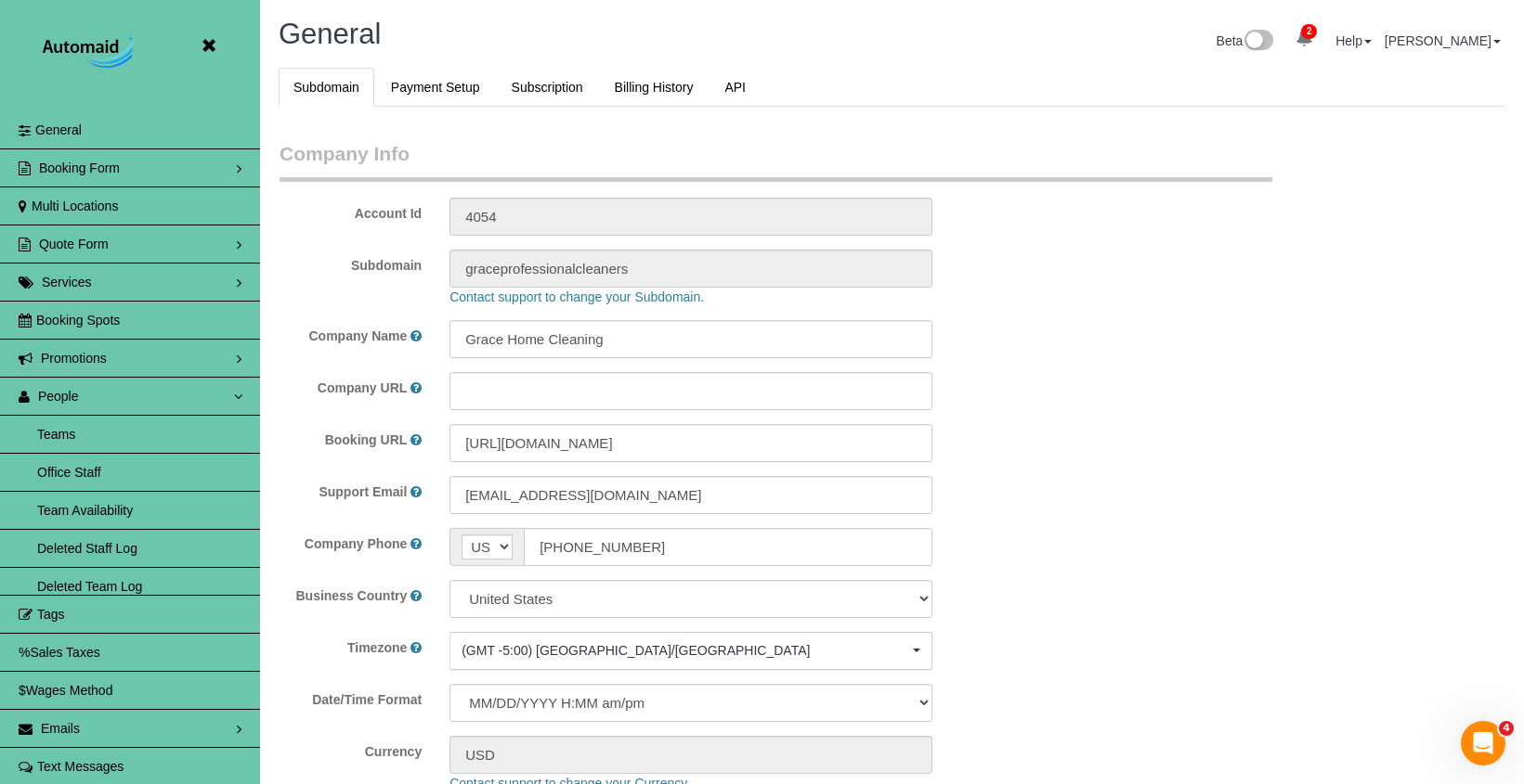
click at [93, 436] on link "Teams" at bounding box center [130, 435] width 260 height 37
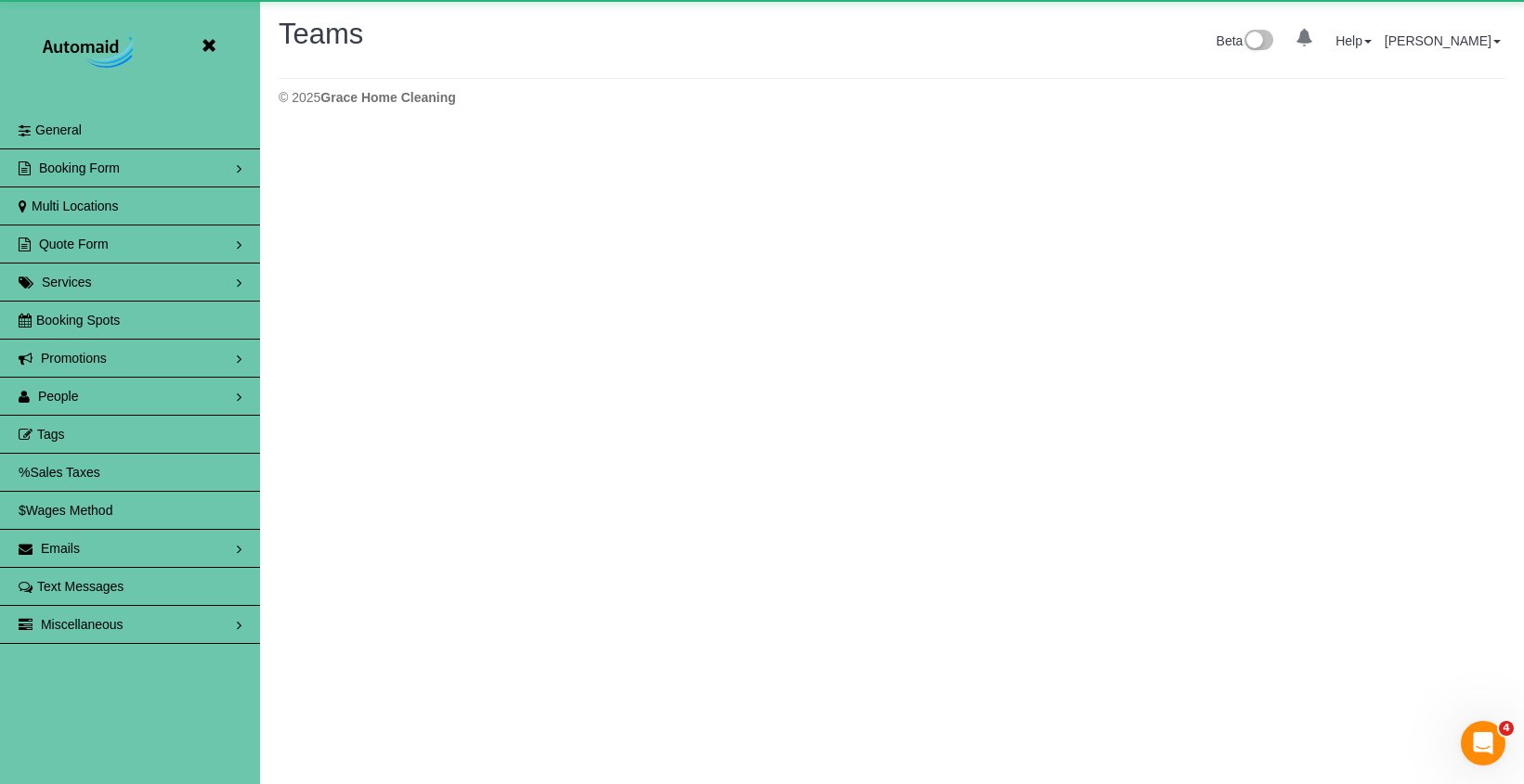
scroll to position [391, 1524]
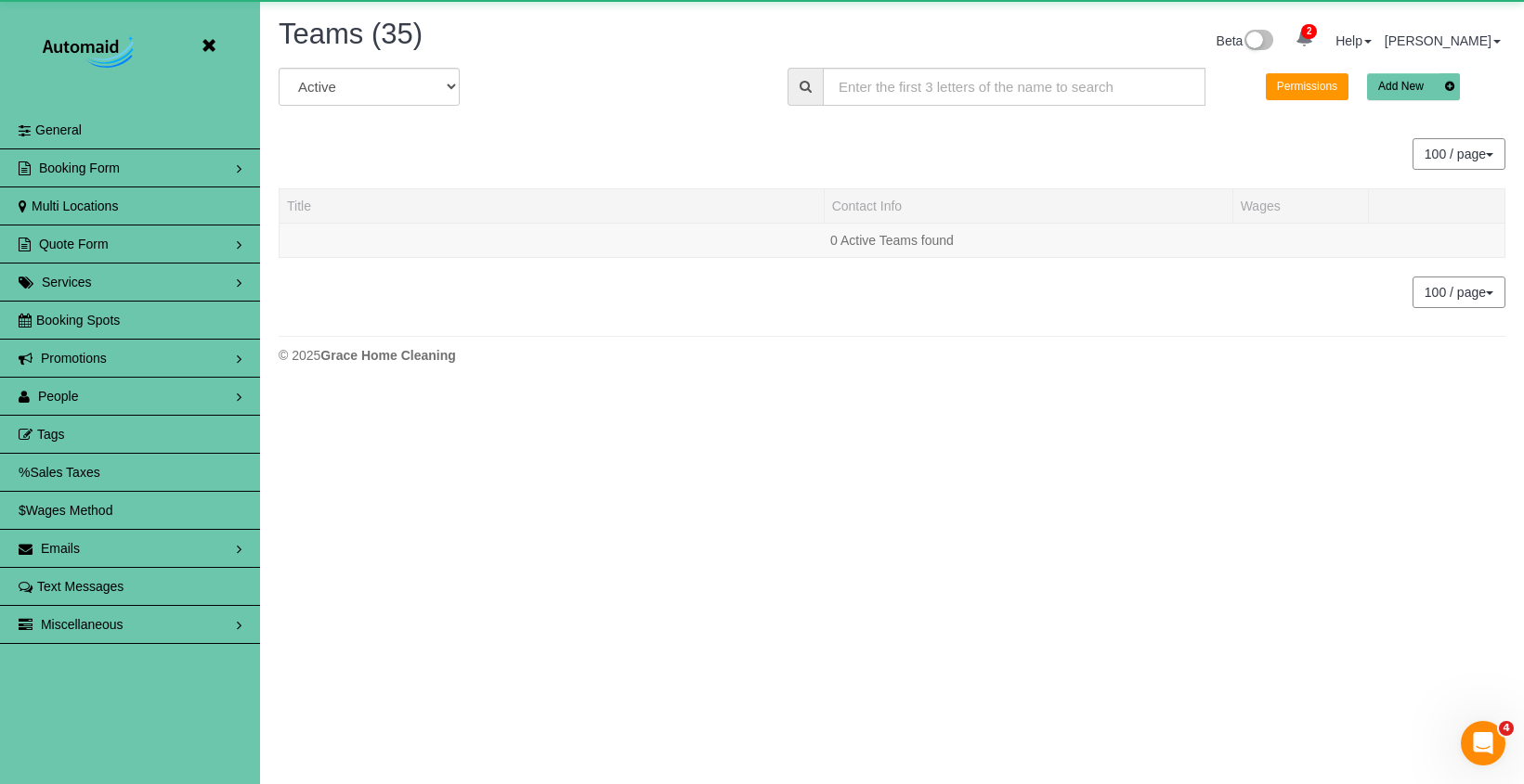
click at [87, 403] on link "People" at bounding box center [130, 396] width 260 height 37
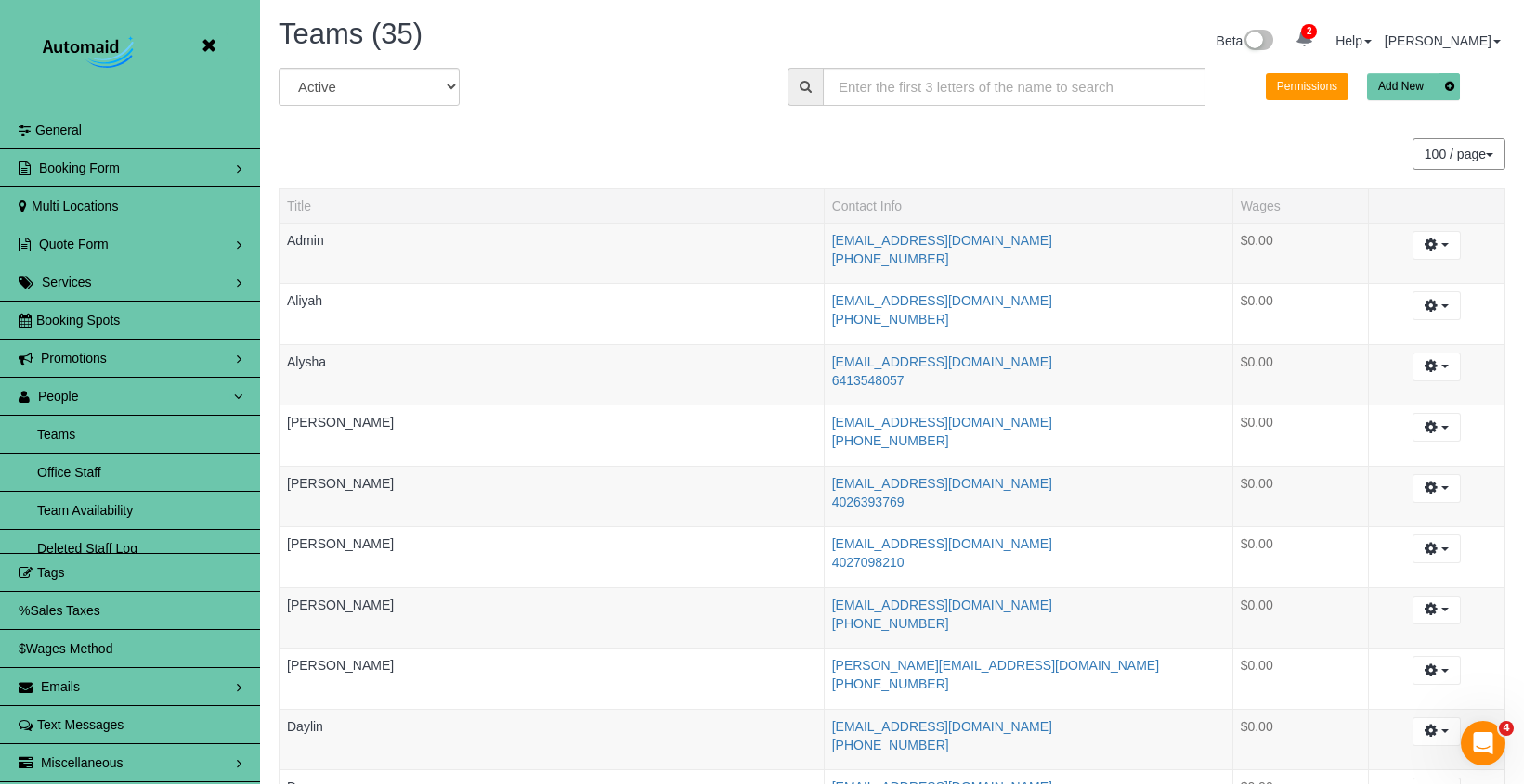
scroll to position [2485, 1524]
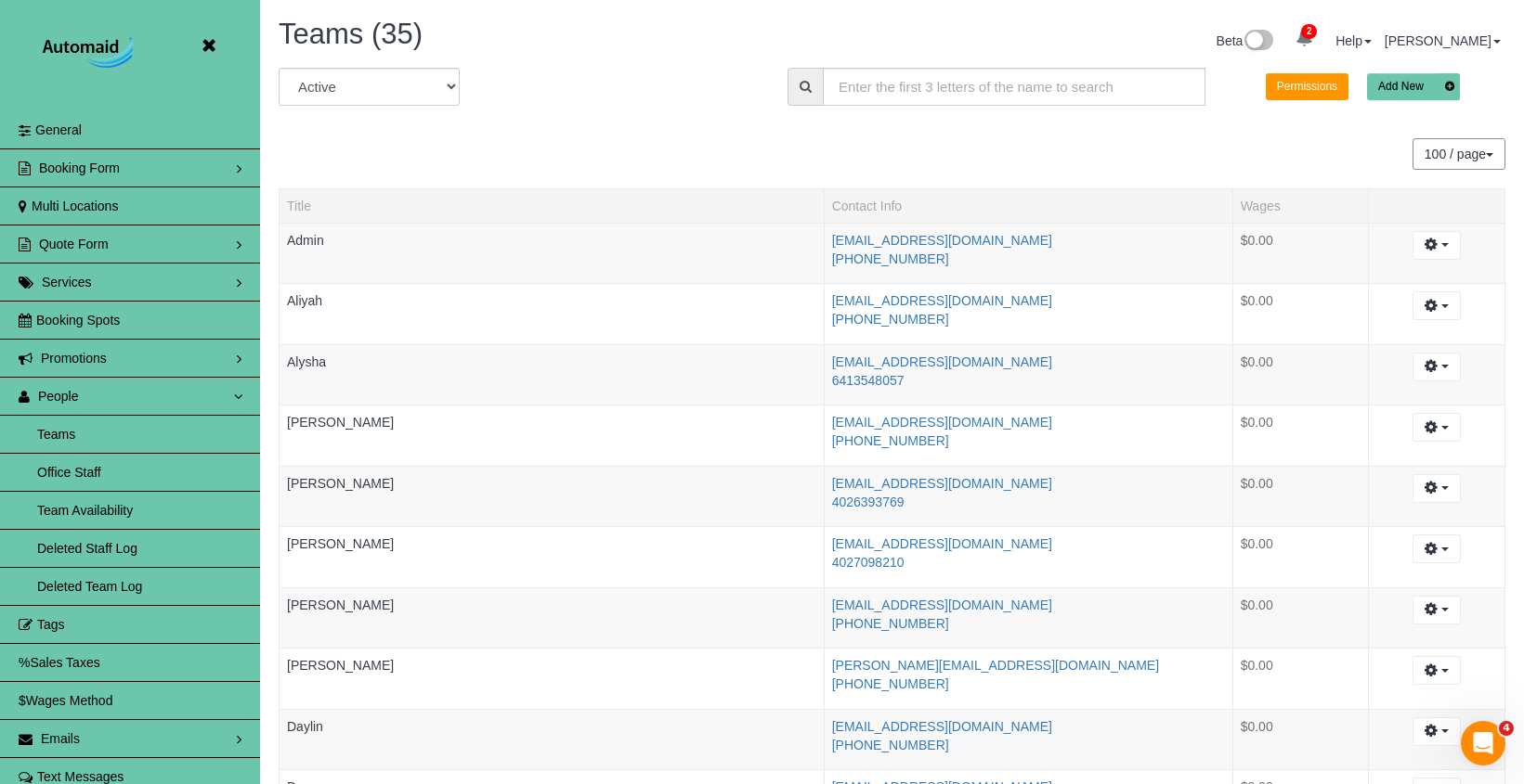
drag, startPoint x: 105, startPoint y: 509, endPoint x: 128, endPoint y: 499, distance: 25.1
click at [105, 509] on link "Team Availability" at bounding box center [130, 511] width 260 height 37
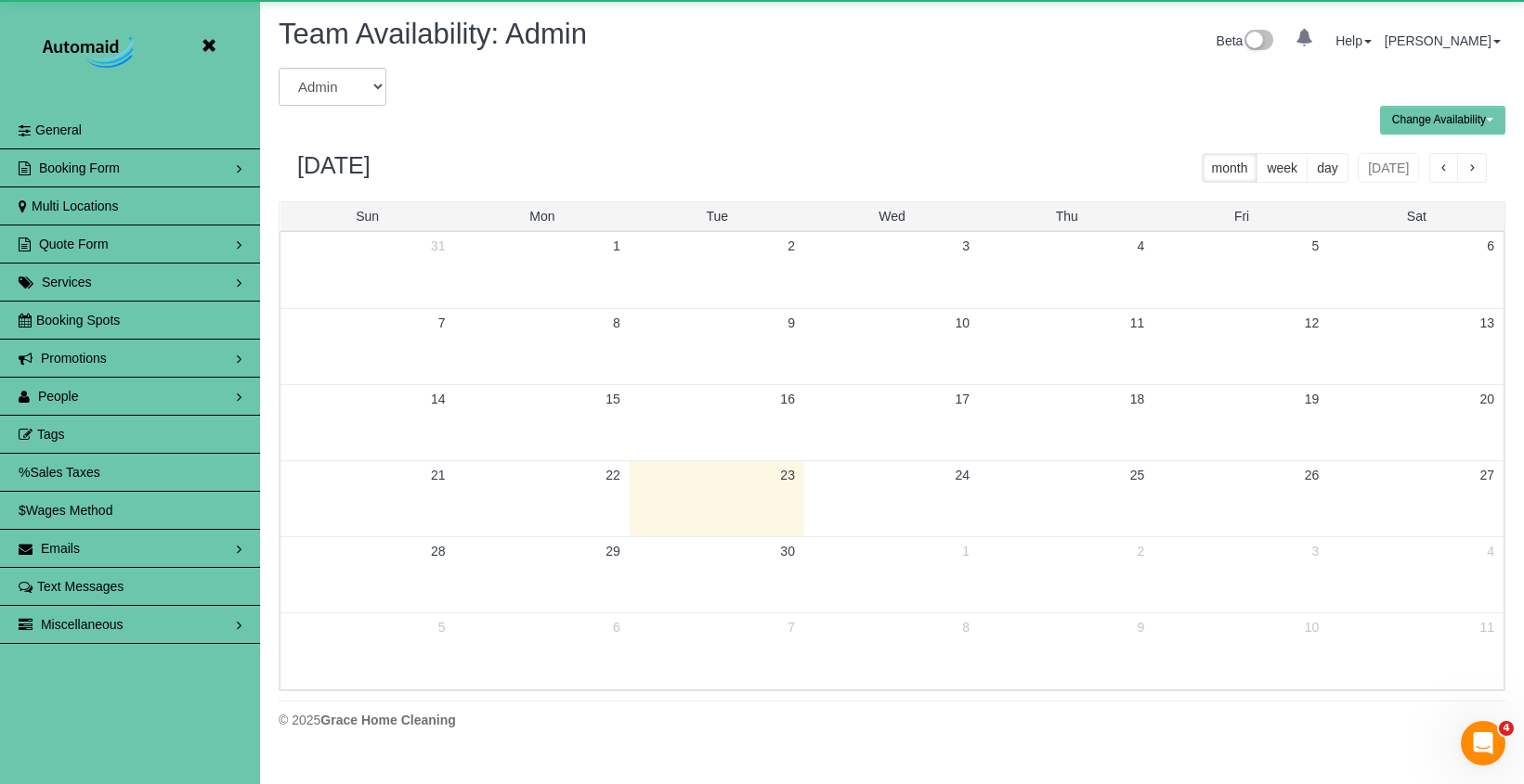
scroll to position [755, 1524]
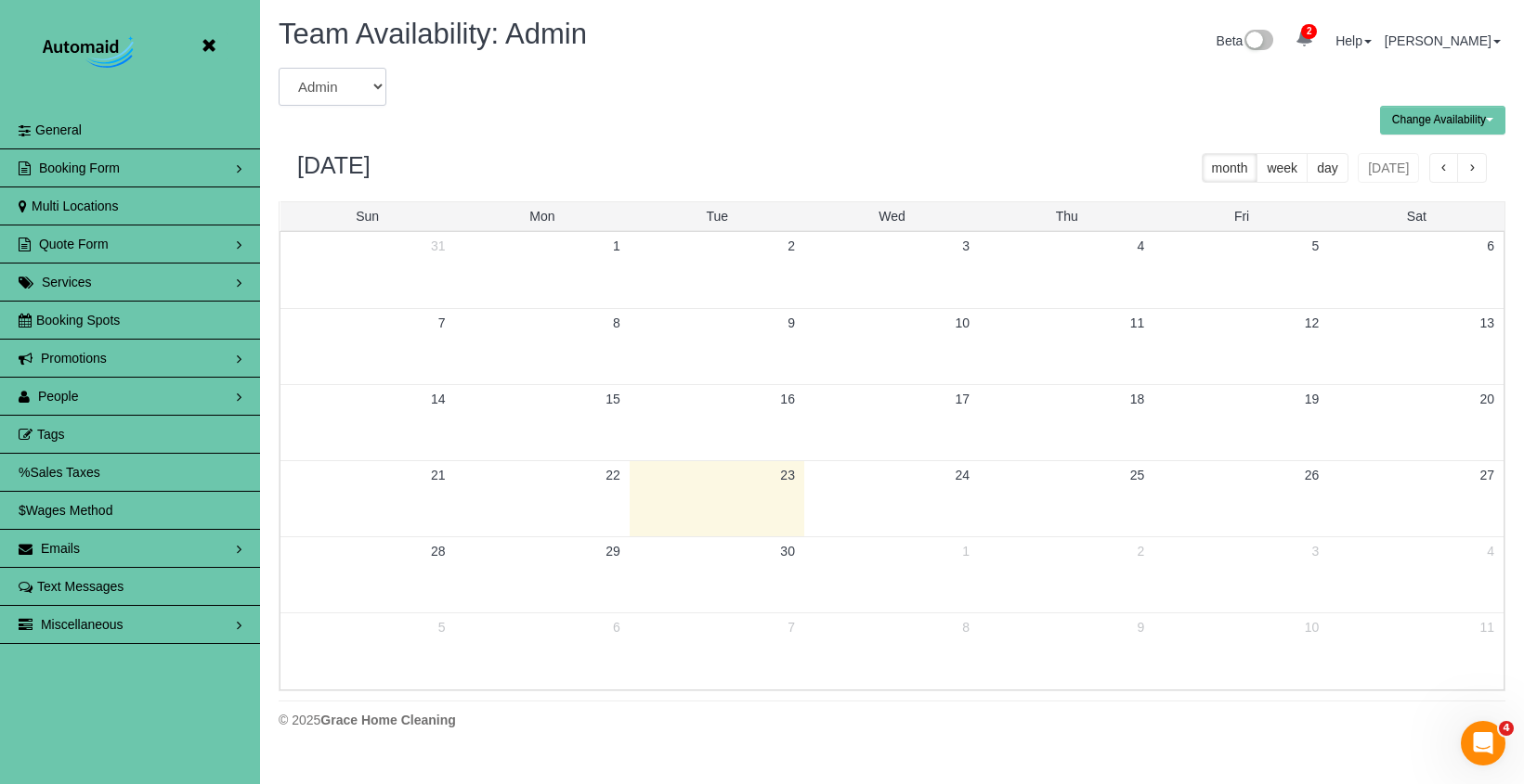
select select "number:7992"
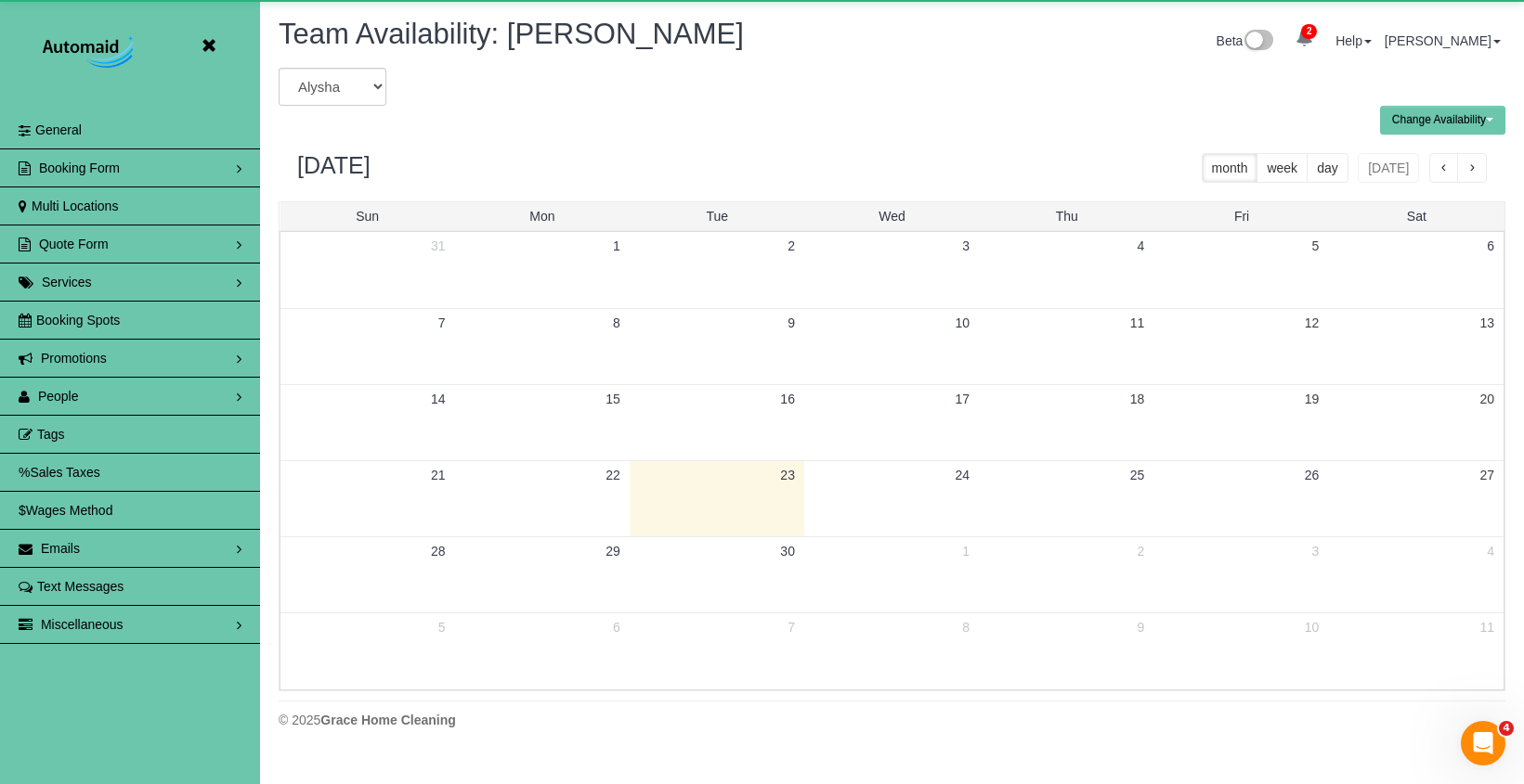
scroll to position [92077, 91332]
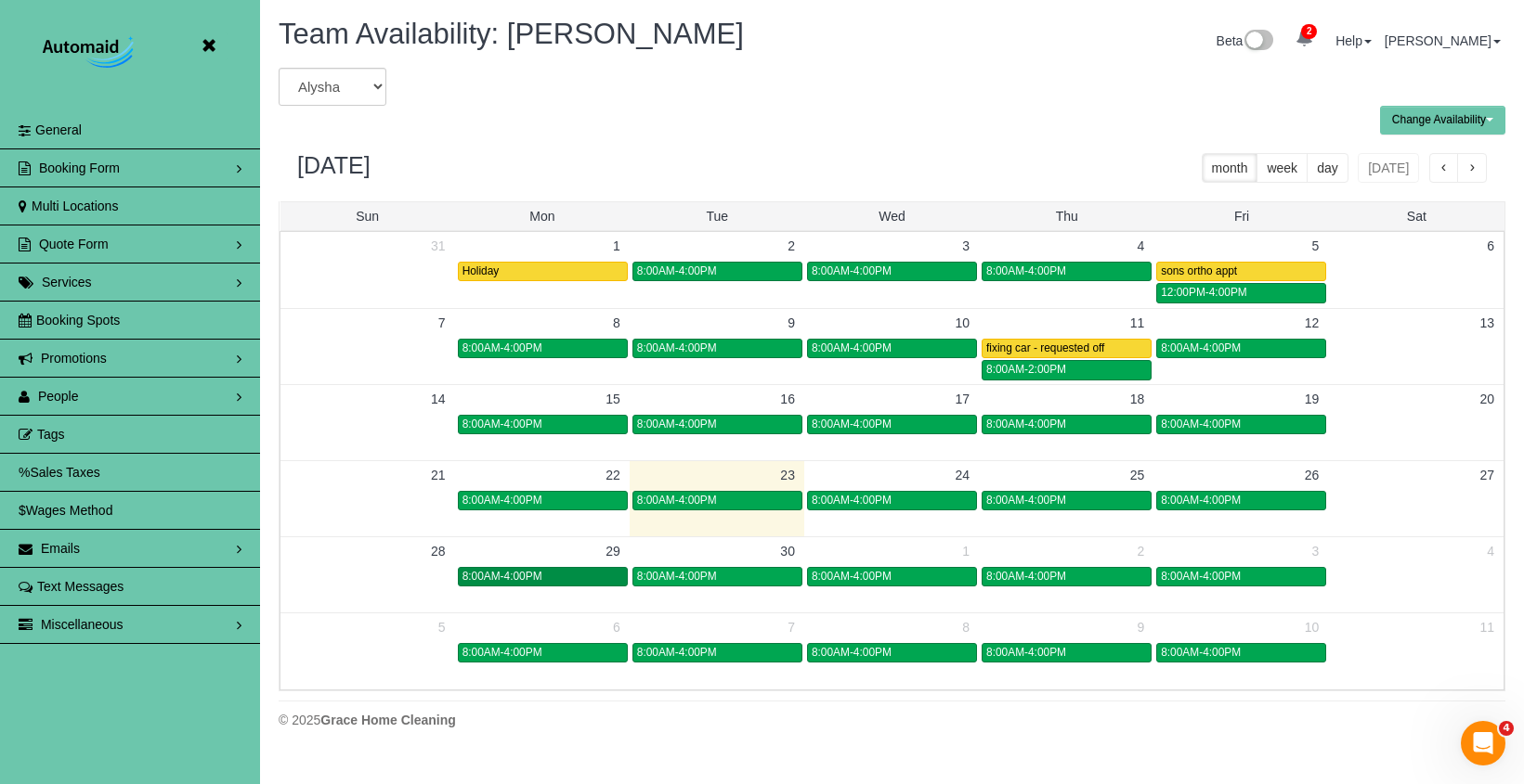
click at [503, 572] on span "8:00AM-4:00PM" at bounding box center [502, 576] width 80 height 13
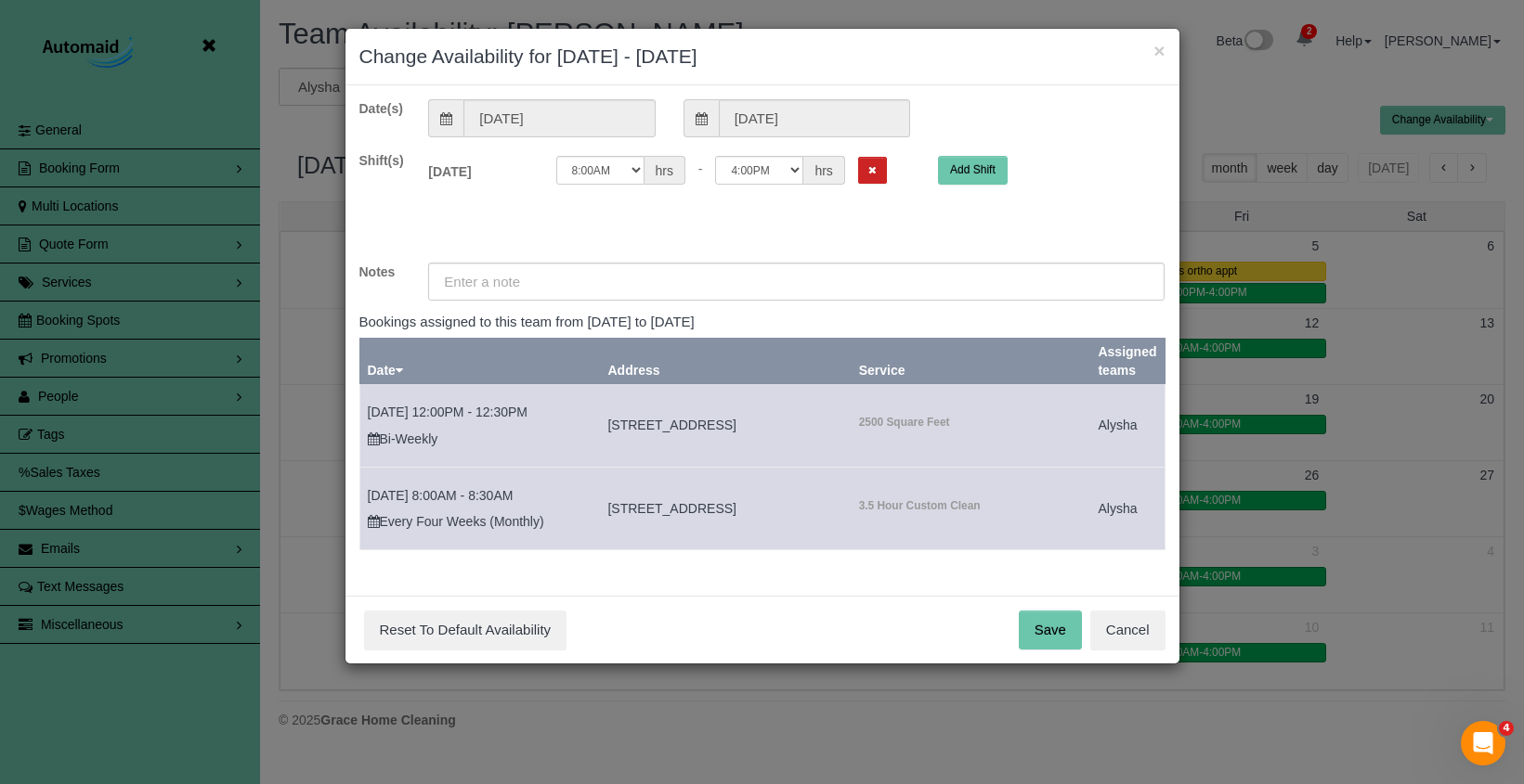
drag, startPoint x: 855, startPoint y: 166, endPoint x: 816, endPoint y: 220, distance: 66.6
click at [858, 166] on button "Remove Shift" at bounding box center [872, 170] width 29 height 27
click at [788, 269] on input "text" at bounding box center [796, 281] width 736 height 38
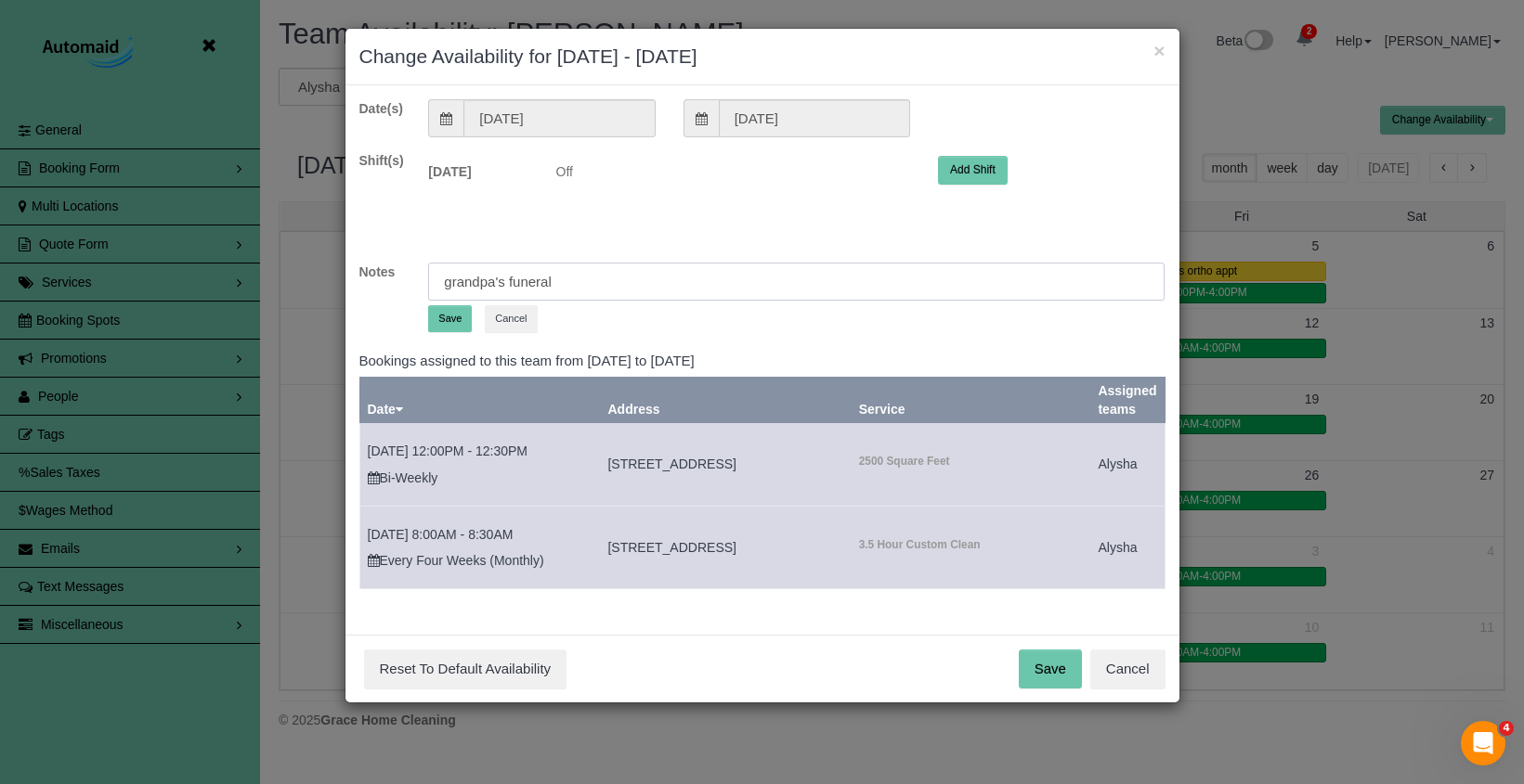
type input "grandpa's funeral"
click at [447, 324] on button "Save" at bounding box center [450, 319] width 43 height 27
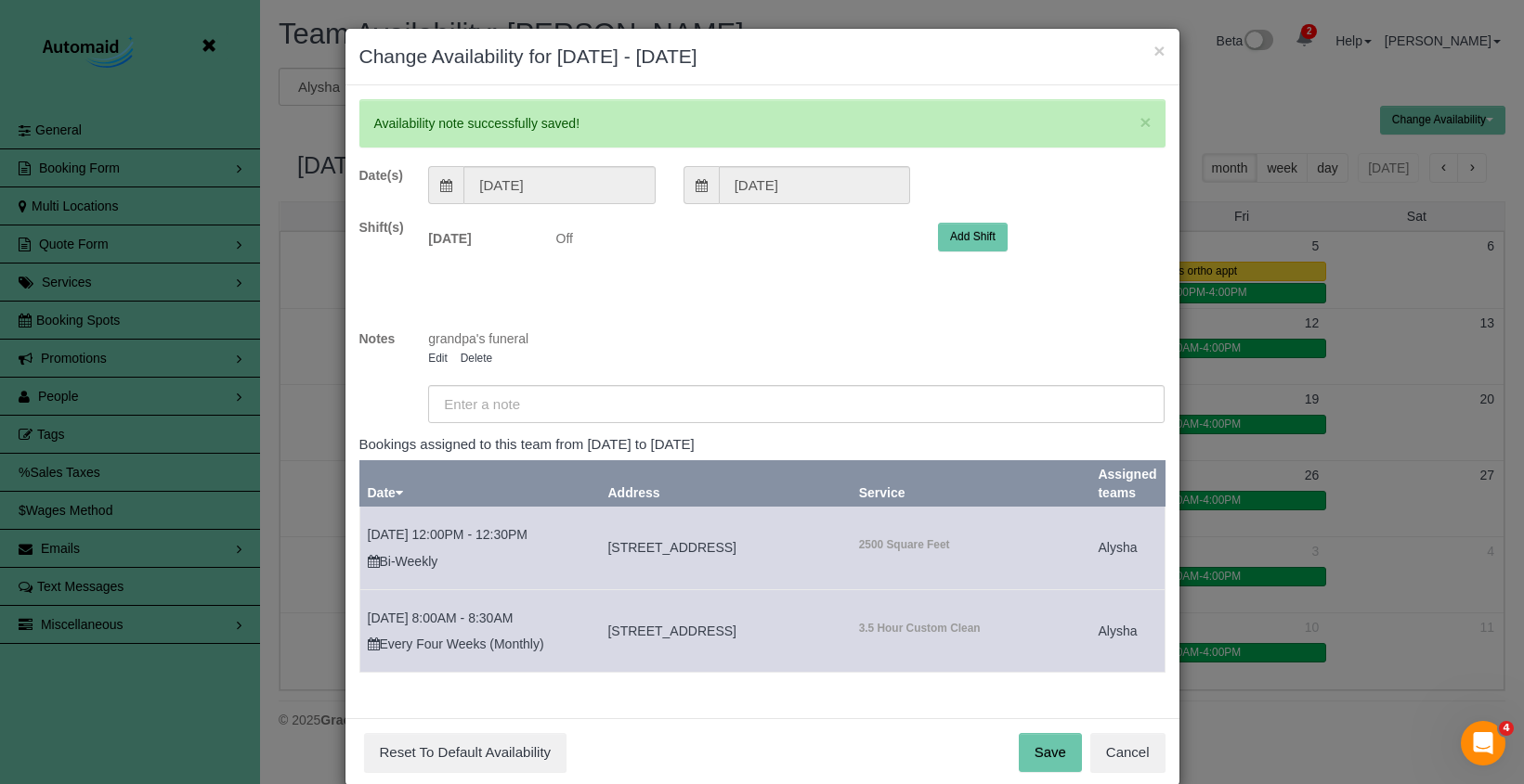
click at [1035, 746] on button "Save" at bounding box center [1051, 753] width 63 height 39
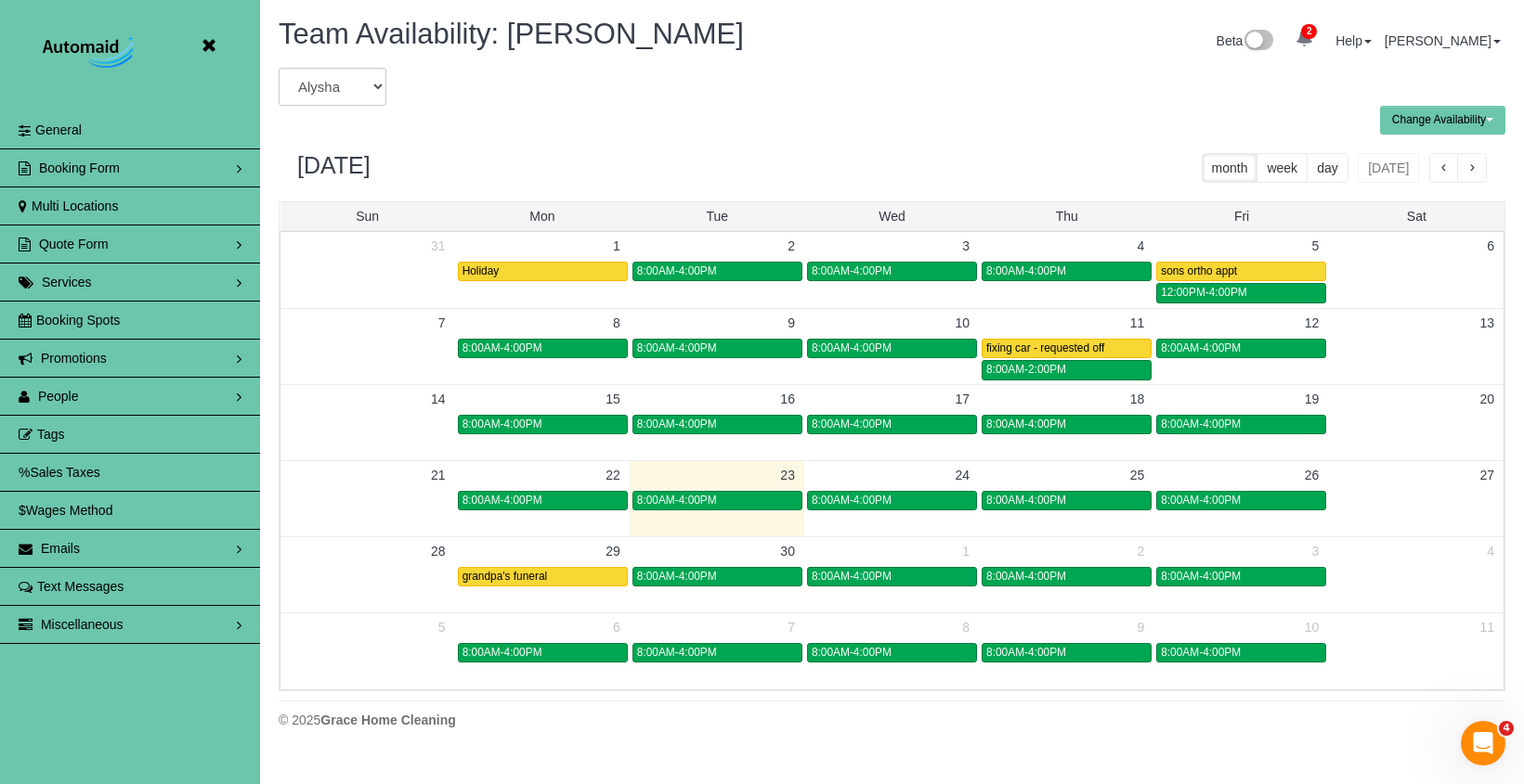
click at [218, 46] on icon at bounding box center [209, 46] width 24 height 24
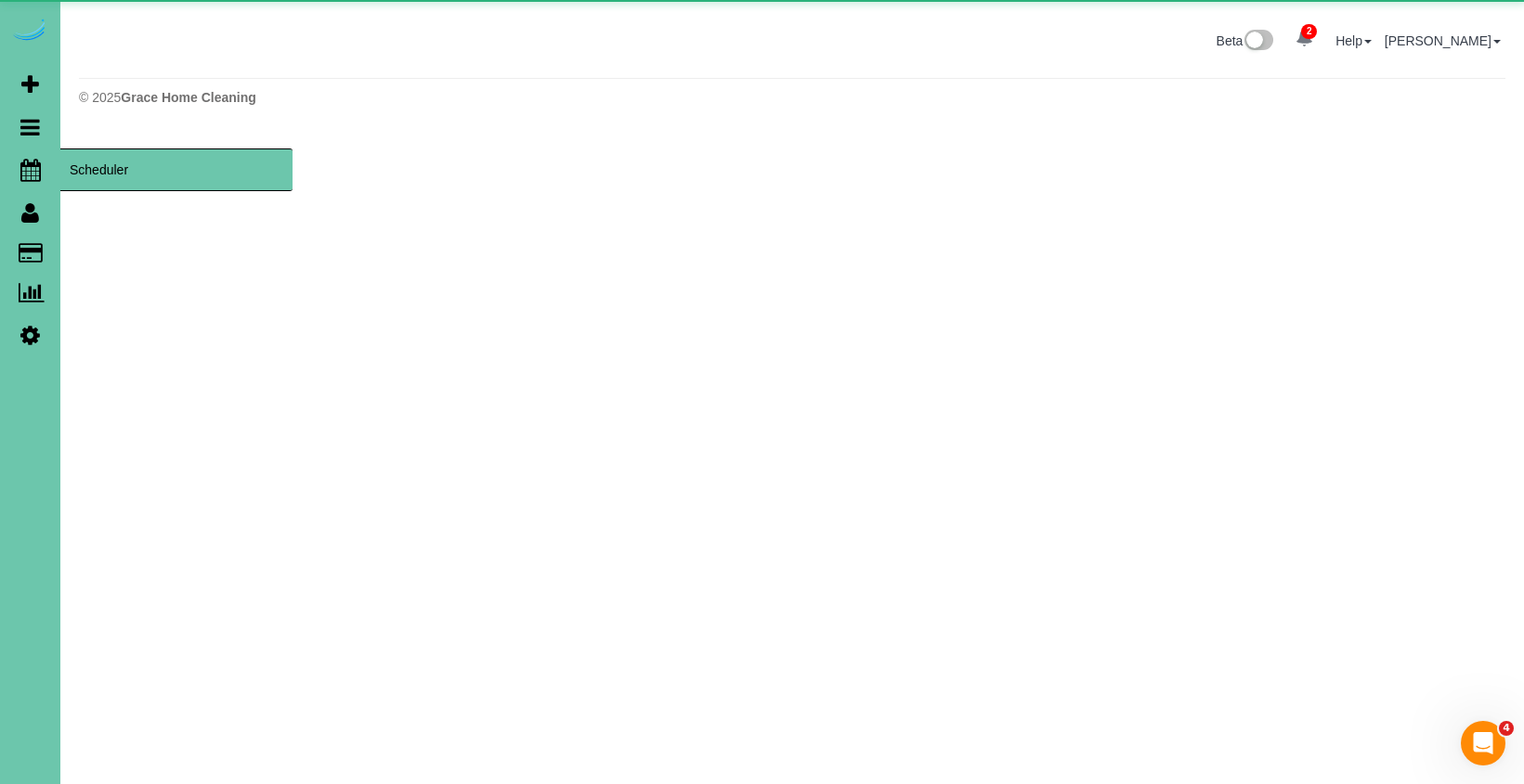
scroll to position [92699, 91332]
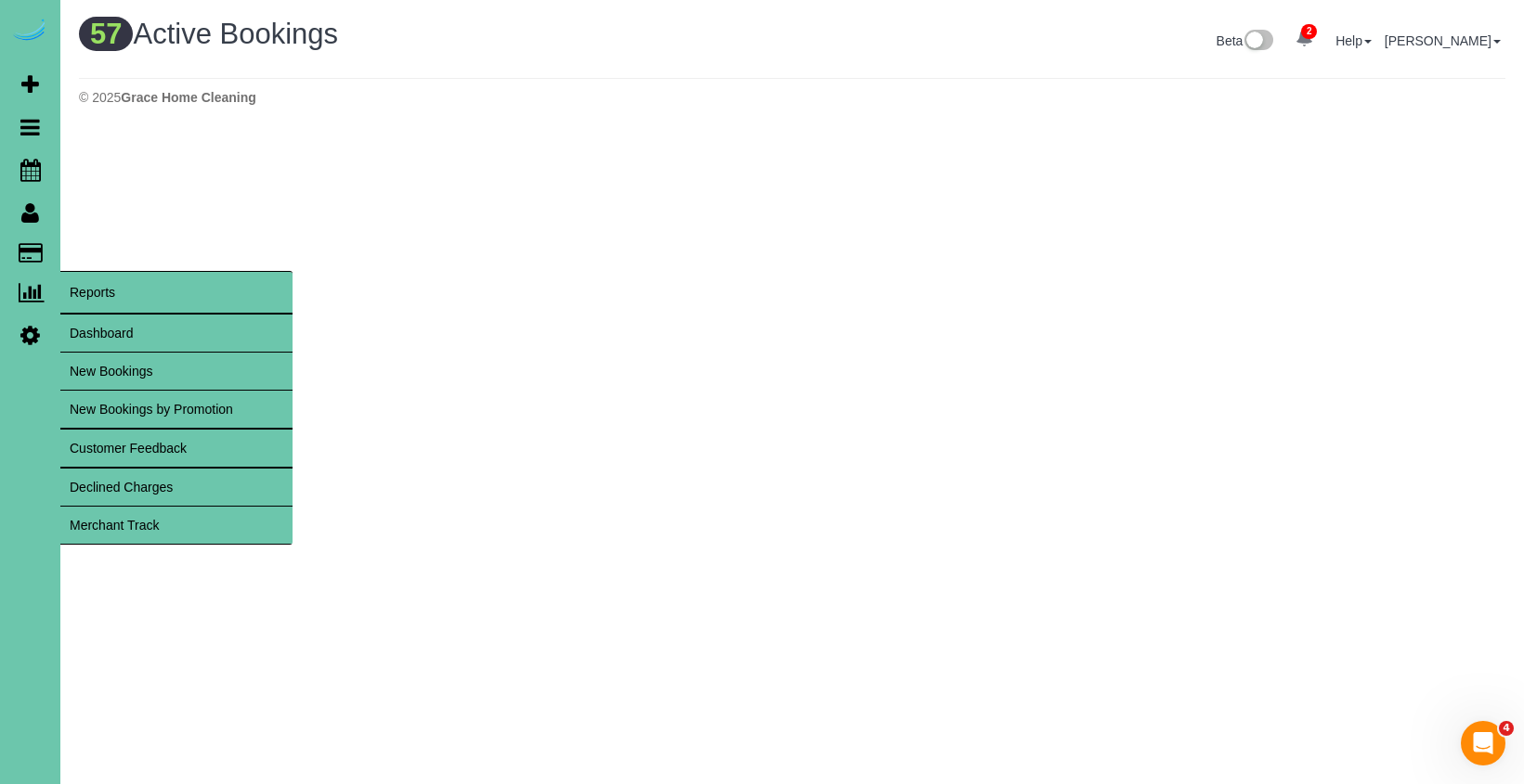
click at [122, 337] on link "Dashboard" at bounding box center [176, 333] width 232 height 37
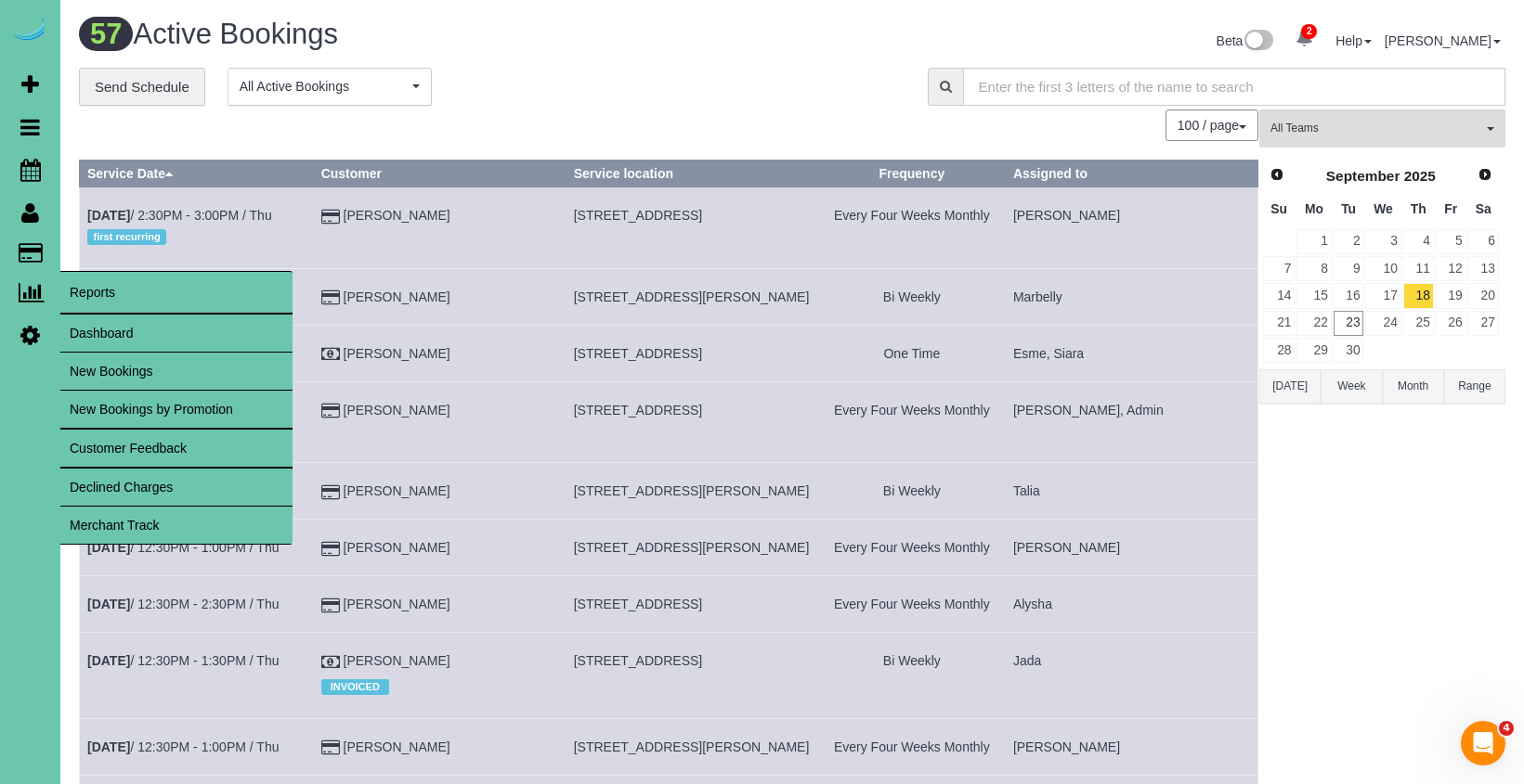
scroll to position [1458, 1524]
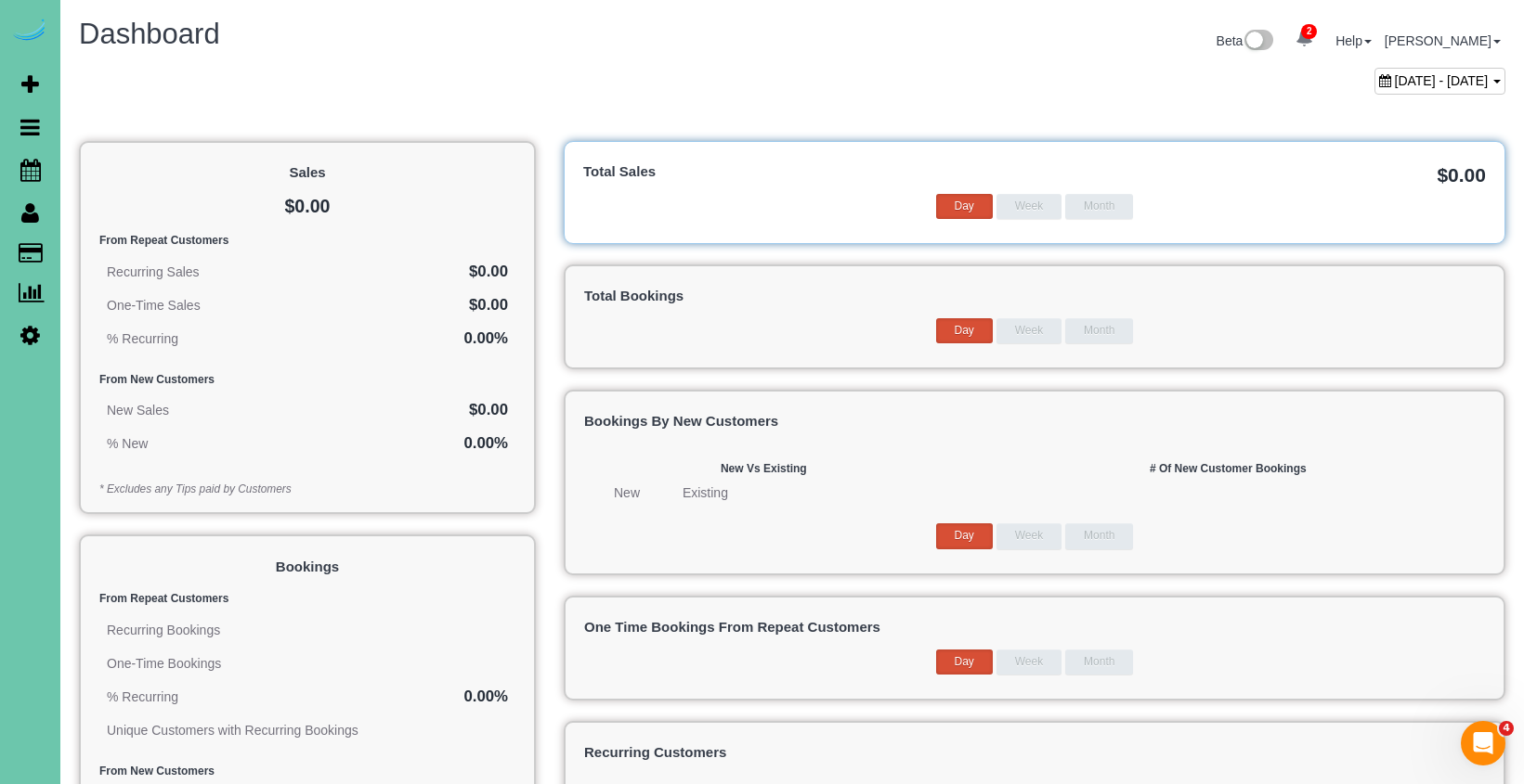
click at [1395, 76] on span "August 23, 2025 - September 23, 2025" at bounding box center [1441, 80] width 94 height 15
type input "**********"
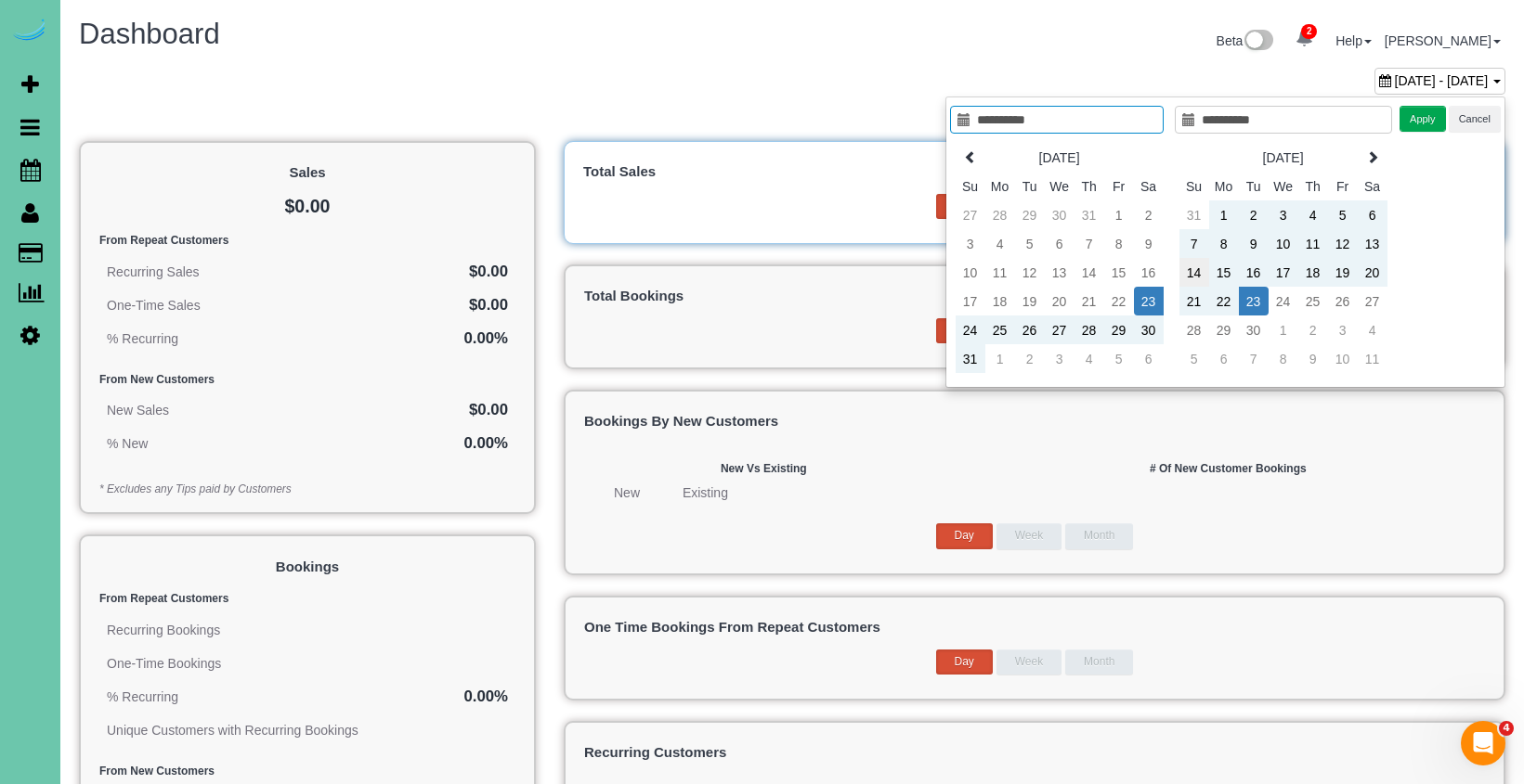
type input "**********"
click at [1195, 272] on td "14" at bounding box center [1195, 272] width 30 height 29
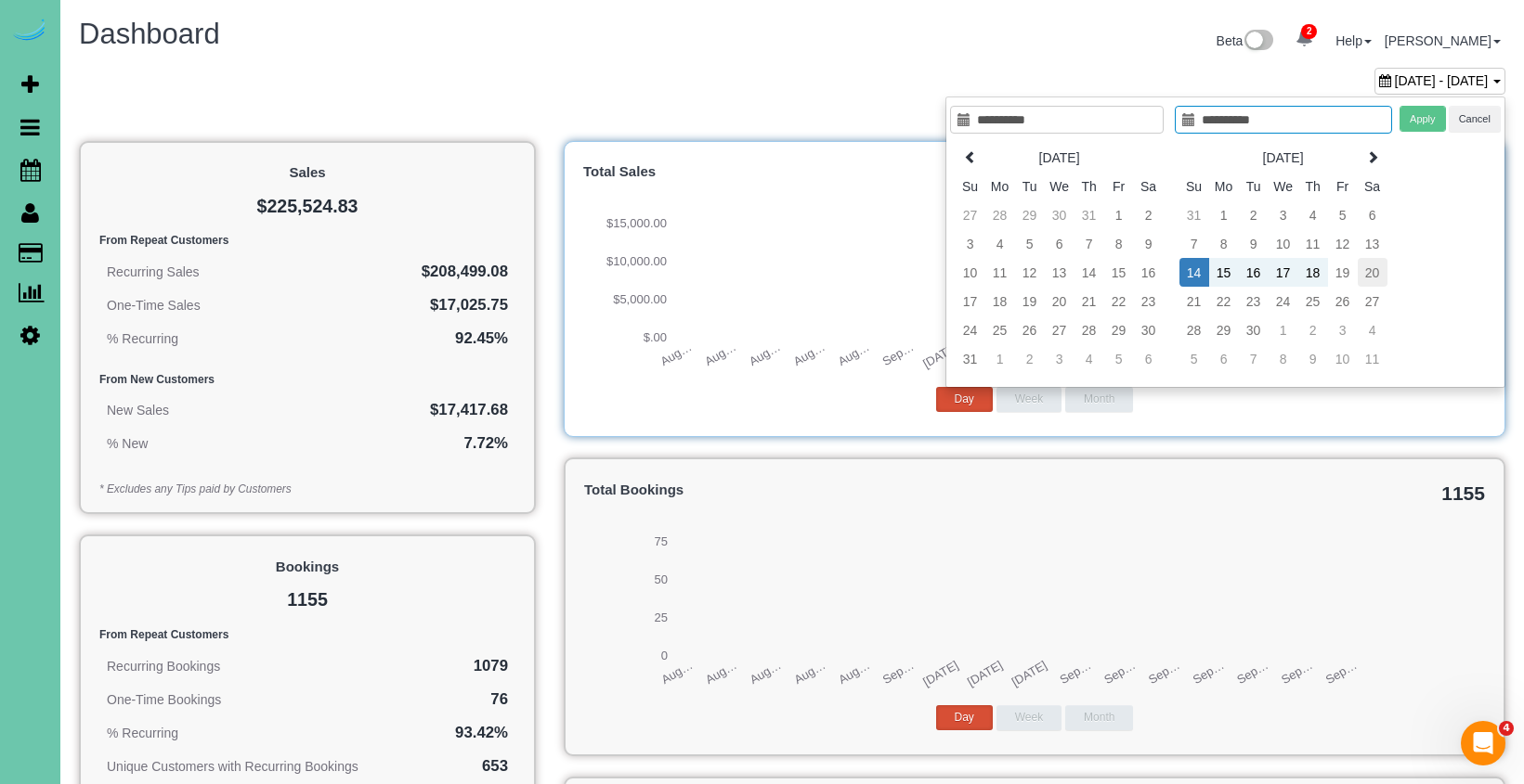
type input "**********"
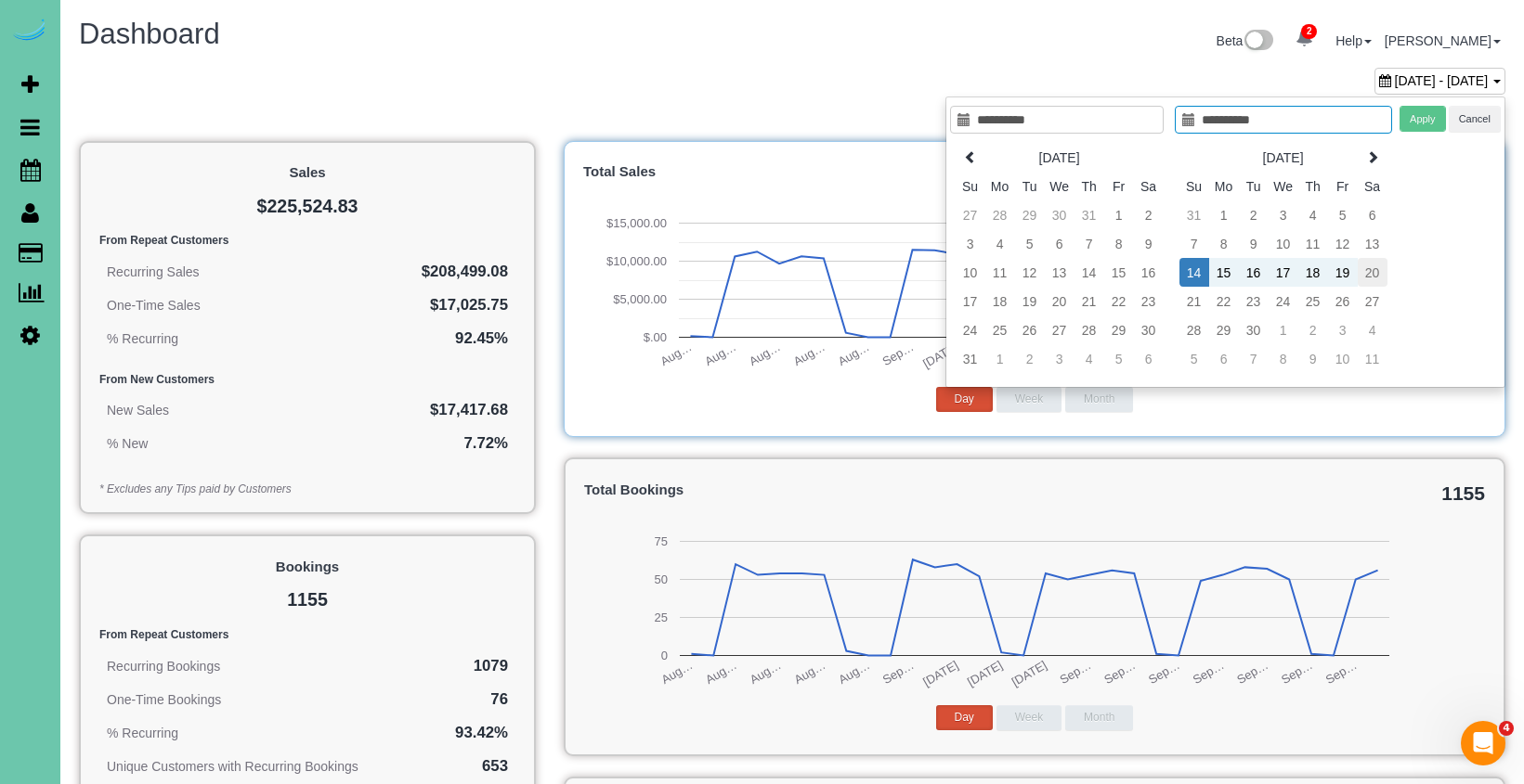
click at [1372, 271] on td "20" at bounding box center [1372, 272] width 30 height 29
click at [1429, 117] on button "Apply" at bounding box center [1422, 118] width 46 height 27
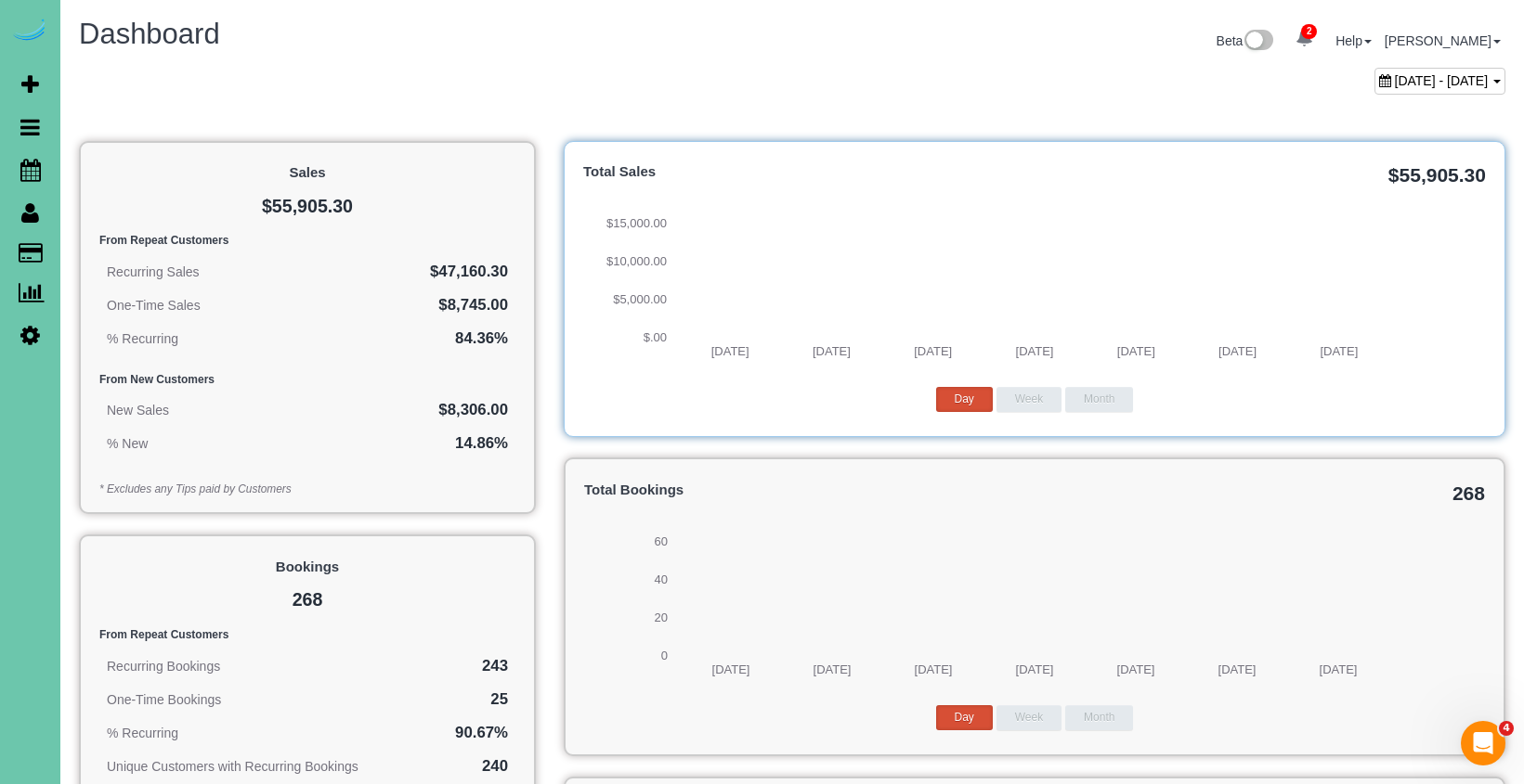
scroll to position [0, 0]
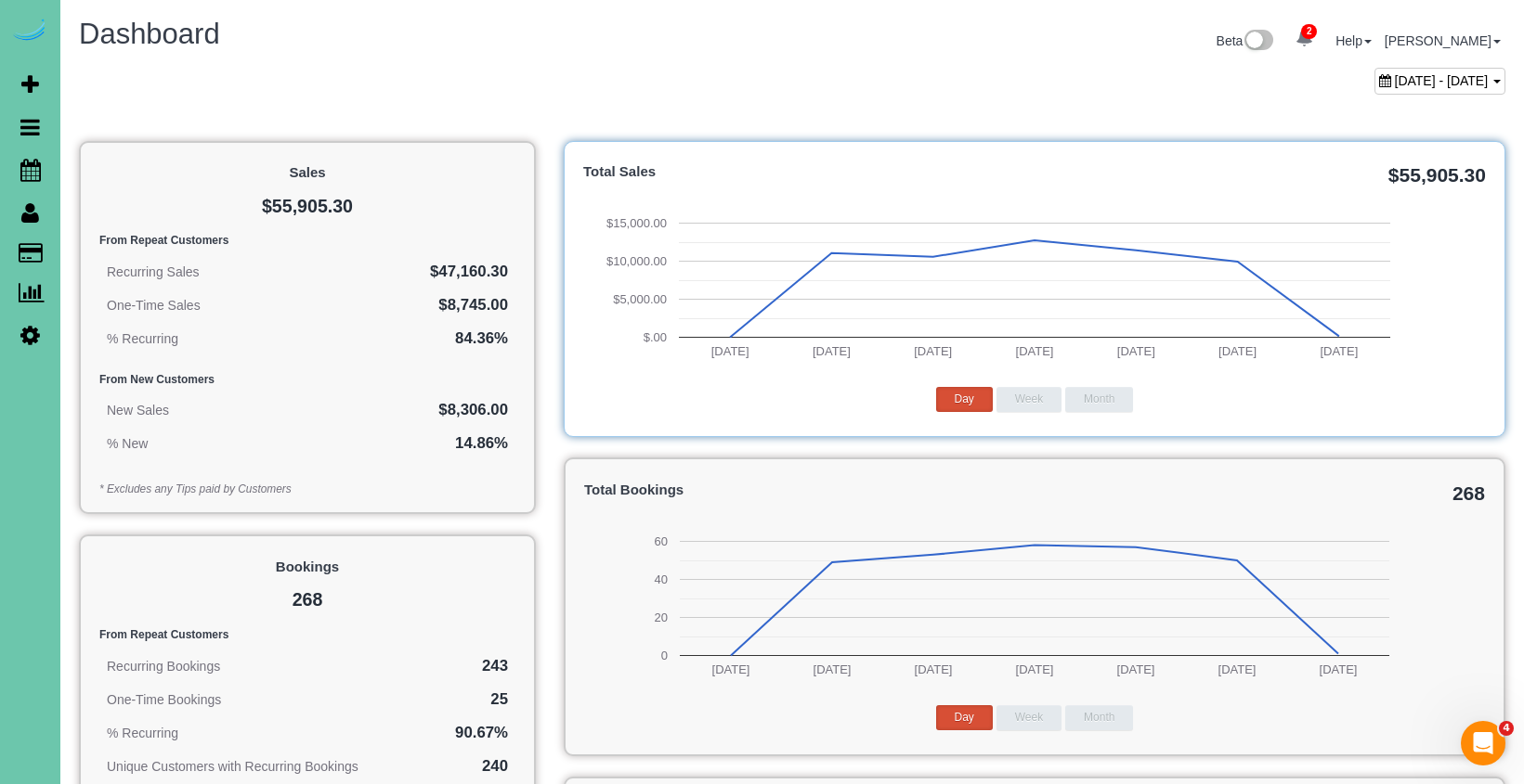
click at [1395, 84] on span "September 14, 2025 - September 20, 2025" at bounding box center [1441, 80] width 94 height 15
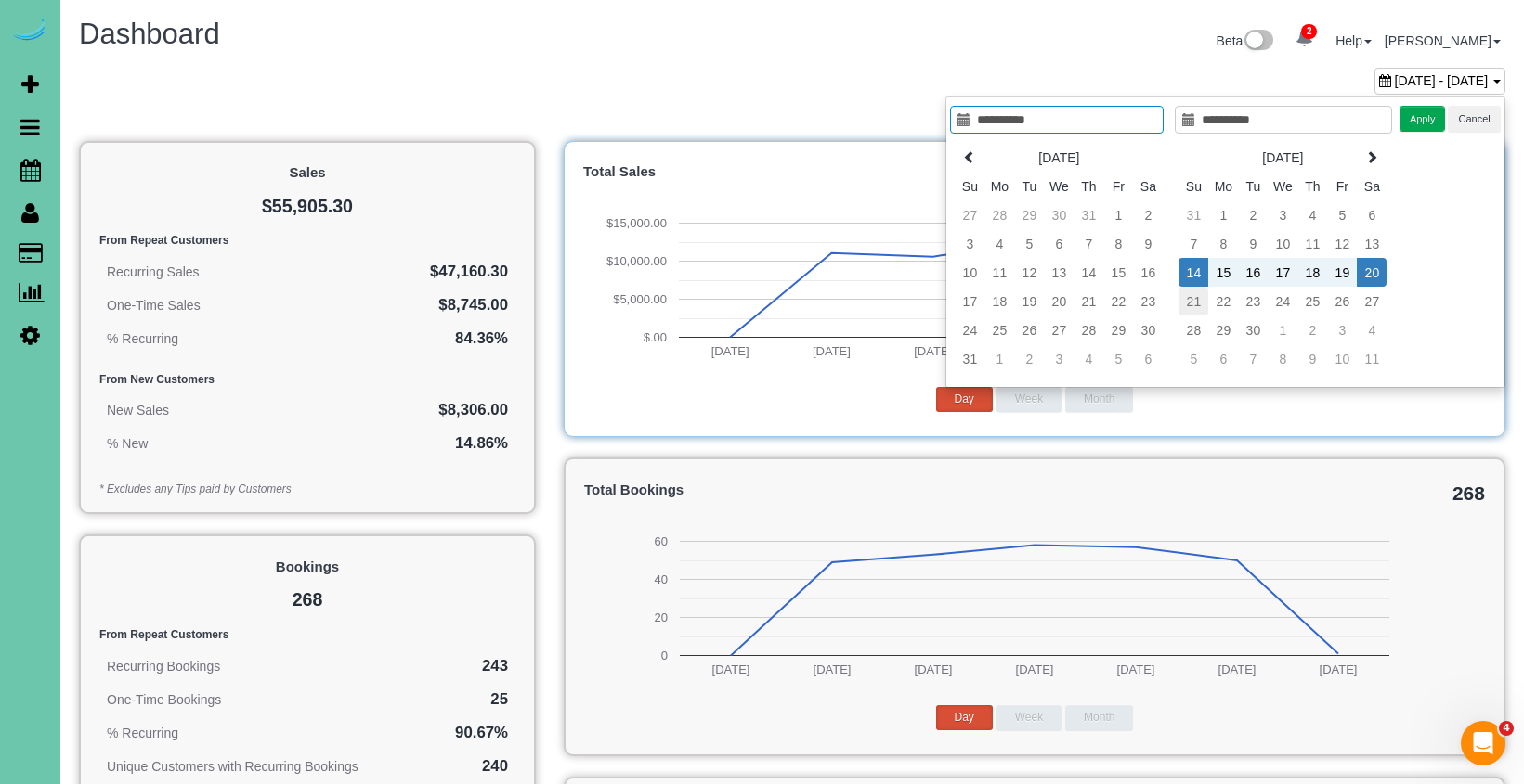
type input "**********"
click at [1196, 302] on td "21" at bounding box center [1194, 301] width 30 height 29
type input "**********"
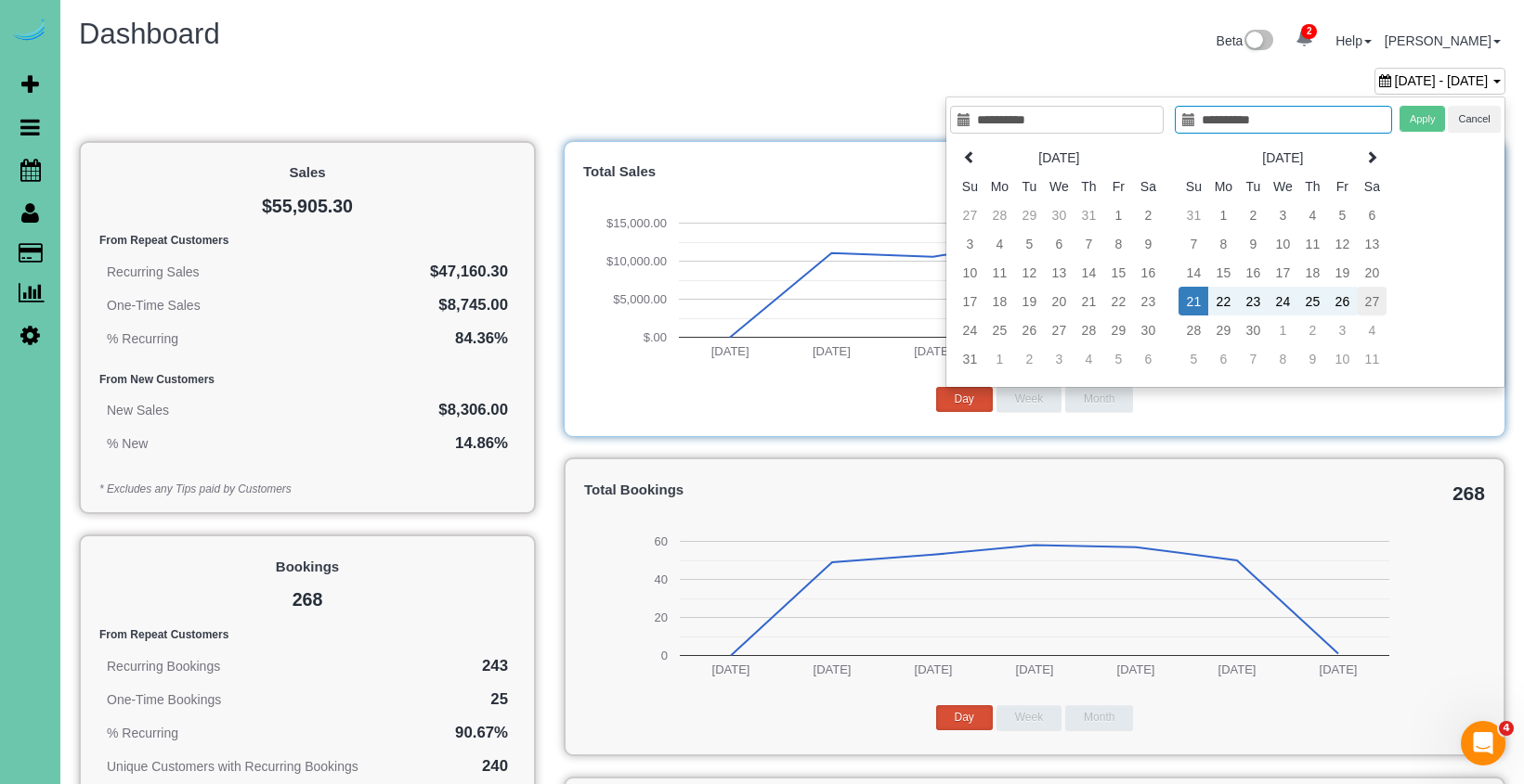
click at [1370, 300] on td "27" at bounding box center [1371, 301] width 30 height 29
click at [1413, 127] on button "Apply" at bounding box center [1422, 118] width 46 height 27
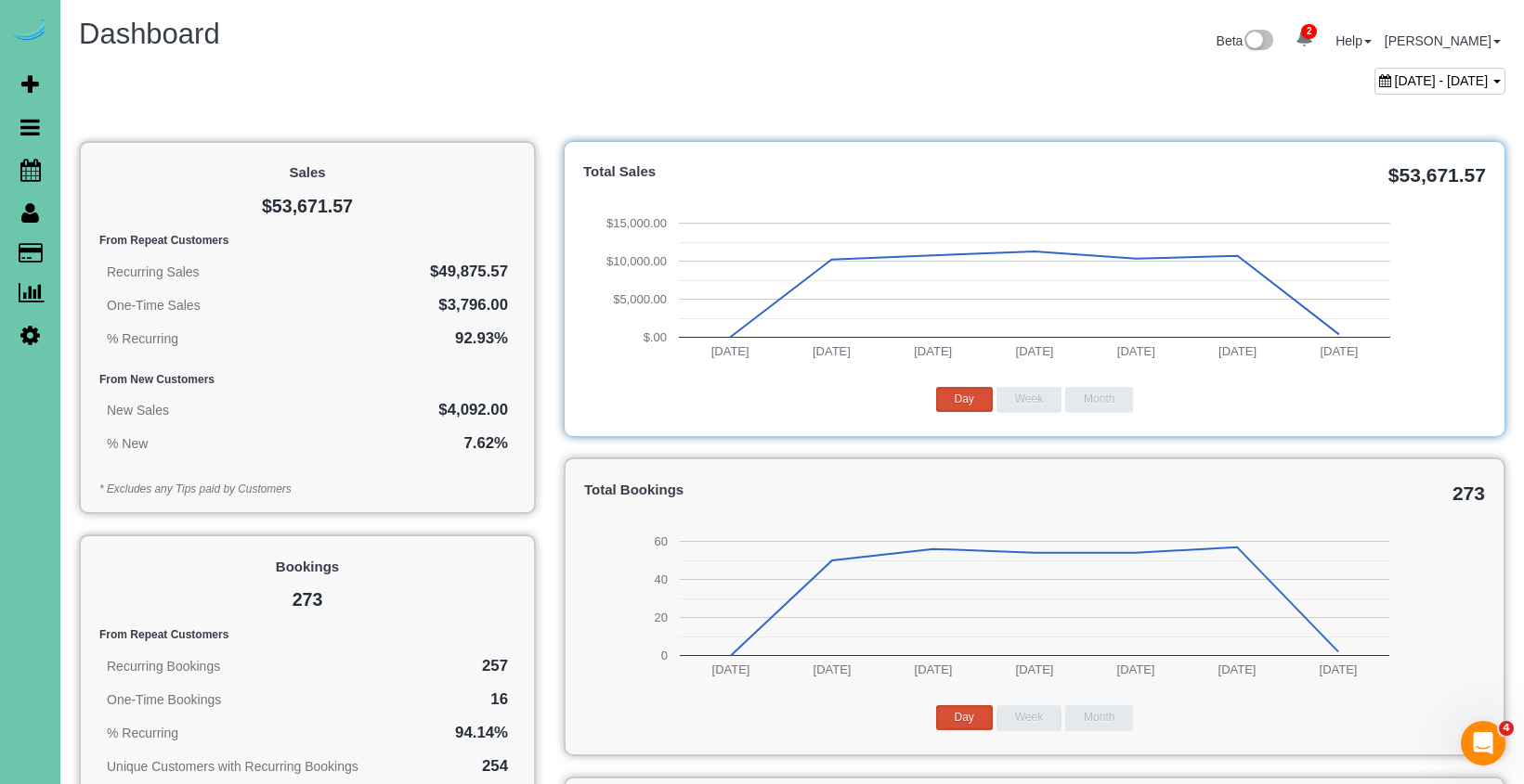
click at [1395, 82] on span "September 21, 2025 - September 27, 2025" at bounding box center [1441, 80] width 94 height 15
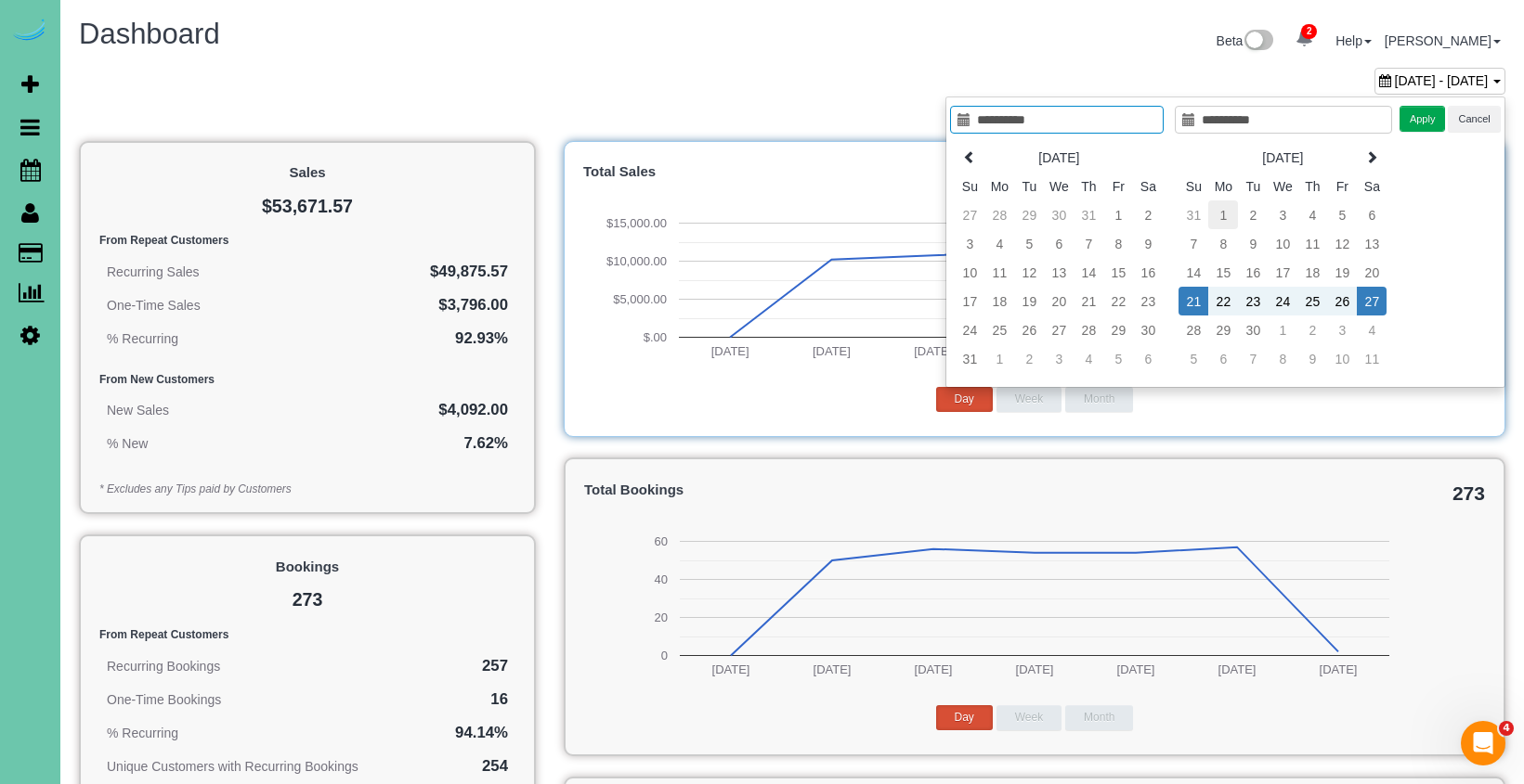
type input "**********"
click at [1221, 209] on td "1" at bounding box center [1223, 214] width 30 height 29
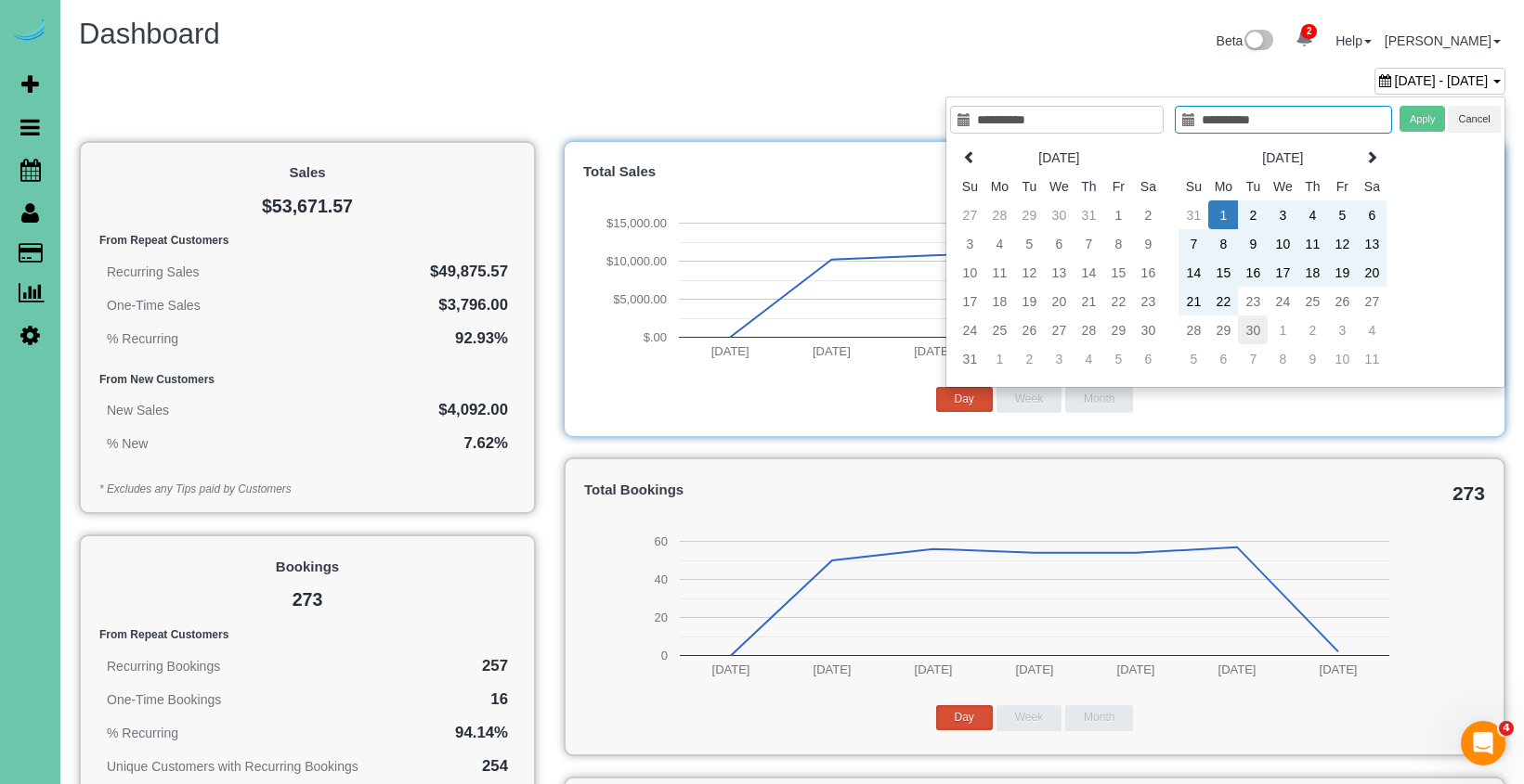
type input "**********"
click at [1260, 331] on td "30" at bounding box center [1253, 329] width 30 height 29
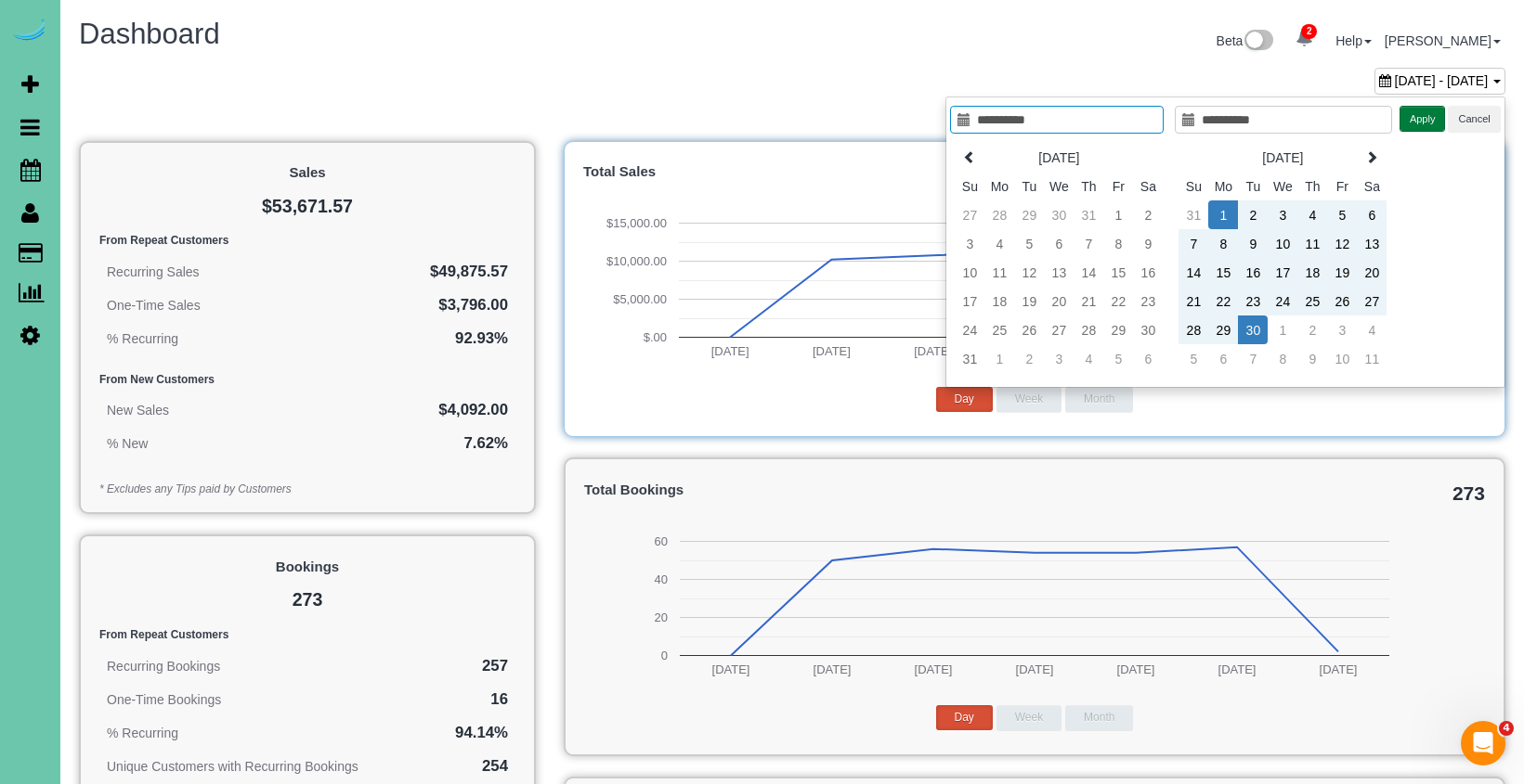
click at [1407, 112] on button "Apply" at bounding box center [1422, 118] width 46 height 27
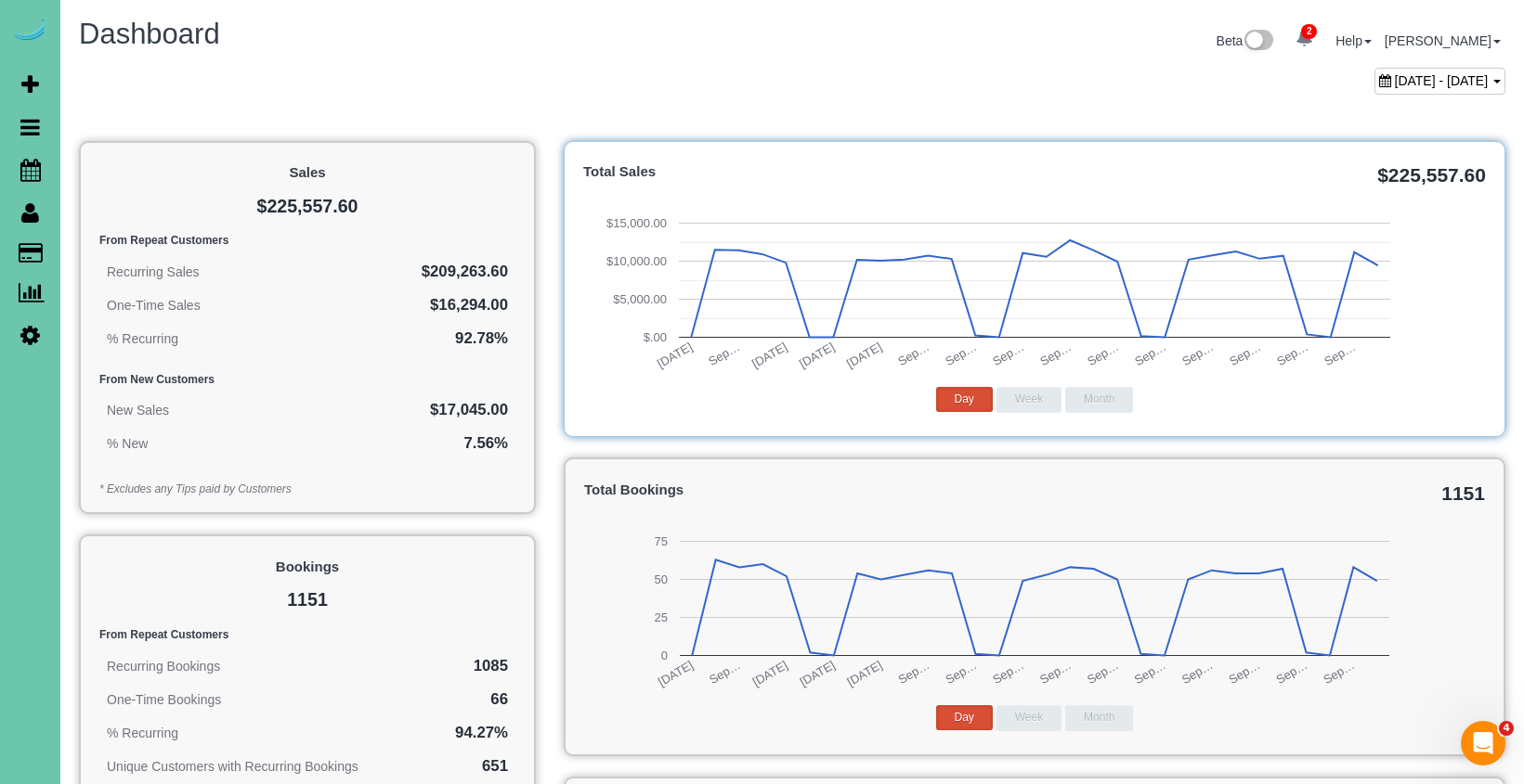
click at [1395, 80] on span "September 01, 2025 - September 30, 2025" at bounding box center [1441, 80] width 94 height 15
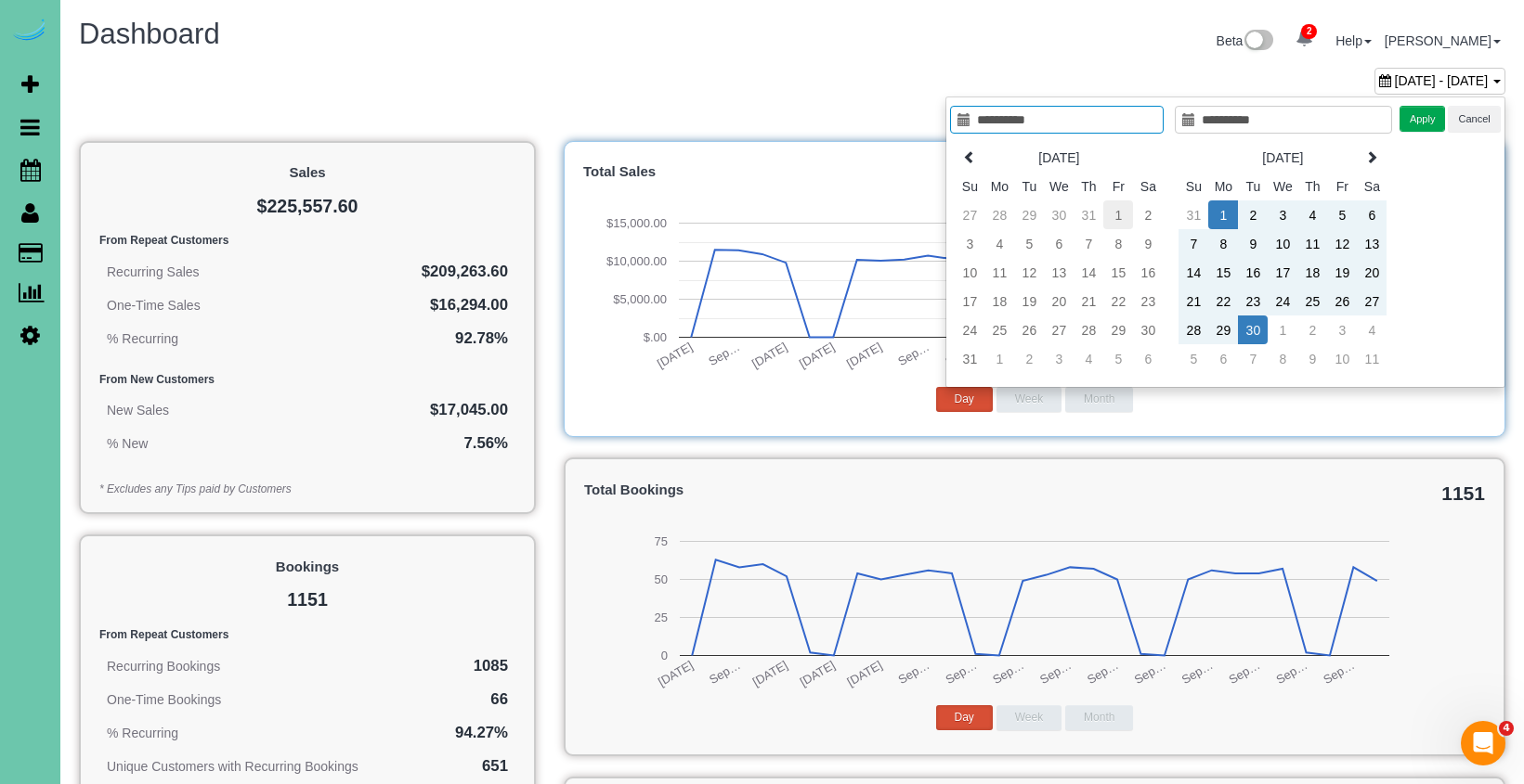
type input "**********"
click at [1117, 214] on td "1" at bounding box center [1118, 214] width 30 height 29
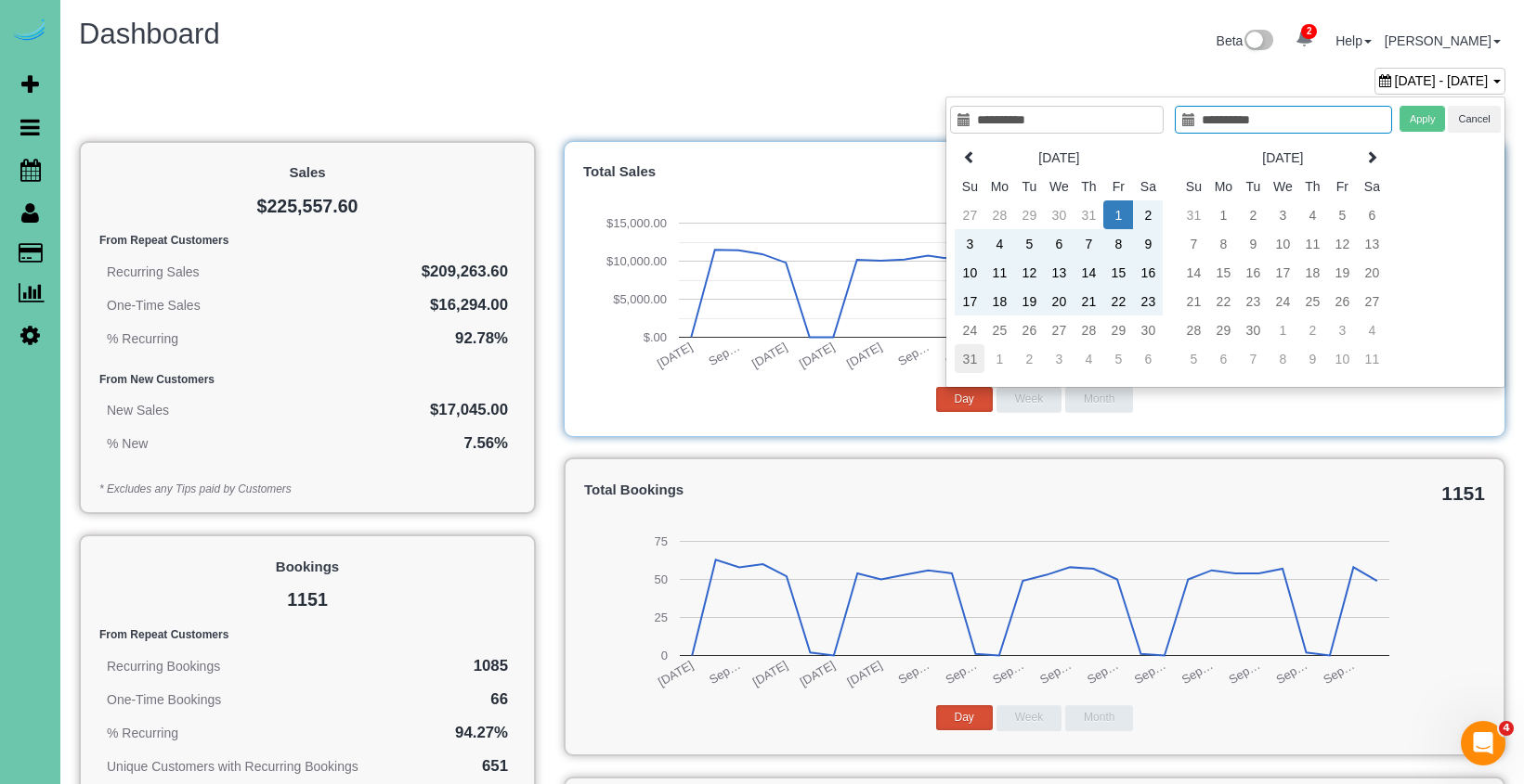
type input "**********"
click at [971, 353] on td "31" at bounding box center [970, 358] width 30 height 29
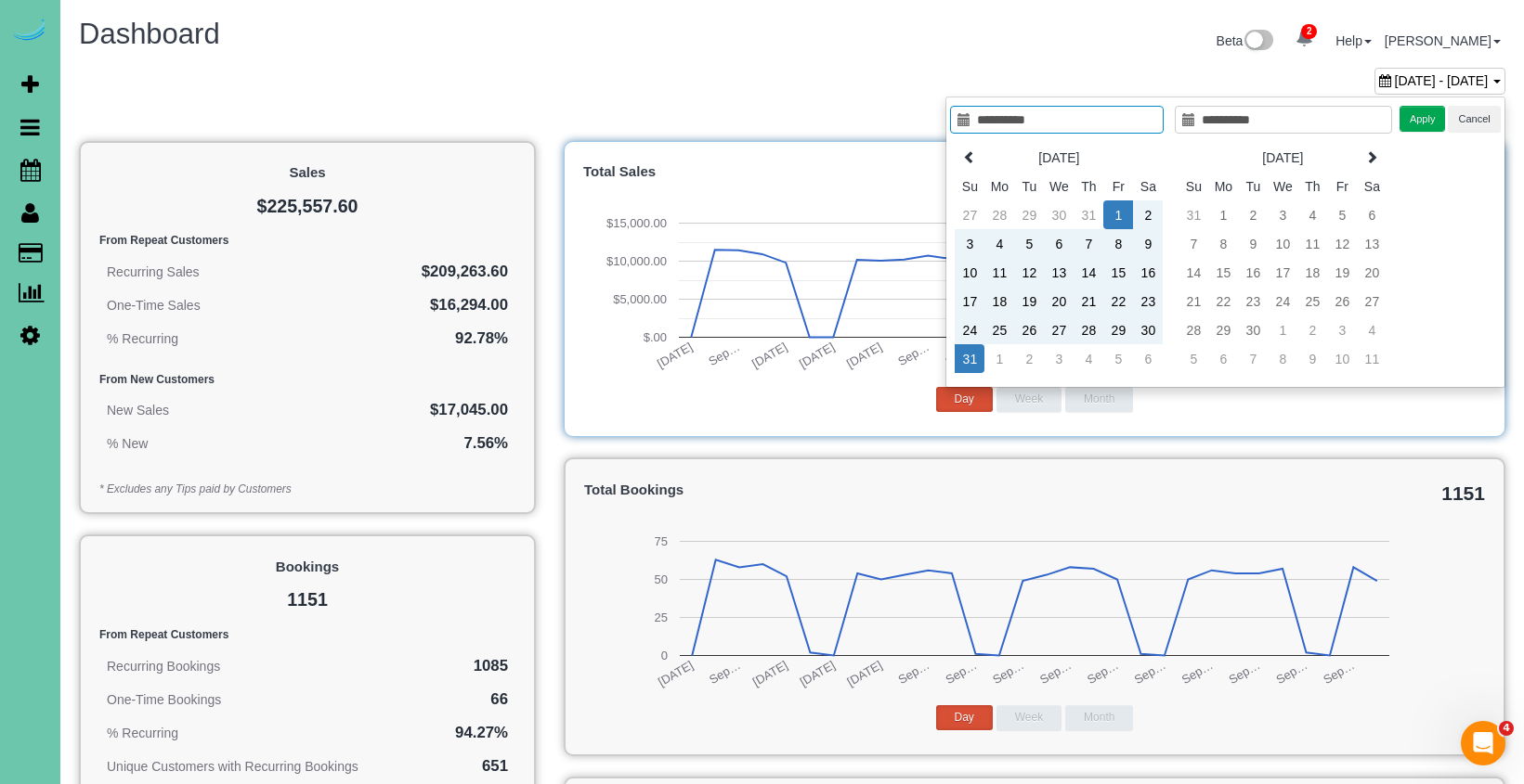
click at [1431, 118] on button "Apply" at bounding box center [1422, 118] width 46 height 27
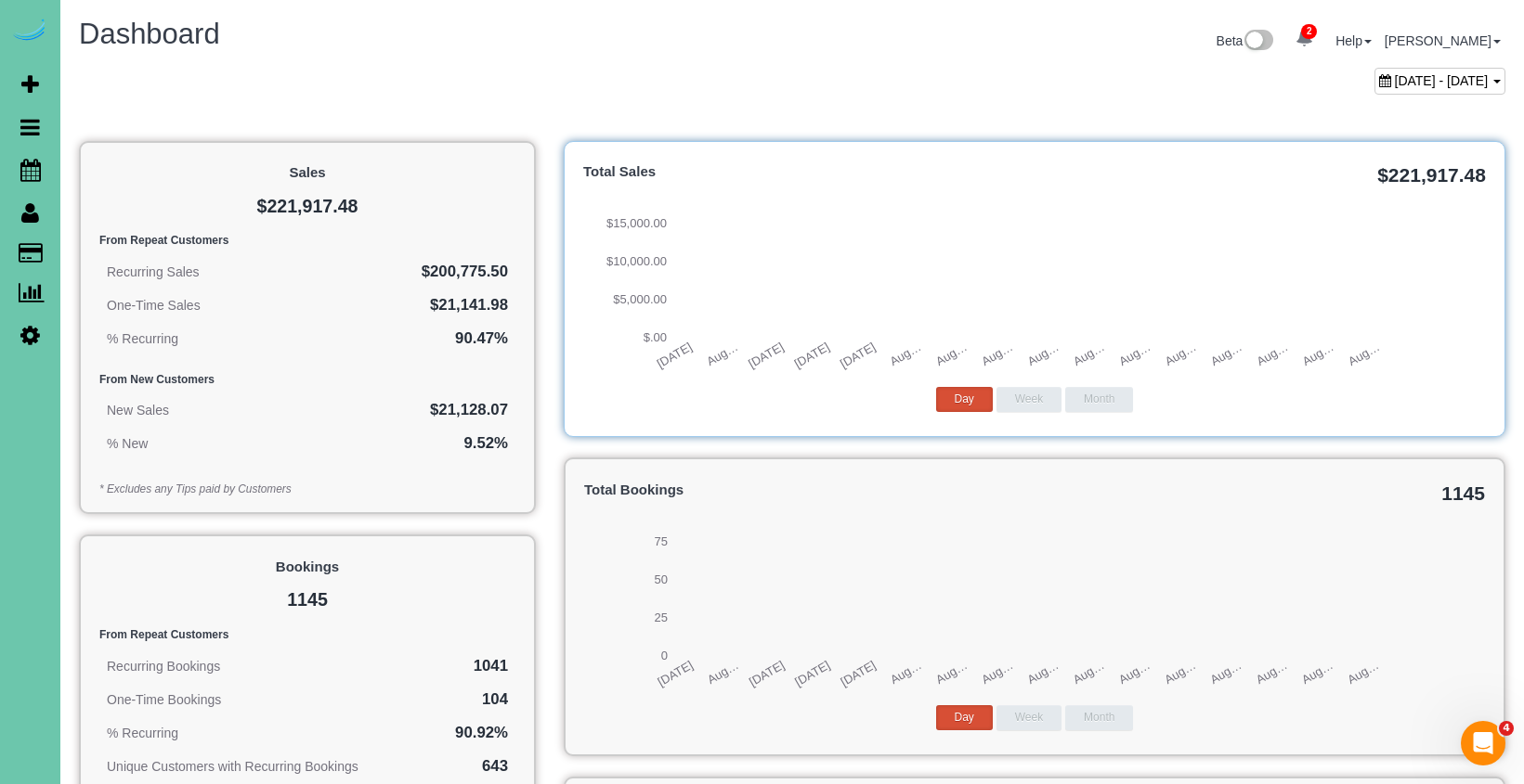
click at [1395, 76] on span "August 01, 2025 - August 31, 2025" at bounding box center [1441, 80] width 94 height 15
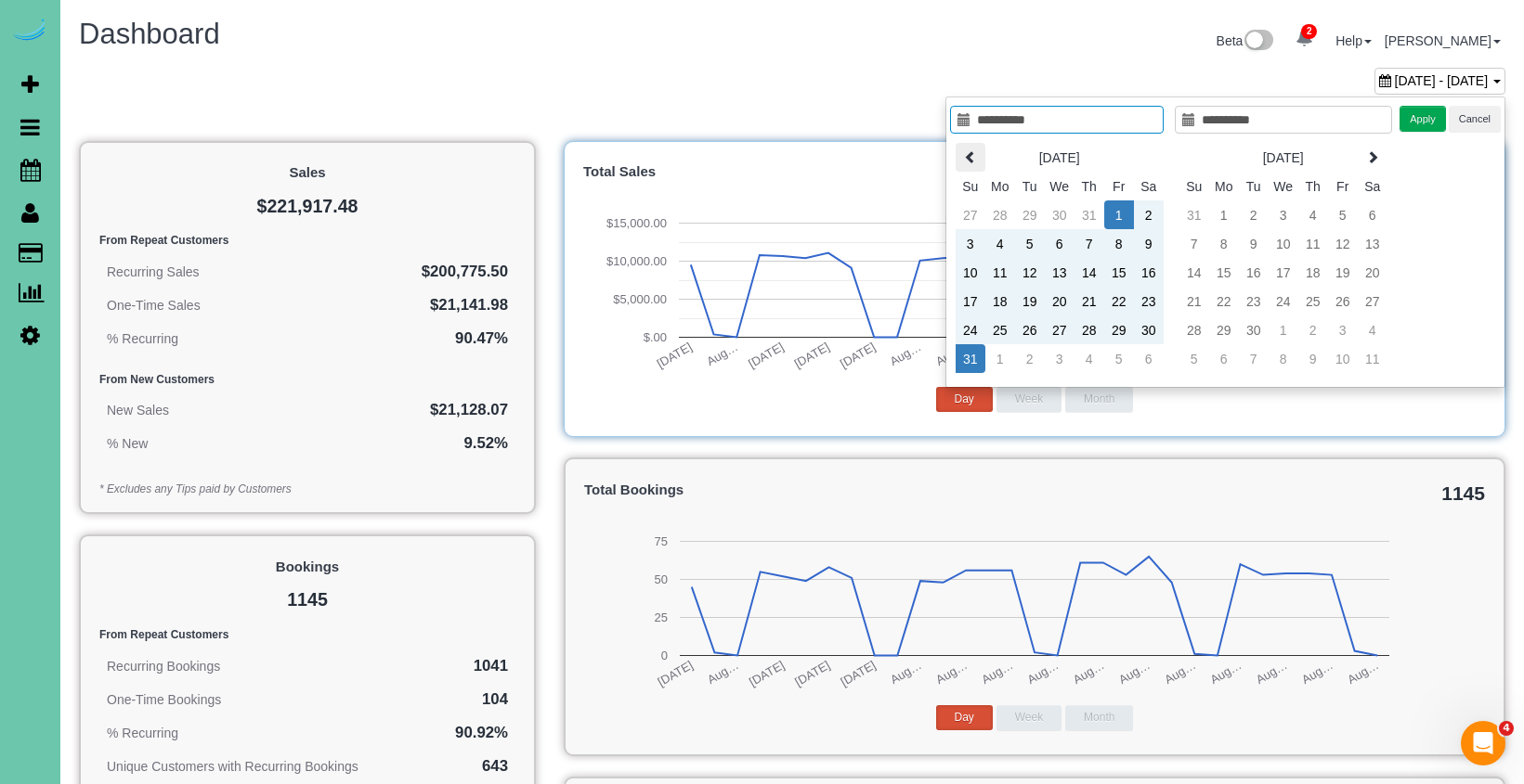
click at [961, 150] on th at bounding box center [971, 157] width 30 height 29
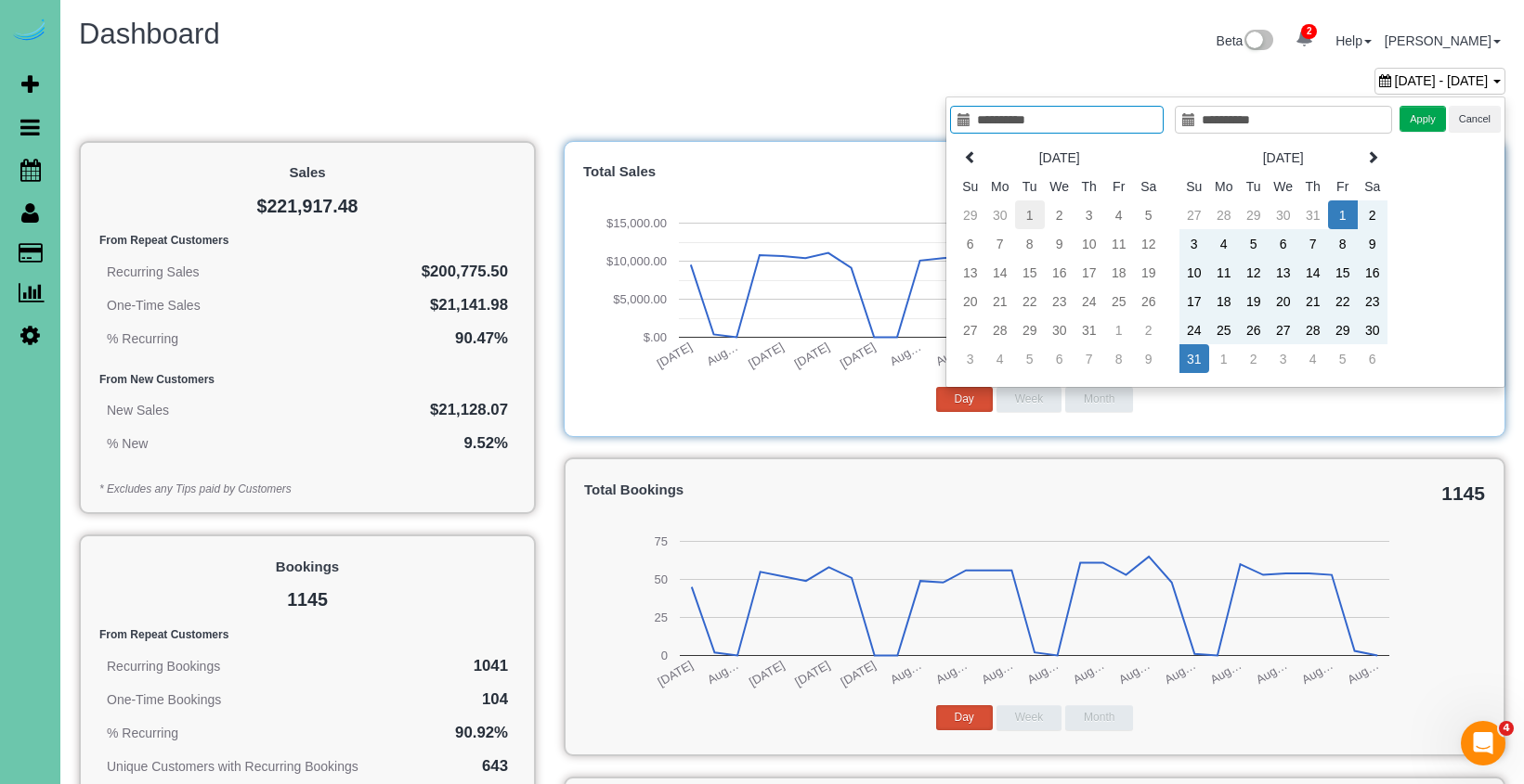
type input "**********"
click at [1028, 220] on td "1" at bounding box center [1030, 214] width 30 height 29
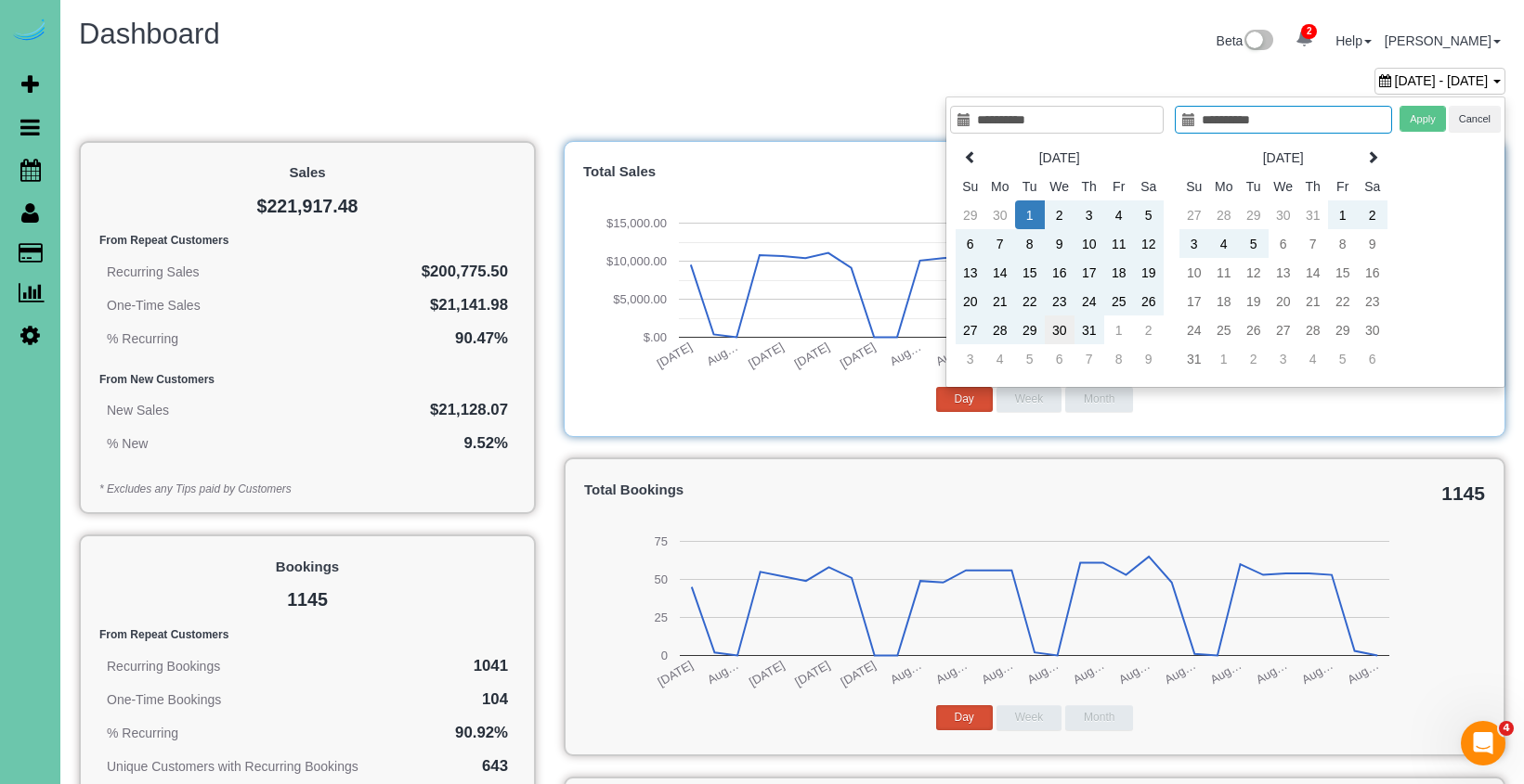
type input "**********"
click at [1084, 335] on td "31" at bounding box center [1089, 329] width 30 height 29
click at [1433, 118] on button "Apply" at bounding box center [1422, 118] width 46 height 27
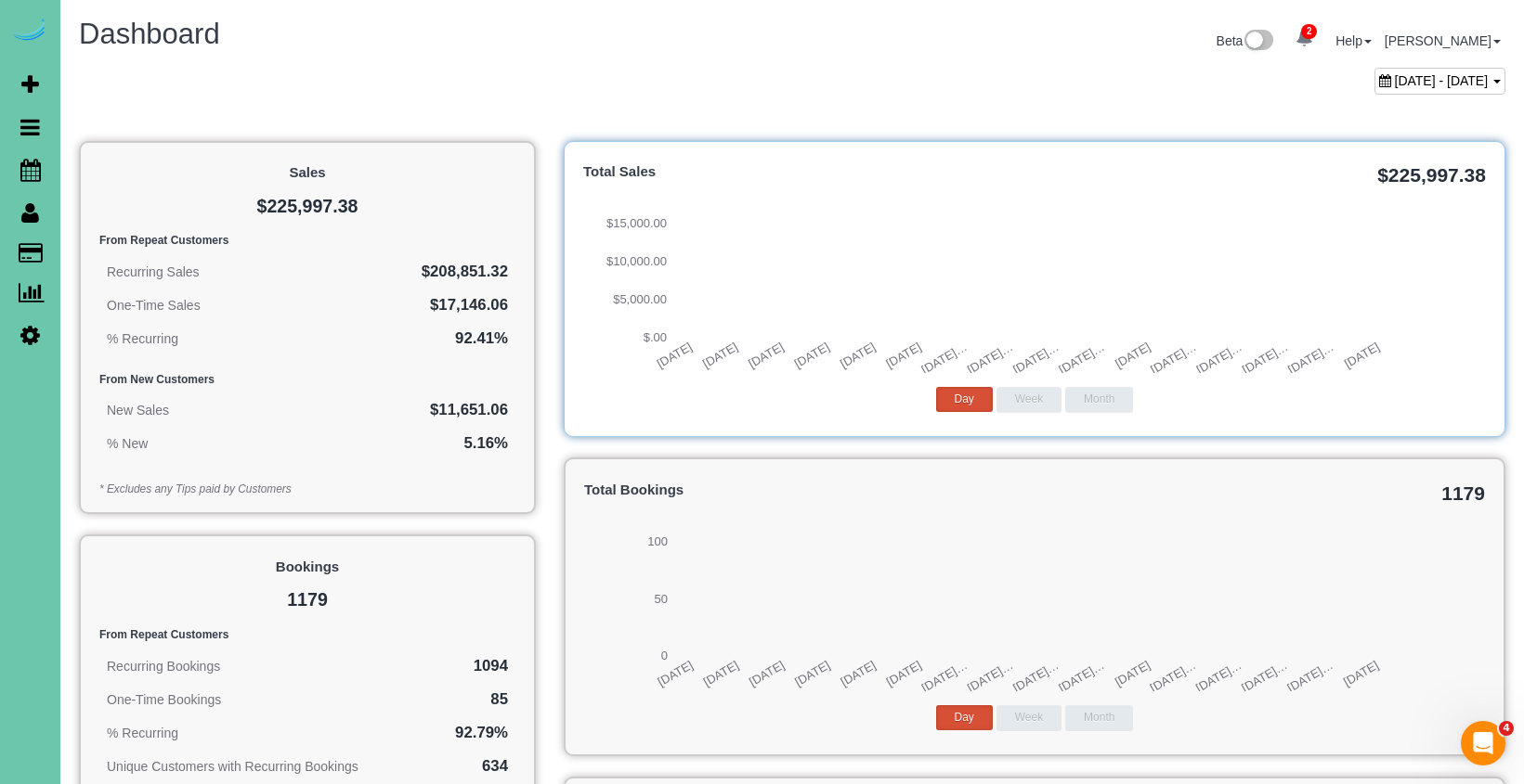
click at [1395, 86] on span "July 01, 2025 - July 31, 2025" at bounding box center [1441, 80] width 94 height 15
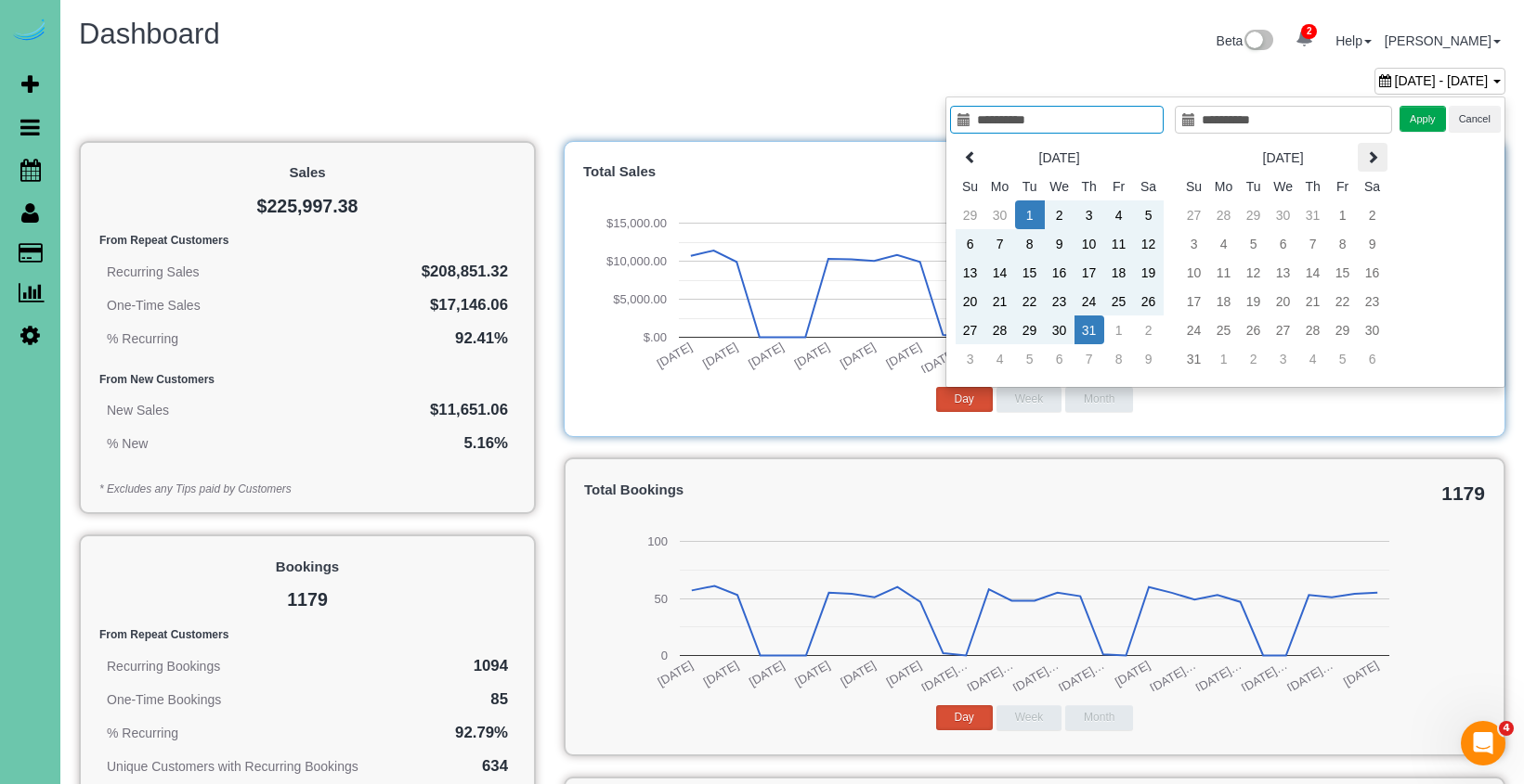
click at [1384, 166] on th at bounding box center [1372, 157] width 30 height 29
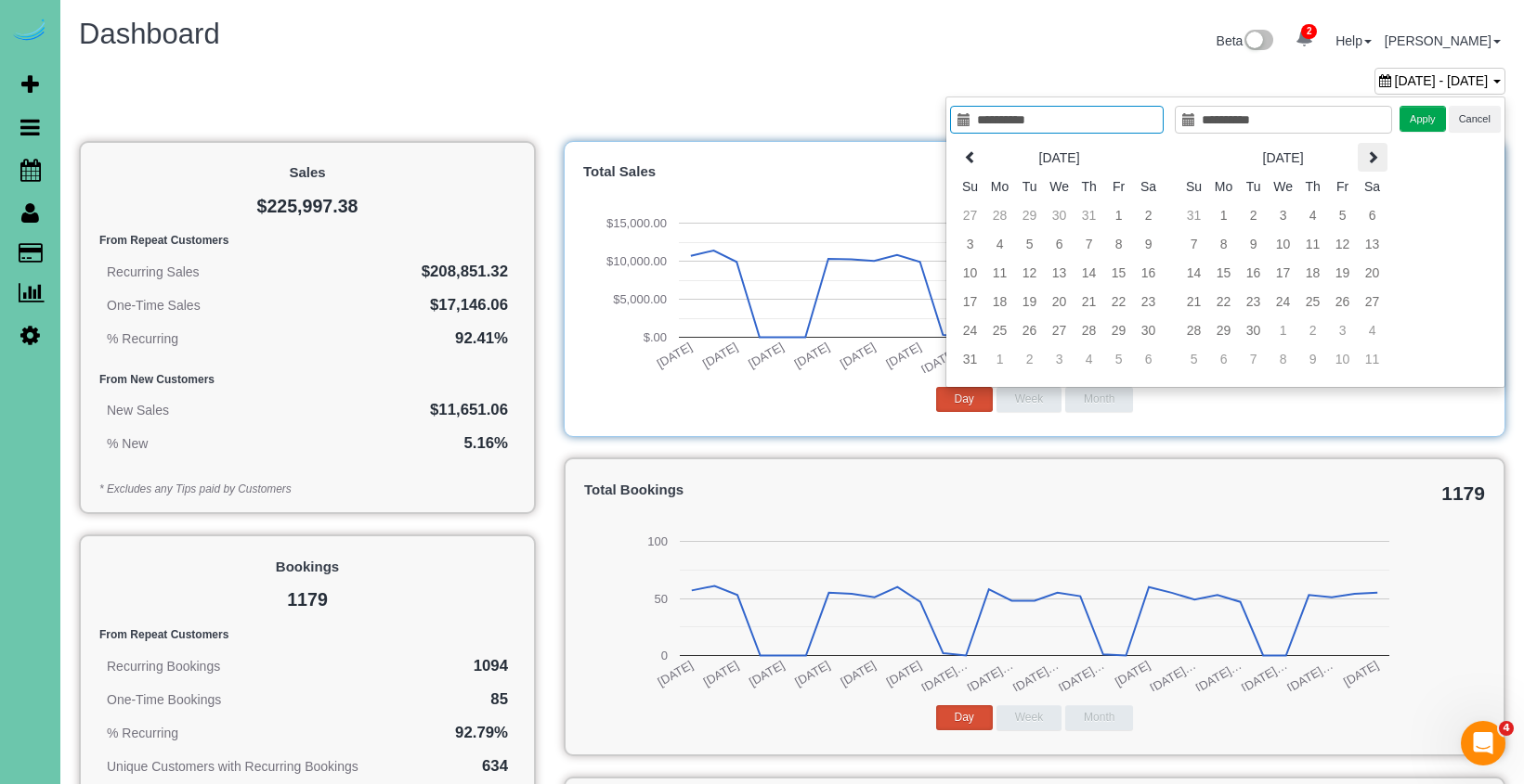
click at [1383, 166] on th at bounding box center [1372, 157] width 30 height 29
type input "**********"
click at [1283, 220] on td "1" at bounding box center [1283, 214] width 30 height 29
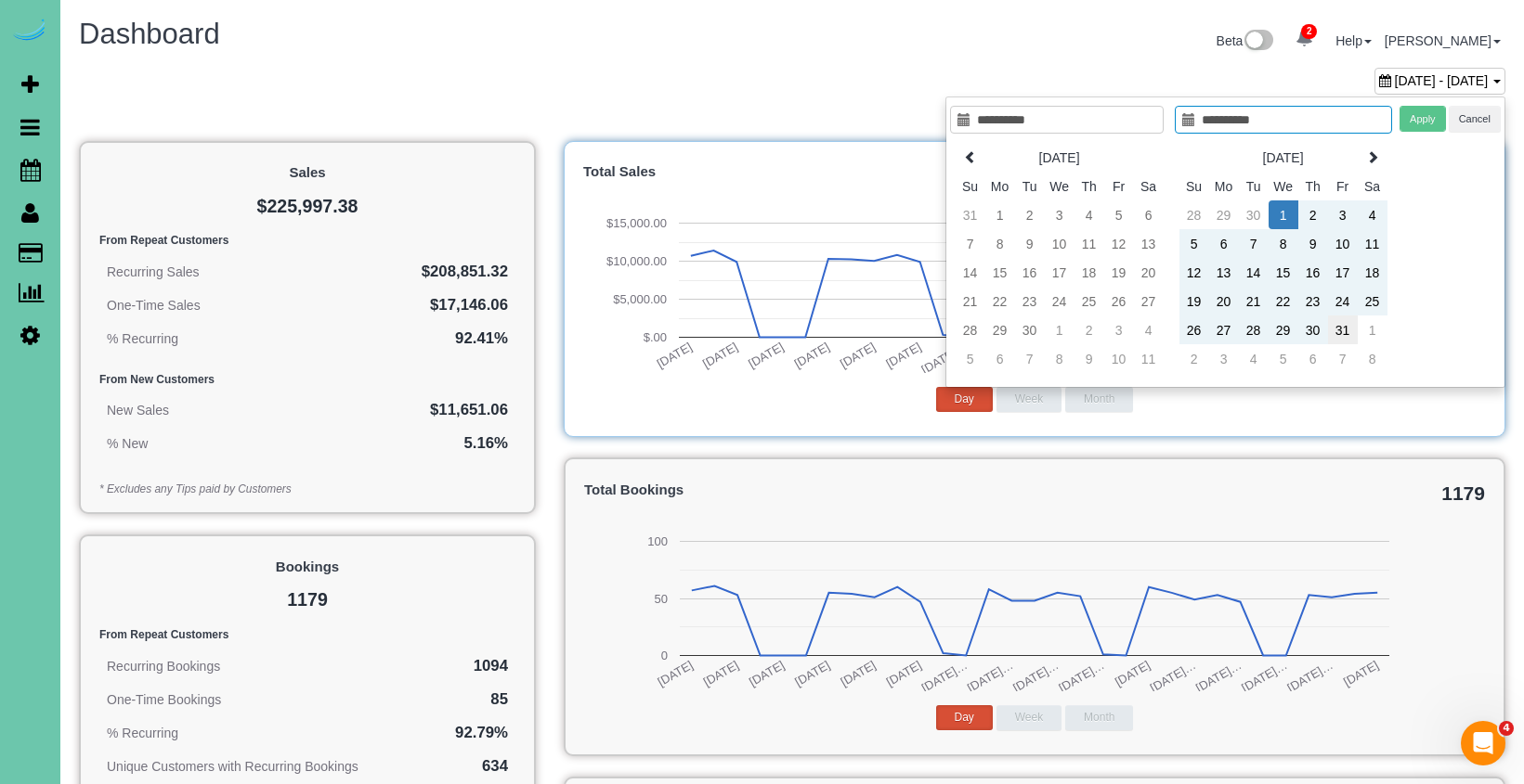
type input "**********"
click at [1343, 331] on td "31" at bounding box center [1343, 329] width 30 height 29
drag, startPoint x: 1413, startPoint y: 115, endPoint x: 1264, endPoint y: 139, distance: 150.9
click at [1412, 116] on button "Apply" at bounding box center [1422, 118] width 46 height 27
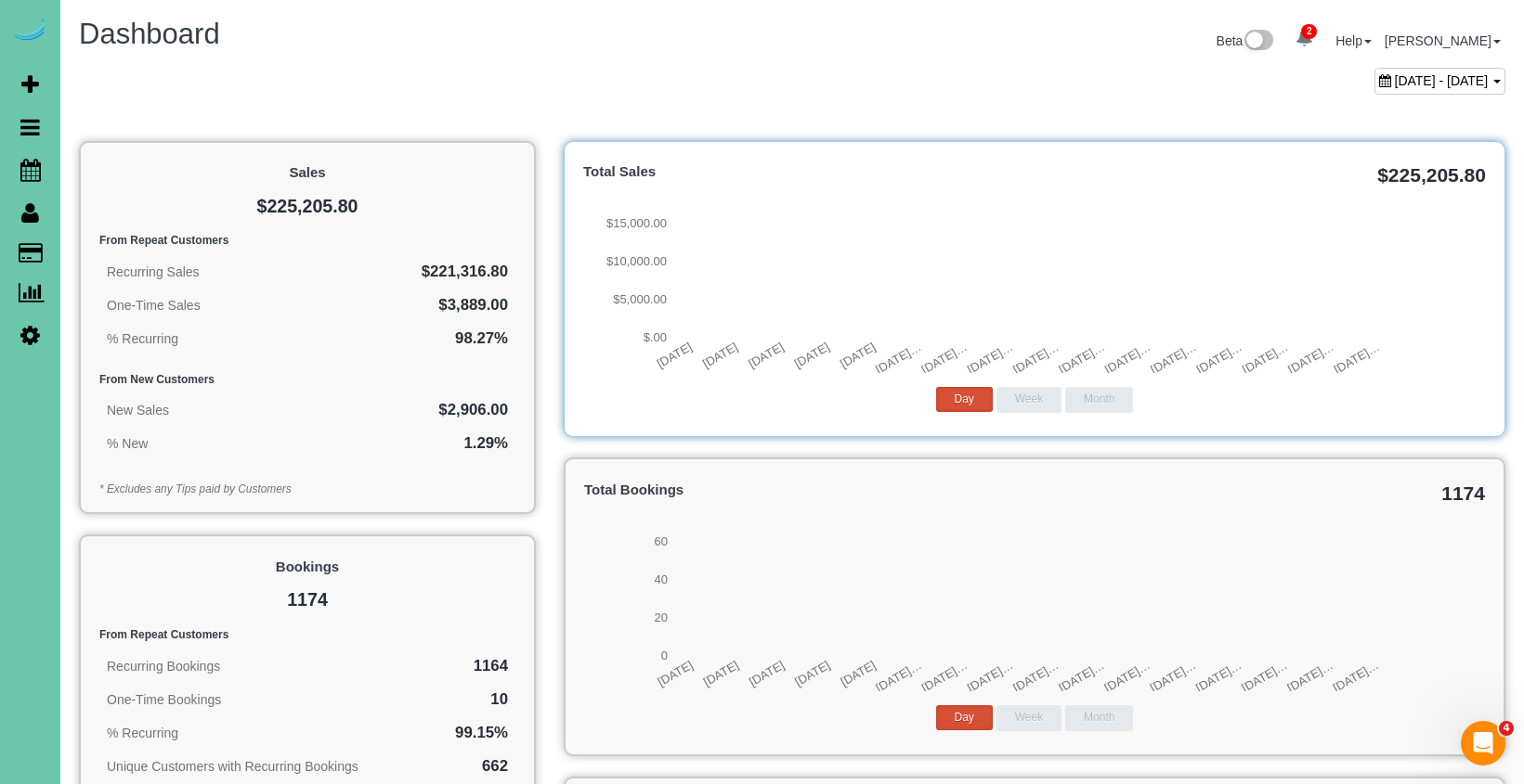
click at [1415, 84] on span "October 01, 2025 - October 31, 2025" at bounding box center [1441, 80] width 94 height 15
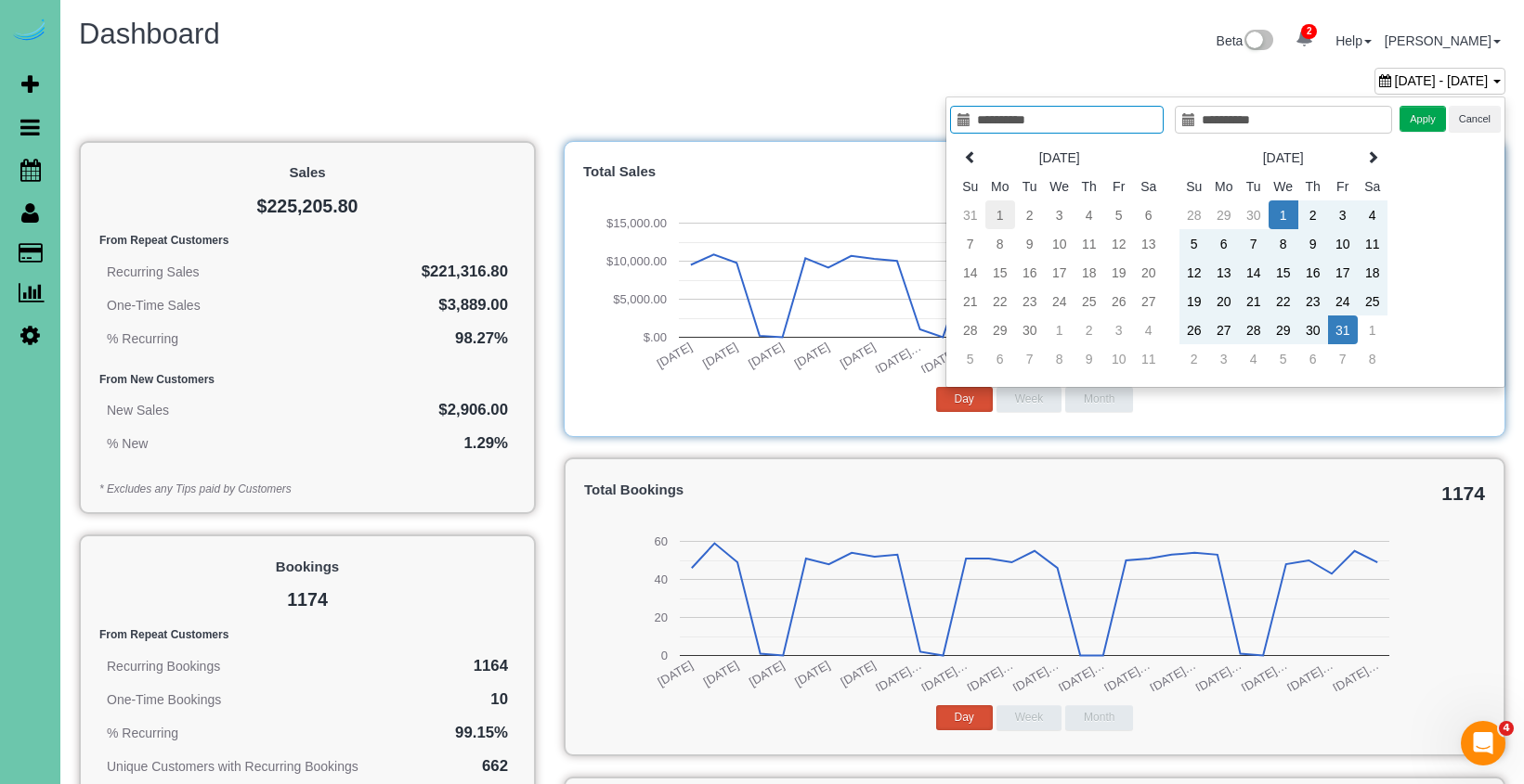
type input "**********"
click at [1004, 211] on td "1" at bounding box center [1000, 214] width 30 height 29
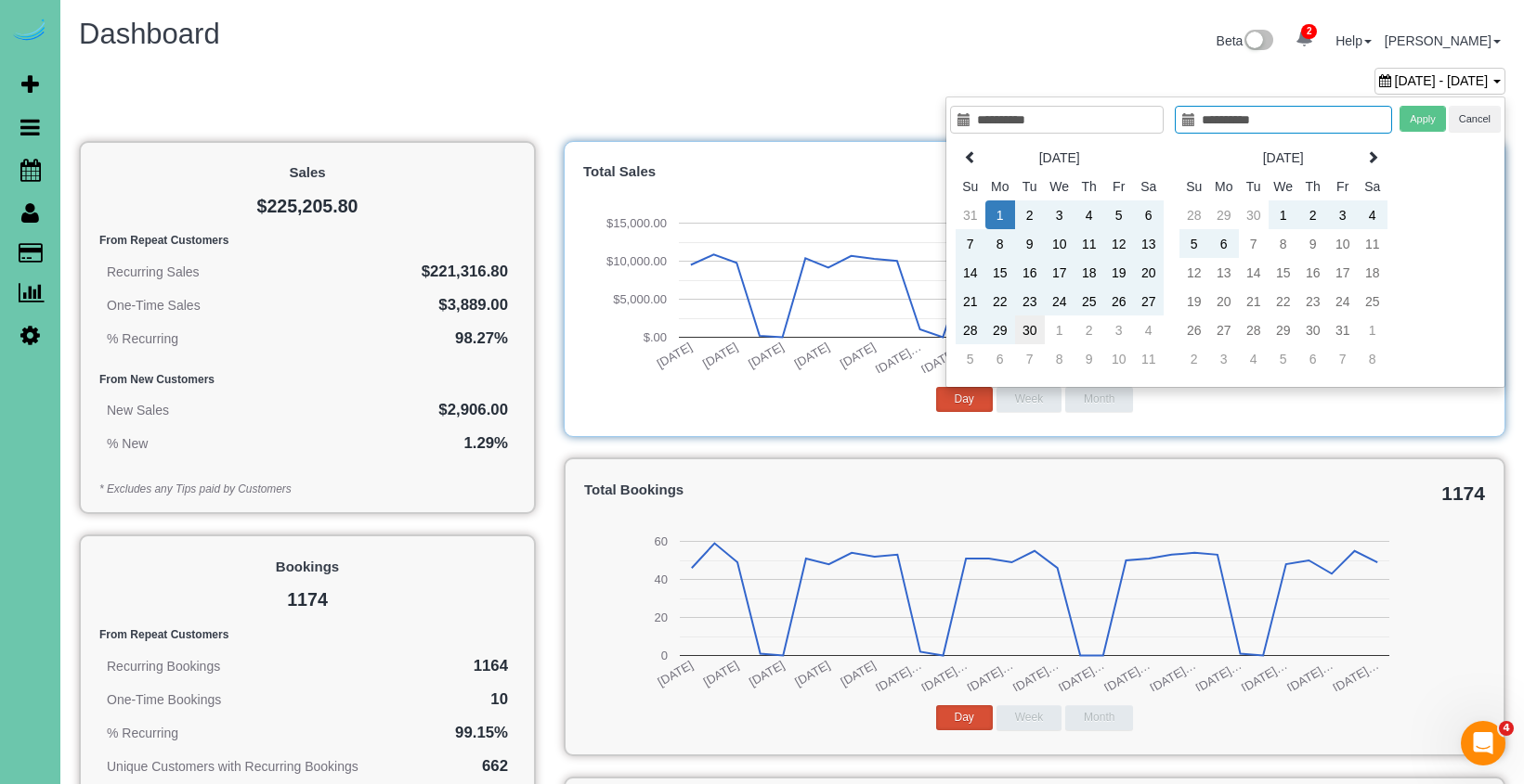
type input "**********"
click at [1022, 324] on td "30" at bounding box center [1030, 329] width 30 height 29
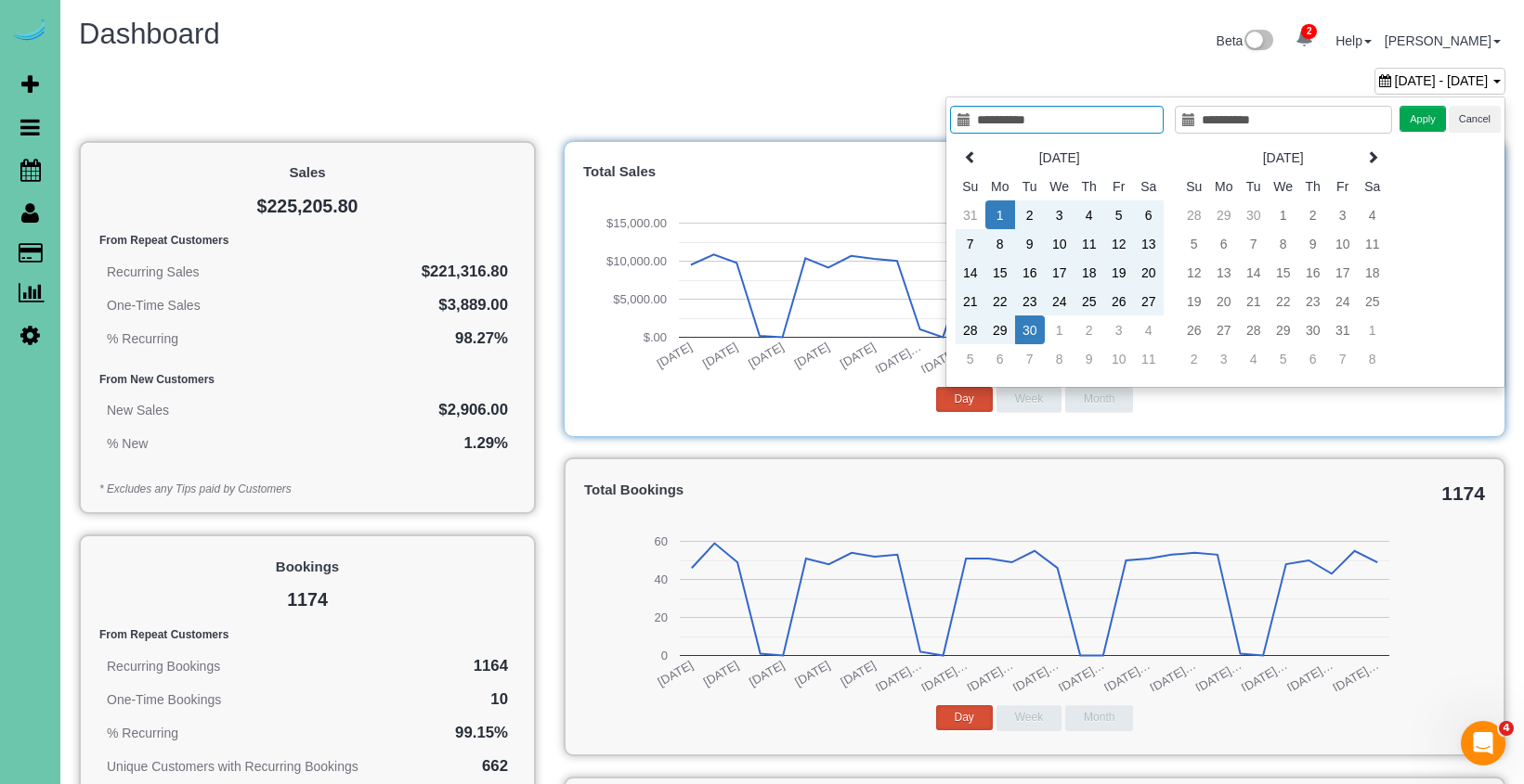
click at [1415, 116] on button "Apply" at bounding box center [1422, 118] width 46 height 27
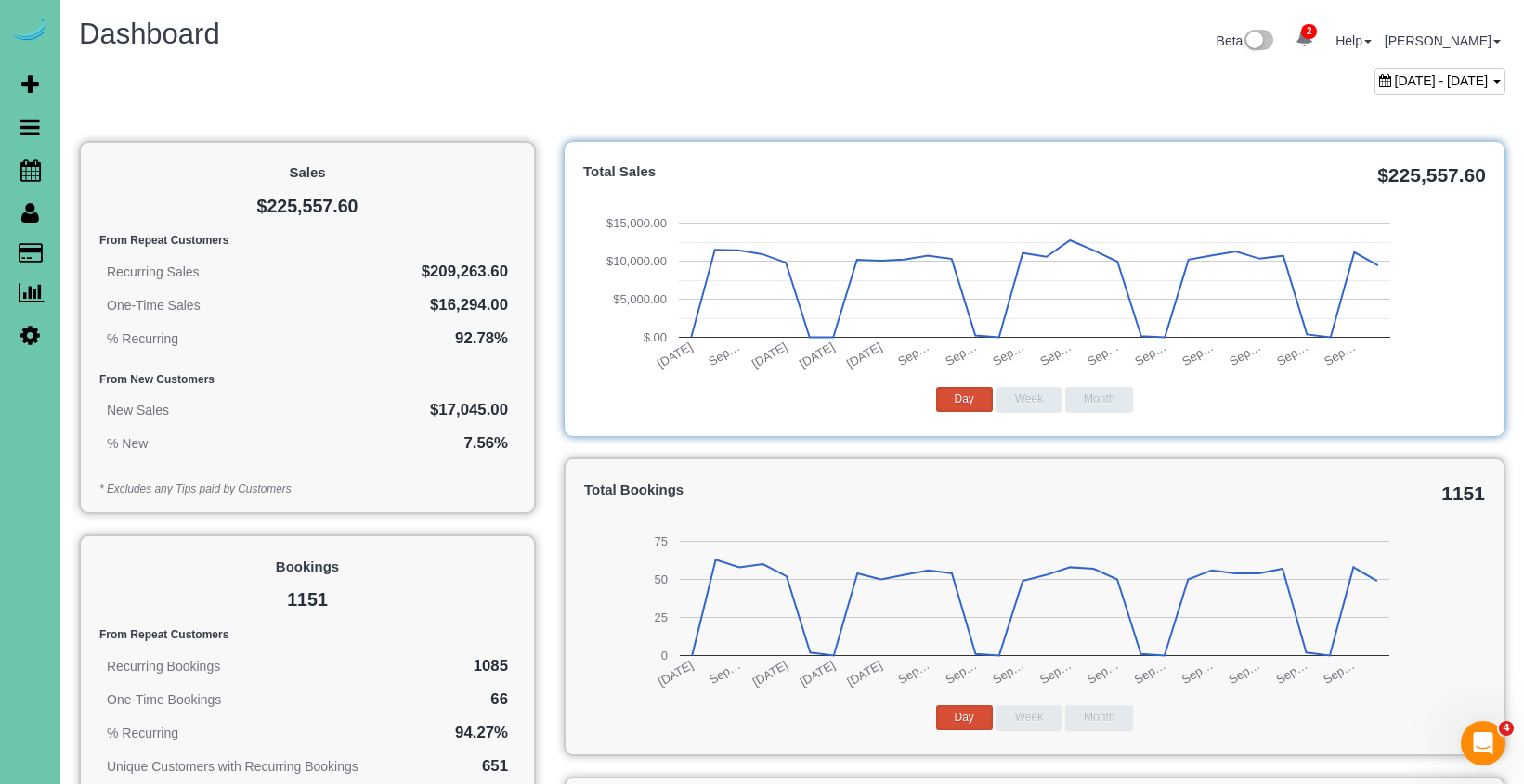
click at [1395, 74] on span "September 01, 2025 - September 30, 2025" at bounding box center [1441, 80] width 94 height 15
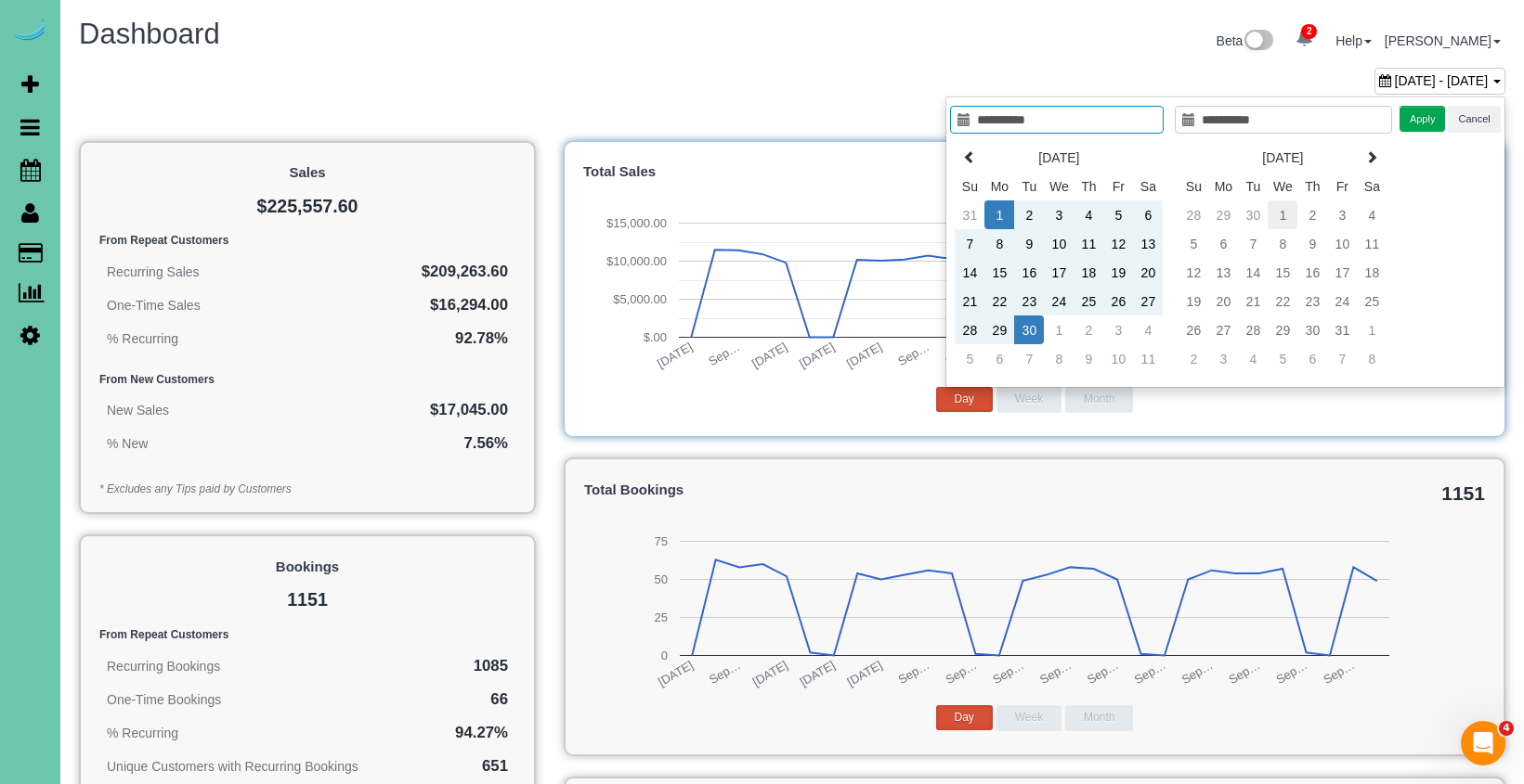
type input "**********"
click at [1277, 214] on td "1" at bounding box center [1282, 214] width 30 height 29
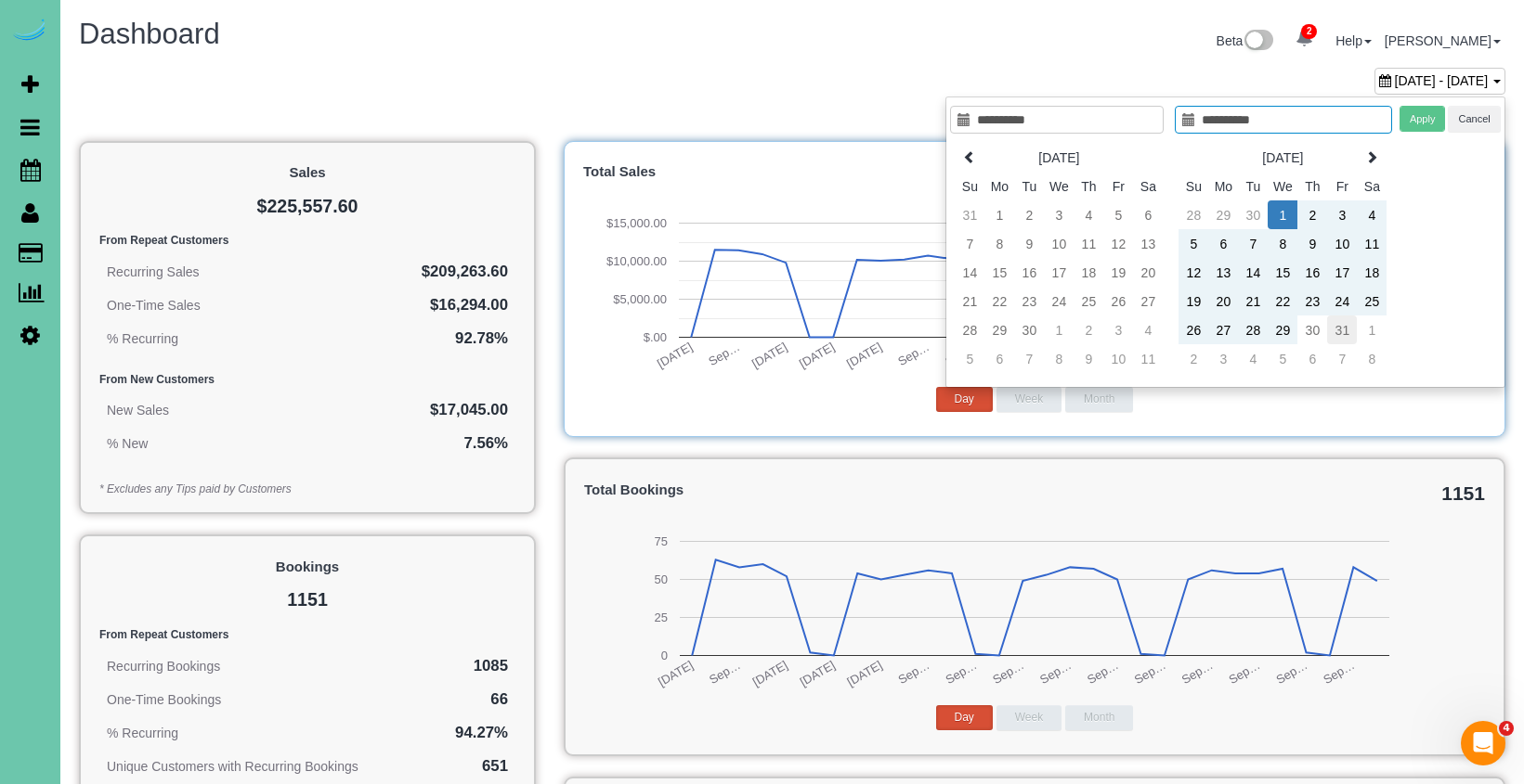
type input "**********"
click at [1343, 330] on td "31" at bounding box center [1342, 329] width 30 height 29
type input "**********"
click at [1414, 118] on button "Apply" at bounding box center [1422, 118] width 46 height 27
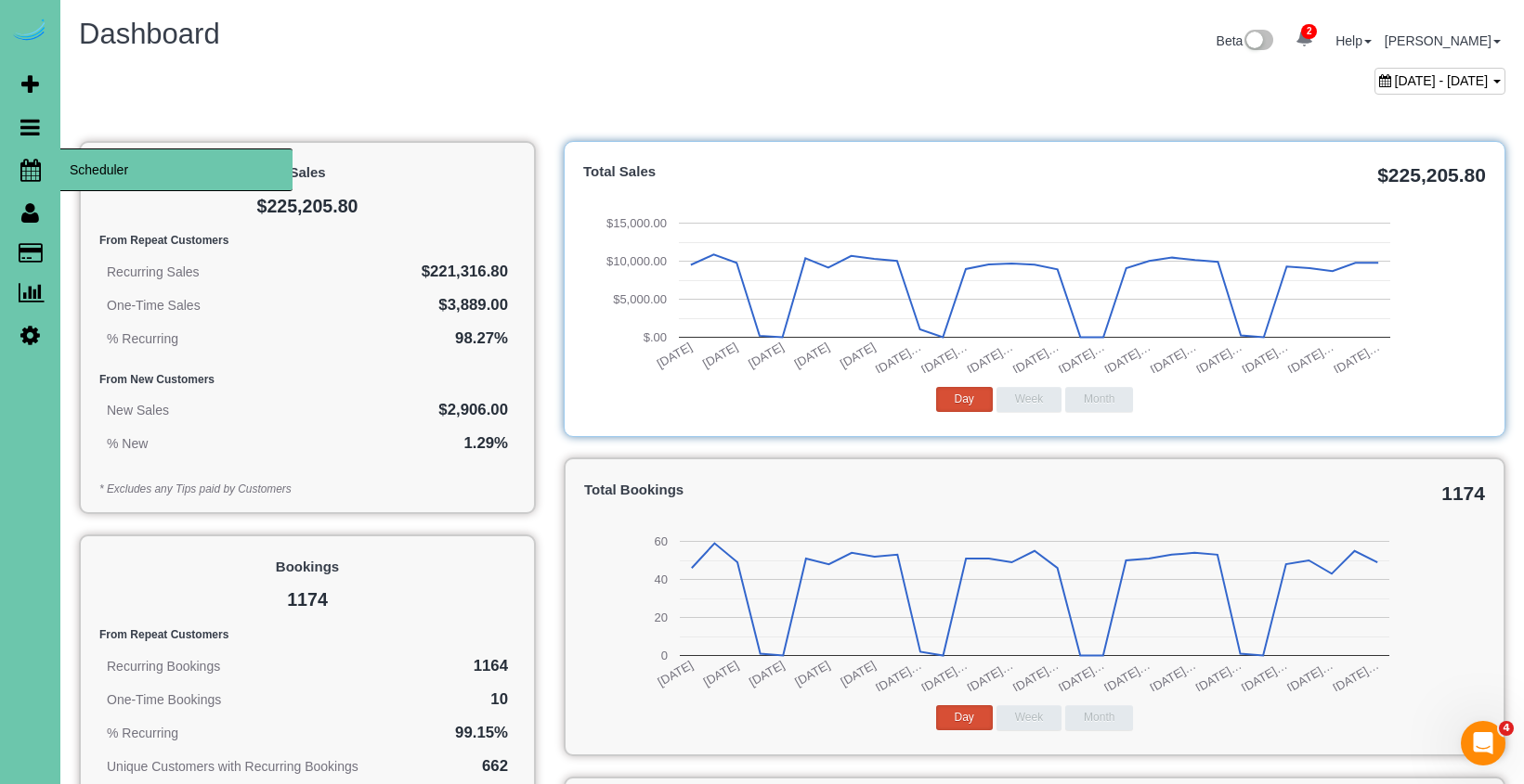
click at [24, 169] on icon at bounding box center [31, 170] width 21 height 23
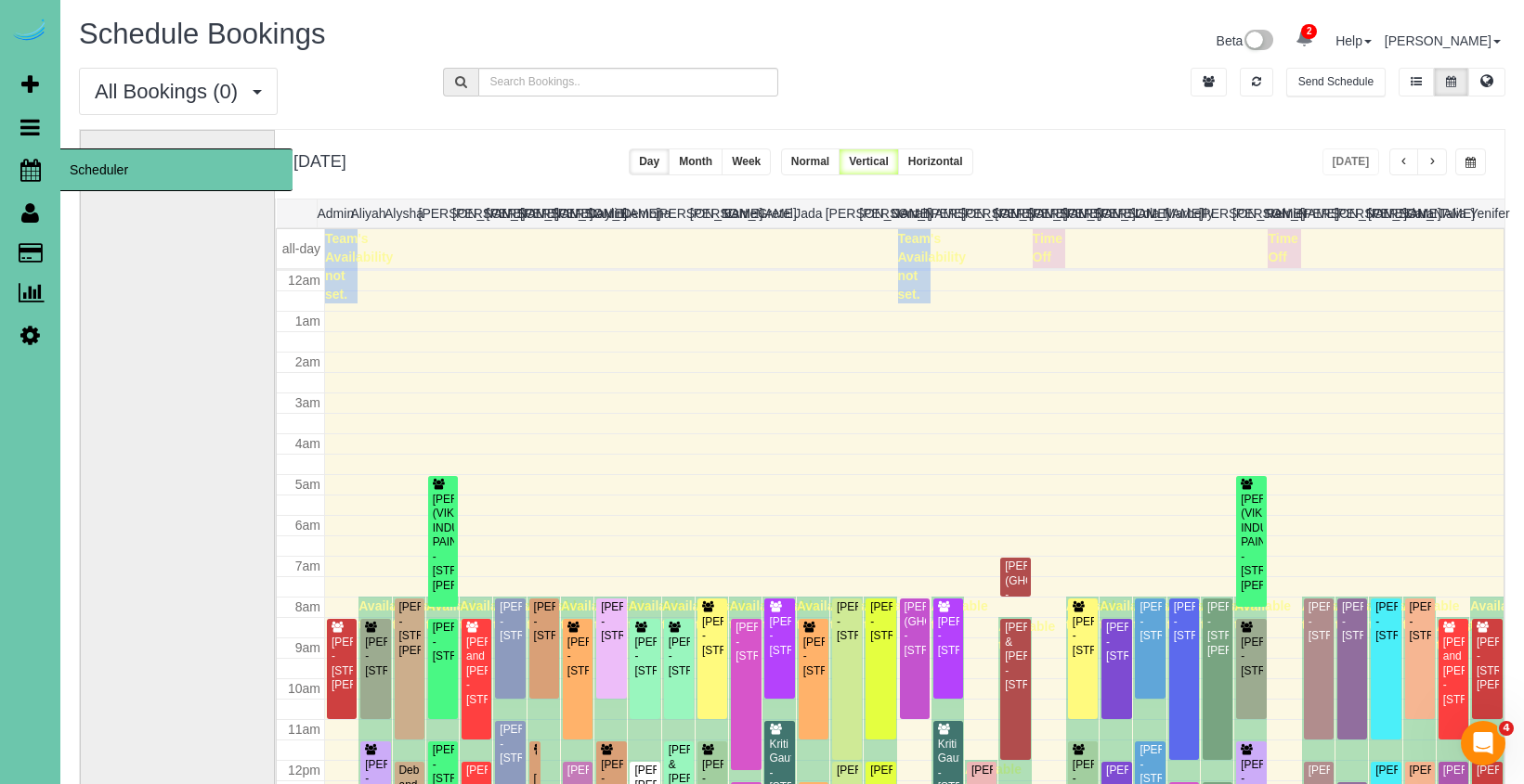
scroll to position [246, 0]
